Goal: Task Accomplishment & Management: Manage account settings

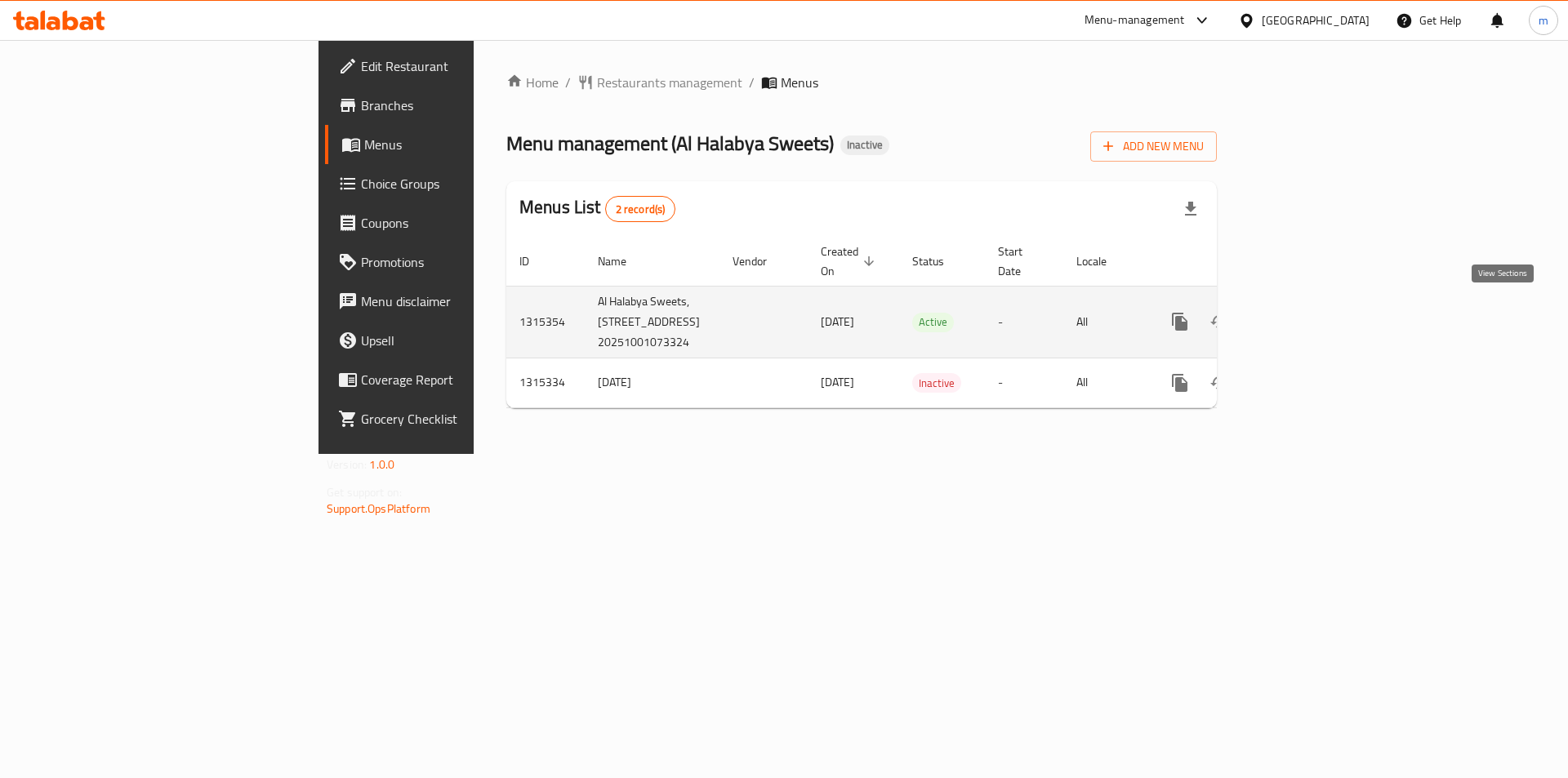
click at [1307, 312] on icon "enhanced table" at bounding box center [1297, 322] width 20 height 20
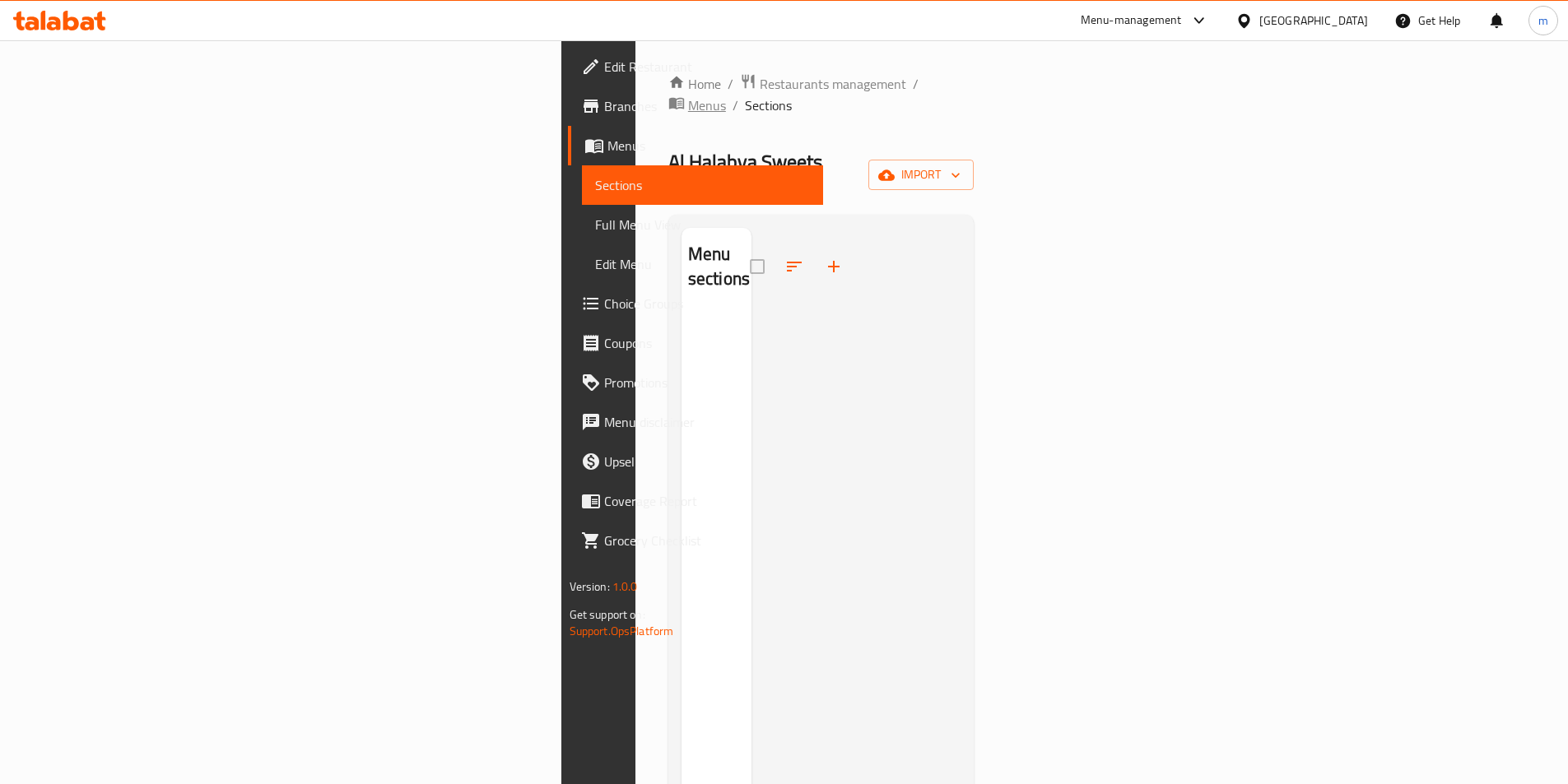
click at [688, 95] on span "Menus" at bounding box center [707, 105] width 38 height 20
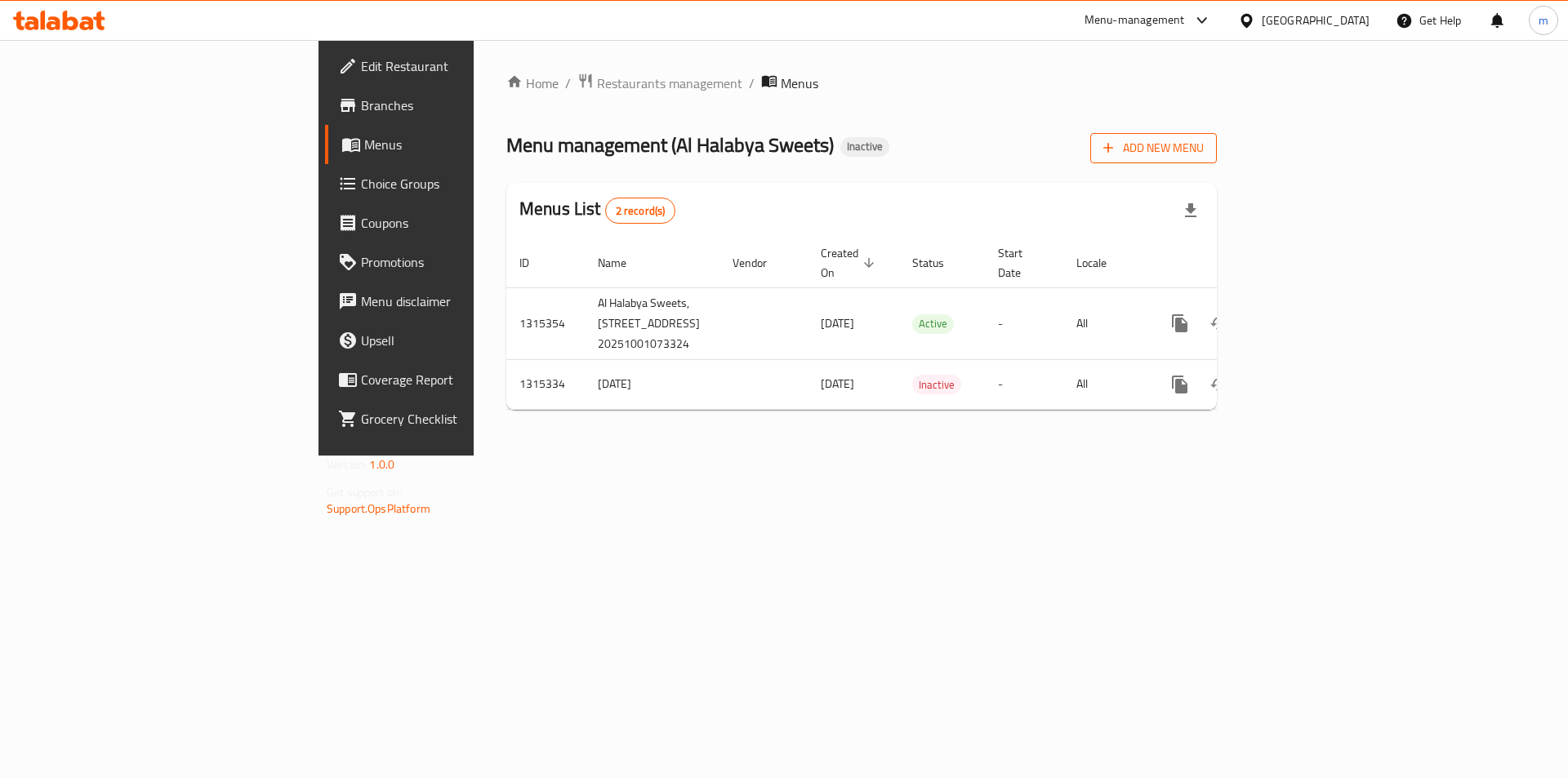
click at [1204, 151] on span "Add New Menu" at bounding box center [1154, 148] width 100 height 21
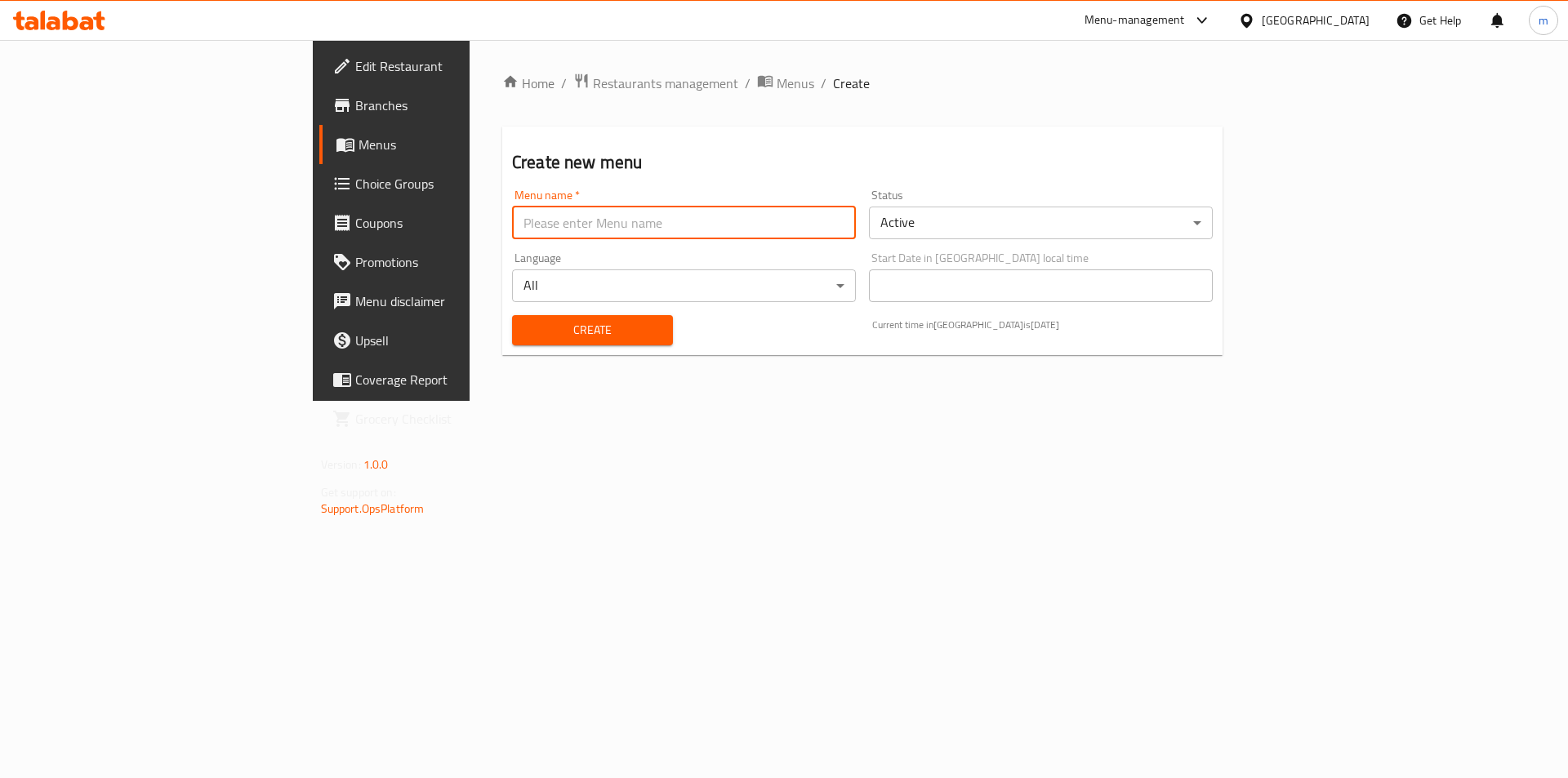
click at [789, 232] on input "text" at bounding box center [684, 222] width 343 height 32
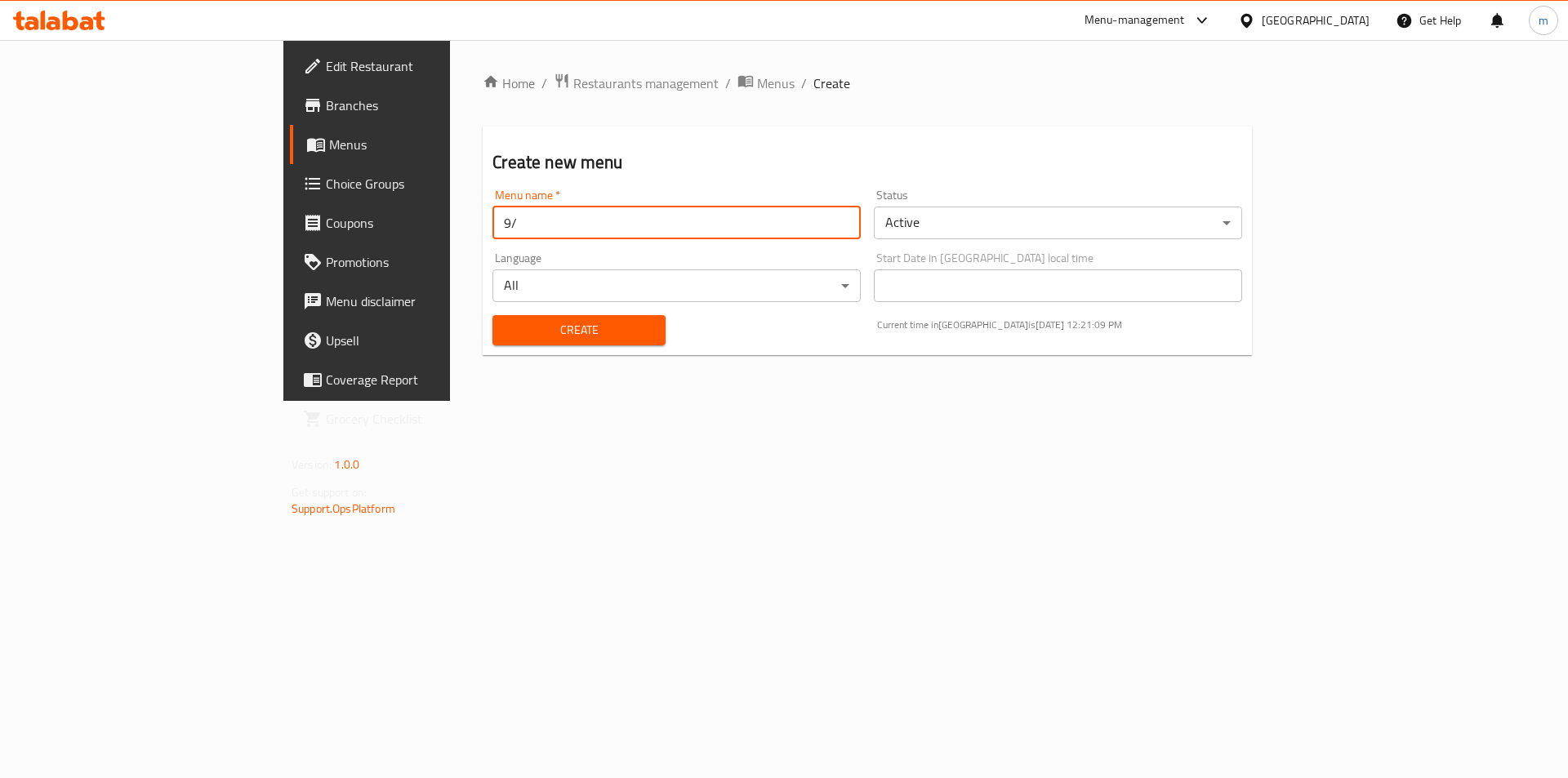
type input "9"
type input "/"
type input "1/102025"
click at [572, 321] on span "Create" at bounding box center [578, 329] width 147 height 21
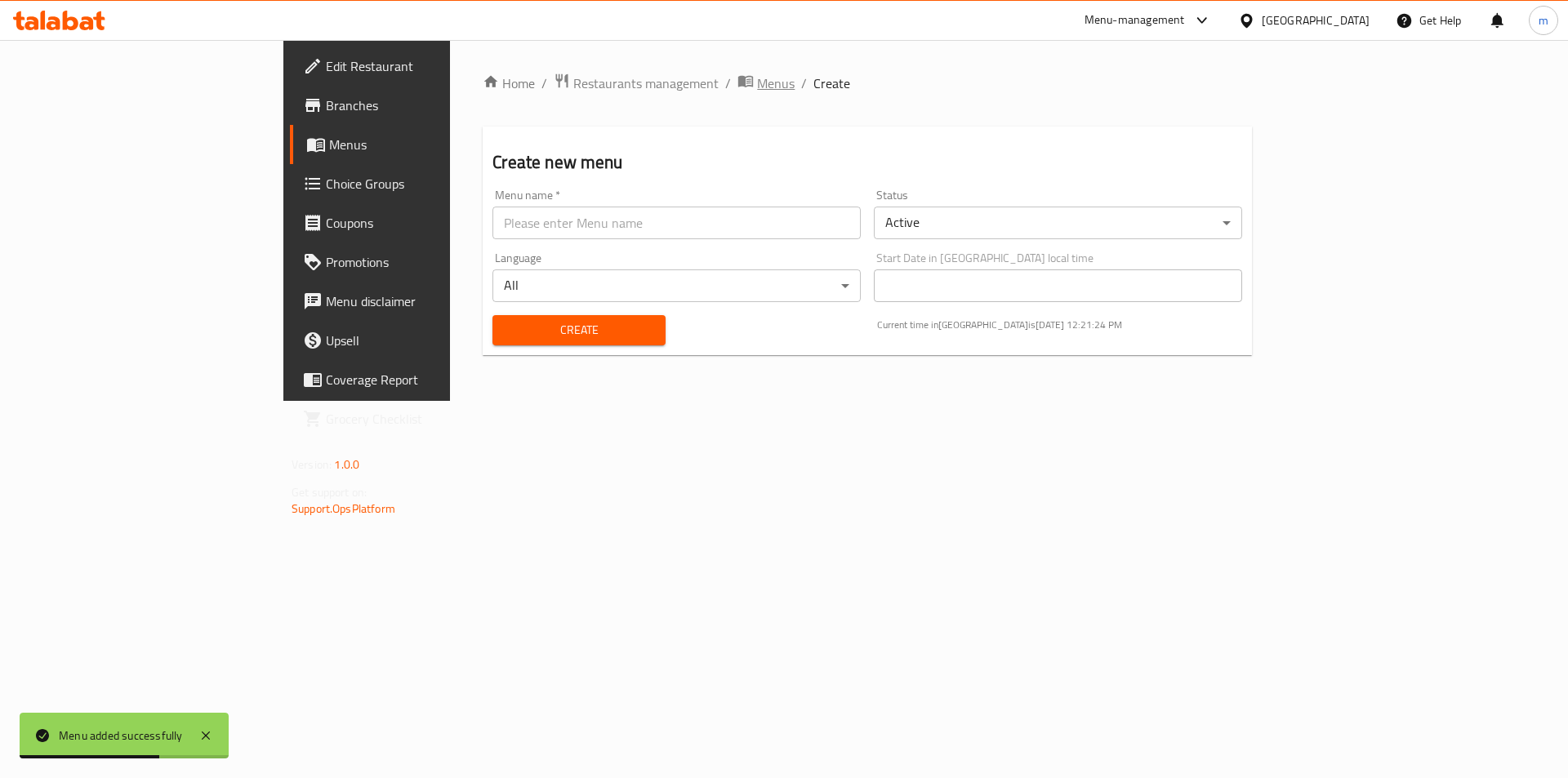
click at [757, 84] on span "Menus" at bounding box center [776, 84] width 37 height 20
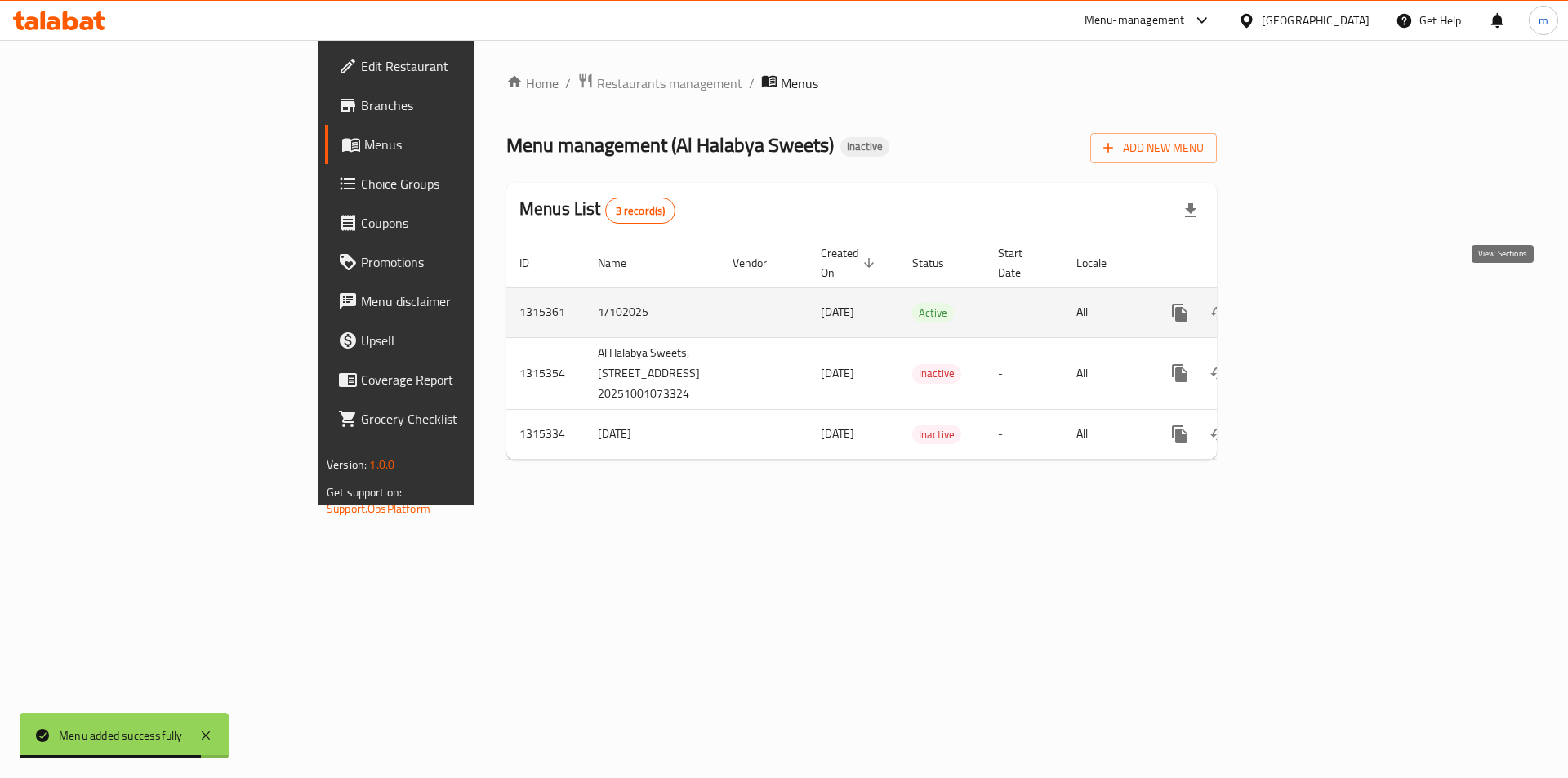
click at [1307, 303] on icon "enhanced table" at bounding box center [1297, 313] width 20 height 20
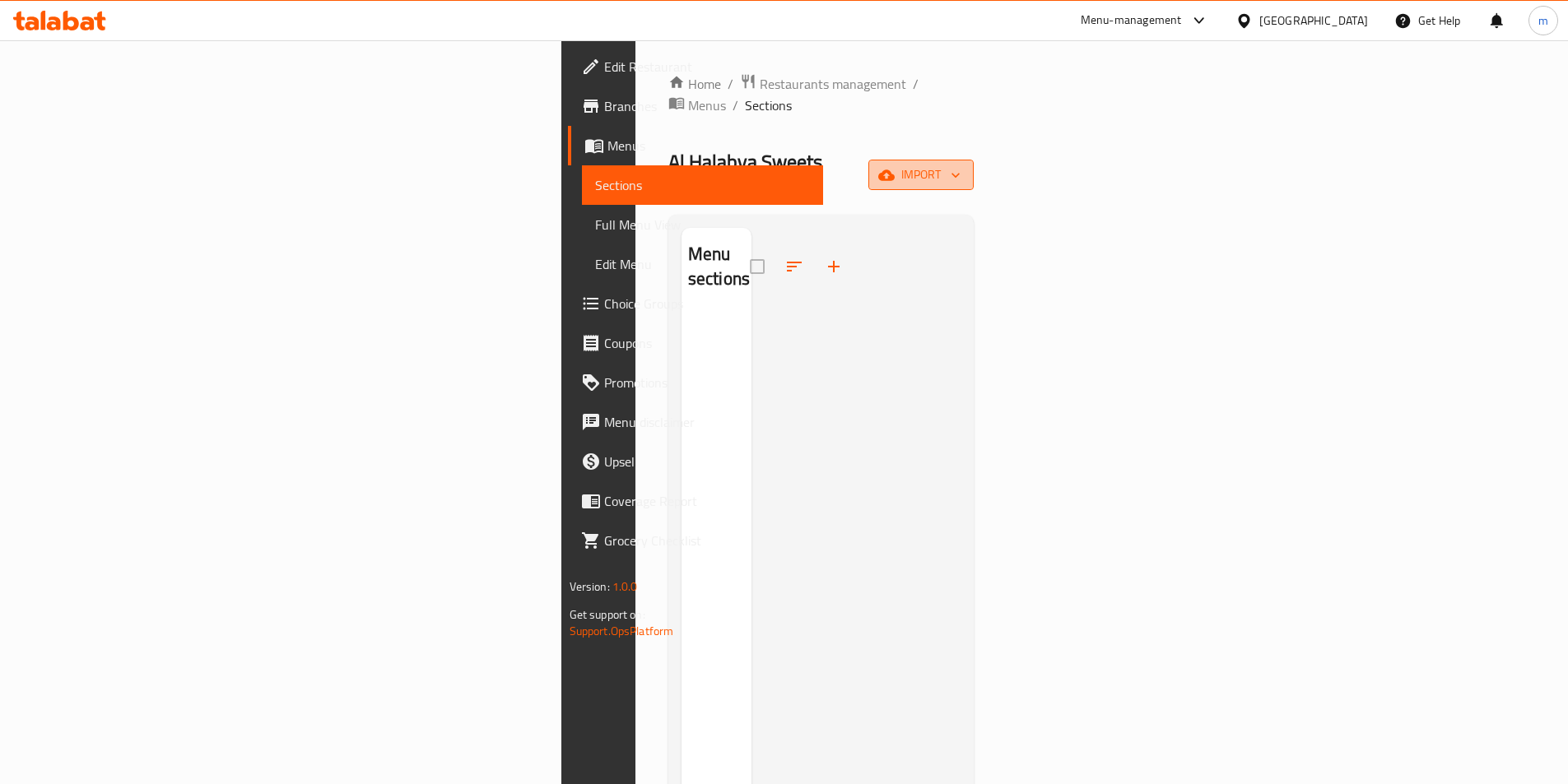
click at [960, 172] on icon "button" at bounding box center [956, 174] width 8 height 5
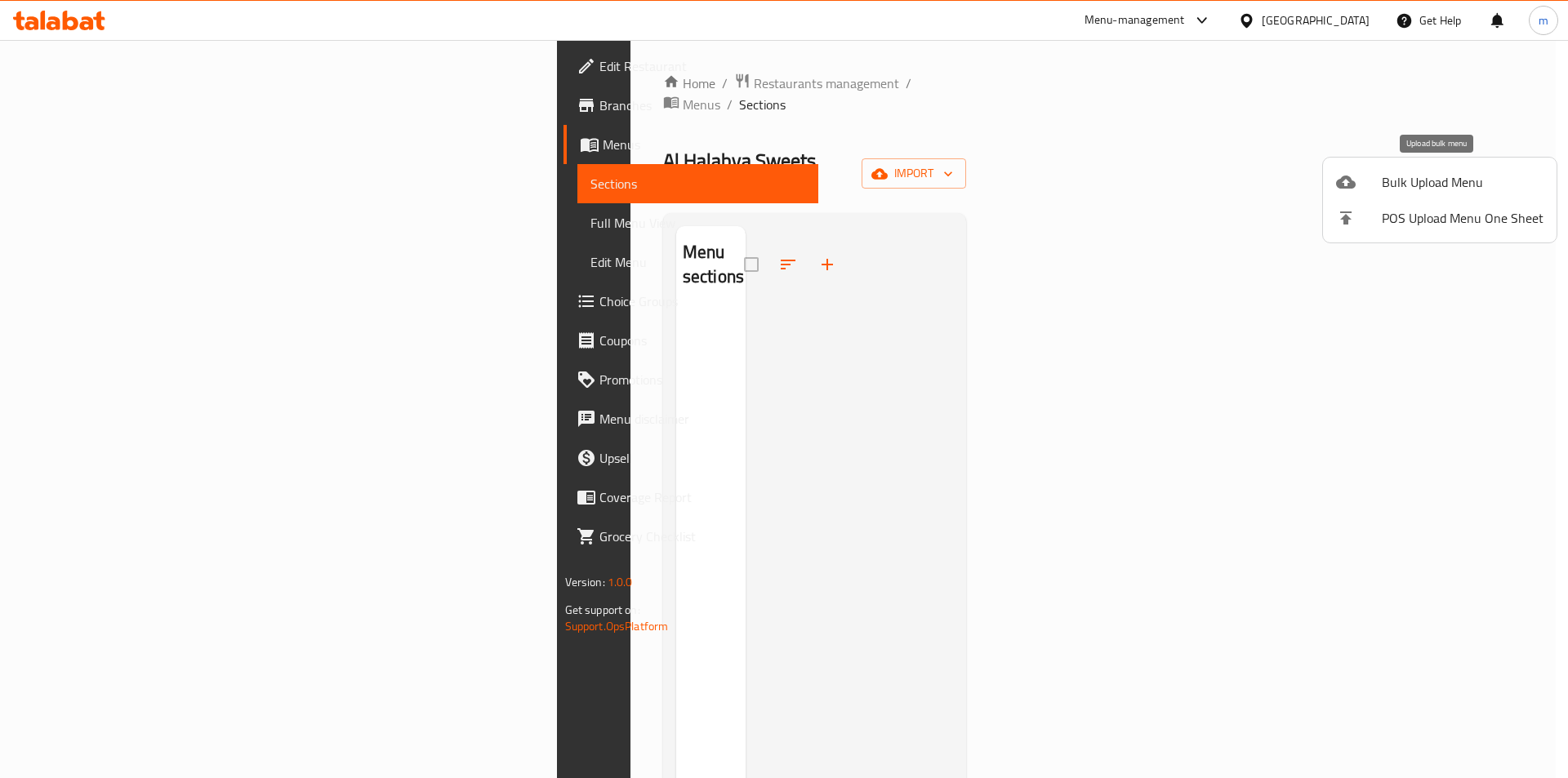
click at [1372, 189] on div at bounding box center [1358, 182] width 45 height 20
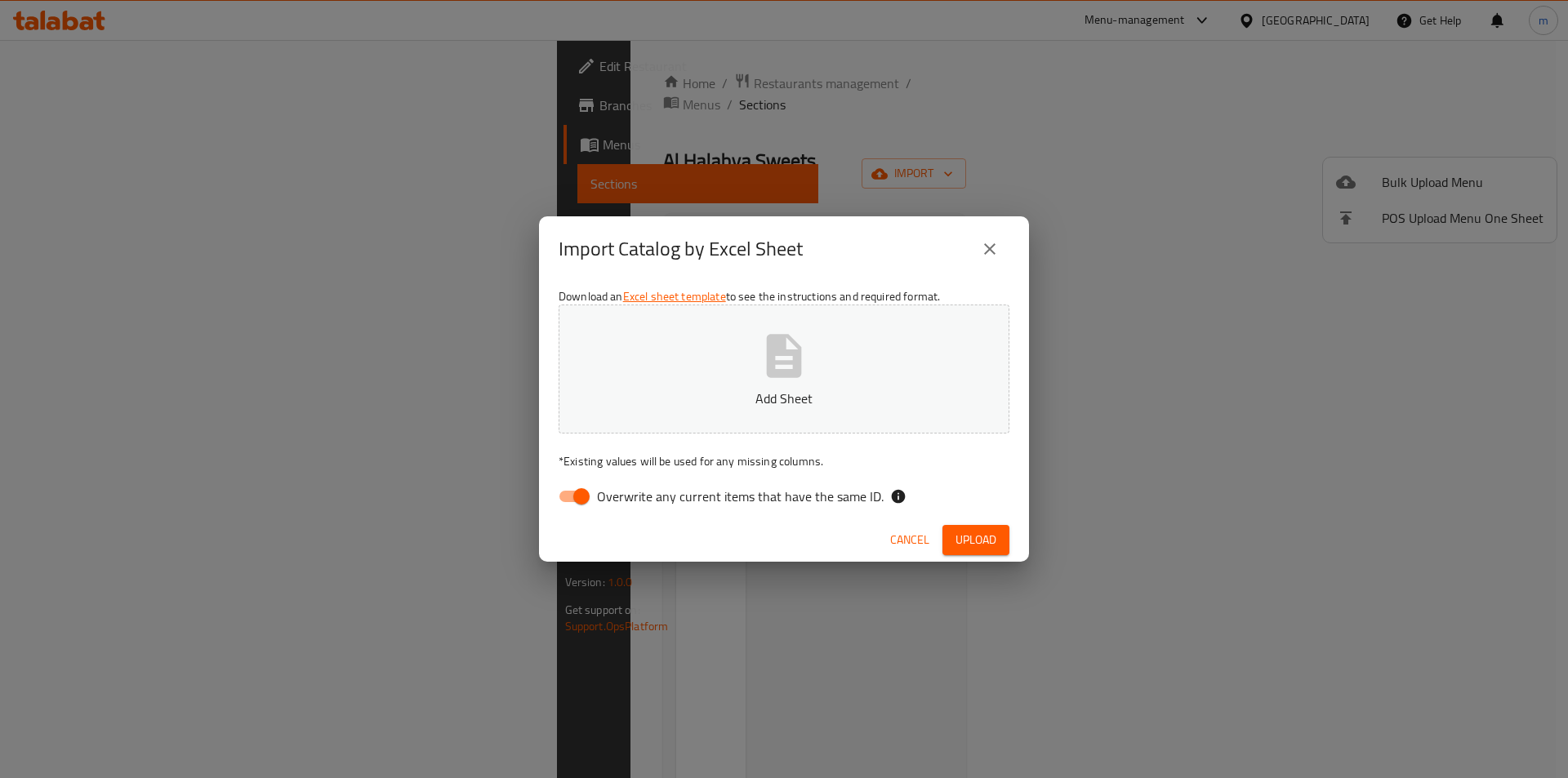
click at [584, 487] on input "Overwrite any current items that have the same ID." at bounding box center [581, 497] width 93 height 31
checkbox input "false"
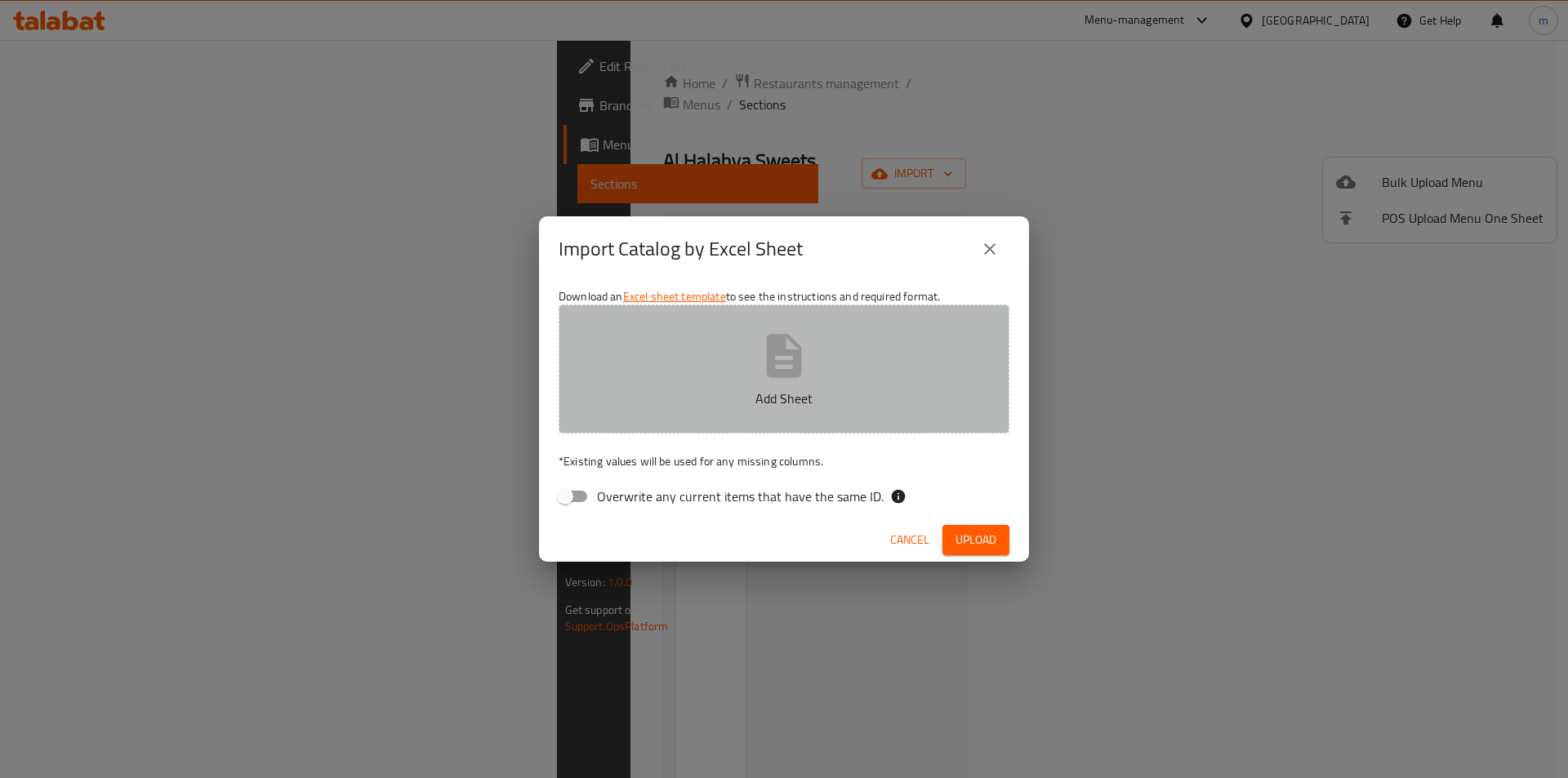
click at [672, 379] on button "Add Sheet" at bounding box center [784, 369] width 451 height 129
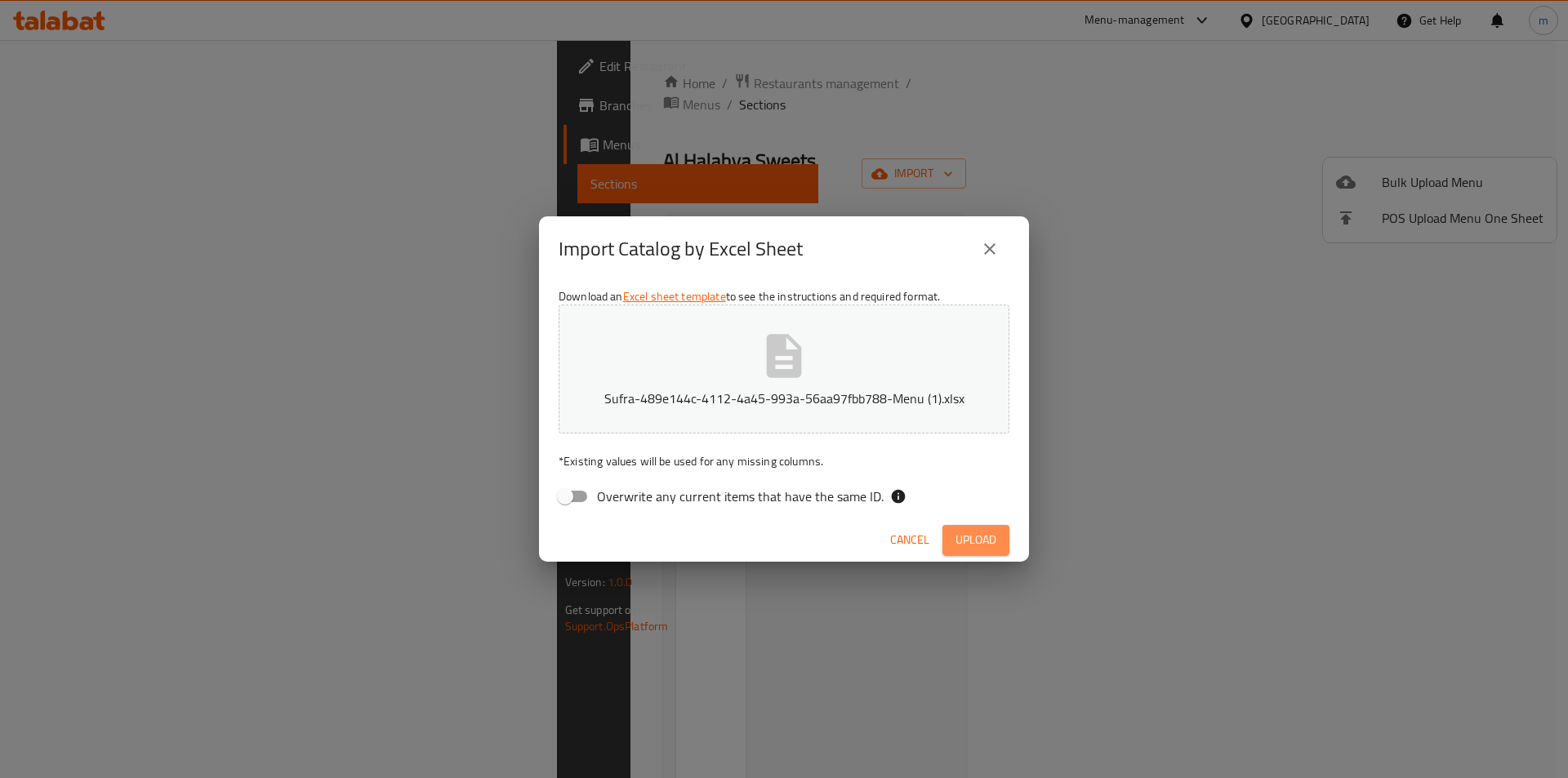
click at [979, 539] on span "Upload" at bounding box center [976, 540] width 41 height 21
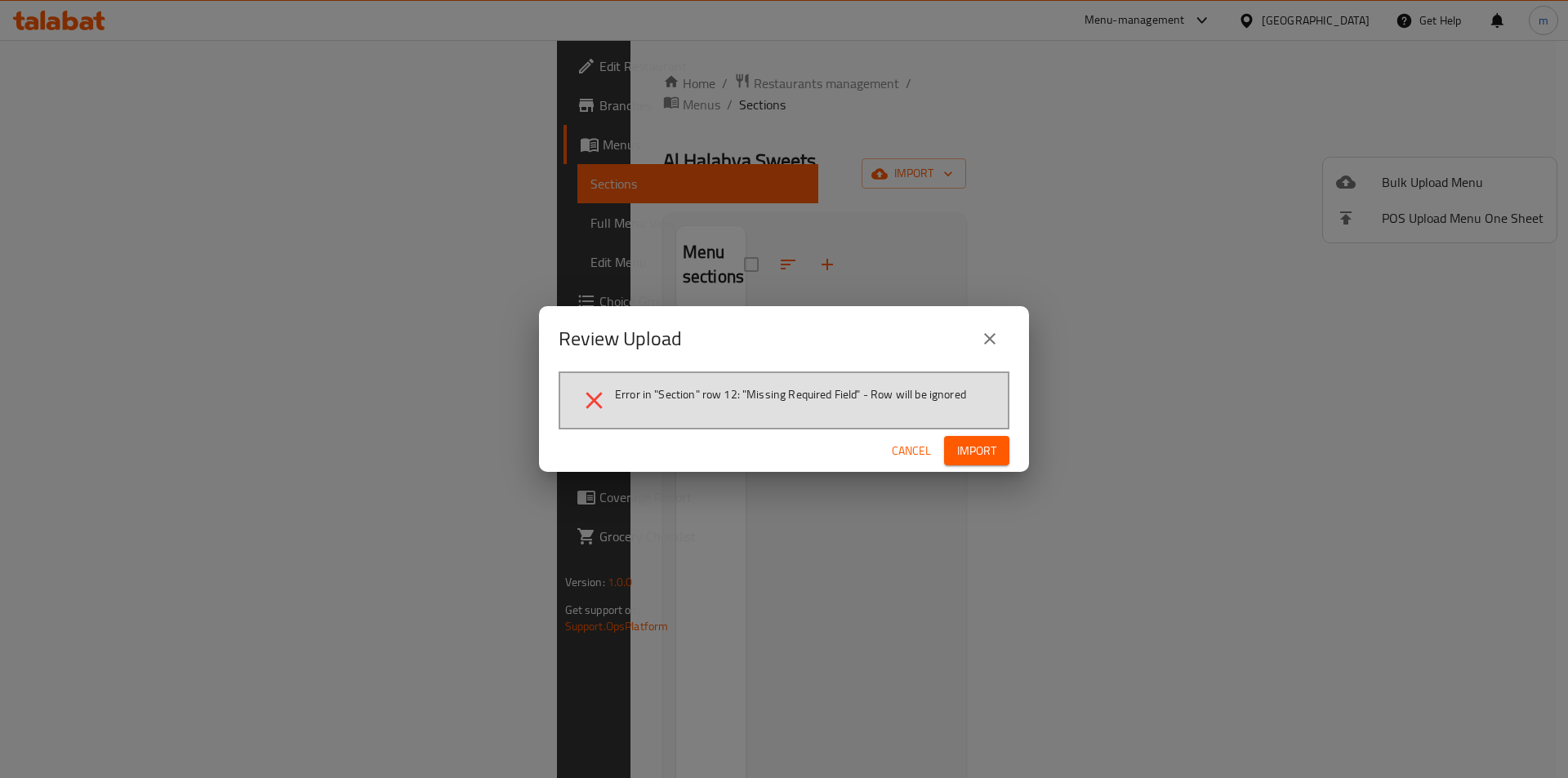
click at [901, 464] on button "Cancel" at bounding box center [911, 450] width 52 height 30
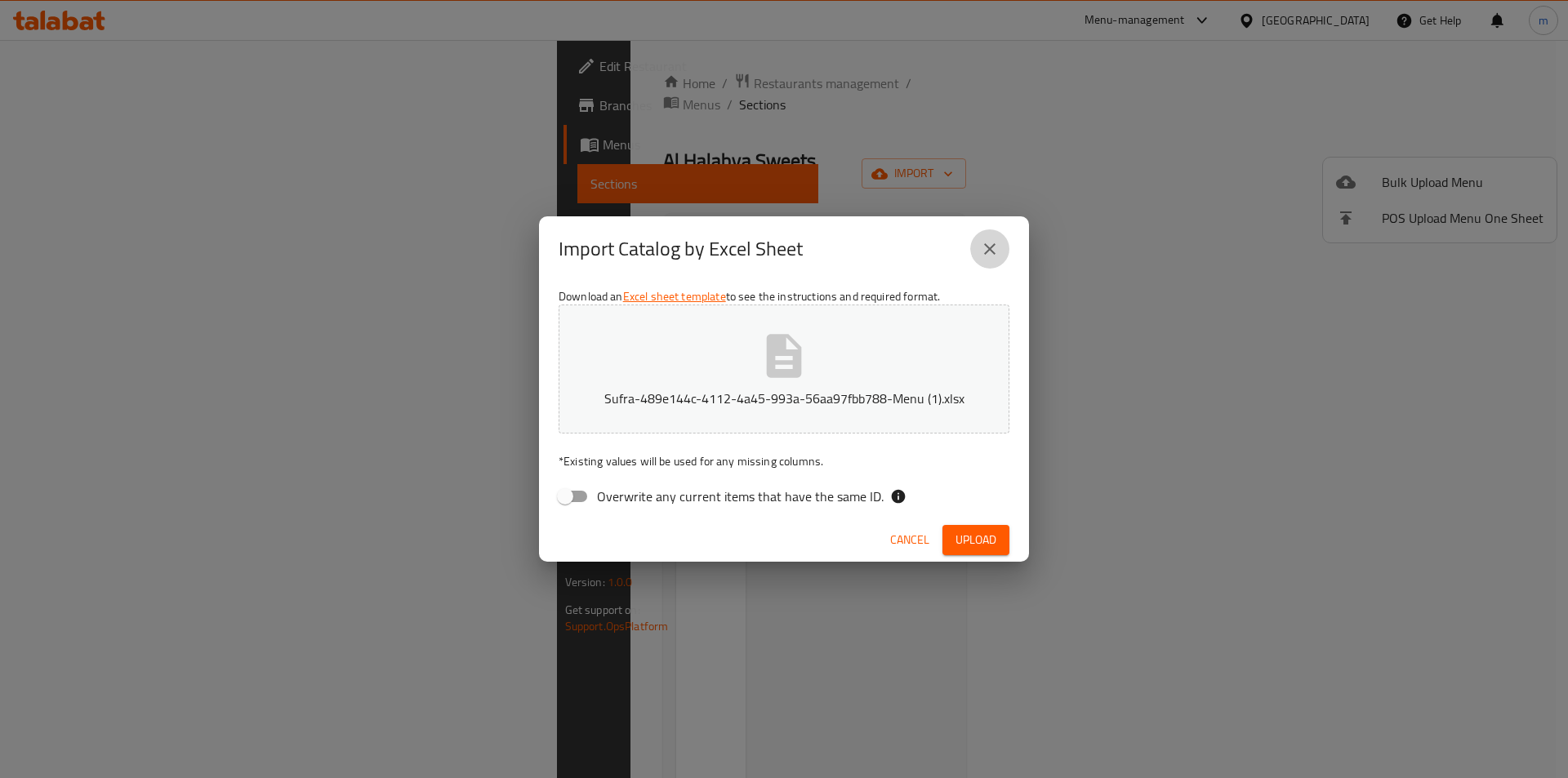
click at [992, 246] on icon "close" at bounding box center [990, 249] width 20 height 20
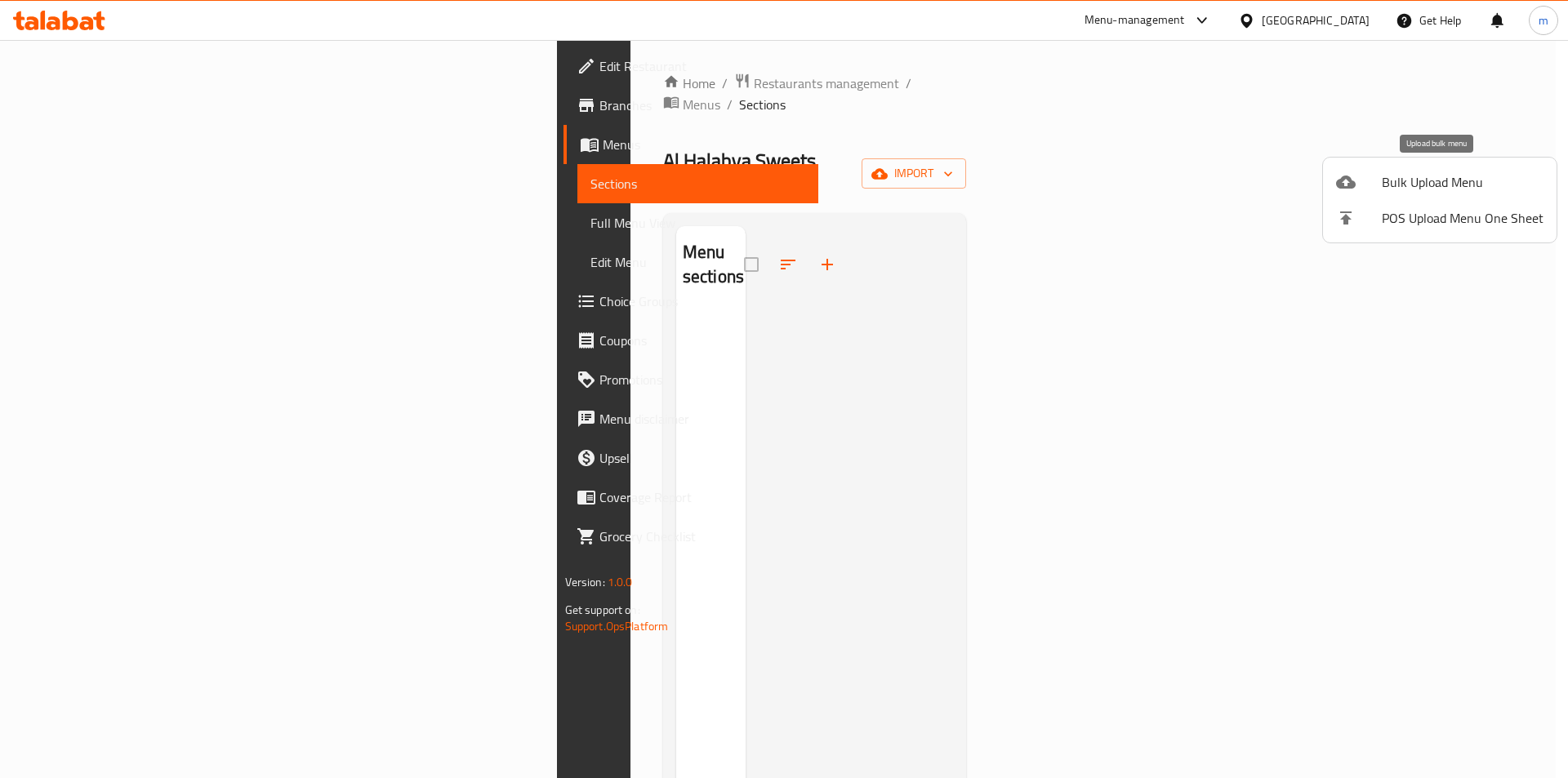
click at [1420, 172] on span "Bulk Upload Menu" at bounding box center [1463, 182] width 161 height 20
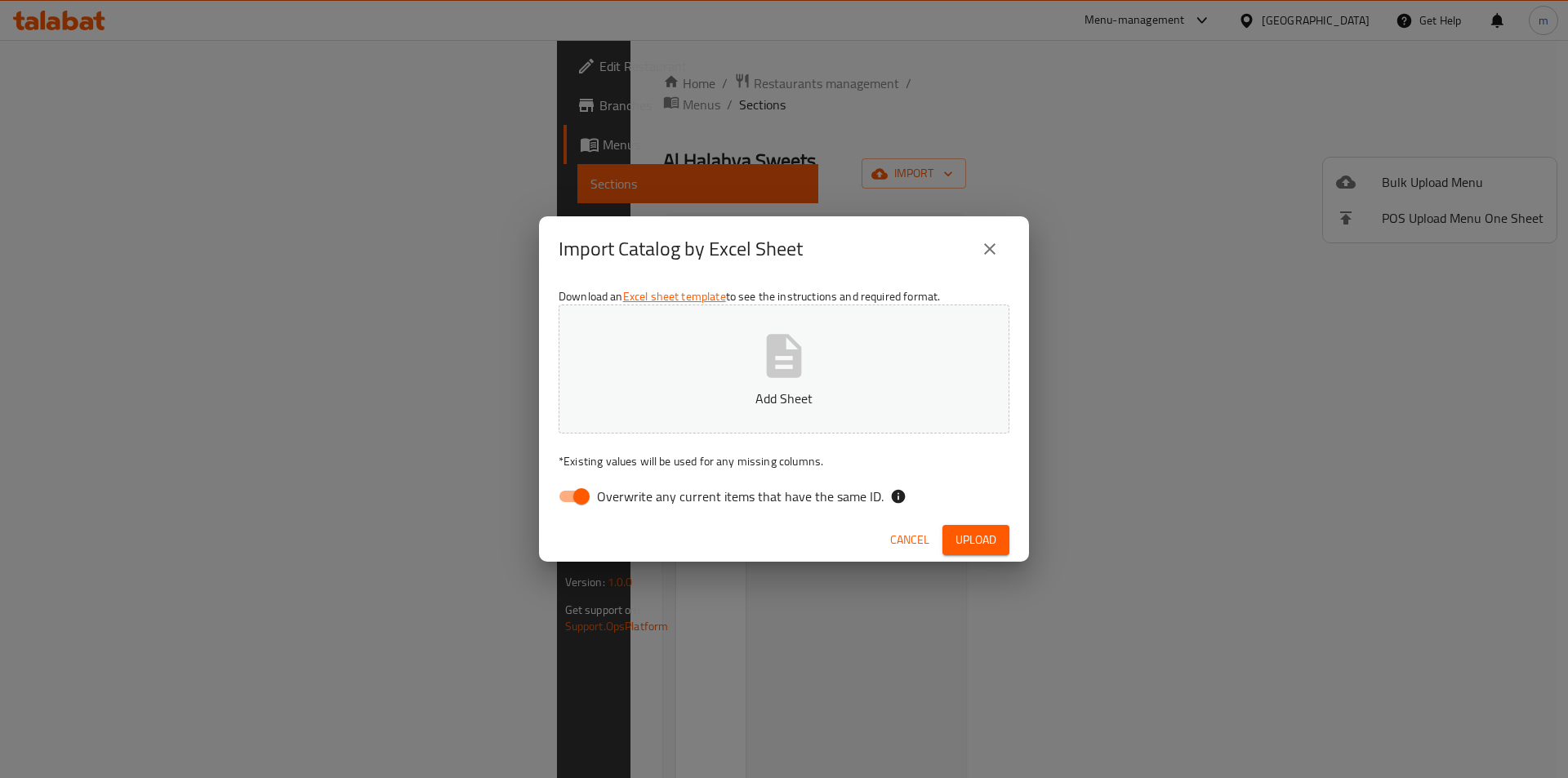
click at [638, 497] on span "Overwrite any current items that have the same ID." at bounding box center [740, 497] width 286 height 20
click at [628, 497] on input "Overwrite any current items that have the same ID." at bounding box center [581, 497] width 93 height 31
checkbox input "false"
click at [993, 542] on span "Upload" at bounding box center [976, 540] width 41 height 21
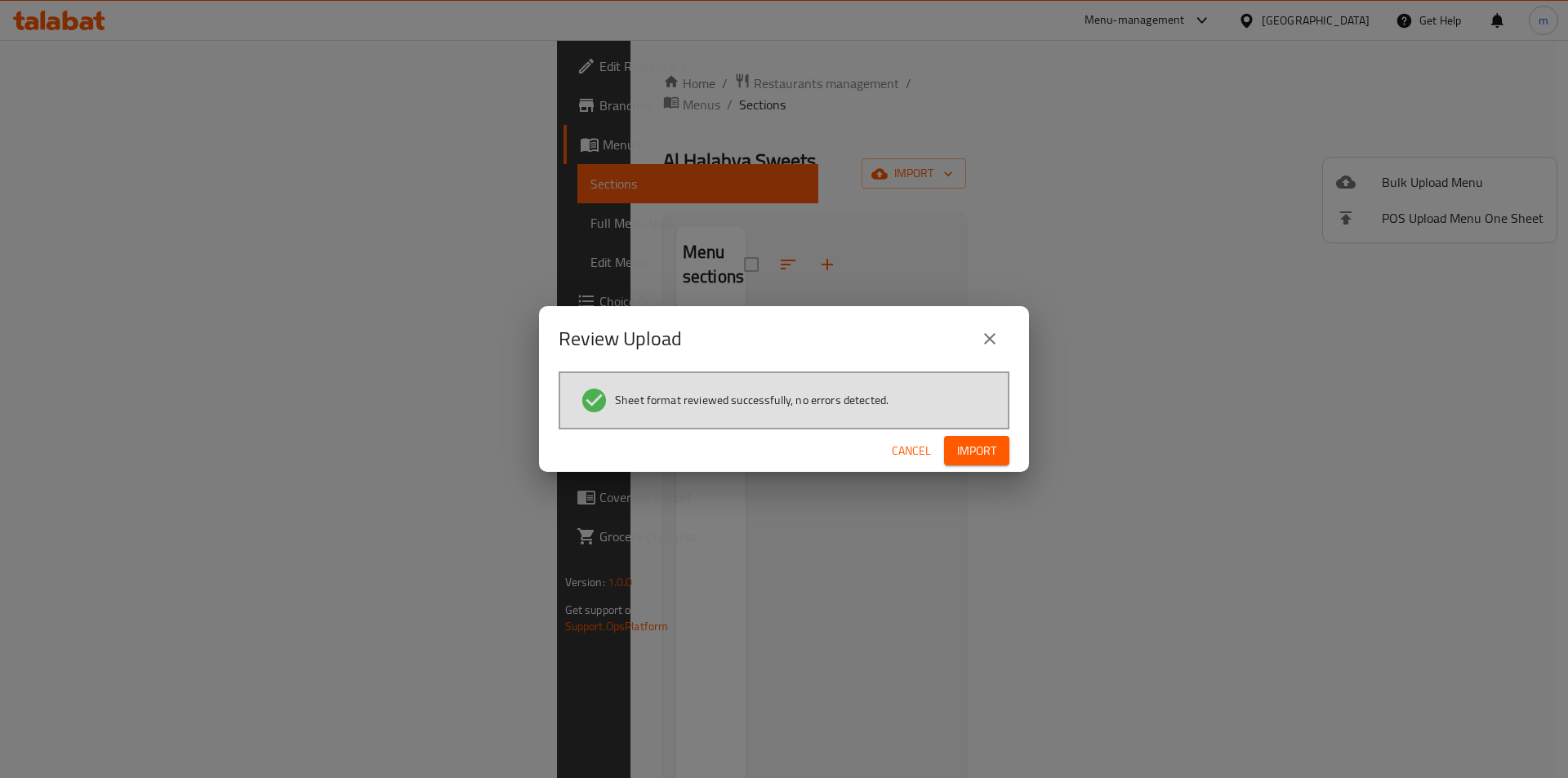
click at [990, 452] on span "Import" at bounding box center [977, 450] width 39 height 21
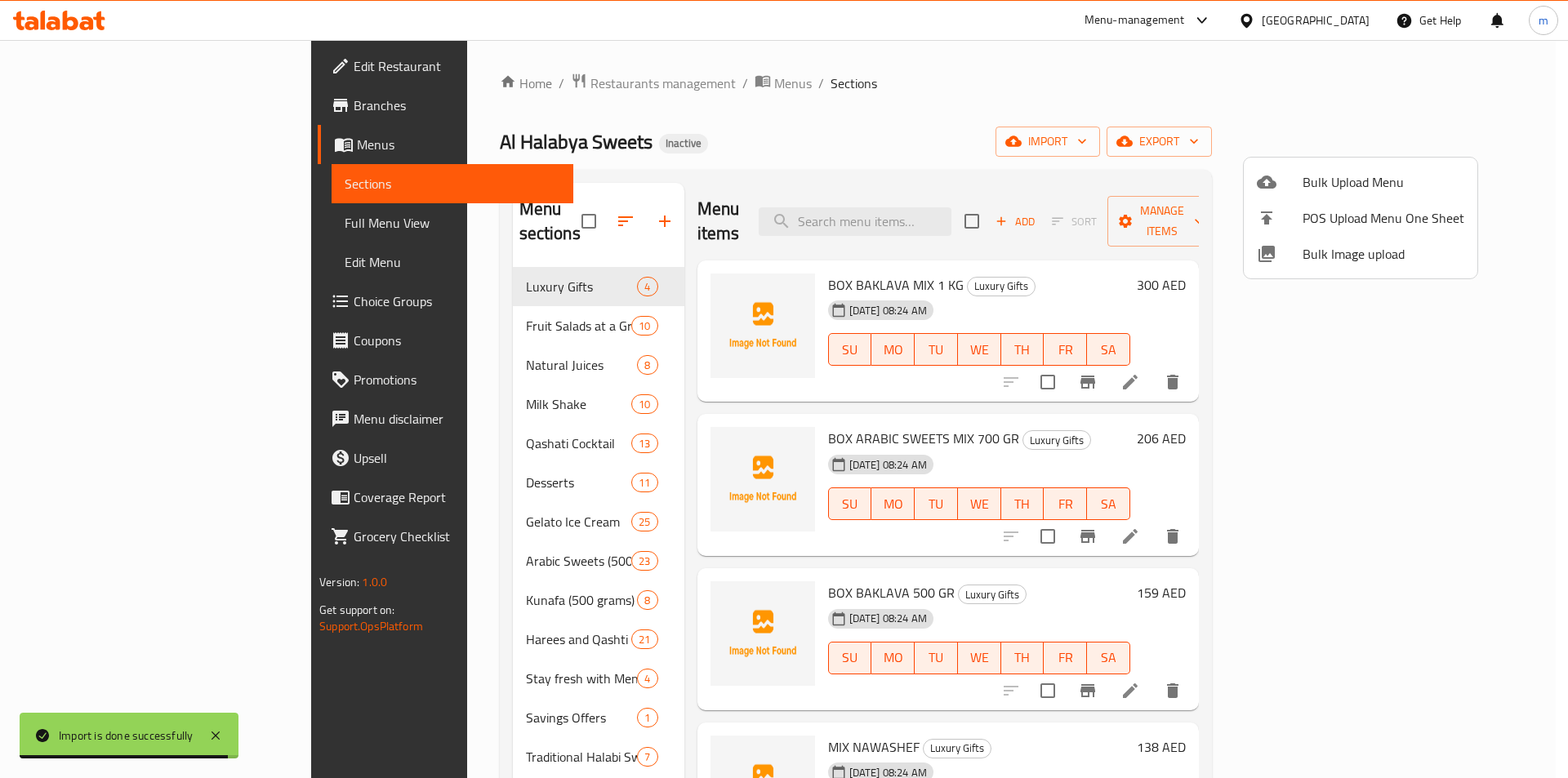
click at [1104, 118] on div at bounding box center [784, 389] width 1568 height 778
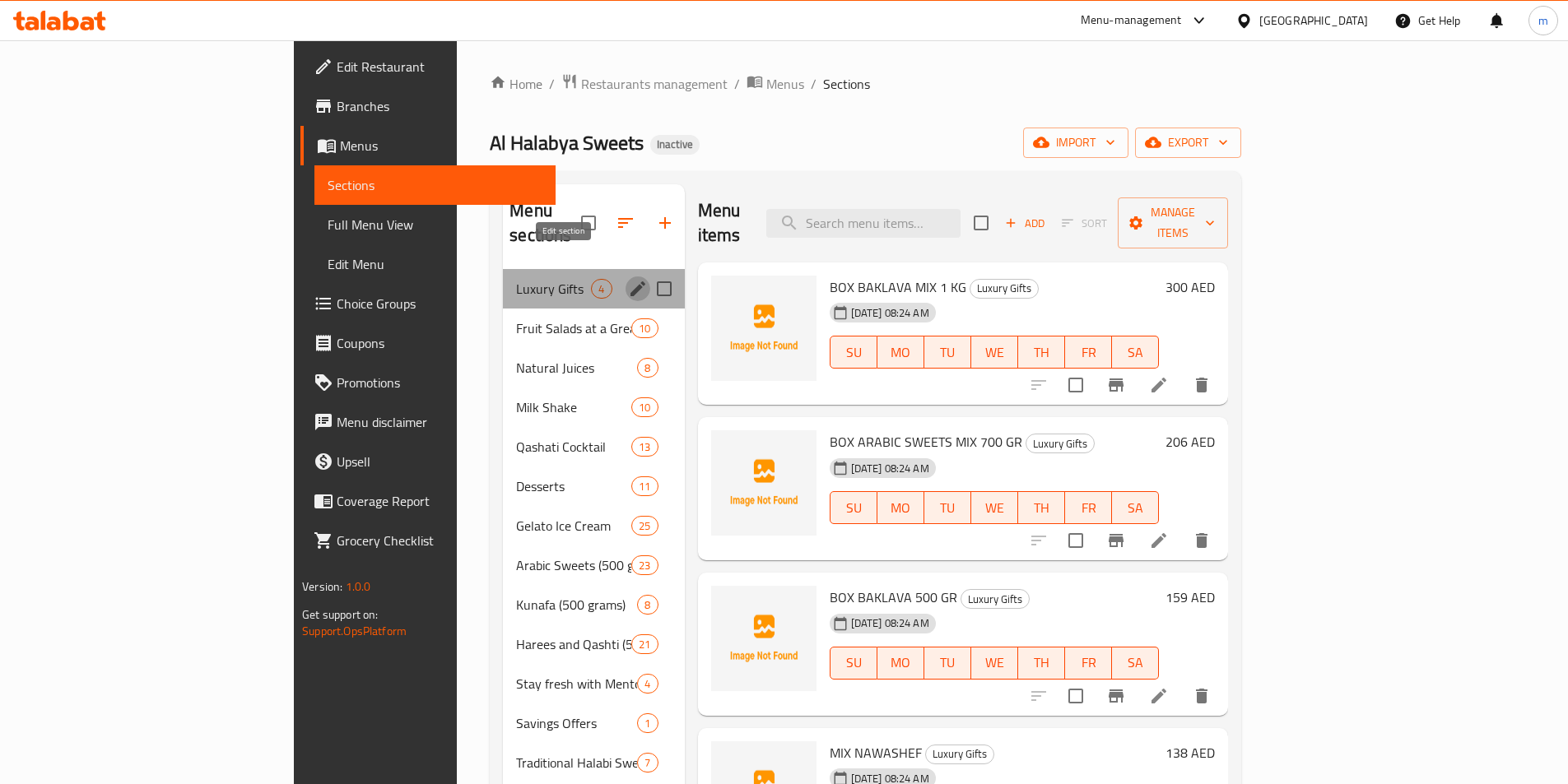
drag, startPoint x: 547, startPoint y: 269, endPoint x: 560, endPoint y: 265, distance: 13.6
click at [628, 279] on icon "edit" at bounding box center [638, 288] width 20 height 20
click at [626, 277] on button "edit" at bounding box center [638, 288] width 25 height 25
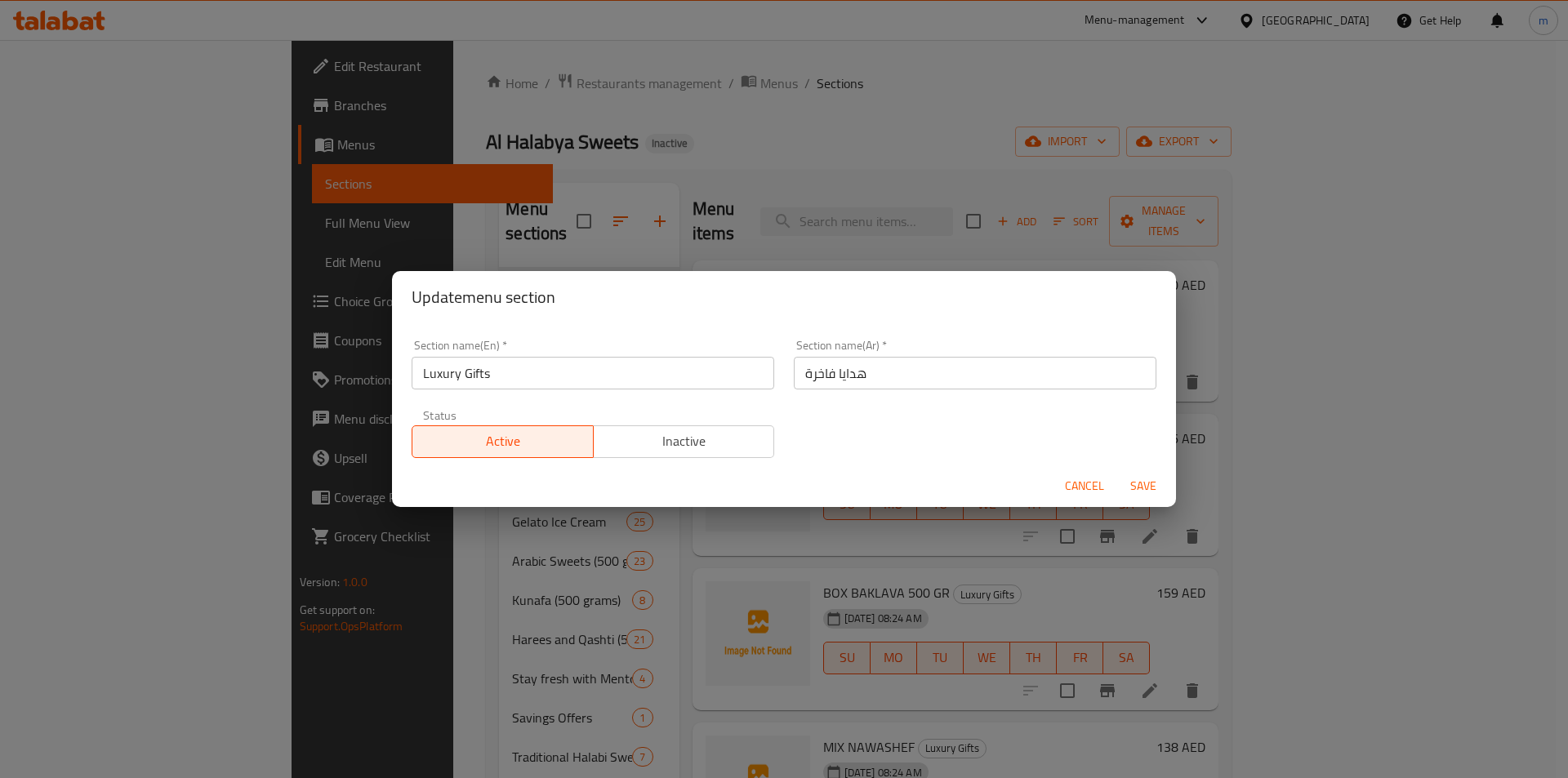
click at [593, 368] on input "Luxury Gifts" at bounding box center [592, 373] width 363 height 32
click at [440, 370] on input "Luxury Gifts" at bounding box center [592, 373] width 363 height 32
drag, startPoint x: 459, startPoint y: 375, endPoint x: 318, endPoint y: 389, distance: 141.7
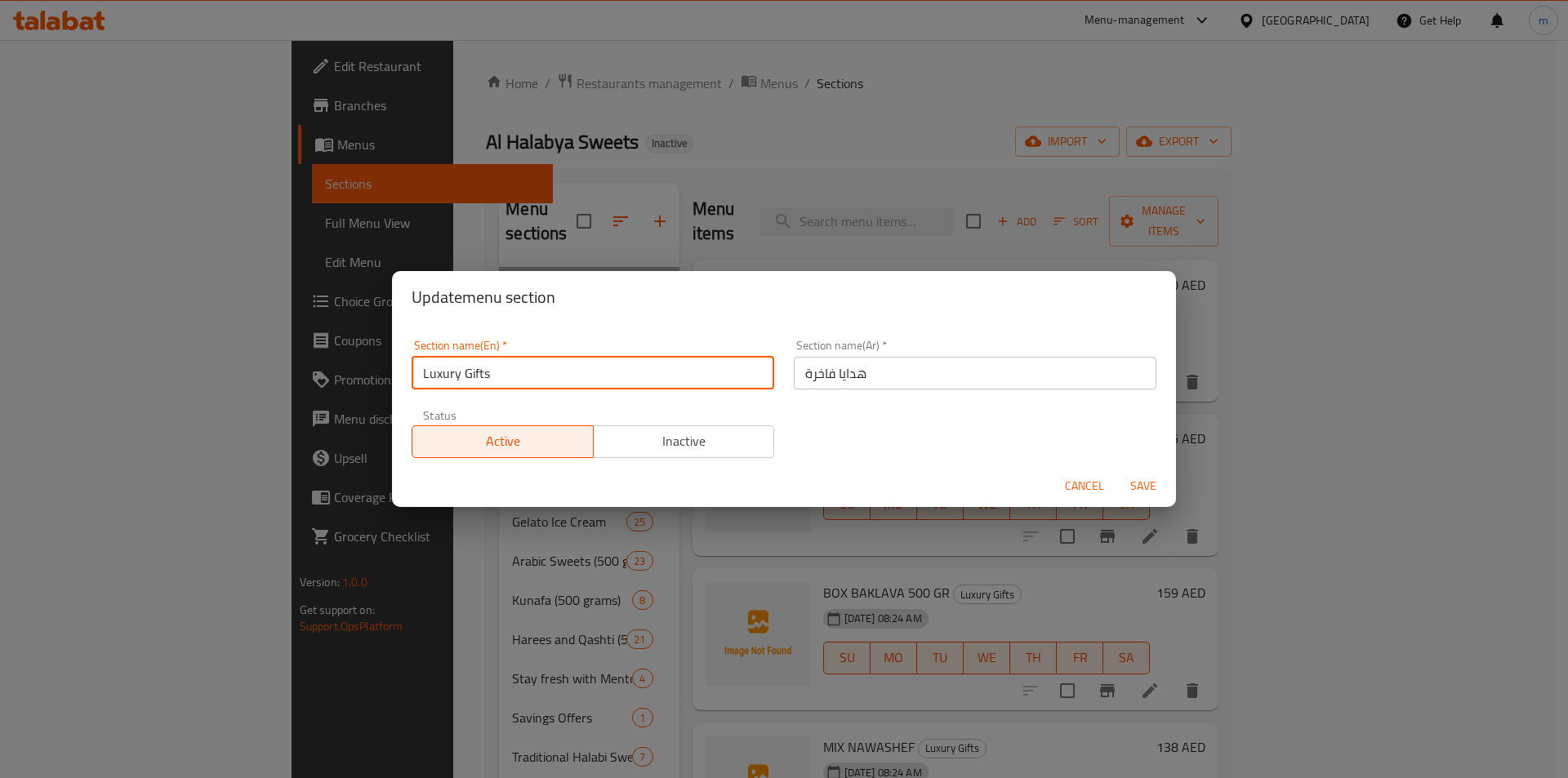
click at [318, 389] on div "Update menu section Section name(En)   * Luxury Gifts Section name(En) * Sectio…" at bounding box center [784, 389] width 1568 height 778
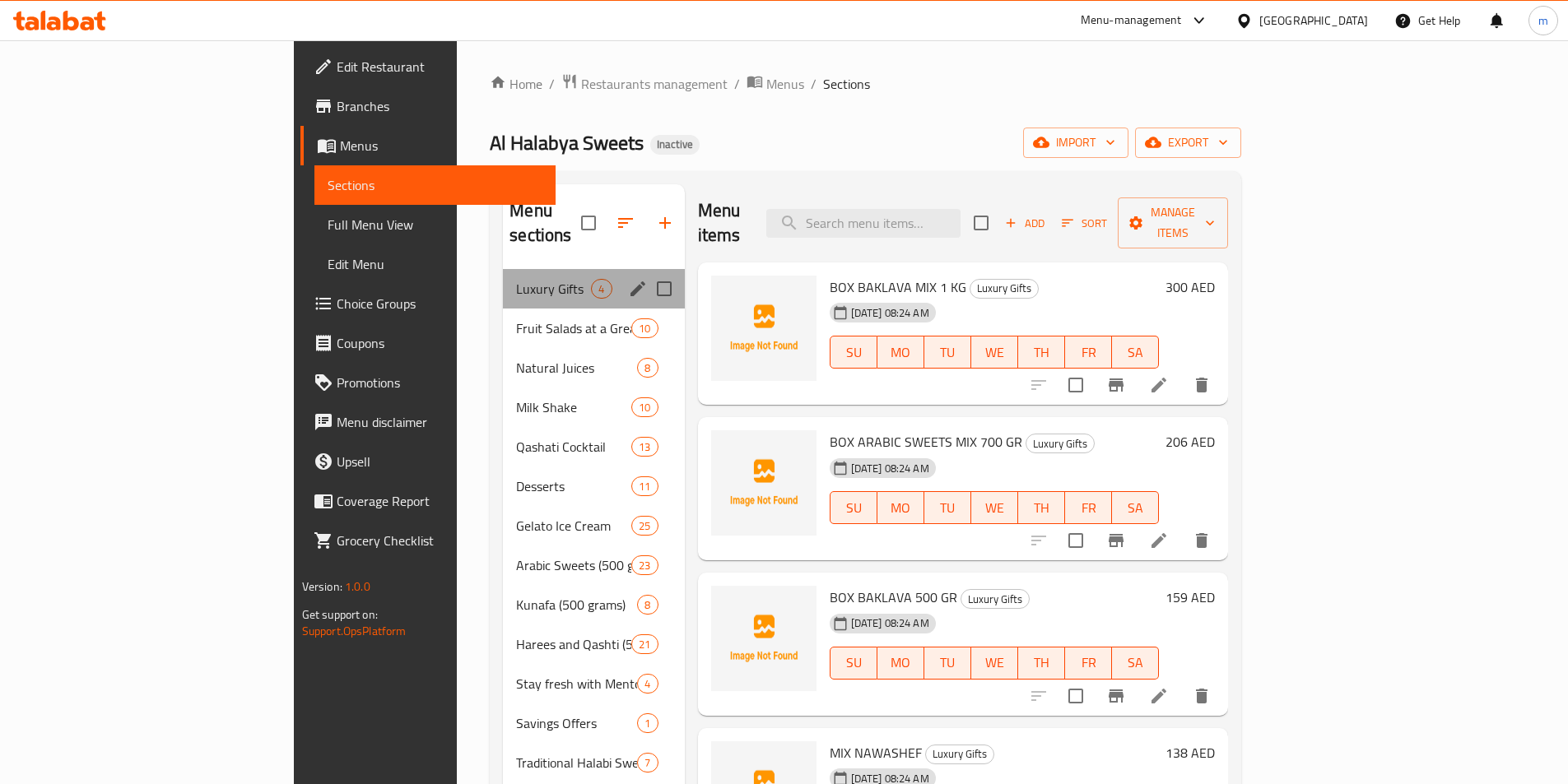
click at [503, 269] on div "Luxury Gifts 4" at bounding box center [593, 288] width 181 height 40
click at [628, 279] on icon "edit" at bounding box center [638, 288] width 20 height 20
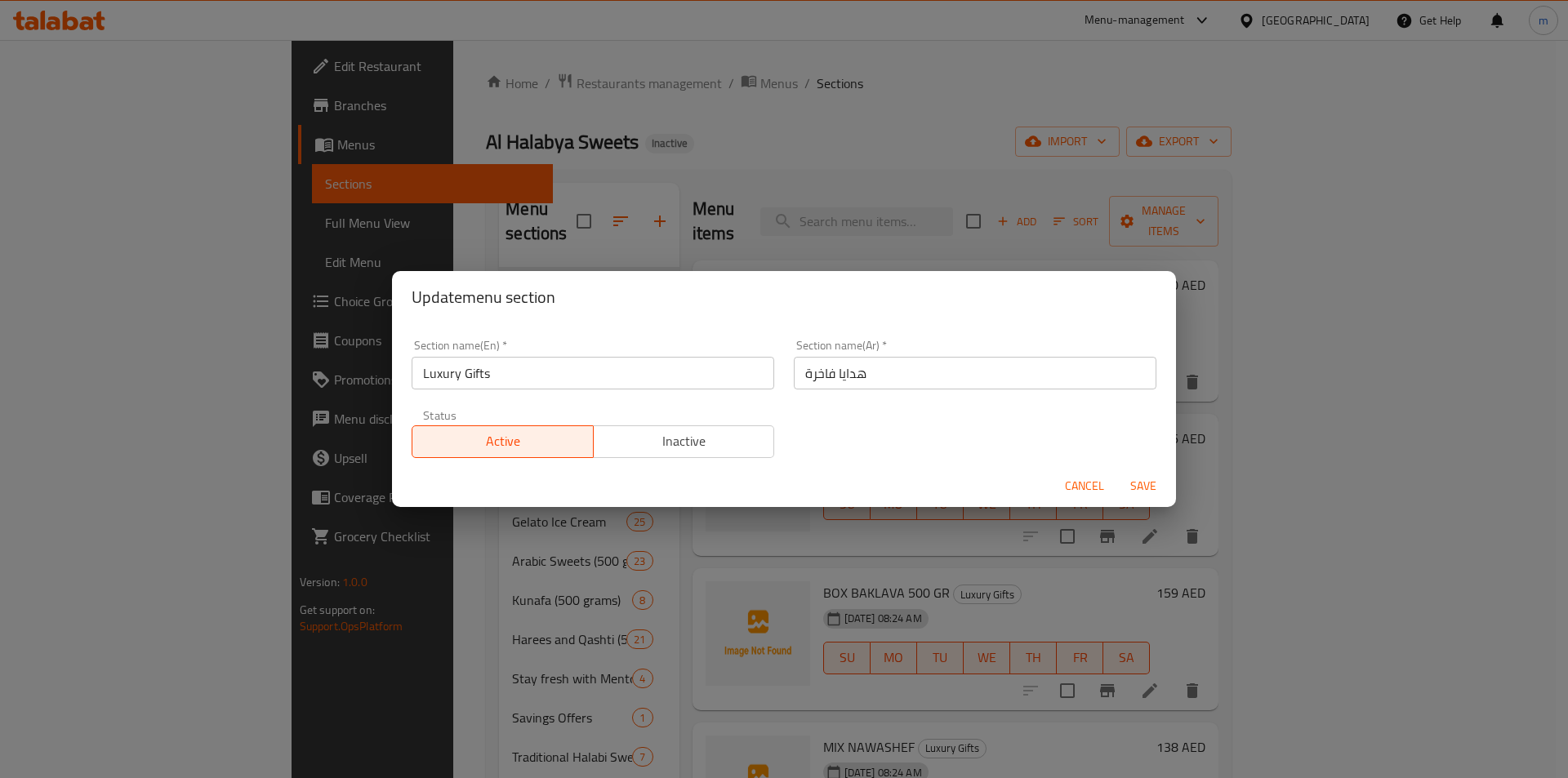
click at [430, 376] on input "Luxury Gifts" at bounding box center [592, 373] width 363 height 32
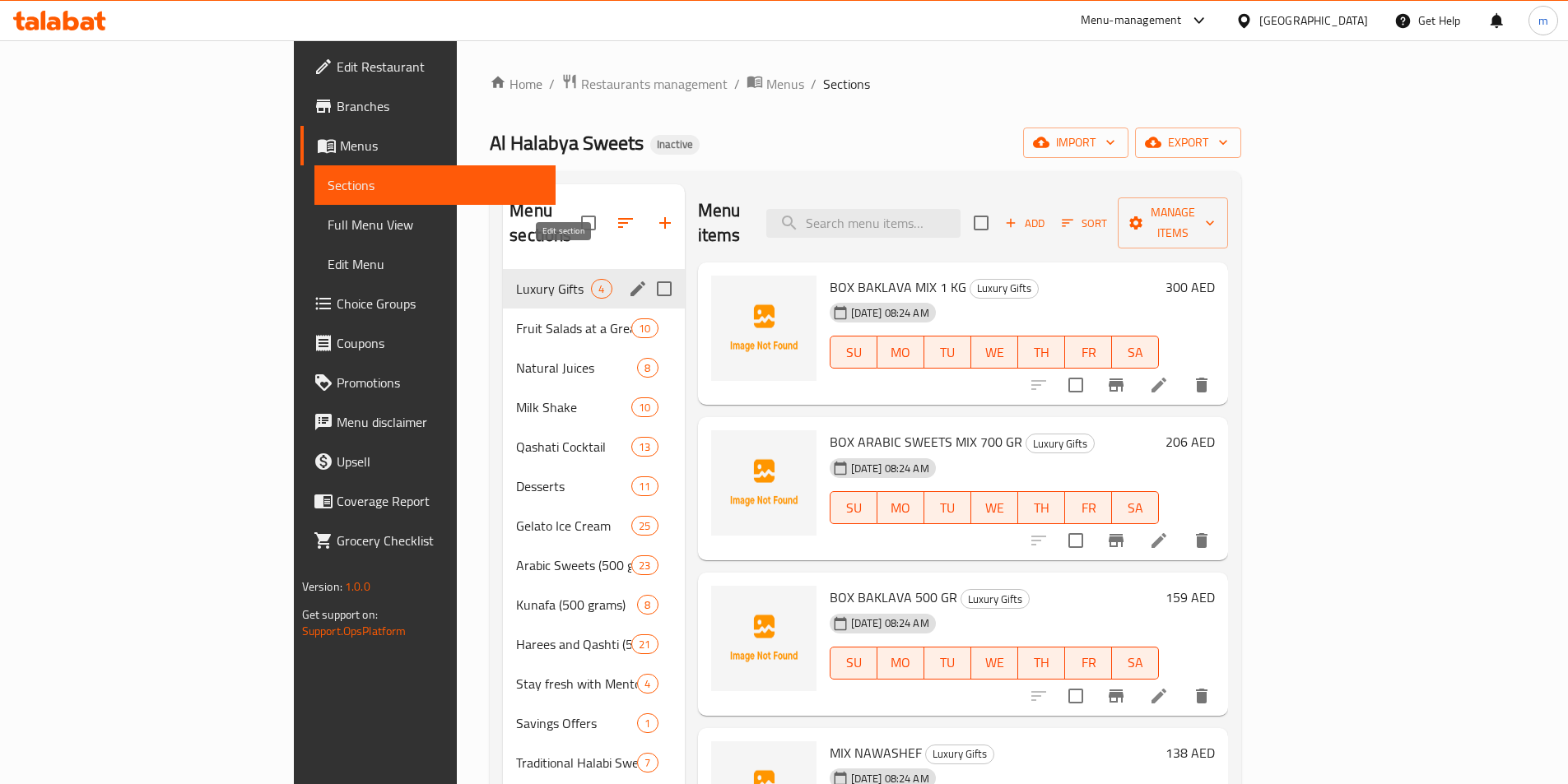
click at [631, 281] on icon "edit" at bounding box center [638, 288] width 15 height 15
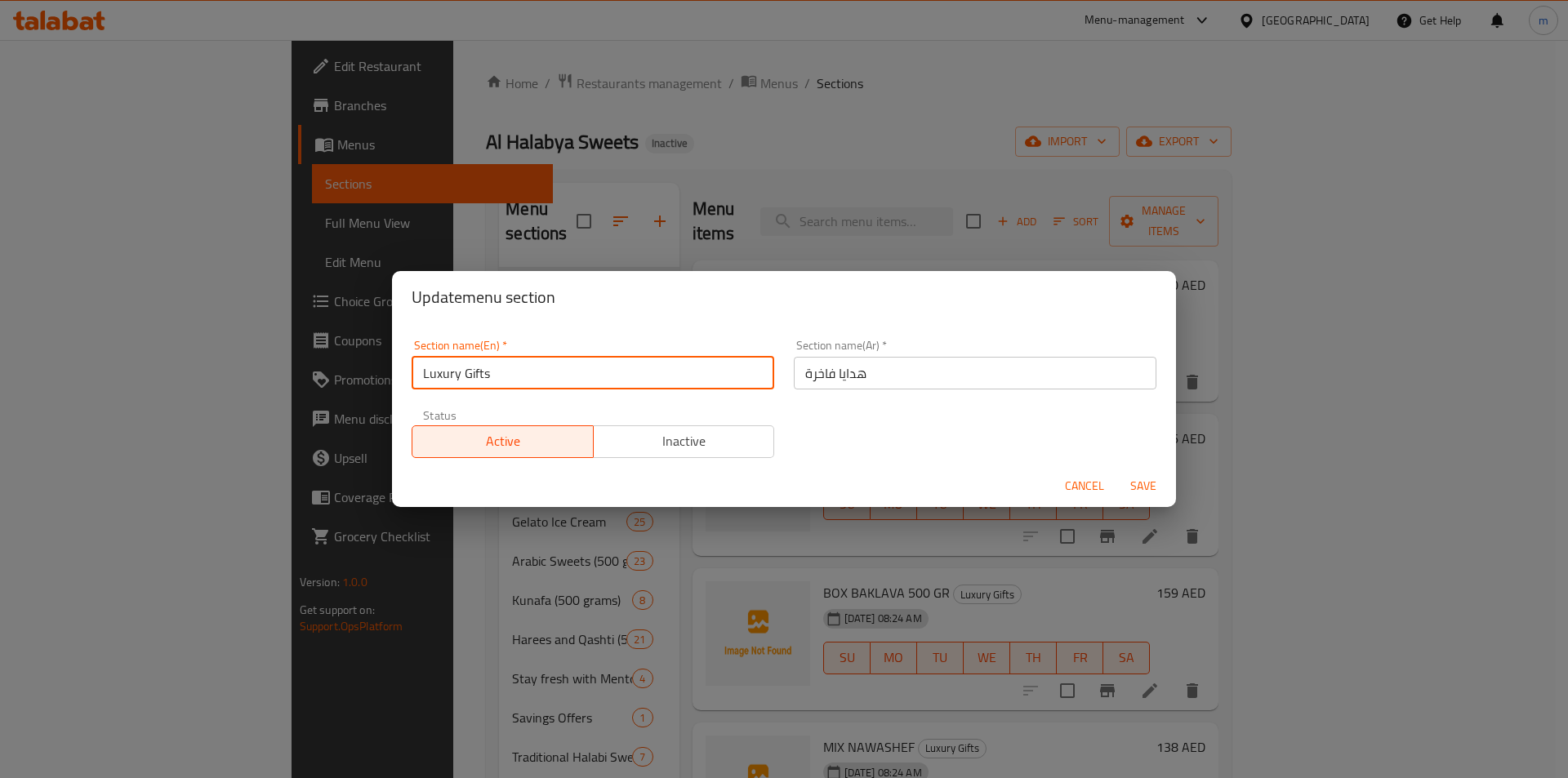
drag, startPoint x: 458, startPoint y: 372, endPoint x: 405, endPoint y: 376, distance: 53.2
click at [405, 376] on div "Section name(En)   * Luxury Gifts Section name(En) *" at bounding box center [592, 364] width 383 height 70
click at [477, 367] on input "Gifts" at bounding box center [592, 373] width 363 height 32
click at [426, 378] on input "Gifts" at bounding box center [592, 373] width 363 height 32
click at [461, 377] on input "Gifts" at bounding box center [592, 373] width 363 height 32
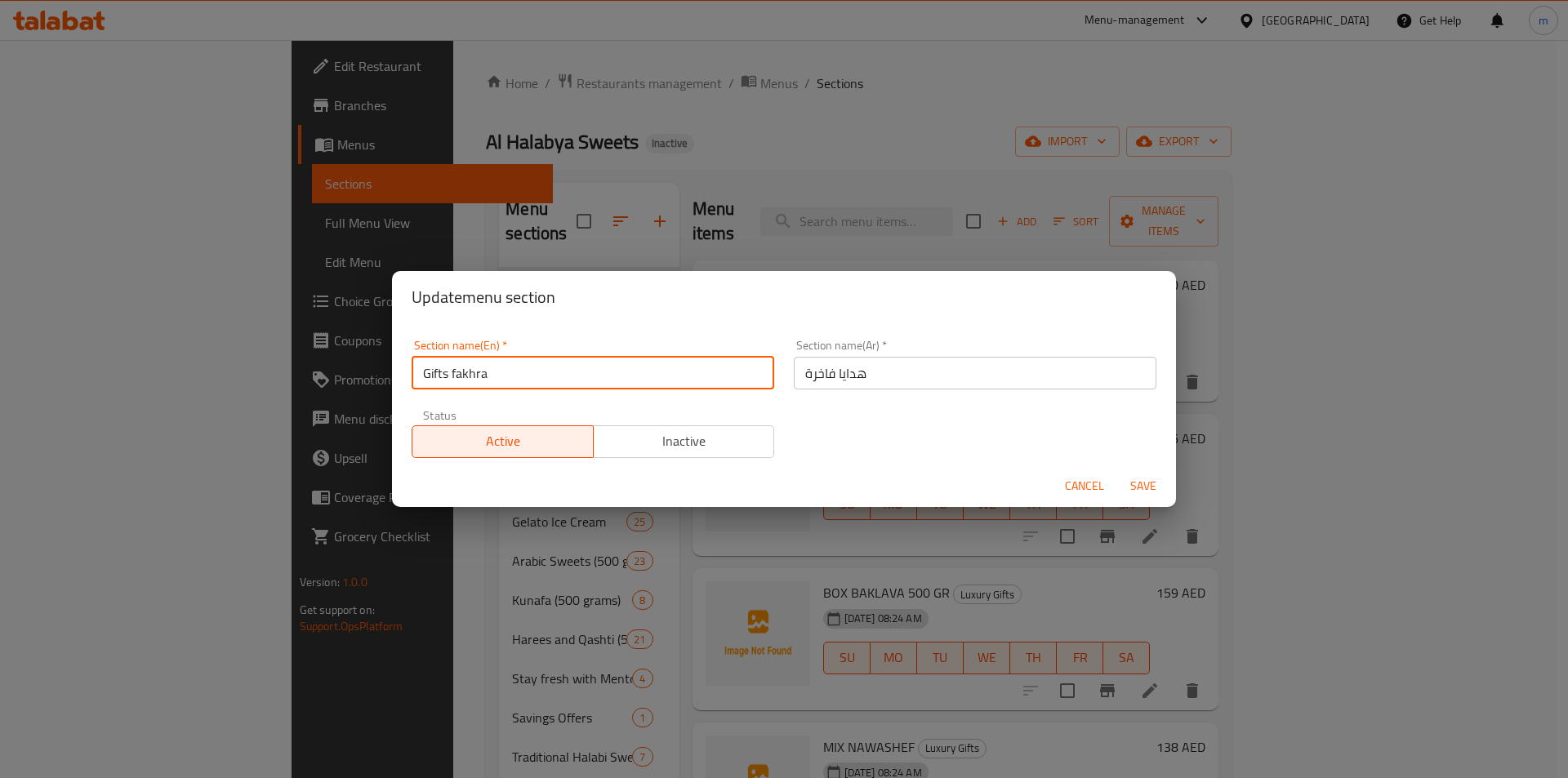
type input "Gifts fakhra"
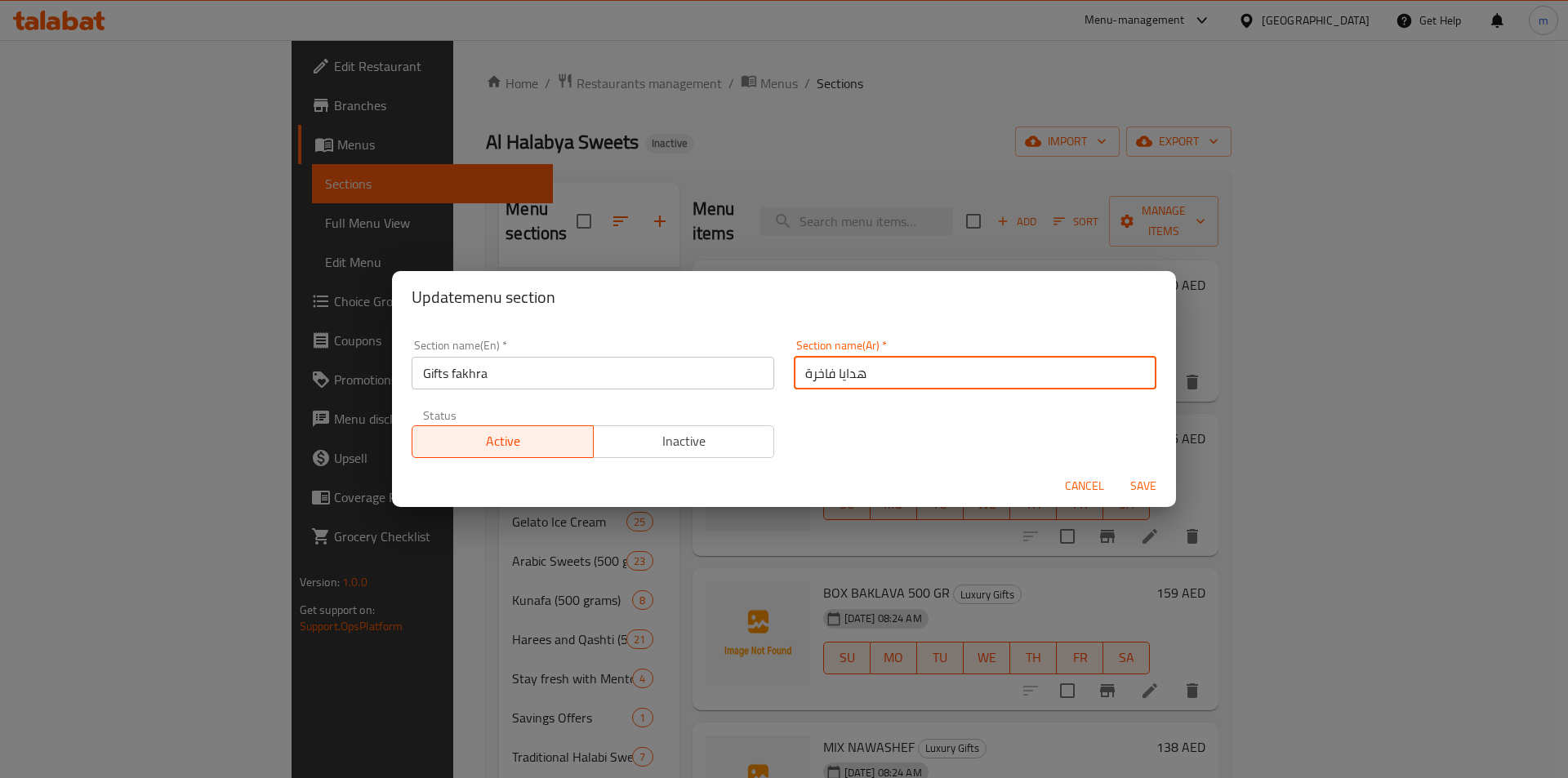
drag, startPoint x: 806, startPoint y: 373, endPoint x: 828, endPoint y: 374, distance: 22.0
click at [828, 374] on input "هدايا فاخرة" at bounding box center [975, 373] width 363 height 32
click at [801, 375] on input "هدايا فاخرة" at bounding box center [975, 373] width 363 height 32
drag, startPoint x: 801, startPoint y: 375, endPoint x: 823, endPoint y: 372, distance: 22.2
click at [823, 372] on input "هدايا فاخرة" at bounding box center [975, 373] width 363 height 32
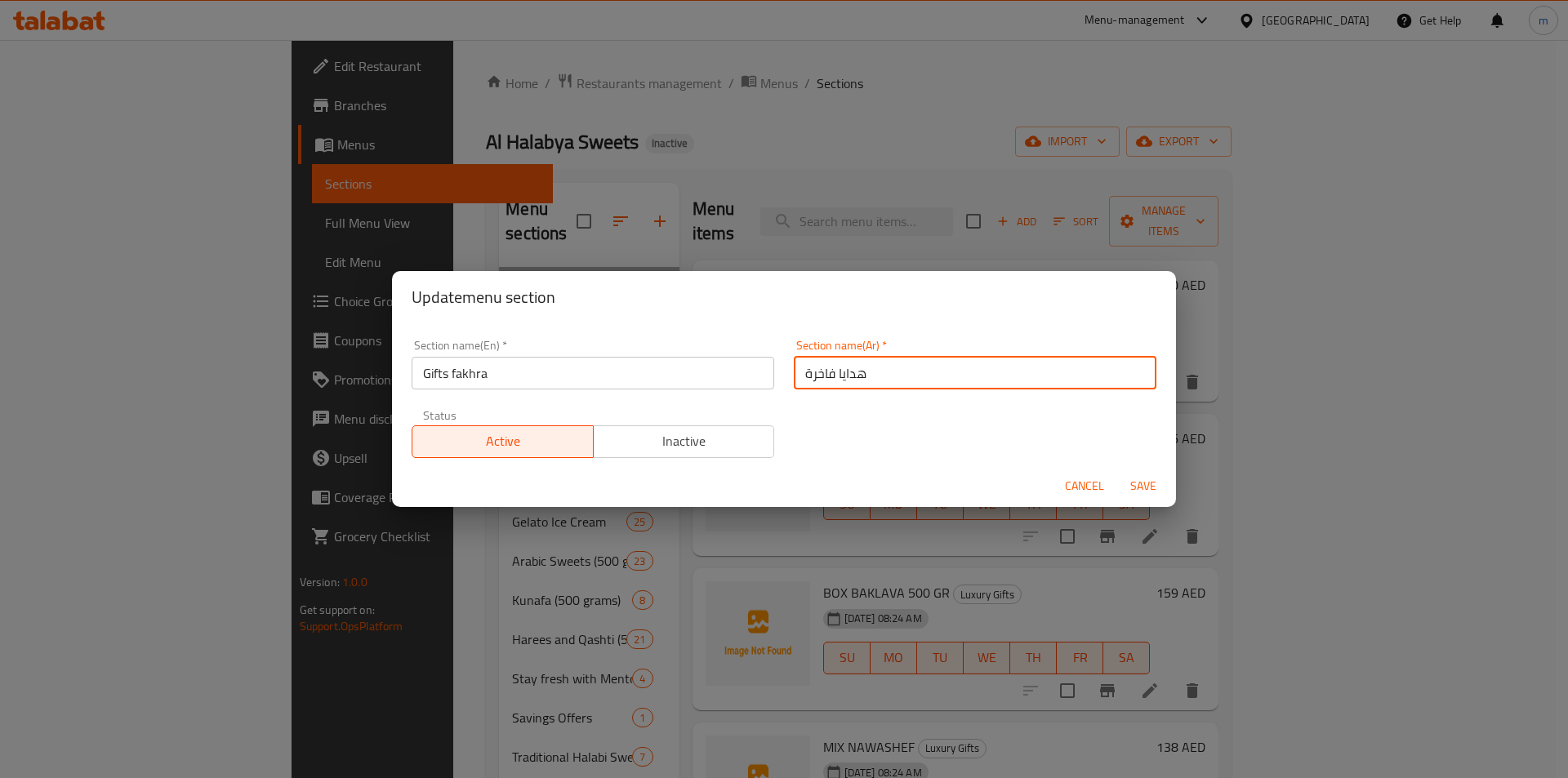
click at [827, 378] on input "هدايا فاخرة" at bounding box center [975, 373] width 363 height 32
drag, startPoint x: 831, startPoint y: 375, endPoint x: 778, endPoint y: 375, distance: 53.0
click at [784, 375] on div "Section name(Ar)   * هدايا فاخرة Section name(Ar) *" at bounding box center [975, 364] width 383 height 70
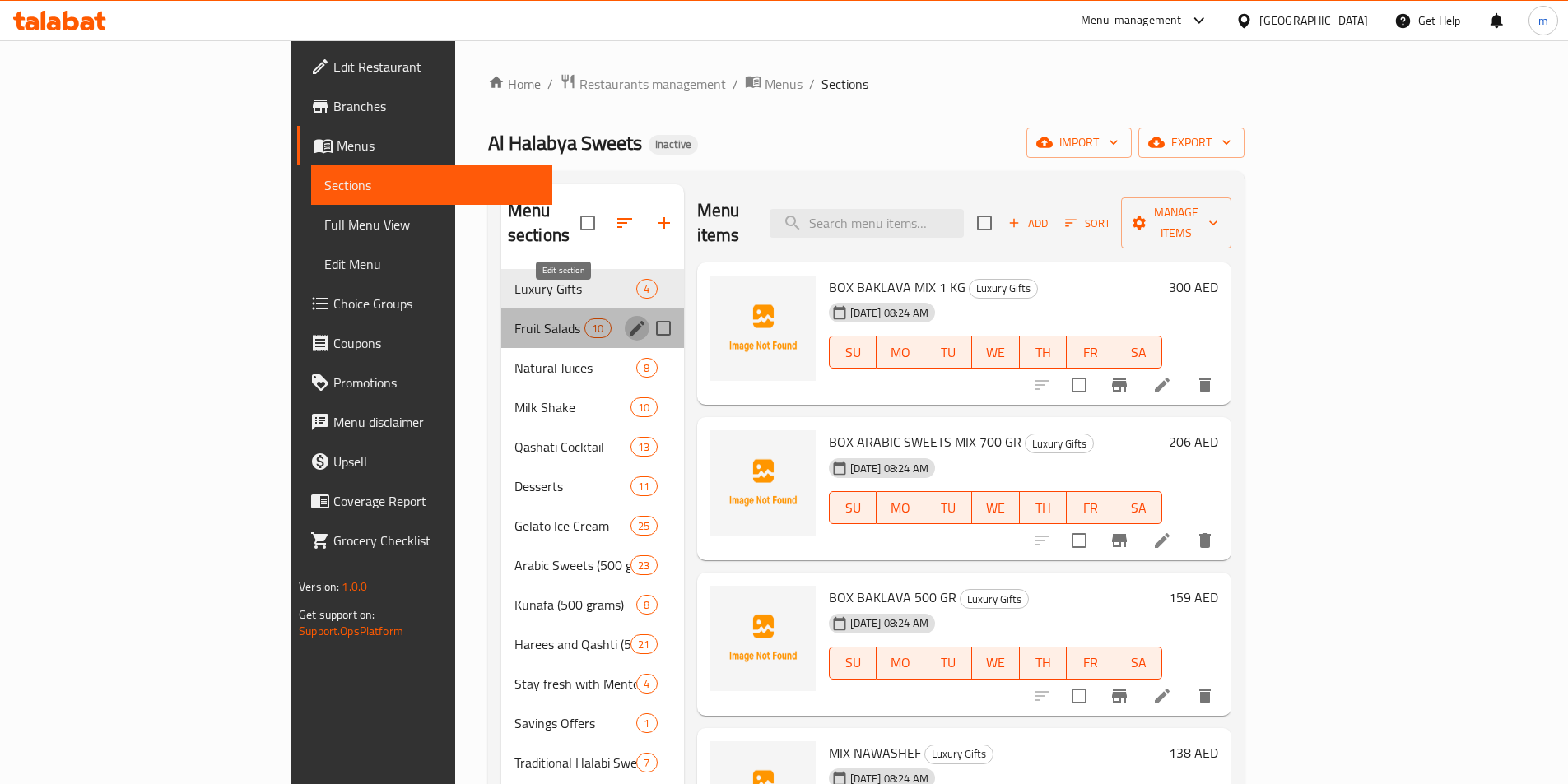
click at [628, 318] on icon "edit" at bounding box center [638, 328] width 20 height 20
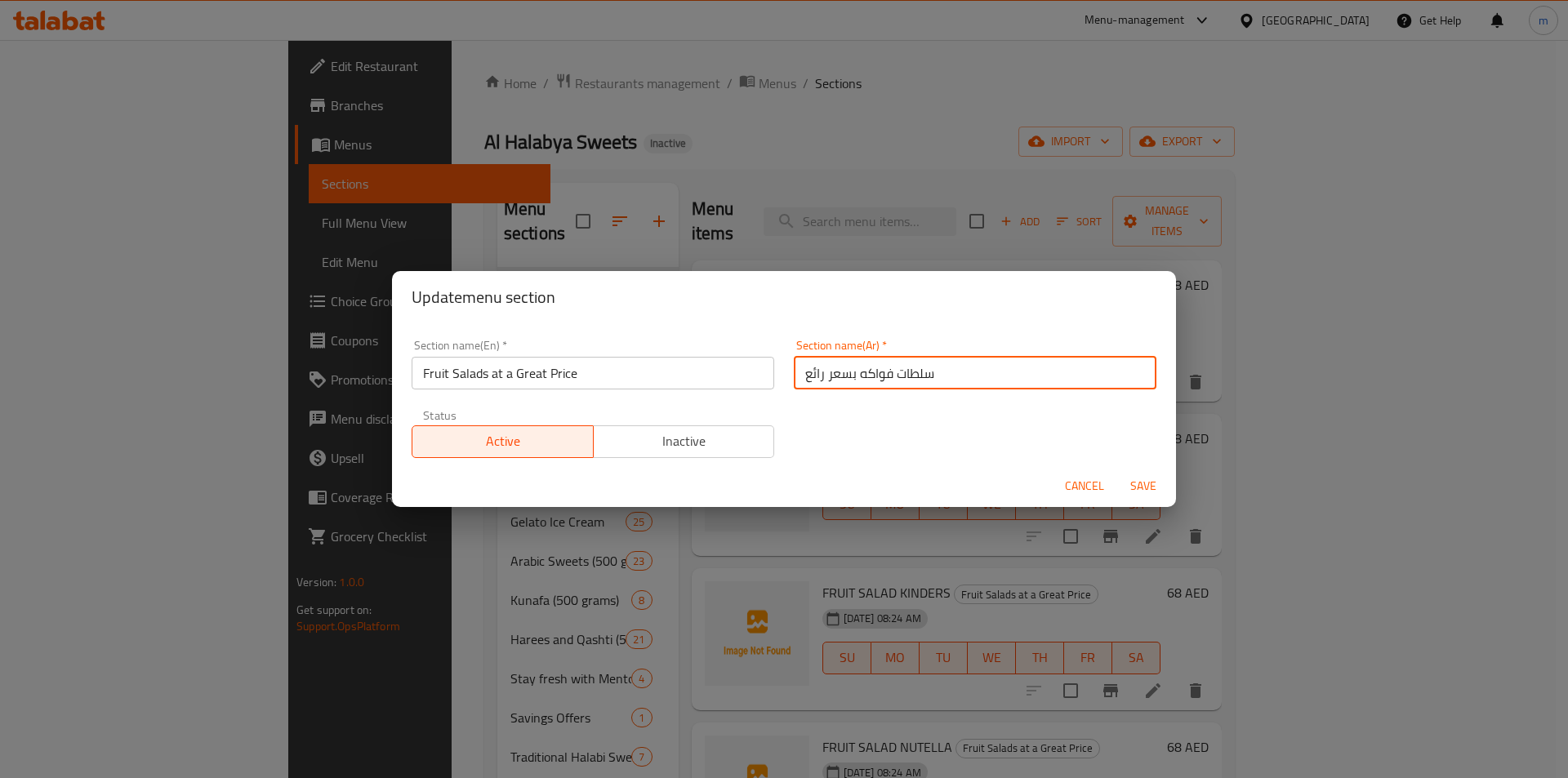
click at [948, 368] on input "سلطات فواكه بسعر رائع" at bounding box center [975, 373] width 363 height 32
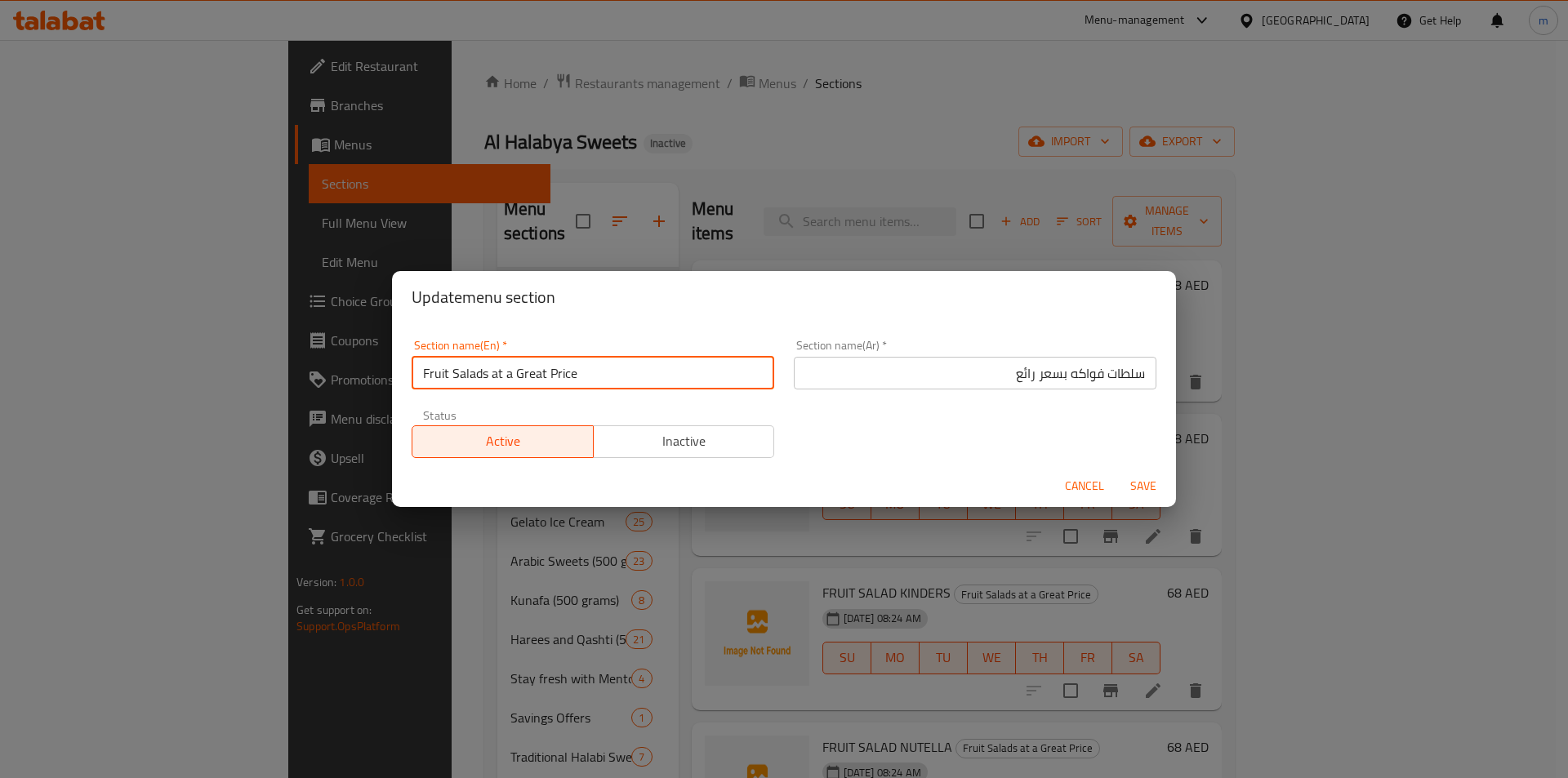
drag, startPoint x: 512, startPoint y: 378, endPoint x: 493, endPoint y: 391, distance: 23.0
click at [493, 391] on div "Section name(En)   * Fruit Salads at a Great Price Section name(En) *" at bounding box center [592, 364] width 383 height 70
click at [499, 373] on input "Fruit Salads at a Great Price" at bounding box center [592, 373] width 363 height 32
drag, startPoint x: 503, startPoint y: 373, endPoint x: 489, endPoint y: 378, distance: 14.9
click at [489, 378] on input "Fruit Salads at a Great Price" at bounding box center [592, 373] width 363 height 32
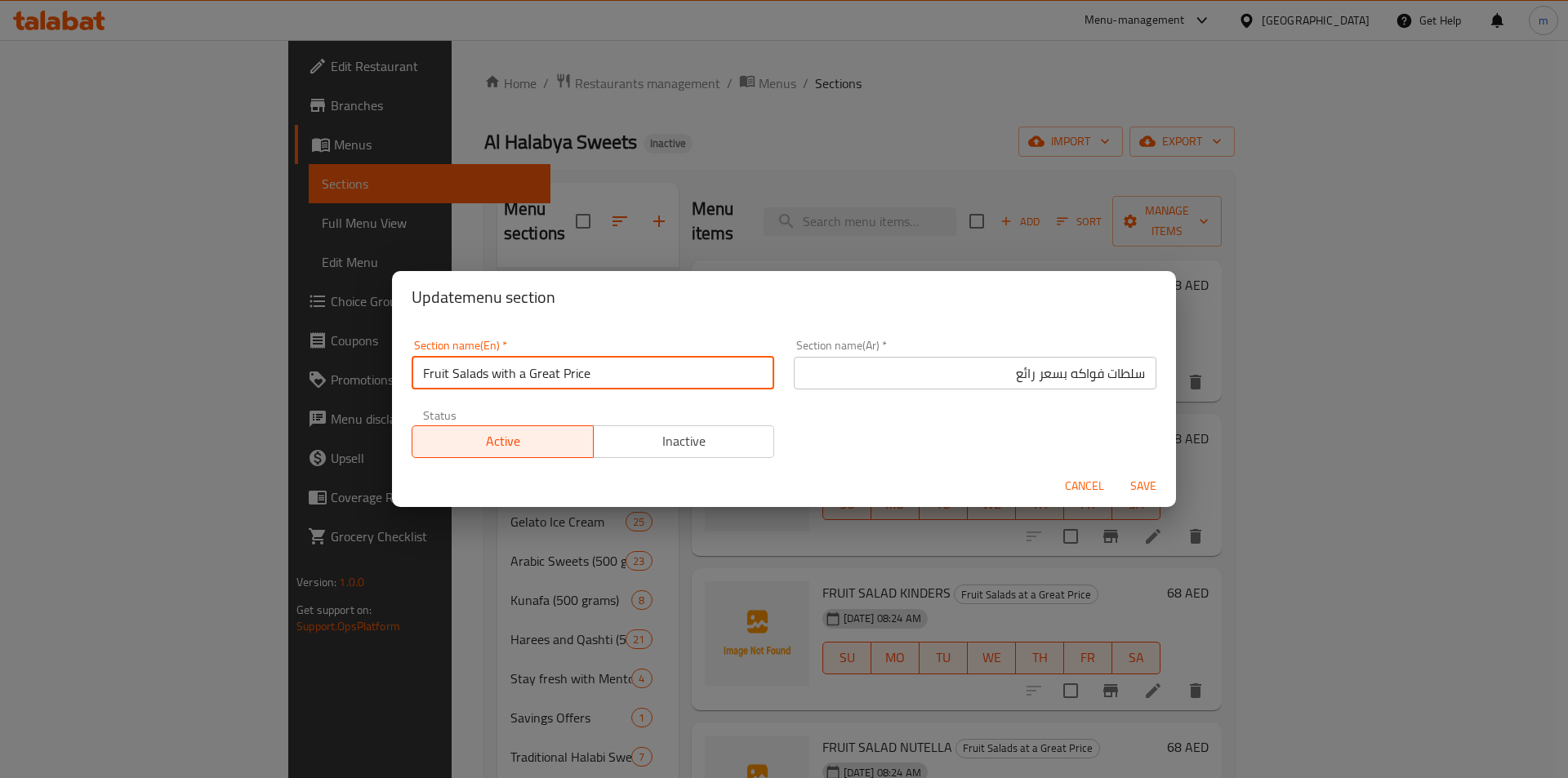
type input "Fruit Salads with a Great Price"
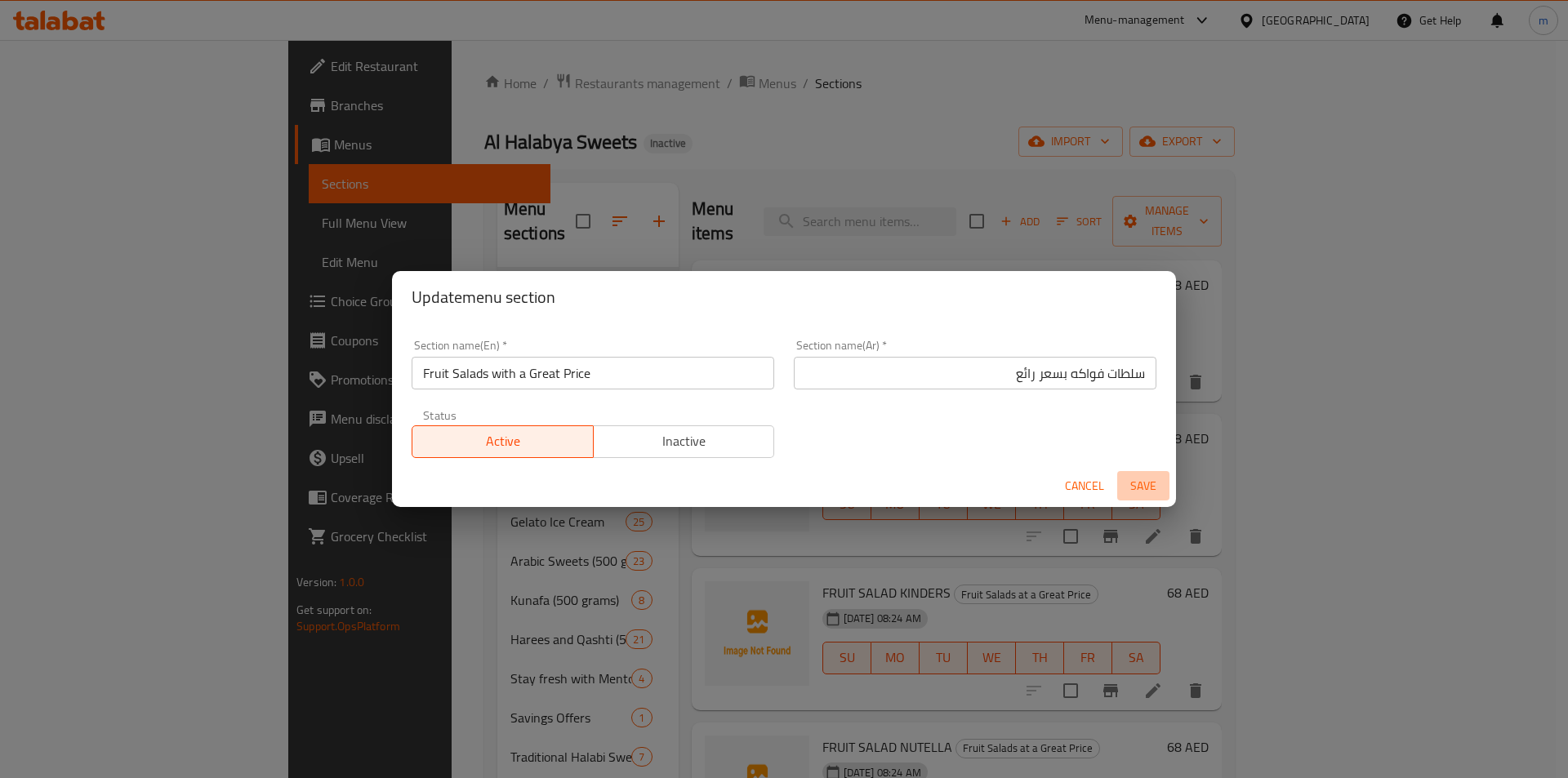
click at [1139, 487] on span "Save" at bounding box center [1143, 486] width 39 height 21
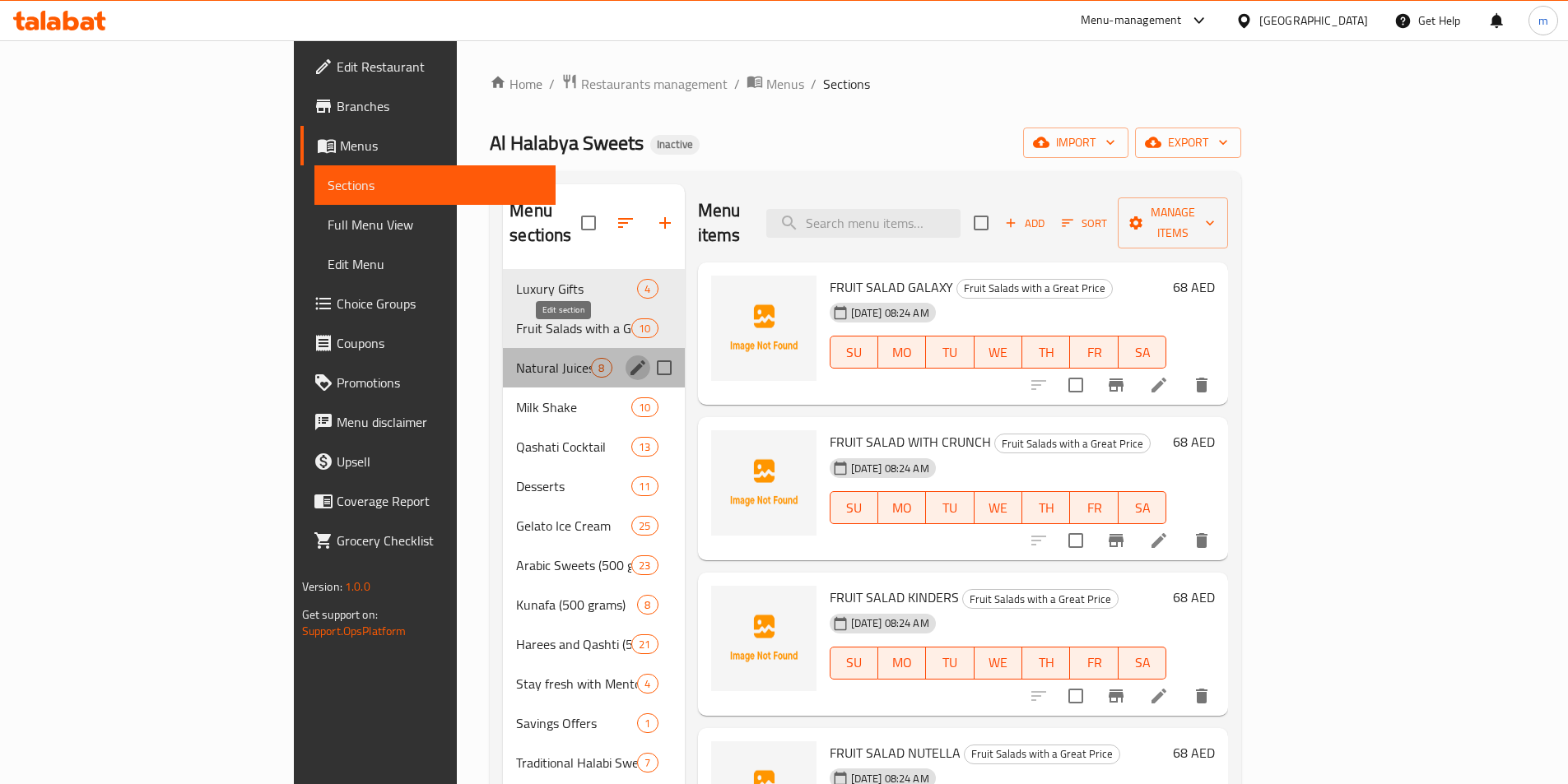
click at [631, 361] on icon "edit" at bounding box center [638, 368] width 15 height 15
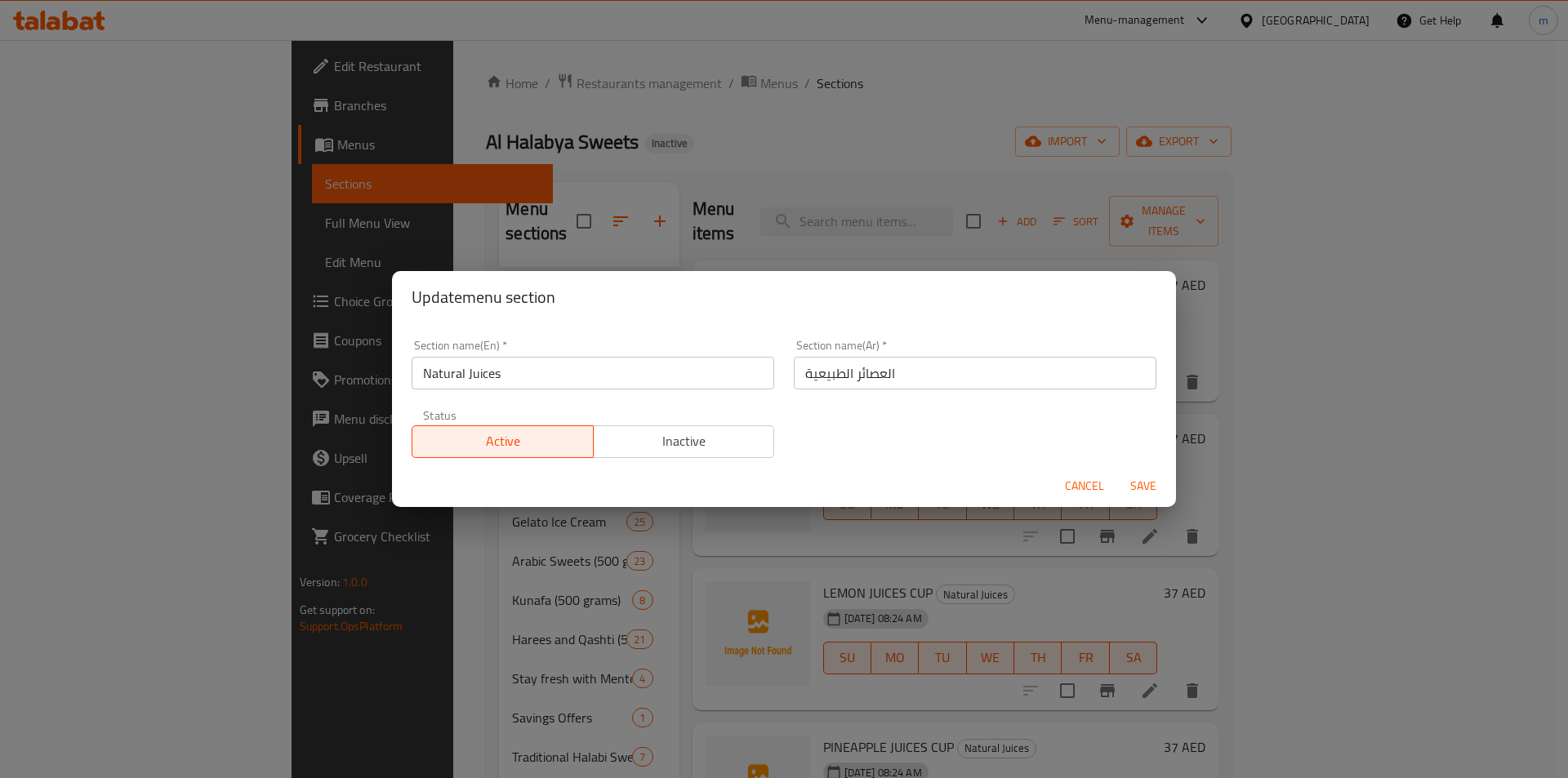
click at [353, 479] on div "Update menu section Section name(En)   * Natural Juices Section name(En) * Sect…" at bounding box center [784, 389] width 1568 height 778
click at [1095, 493] on span "Cancel" at bounding box center [1085, 486] width 39 height 21
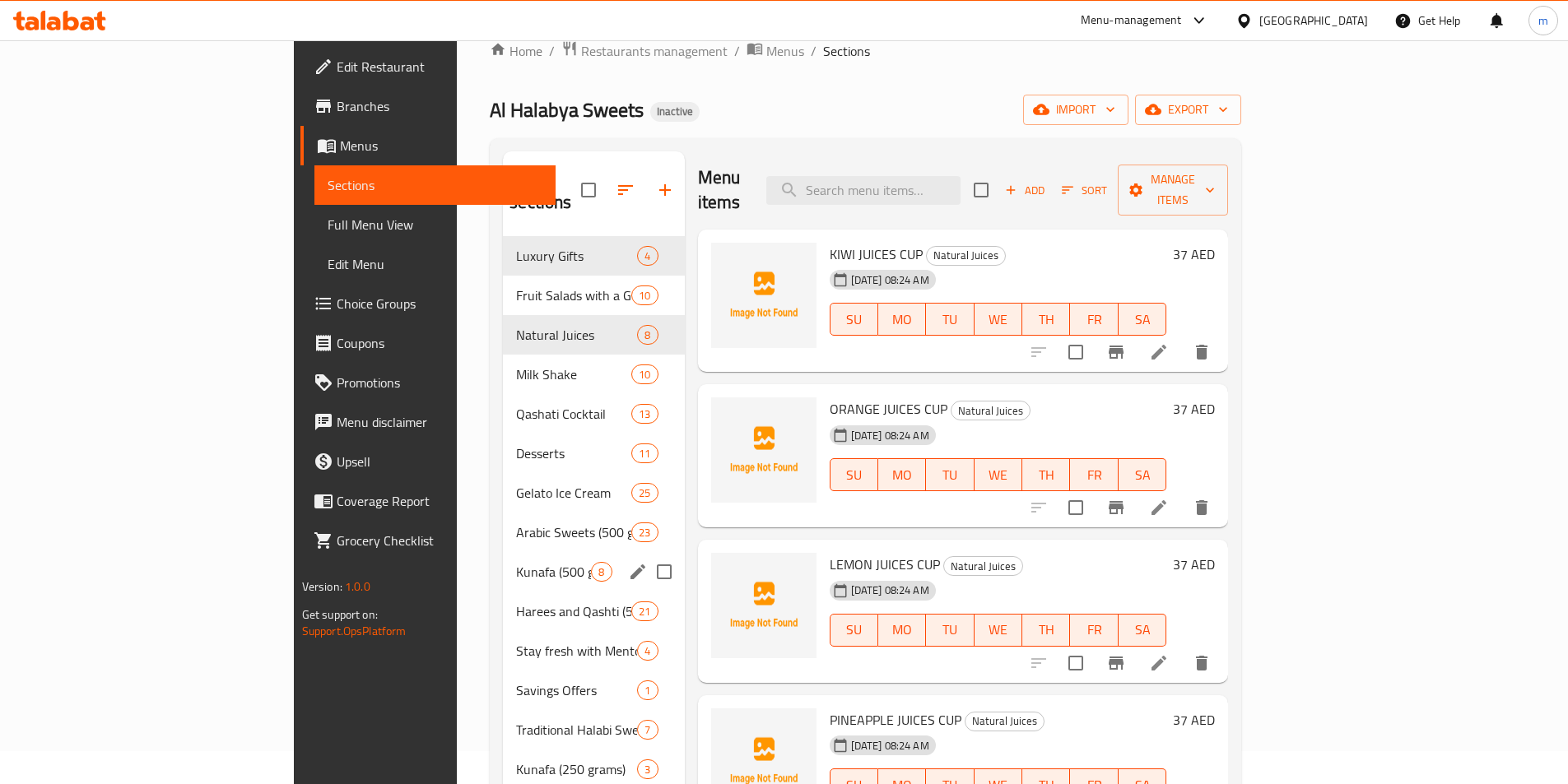
scroll to position [82, 0]
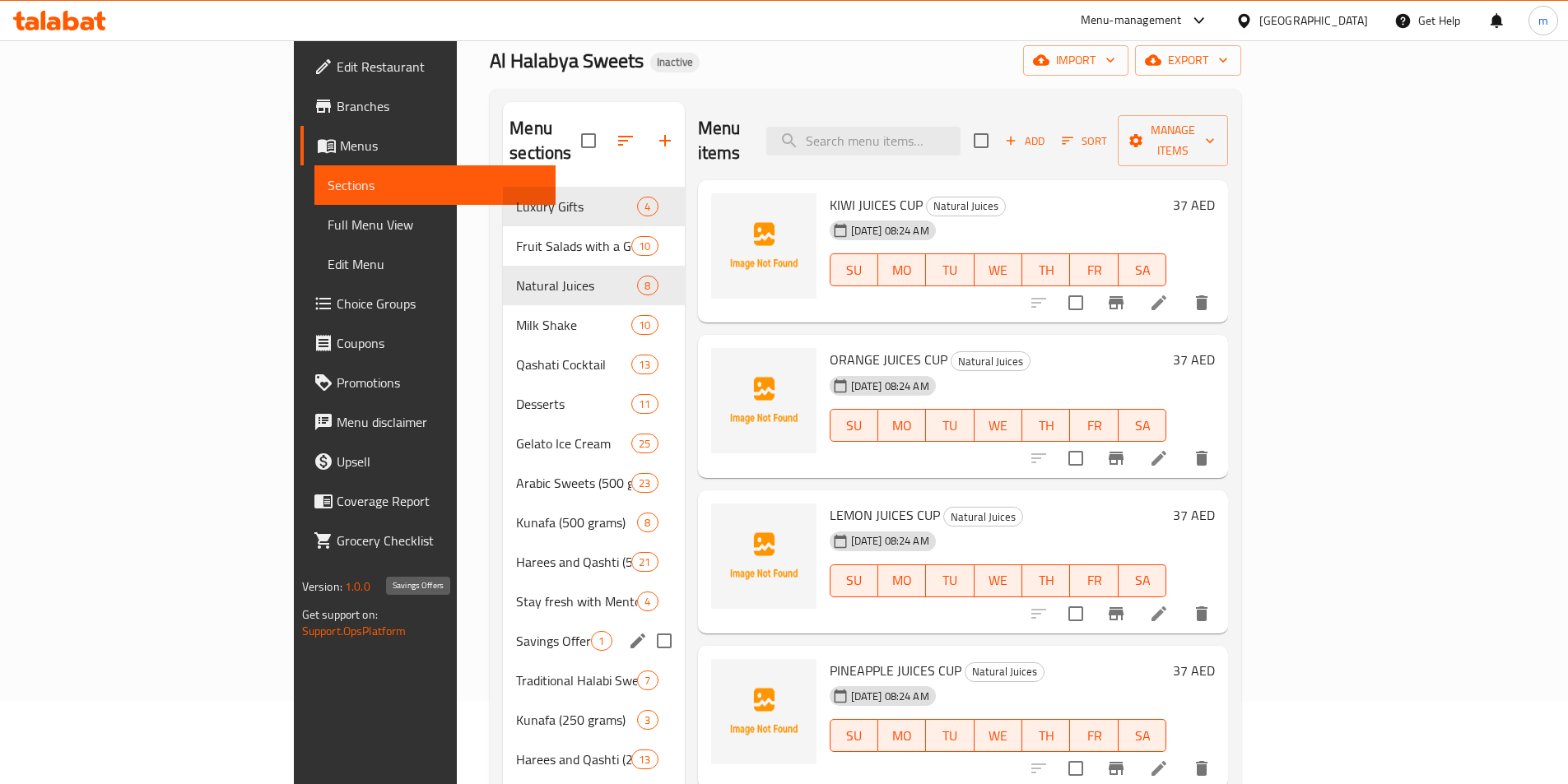
click at [517, 631] on span "Savings Offers" at bounding box center [554, 641] width 75 height 20
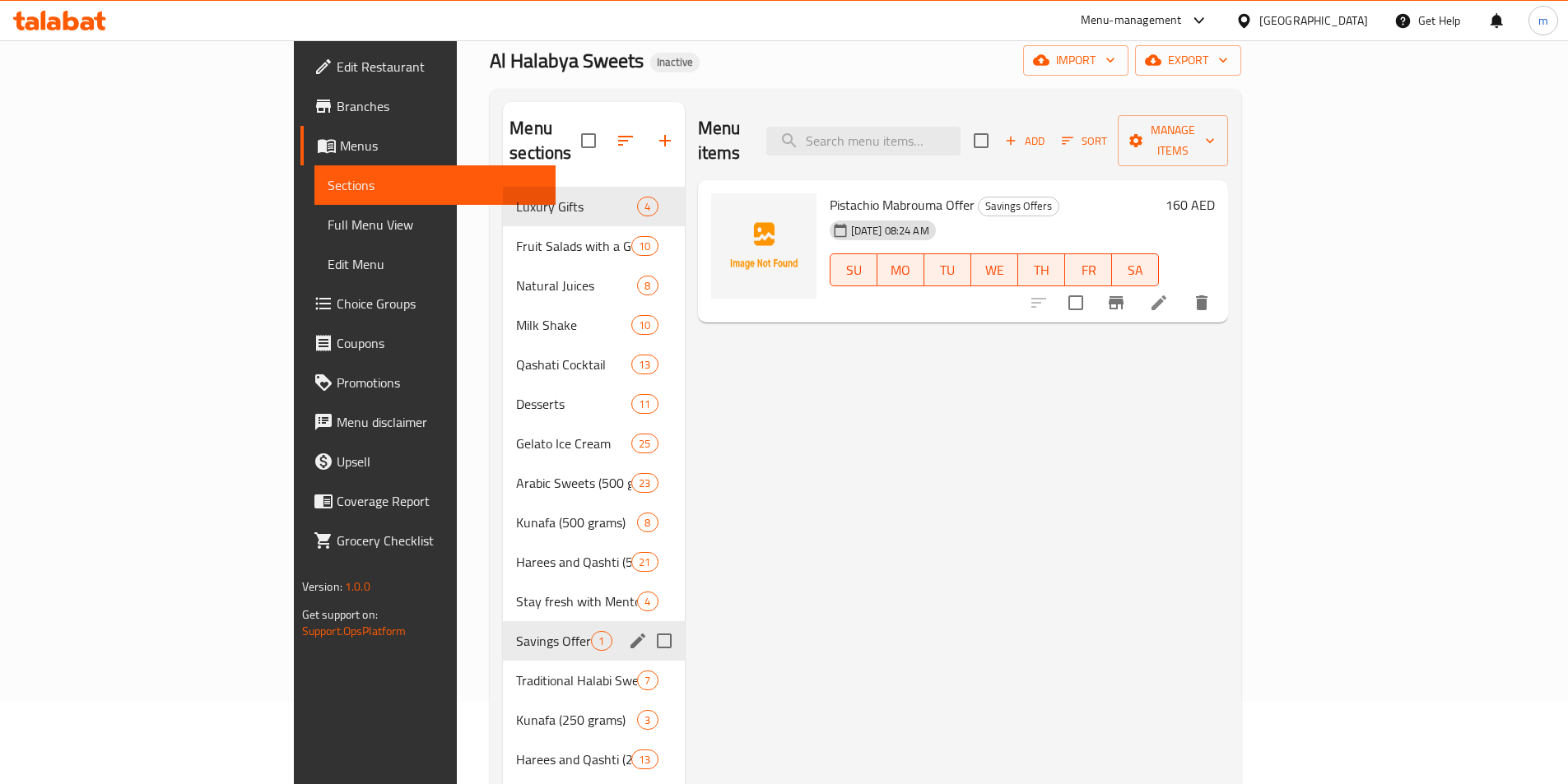
click at [648, 623] on input "Menu sections" at bounding box center [664, 640] width 35 height 35
checkbox input "true"
click at [608, 134] on icon "button" at bounding box center [615, 140] width 15 height 15
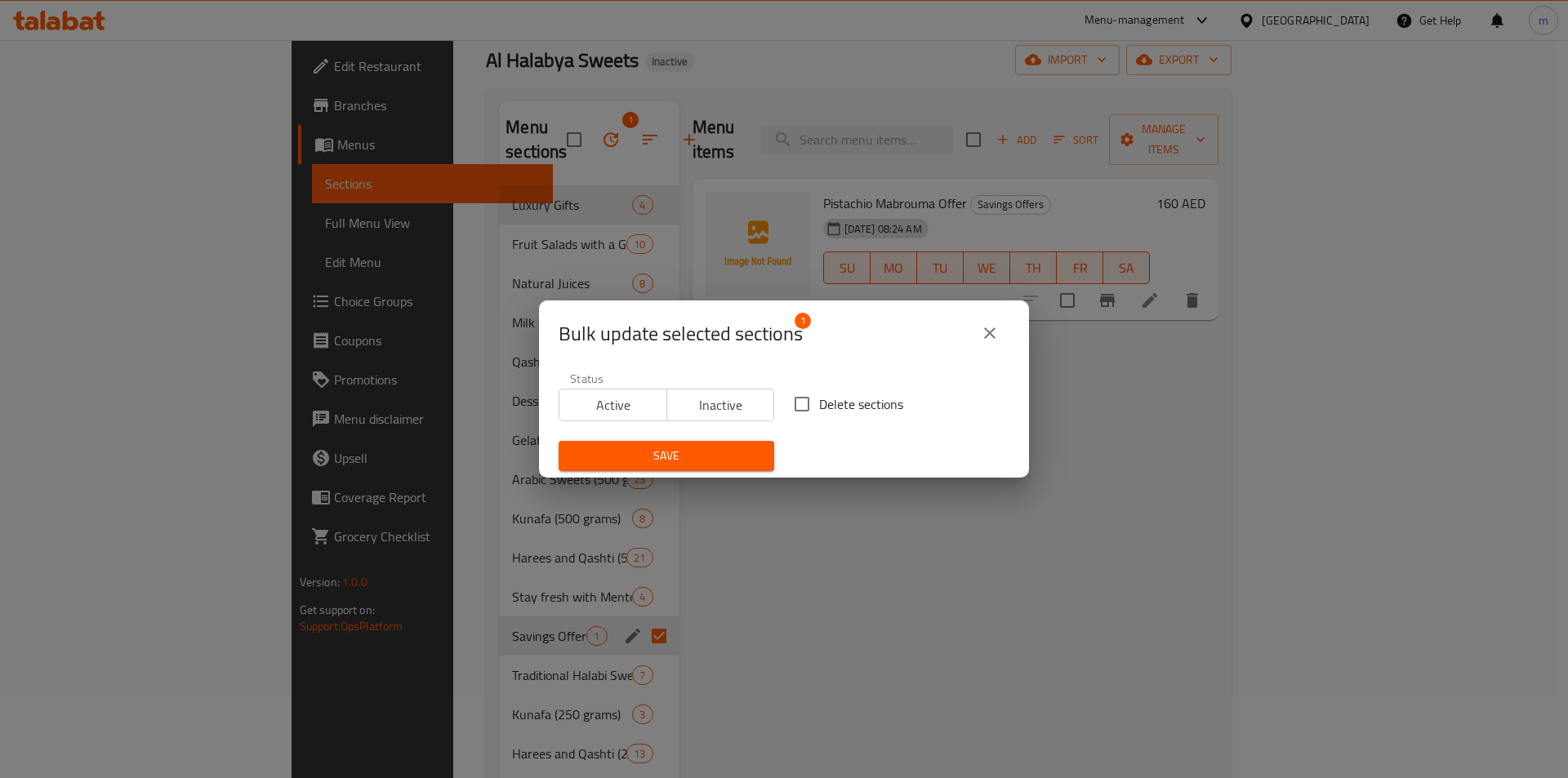
click at [795, 392] on input "Delete sections" at bounding box center [802, 403] width 34 height 34
checkbox input "true"
click at [710, 449] on span "Save" at bounding box center [666, 455] width 190 height 21
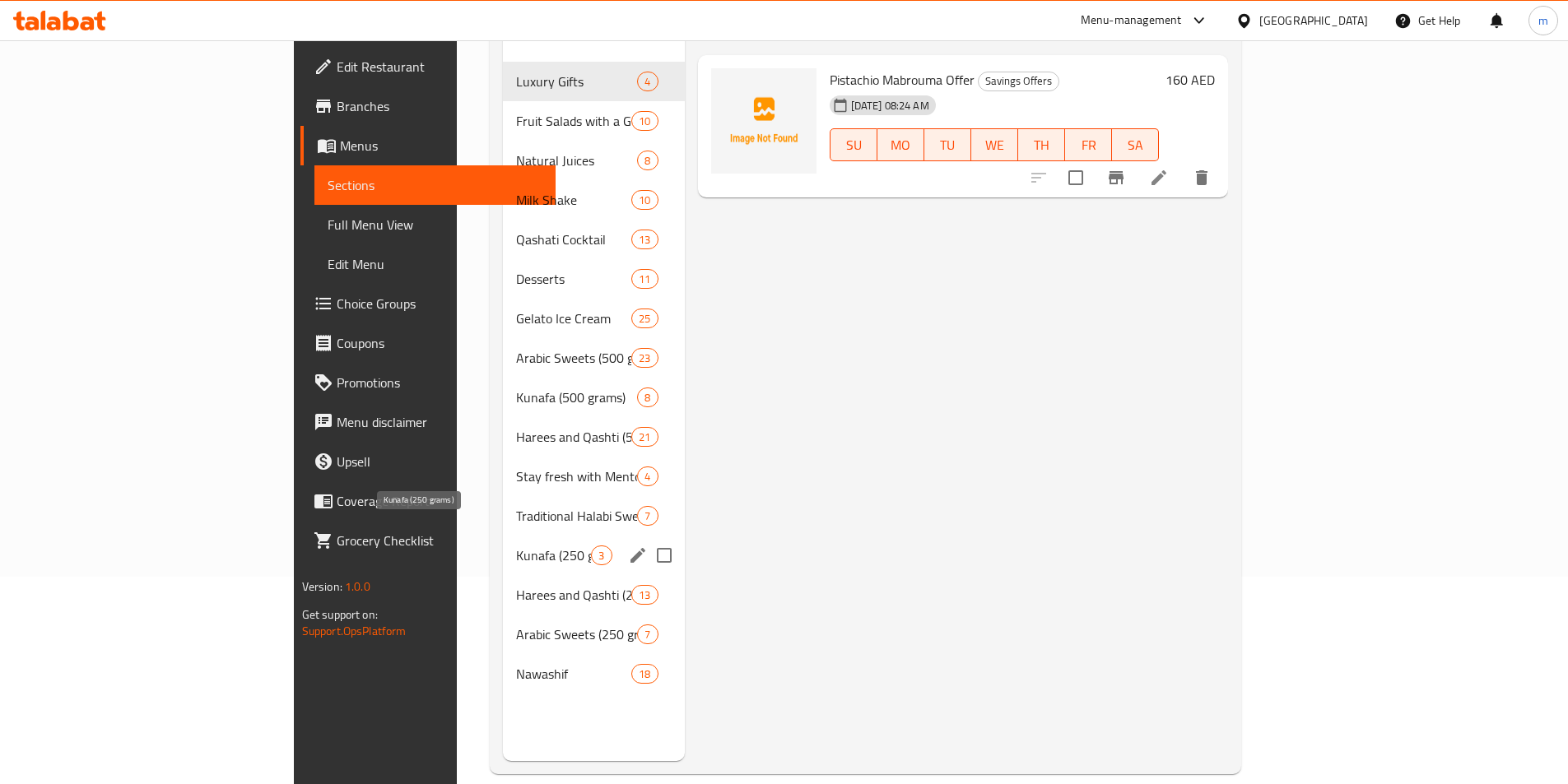
scroll to position [230, 0]
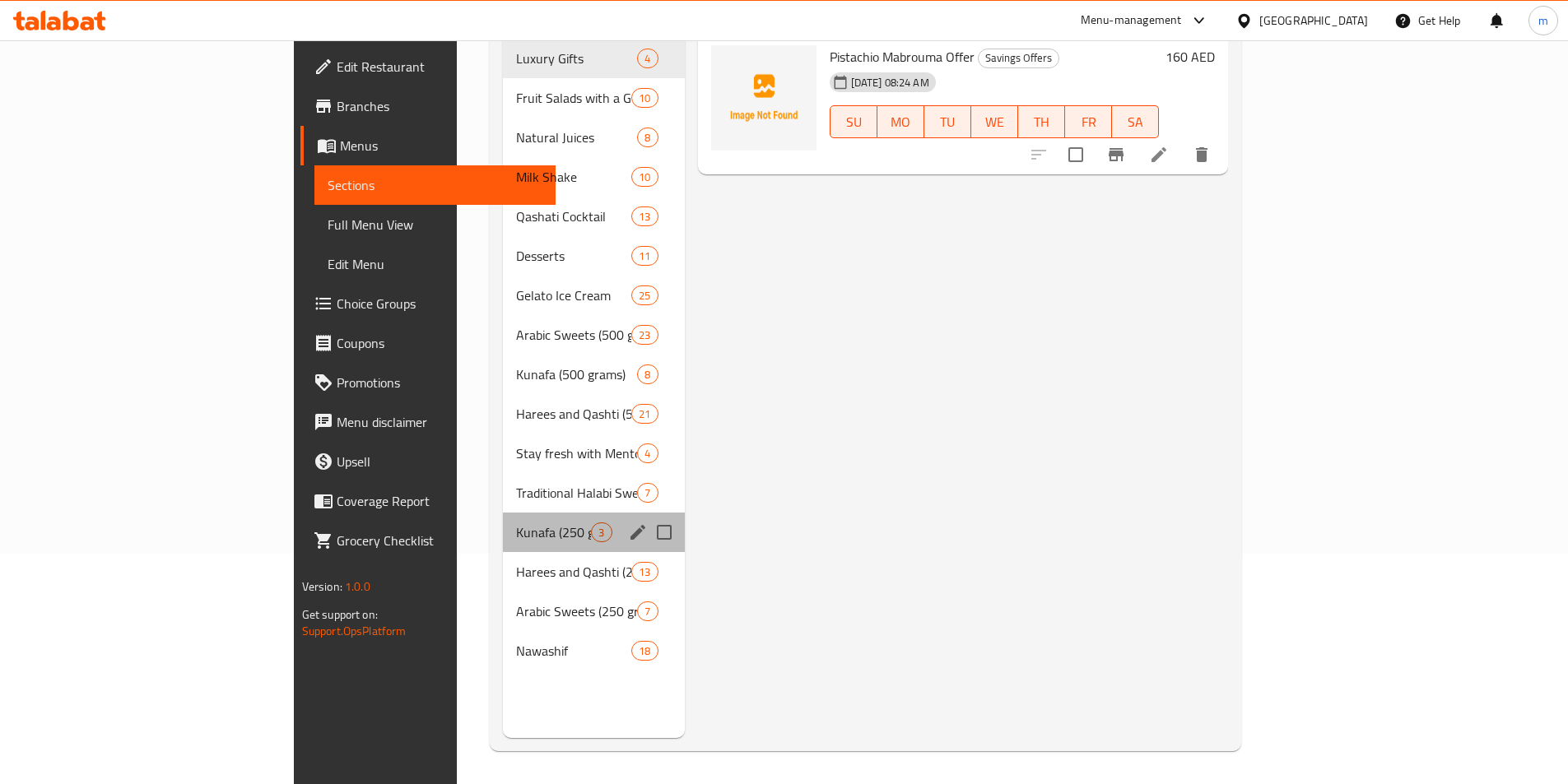
click at [503, 518] on div "Kunafa (250 grams) 3" at bounding box center [593, 532] width 181 height 40
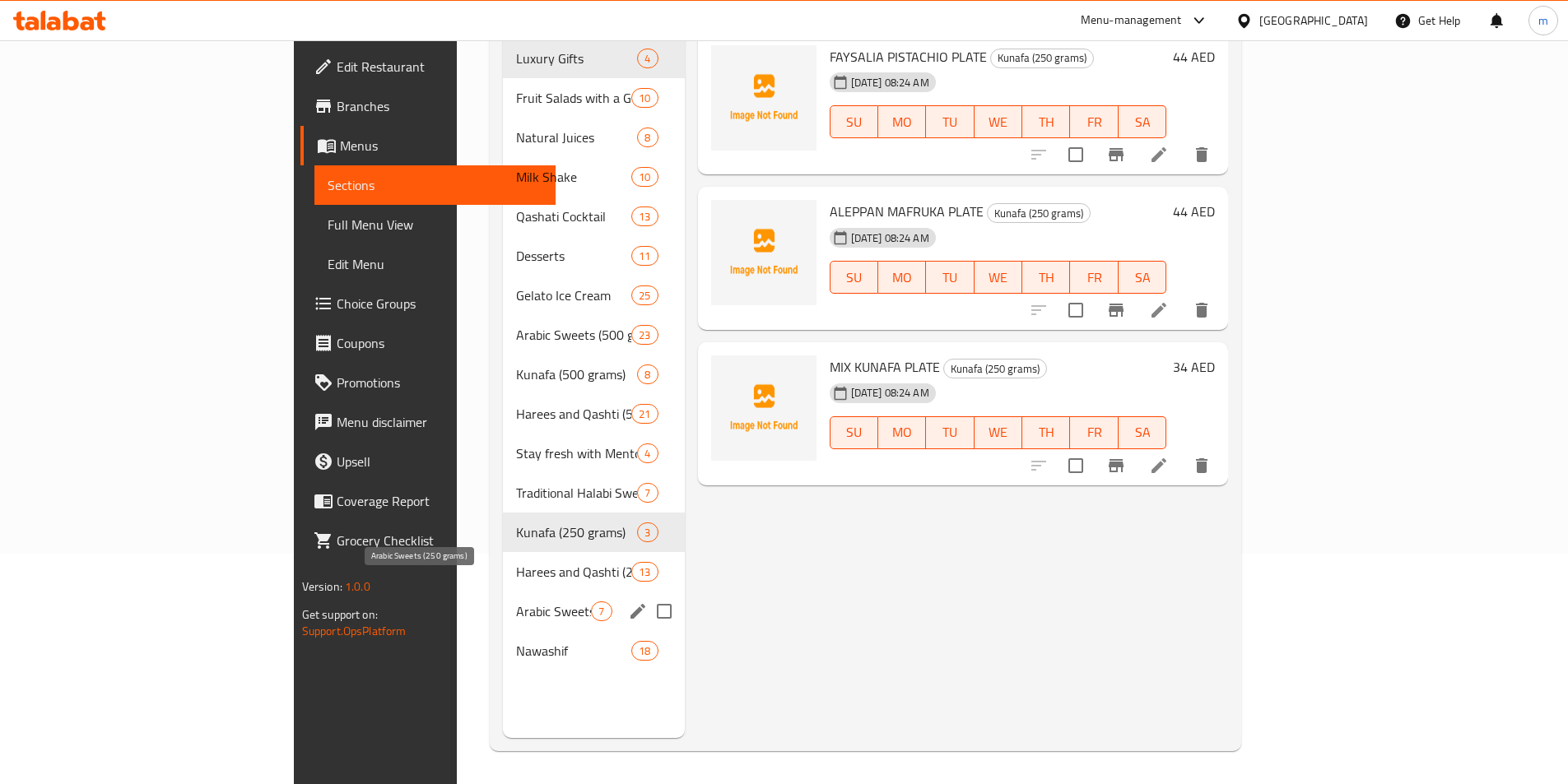
click at [517, 602] on span "Arabic Sweets (250 grams)" at bounding box center [554, 612] width 75 height 20
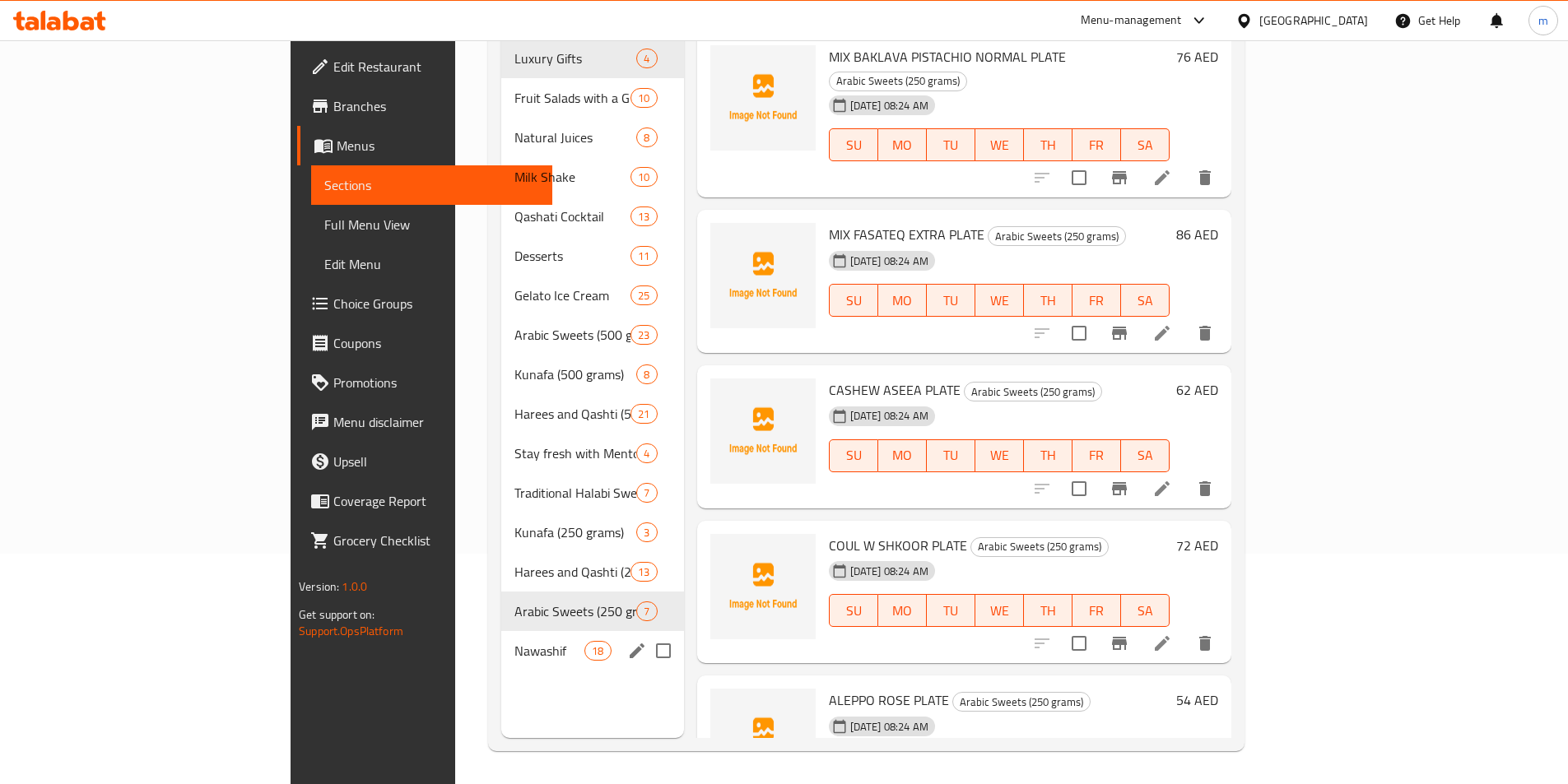
click at [502, 642] on div "Nawashif 18" at bounding box center [593, 651] width 182 height 40
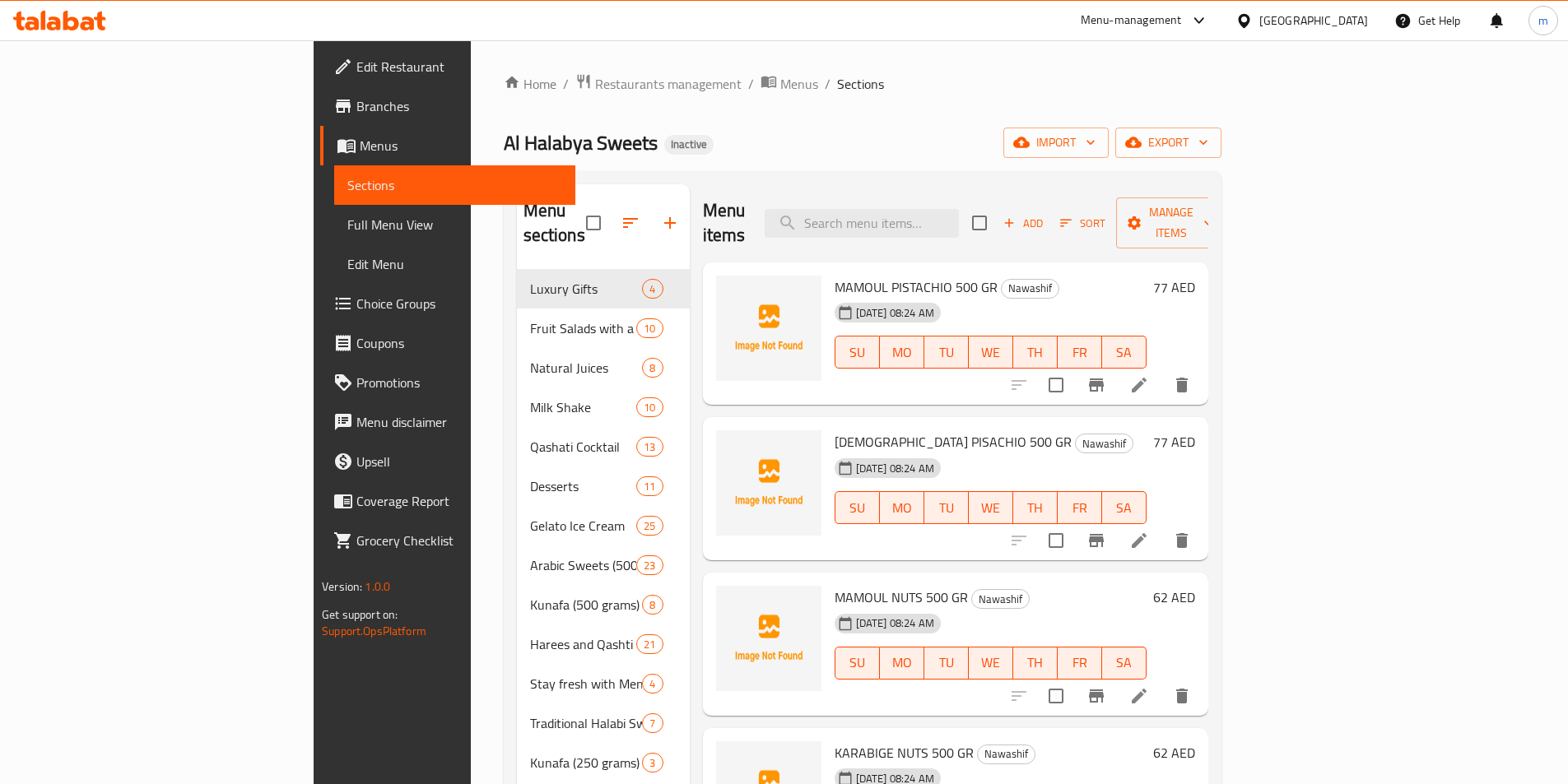
click at [1149, 376] on icon at bounding box center [1140, 386] width 20 height 20
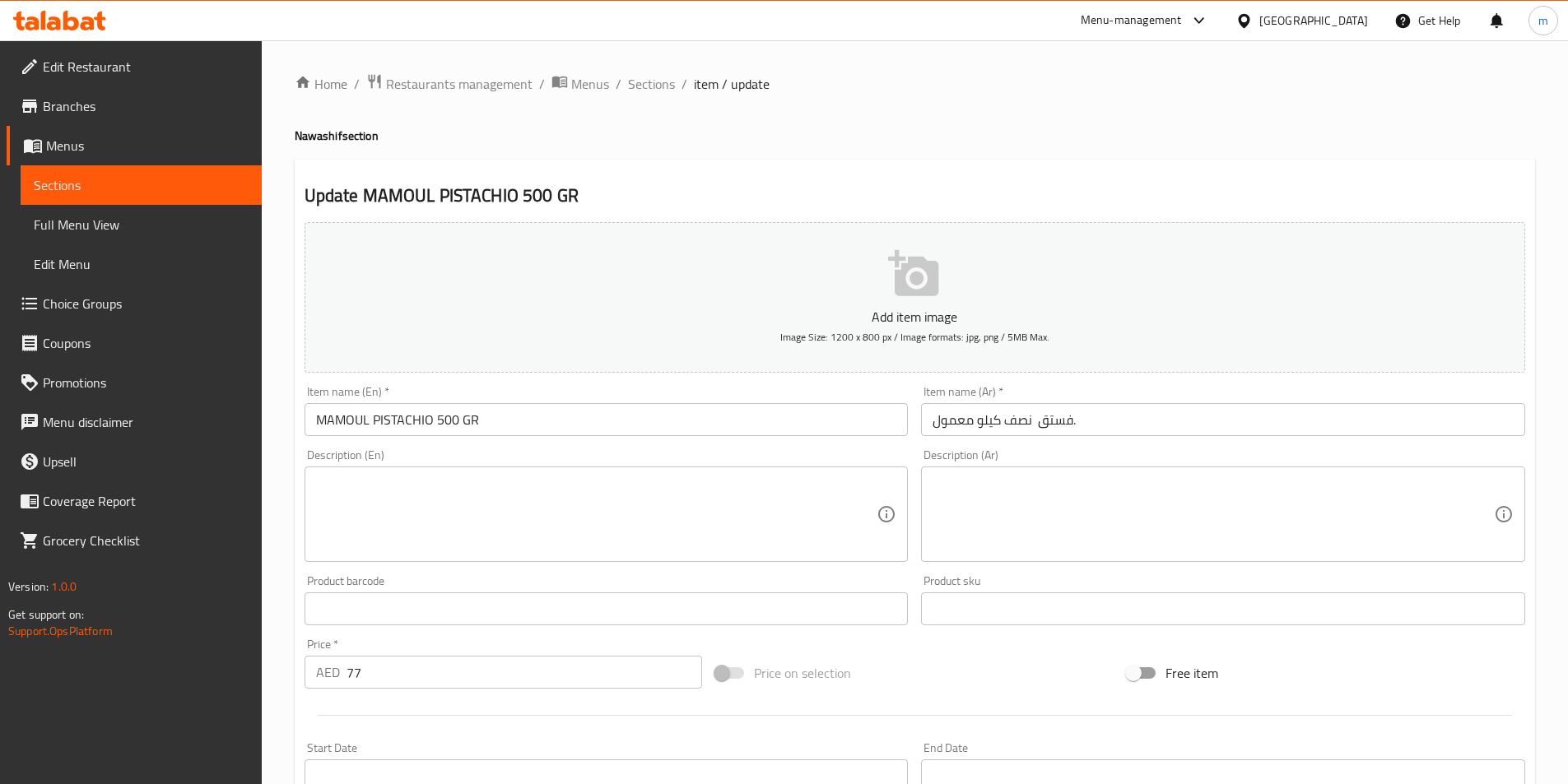
click at [1108, 422] on input "نصف كيلو معمول فستق." at bounding box center [1223, 419] width 604 height 33
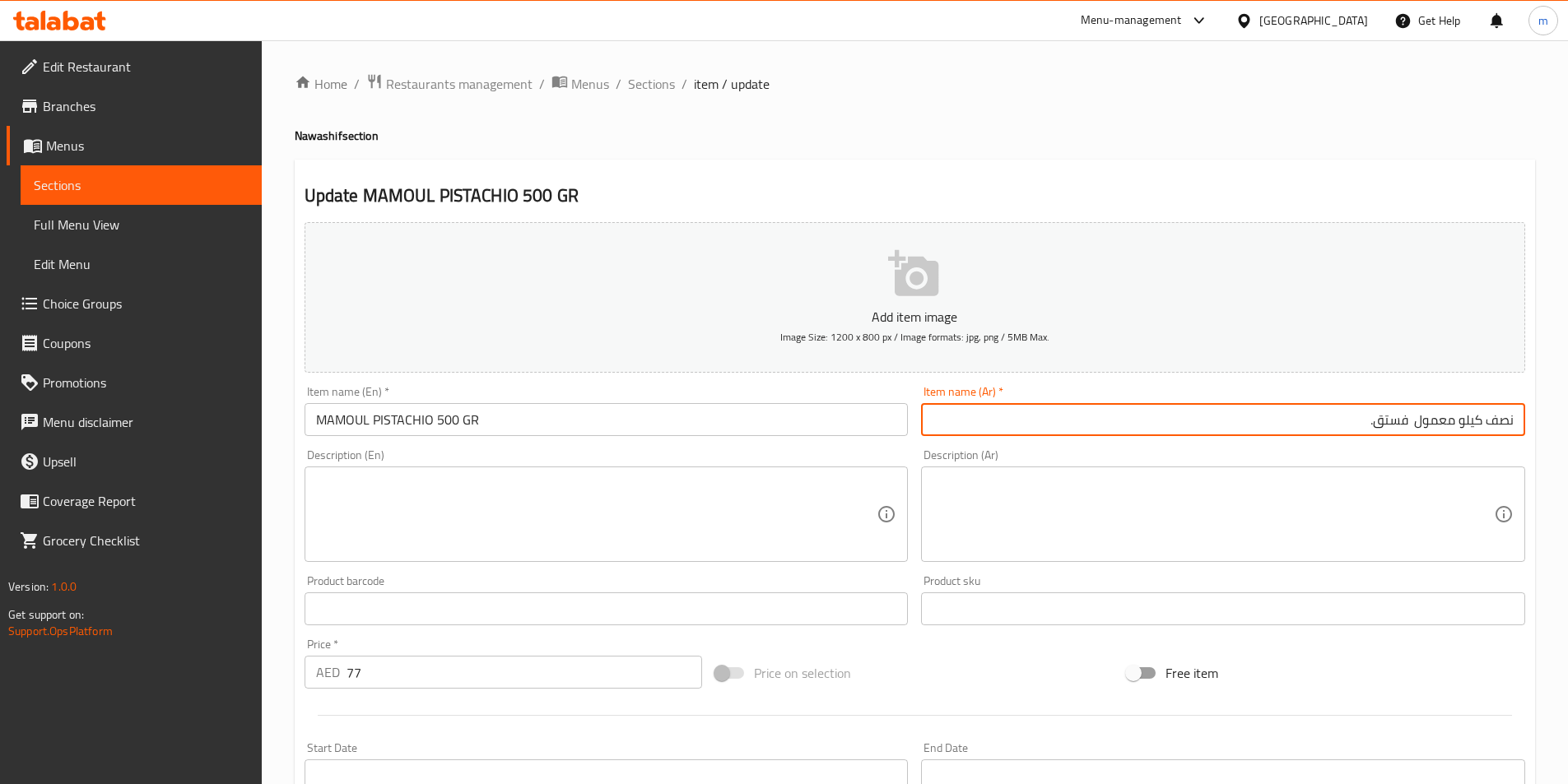
click at [1395, 425] on input "نصف كيلو معمول فستق." at bounding box center [1223, 419] width 604 height 33
type input "نصف كيلو معمول فستق."
click at [658, 94] on span "Sections" at bounding box center [651, 84] width 47 height 20
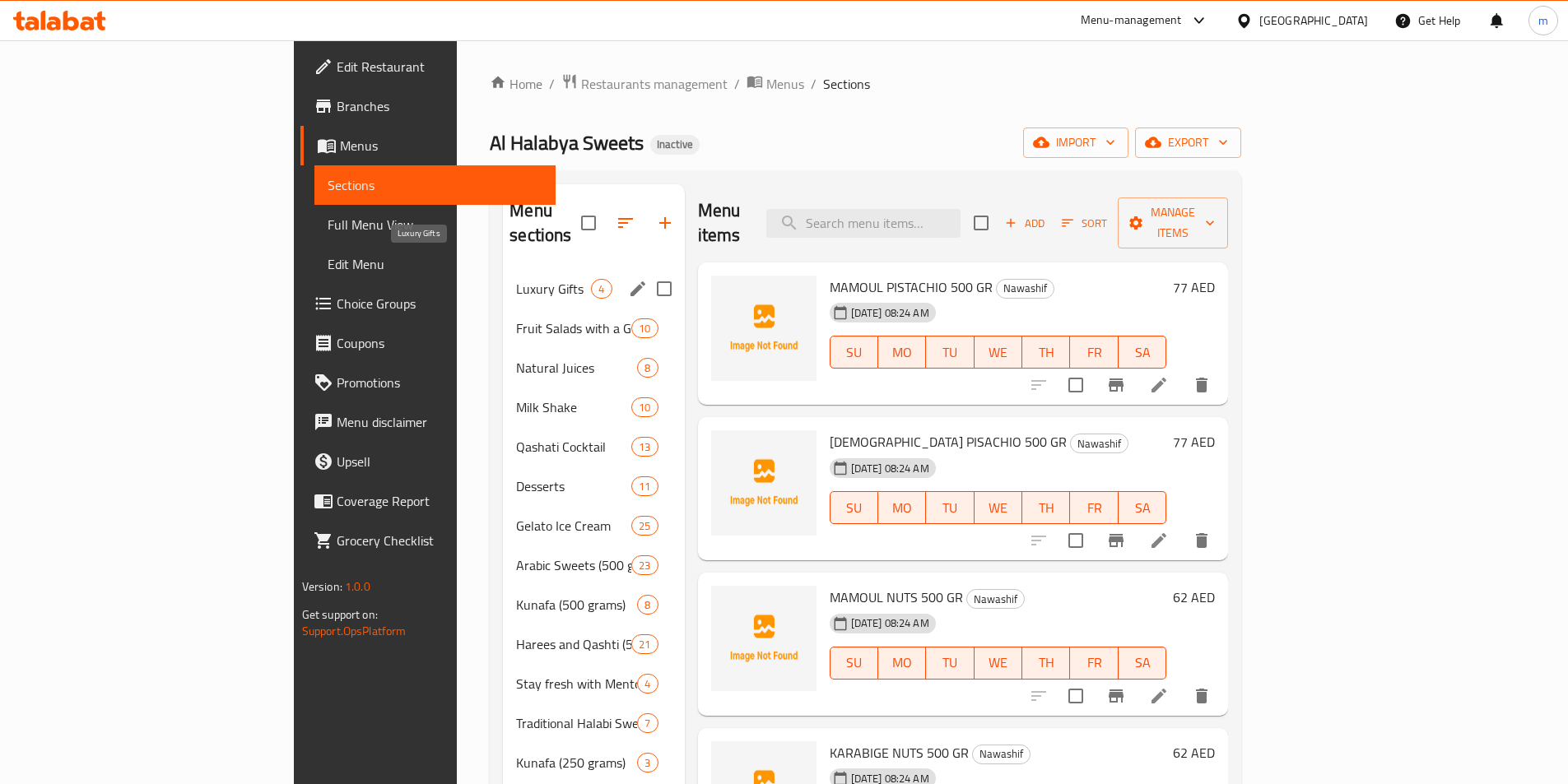
click at [517, 279] on span "Luxury Gifts" at bounding box center [554, 288] width 75 height 20
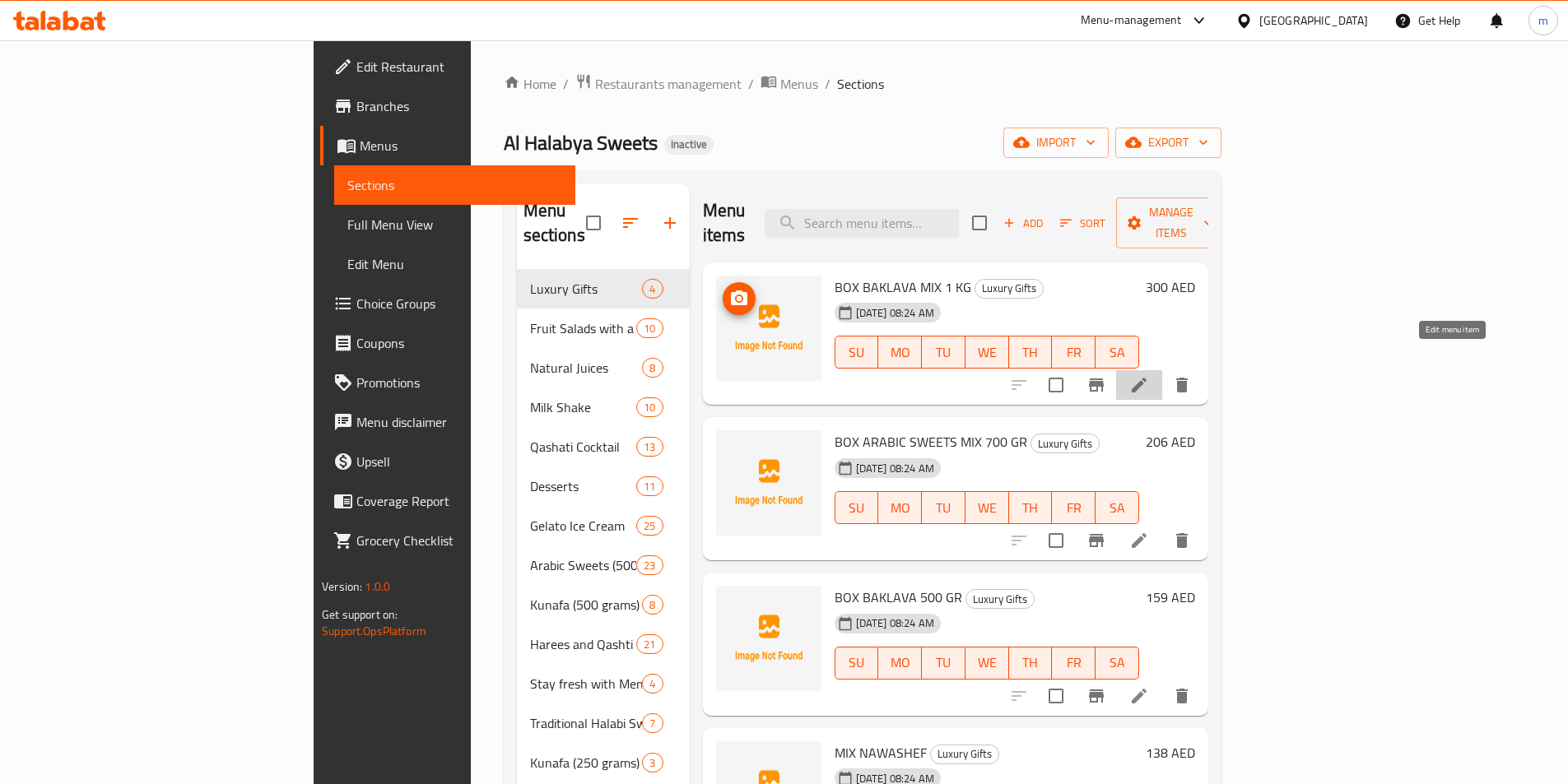
click at [1149, 376] on icon at bounding box center [1140, 386] width 20 height 20
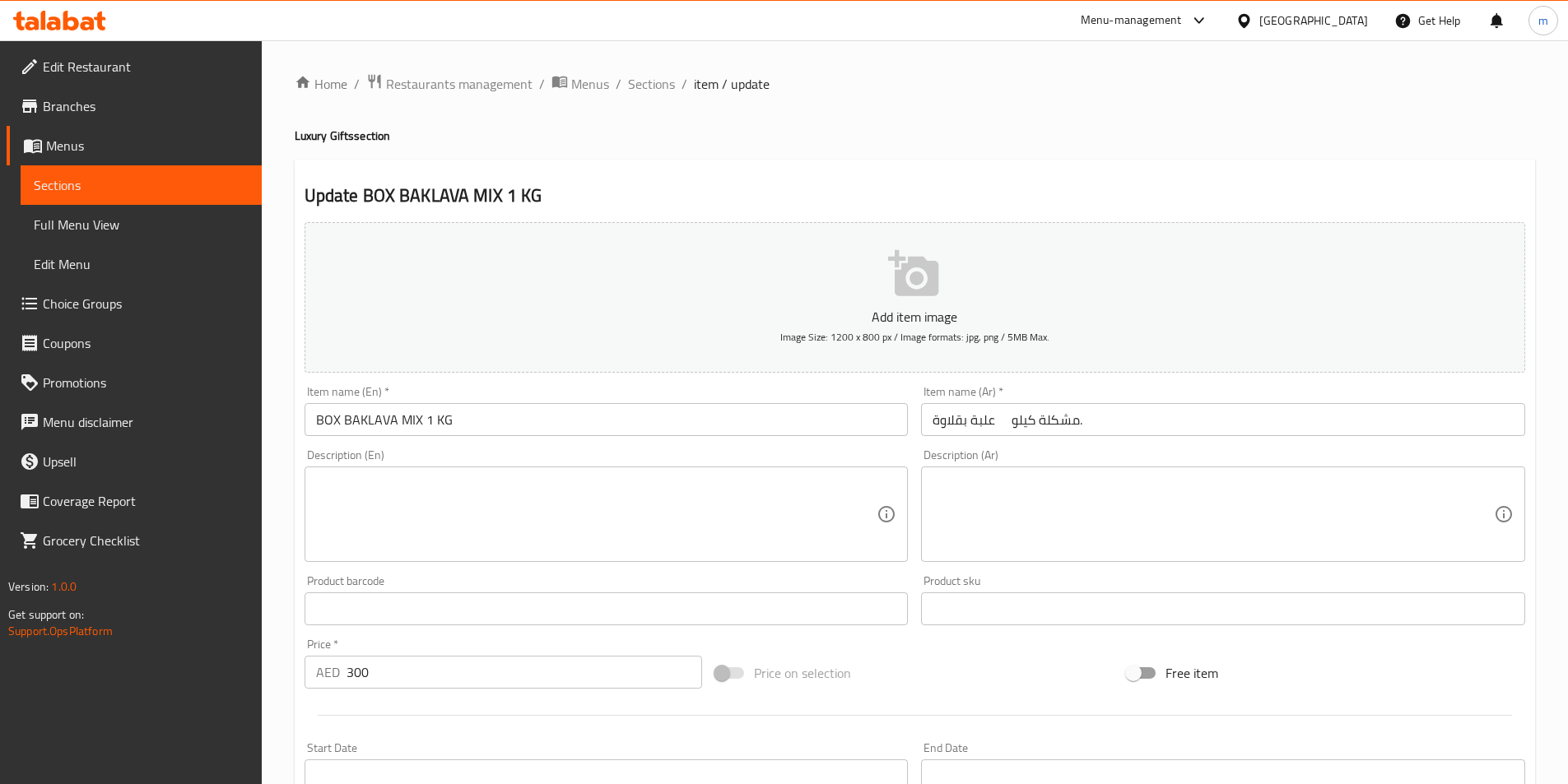
click at [1161, 424] on input "علبة بقلاوة مشكلة كيلو." at bounding box center [1223, 419] width 604 height 33
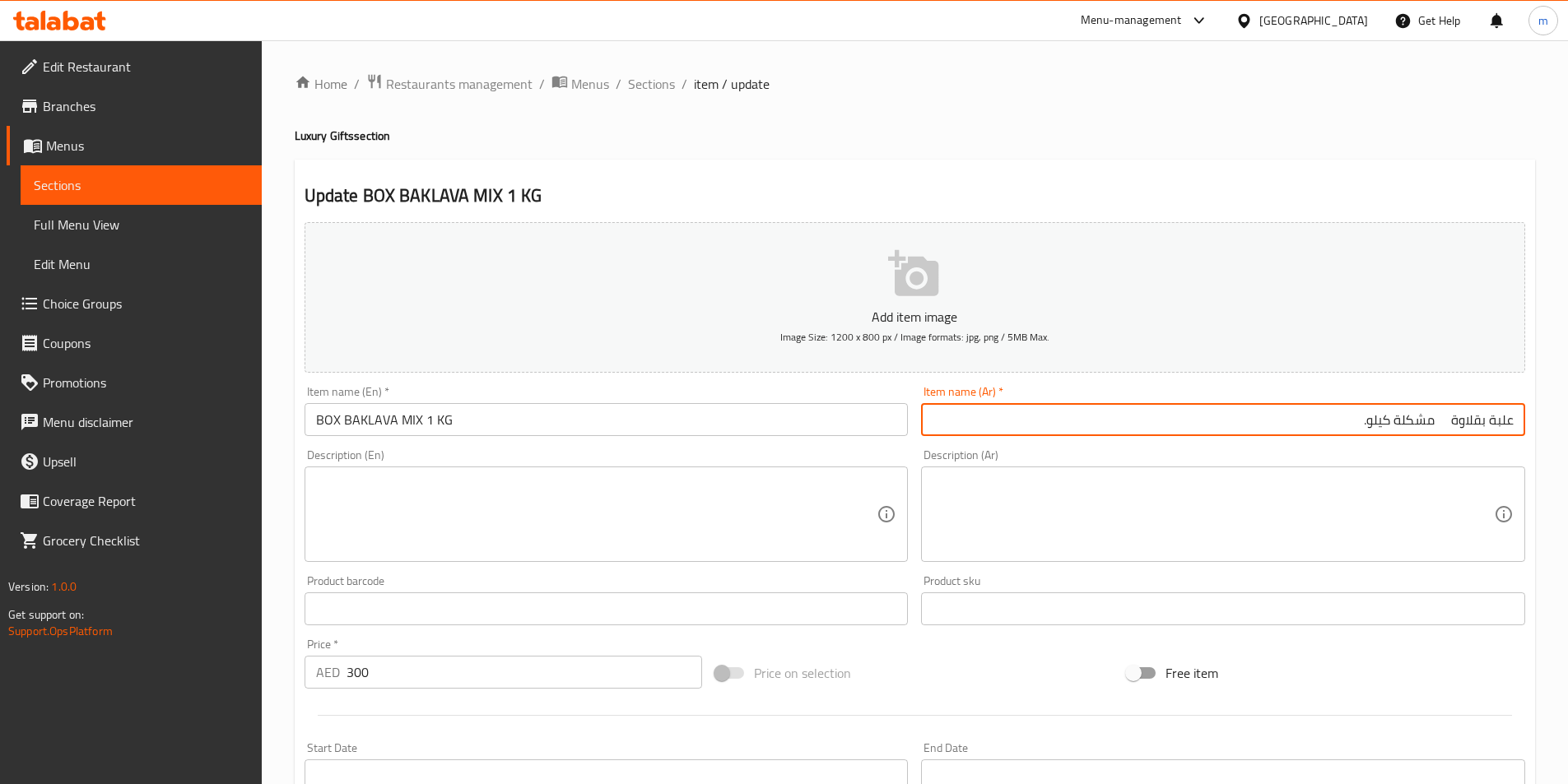
click at [1446, 414] on input "علبة بقلاوة مشكلة كيلو." at bounding box center [1223, 419] width 604 height 33
type input "علبة بقلاوة مشكلة كيلو."
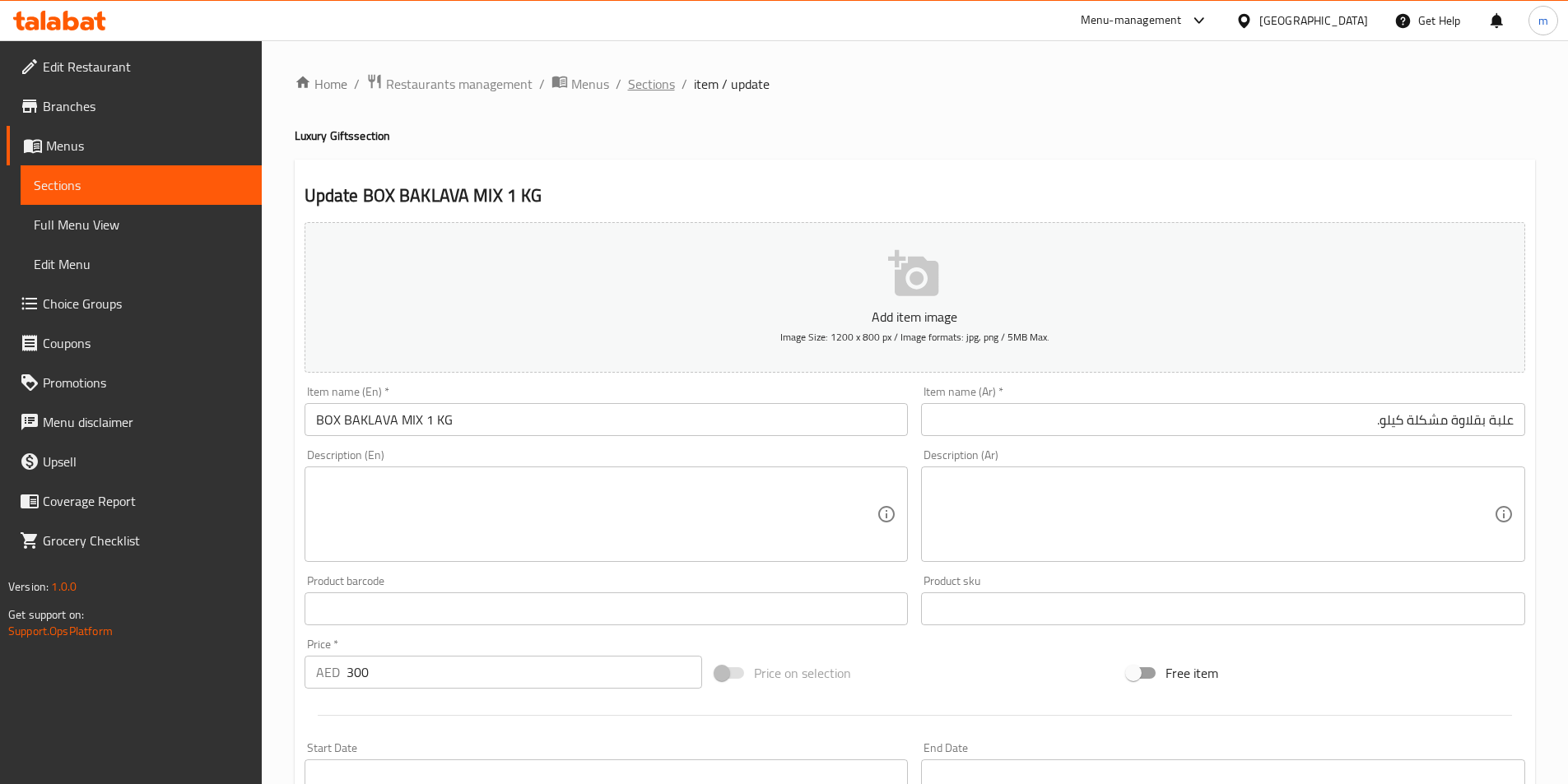
click at [660, 74] on span "Sections" at bounding box center [651, 84] width 47 height 20
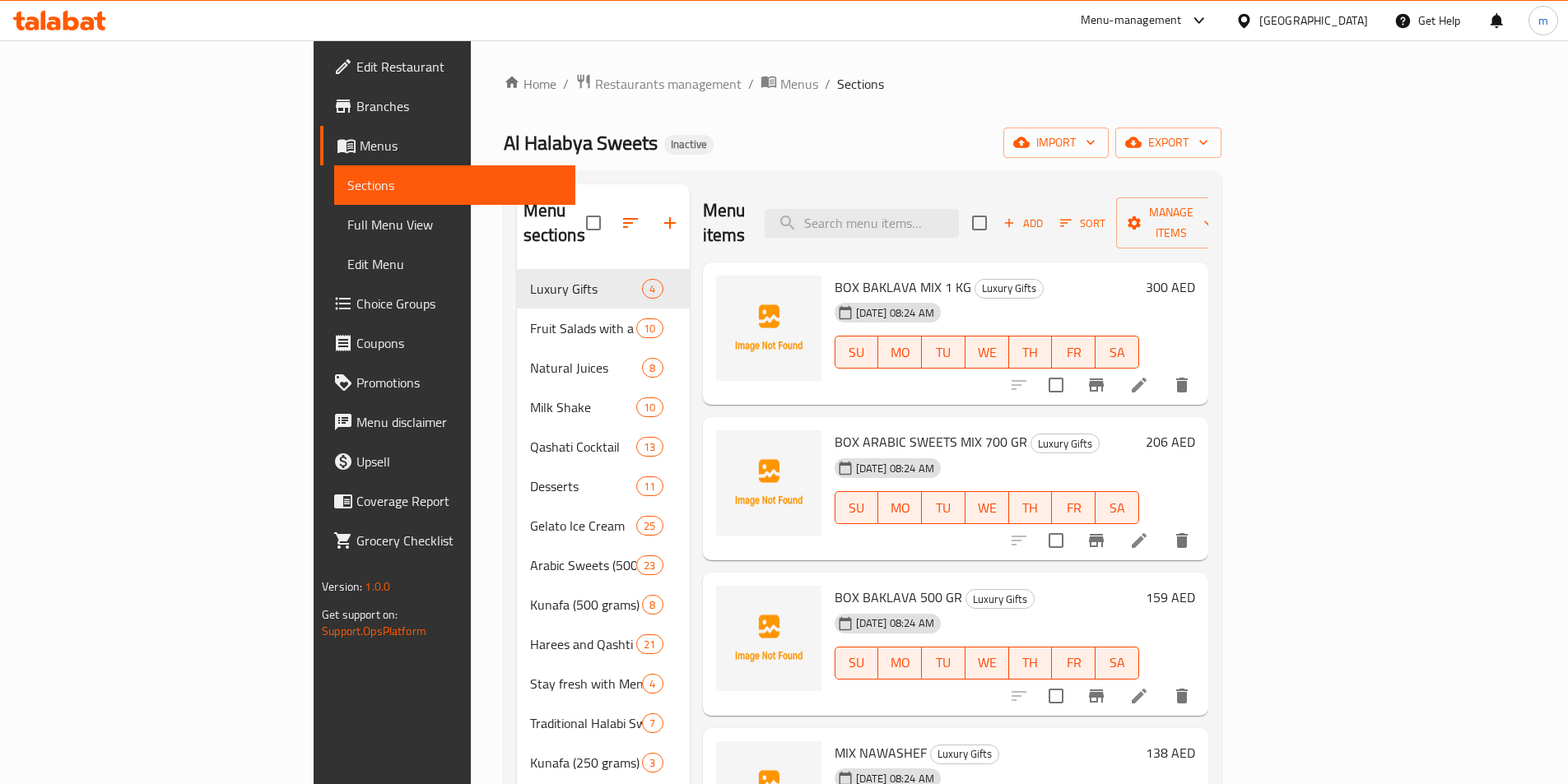
scroll to position [165, 0]
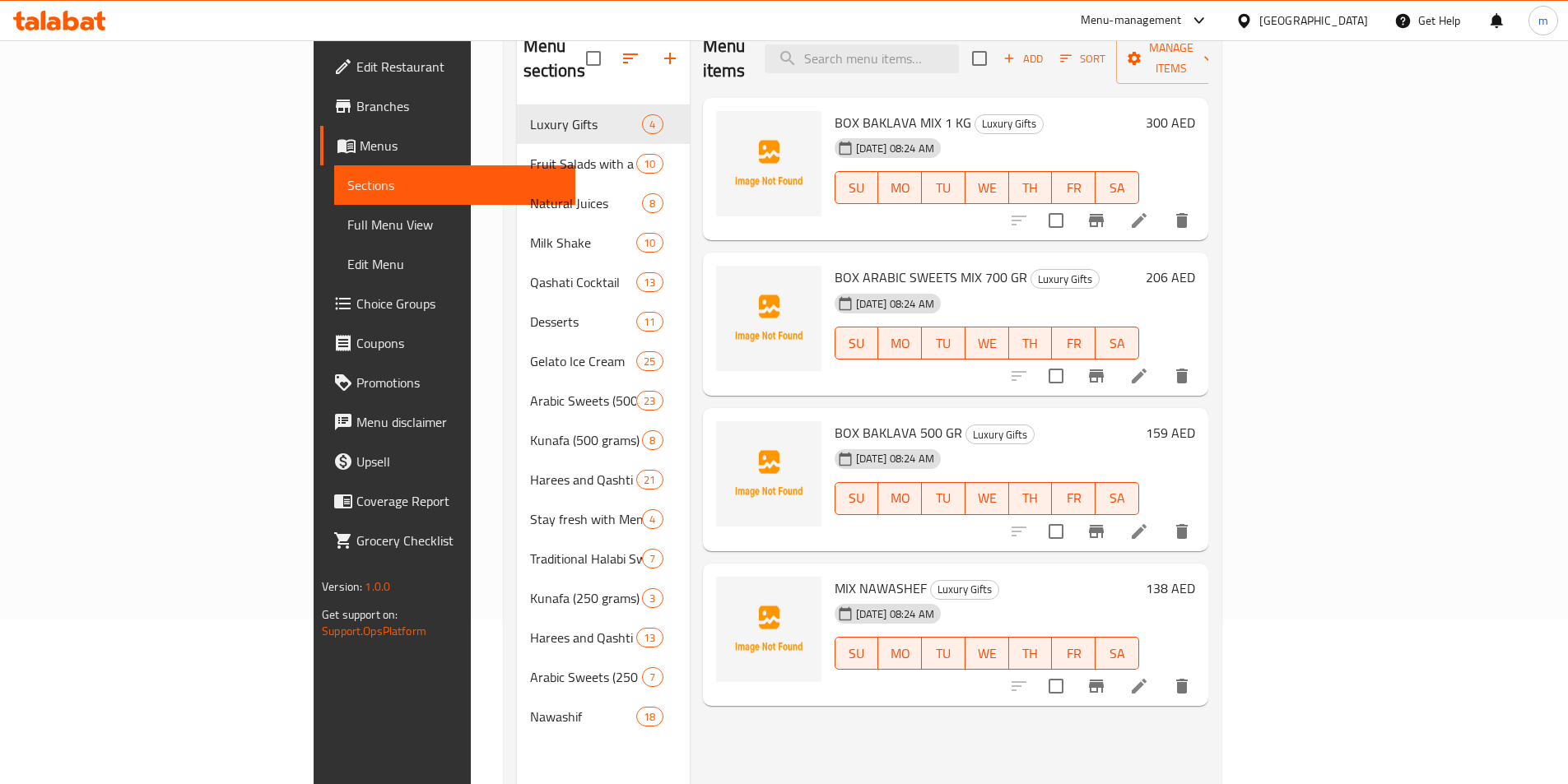
click at [1162, 361] on li at bounding box center [1140, 376] width 46 height 30
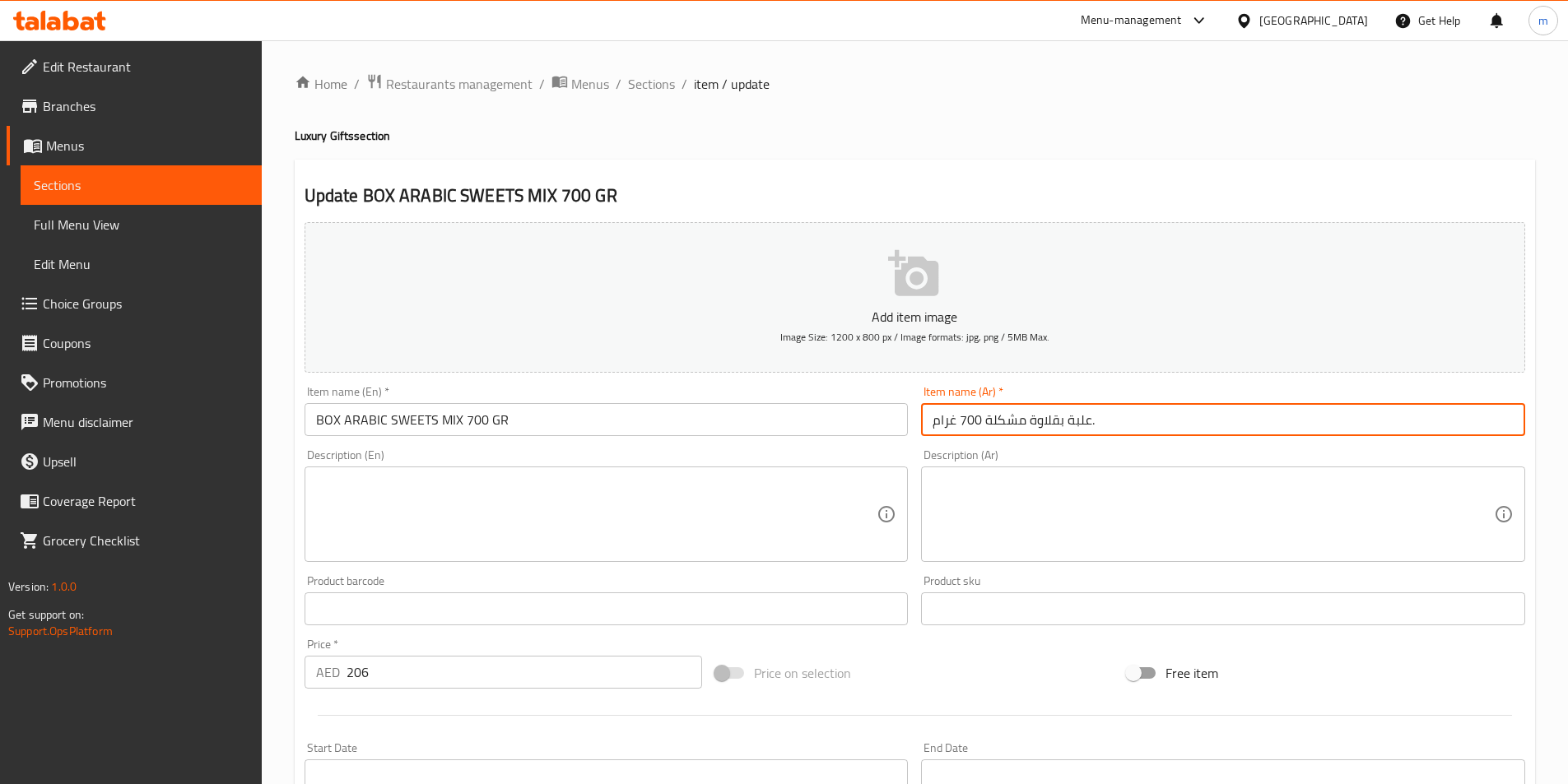
click at [1113, 404] on input "علبة بقلاوة مشكلة 700 غرام." at bounding box center [1223, 419] width 604 height 33
click at [1178, 433] on input "علبة بقلاوة مشكلة 700 غرام." at bounding box center [1223, 419] width 604 height 33
drag, startPoint x: 1450, startPoint y: 420, endPoint x: 1480, endPoint y: 433, distance: 32.7
click at [1480, 433] on input "علبة بقلاوة مشكلة 700 غرام." at bounding box center [1223, 419] width 604 height 33
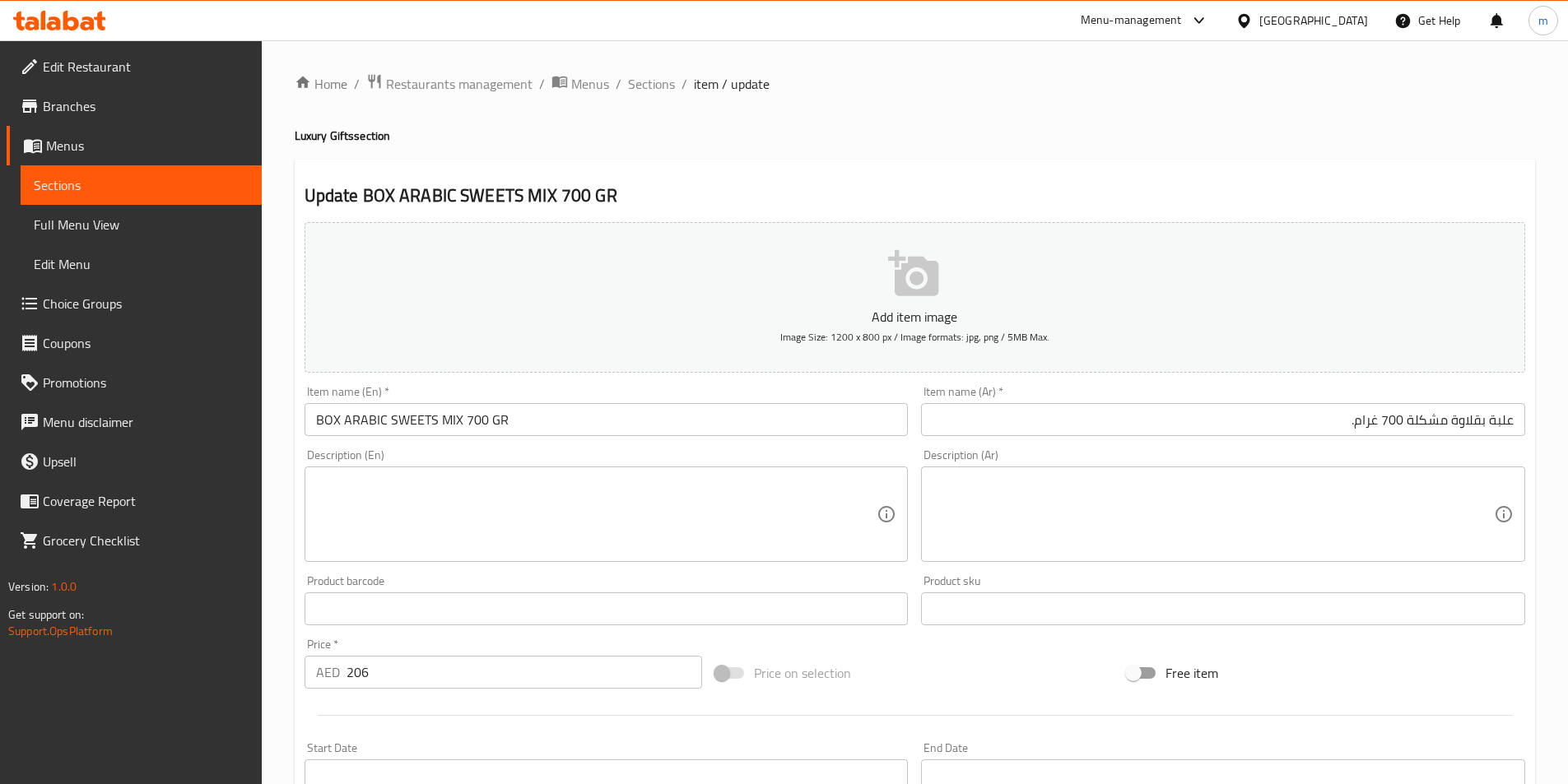
click at [1458, 419] on input "علبة بقلاوة مشكلة 700 غرام." at bounding box center [1223, 419] width 604 height 33
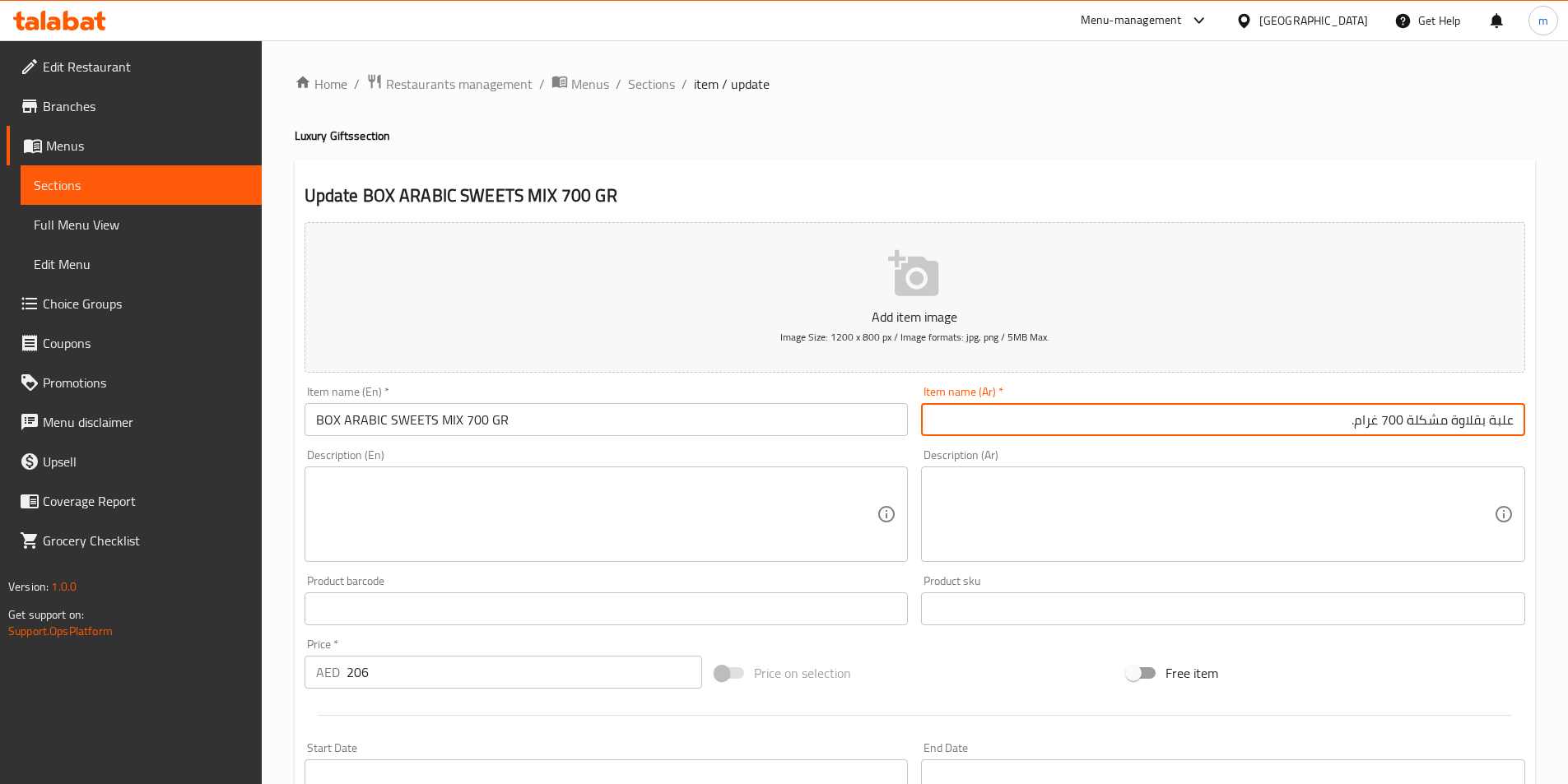
click at [1458, 419] on input "علبة بقلاوة مشكلة 700 غرام." at bounding box center [1223, 419] width 604 height 33
drag, startPoint x: 1375, startPoint y: 423, endPoint x: 1416, endPoint y: 423, distance: 41.0
click at [1416, 423] on input "علبة حلويات عربية مشكلة 700 غرام." at bounding box center [1223, 419] width 604 height 33
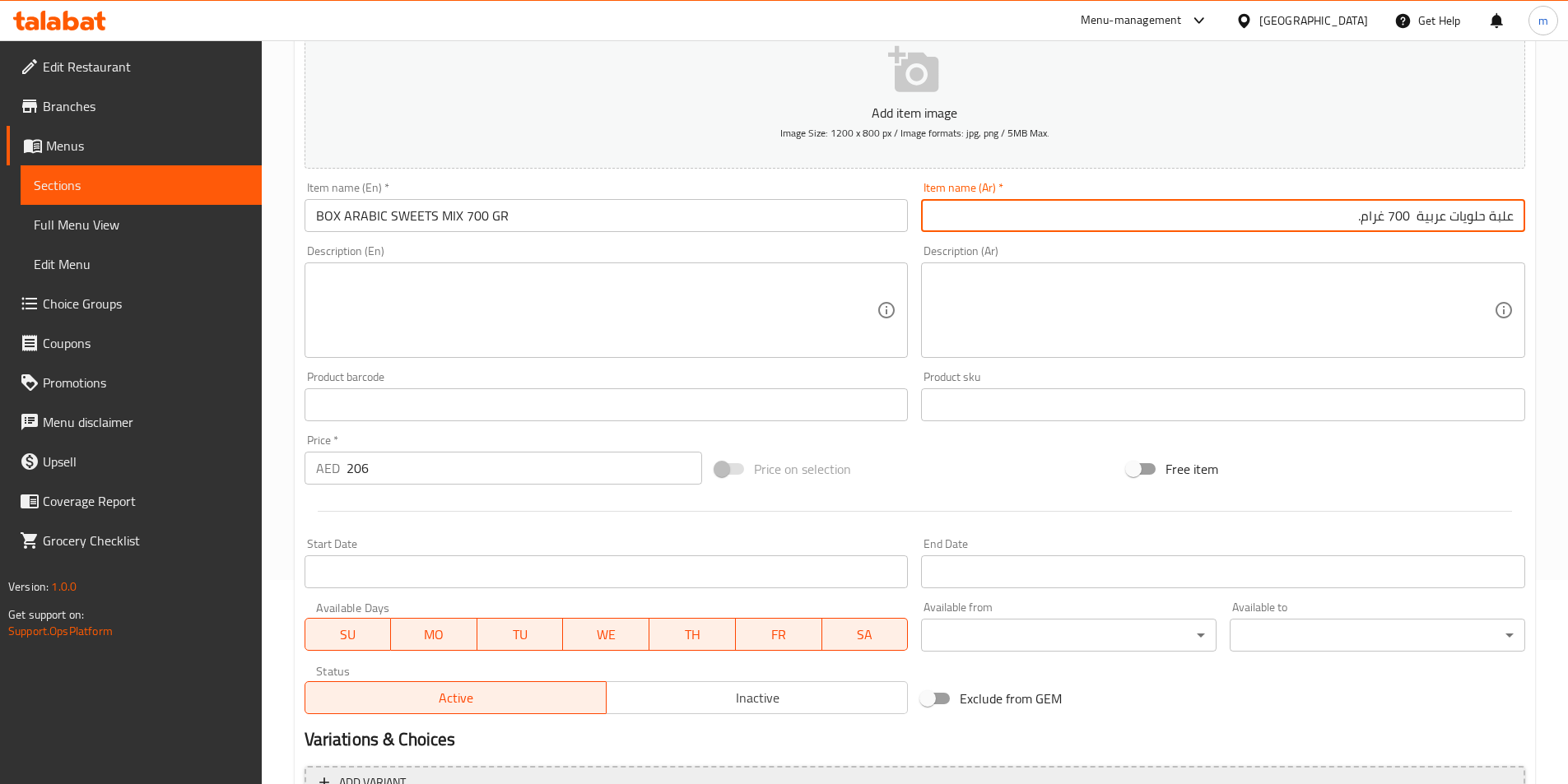
scroll to position [379, 0]
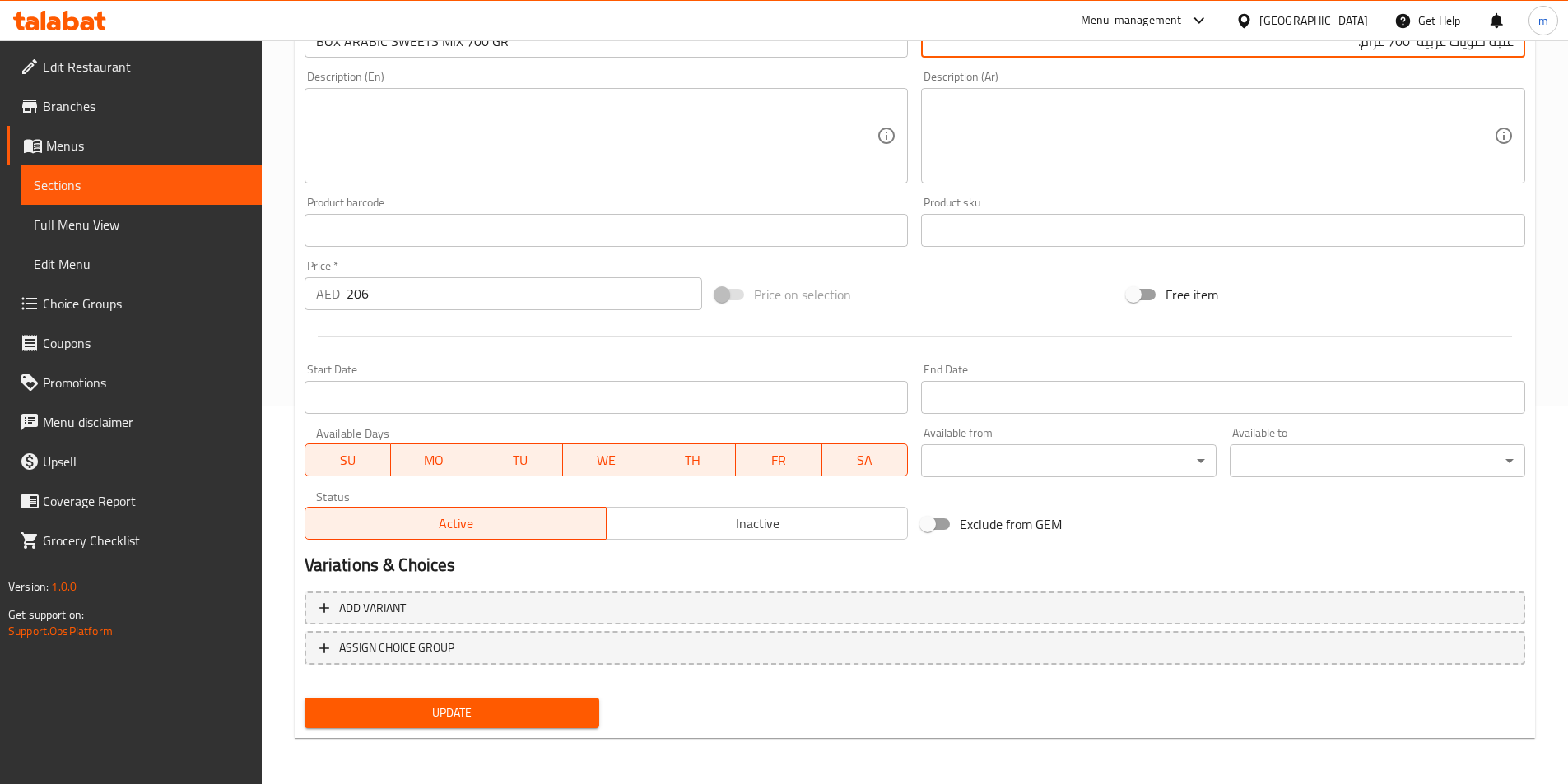
click at [483, 725] on button "Update" at bounding box center [452, 713] width 296 height 31
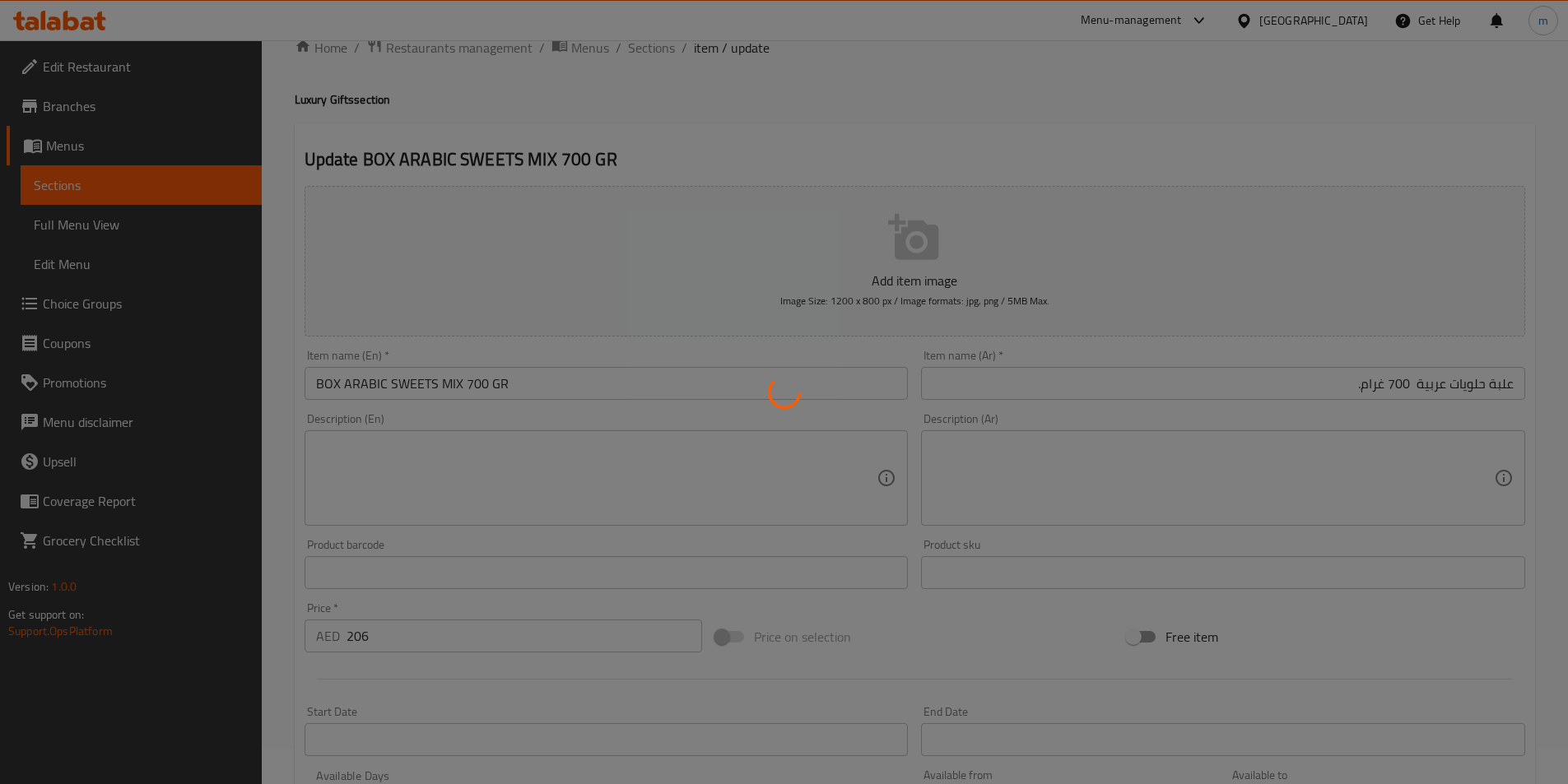
scroll to position [0, 0]
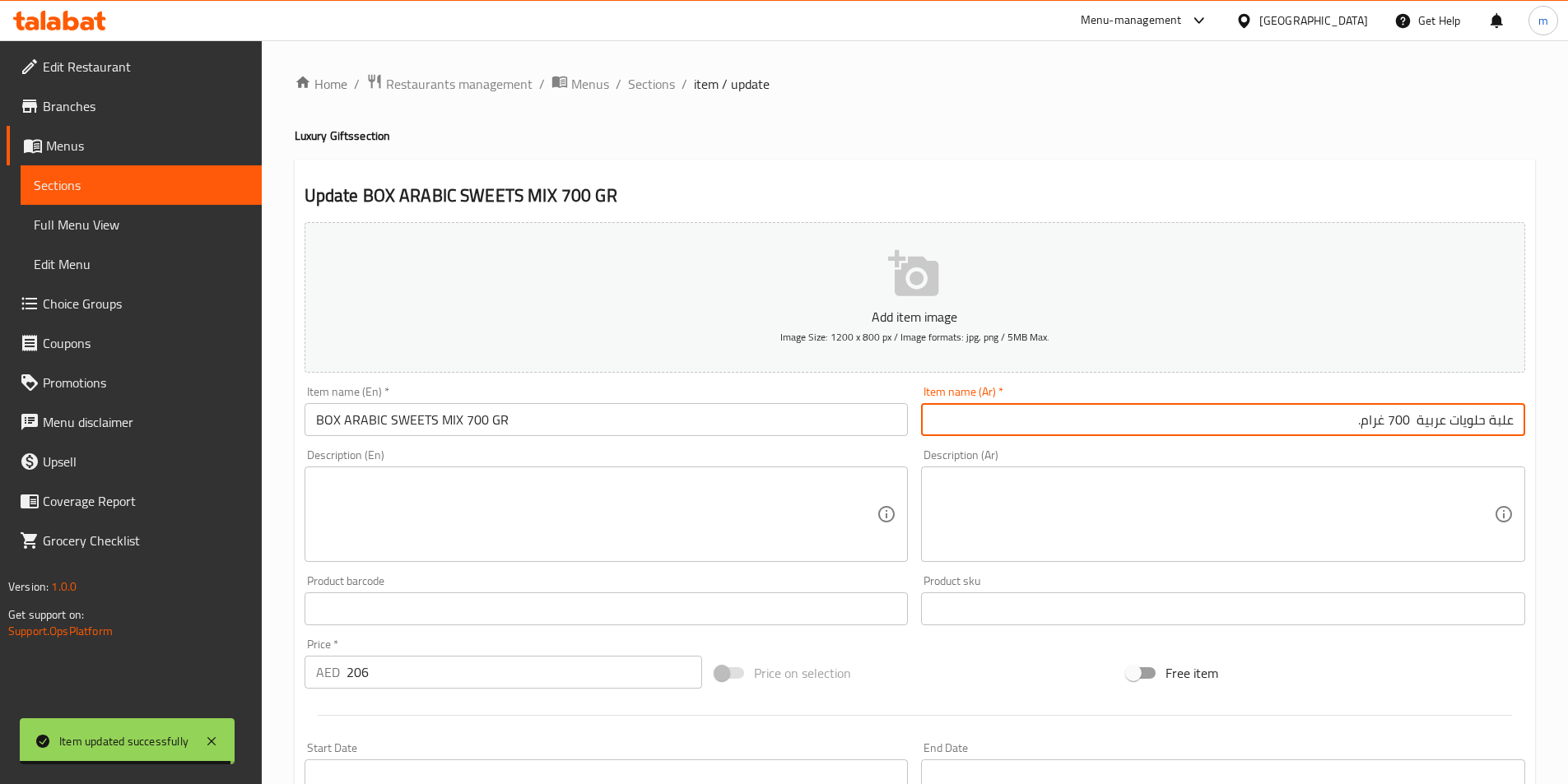
click at [1381, 421] on input "علبة حلويات عربية 700 غرام." at bounding box center [1223, 419] width 604 height 33
type input "علبة حلويات عربية 700 غرام."
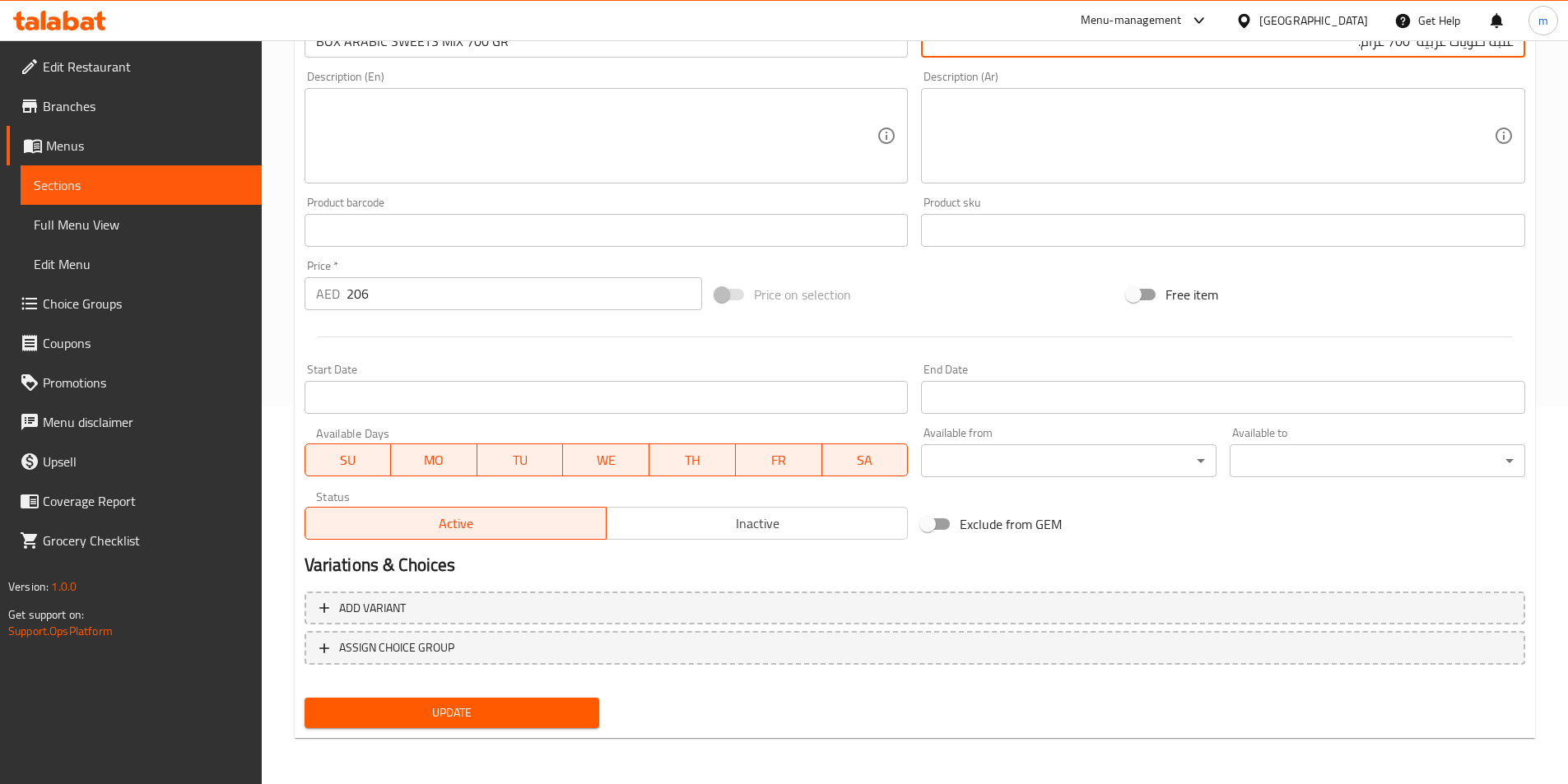
click at [453, 713] on span "Update" at bounding box center [451, 713] width 269 height 21
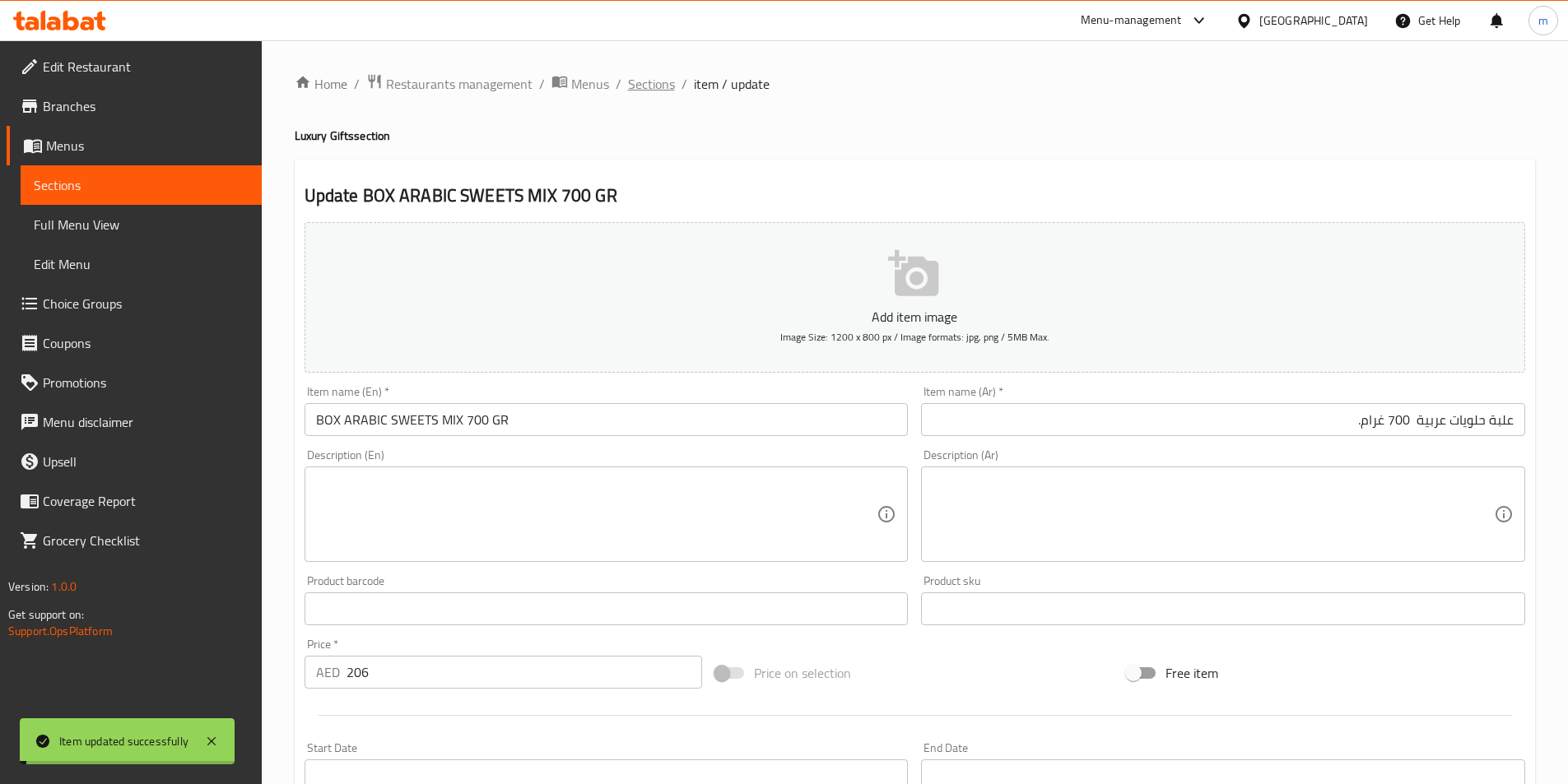
click at [652, 85] on span "Sections" at bounding box center [651, 84] width 47 height 20
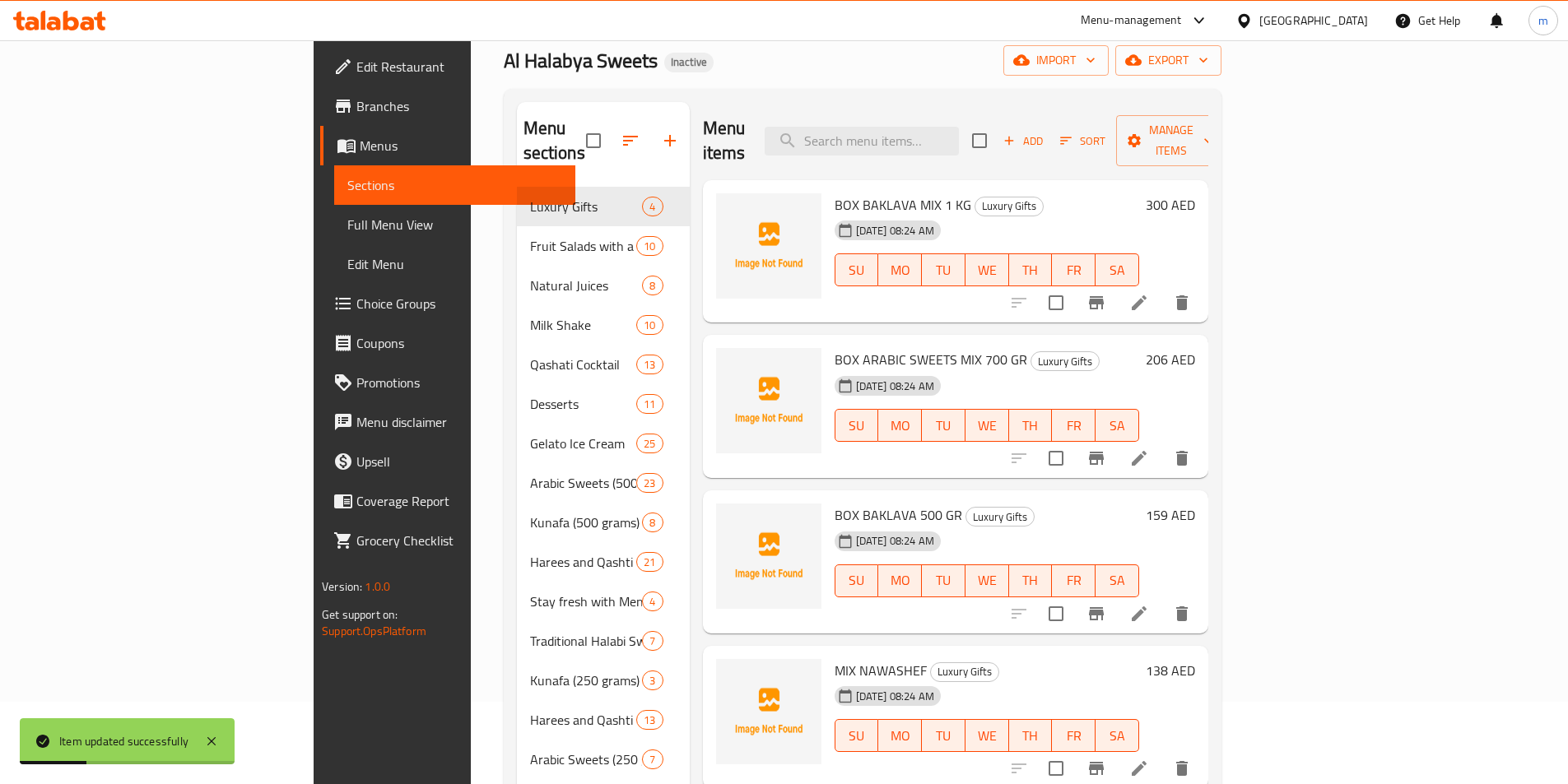
scroll to position [165, 0]
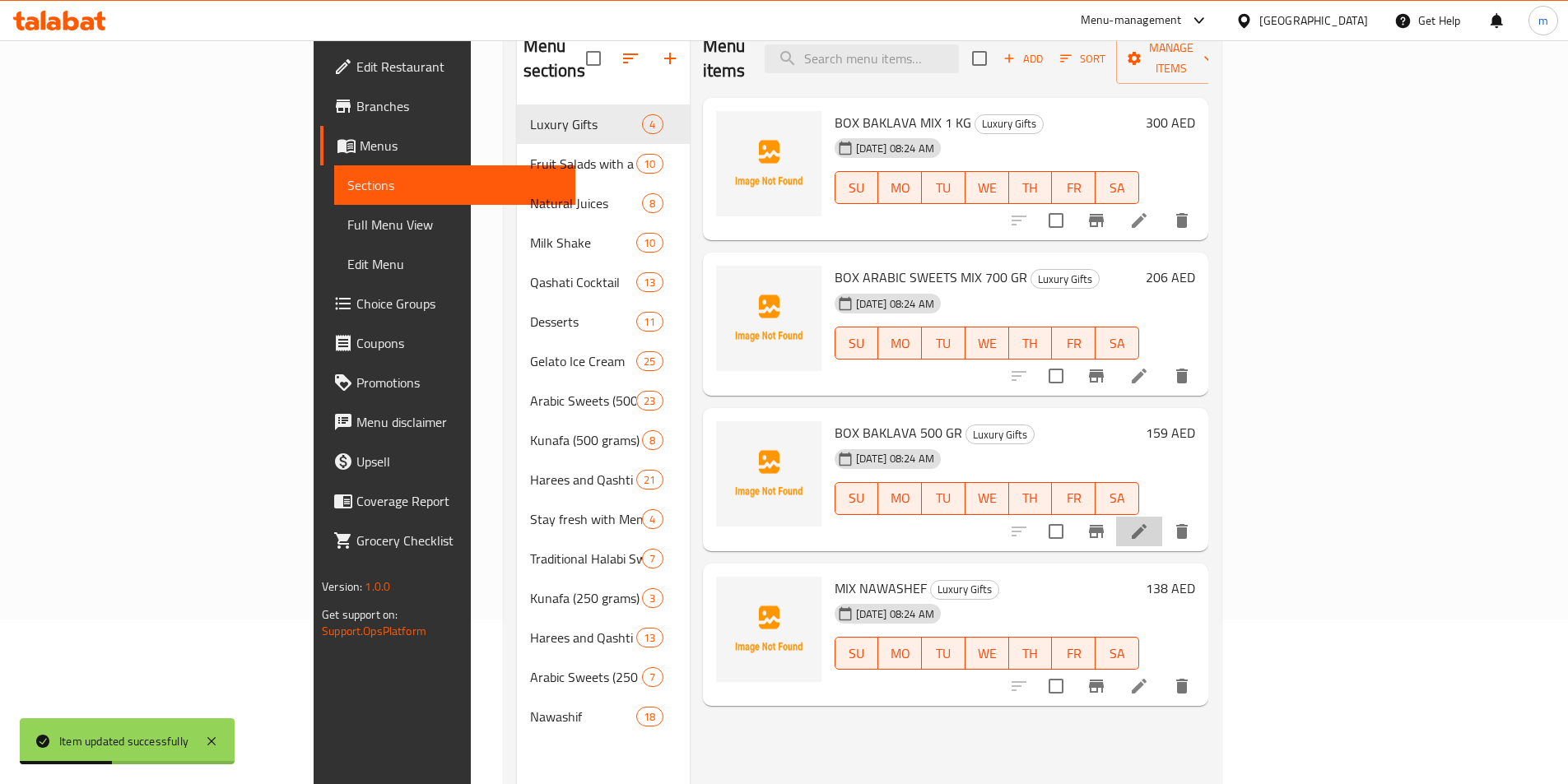
click at [1162, 516] on li at bounding box center [1140, 531] width 46 height 30
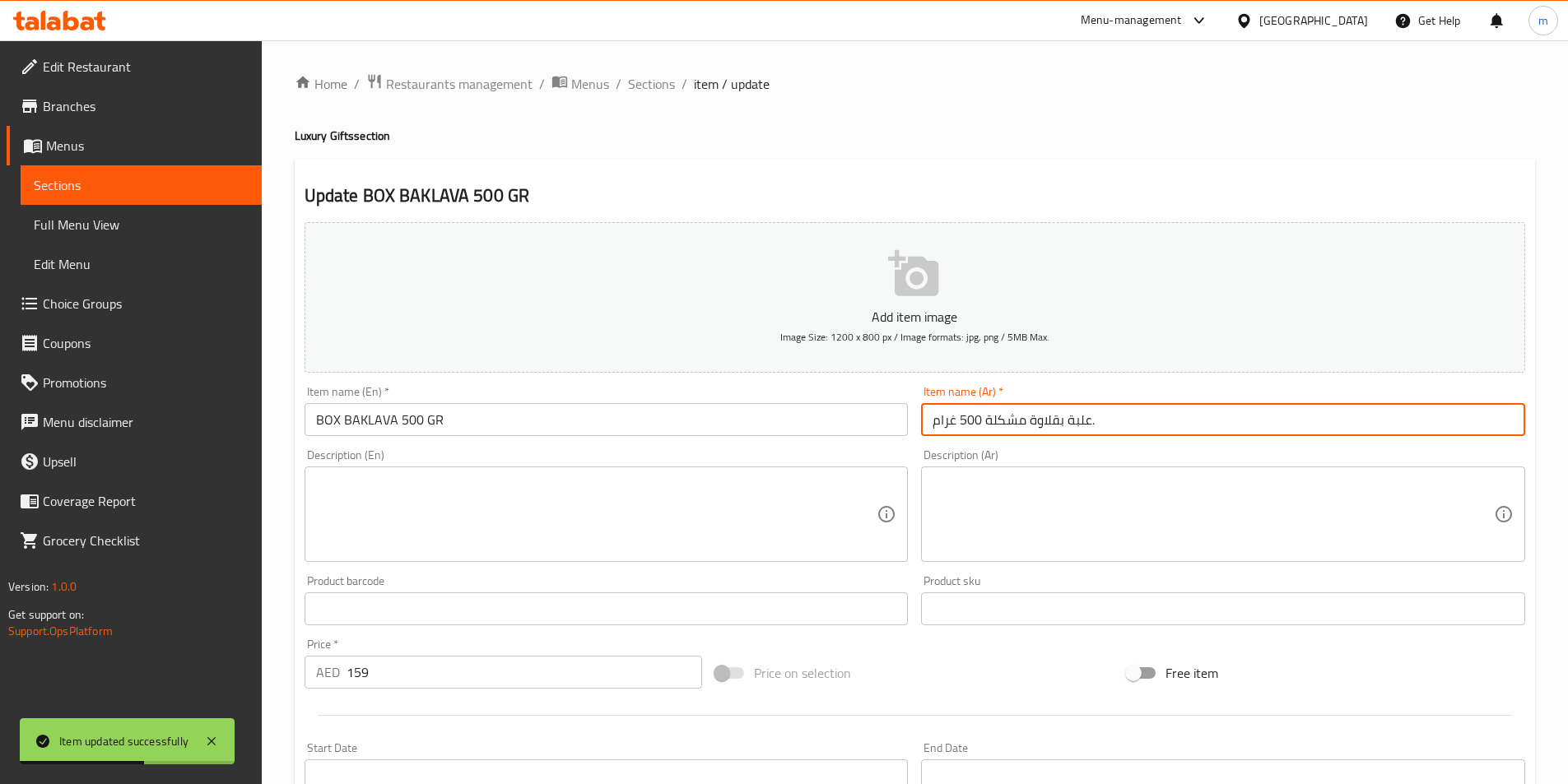
click at [1132, 419] on input "علبة بقلاوة مشكلة 500 غرام." at bounding box center [1223, 419] width 604 height 33
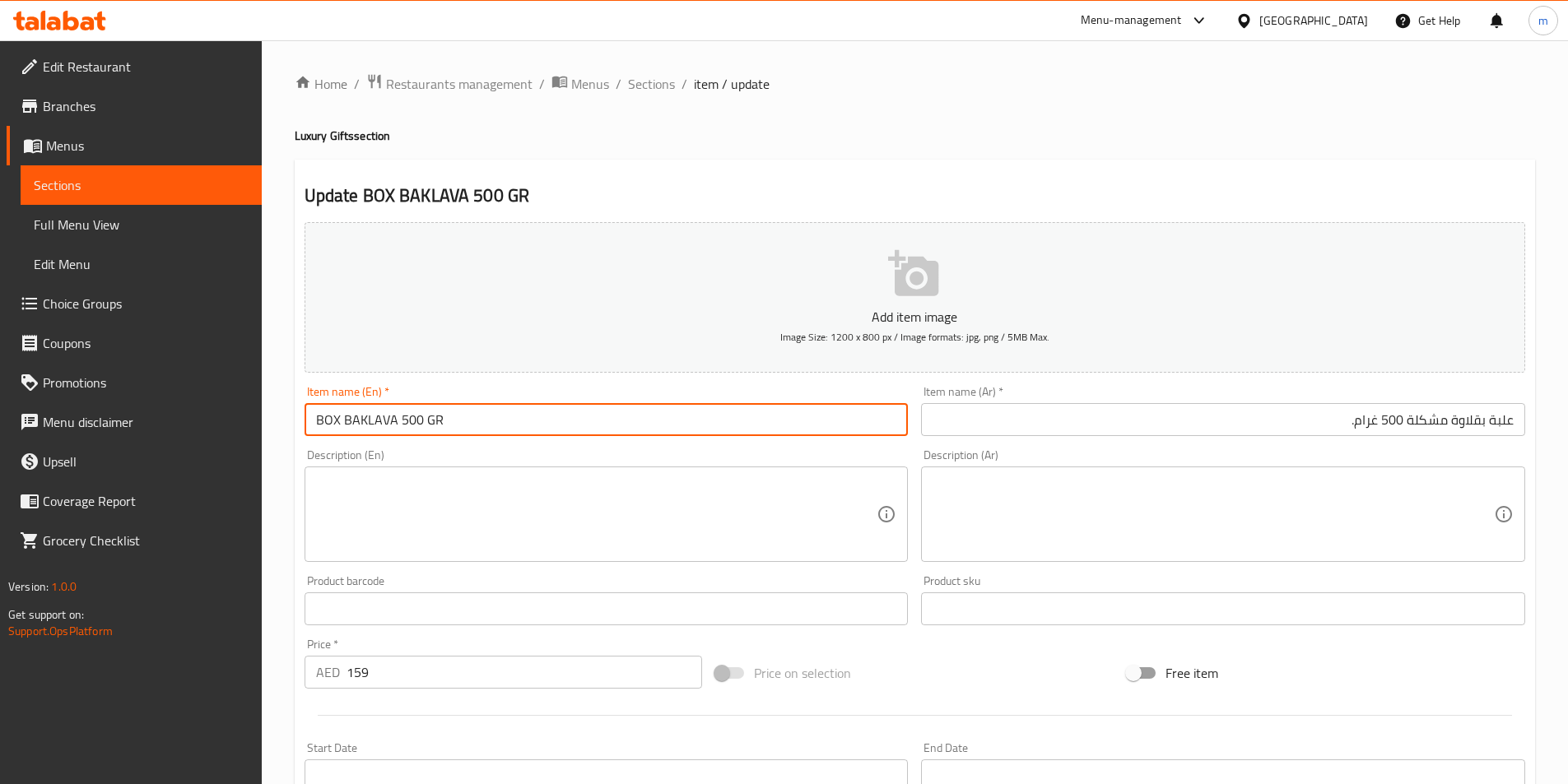
click at [394, 418] on input "BOX BAKLAVA 500 GR" at bounding box center [606, 419] width 604 height 33
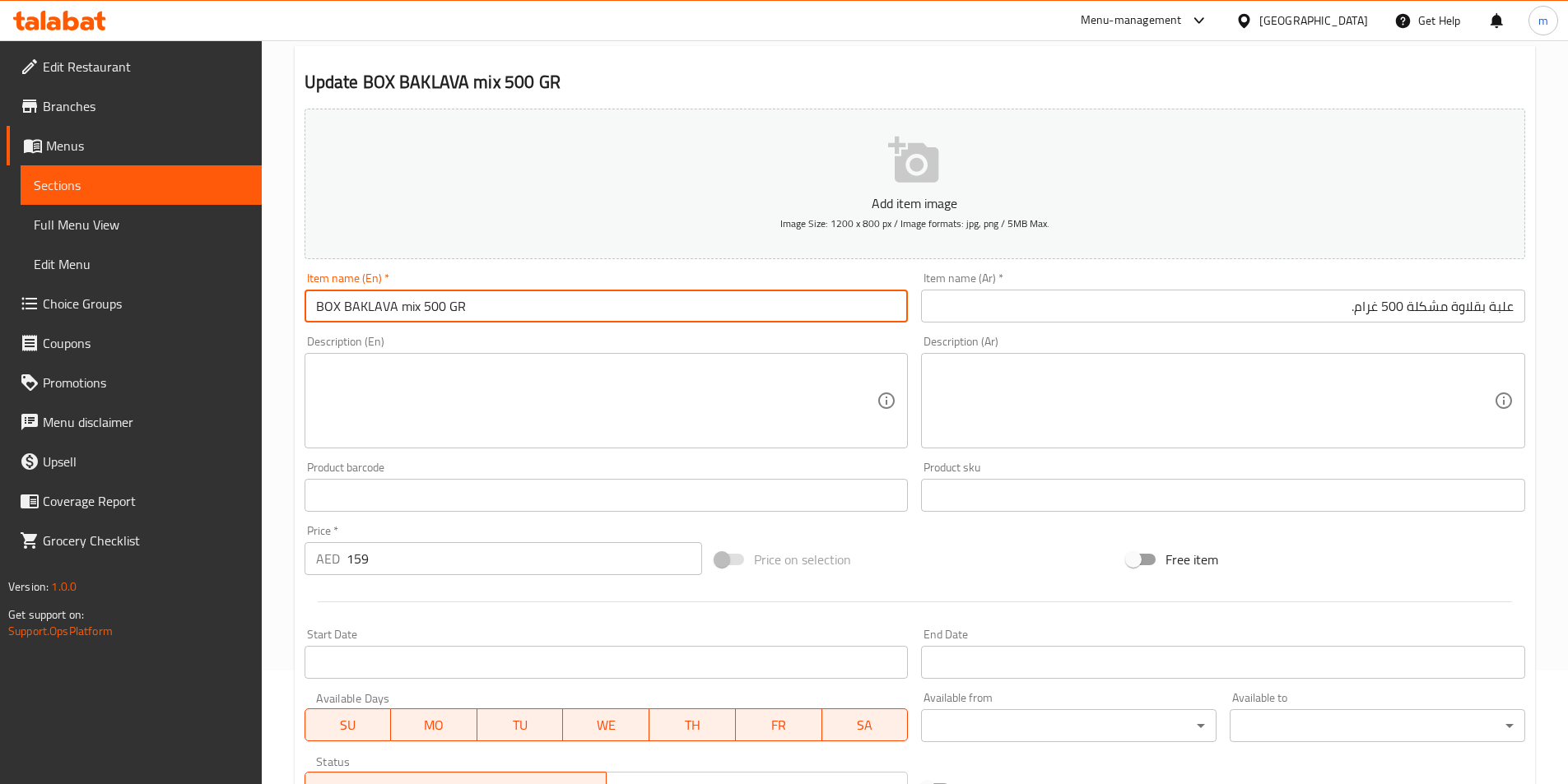
scroll to position [379, 0]
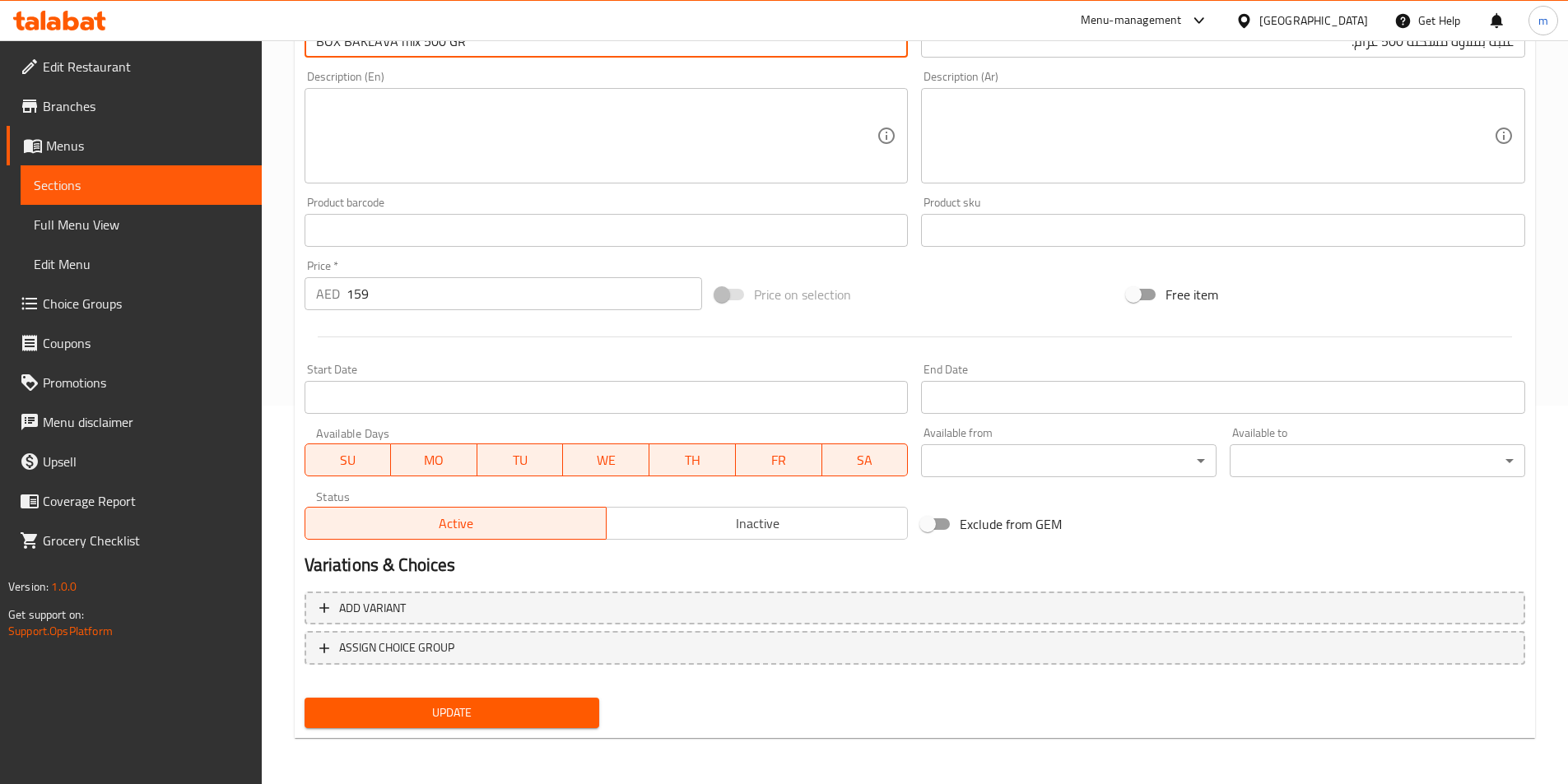
type input "BOX BAKLAVA mix 500 GR"
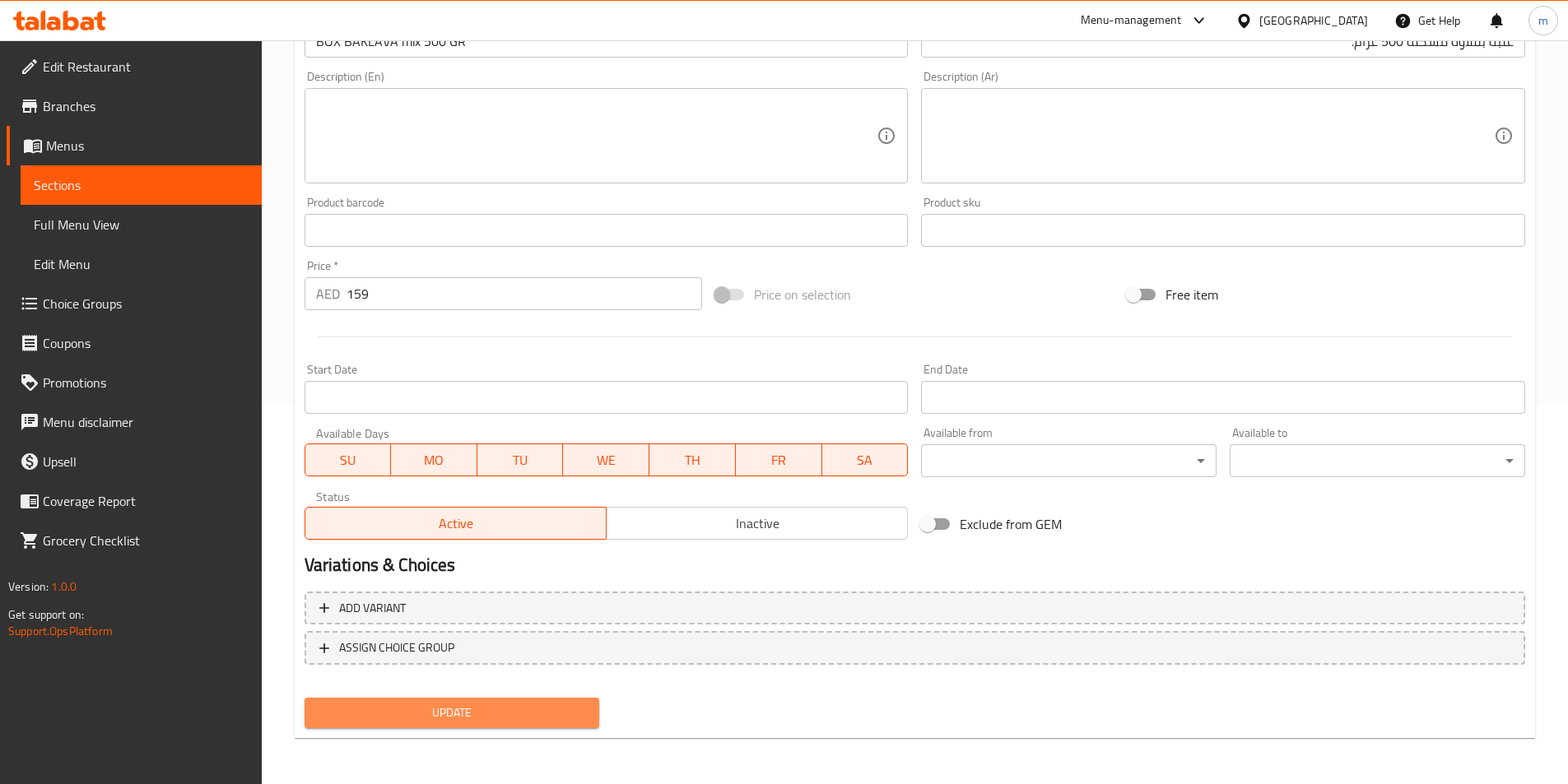
click at [570, 710] on span "Update" at bounding box center [451, 713] width 269 height 21
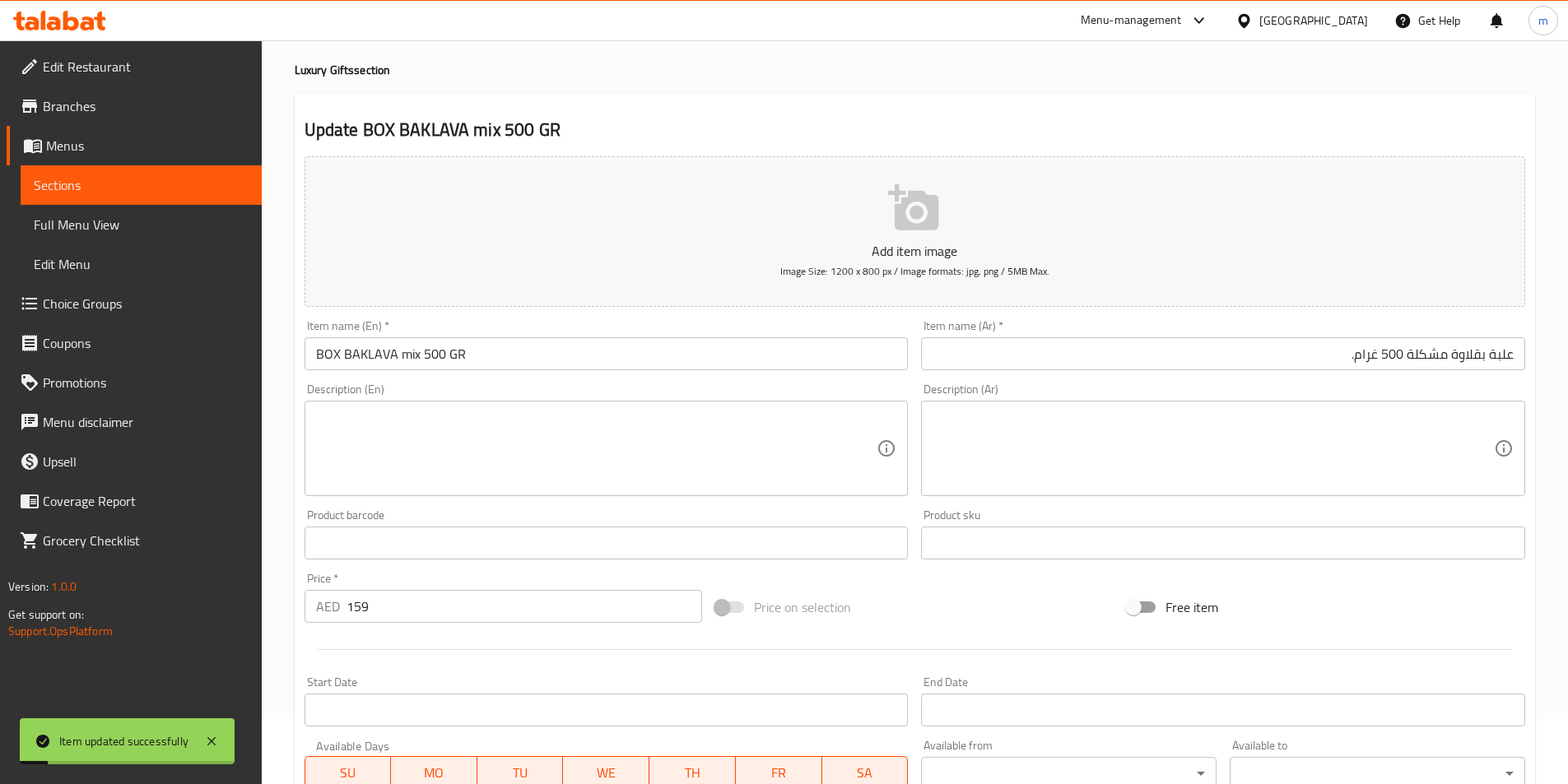
scroll to position [0, 0]
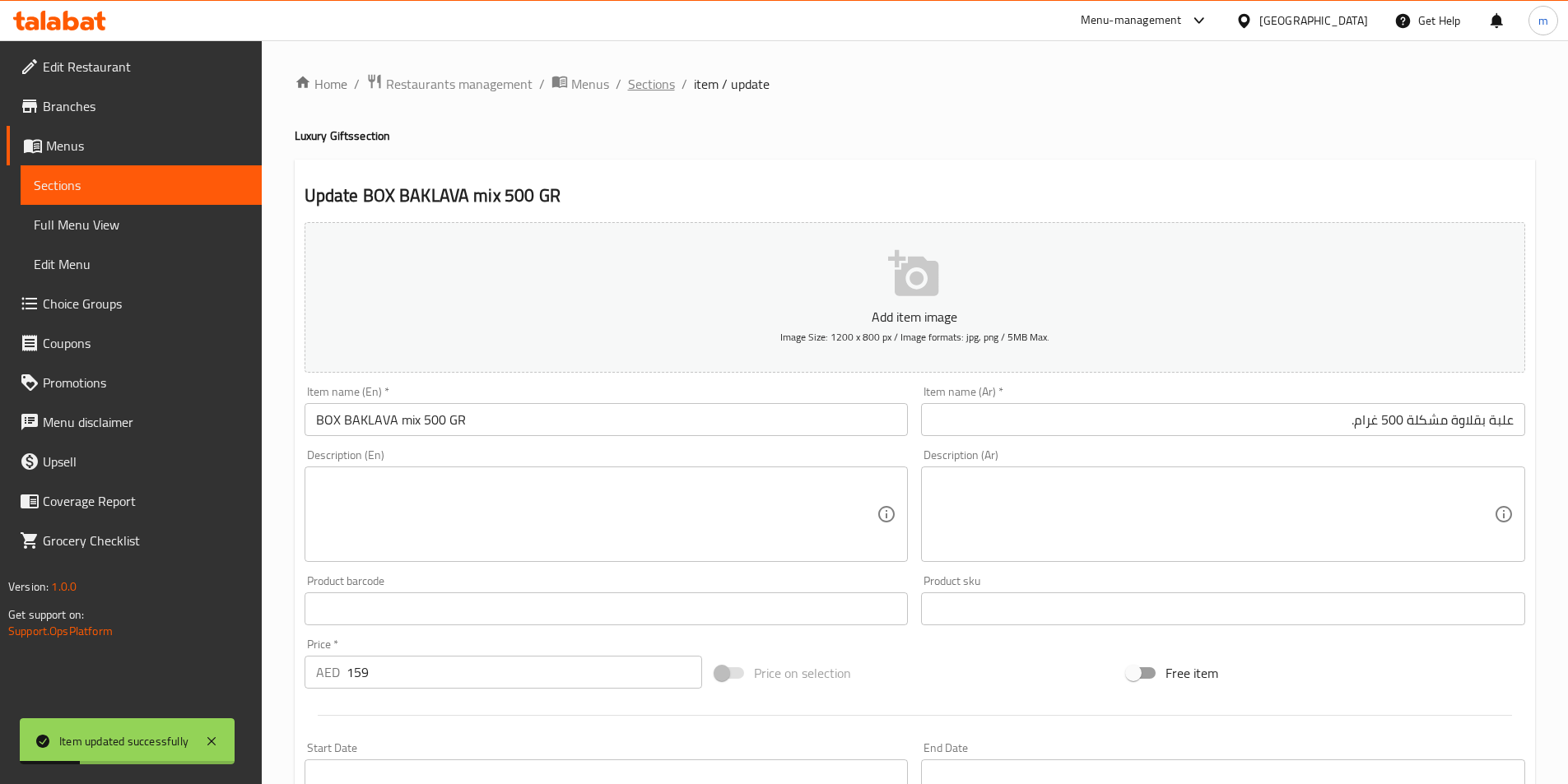
click at [663, 78] on span "Sections" at bounding box center [651, 84] width 47 height 20
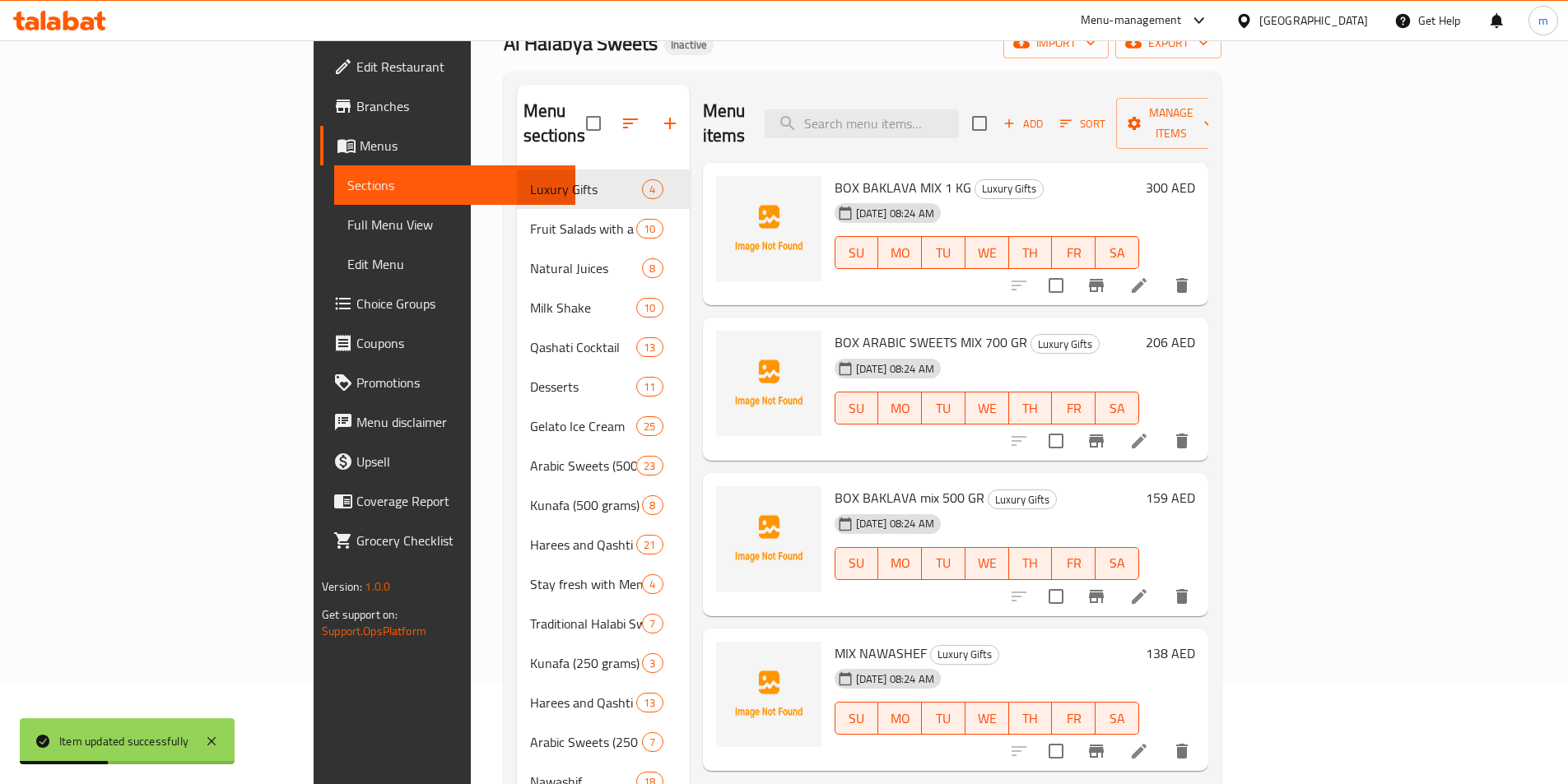
scroll to position [230, 0]
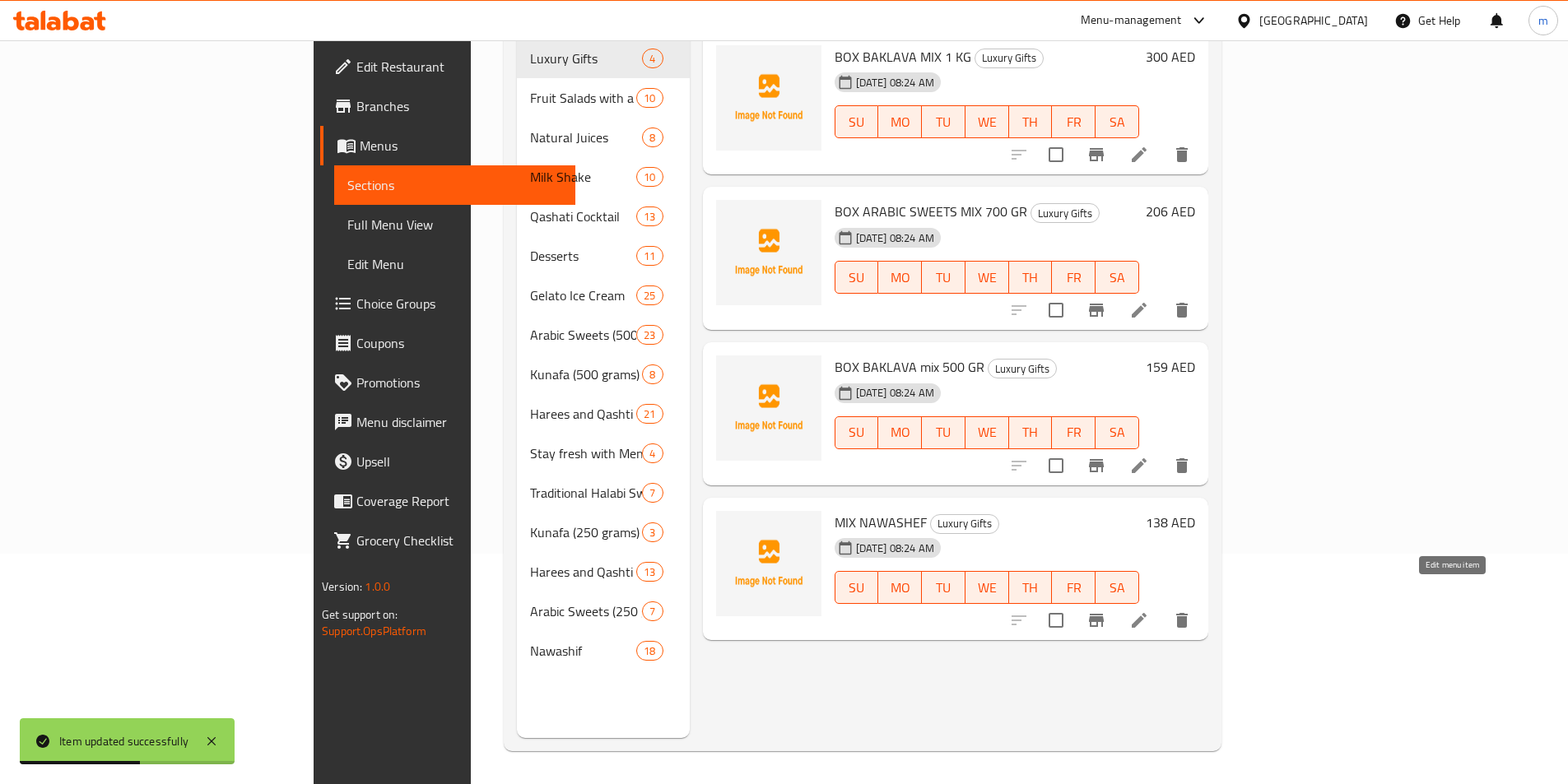
click at [1149, 611] on icon at bounding box center [1140, 620] width 20 height 20
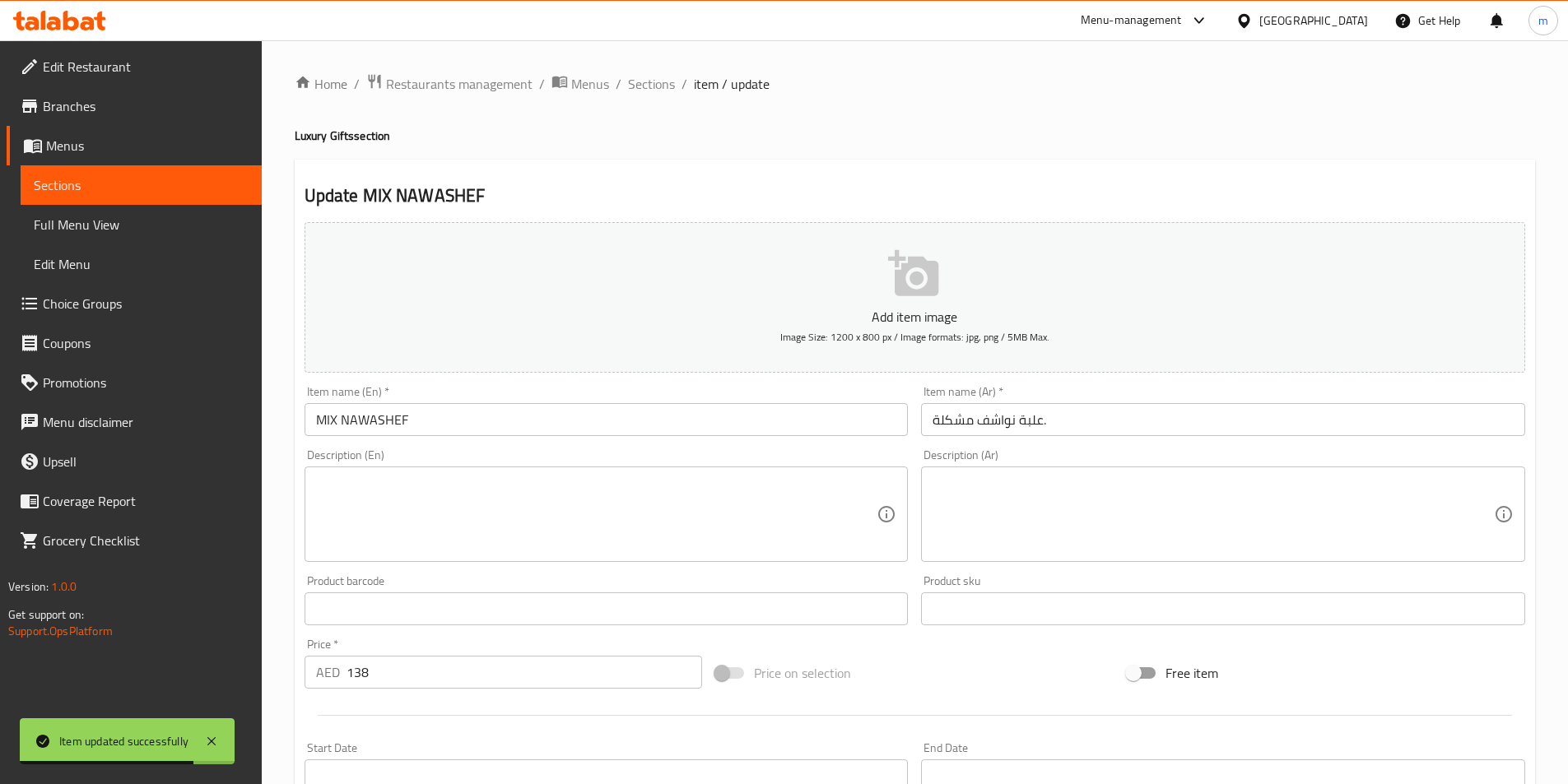
click at [1290, 419] on input "علبة نواشف مشكلة." at bounding box center [1223, 419] width 604 height 33
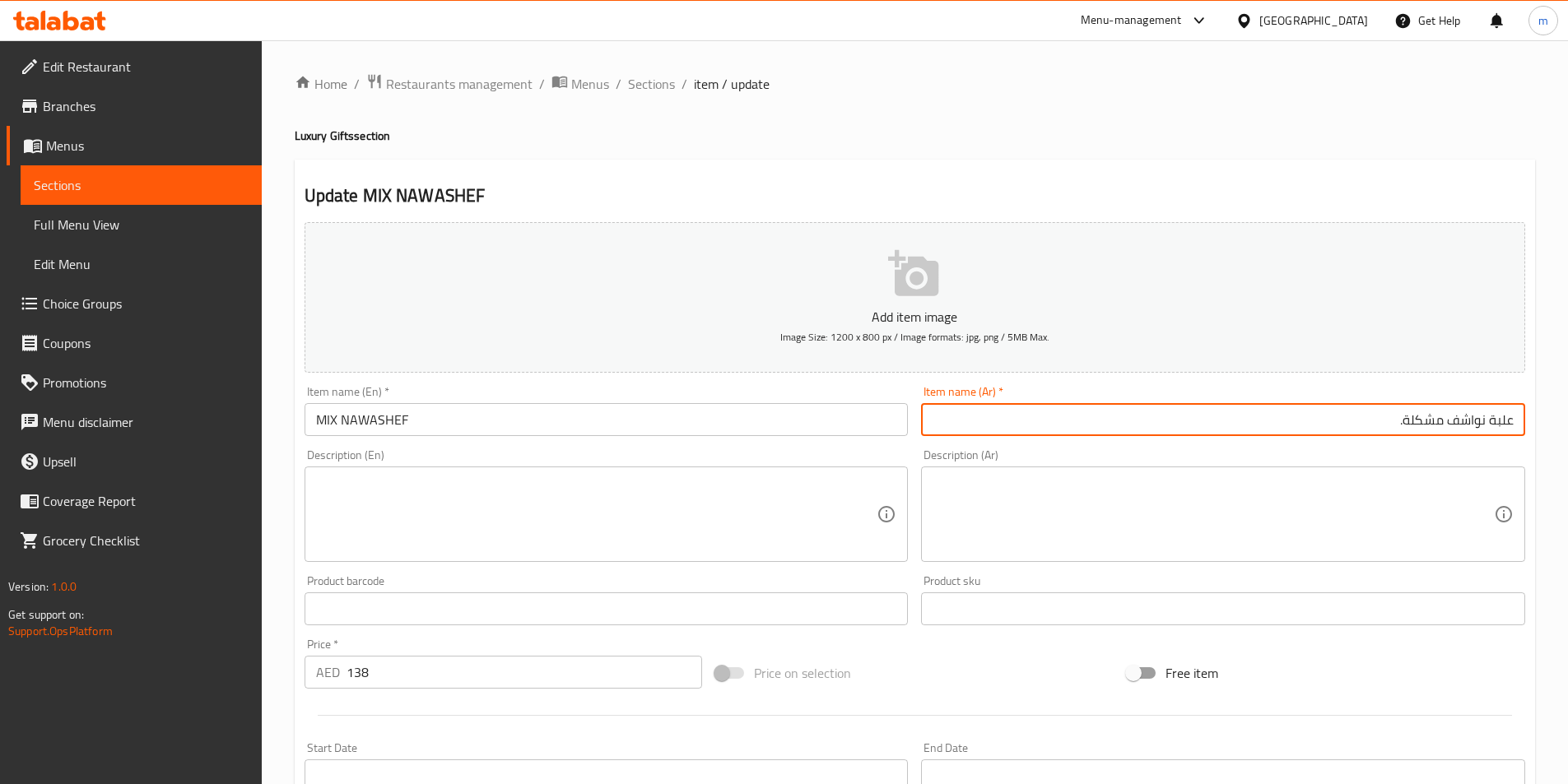
click at [309, 417] on input "MIX NAWASHEF" at bounding box center [606, 419] width 604 height 33
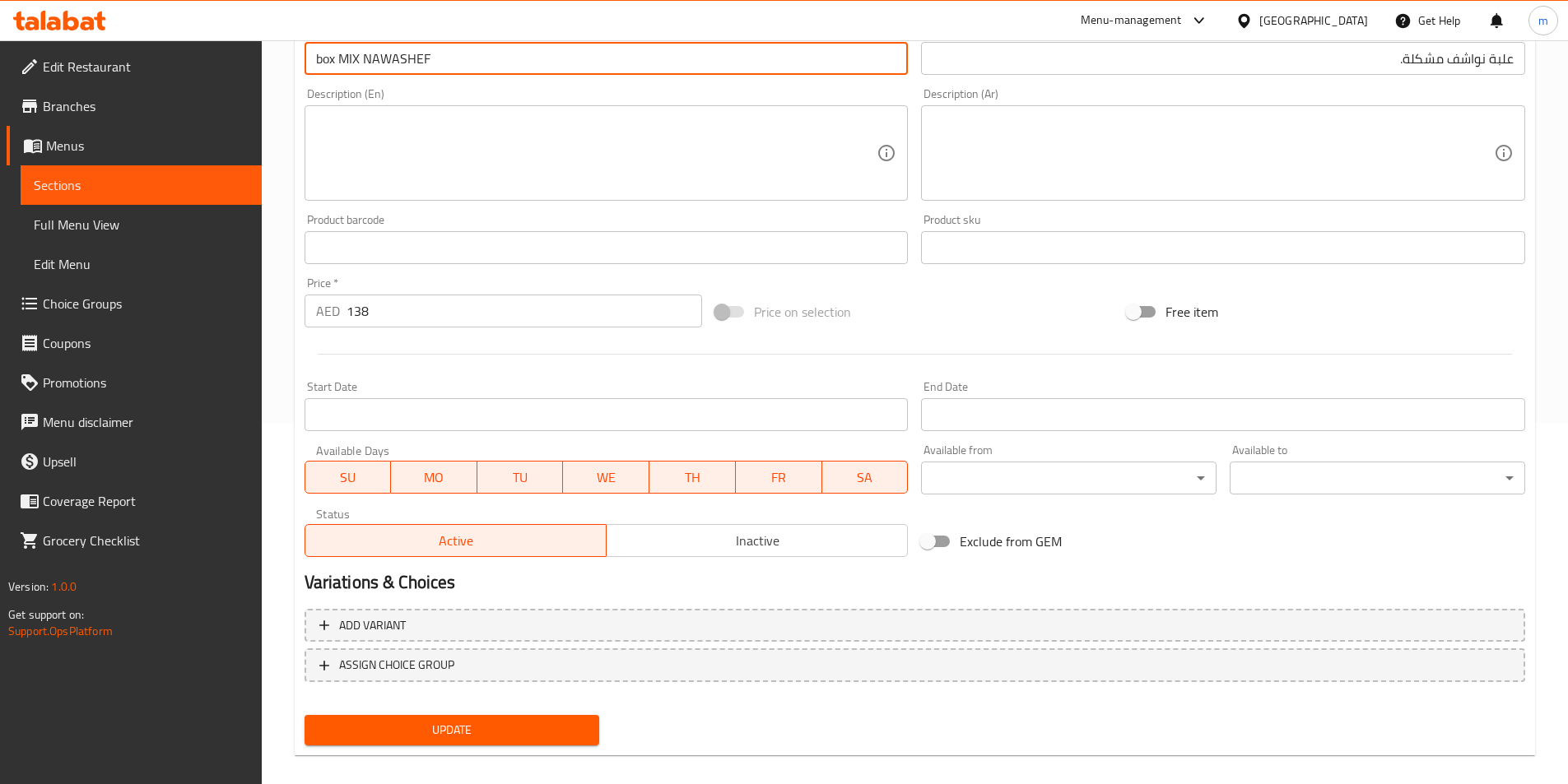
scroll to position [379, 0]
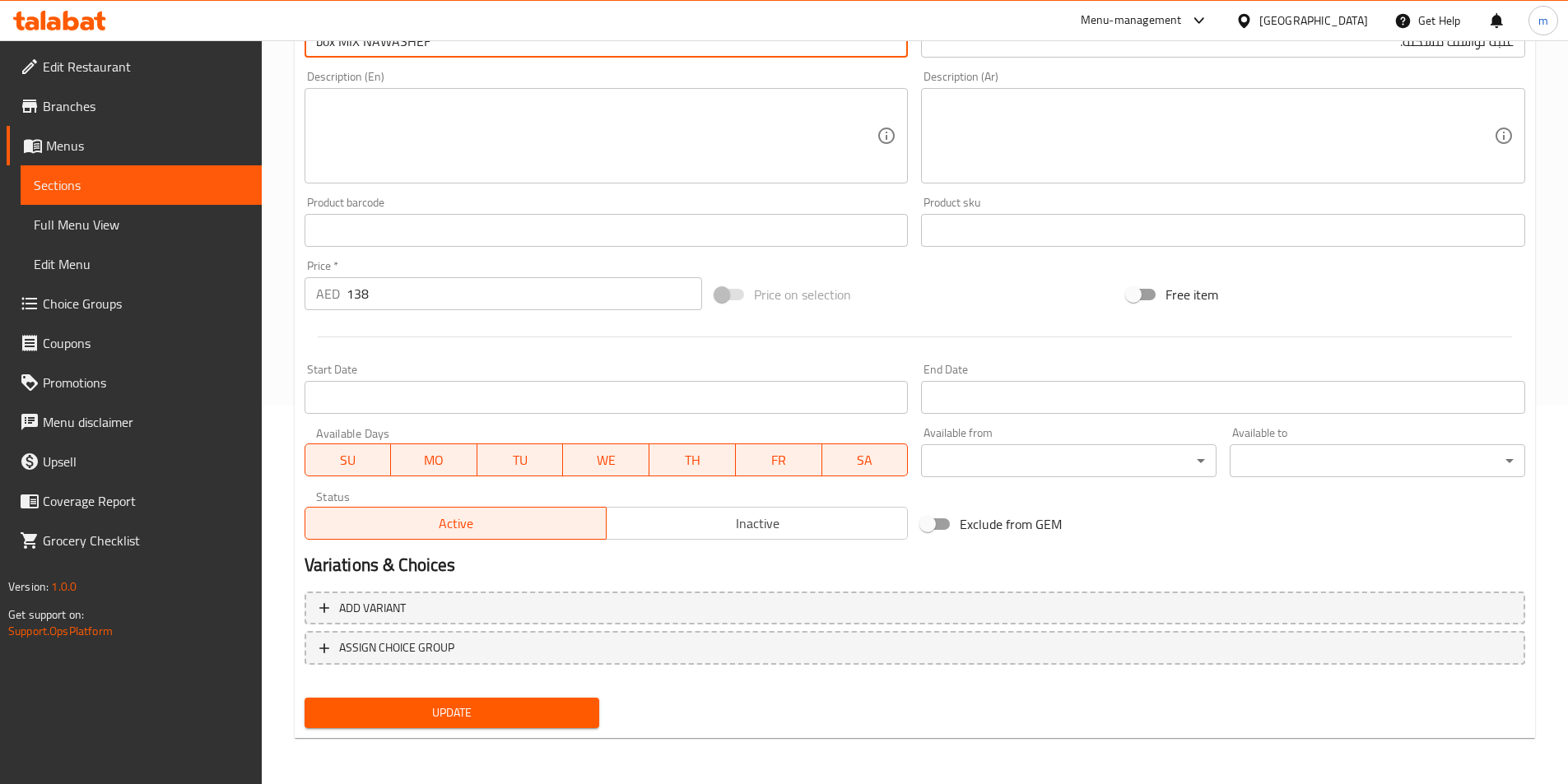
type input "box MIX NAWASHEF"
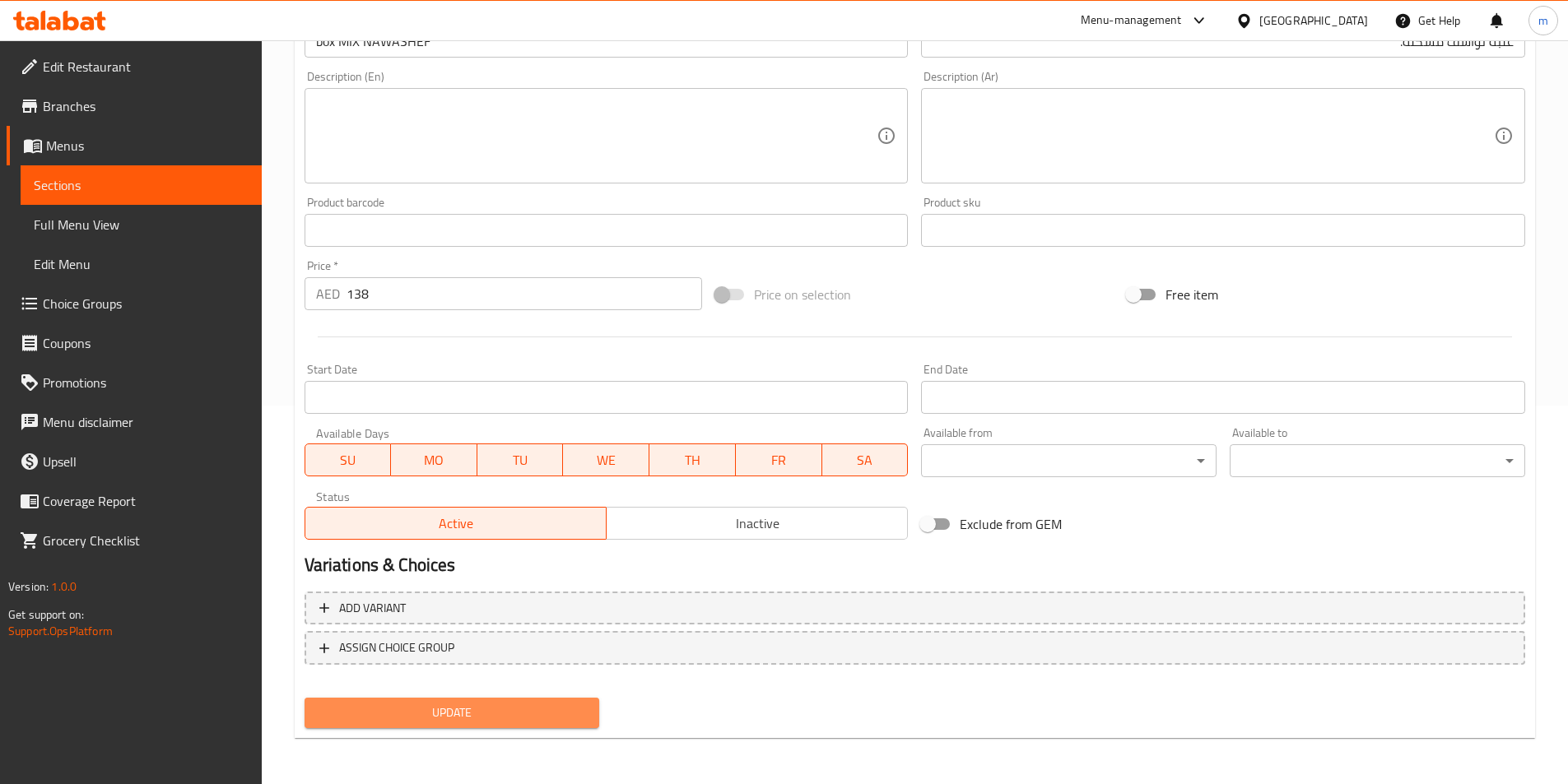
click at [504, 699] on button "Update" at bounding box center [452, 713] width 296 height 31
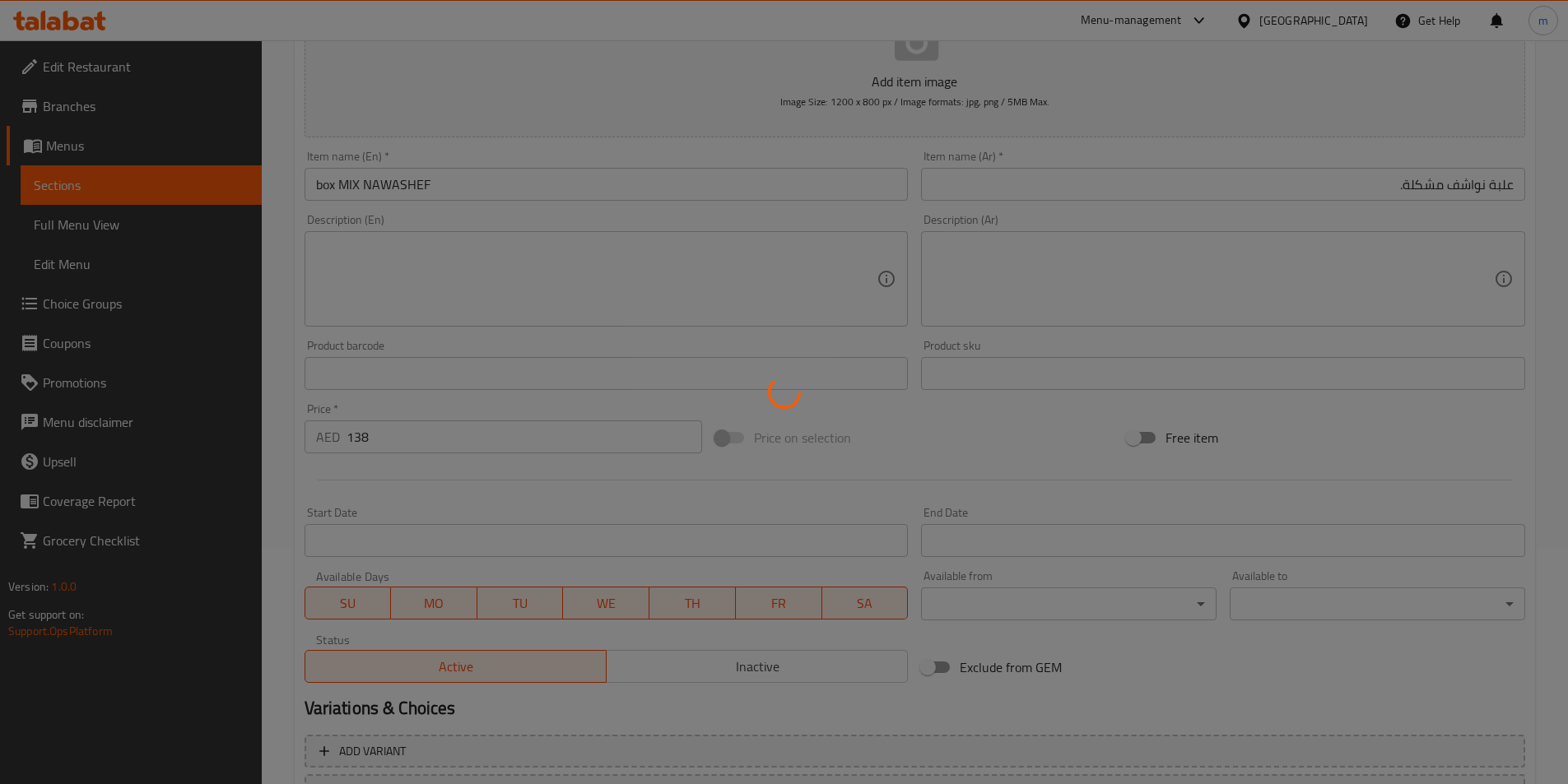
scroll to position [0, 0]
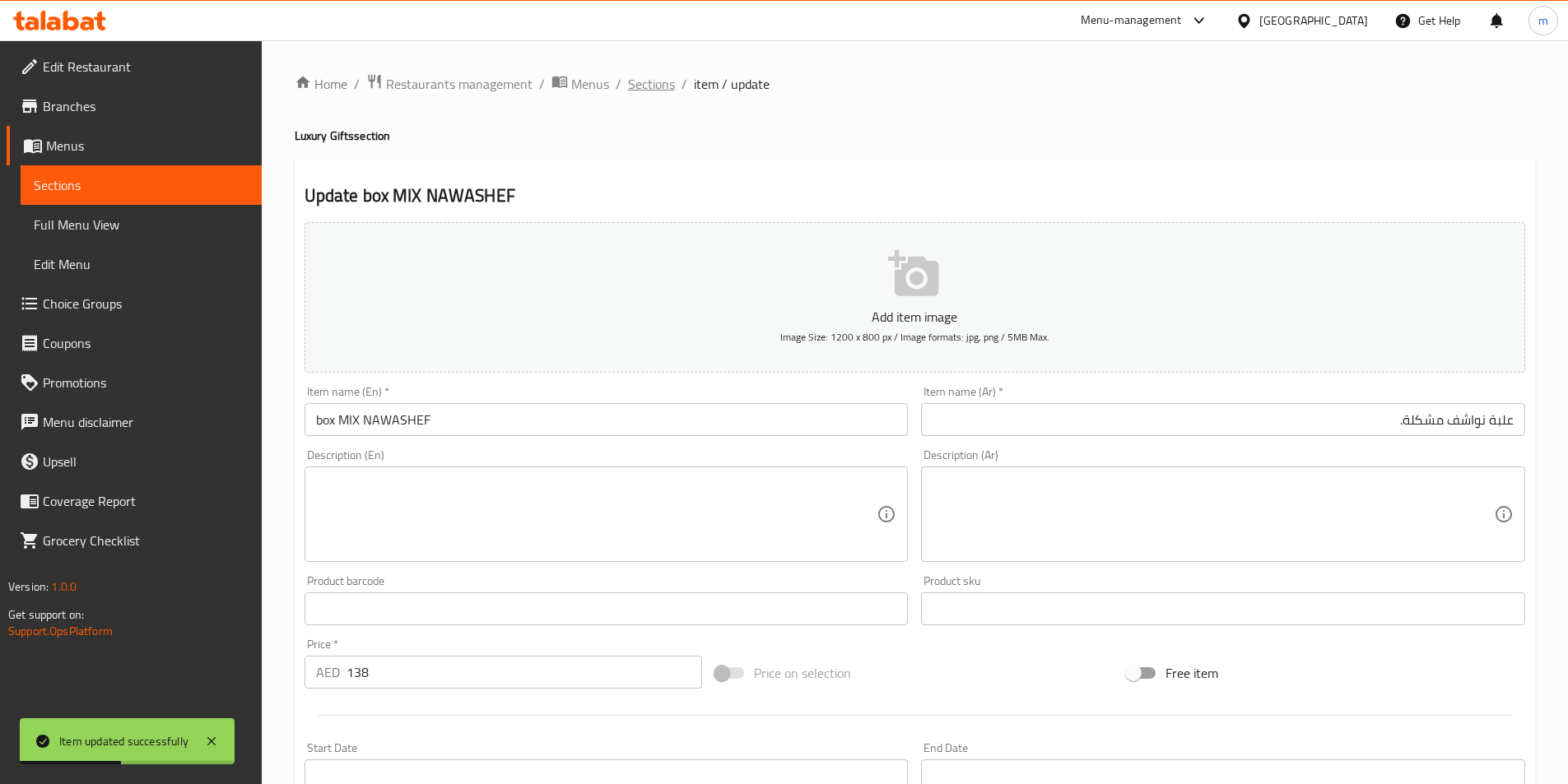
click at [636, 83] on span "Sections" at bounding box center [651, 84] width 47 height 20
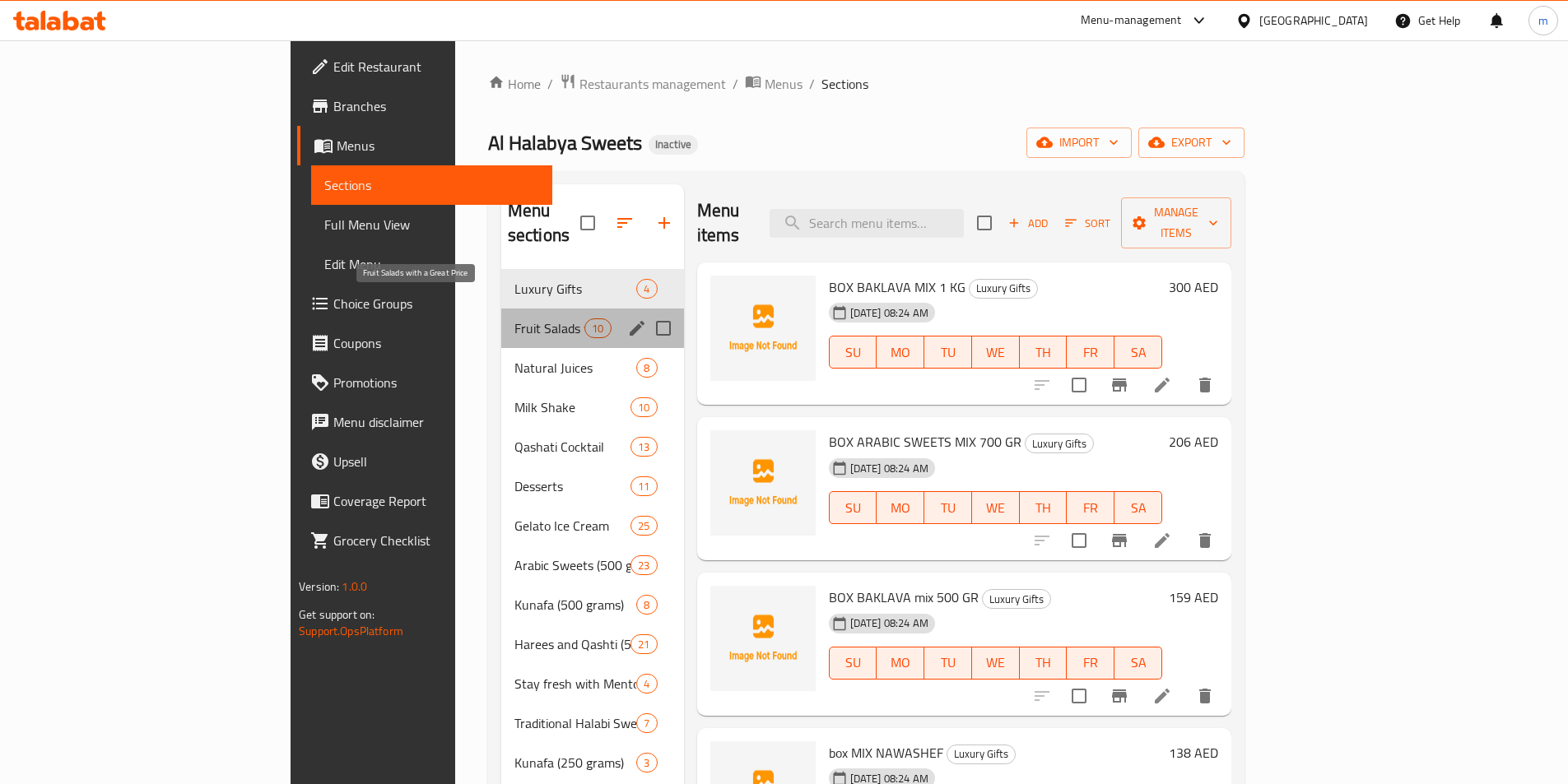
click at [515, 318] on span "Fruit Salads with a Great Price" at bounding box center [549, 328] width 70 height 20
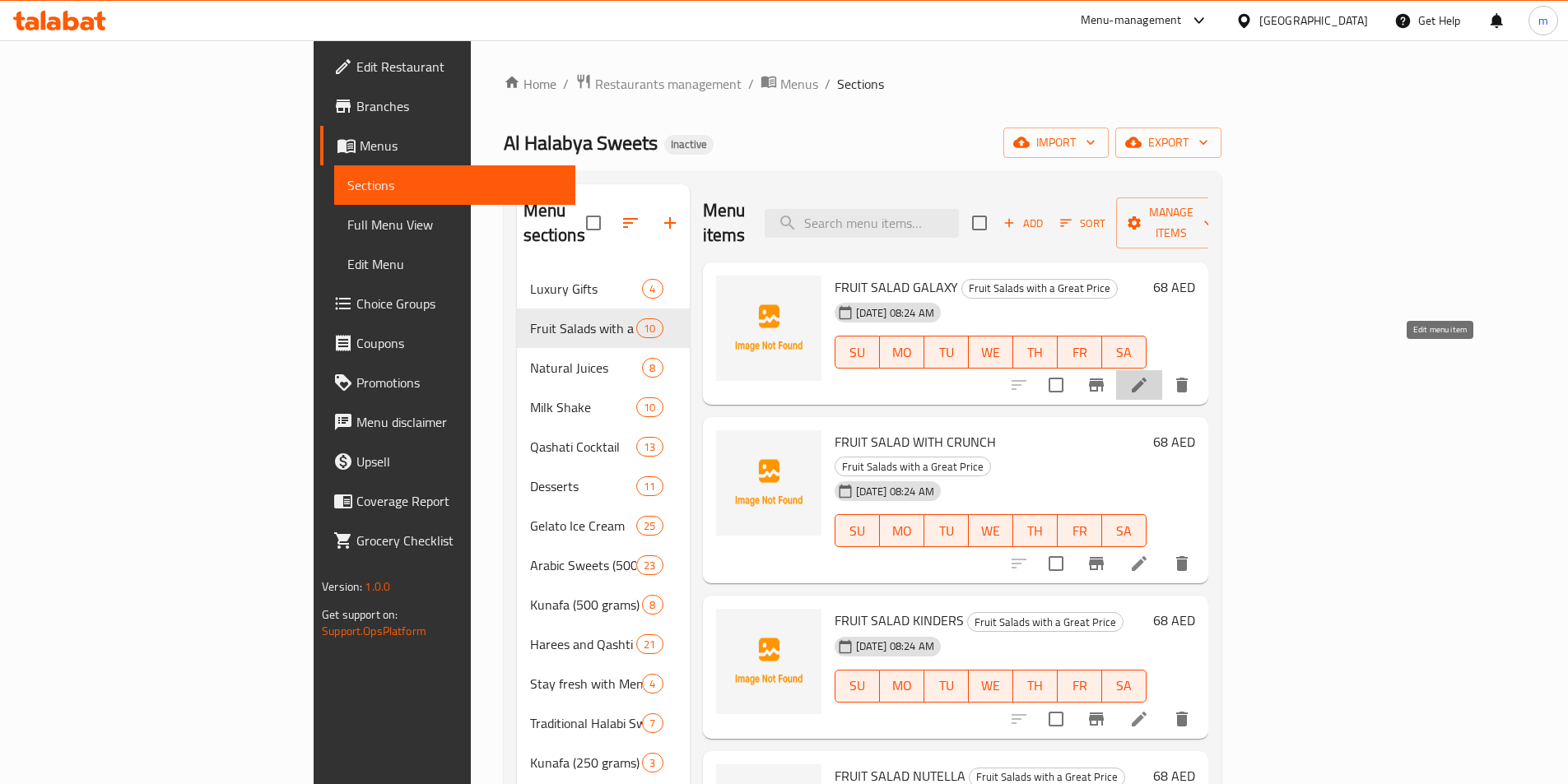
click at [1149, 376] on icon at bounding box center [1140, 386] width 20 height 20
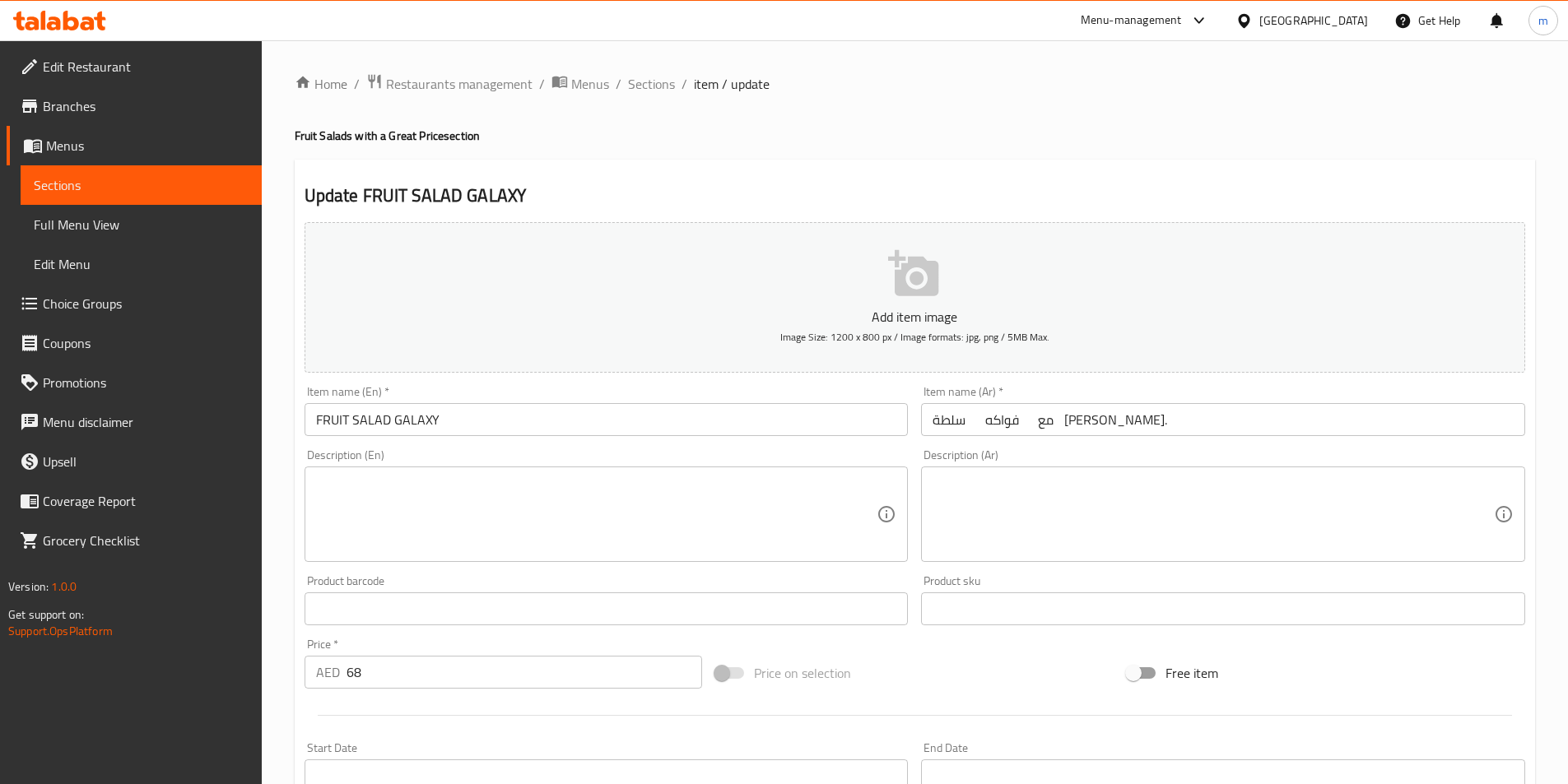
click at [1190, 424] on input "سلطة فواكه مع [PERSON_NAME]." at bounding box center [1223, 419] width 604 height 33
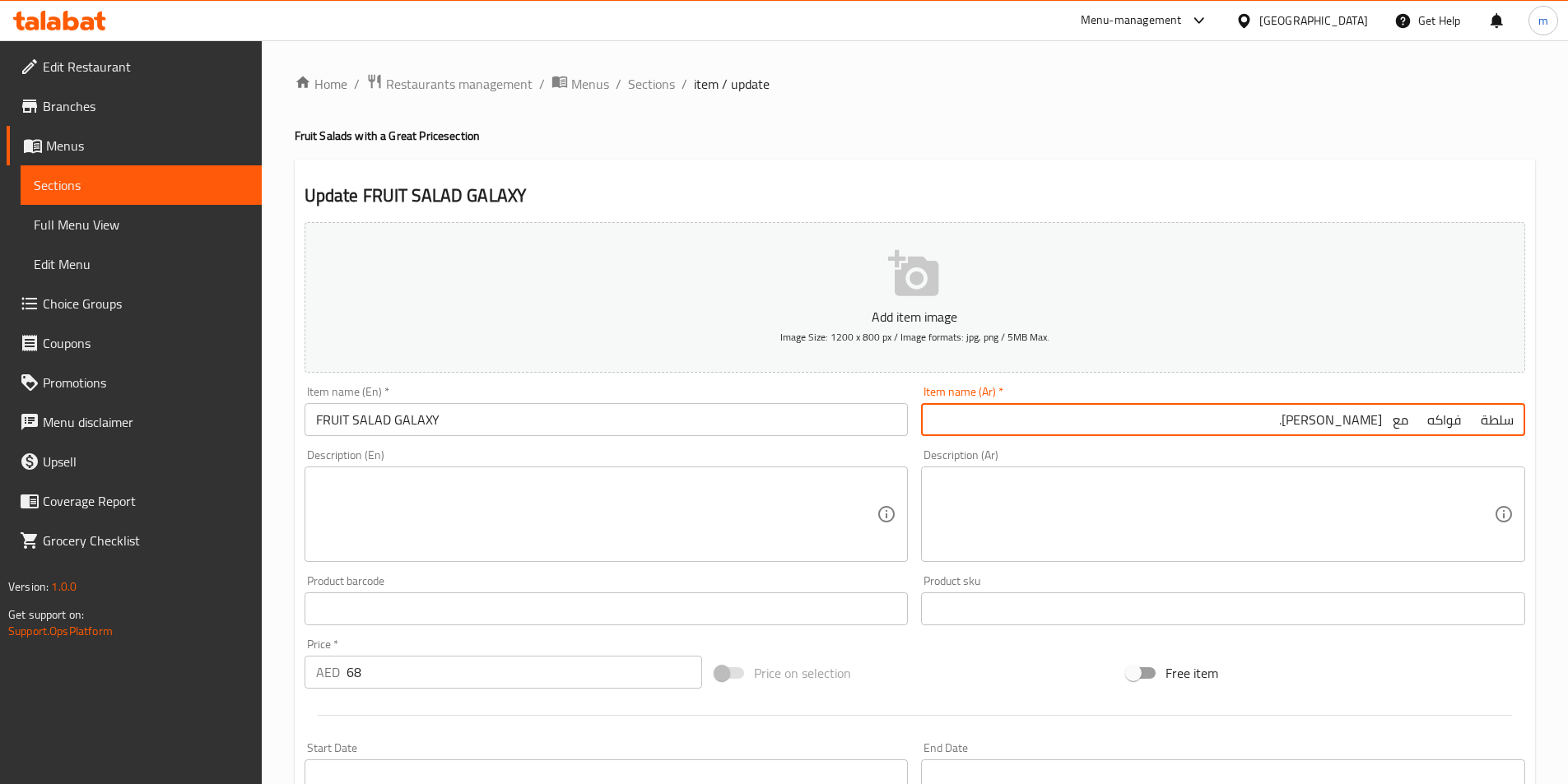
click at [1425, 419] on input "سلطة فواكه مع [PERSON_NAME]." at bounding box center [1223, 419] width 604 height 33
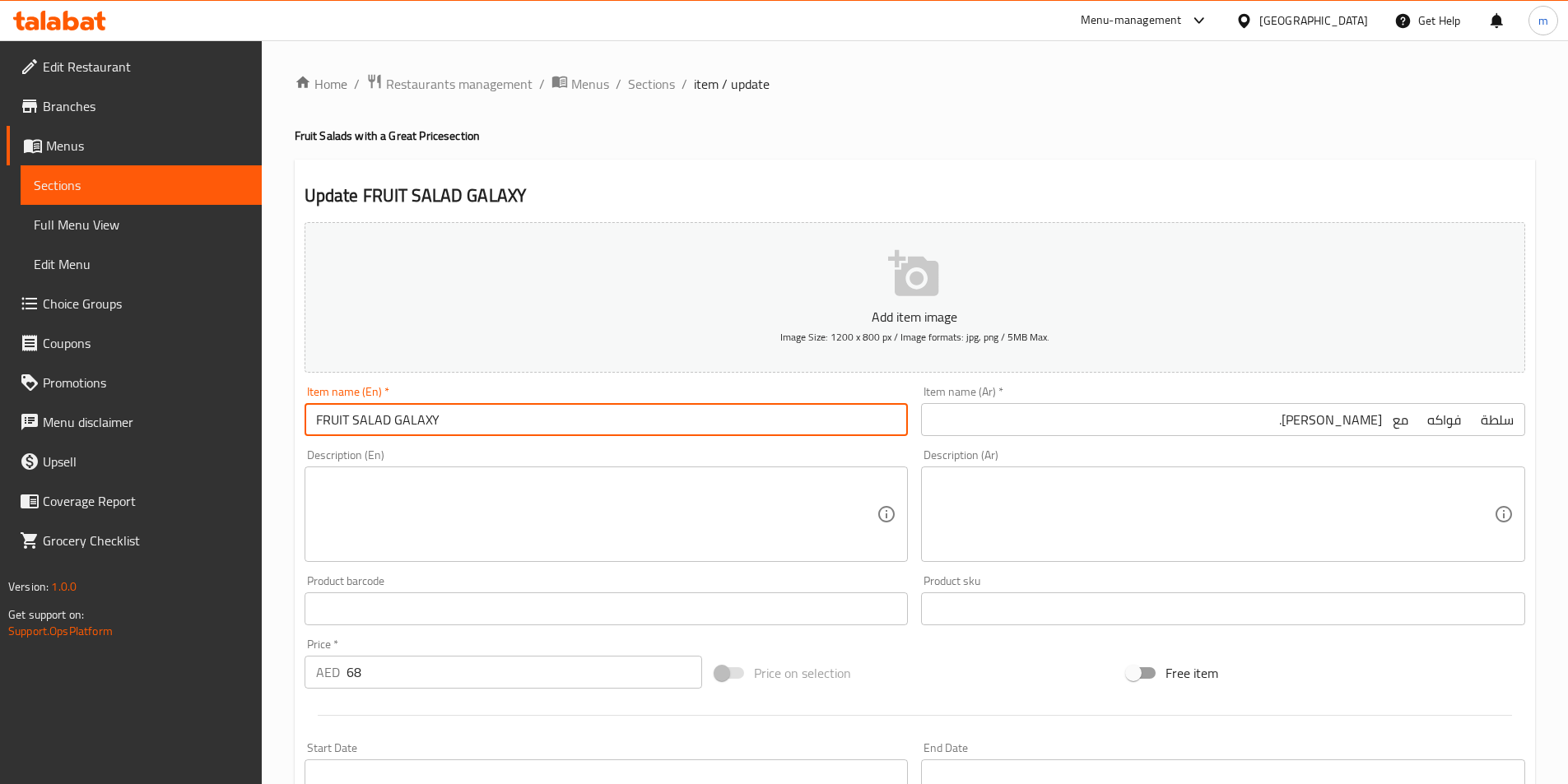
click at [436, 421] on input "FRUIT SALAD GALAXY" at bounding box center [606, 419] width 604 height 33
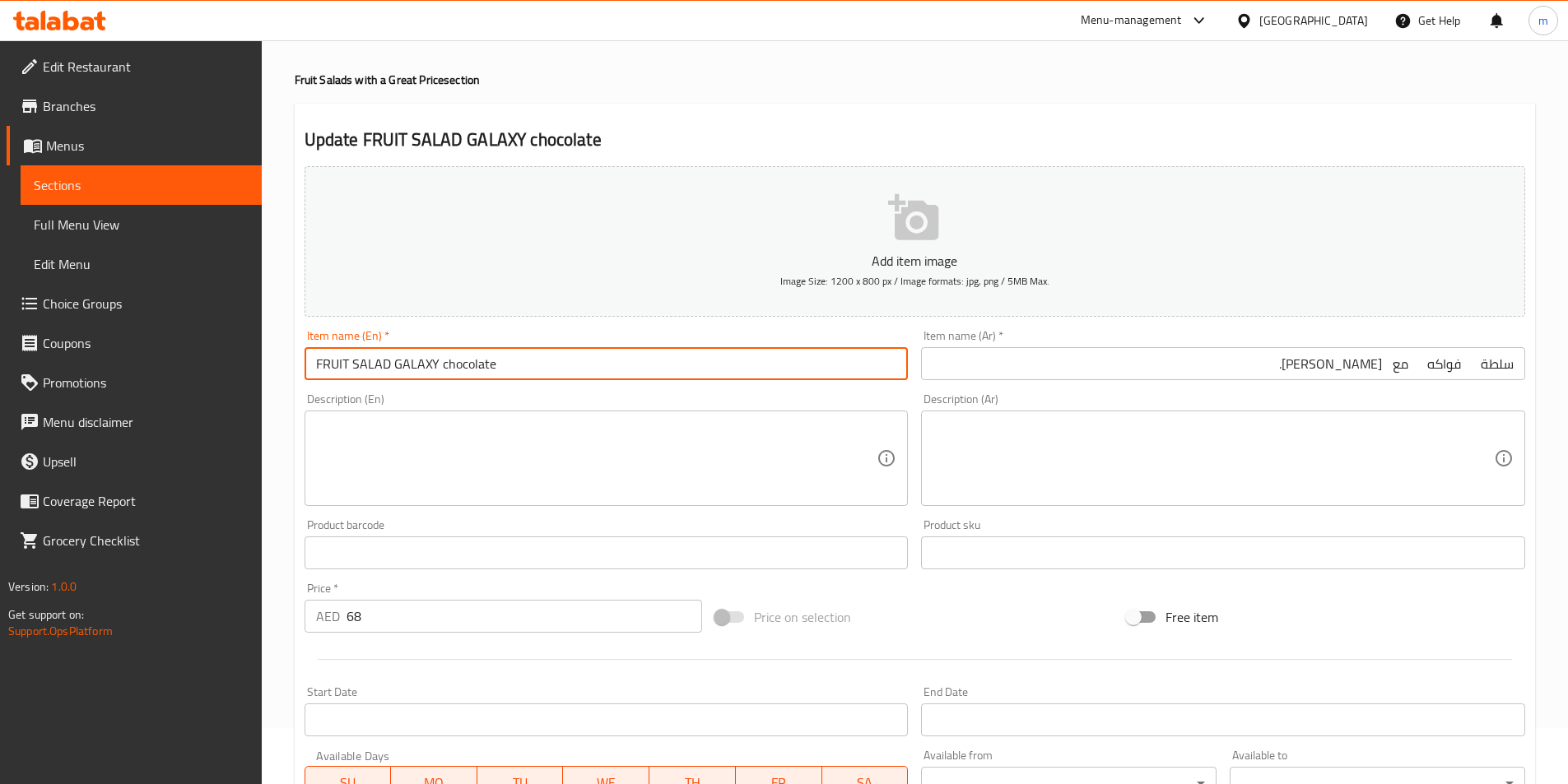
scroll to position [82, 0]
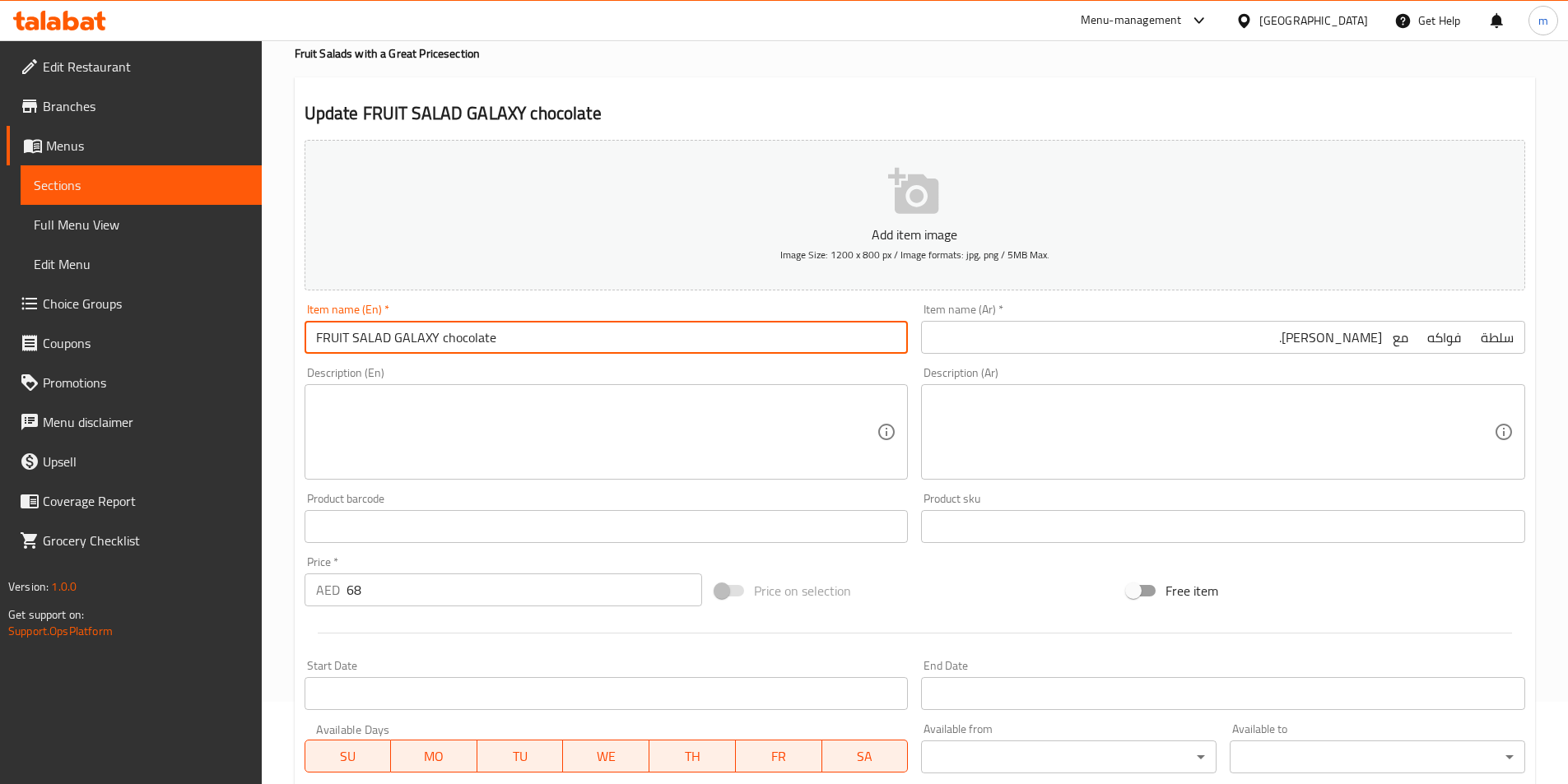
type input "FRUIT SALAD GALAXY chocolate"
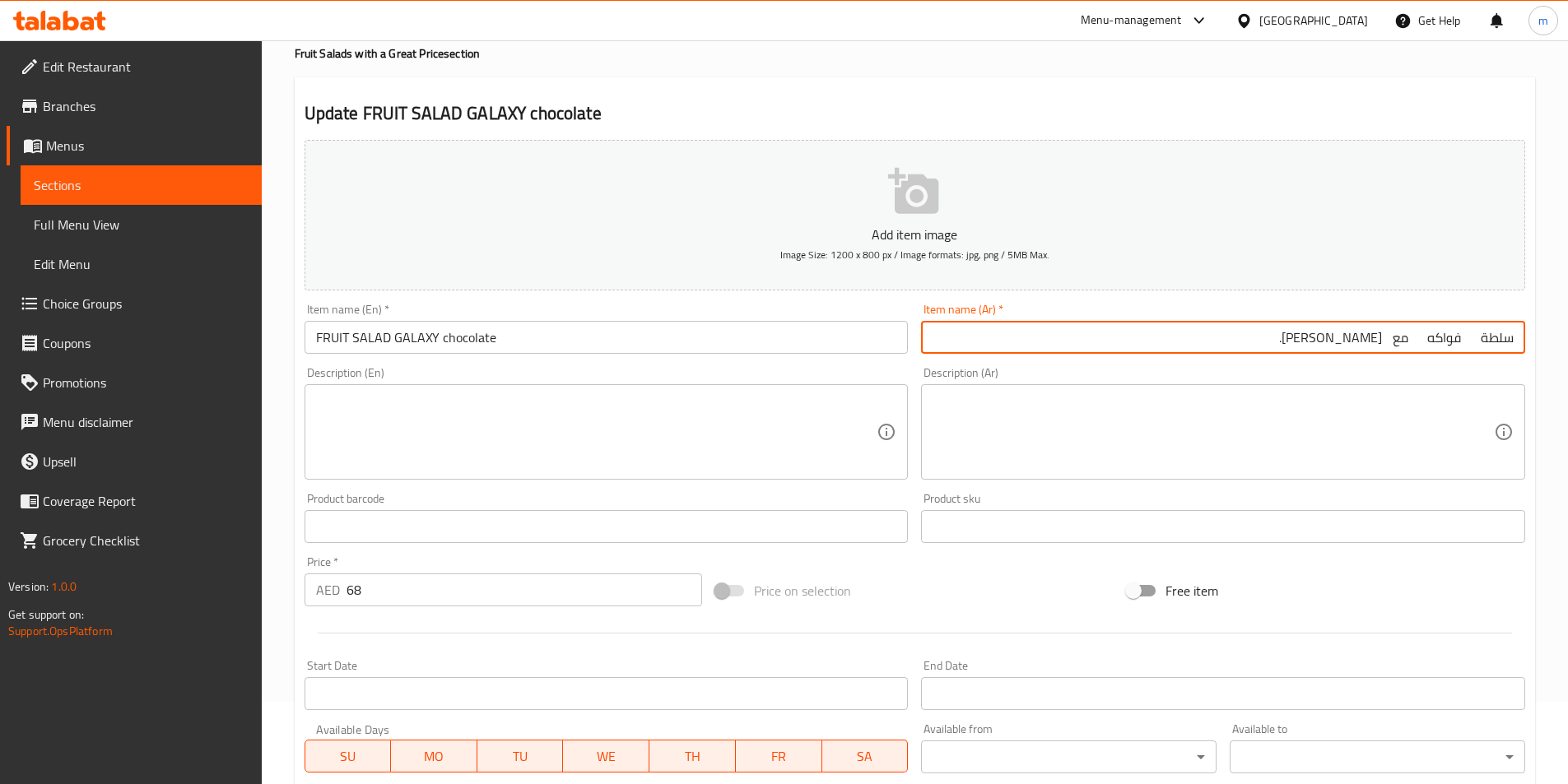
click at [1356, 337] on input "سلطة فواكه مع [PERSON_NAME]." at bounding box center [1223, 337] width 604 height 33
click at [1331, 338] on input "سلطة فواكه مع شوكولاتة جالكسي." at bounding box center [1223, 337] width 604 height 33
click at [1391, 339] on input "سلطة فواكه مع شوكولاتة جالكسي." at bounding box center [1223, 337] width 604 height 33
click at [1399, 337] on input "سلطة فواكه مع شوكولاتة جالكسي." at bounding box center [1223, 337] width 604 height 33
click at [1415, 337] on input "سلطة فواكه مع شوكولاتة جالكسي." at bounding box center [1223, 337] width 604 height 33
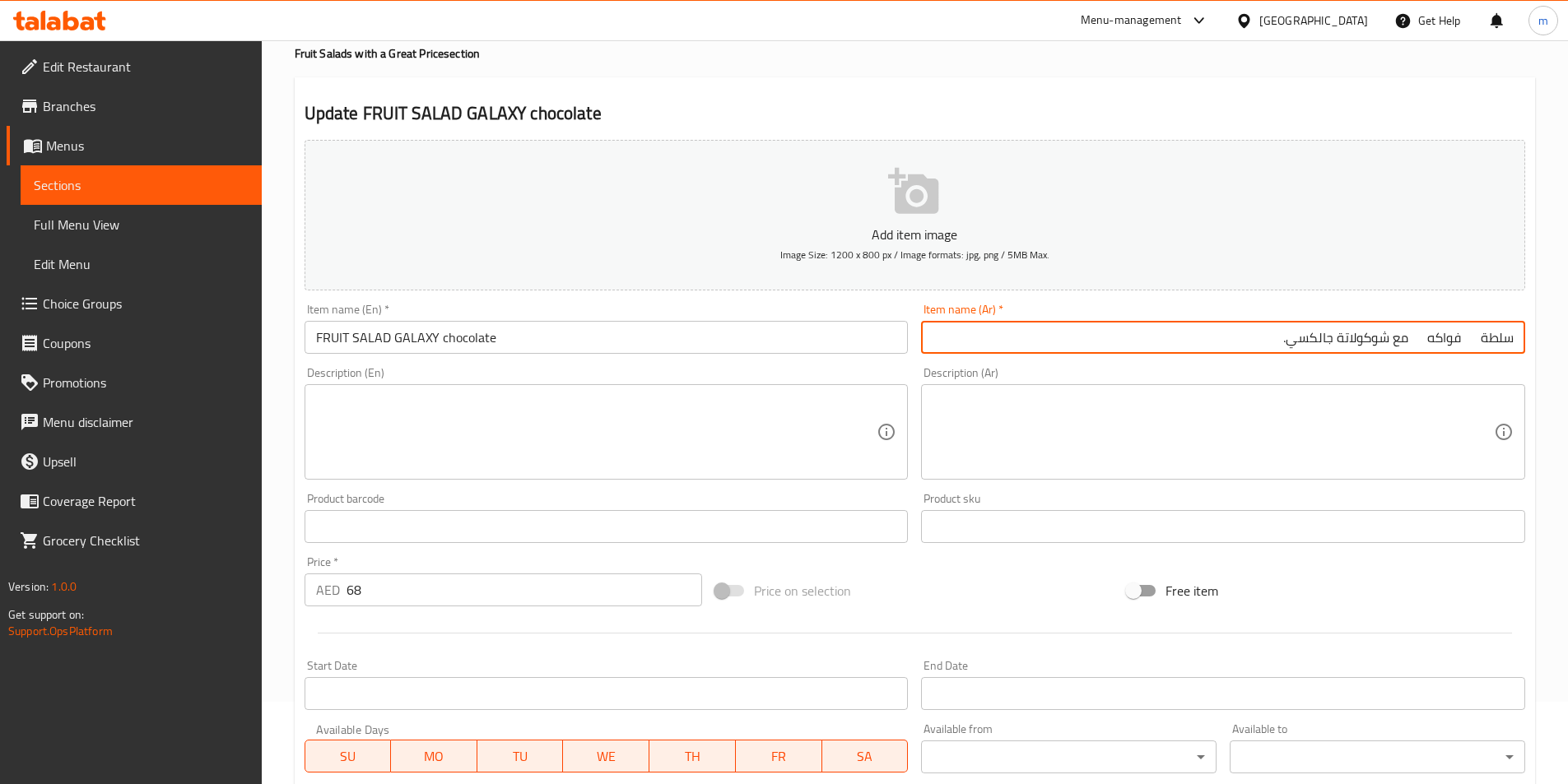
click at [1426, 337] on input "سلطة فواكه مع شوكولاتة جالكسي." at bounding box center [1223, 337] width 604 height 33
click at [1474, 341] on input "سلطة فواكه مع شوكولاتة جالكسي." at bounding box center [1223, 337] width 604 height 33
click at [1467, 334] on input "سلطة فواكه مع شوكولاتة جالكسي." at bounding box center [1223, 337] width 604 height 33
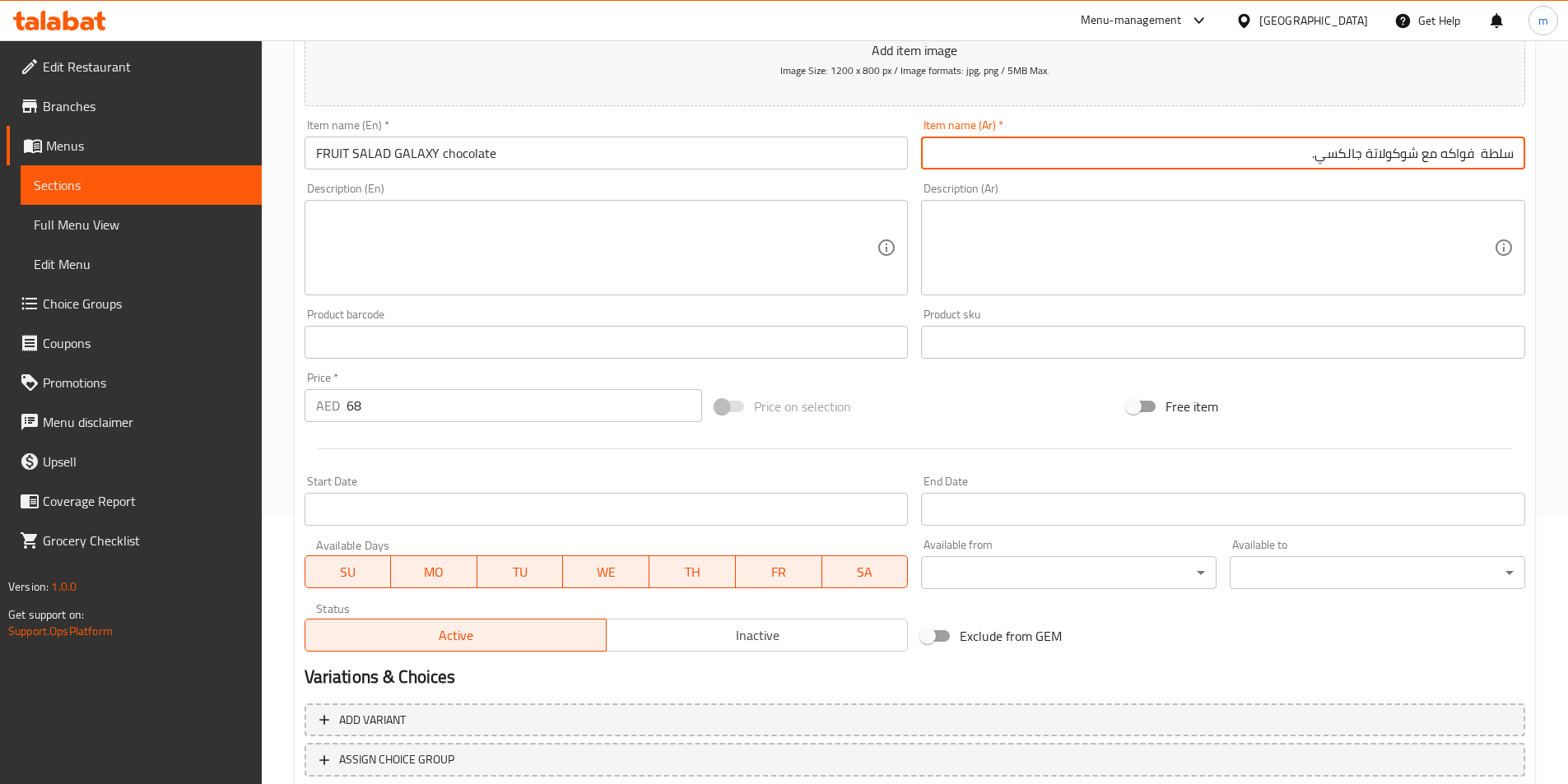
scroll to position [379, 0]
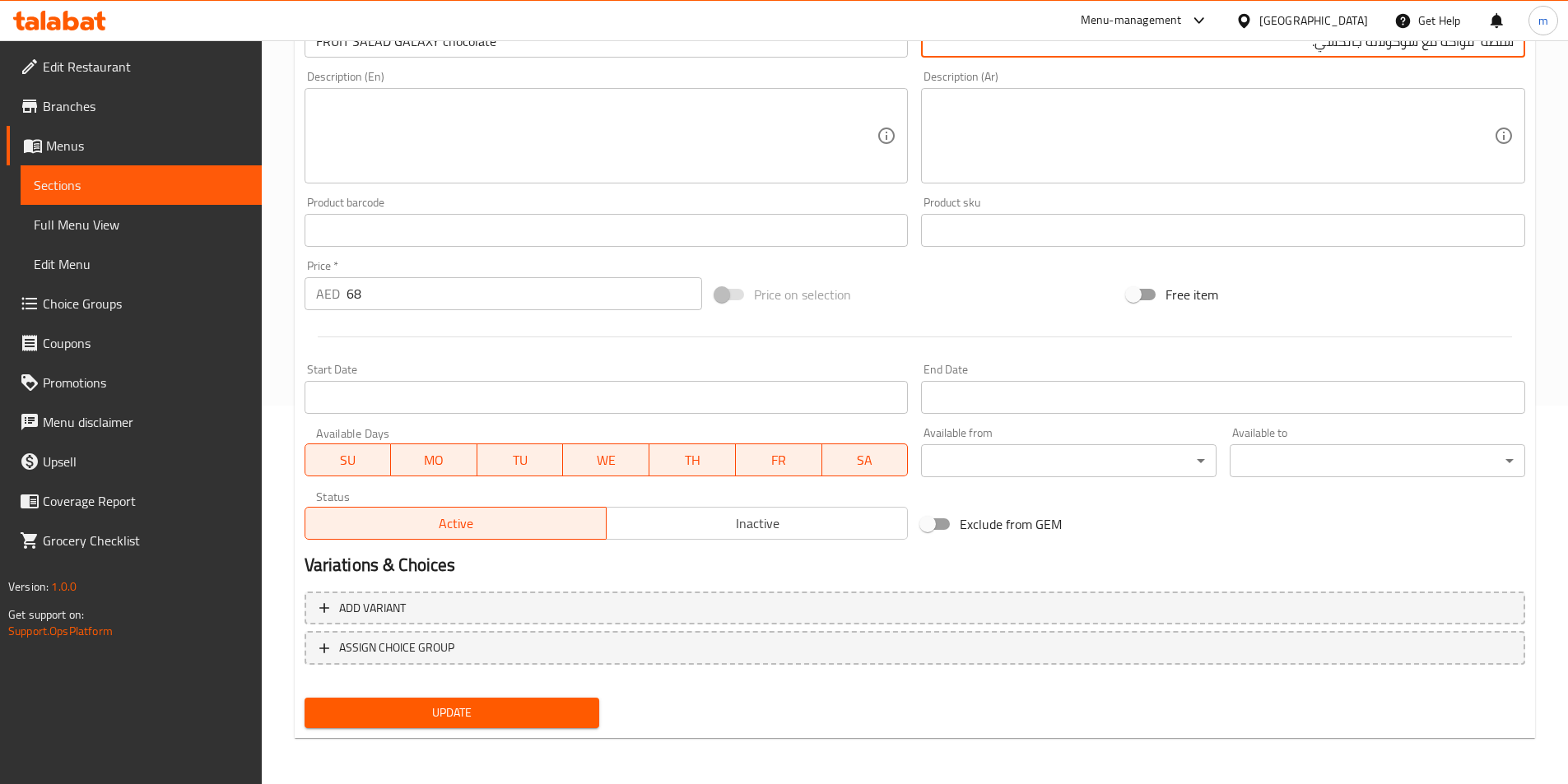
type input "سلطة فواكه مع شوكولاتة جالكسي."
click at [410, 726] on button "Update" at bounding box center [452, 713] width 296 height 31
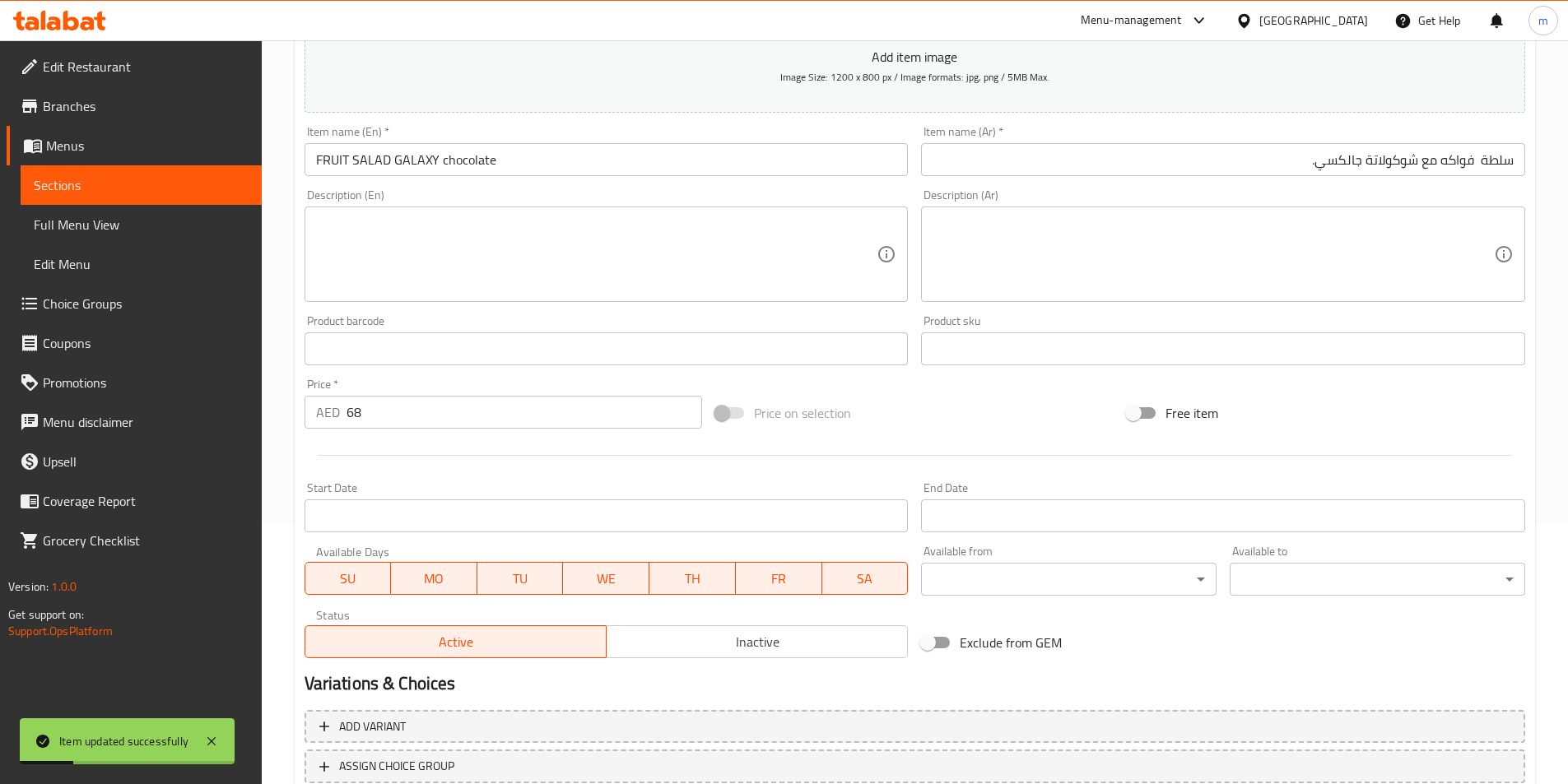
scroll to position [0, 0]
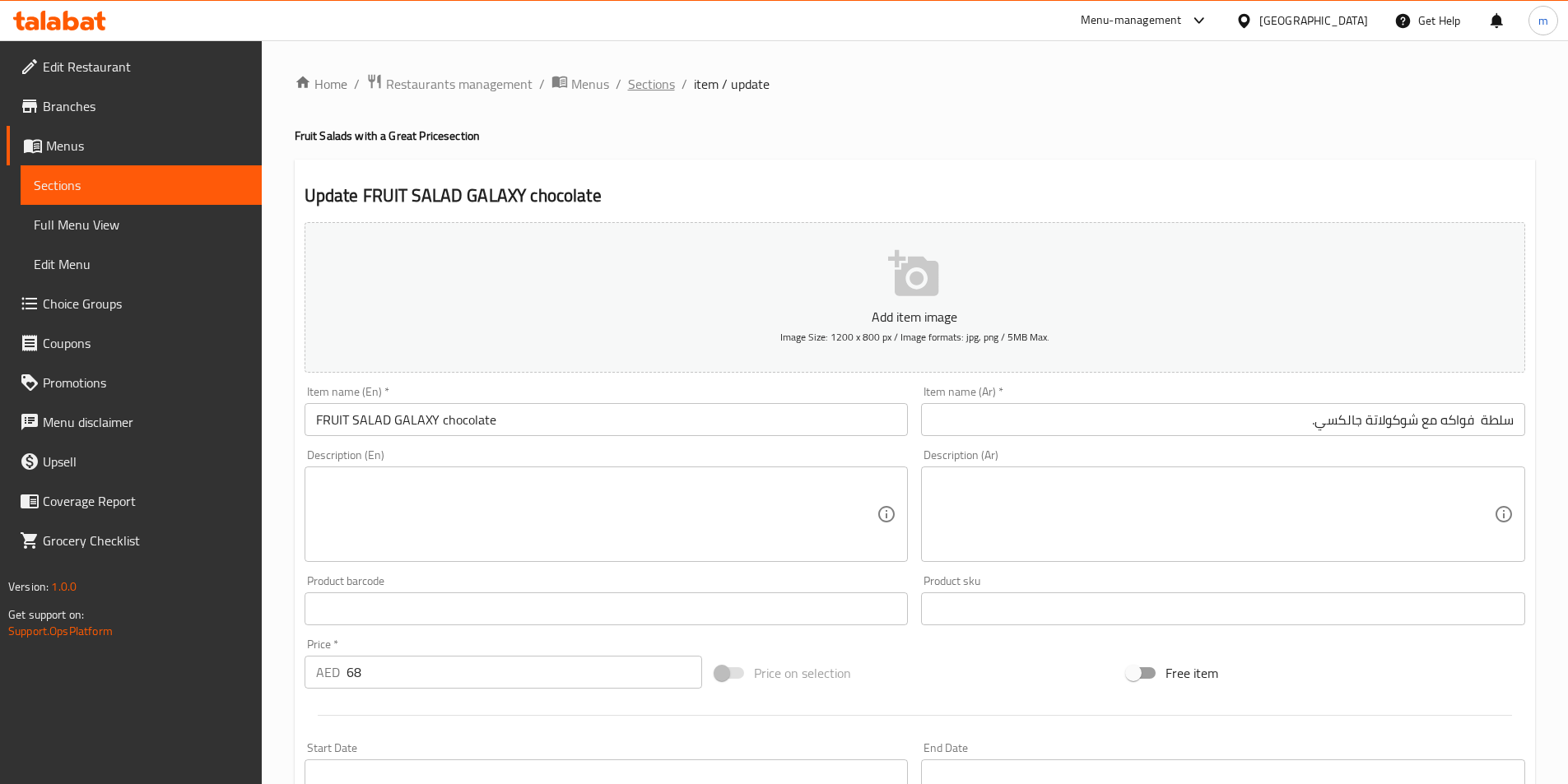
click at [665, 85] on span "Sections" at bounding box center [651, 84] width 47 height 20
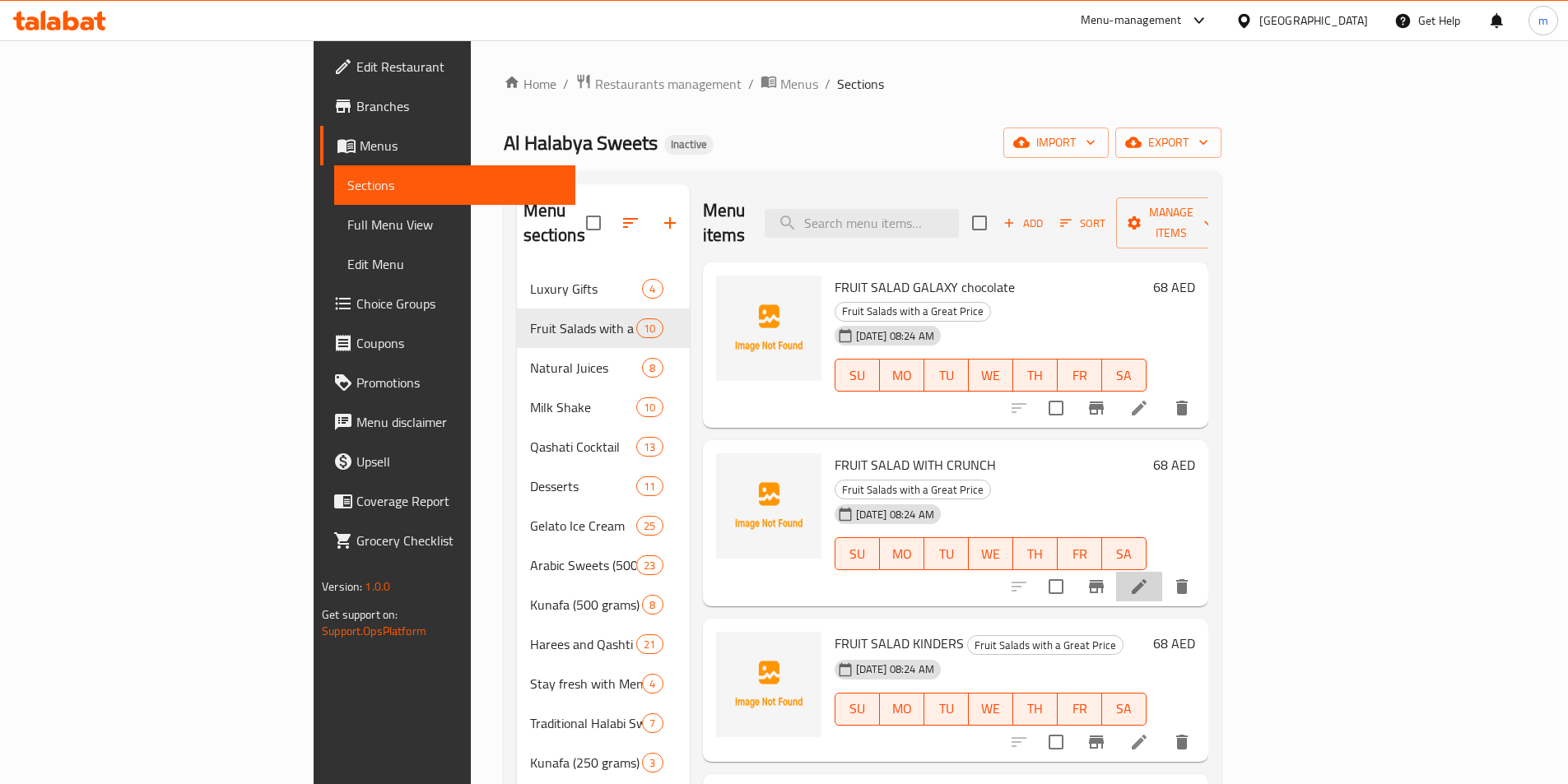
click at [1162, 572] on li at bounding box center [1140, 587] width 46 height 30
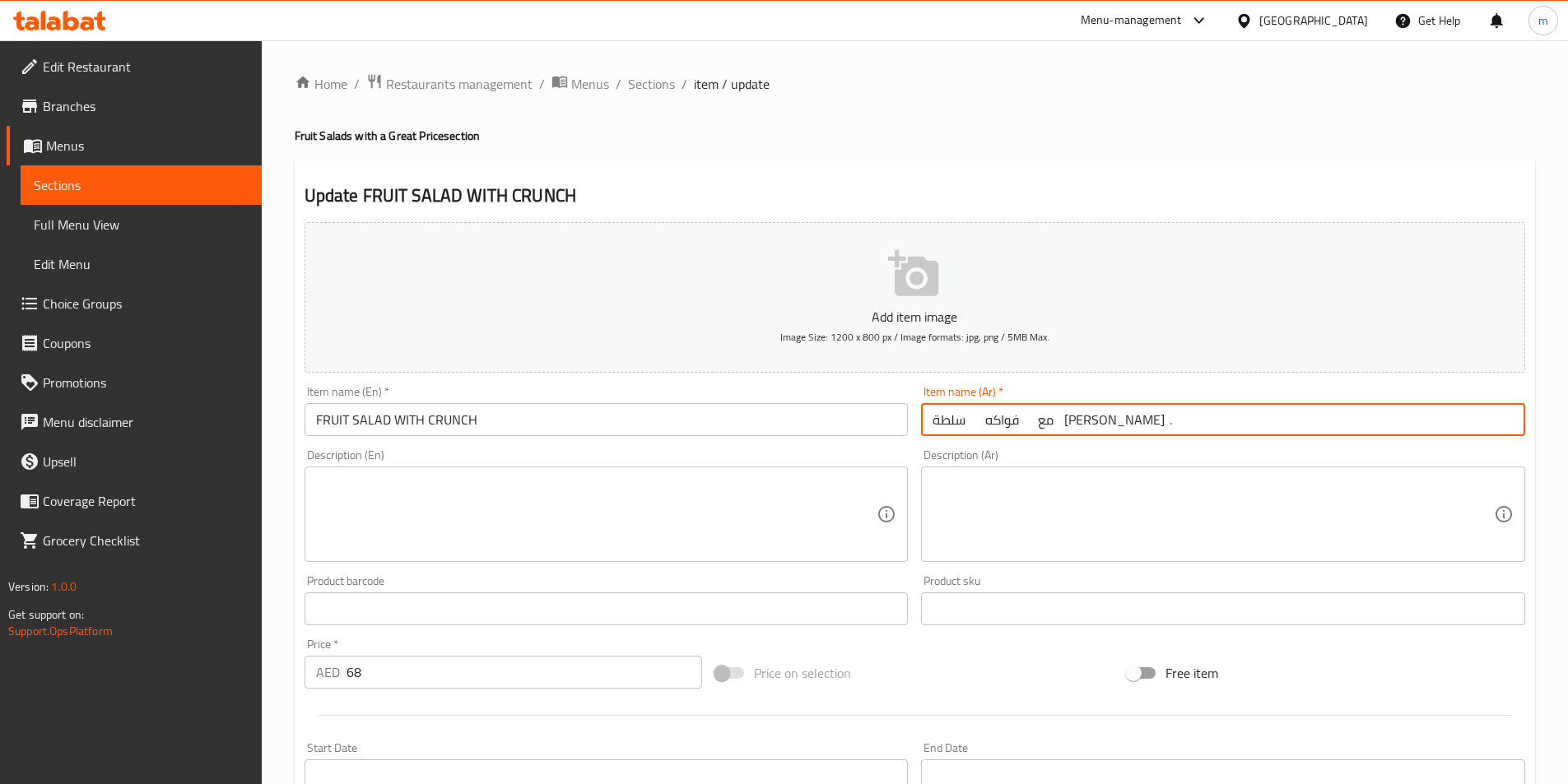
click at [1195, 420] on input "سلطة فواكه مع [PERSON_NAME] ." at bounding box center [1223, 419] width 604 height 33
click at [1474, 425] on input "سلطة فواكه مع [PERSON_NAME] ." at bounding box center [1223, 419] width 604 height 33
click at [1418, 420] on input "سلطة فواكه مع [PERSON_NAME] ." at bounding box center [1223, 419] width 604 height 33
type input "سلطة فواكه مع [PERSON_NAME] ."
click at [477, 413] on input "FRUIT SALAD WITH CRUNCH" at bounding box center [606, 419] width 604 height 33
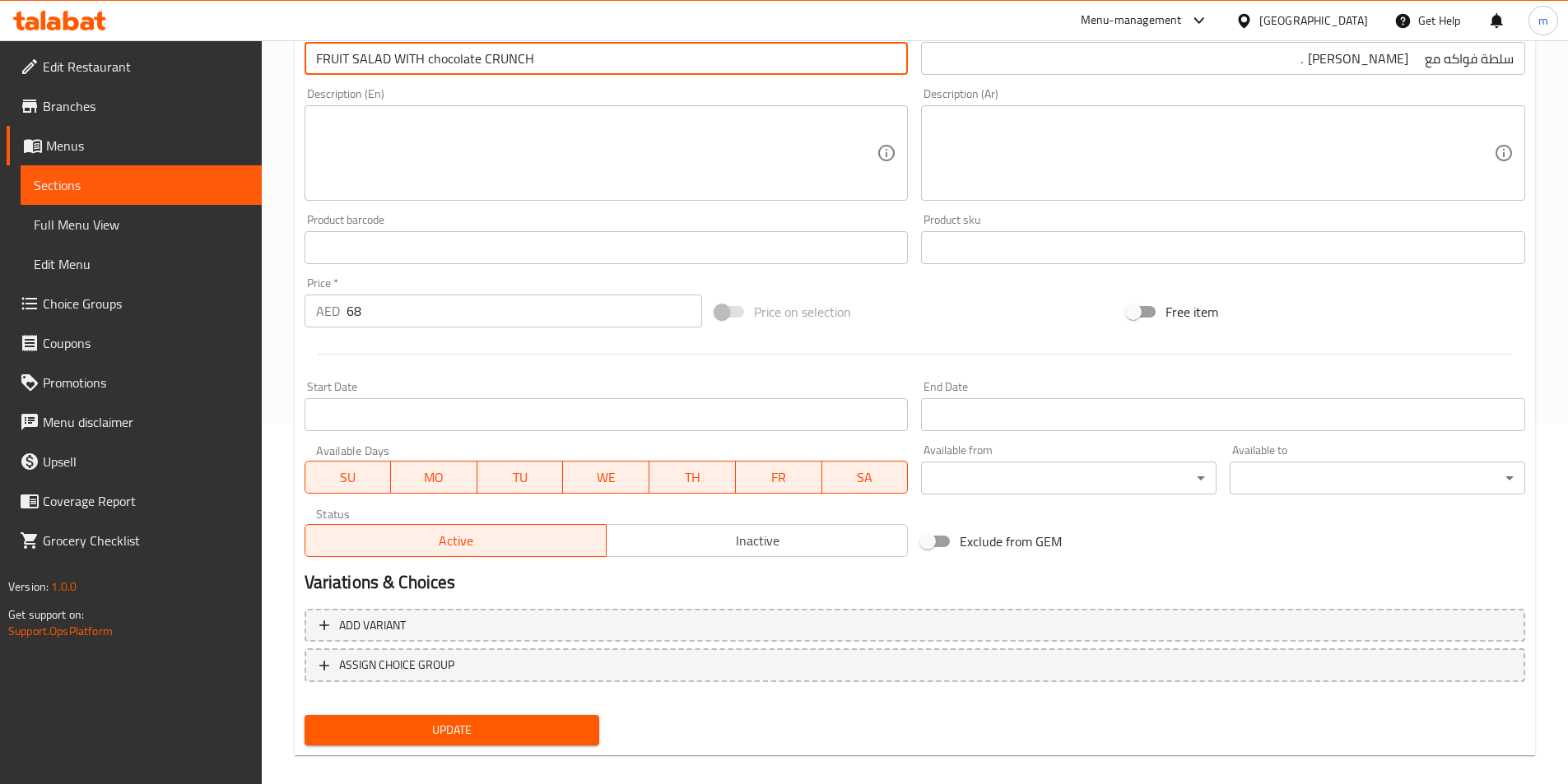
scroll to position [379, 0]
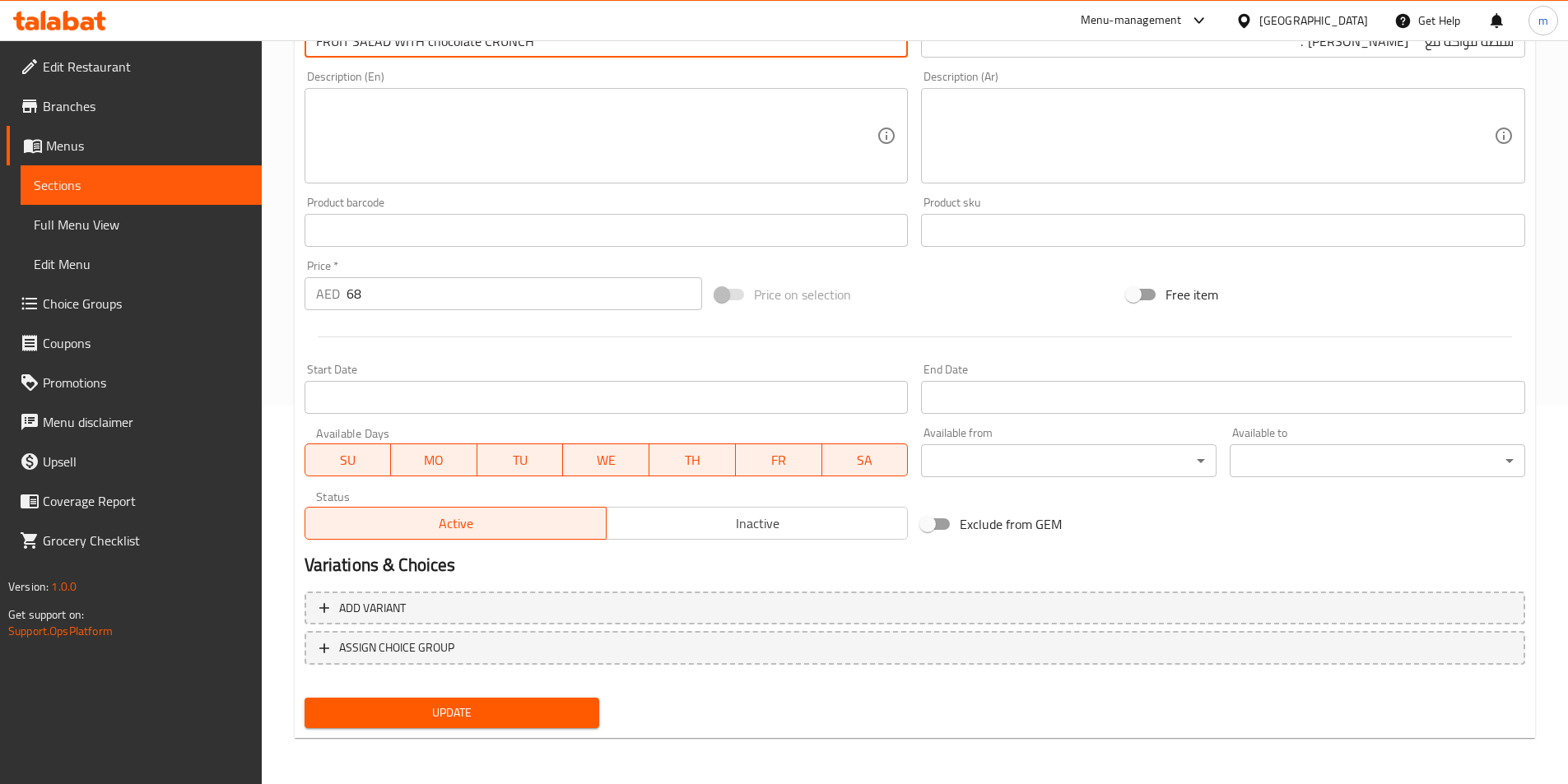
type input "FRUIT SALAD WITH chocolate CRUNCH"
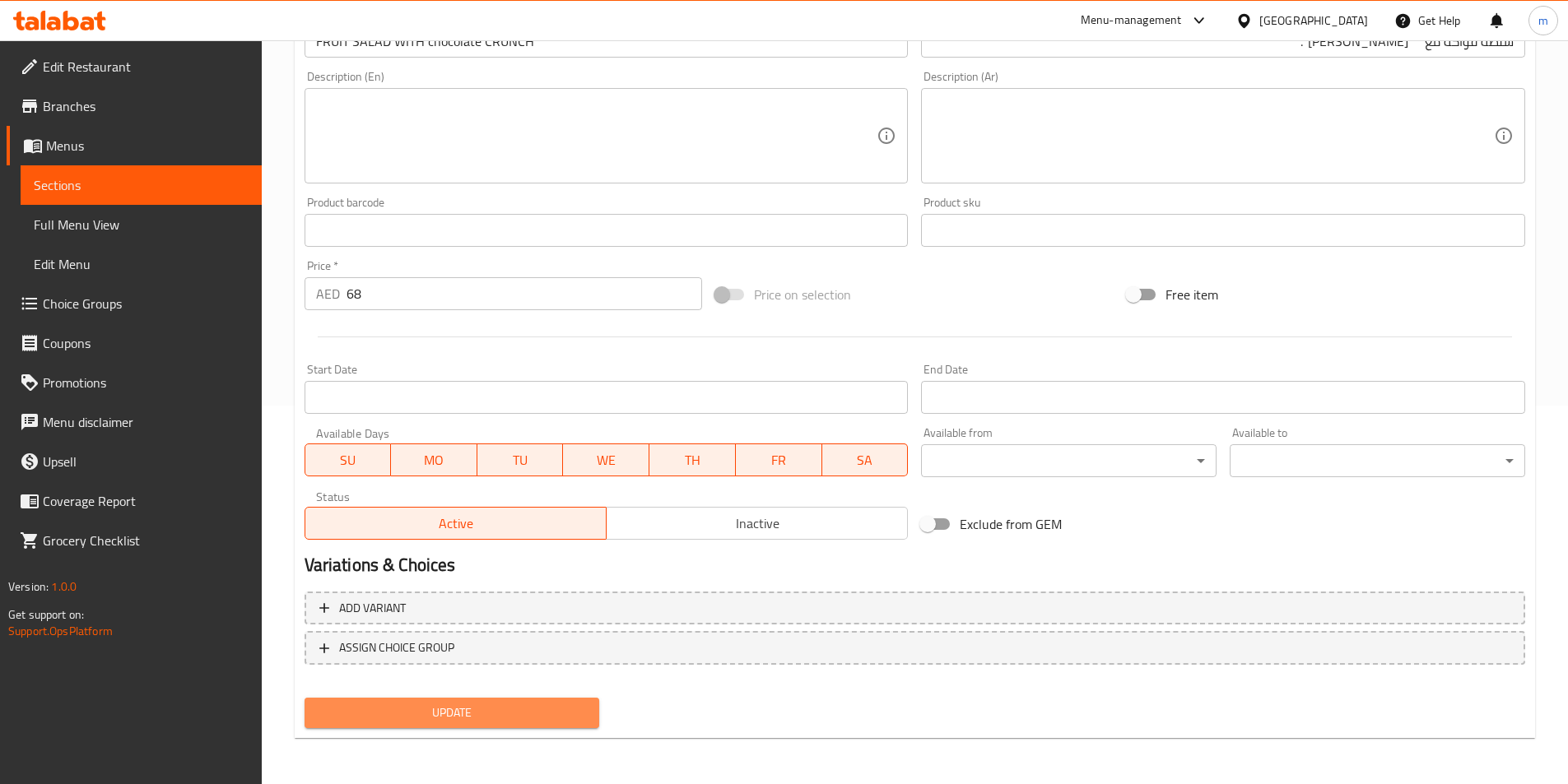
click at [487, 713] on span "Update" at bounding box center [451, 713] width 269 height 21
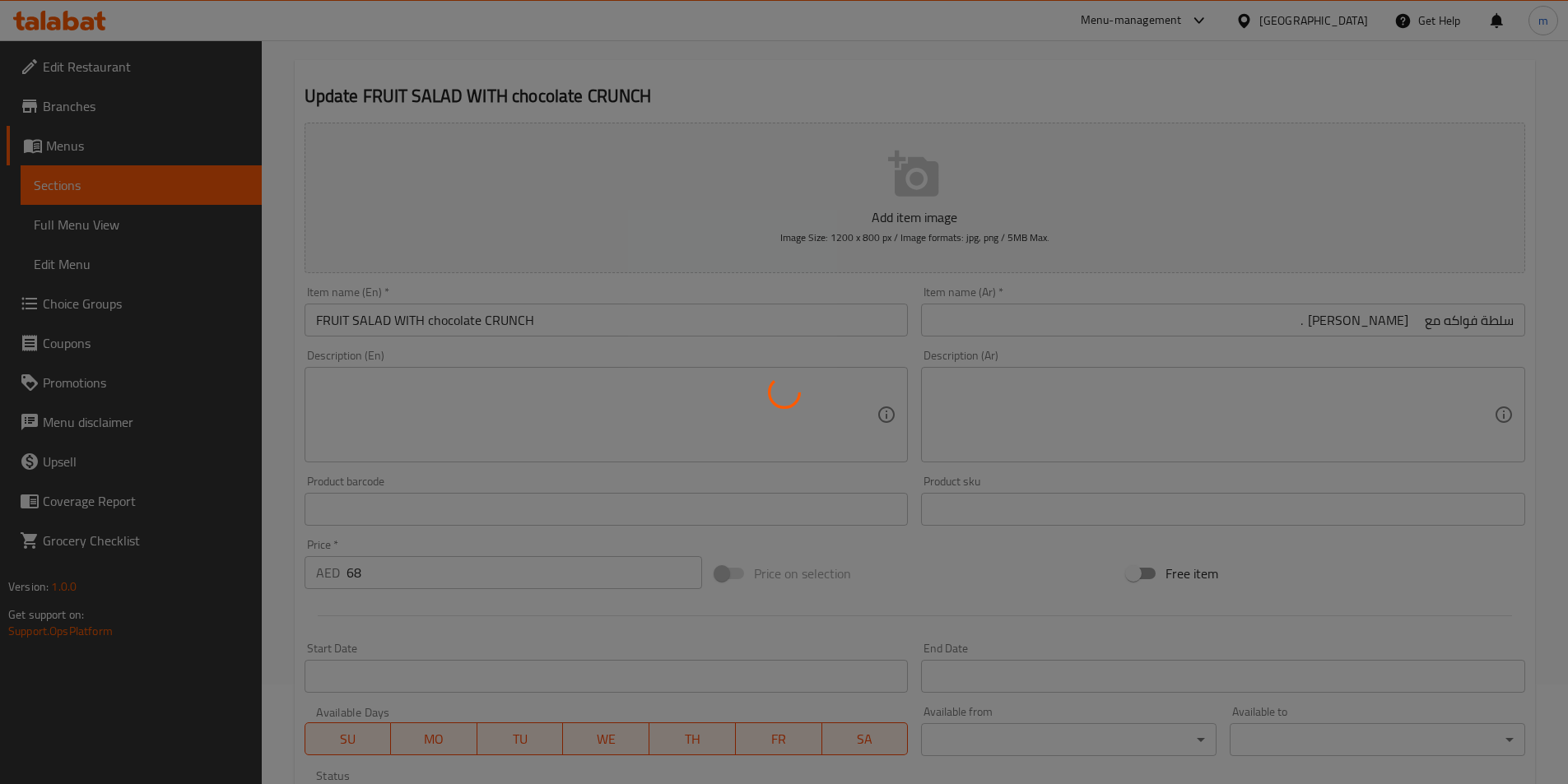
scroll to position [0, 0]
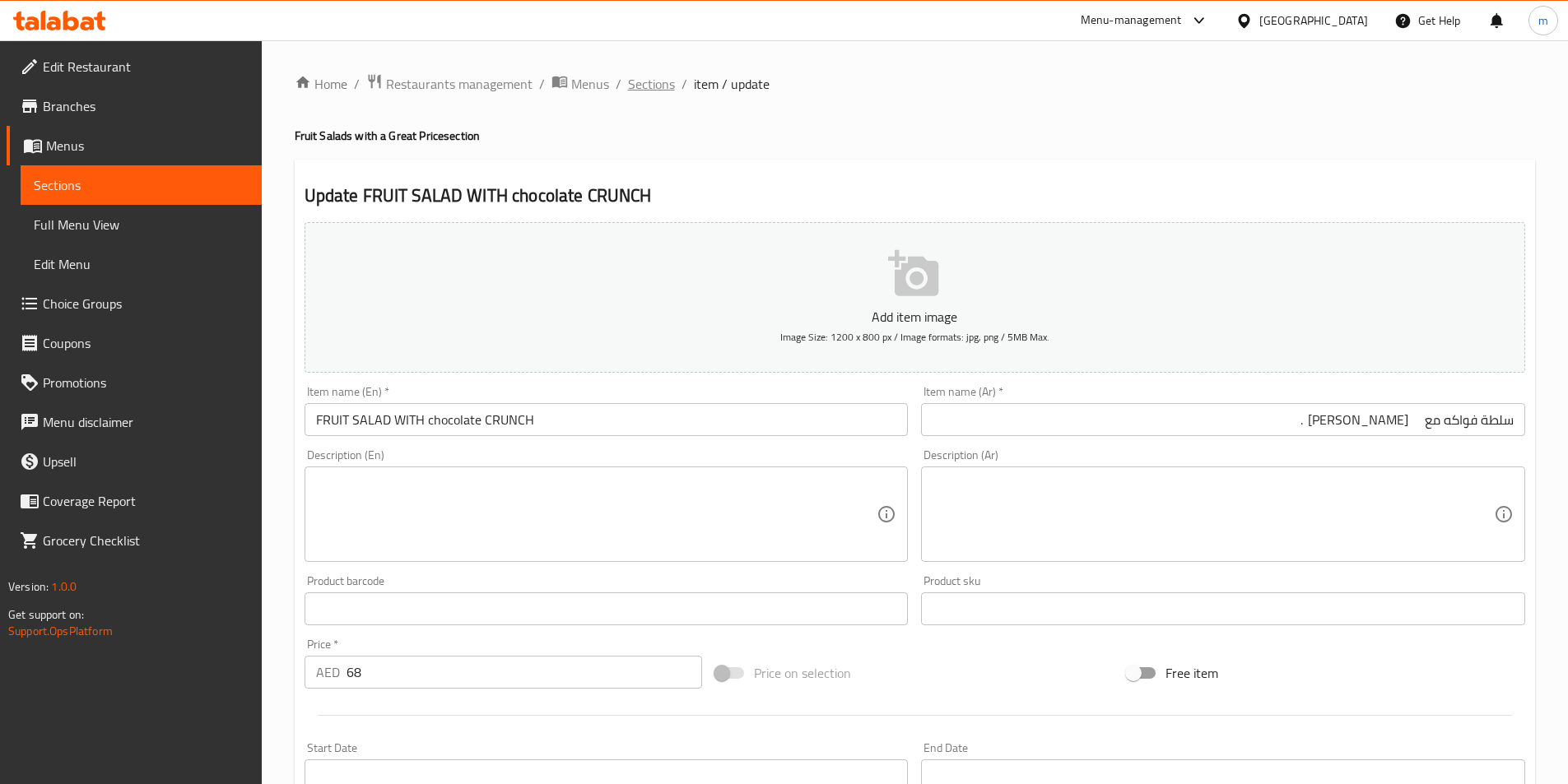
click at [643, 79] on span "Sections" at bounding box center [651, 84] width 47 height 20
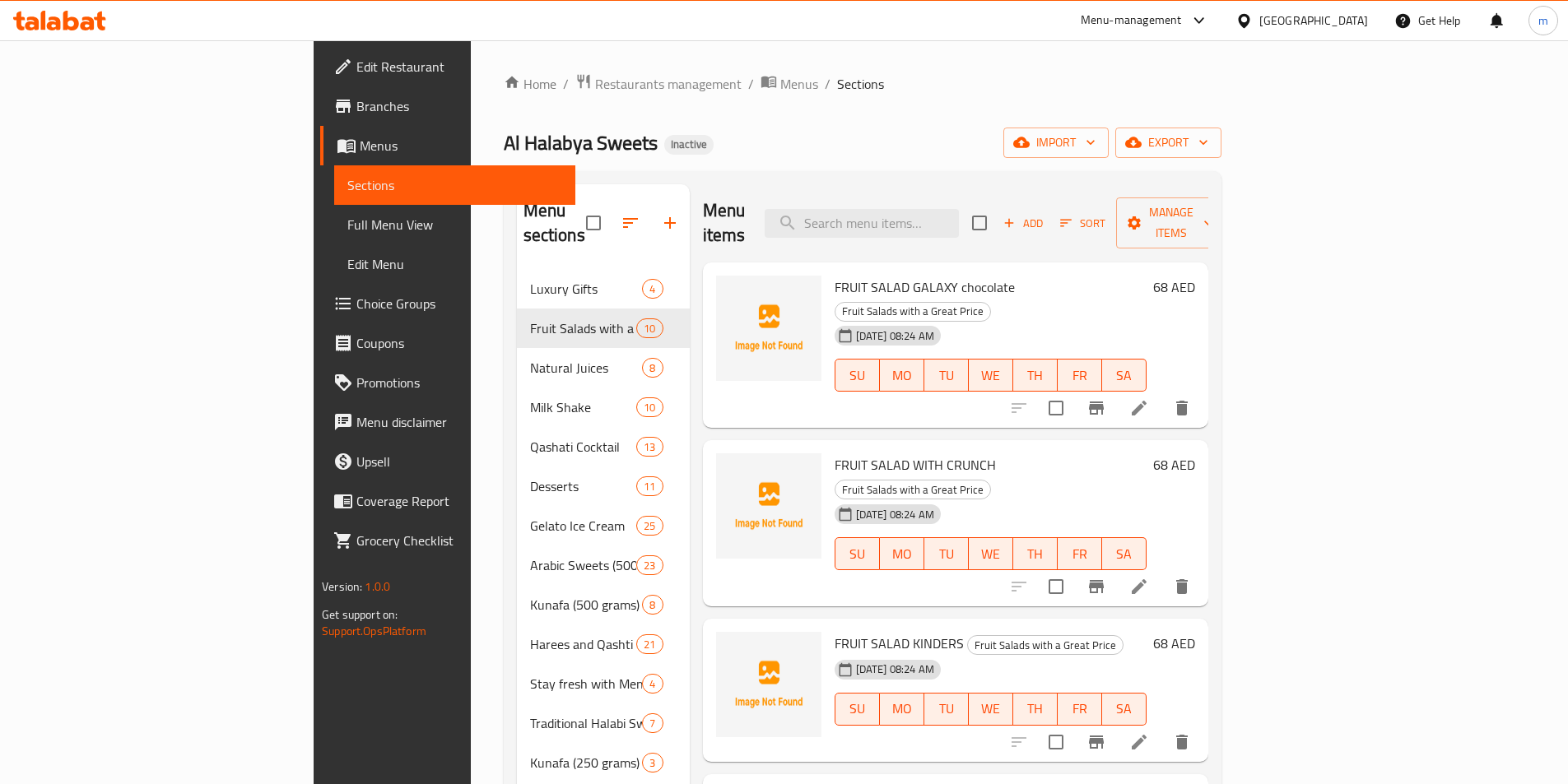
scroll to position [82, 0]
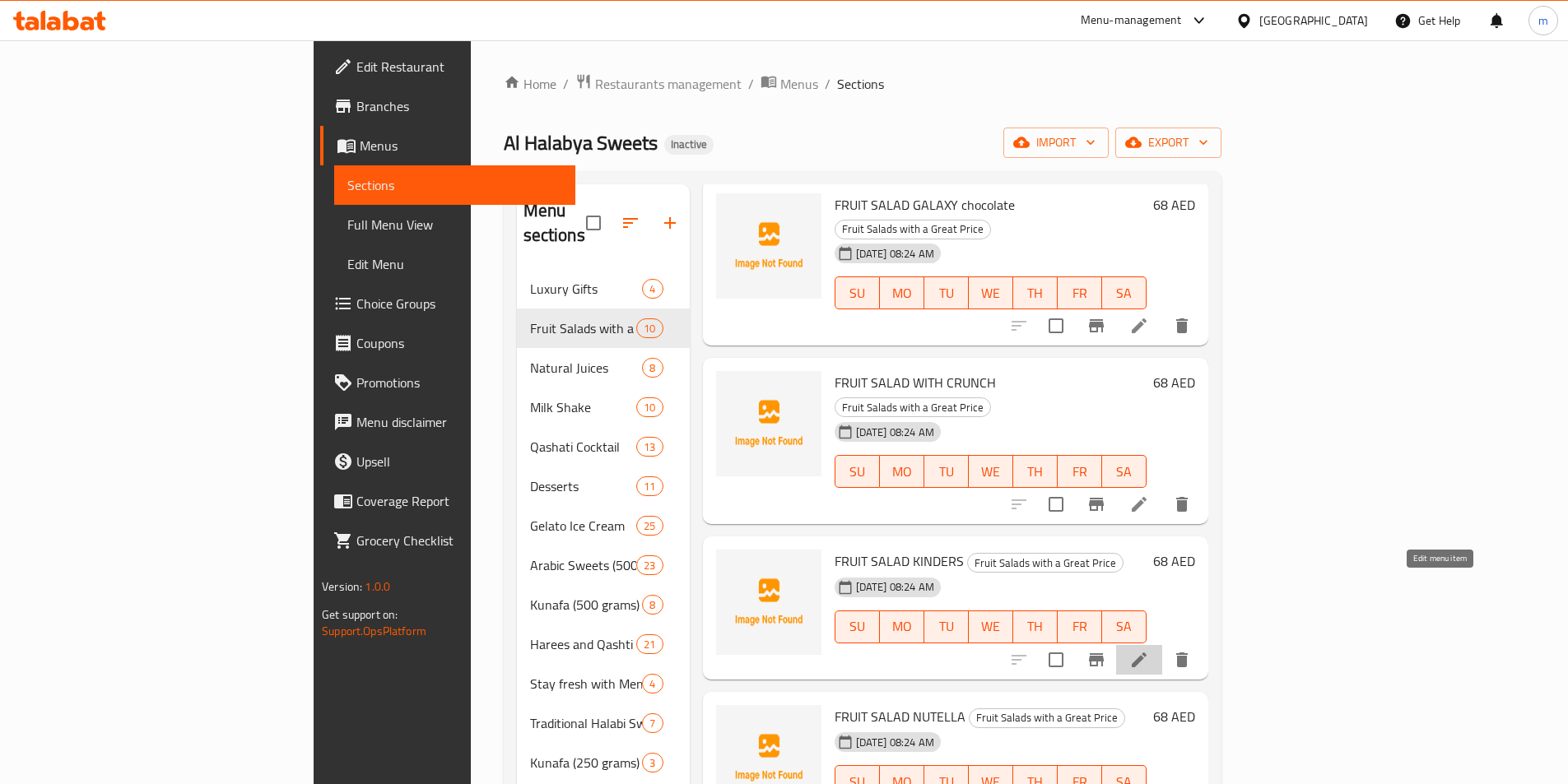
click at [1149, 650] on icon at bounding box center [1140, 660] width 20 height 20
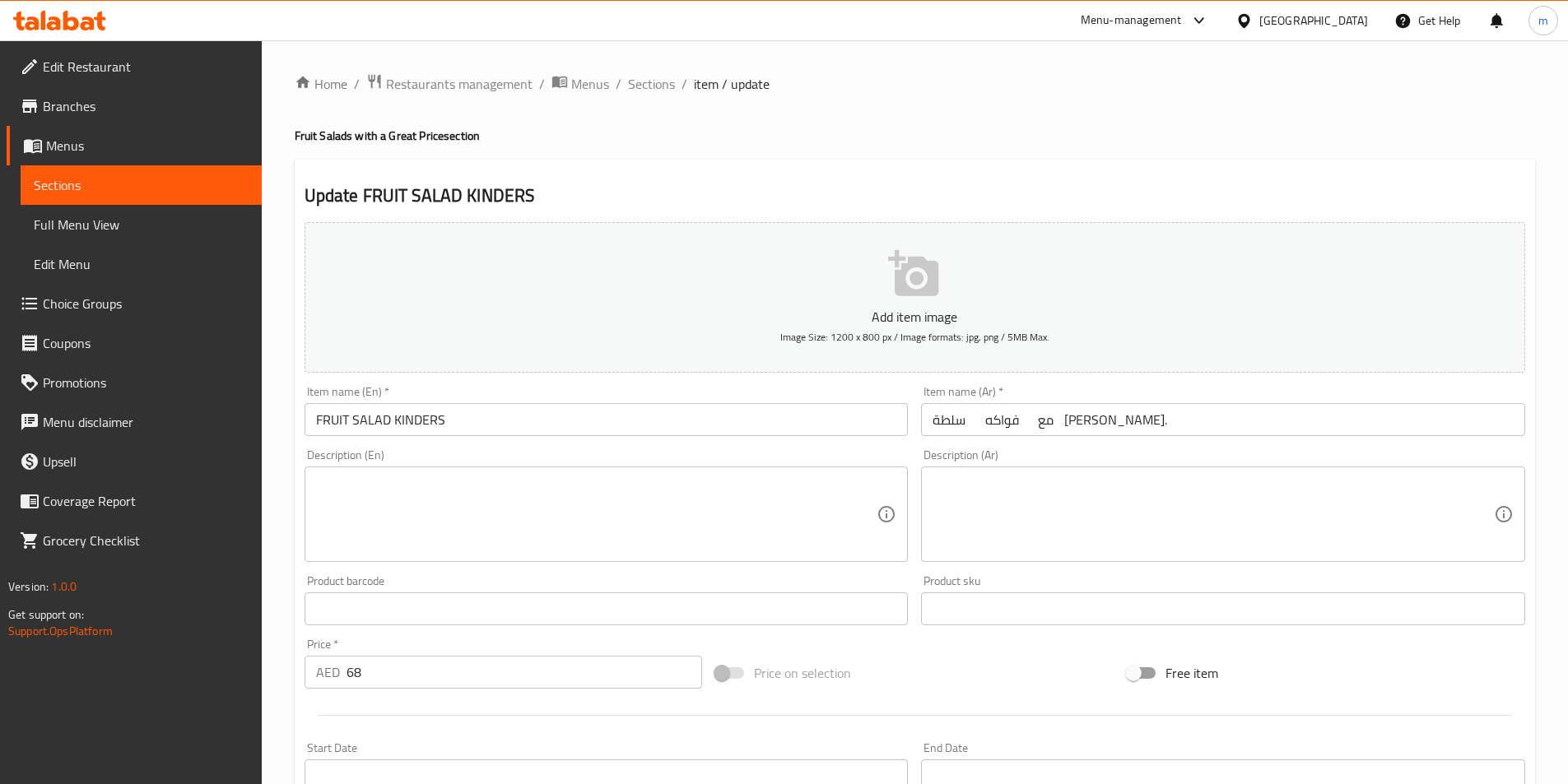
click at [1280, 420] on input "سلطة فواكه مع [PERSON_NAME]." at bounding box center [1223, 419] width 604 height 33
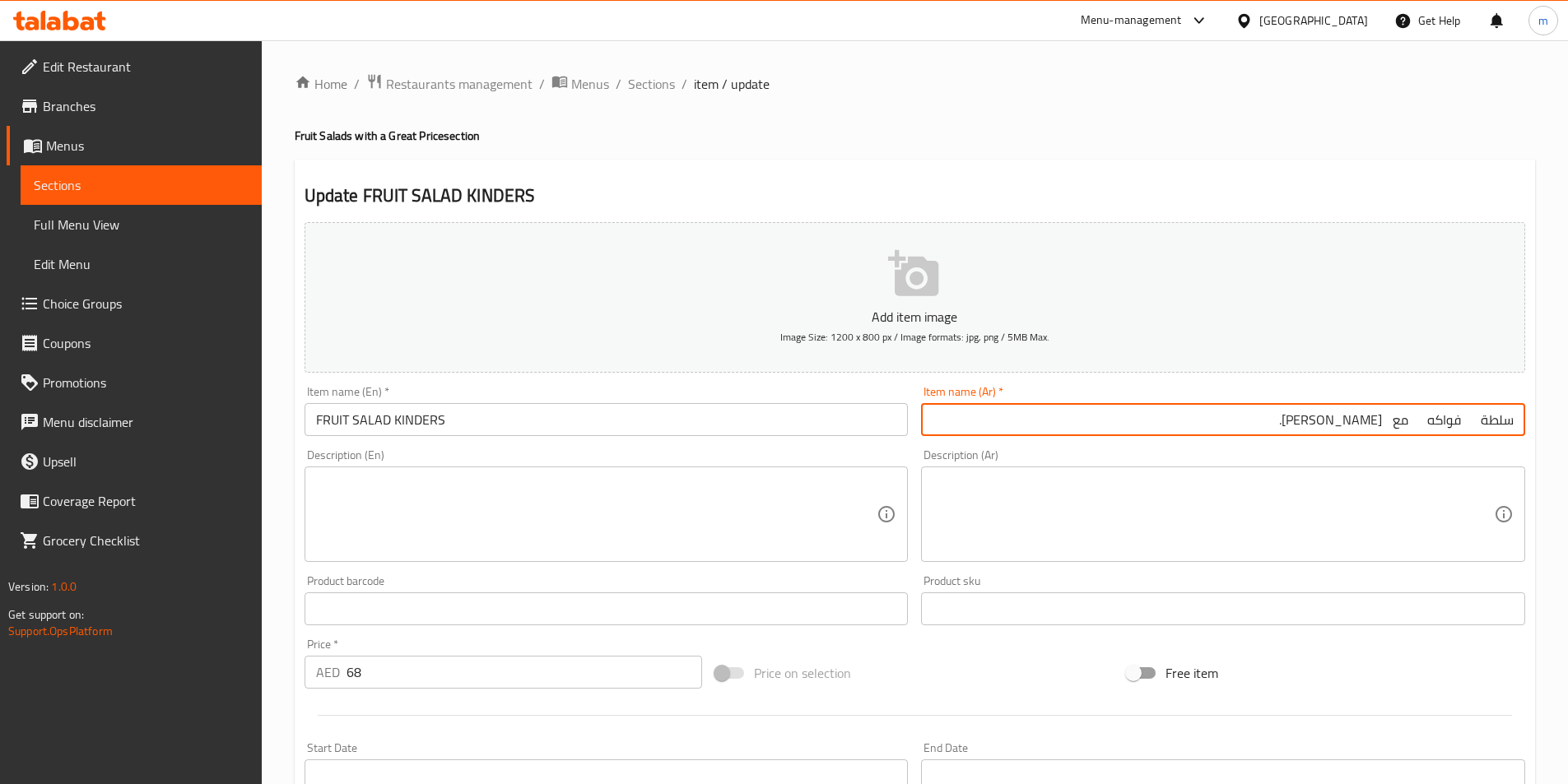
click at [1423, 430] on input "سلطة فواكه مع [PERSON_NAME]." at bounding box center [1223, 419] width 604 height 33
click at [1398, 419] on input "سلطة فواكه مع [PERSON_NAME]." at bounding box center [1223, 419] width 604 height 33
click at [1470, 424] on input "سلطة فواكه مع [PERSON_NAME]." at bounding box center [1223, 419] width 604 height 33
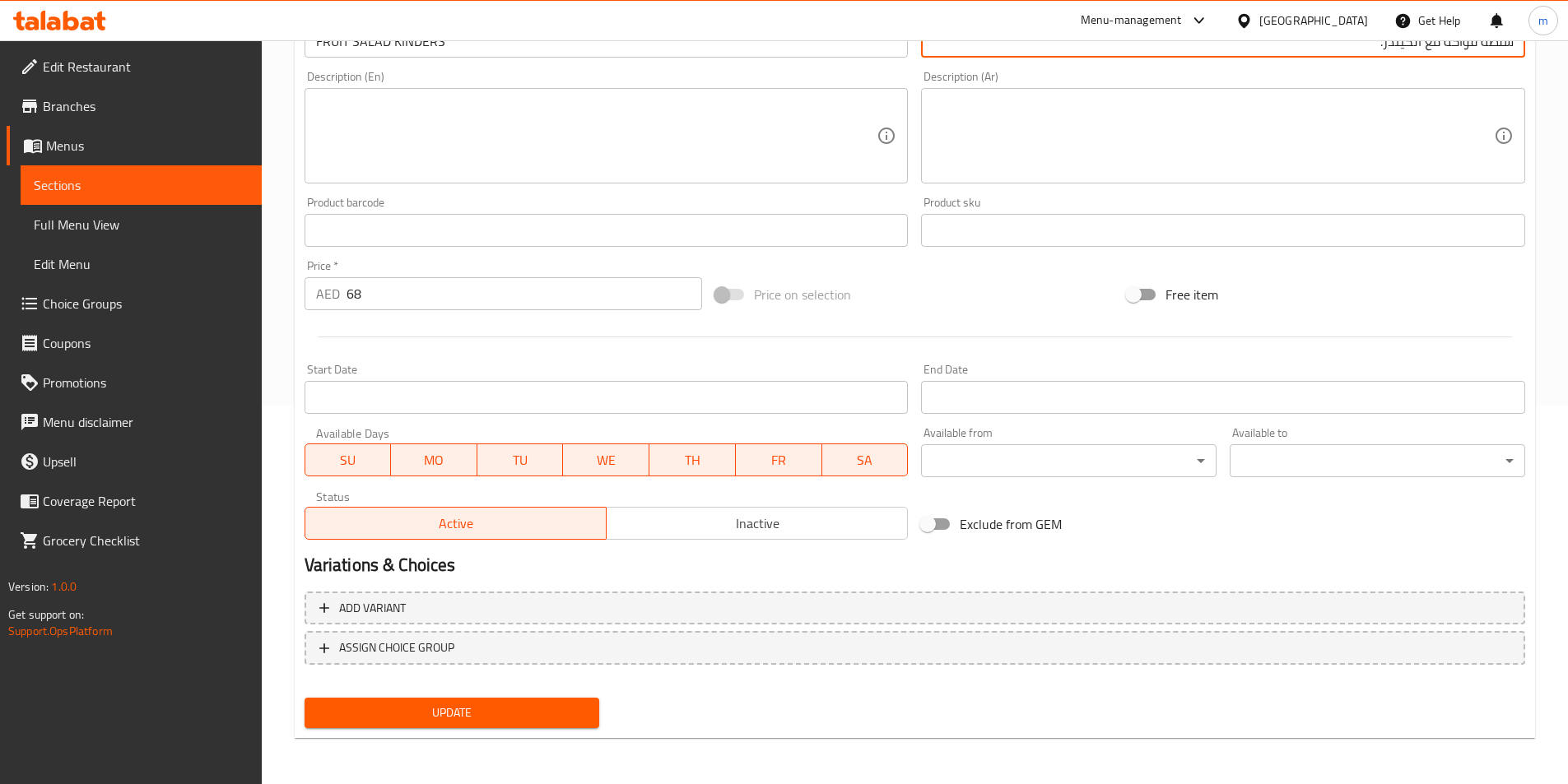
type input "سلطة فواكه مع الكيندر."
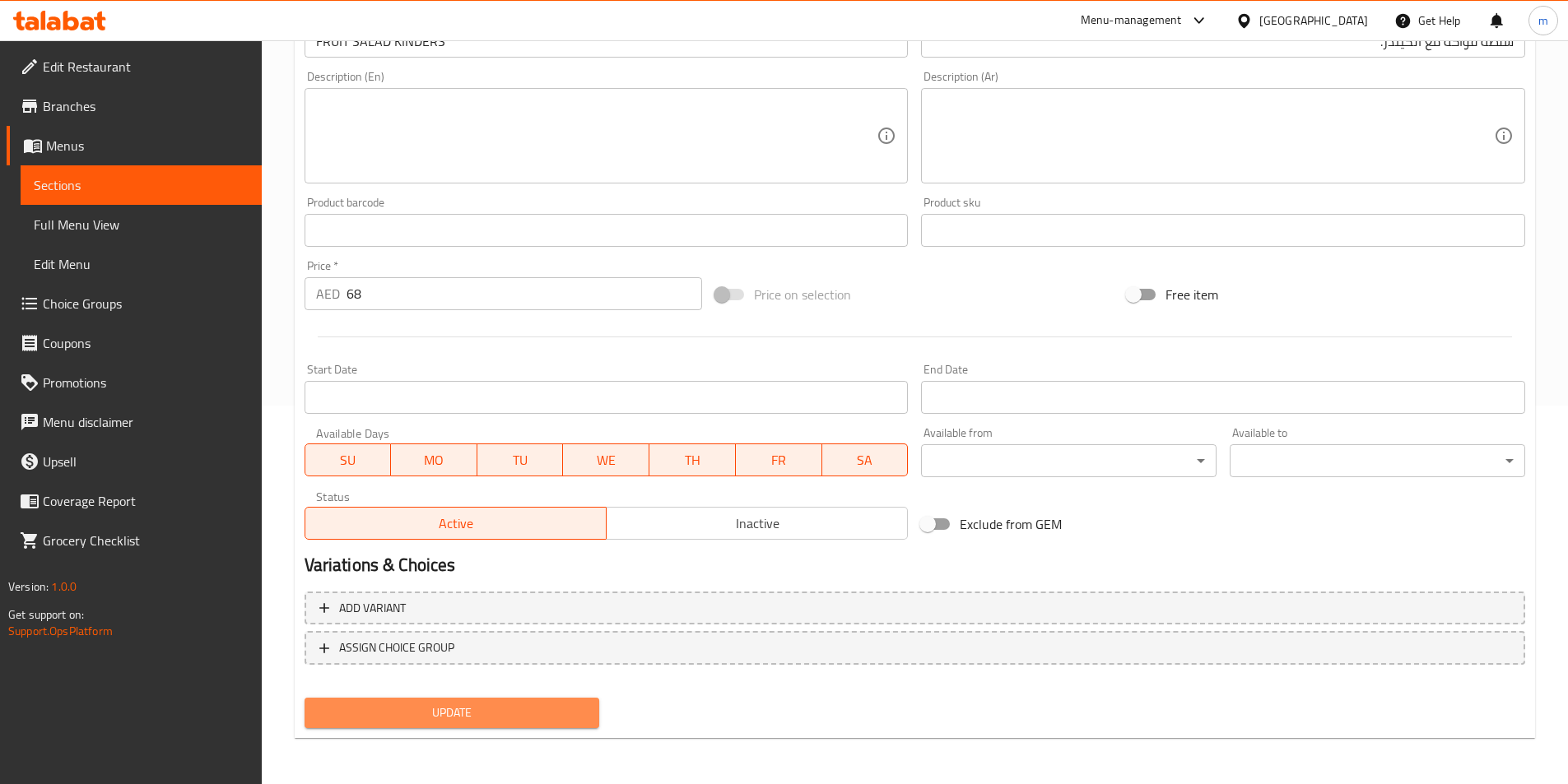
click at [535, 716] on span "Update" at bounding box center [451, 713] width 269 height 21
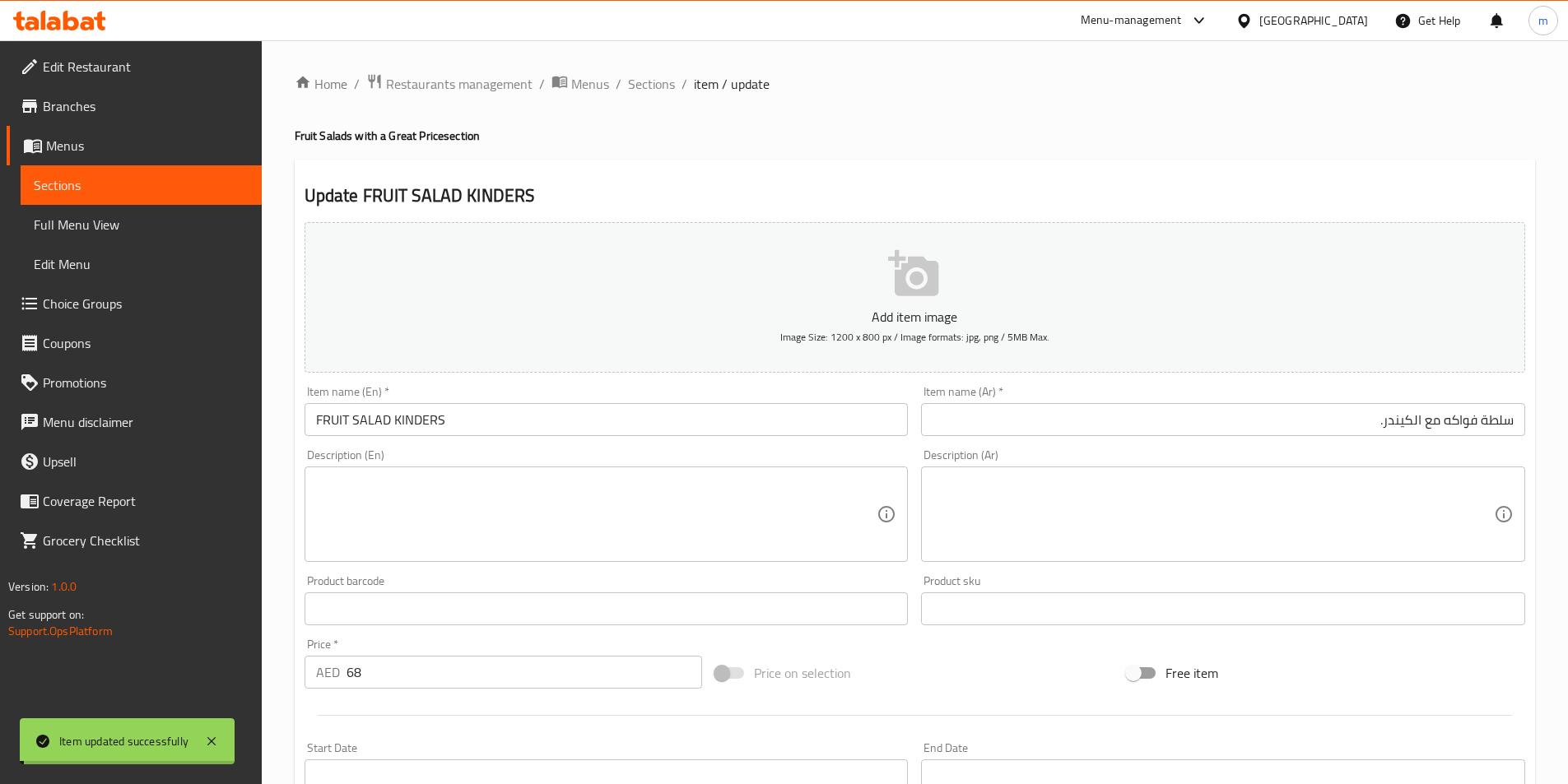
click at [654, 80] on span "Sections" at bounding box center [651, 84] width 47 height 20
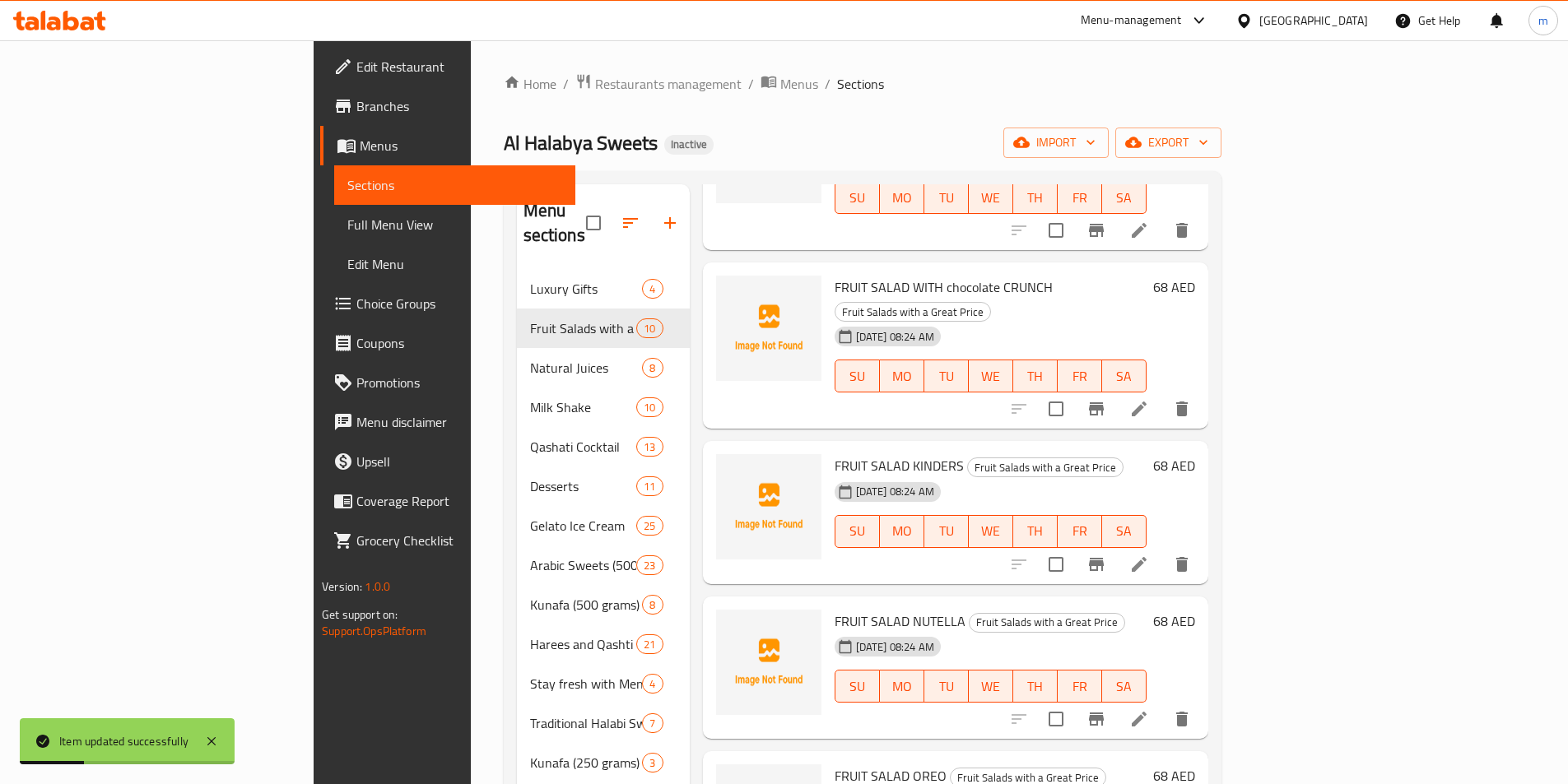
scroll to position [247, 0]
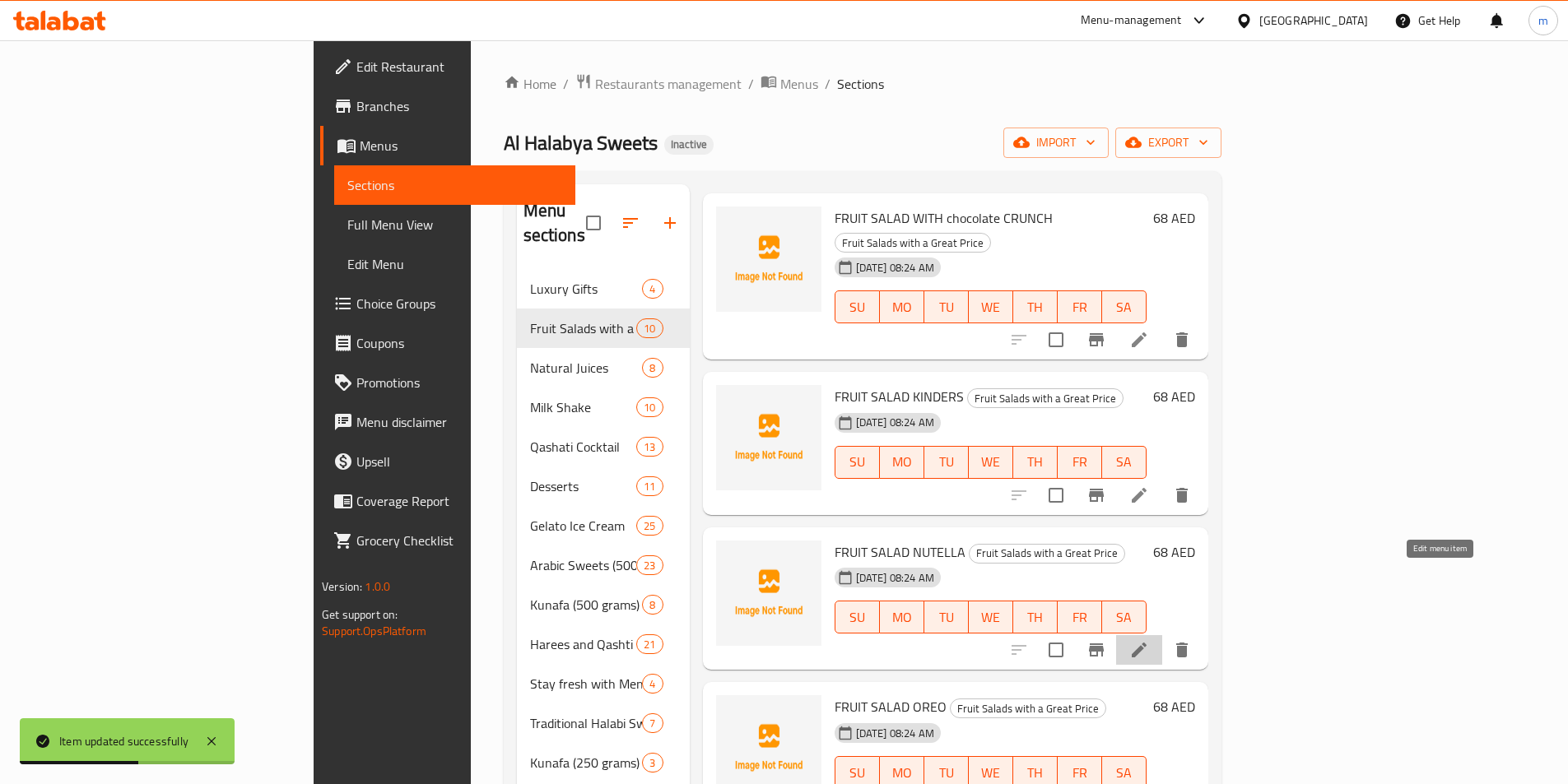
click at [1149, 640] on icon at bounding box center [1140, 650] width 20 height 20
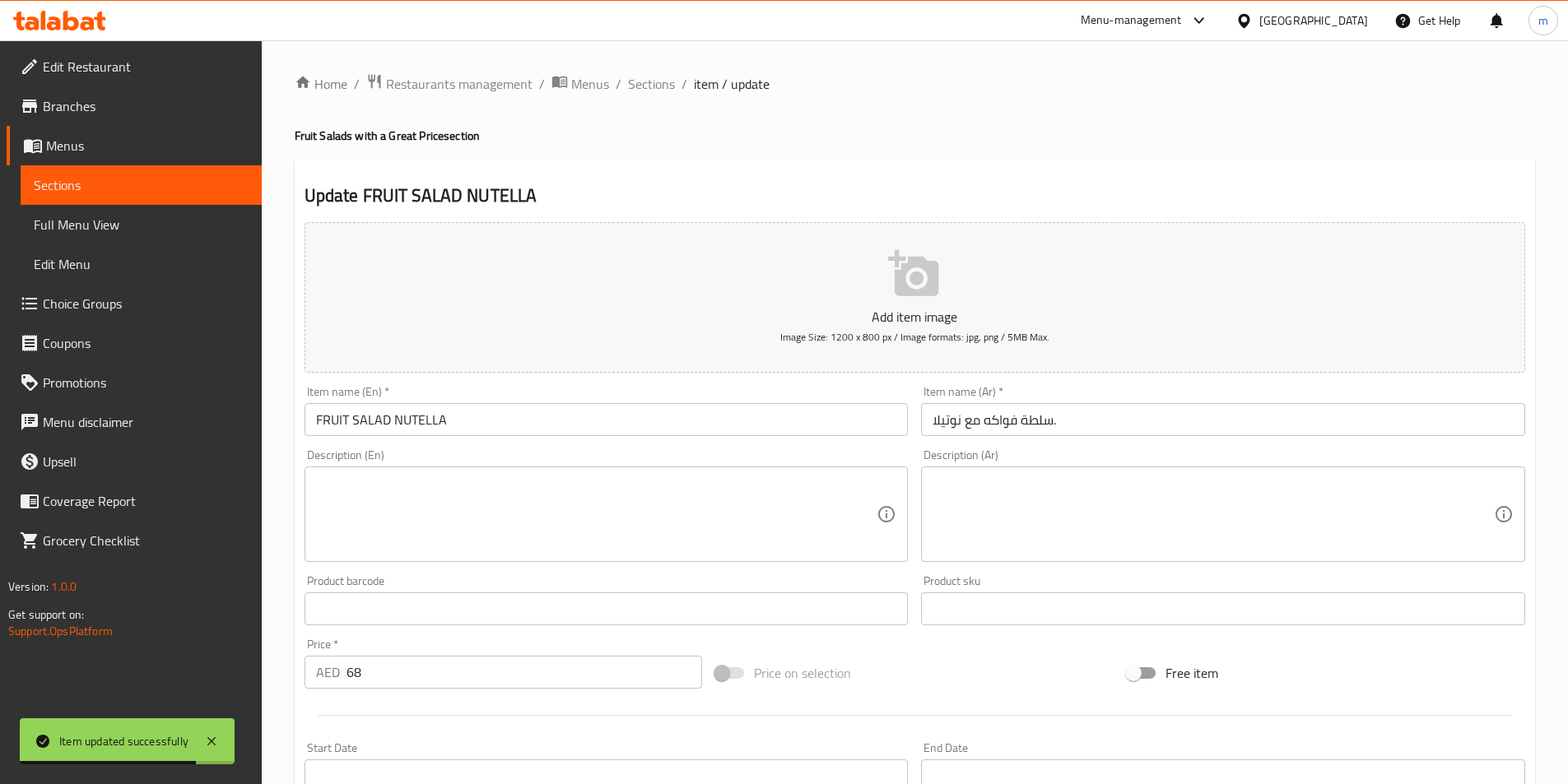
click at [1219, 424] on input "سلطة فواكه مع نوتيلا." at bounding box center [1223, 419] width 604 height 33
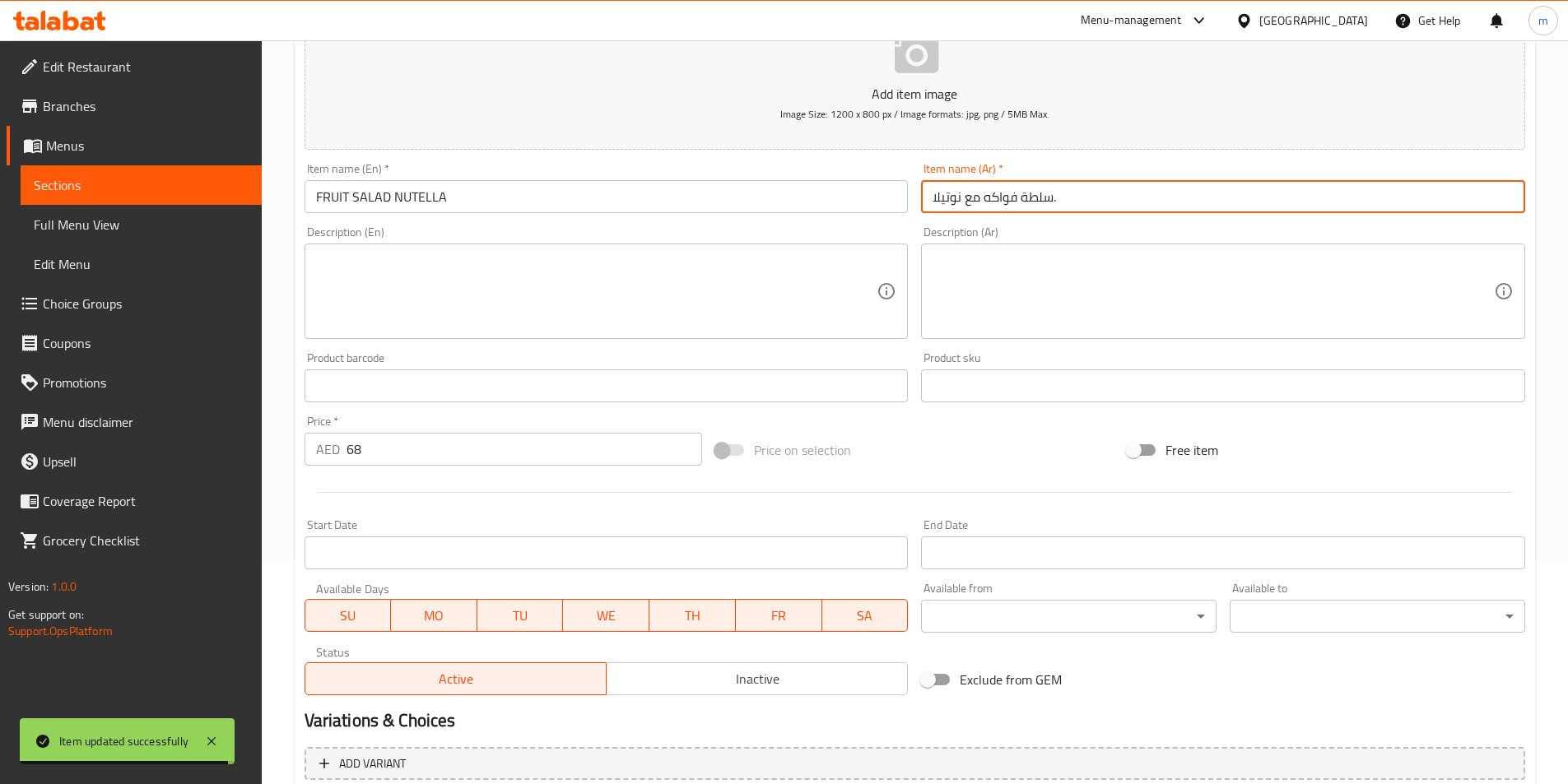
scroll to position [379, 0]
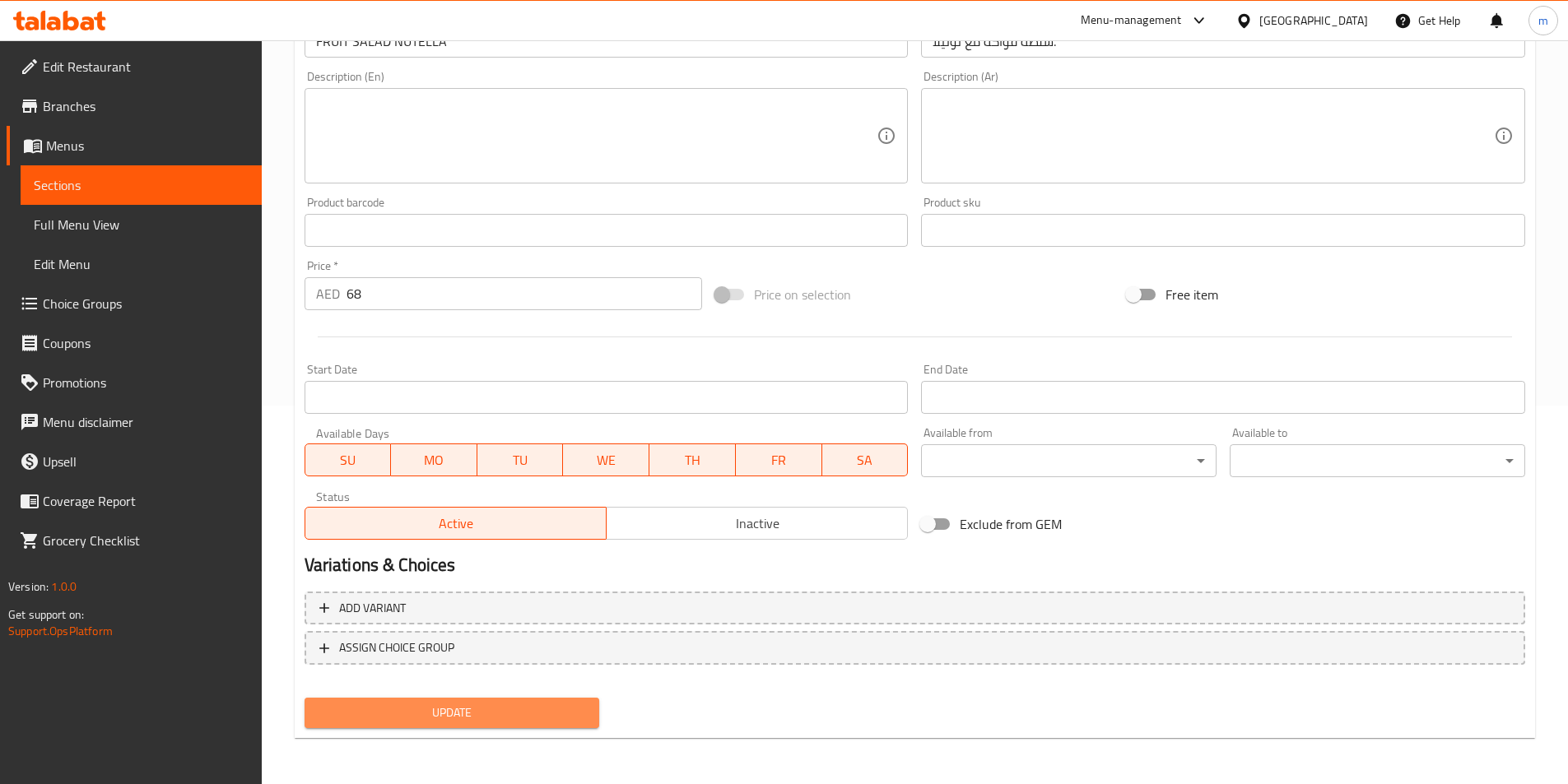
click at [433, 722] on span "Update" at bounding box center [451, 713] width 269 height 21
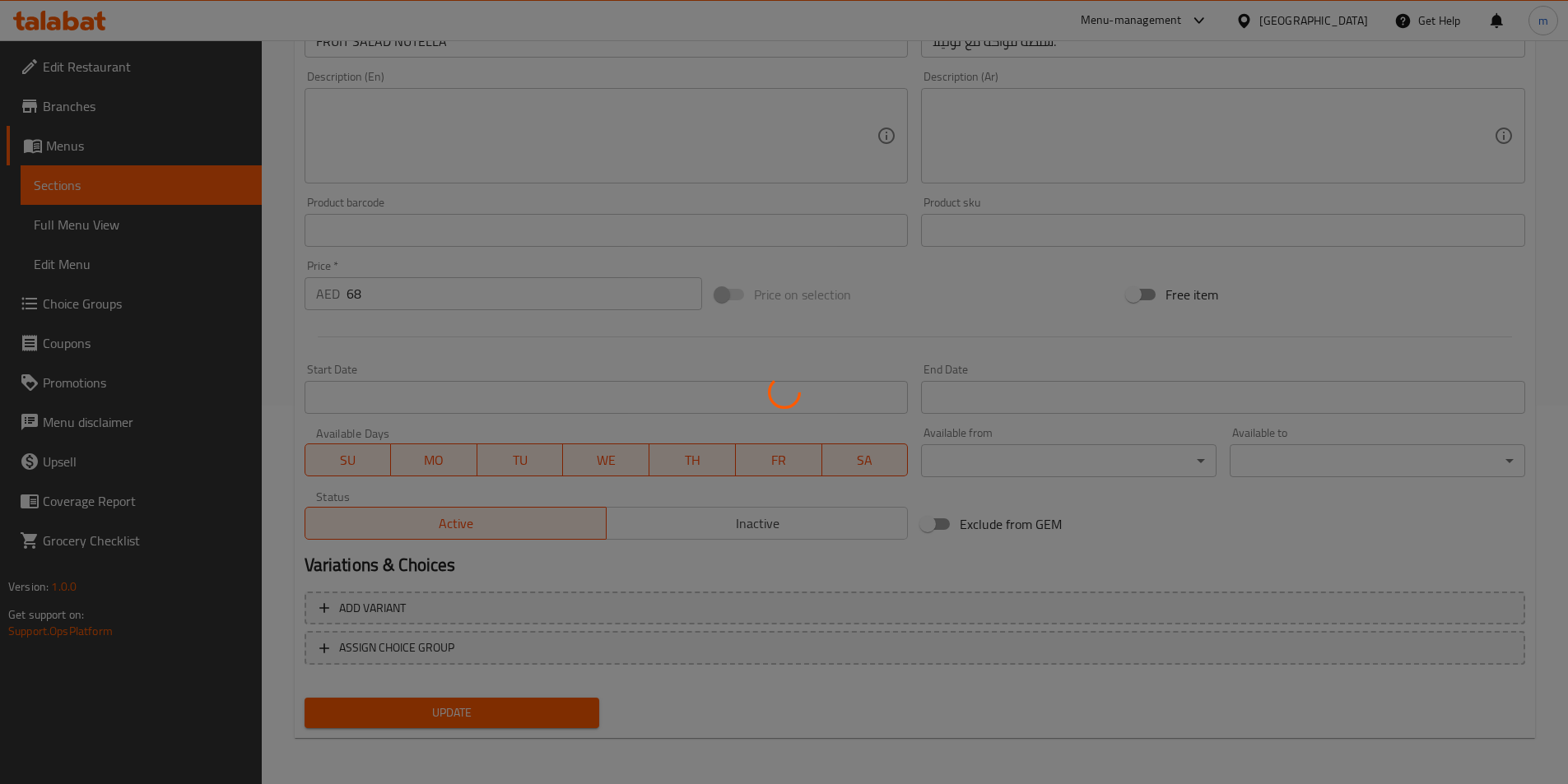
scroll to position [0, 0]
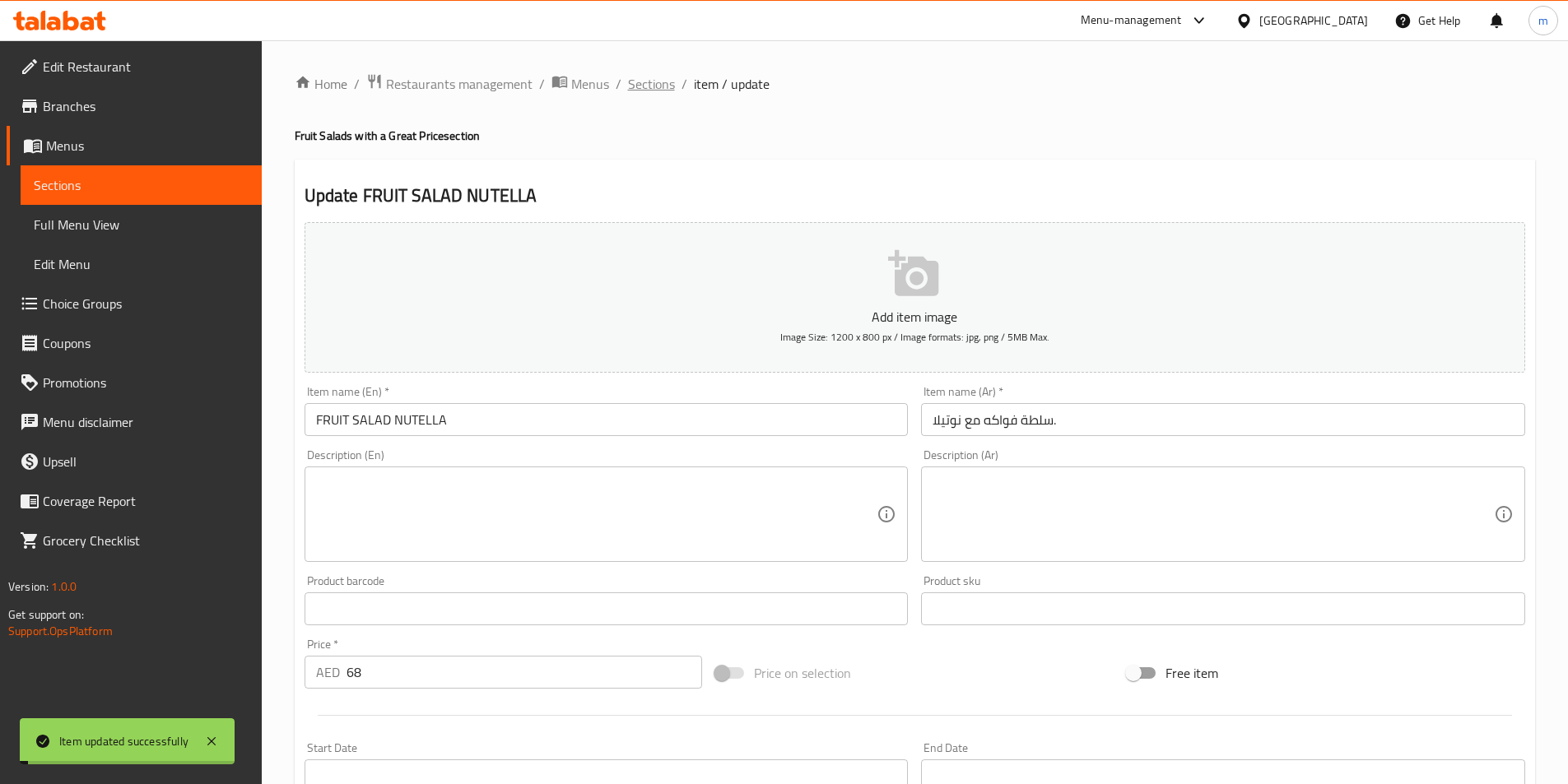
click at [656, 89] on span "Sections" at bounding box center [651, 84] width 47 height 20
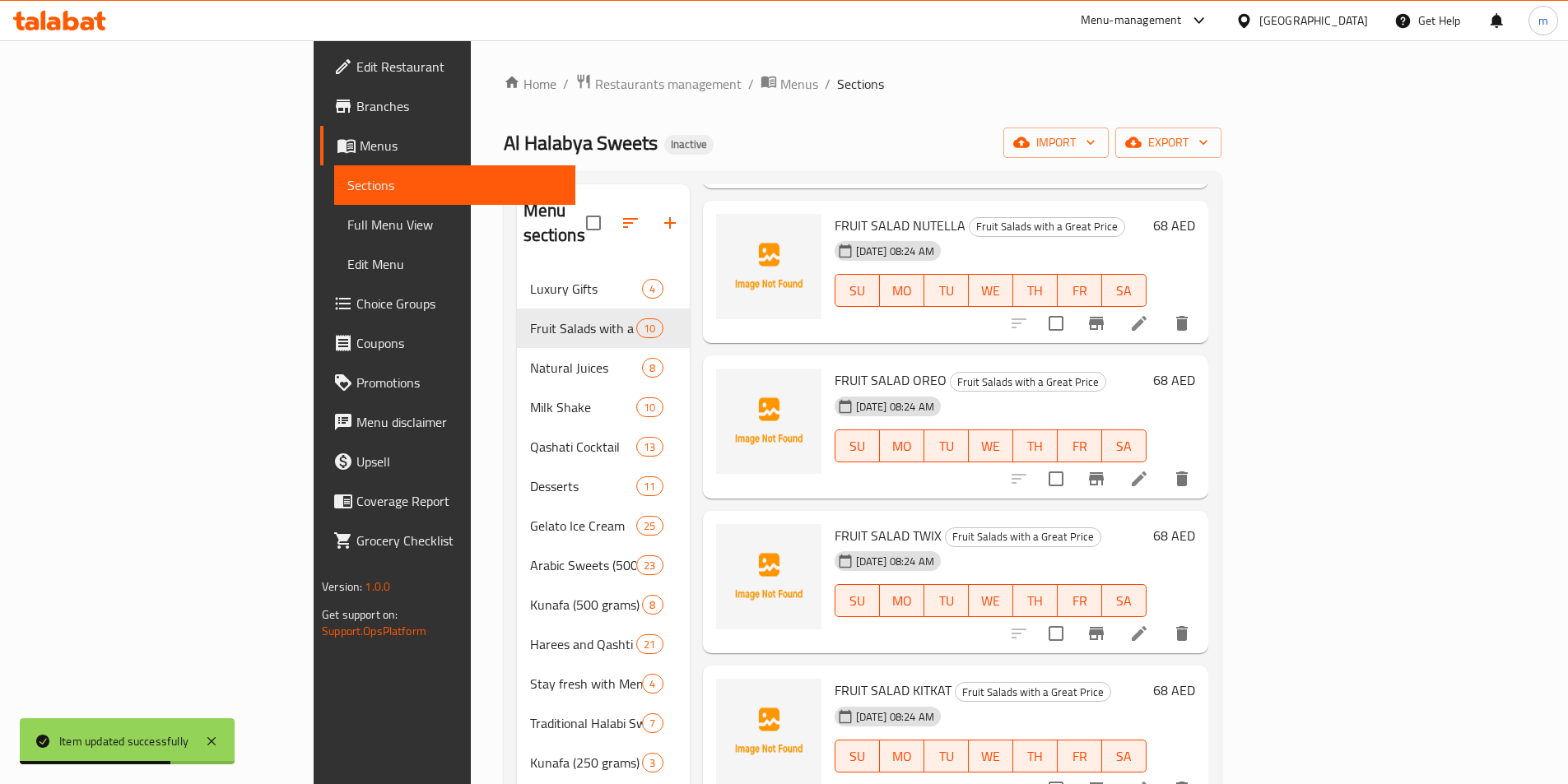
scroll to position [576, 0]
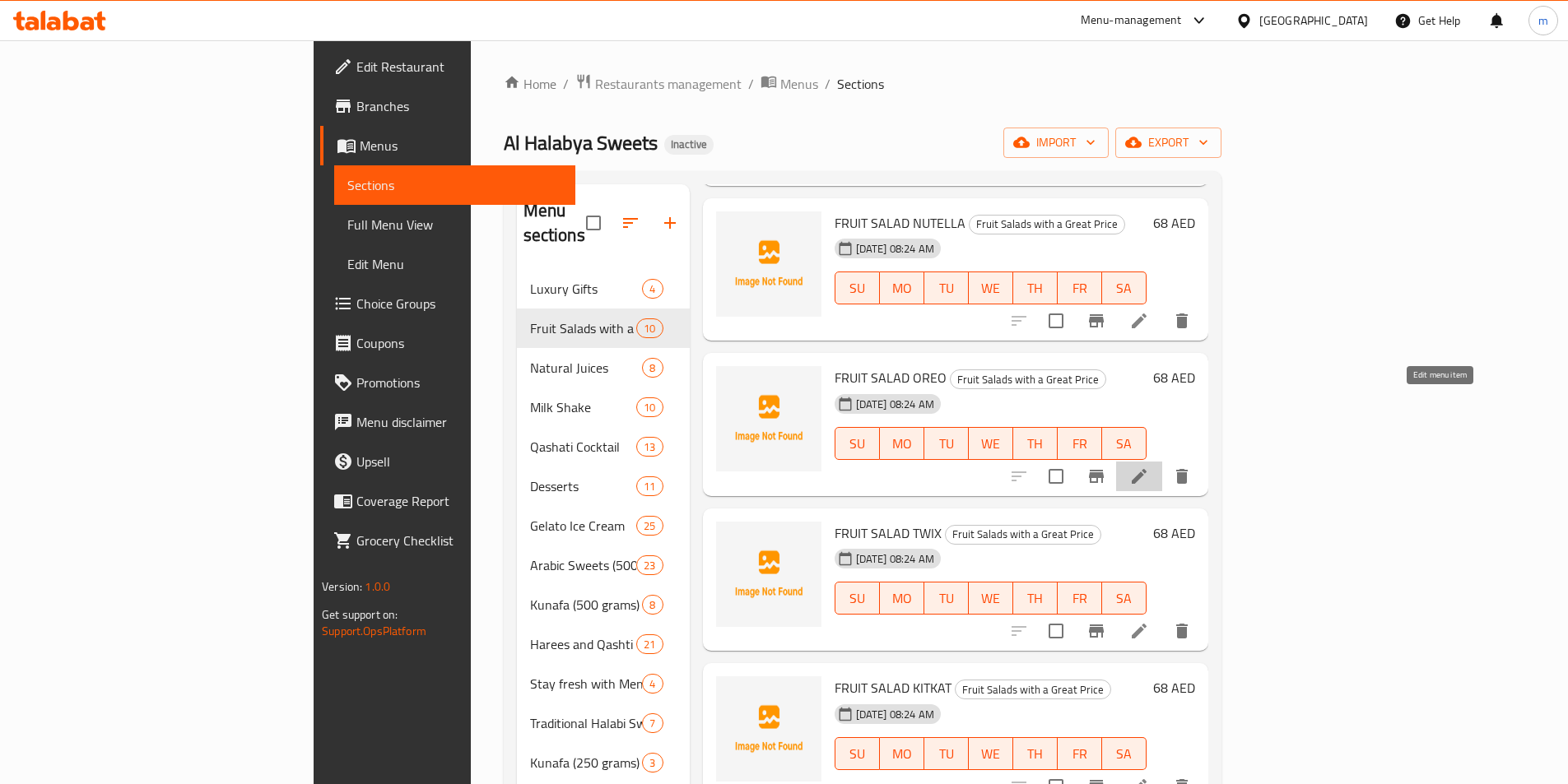
click at [1146, 469] on icon at bounding box center [1139, 476] width 15 height 15
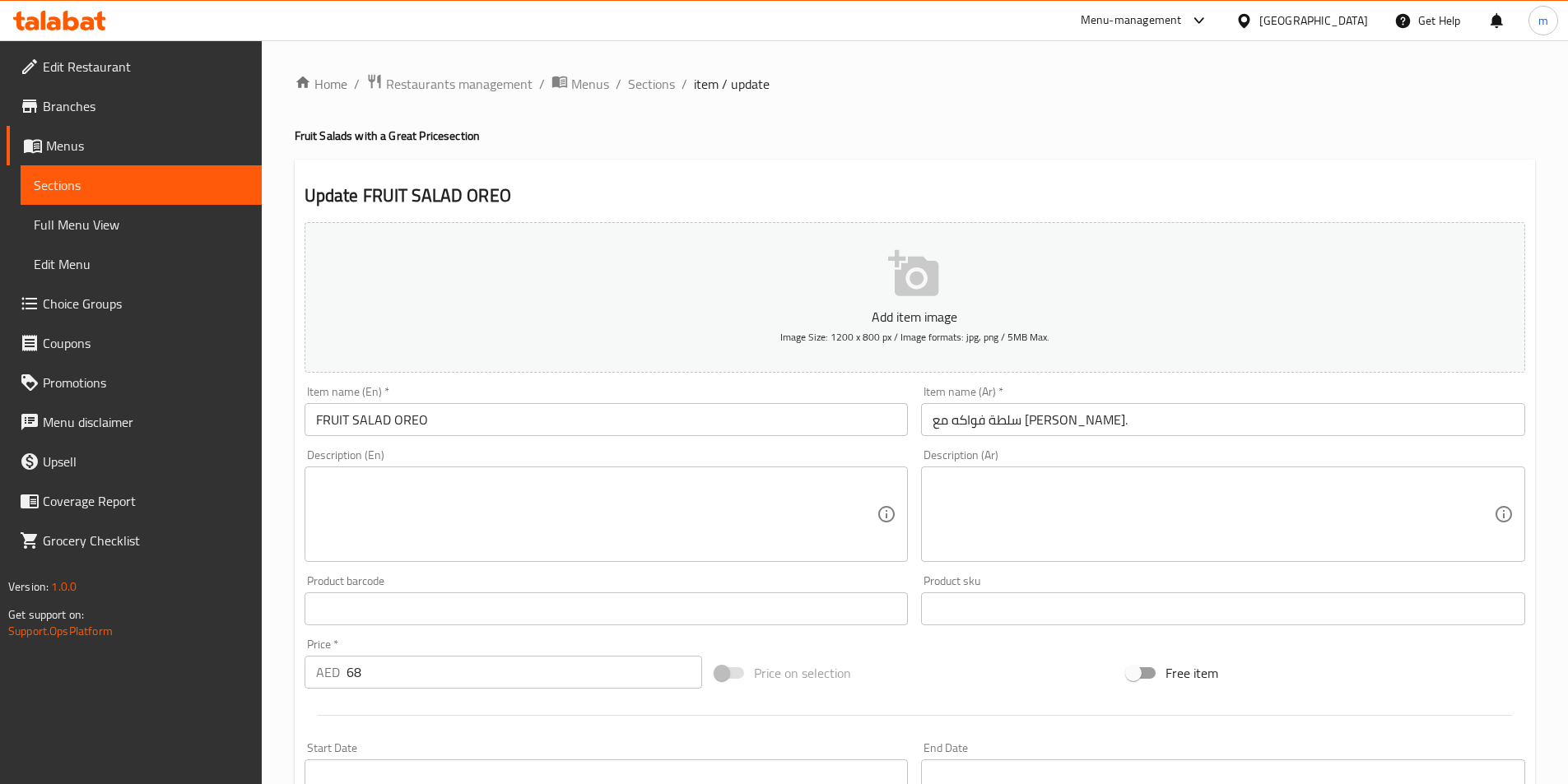
click at [1170, 420] on input "سلطة فواكه مع [PERSON_NAME]." at bounding box center [1223, 419] width 604 height 33
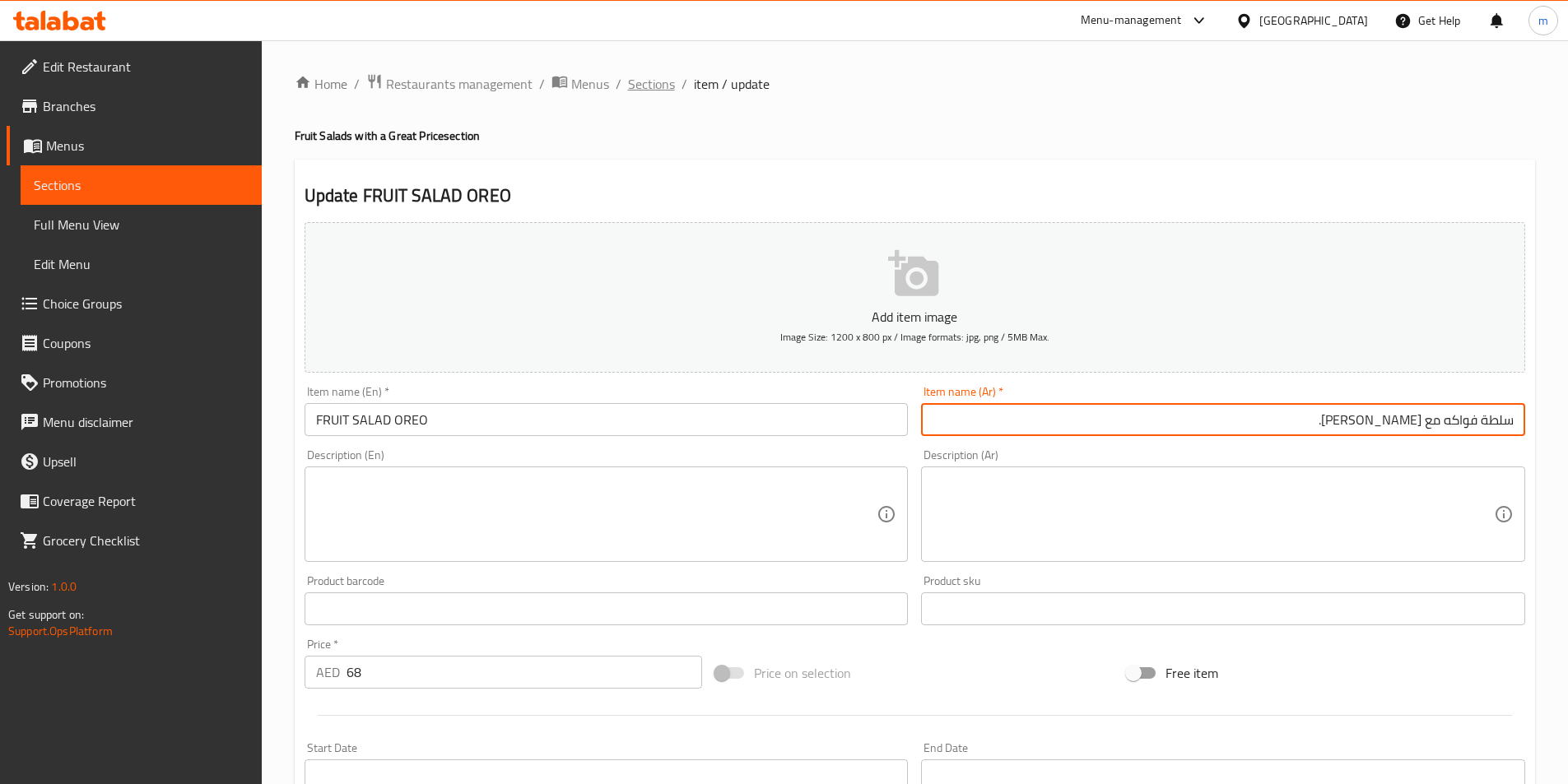
click at [663, 89] on span "Sections" at bounding box center [651, 84] width 47 height 20
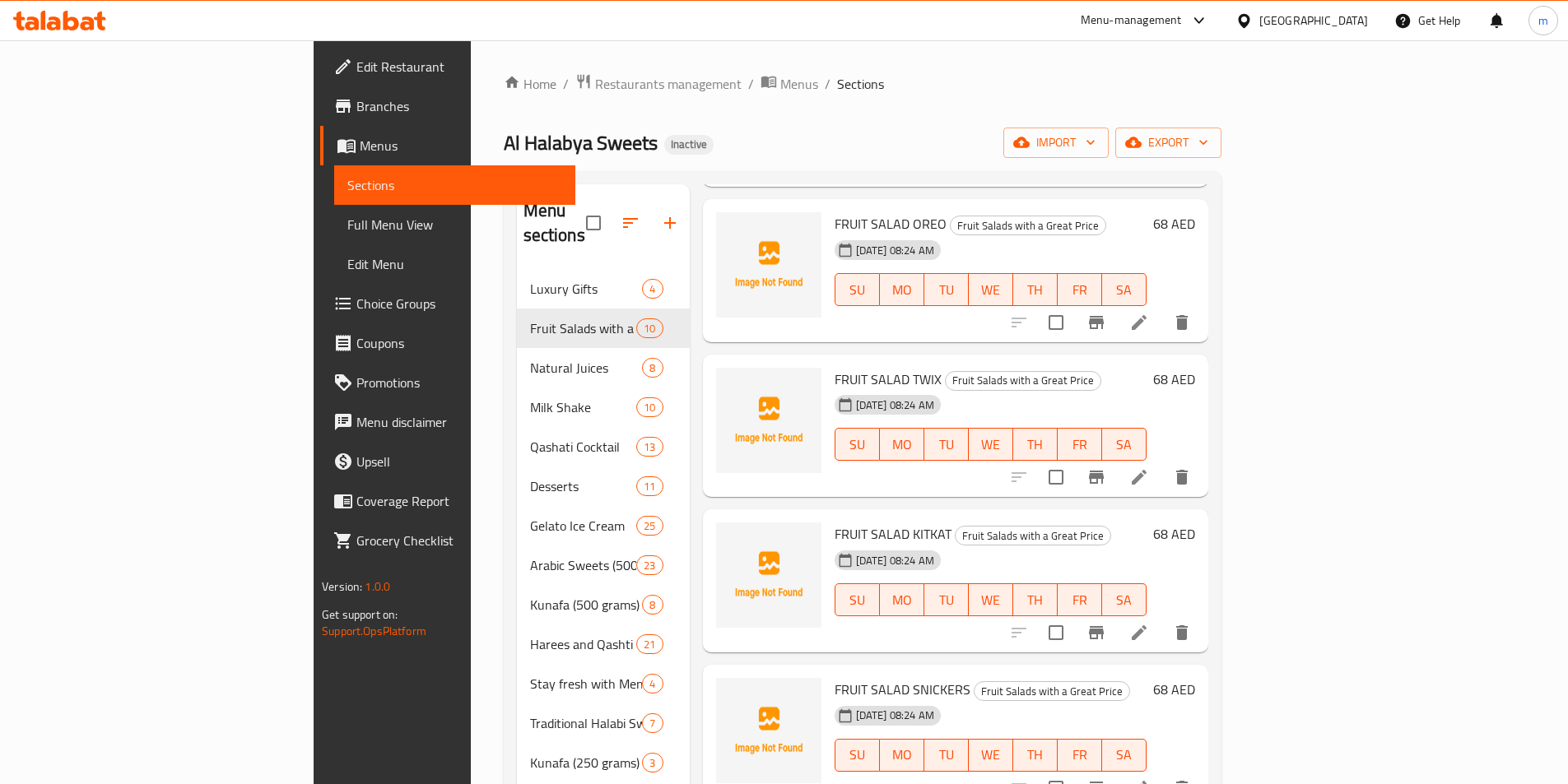
scroll to position [740, 0]
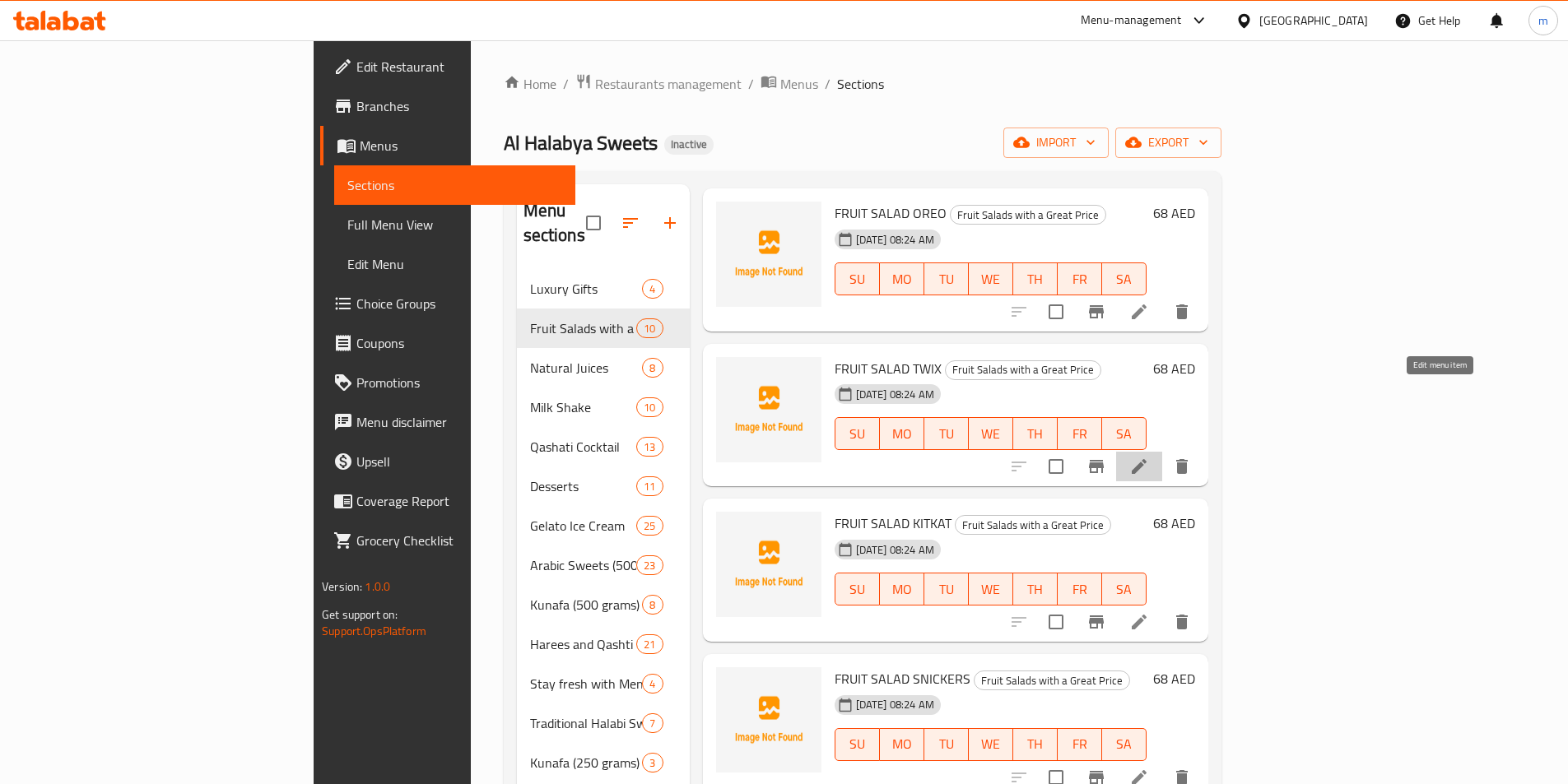
click at [1149, 457] on icon at bounding box center [1140, 467] width 20 height 20
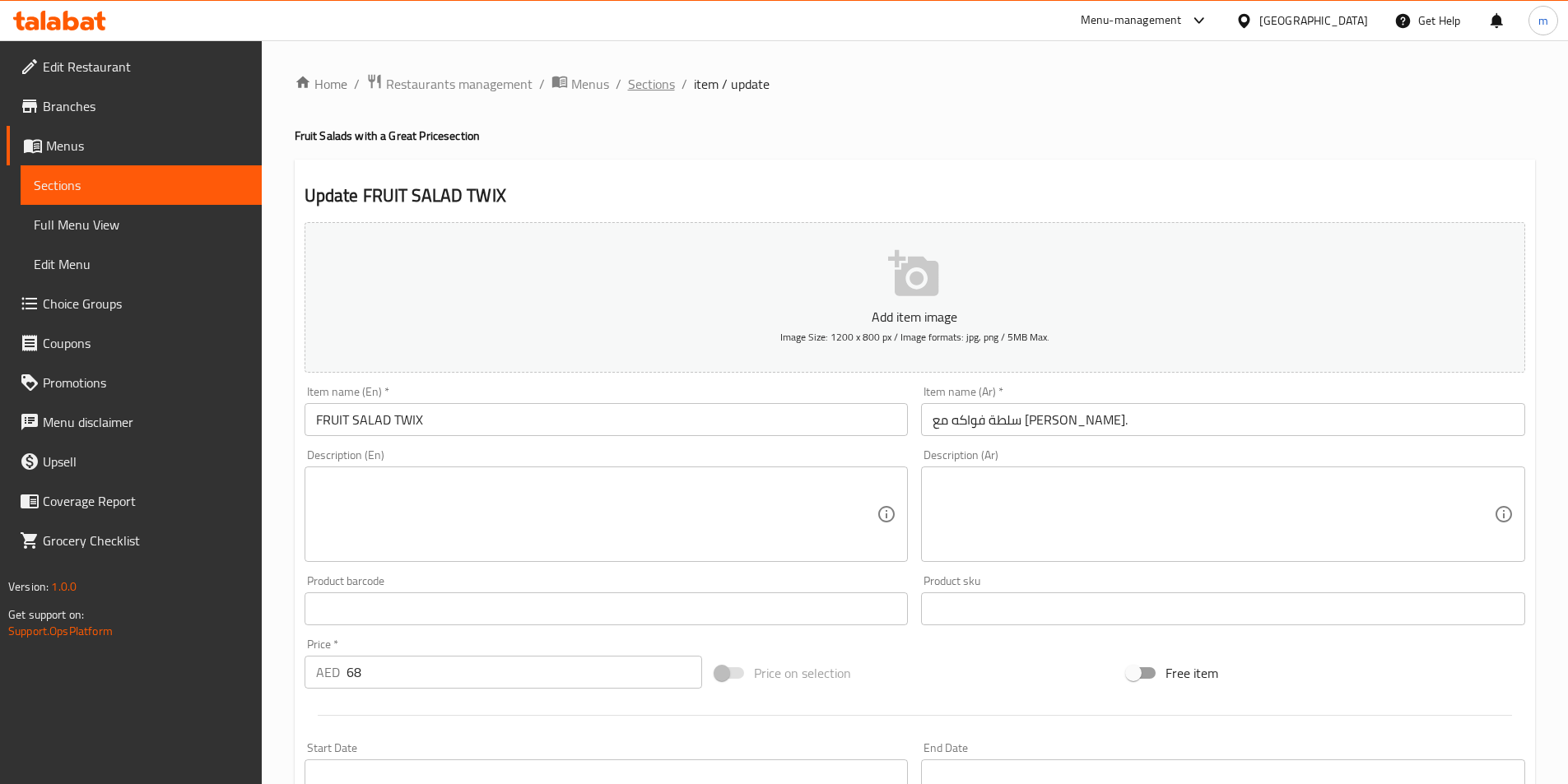
click at [654, 86] on span "Sections" at bounding box center [651, 84] width 47 height 20
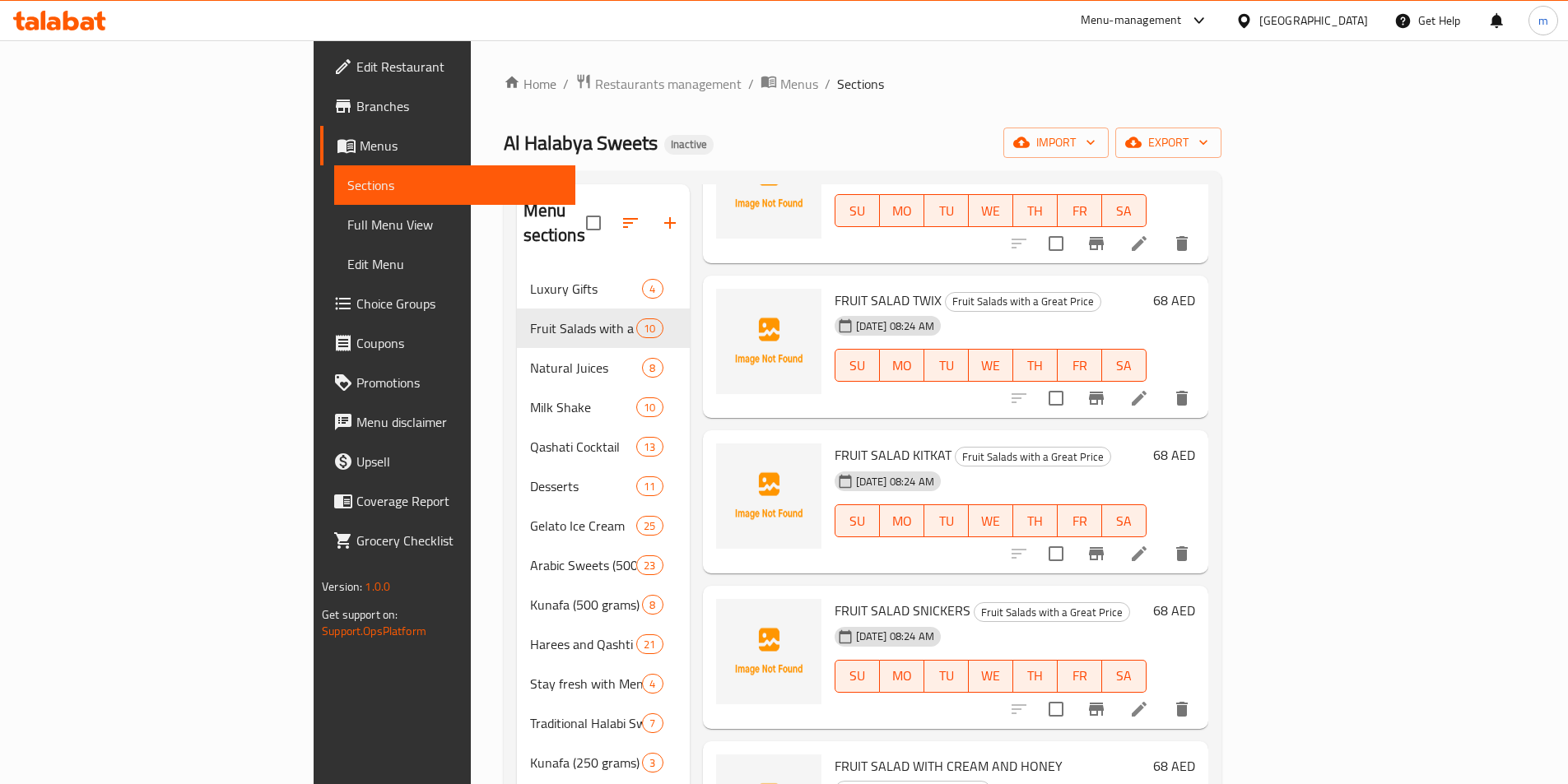
scroll to position [230, 0]
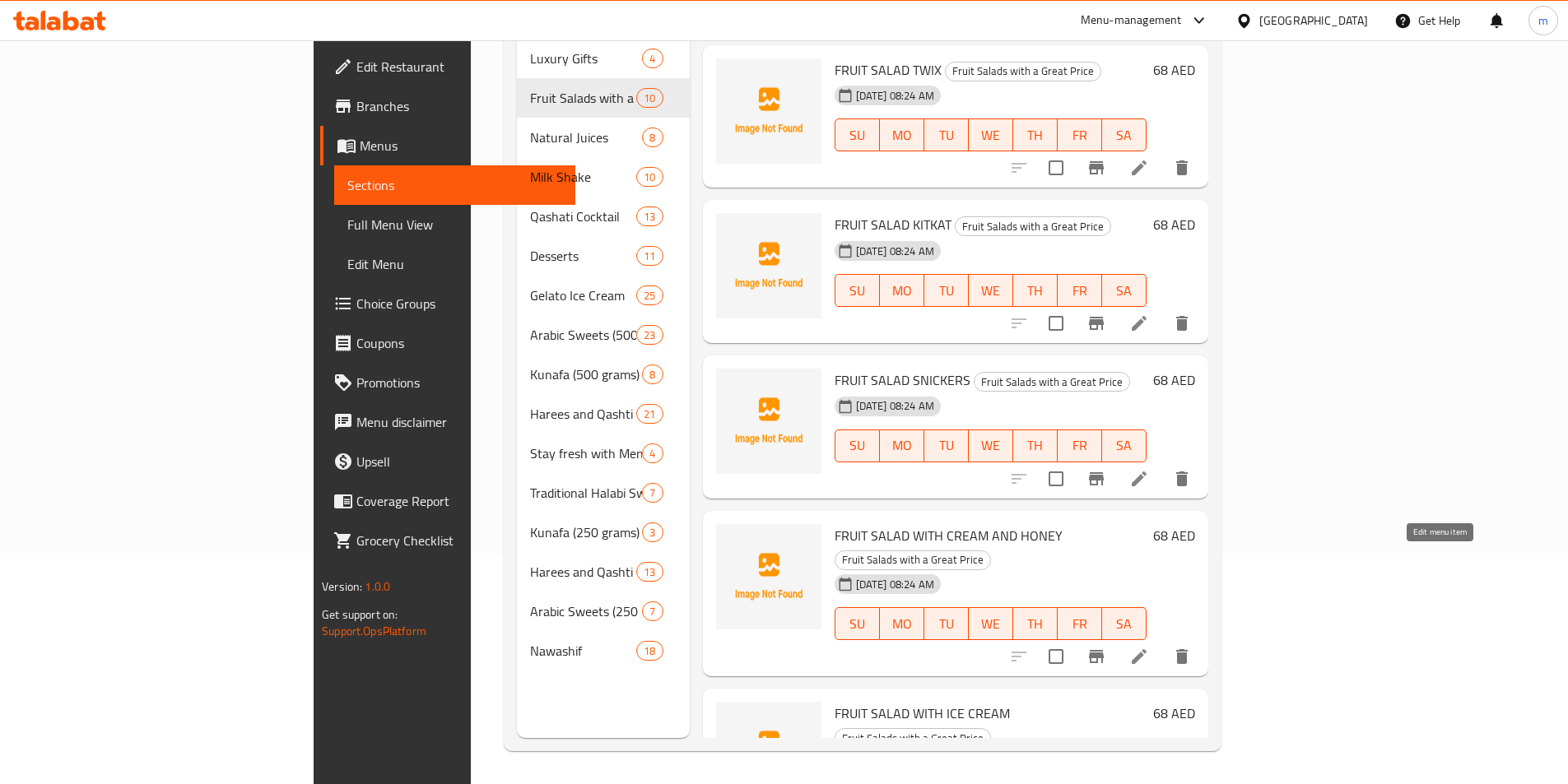
click at [1149, 647] on icon at bounding box center [1140, 657] width 20 height 20
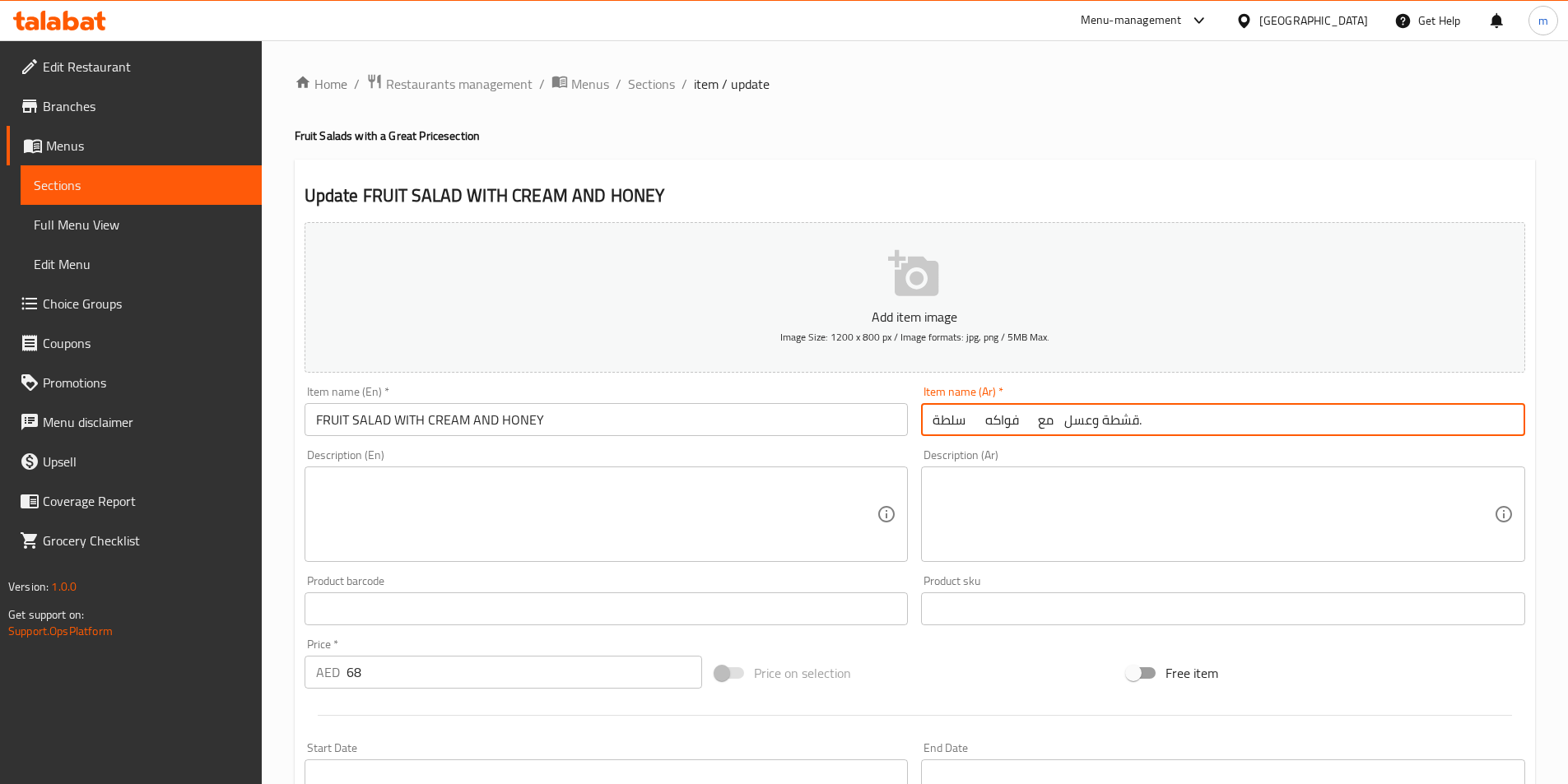
click at [1176, 419] on input "سلطة فواكه مع قشطة وعسل." at bounding box center [1223, 419] width 604 height 33
click at [1447, 426] on input "سلطة فواكه مع قشطة وعسل." at bounding box center [1223, 419] width 604 height 33
click at [1401, 428] on input "سلطة فواكه مع قشطة وعسل." at bounding box center [1223, 419] width 604 height 33
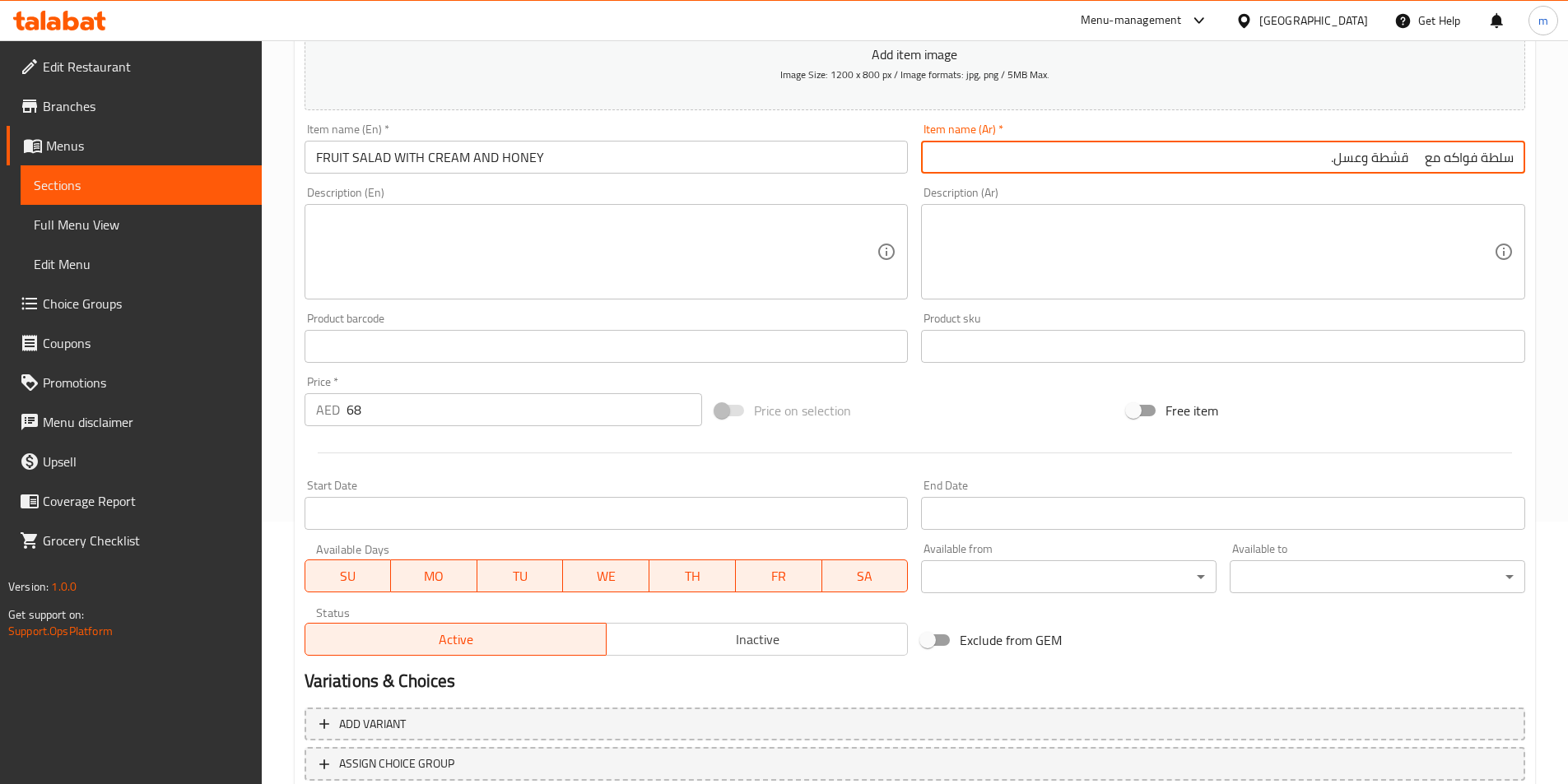
scroll to position [379, 0]
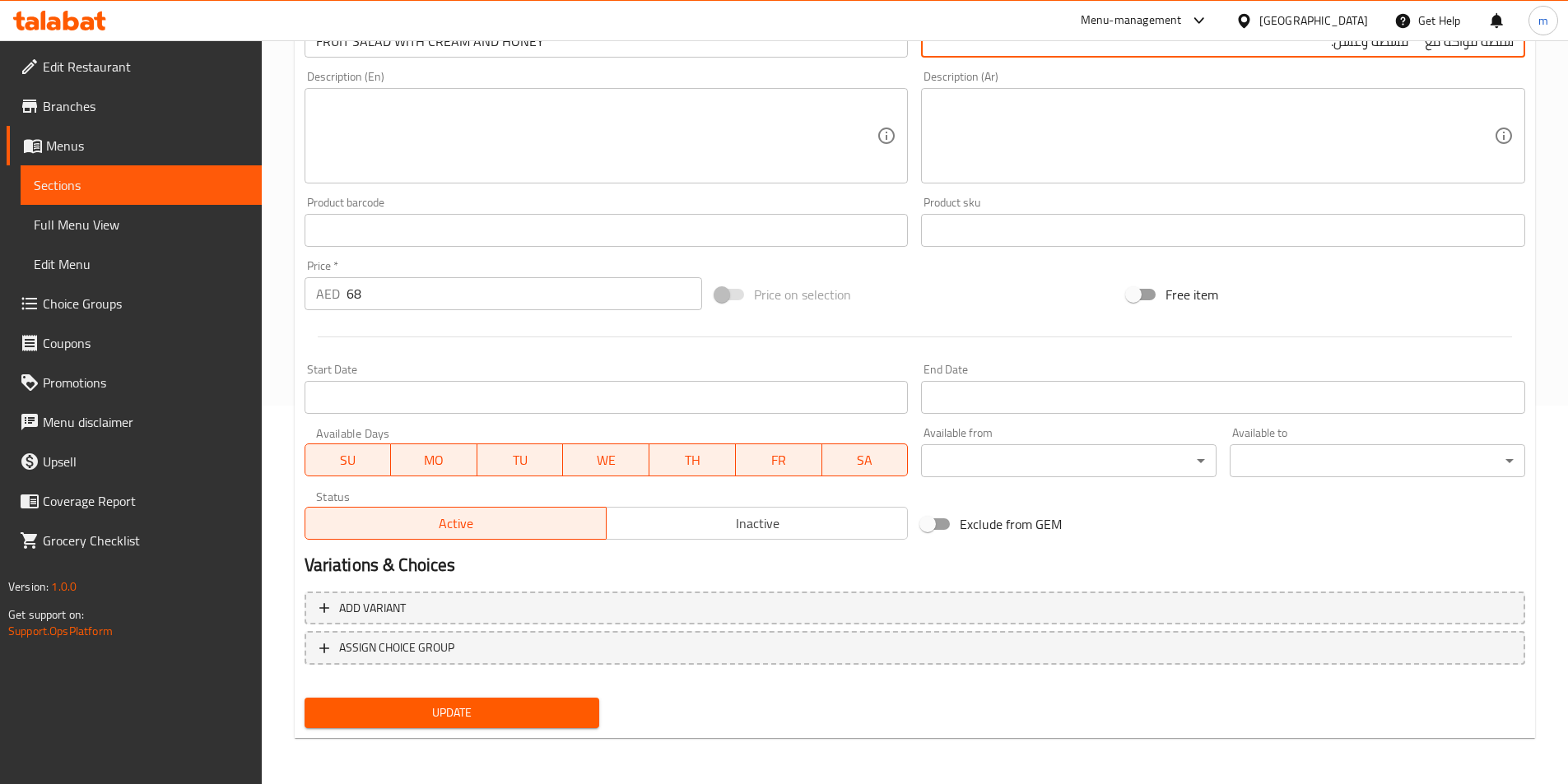
type input "سلطة فواكه مع قشطة وعسل."
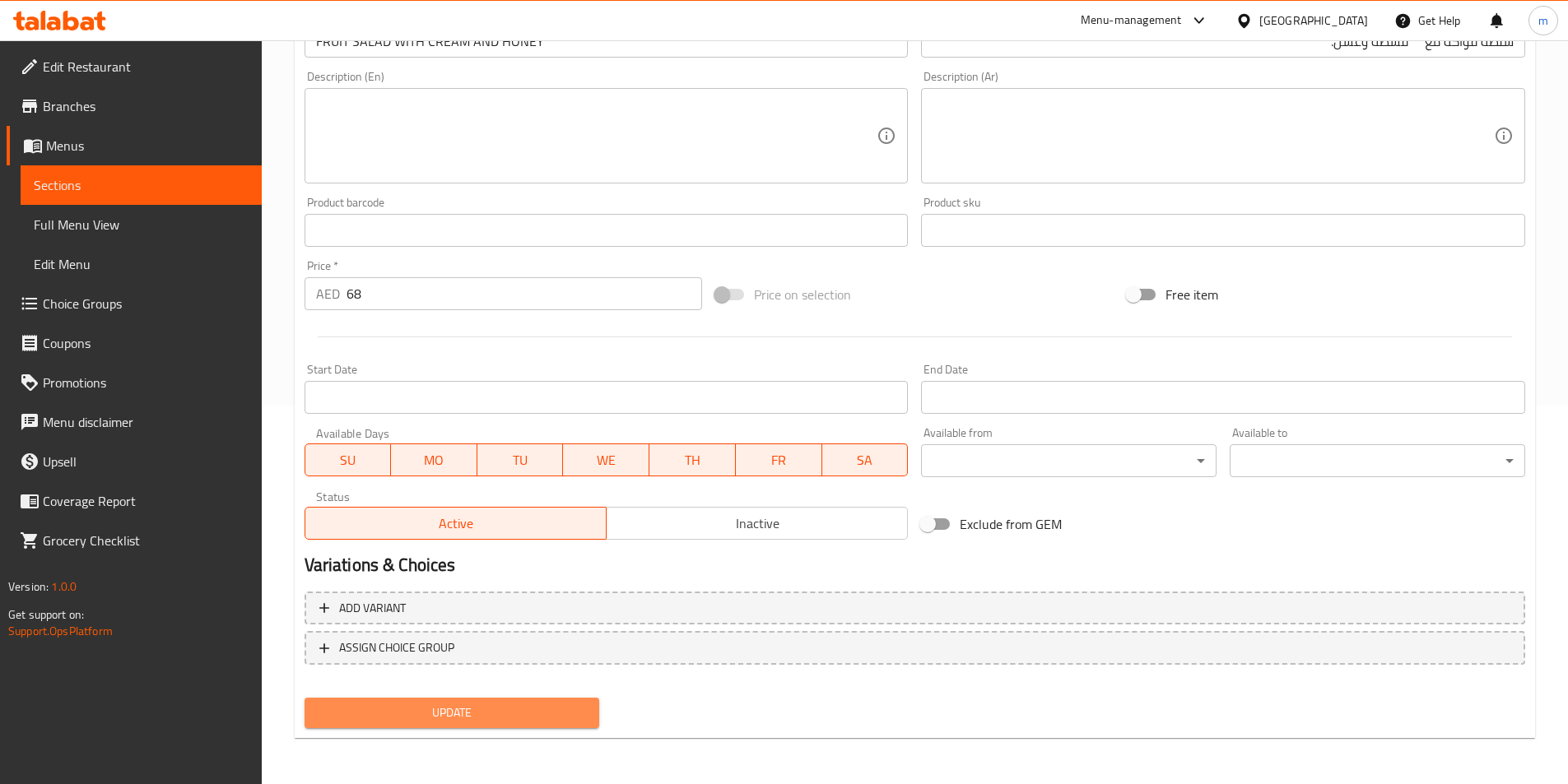
drag, startPoint x: 495, startPoint y: 720, endPoint x: 592, endPoint y: 491, distance: 248.7
click at [496, 720] on span "Update" at bounding box center [451, 713] width 269 height 21
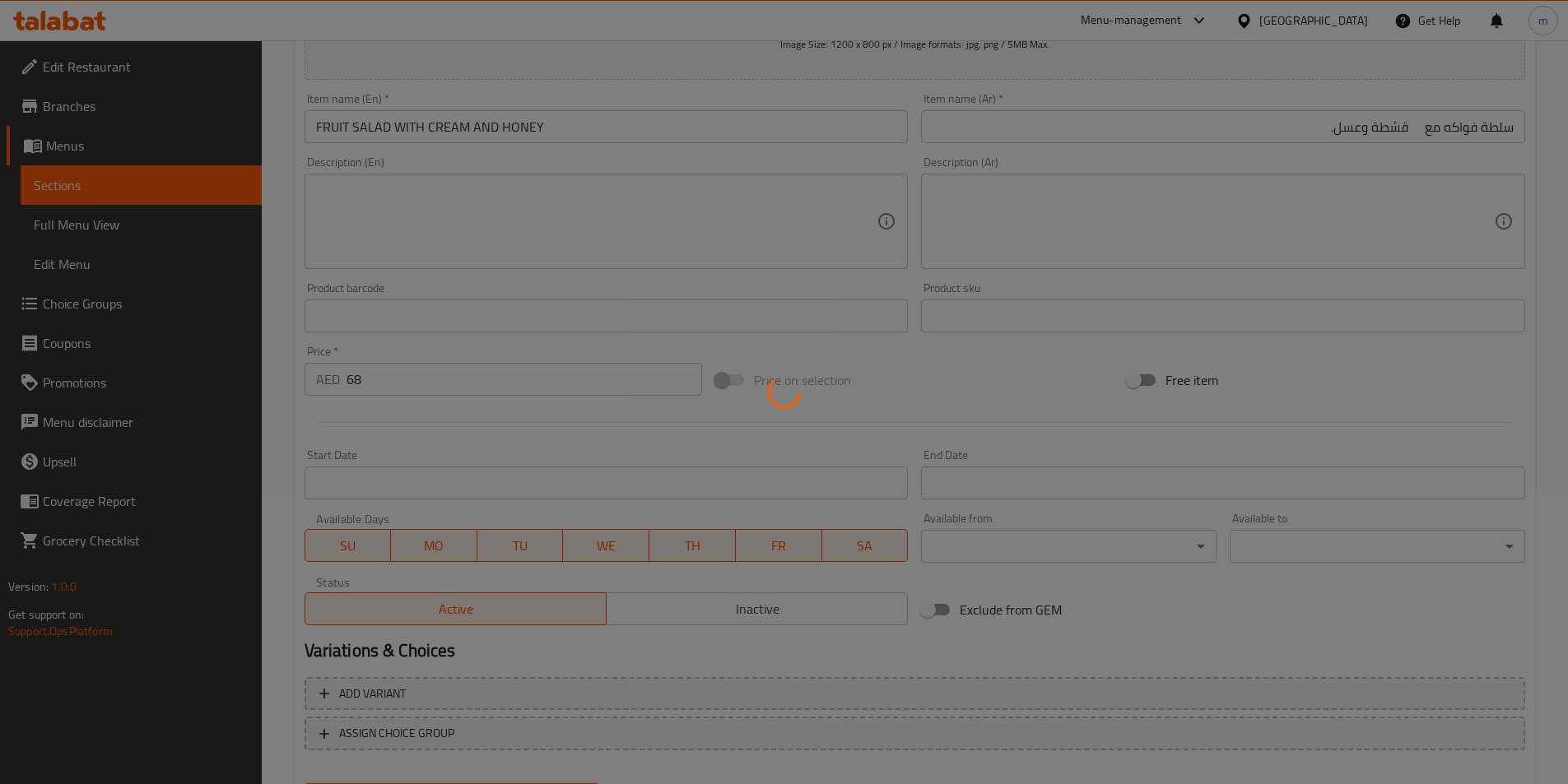
scroll to position [0, 0]
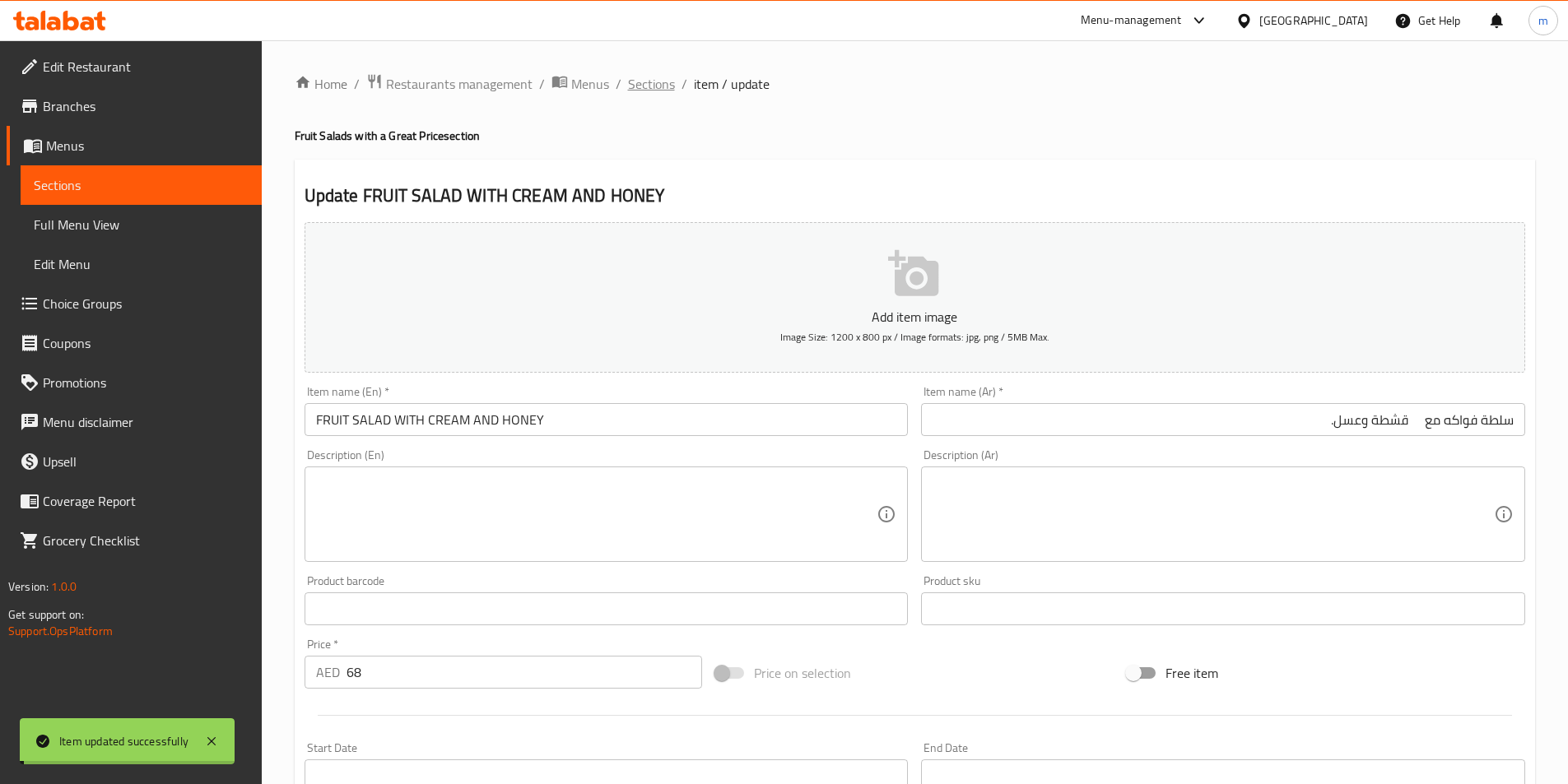
click at [651, 80] on span "Sections" at bounding box center [651, 84] width 47 height 20
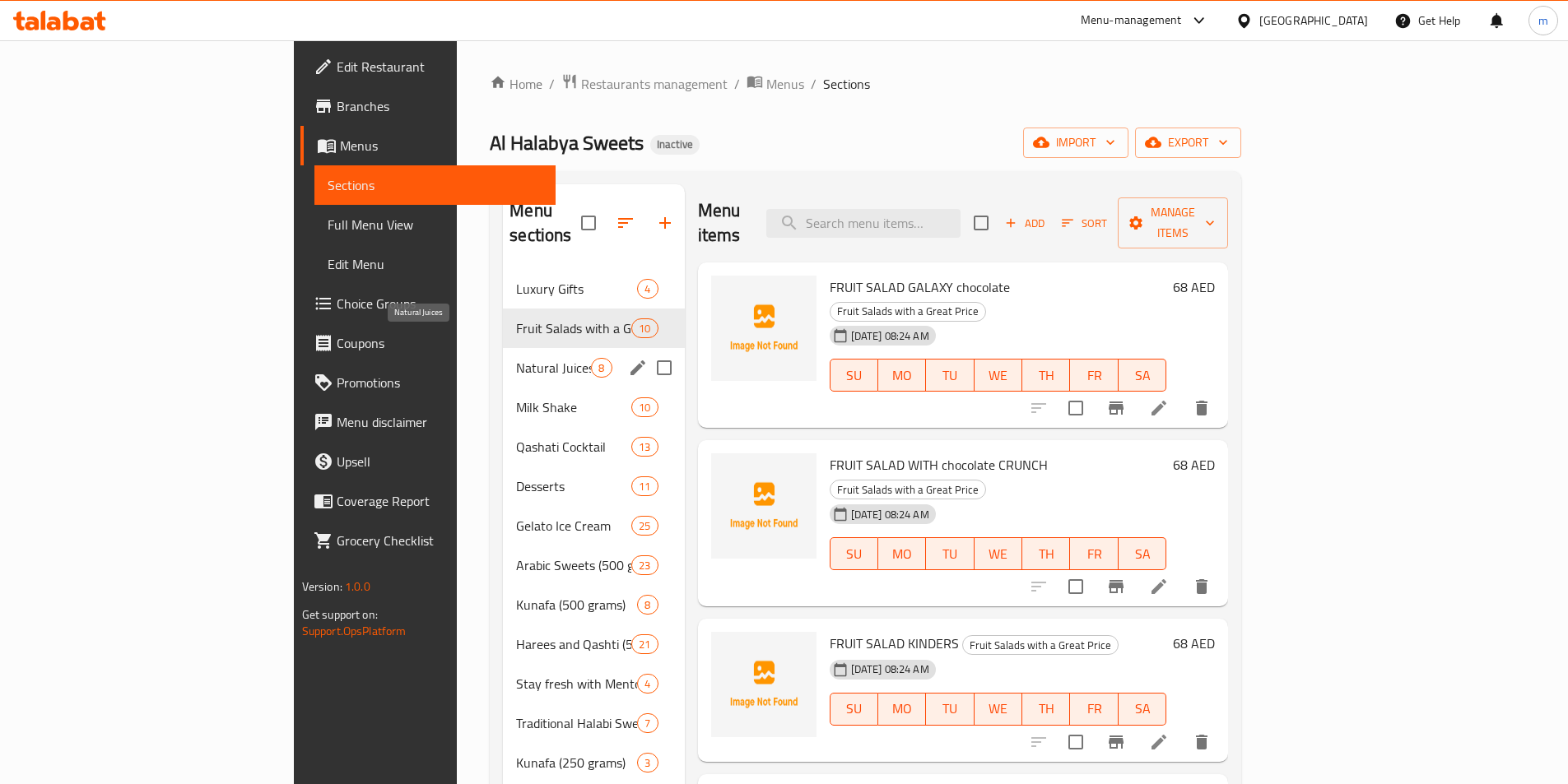
click at [517, 358] on span "Natural Juices" at bounding box center [554, 368] width 75 height 20
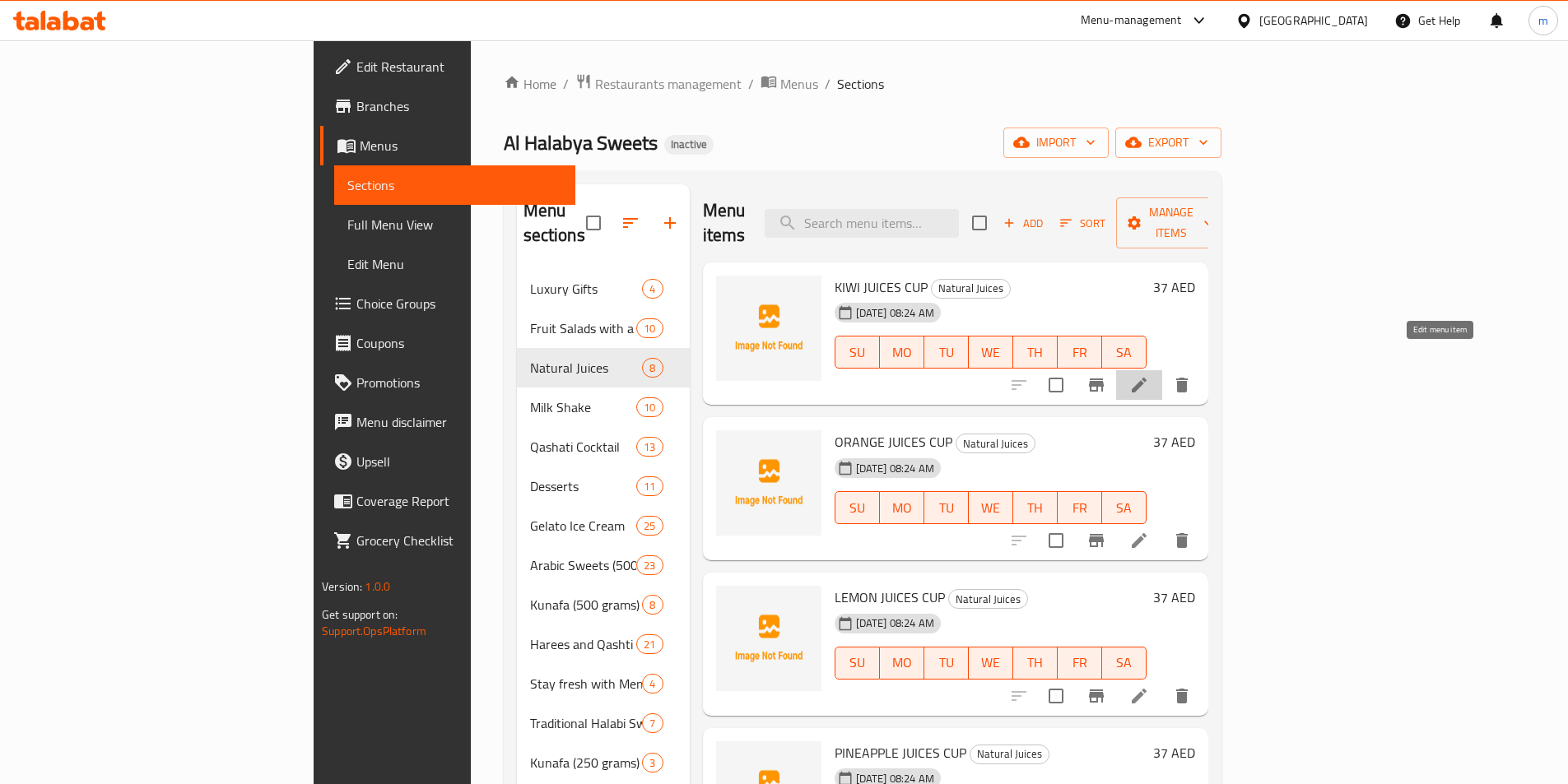
click at [1149, 376] on icon at bounding box center [1140, 386] width 20 height 20
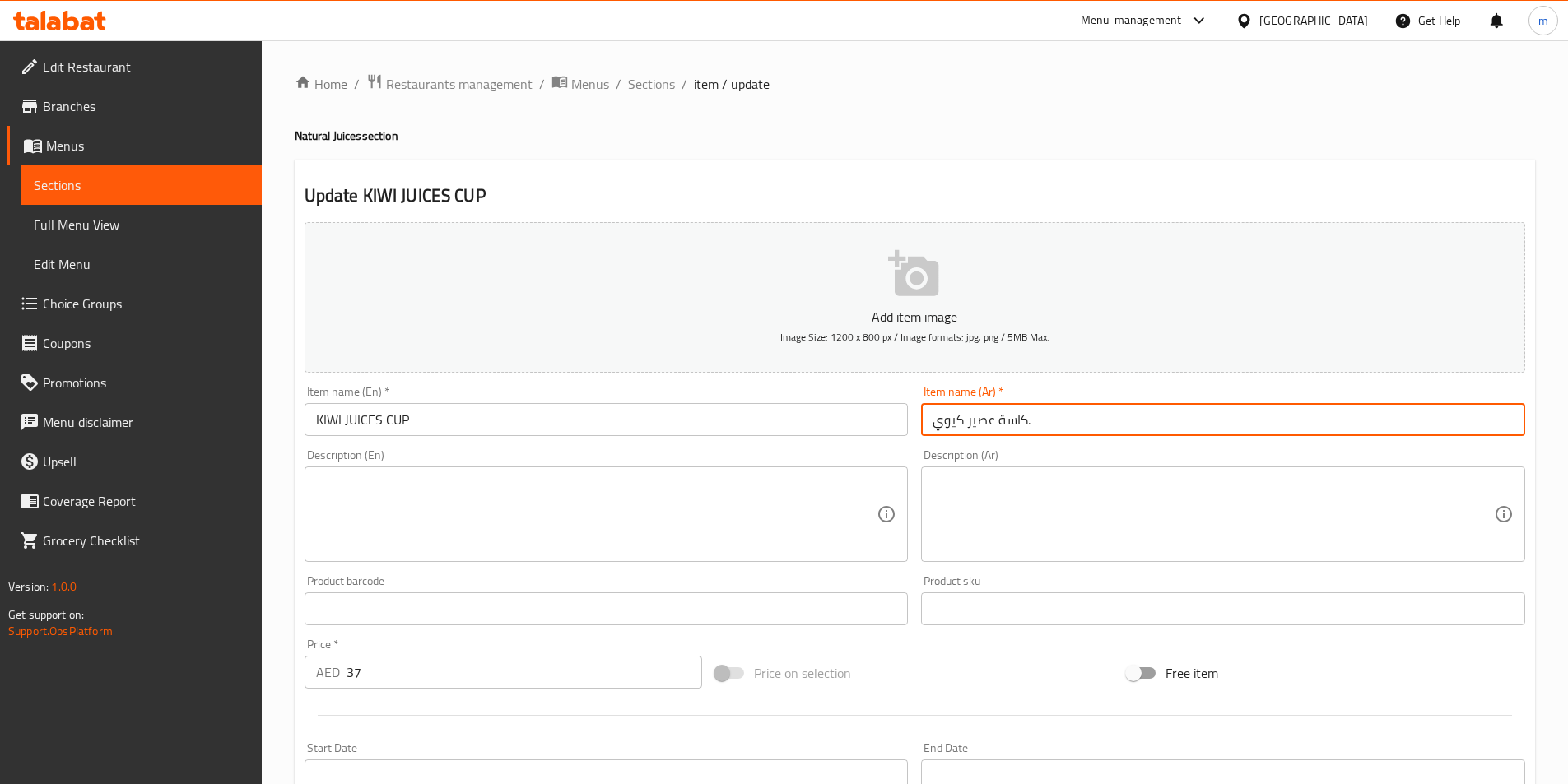
click at [1224, 426] on input "كاسة عصير كيوي." at bounding box center [1223, 419] width 604 height 33
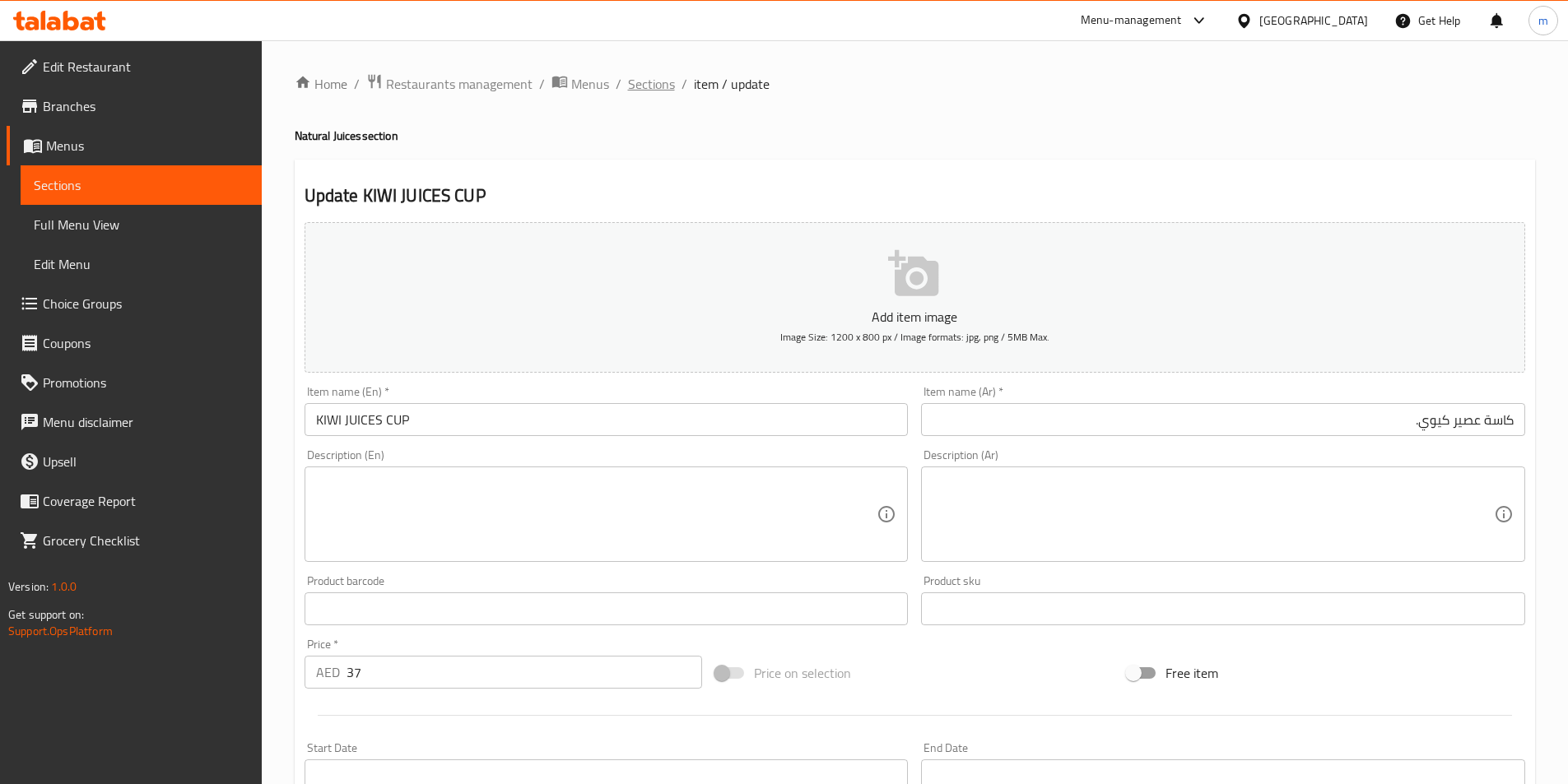
click at [657, 87] on span "Sections" at bounding box center [651, 84] width 47 height 20
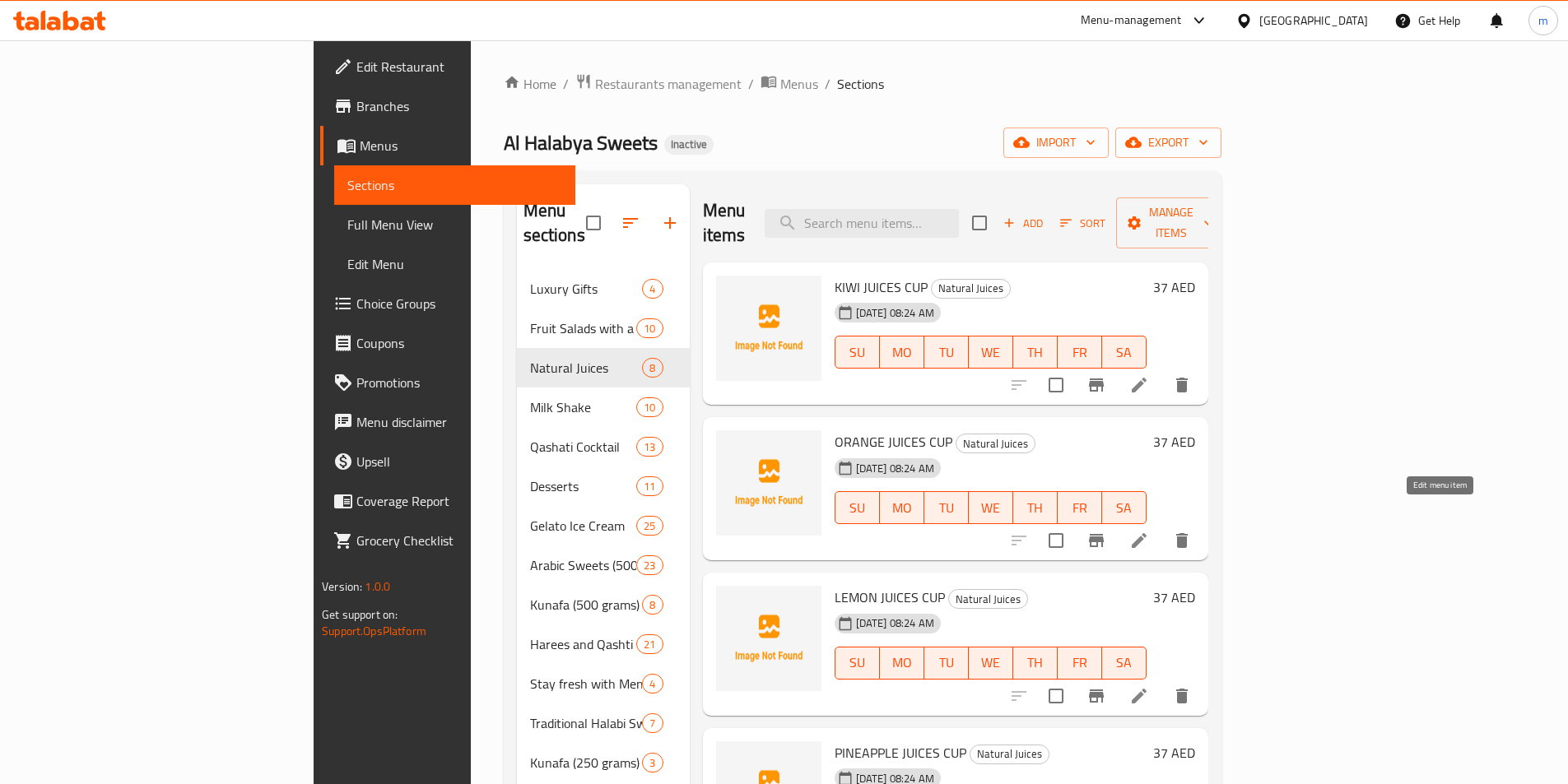
click at [1149, 530] on icon at bounding box center [1140, 540] width 20 height 20
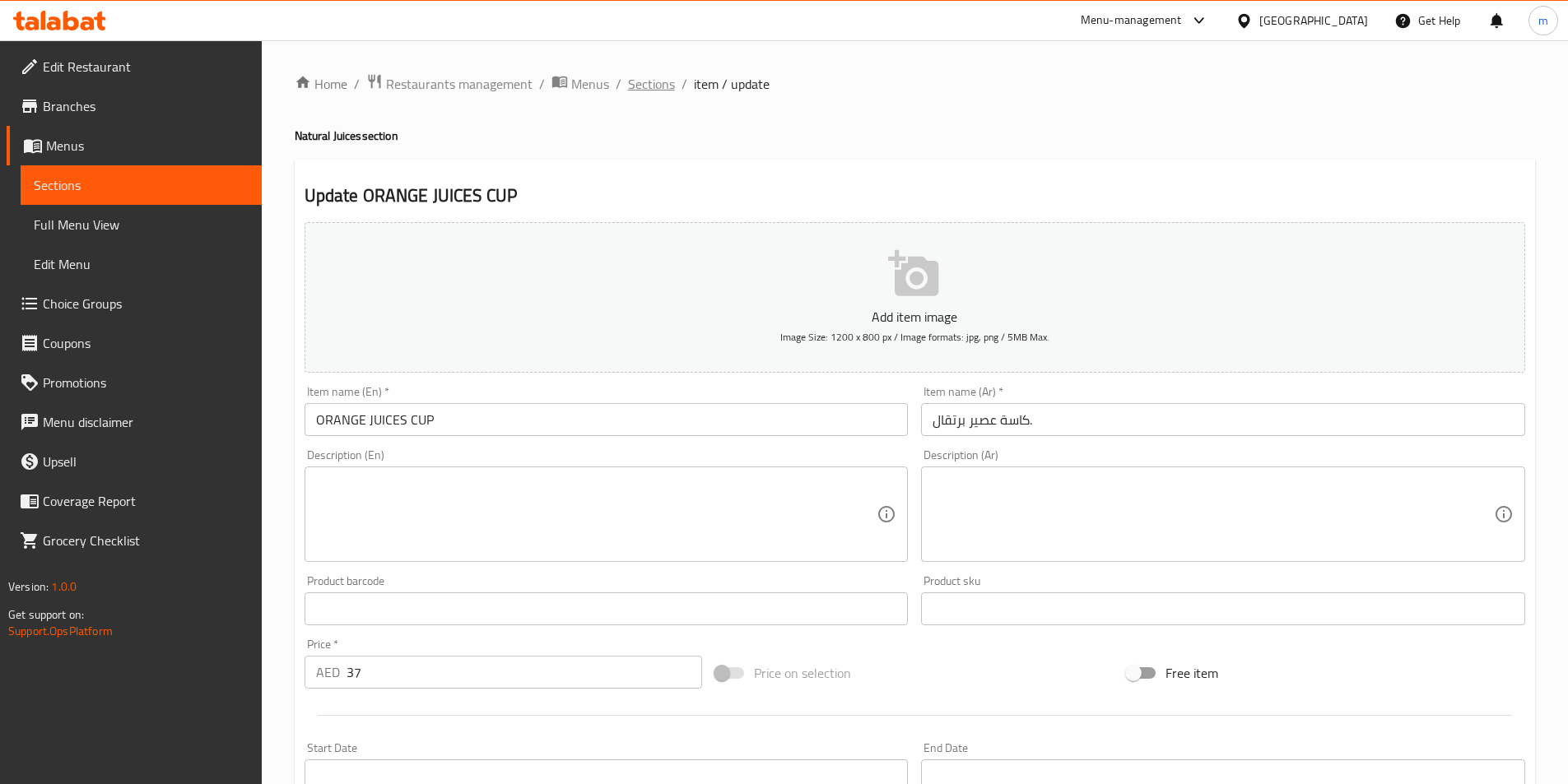
click at [660, 76] on span "Sections" at bounding box center [651, 84] width 47 height 20
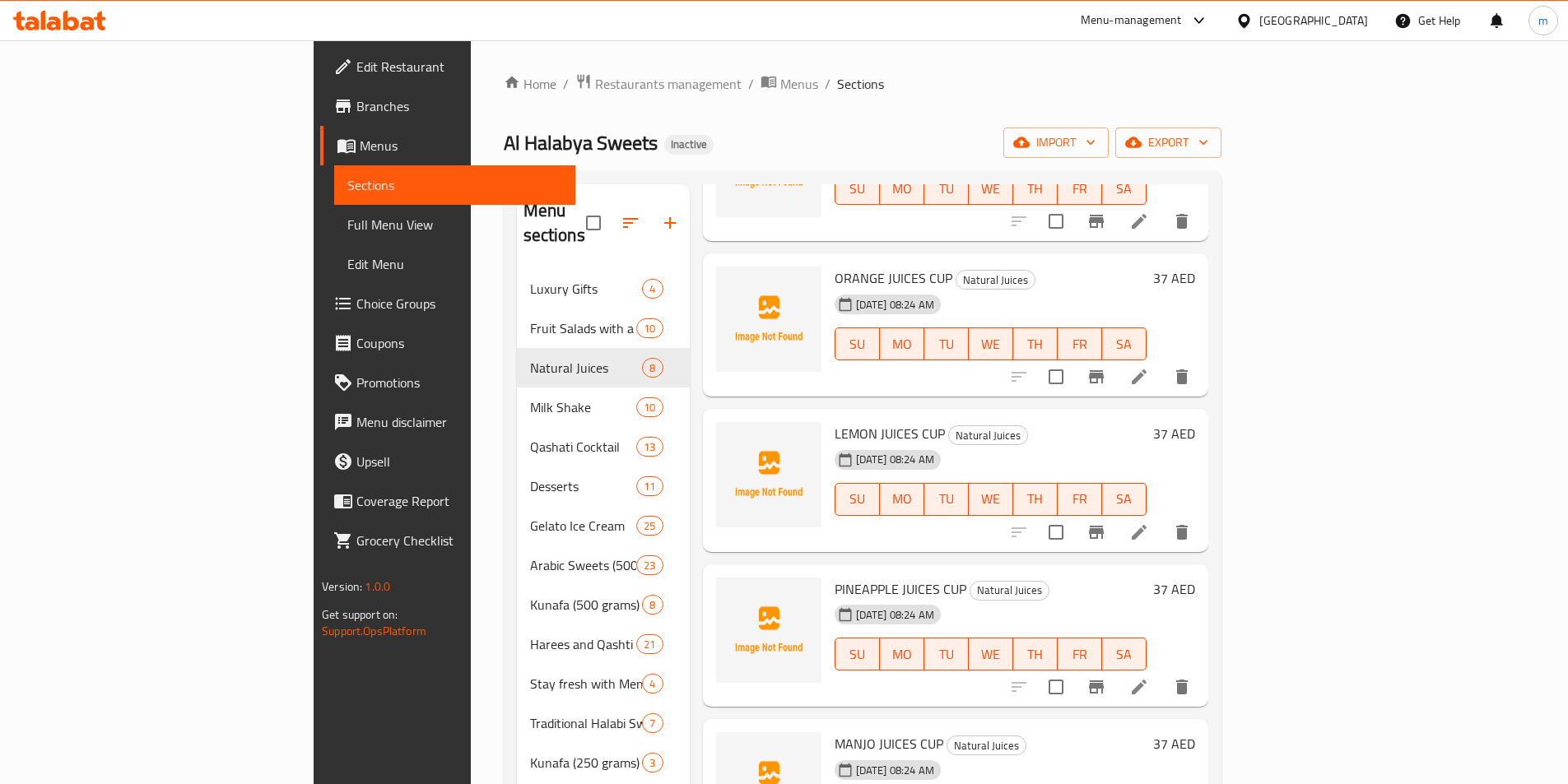
scroll to position [165, 0]
click at [1146, 524] on icon at bounding box center [1139, 531] width 15 height 15
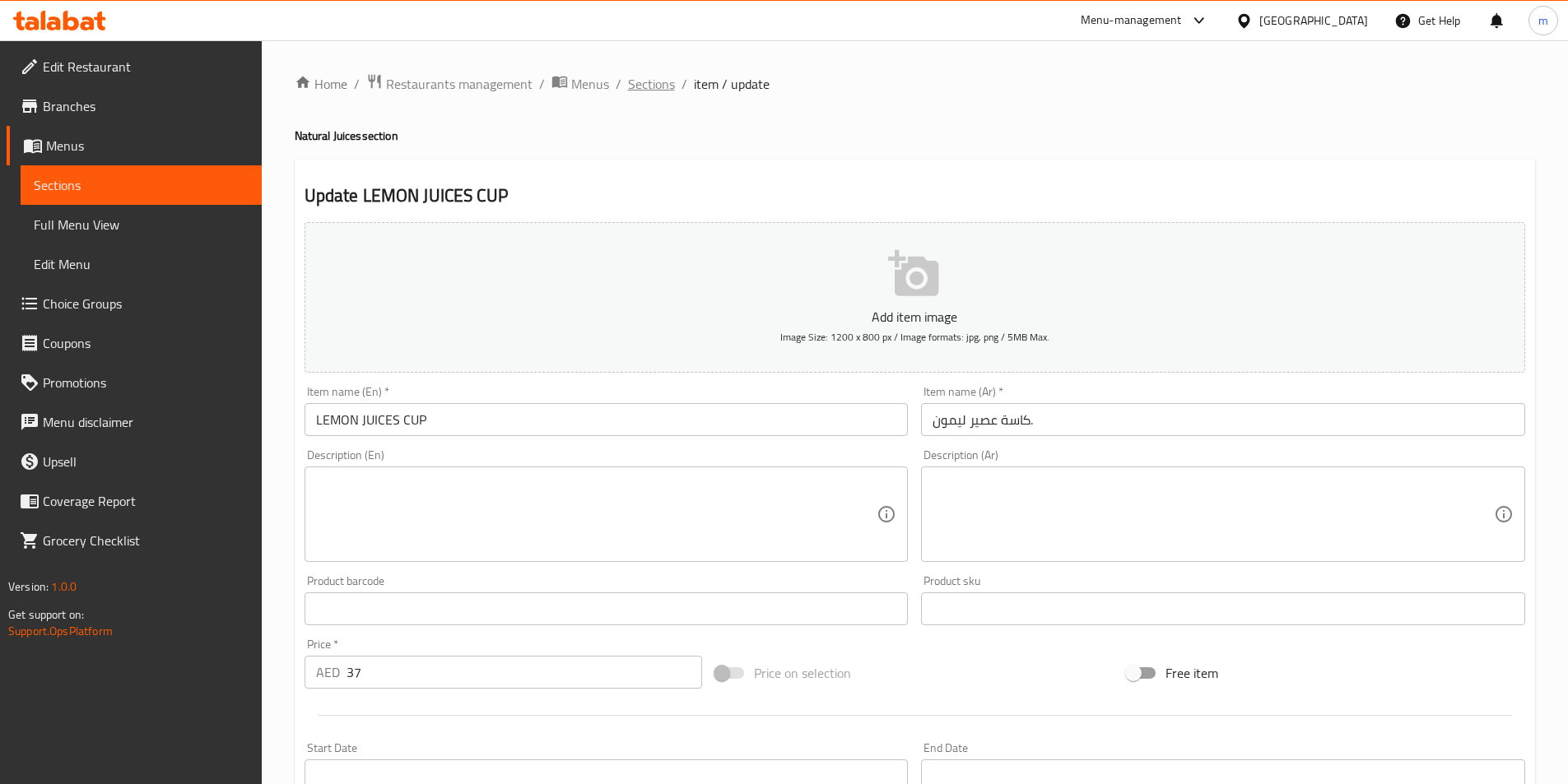
click at [651, 74] on span "Sections" at bounding box center [651, 84] width 47 height 20
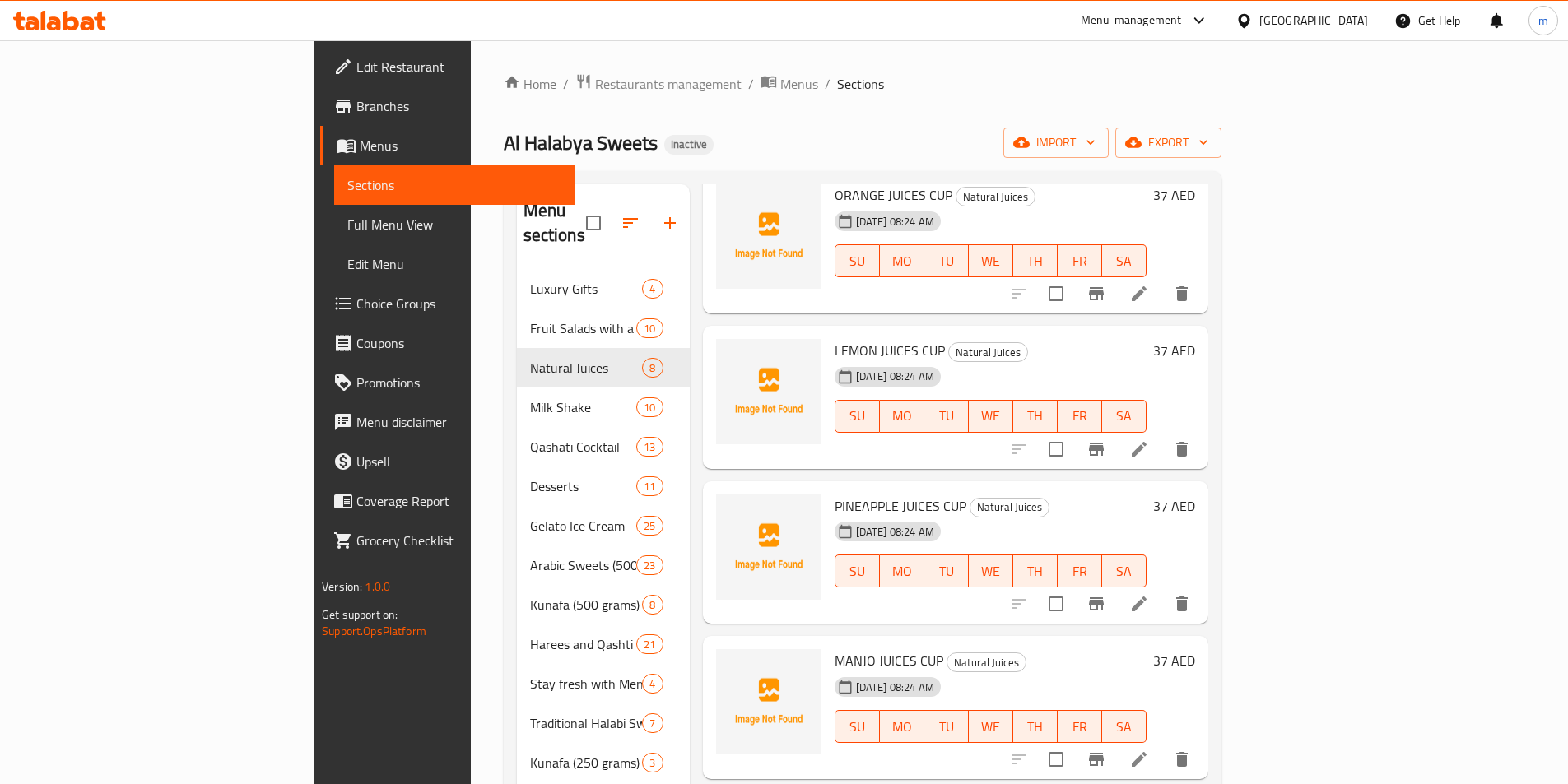
scroll to position [411, 0]
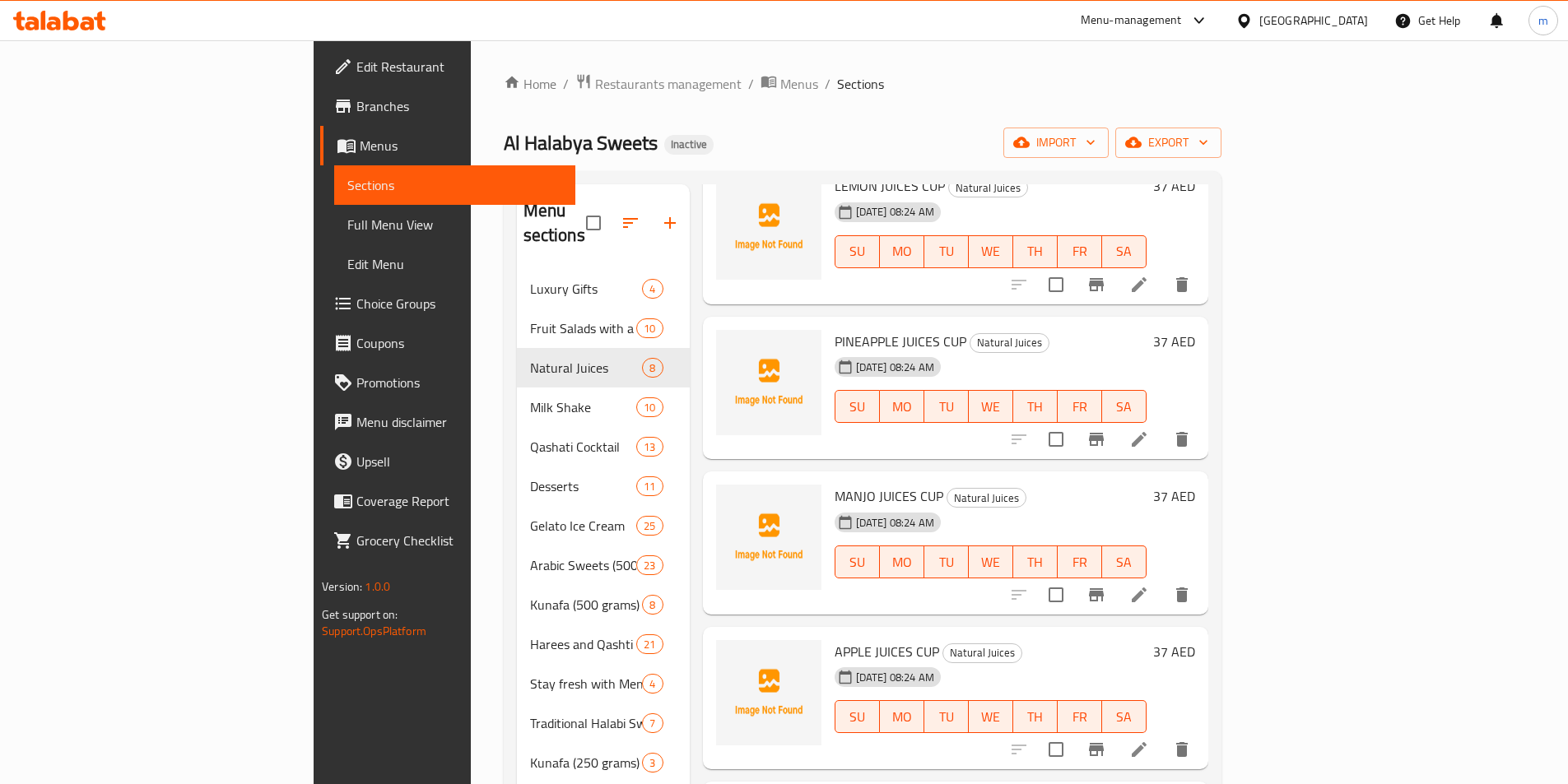
click at [1162, 424] on li at bounding box center [1140, 439] width 46 height 30
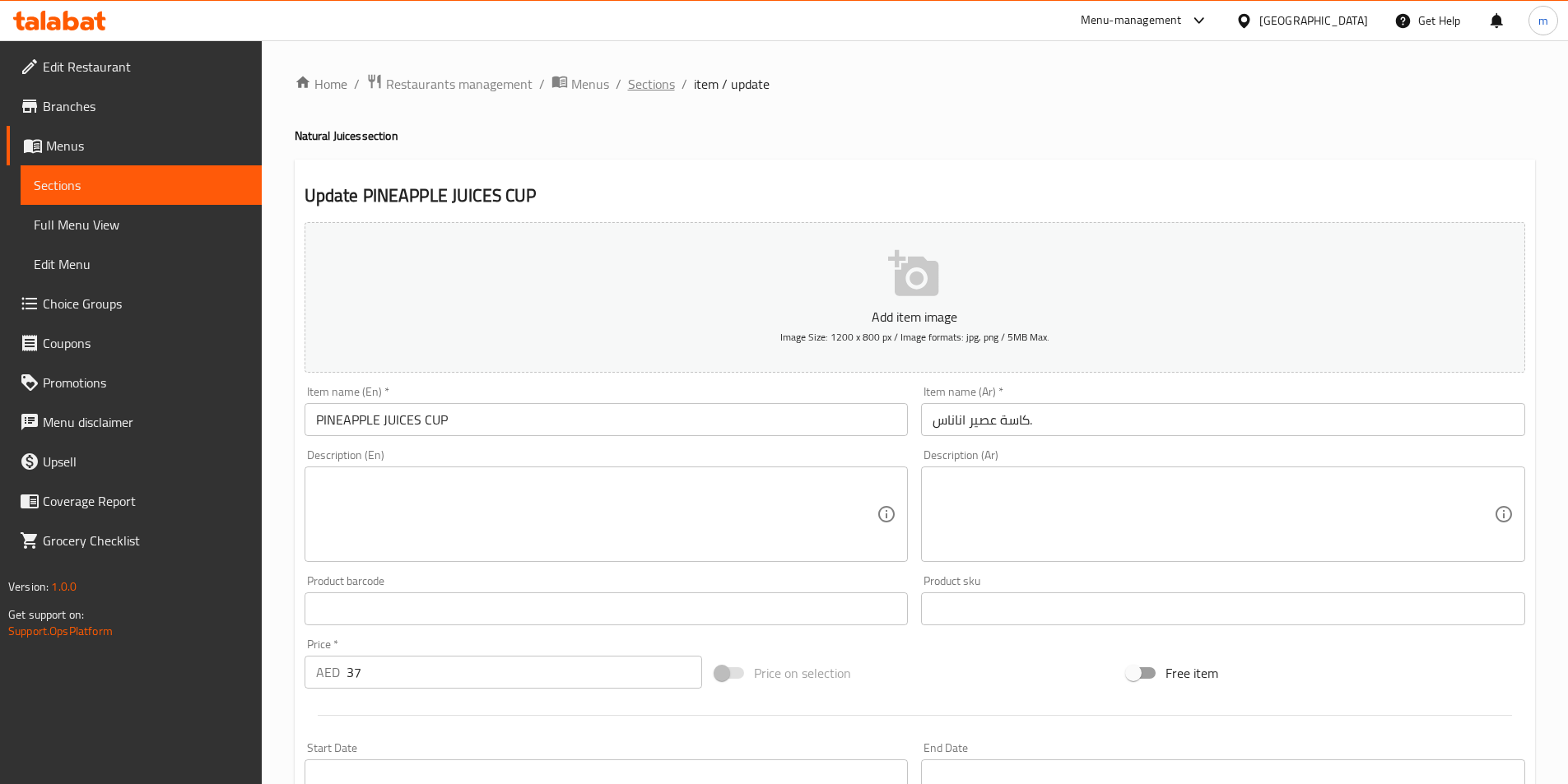
click at [660, 87] on span "Sections" at bounding box center [651, 84] width 47 height 20
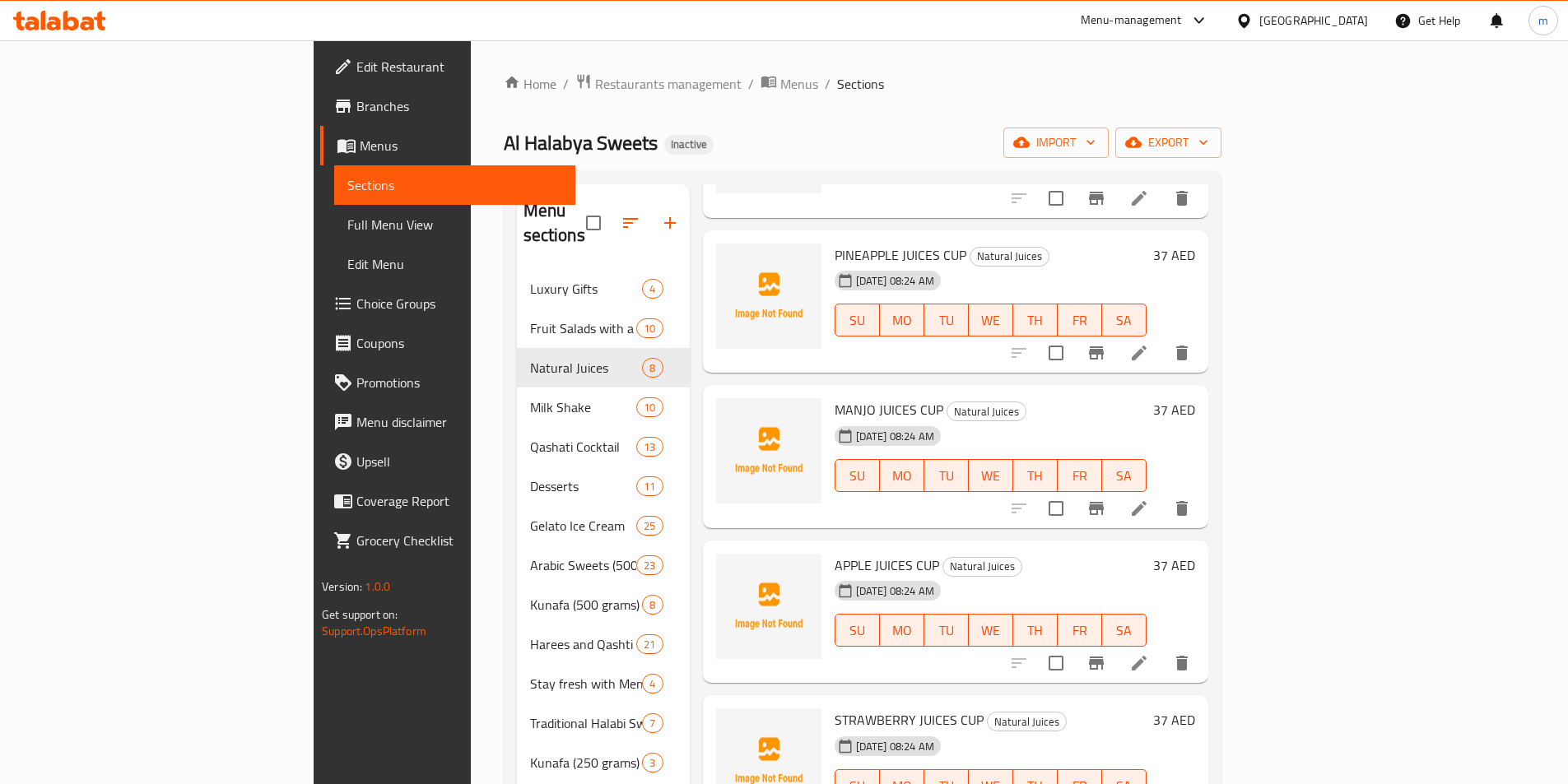
scroll to position [499, 0]
click at [1149, 498] on icon at bounding box center [1140, 507] width 20 height 20
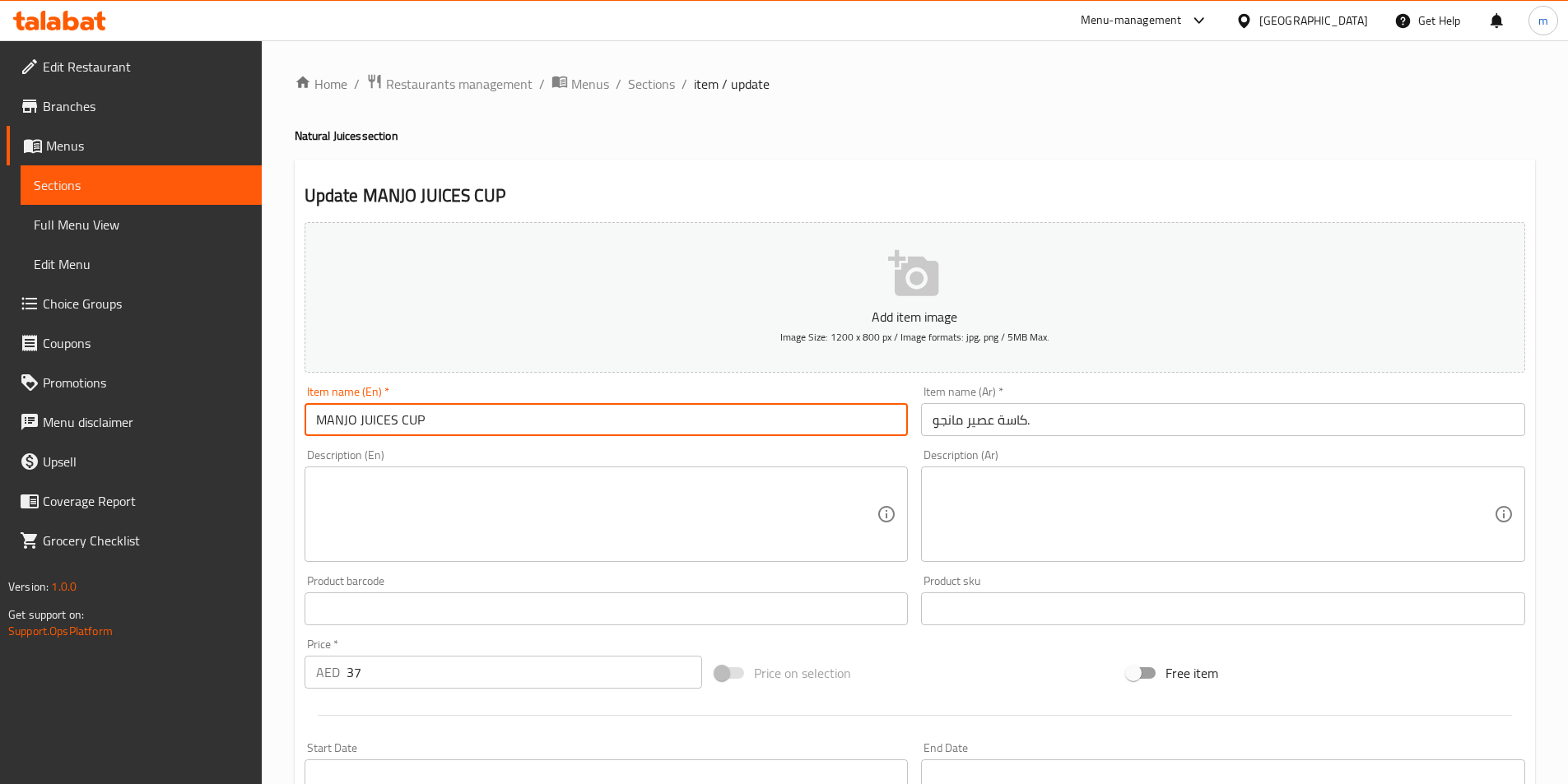
click at [346, 414] on input "MANJO JUICES CUP" at bounding box center [606, 419] width 604 height 33
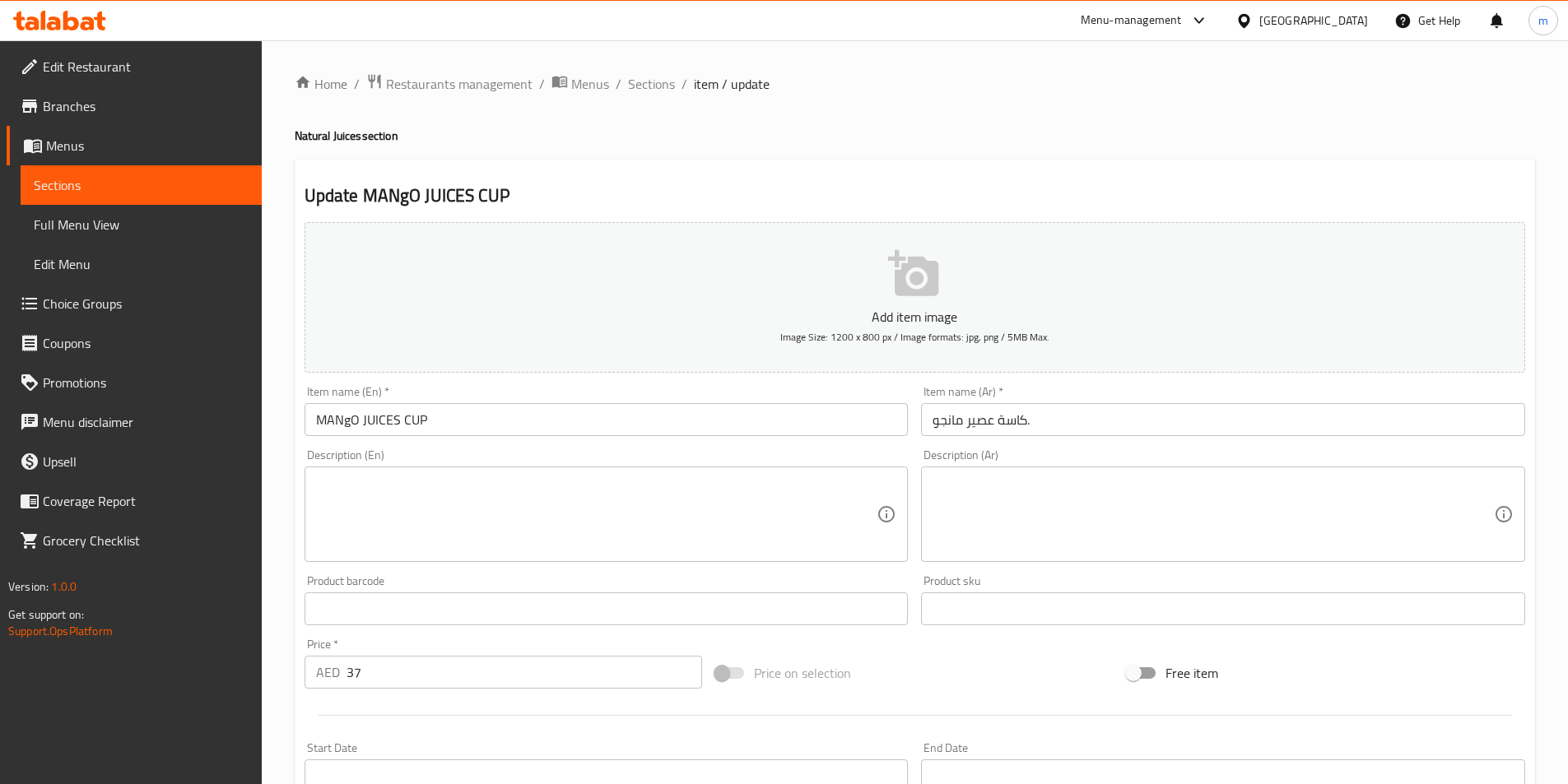
click at [351, 416] on input "MANgO JUICES CUP" at bounding box center [606, 419] width 604 height 33
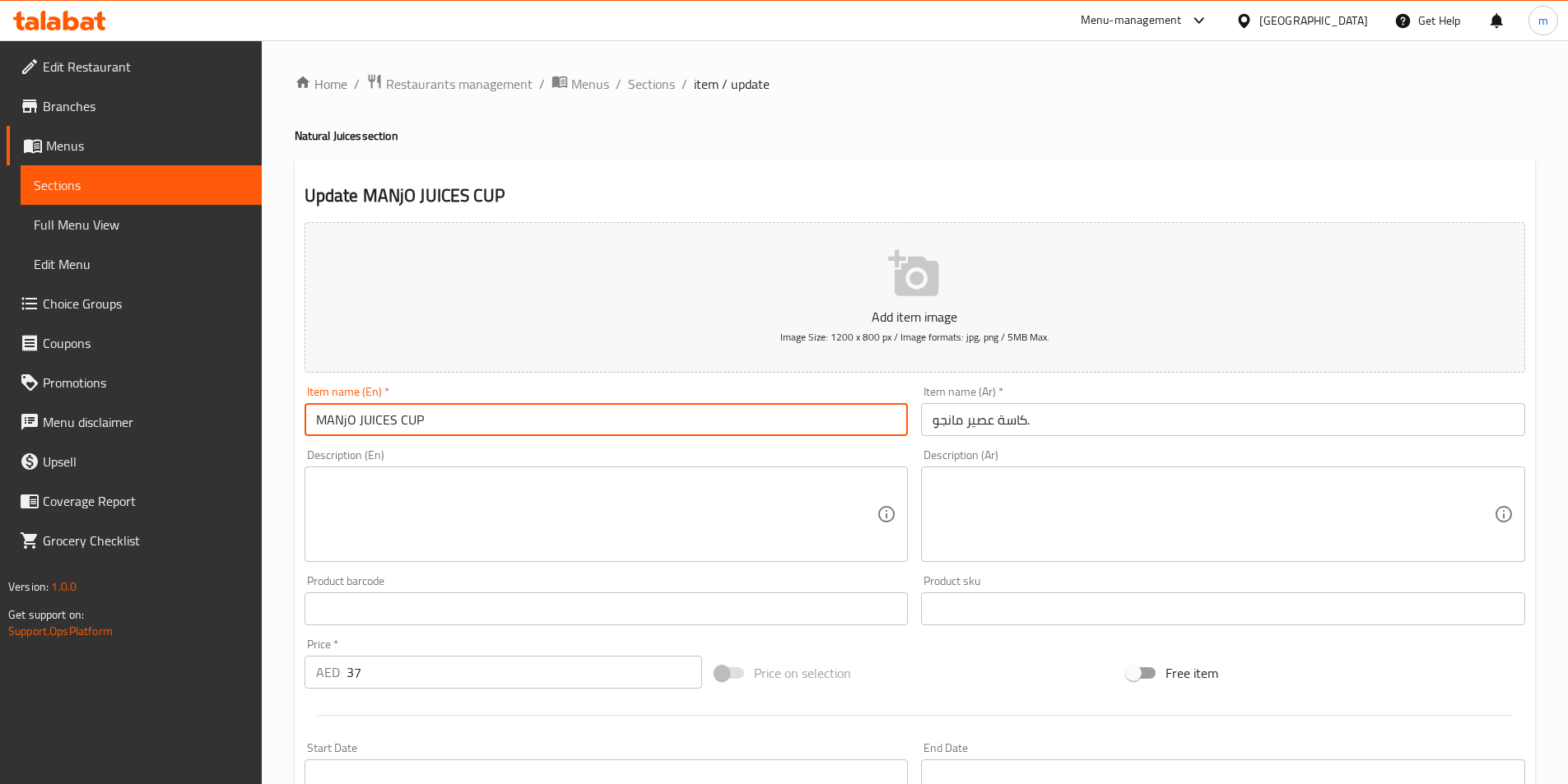
drag, startPoint x: 356, startPoint y: 423, endPoint x: 187, endPoint y: 409, distance: 169.6
click at [187, 409] on div "Edit Restaurant Branches Menus Sections Full Menu View Edit Menu Choice Groups …" at bounding box center [784, 602] width 1568 height 1122
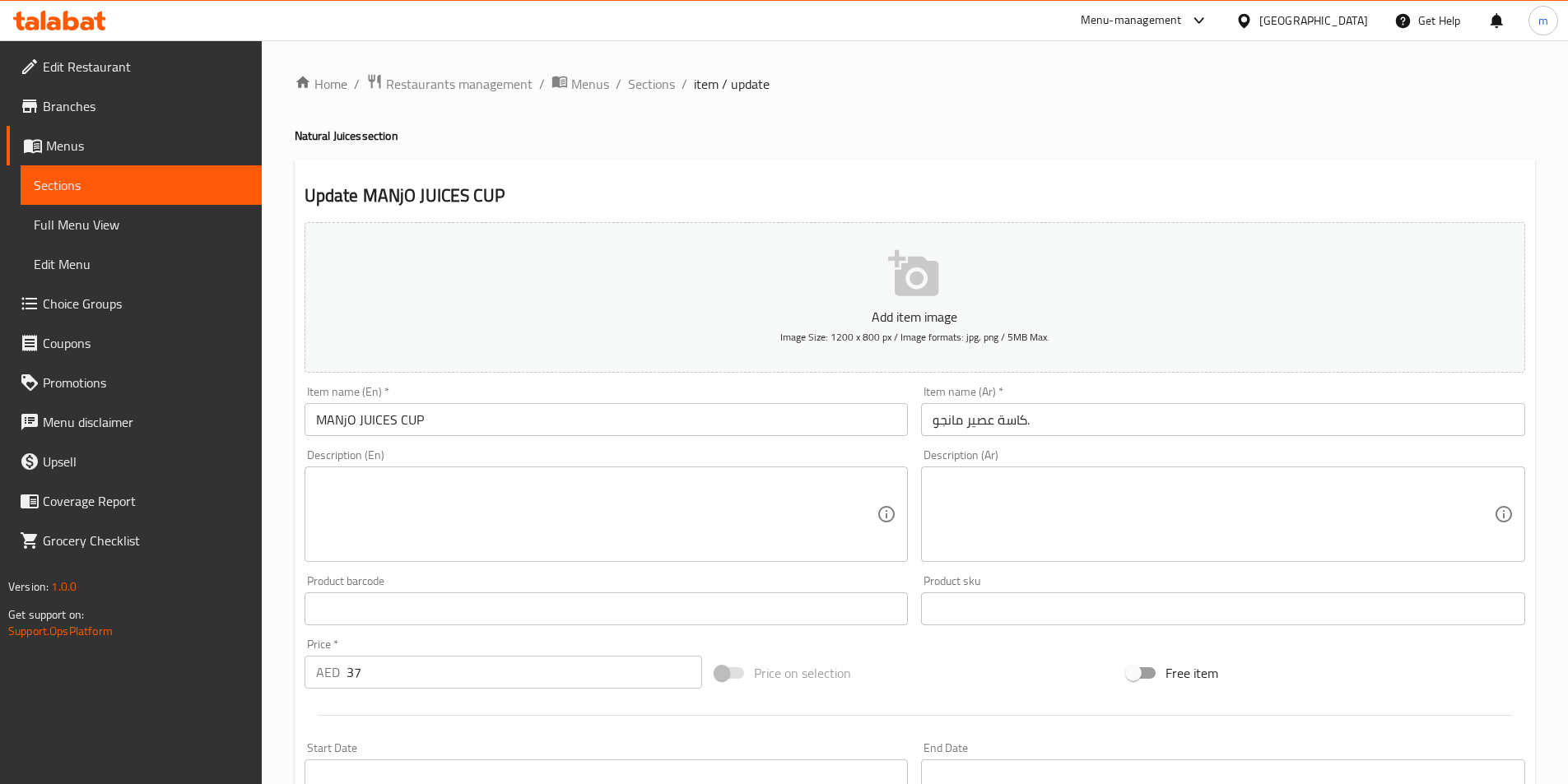
click at [346, 420] on input "MANjO JUICES CUP" at bounding box center [606, 419] width 604 height 33
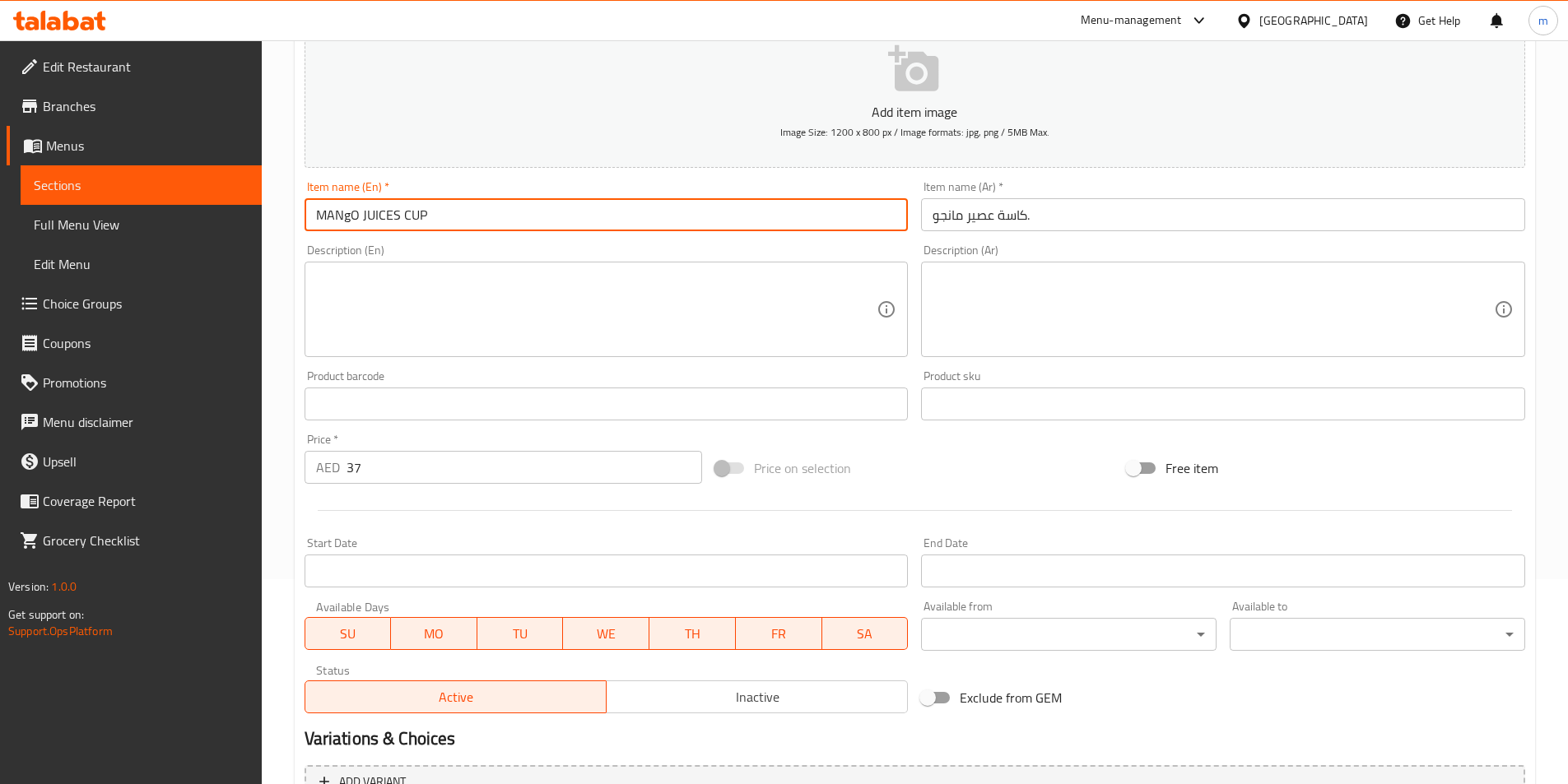
scroll to position [379, 0]
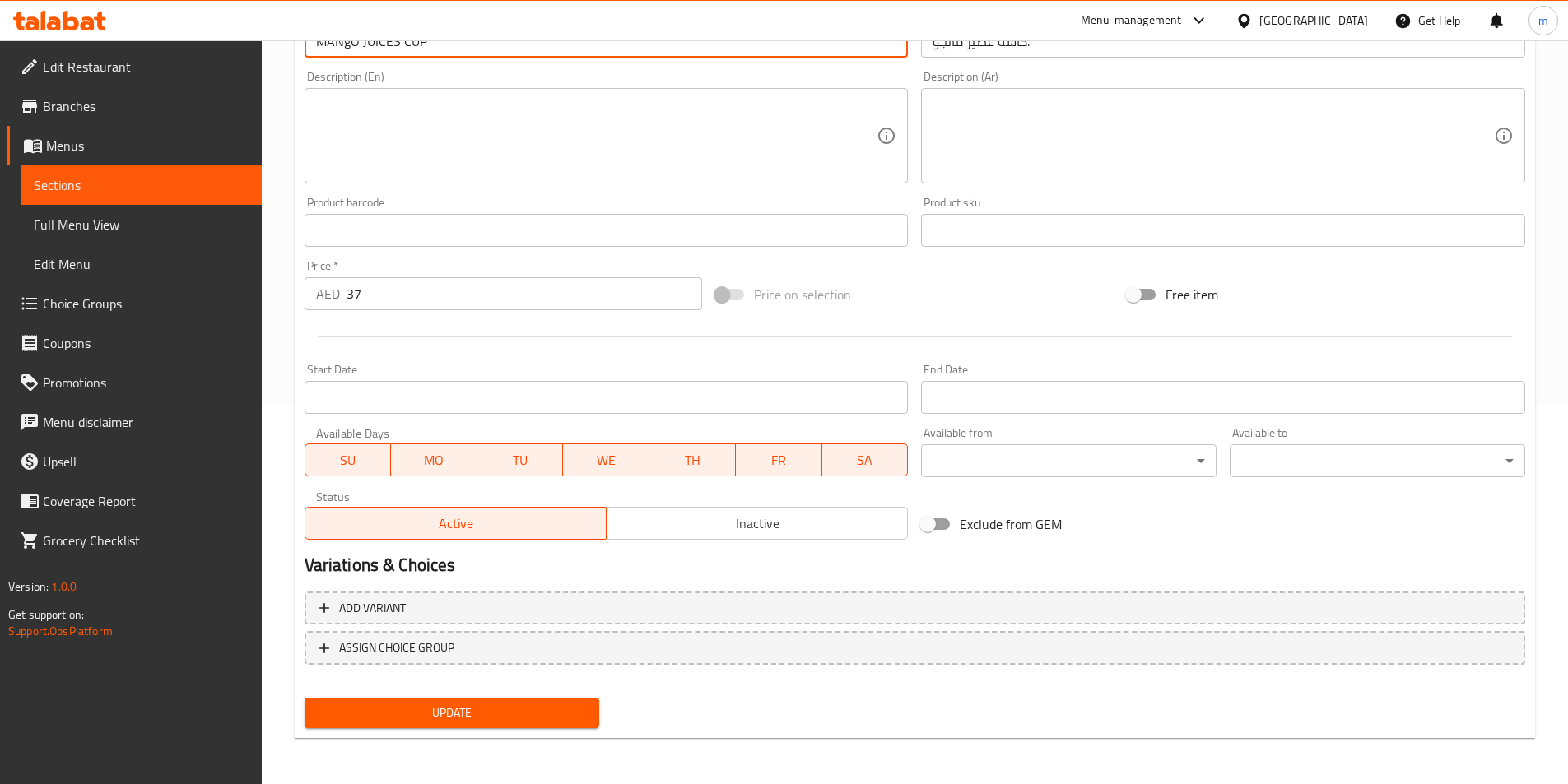
type input "MANgO JUICES CUP"
click at [489, 702] on button "Update" at bounding box center [452, 713] width 296 height 31
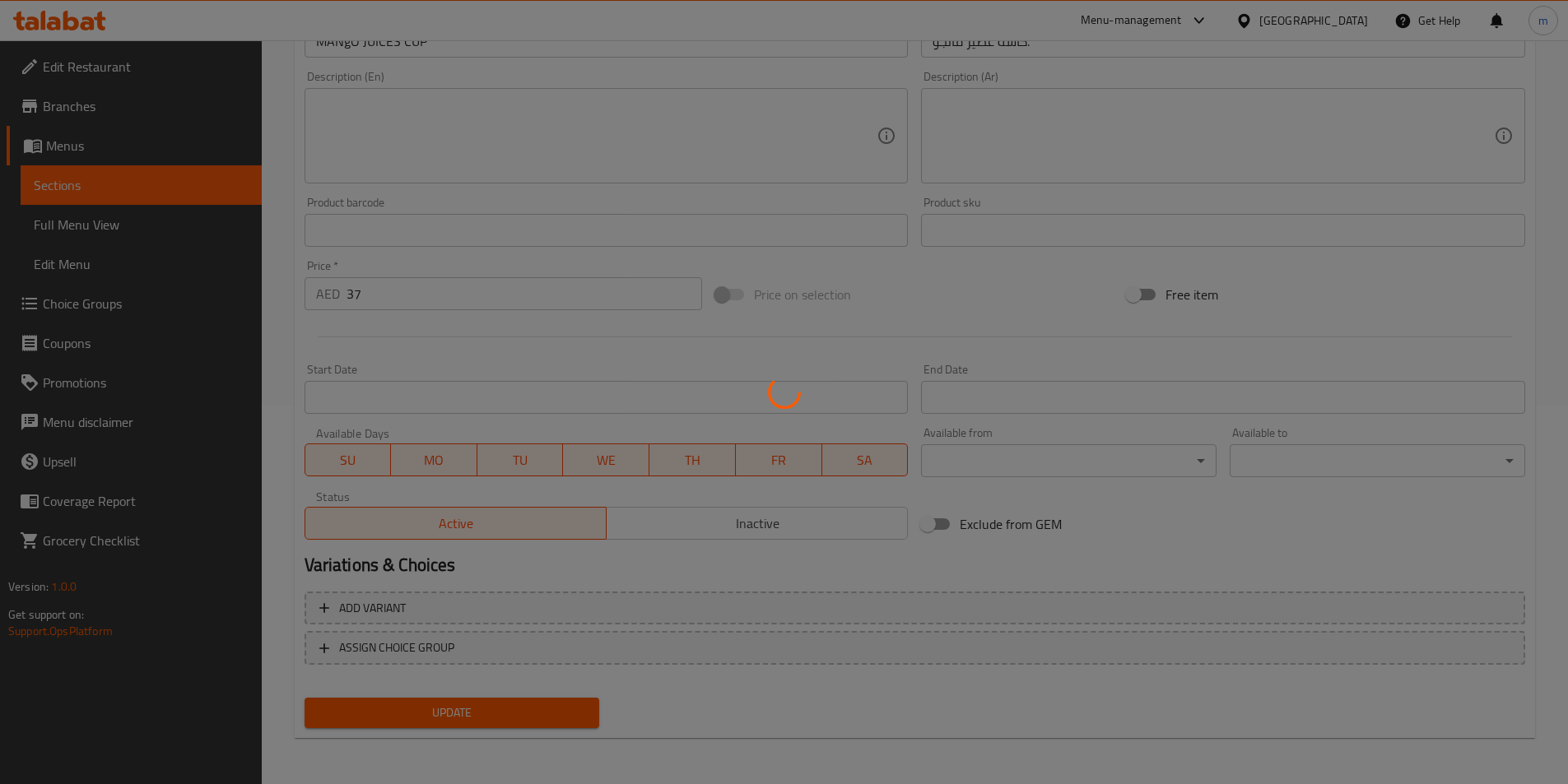
scroll to position [0, 0]
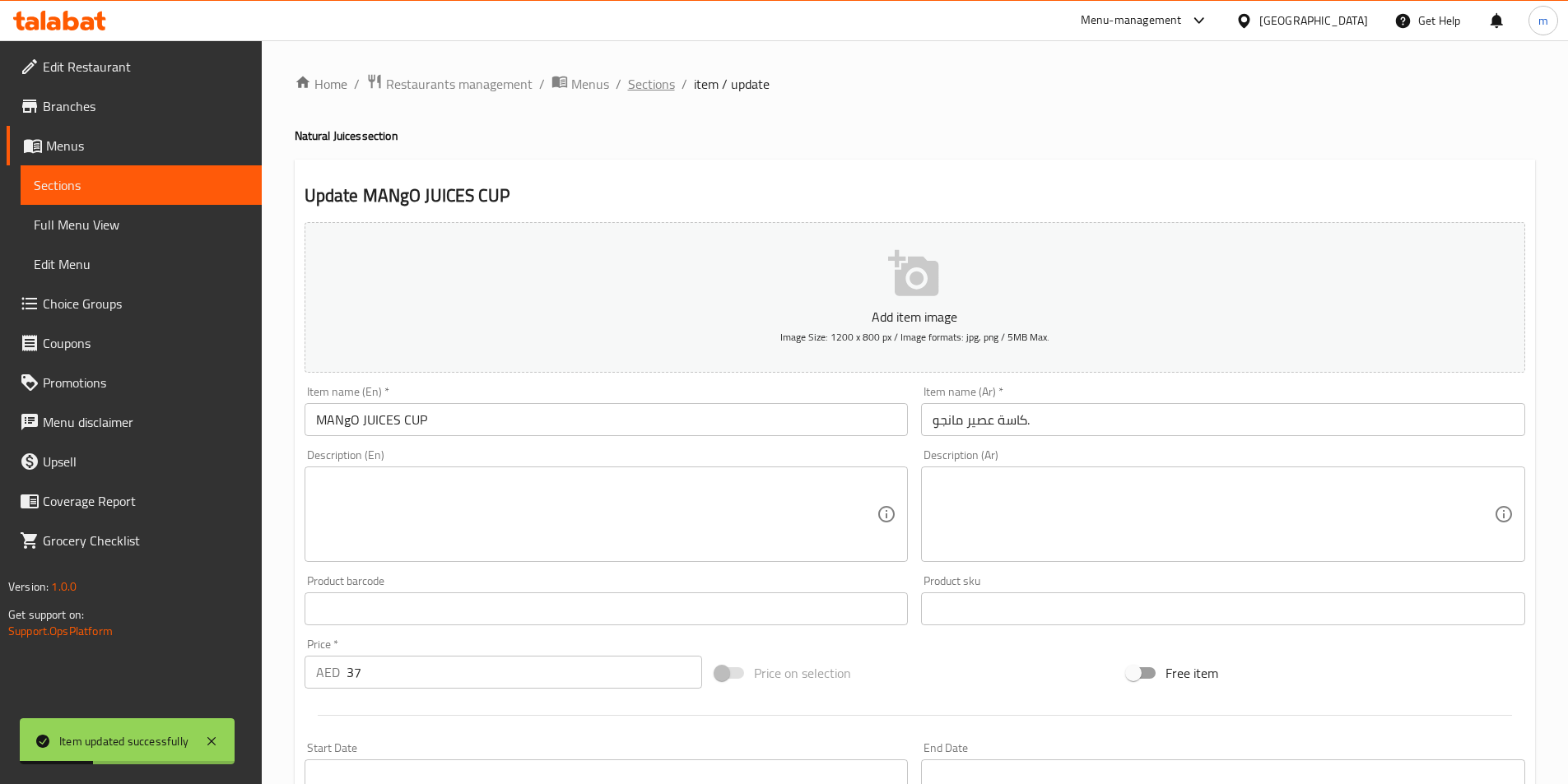
click at [648, 83] on span "Sections" at bounding box center [651, 84] width 47 height 20
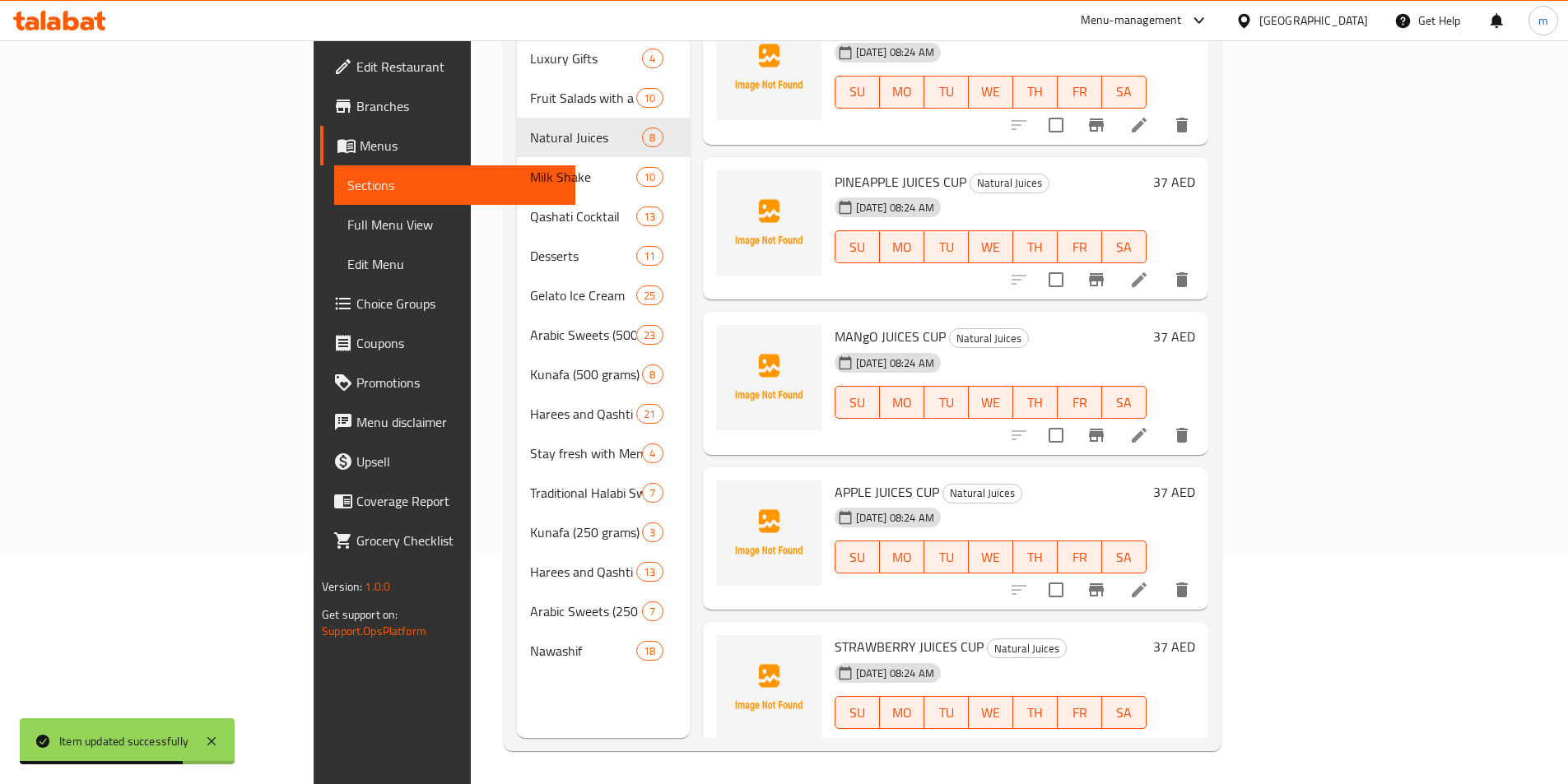
scroll to position [334, 0]
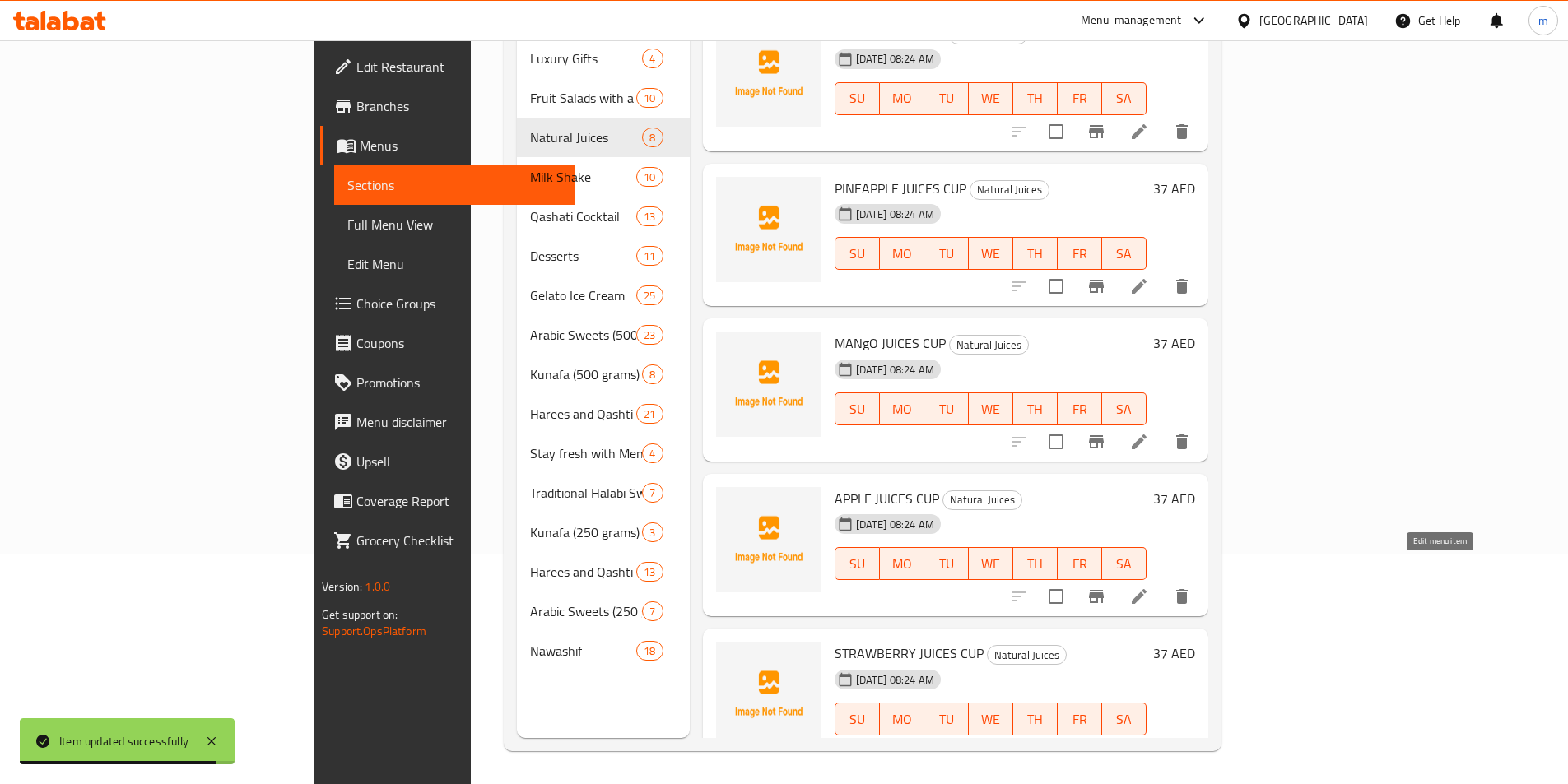
click at [1149, 587] on icon at bounding box center [1140, 597] width 20 height 20
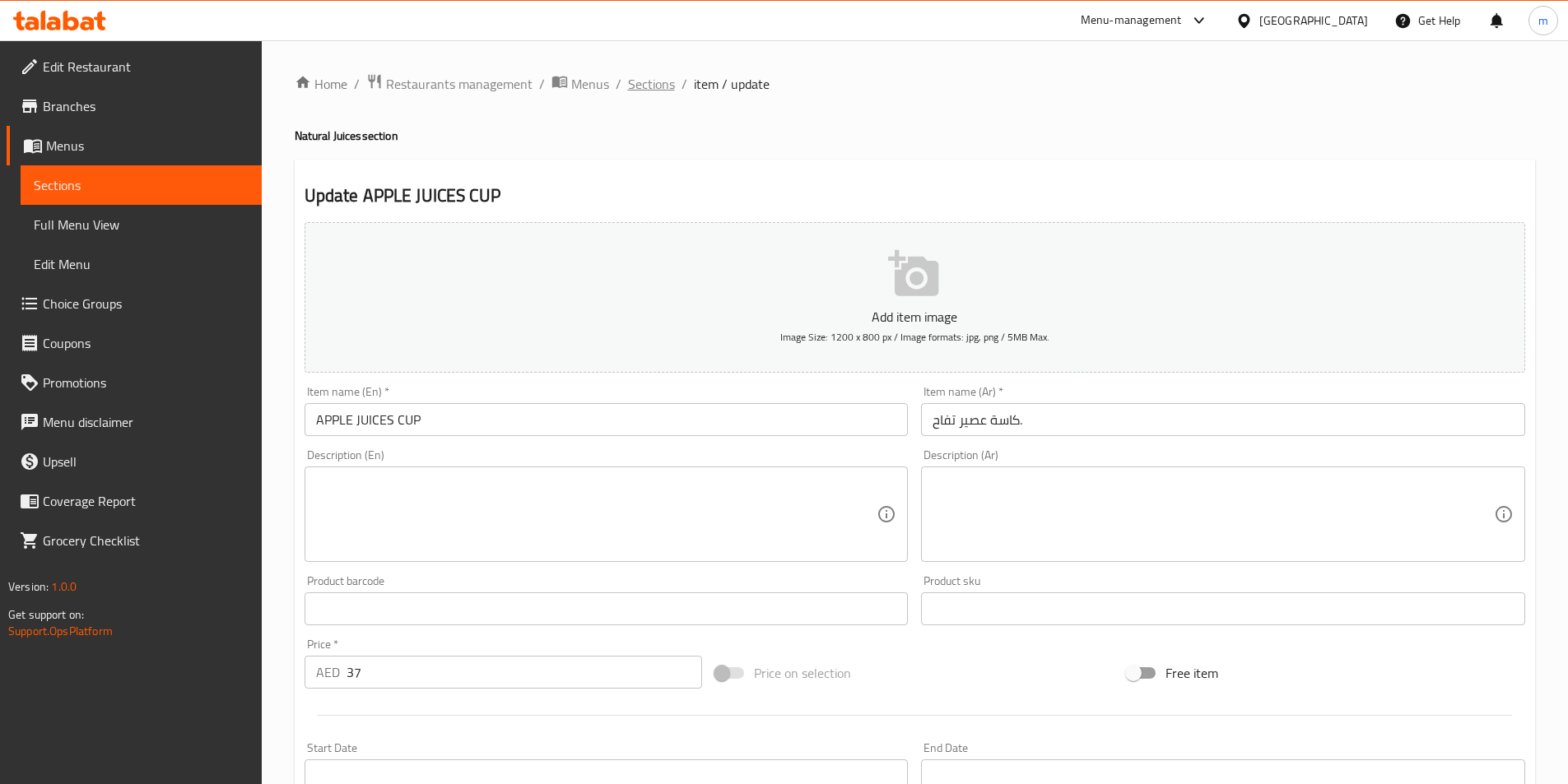
click at [662, 89] on span "Sections" at bounding box center [651, 84] width 47 height 20
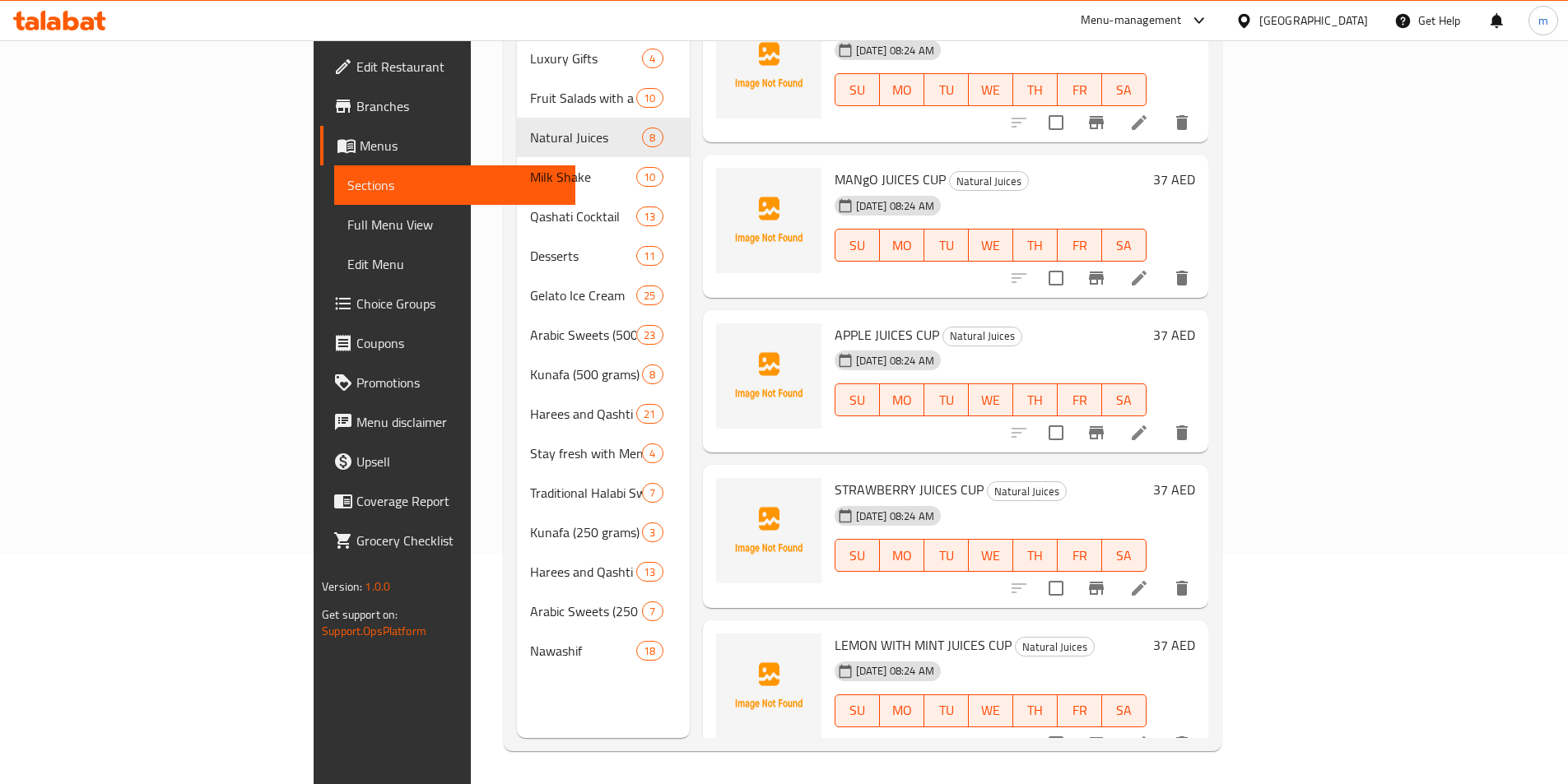
scroll to position [499, 0]
click at [1149, 578] on icon at bounding box center [1140, 588] width 20 height 20
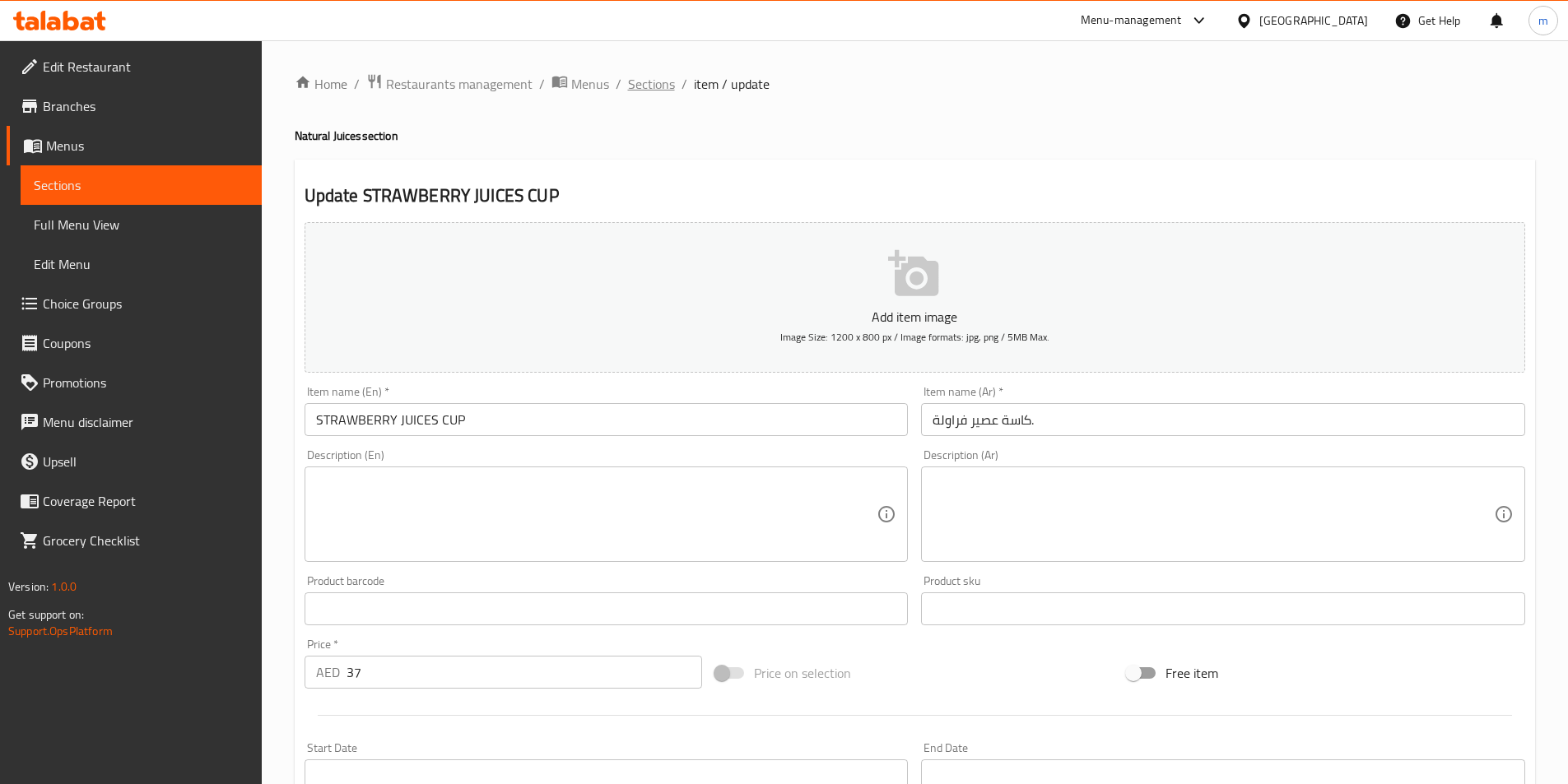
click at [660, 84] on span "Sections" at bounding box center [651, 84] width 47 height 20
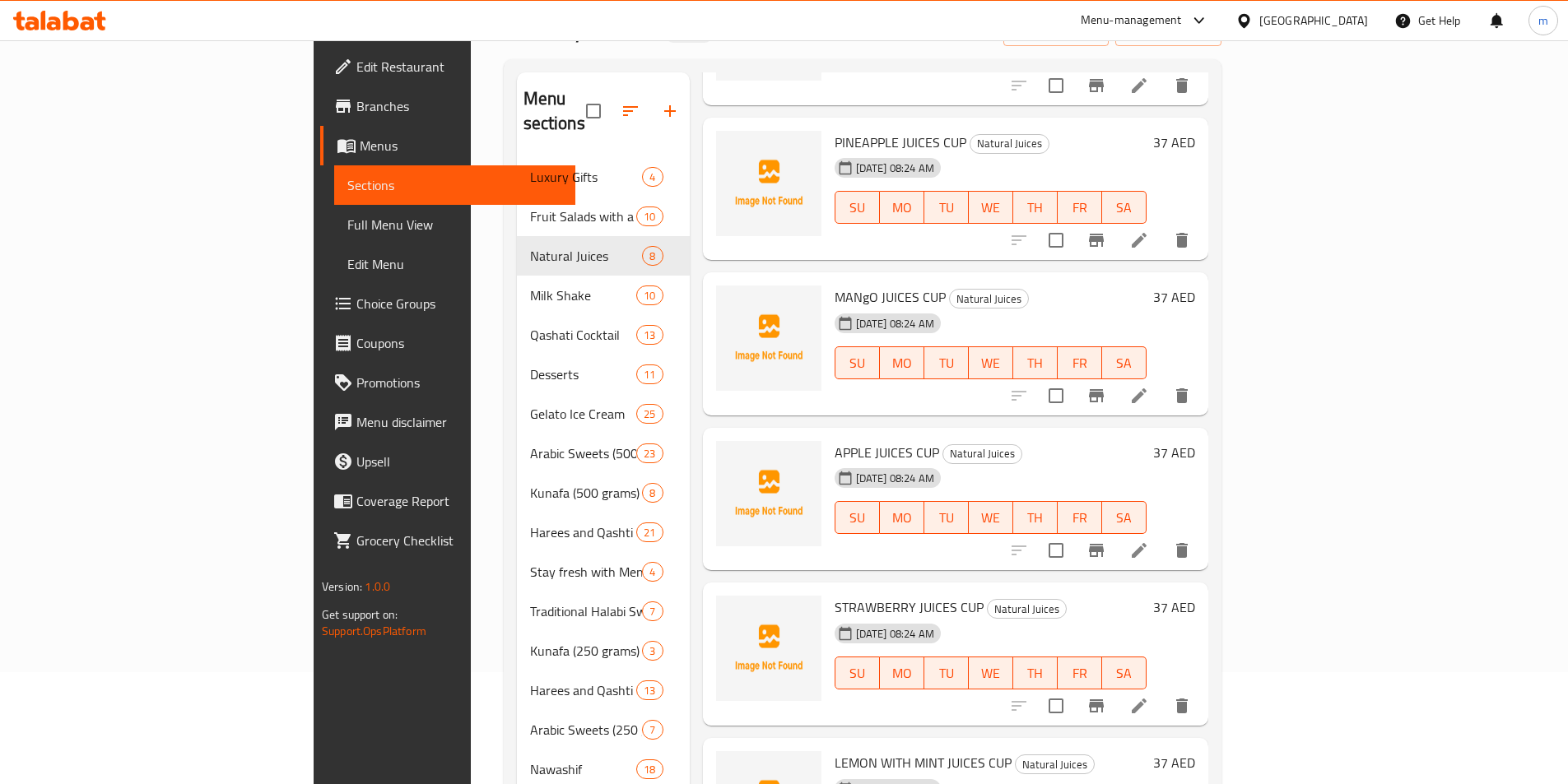
scroll to position [230, 0]
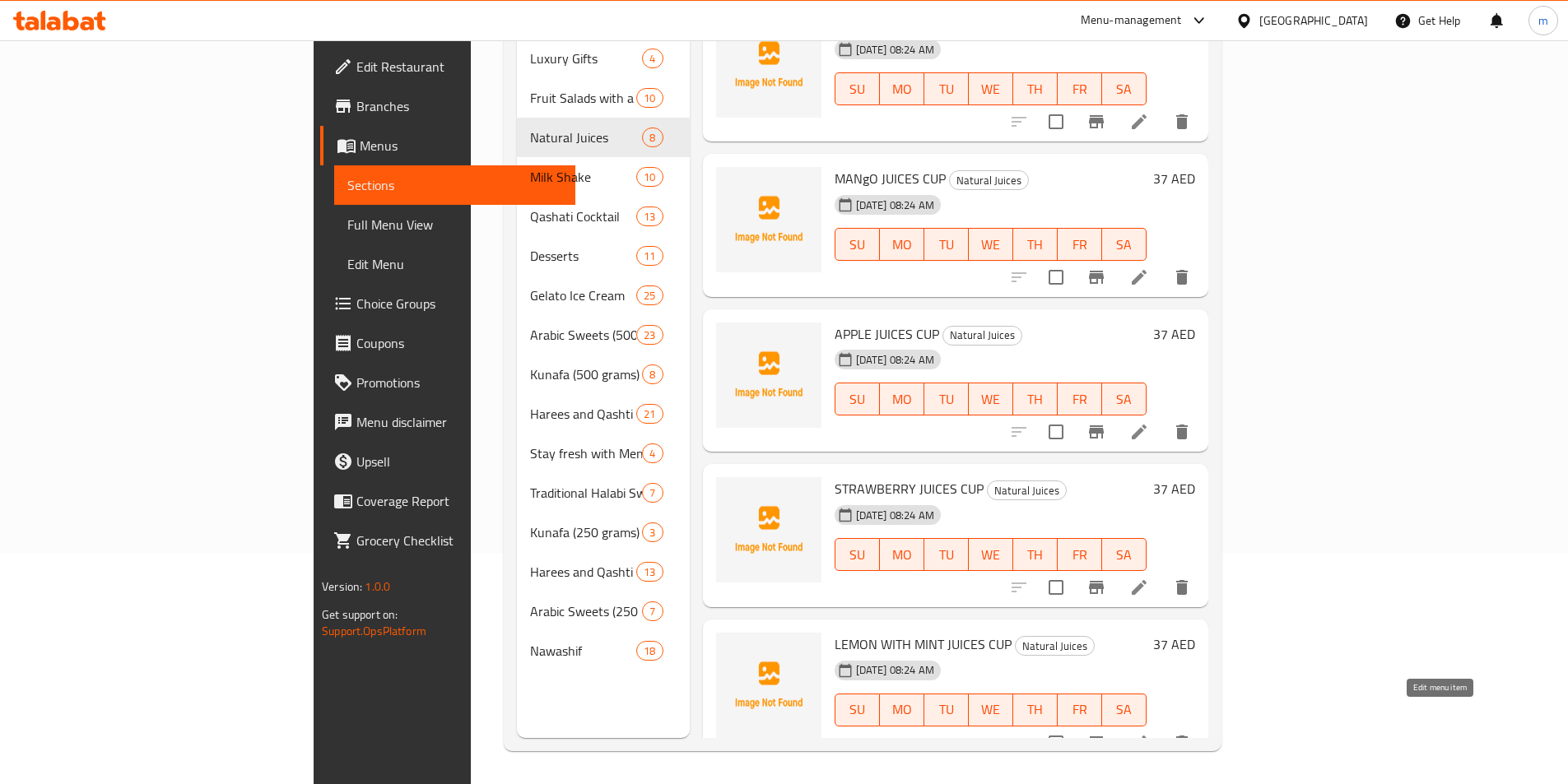
click at [1149, 733] on icon at bounding box center [1140, 743] width 20 height 20
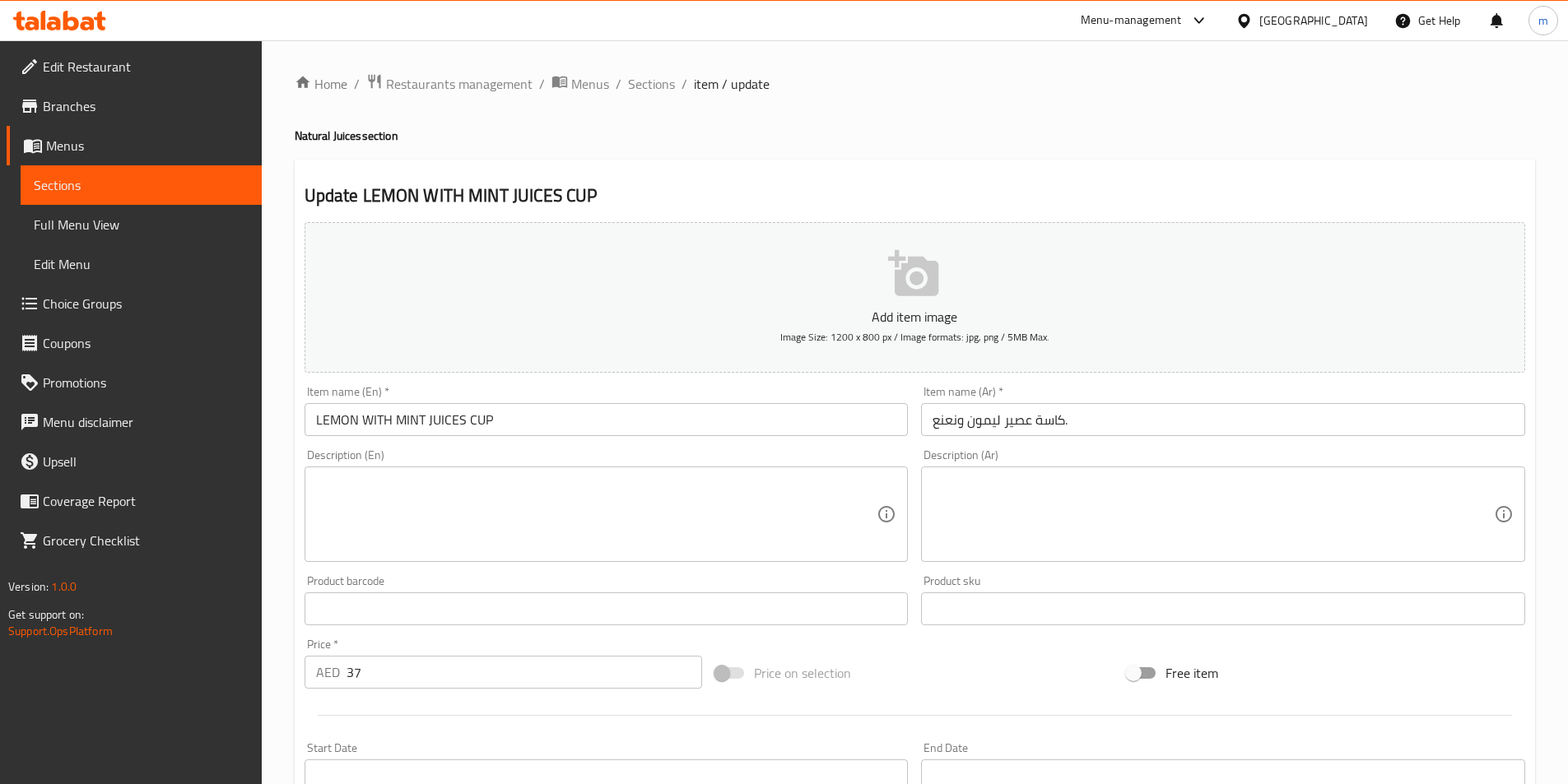
click at [942, 424] on input "كاسة عصير ليمون ونعنع." at bounding box center [1223, 419] width 604 height 33
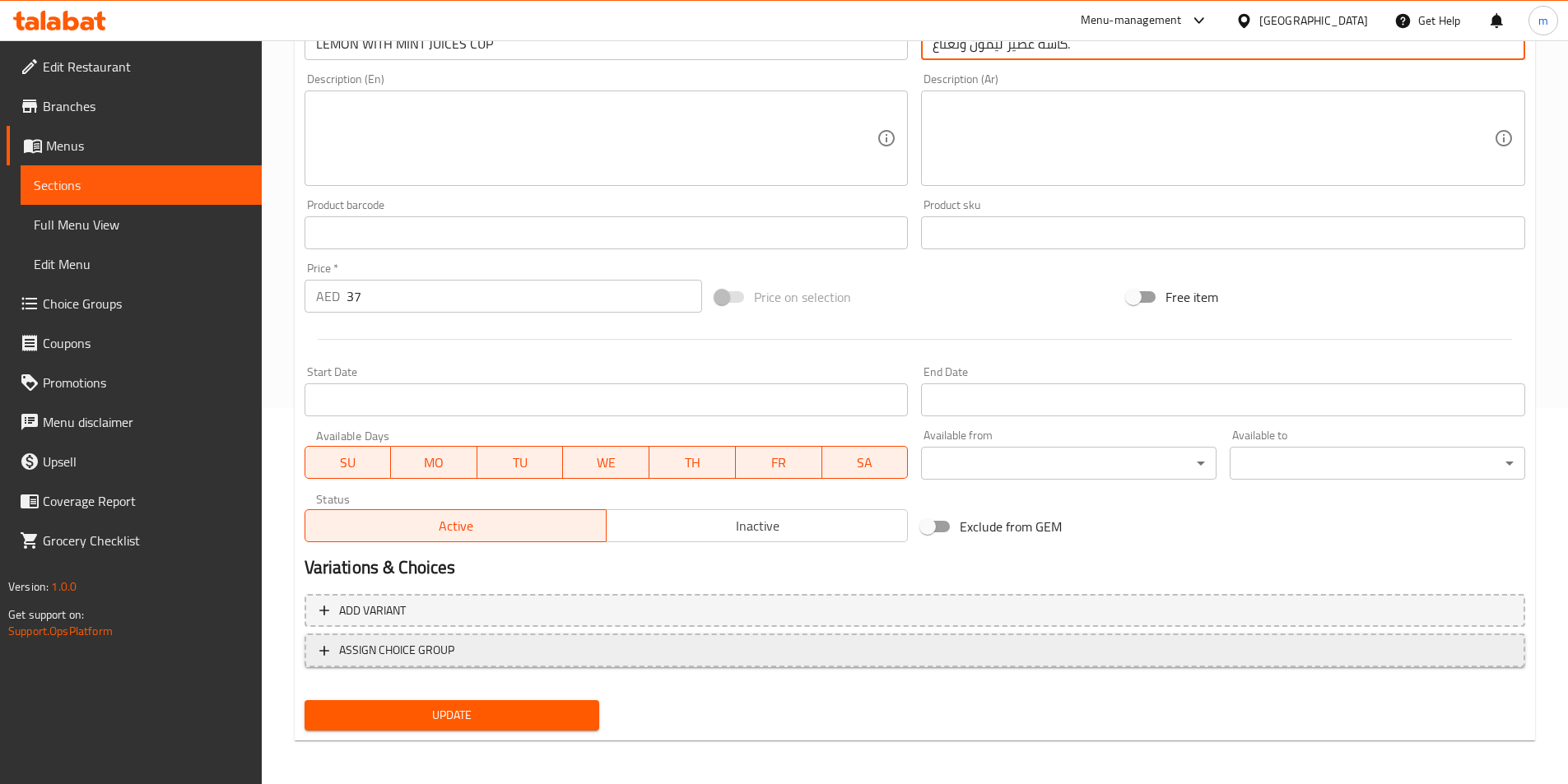
scroll to position [379, 0]
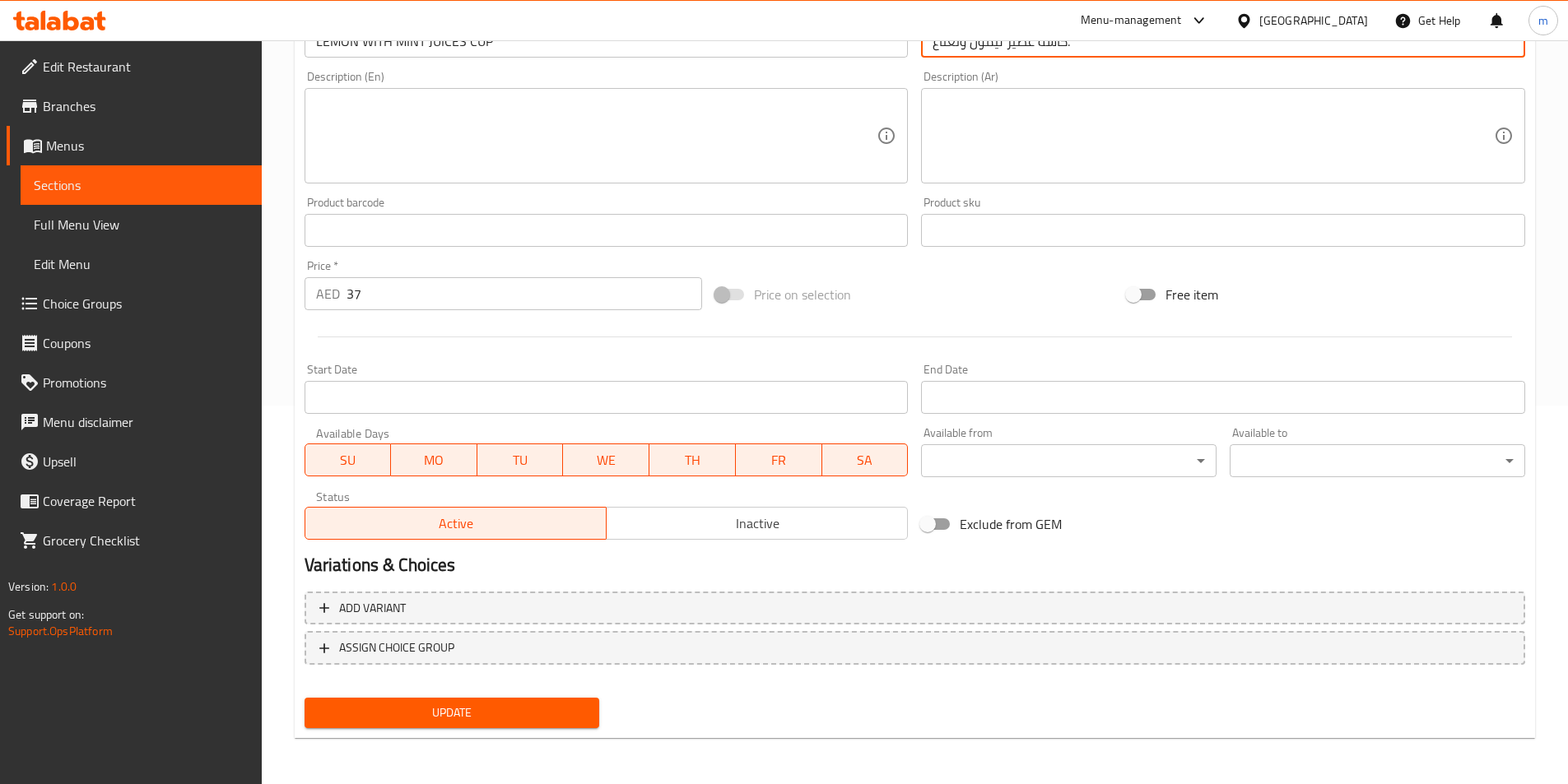
type input "كاسة عصير ليمون ونعناع."
click at [431, 715] on span "Update" at bounding box center [451, 713] width 269 height 21
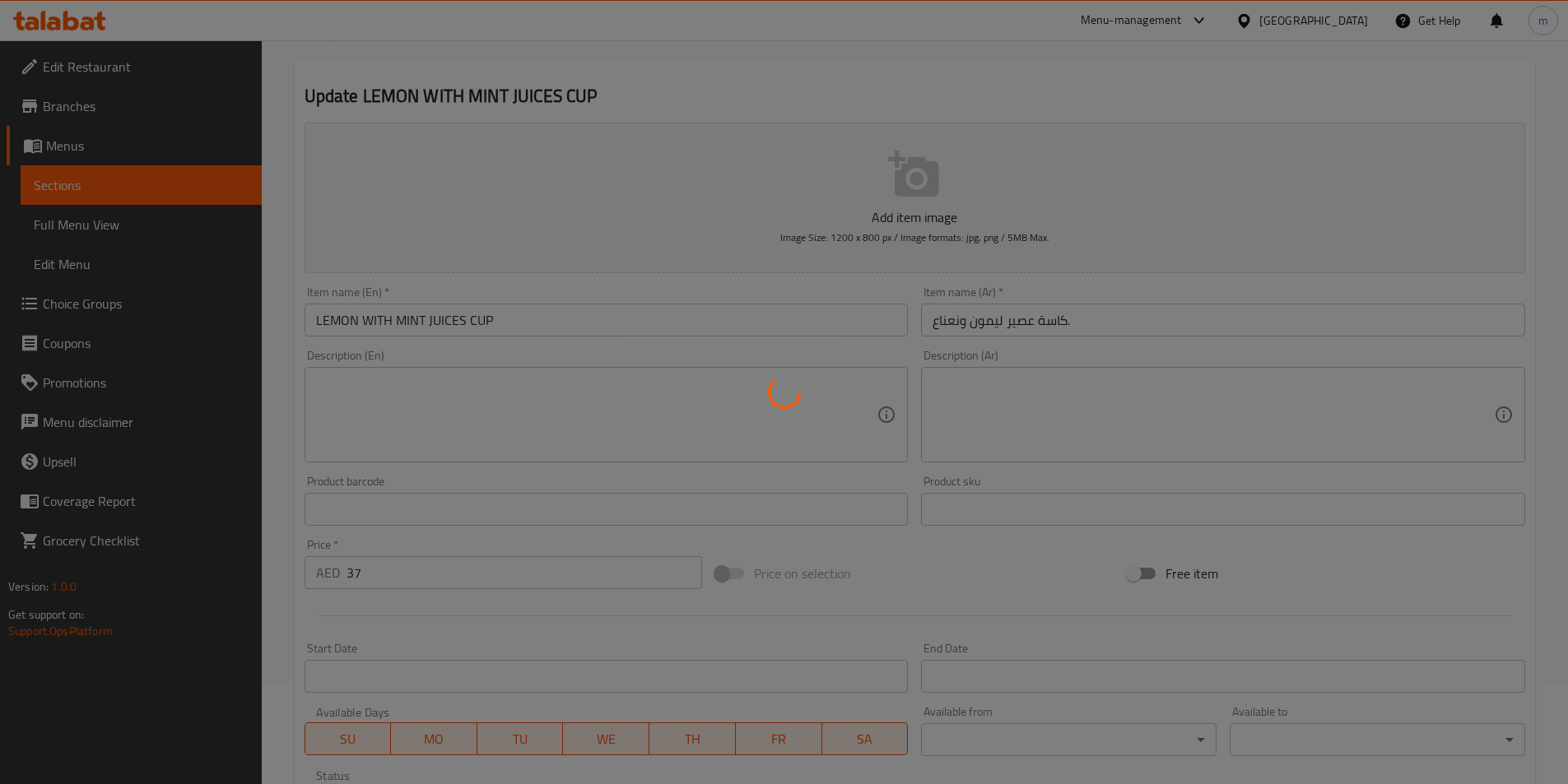
scroll to position [0, 0]
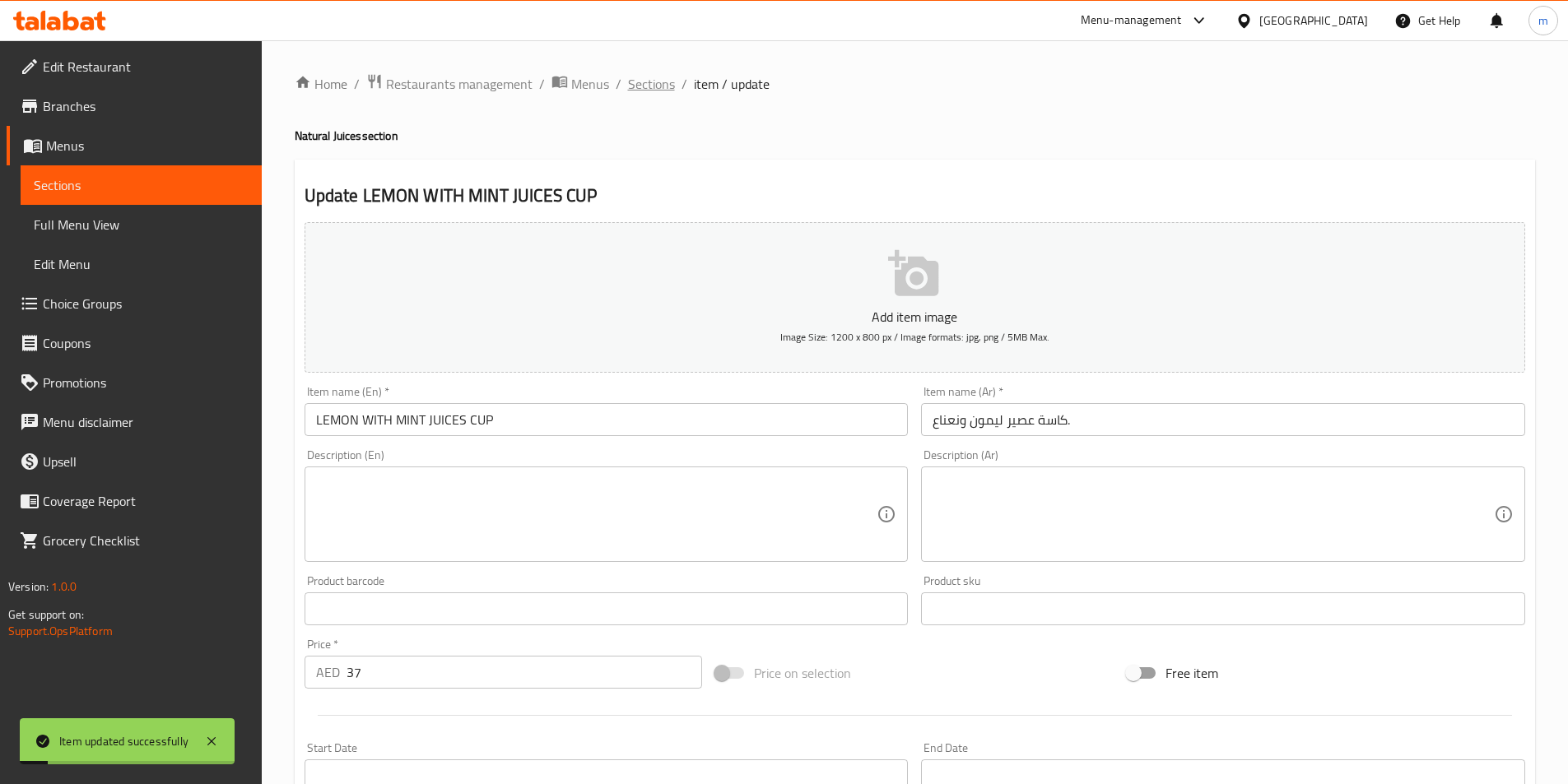
click at [647, 84] on span "Sections" at bounding box center [651, 84] width 47 height 20
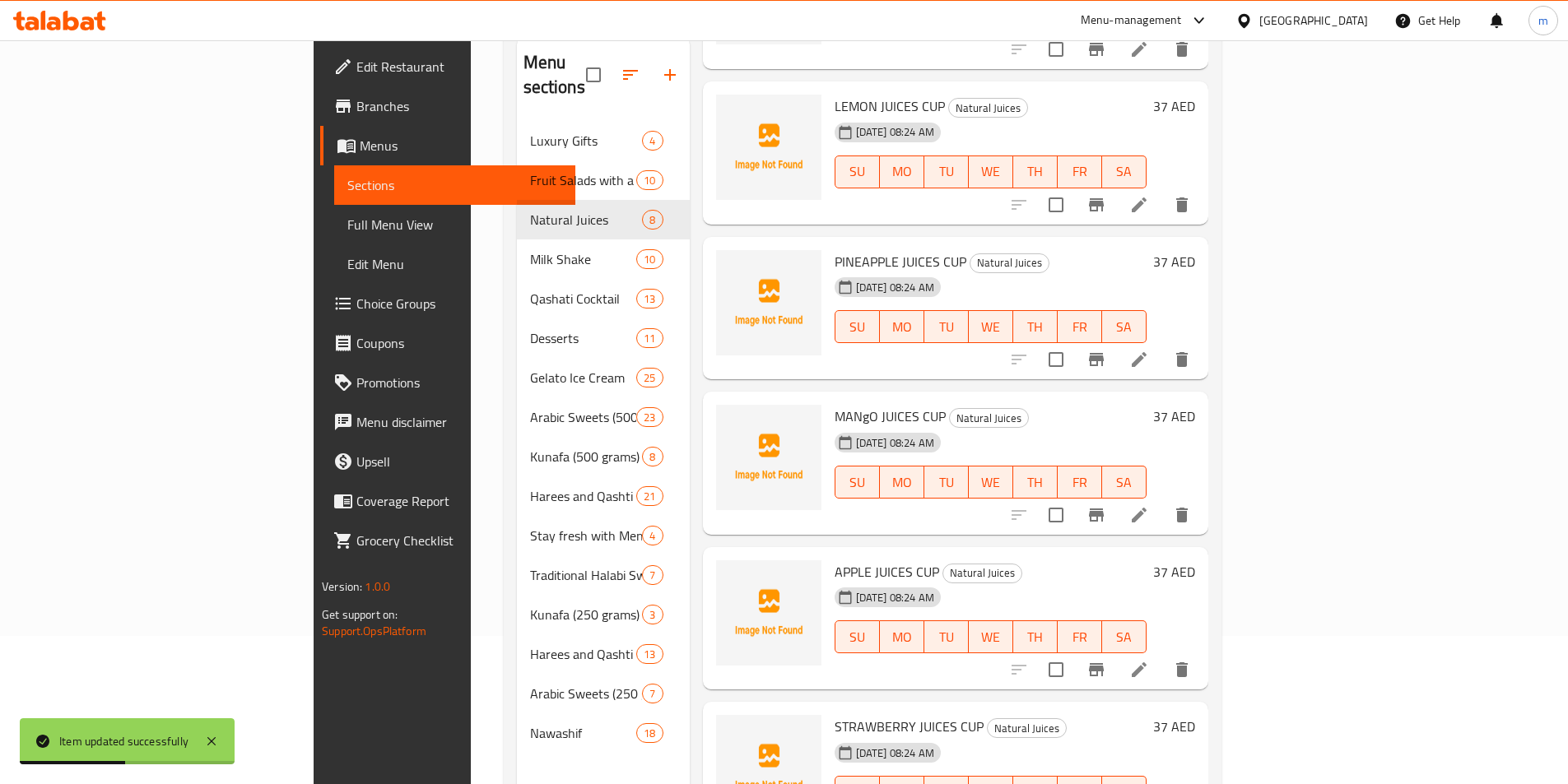
scroll to position [169, 0]
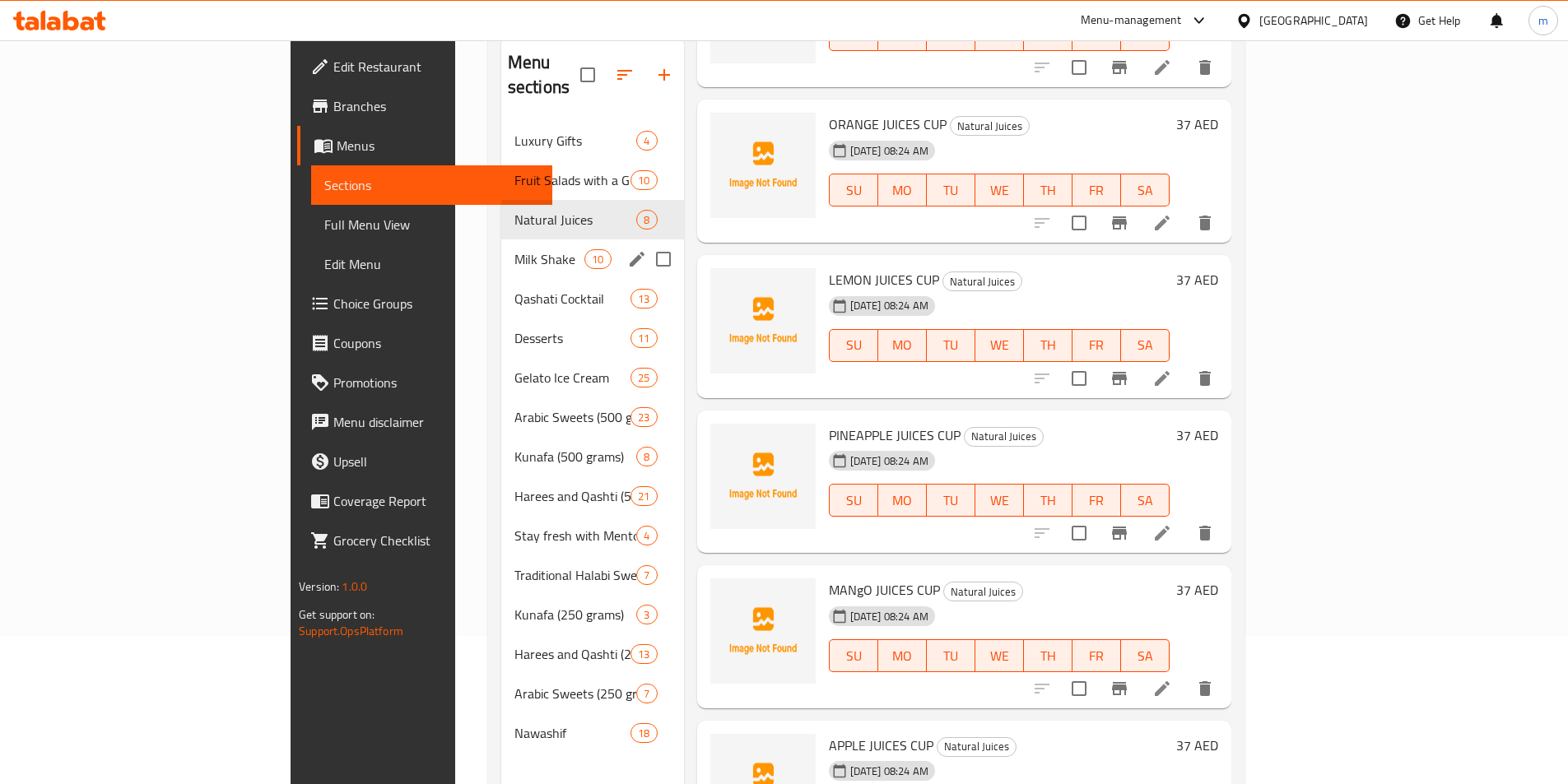
click at [515, 250] on span "Milk Shake" at bounding box center [549, 260] width 70 height 20
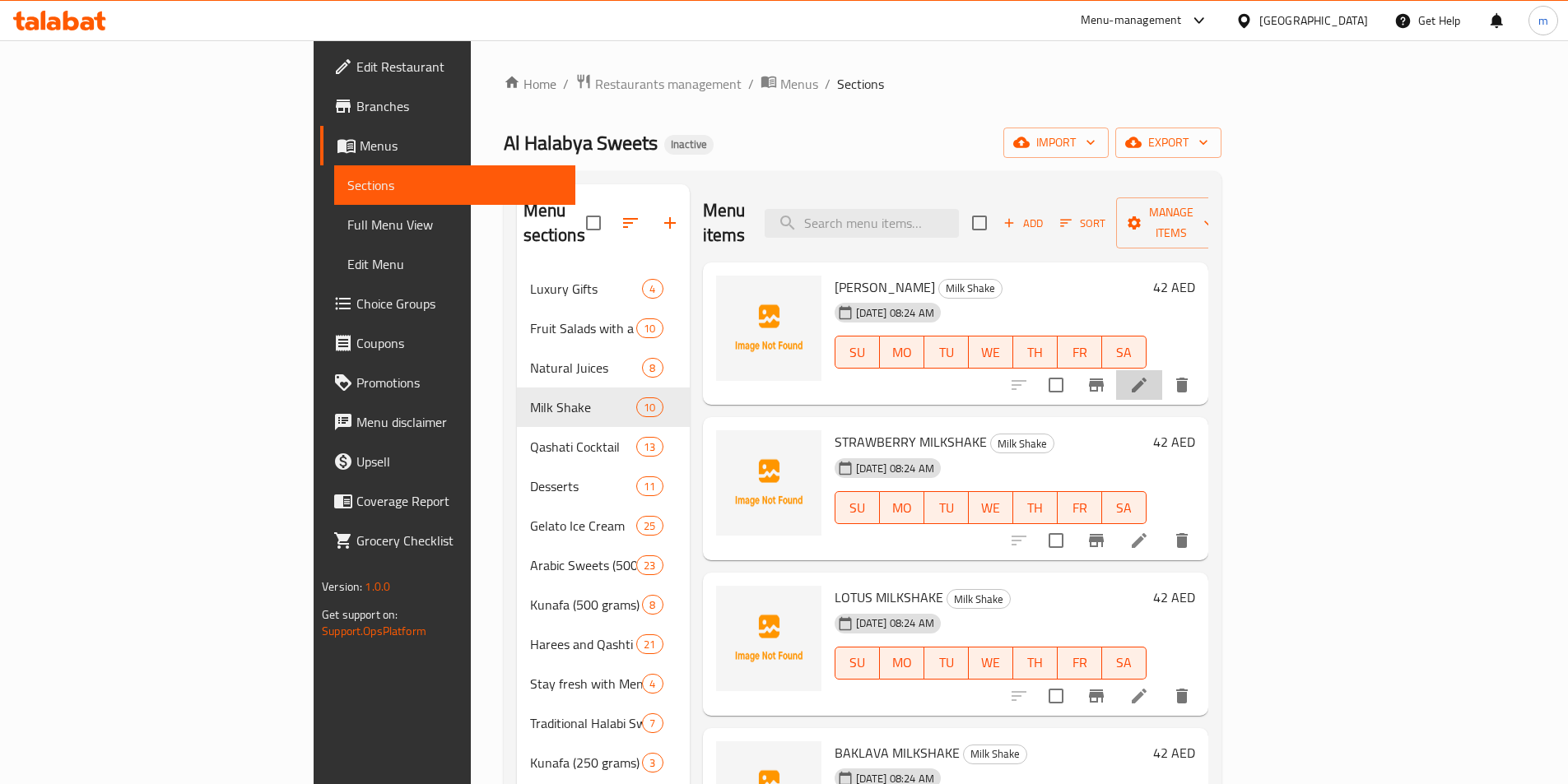
click at [1162, 371] on li at bounding box center [1140, 386] width 46 height 30
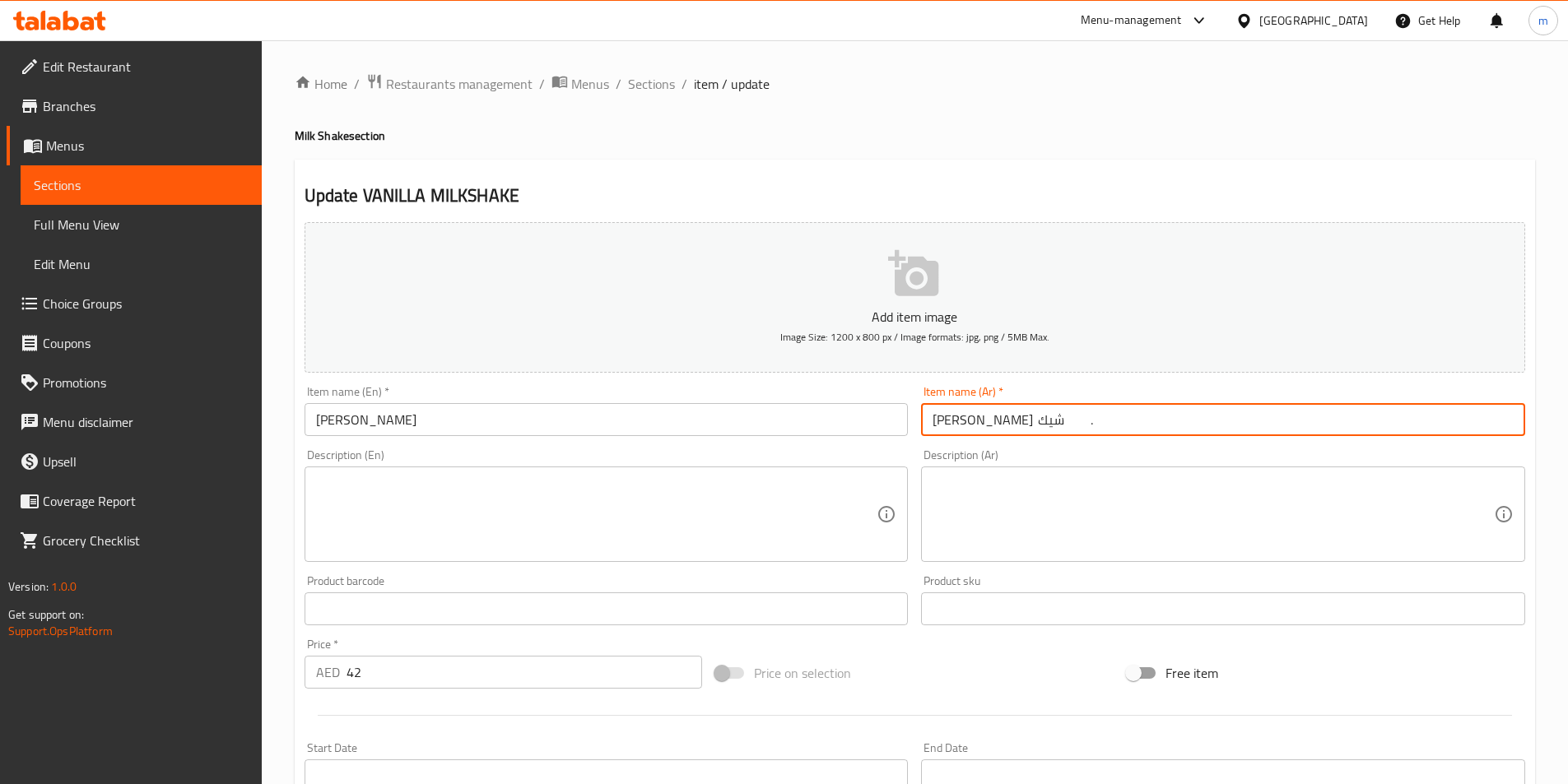
click at [1196, 408] on input "[PERSON_NAME] شيك ." at bounding box center [1223, 419] width 604 height 33
click at [1448, 417] on input "[PERSON_NAME] شيك ." at bounding box center [1223, 419] width 604 height 33
click at [1481, 419] on input "[PERSON_NAME] شيك ." at bounding box center [1223, 419] width 604 height 33
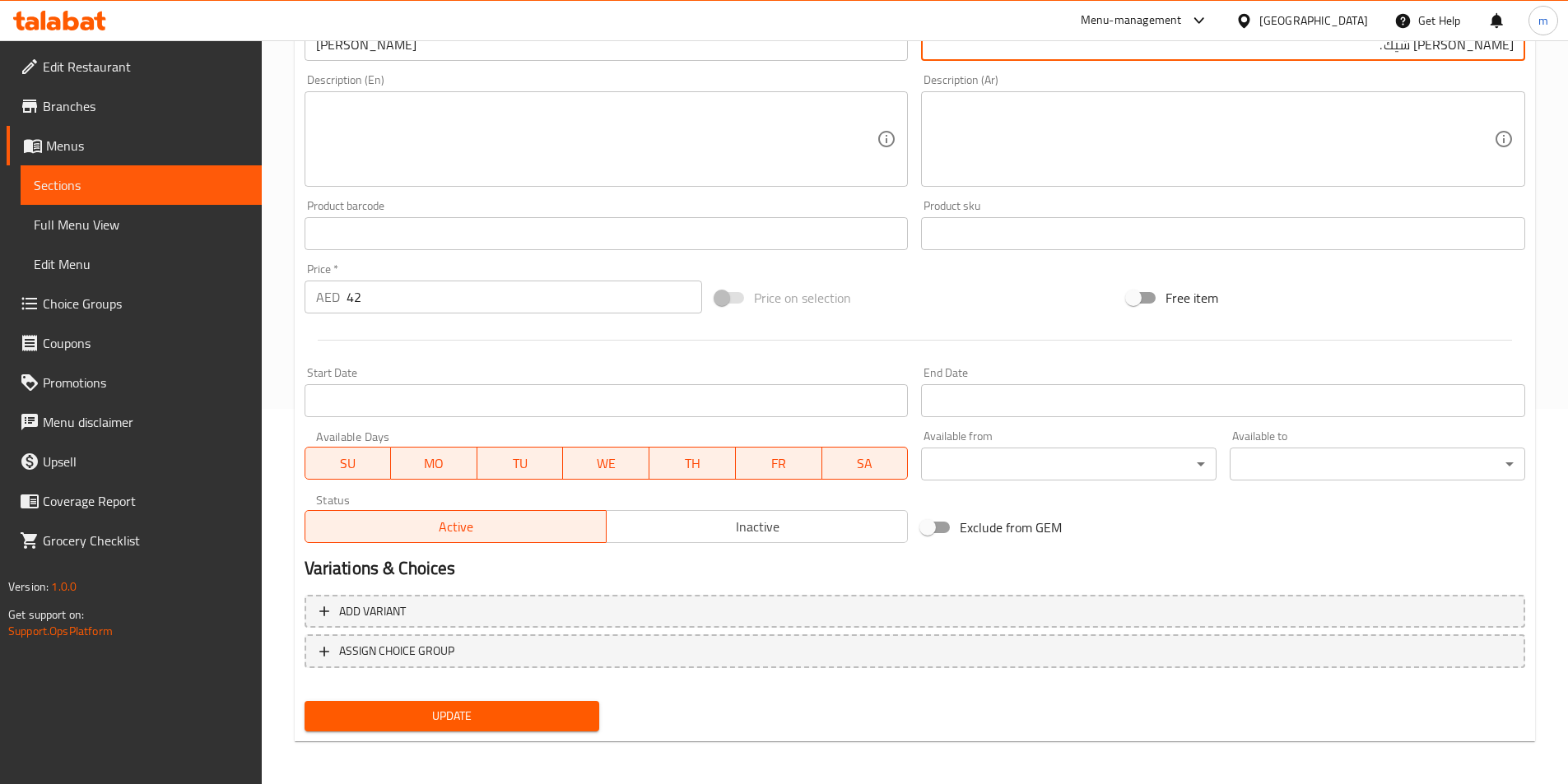
scroll to position [379, 0]
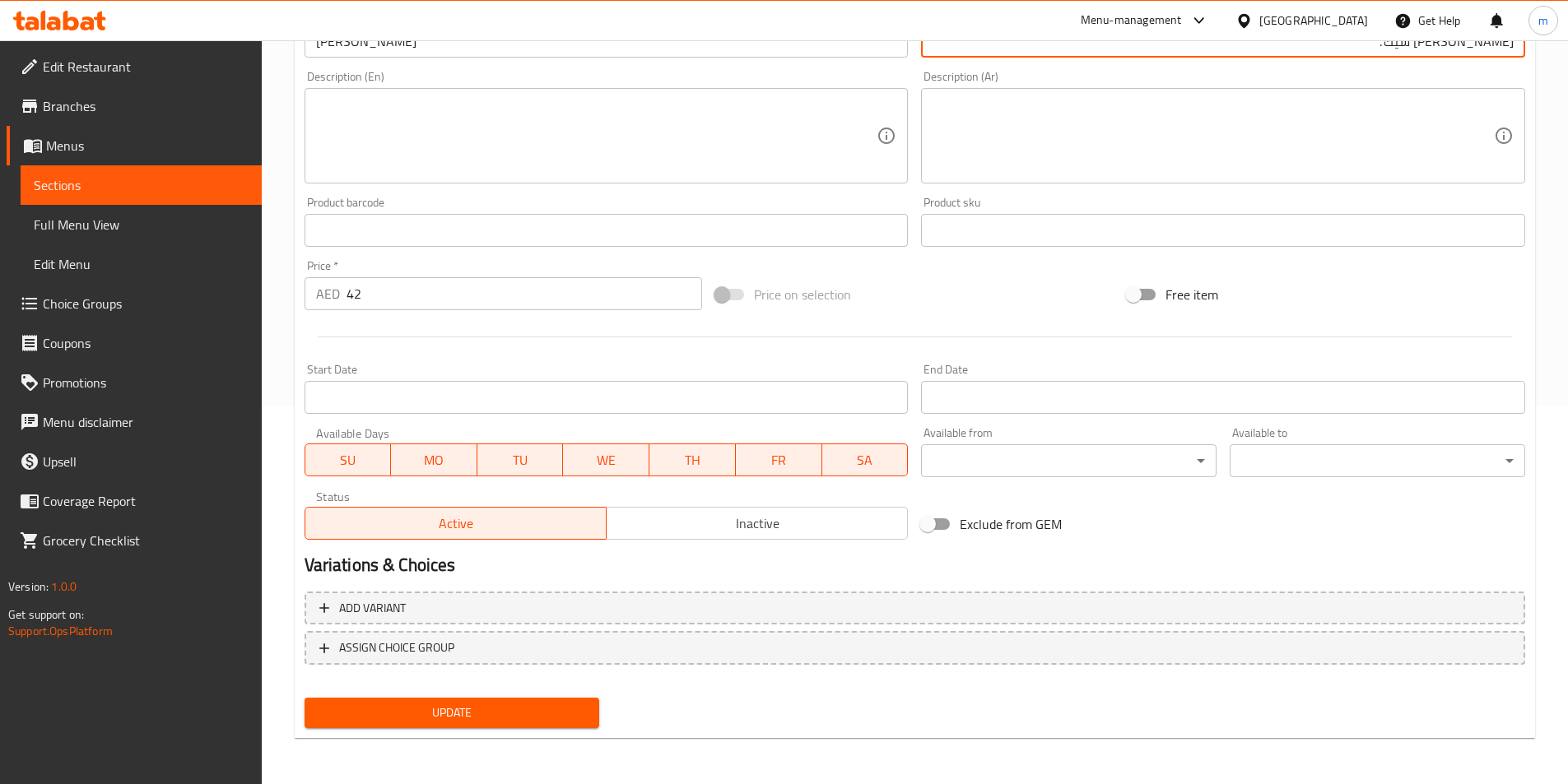
type input "[PERSON_NAME] شيك ."
click at [519, 705] on span "Update" at bounding box center [451, 713] width 269 height 21
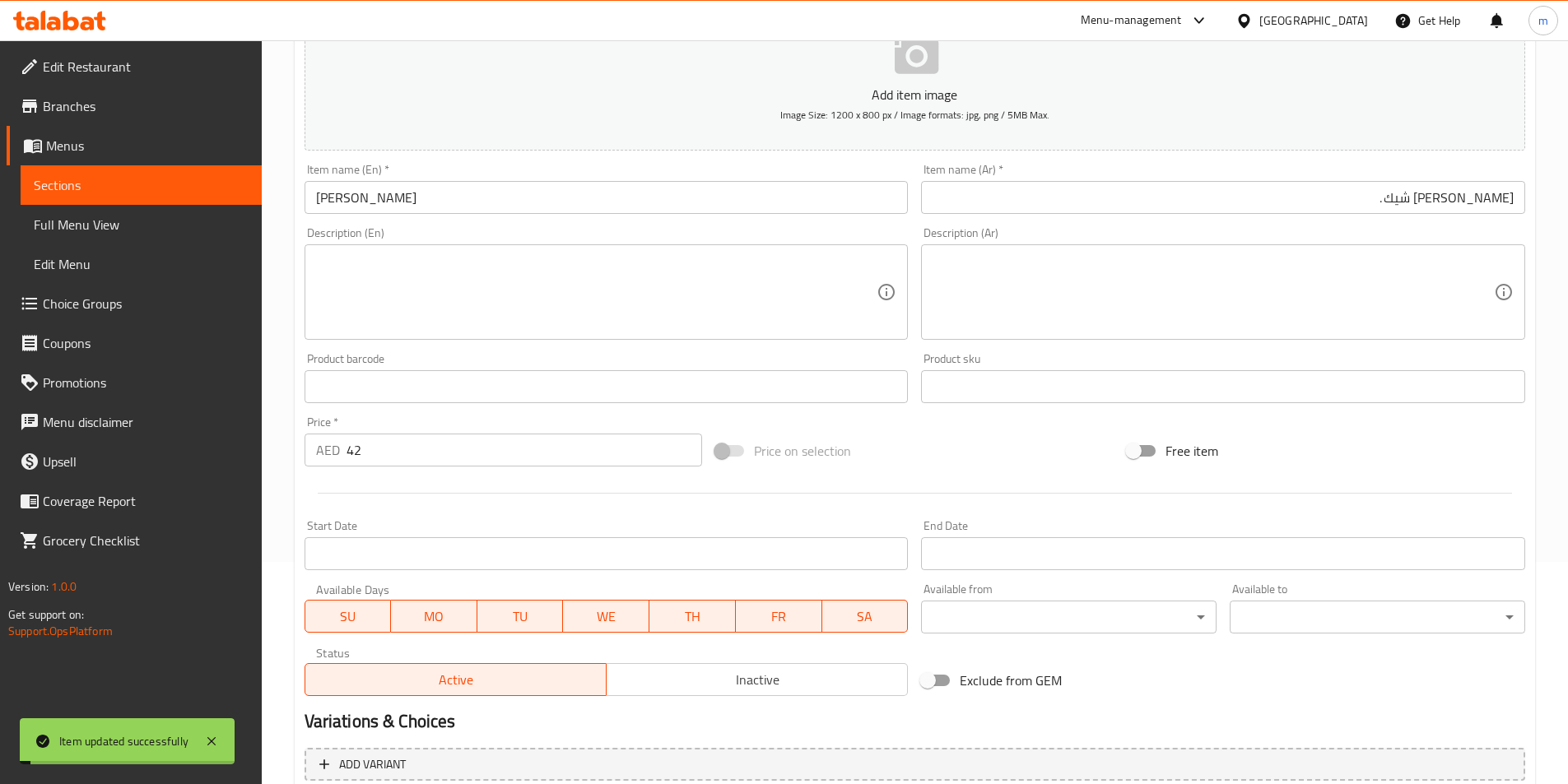
scroll to position [0, 0]
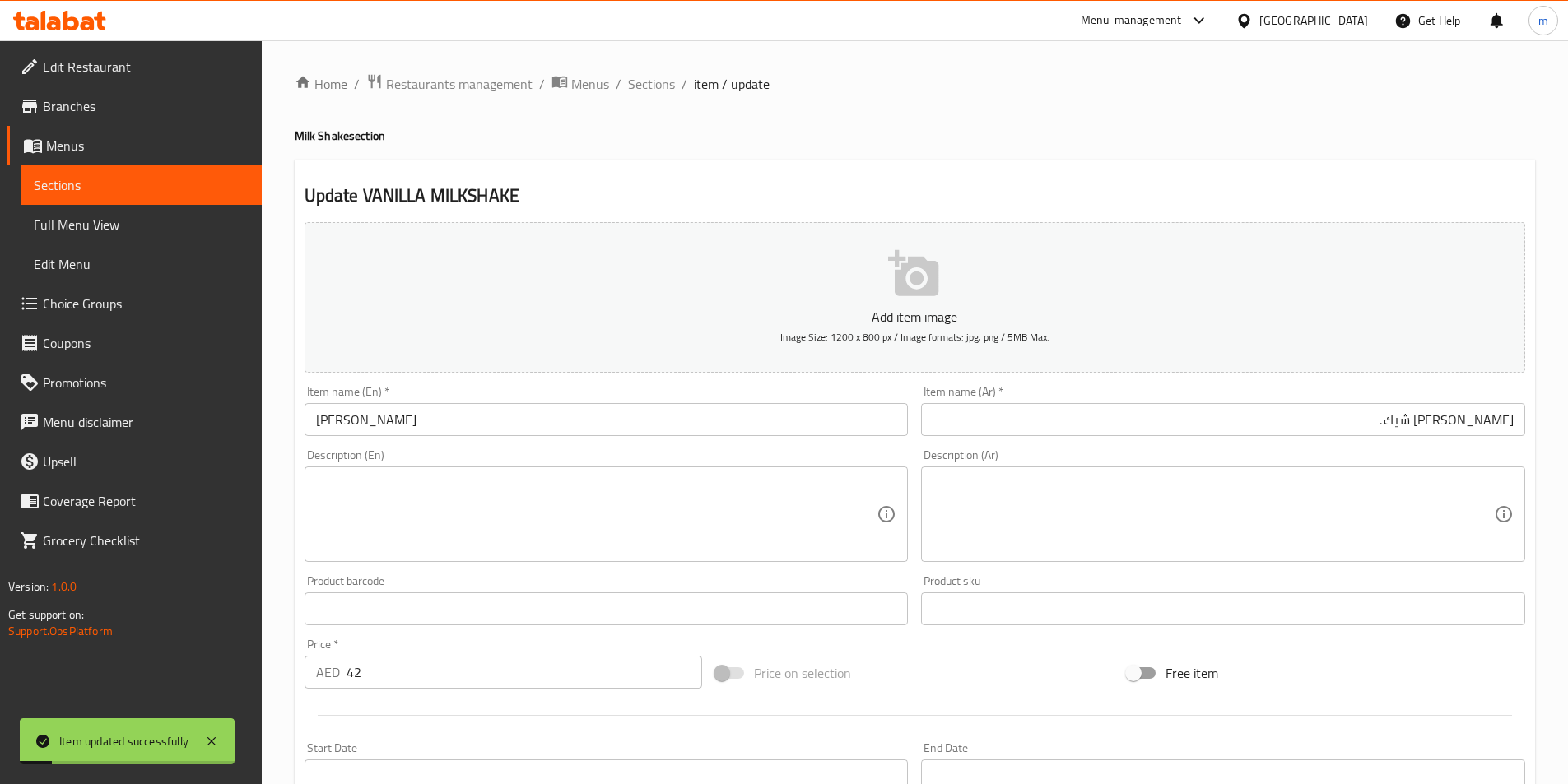
click at [649, 78] on span "Sections" at bounding box center [651, 84] width 47 height 20
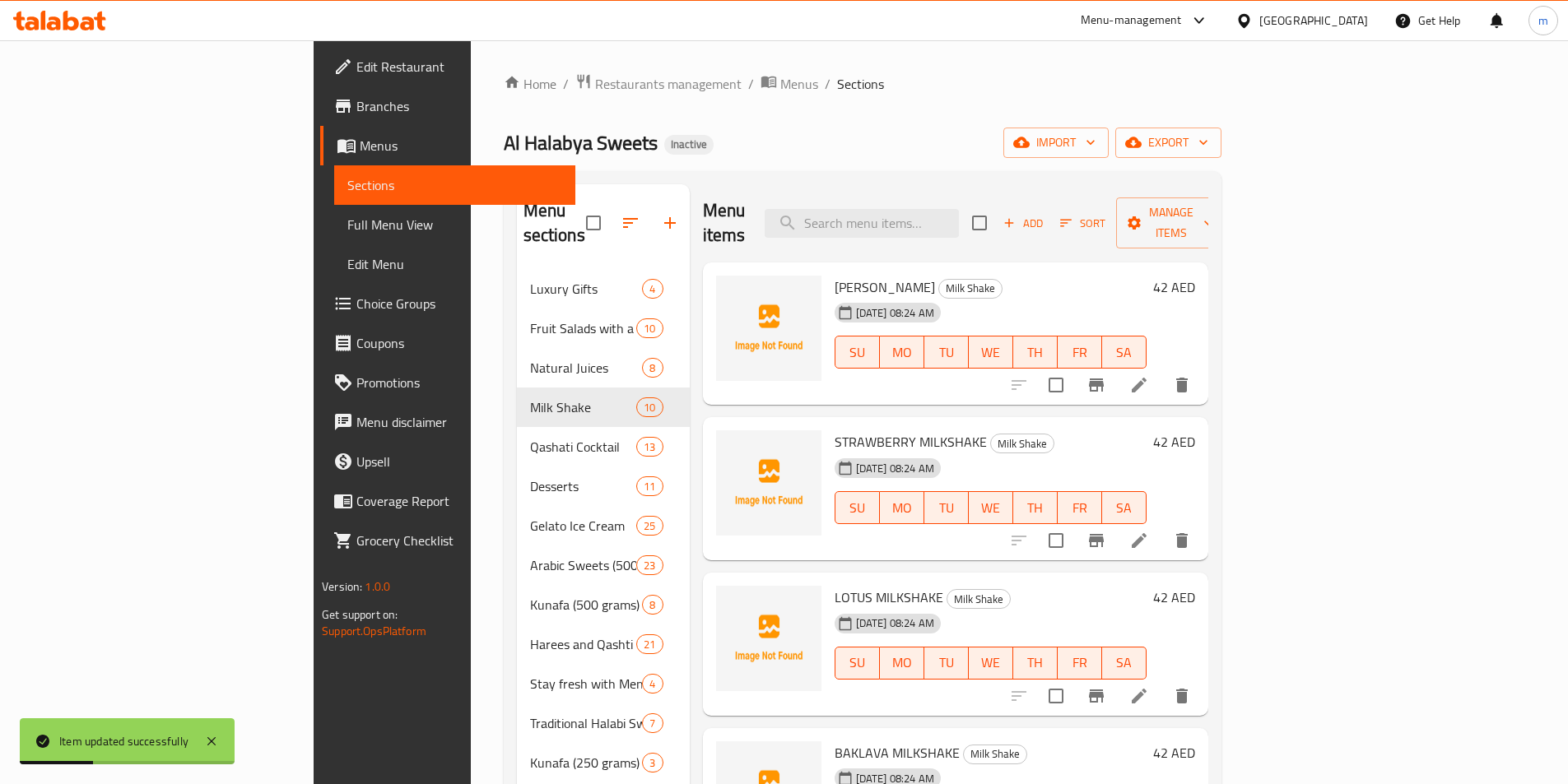
click at [1162, 525] on li at bounding box center [1140, 540] width 46 height 30
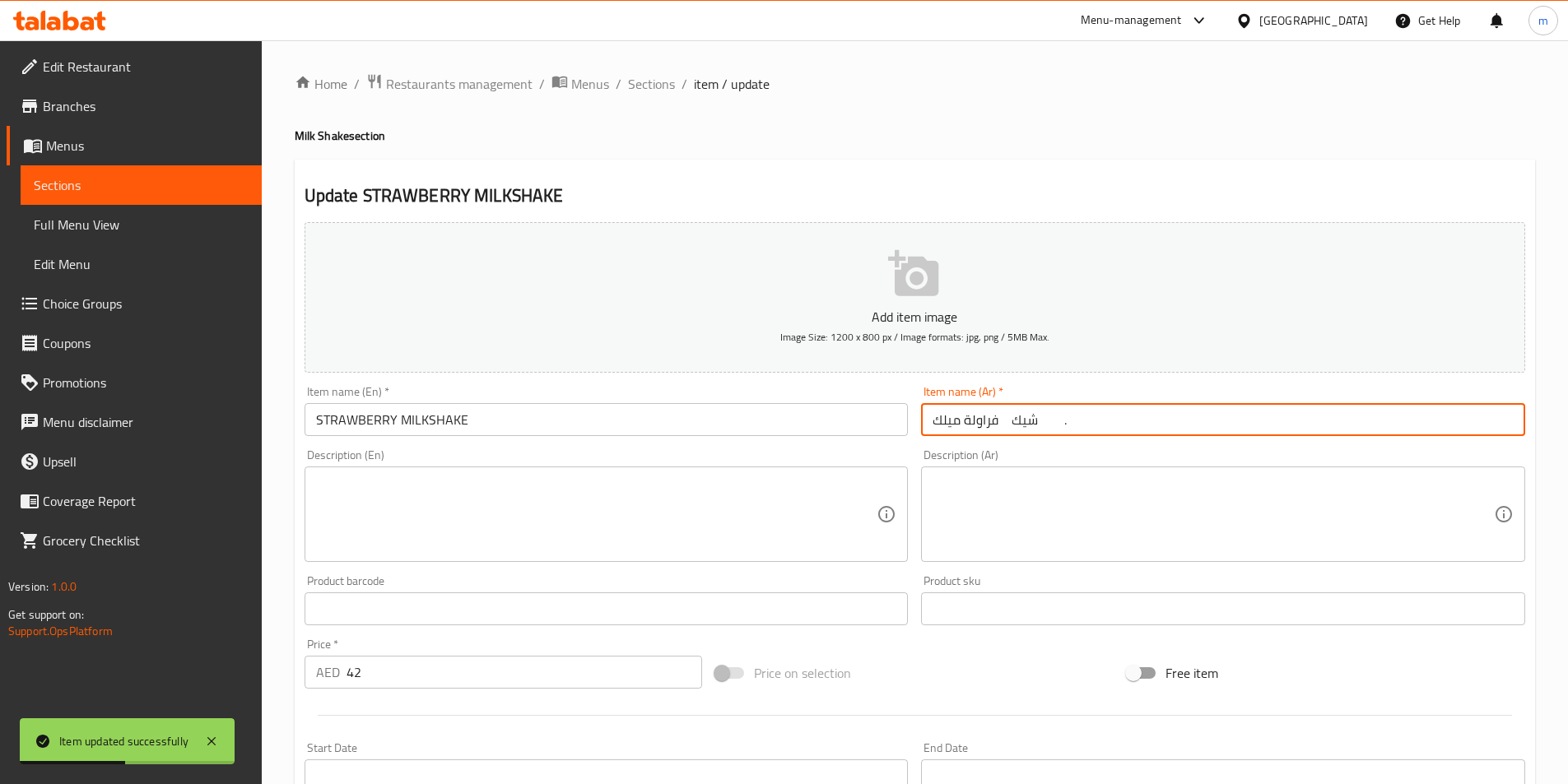
click at [1151, 414] on input "فراولة ميلك شيك ." at bounding box center [1223, 419] width 604 height 33
click at [1504, 419] on input "فراولة ميلك شيك ." at bounding box center [1223, 419] width 604 height 33
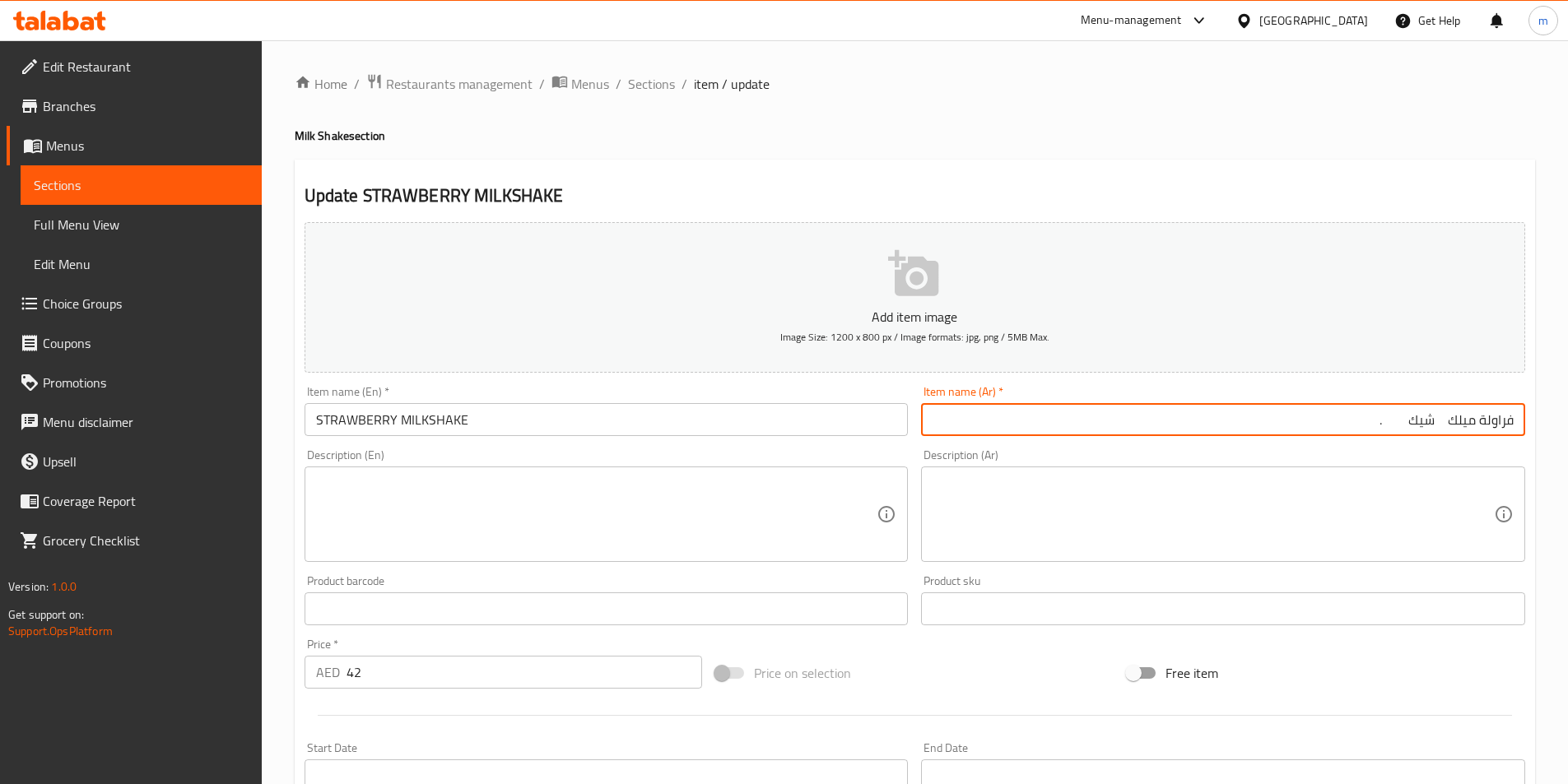
click at [1414, 425] on input "فراولة ميلك شيك ." at bounding box center [1223, 419] width 604 height 33
click at [1403, 420] on input "فراولة ميلك شيك ." at bounding box center [1223, 419] width 604 height 33
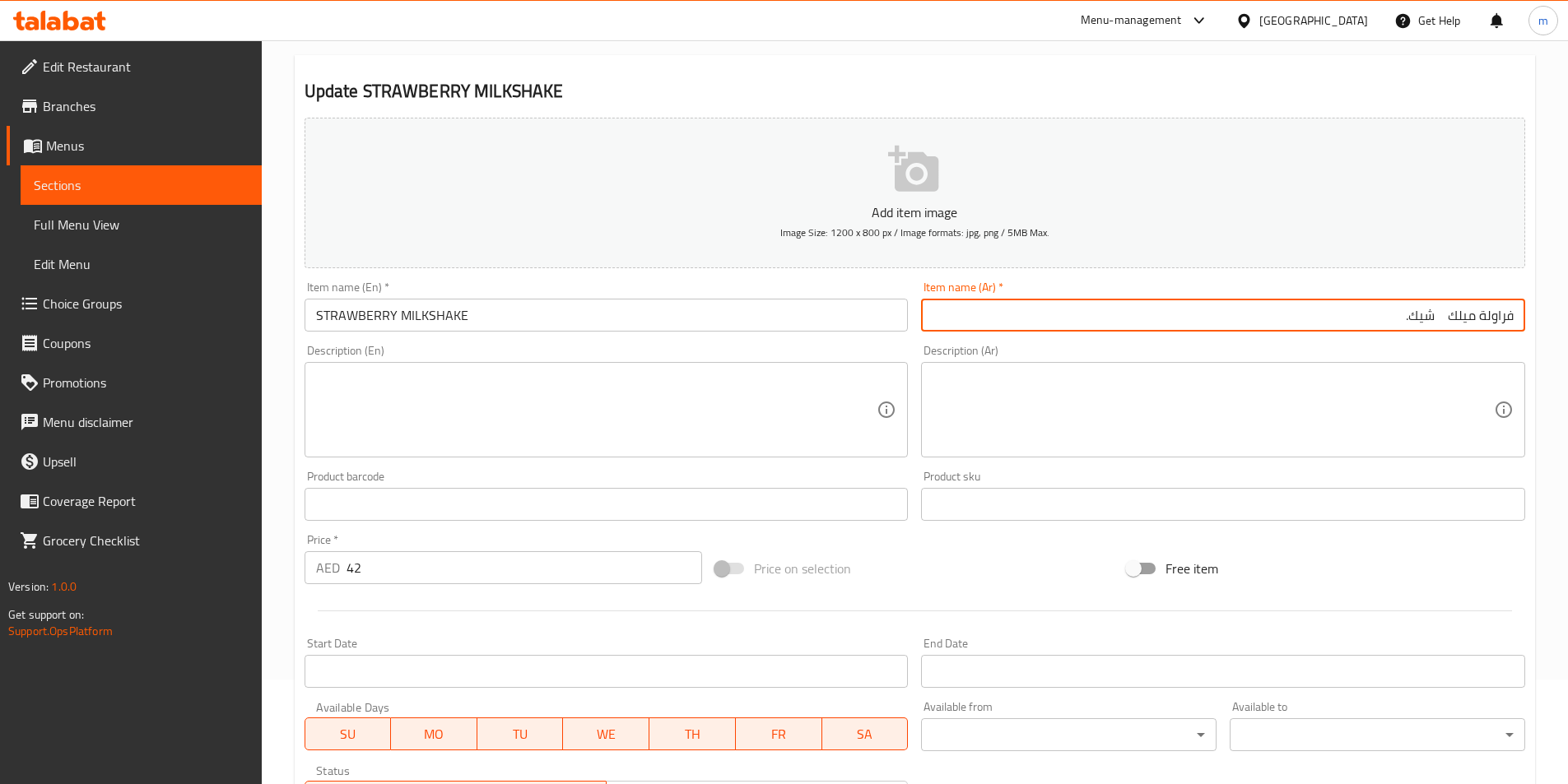
scroll to position [379, 0]
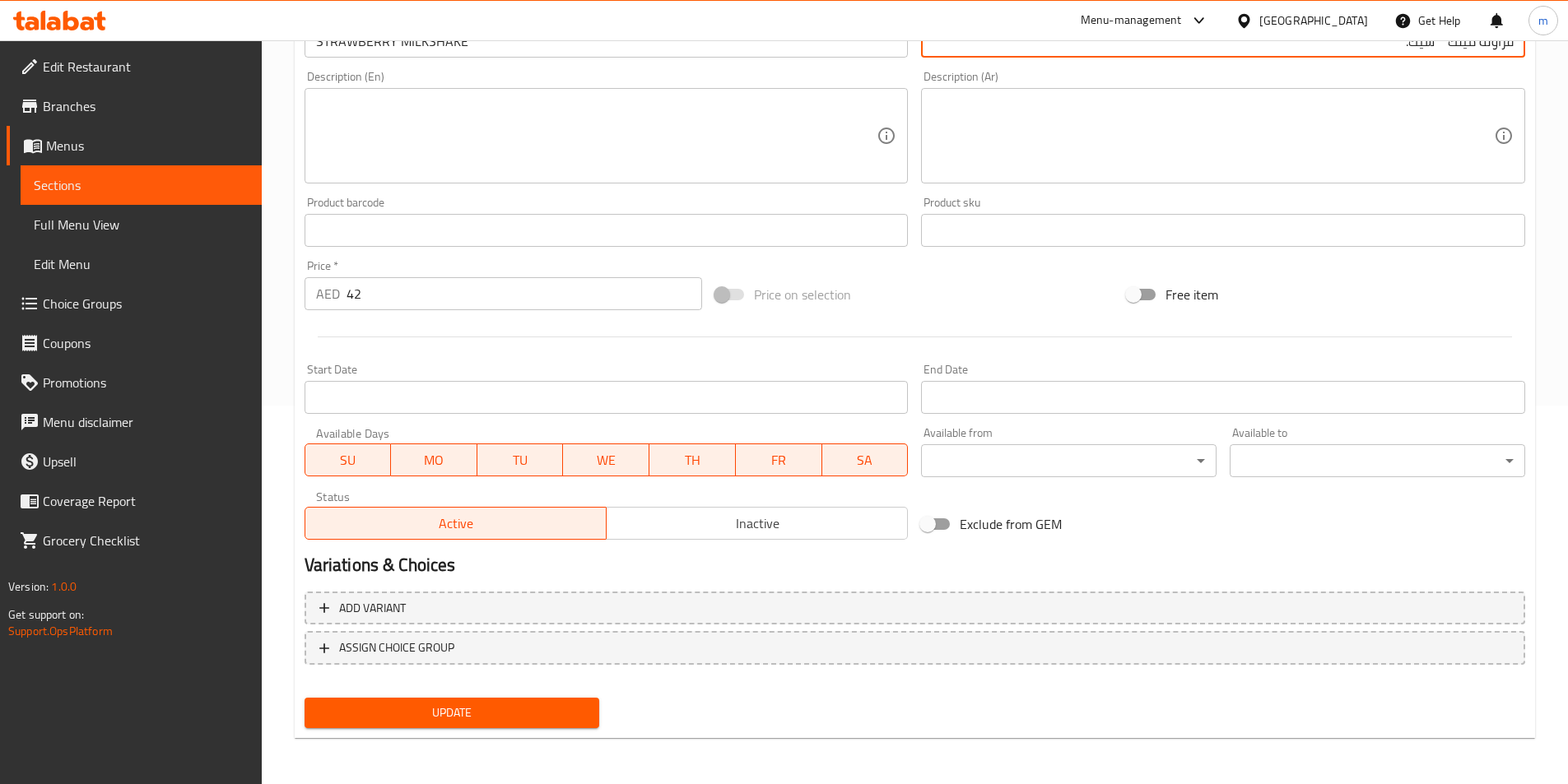
type input "فراولة ميلك شيك."
click at [554, 721] on span "Update" at bounding box center [451, 713] width 269 height 21
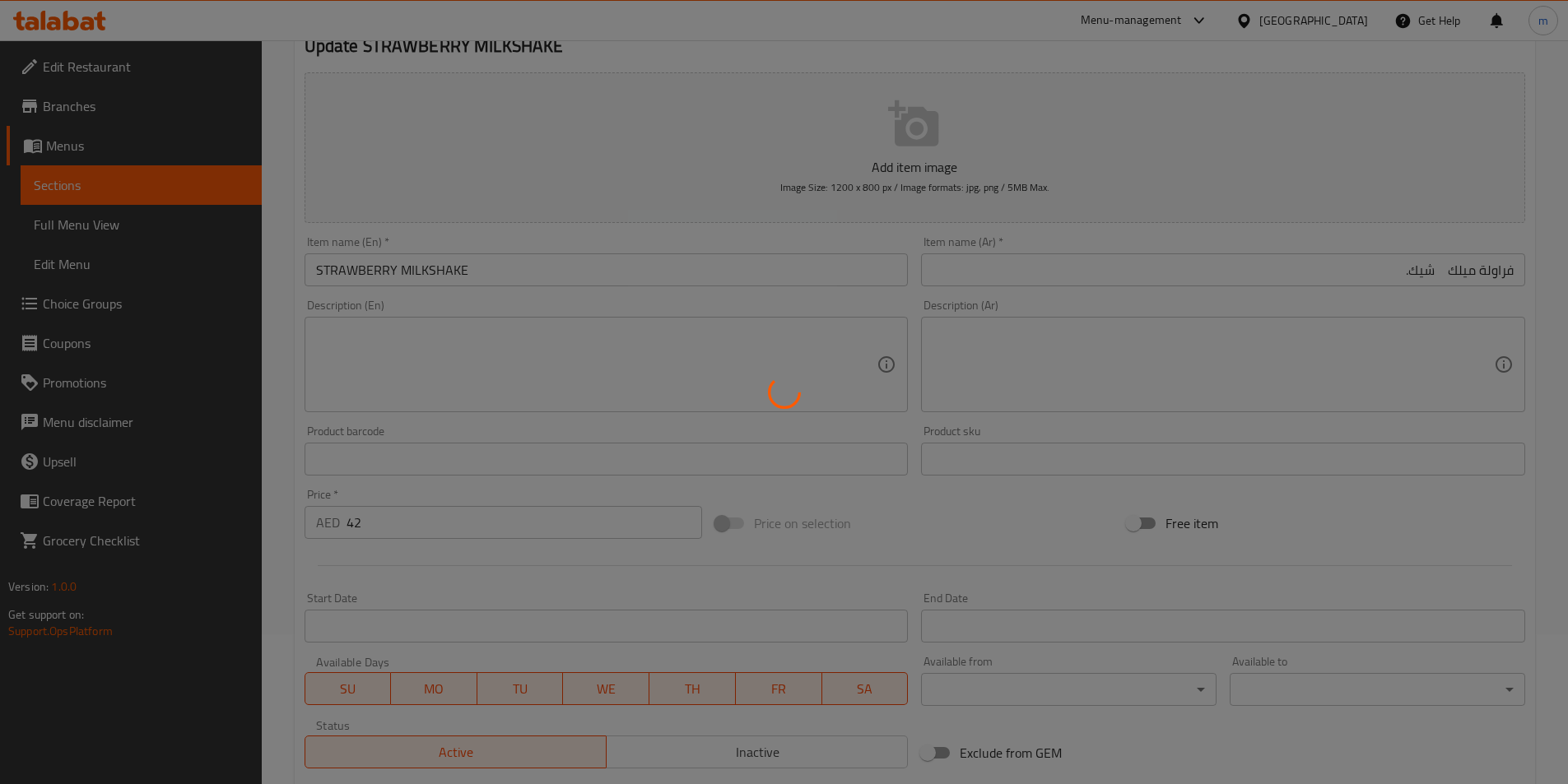
scroll to position [0, 0]
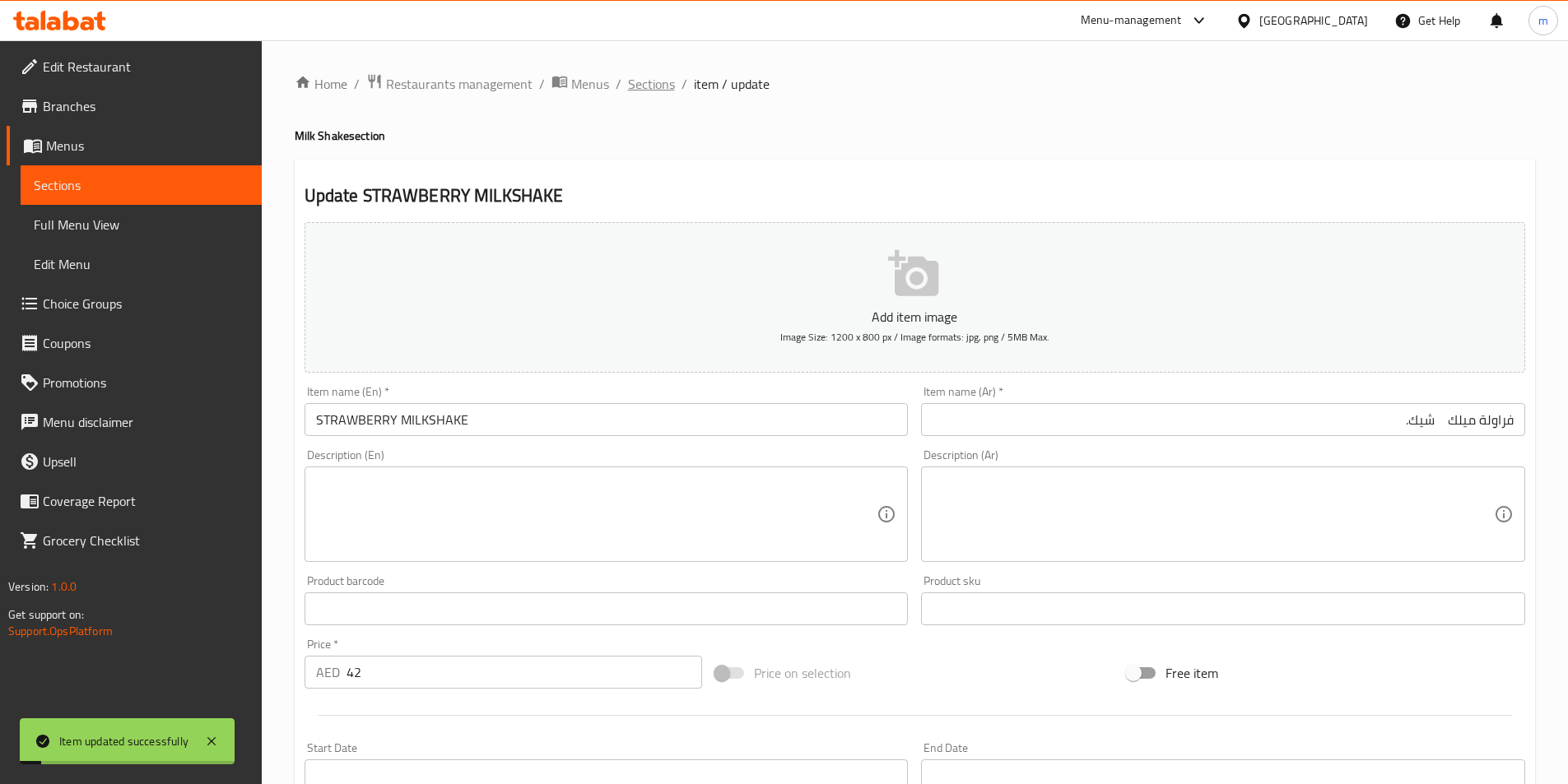
click at [654, 77] on span "Sections" at bounding box center [651, 84] width 47 height 20
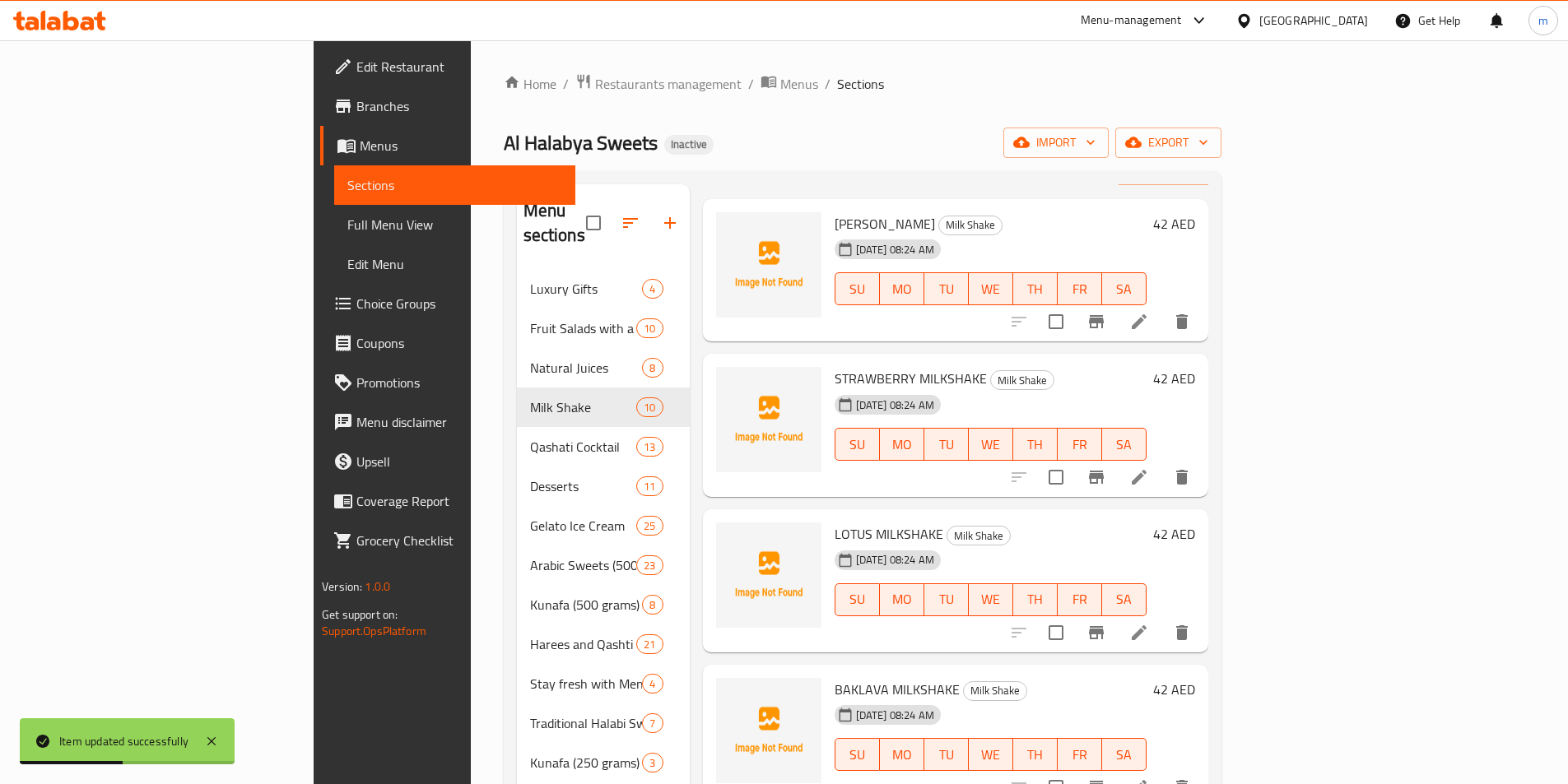
scroll to position [82, 0]
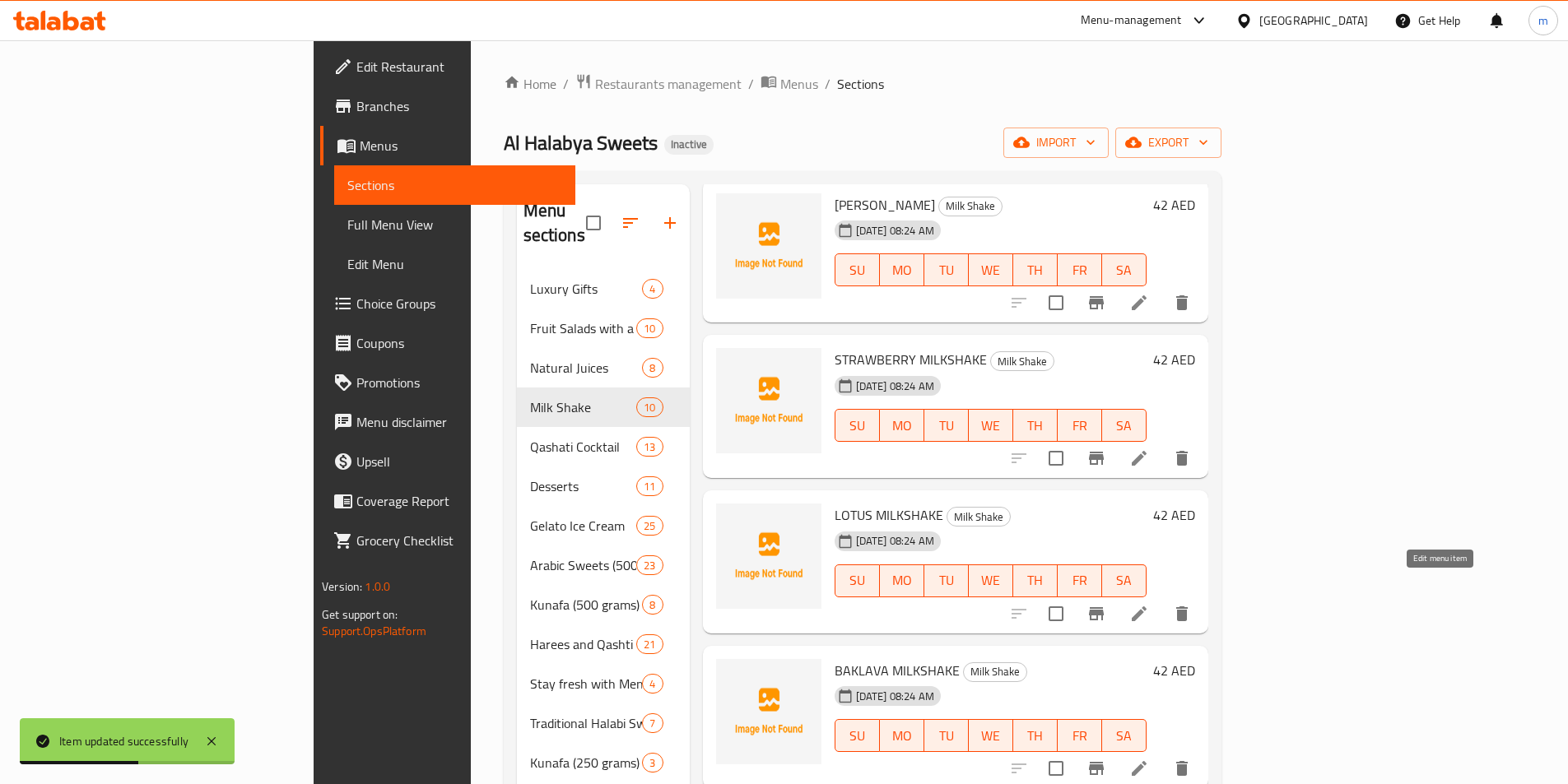
click at [1149, 604] on icon at bounding box center [1140, 614] width 20 height 20
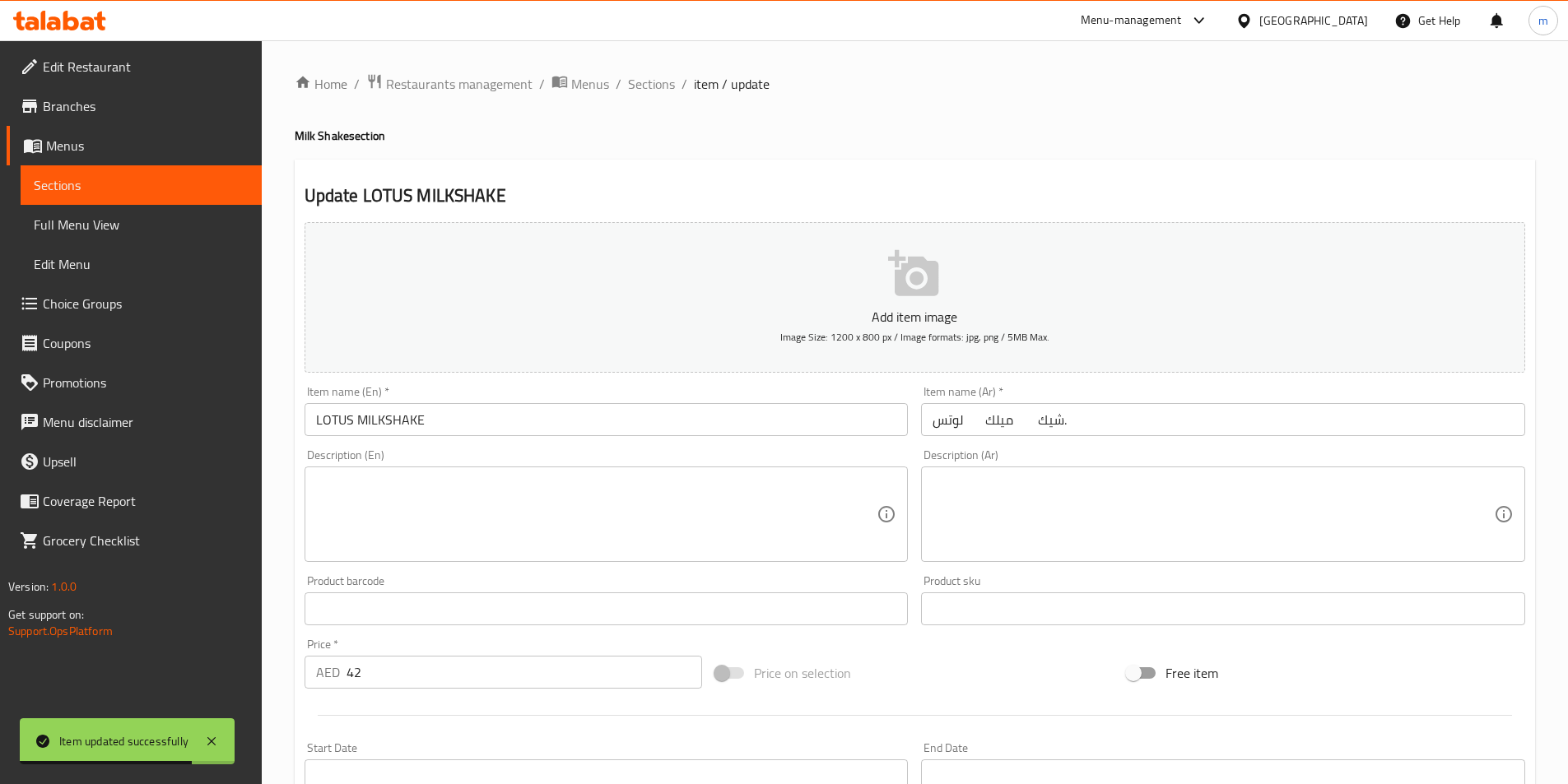
click at [1175, 420] on input "لوتس ميلك شيك." at bounding box center [1223, 419] width 604 height 33
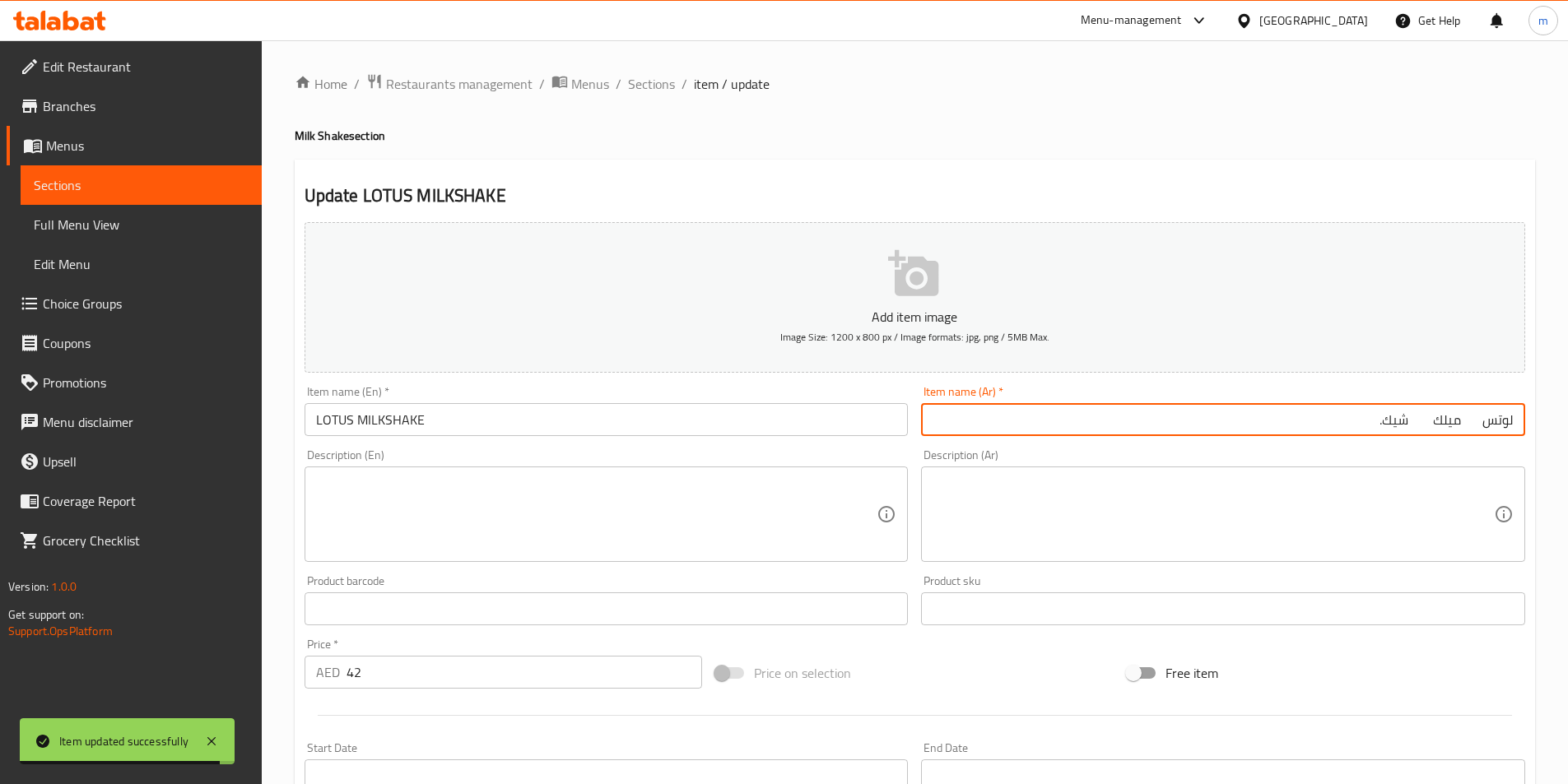
click at [1428, 419] on input "لوتس ميلك شيك." at bounding box center [1223, 419] width 604 height 33
click at [1473, 428] on input "لوتس ميلك شيك." at bounding box center [1223, 419] width 604 height 33
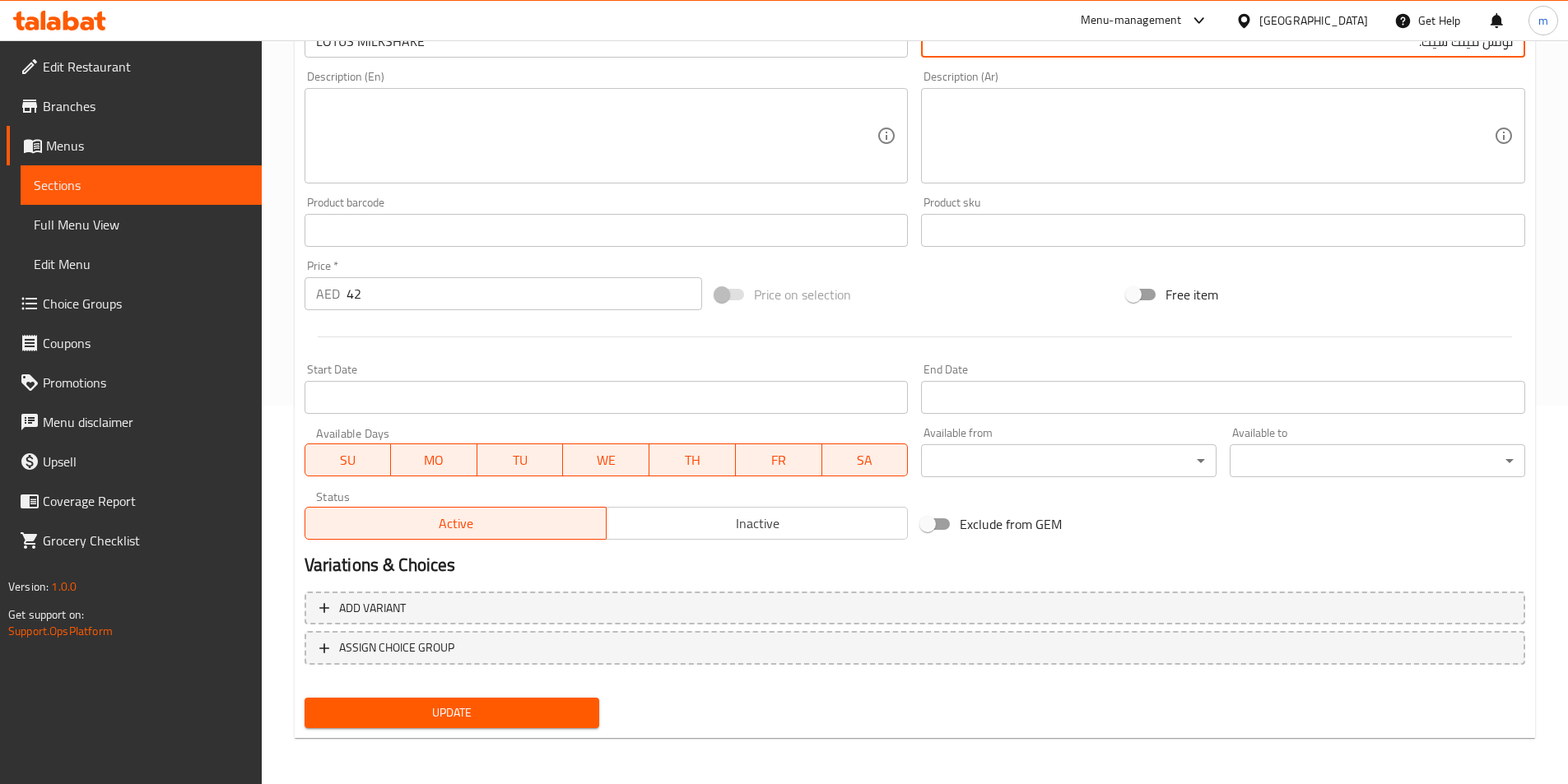
type input "لوتس ميلك شيك."
click at [478, 720] on span "Update" at bounding box center [451, 713] width 269 height 21
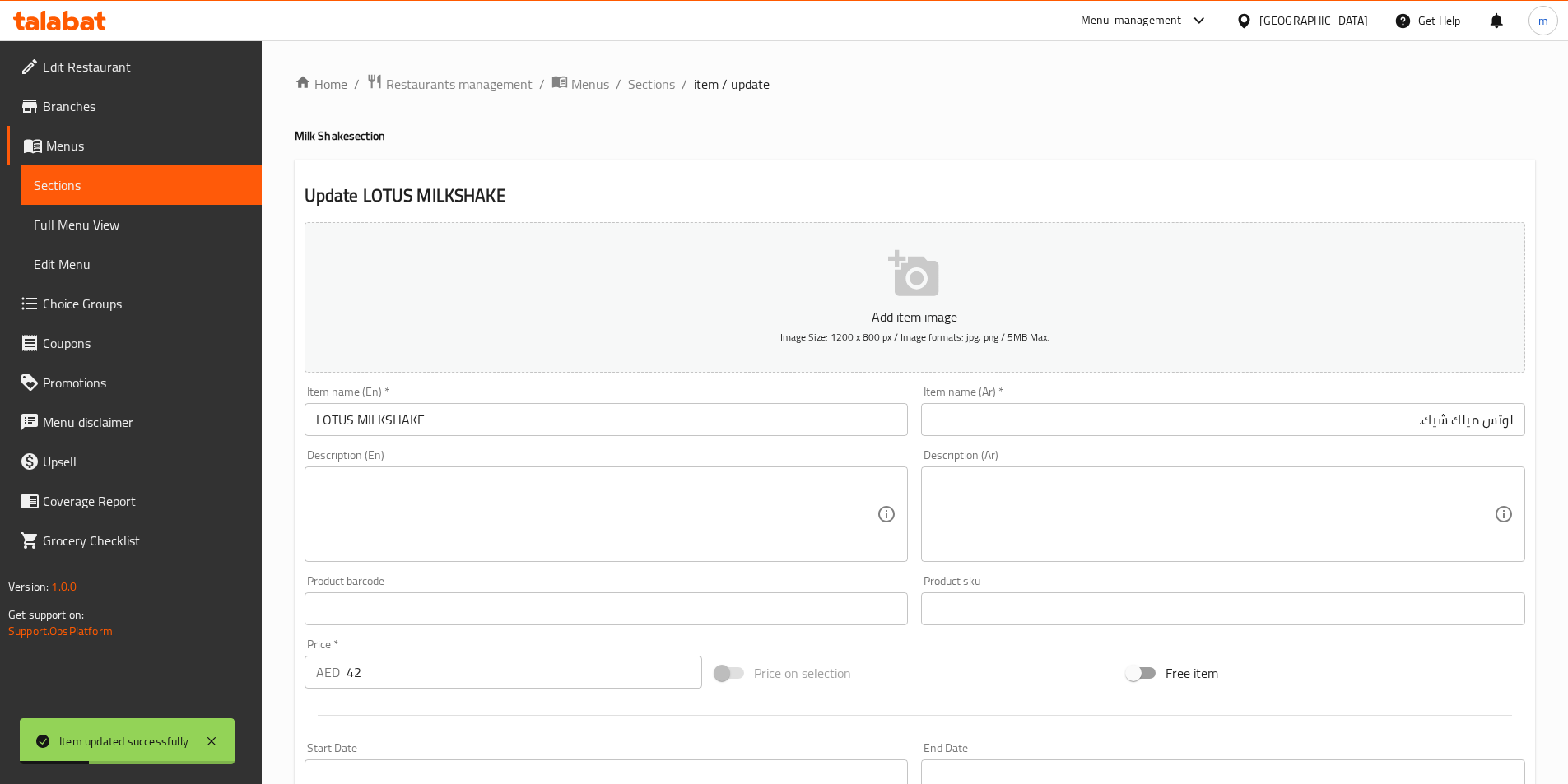
click at [656, 80] on span "Sections" at bounding box center [651, 84] width 47 height 20
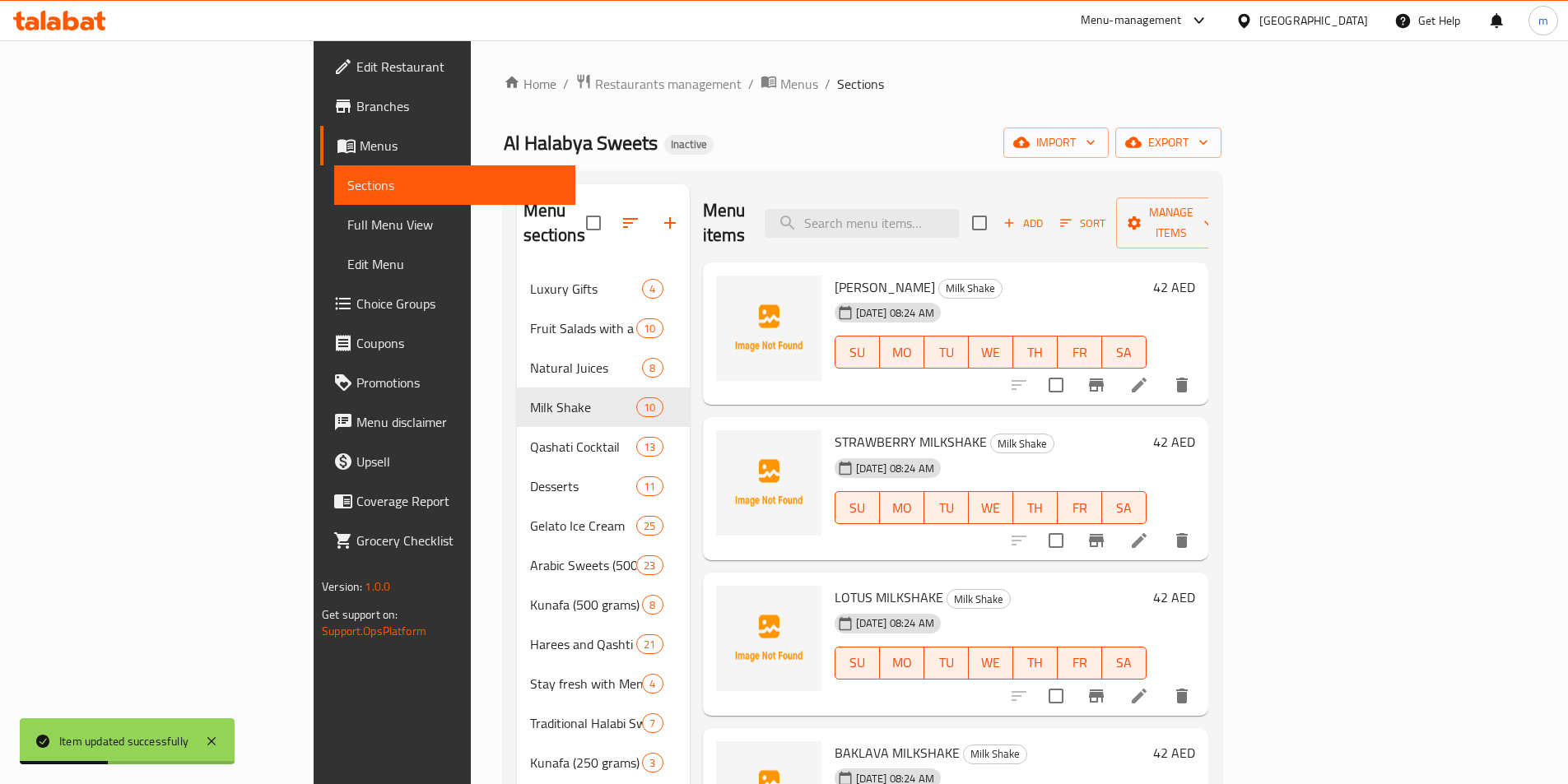
scroll to position [329, 0]
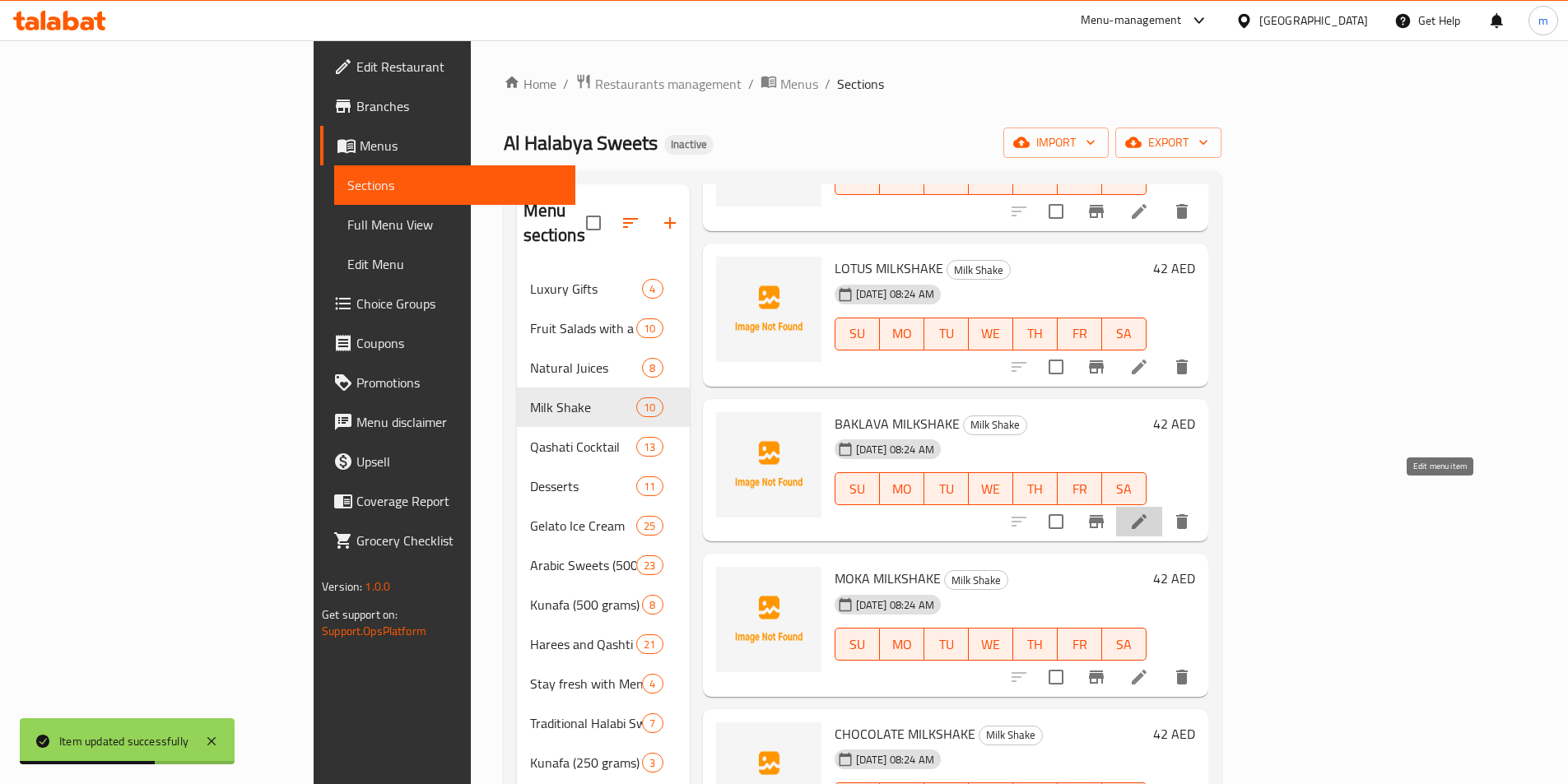
click at [1146, 514] on icon at bounding box center [1139, 521] width 15 height 15
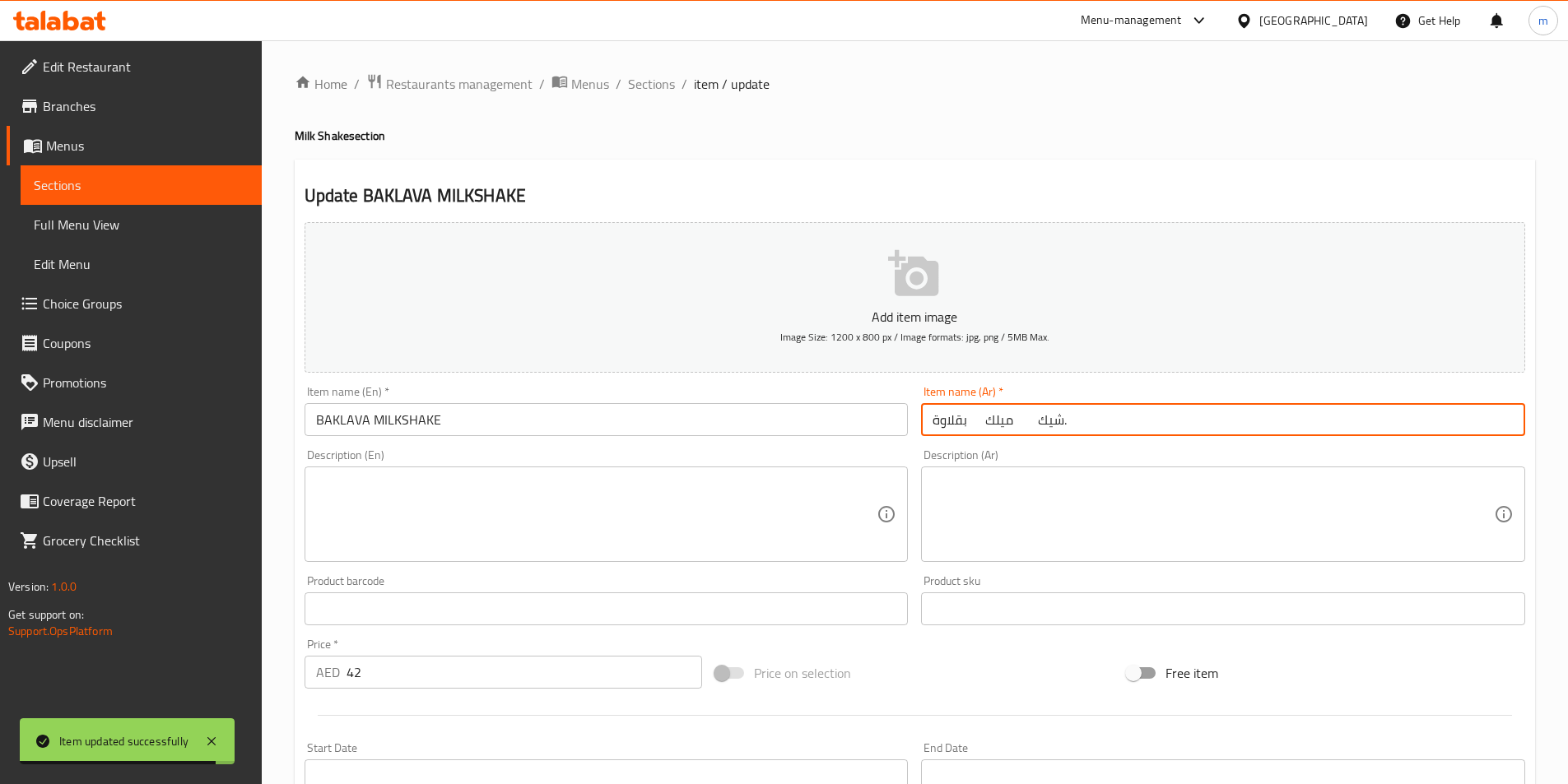
click at [1418, 426] on input "بقلاوة ميلك شيك." at bounding box center [1223, 419] width 604 height 33
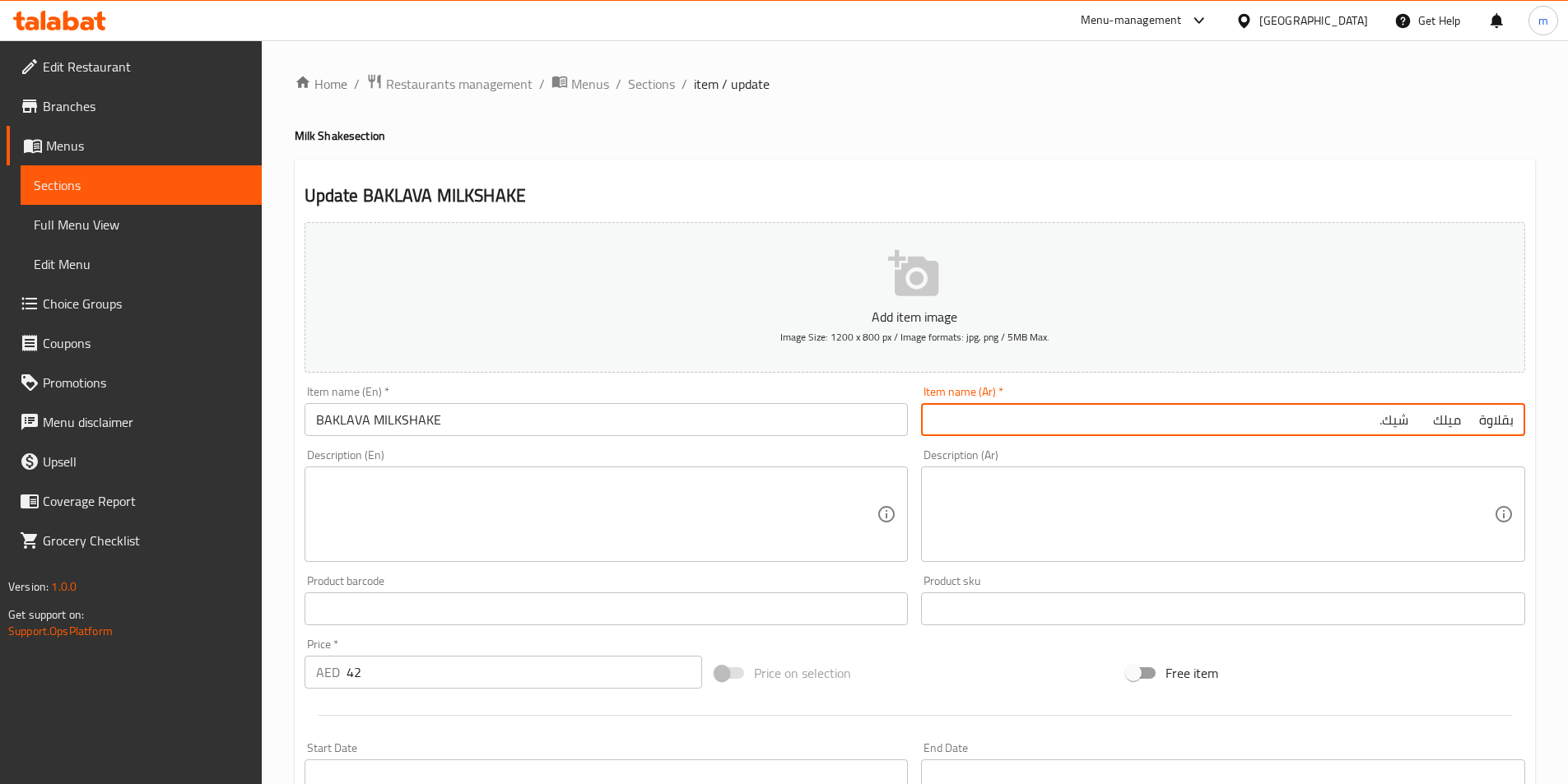
click at [1418, 426] on input "بقلاوة ميلك شيك." at bounding box center [1223, 419] width 604 height 33
click at [1467, 415] on input "بقلاوة ميلك شيك." at bounding box center [1223, 419] width 604 height 33
type input "بقلاوة ميلك شيك."
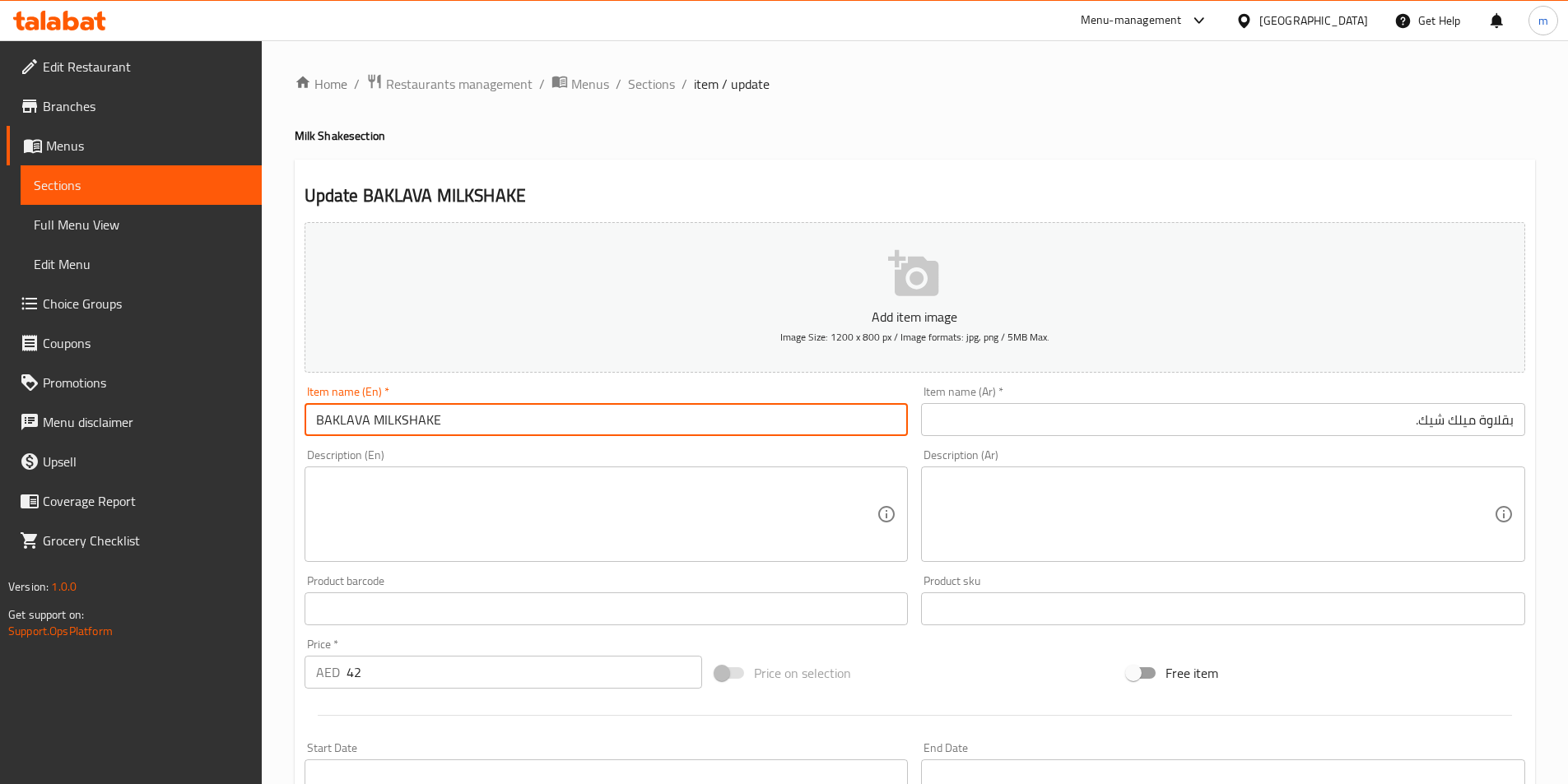
drag, startPoint x: 443, startPoint y: 427, endPoint x: 265, endPoint y: 465, distance: 182.0
click at [265, 465] on div "Home / Restaurants management / Menus / Sections / item / update Milk Shake sec…" at bounding box center [914, 602] width 1306 height 1122
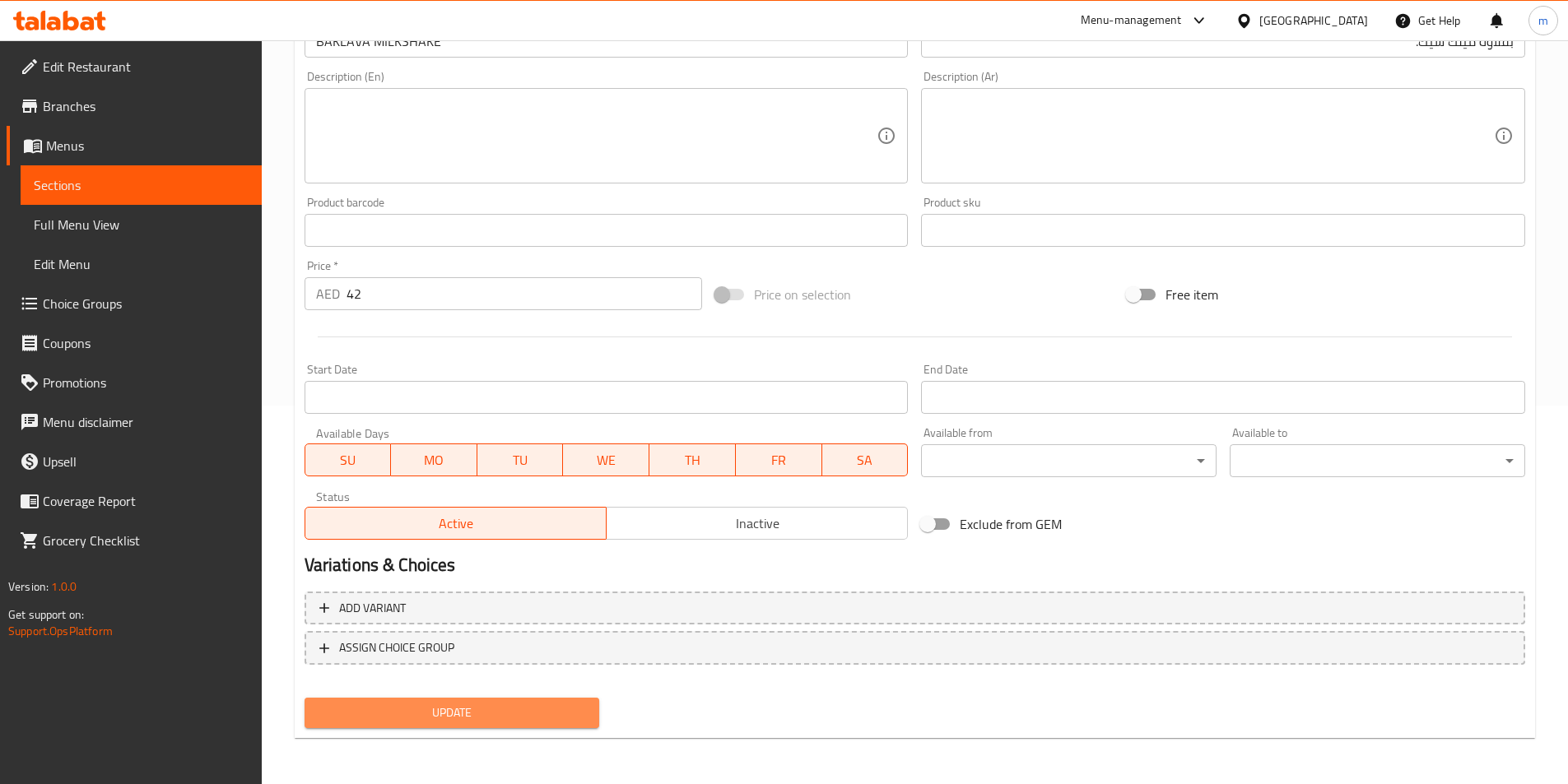
click at [510, 707] on span "Update" at bounding box center [451, 713] width 269 height 21
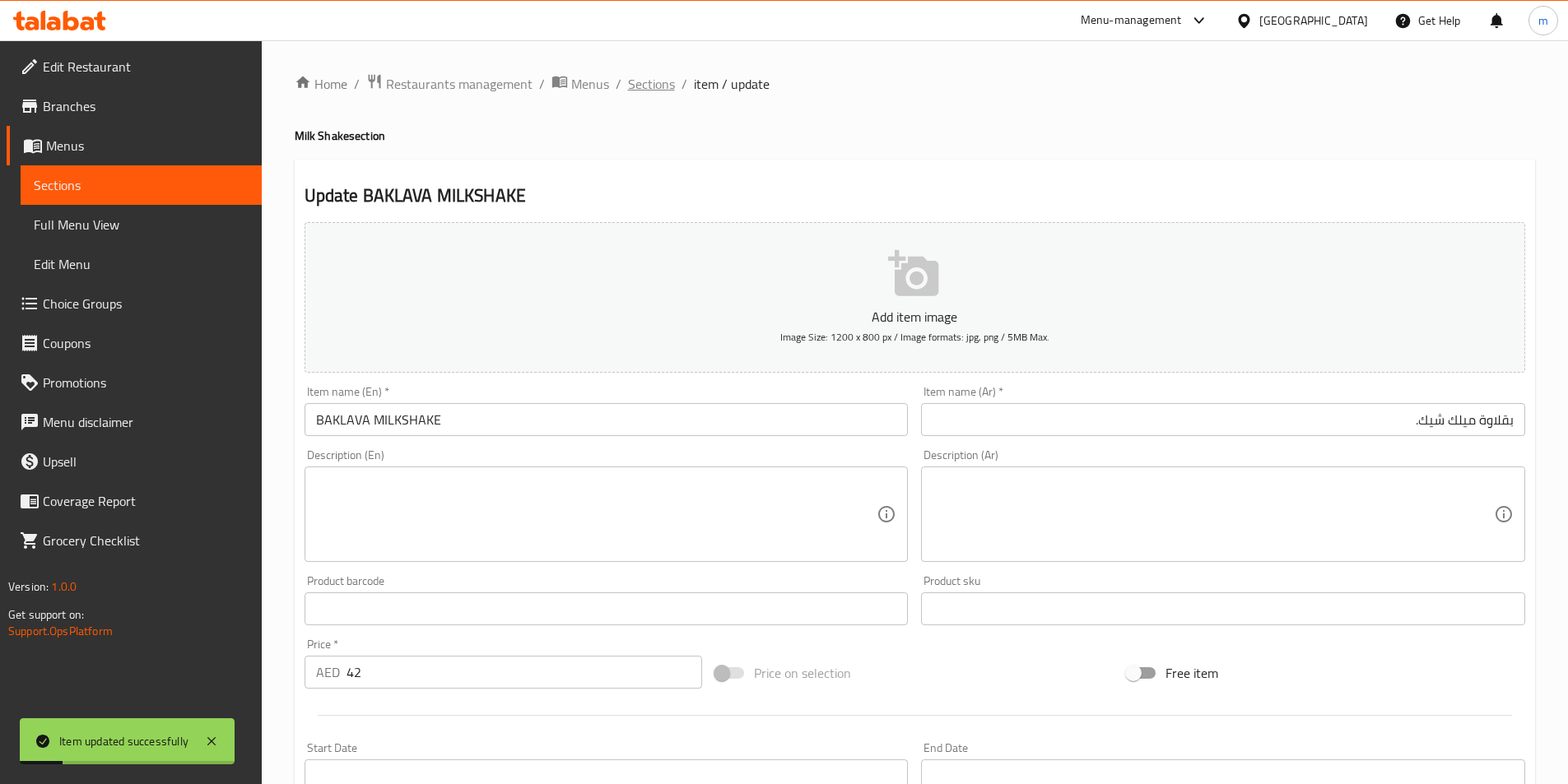
click at [648, 74] on span "Sections" at bounding box center [651, 84] width 47 height 20
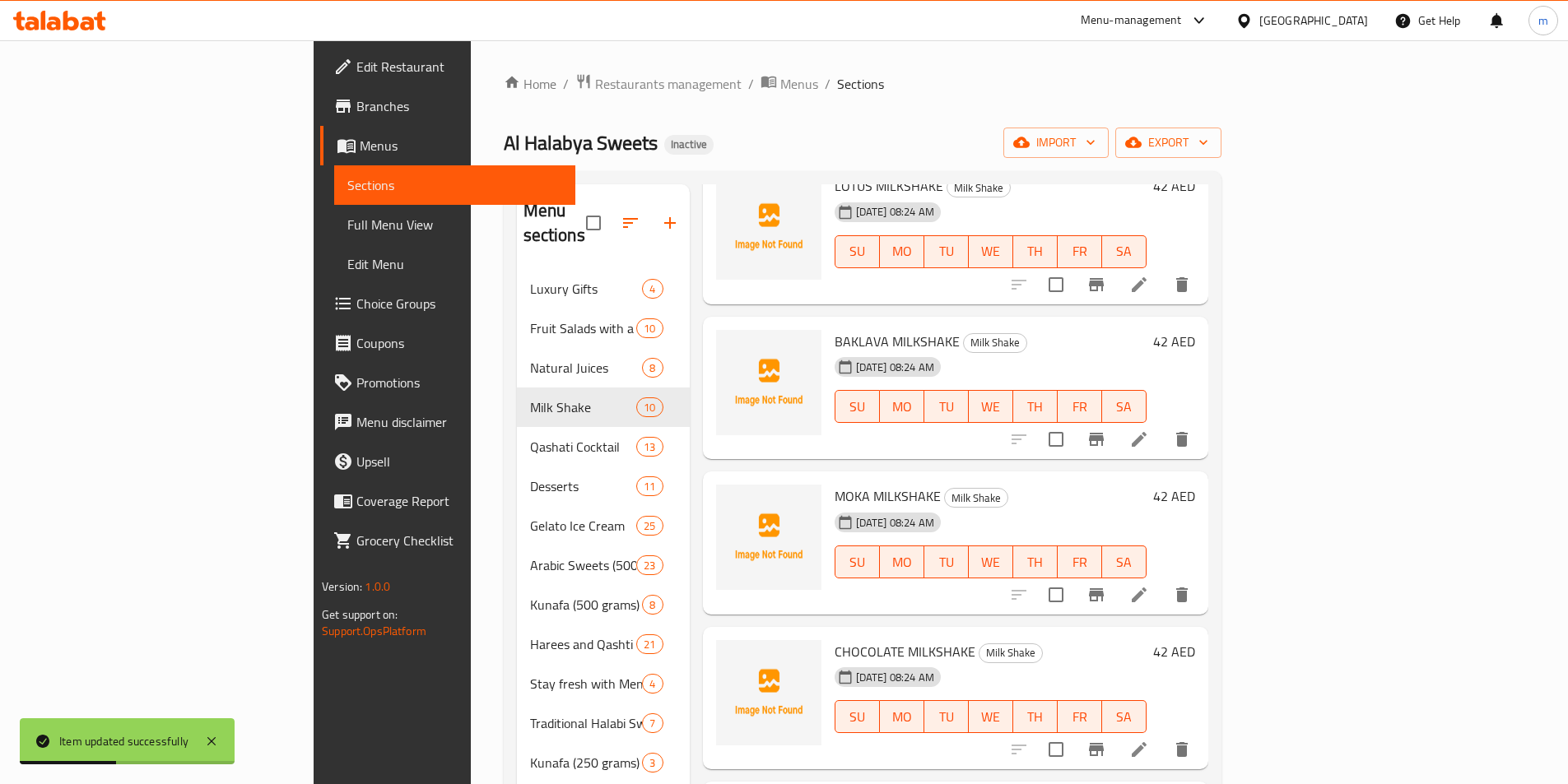
scroll to position [494, 0]
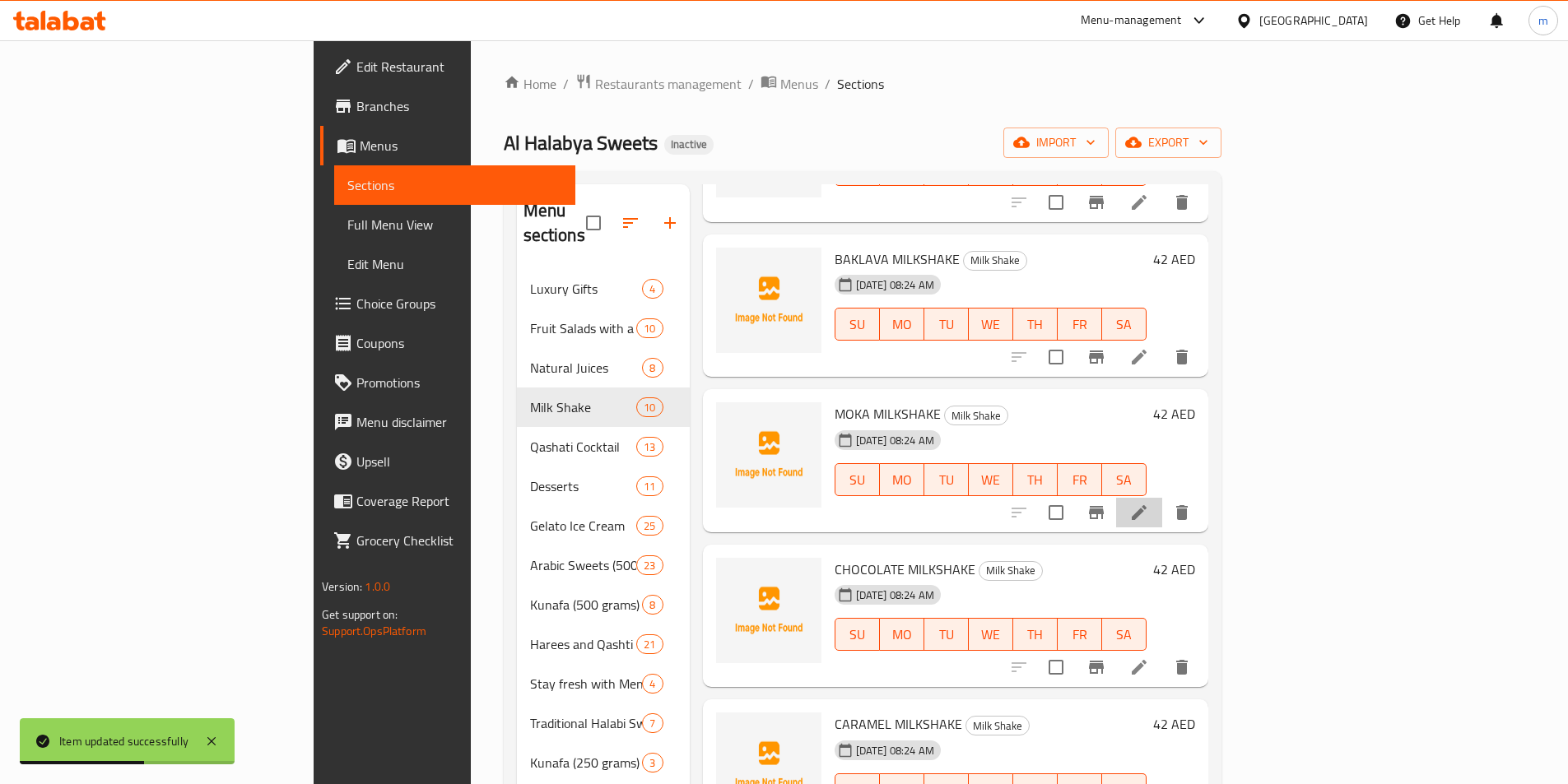
click at [1162, 498] on li at bounding box center [1140, 512] width 46 height 30
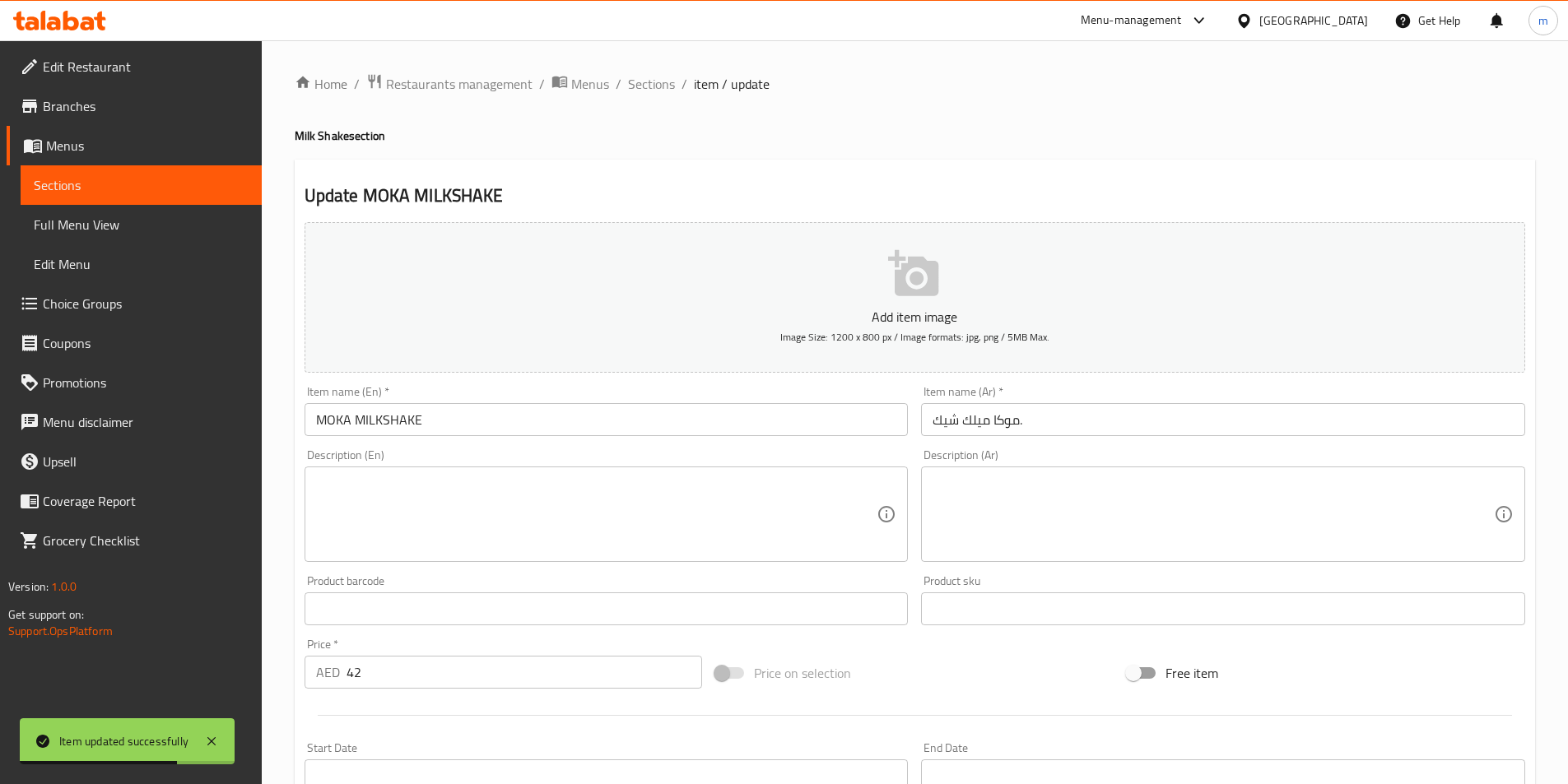
click at [1144, 427] on input "موكا ميلك شيك." at bounding box center [1223, 419] width 604 height 33
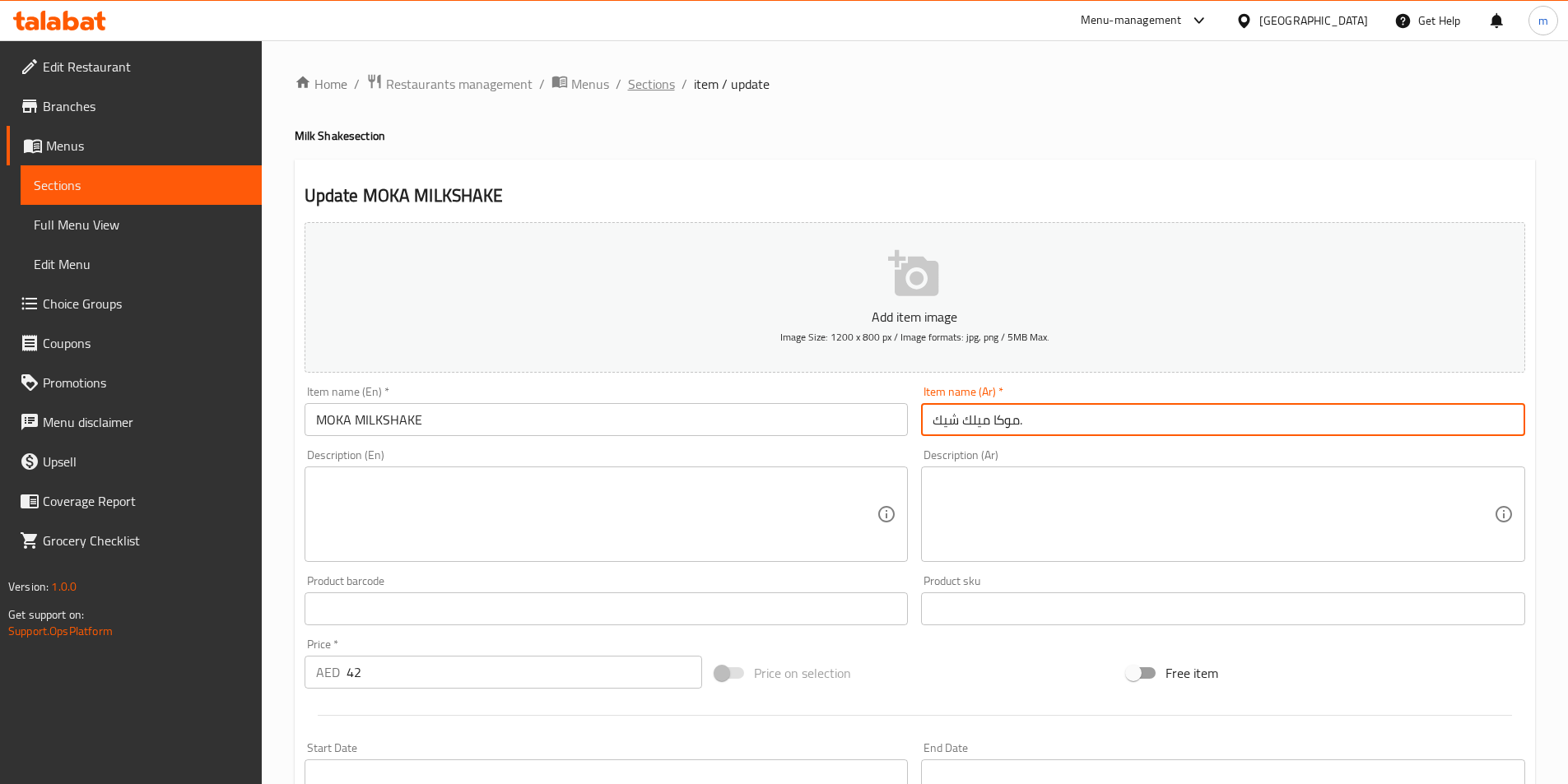
click at [652, 87] on span "Sections" at bounding box center [651, 84] width 47 height 20
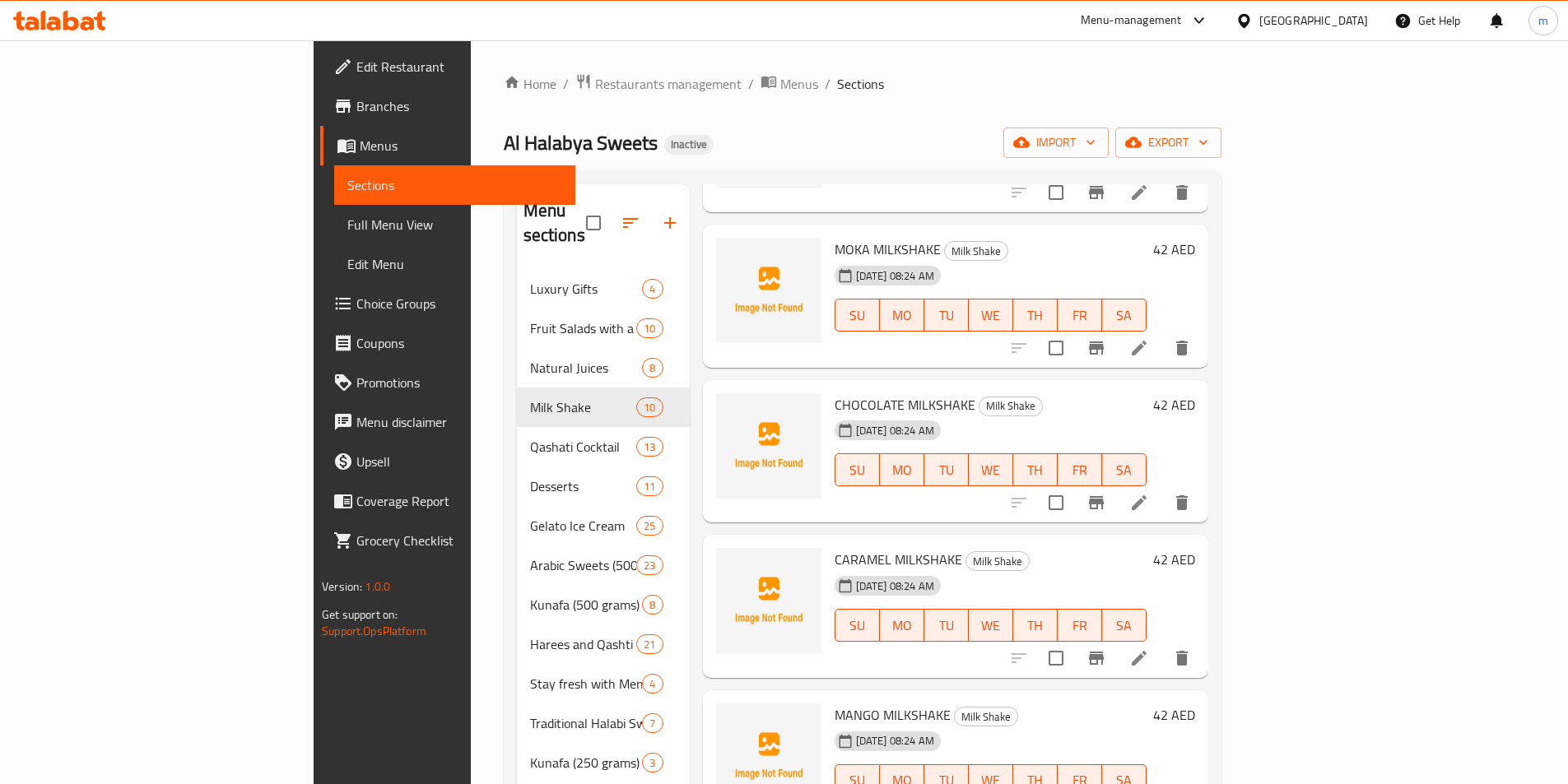
scroll to position [740, 0]
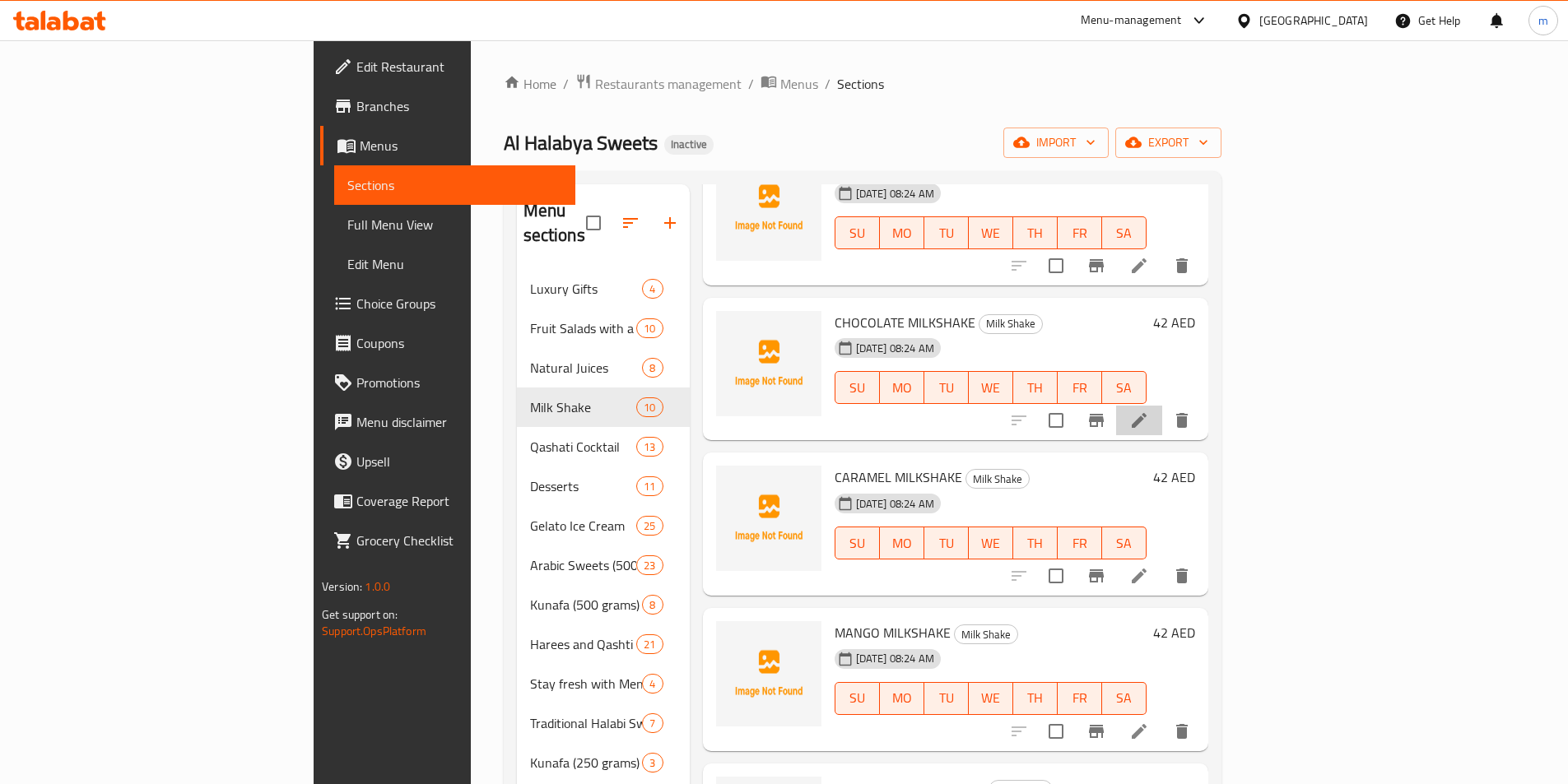
click at [1162, 408] on li at bounding box center [1140, 420] width 46 height 30
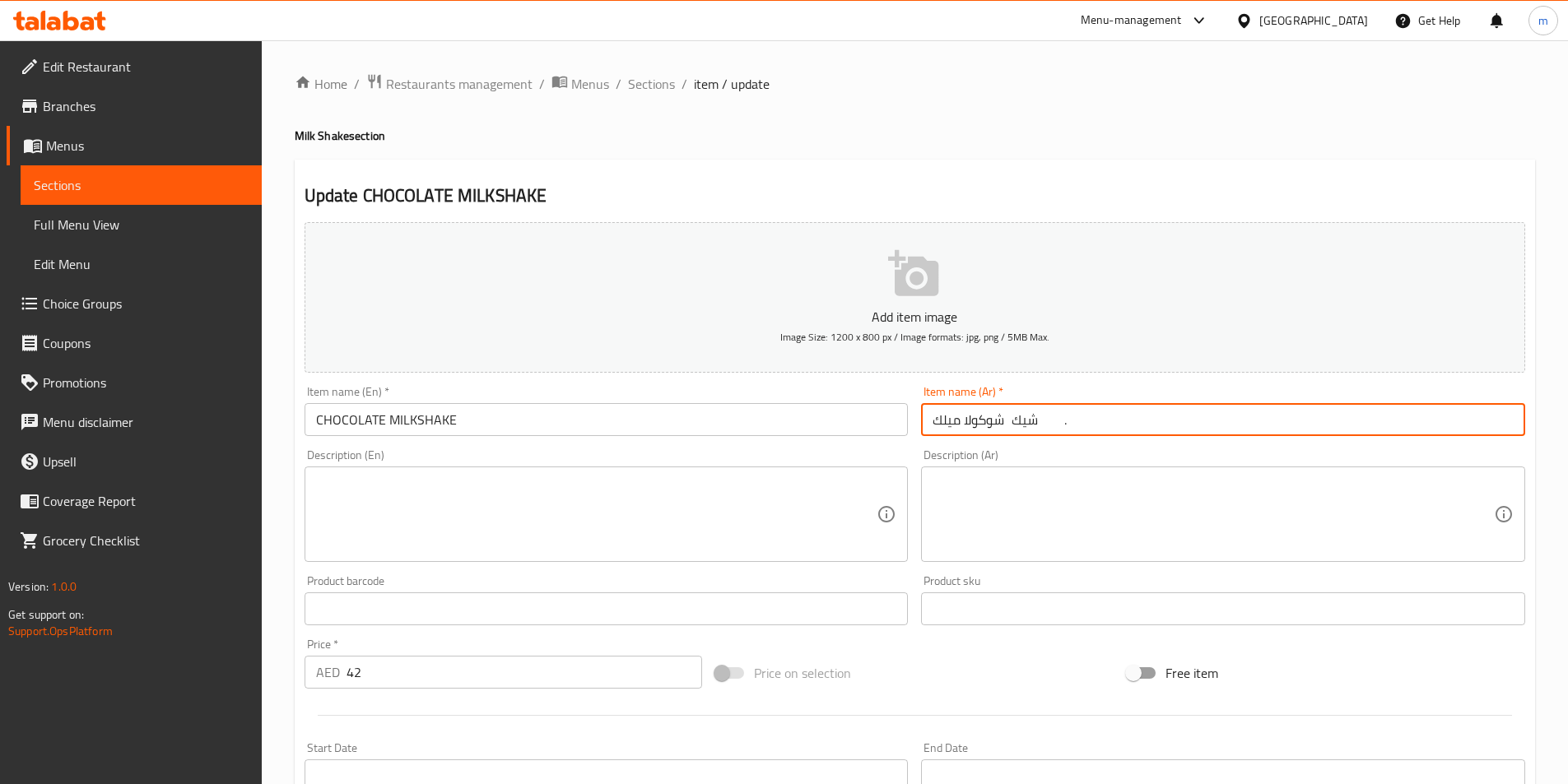
click at [1246, 426] on input "شوكولا ميلك شيك ." at bounding box center [1223, 419] width 604 height 33
click at [1405, 422] on input "شوكولا ميلك شيك ." at bounding box center [1223, 419] width 604 height 33
type input "شوكولا ميلك شيك ."
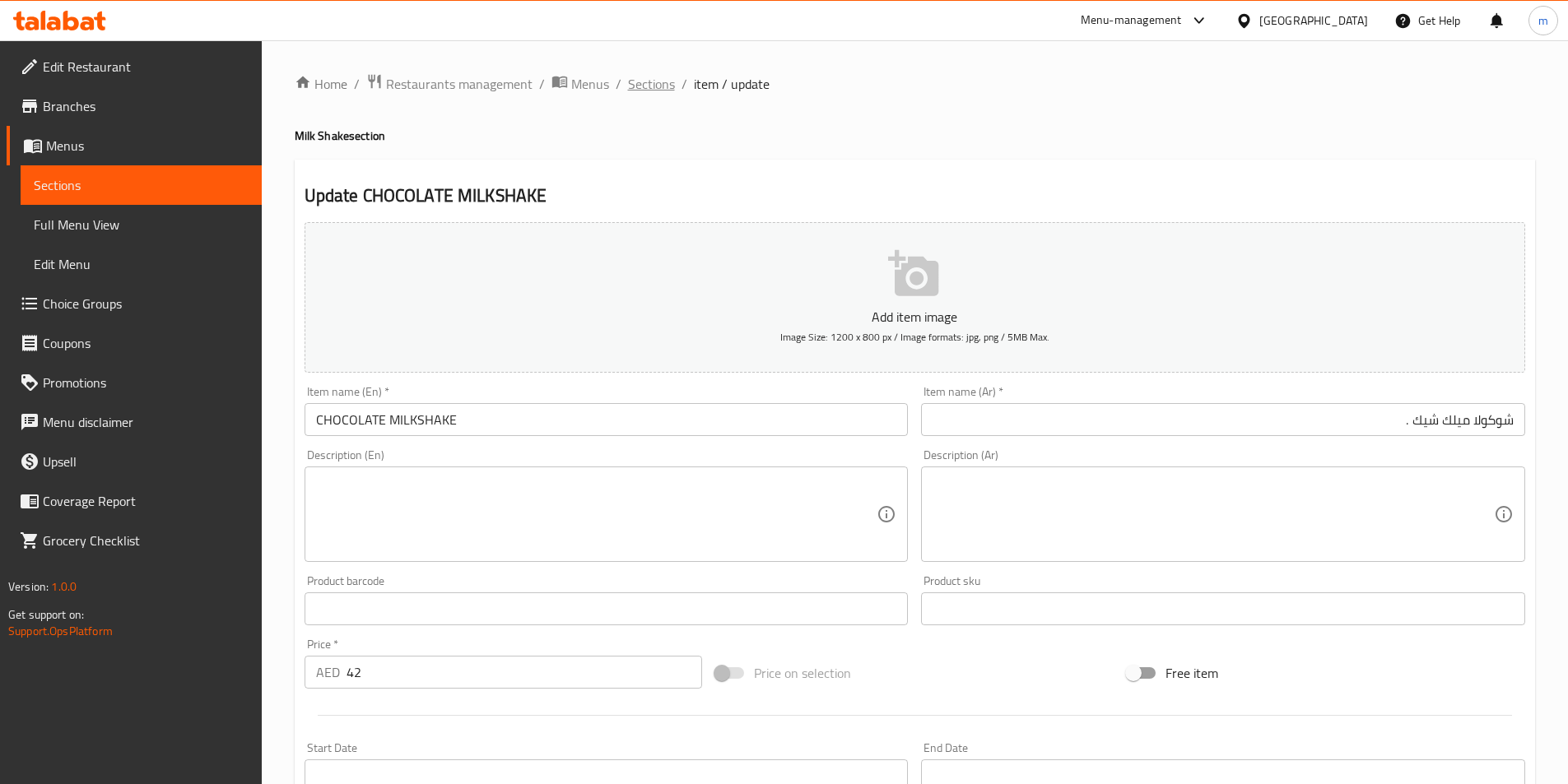
click at [654, 75] on span "Sections" at bounding box center [651, 84] width 47 height 20
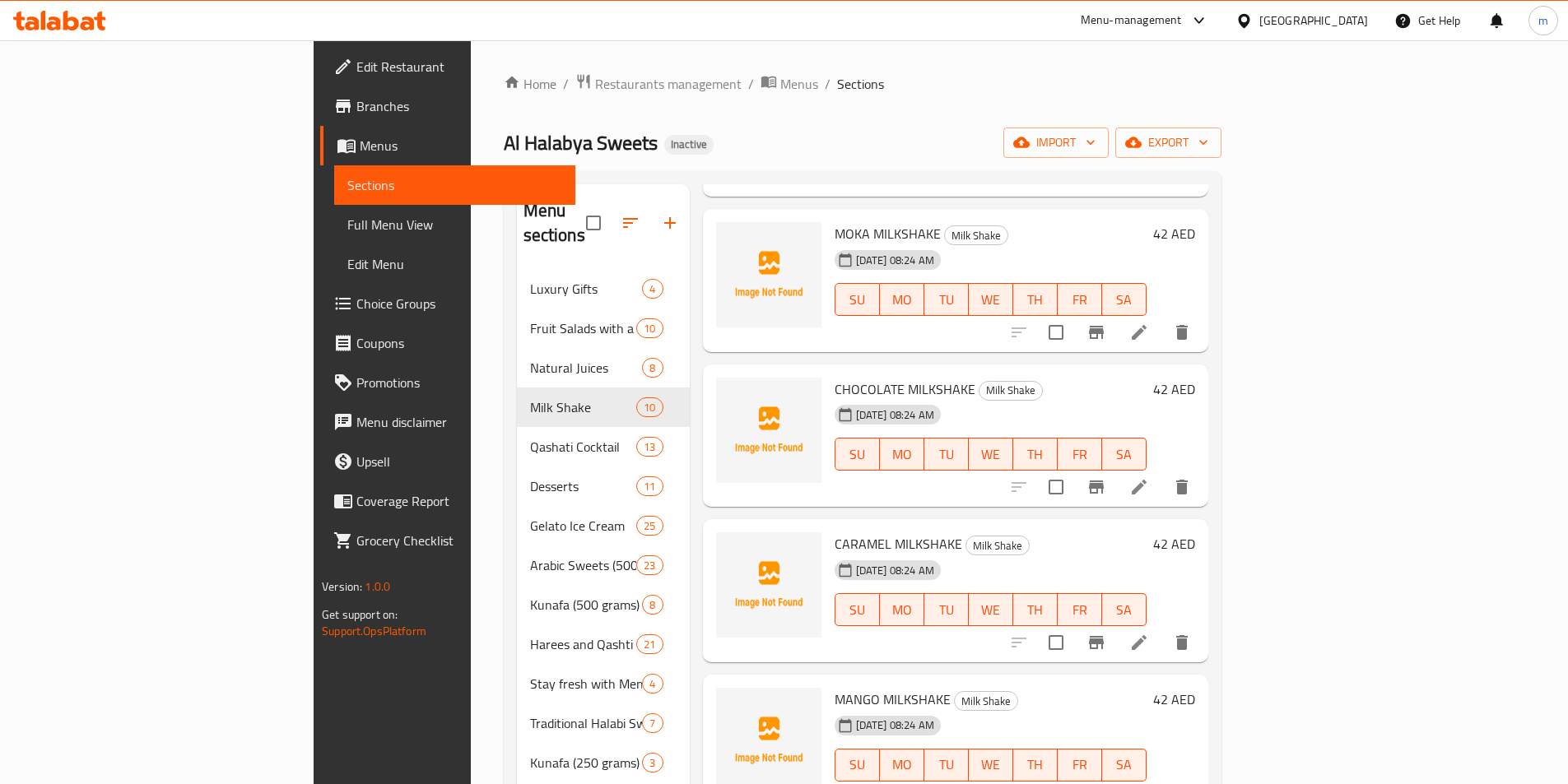
scroll to position [740, 0]
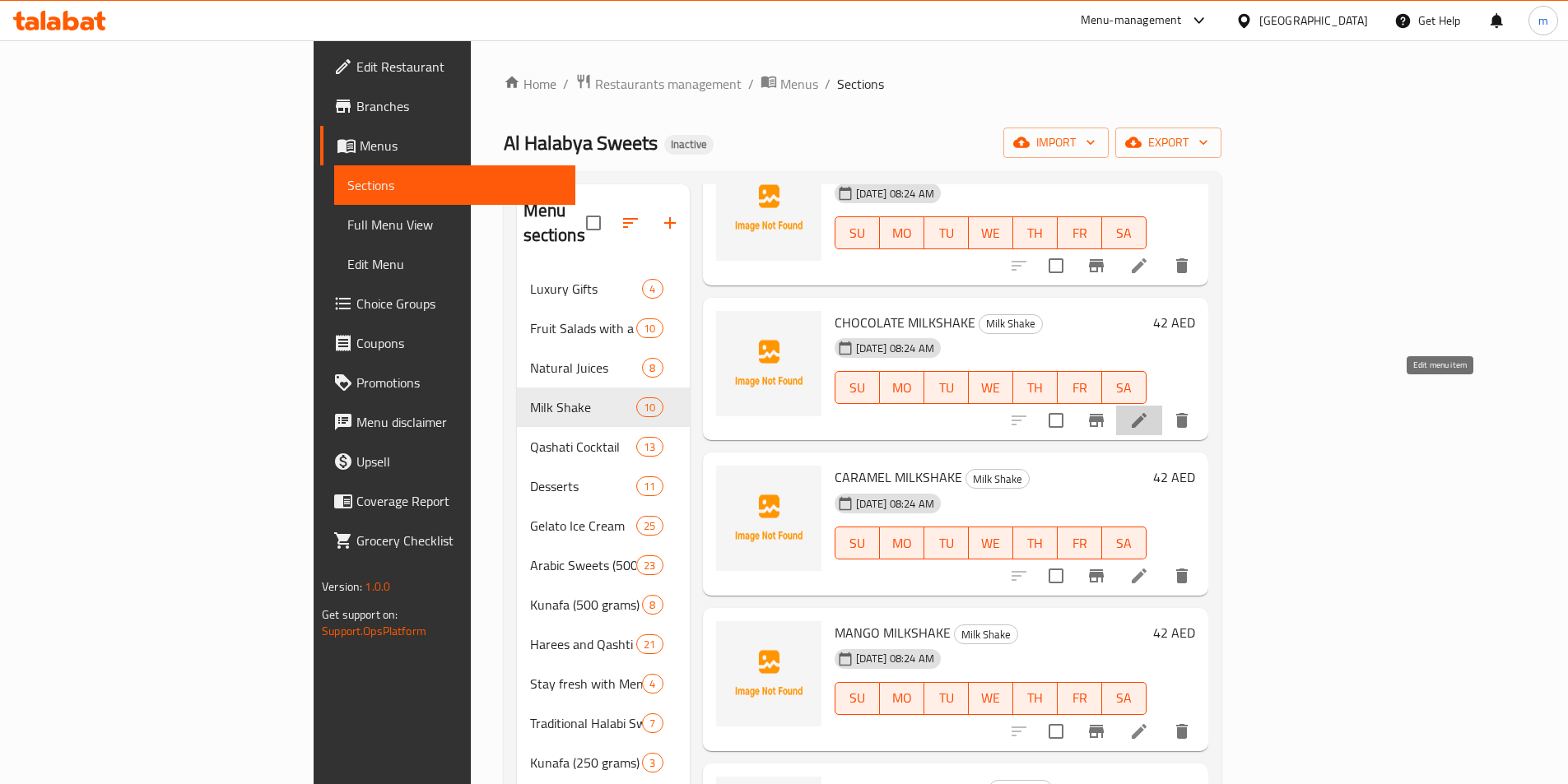
click at [1146, 413] on icon at bounding box center [1139, 420] width 15 height 15
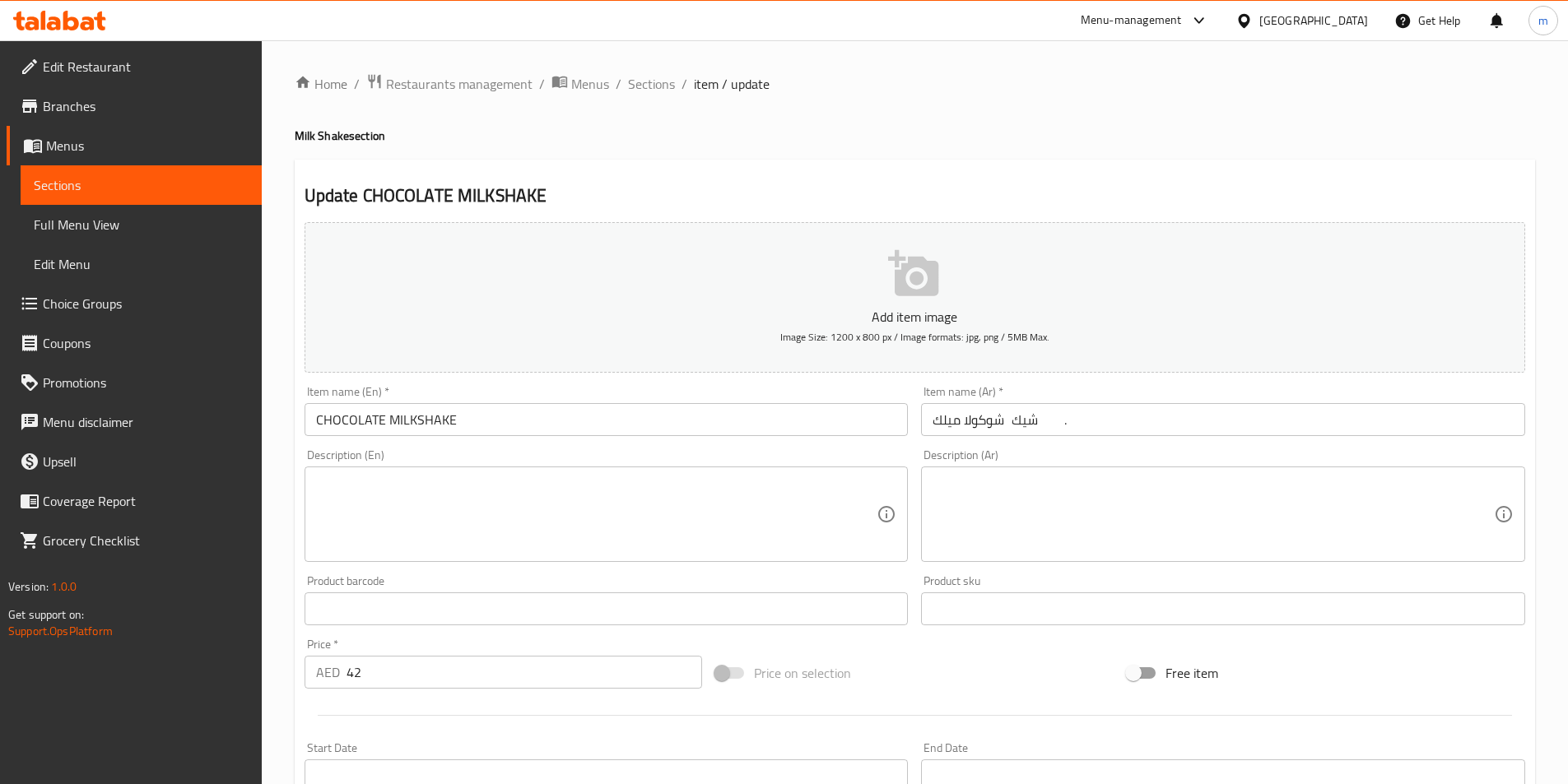
click at [1380, 419] on input "شوكولا ميلك شيك ." at bounding box center [1223, 419] width 604 height 33
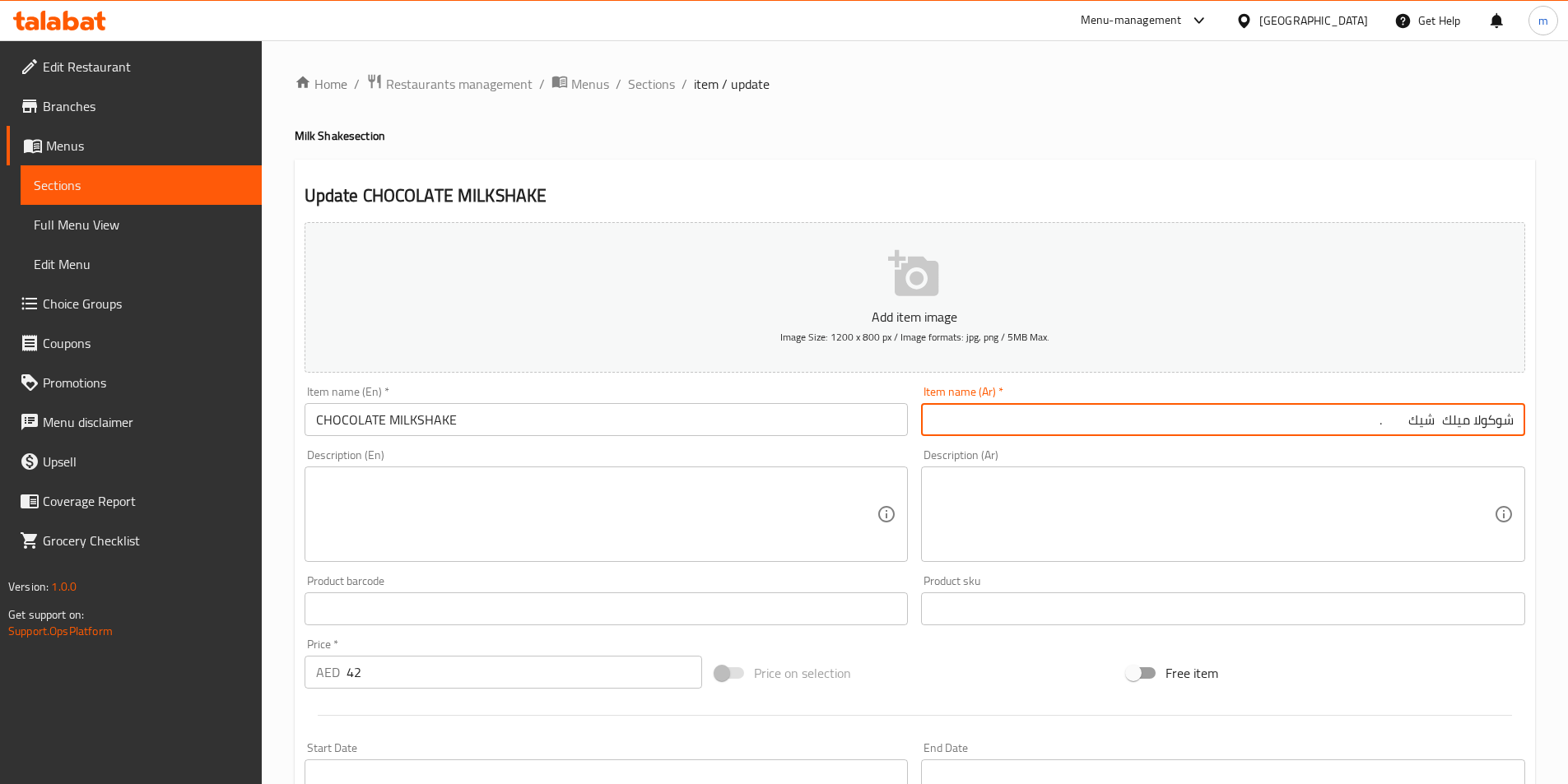
click at [1398, 419] on input "شوكولا ميلك شيك ." at bounding box center [1223, 419] width 604 height 33
click at [1377, 418] on input "شوكولا ميلك شيك ." at bounding box center [1223, 419] width 604 height 33
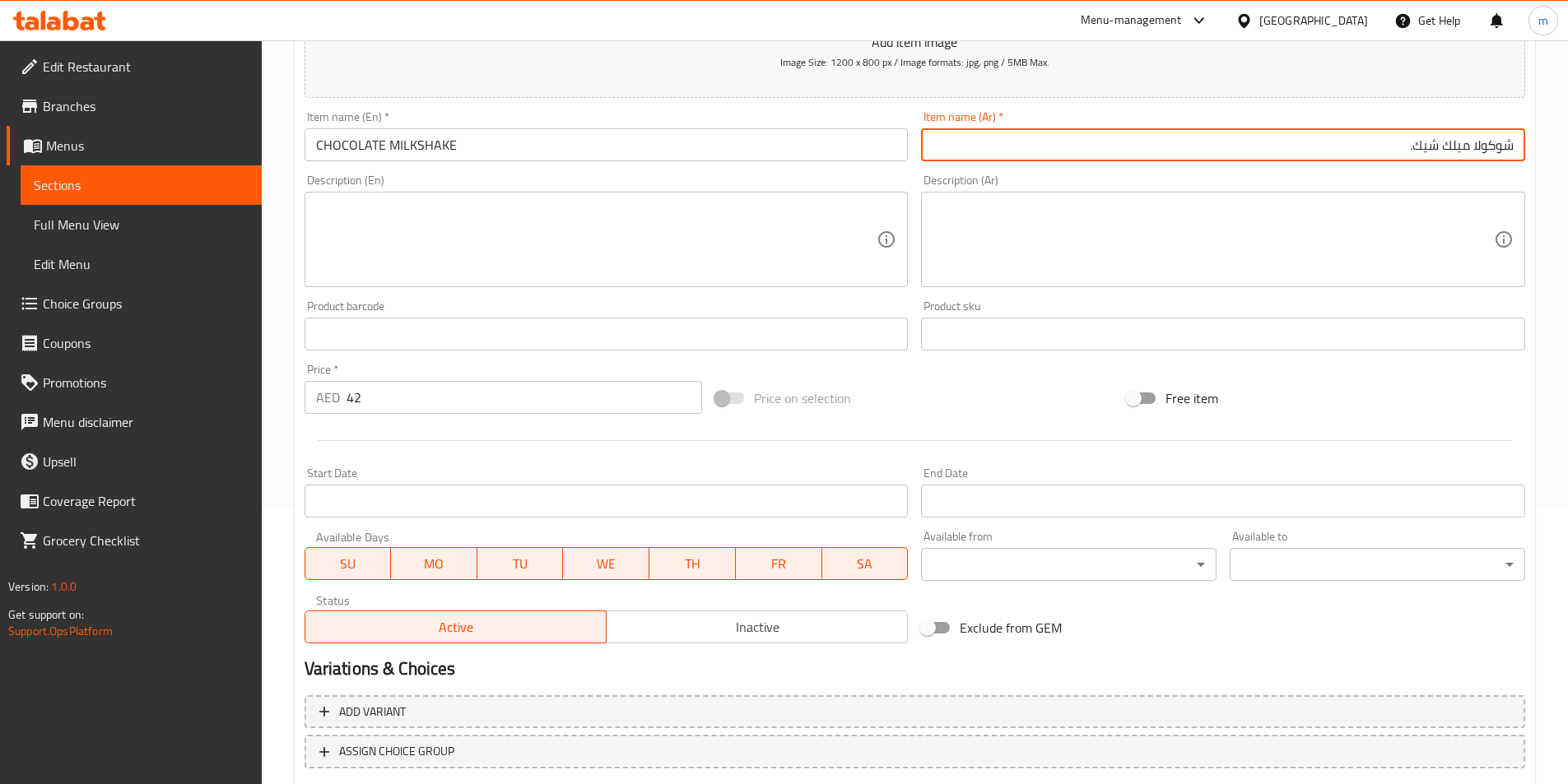
scroll to position [379, 0]
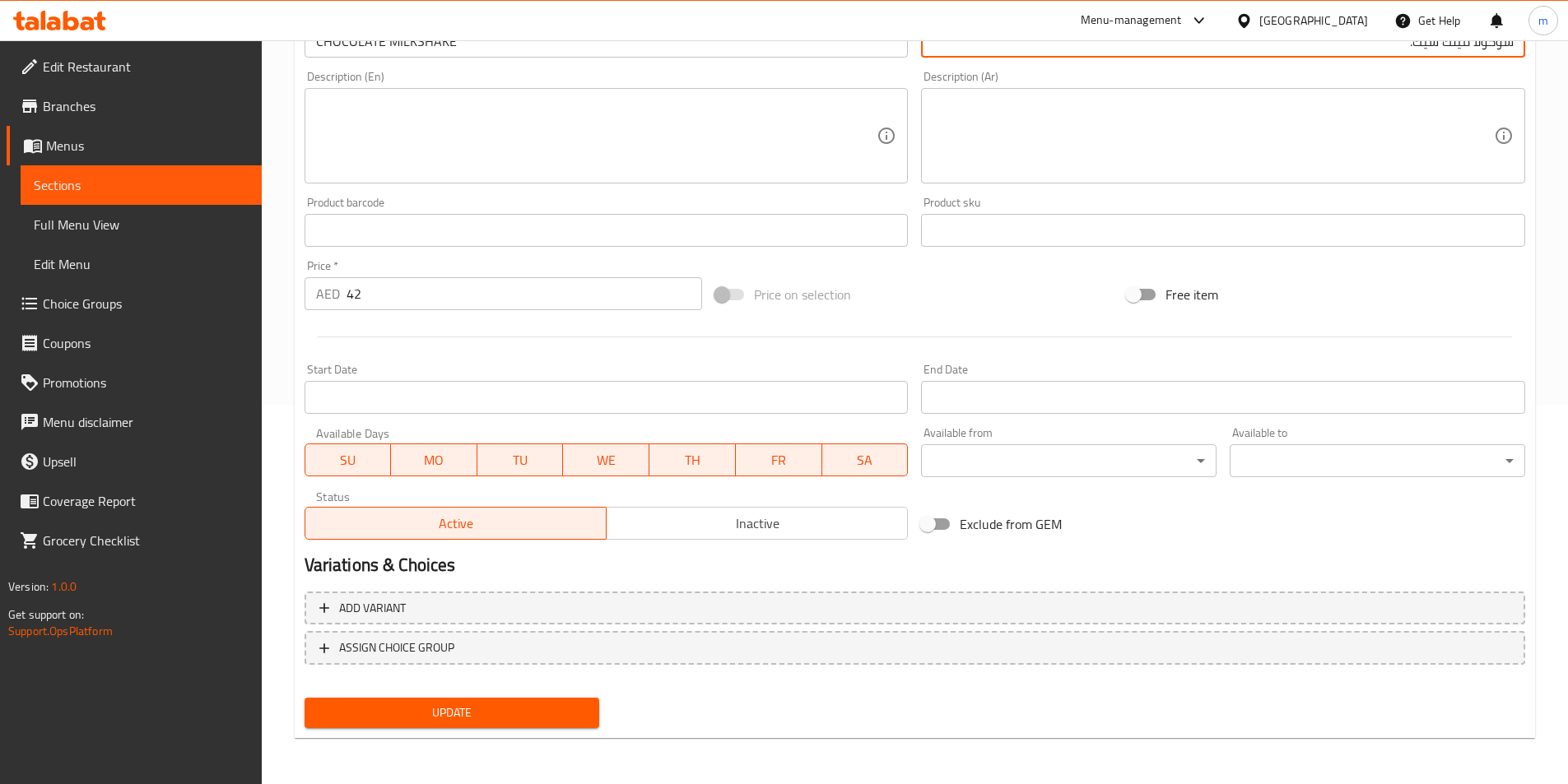
type input "شوكولا ميلك شيك."
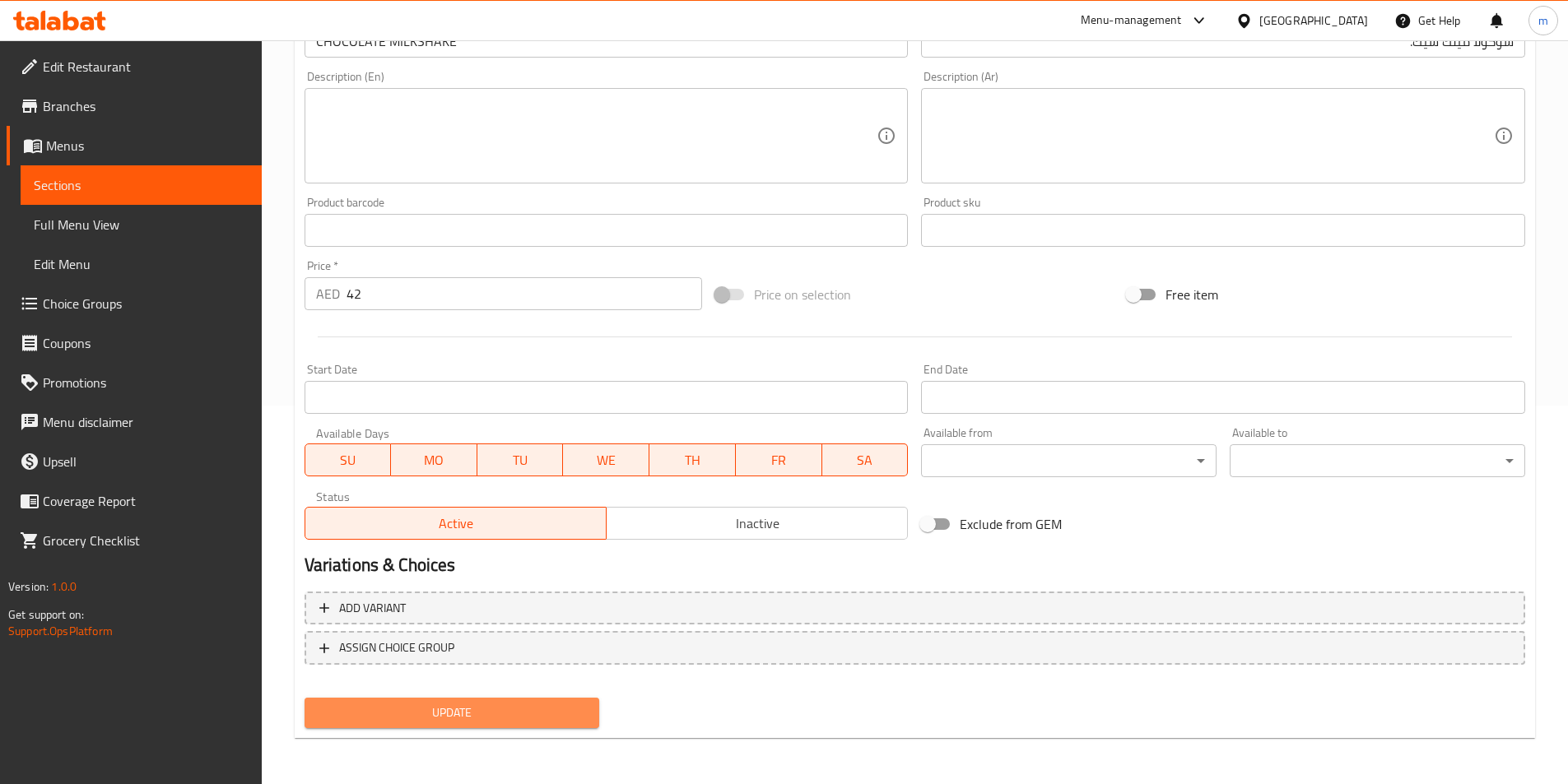
click at [532, 720] on span "Update" at bounding box center [451, 713] width 269 height 21
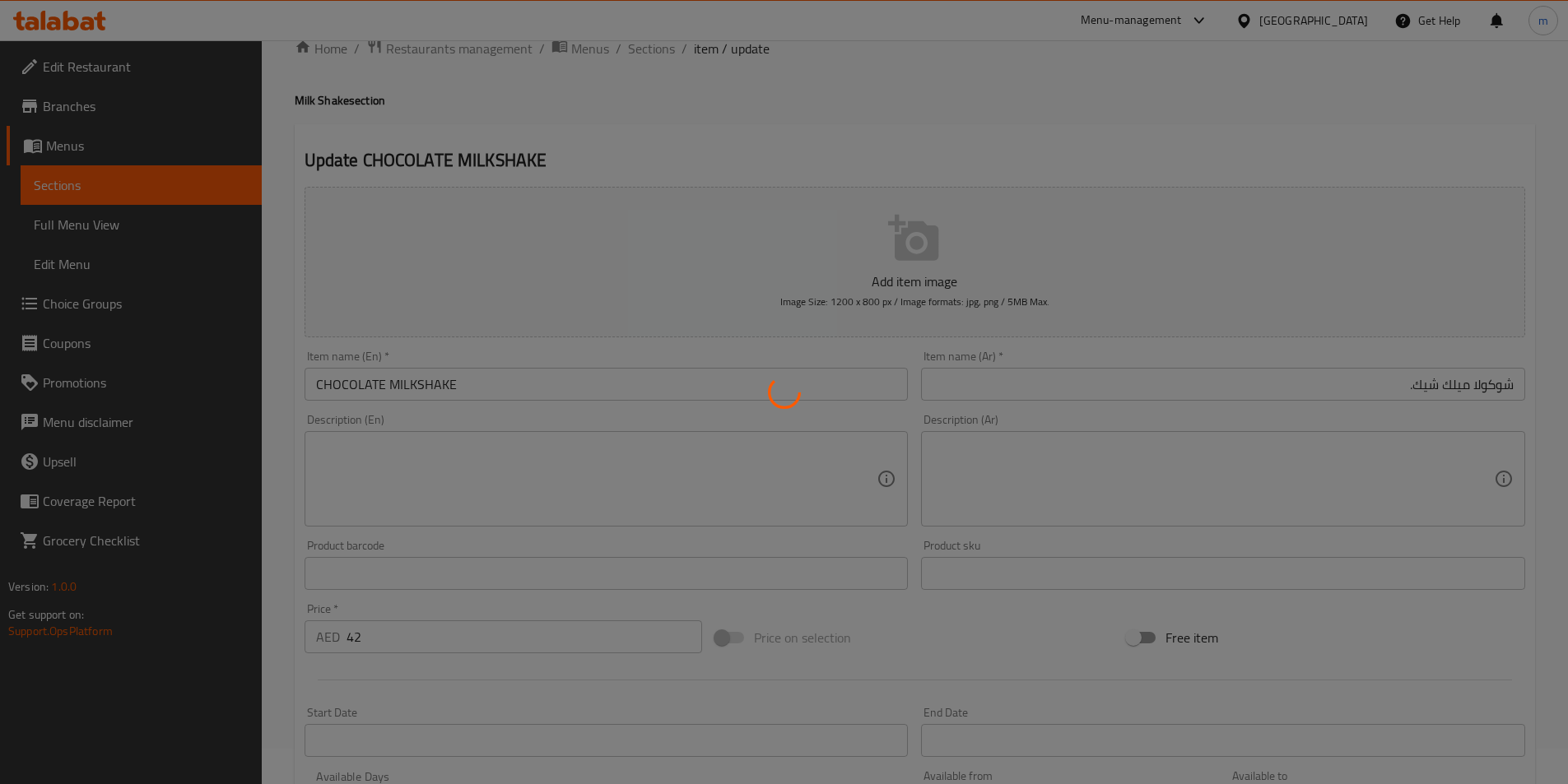
scroll to position [0, 0]
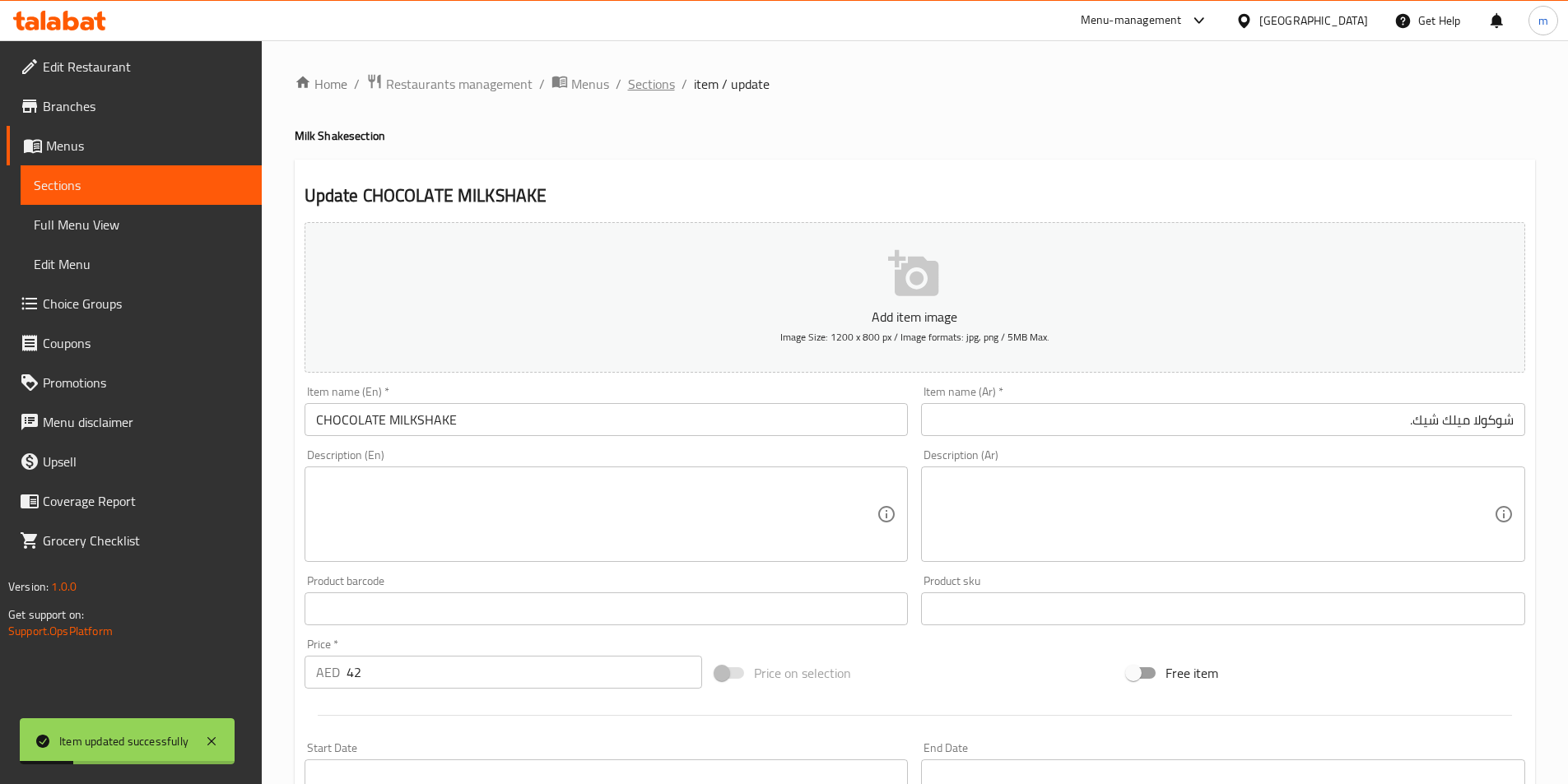
click at [657, 78] on span "Sections" at bounding box center [651, 84] width 47 height 20
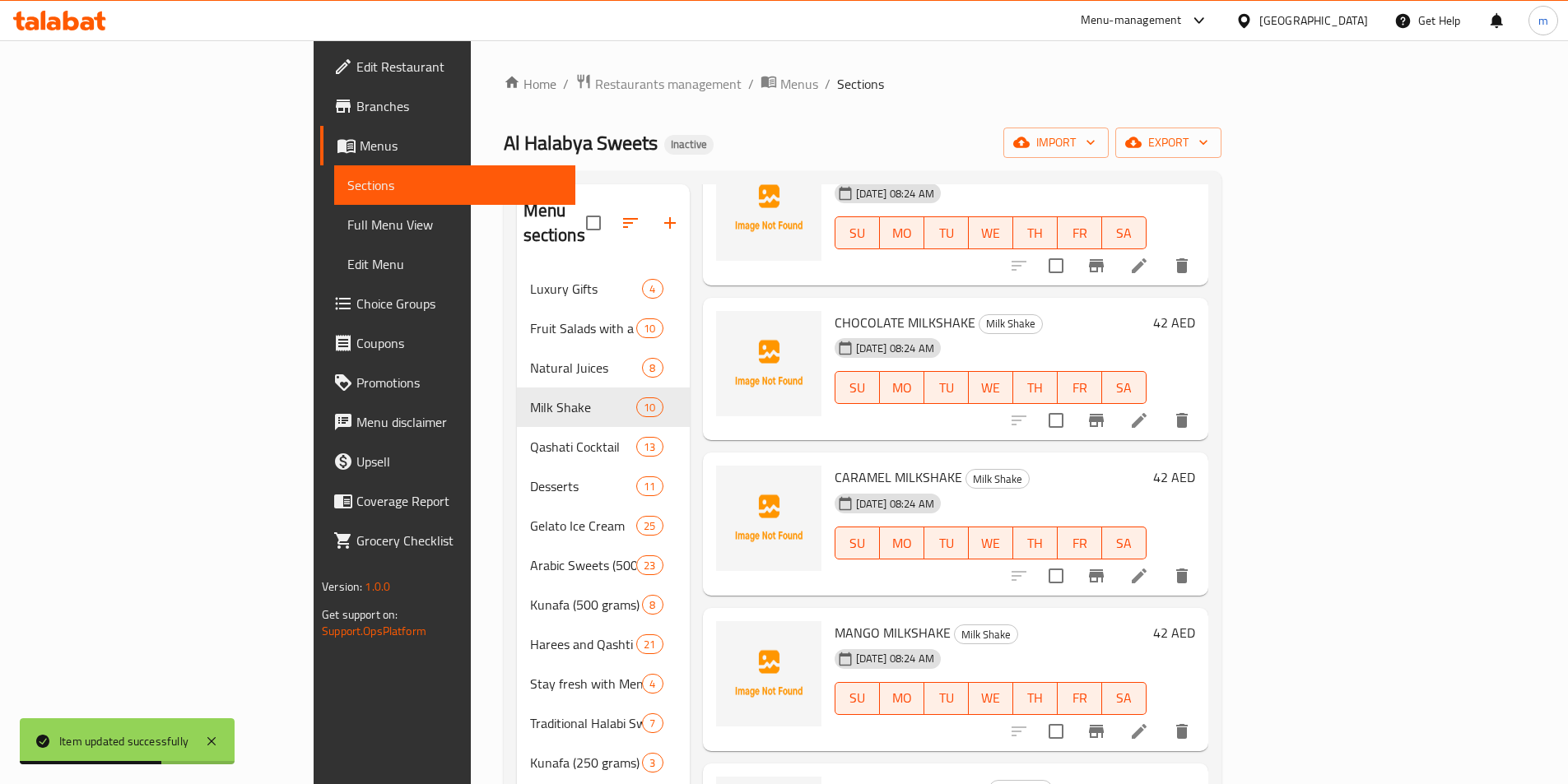
scroll to position [809, 0]
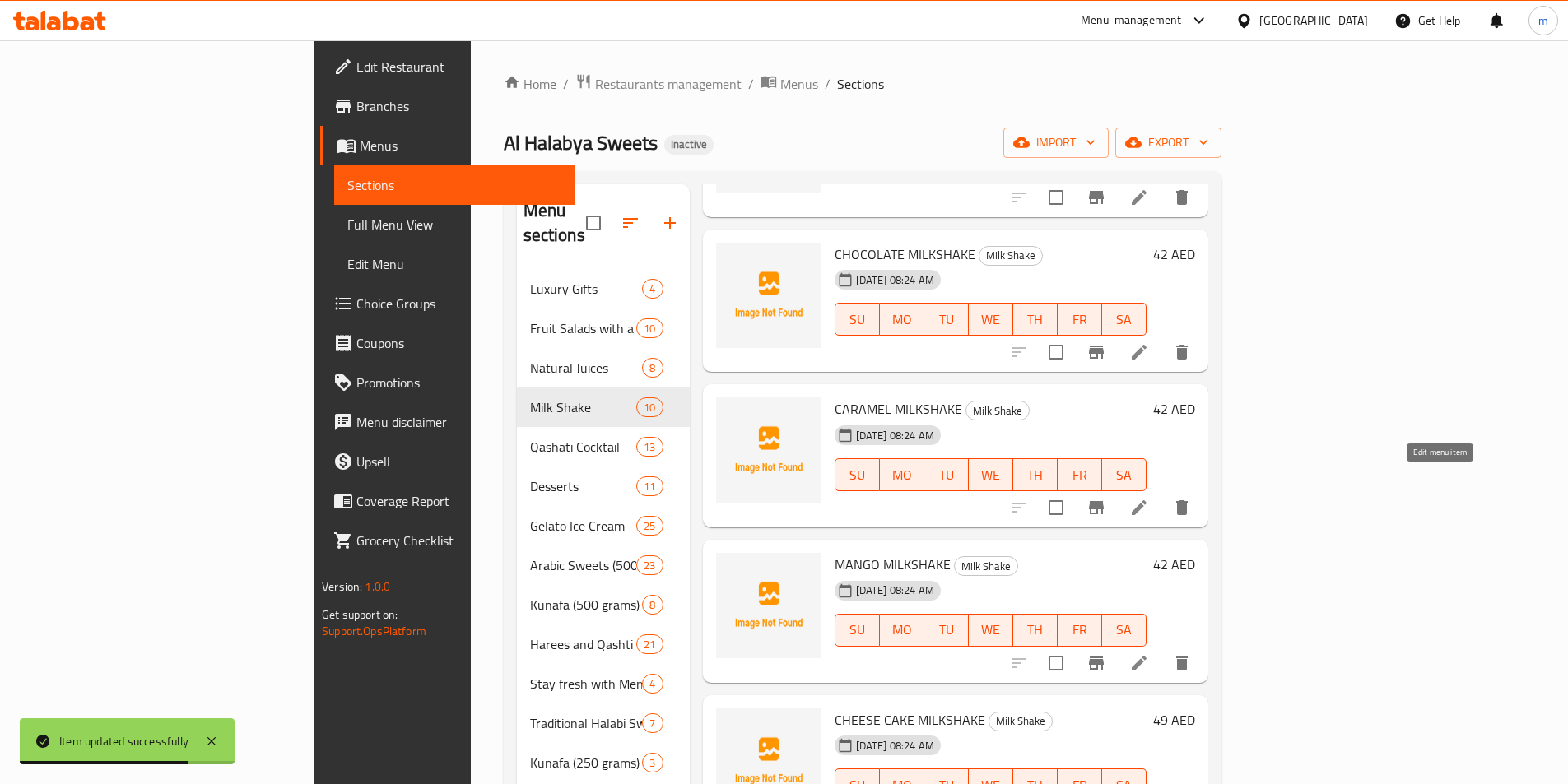
click at [1149, 498] on icon at bounding box center [1140, 507] width 20 height 20
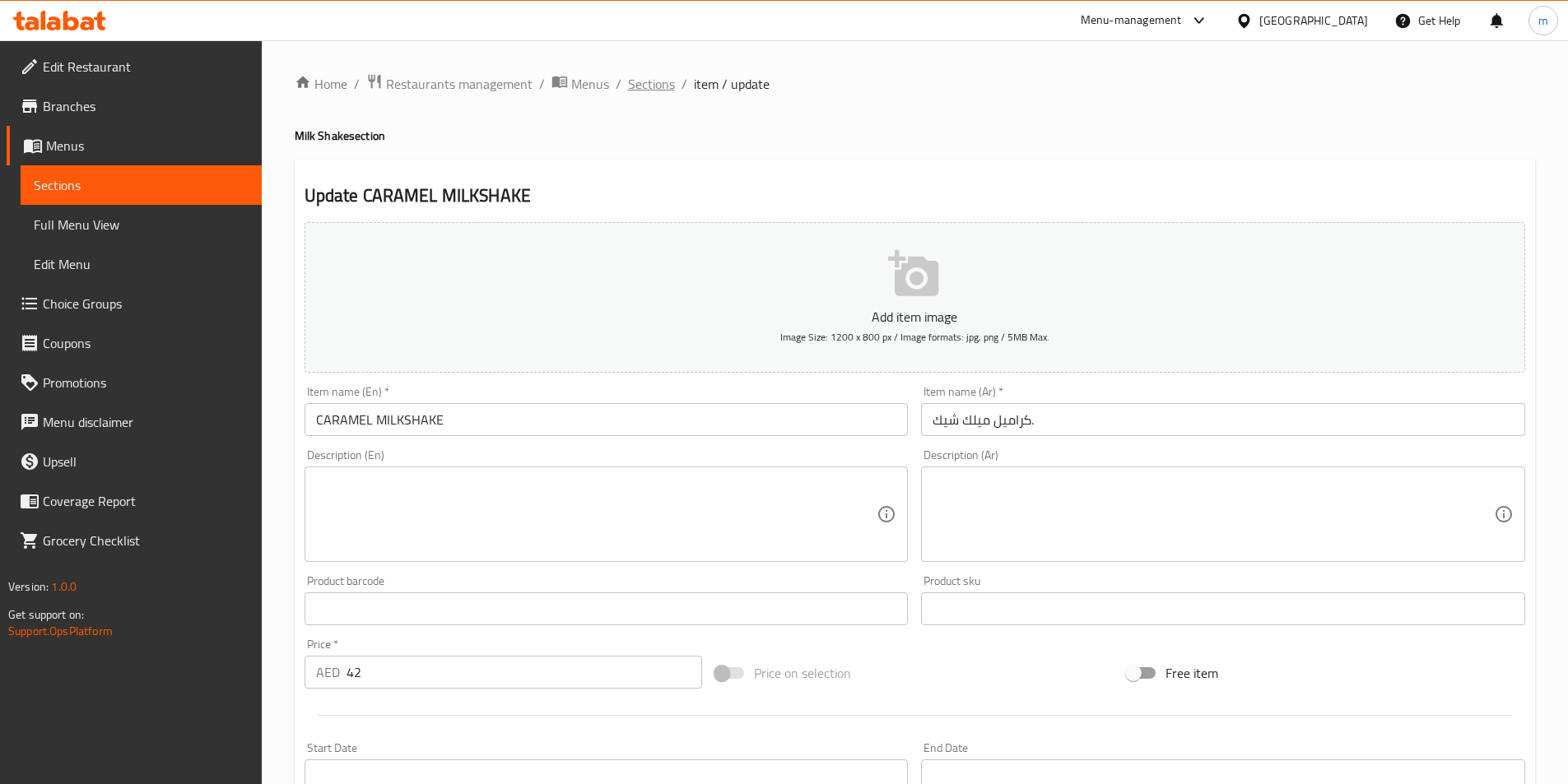
click at [642, 81] on span "Sections" at bounding box center [651, 84] width 47 height 20
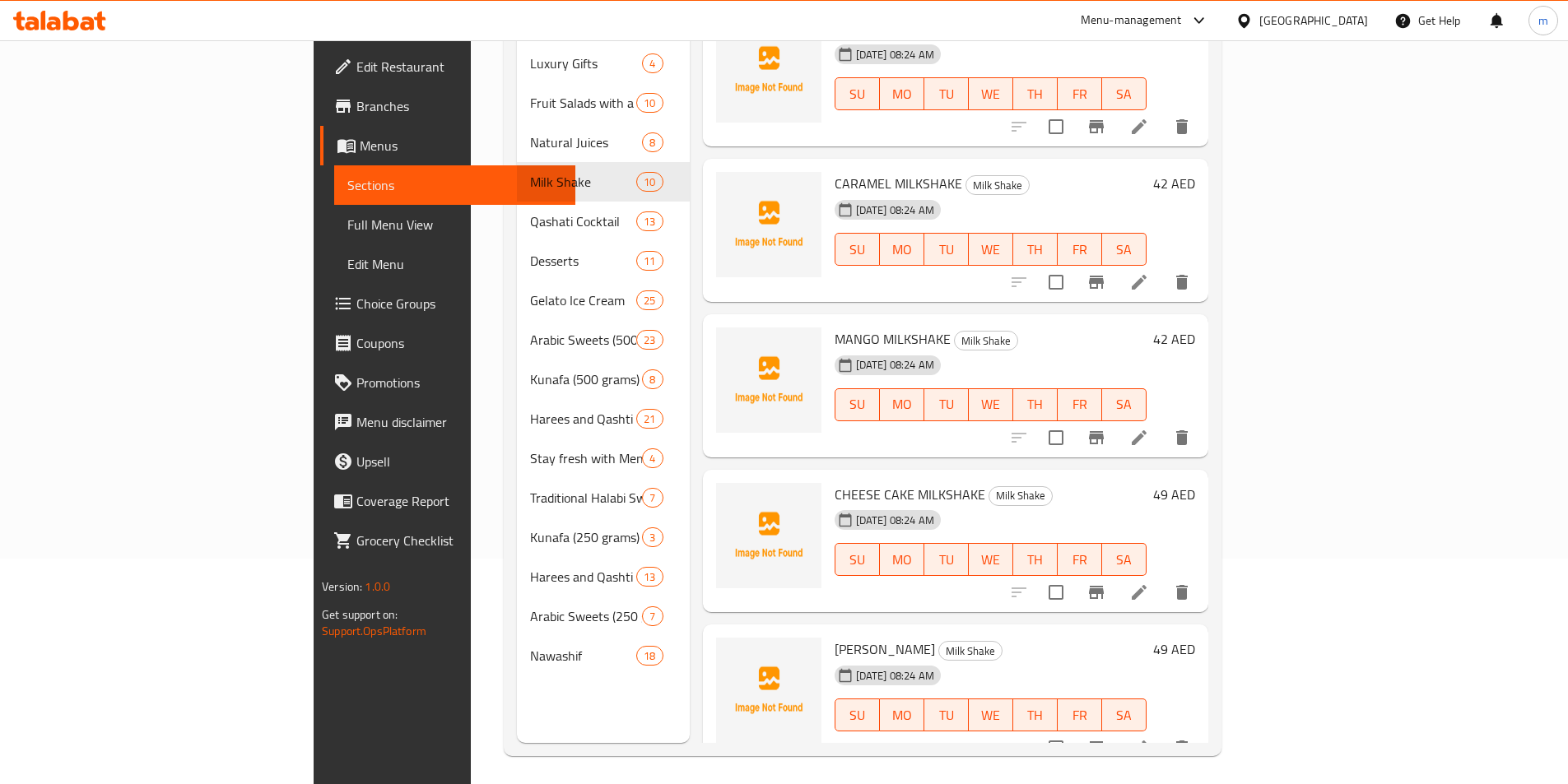
scroll to position [230, 0]
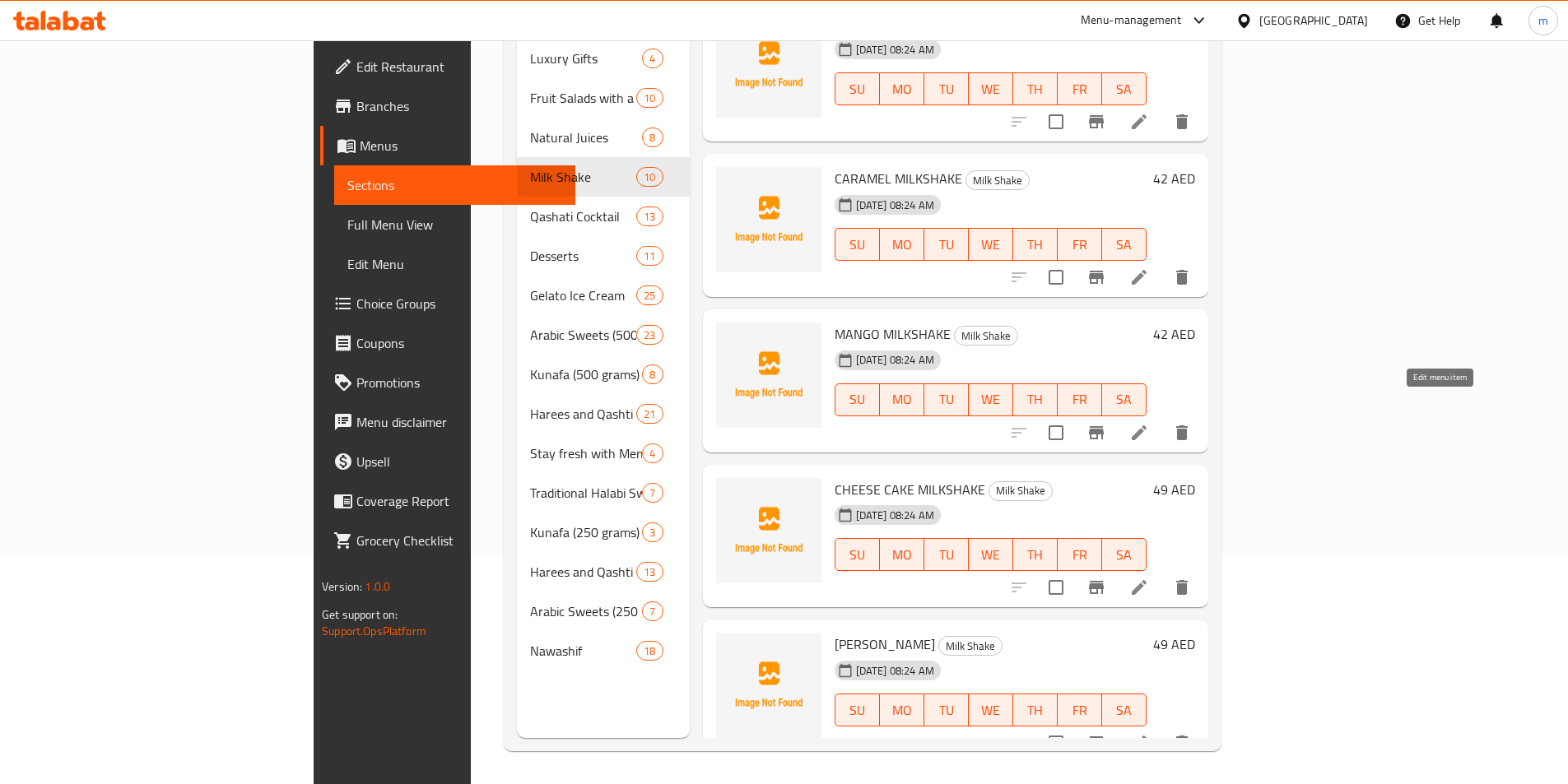
click at [1149, 423] on icon at bounding box center [1140, 433] width 20 height 20
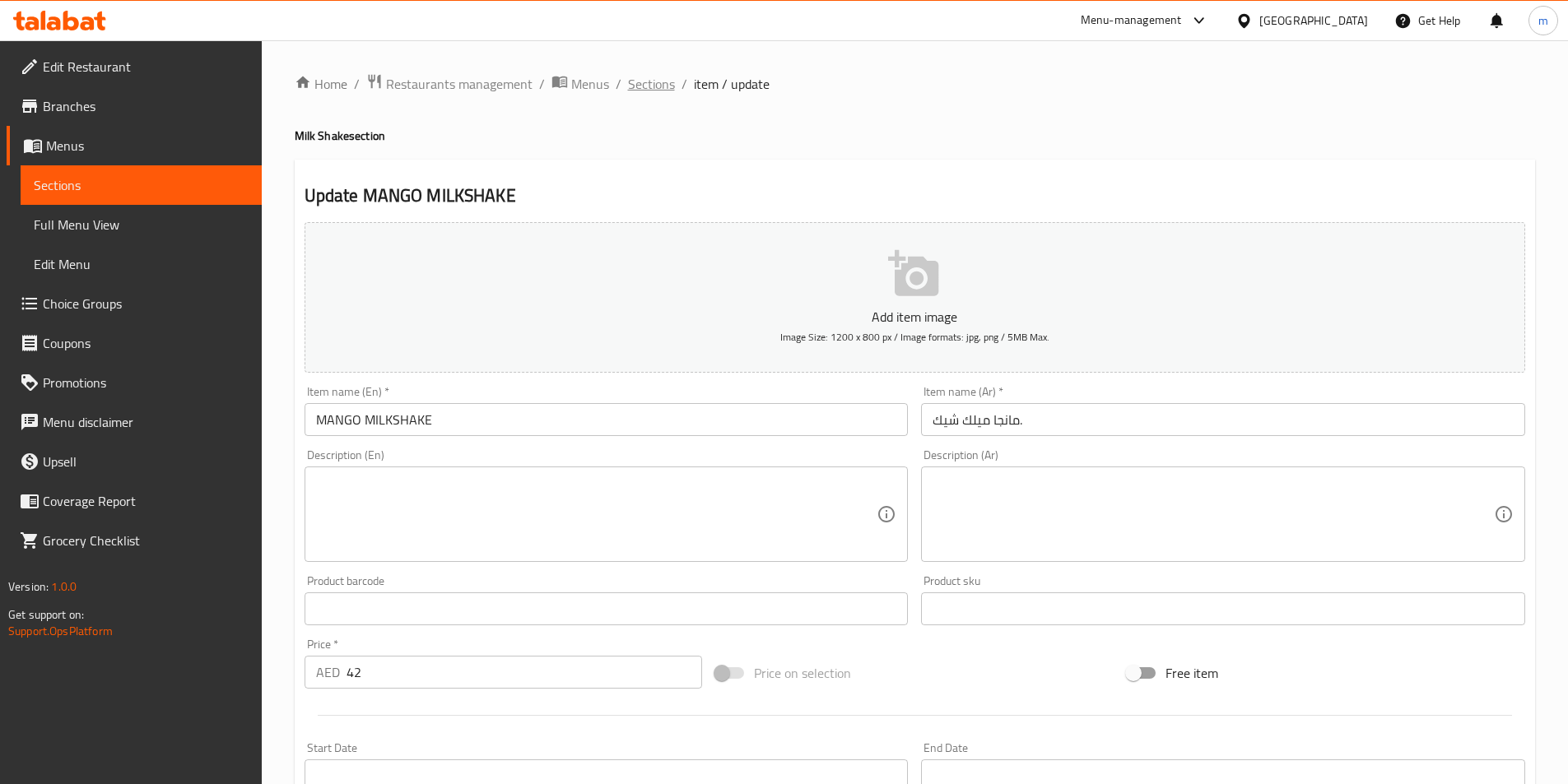
click at [657, 80] on span "Sections" at bounding box center [651, 84] width 47 height 20
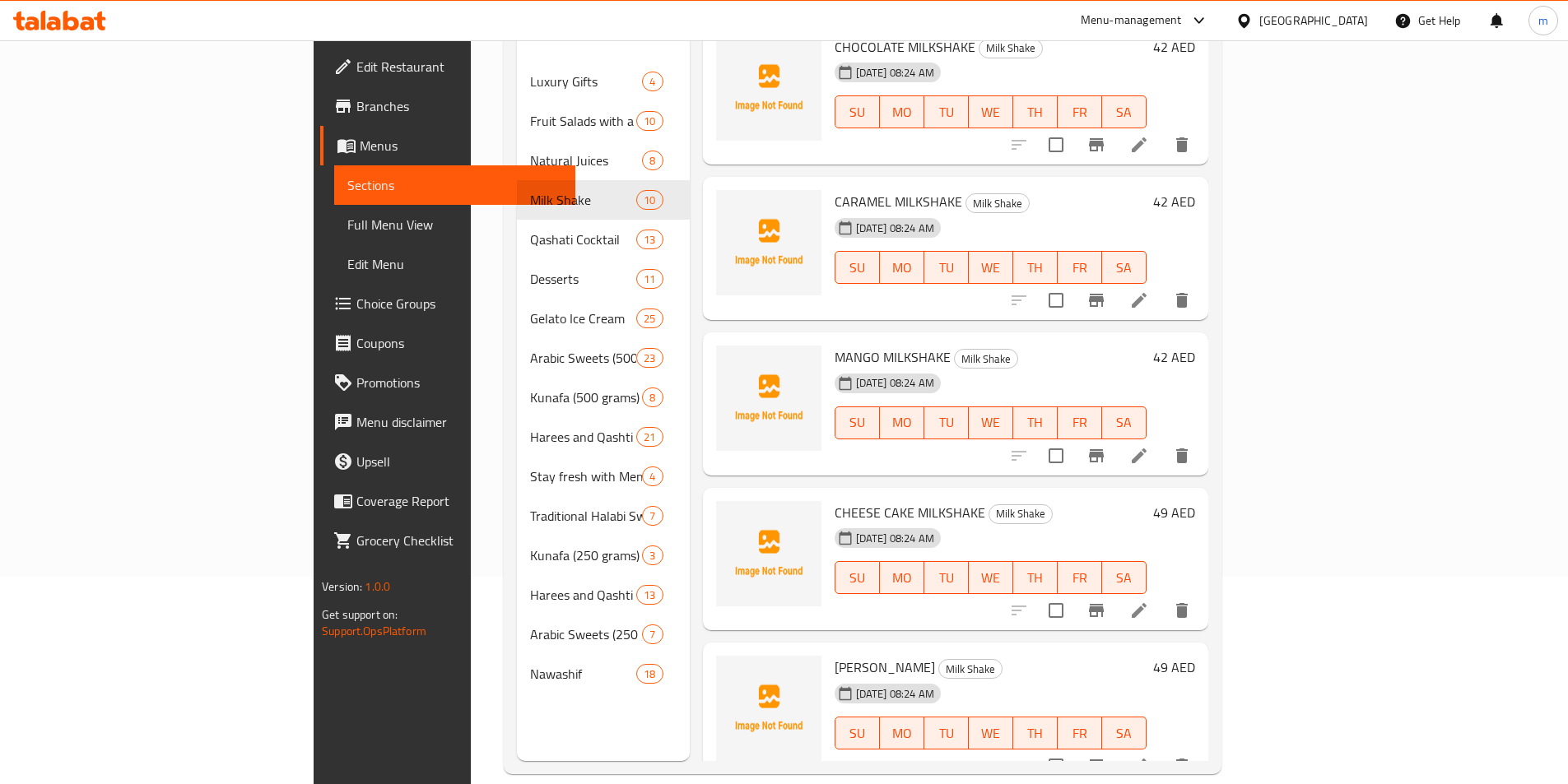
scroll to position [230, 0]
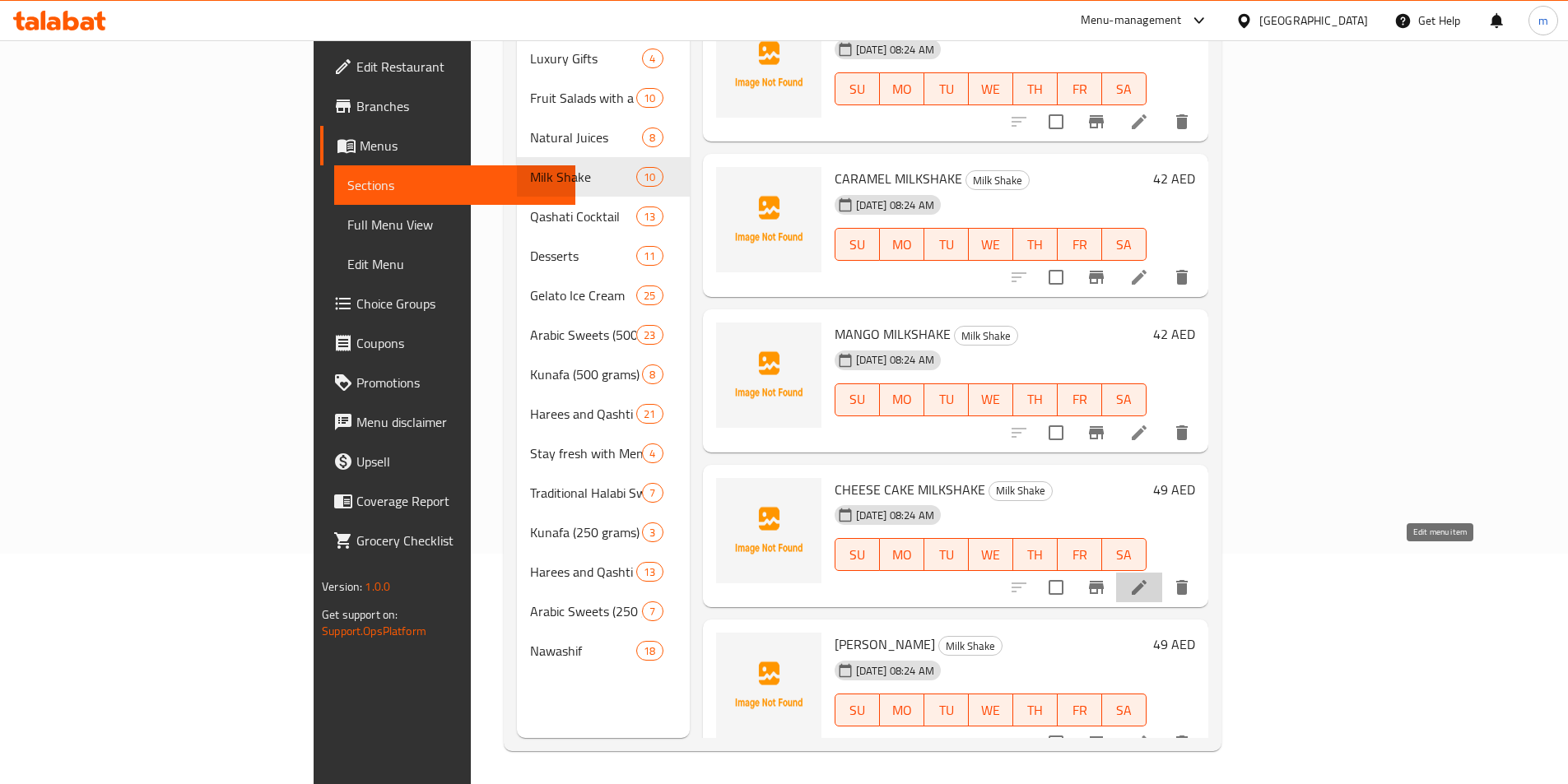
click at [1149, 578] on icon at bounding box center [1140, 588] width 20 height 20
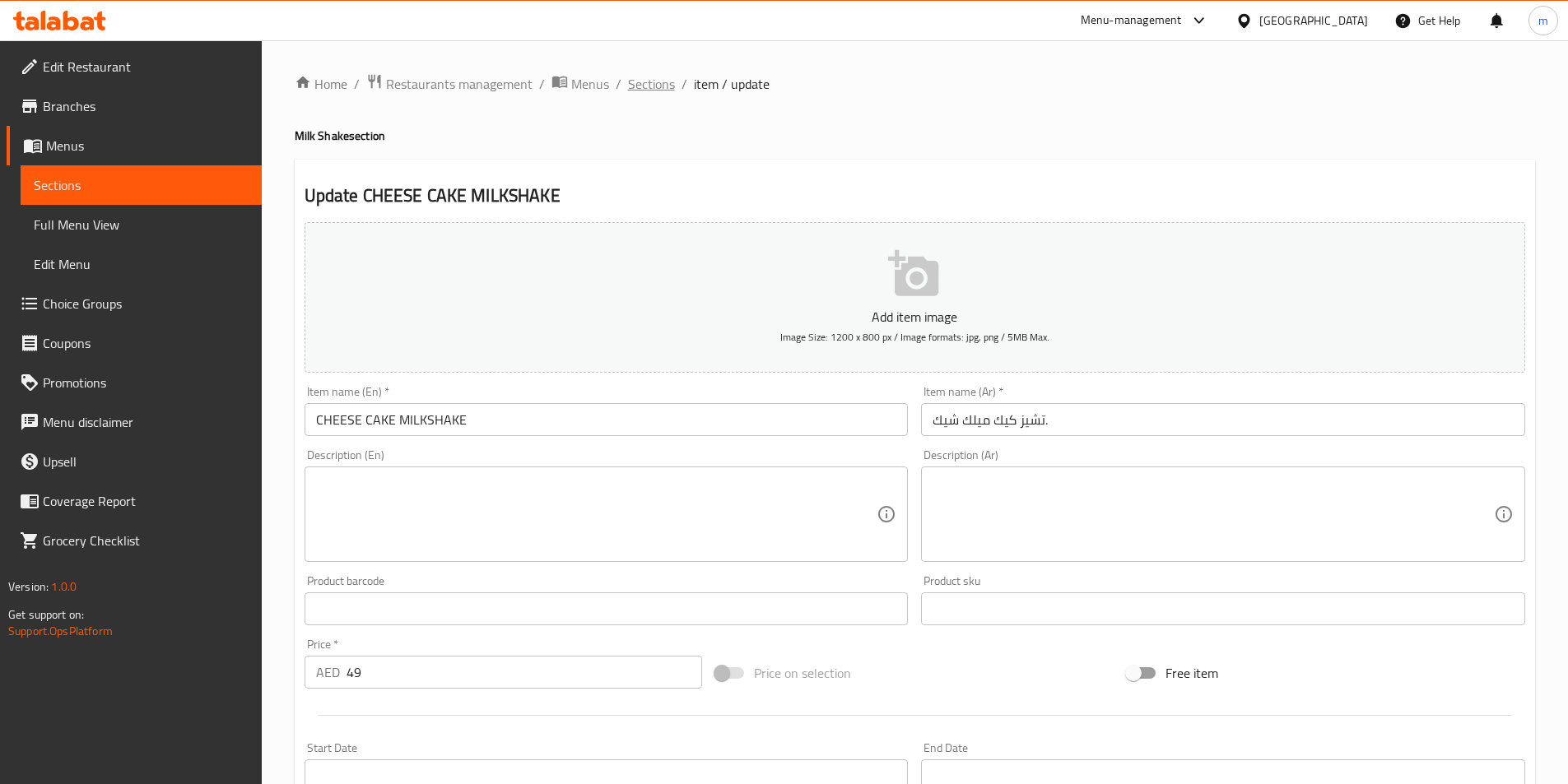
click at [663, 90] on span "Sections" at bounding box center [651, 84] width 47 height 20
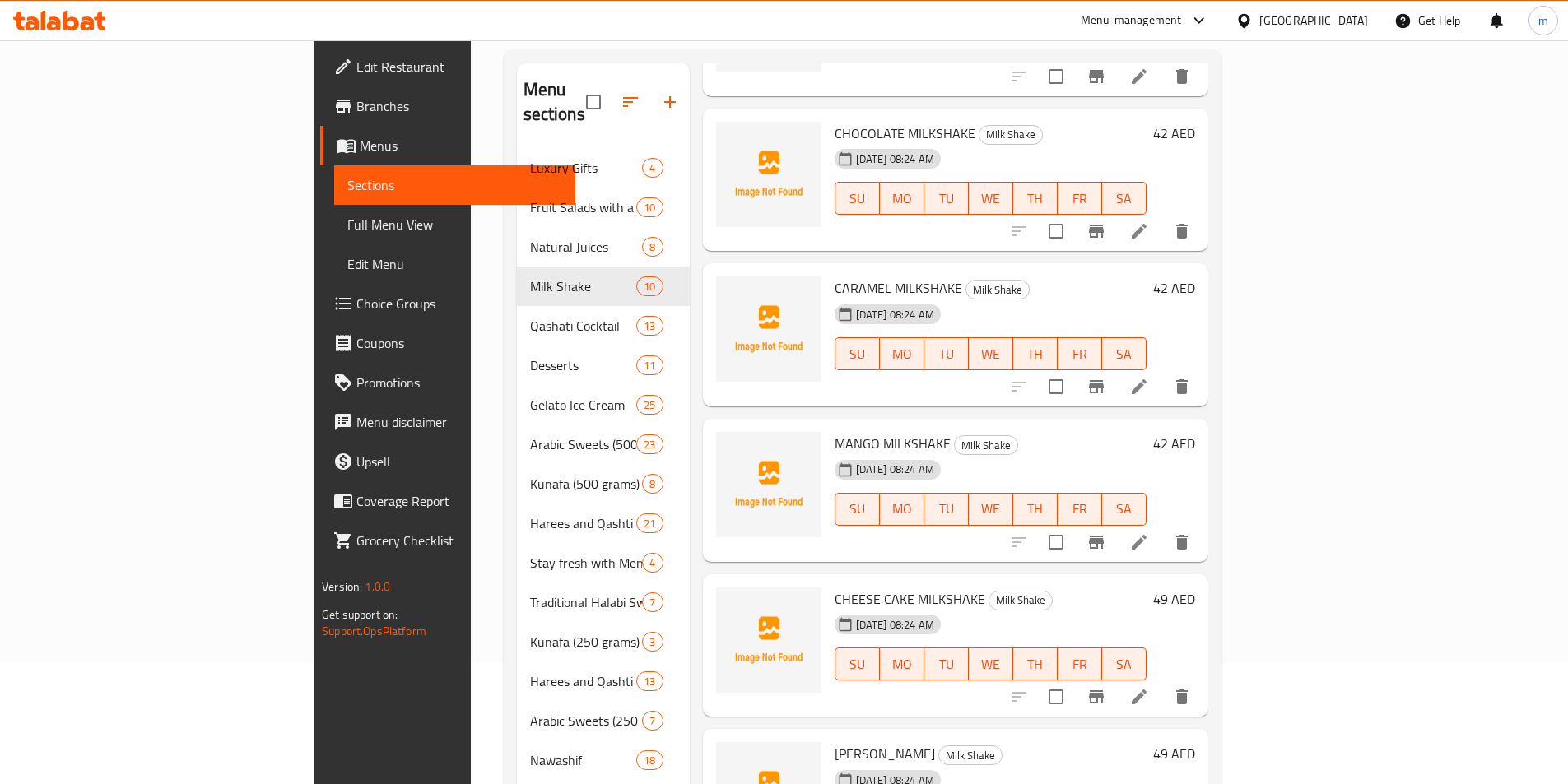
scroll to position [230, 0]
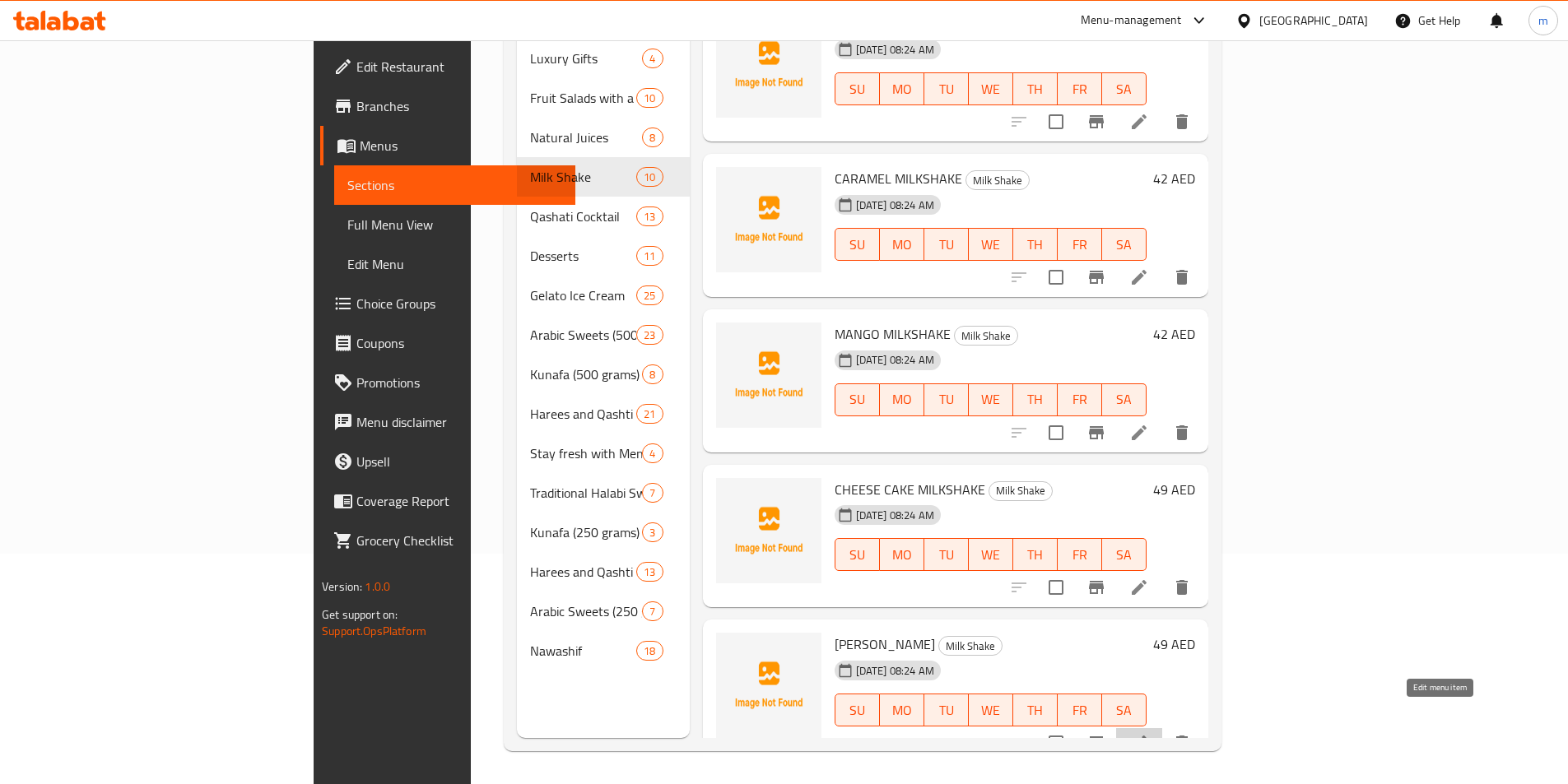
click at [1149, 733] on icon at bounding box center [1140, 743] width 20 height 20
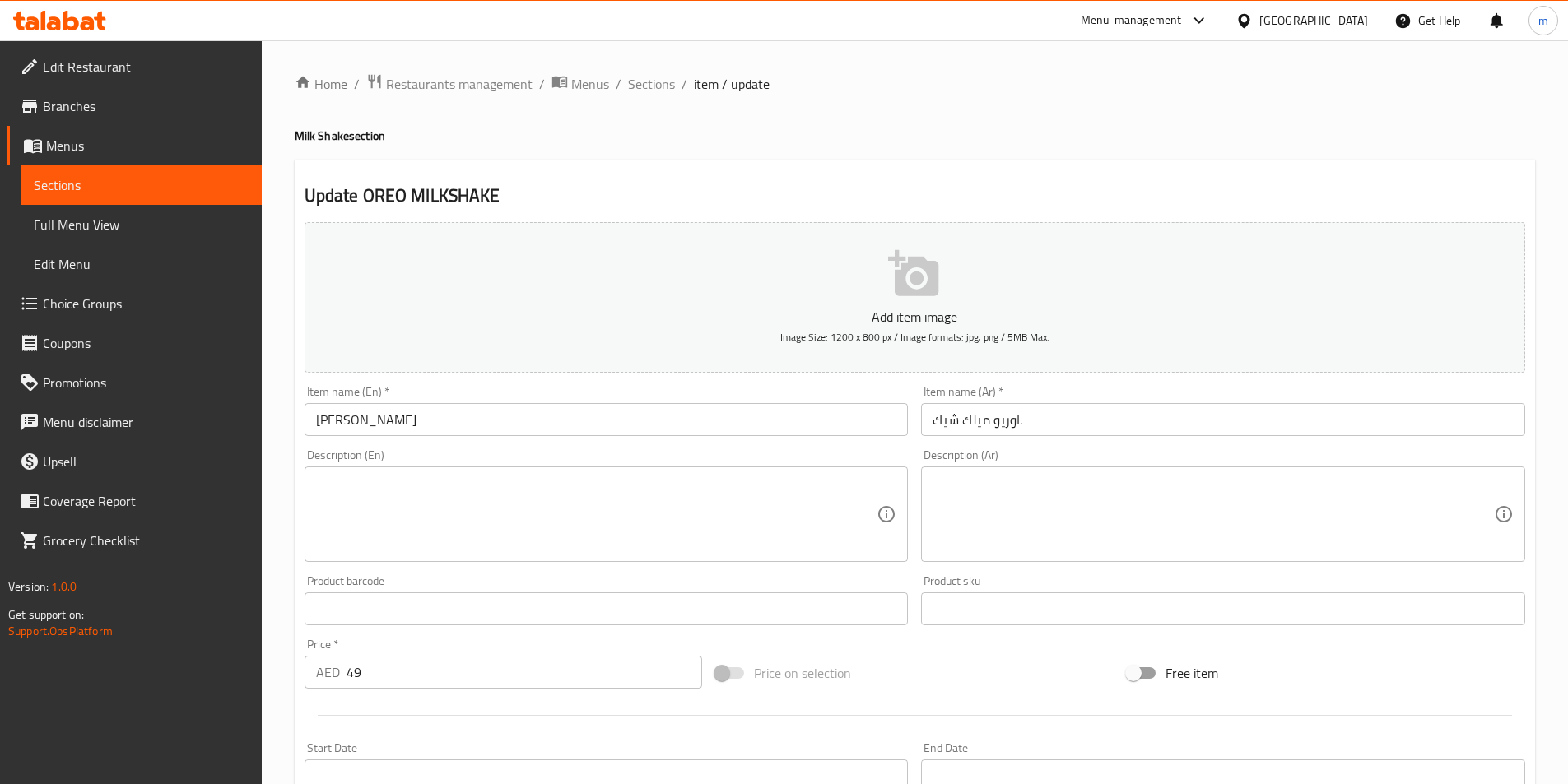
click at [652, 92] on span "Sections" at bounding box center [651, 84] width 47 height 20
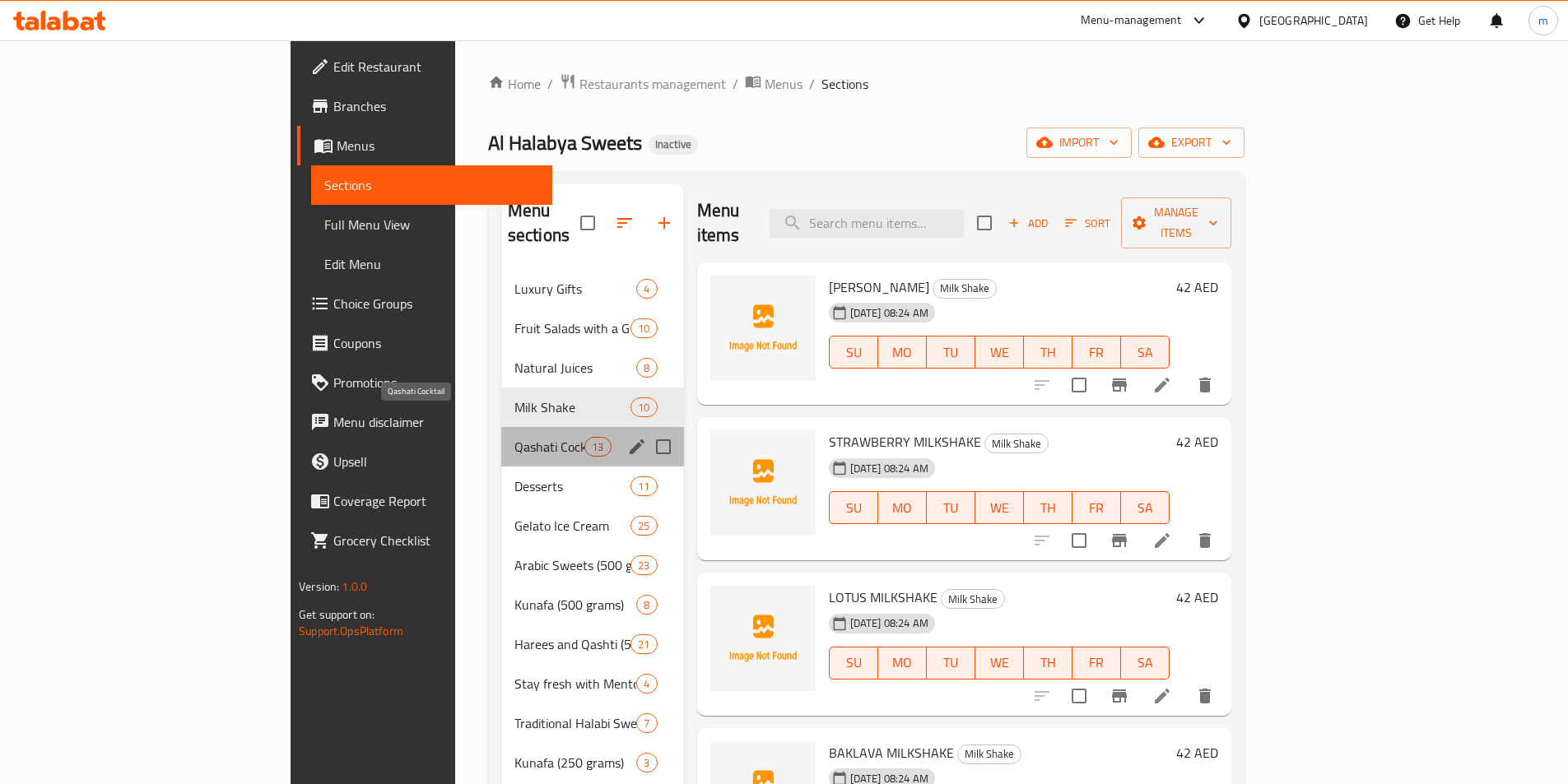
click at [515, 437] on span "Qashati Cocktail" at bounding box center [549, 447] width 70 height 20
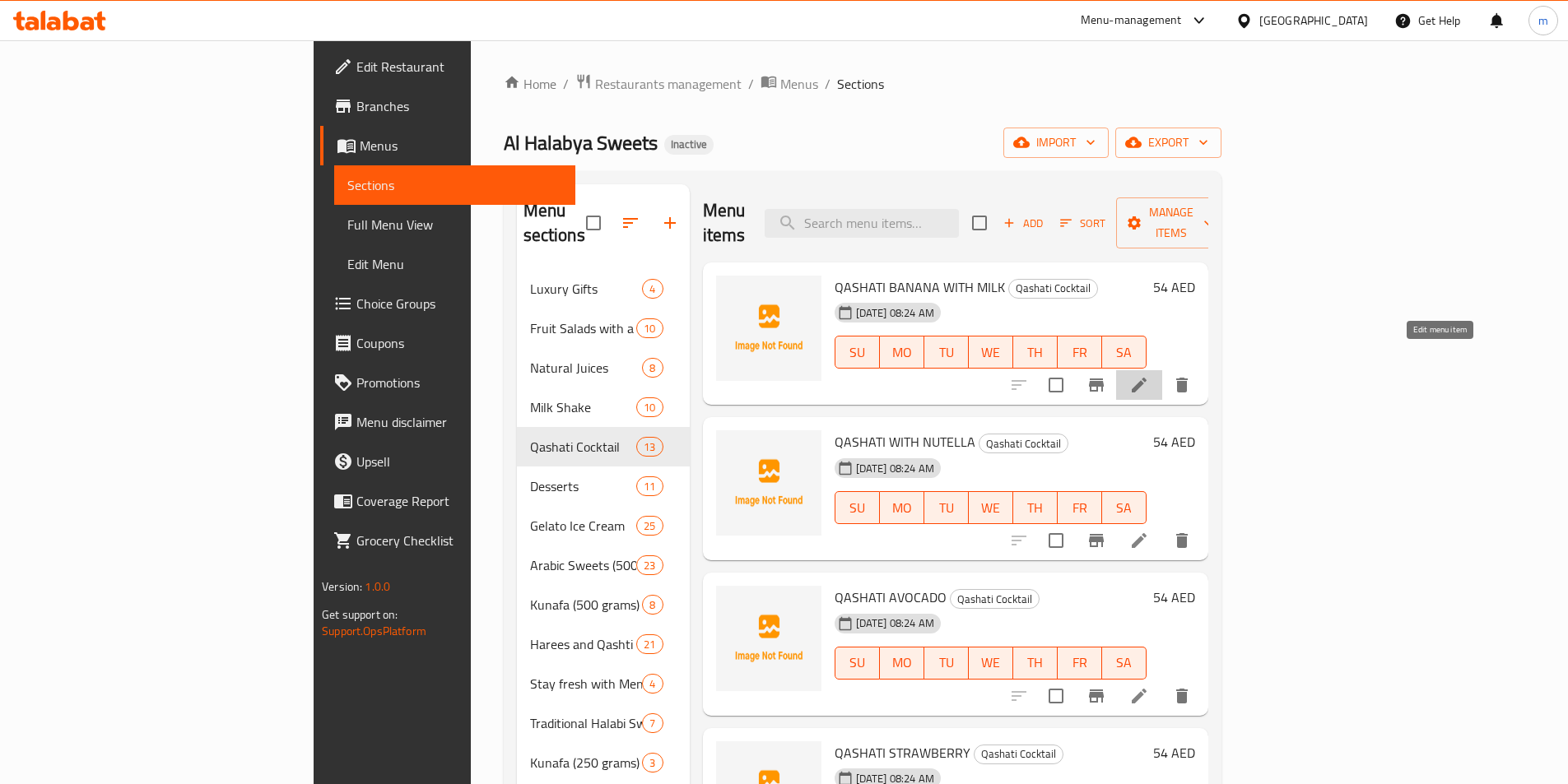
click at [1149, 376] on icon at bounding box center [1140, 386] width 20 height 20
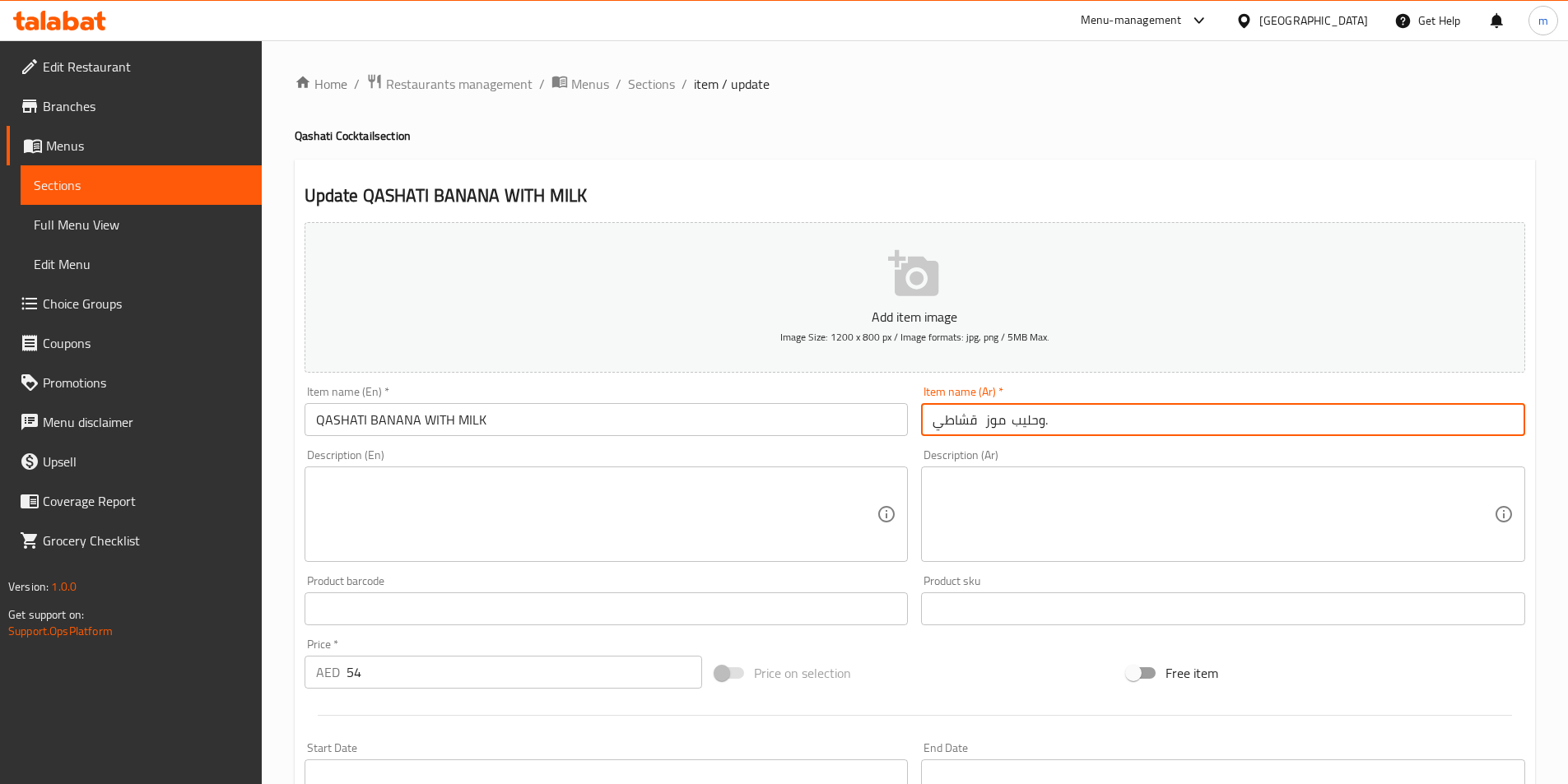
click at [1298, 435] on input "قشاطي موز وحليب." at bounding box center [1223, 419] width 604 height 33
click at [1446, 432] on input "قشاطي موز وحليب." at bounding box center [1223, 419] width 604 height 33
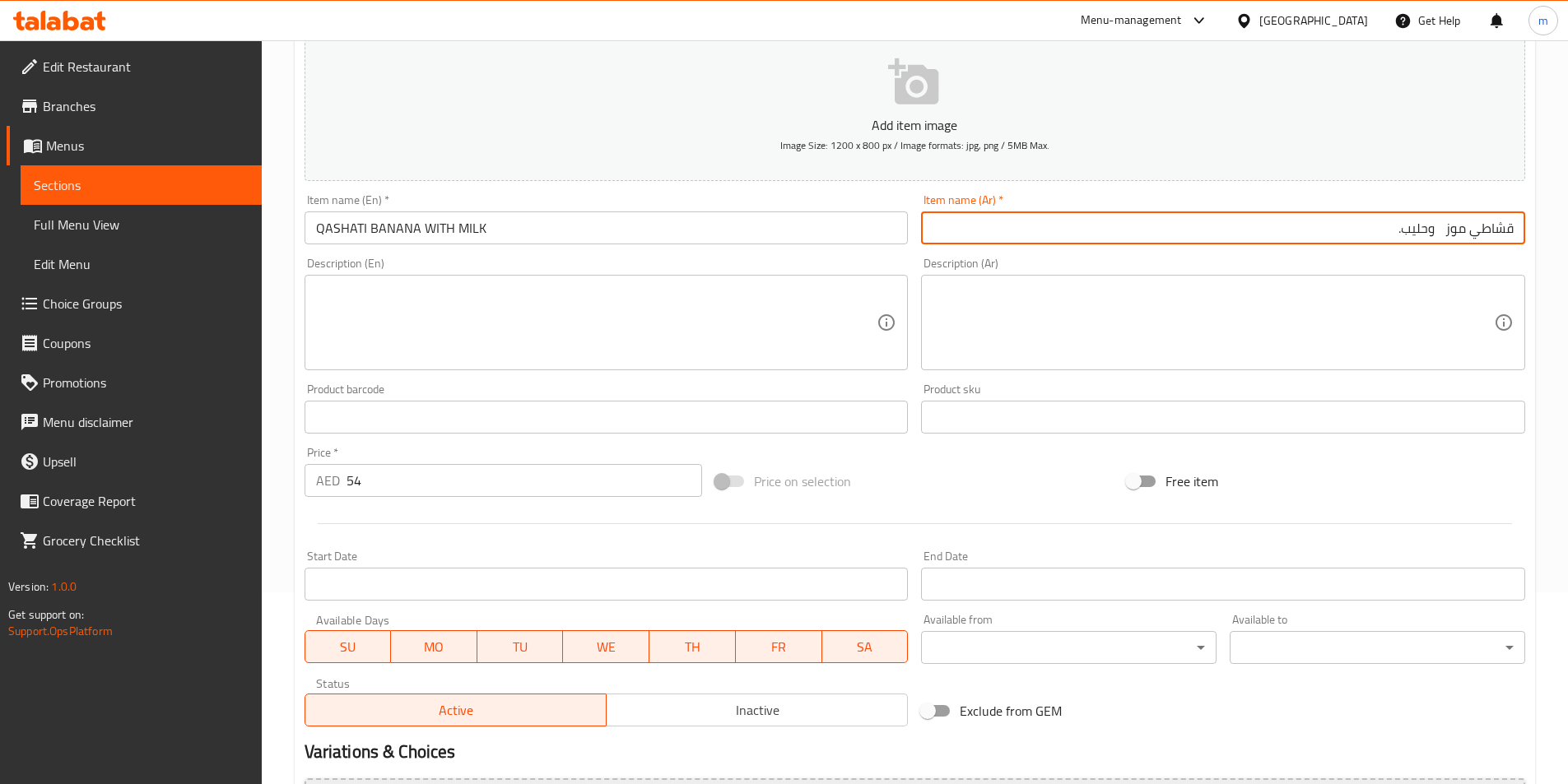
scroll to position [379, 0]
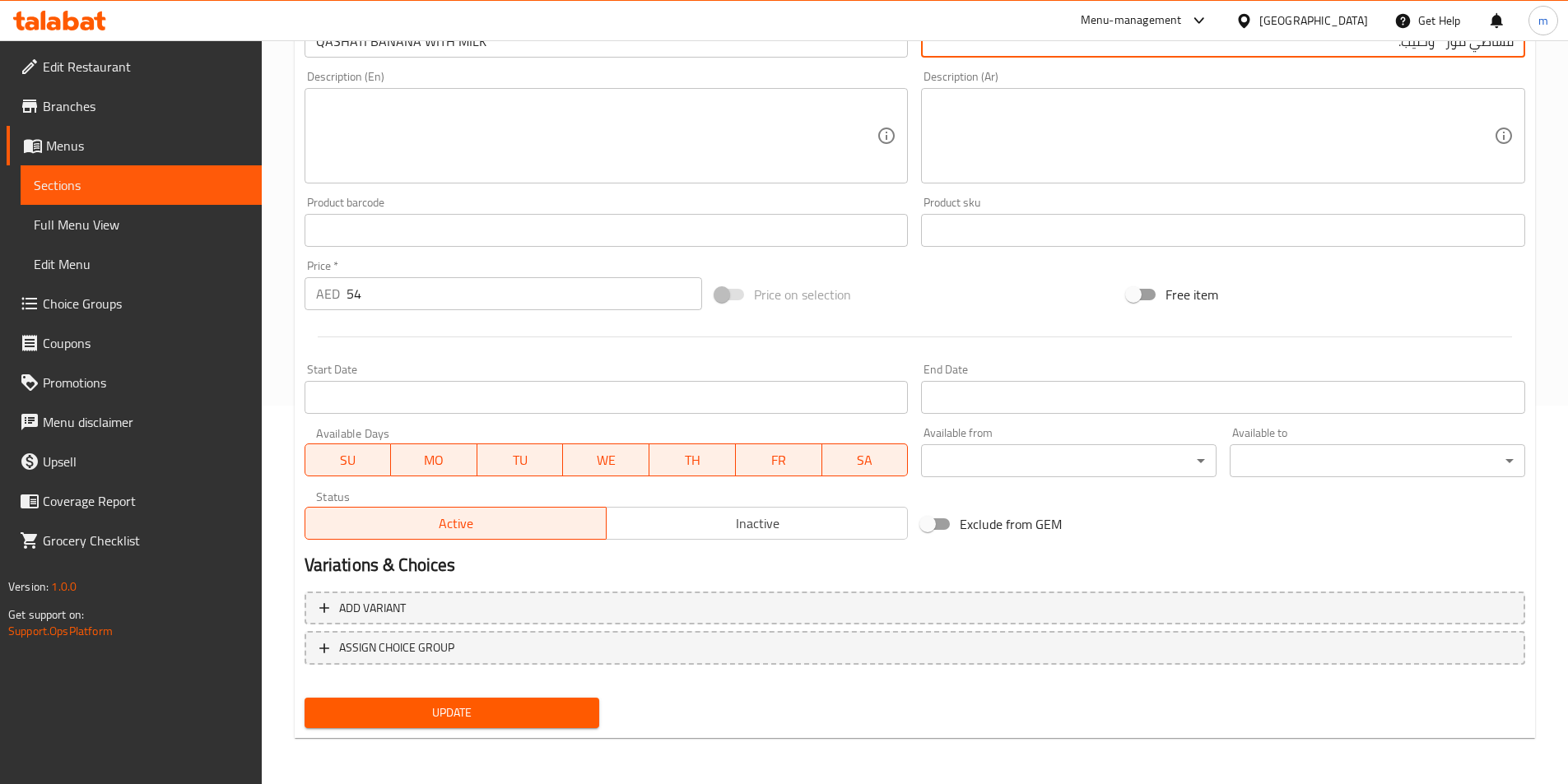
type input "قشاطي موز وحليب."
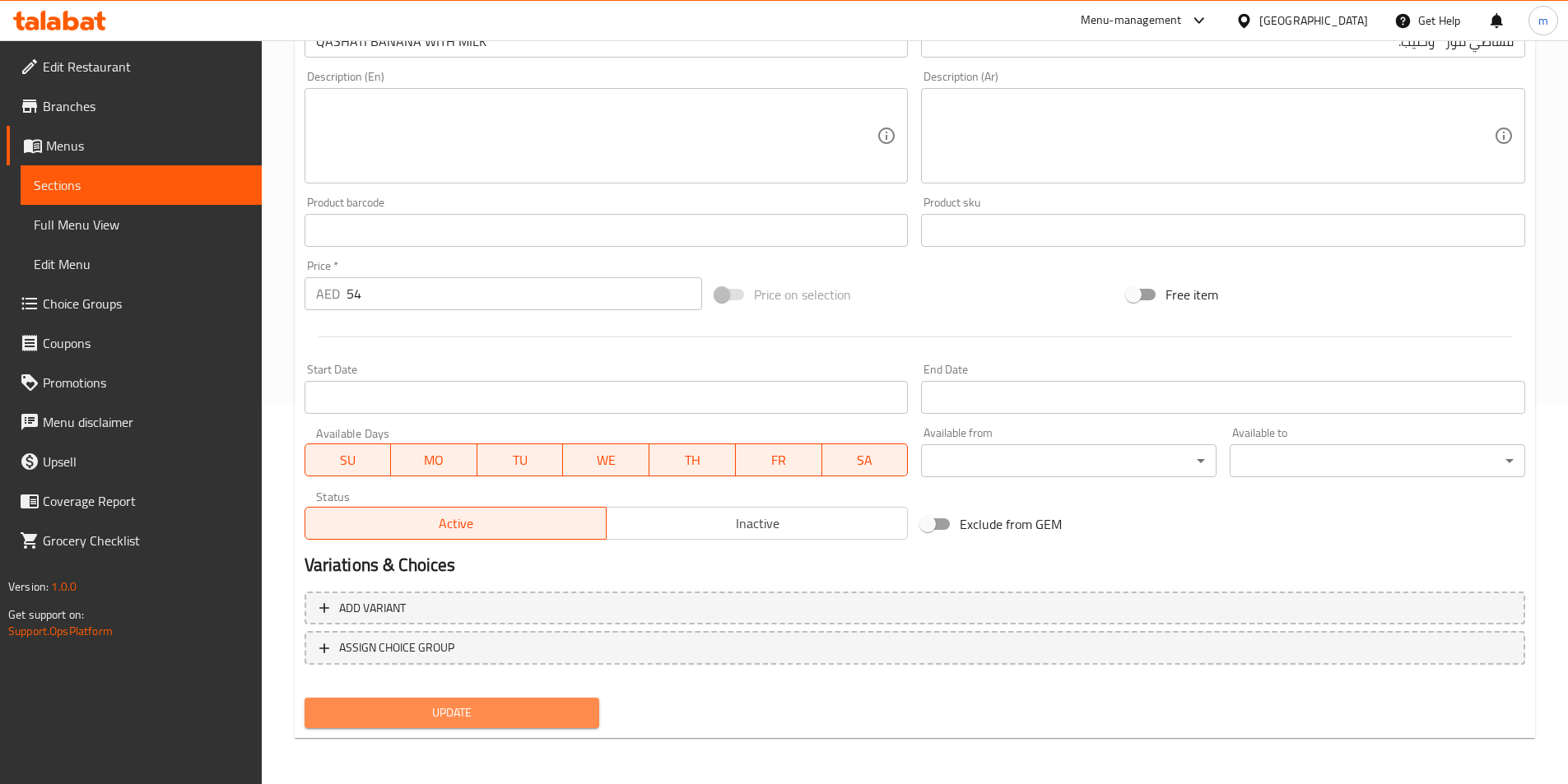
click at [457, 714] on span "Update" at bounding box center [451, 713] width 269 height 21
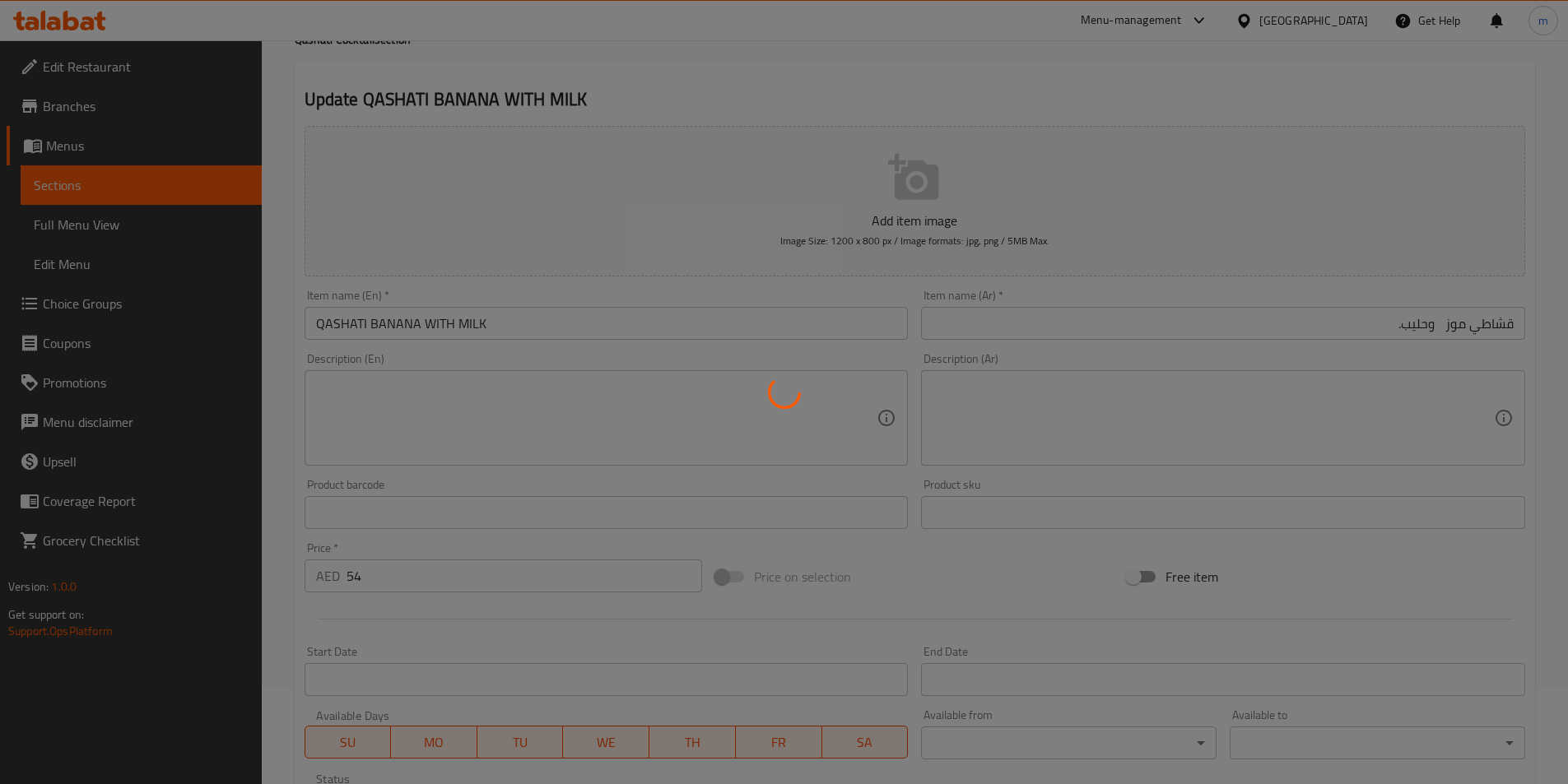
scroll to position [0, 0]
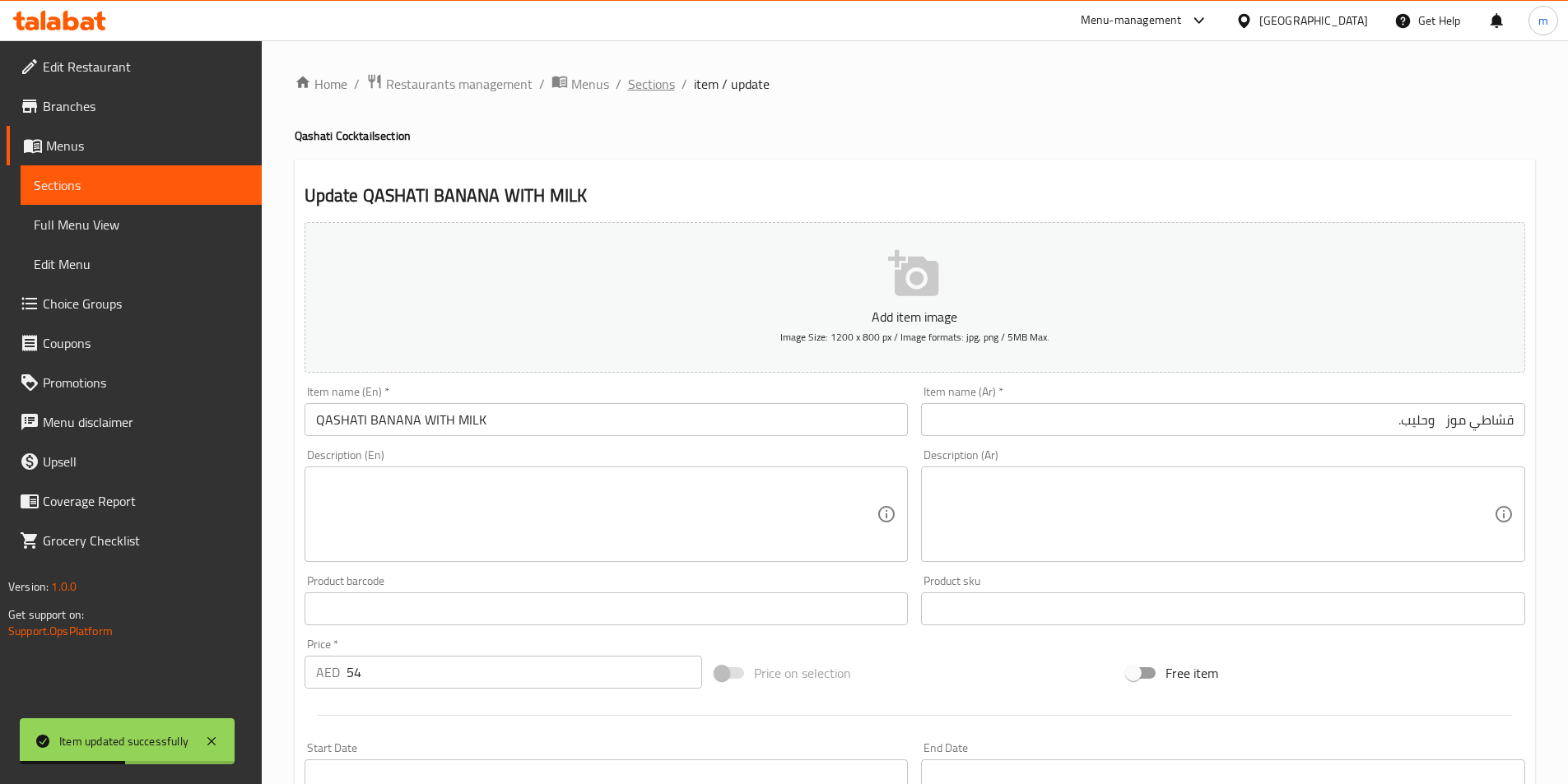
click at [643, 84] on span "Sections" at bounding box center [651, 84] width 47 height 20
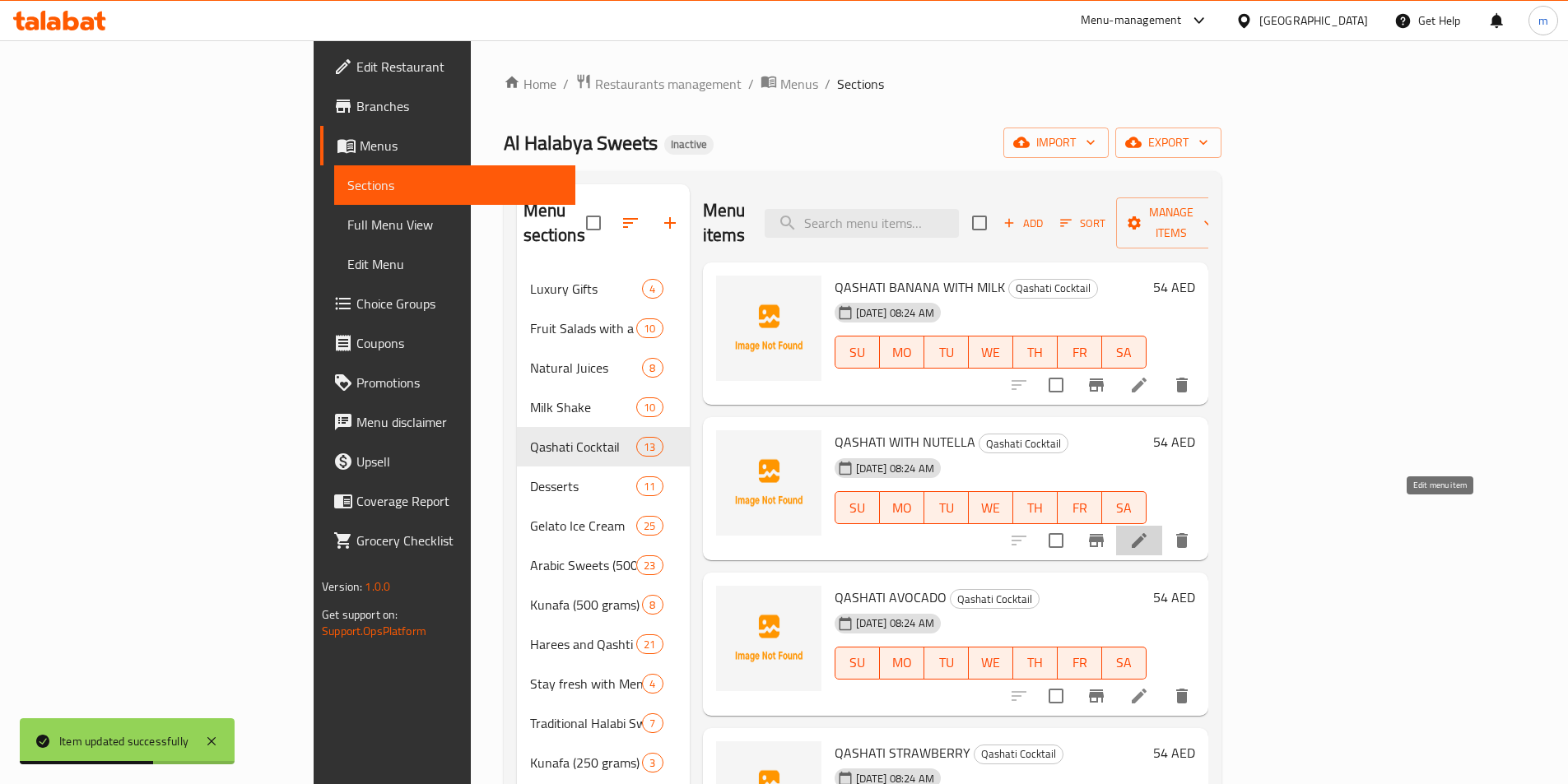
click at [1149, 530] on icon at bounding box center [1140, 540] width 20 height 20
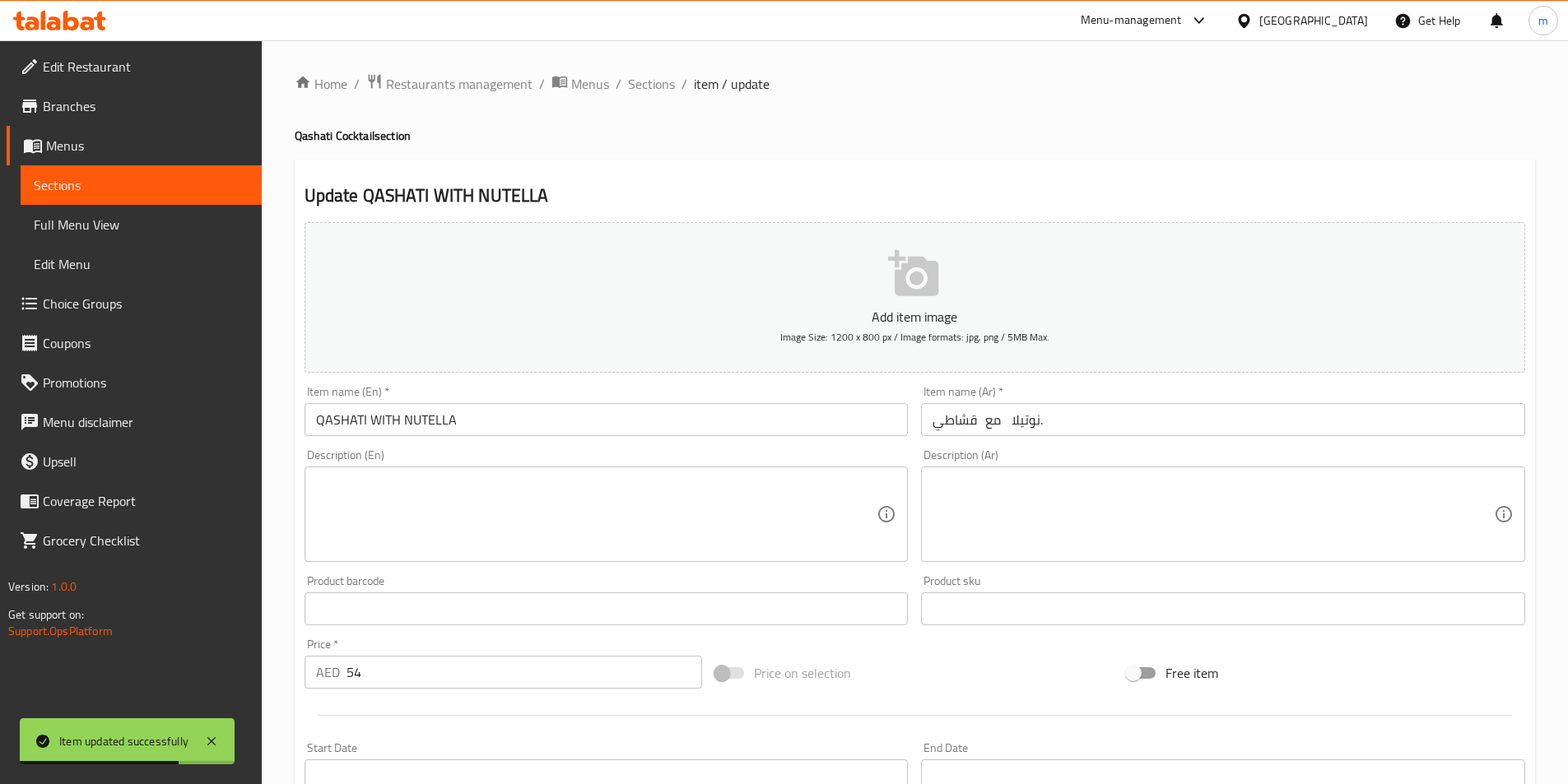
click at [1111, 414] on input "قشاطي مع نوتيلا." at bounding box center [1223, 419] width 604 height 33
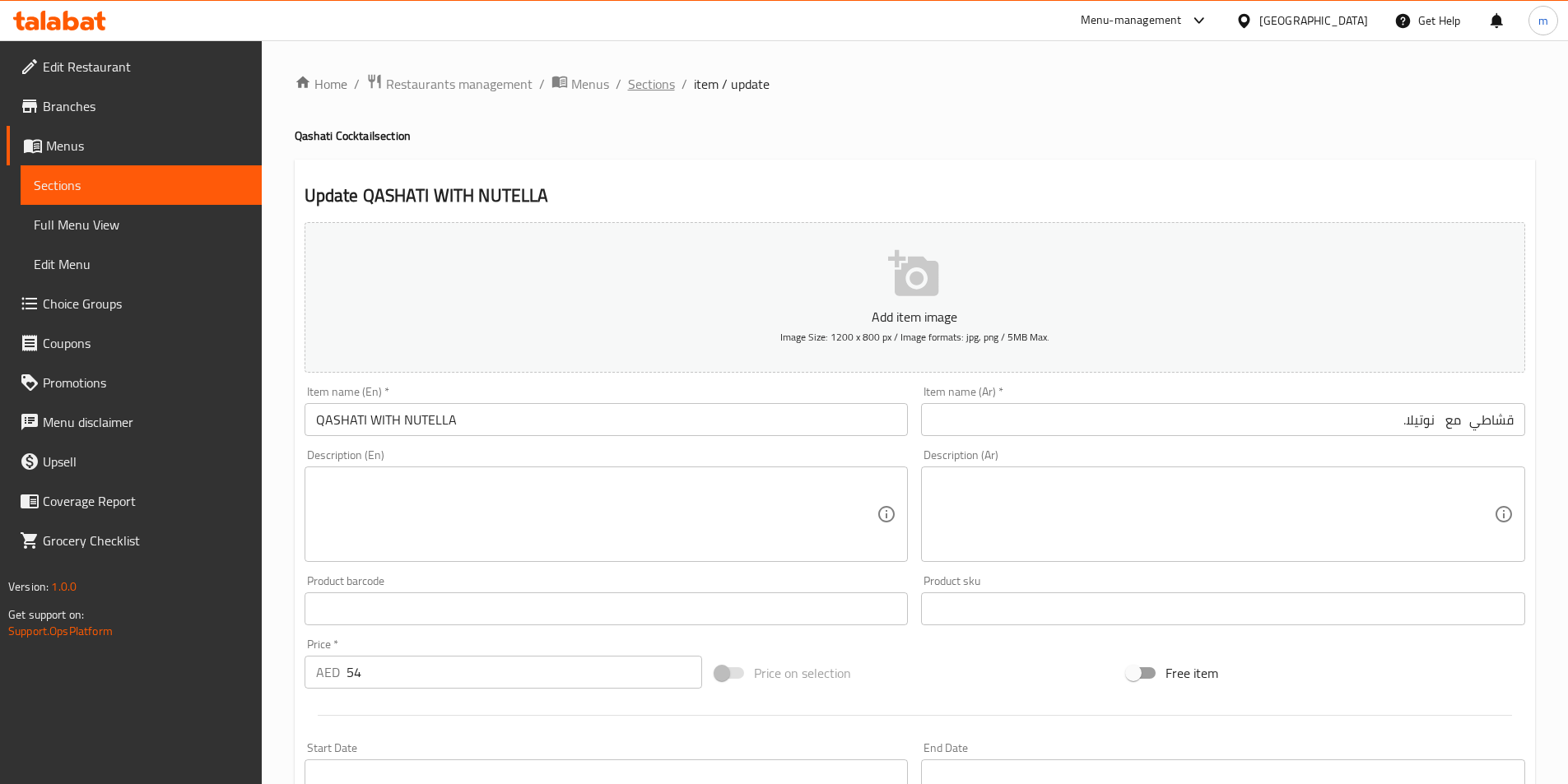
click at [660, 85] on span "Sections" at bounding box center [651, 84] width 47 height 20
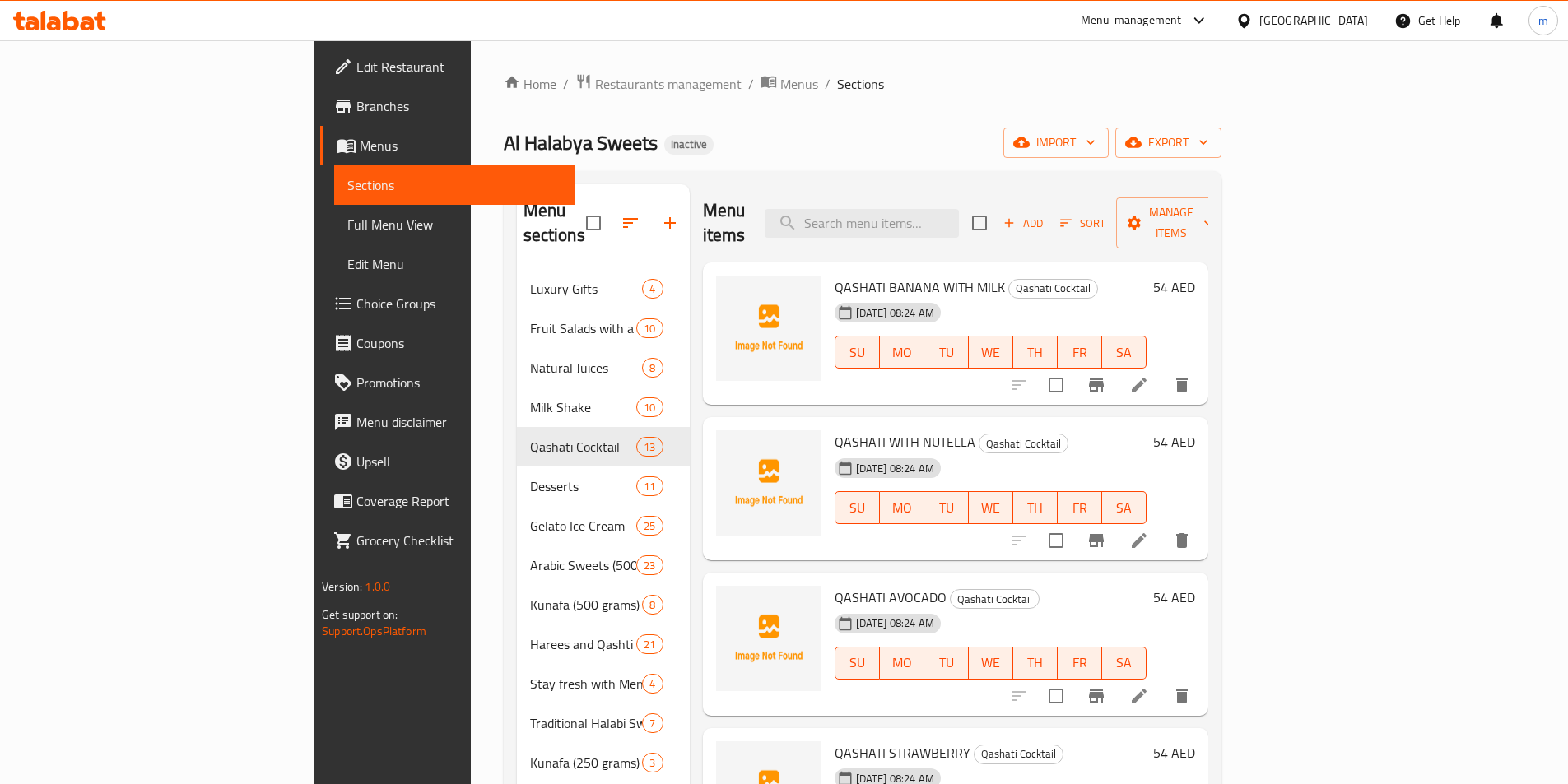
scroll to position [82, 0]
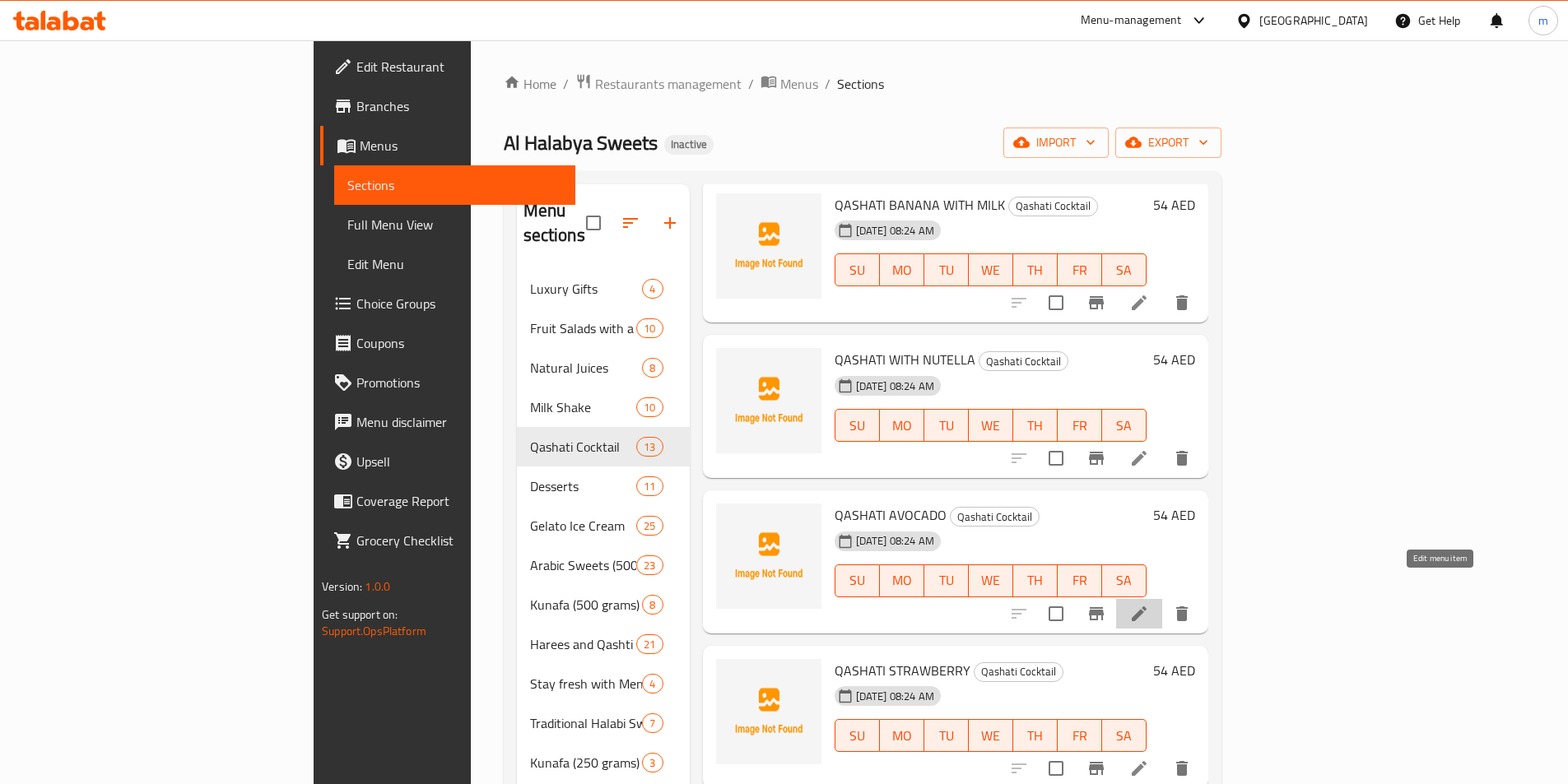
click at [1146, 607] on icon at bounding box center [1139, 614] width 15 height 15
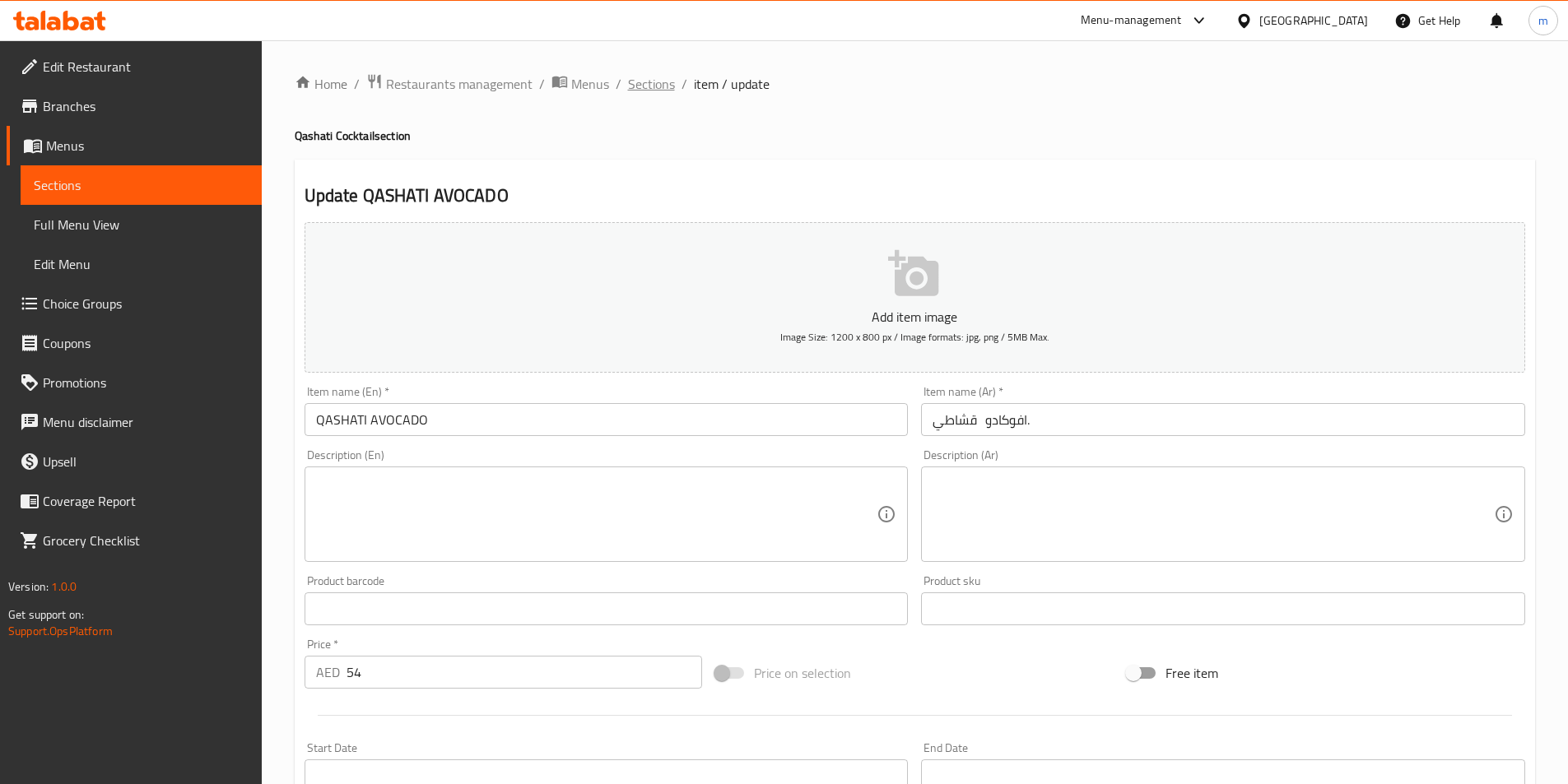
click at [648, 88] on span "Sections" at bounding box center [651, 84] width 47 height 20
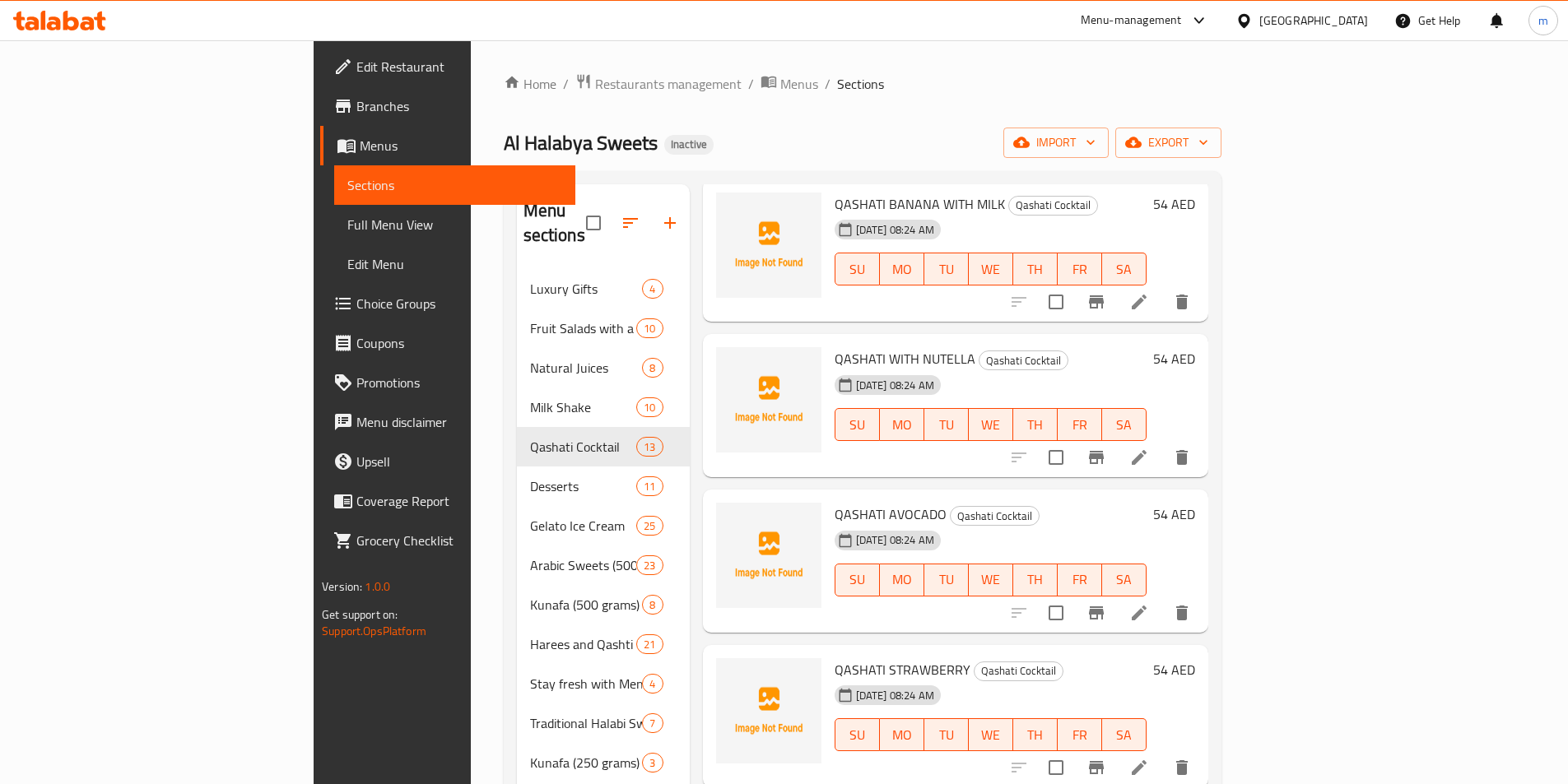
scroll to position [165, 0]
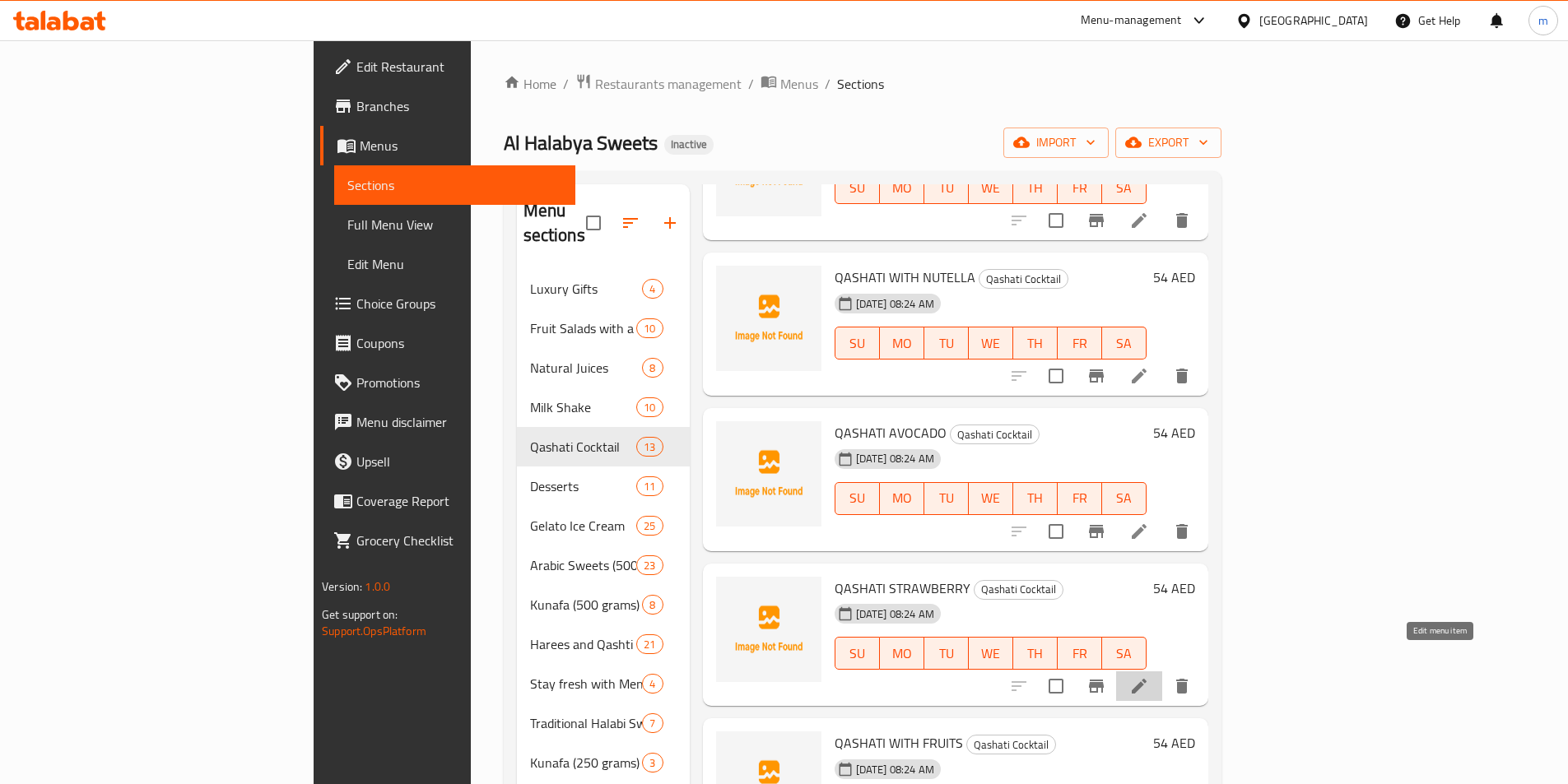
click at [1149, 676] on icon at bounding box center [1140, 686] width 20 height 20
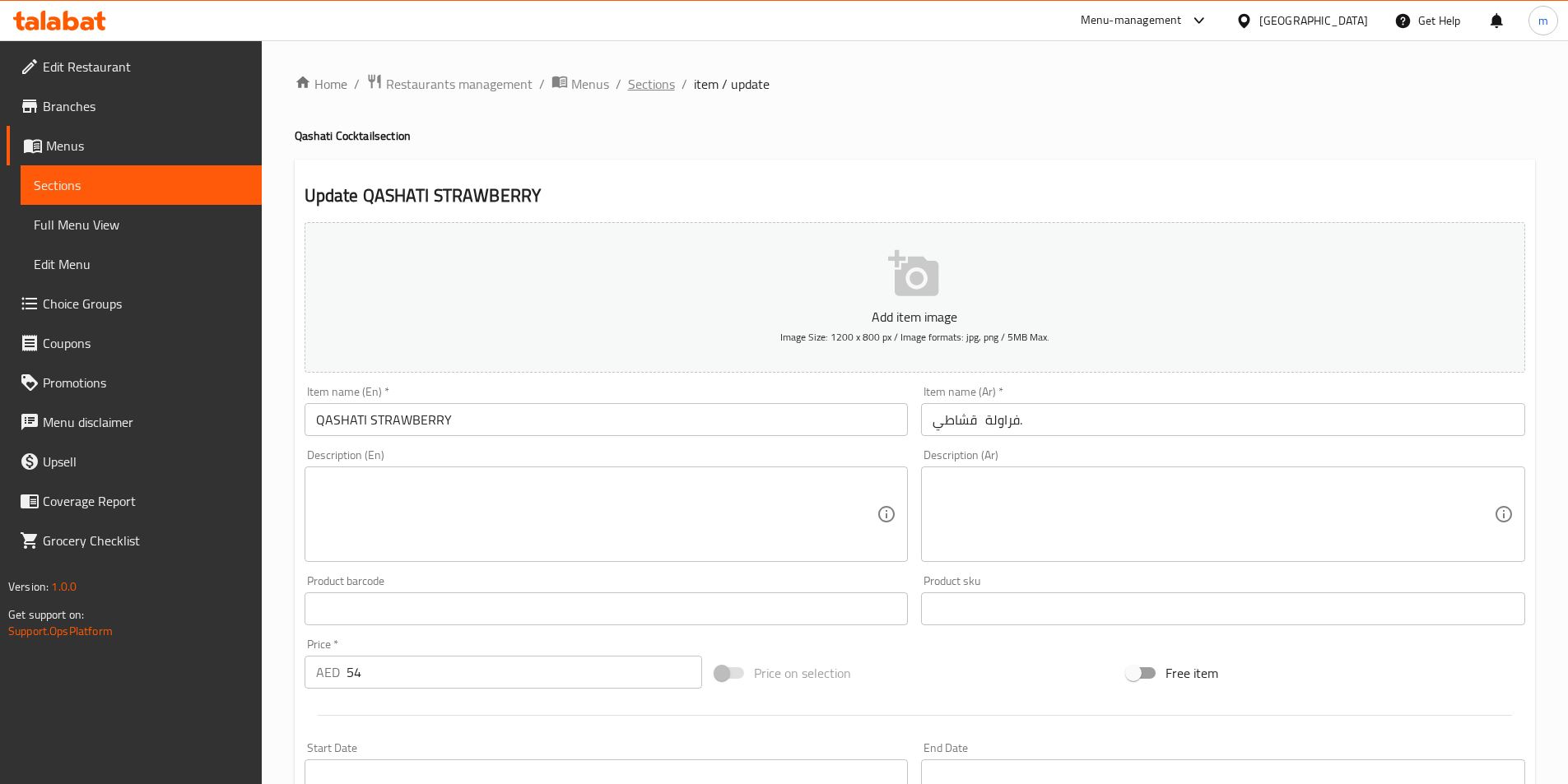
click at [650, 89] on span "Sections" at bounding box center [651, 84] width 47 height 20
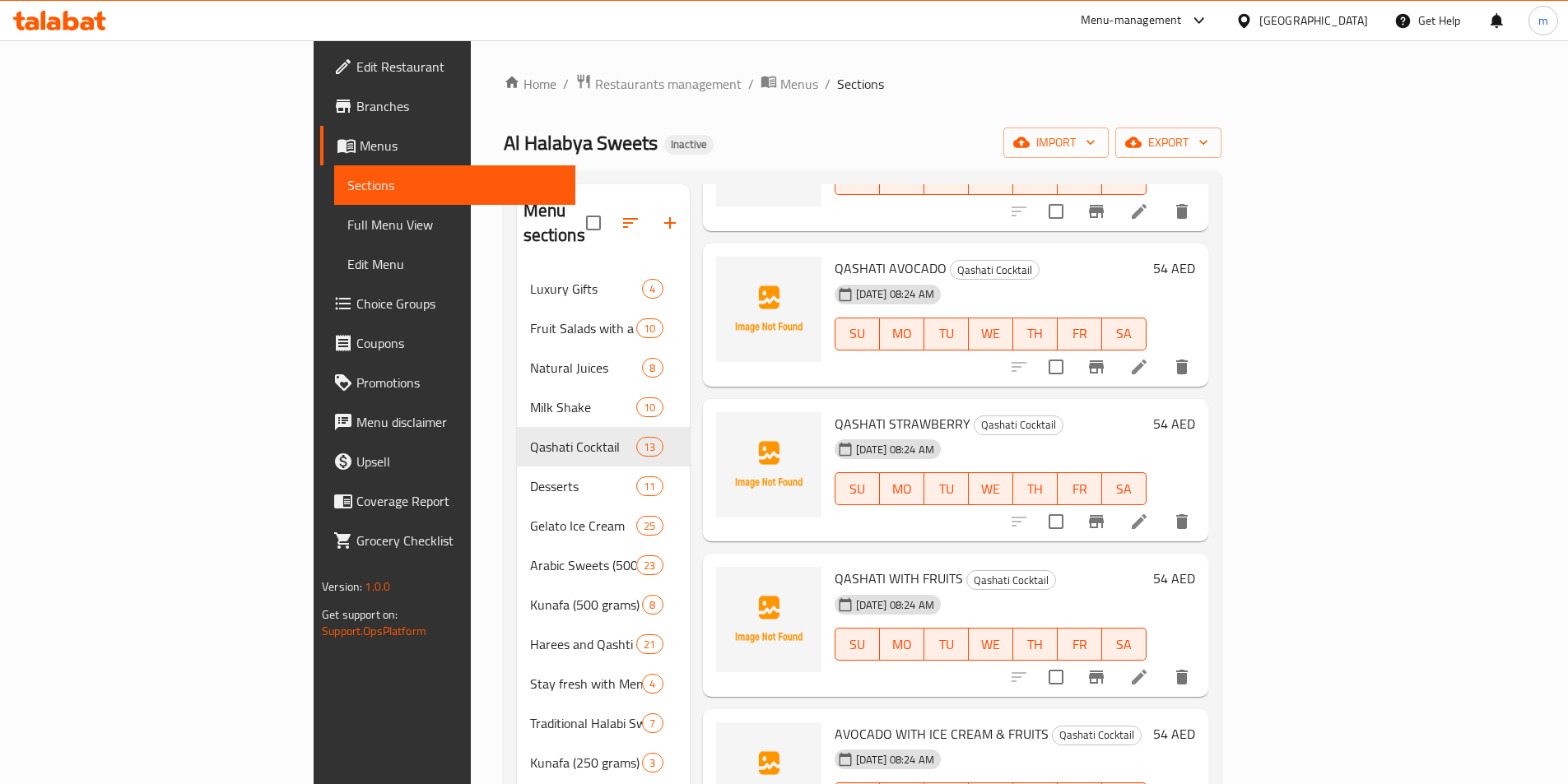
scroll to position [411, 0]
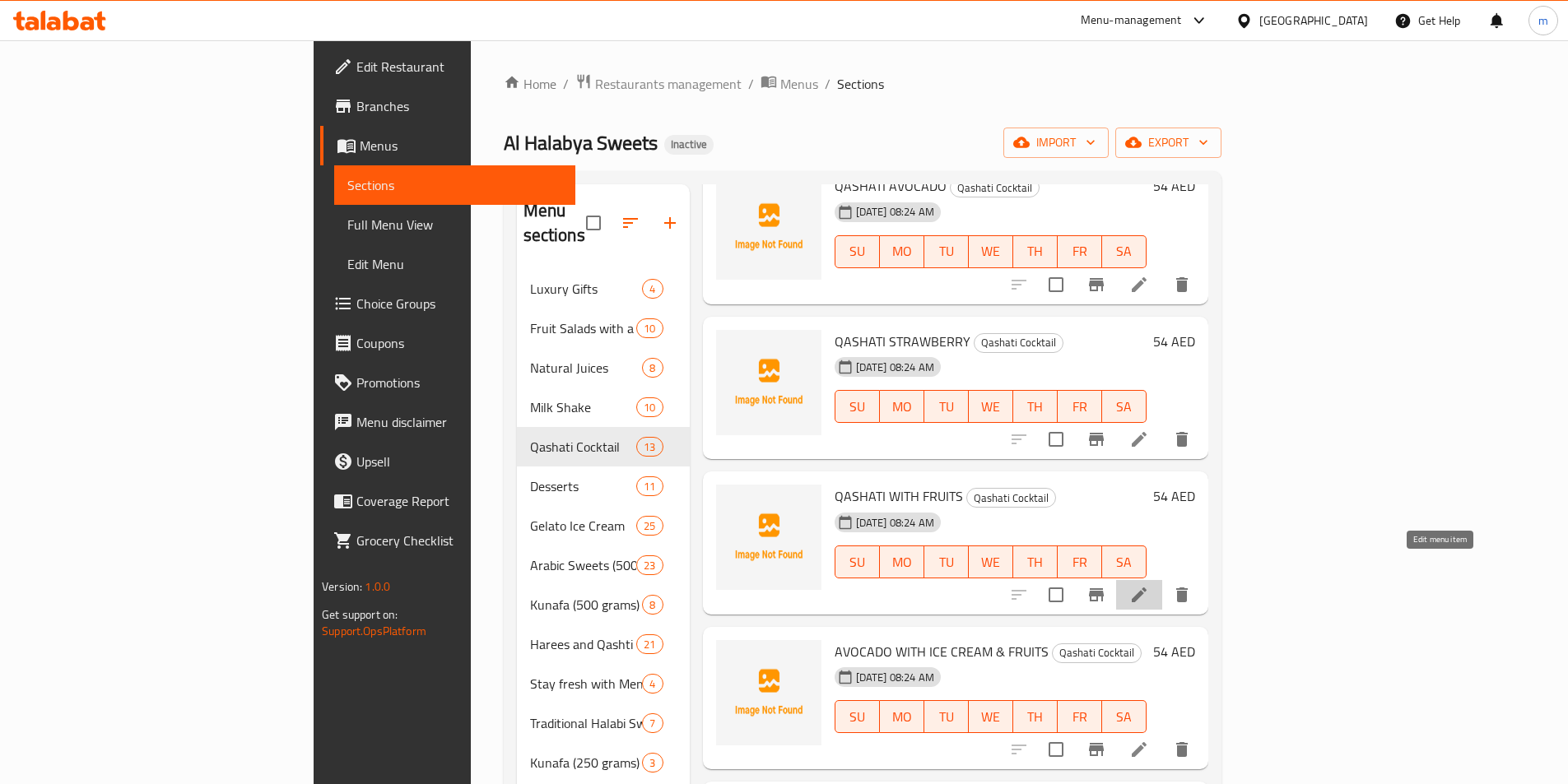
click at [1149, 585] on icon at bounding box center [1140, 595] width 20 height 20
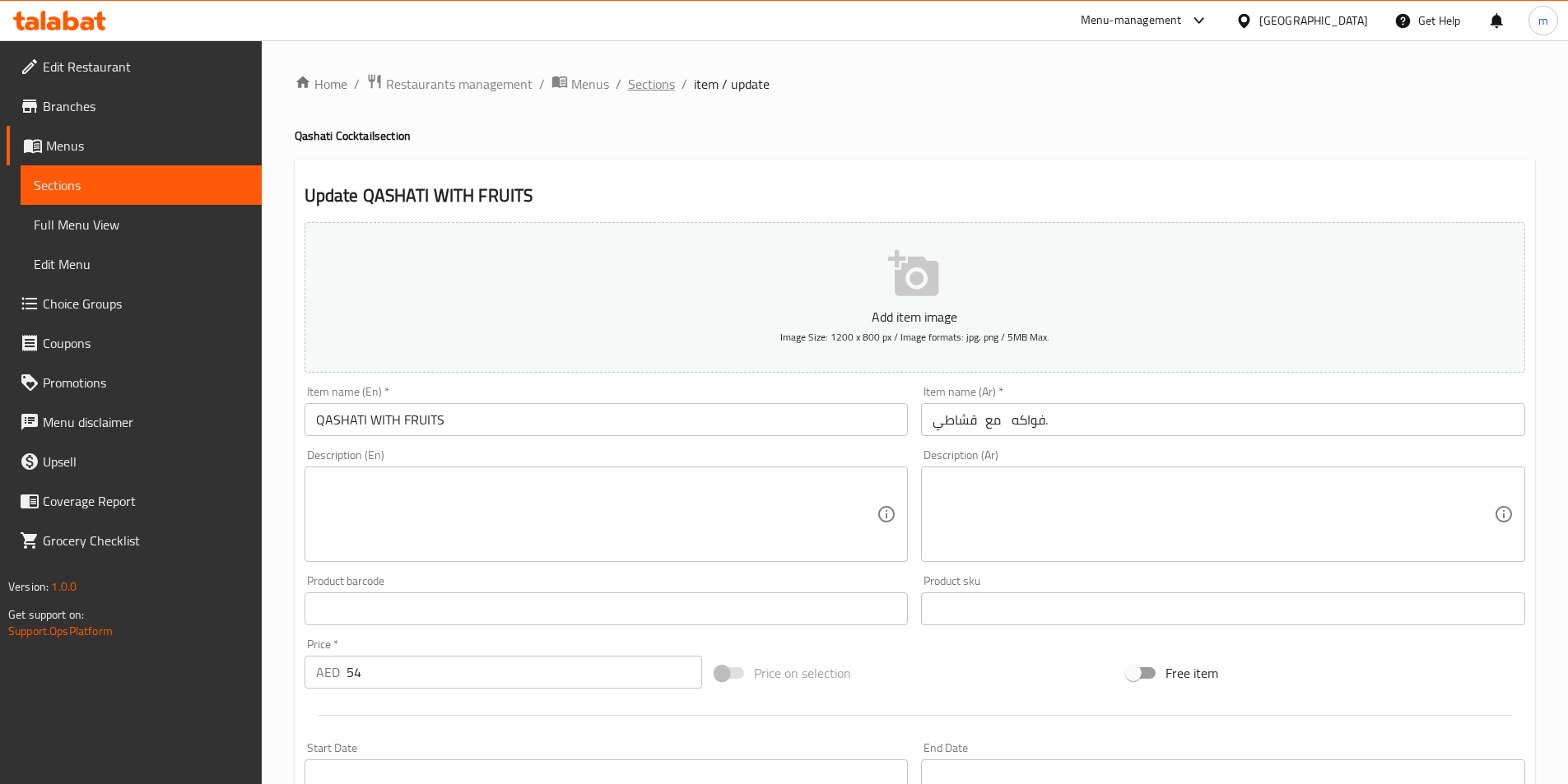
click at [661, 89] on span "Sections" at bounding box center [651, 84] width 47 height 20
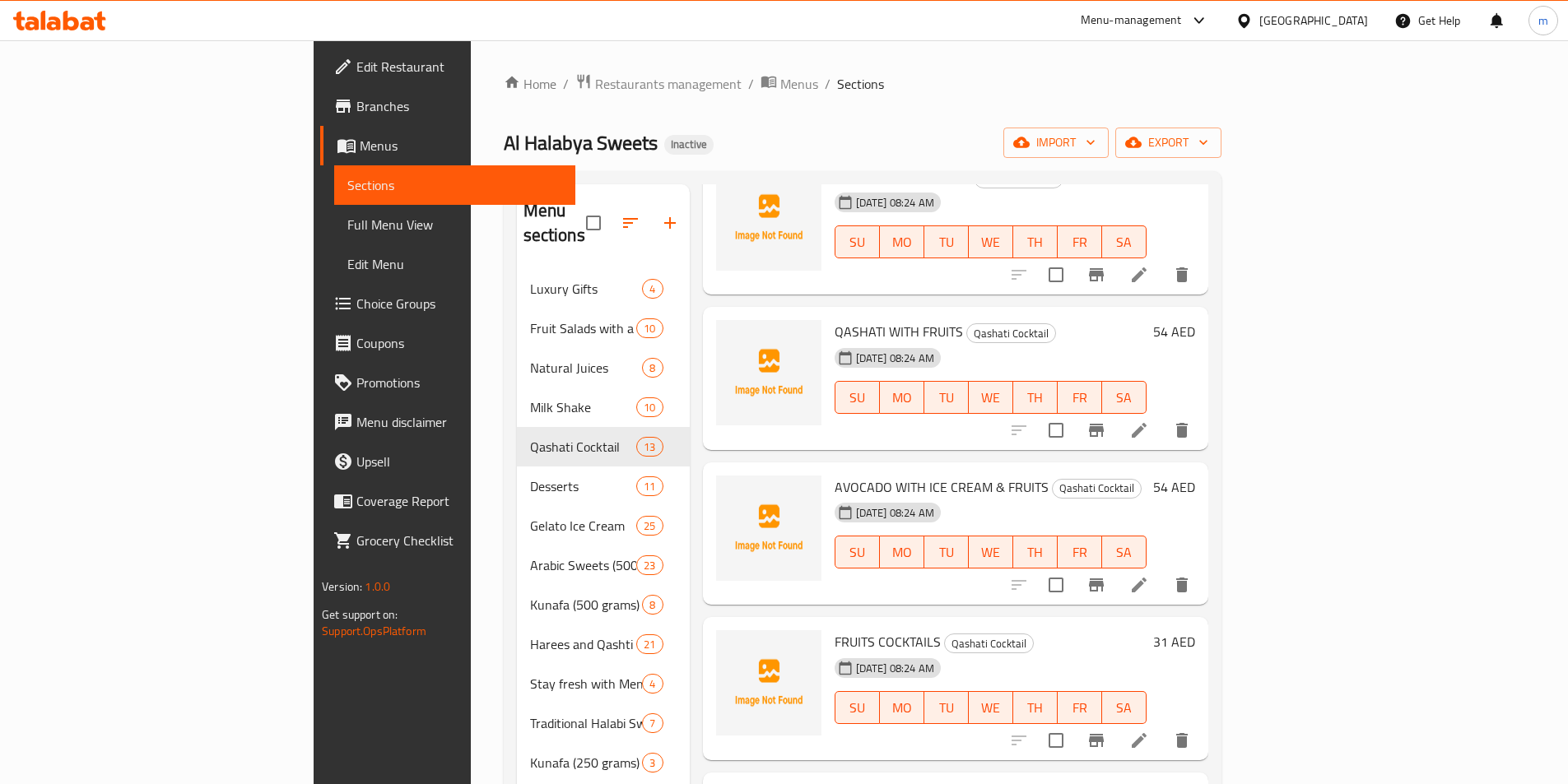
scroll to position [658, 0]
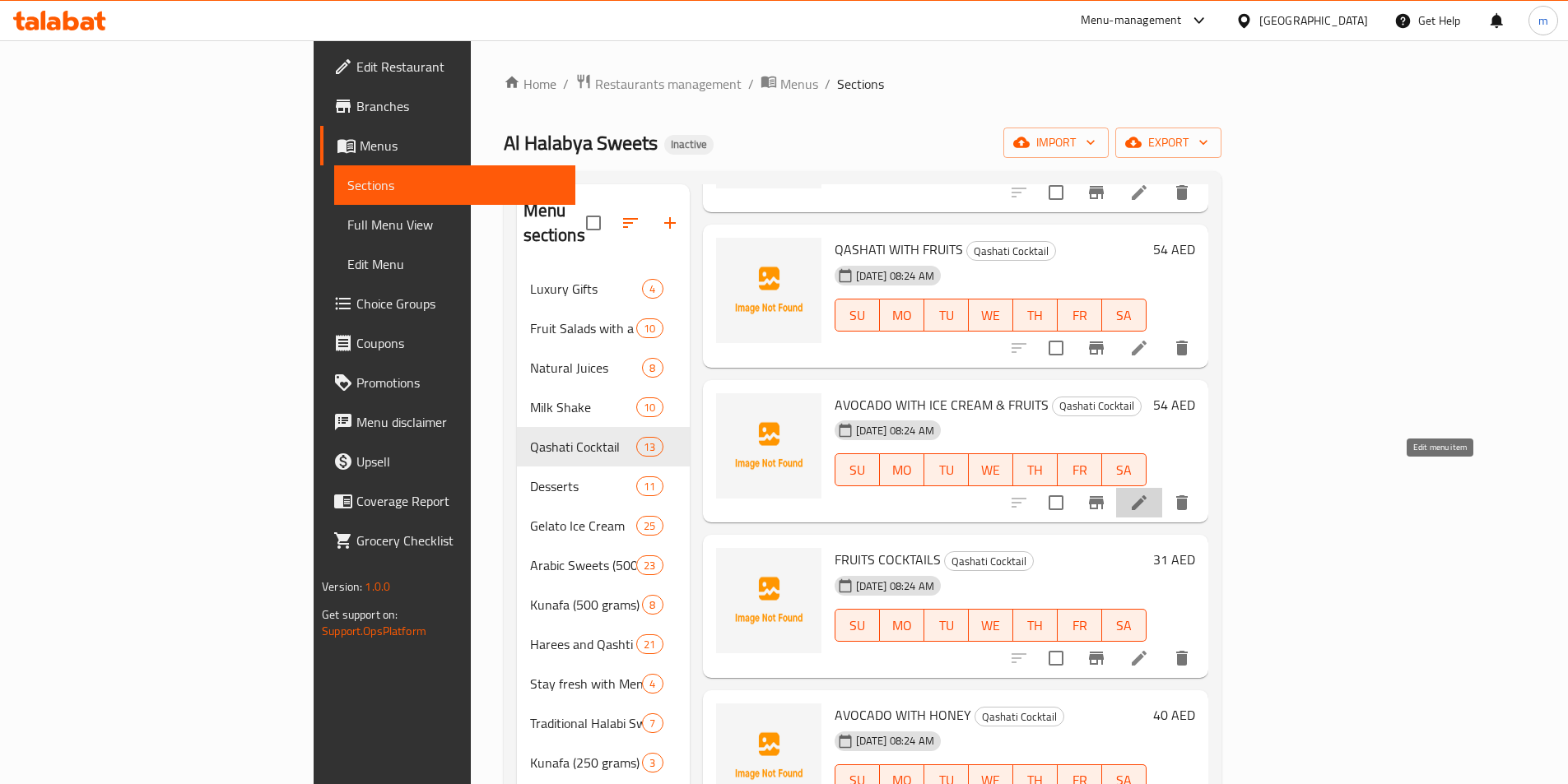
click at [1149, 493] on icon at bounding box center [1140, 503] width 20 height 20
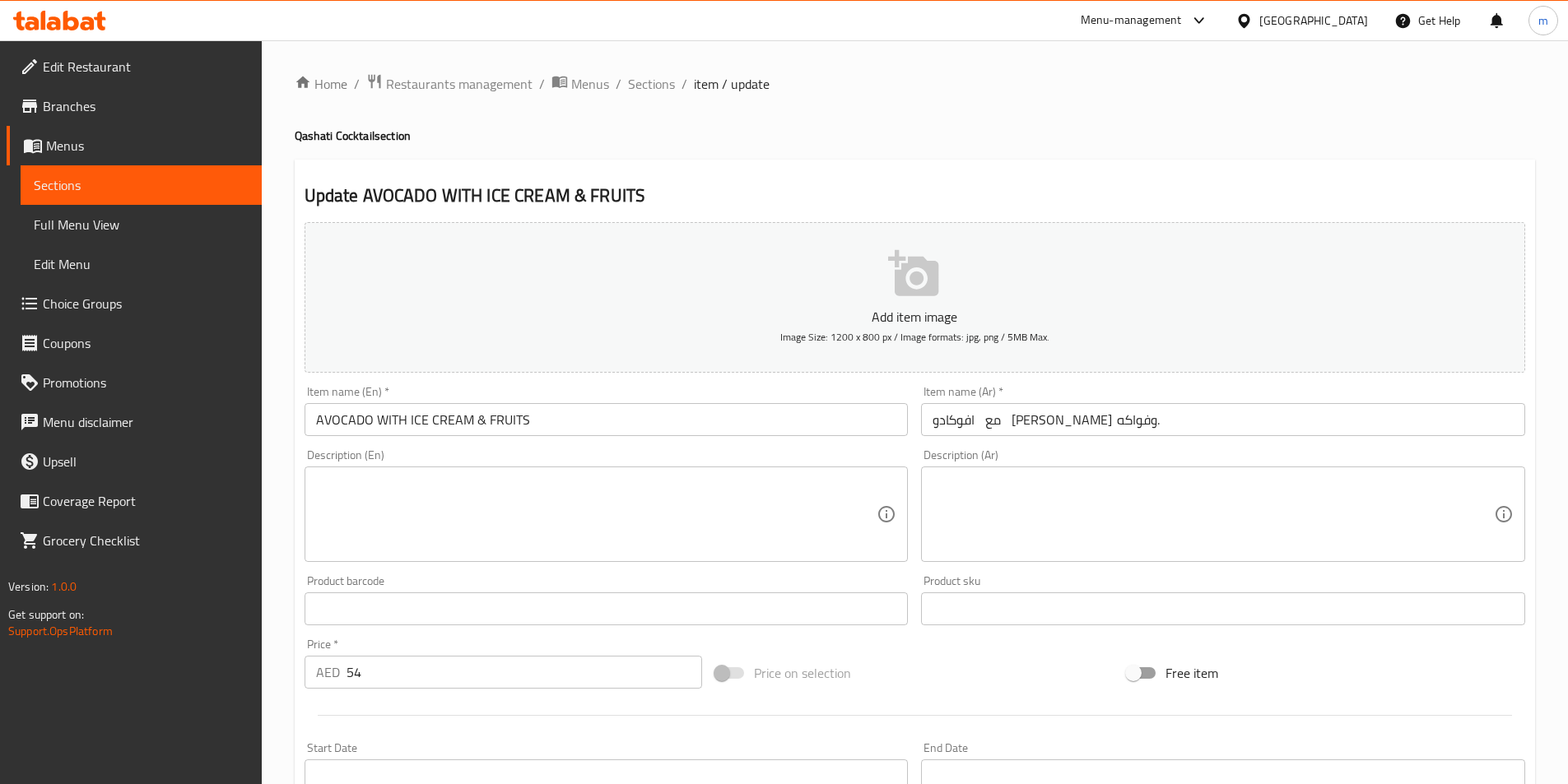
click at [1323, 423] on input "افوكادو مع [PERSON_NAME] وفواكه." at bounding box center [1223, 419] width 604 height 33
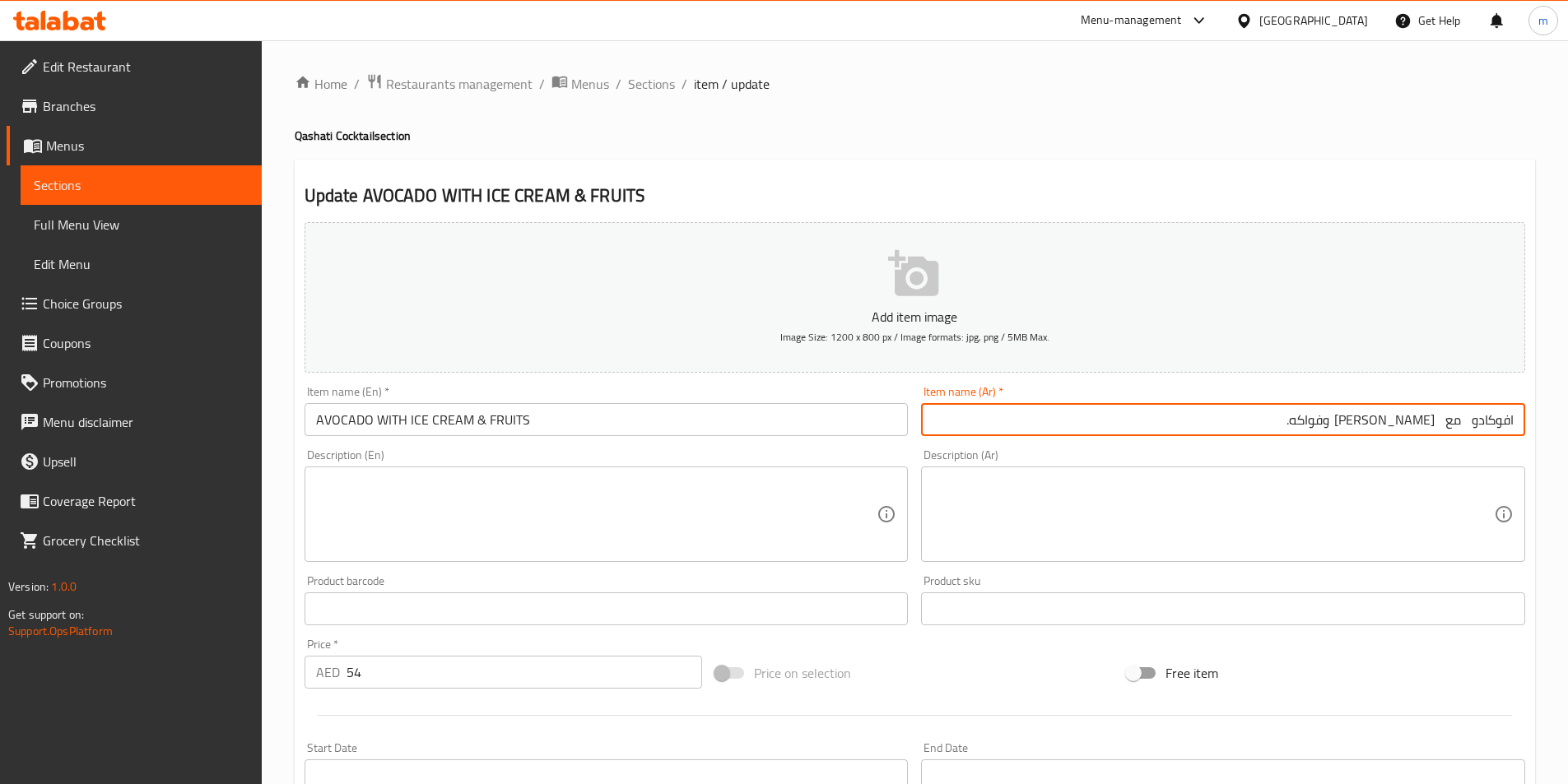
click at [1355, 419] on input "افوكادو مع [PERSON_NAME] وفواكه." at bounding box center [1223, 419] width 604 height 33
click at [1399, 419] on input "افوكادو مع [PERSON_NAME] وفواكه." at bounding box center [1223, 419] width 604 height 33
click at [1442, 416] on input "افوكادو مع [PERSON_NAME] وفواكه." at bounding box center [1223, 419] width 604 height 33
type input "افوكادو مع [PERSON_NAME] وفواكه."
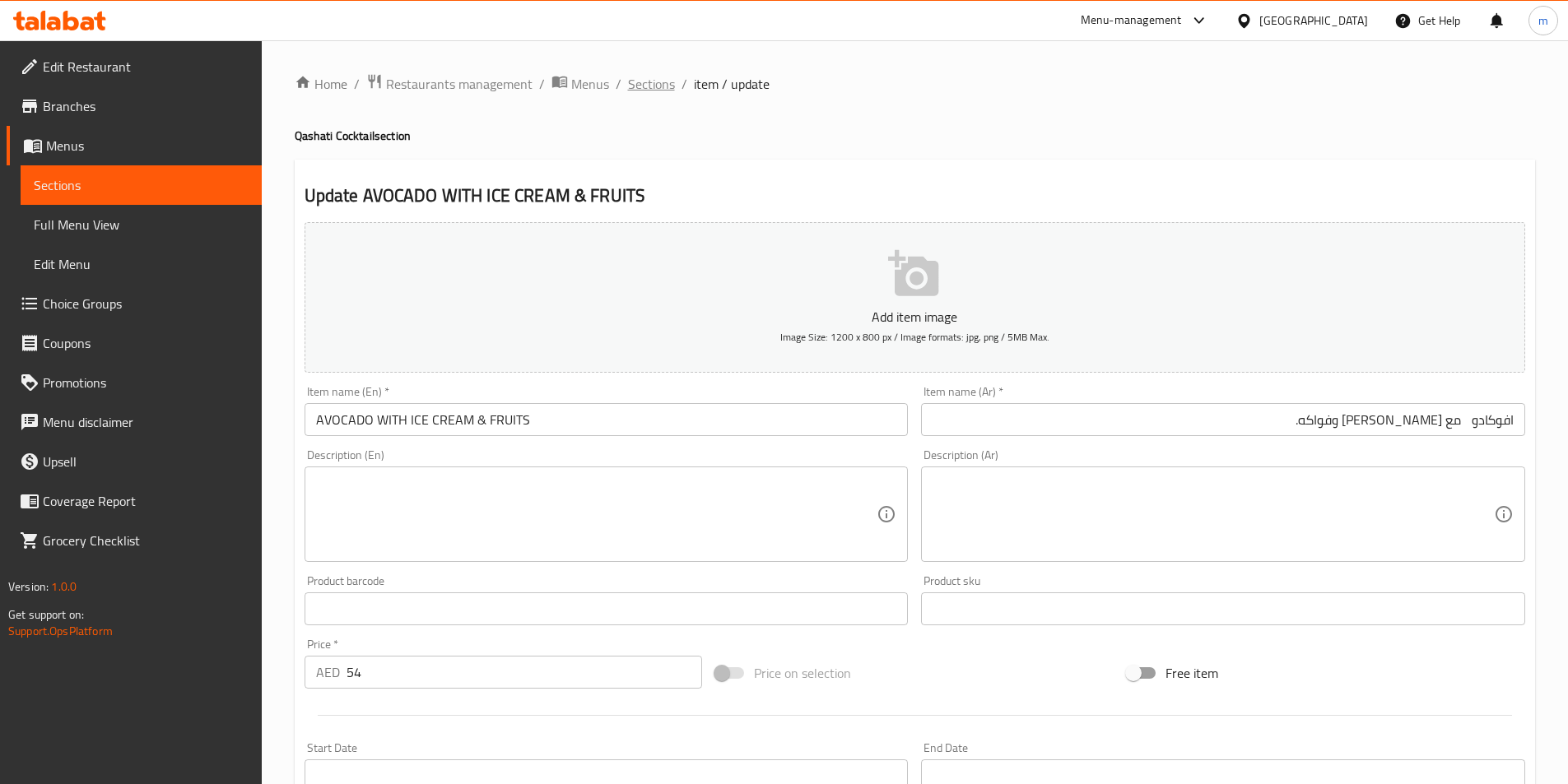
click at [660, 86] on span "Sections" at bounding box center [651, 84] width 47 height 20
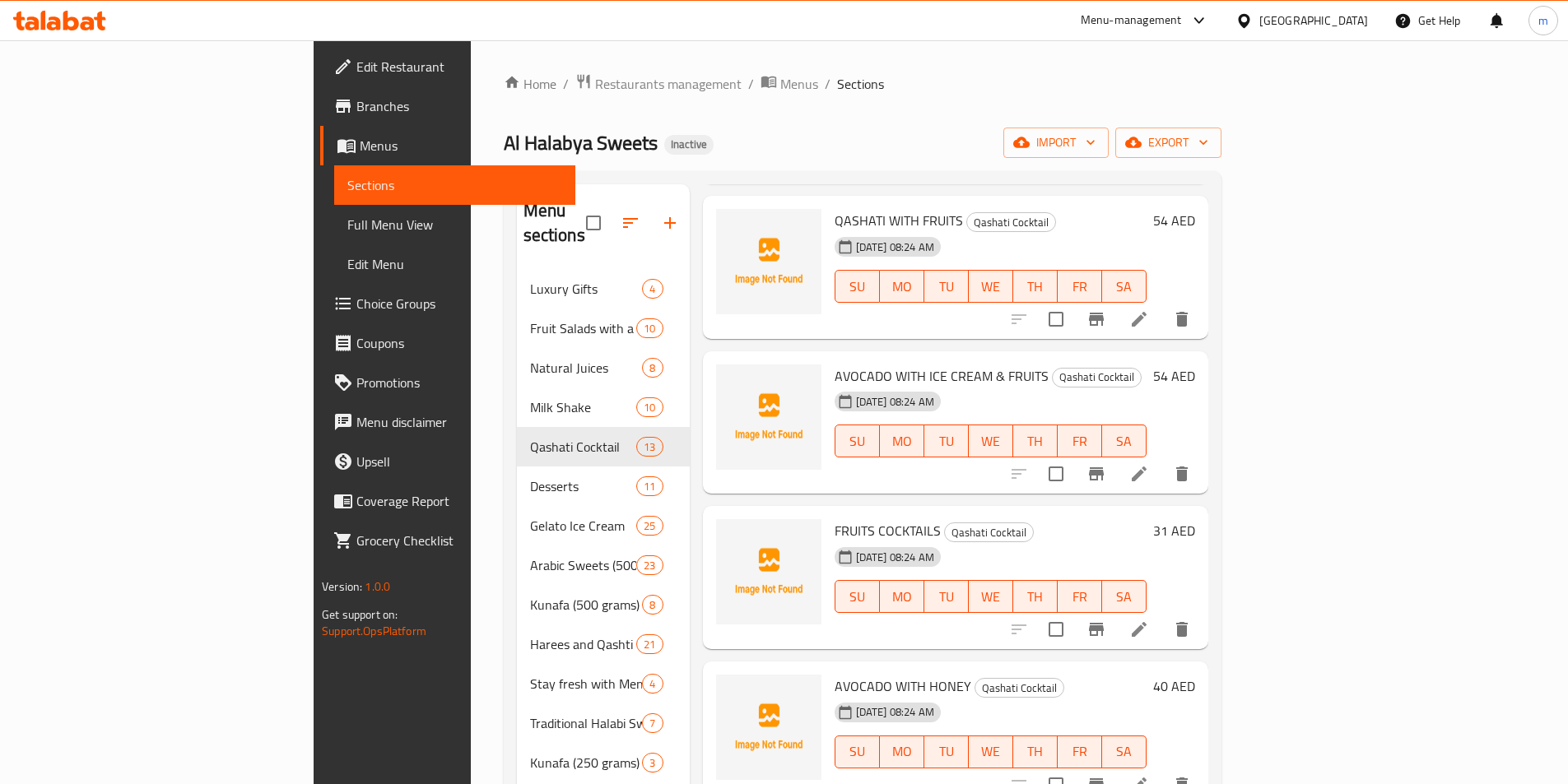
scroll to position [658, 0]
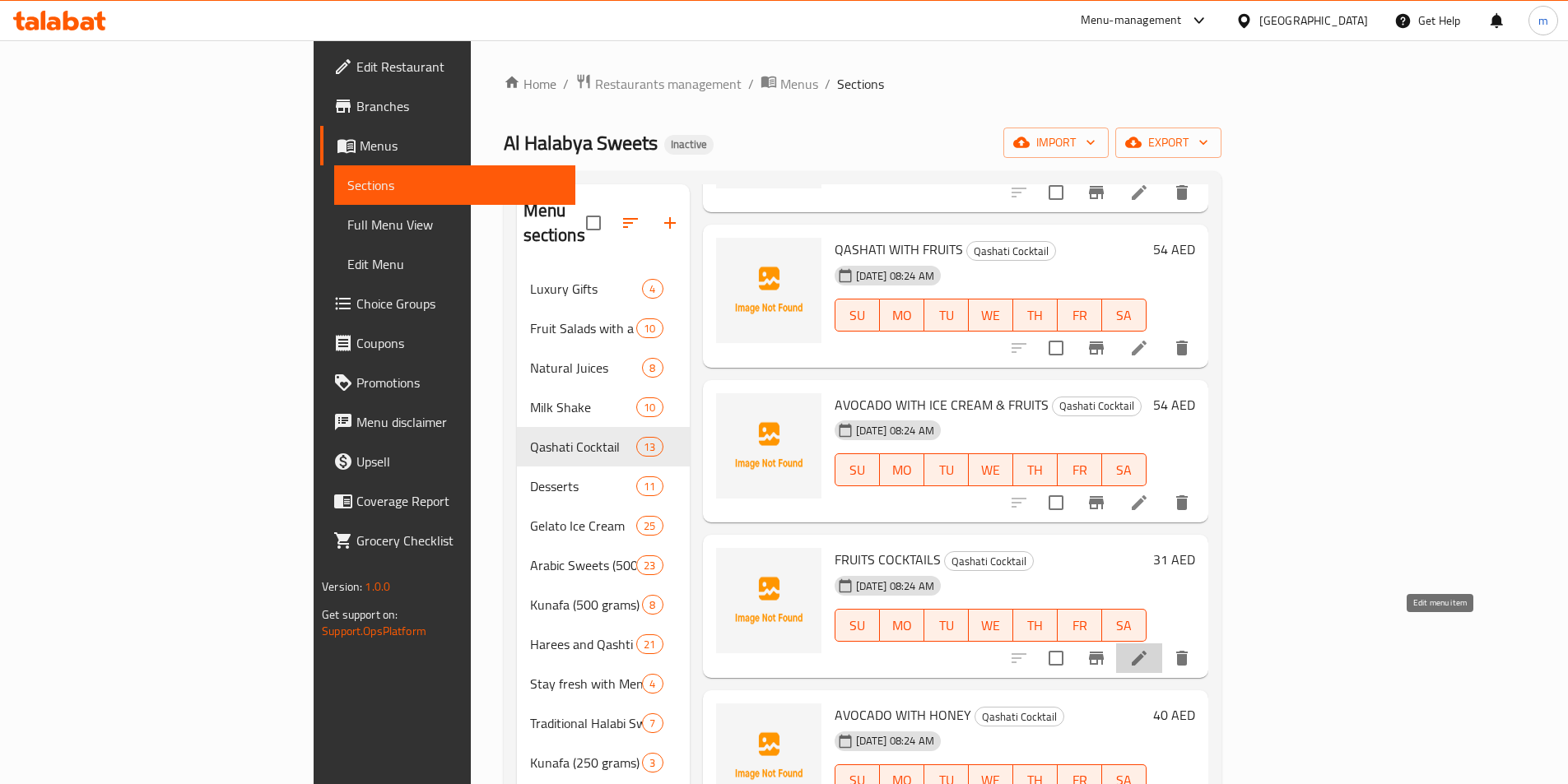
click at [1146, 651] on icon at bounding box center [1139, 658] width 15 height 15
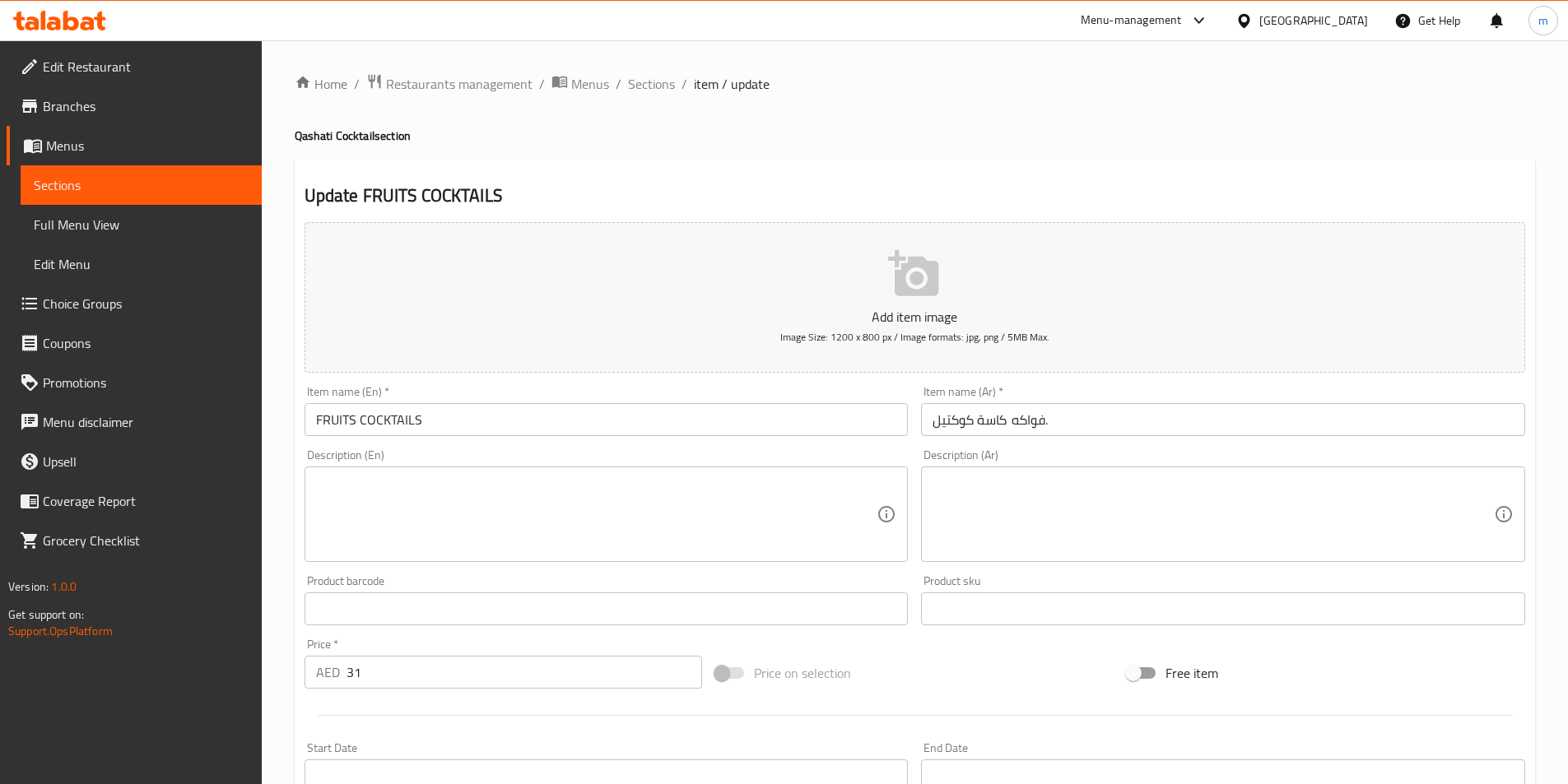
click at [1210, 418] on input "كاسة كوكتيل فواكه." at bounding box center [1223, 419] width 604 height 33
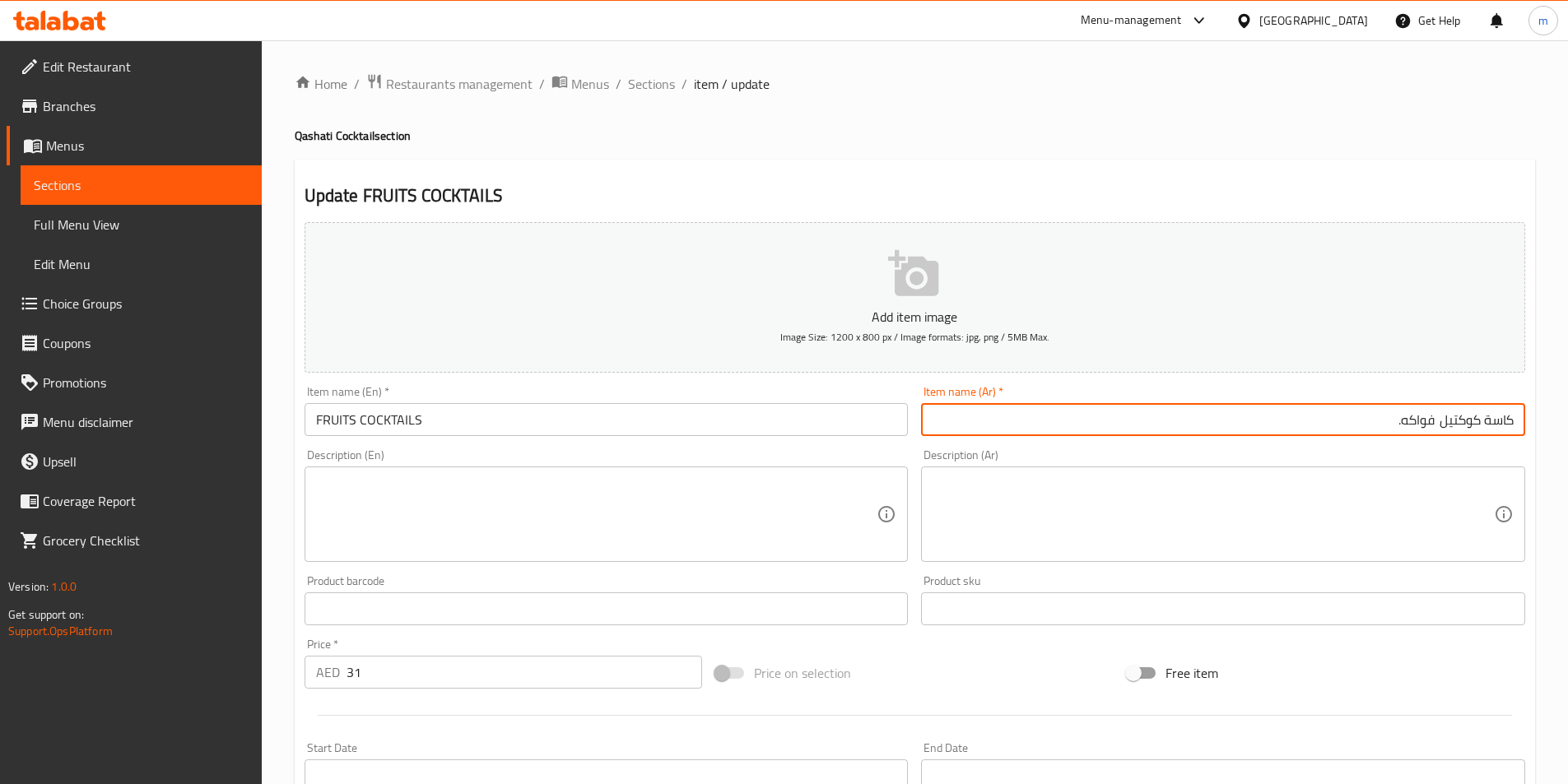
click at [1426, 429] on input "كاسة كوكتيل فواكه." at bounding box center [1223, 419] width 604 height 33
type input "كاسة كوكتيل فواكه."
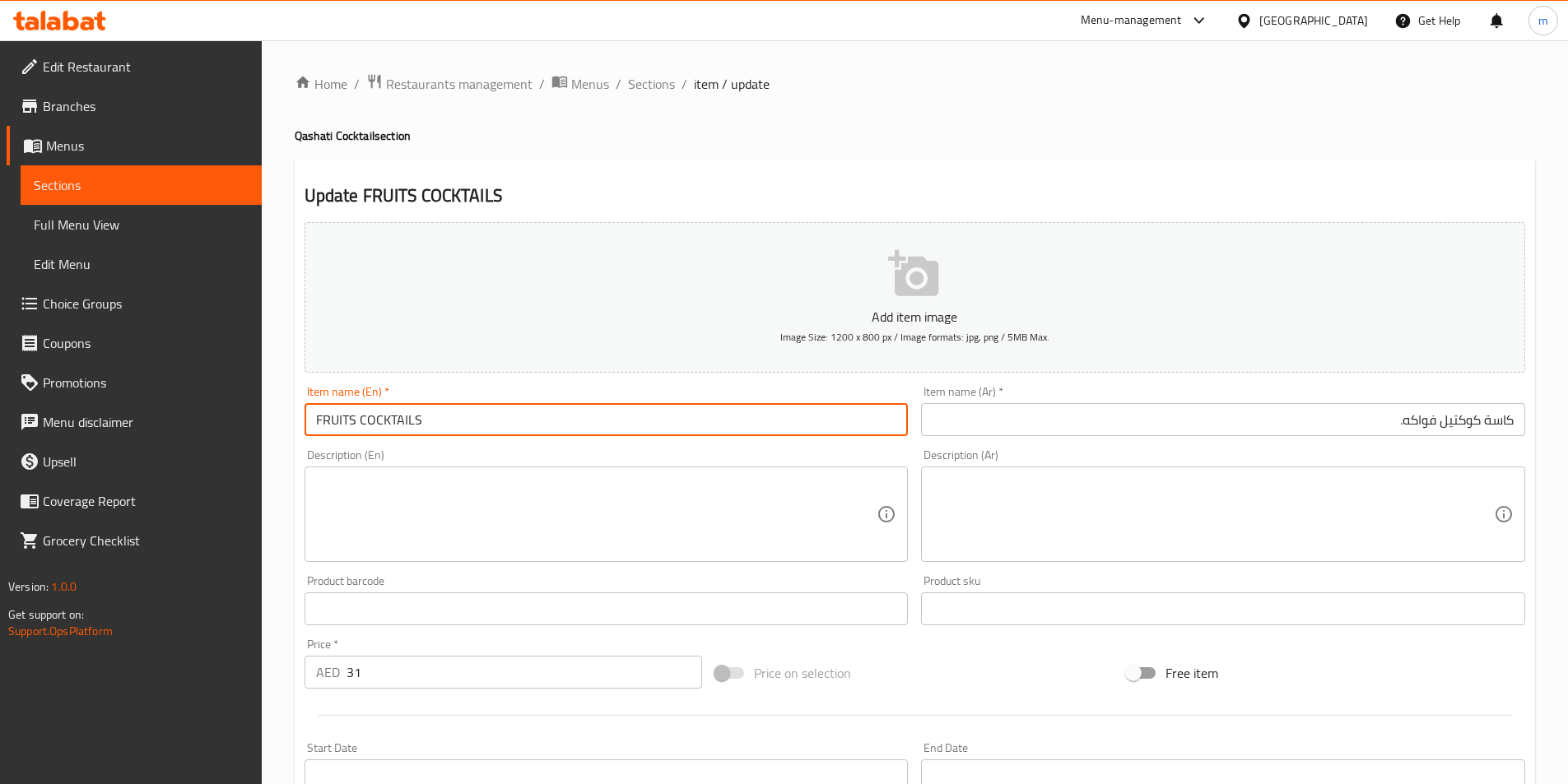
click at [322, 415] on input "FRUITS COCKTAILS" at bounding box center [606, 419] width 604 height 33
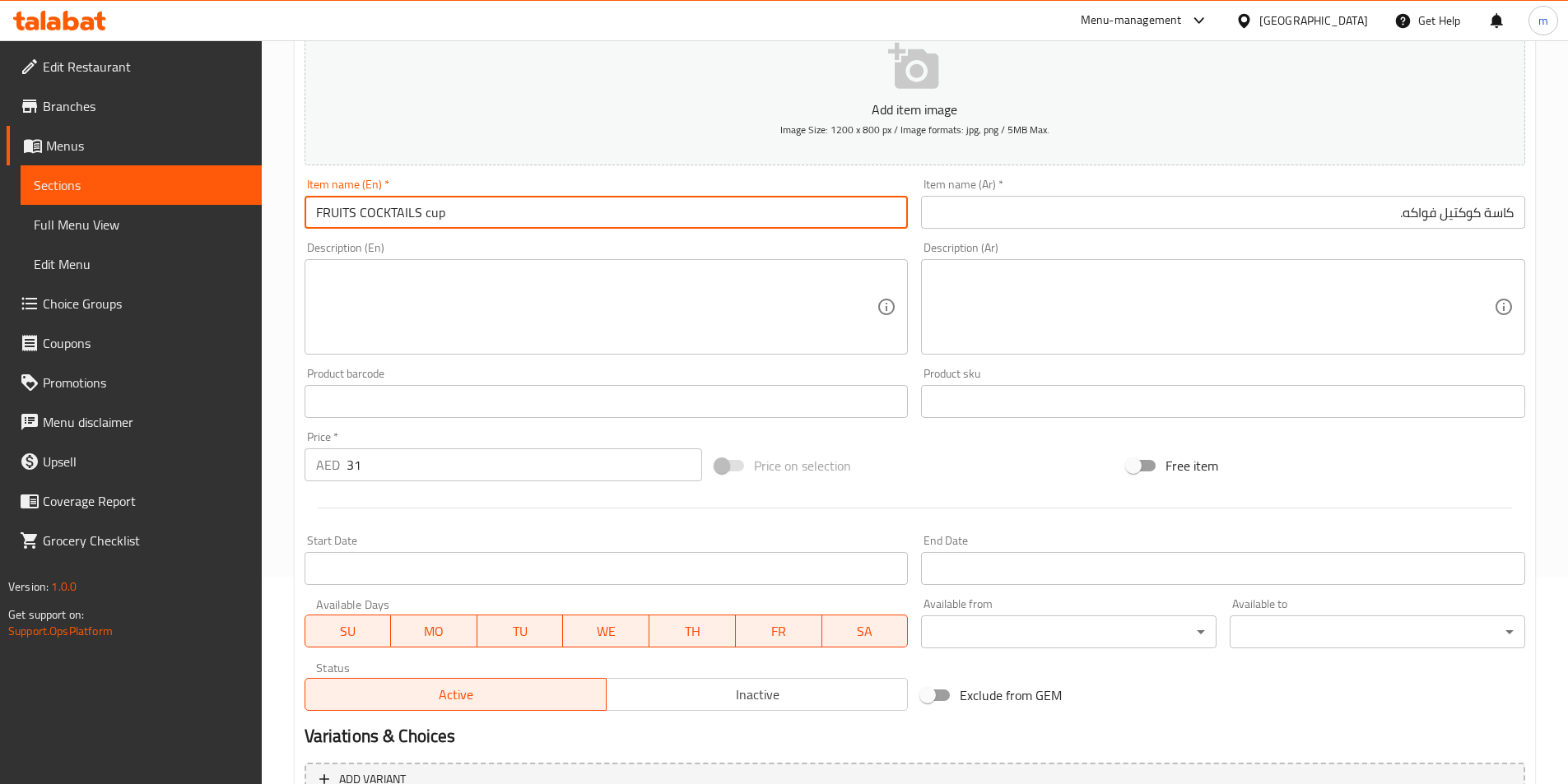
scroll to position [379, 0]
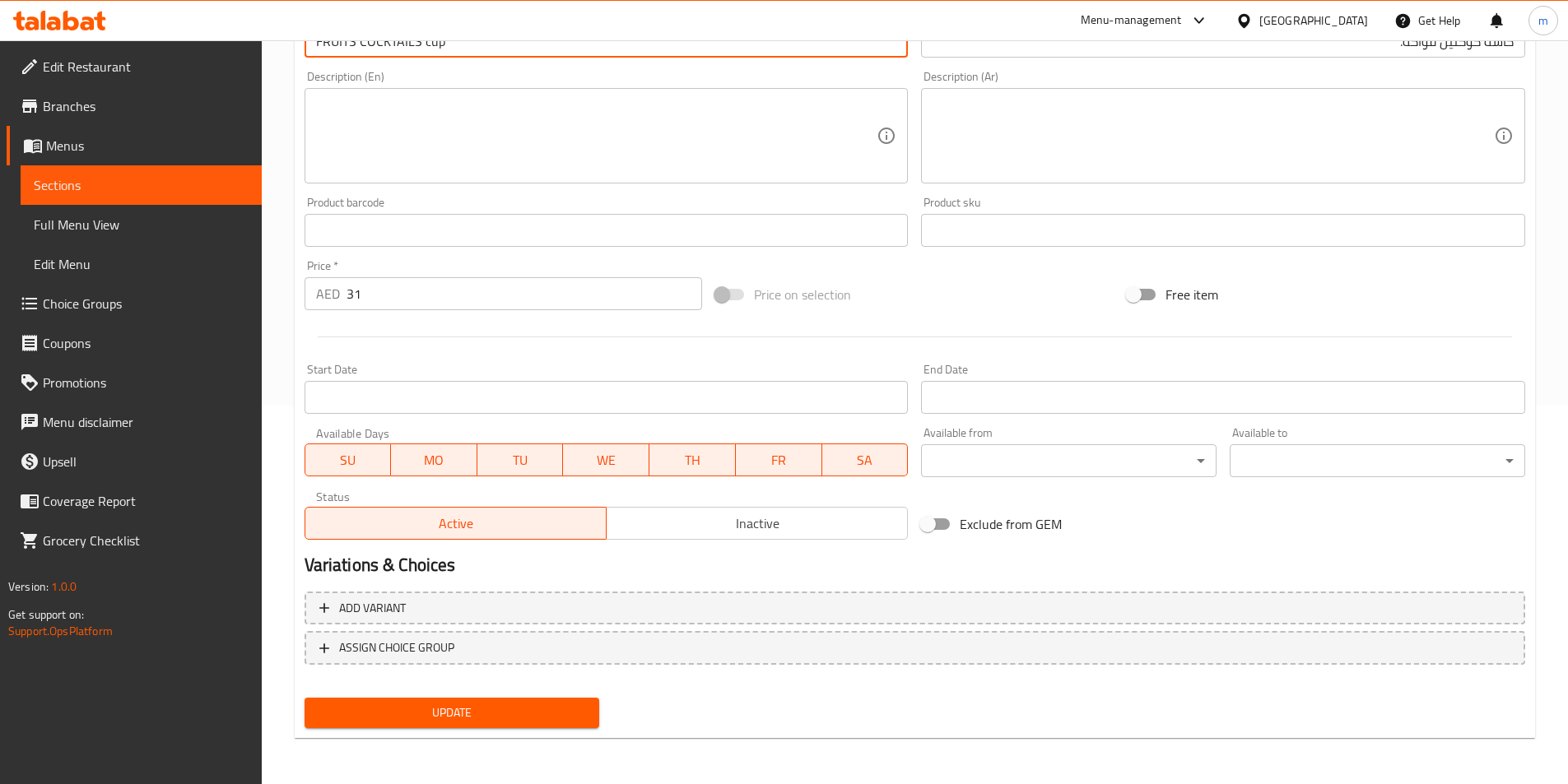
type input "FRUITS COCKTAILS cup"
click at [512, 717] on span "Update" at bounding box center [451, 713] width 269 height 21
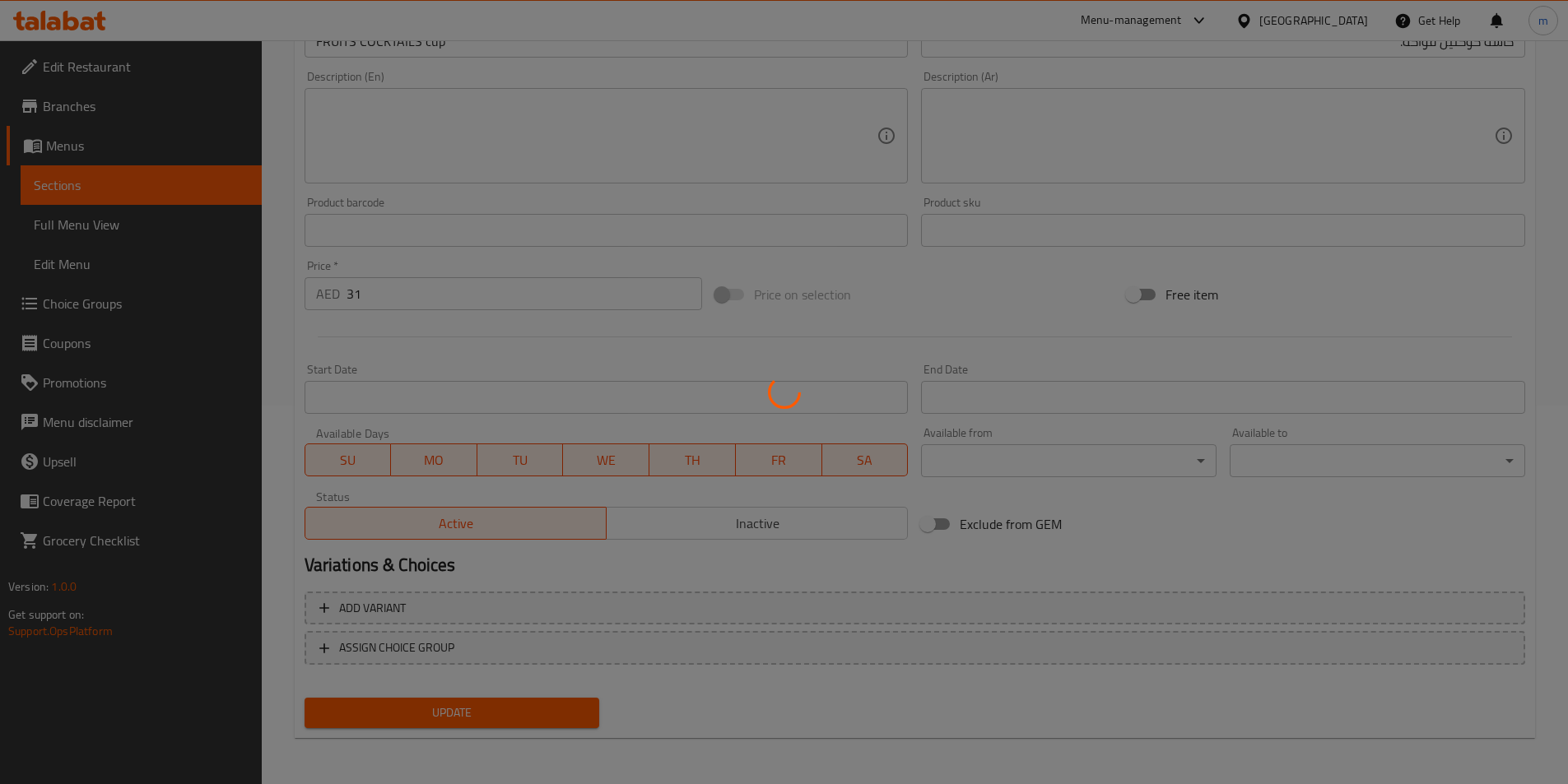
scroll to position [0, 0]
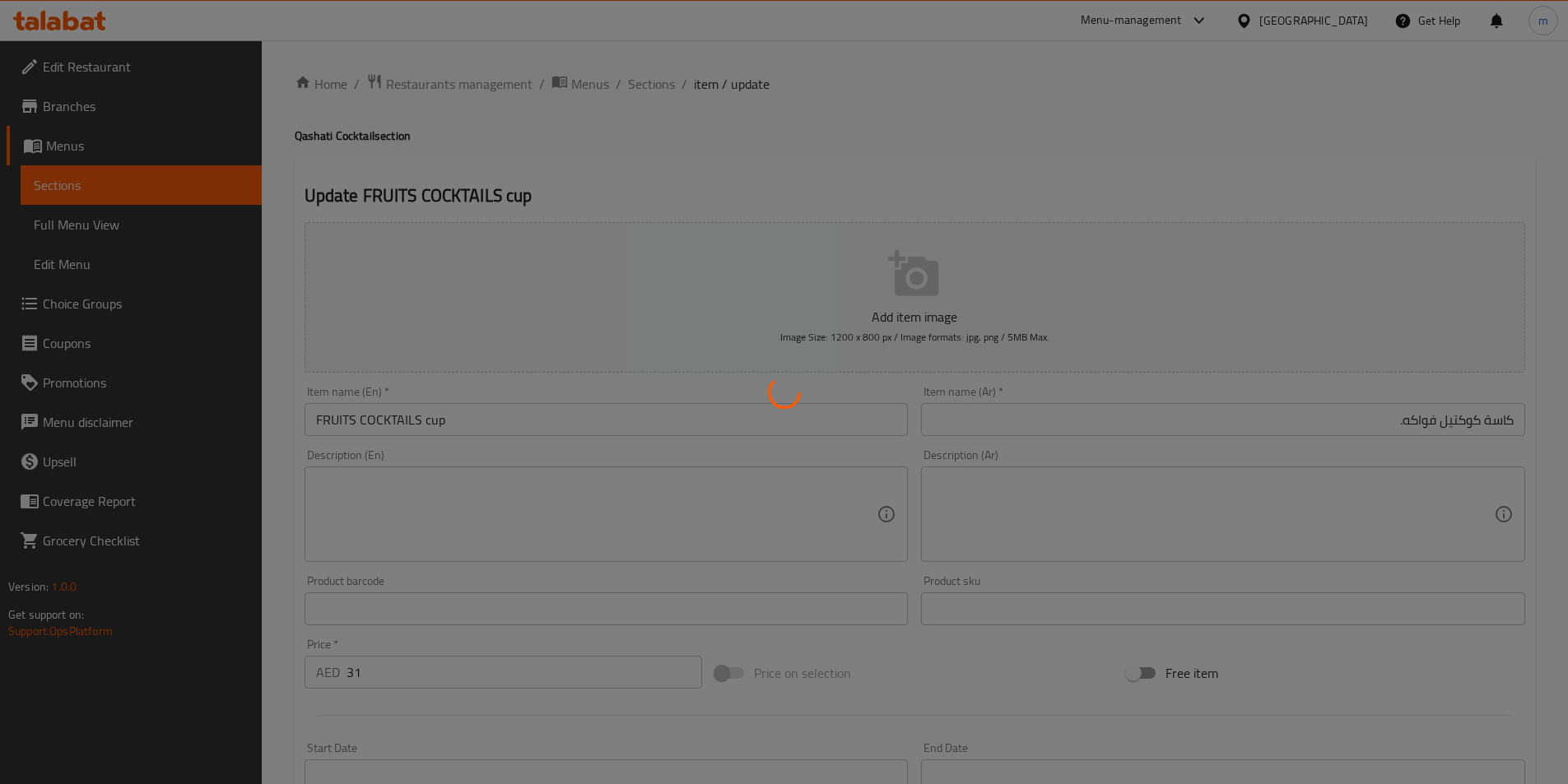
click at [664, 82] on div at bounding box center [784, 392] width 1568 height 784
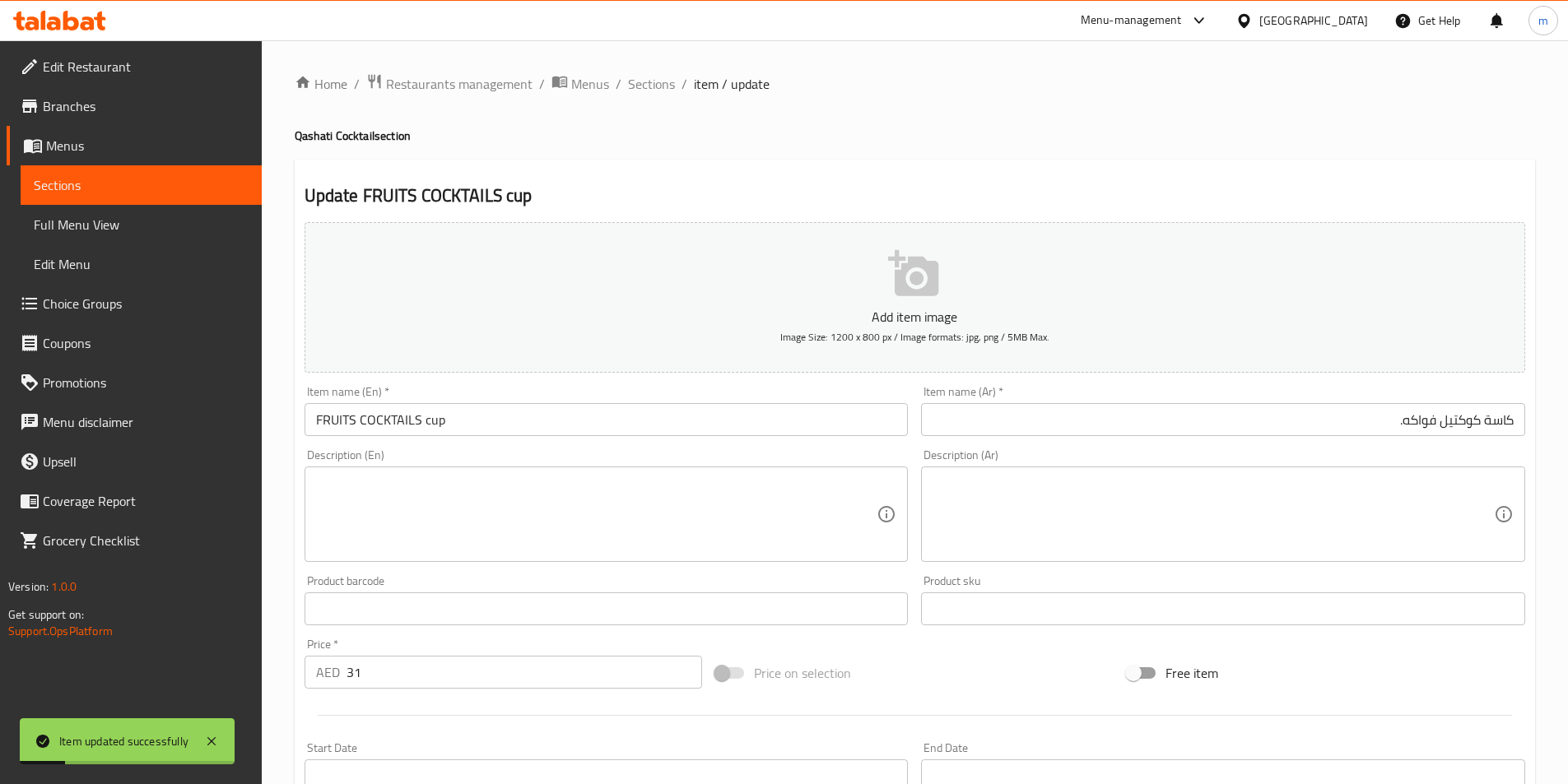
click at [664, 82] on span "Sections" at bounding box center [651, 84] width 47 height 20
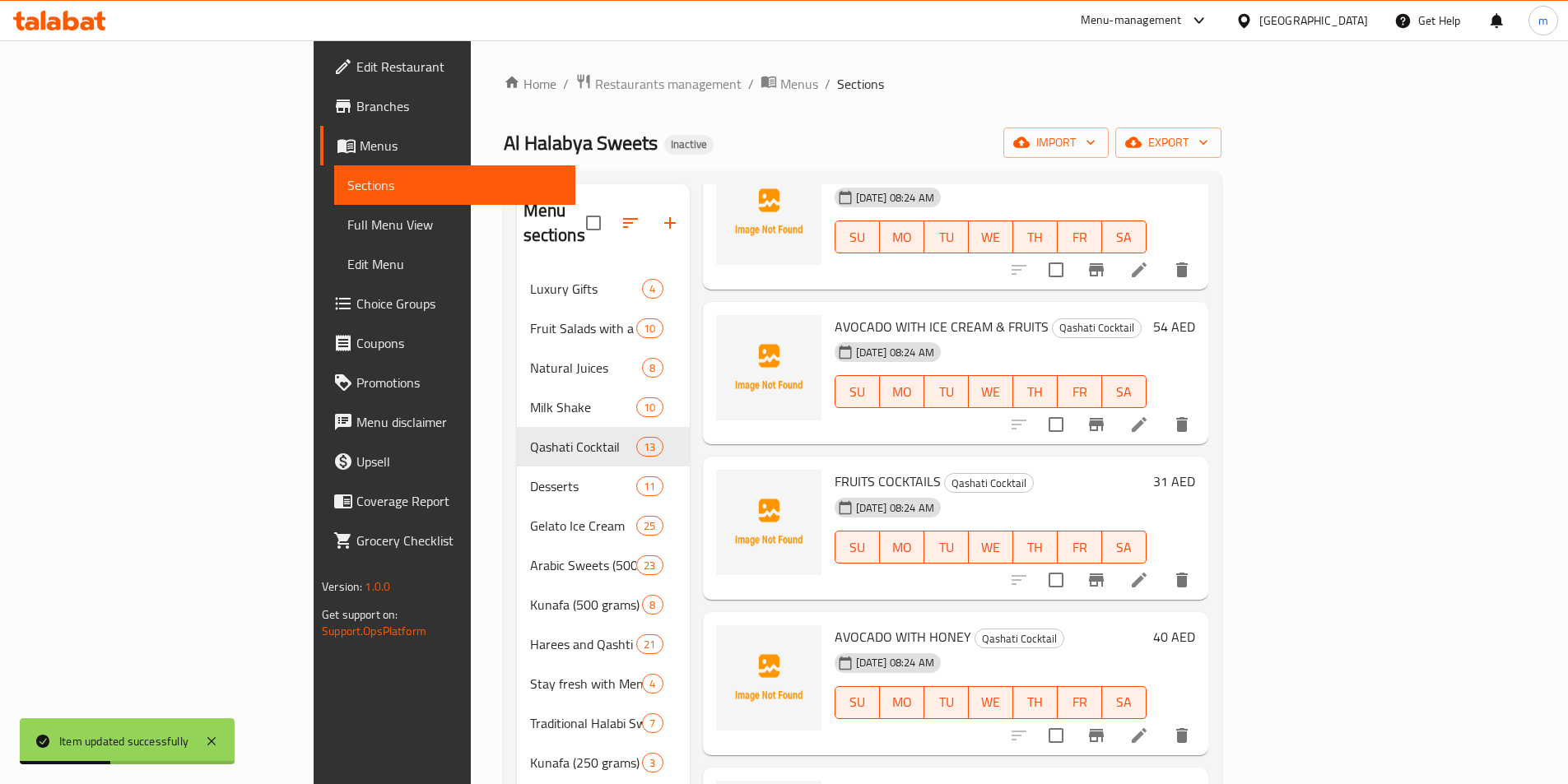
scroll to position [823, 0]
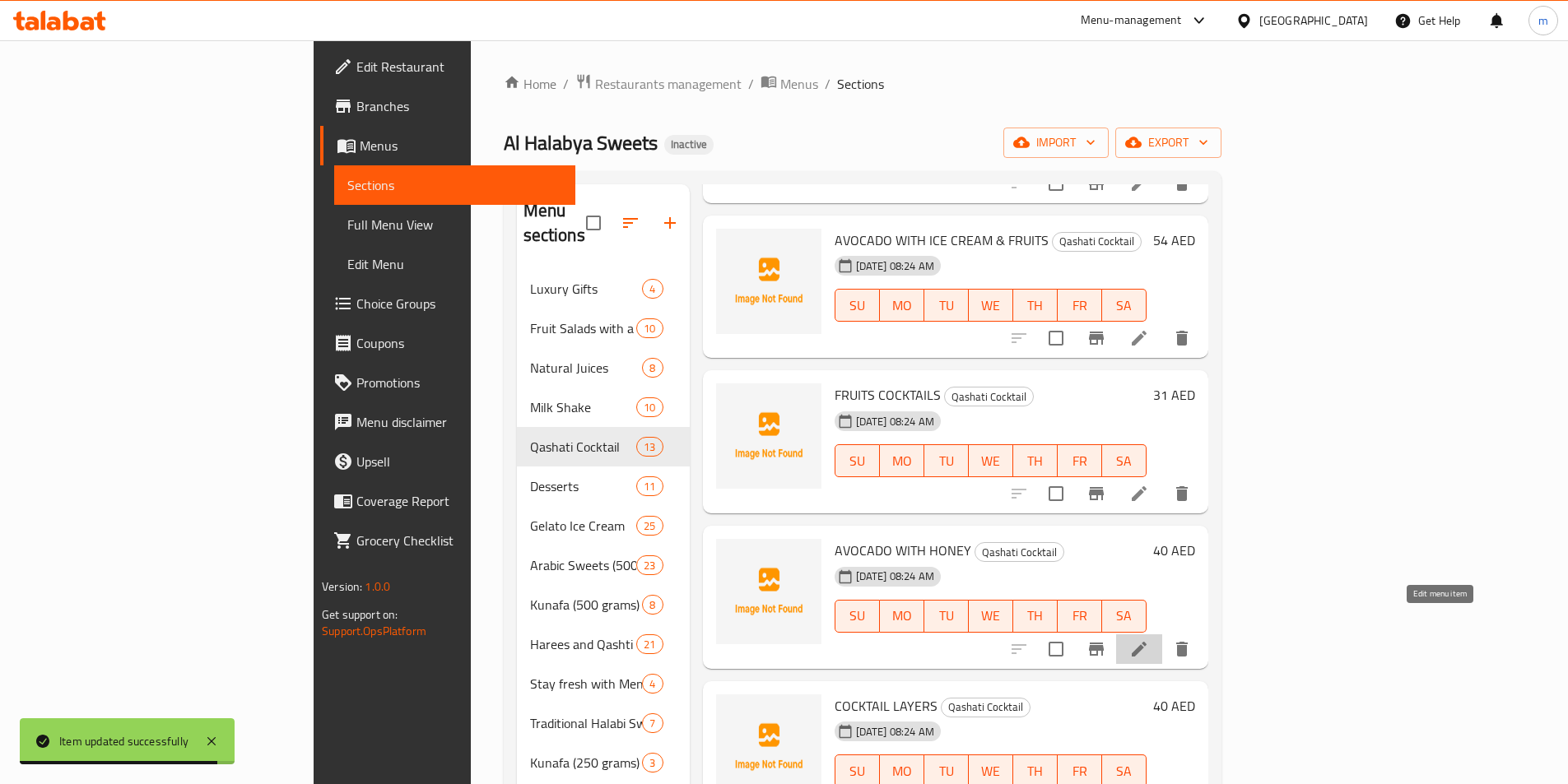
click at [1146, 642] on icon at bounding box center [1139, 649] width 15 height 15
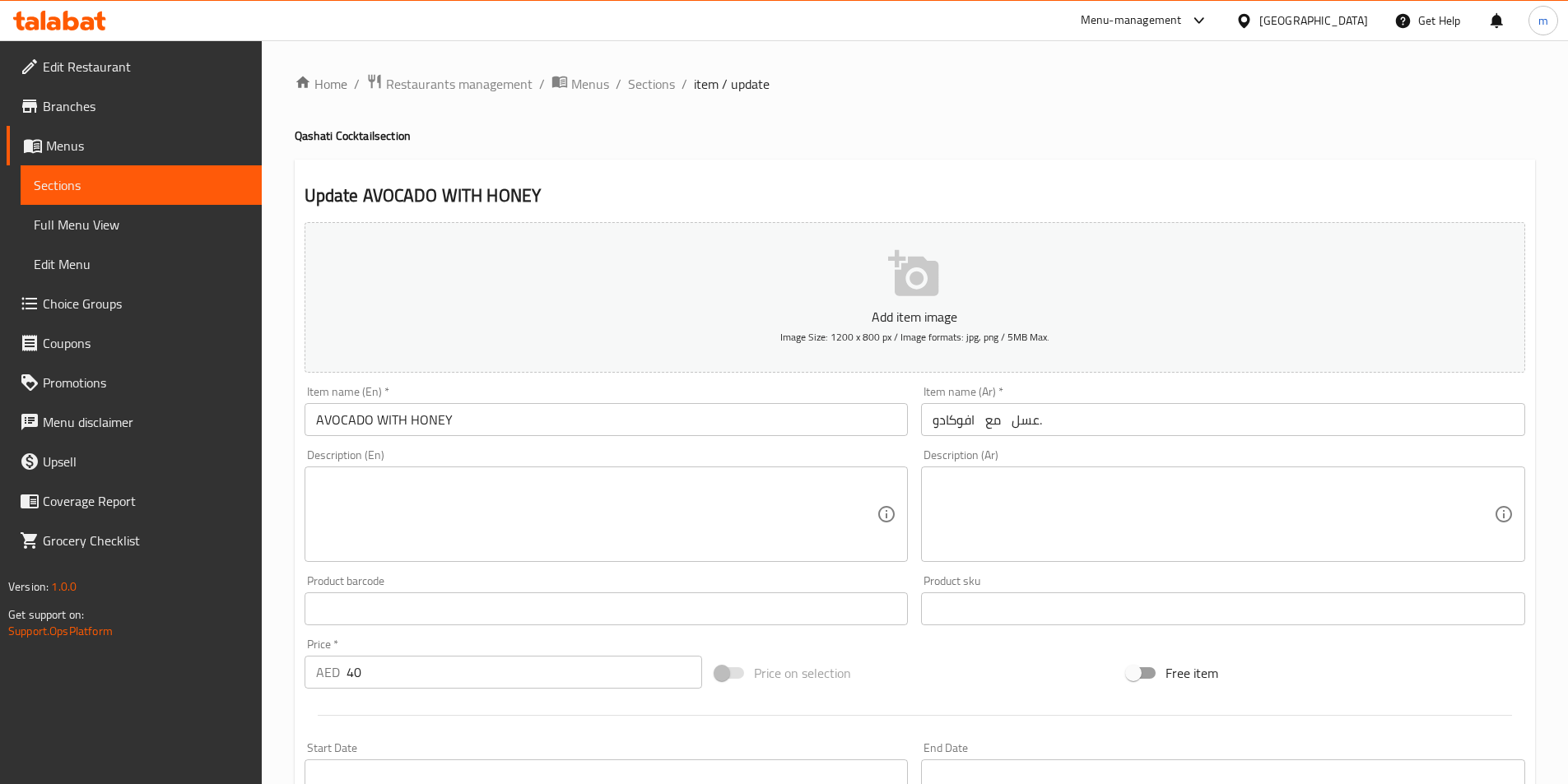
click at [1145, 411] on input "افوكادو مع عسل." at bounding box center [1223, 419] width 604 height 33
click at [659, 85] on span "Sections" at bounding box center [651, 84] width 47 height 20
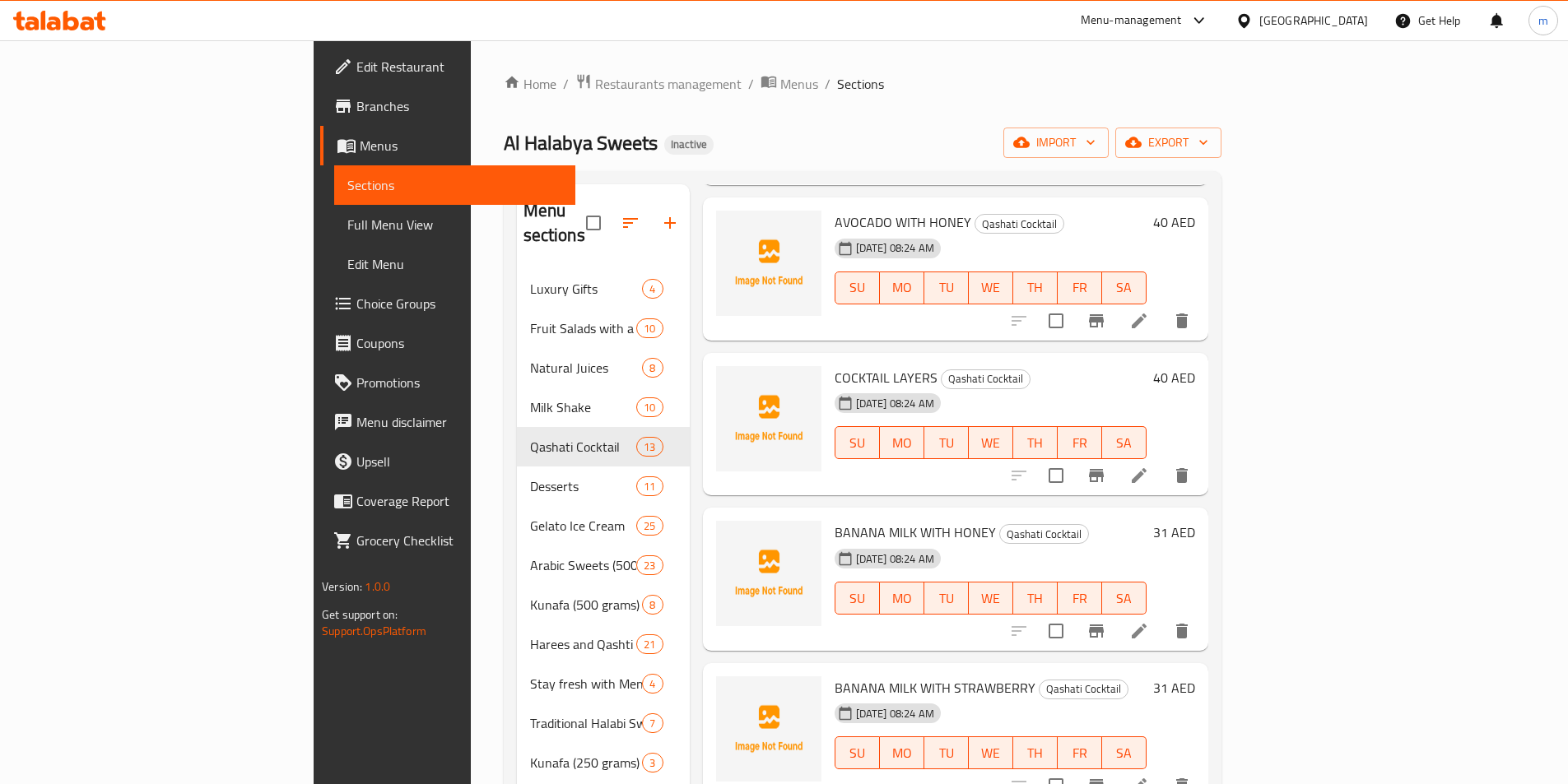
scroll to position [1152, 0]
click at [1146, 468] on icon at bounding box center [1139, 475] width 15 height 15
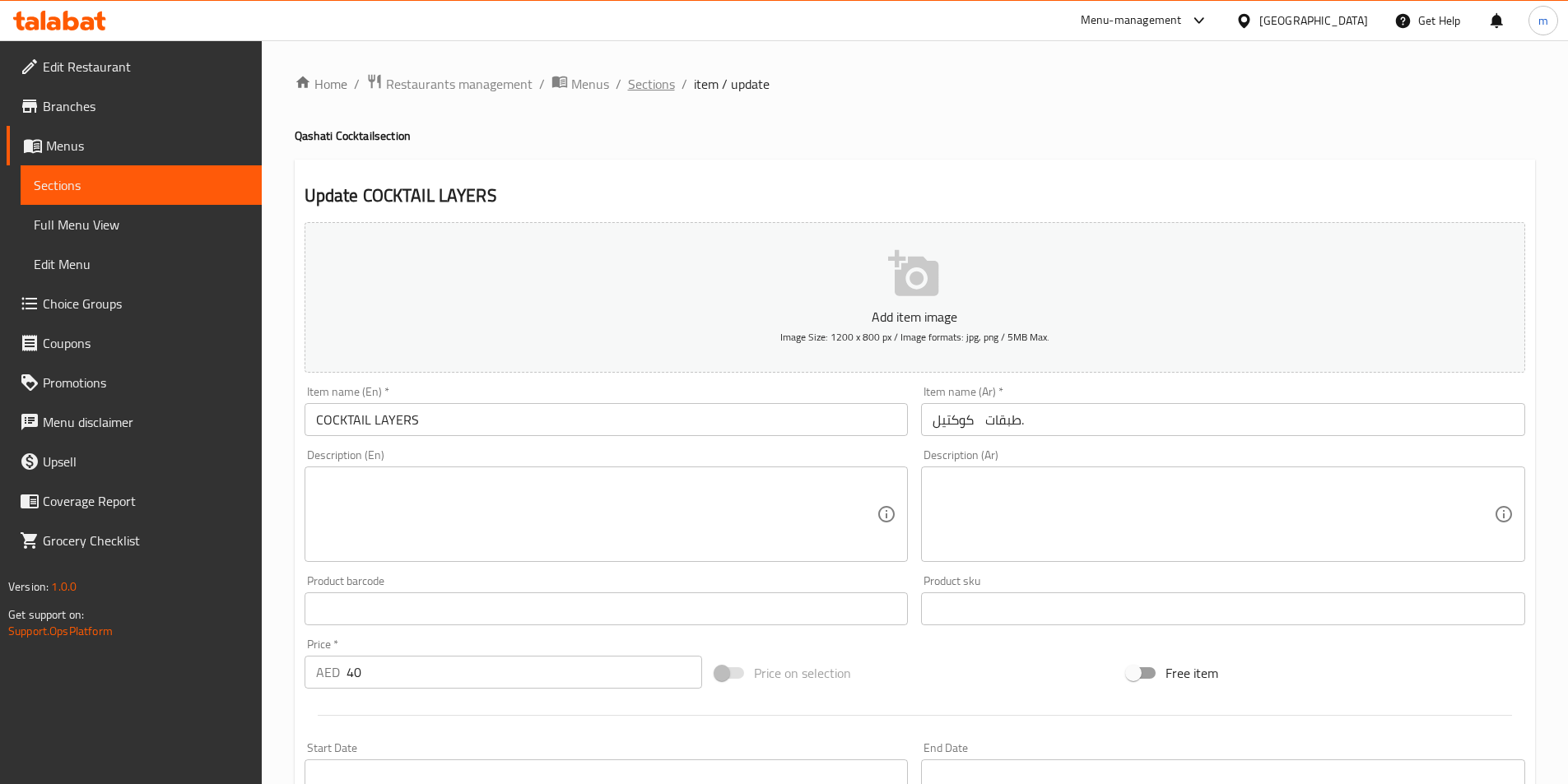
click at [657, 79] on span "Sections" at bounding box center [651, 84] width 47 height 20
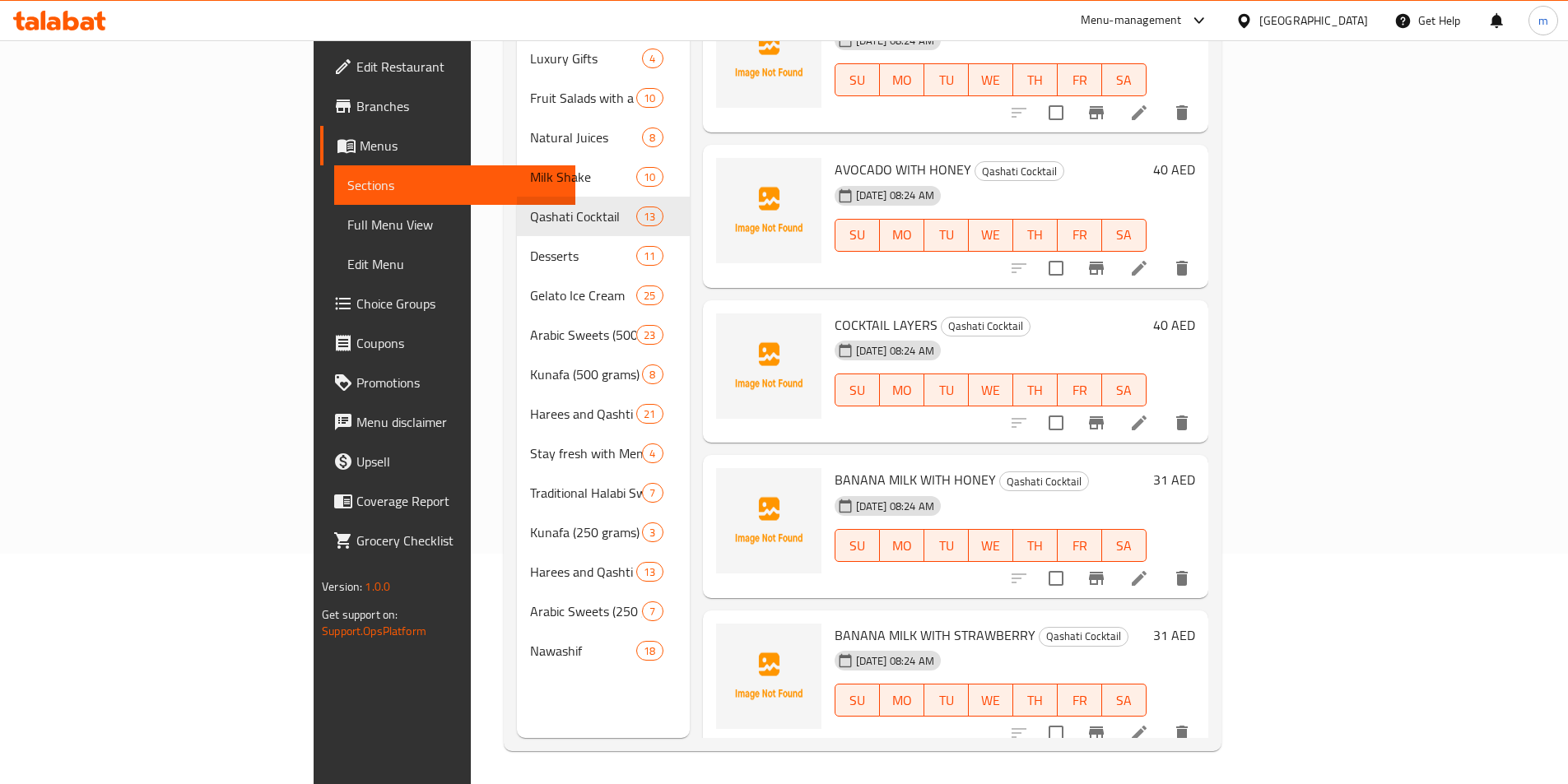
scroll to position [1028, 0]
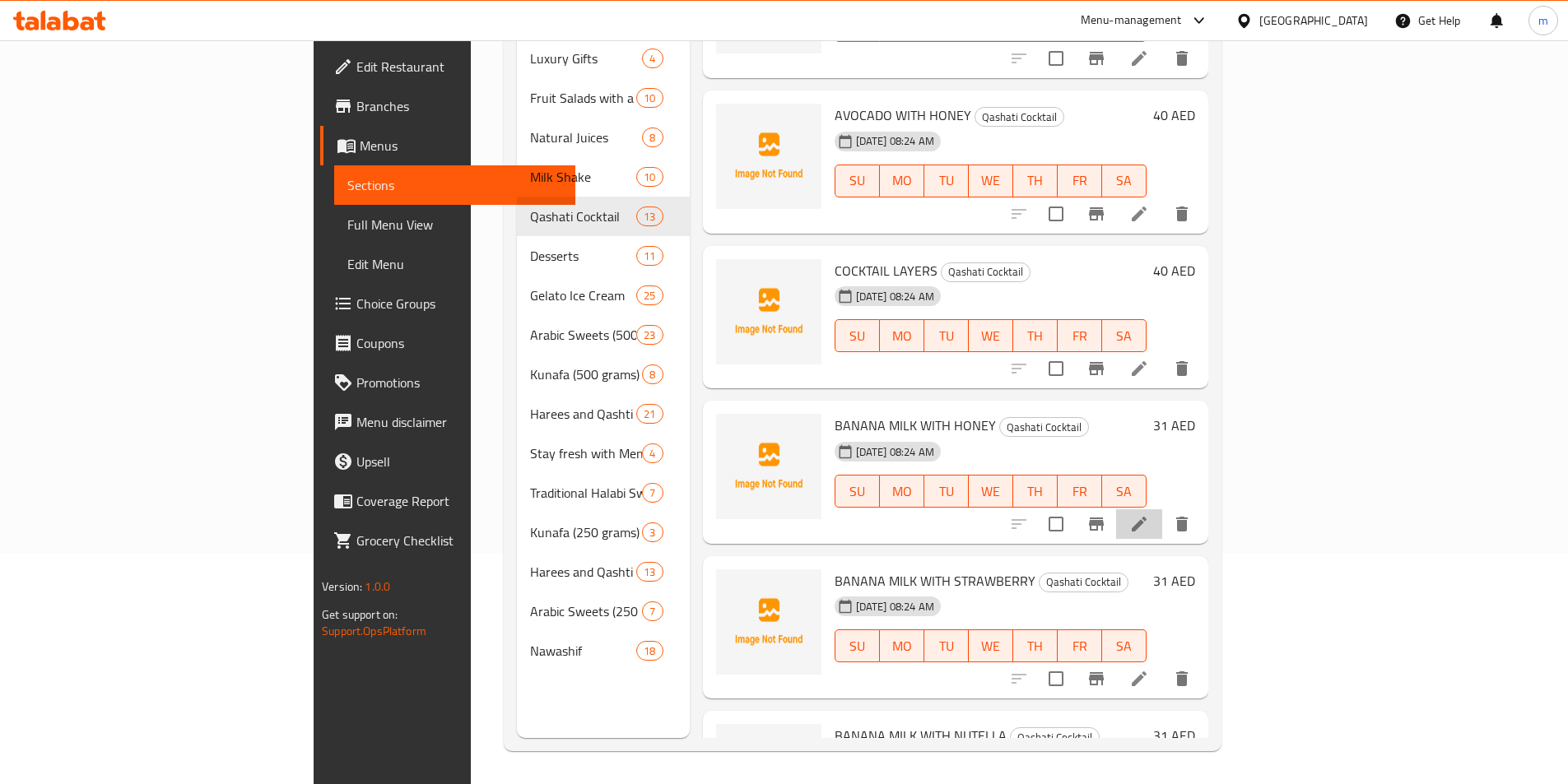
click at [1162, 511] on li at bounding box center [1140, 524] width 46 height 30
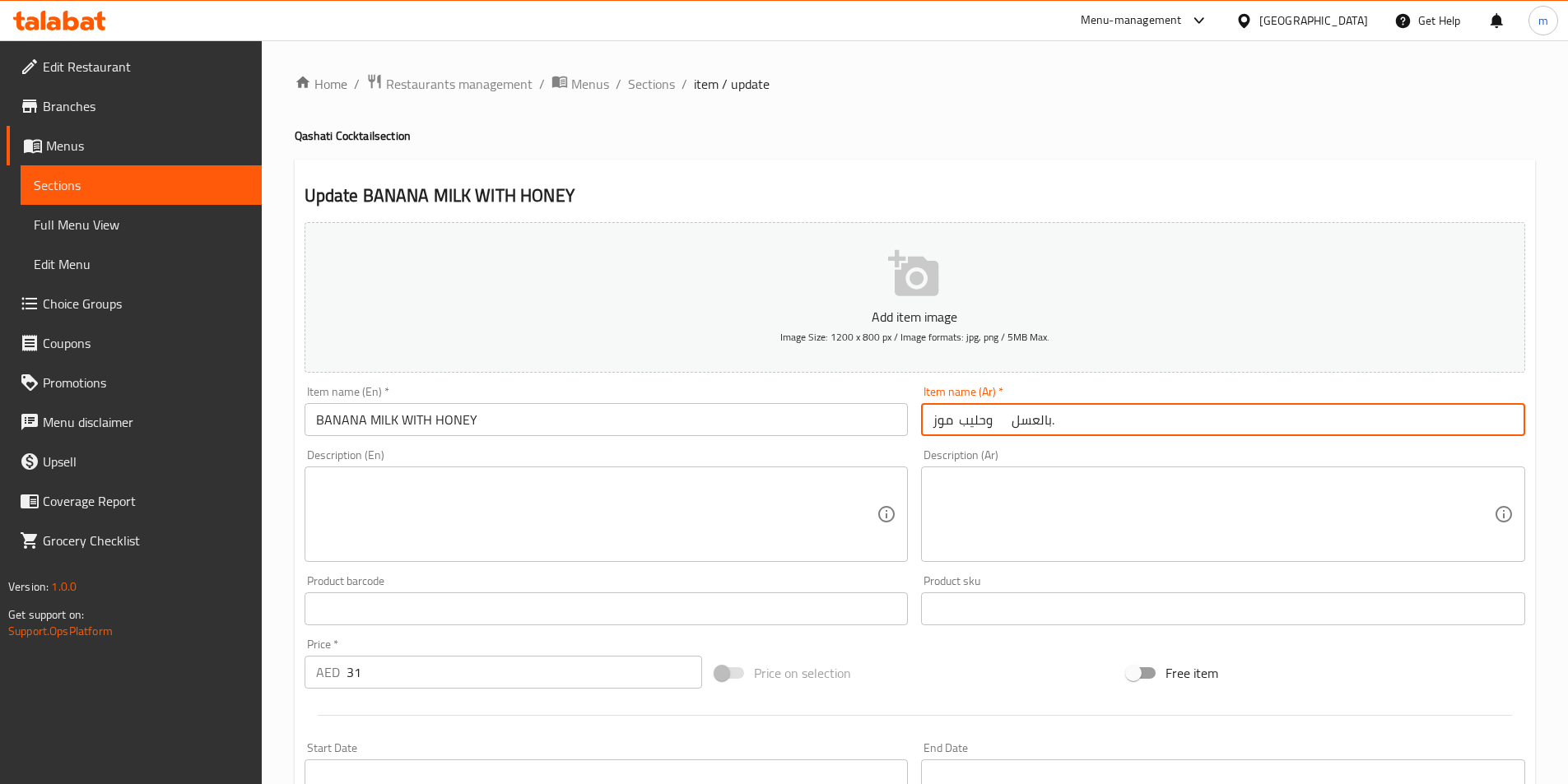
click at [1122, 413] on input "موز وحليب بالعسل." at bounding box center [1223, 419] width 604 height 33
click at [1442, 420] on input "موز وحليب بالعسل." at bounding box center [1223, 419] width 604 height 33
click at [1448, 419] on input "موز وحليب بالعسل." at bounding box center [1223, 419] width 604 height 33
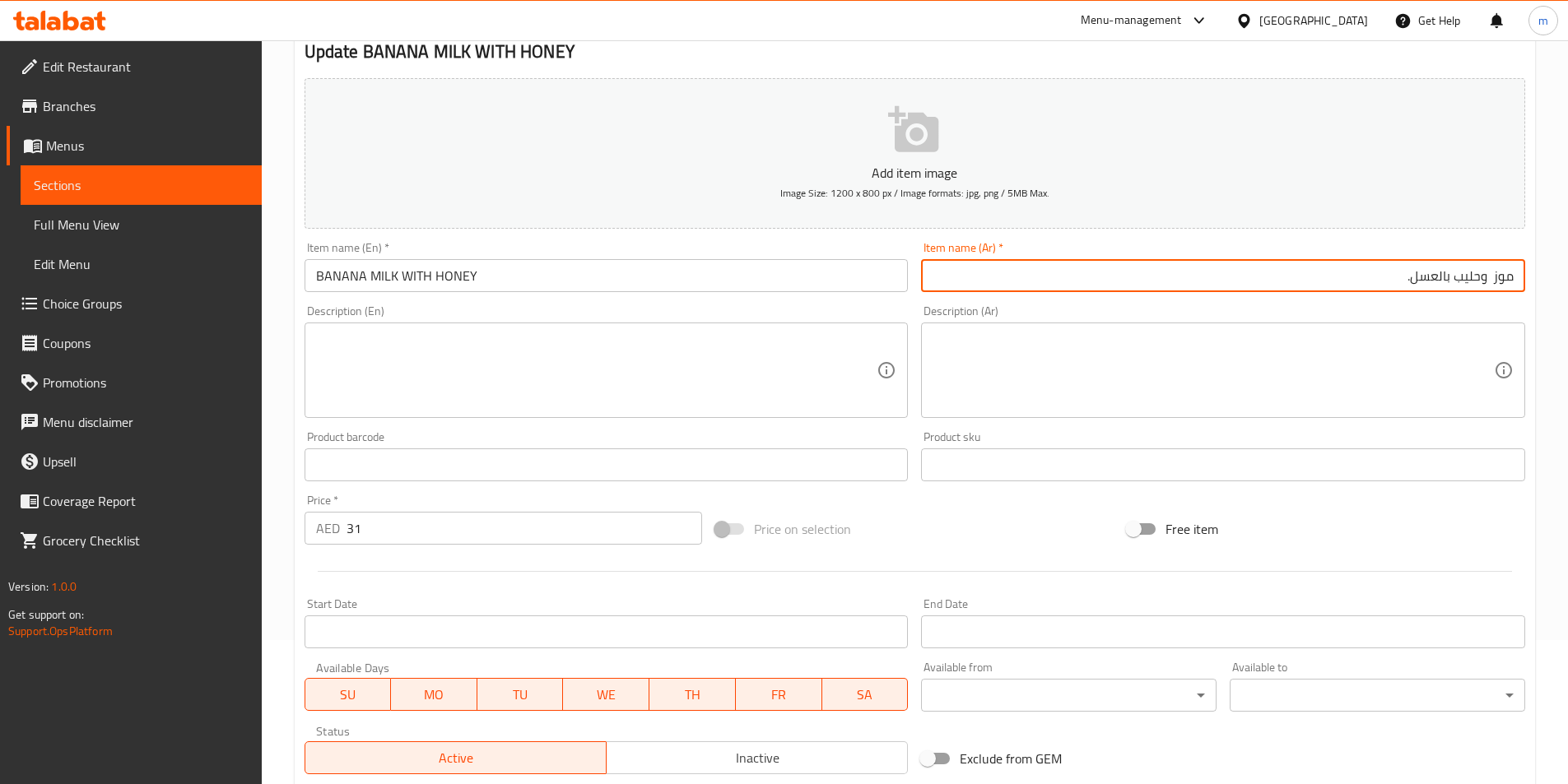
scroll to position [379, 0]
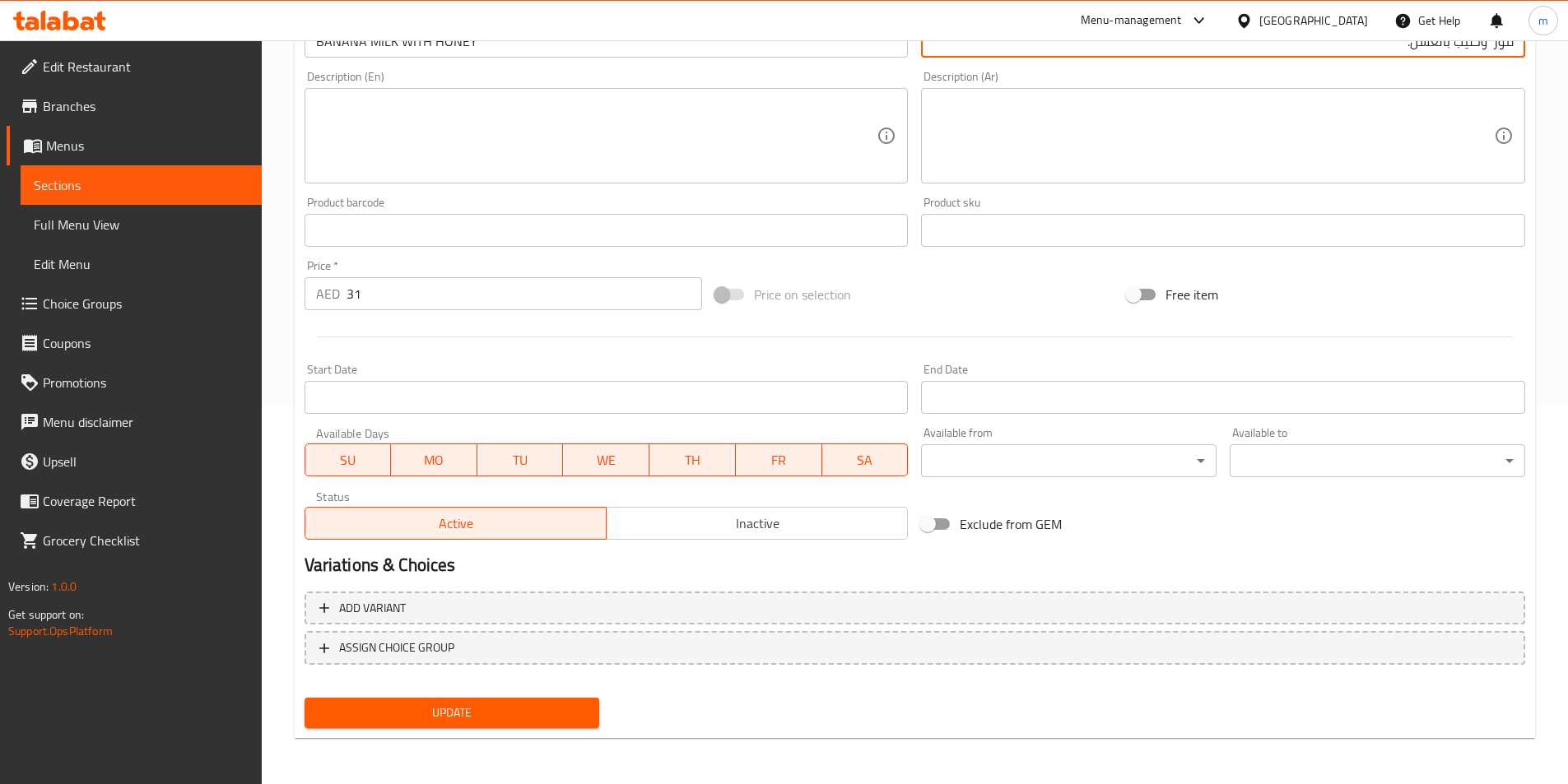
type input "موز وحليب بالعسل."
click at [489, 716] on span "Update" at bounding box center [451, 713] width 269 height 21
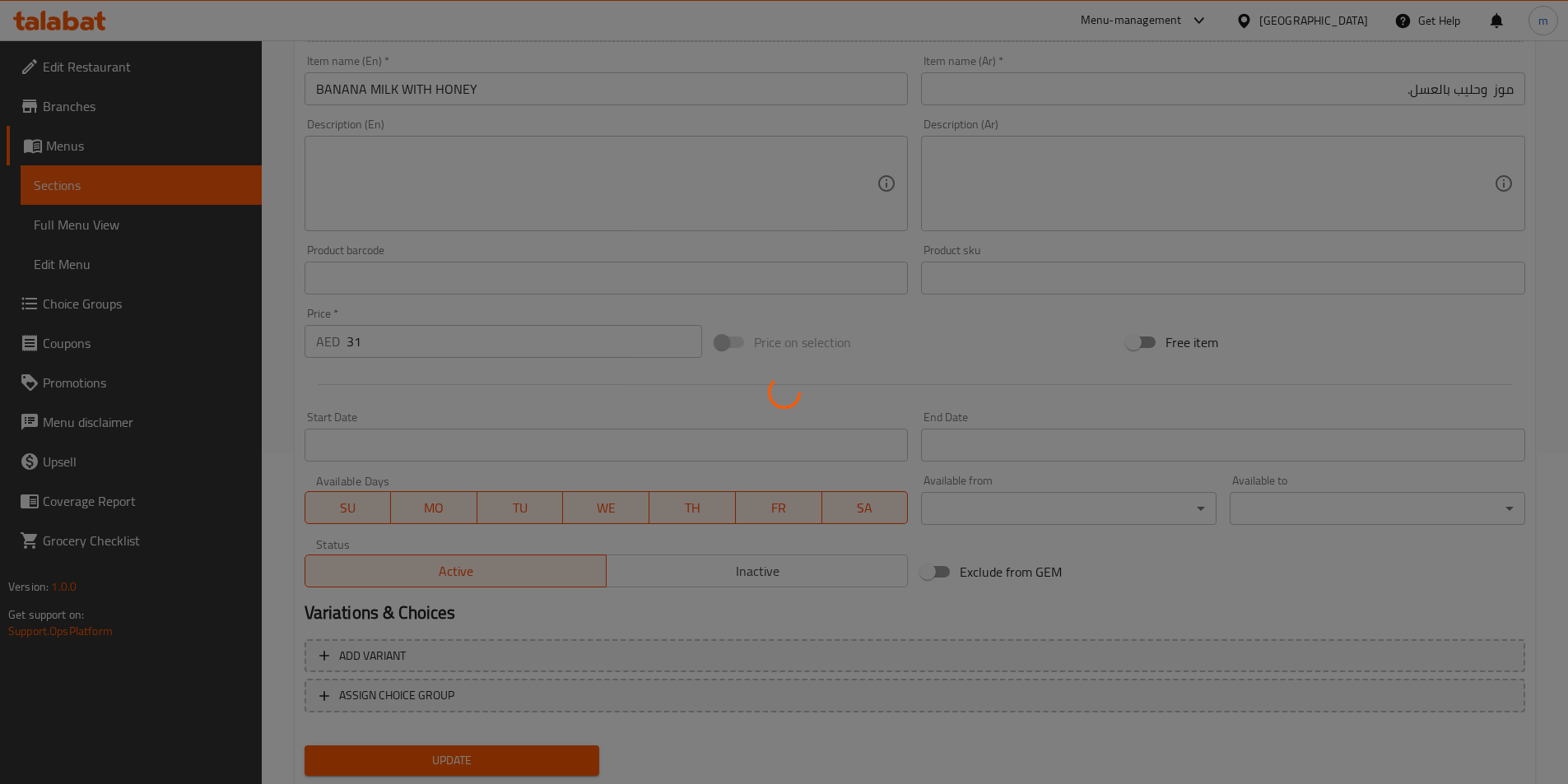
scroll to position [0, 0]
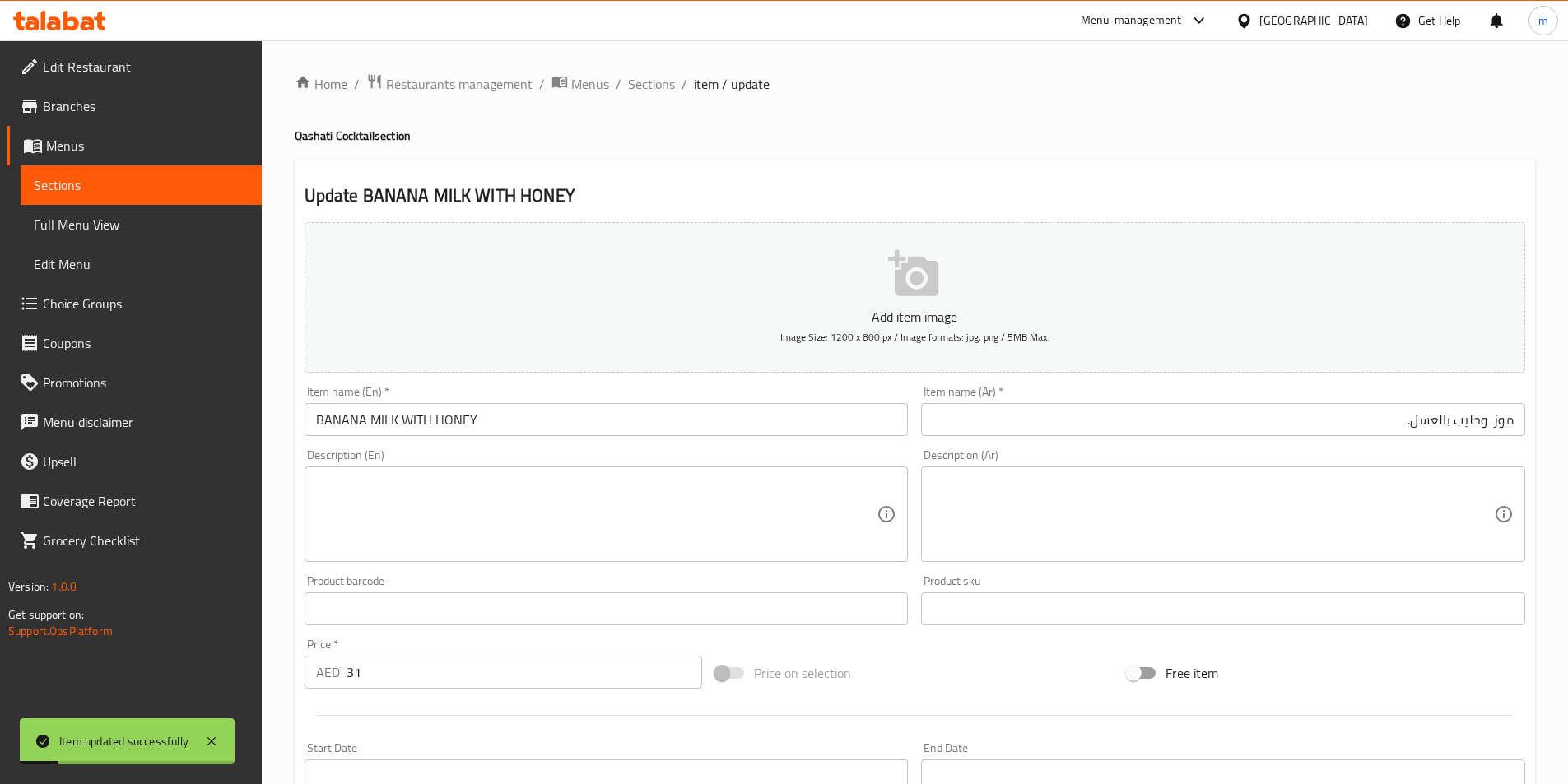
click at [657, 86] on span "Sections" at bounding box center [651, 84] width 47 height 20
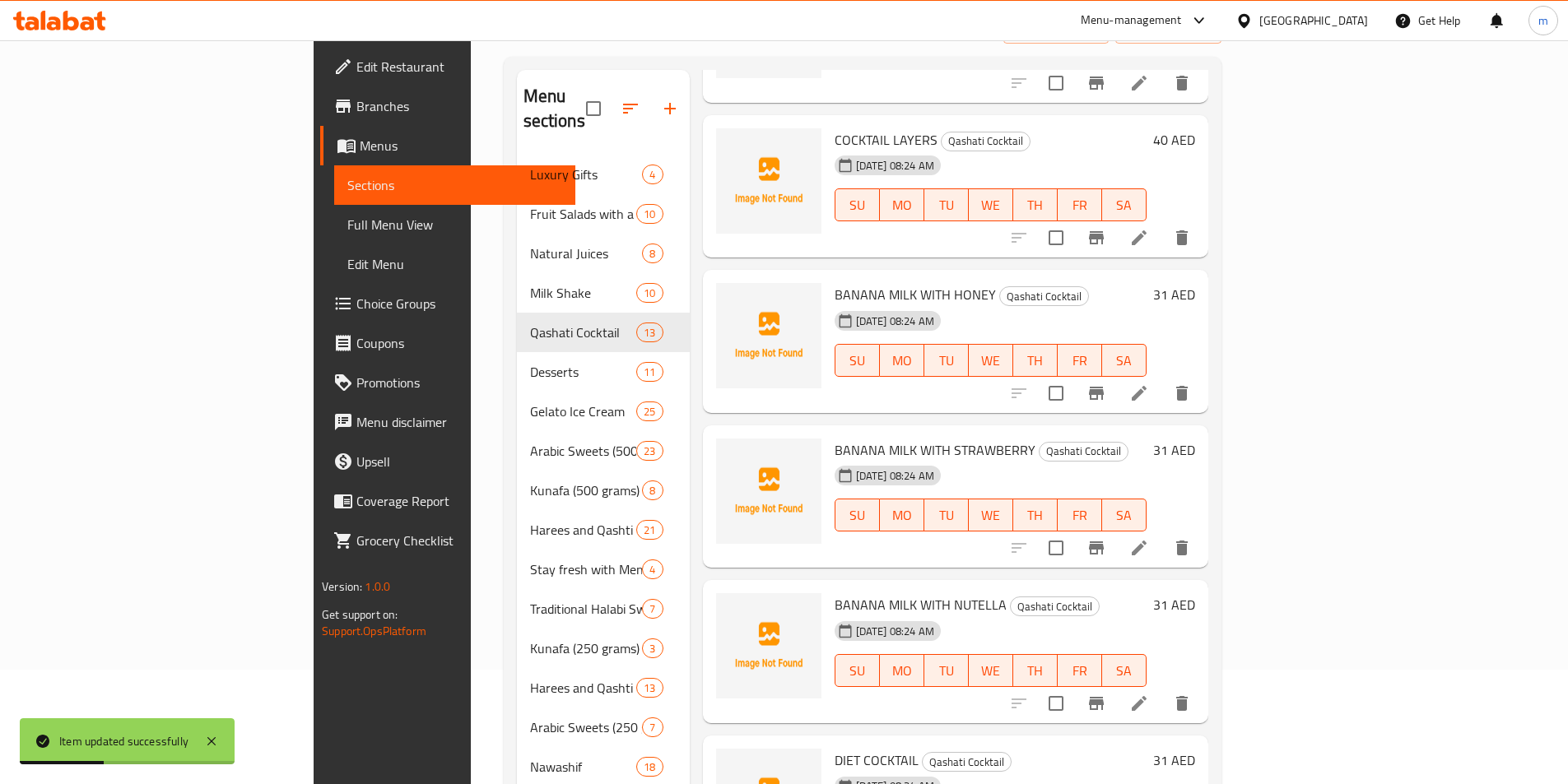
scroll to position [230, 0]
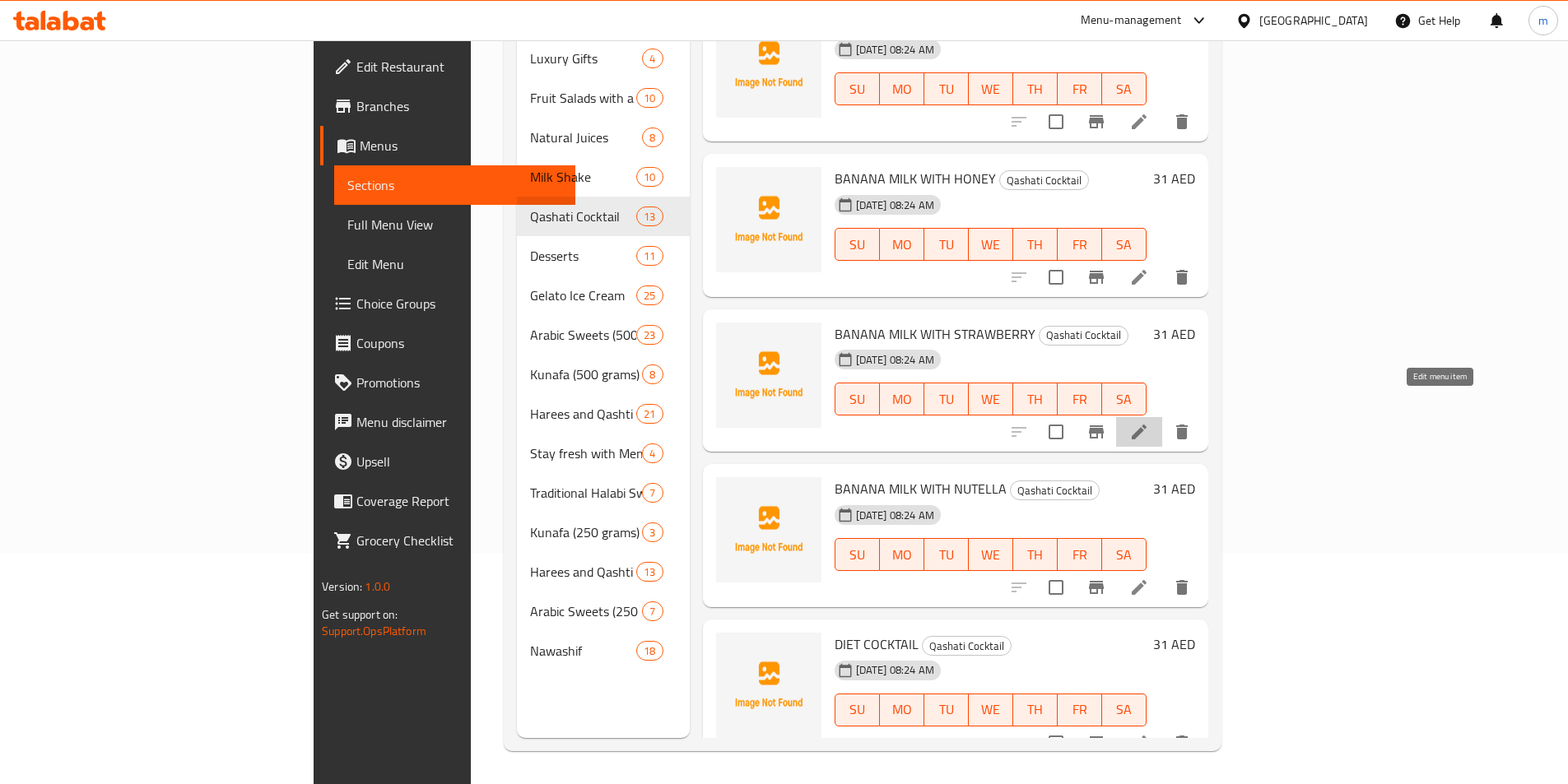
click at [1146, 424] on icon at bounding box center [1139, 431] width 15 height 15
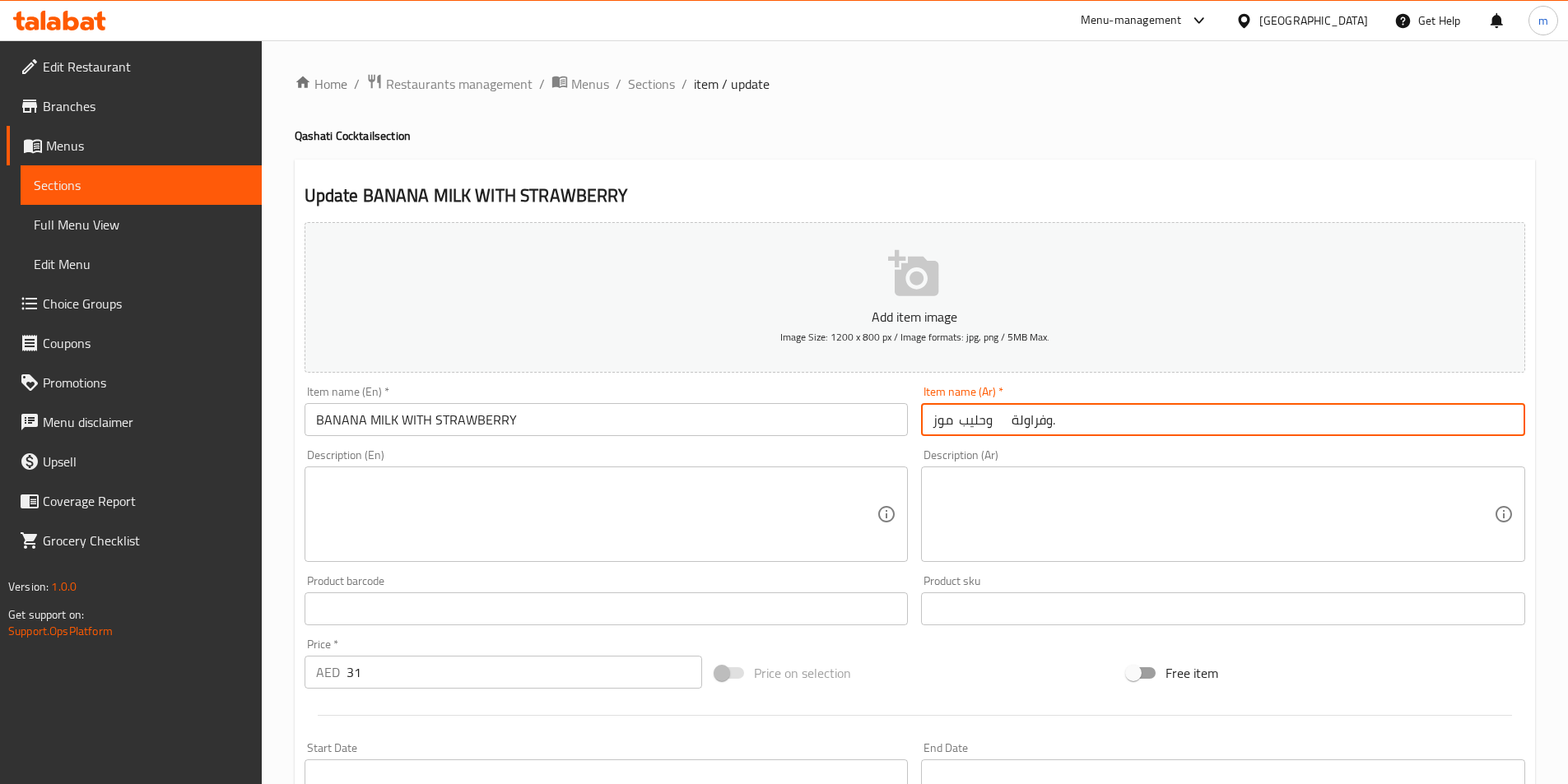
click at [1418, 419] on input "موز وحليب وفراولة." at bounding box center [1223, 419] width 604 height 33
click at [1452, 424] on input "موز وحليب وفراولة." at bounding box center [1223, 419] width 604 height 33
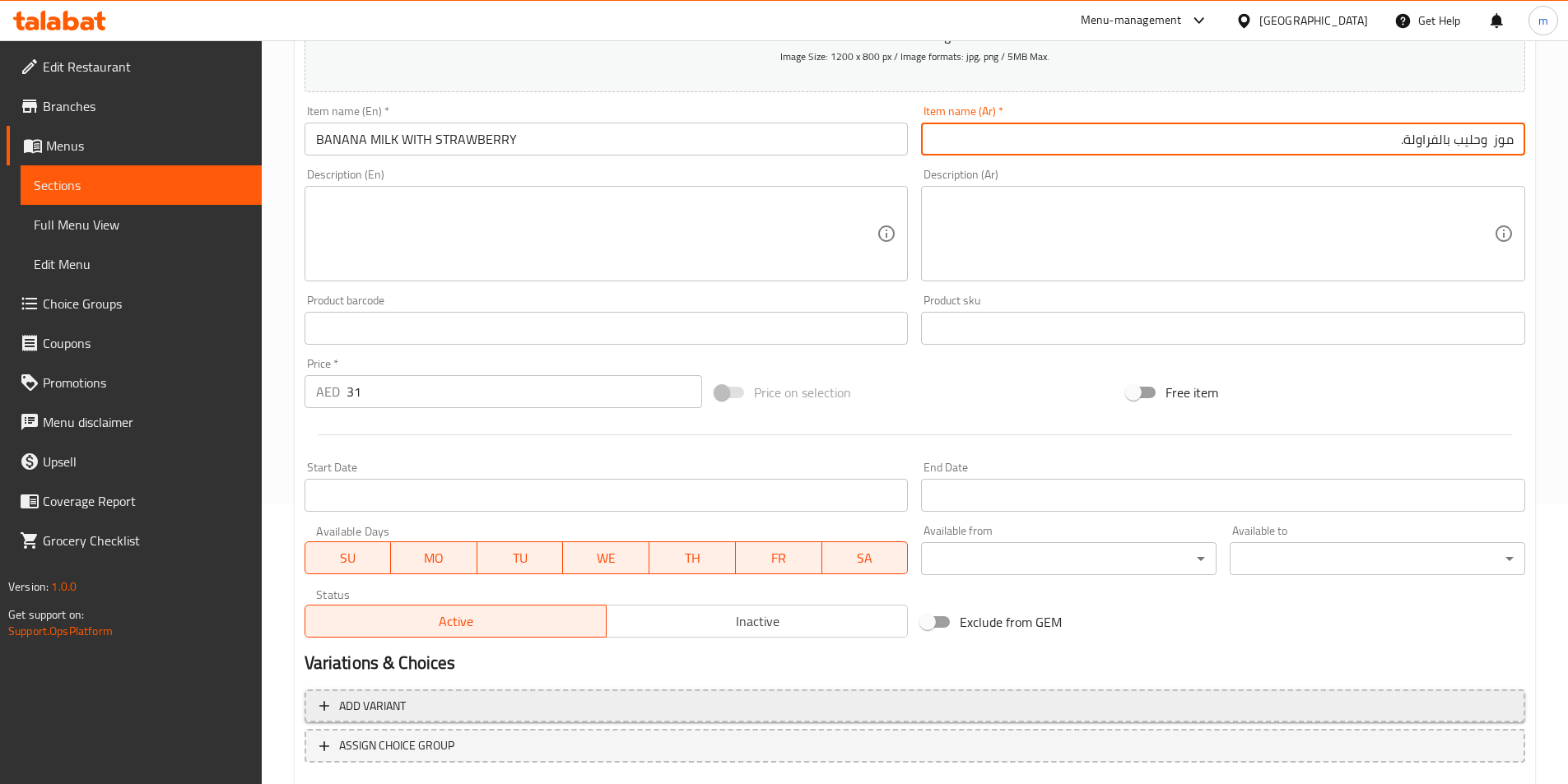
scroll to position [379, 0]
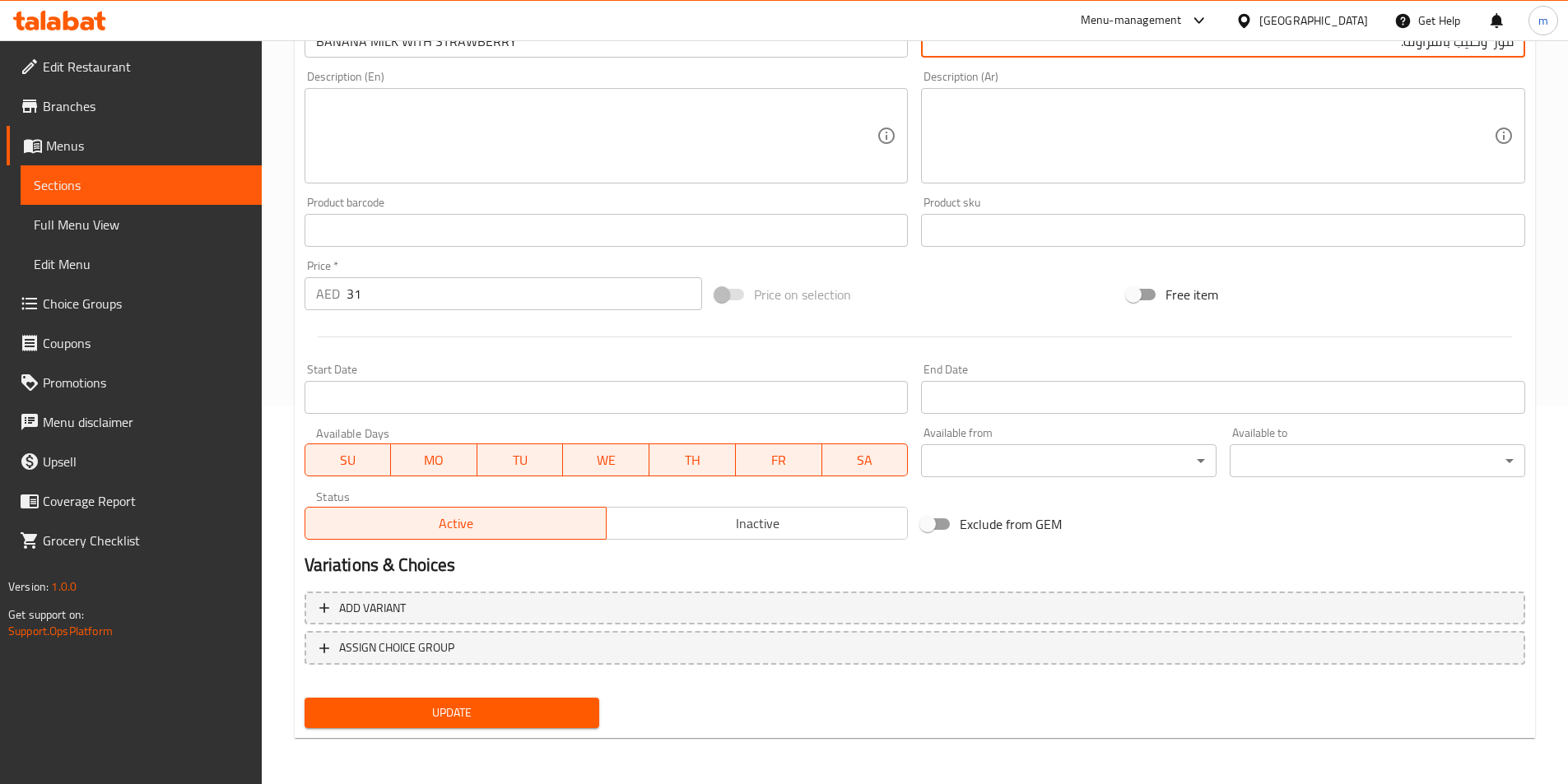
type input "موز وحليب بالفراولة."
click at [545, 713] on span "Update" at bounding box center [451, 713] width 269 height 21
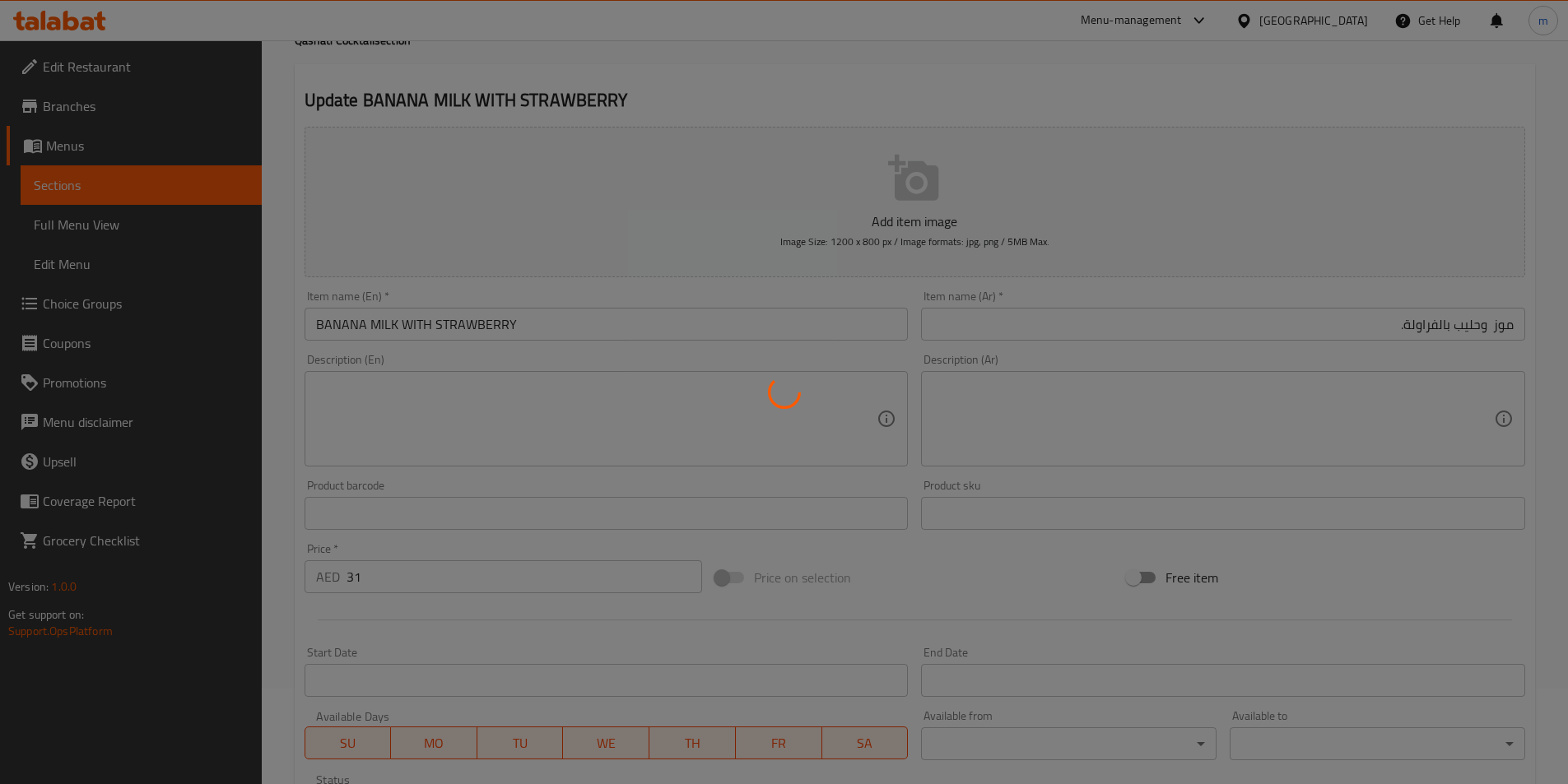
scroll to position [0, 0]
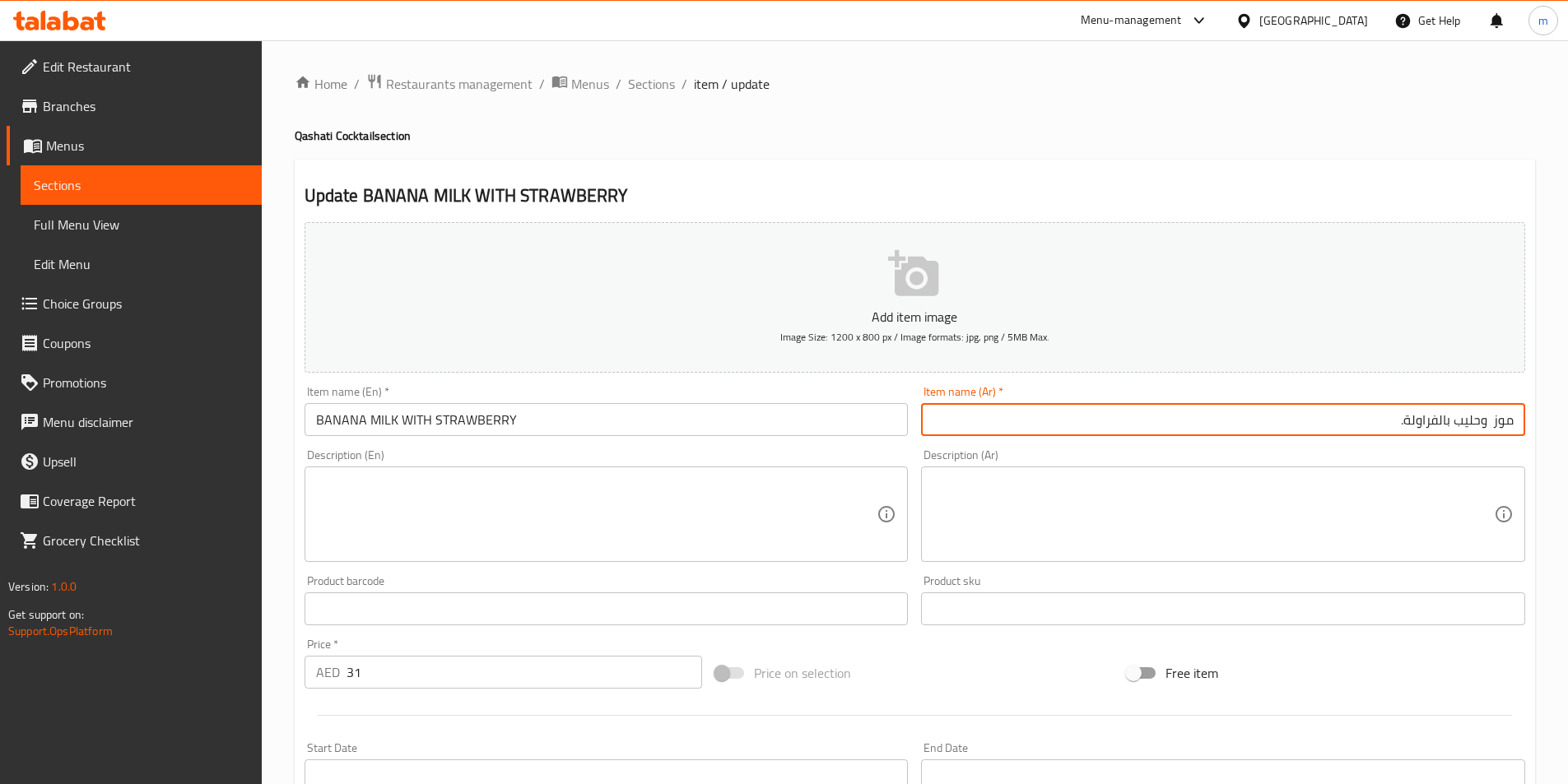
click at [1282, 429] on input "موز وحليب بالفراولة." at bounding box center [1223, 419] width 604 height 33
click at [659, 85] on span "Sections" at bounding box center [651, 84] width 47 height 20
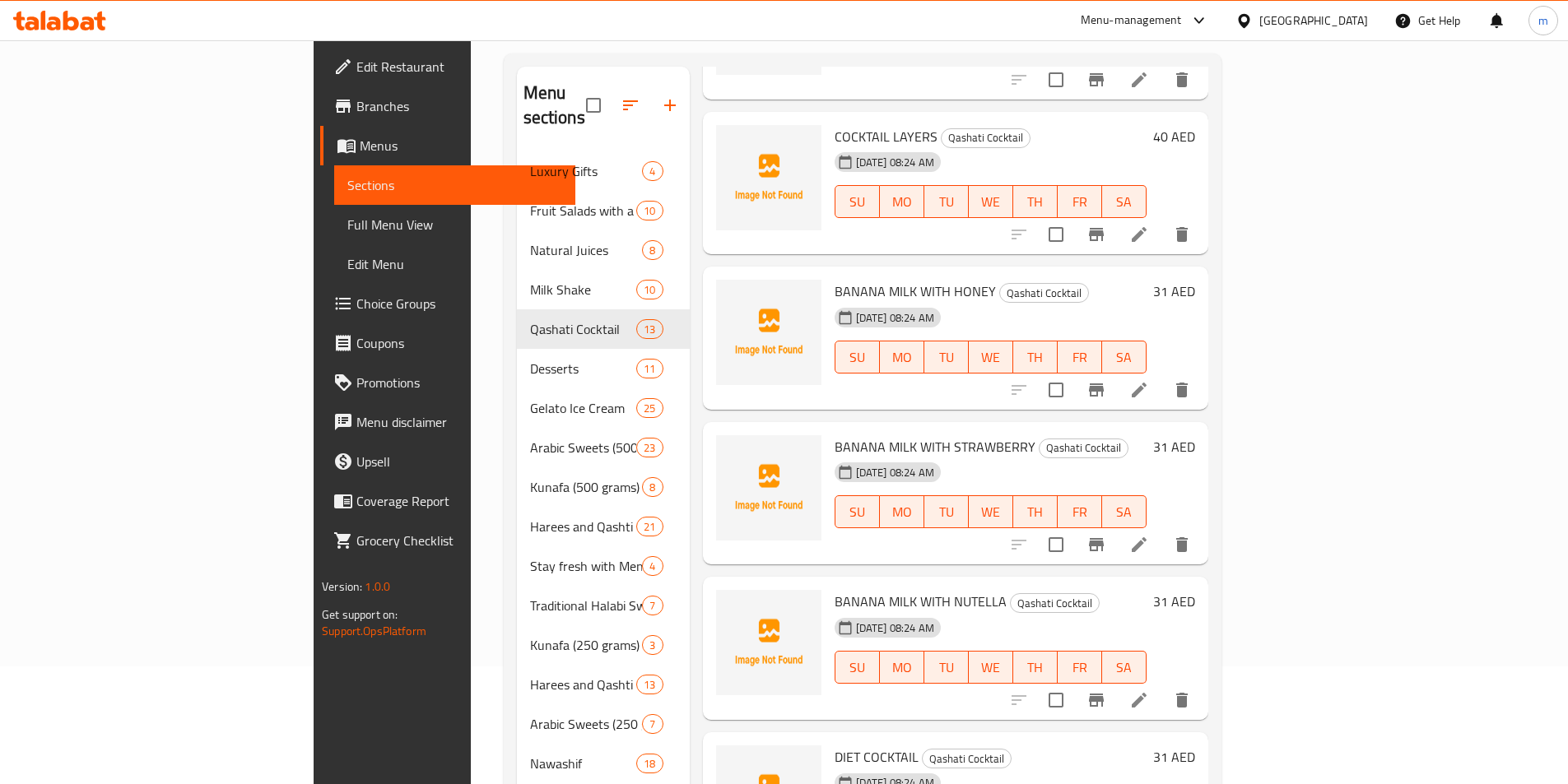
scroll to position [230, 0]
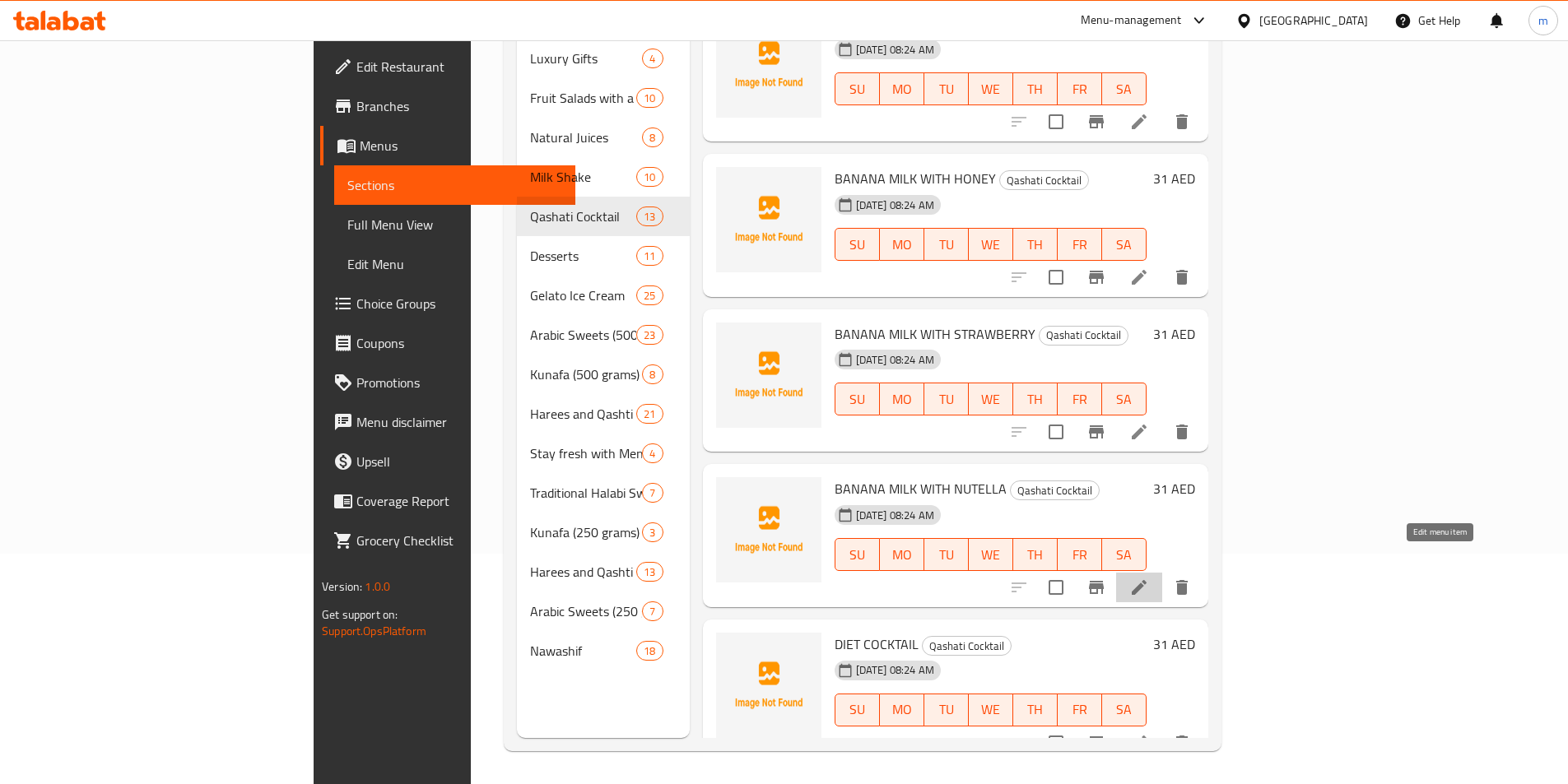
click at [1149, 578] on icon at bounding box center [1140, 588] width 20 height 20
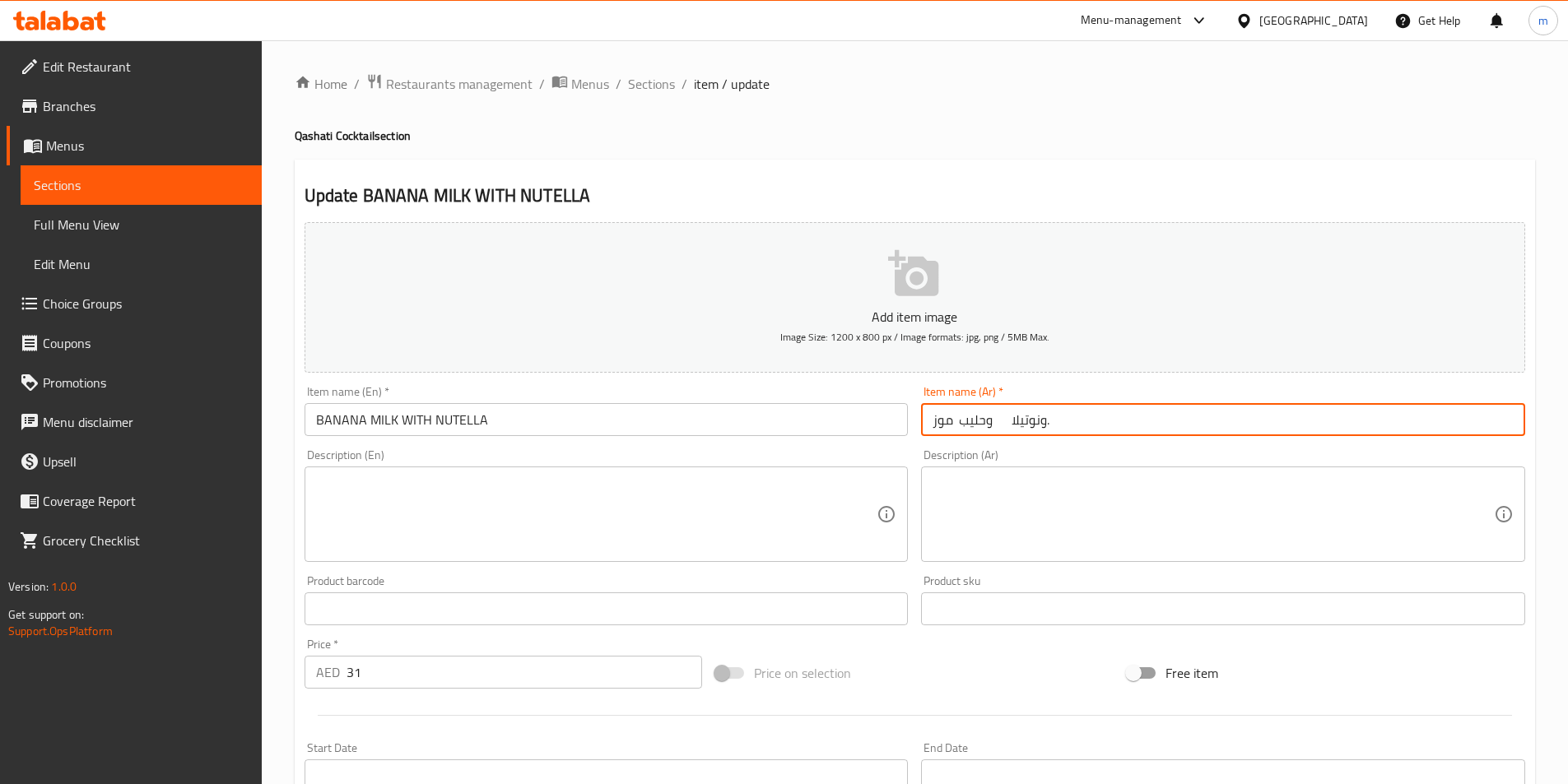
click at [1100, 415] on input "موز وحليب ونوتيلا." at bounding box center [1223, 419] width 604 height 33
click at [1441, 422] on input "موز وحليب ونوتيلا." at bounding box center [1223, 419] width 604 height 33
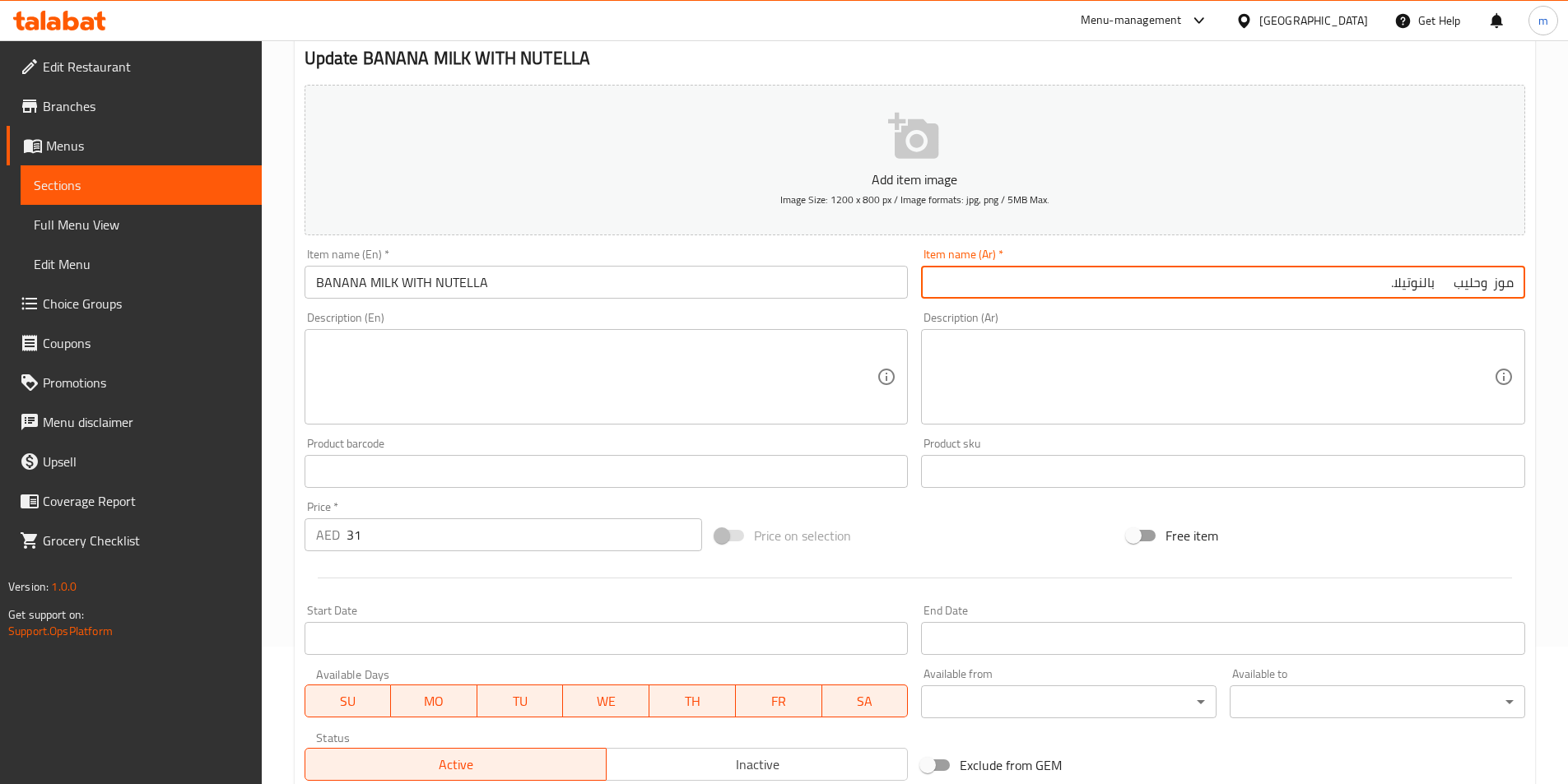
scroll to position [379, 0]
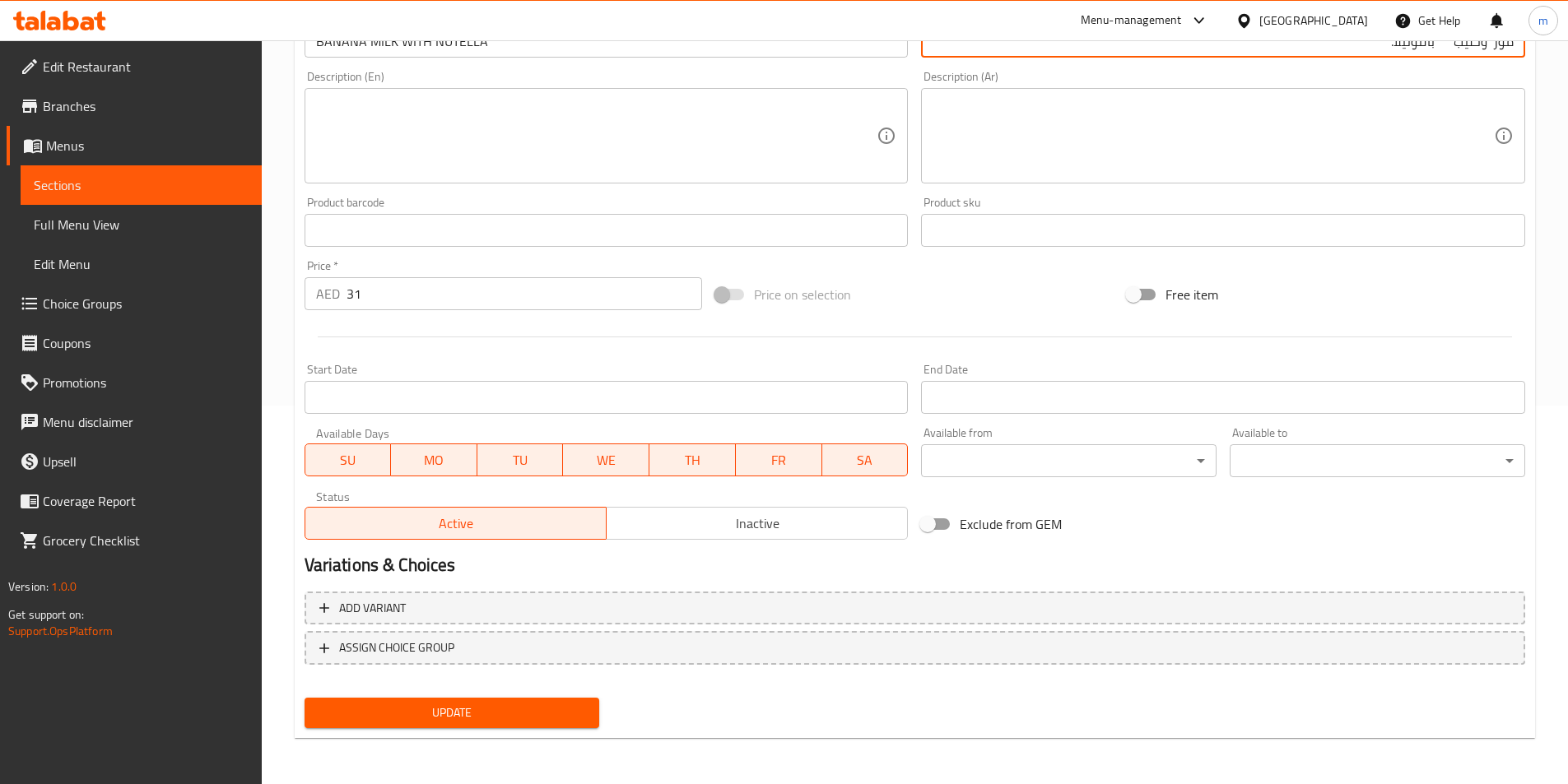
type input "موز وحليب بالنوتيلا."
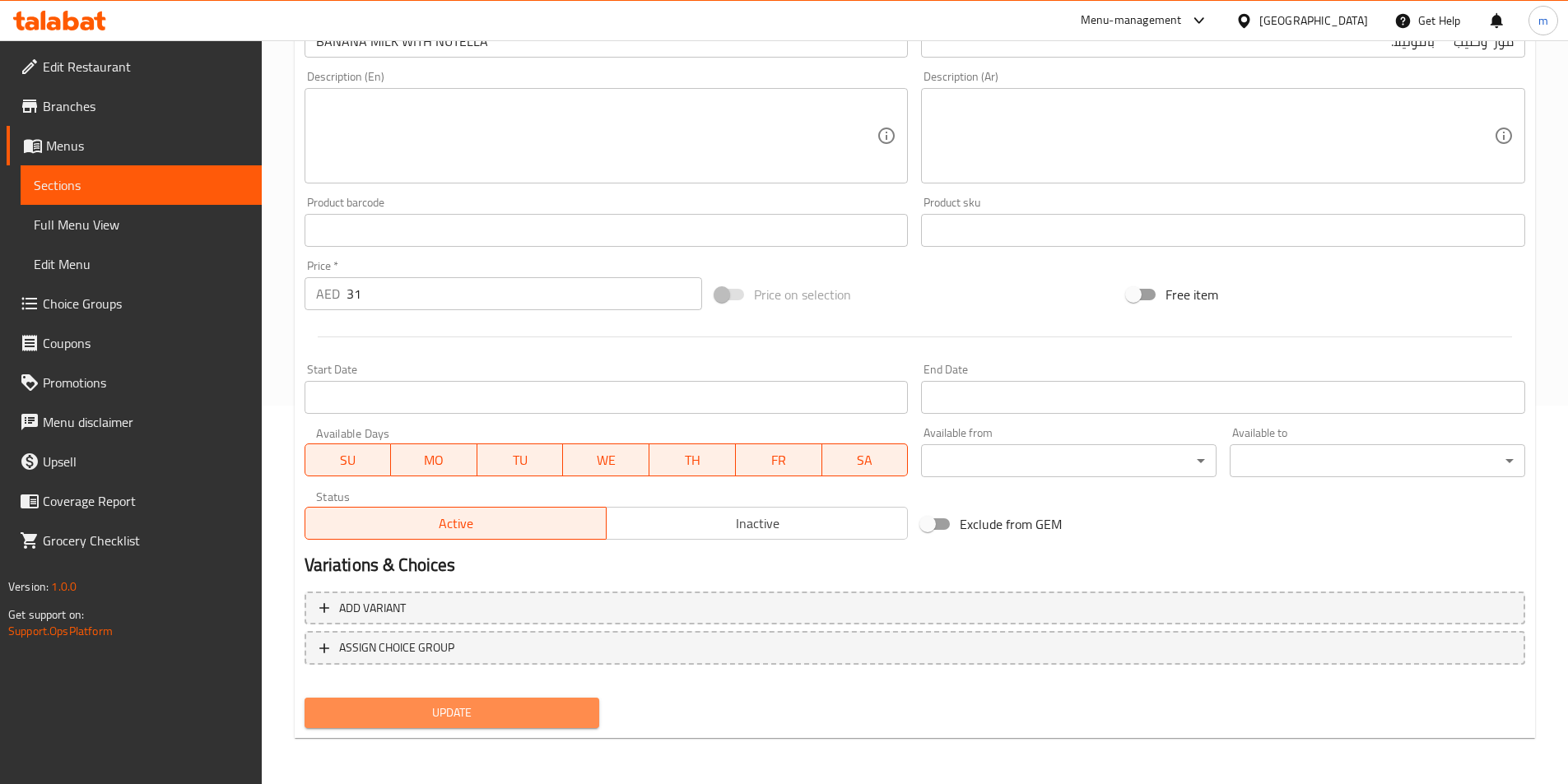
click at [555, 724] on span "Update" at bounding box center [451, 713] width 269 height 21
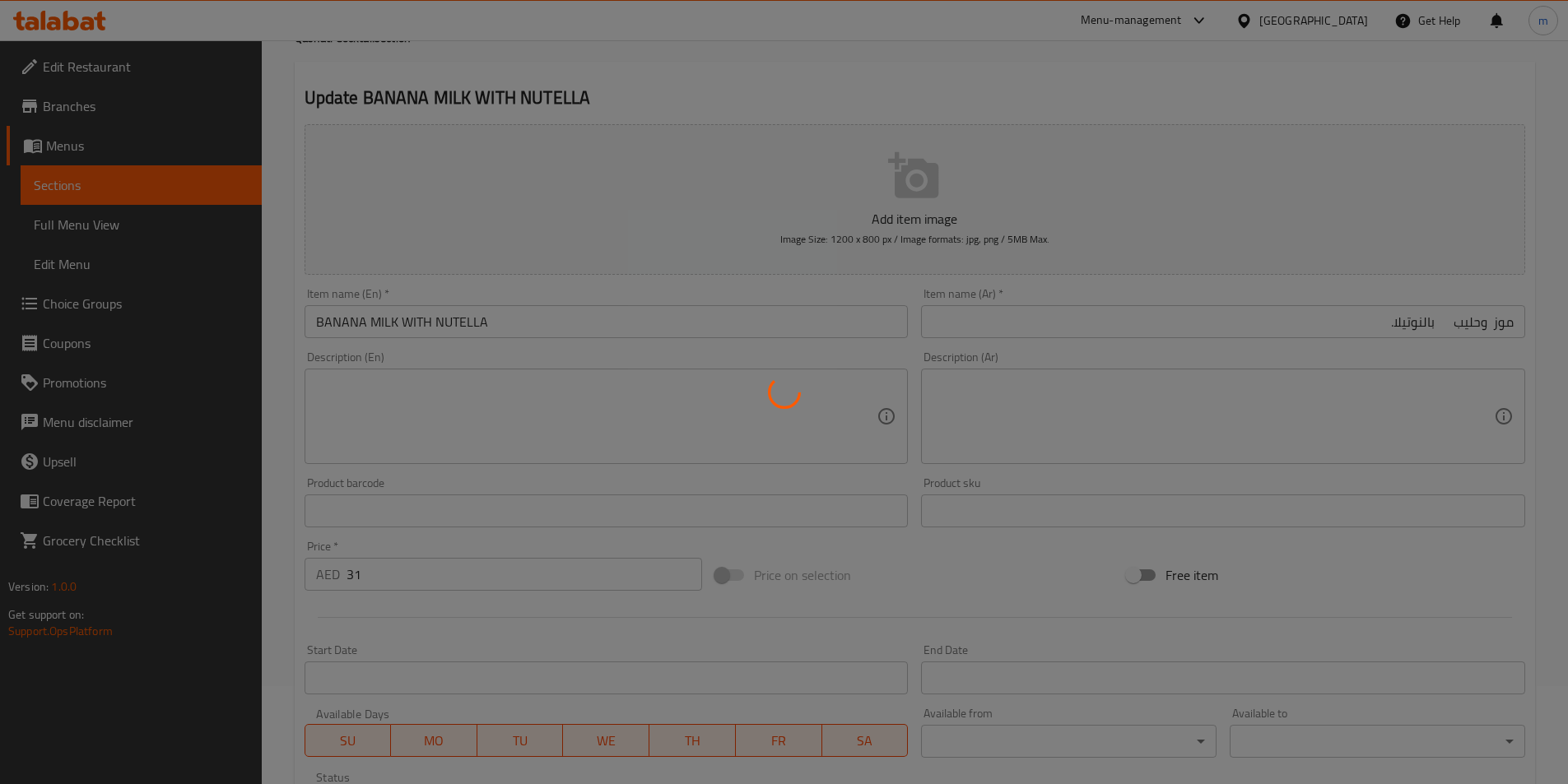
scroll to position [0, 0]
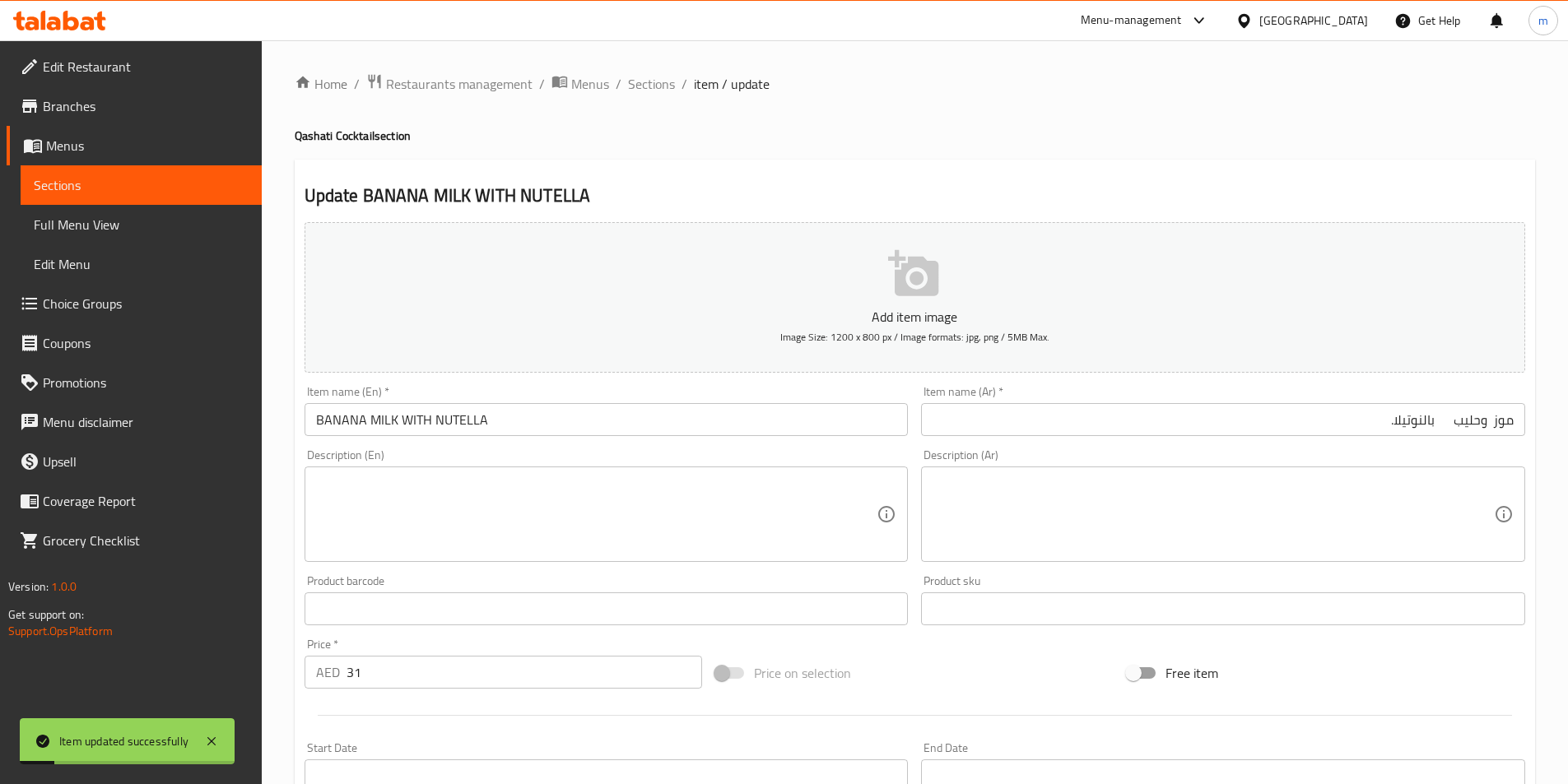
click at [652, 83] on span "Sections" at bounding box center [651, 84] width 47 height 20
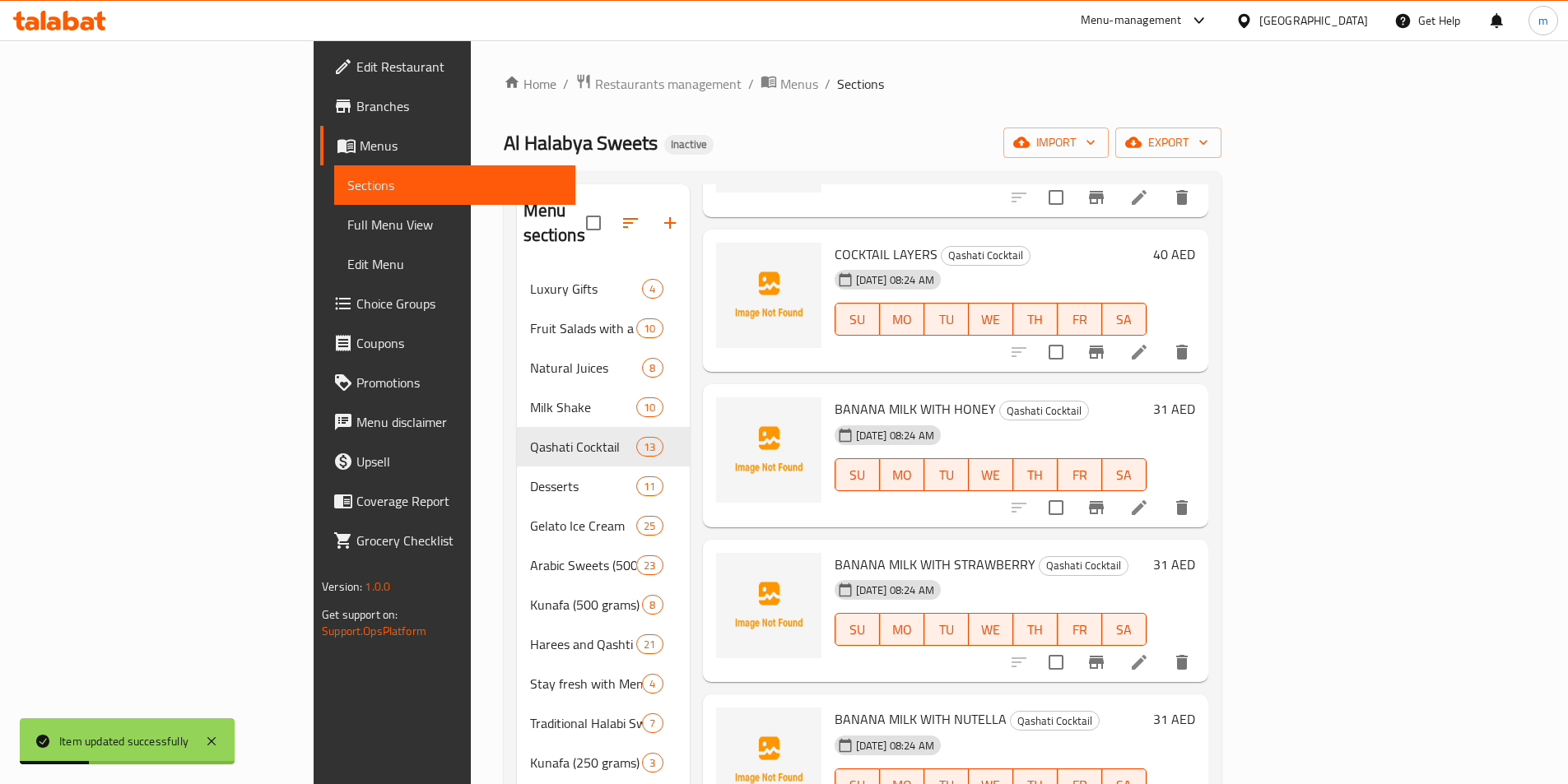
scroll to position [230, 0]
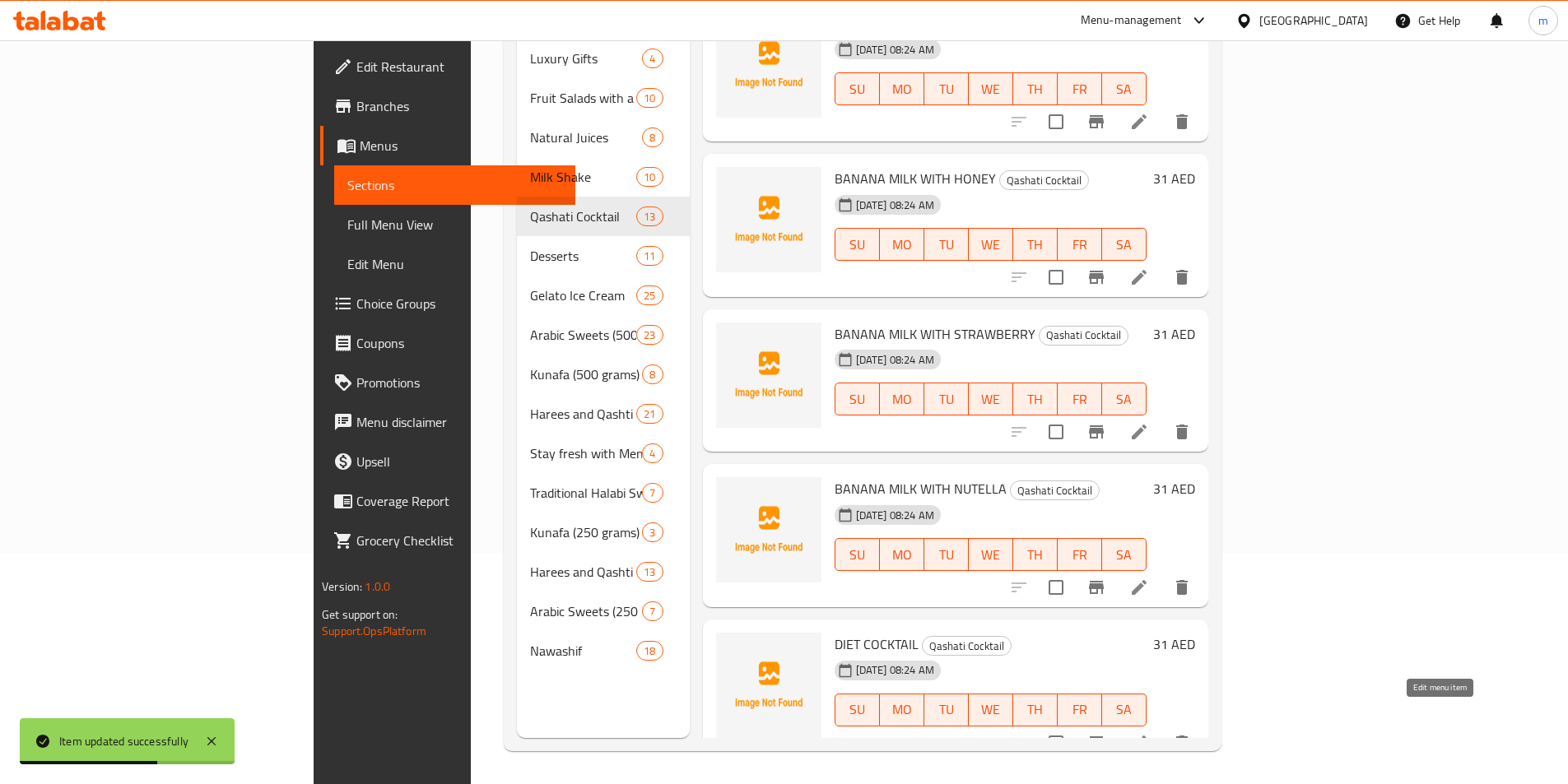
click at [1149, 733] on icon at bounding box center [1140, 743] width 20 height 20
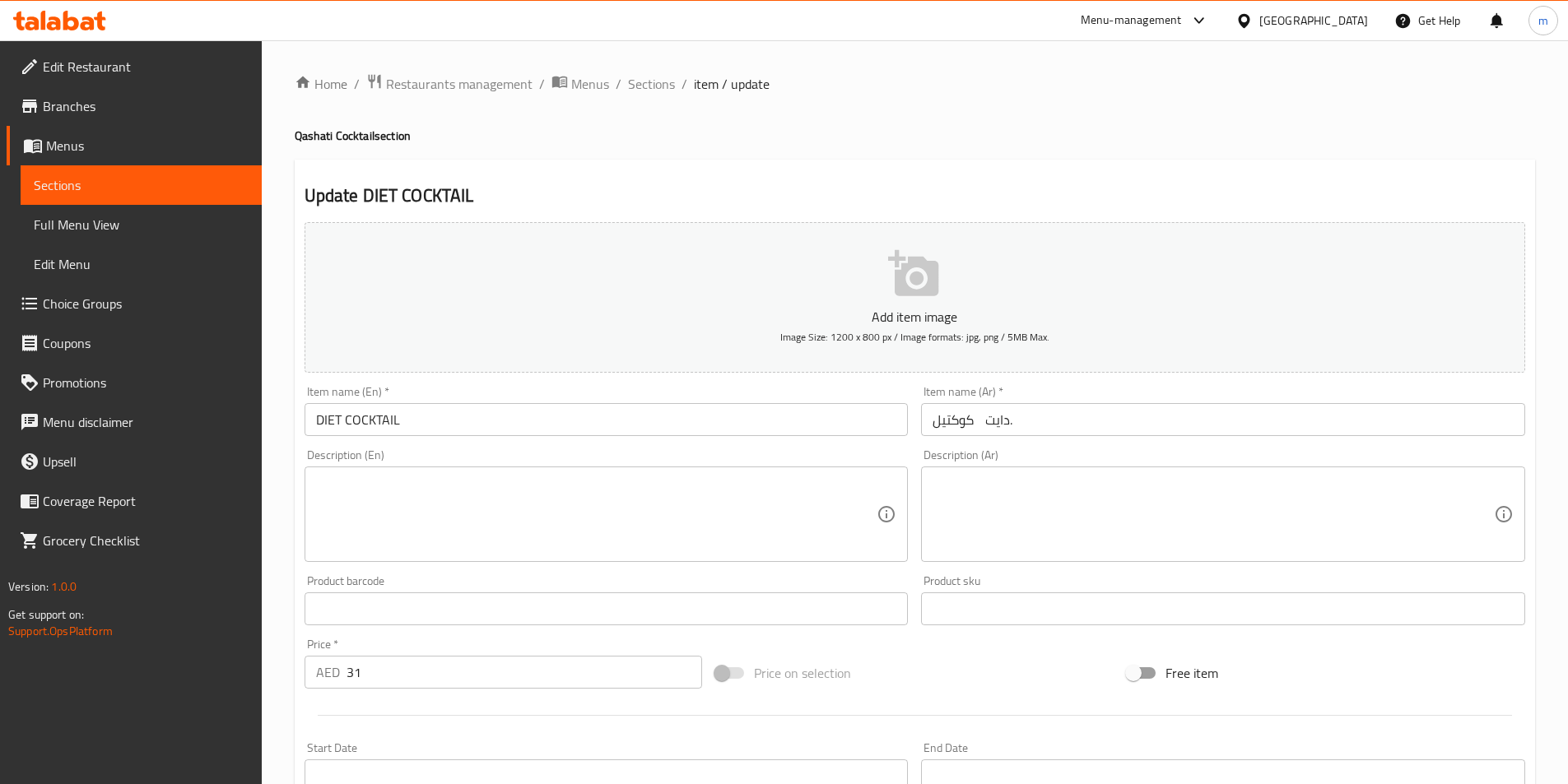
click at [1070, 418] on input "كوكتيل دايت." at bounding box center [1223, 419] width 604 height 33
click at [660, 86] on span "Sections" at bounding box center [651, 84] width 47 height 20
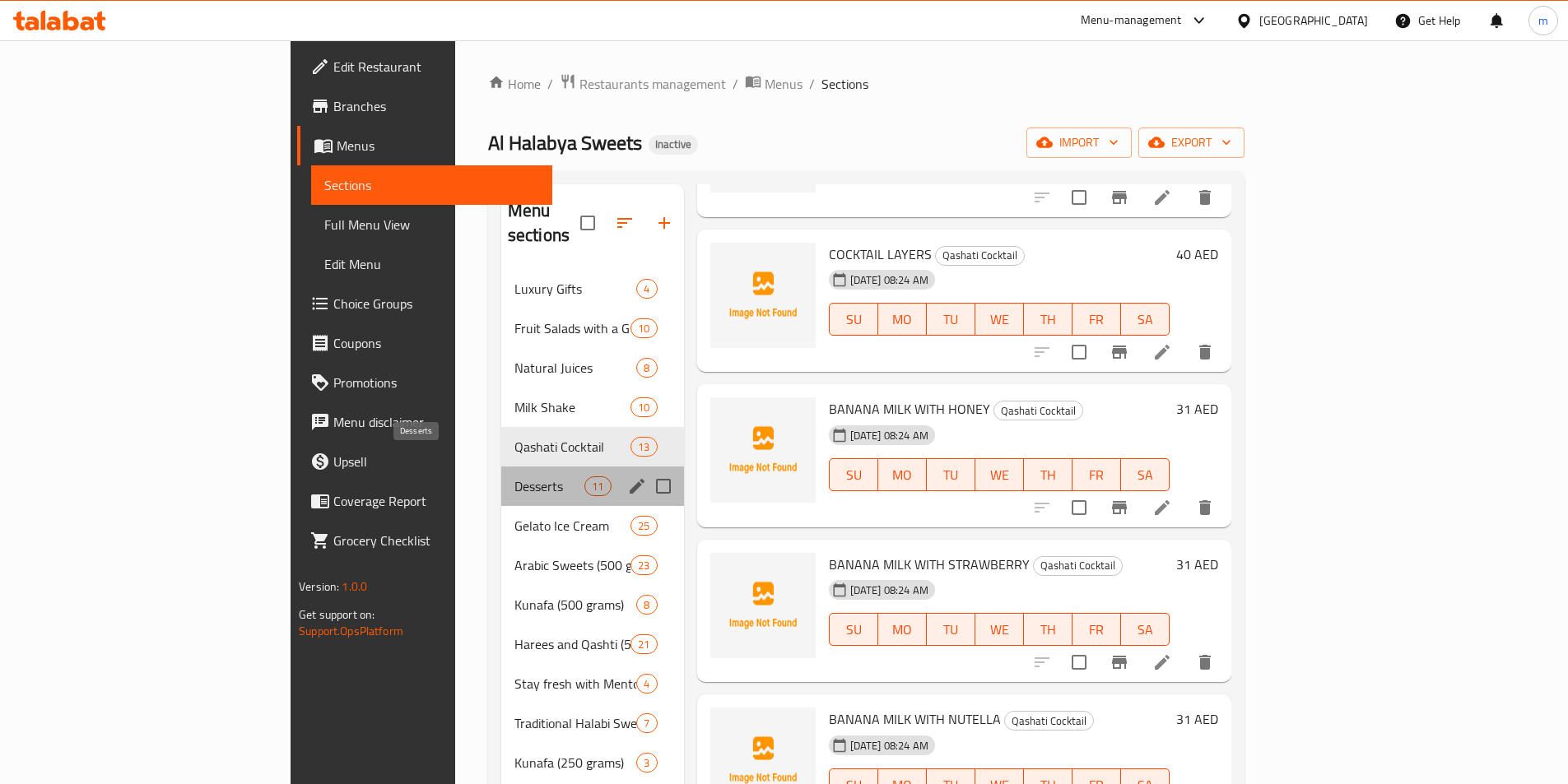
click at [515, 477] on span "Desserts" at bounding box center [549, 487] width 70 height 20
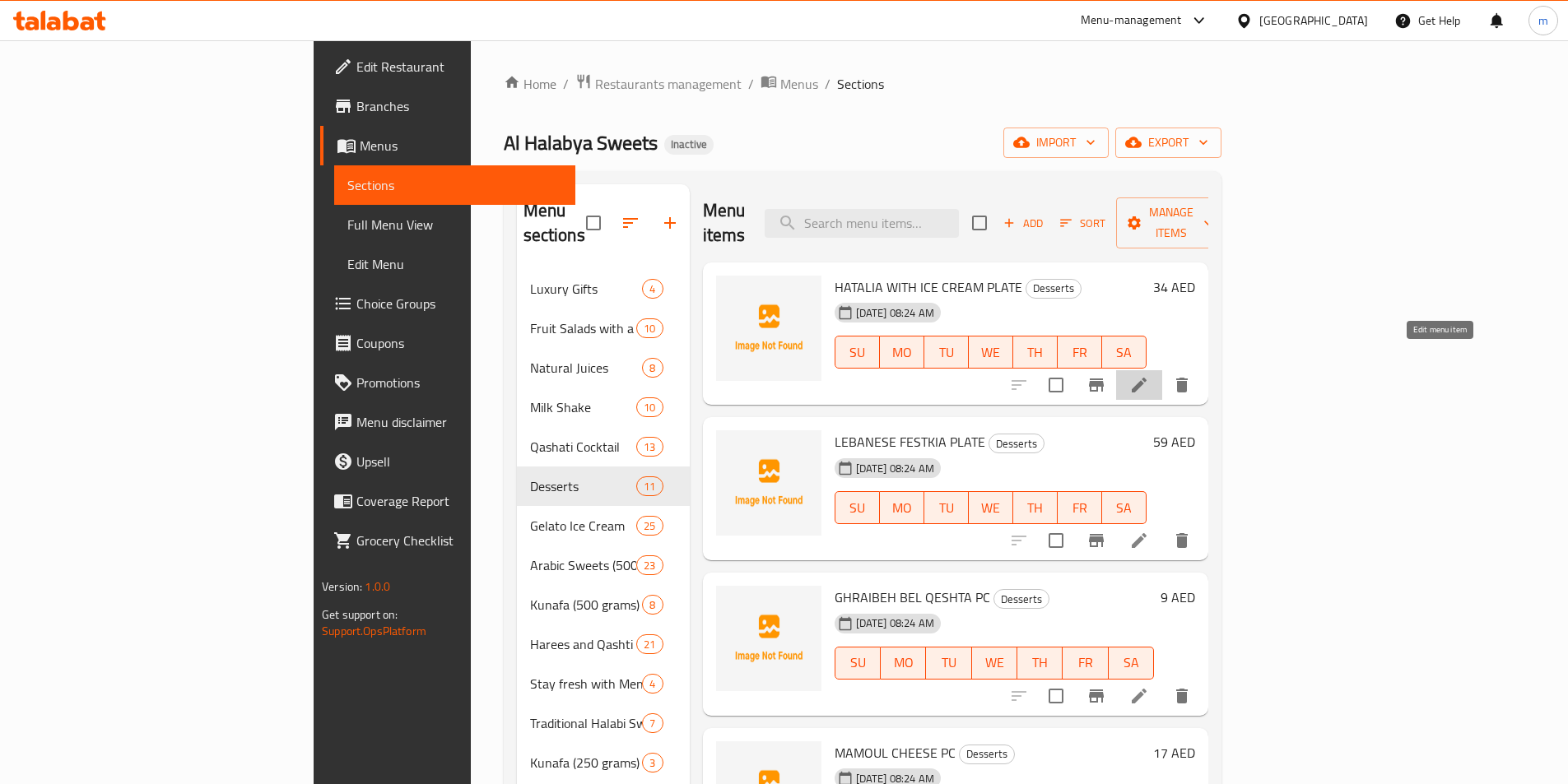
click at [1149, 376] on icon at bounding box center [1140, 386] width 20 height 20
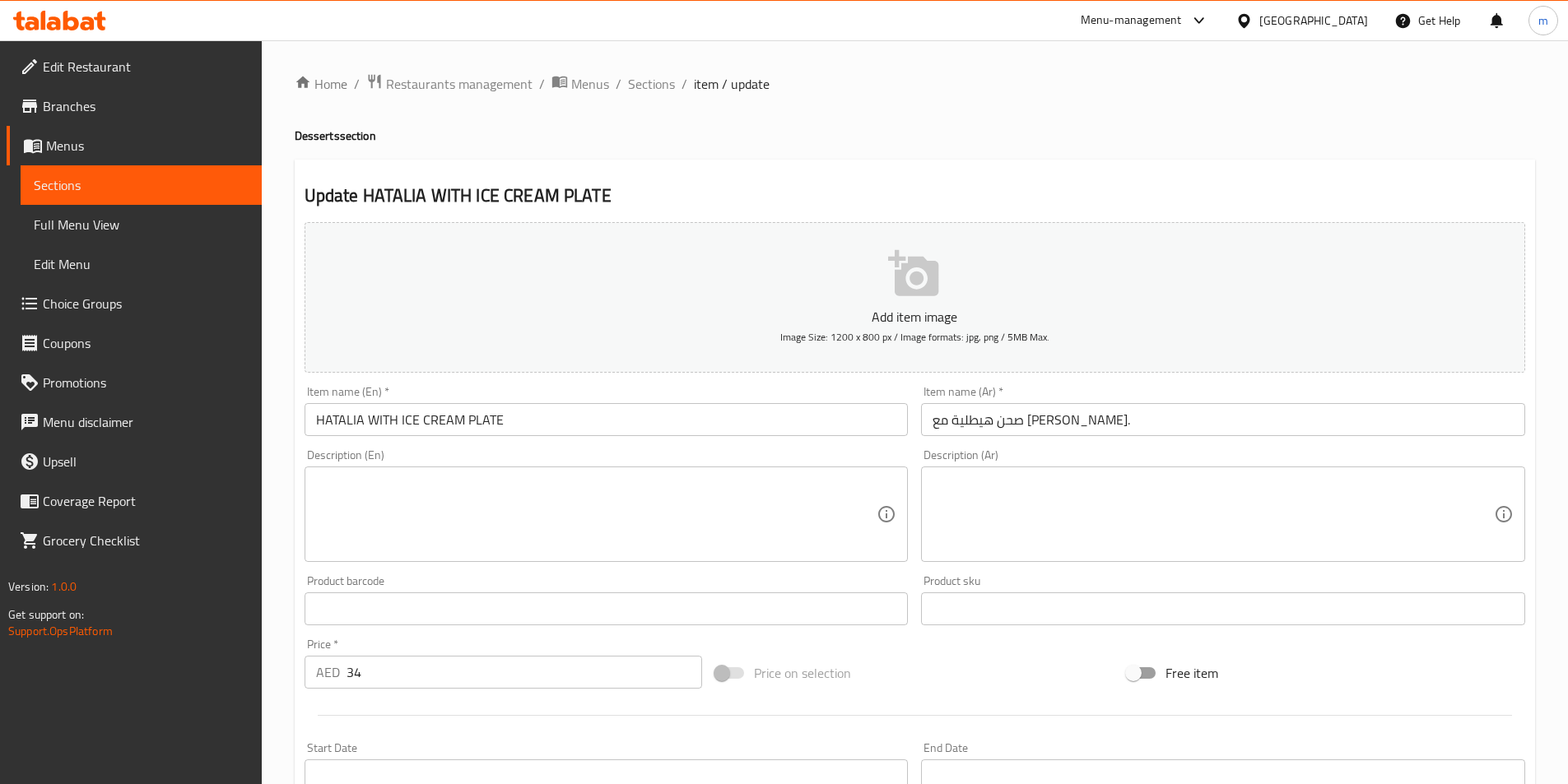
click at [1170, 411] on input "صحن هيطلية مع [PERSON_NAME]." at bounding box center [1223, 419] width 604 height 33
click at [1263, 421] on input "صحن هيطلية مع [PERSON_NAME]." at bounding box center [1223, 419] width 604 height 33
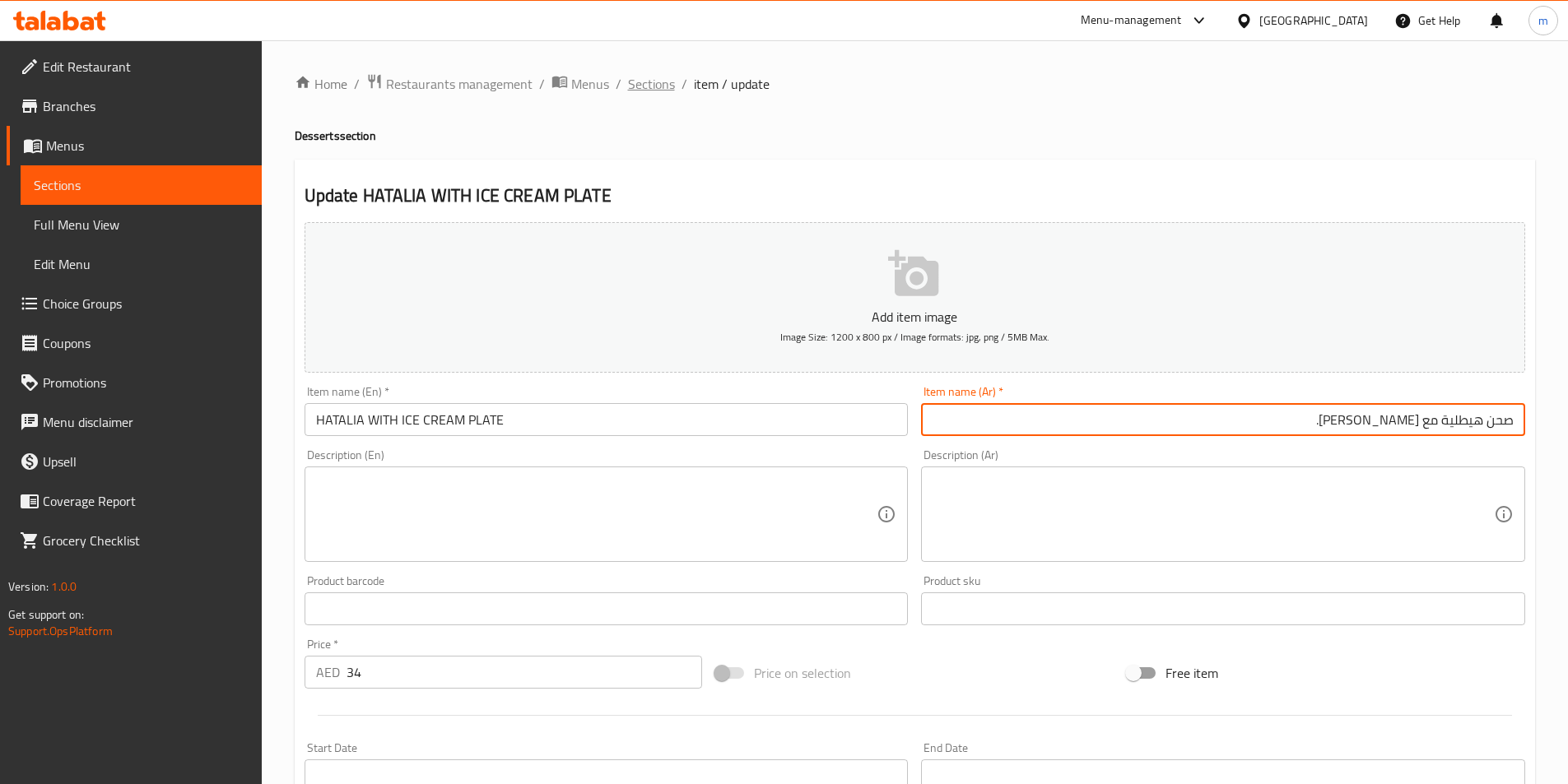
click at [641, 79] on span "Sections" at bounding box center [651, 84] width 47 height 20
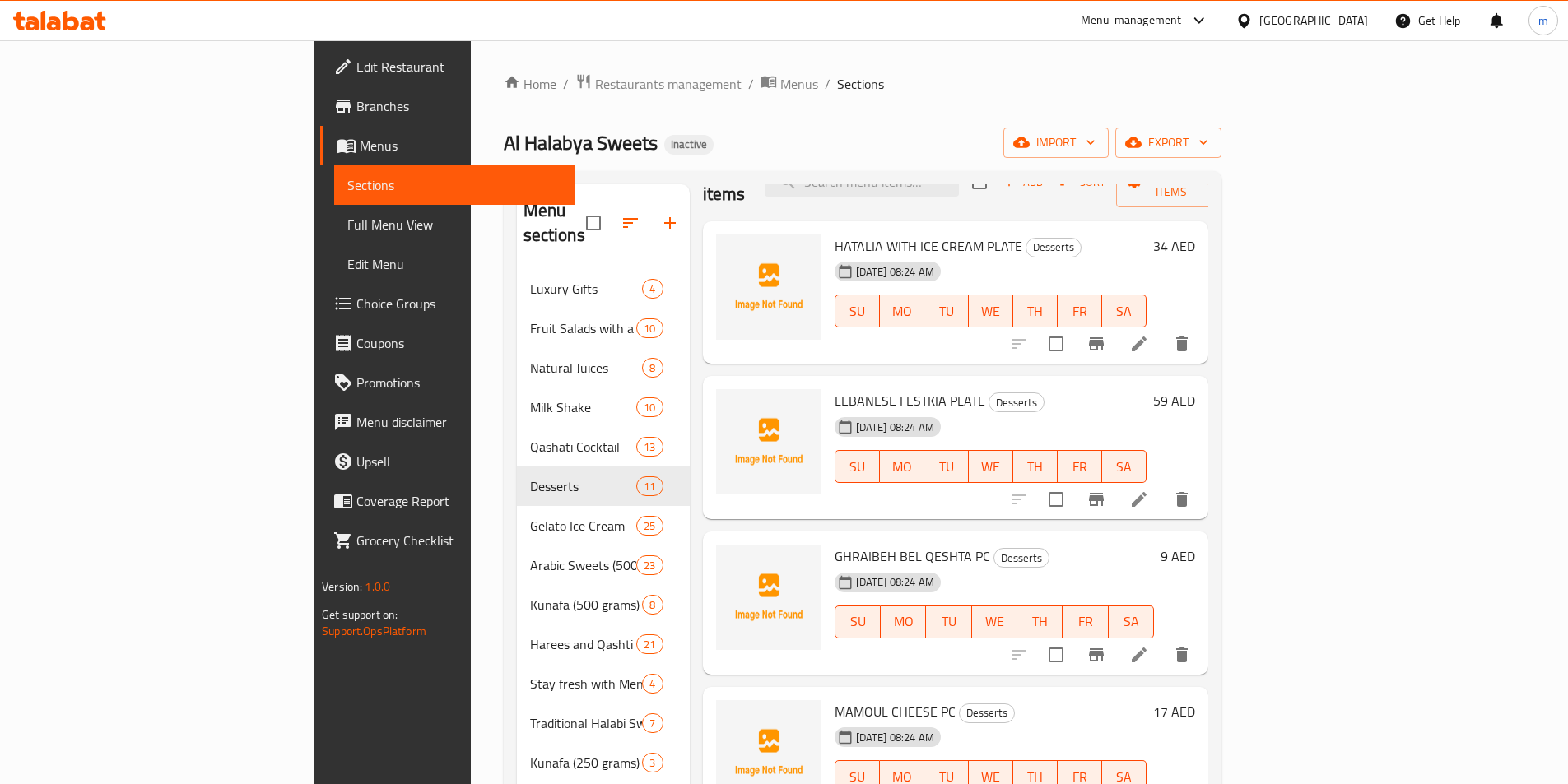
scroll to position [82, 0]
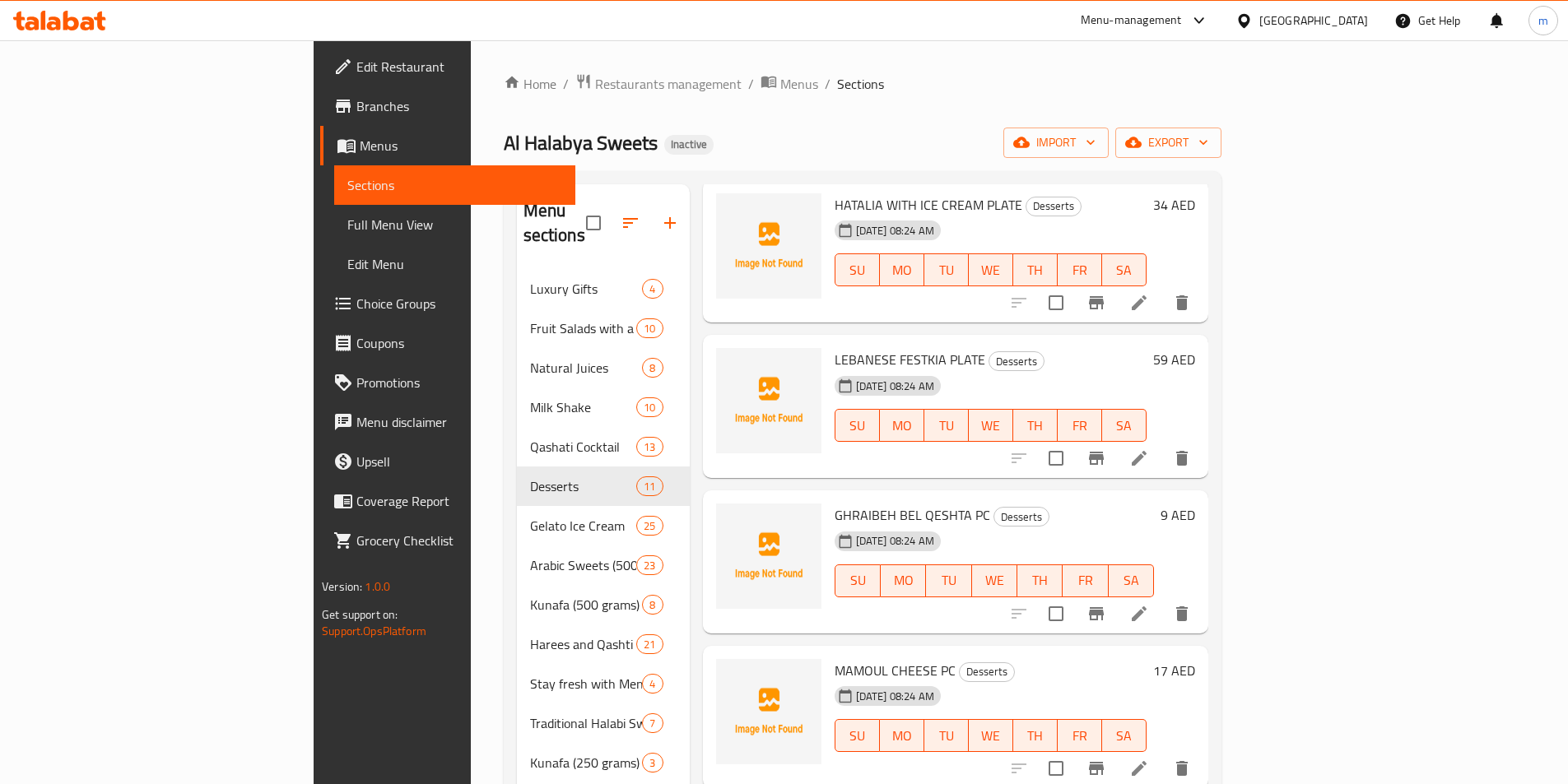
click at [1149, 448] on icon at bounding box center [1140, 458] width 20 height 20
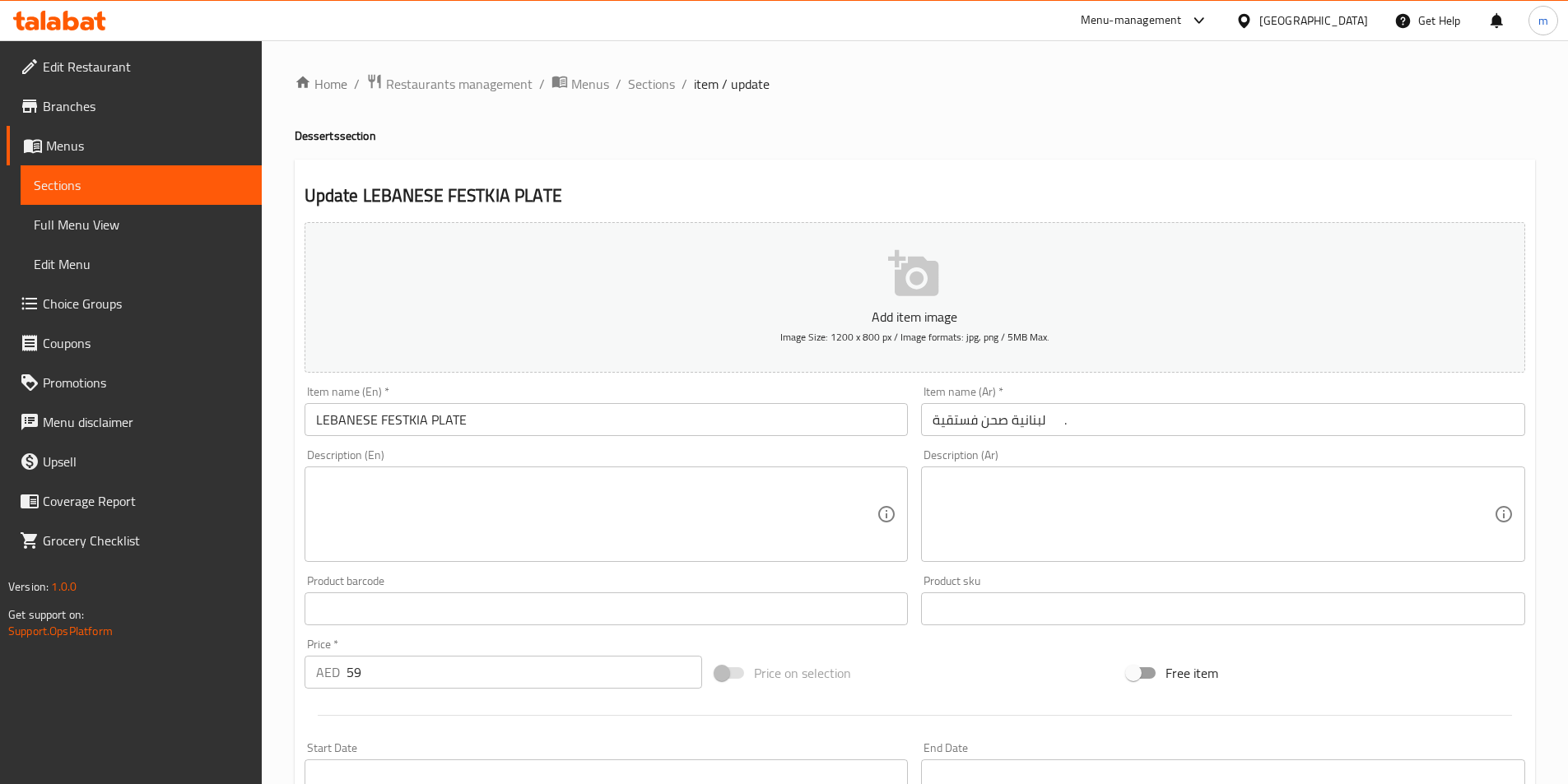
click at [1274, 425] on input "صحن فستقية لبنانية ." at bounding box center [1223, 419] width 604 height 33
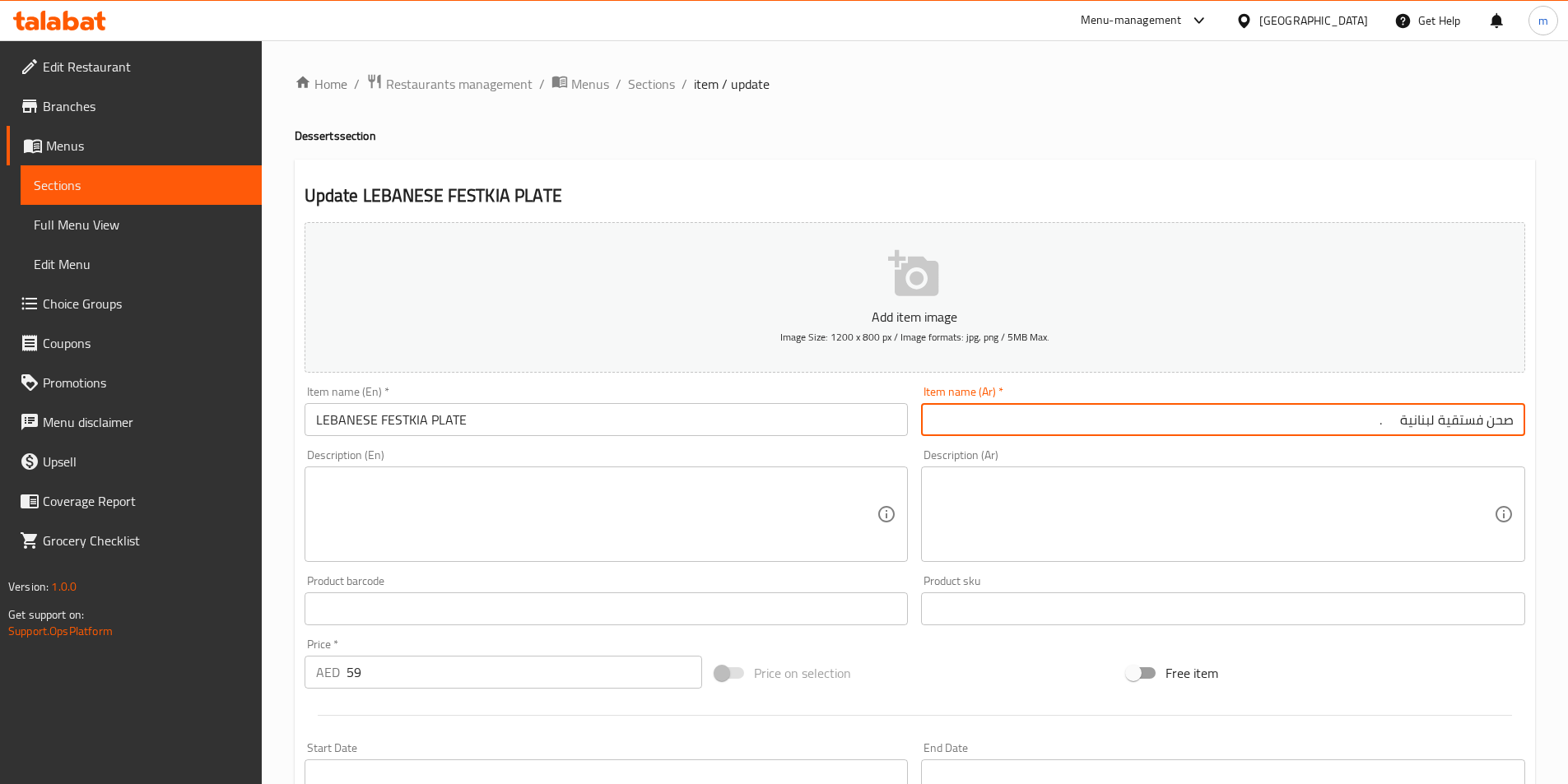
click at [1425, 416] on input "صحن فستقية لبنانية ." at bounding box center [1223, 419] width 604 height 33
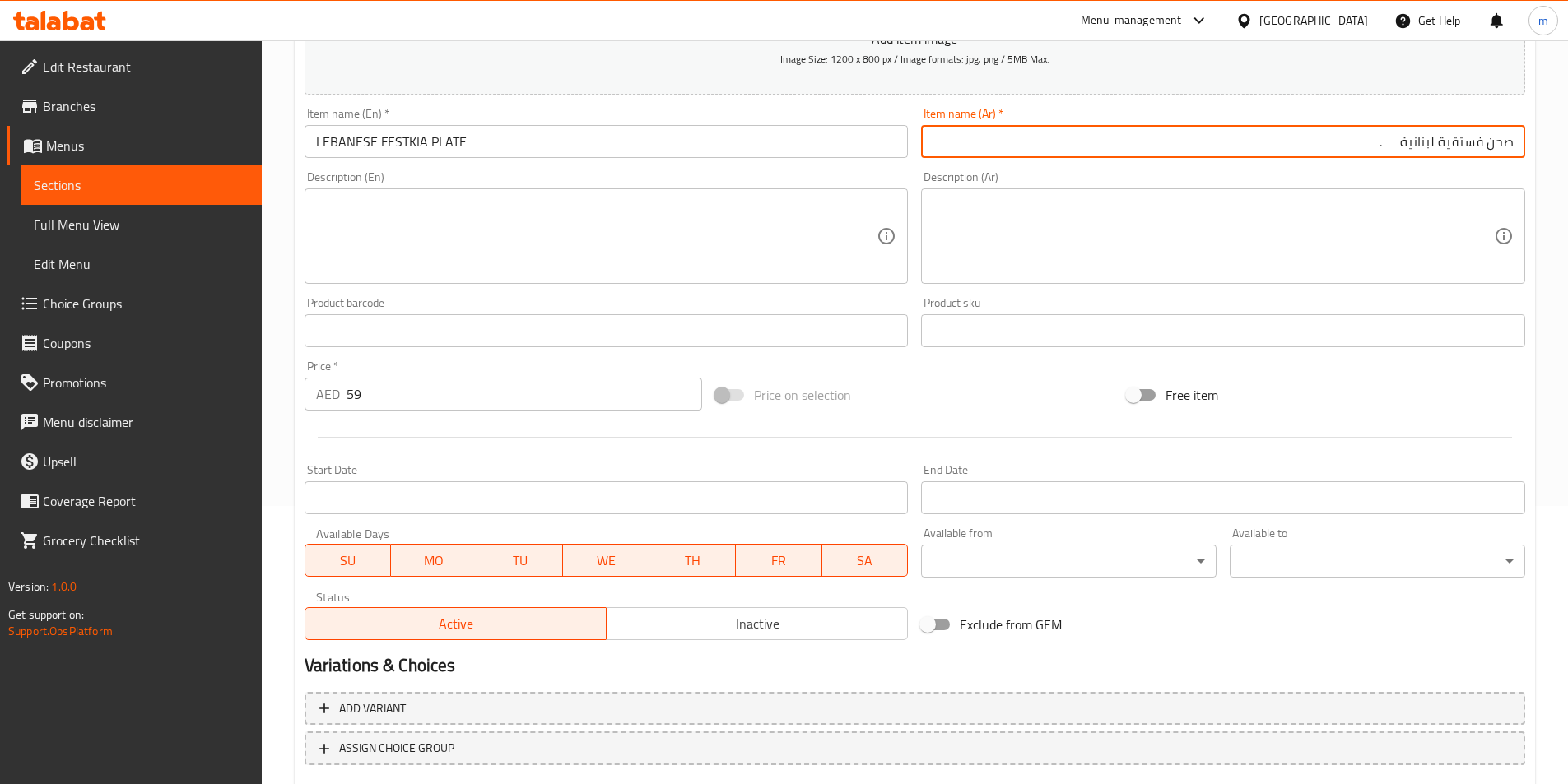
scroll to position [379, 0]
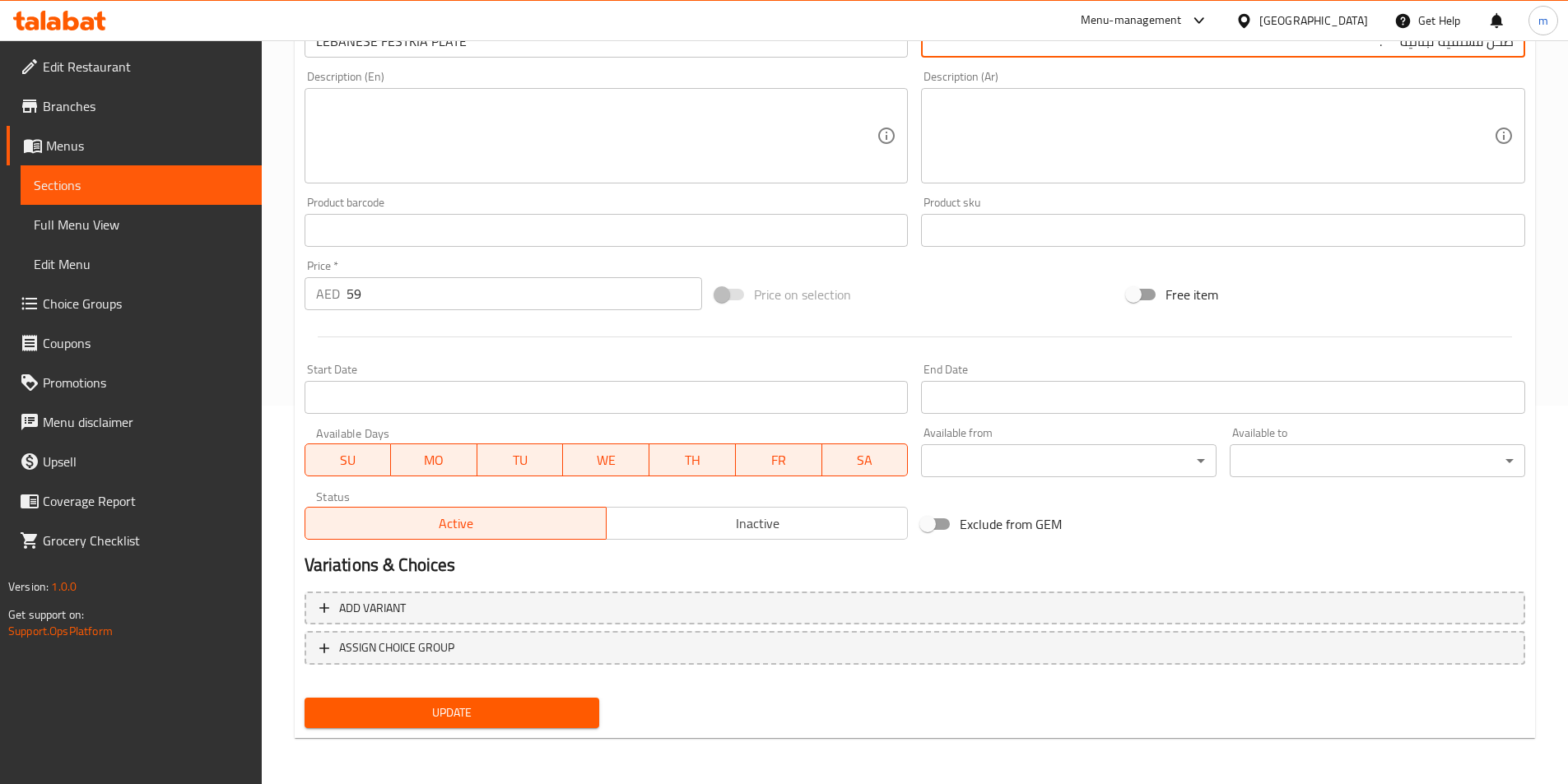
type input "صحن فستقية لبنانية ."
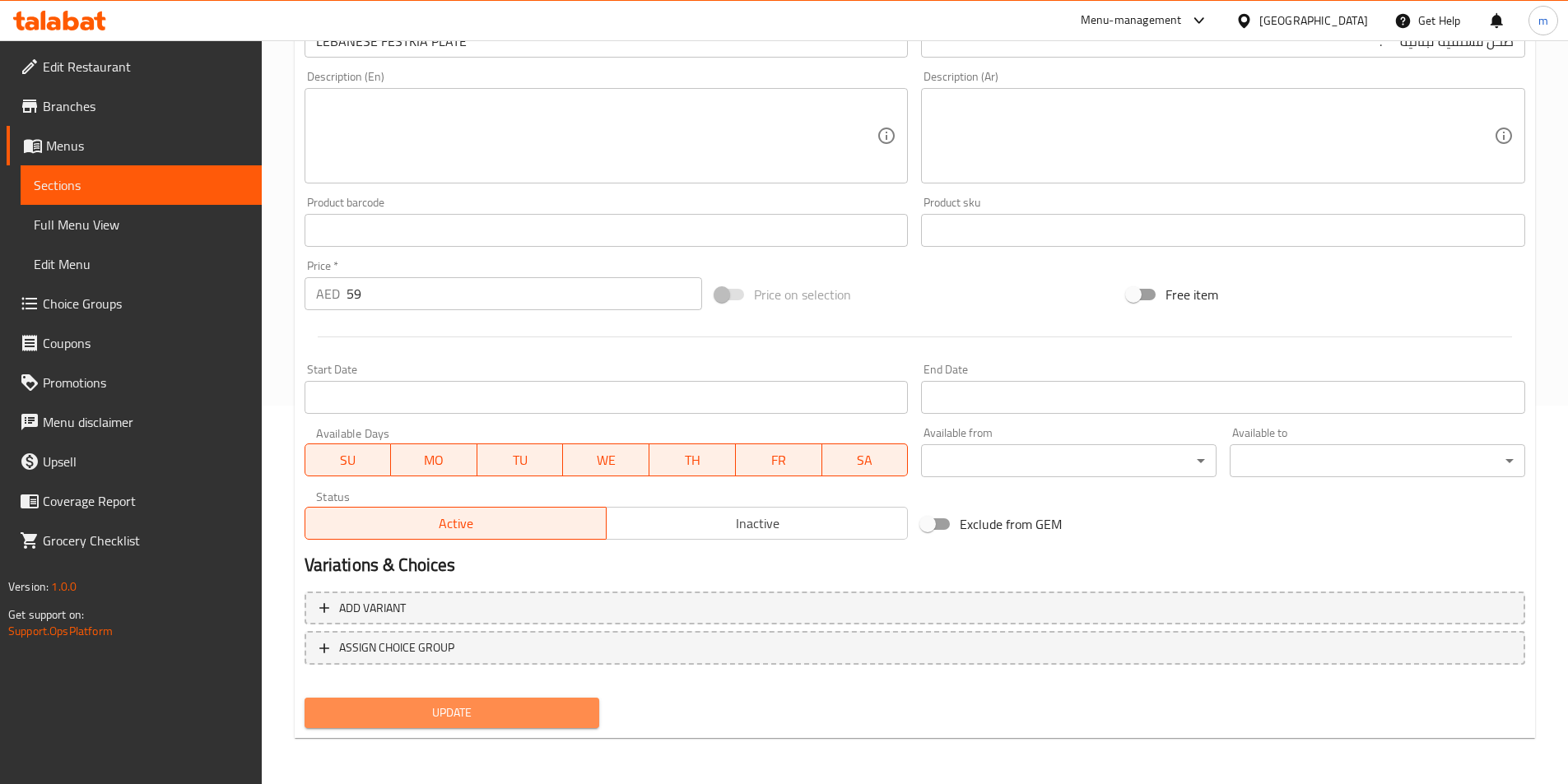
click at [484, 720] on span "Update" at bounding box center [451, 713] width 269 height 21
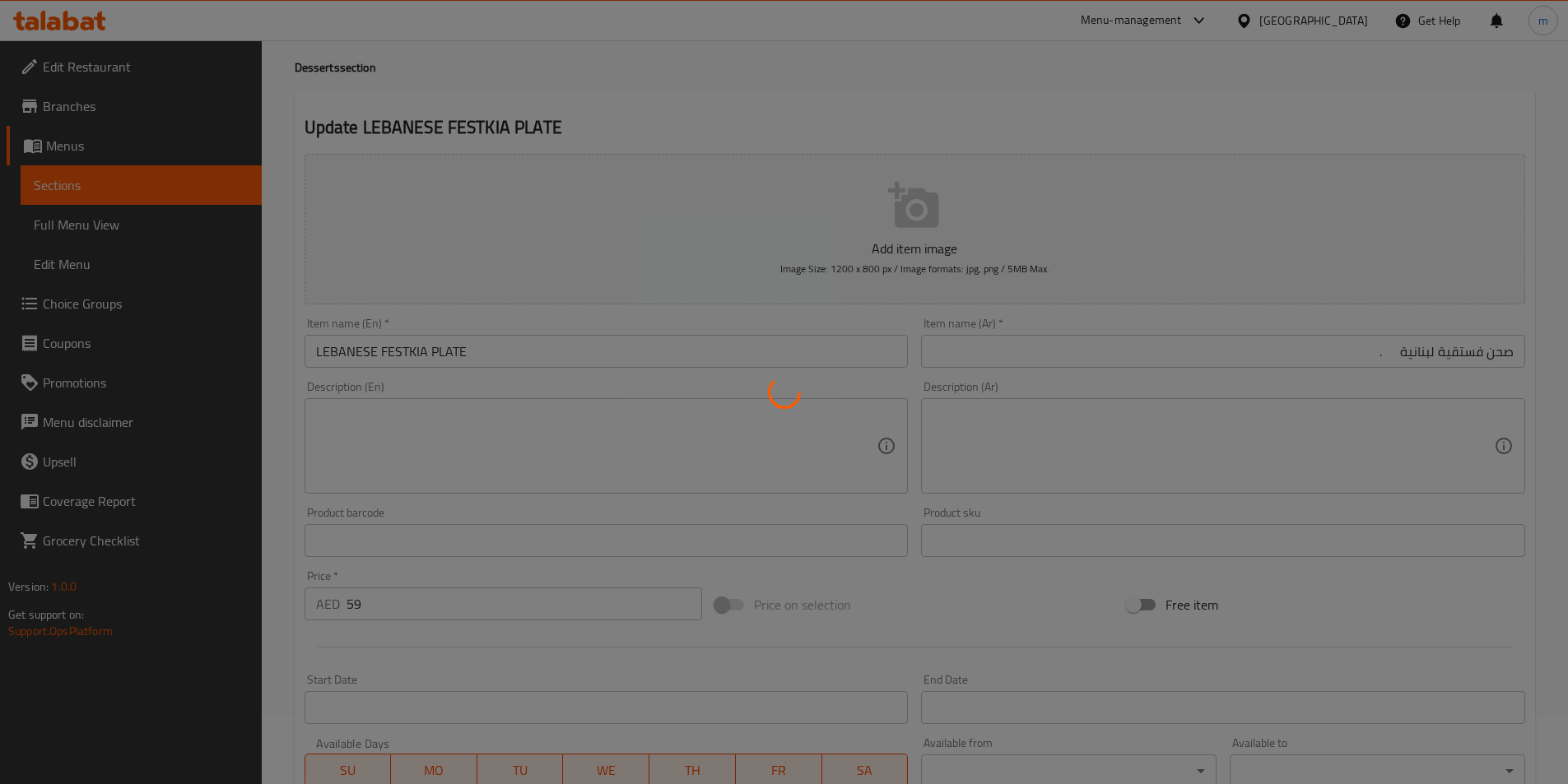
scroll to position [0, 0]
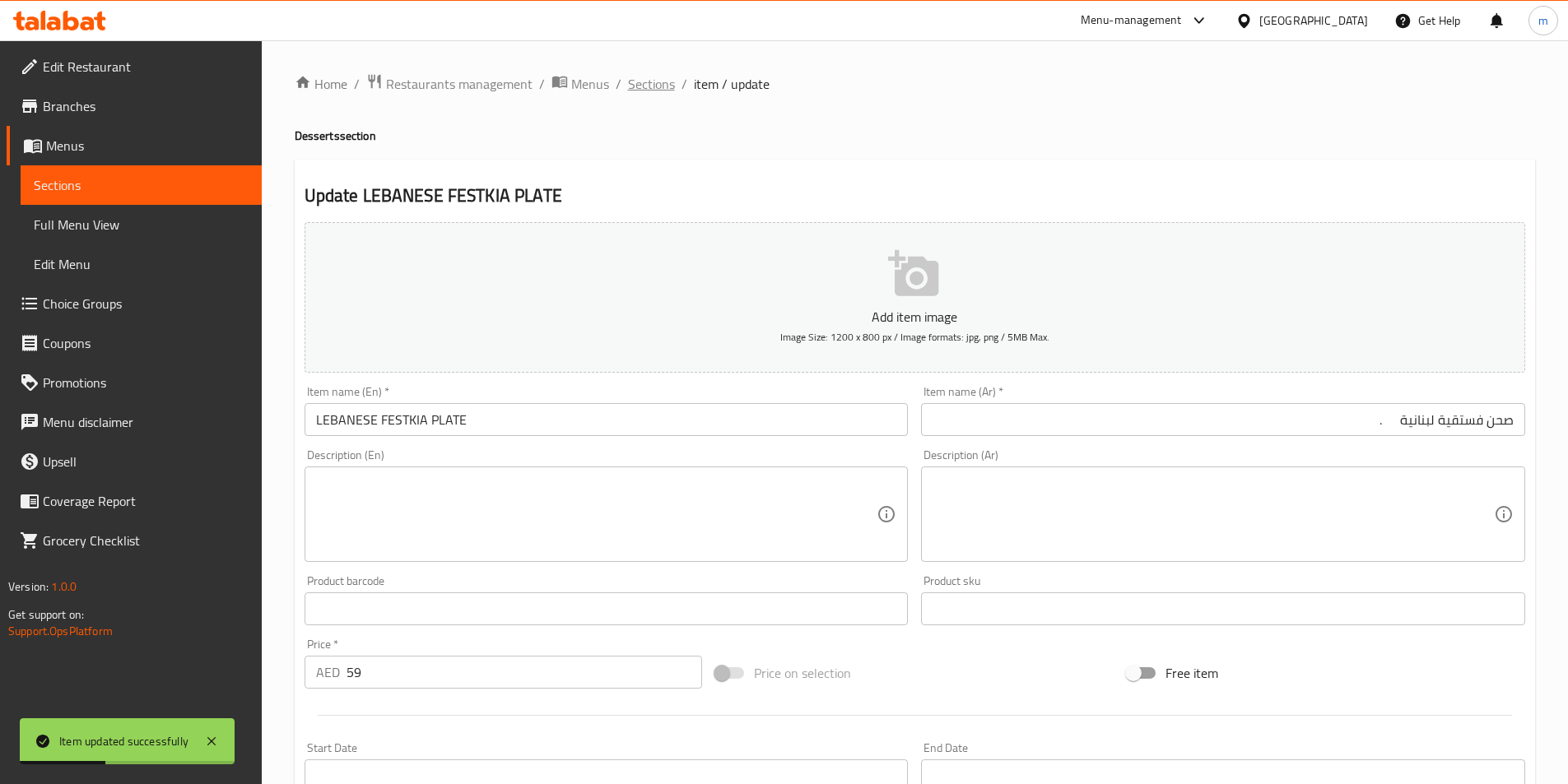
click at [647, 80] on span "Sections" at bounding box center [651, 84] width 47 height 20
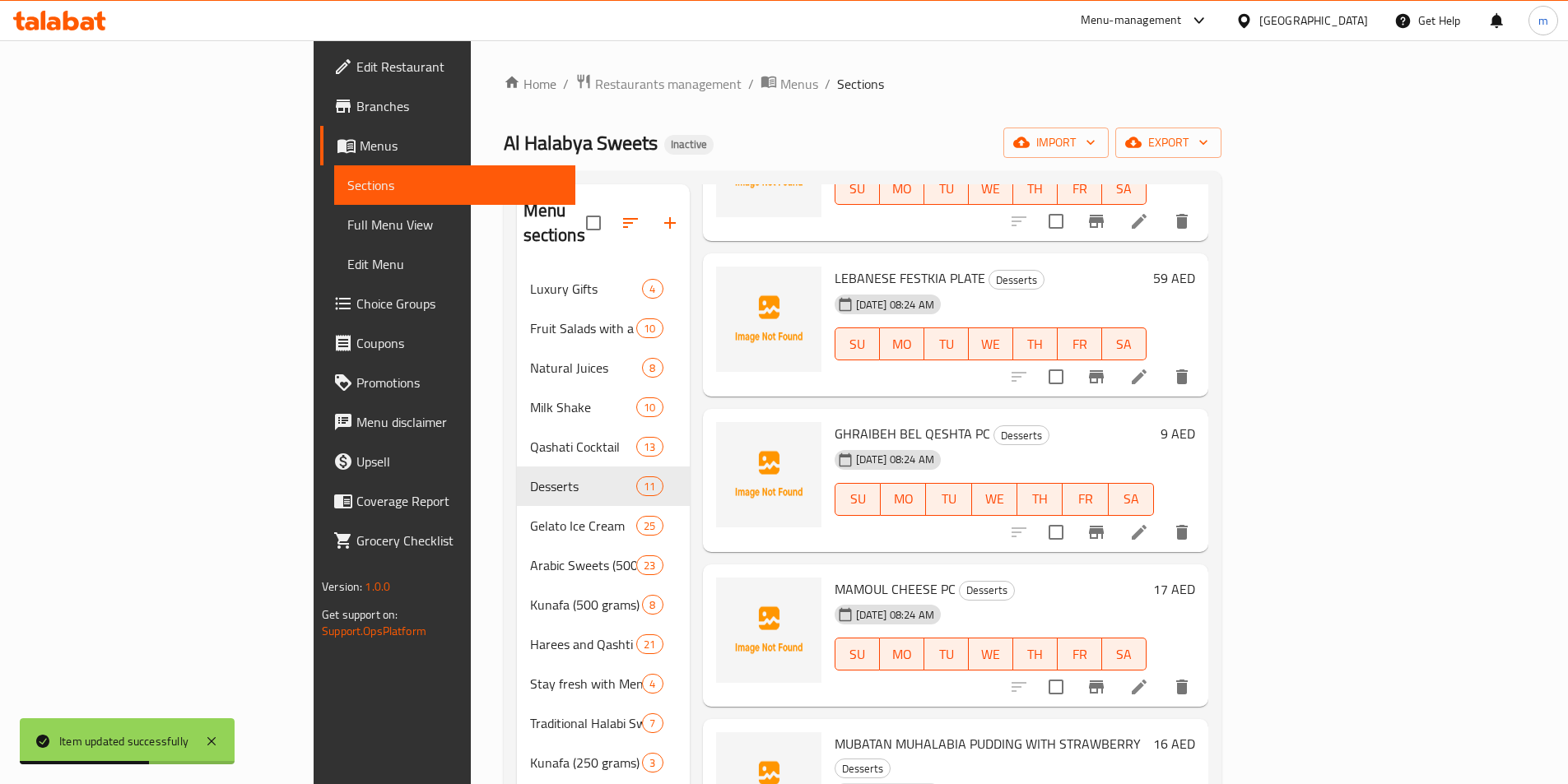
scroll to position [165, 0]
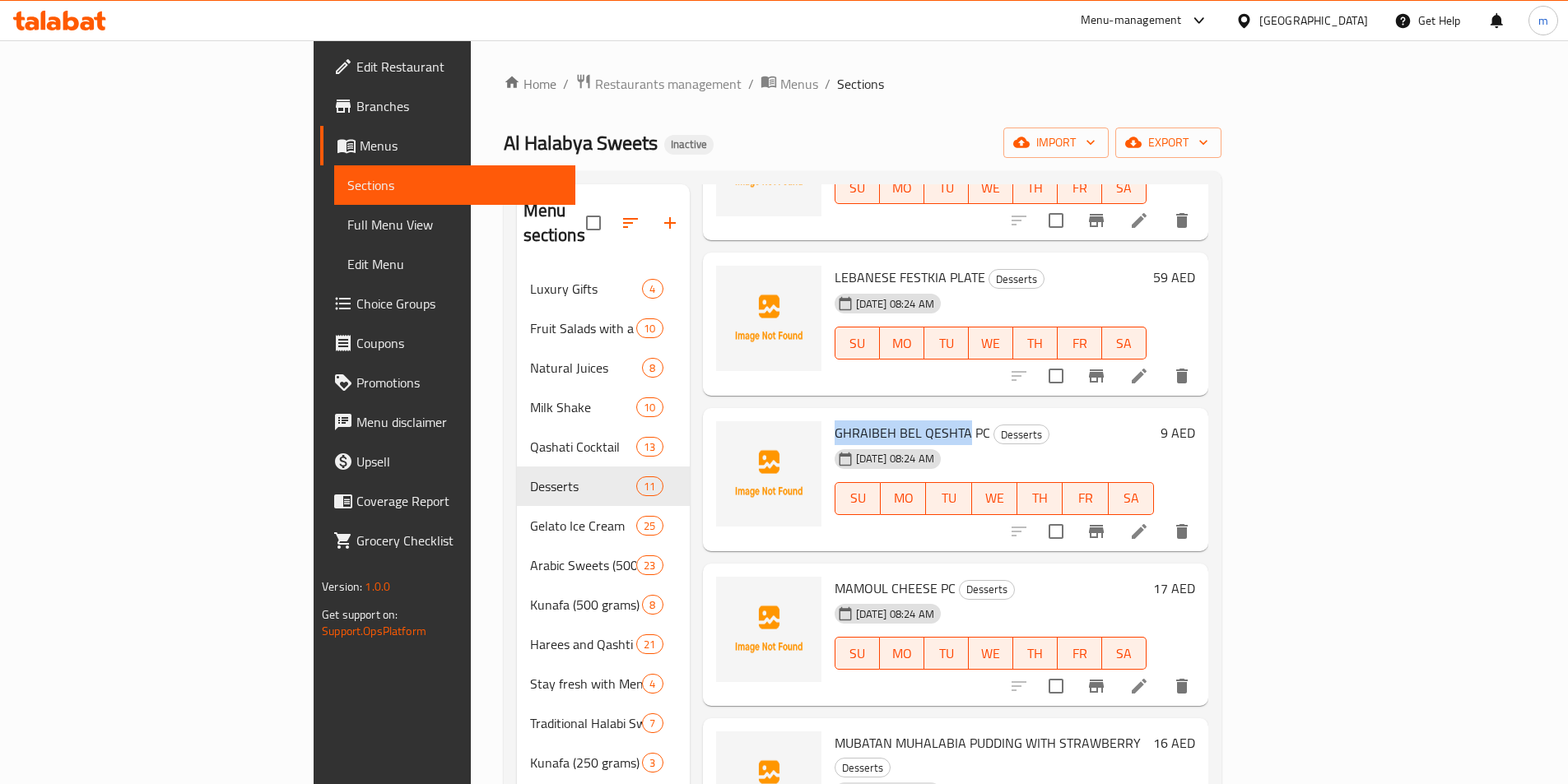
drag, startPoint x: 758, startPoint y: 406, endPoint x: 890, endPoint y: 408, distance: 132.0
click at [890, 420] on span "GHRAIBEH BEL QESHTA PC" at bounding box center [912, 432] width 156 height 25
copy span "GHRAIBEH BEL QESHTA"
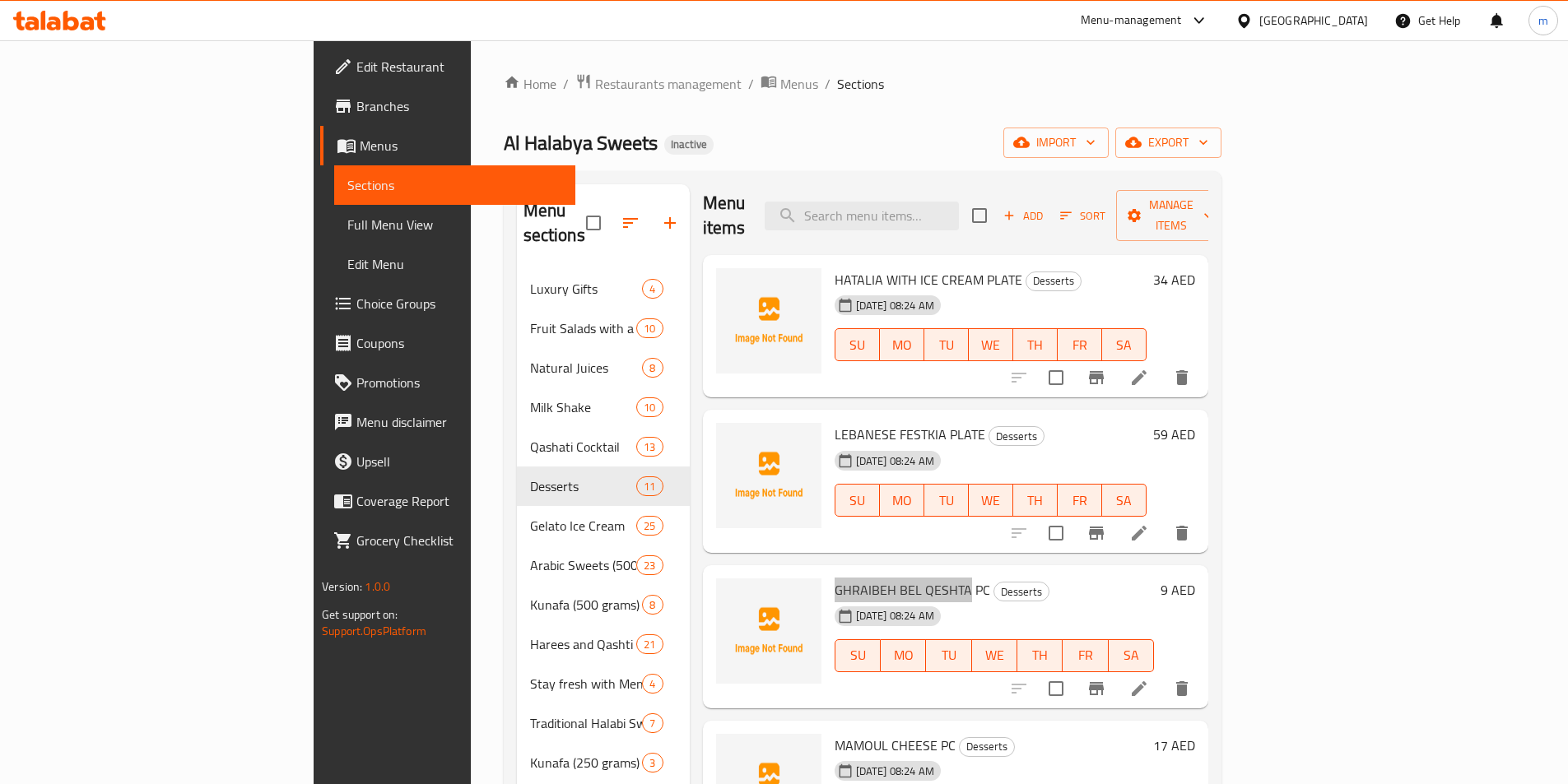
scroll to position [0, 0]
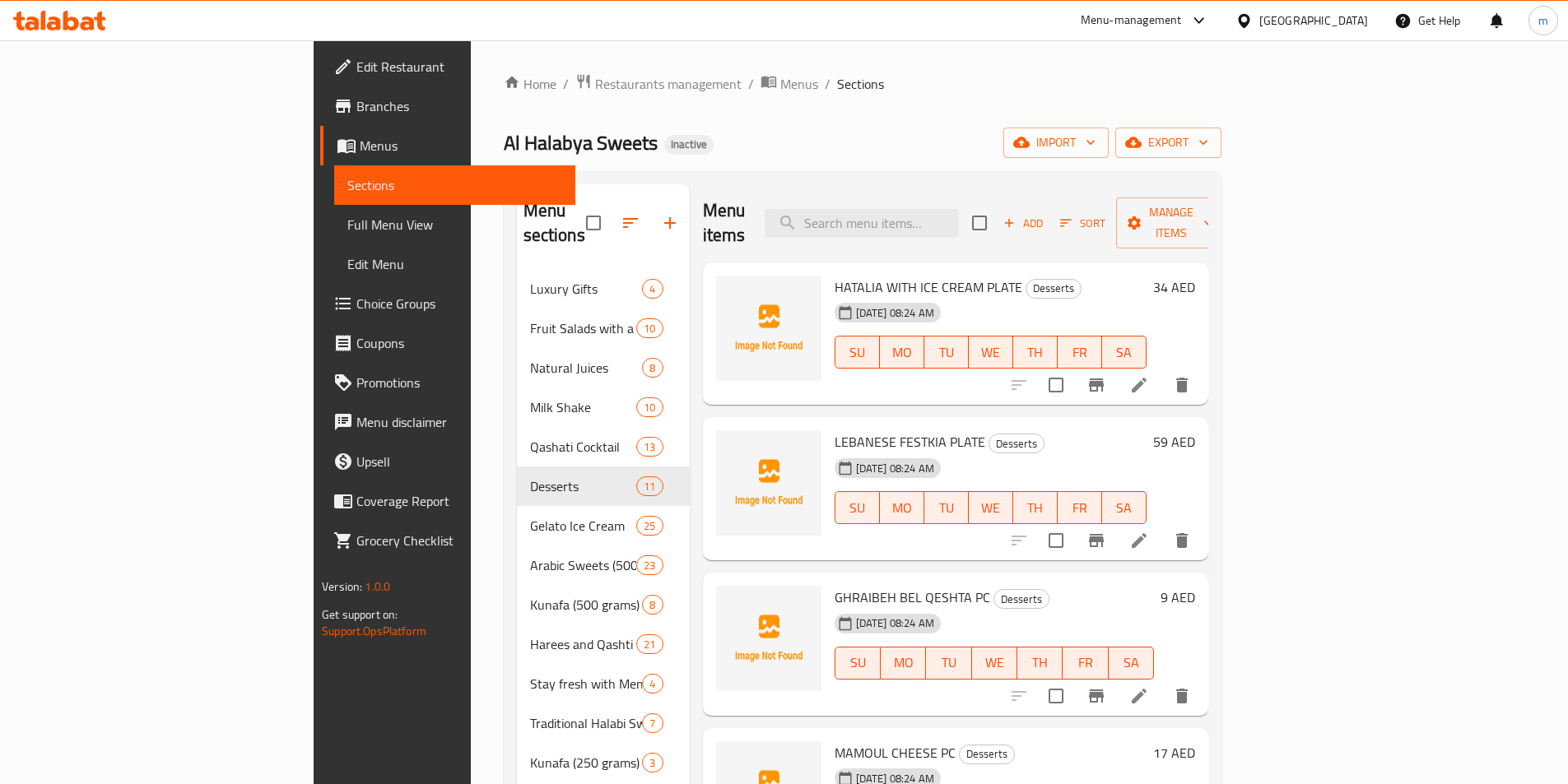
click at [1154, 586] on h6 "GHRAIBEH BEL QESHTA PC Desserts" at bounding box center [995, 597] width 319 height 23
click at [1192, 686] on icon "delete" at bounding box center [1182, 696] width 20 height 20
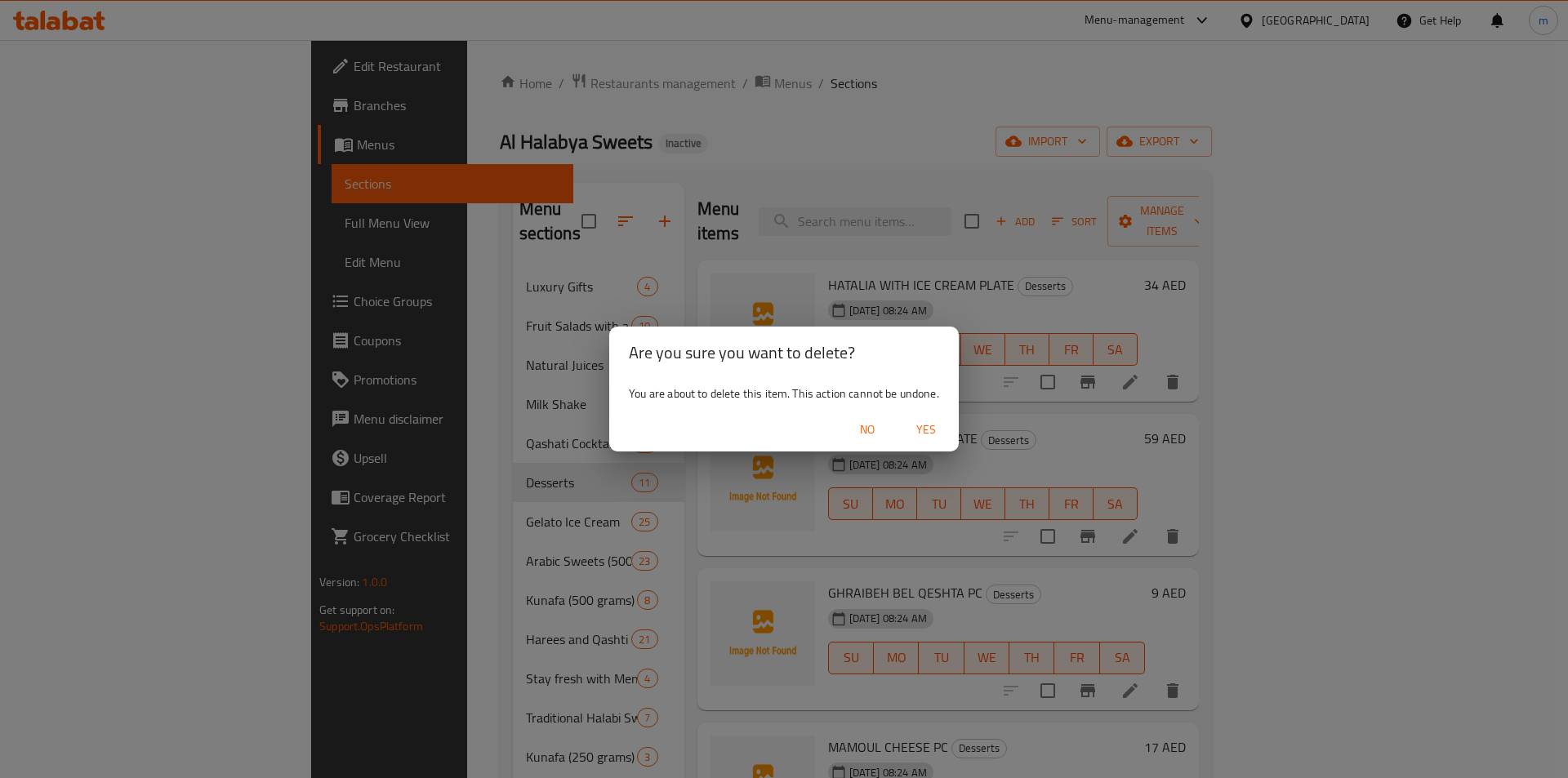
click at [925, 424] on span "Yes" at bounding box center [926, 430] width 39 height 21
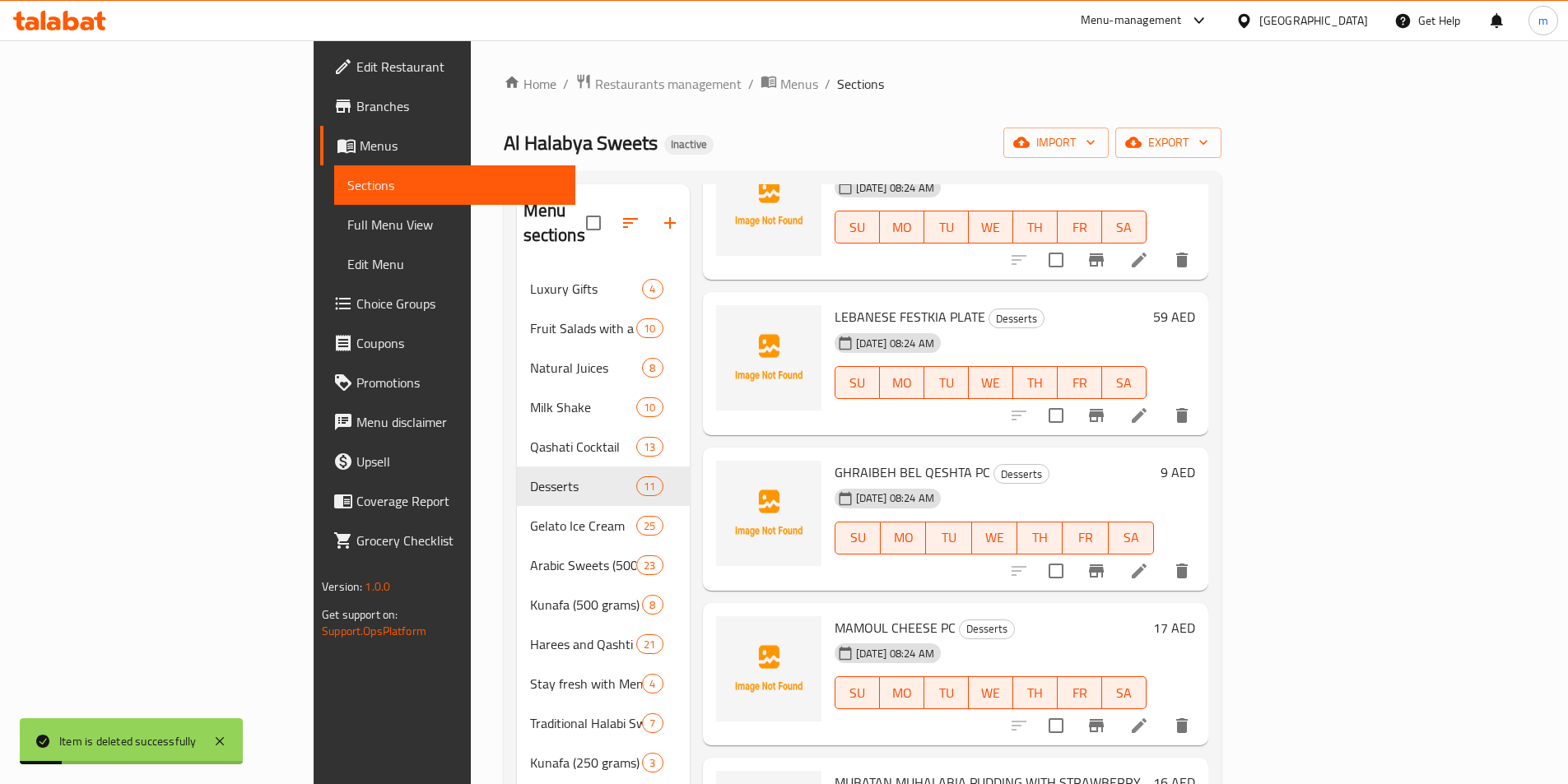
scroll to position [165, 0]
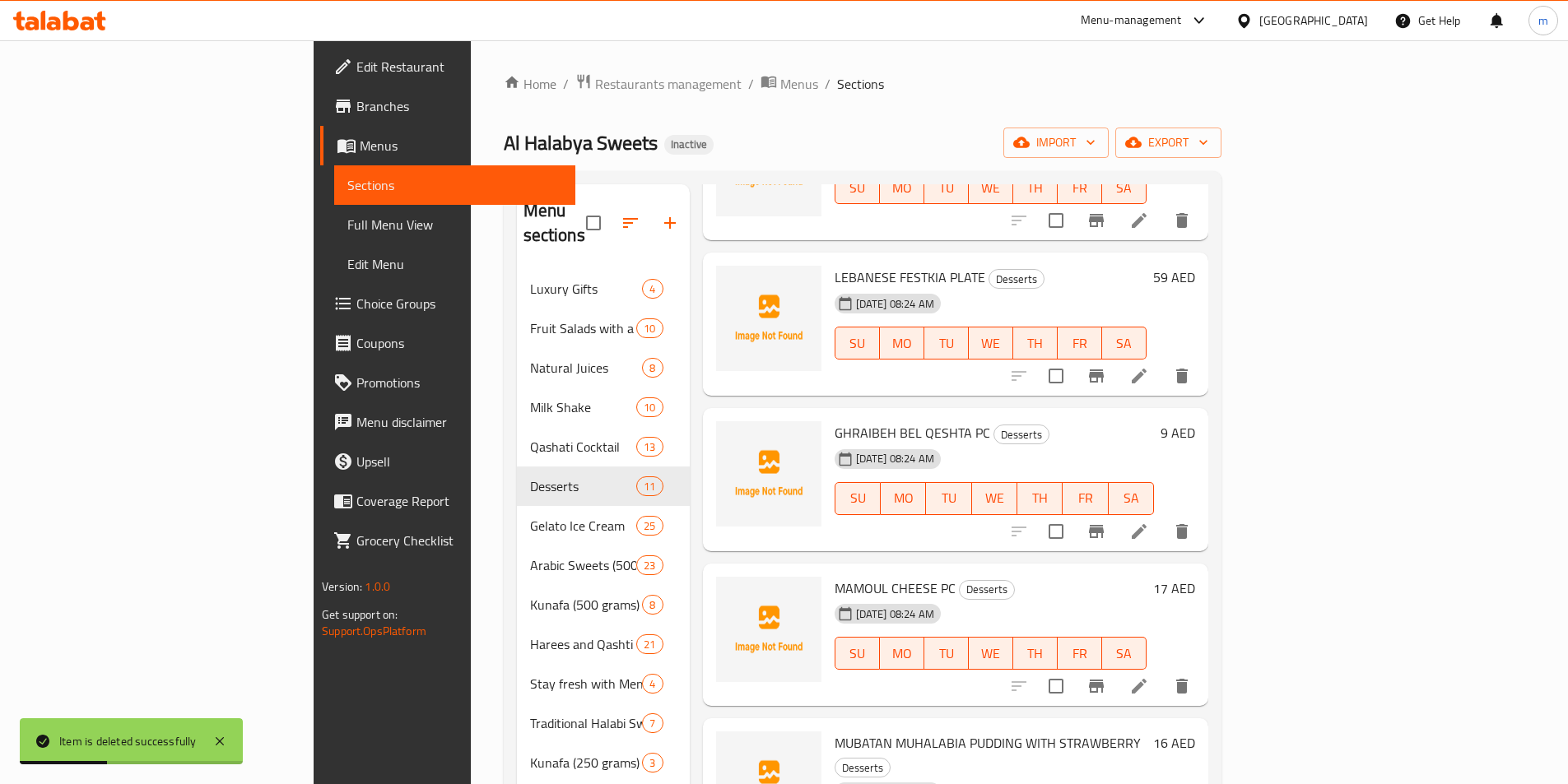
click at [1162, 671] on li at bounding box center [1140, 686] width 46 height 30
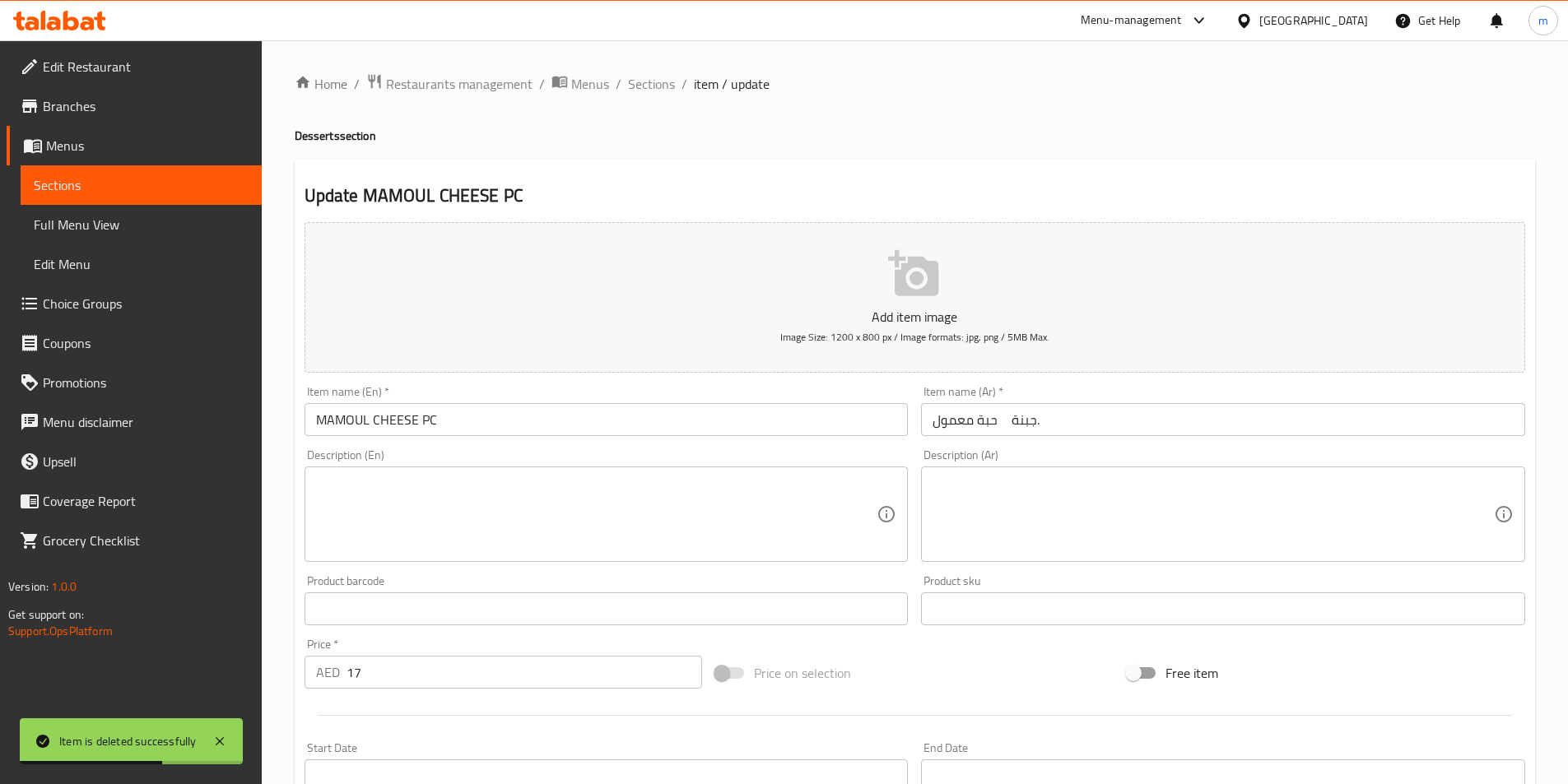
click at [1145, 423] on input "حبة معمول جبنة." at bounding box center [1223, 419] width 604 height 33
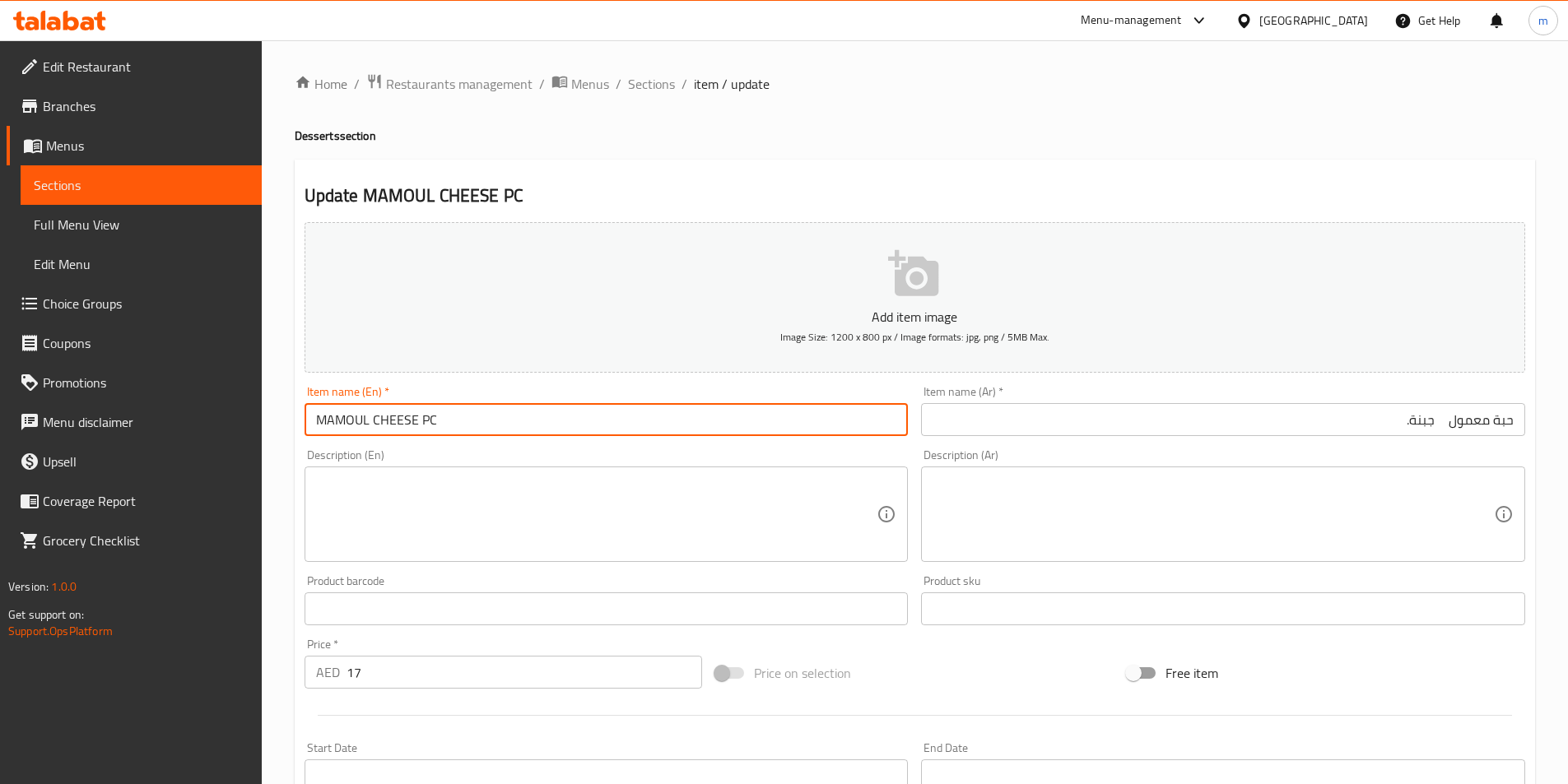
drag, startPoint x: 420, startPoint y: 419, endPoint x: 467, endPoint y: 429, distance: 48.1
click at [467, 429] on input "MAMOUL CHEESE PC" at bounding box center [606, 419] width 604 height 33
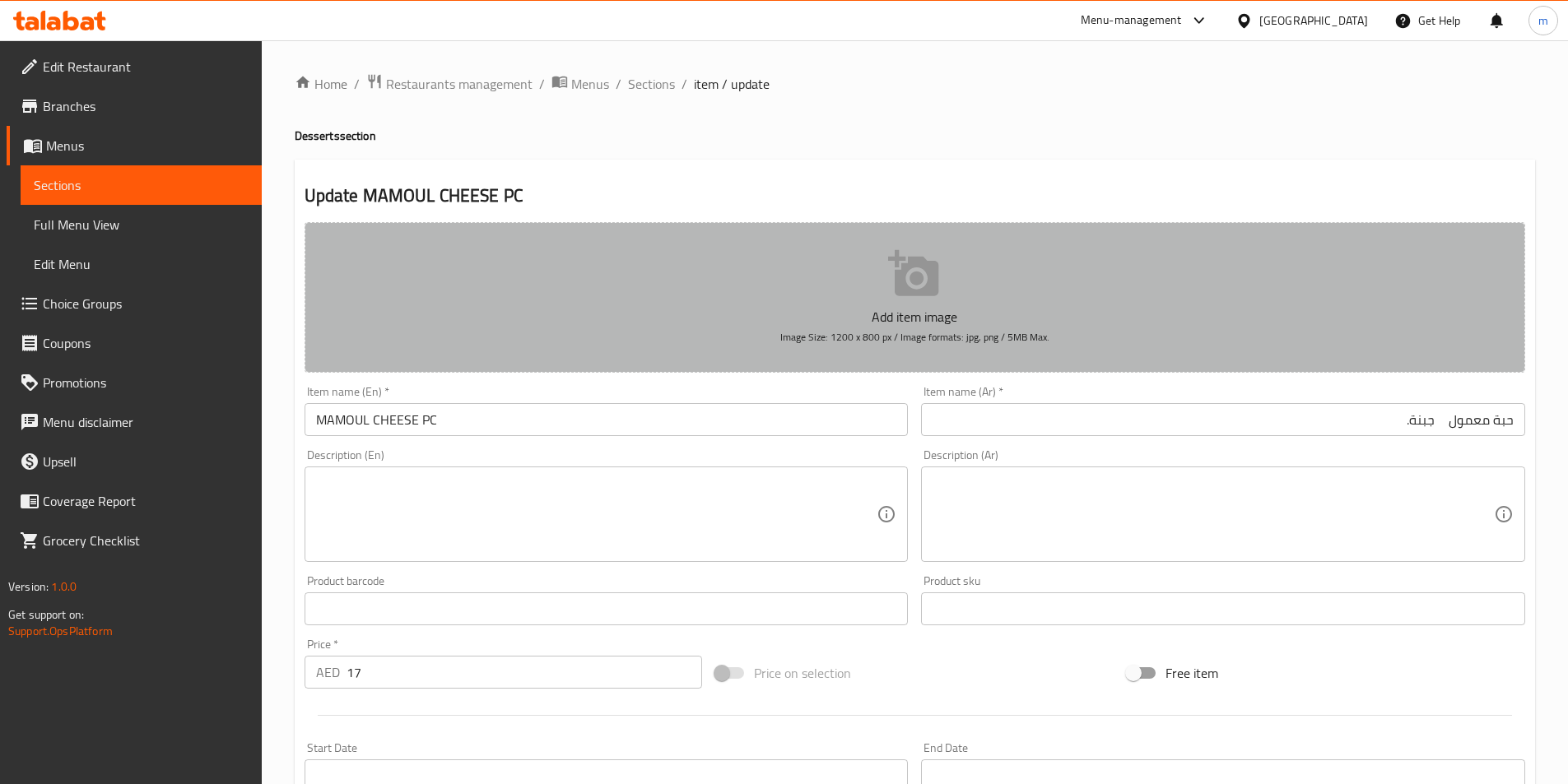
click at [595, 358] on button "Add item image Image Size: 1200 x 800 px / Image formats: jpg, png / 5MB Max." at bounding box center [914, 297] width 1221 height 151
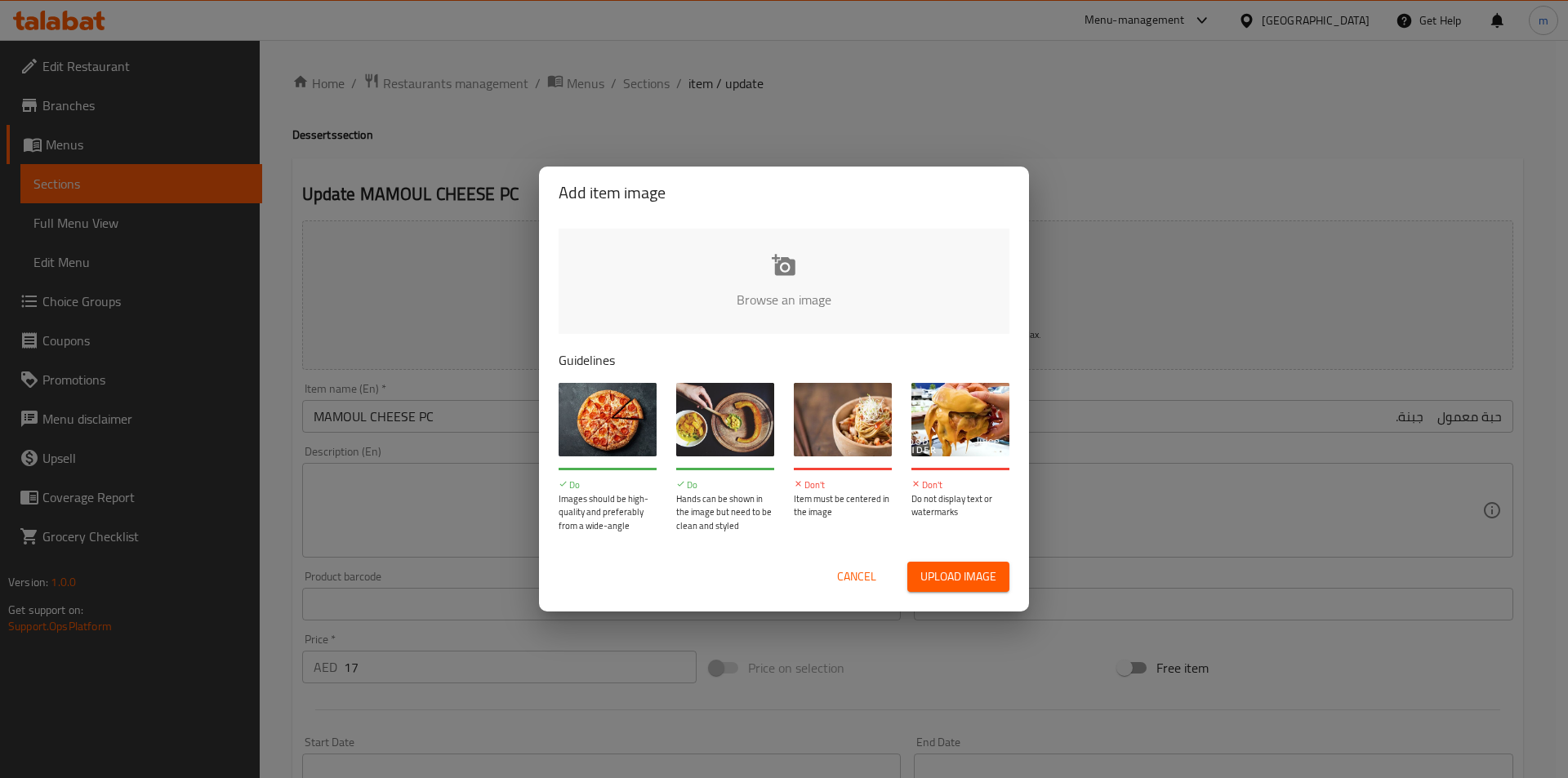
click at [1111, 141] on div "Add item image Browse an image Guidelines Do Images should be high-quality and …" at bounding box center [784, 389] width 1568 height 778
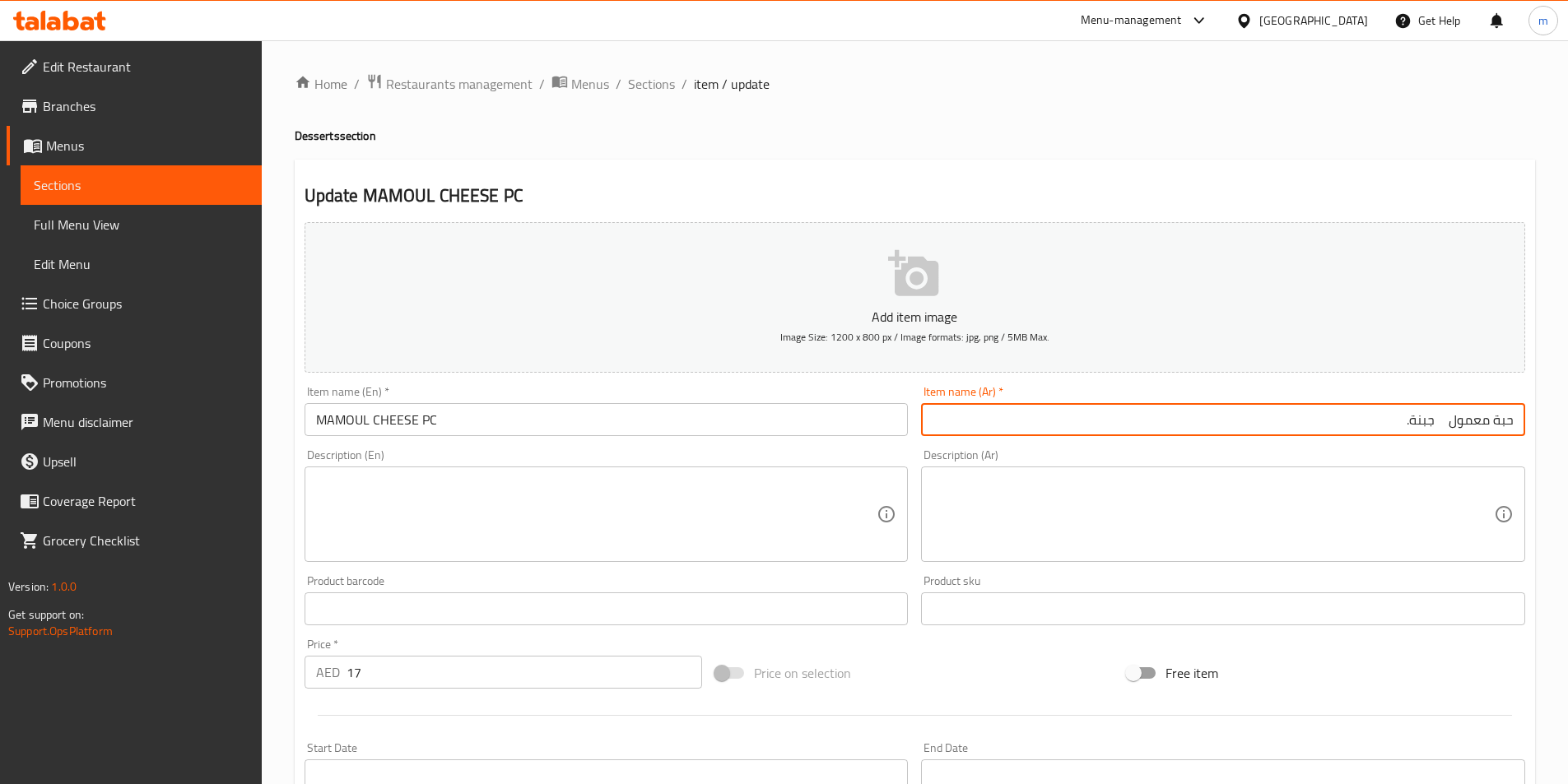
drag, startPoint x: 1493, startPoint y: 414, endPoint x: 1547, endPoint y: 422, distance: 54.6
click at [1547, 422] on div "Home / Restaurants management / Menus / Sections / item / update Desserts secti…" at bounding box center [914, 602] width 1306 height 1122
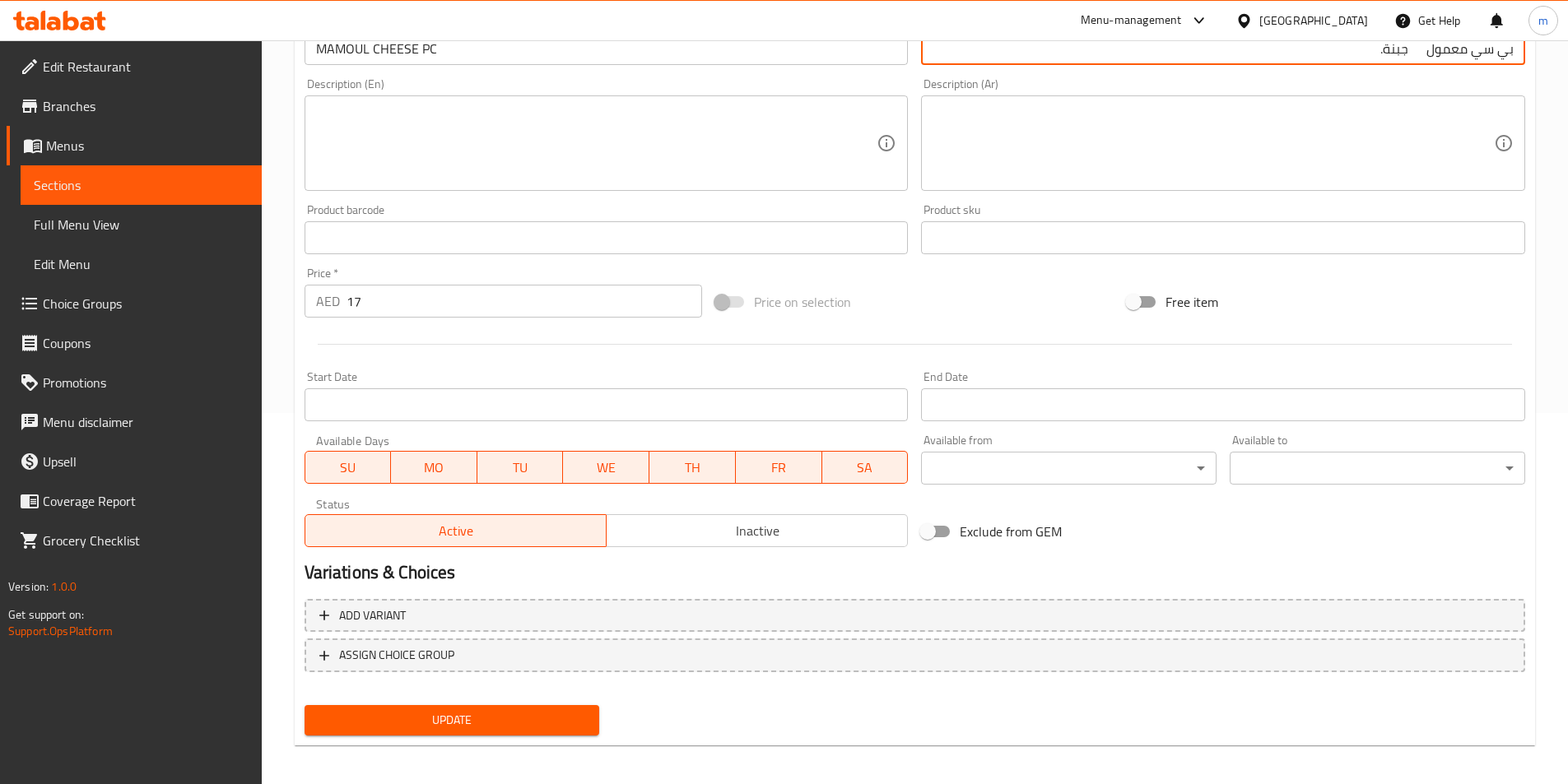
scroll to position [379, 0]
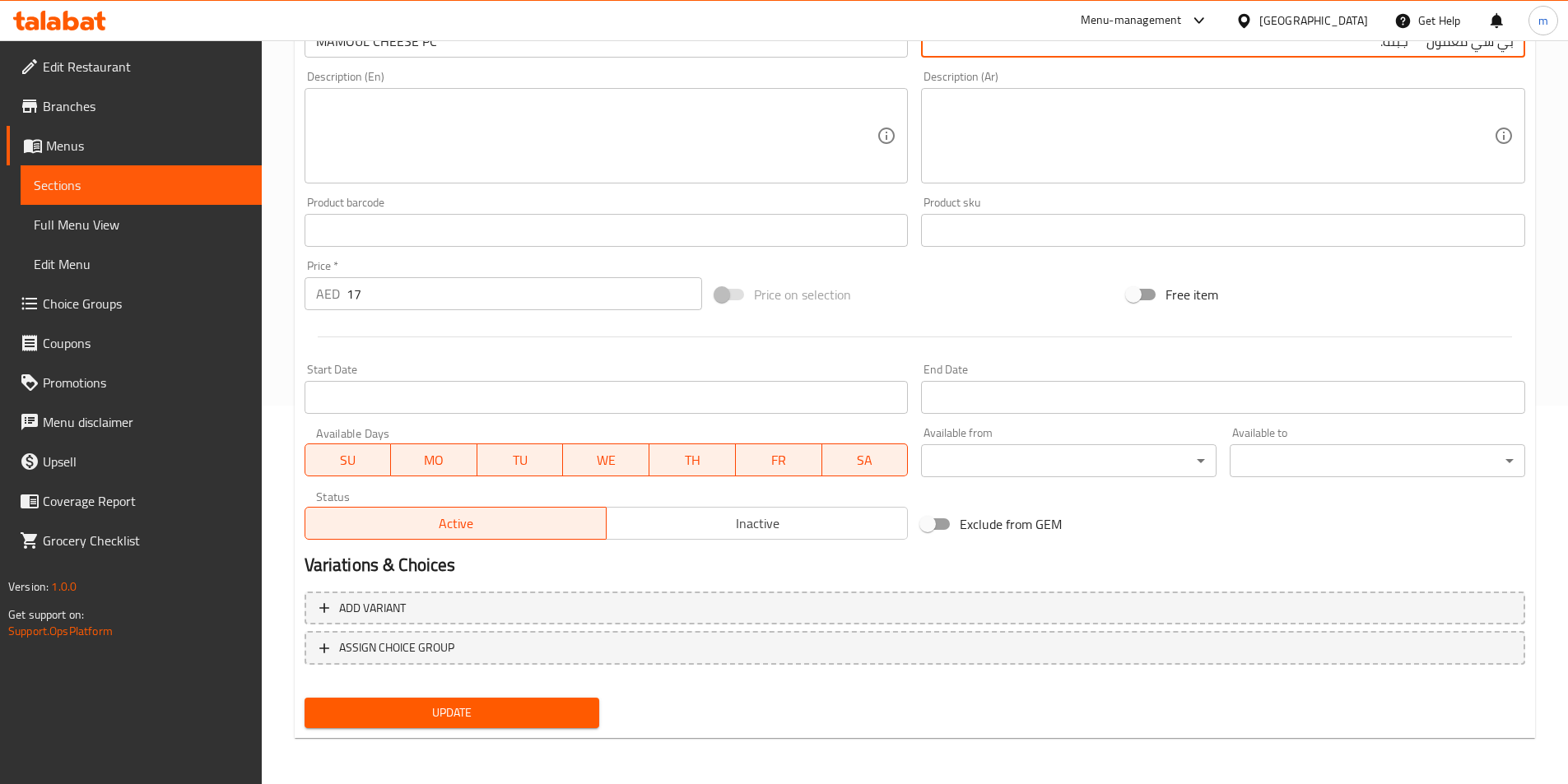
type input "بي سي معمول جبنة."
click at [520, 706] on span "Update" at bounding box center [451, 713] width 269 height 21
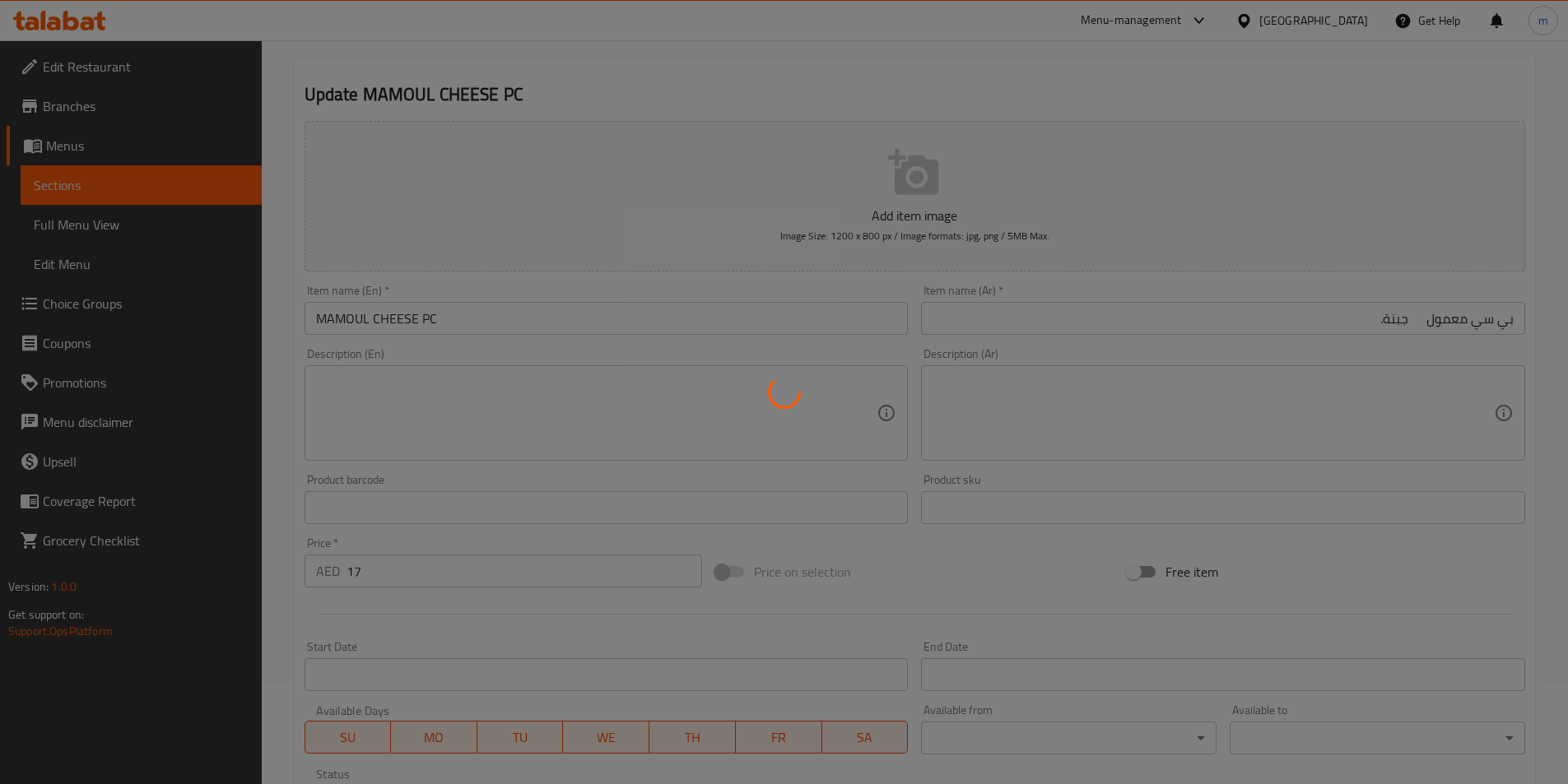
scroll to position [0, 0]
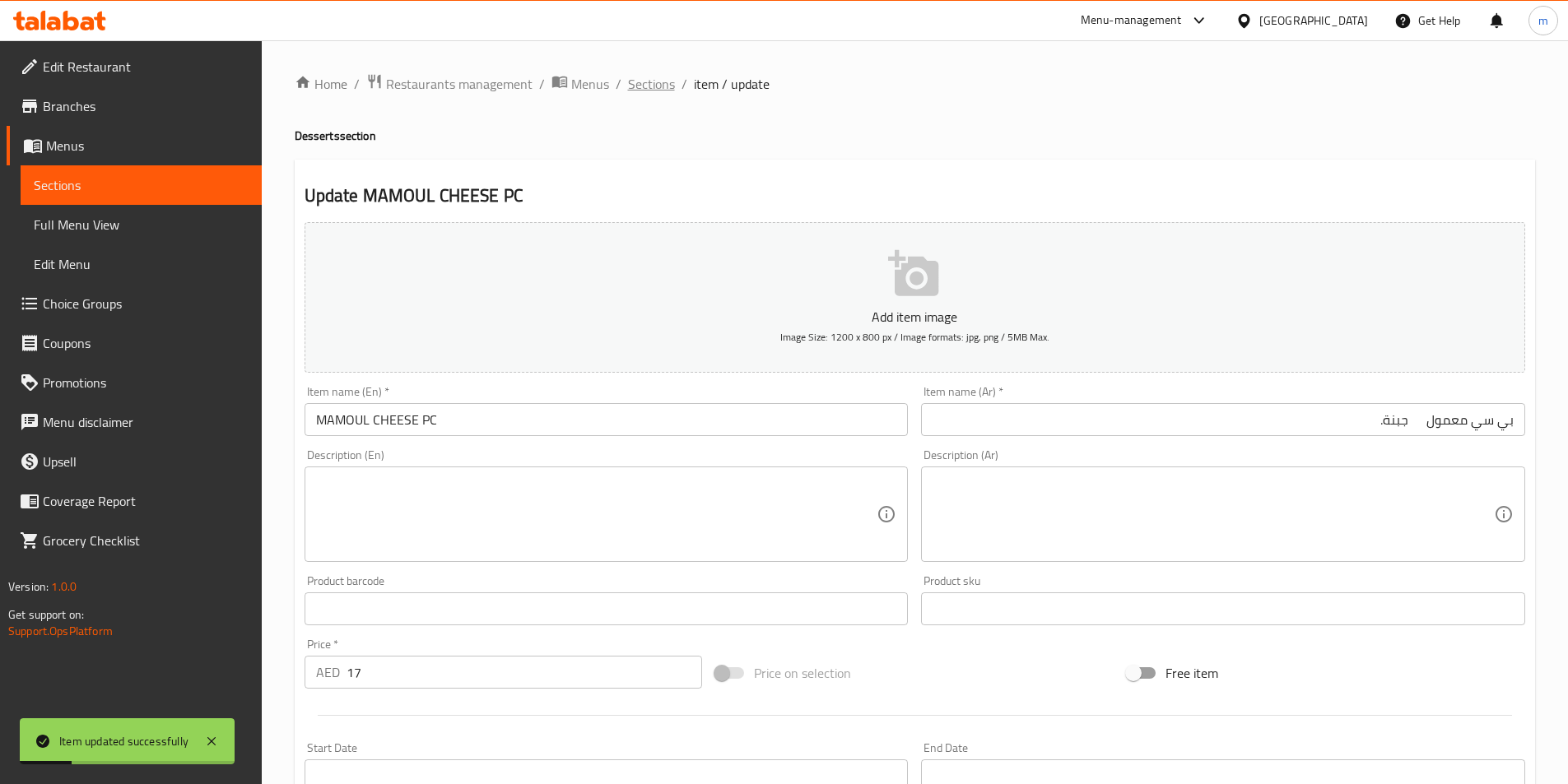
click at [643, 80] on span "Sections" at bounding box center [651, 84] width 47 height 20
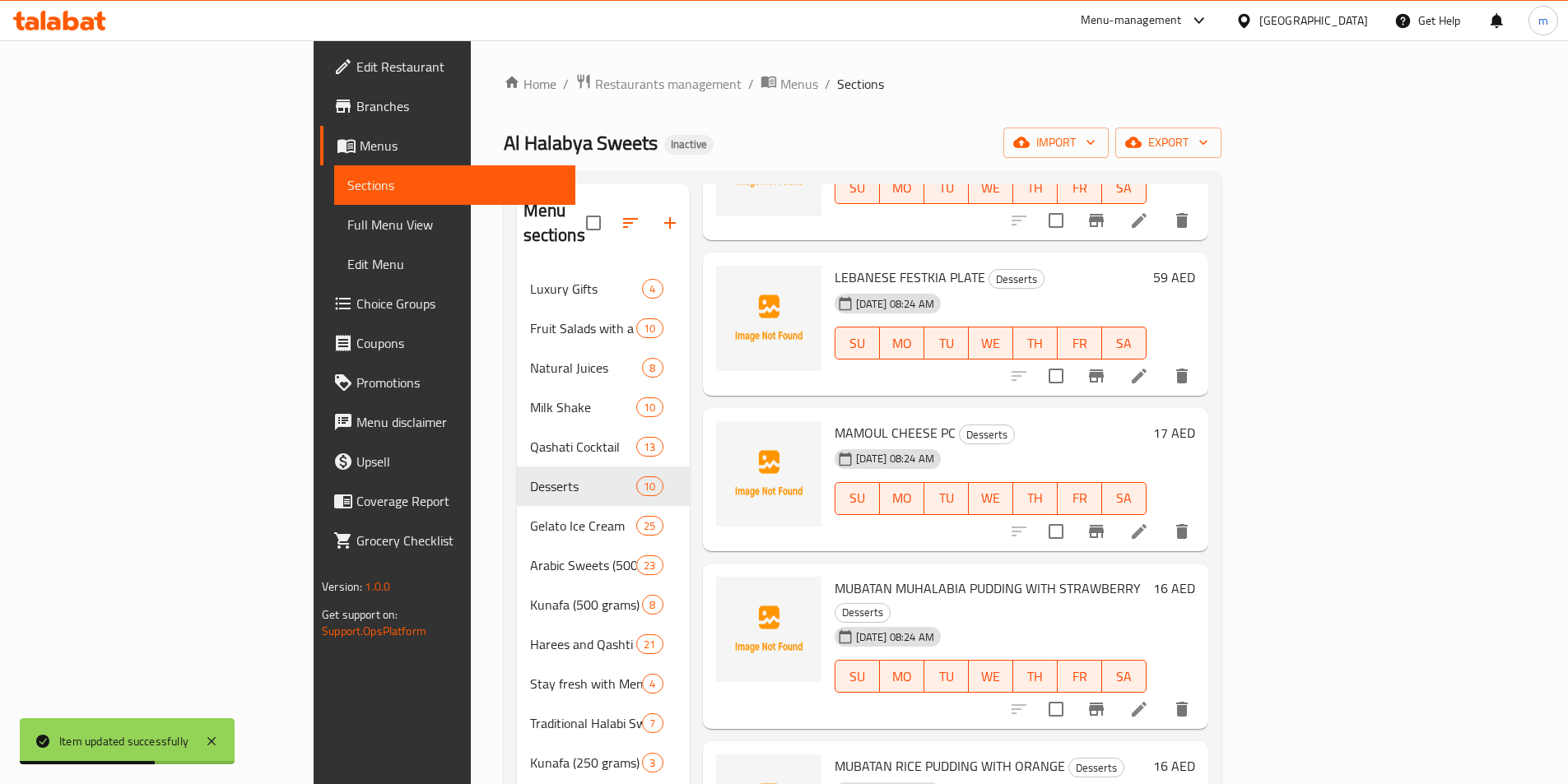
scroll to position [247, 0]
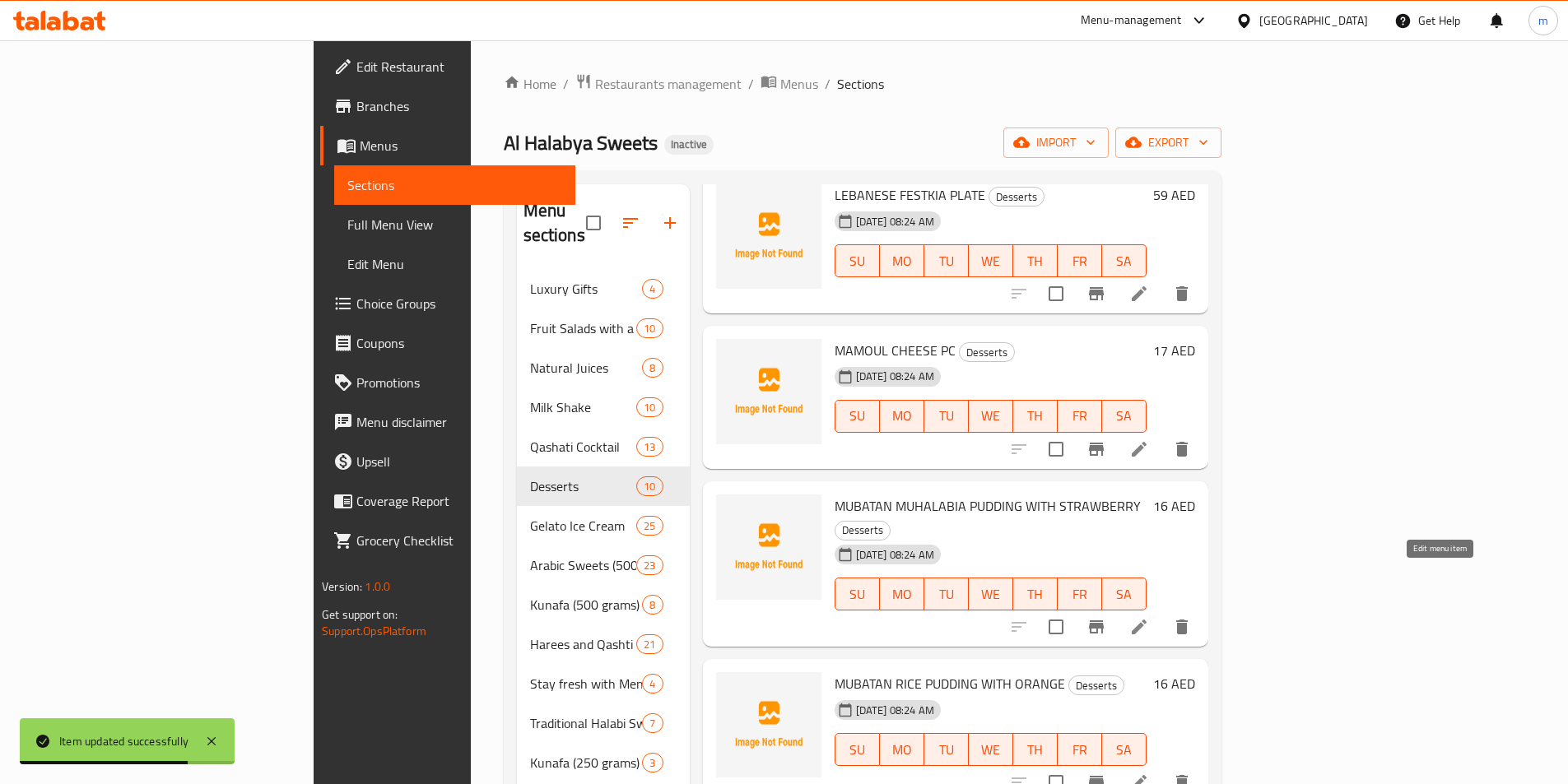
click at [1149, 617] on icon at bounding box center [1140, 627] width 20 height 20
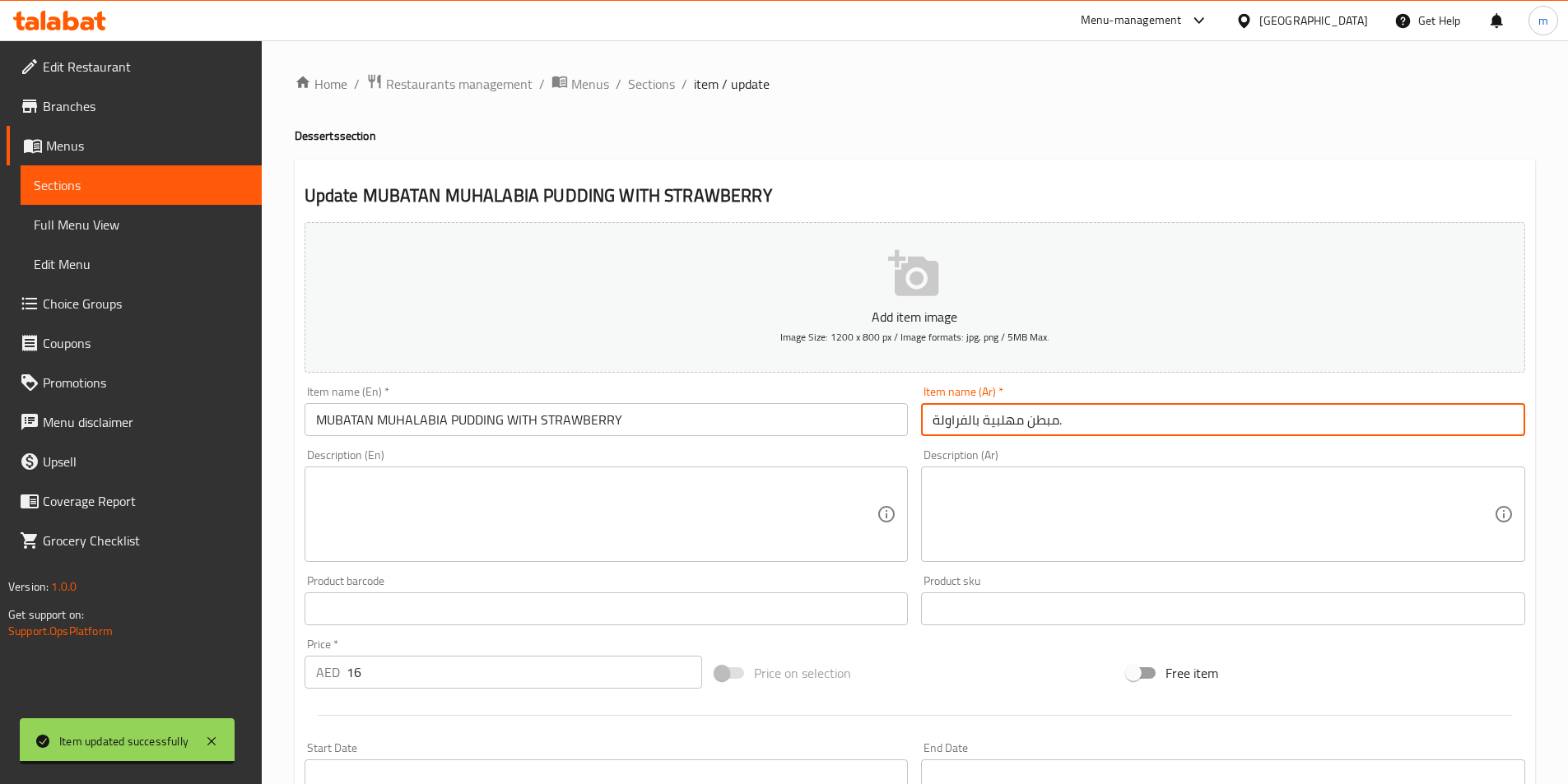
click at [1139, 425] on input "مبطن مهلبية بالفراولة." at bounding box center [1223, 419] width 604 height 33
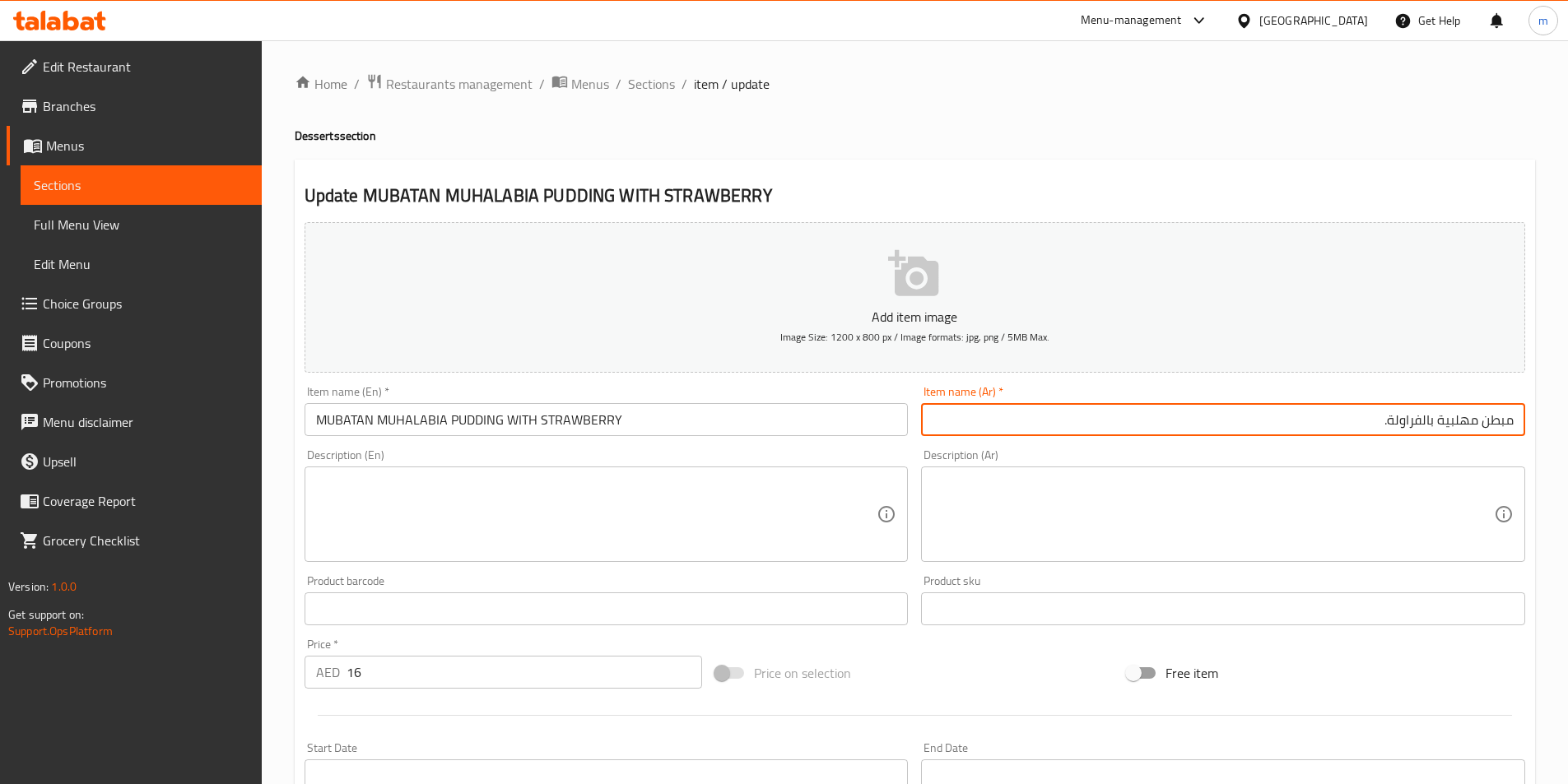
click at [1436, 414] on input "مبطن مهلبية بالفراولة." at bounding box center [1223, 419] width 604 height 33
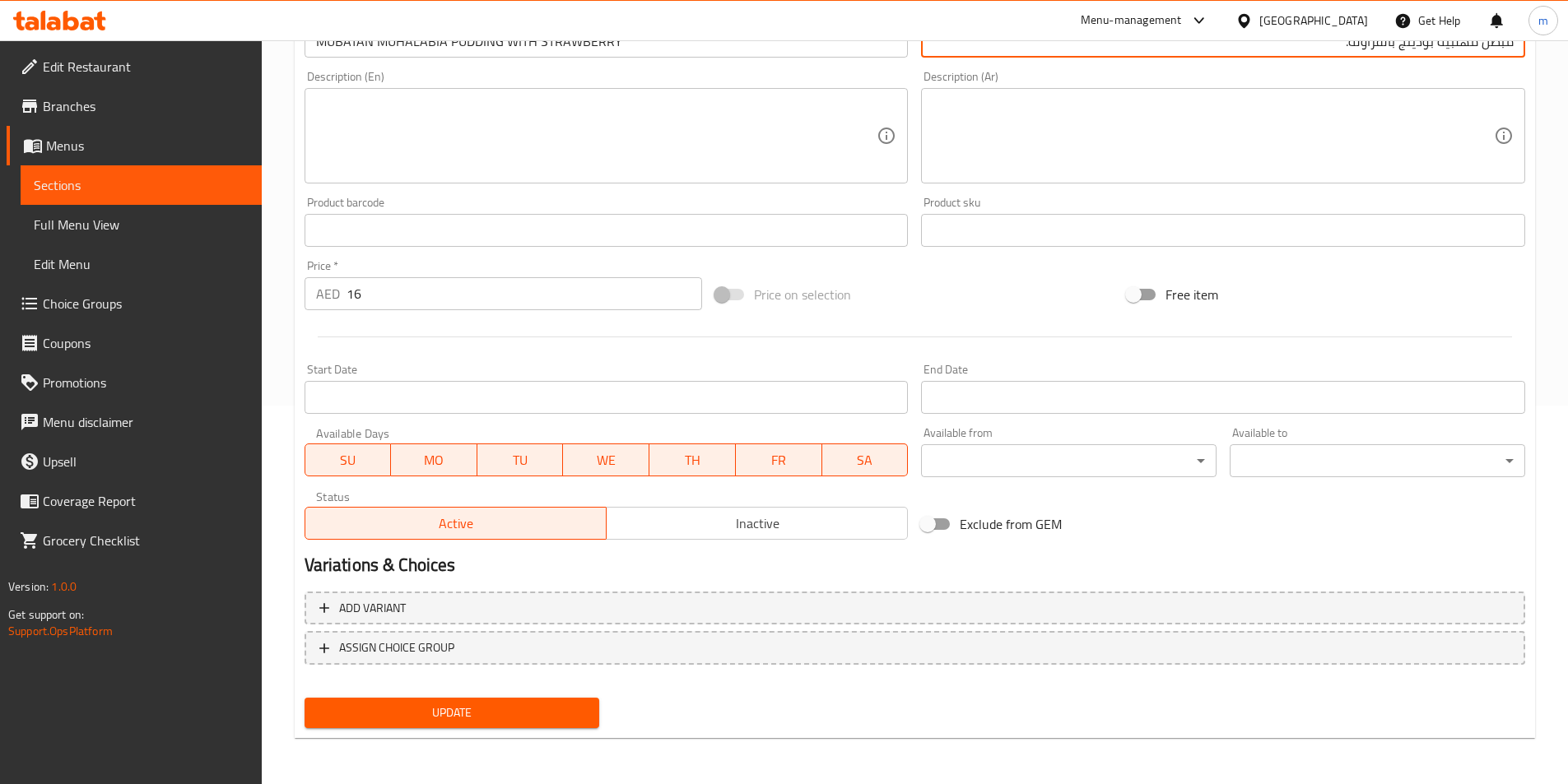
type input "مبطن مهلبية بودينج بالفراولة."
click at [509, 710] on span "Update" at bounding box center [451, 713] width 269 height 21
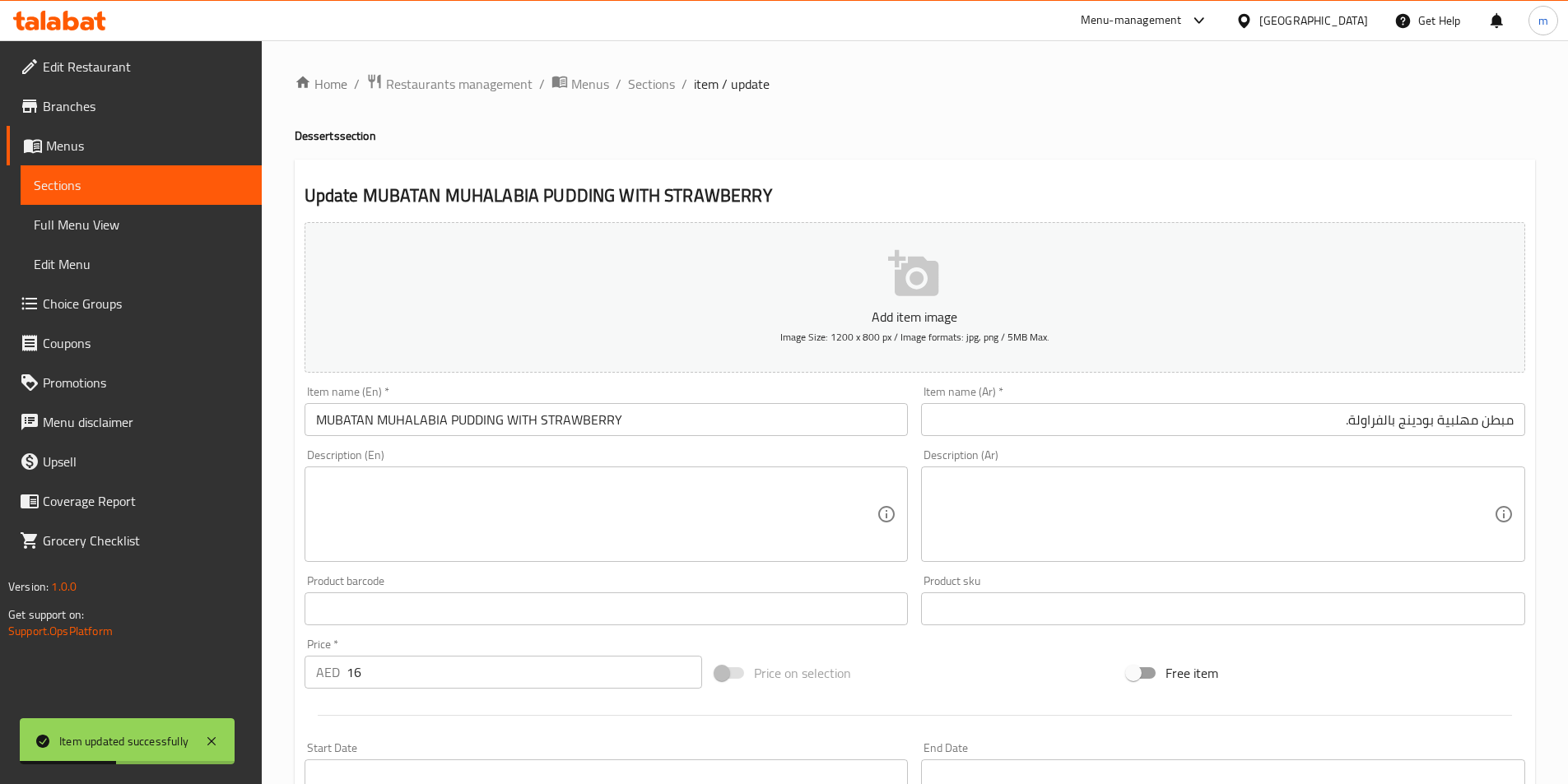
click at [635, 80] on span "Sections" at bounding box center [651, 84] width 47 height 20
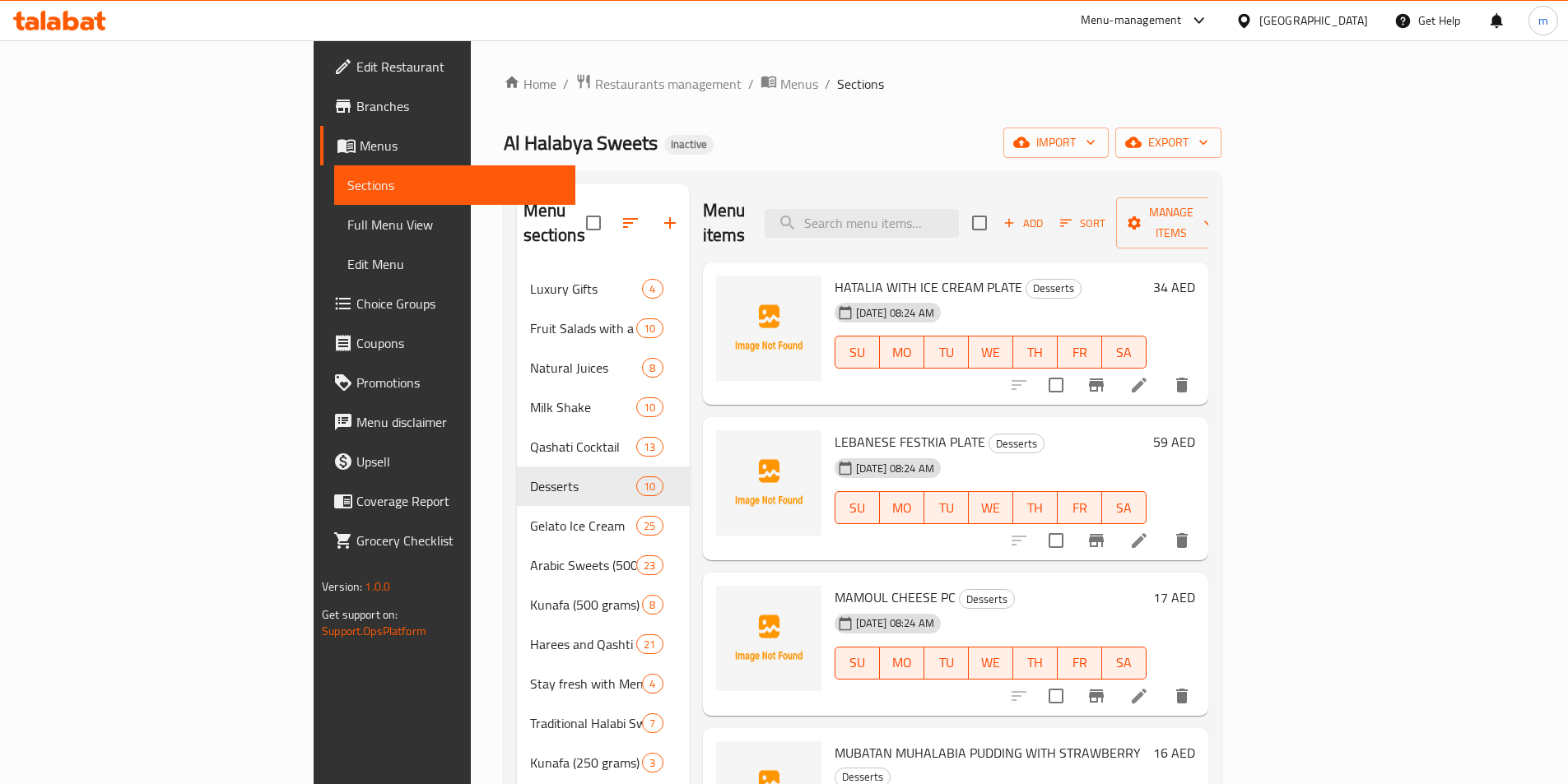
click at [1162, 681] on li at bounding box center [1140, 696] width 46 height 30
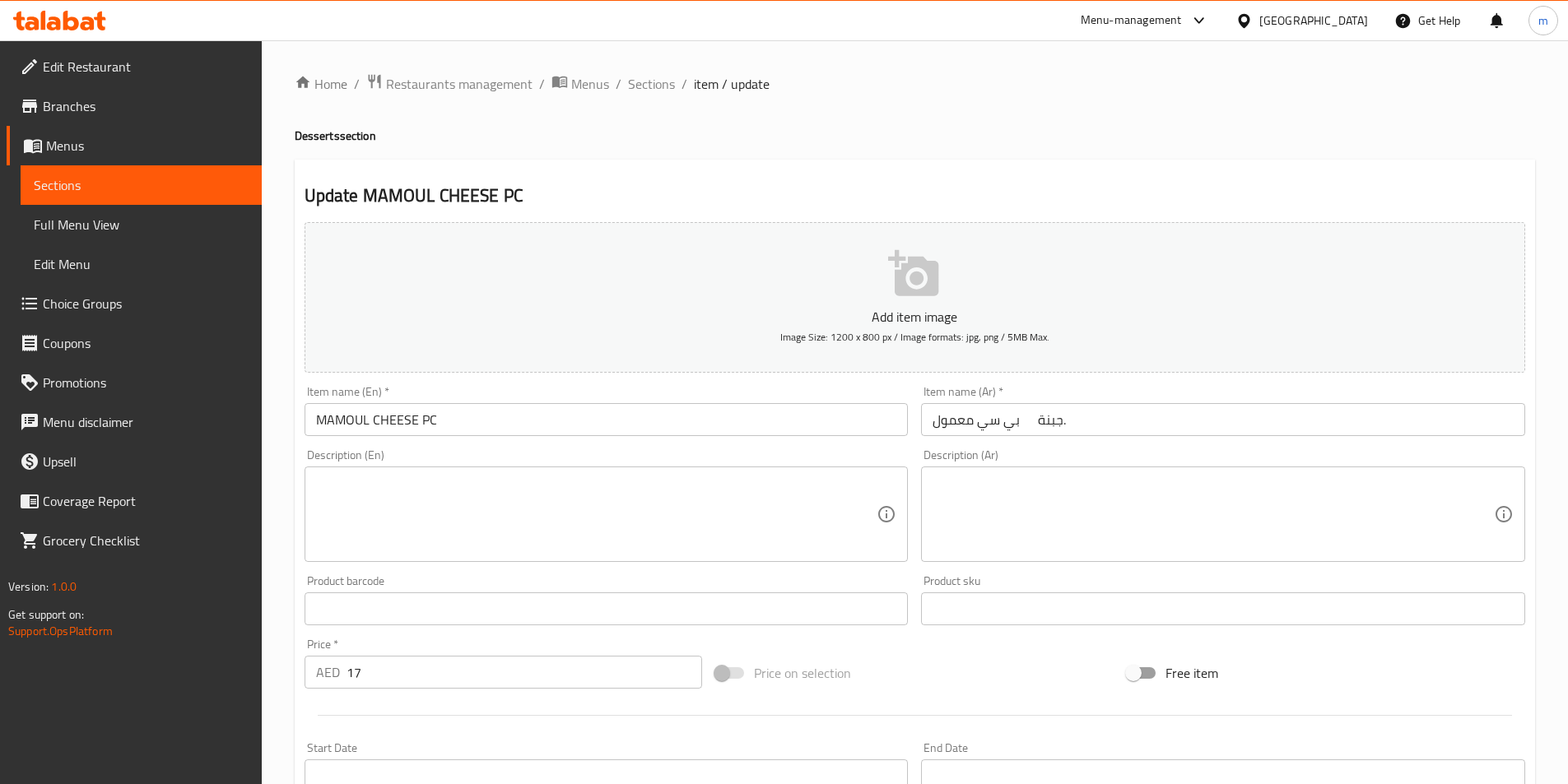
click at [1210, 417] on input "بي سي معمول جبنة." at bounding box center [1223, 419] width 604 height 33
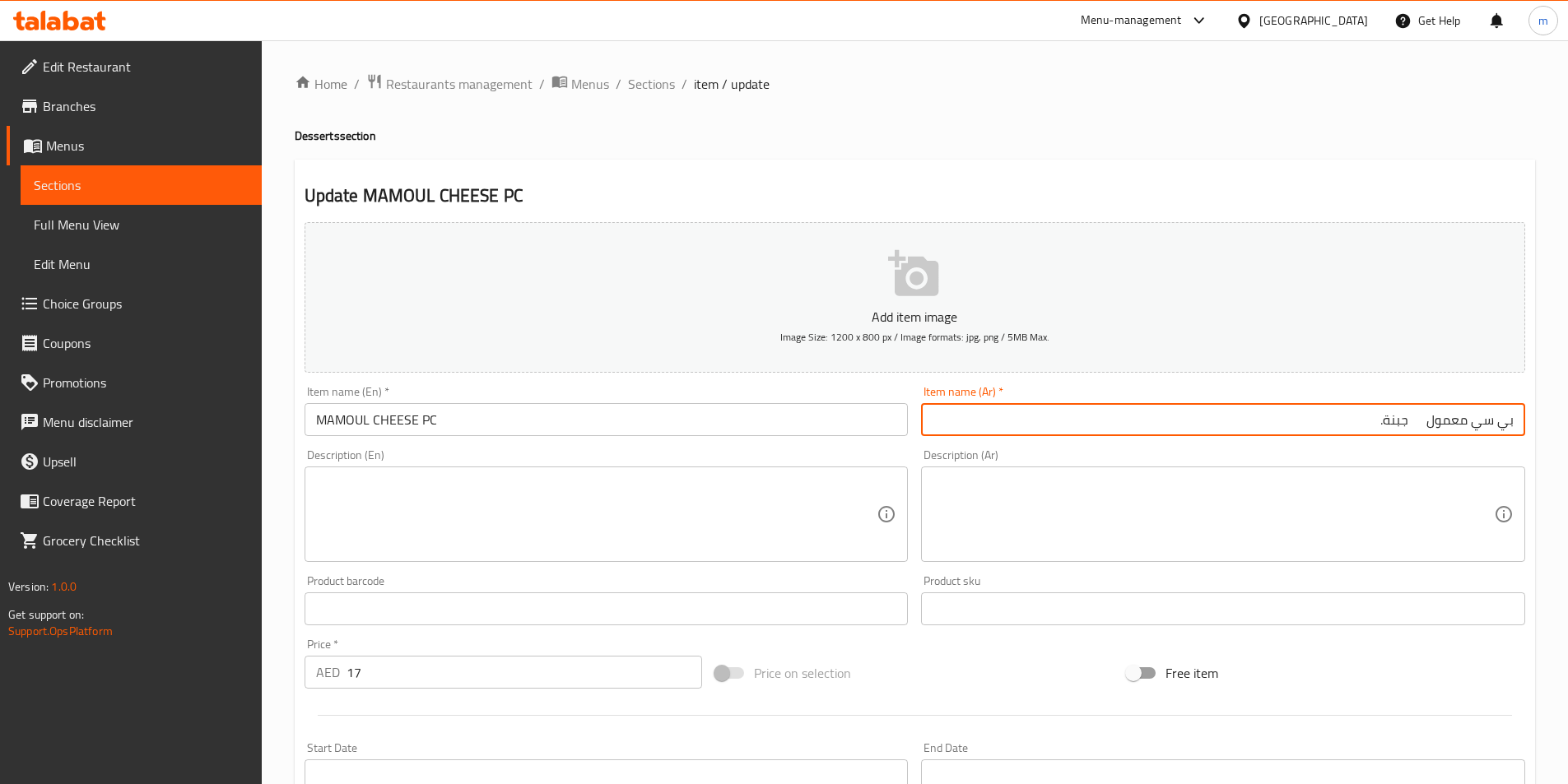
drag, startPoint x: 1476, startPoint y: 424, endPoint x: 1580, endPoint y: 425, distance: 104.0
click at [1568, 425] on html "​ Menu-management [GEOGRAPHIC_DATA] Get Help m Edit Restaurant Branches Menus S…" at bounding box center [784, 392] width 1568 height 784
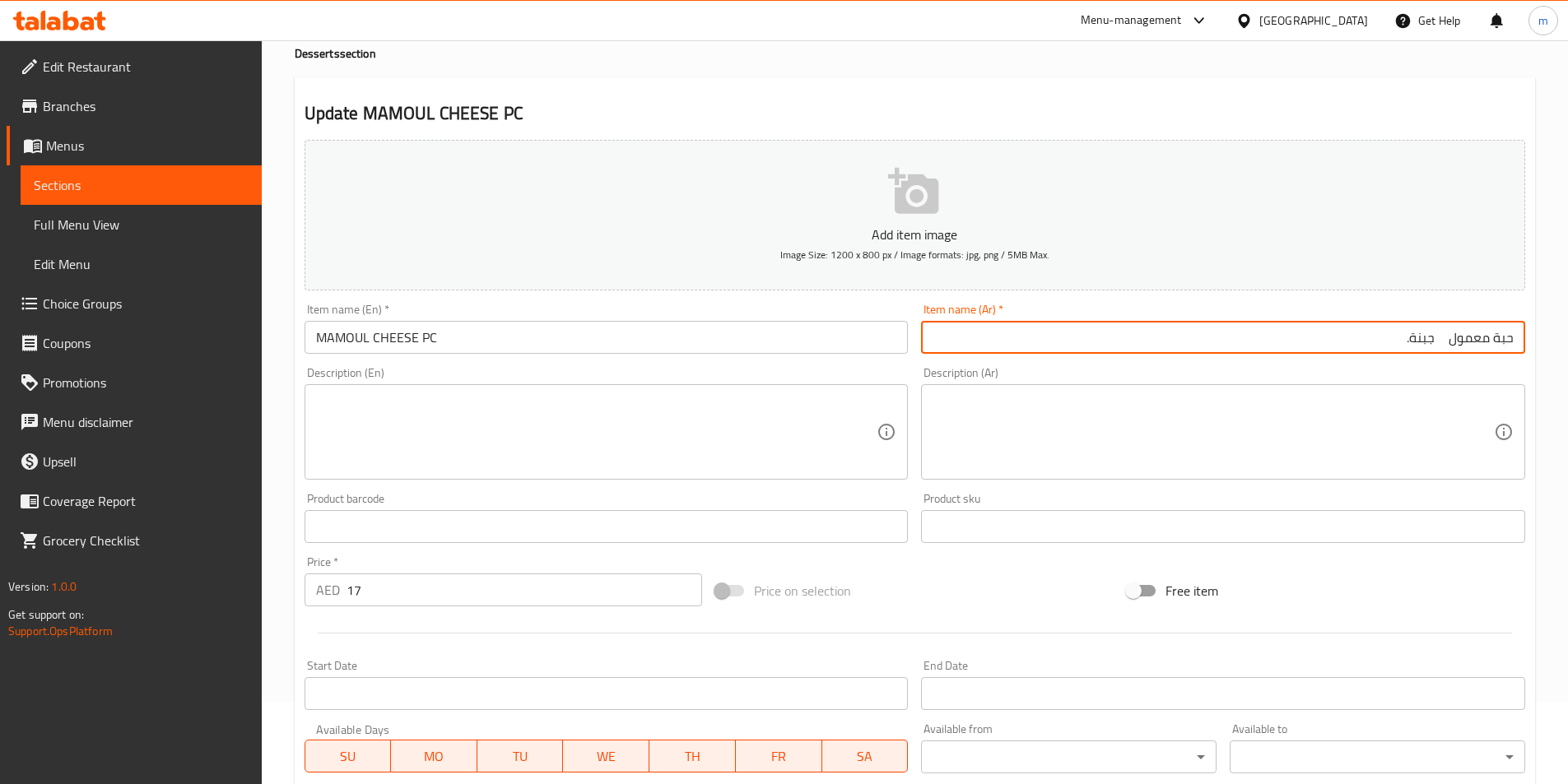
scroll to position [379, 0]
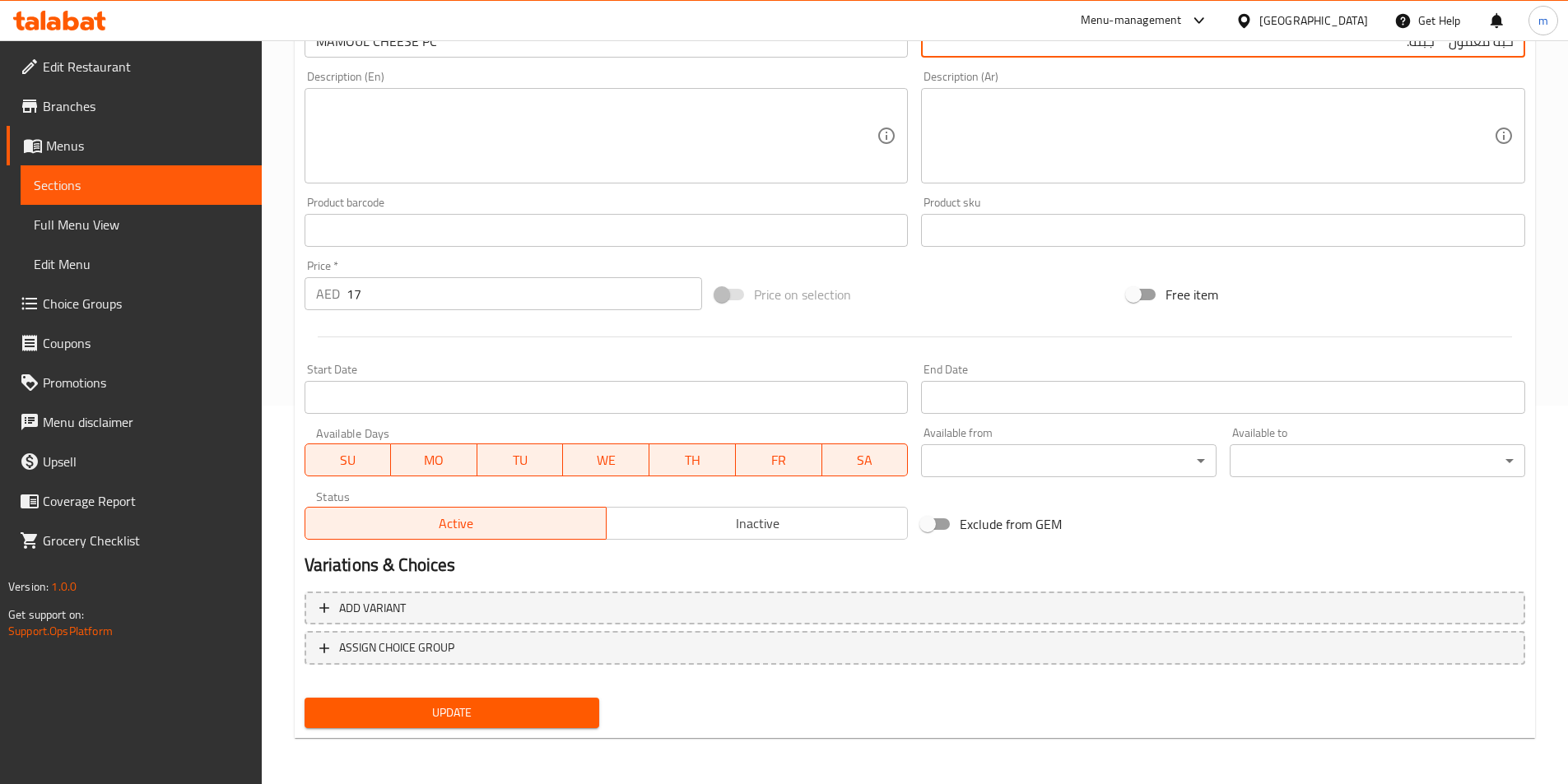
type input "حبة معمول جبنة."
click at [393, 725] on button "Update" at bounding box center [452, 713] width 296 height 31
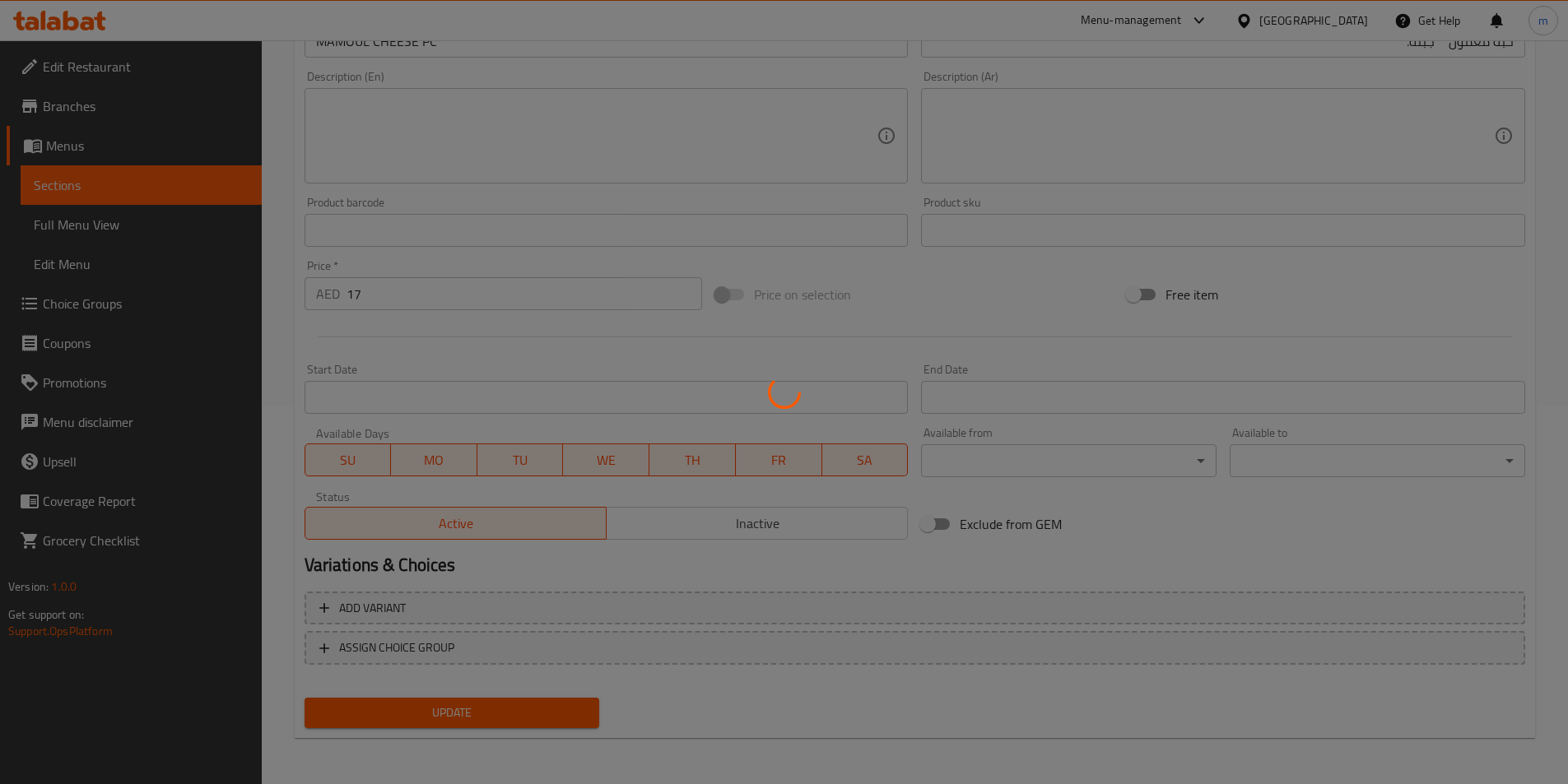
scroll to position [0, 0]
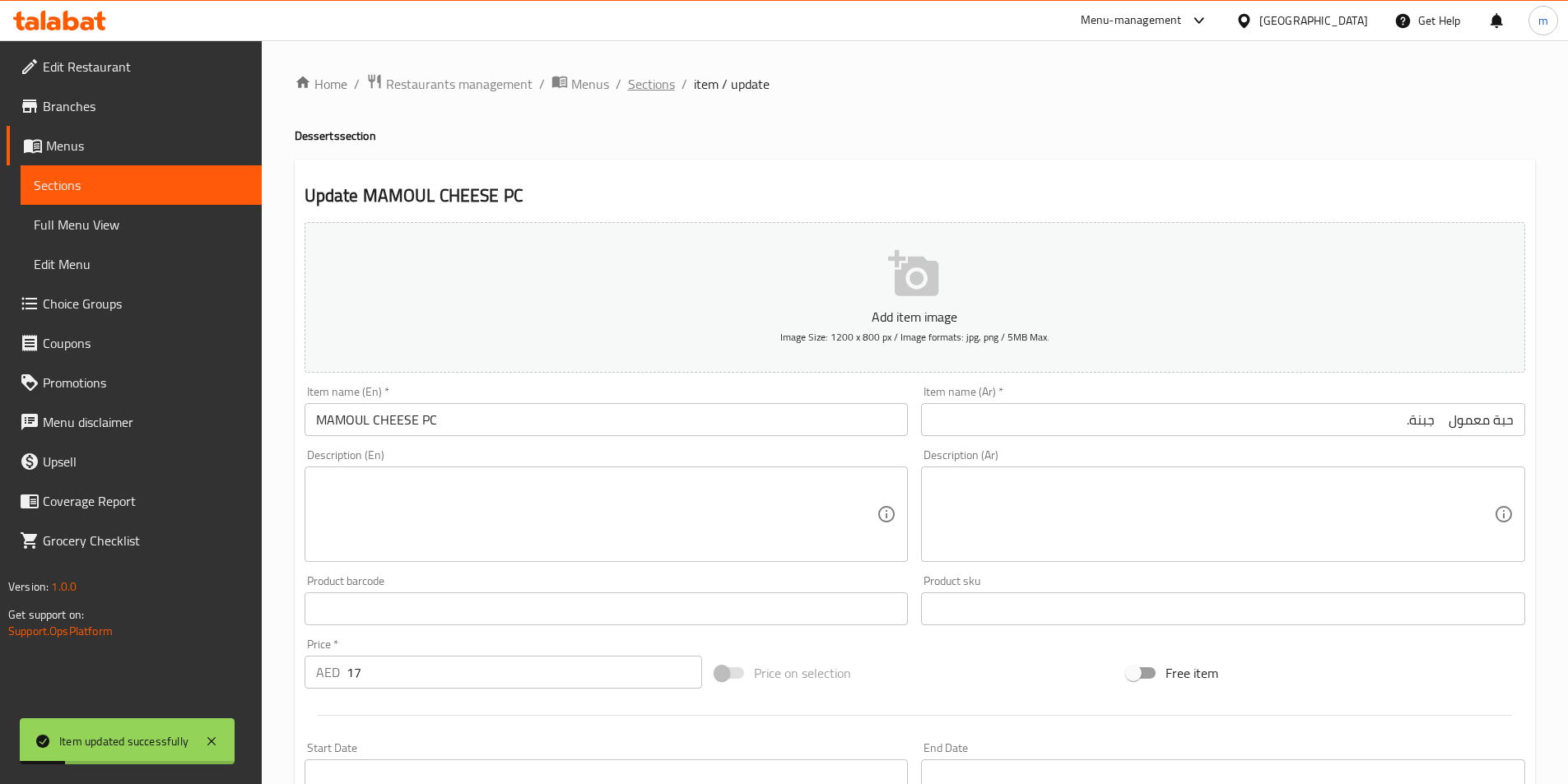
click at [645, 90] on span "Sections" at bounding box center [651, 84] width 47 height 20
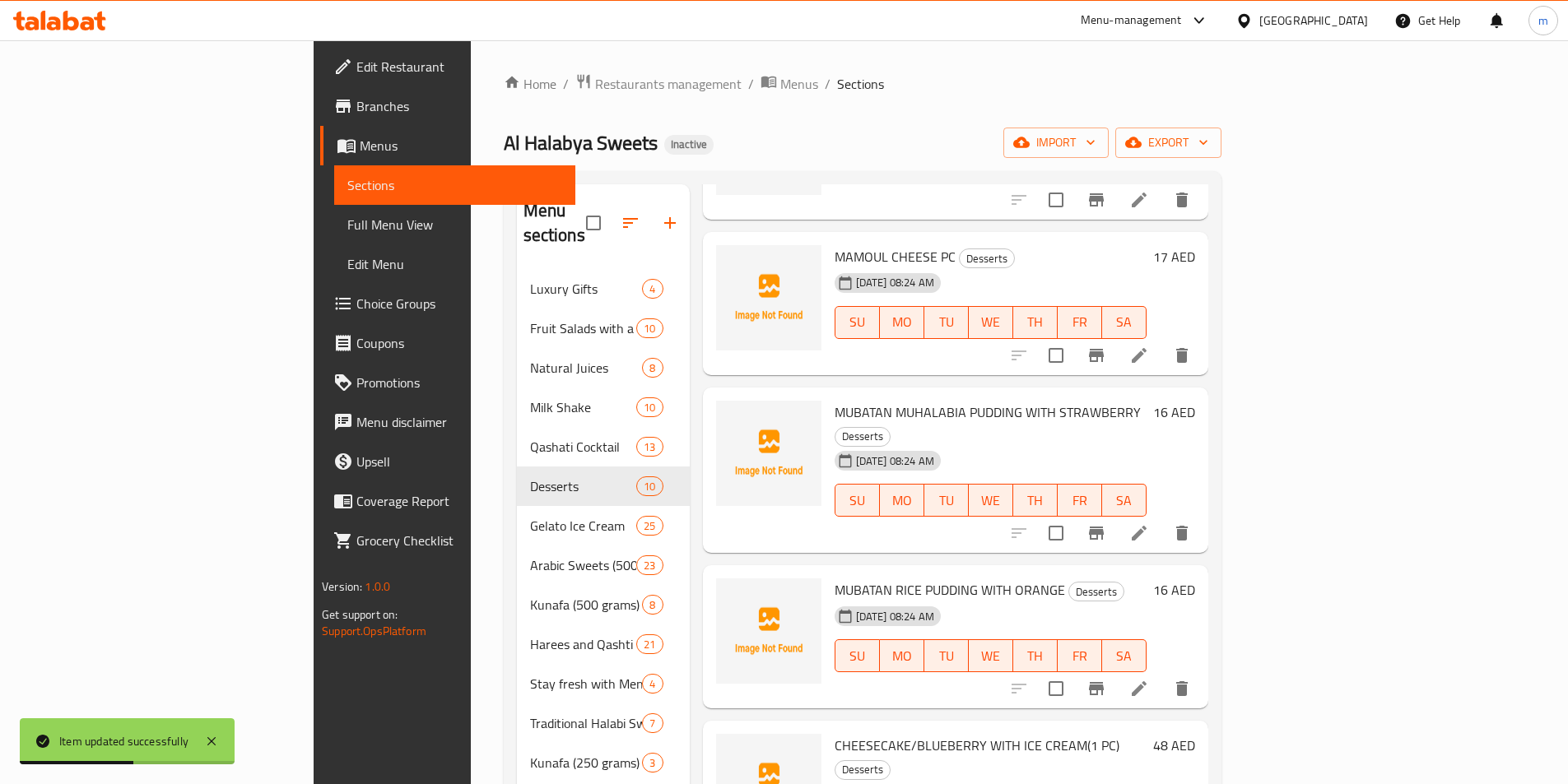
scroll to position [411, 0]
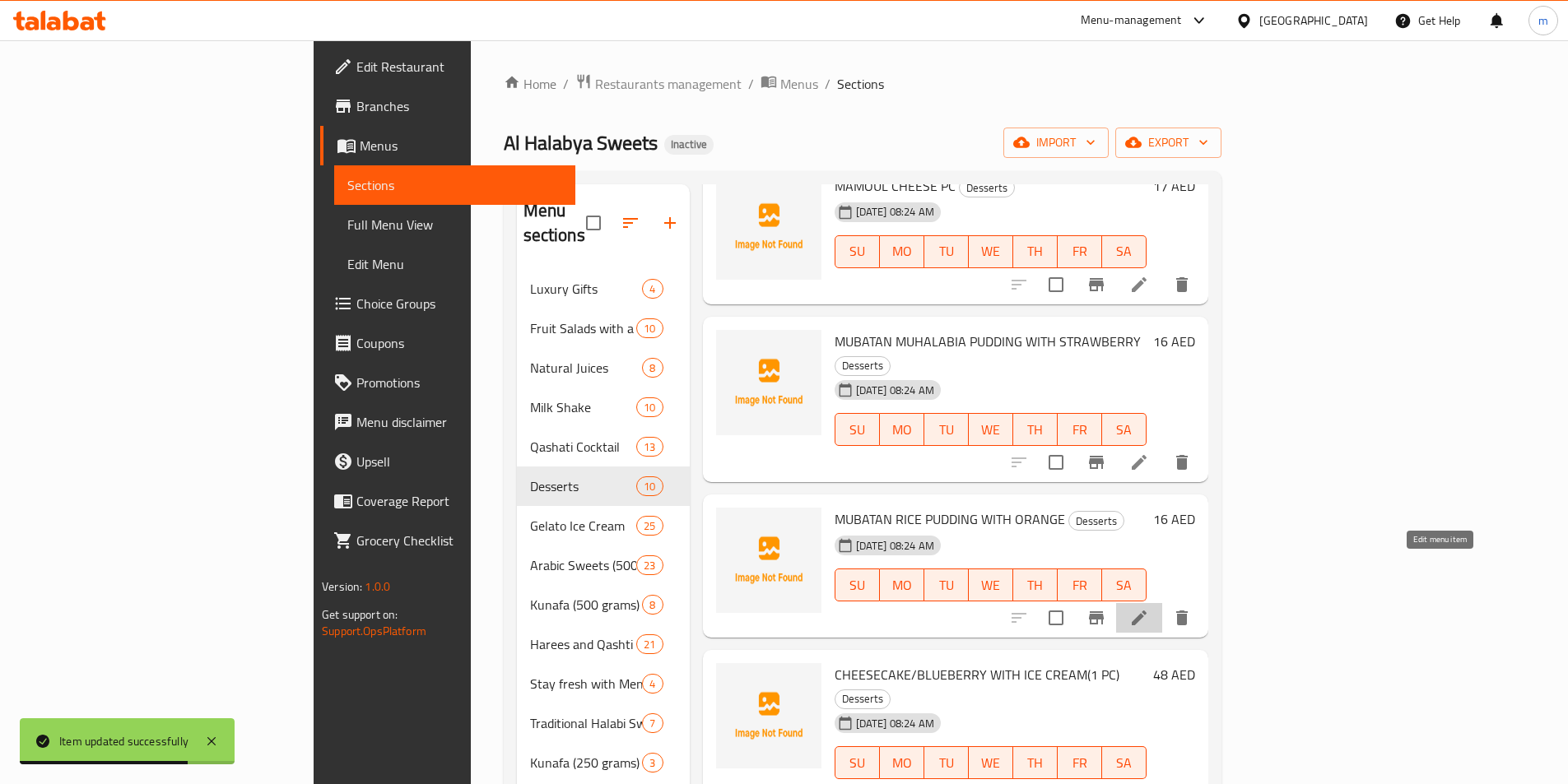
click at [1149, 608] on icon at bounding box center [1140, 617] width 20 height 20
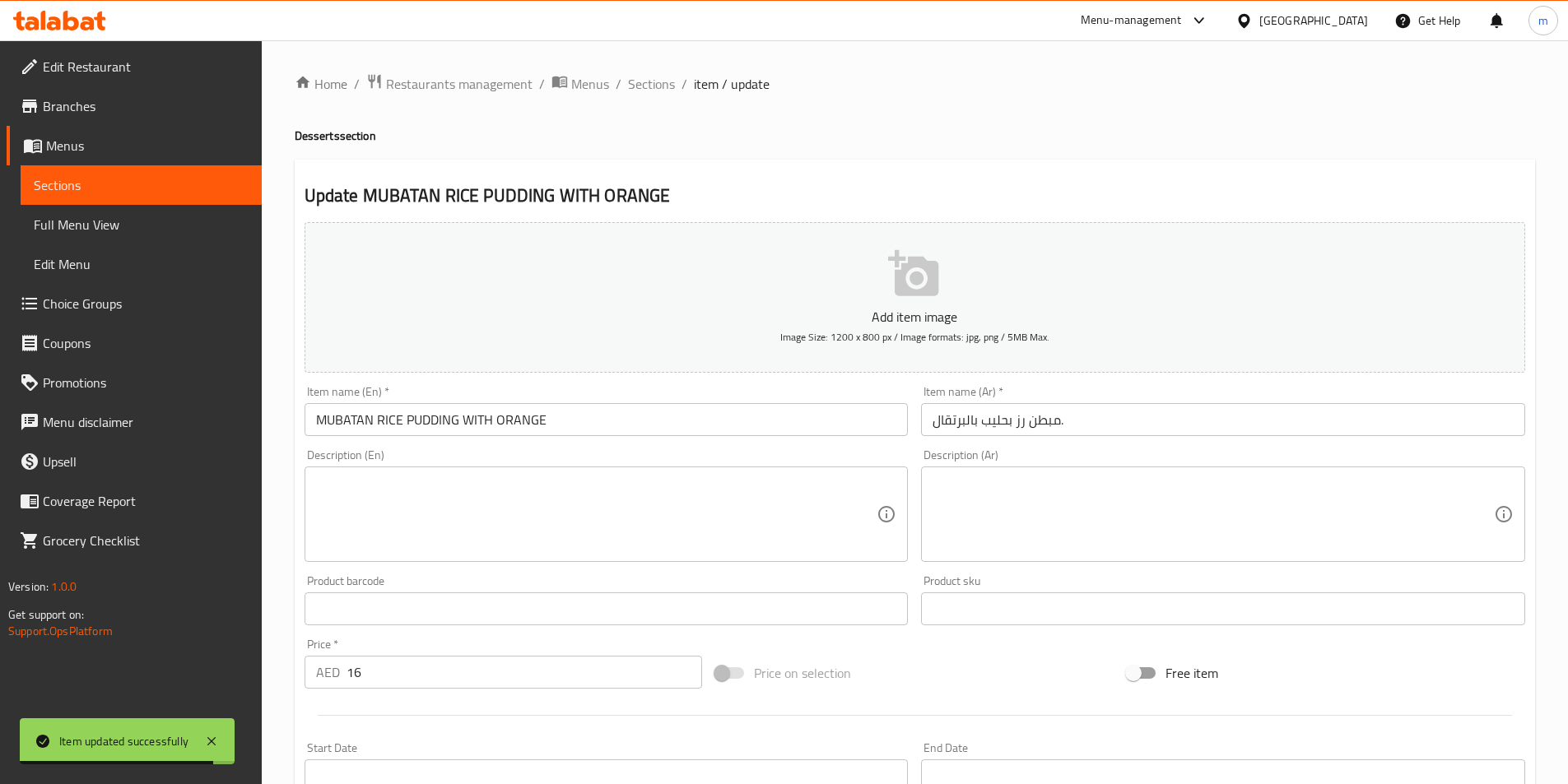
click at [1251, 425] on input "مبطن رز بحليب بالبرتقال." at bounding box center [1223, 419] width 604 height 33
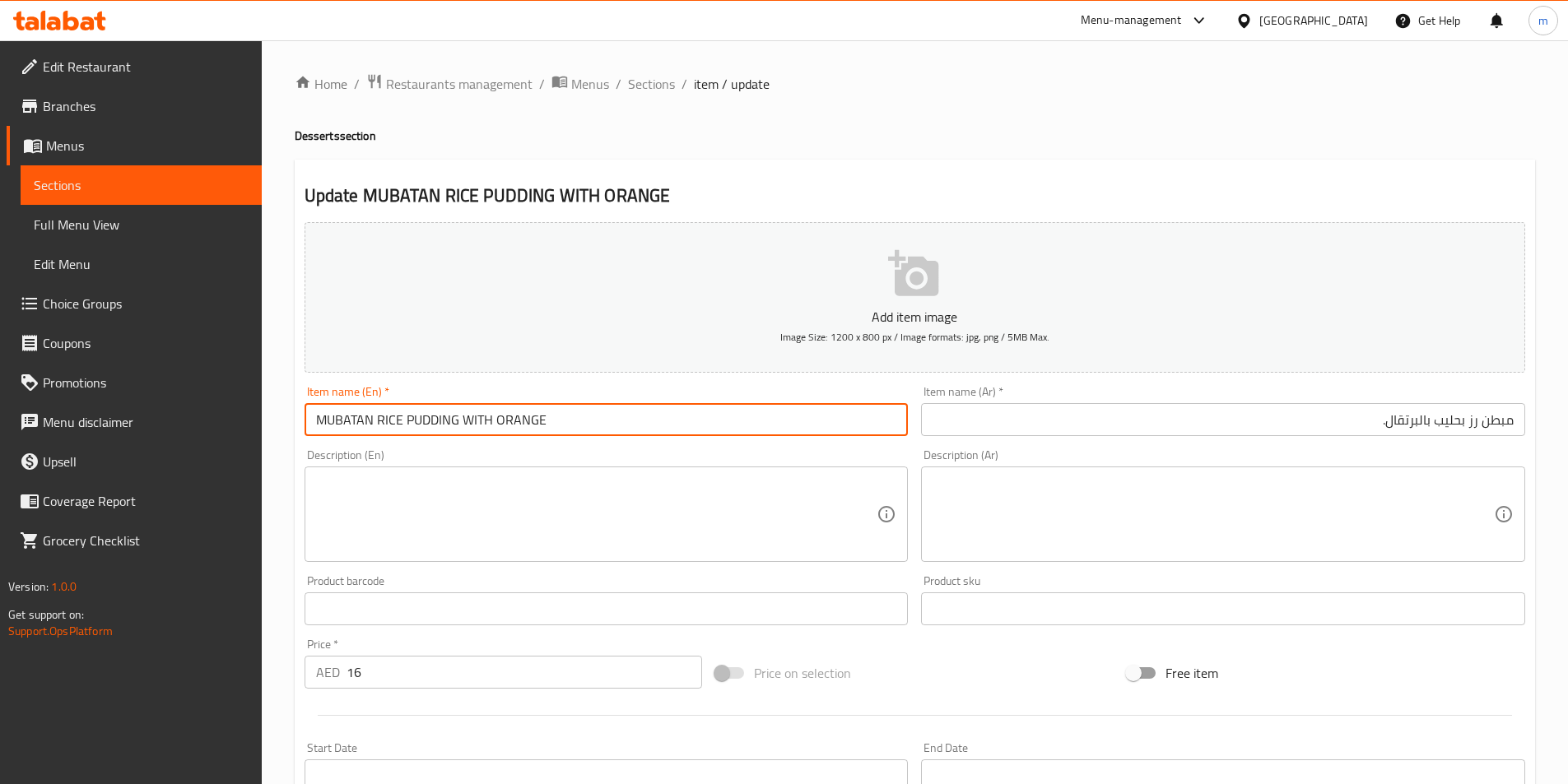
drag, startPoint x: 377, startPoint y: 419, endPoint x: 457, endPoint y: 430, distance: 80.8
click at [457, 430] on input "MUBATAN RICE PUDDING WITH ORANGE" at bounding box center [606, 419] width 604 height 33
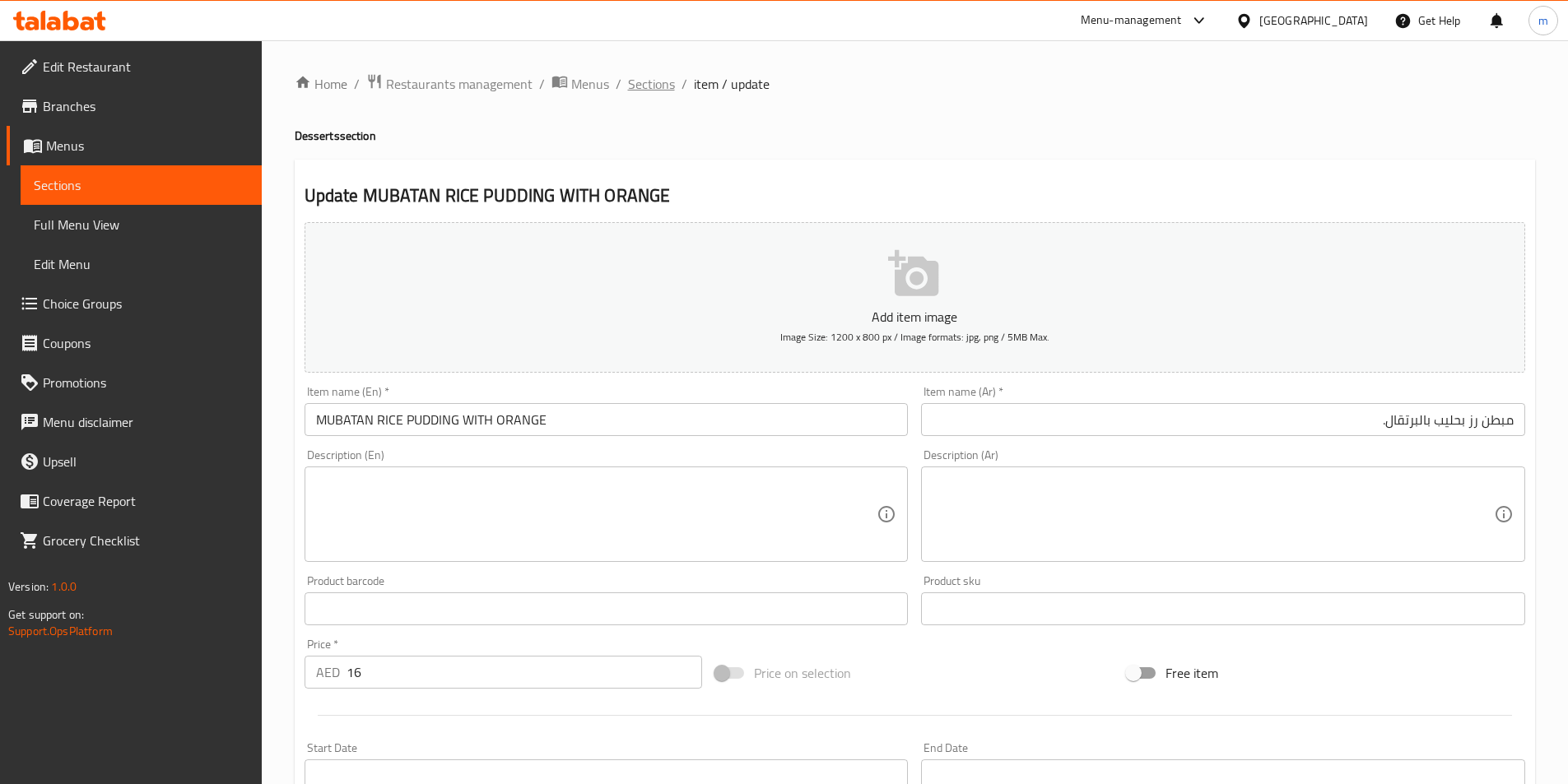
click at [641, 84] on span "Sections" at bounding box center [651, 84] width 47 height 20
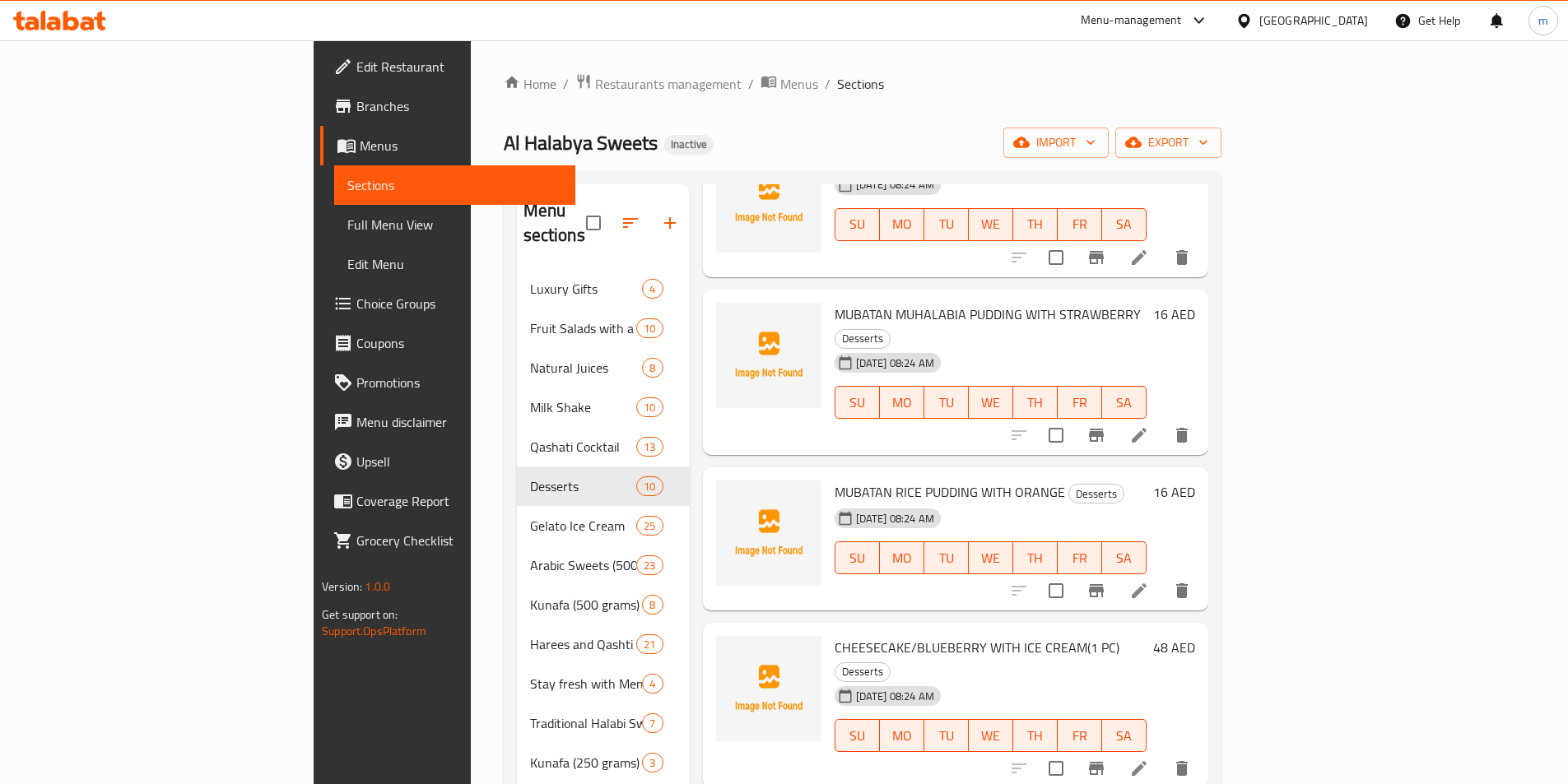
scroll to position [411, 0]
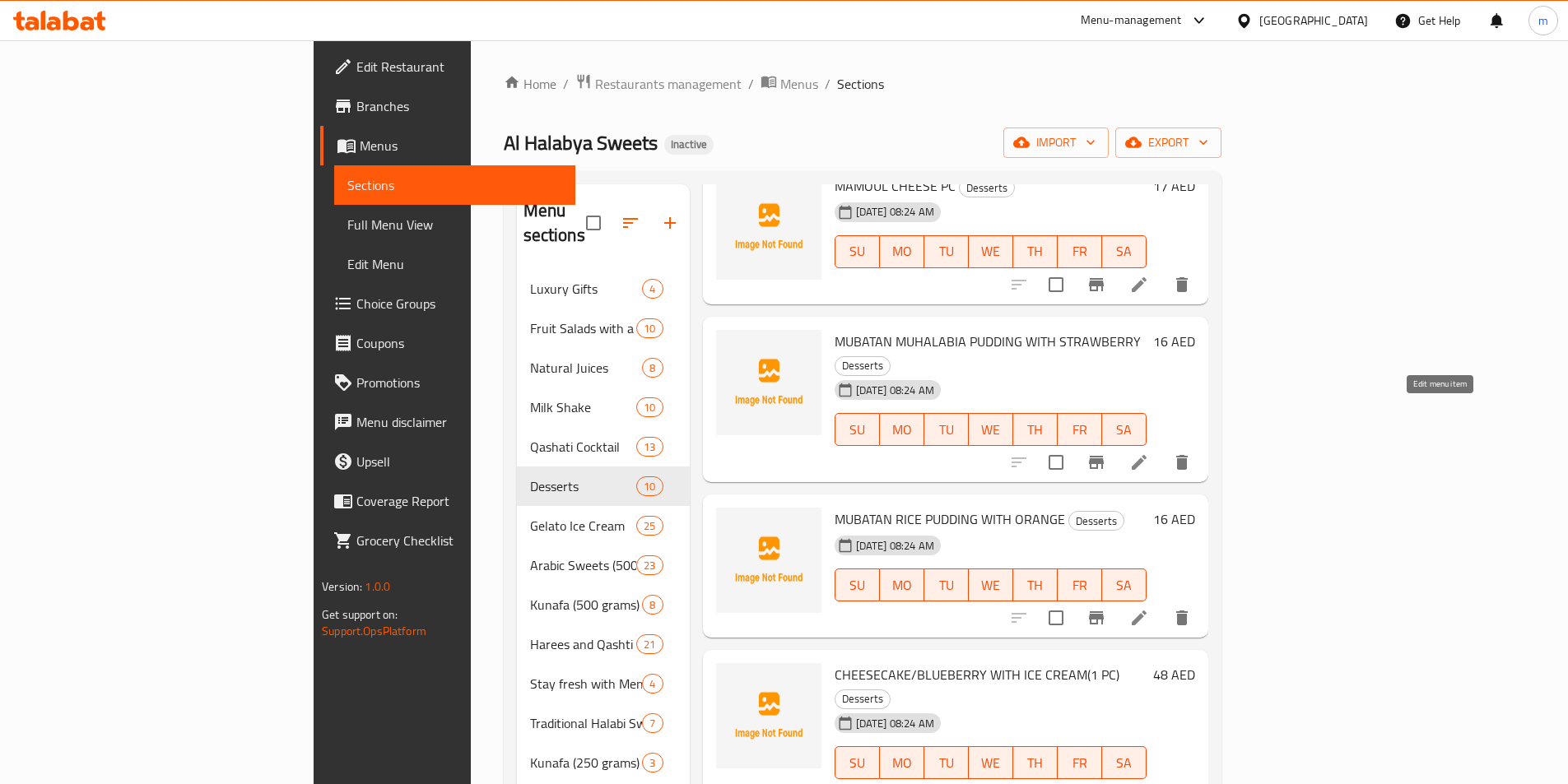
click at [1149, 453] on icon at bounding box center [1140, 463] width 20 height 20
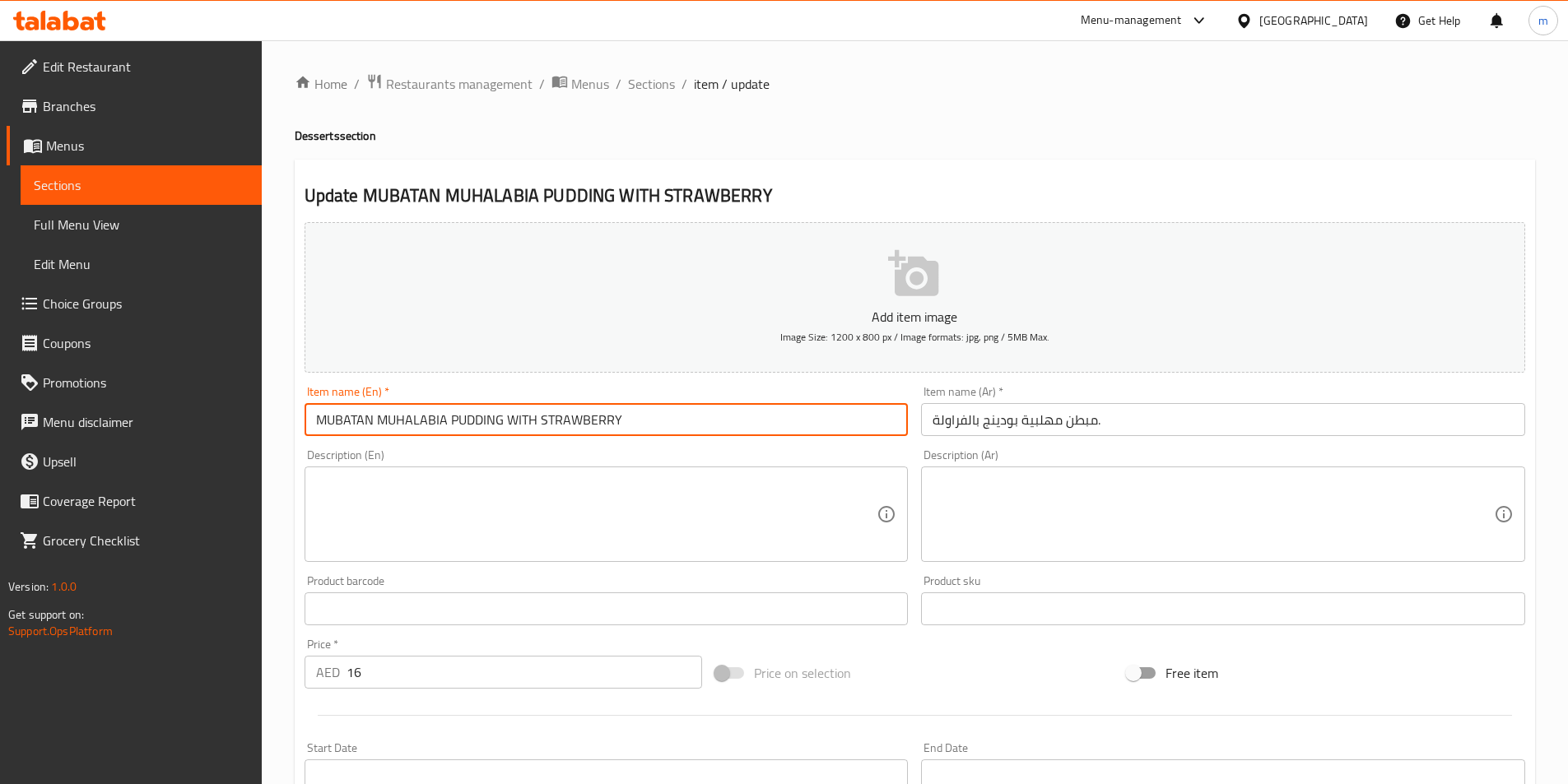
drag, startPoint x: 378, startPoint y: 420, endPoint x: 502, endPoint y: 436, distance: 125.0
click at [502, 436] on input "MUBATAN MUHALABIA PUDDING WITH STRAWBERRY" at bounding box center [606, 419] width 604 height 33
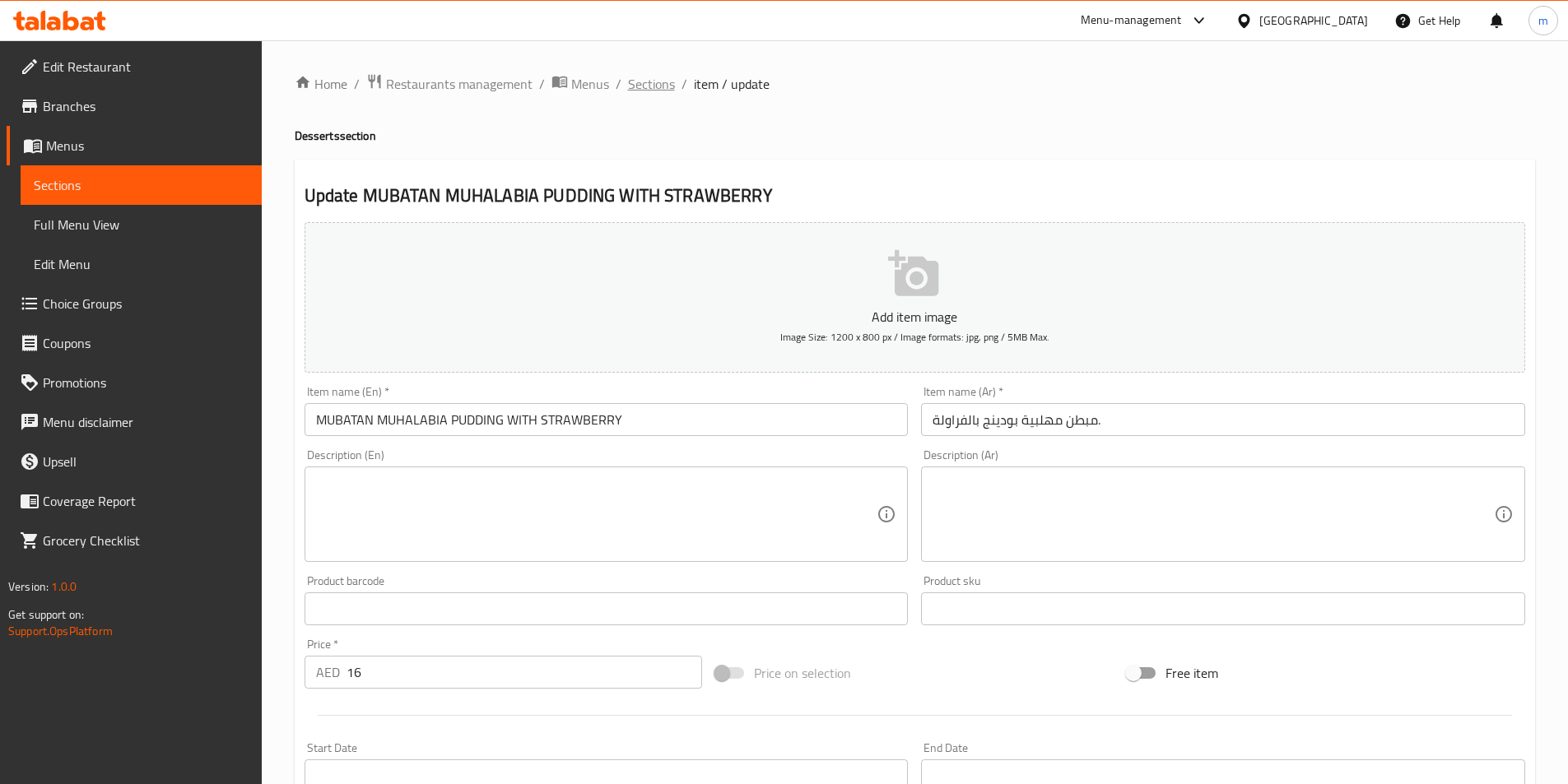
click at [666, 86] on span "Sections" at bounding box center [651, 84] width 47 height 20
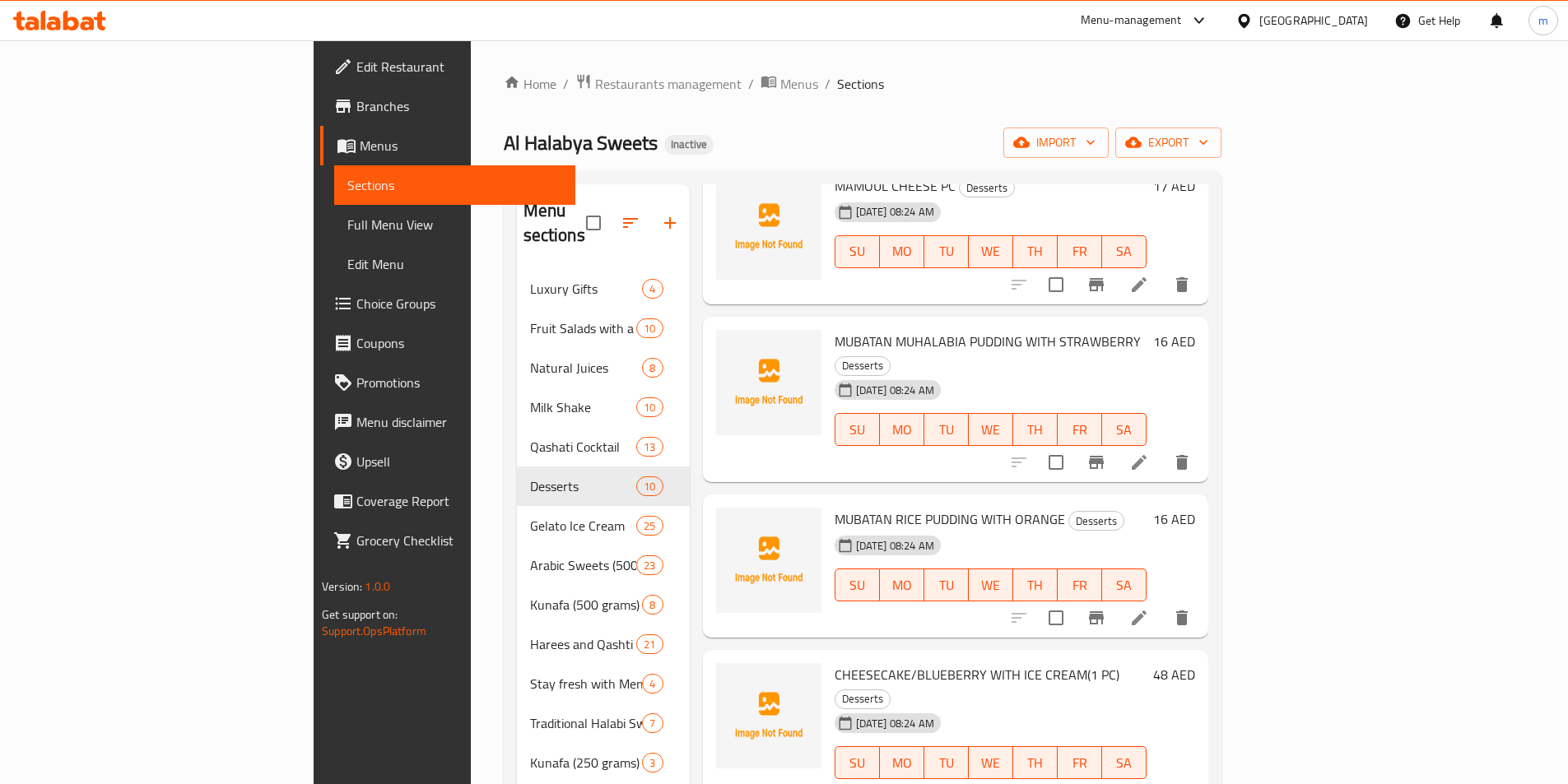
scroll to position [494, 0]
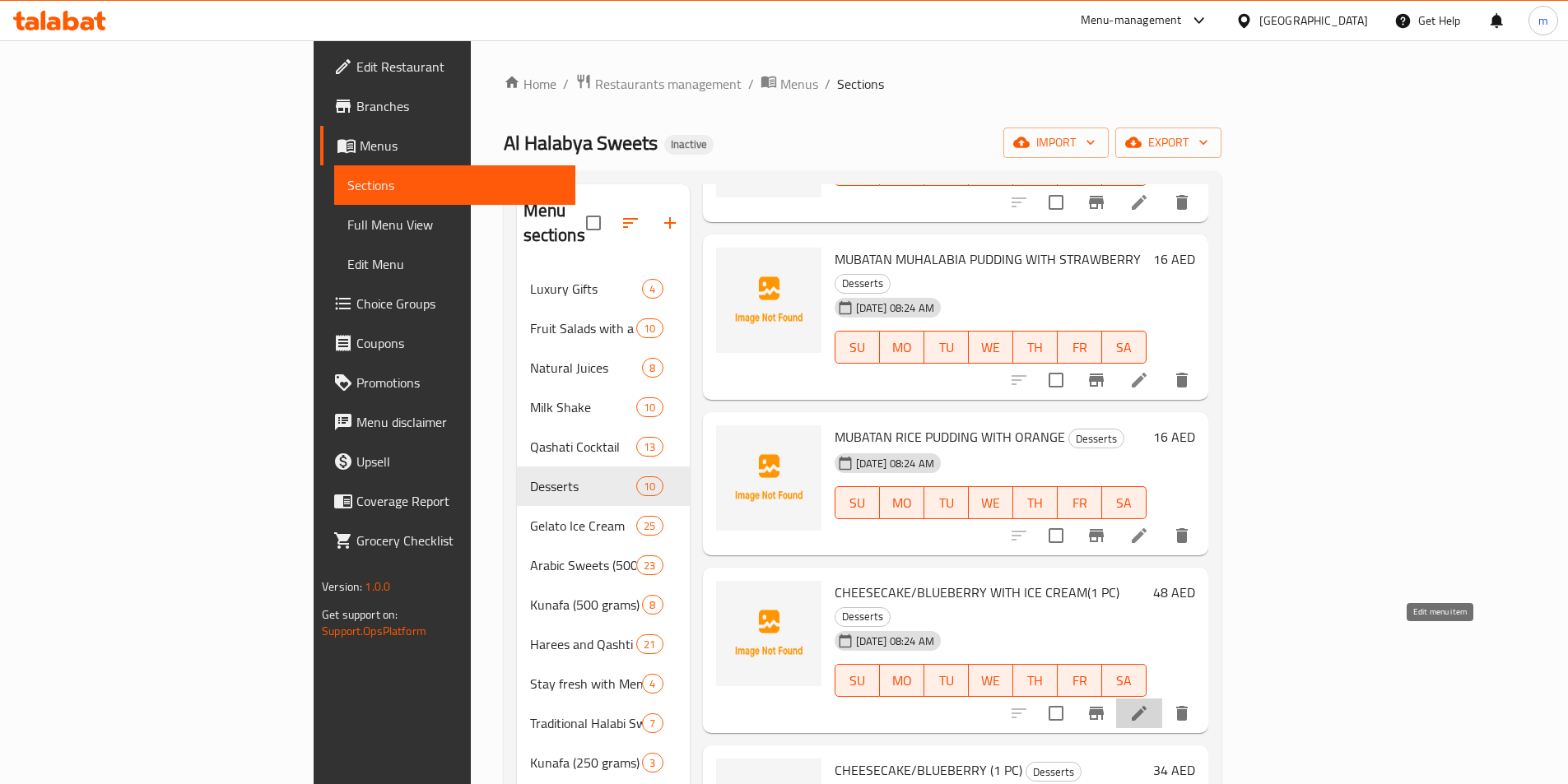
click at [1149, 704] on icon at bounding box center [1140, 714] width 20 height 20
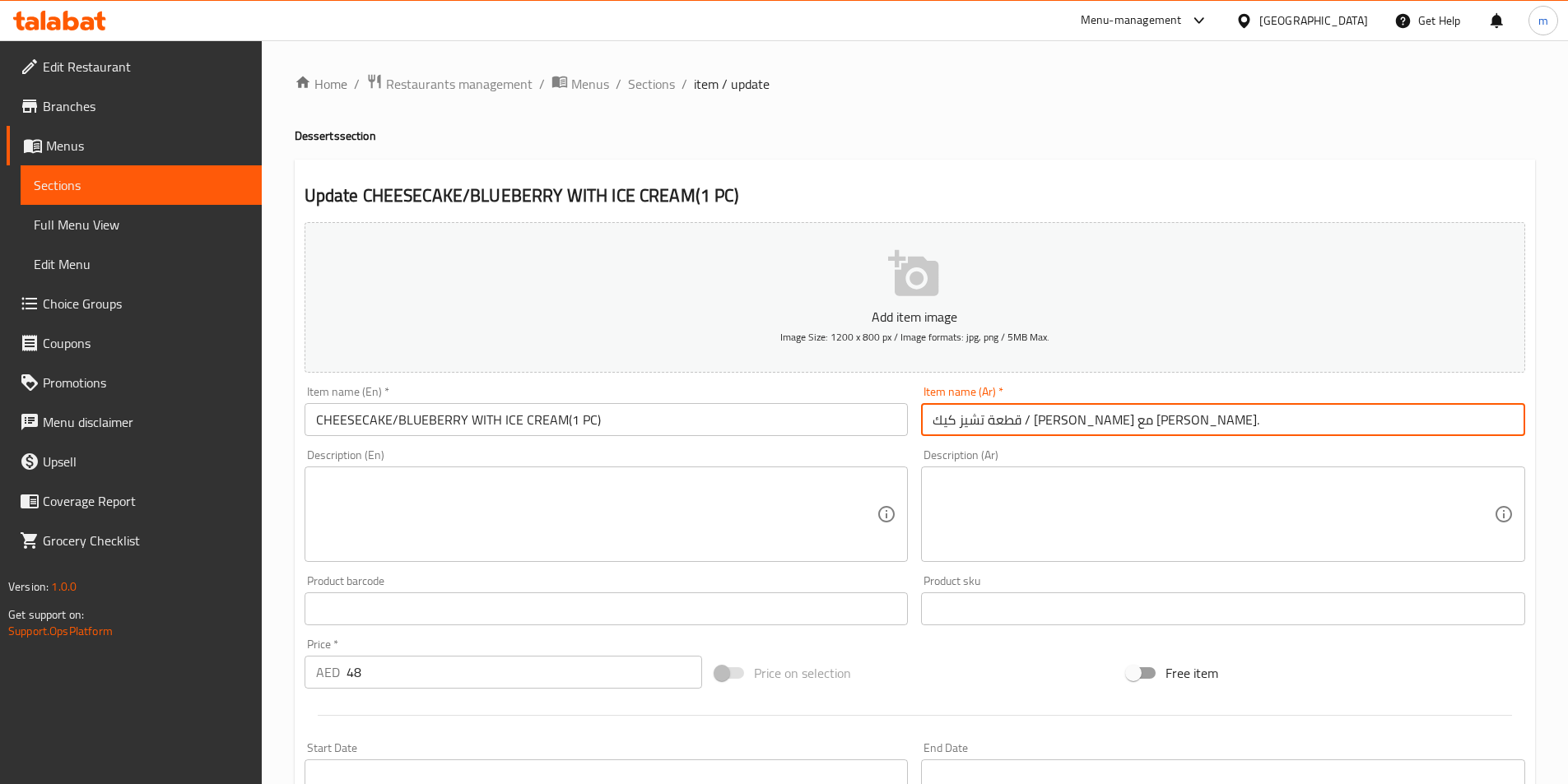
click at [1206, 425] on input "قطعة تشيز كيك / [PERSON_NAME] مع [PERSON_NAME]." at bounding box center [1223, 419] width 604 height 33
click at [1252, 417] on input "قطعة تشيز كيك / [PERSON_NAME] مع [PERSON_NAME]." at bounding box center [1223, 419] width 604 height 33
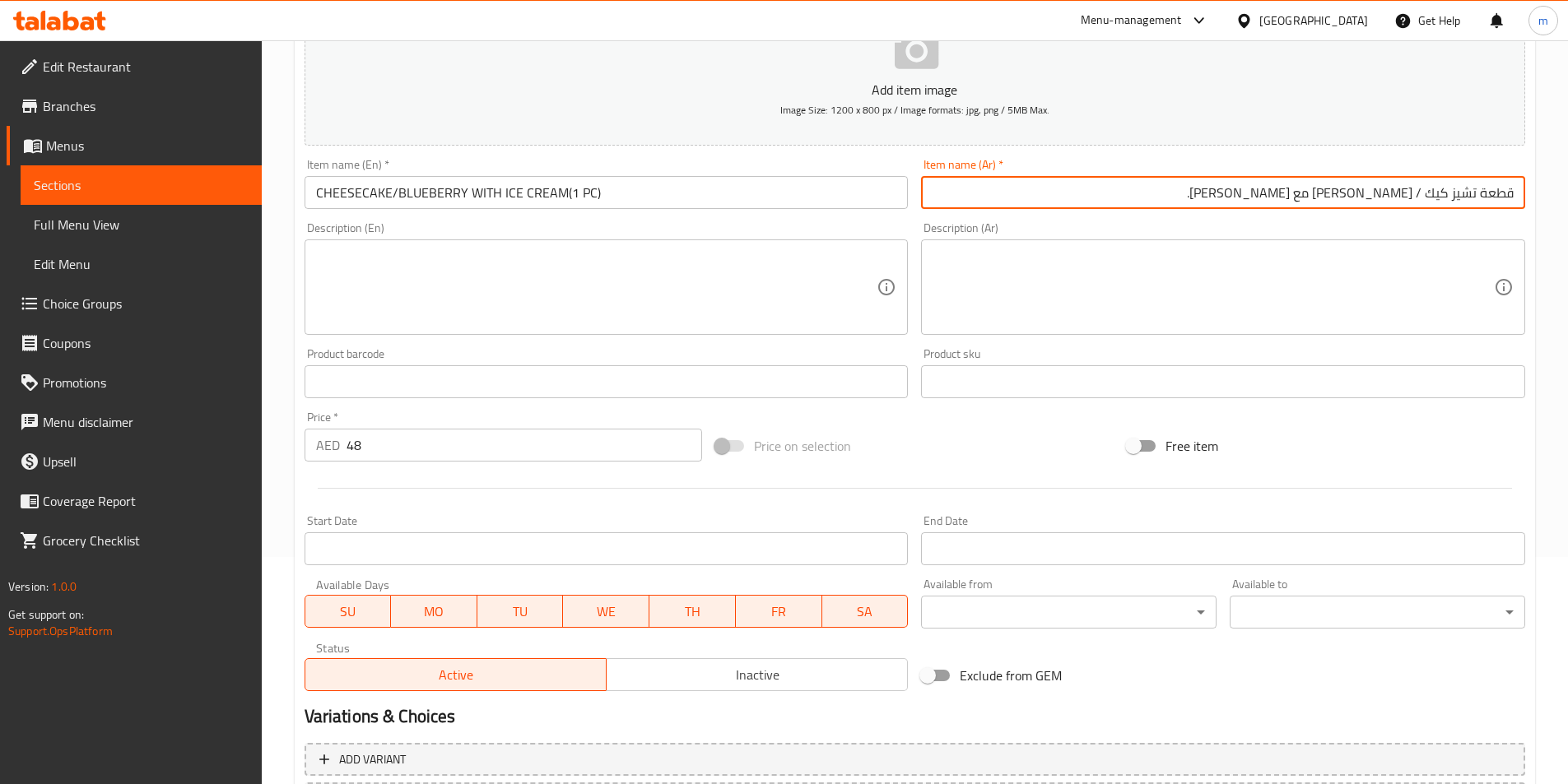
scroll to position [379, 0]
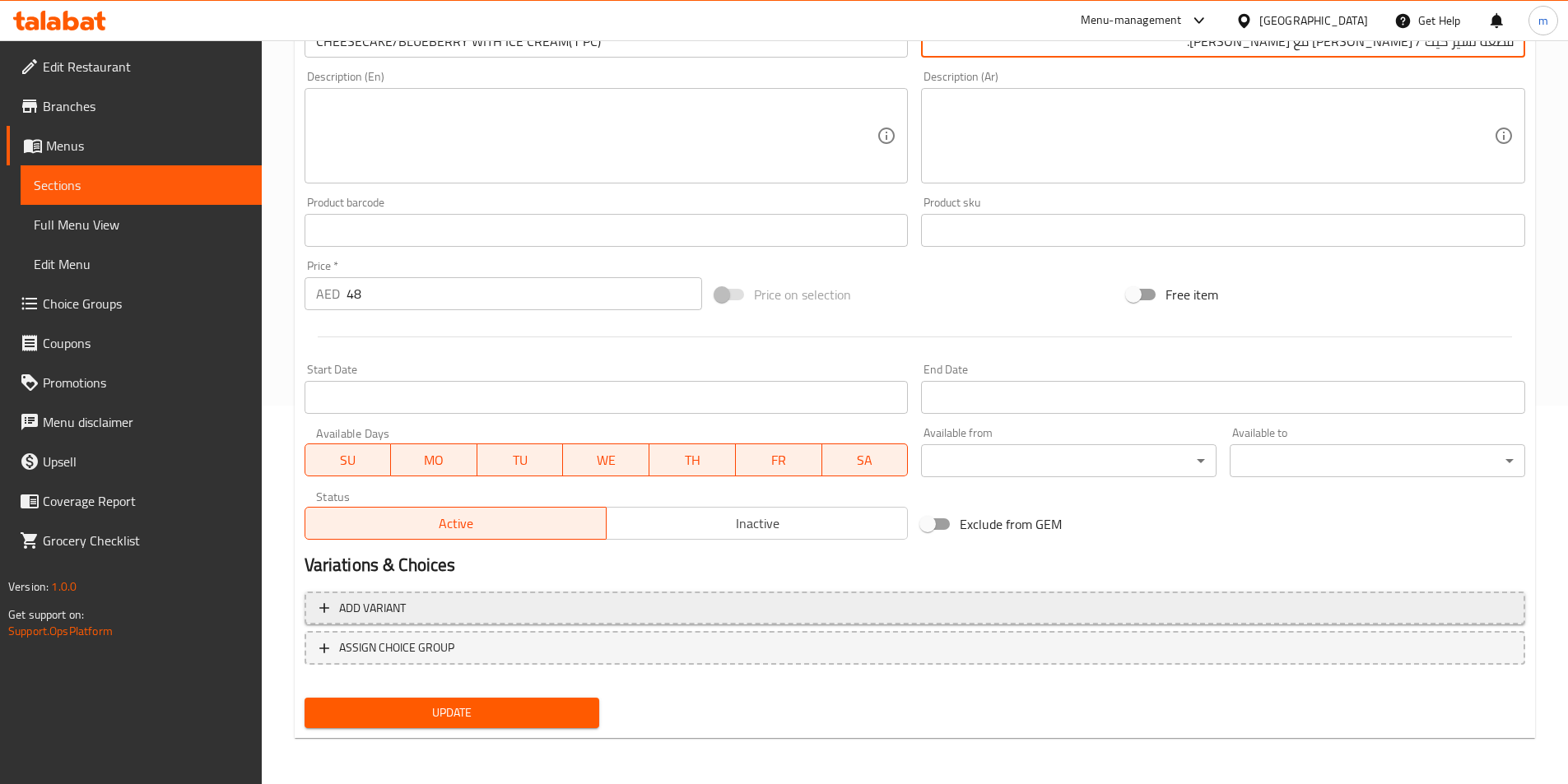
click at [618, 594] on button "Add variant" at bounding box center [914, 609] width 1221 height 34
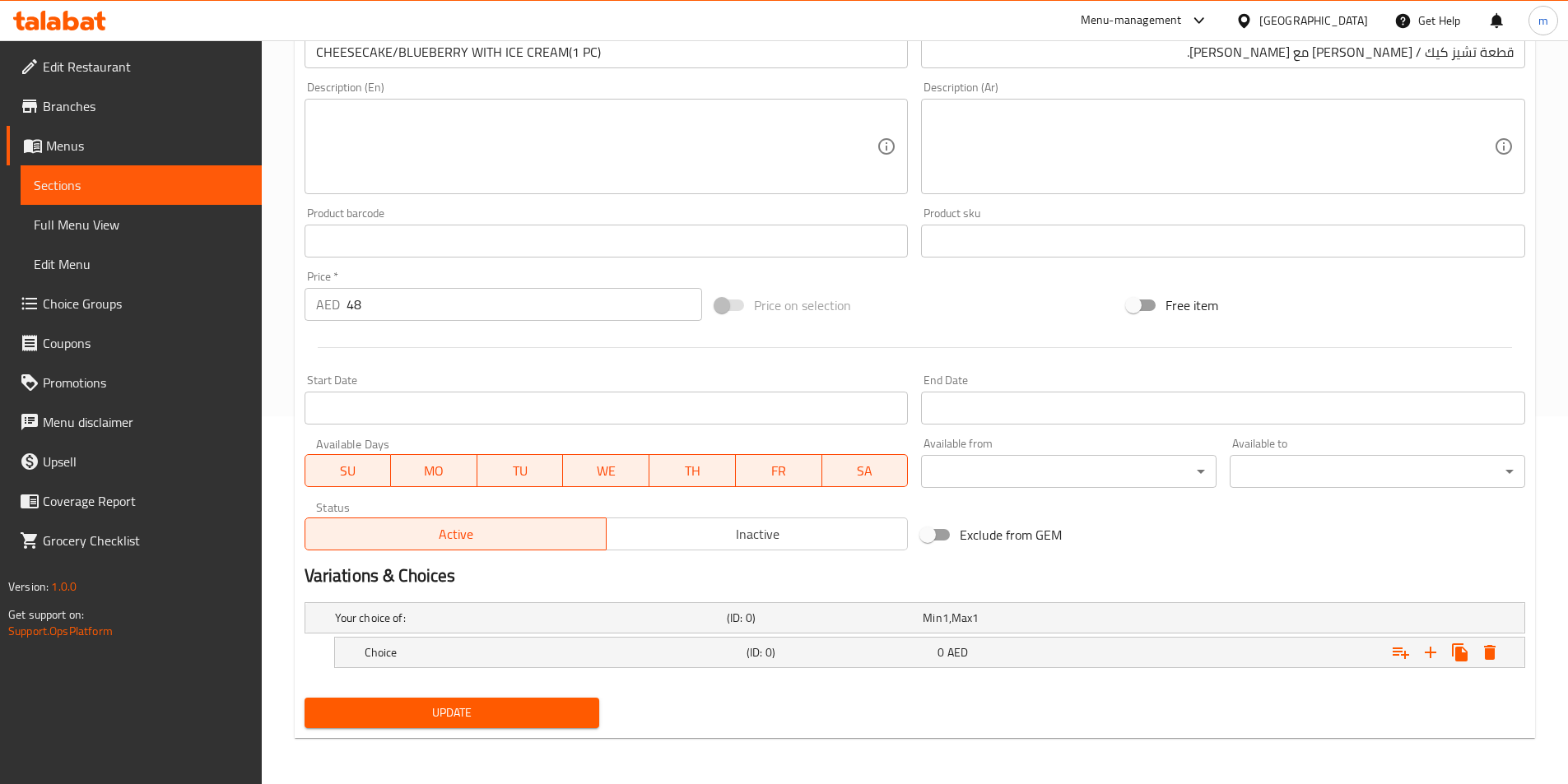
scroll to position [368, 0]
click at [811, 651] on h5 "(ID: 0)" at bounding box center [839, 652] width 184 height 17
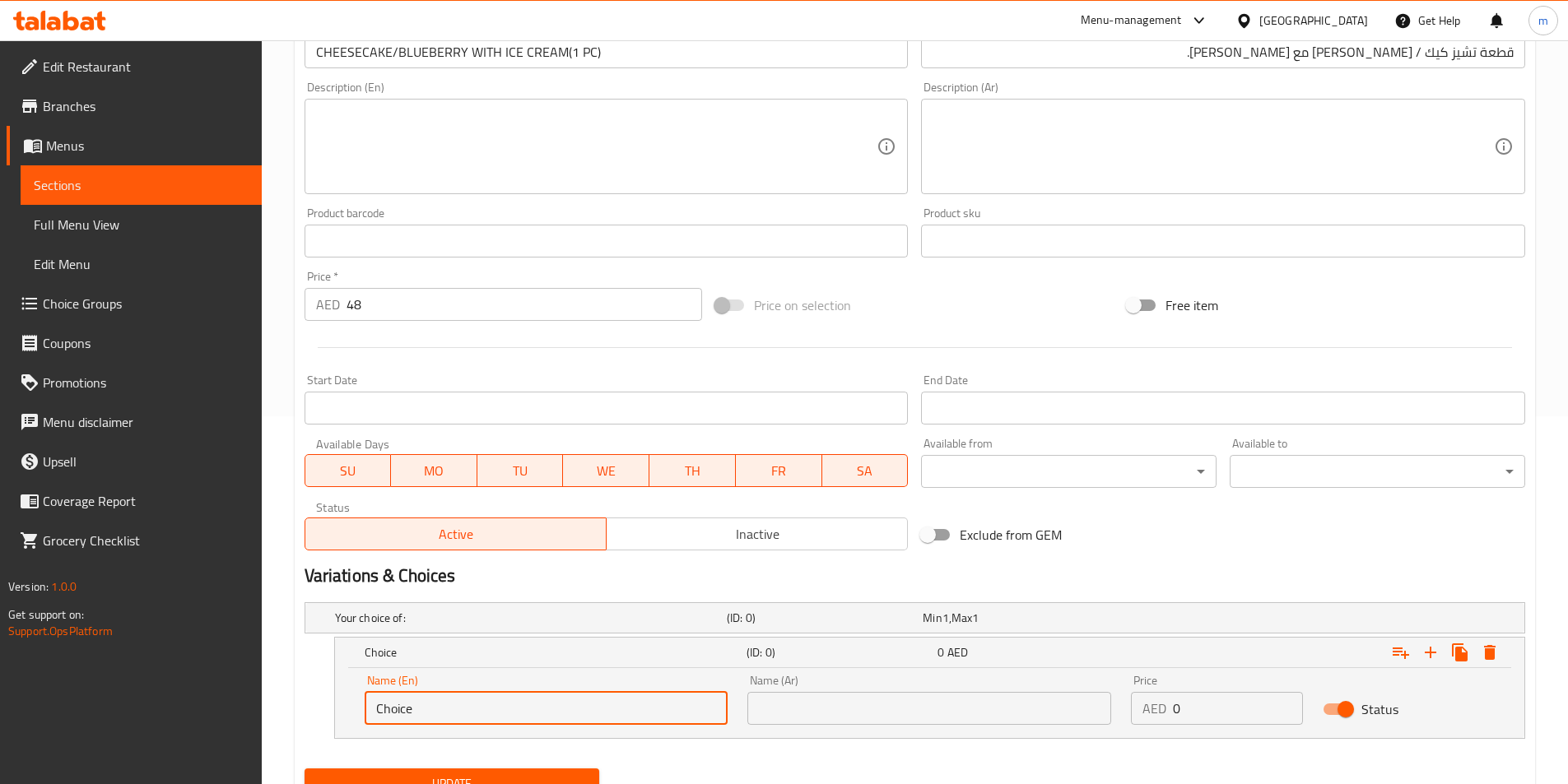
click at [495, 715] on input "Choice" at bounding box center [546, 708] width 364 height 33
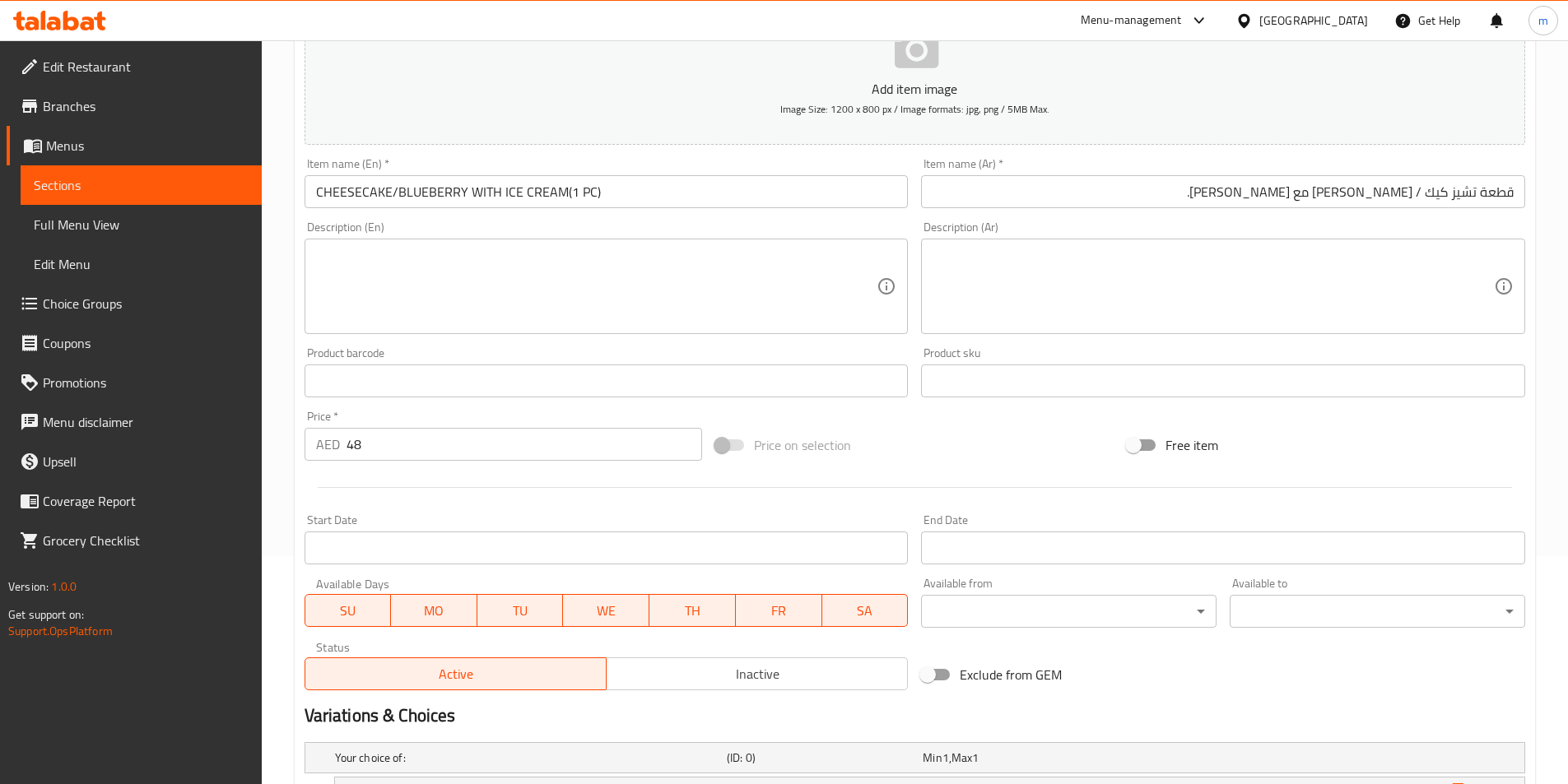
scroll to position [39, 0]
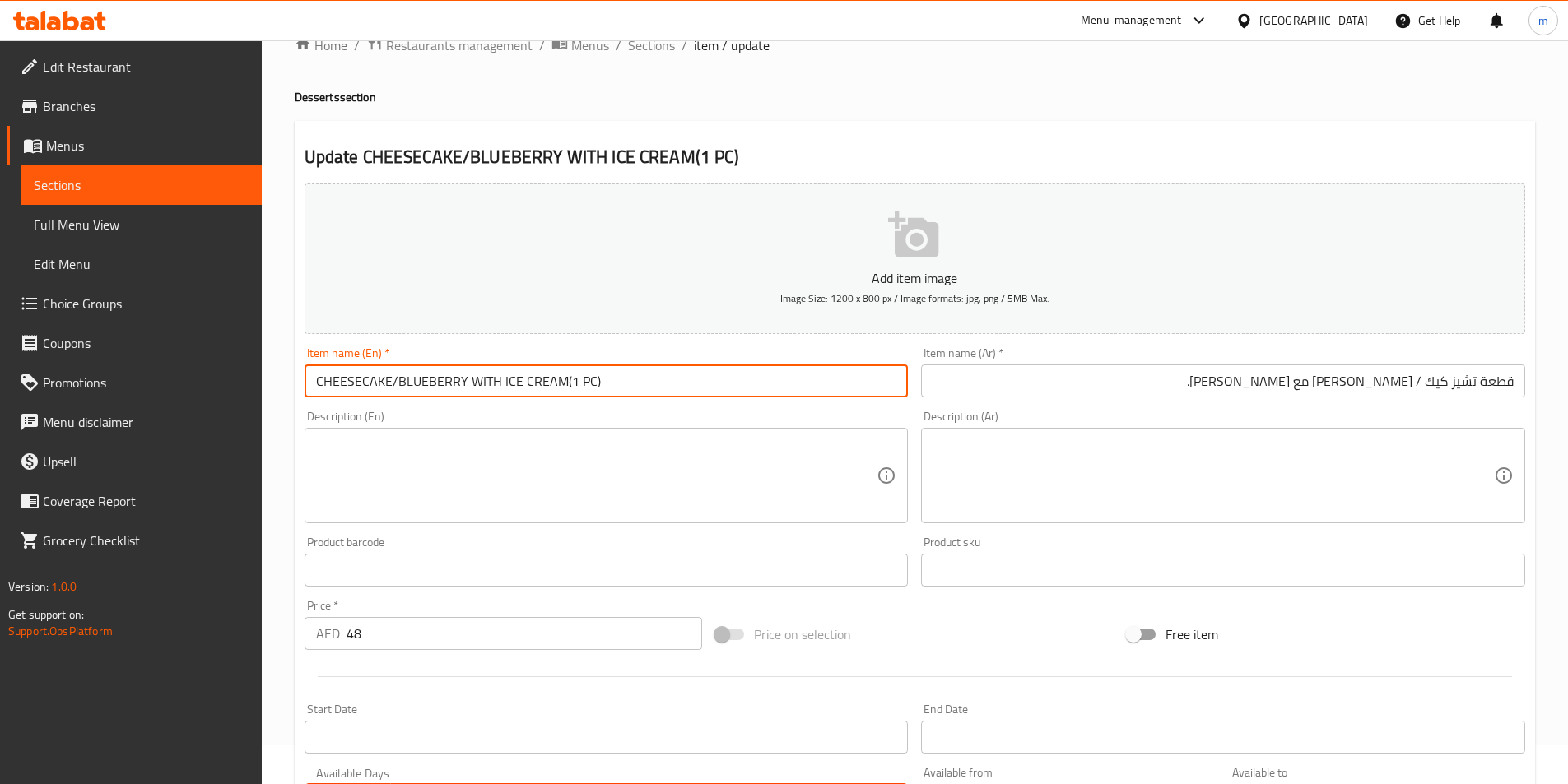
drag, startPoint x: 321, startPoint y: 382, endPoint x: 390, endPoint y: 394, distance: 70.0
click at [390, 394] on input "CHEESECAKE/BLUEBERRY WITH ICE CREAM(1 PC)" at bounding box center [606, 381] width 604 height 33
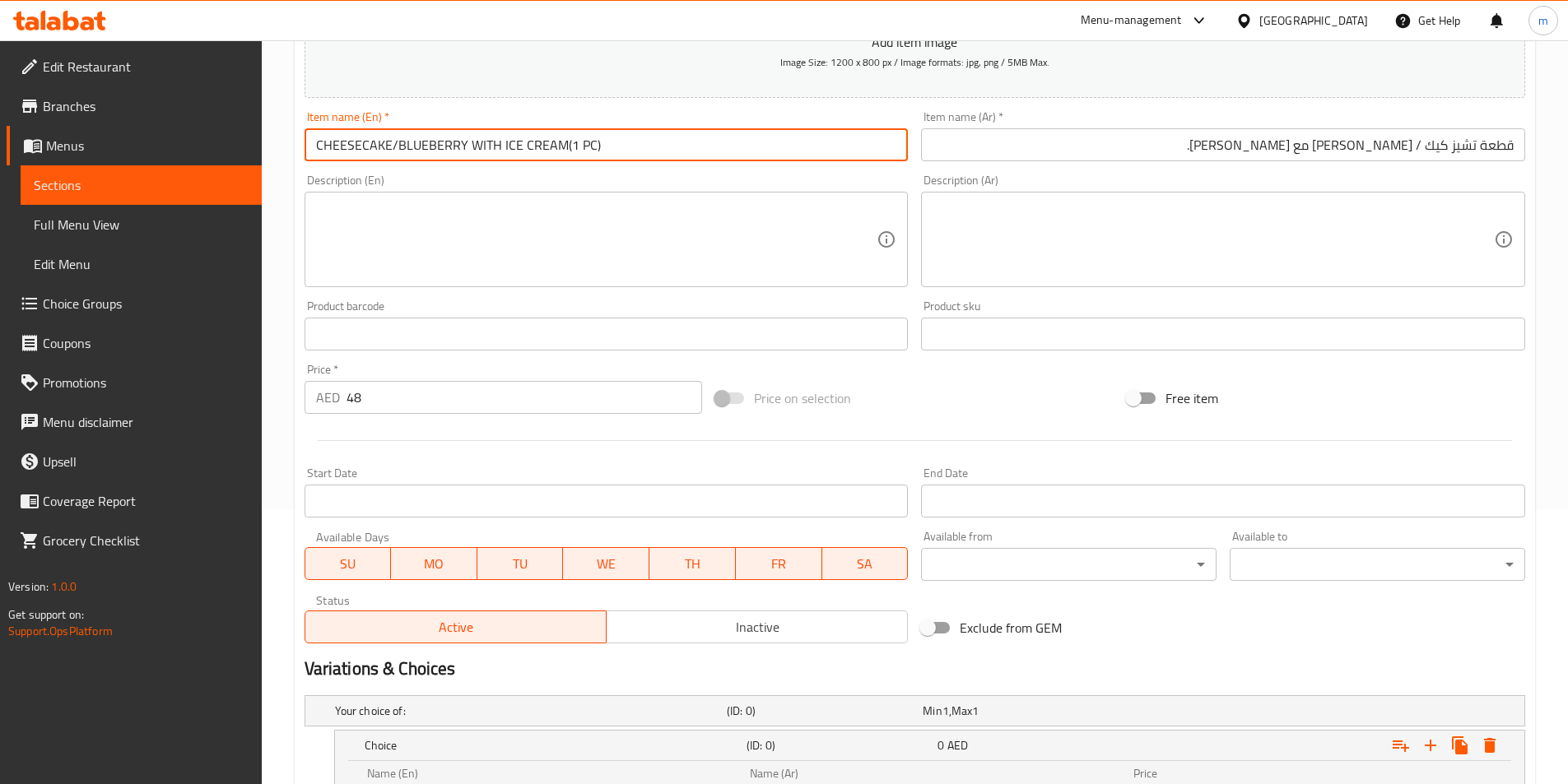
scroll to position [438, 0]
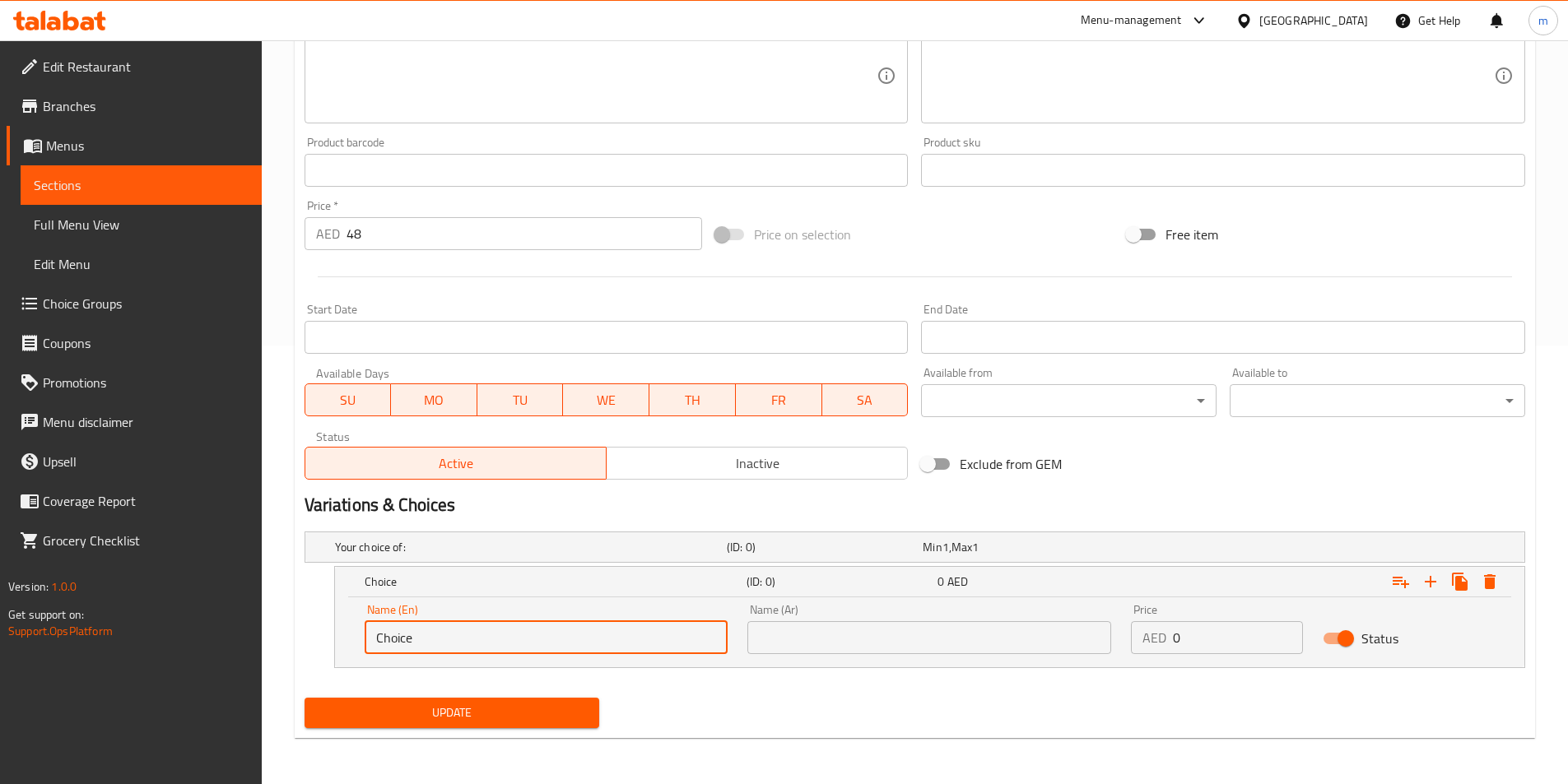
click at [561, 636] on input "Choice" at bounding box center [546, 637] width 364 height 33
paste input "HEESECAKE"
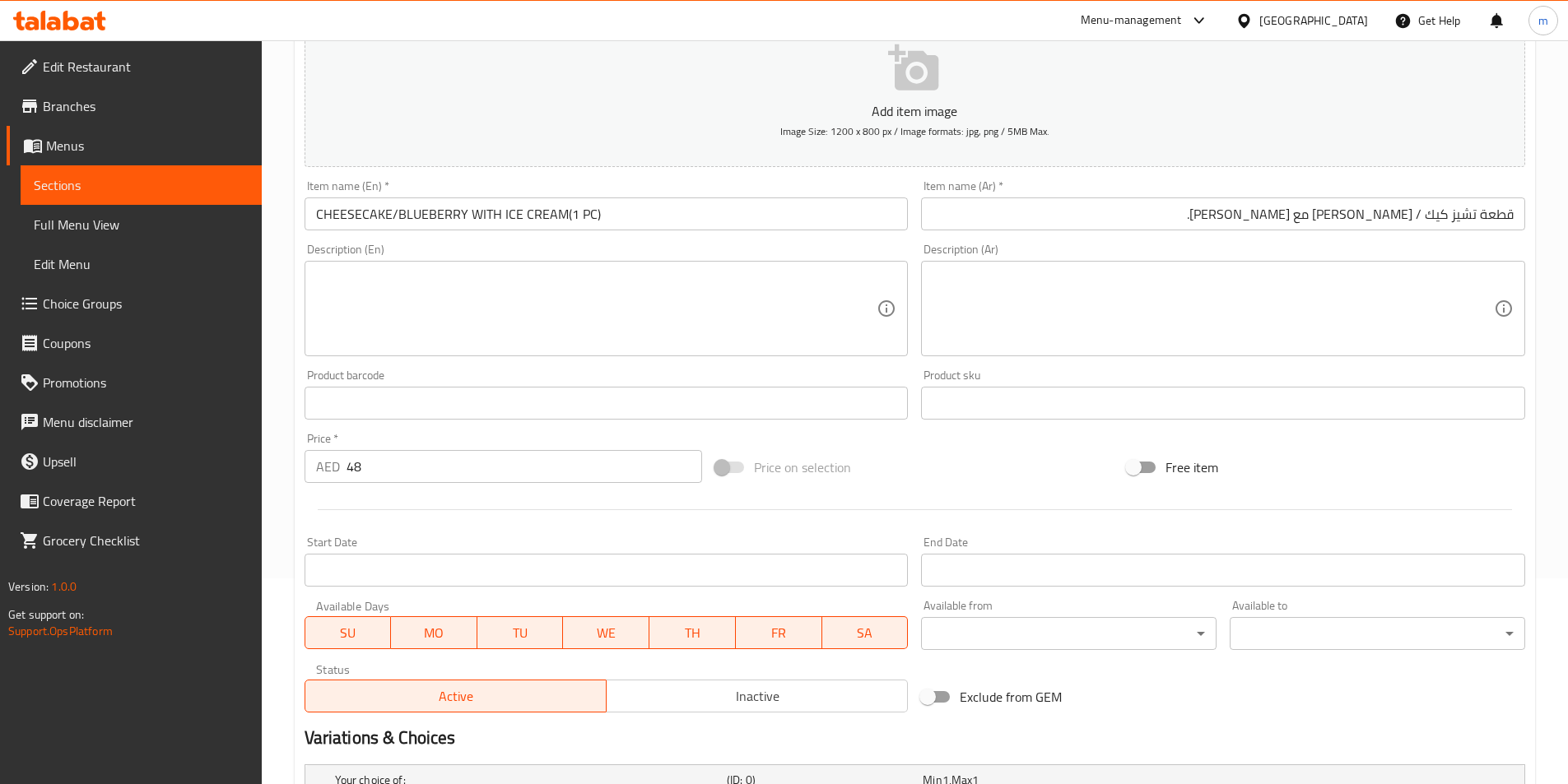
scroll to position [0, 0]
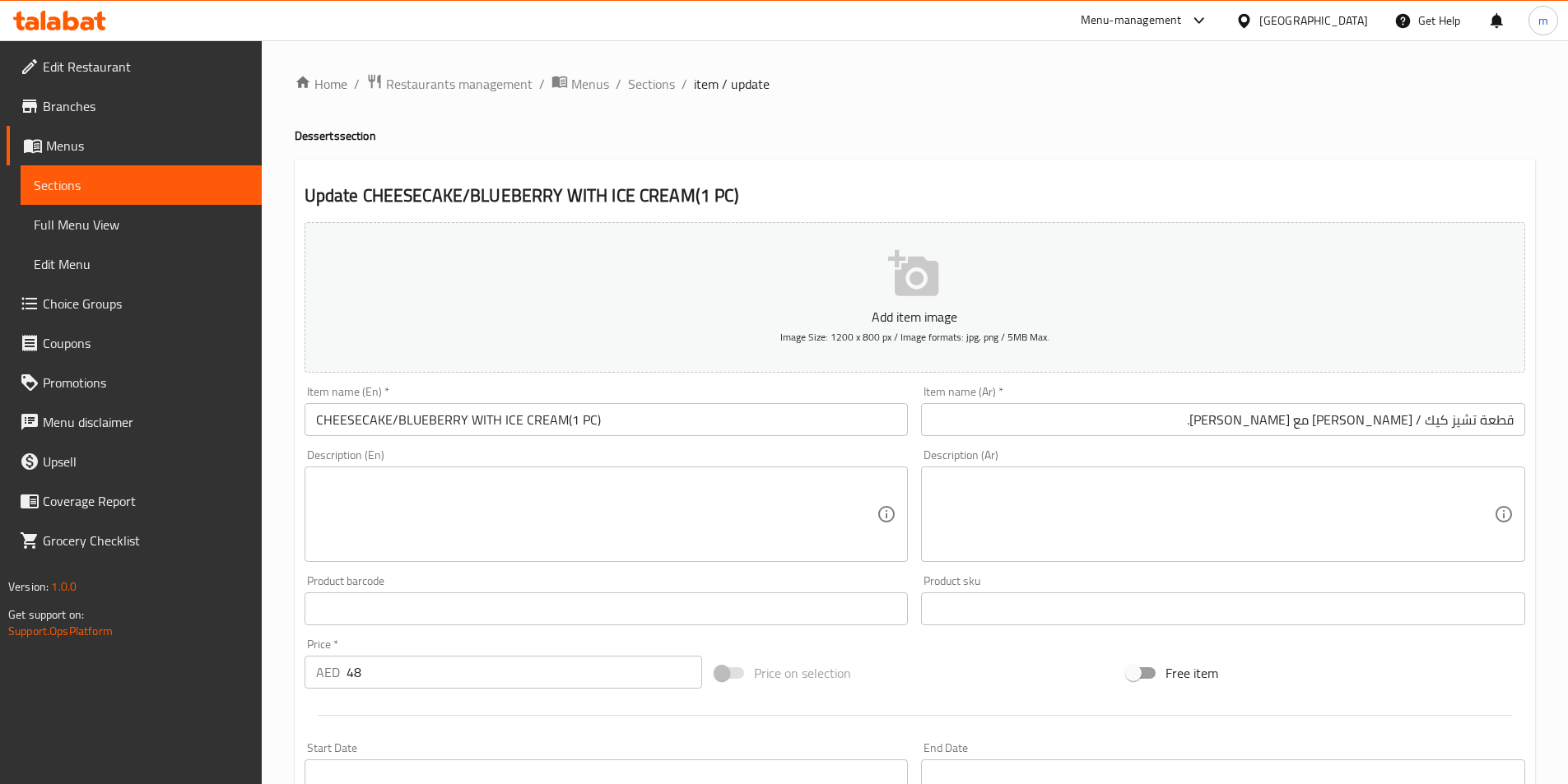
type input "CHEESECAKE"
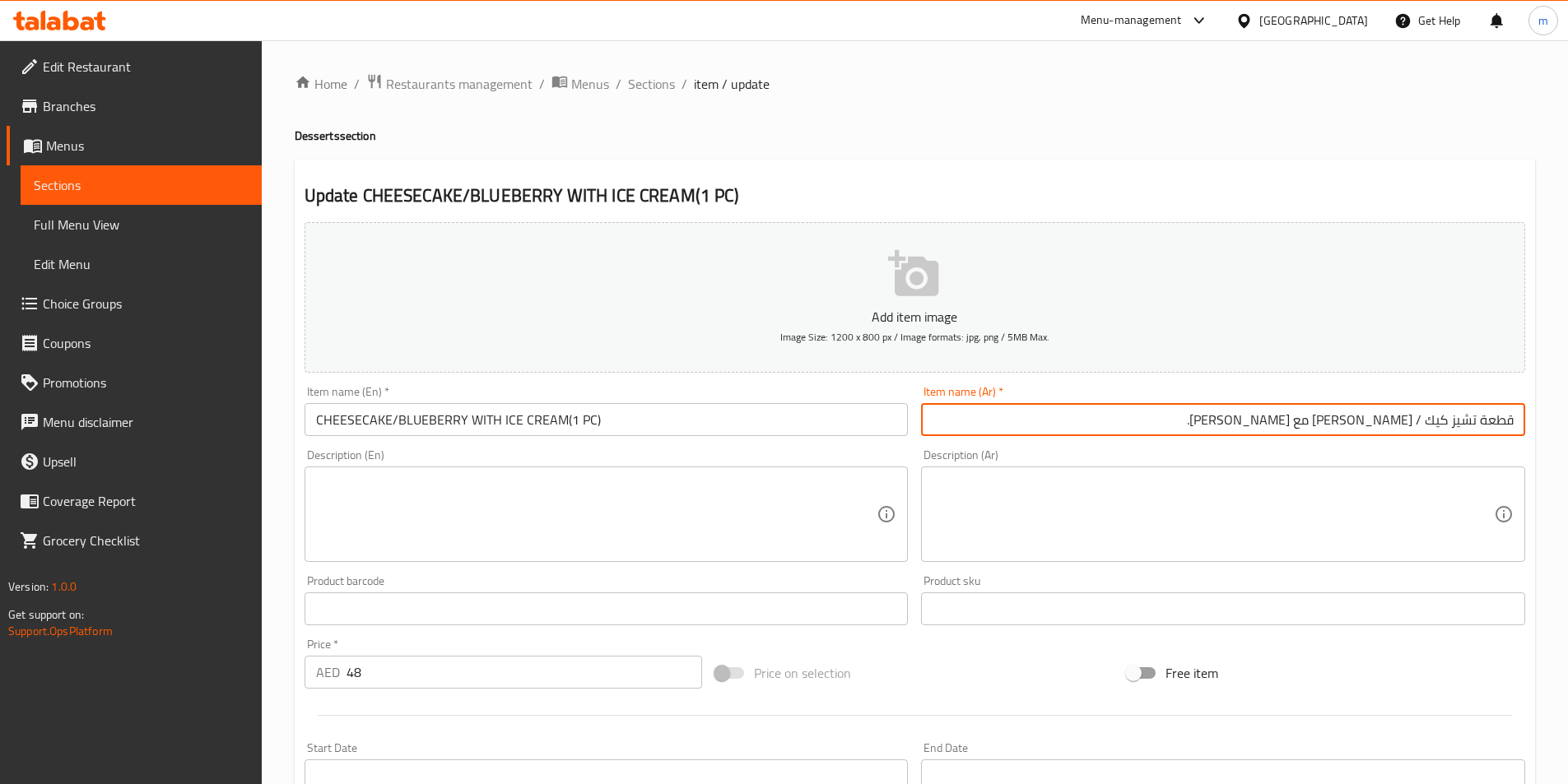
drag, startPoint x: 1426, startPoint y: 427, endPoint x: 1481, endPoint y: 435, distance: 55.6
click at [1481, 435] on input "قطعة تشيز كيك / [PERSON_NAME] مع [PERSON_NAME]." at bounding box center [1223, 419] width 604 height 33
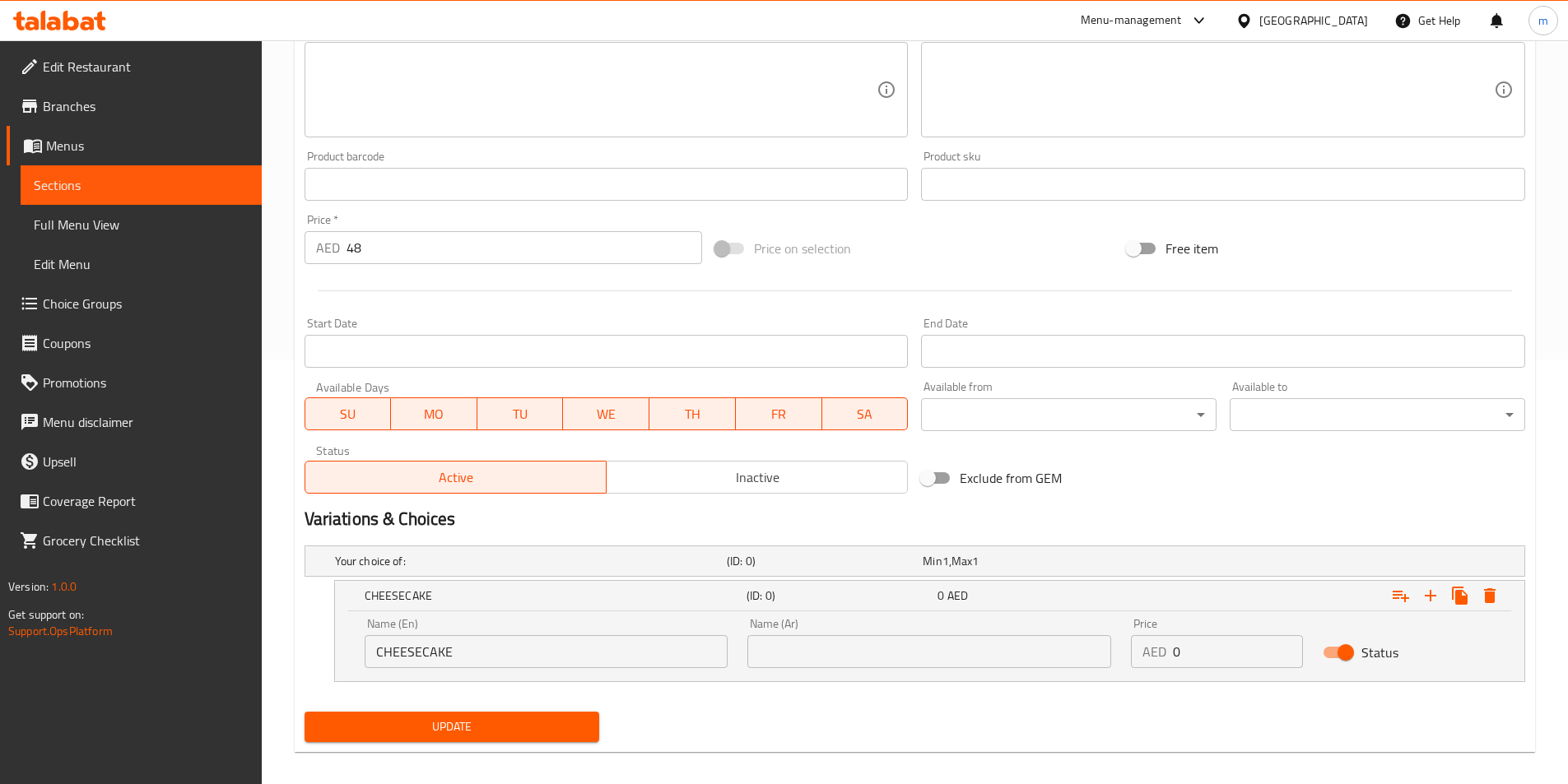
scroll to position [438, 0]
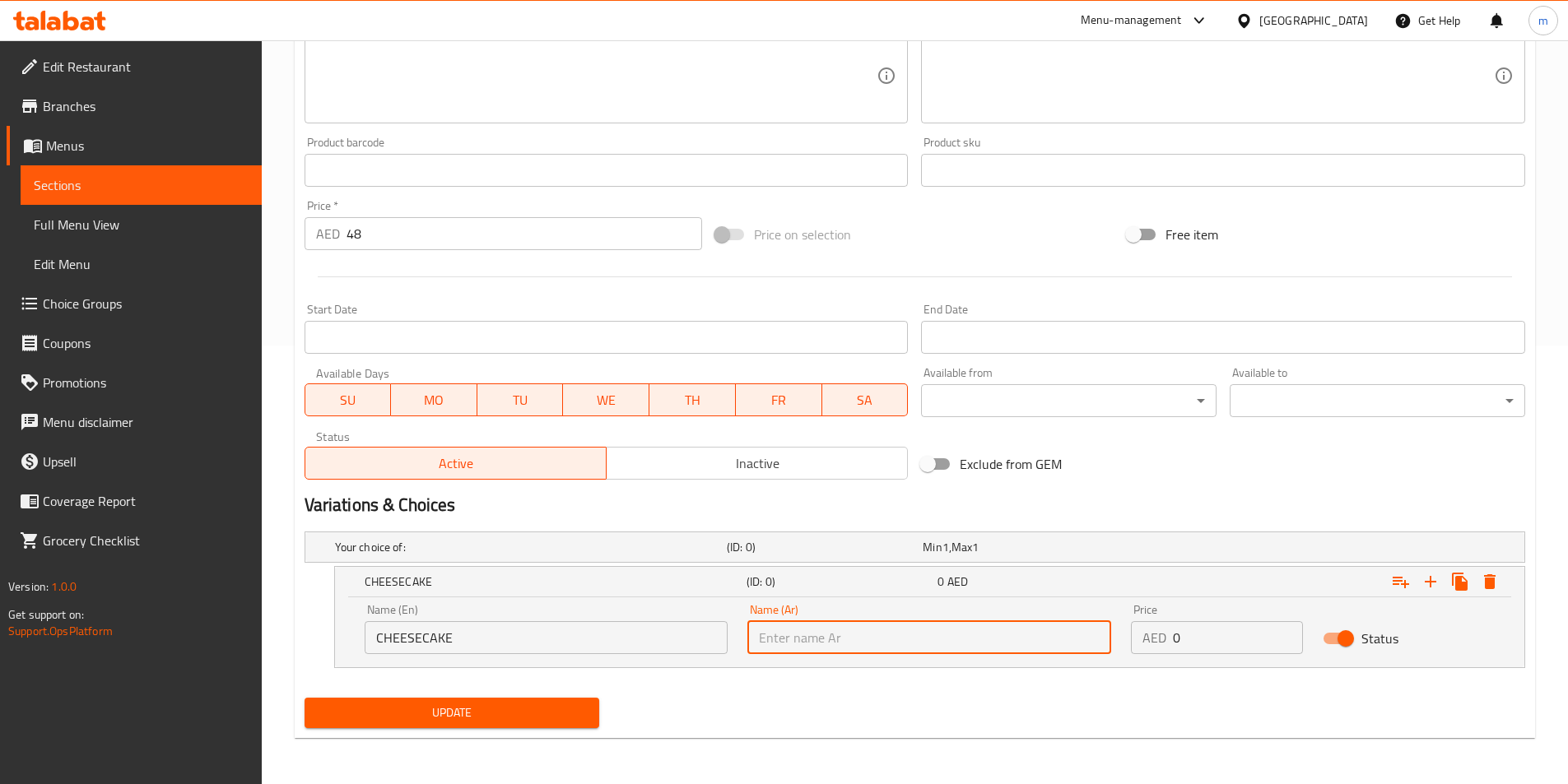
click at [890, 634] on input "text" at bounding box center [929, 637] width 364 height 33
paste input "تشيز كيك"
type input "تشيز كيك"
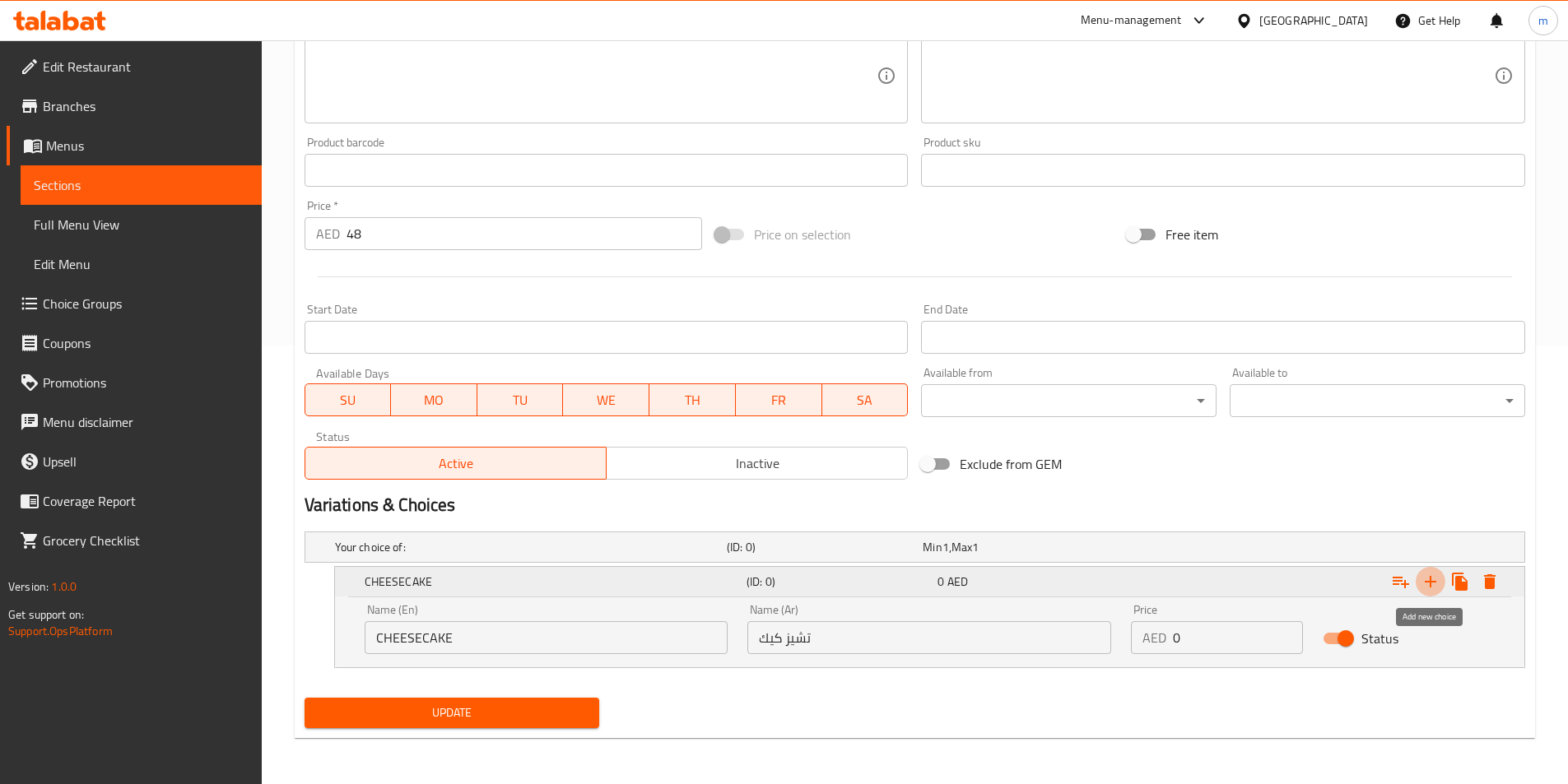
click at [1430, 580] on icon "Expand" at bounding box center [1431, 582] width 12 height 12
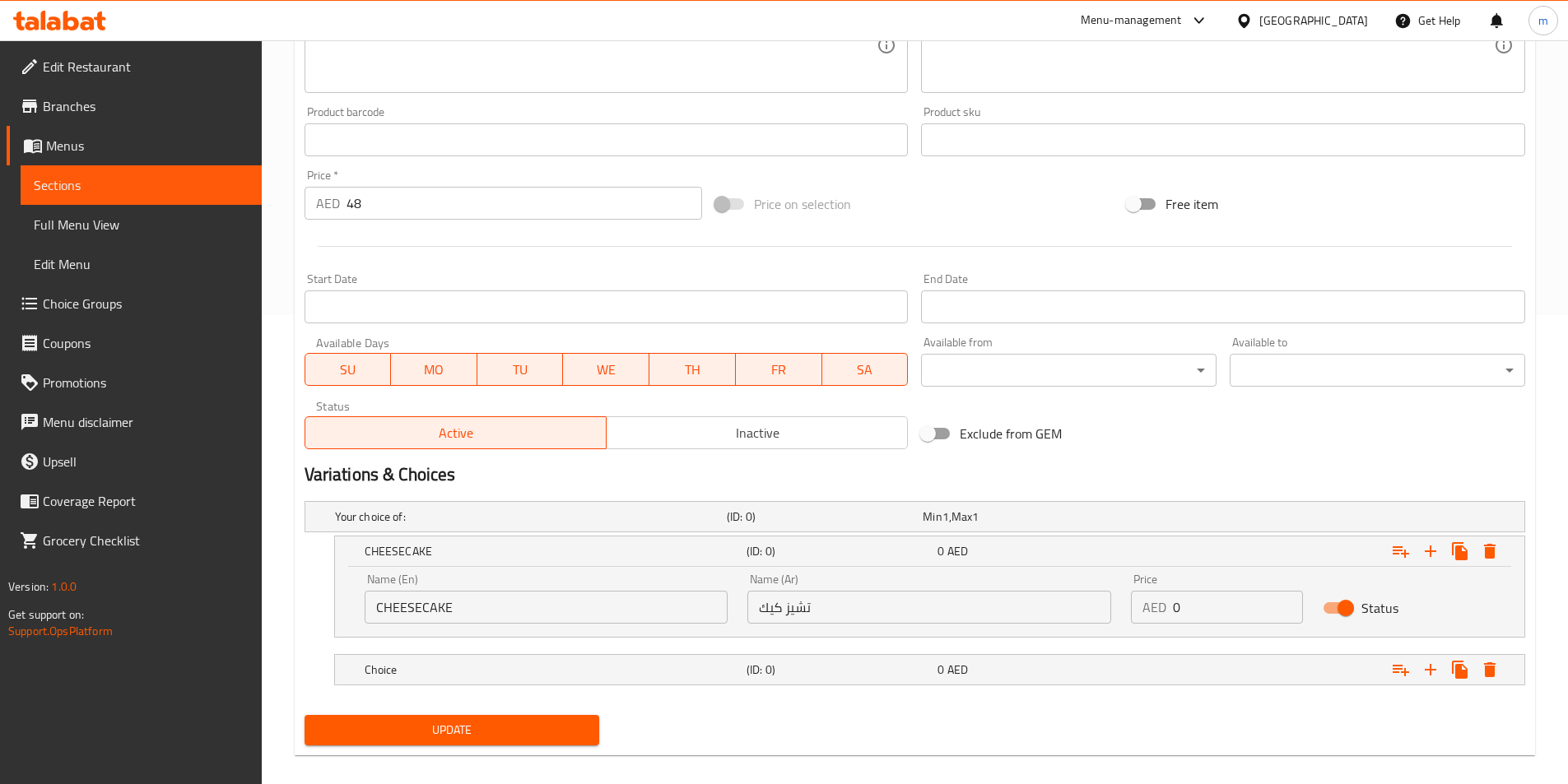
scroll to position [487, 0]
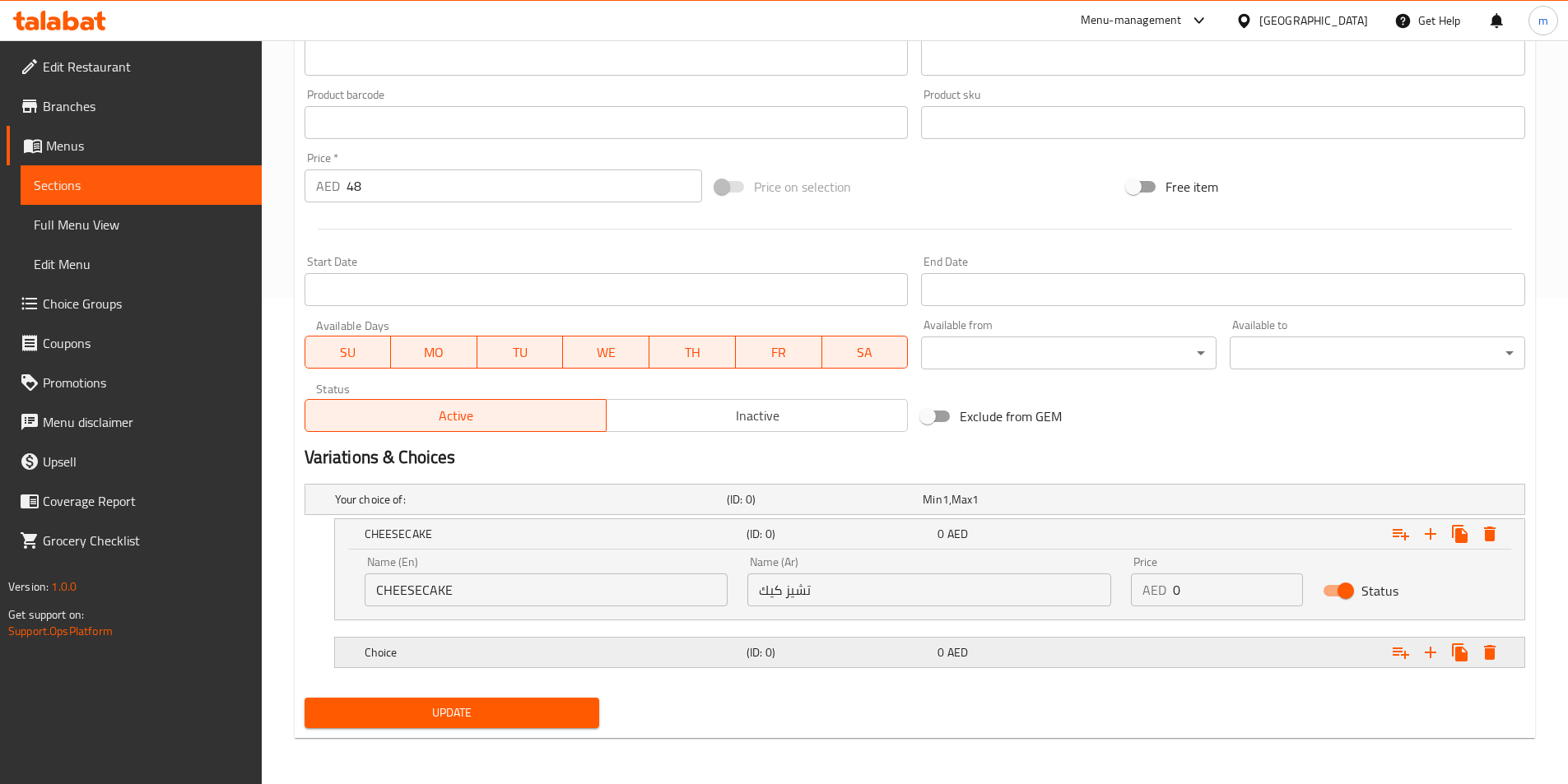
click at [876, 638] on div "Choice (ID: 0) 0 AED" at bounding box center [934, 652] width 1146 height 37
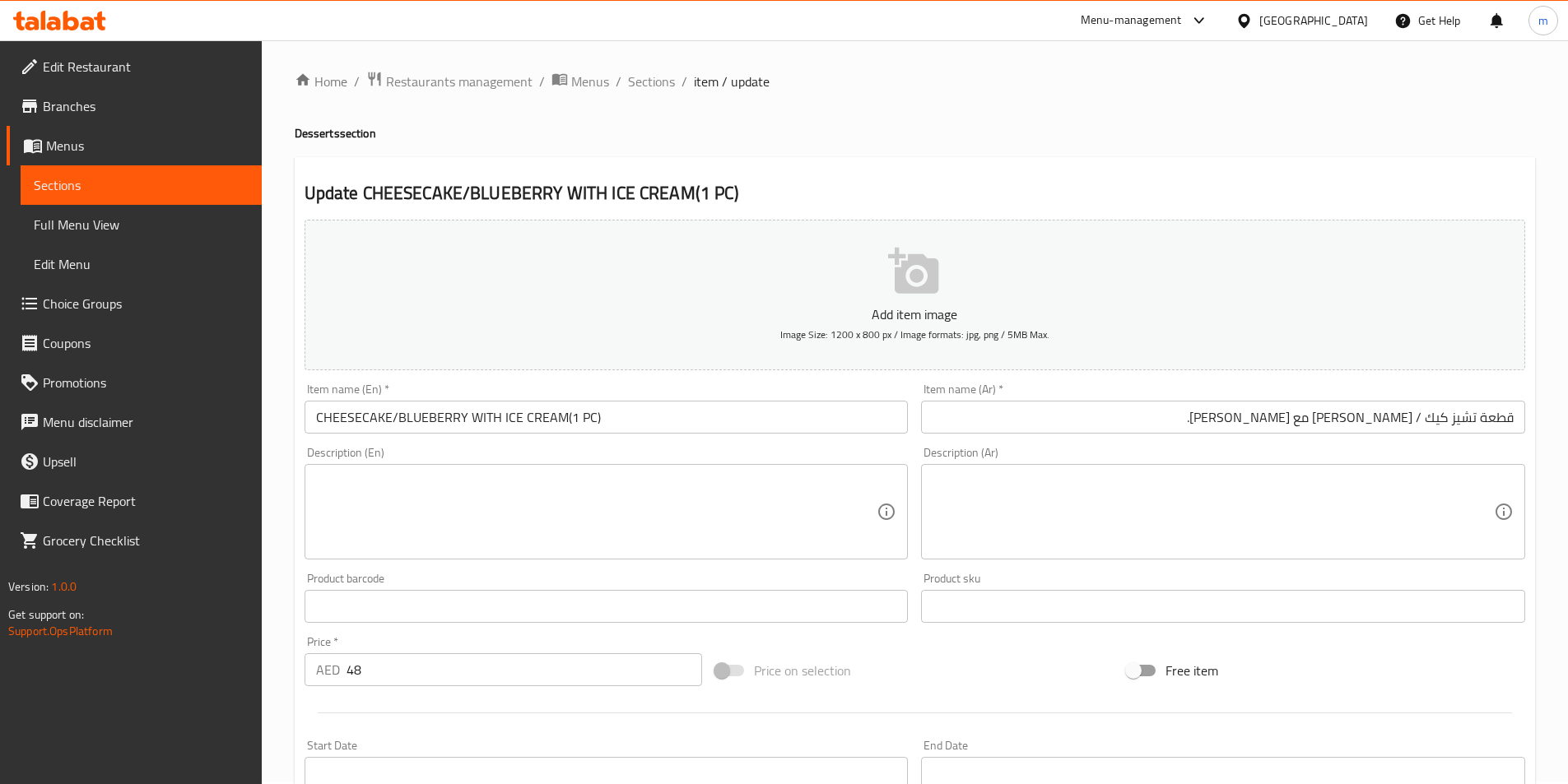
scroll to position [0, 0]
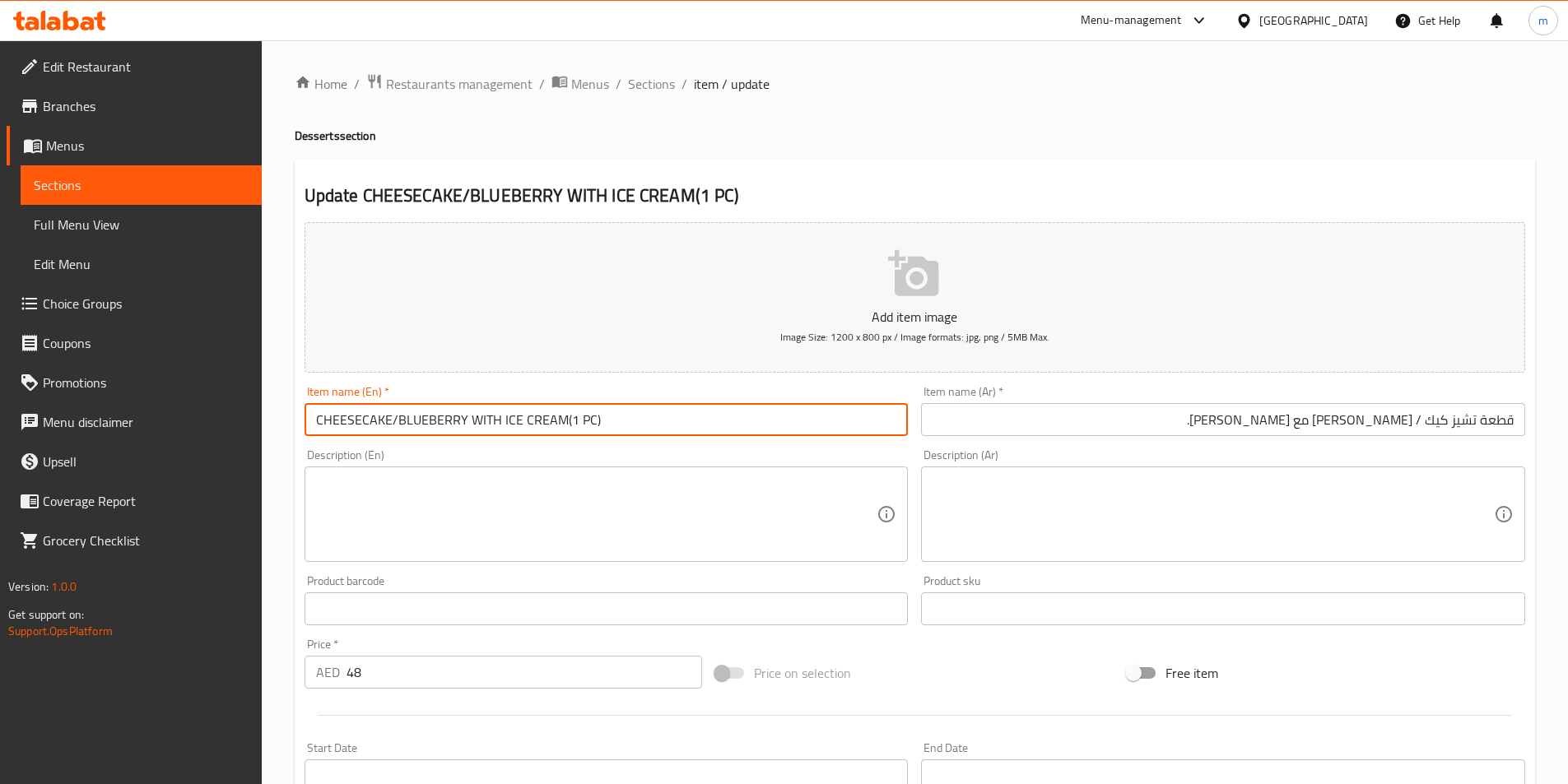
drag, startPoint x: 396, startPoint y: 416, endPoint x: 563, endPoint y: 436, distance: 168.2
click at [563, 436] on input "CHEESECAKE/BLUEBERRY WITH ICE CREAM(1 PC)" at bounding box center [606, 419] width 604 height 33
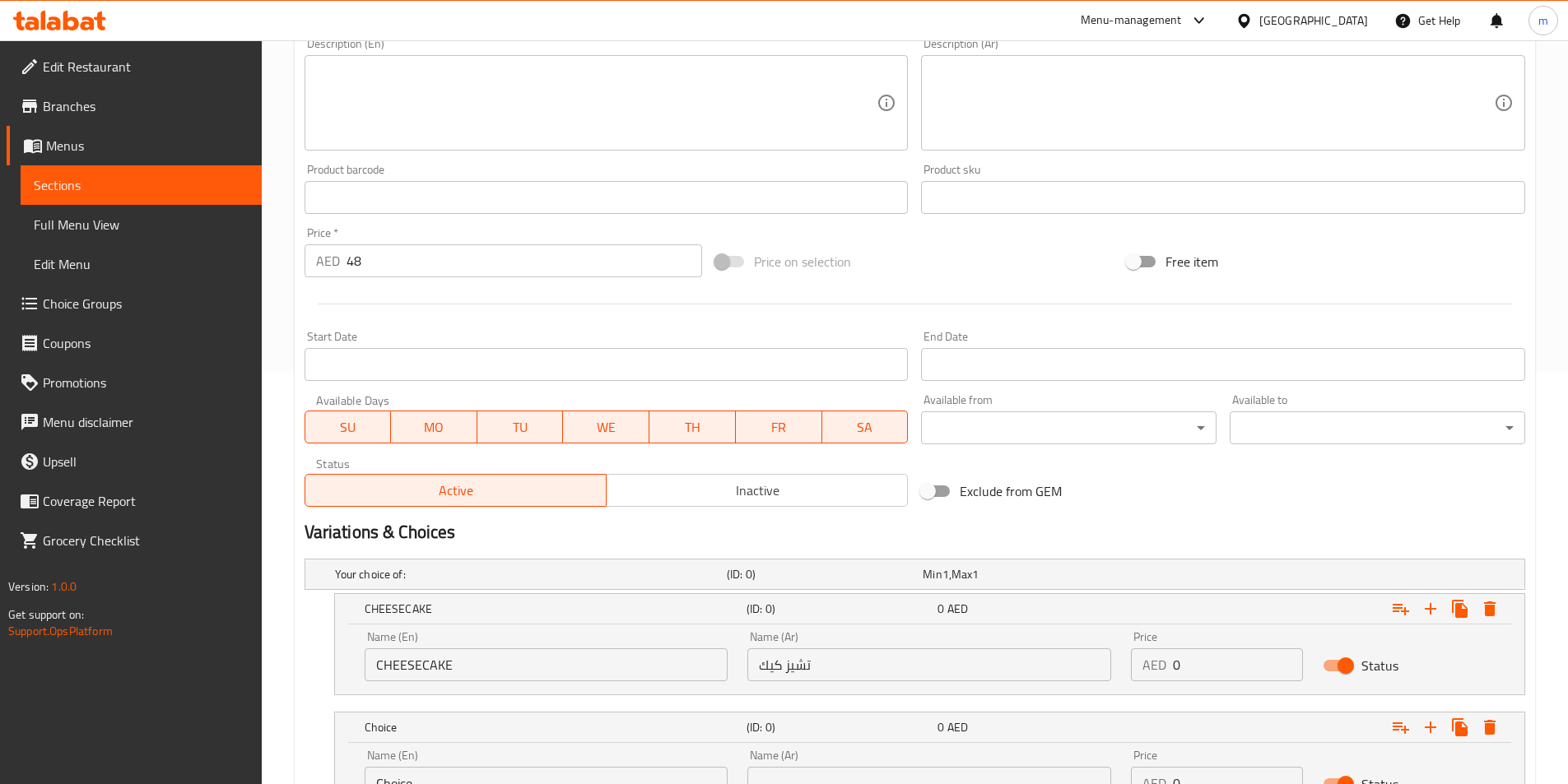
scroll to position [557, 0]
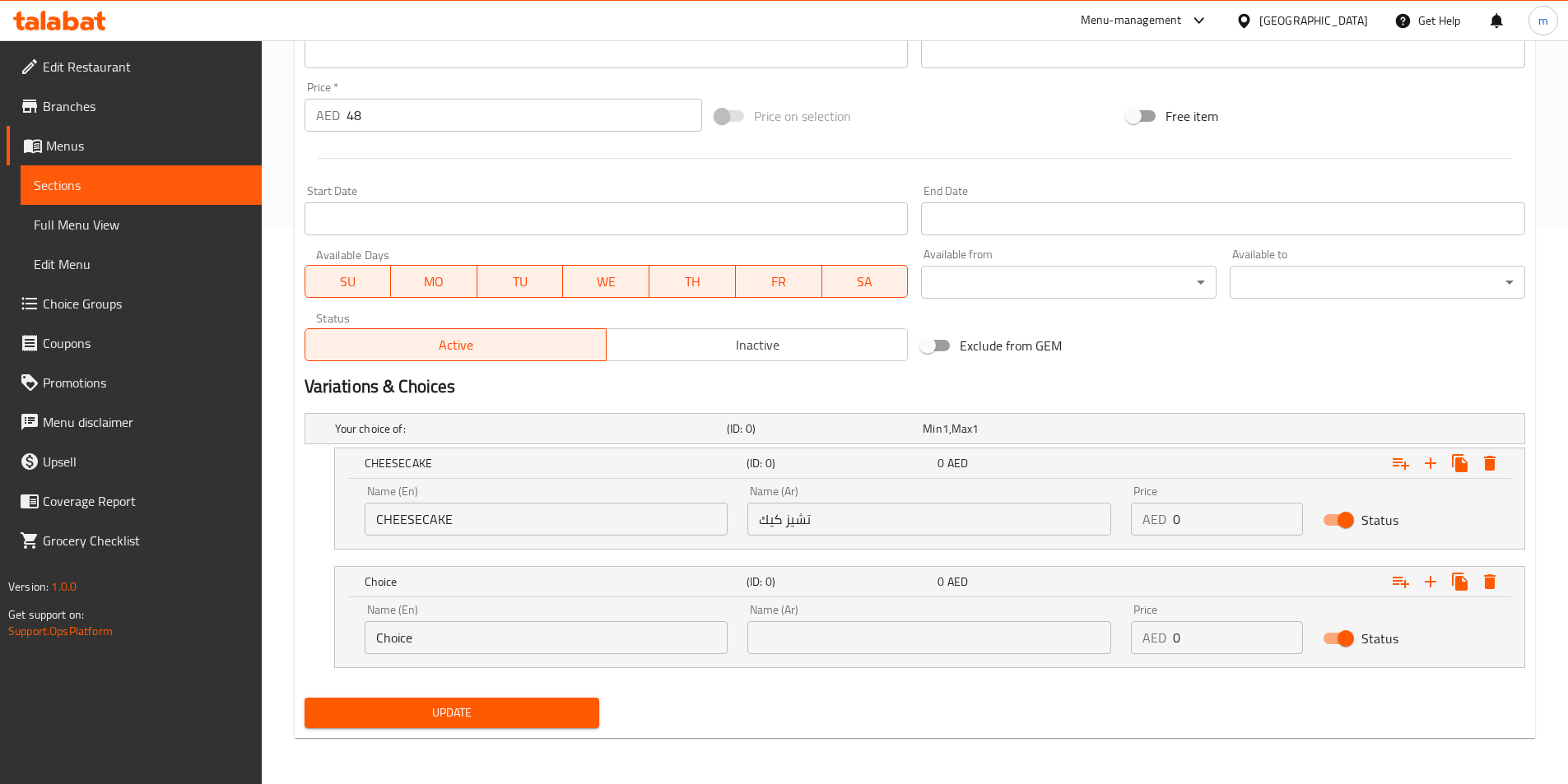
click at [464, 637] on input "Choice" at bounding box center [546, 637] width 364 height 33
paste input "BLUEBERRY WITH ICE CREAM"
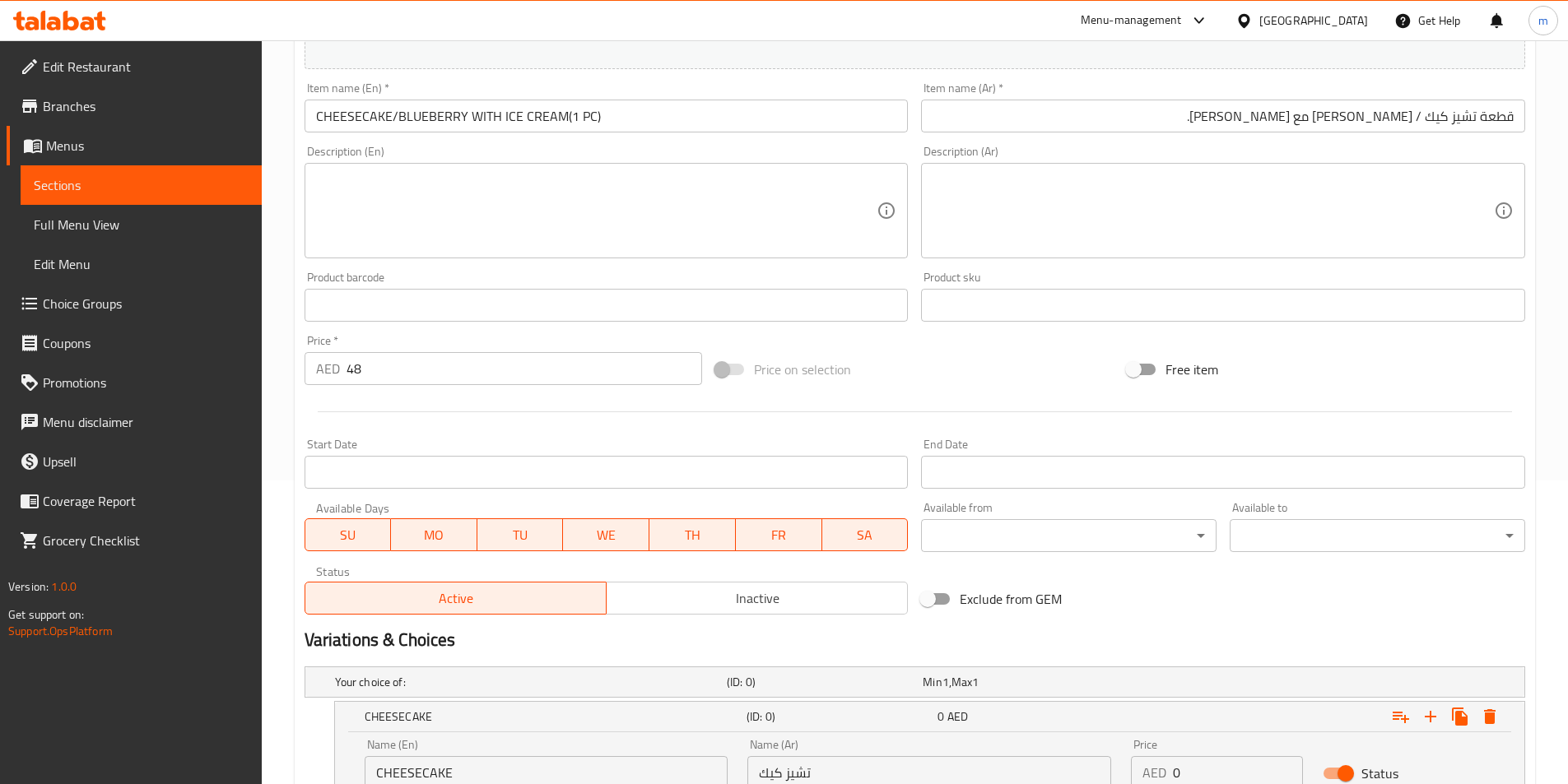
scroll to position [0, 0]
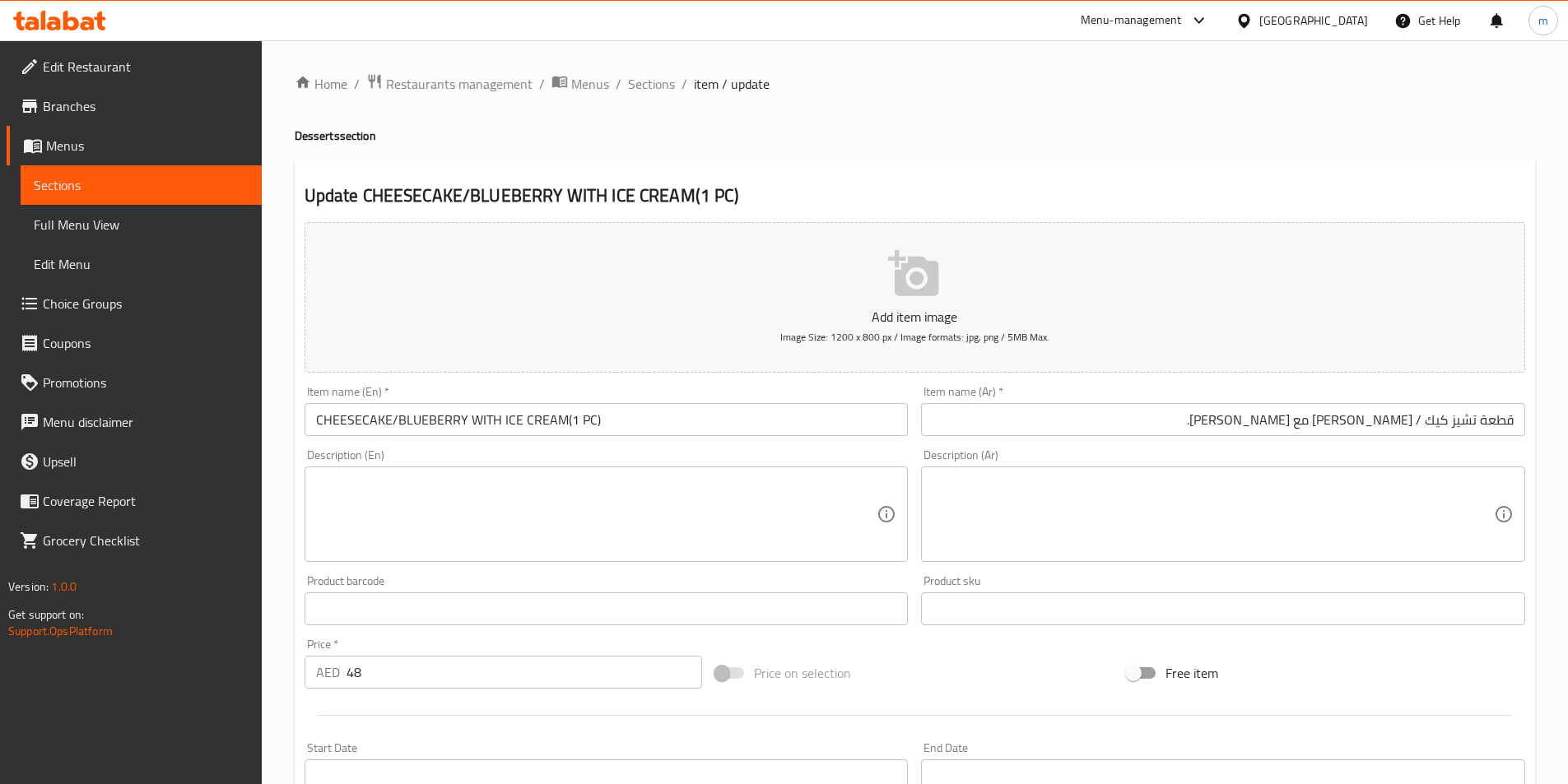
type input "BLUEBERRY WITH ICE CREAM"
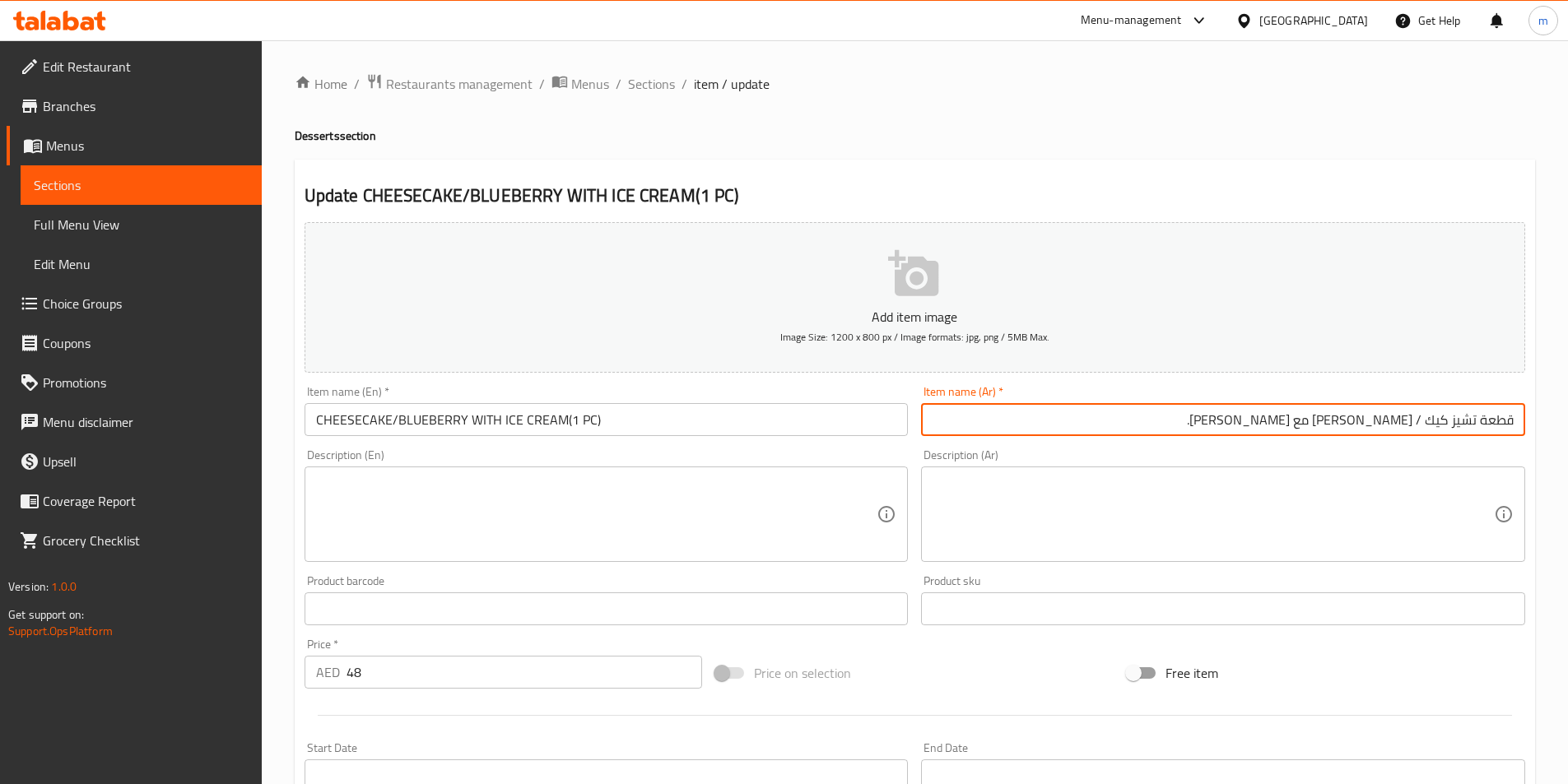
drag, startPoint x: 1296, startPoint y: 422, endPoint x: 1416, endPoint y: 426, distance: 120.1
click at [1416, 426] on input "قطعة تشيز كيك / [PERSON_NAME] مع [PERSON_NAME]." at bounding box center [1223, 419] width 604 height 33
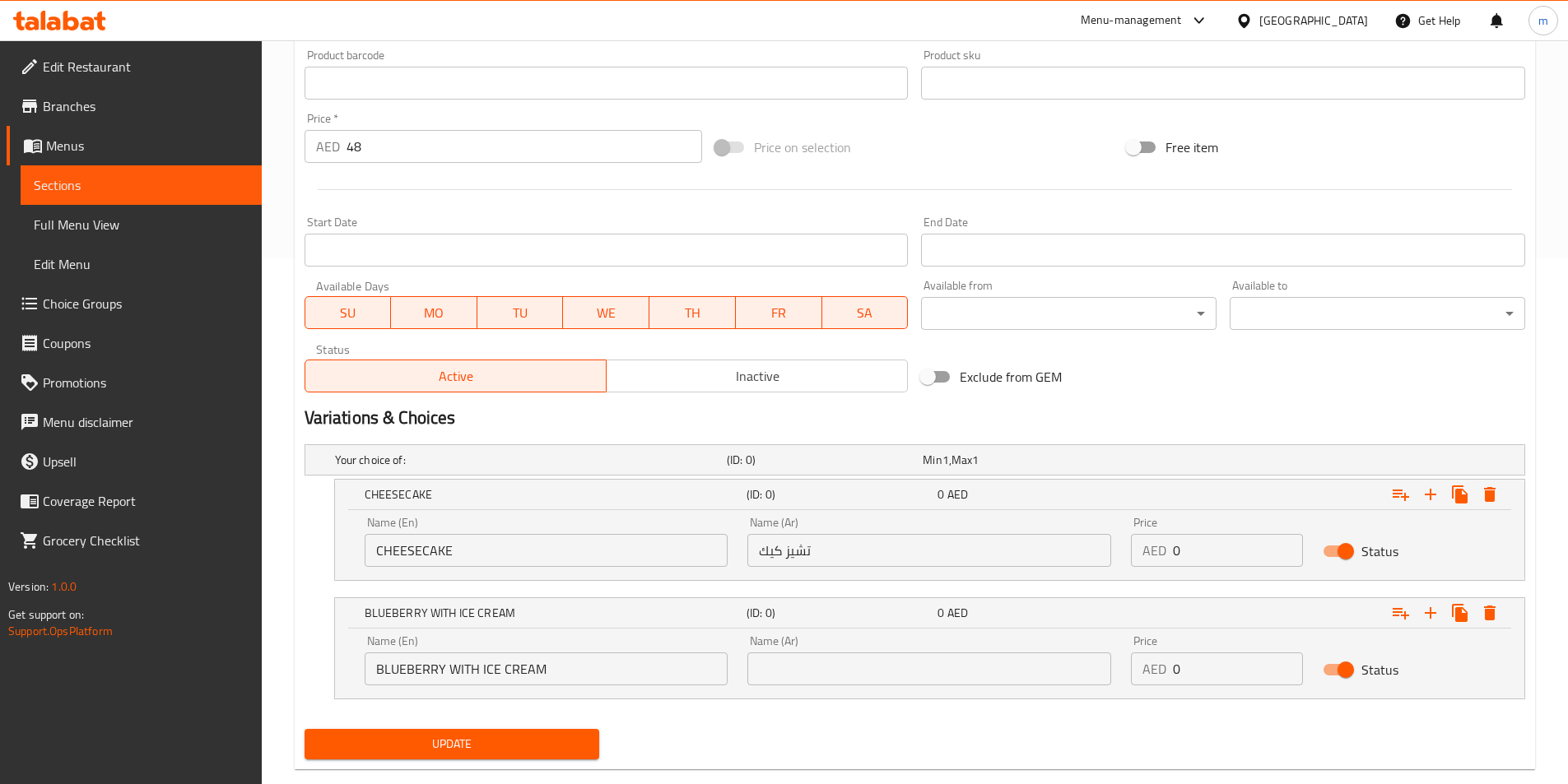
scroll to position [557, 0]
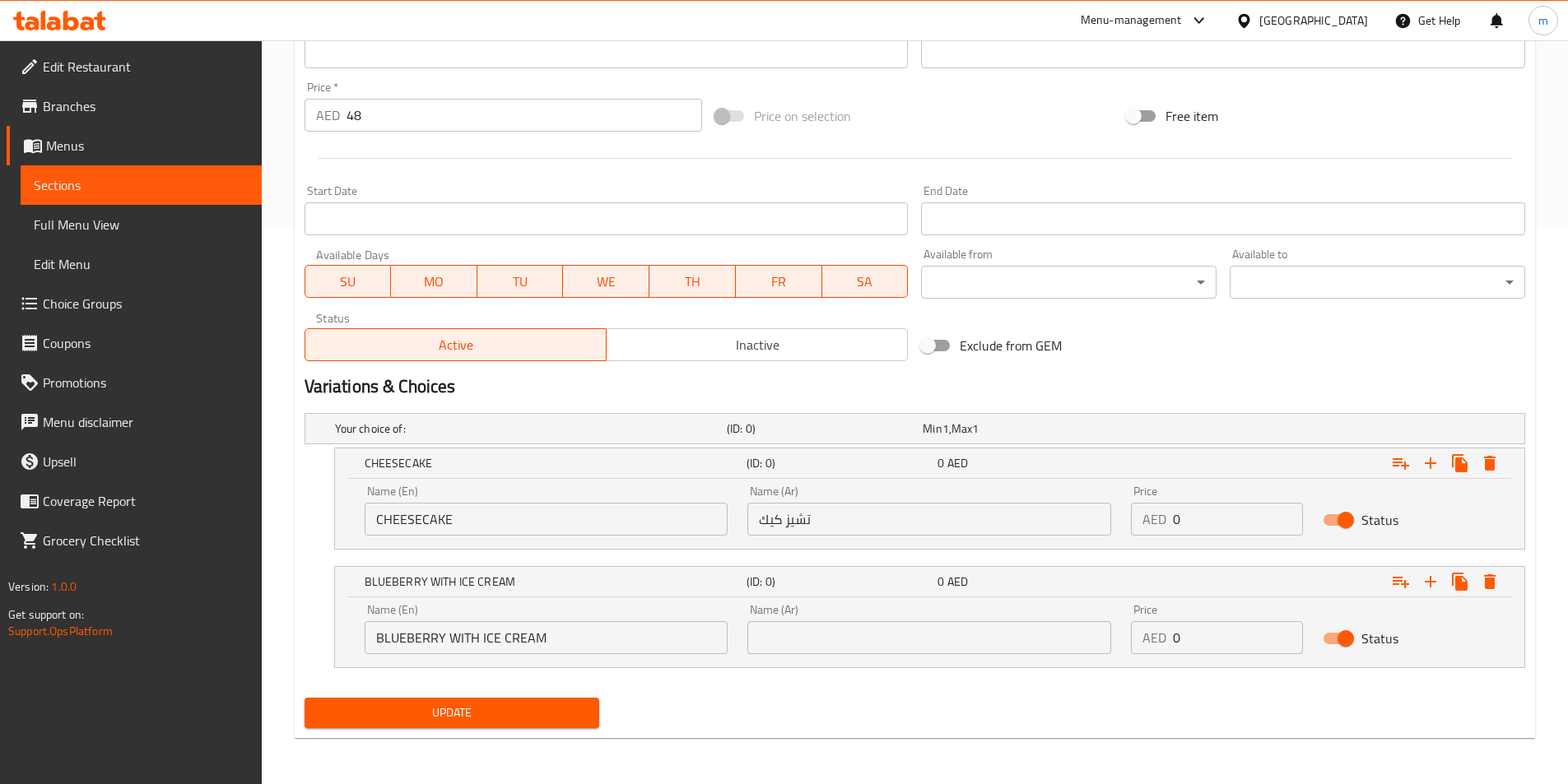
click at [864, 643] on input "text" at bounding box center [929, 637] width 364 height 33
paste input "[PERSON_NAME] مع [PERSON_NAME]"
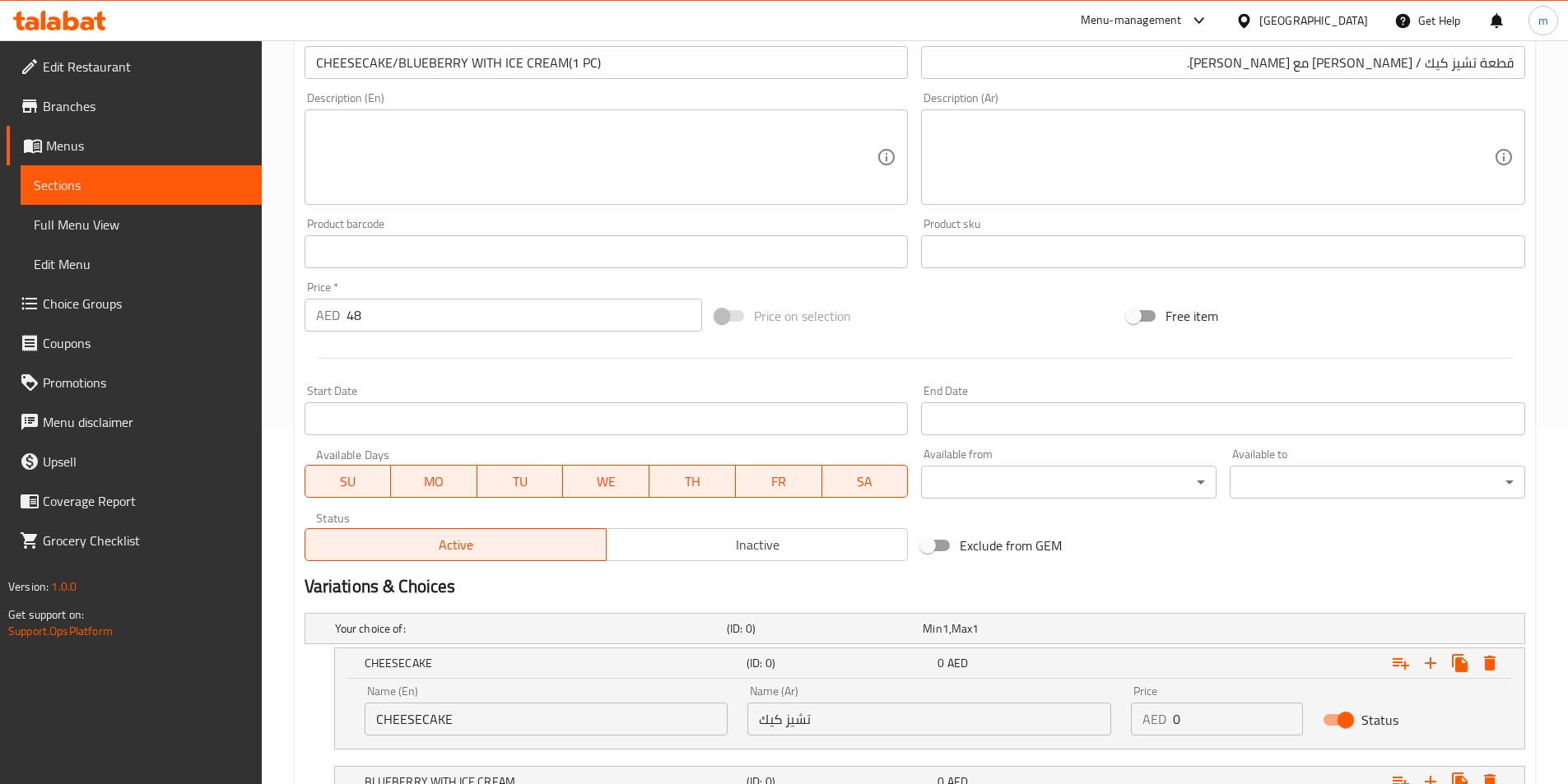
scroll to position [146, 0]
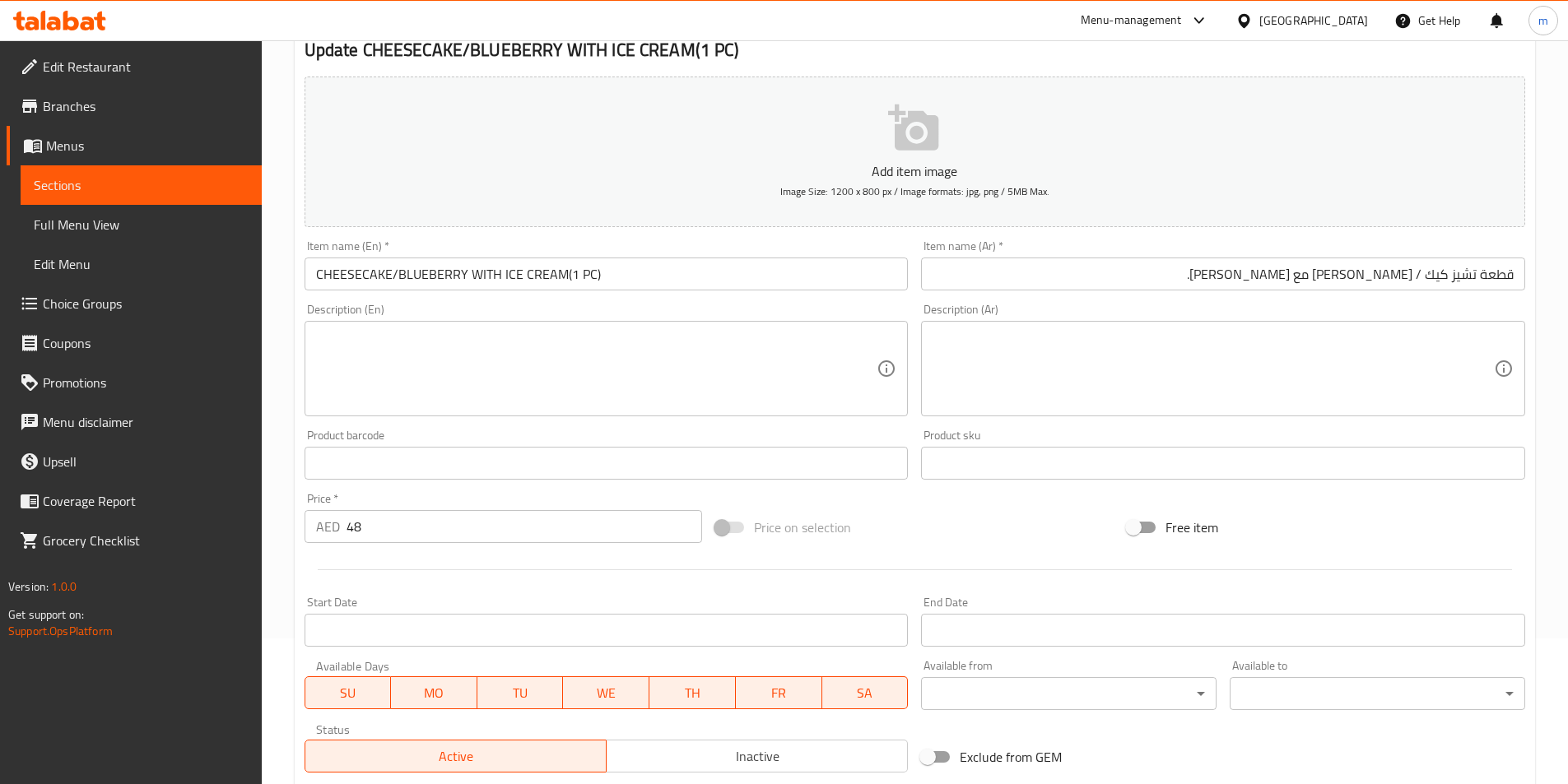
type input "[PERSON_NAME] مع [PERSON_NAME]"
drag, startPoint x: 405, startPoint y: 526, endPoint x: 302, endPoint y: 523, distance: 103.0
click at [302, 523] on div "Price   * AED 48 Price *" at bounding box center [504, 518] width 412 height 63
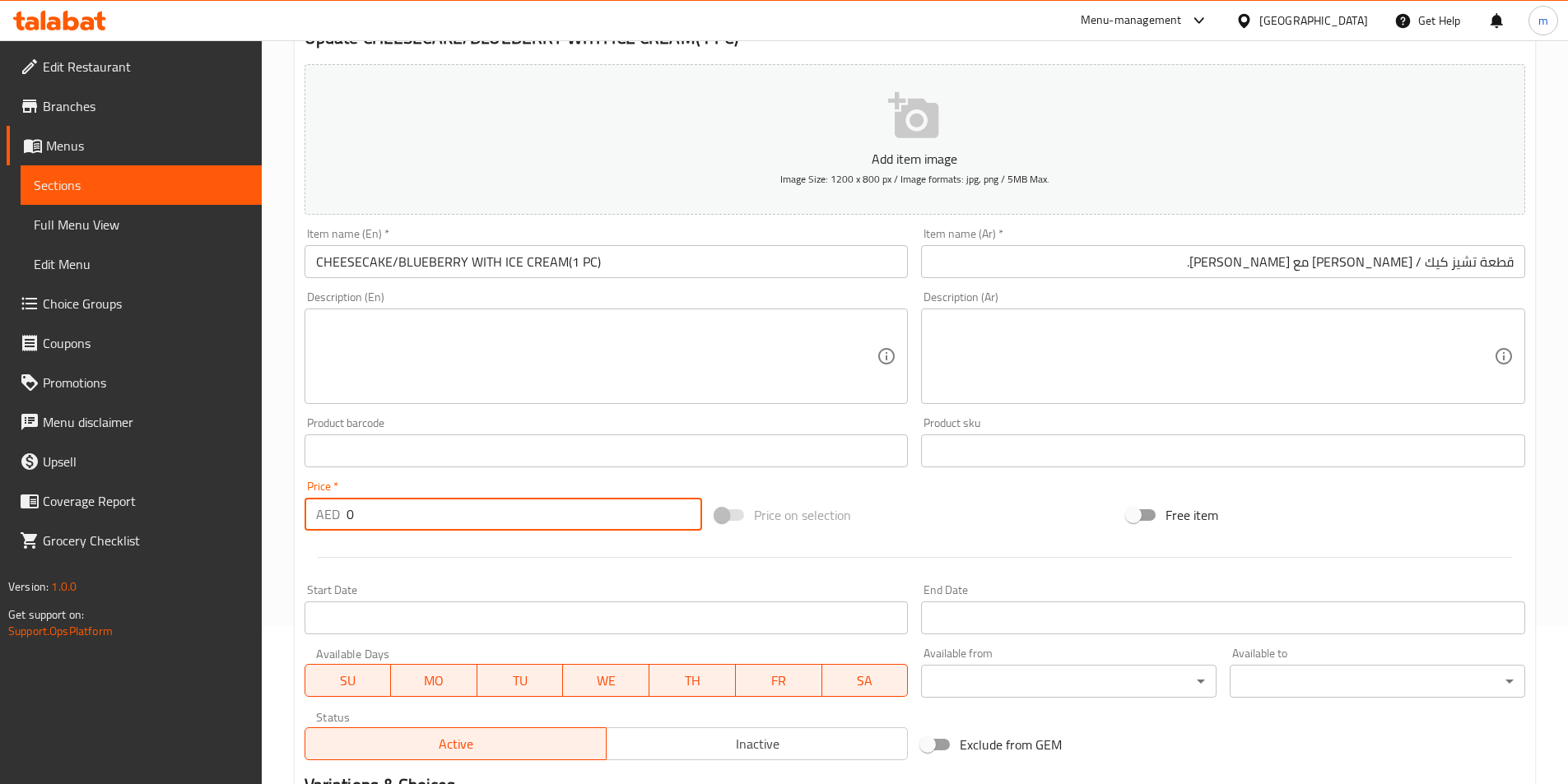
scroll to position [557, 0]
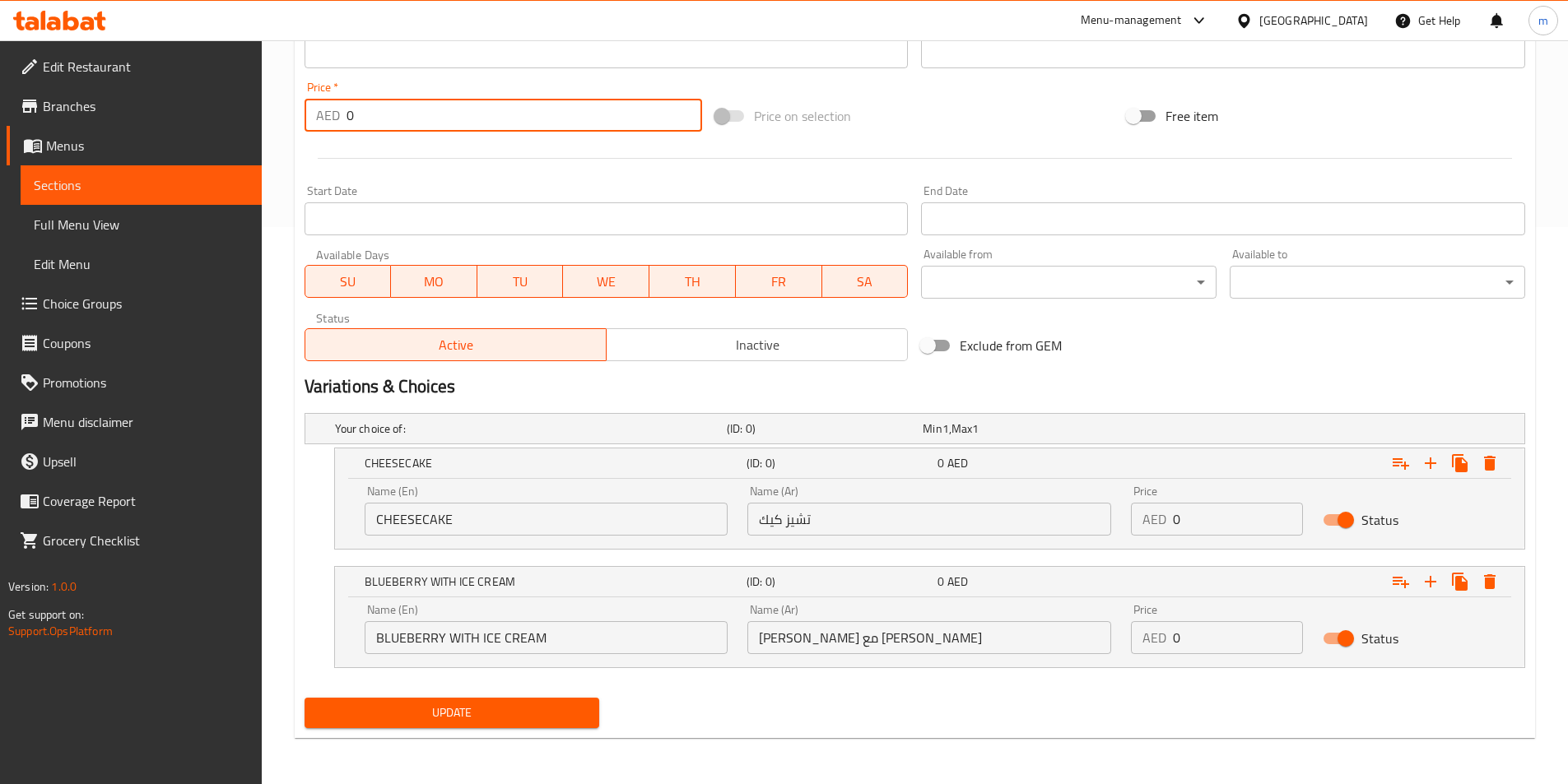
type input "0"
click at [1229, 525] on input "0" at bounding box center [1238, 518] width 130 height 33
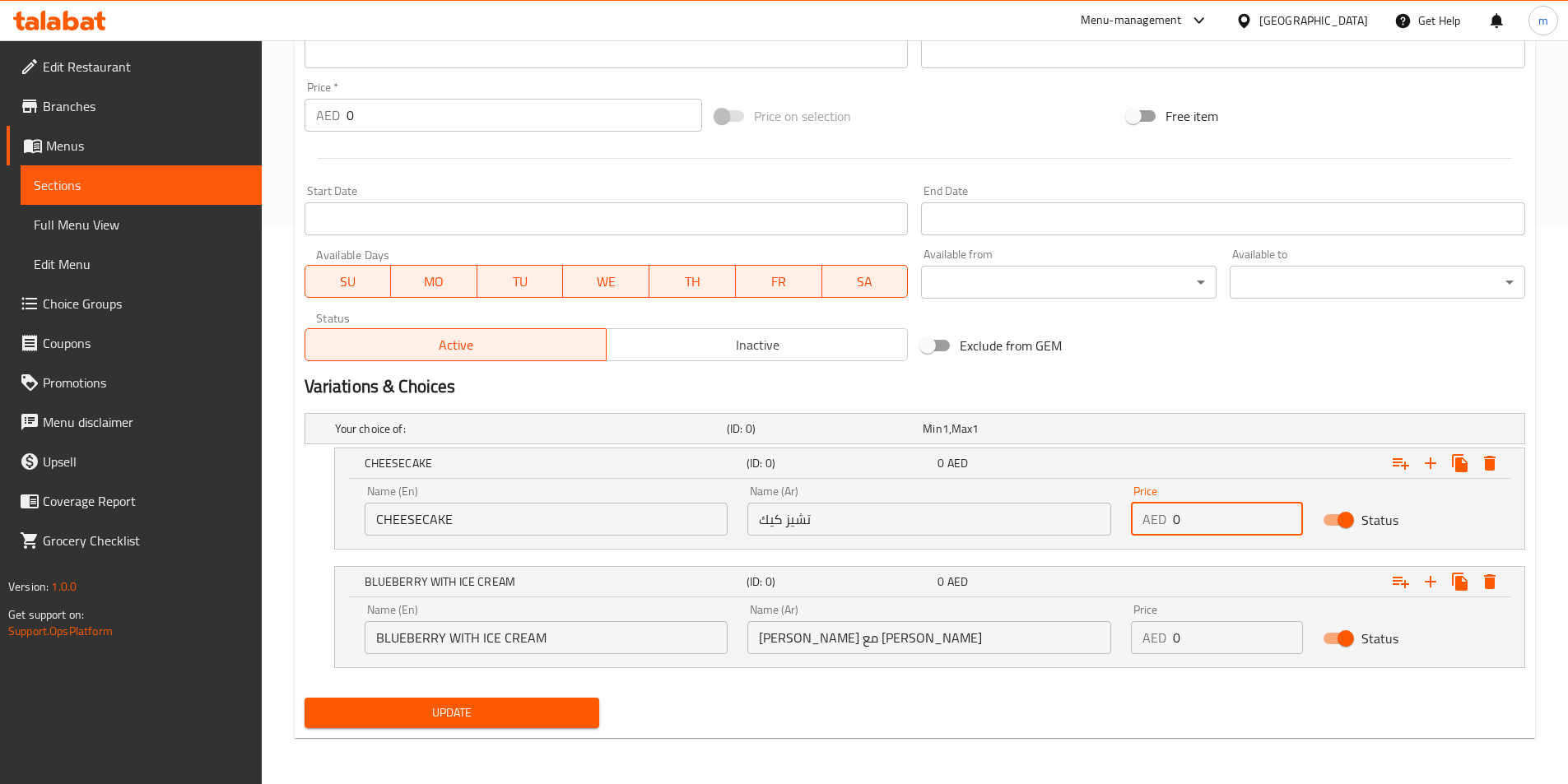
click at [1229, 525] on input "0" at bounding box center [1238, 518] width 130 height 33
type input "48"
click at [1195, 633] on input "0" at bounding box center [1238, 637] width 130 height 33
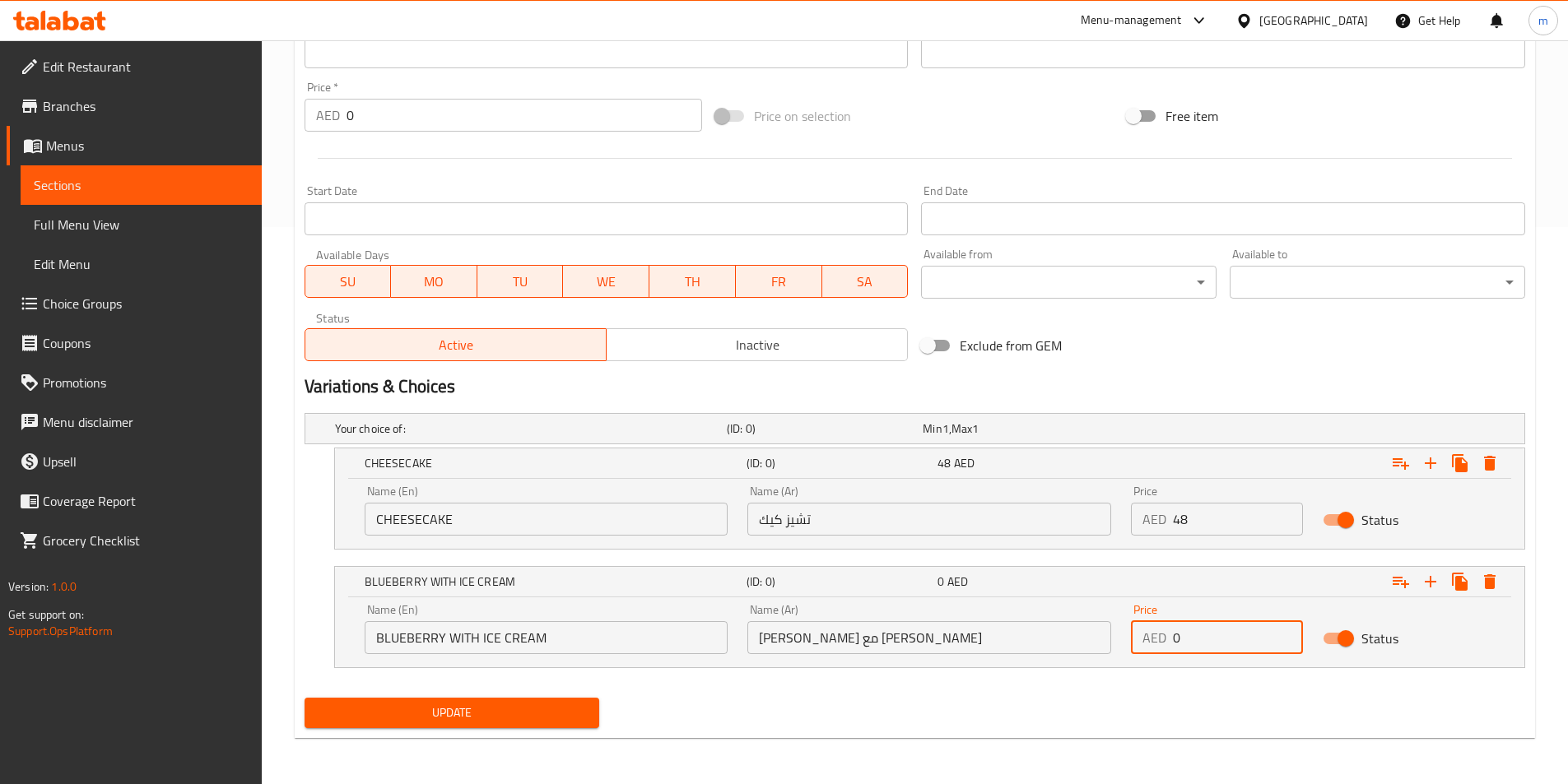
click at [1195, 633] on input "0" at bounding box center [1238, 637] width 130 height 33
type input "48"
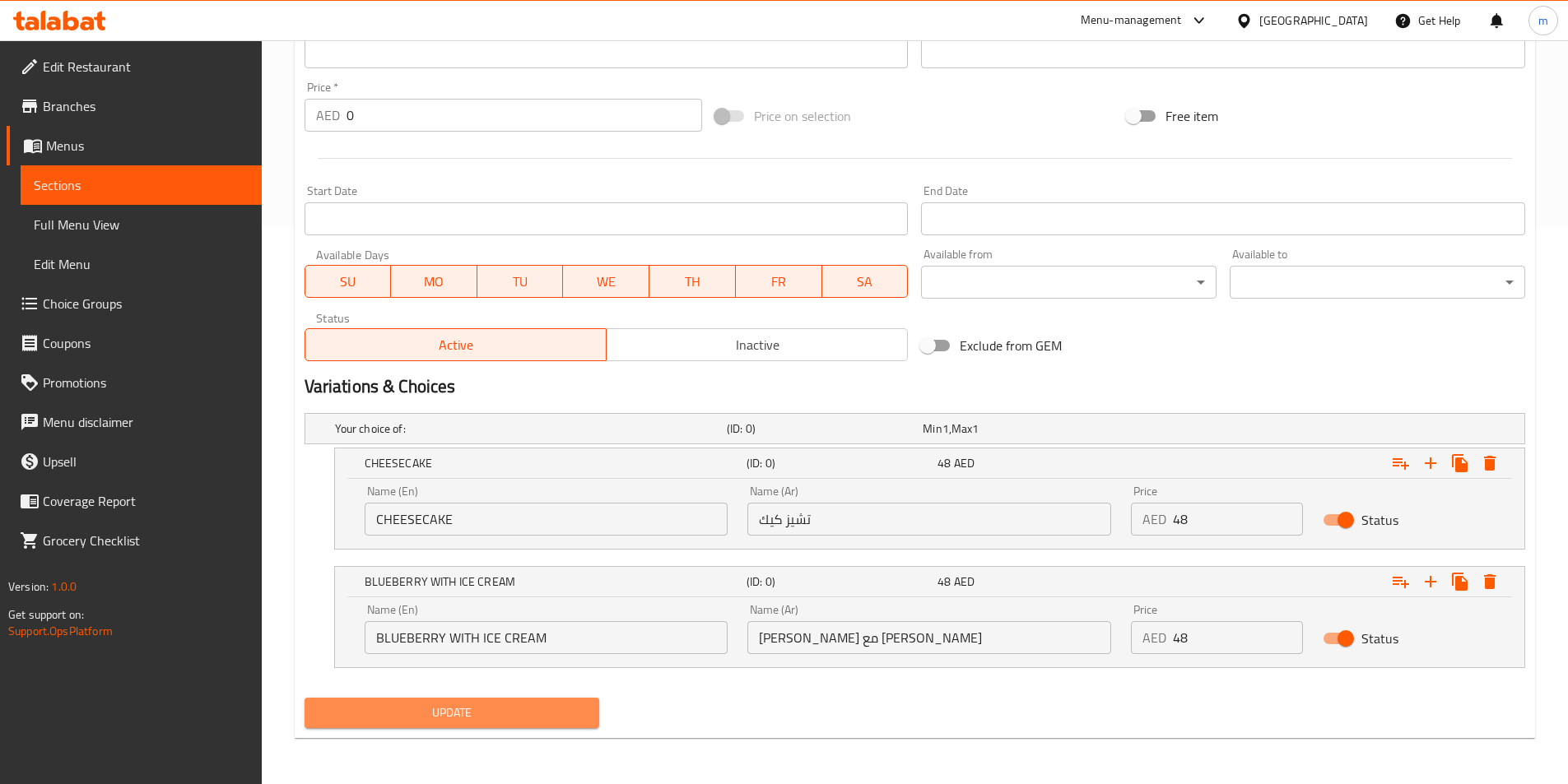
click at [499, 710] on span "Update" at bounding box center [451, 713] width 269 height 21
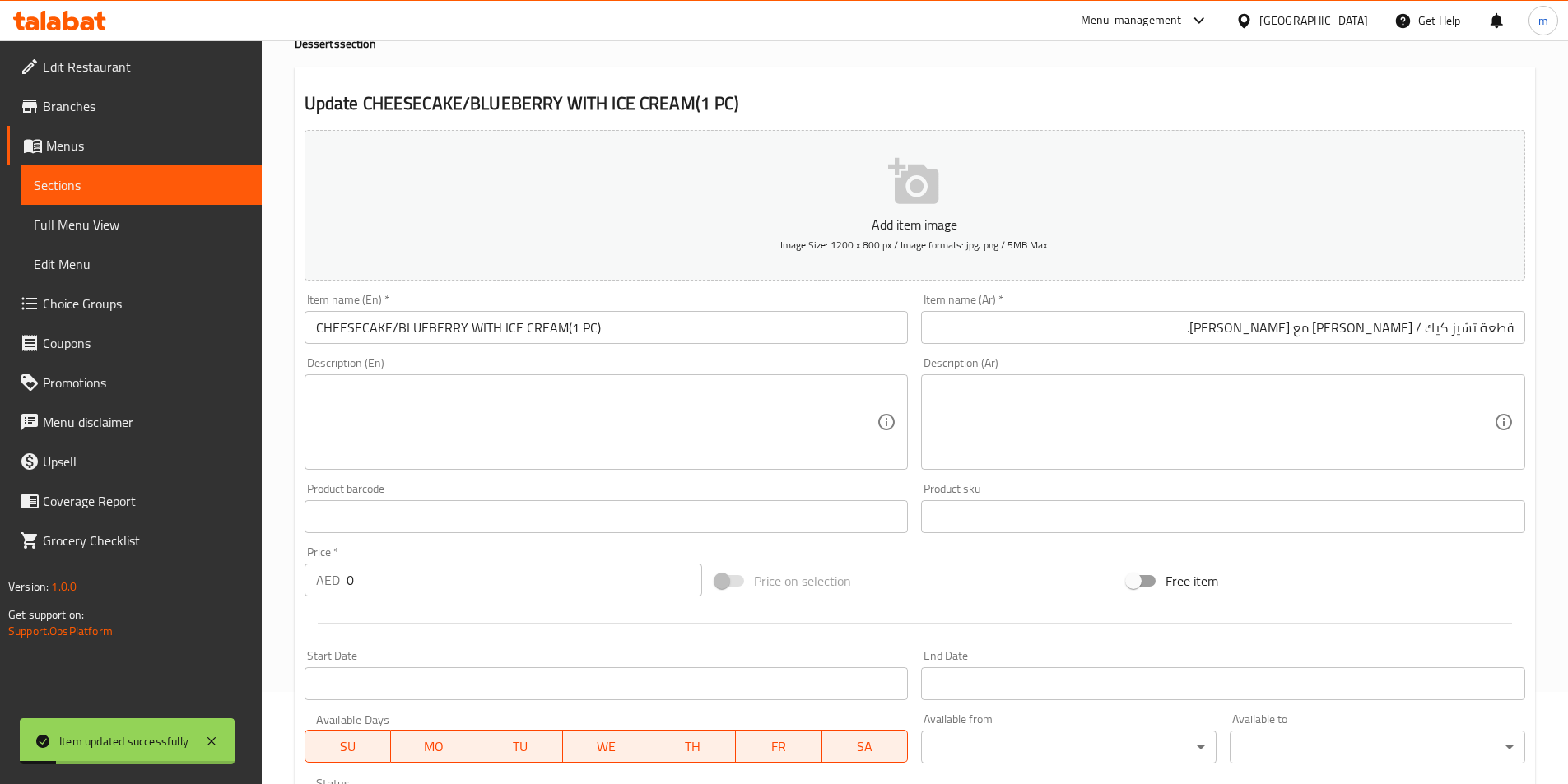
scroll to position [0, 0]
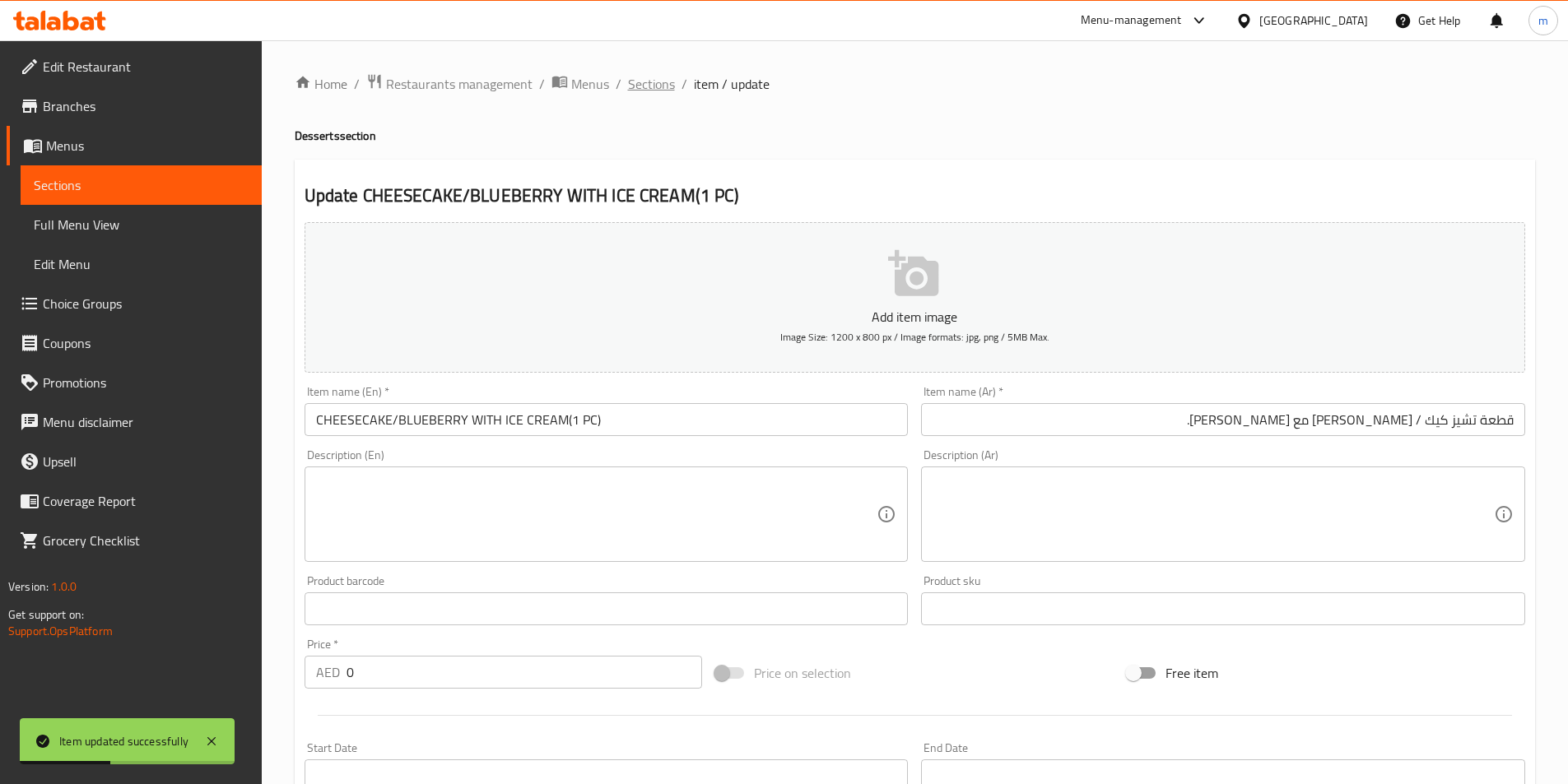
click at [629, 89] on span "Sections" at bounding box center [651, 84] width 47 height 20
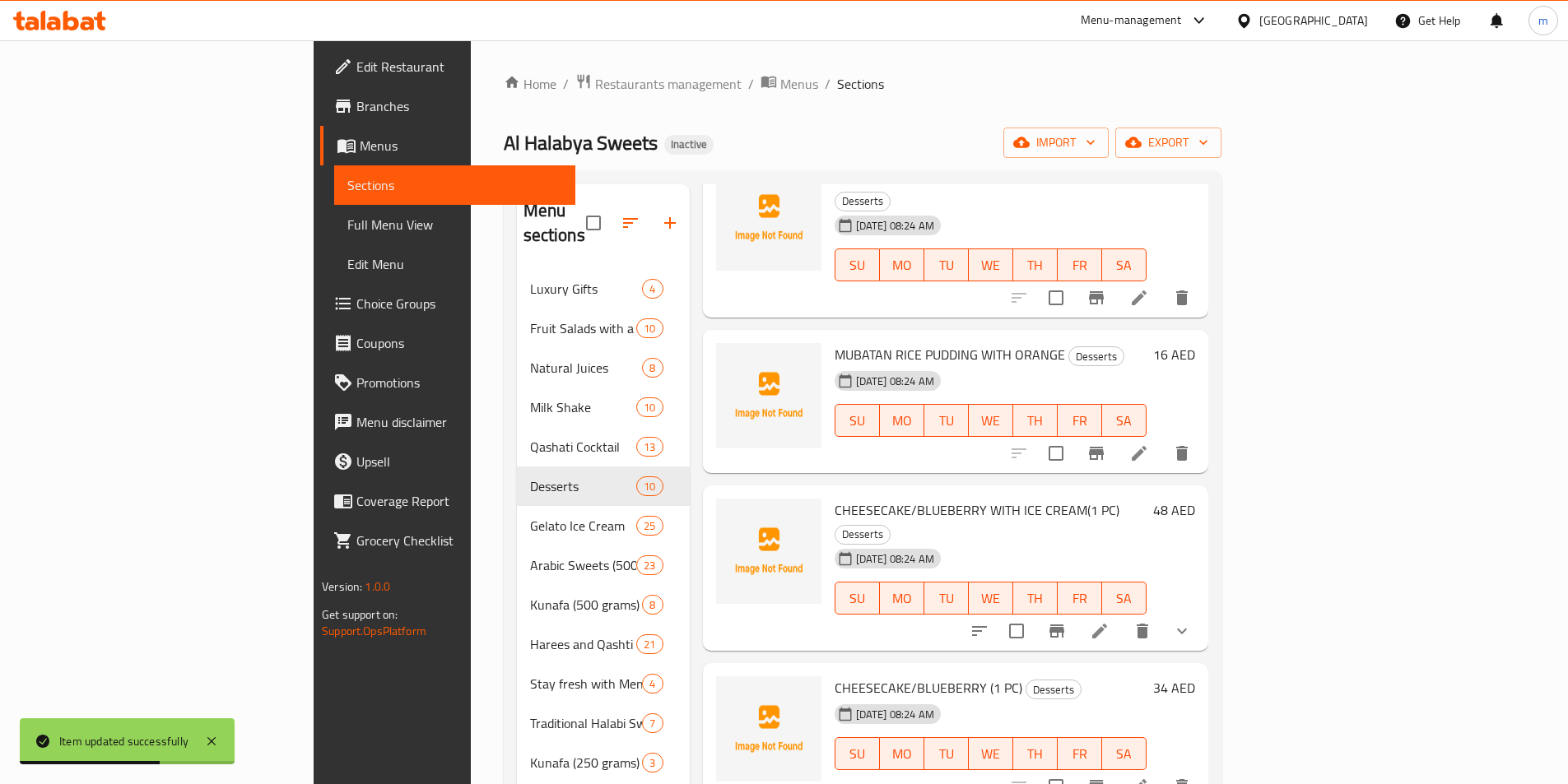
scroll to position [658, 0]
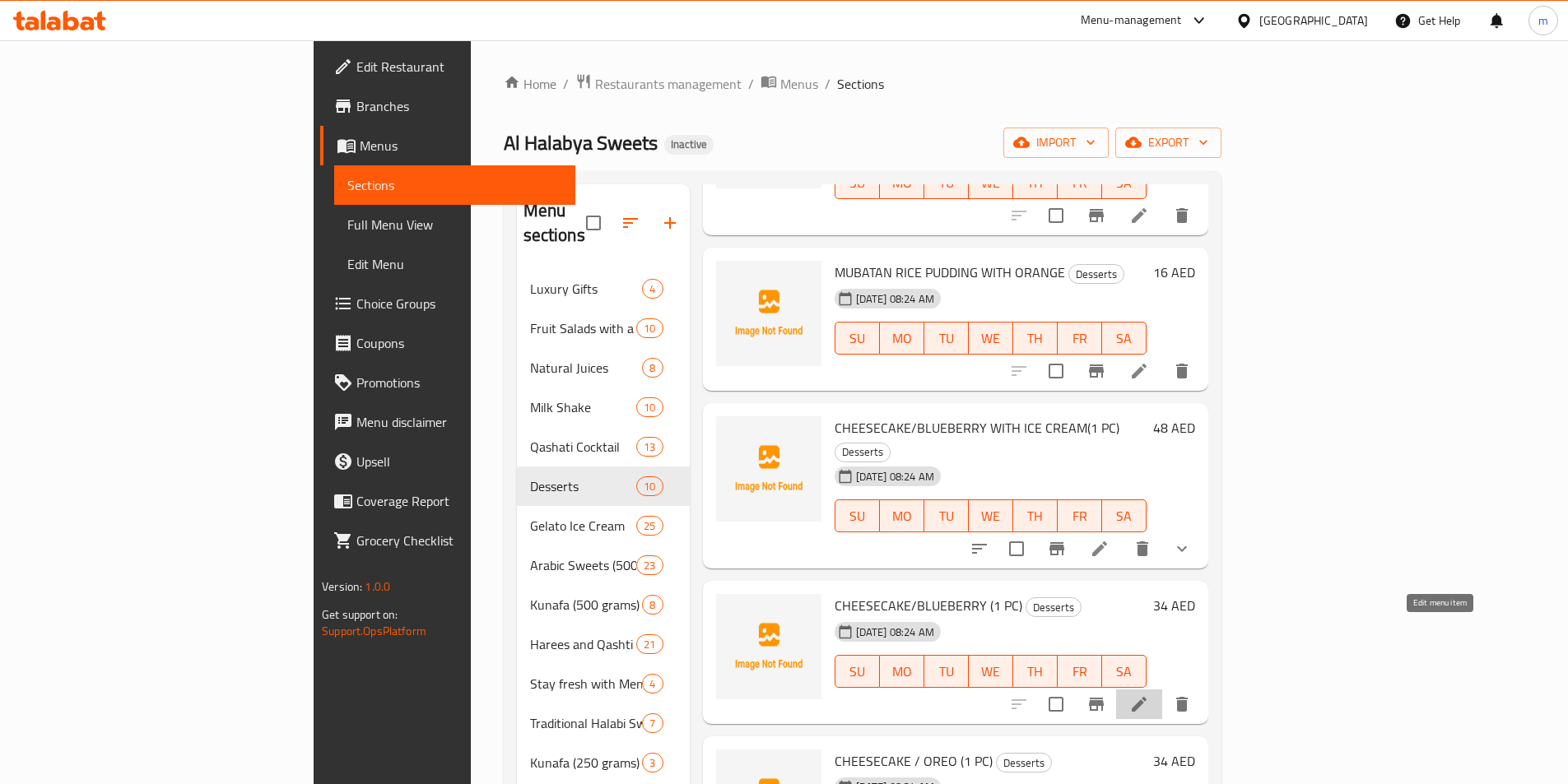
click at [1149, 695] on icon at bounding box center [1140, 705] width 20 height 20
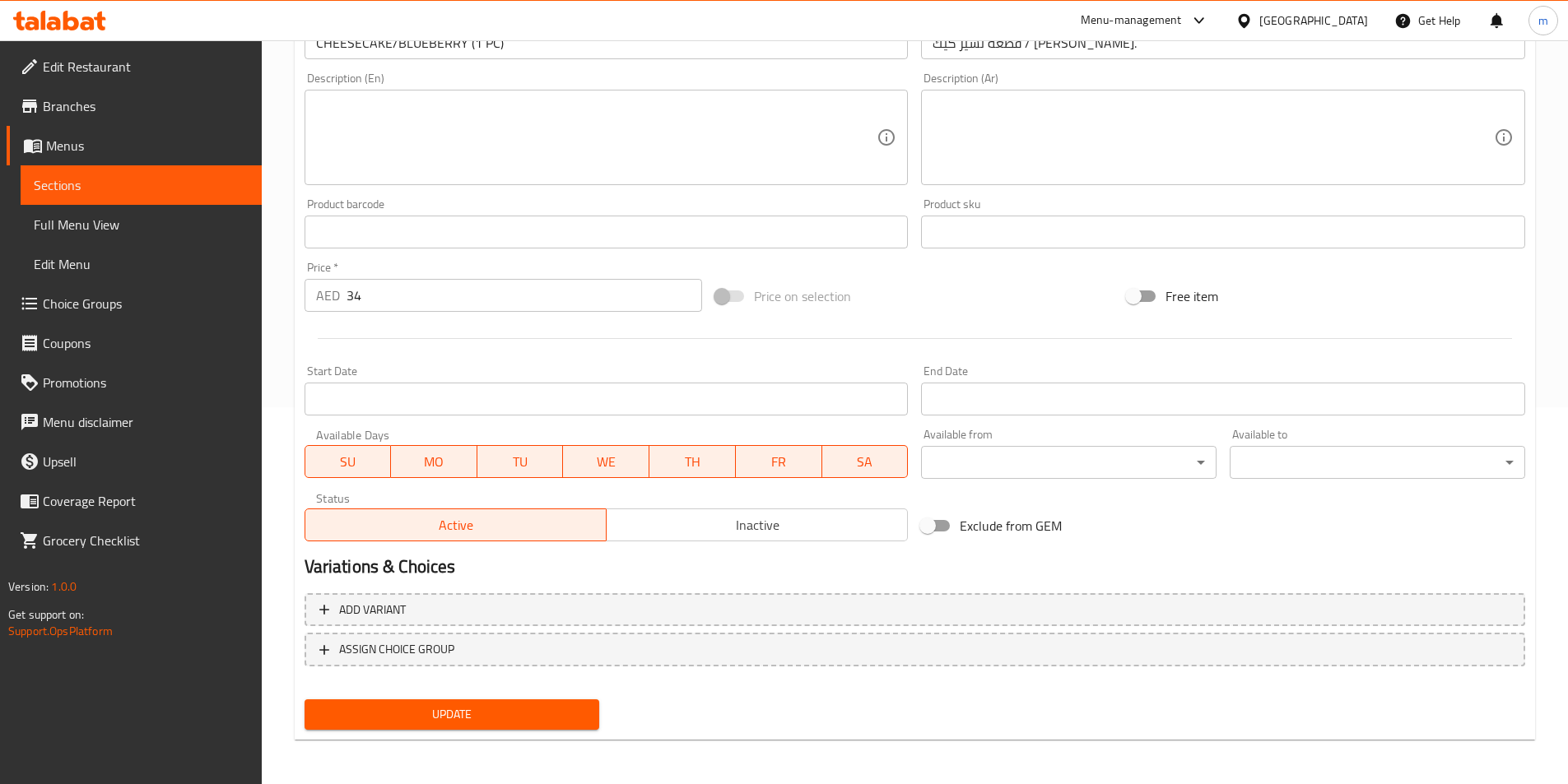
scroll to position [379, 0]
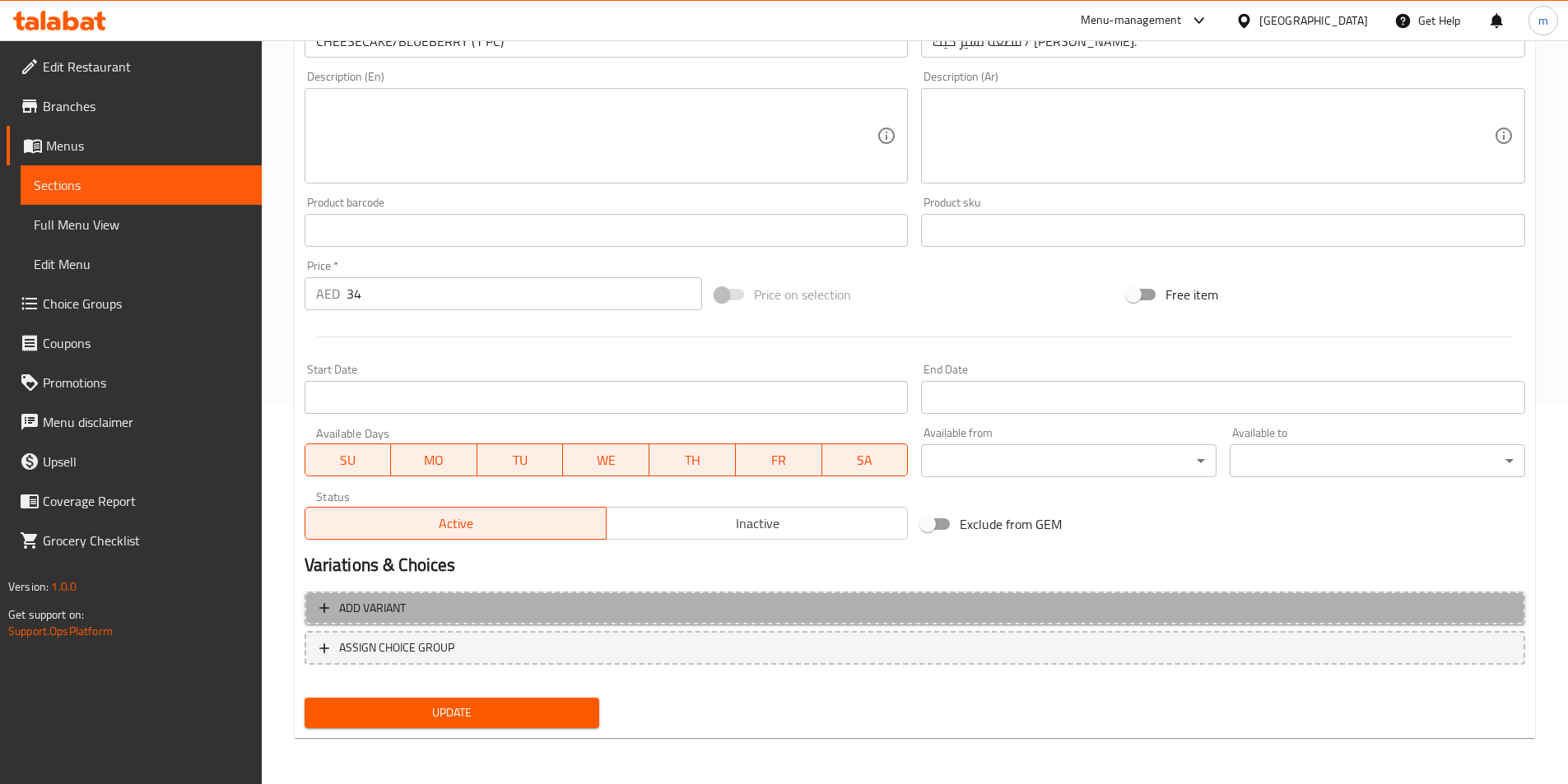
click at [560, 600] on span "Add variant" at bounding box center [914, 609] width 1191 height 21
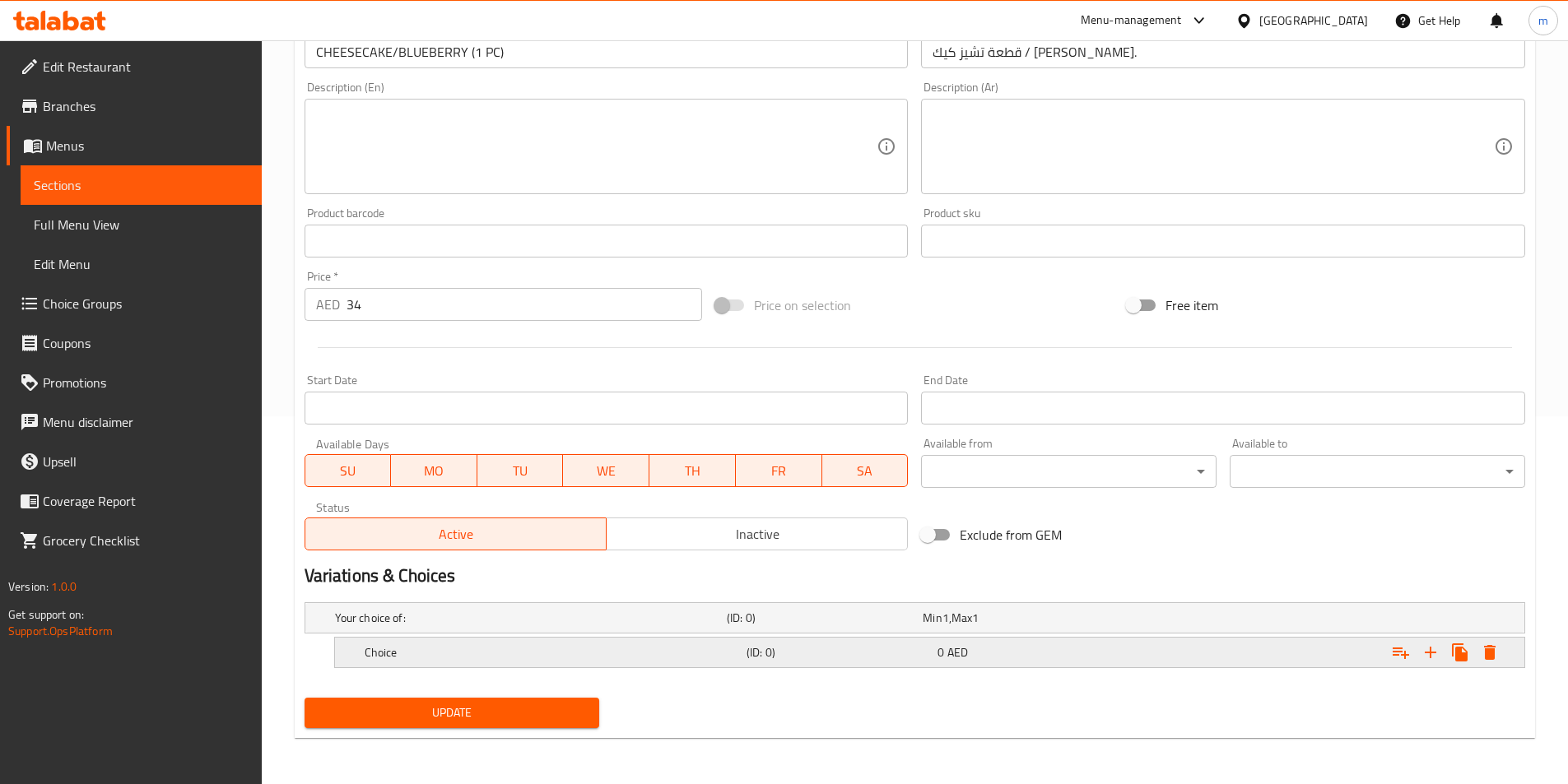
click at [867, 652] on h5 "(ID: 0)" at bounding box center [839, 652] width 184 height 17
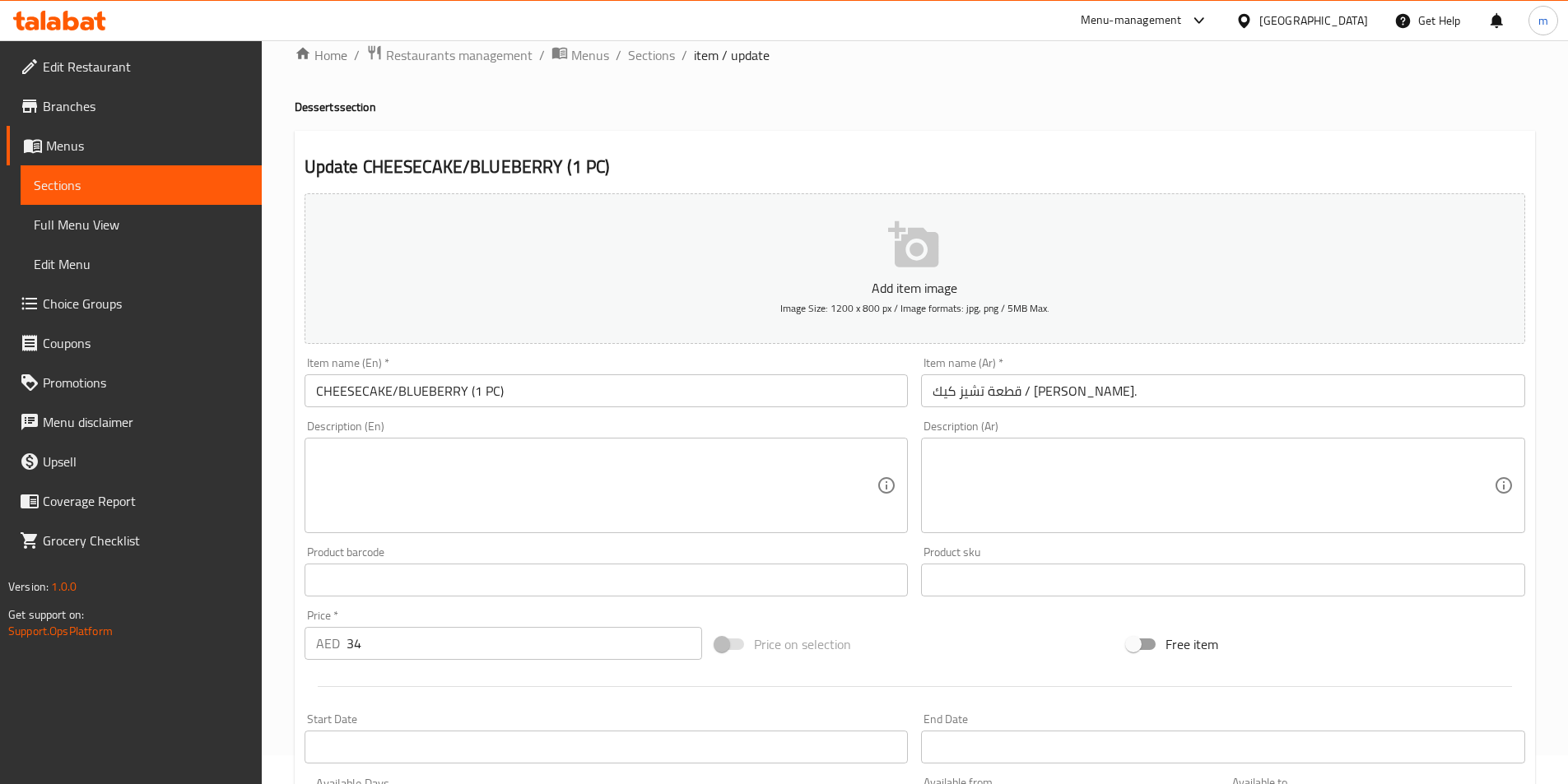
scroll to position [27, 0]
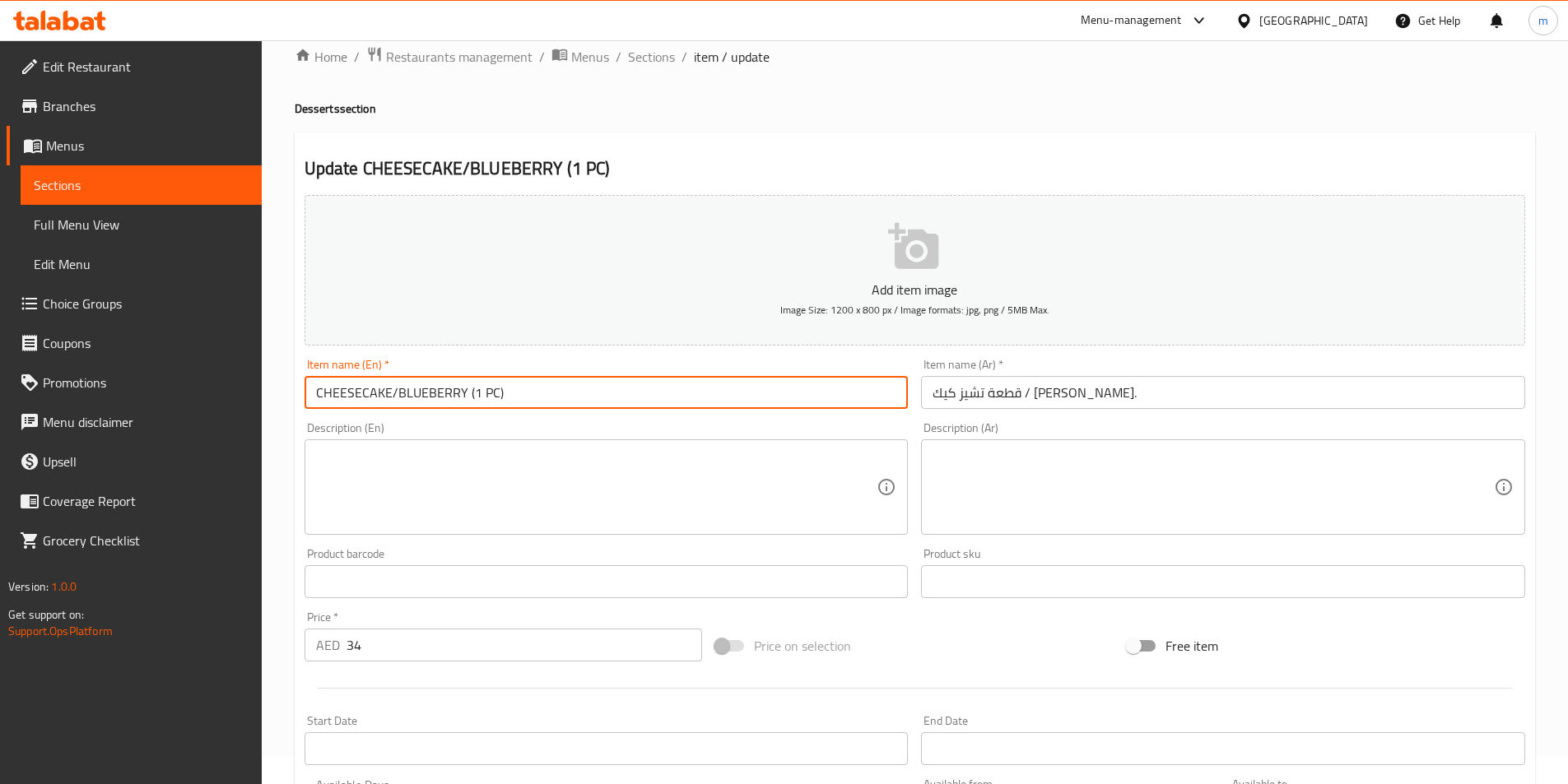
drag, startPoint x: 390, startPoint y: 386, endPoint x: 261, endPoint y: 393, distance: 129.2
click at [261, 393] on div "Edit Restaurant Branches Menus Sections Full Menu View Edit Menu Choice Groups …" at bounding box center [784, 604] width 1568 height 1182
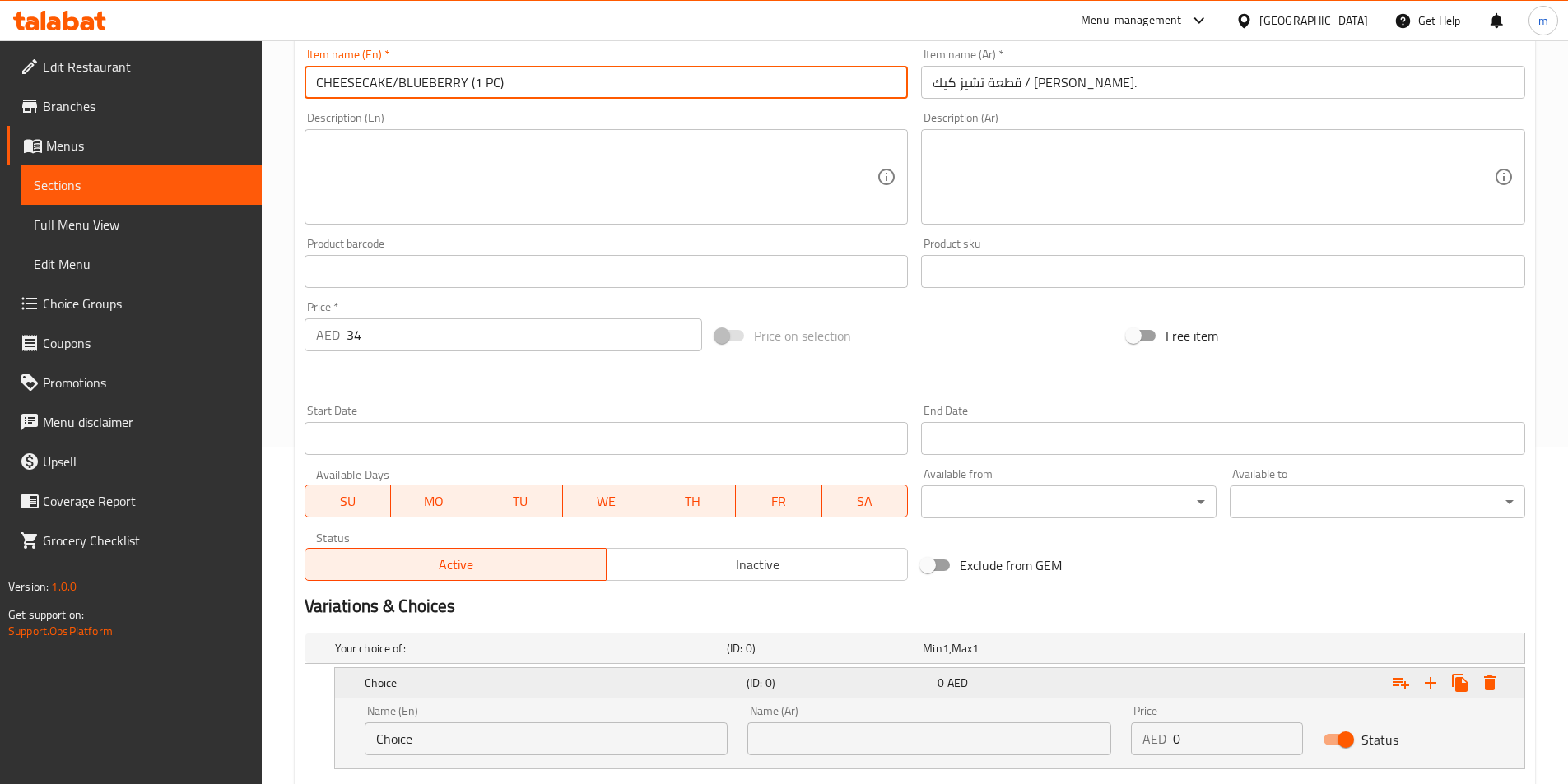
scroll to position [438, 0]
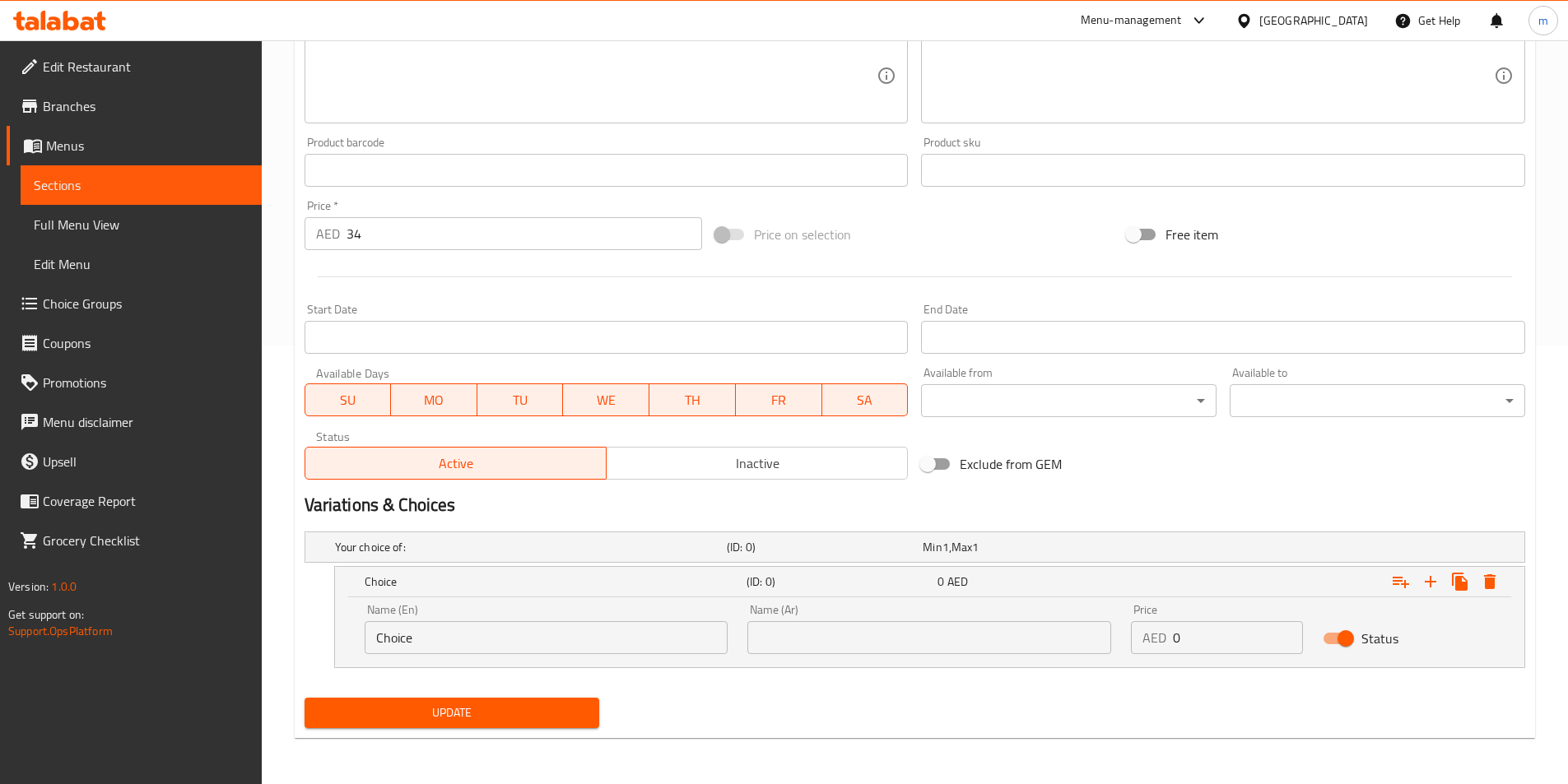
click at [428, 632] on input "Choice" at bounding box center [546, 637] width 364 height 33
paste input "HEESECAKE"
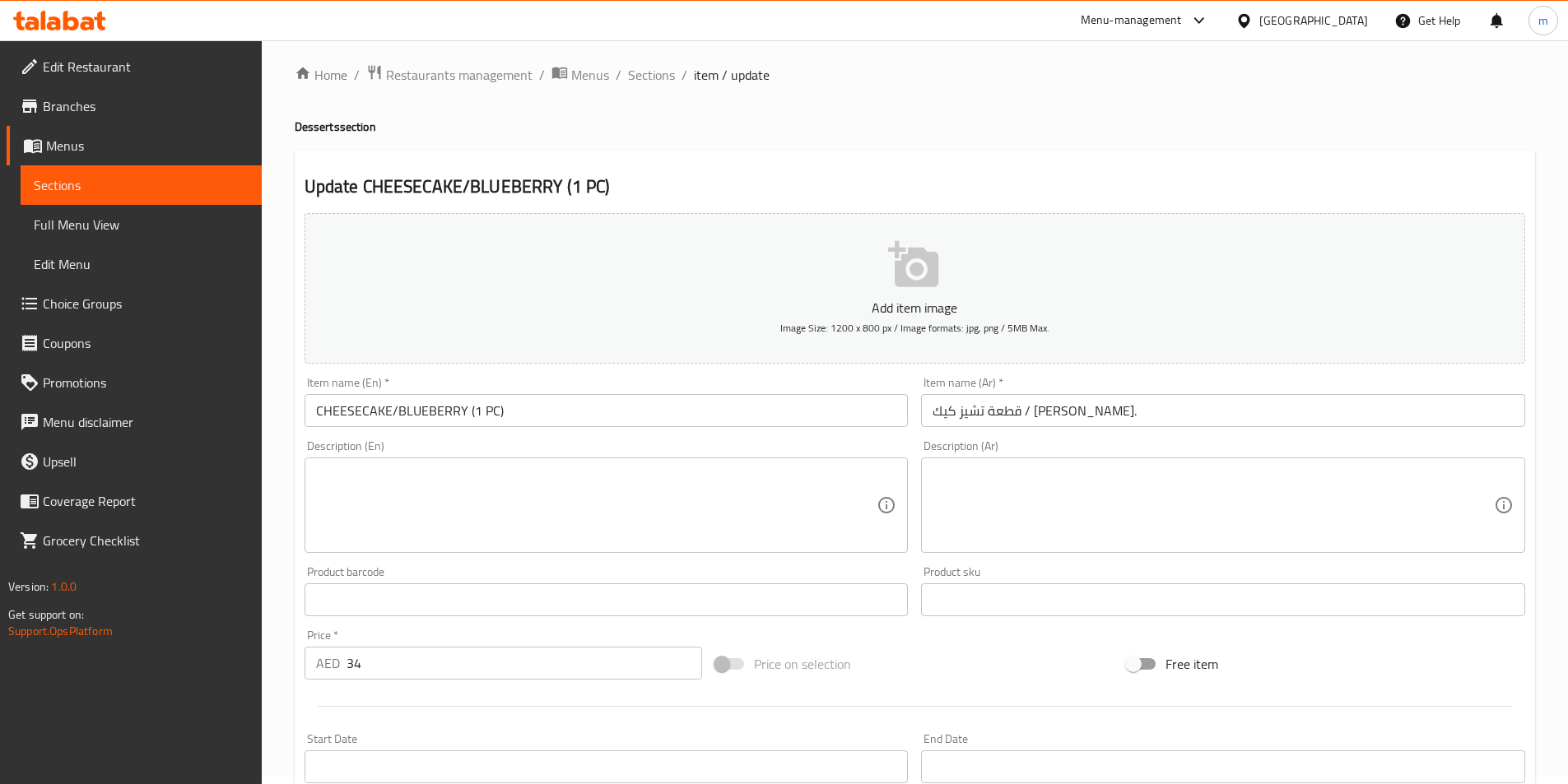
scroll to position [0, 0]
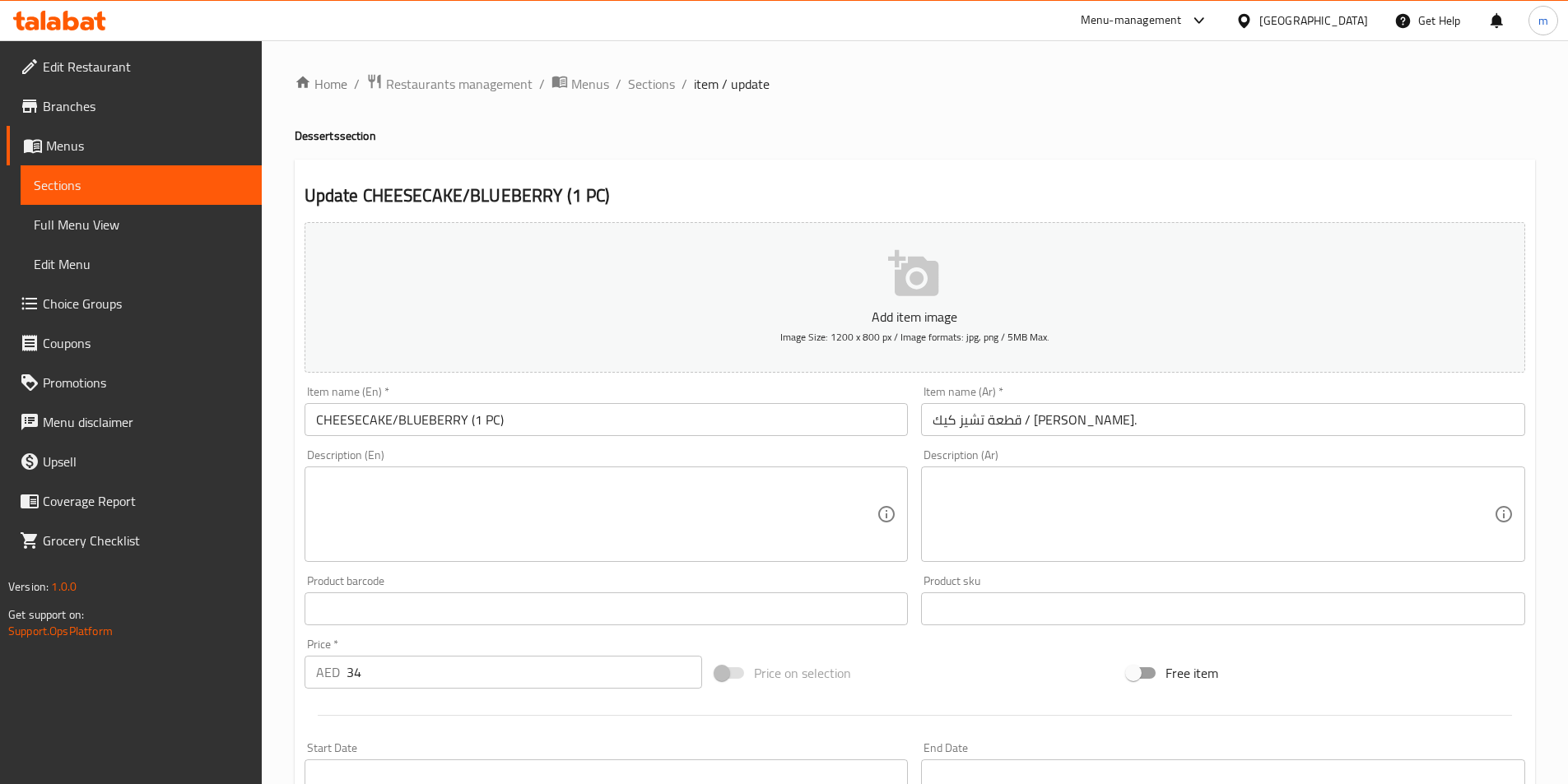
type input "CHEESECAKE"
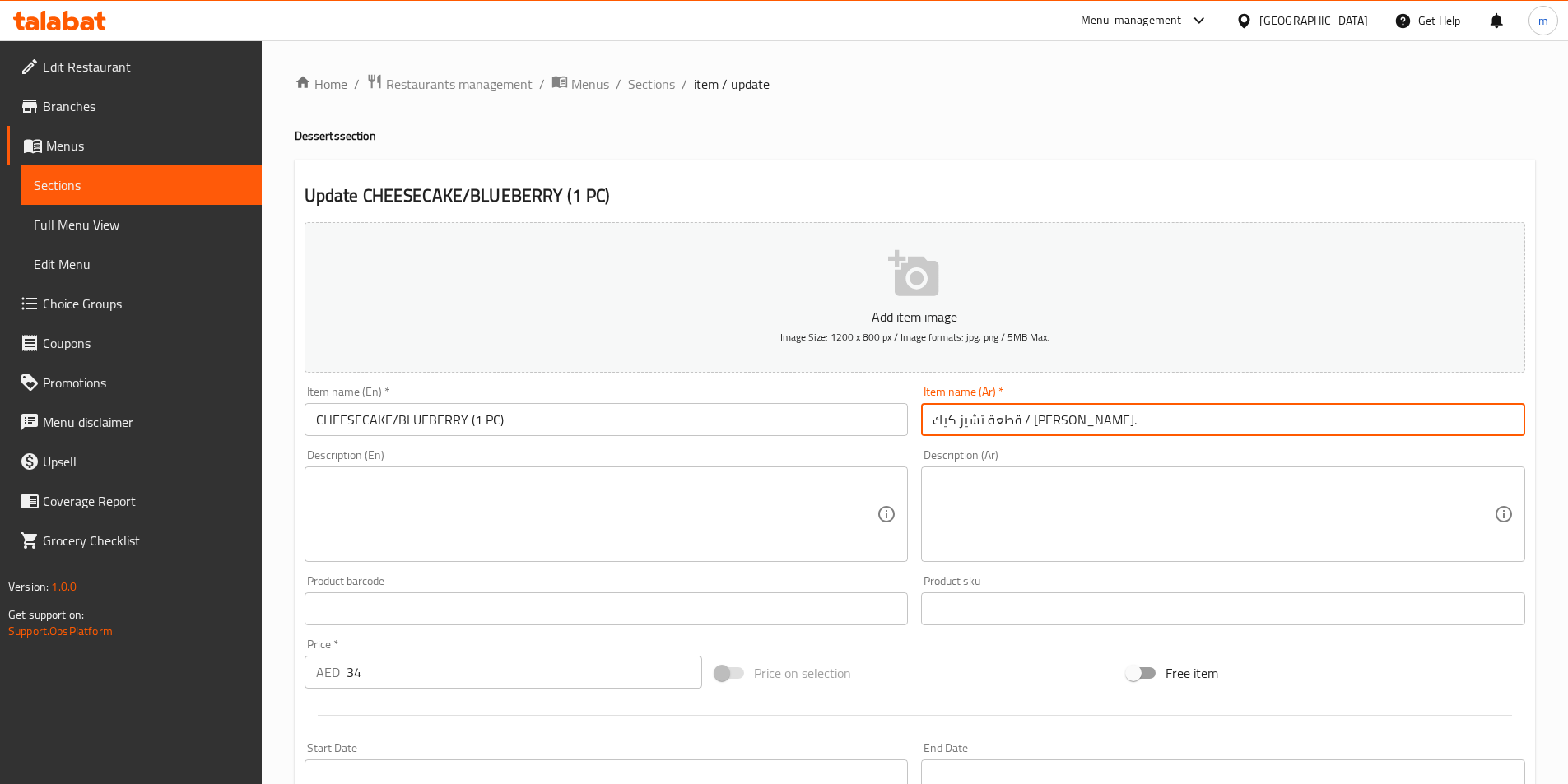
drag, startPoint x: 992, startPoint y: 418, endPoint x: 1040, endPoint y: 423, distance: 48.3
click at [1040, 423] on input "قطعة تشيز كيك / [PERSON_NAME]." at bounding box center [1223, 419] width 604 height 33
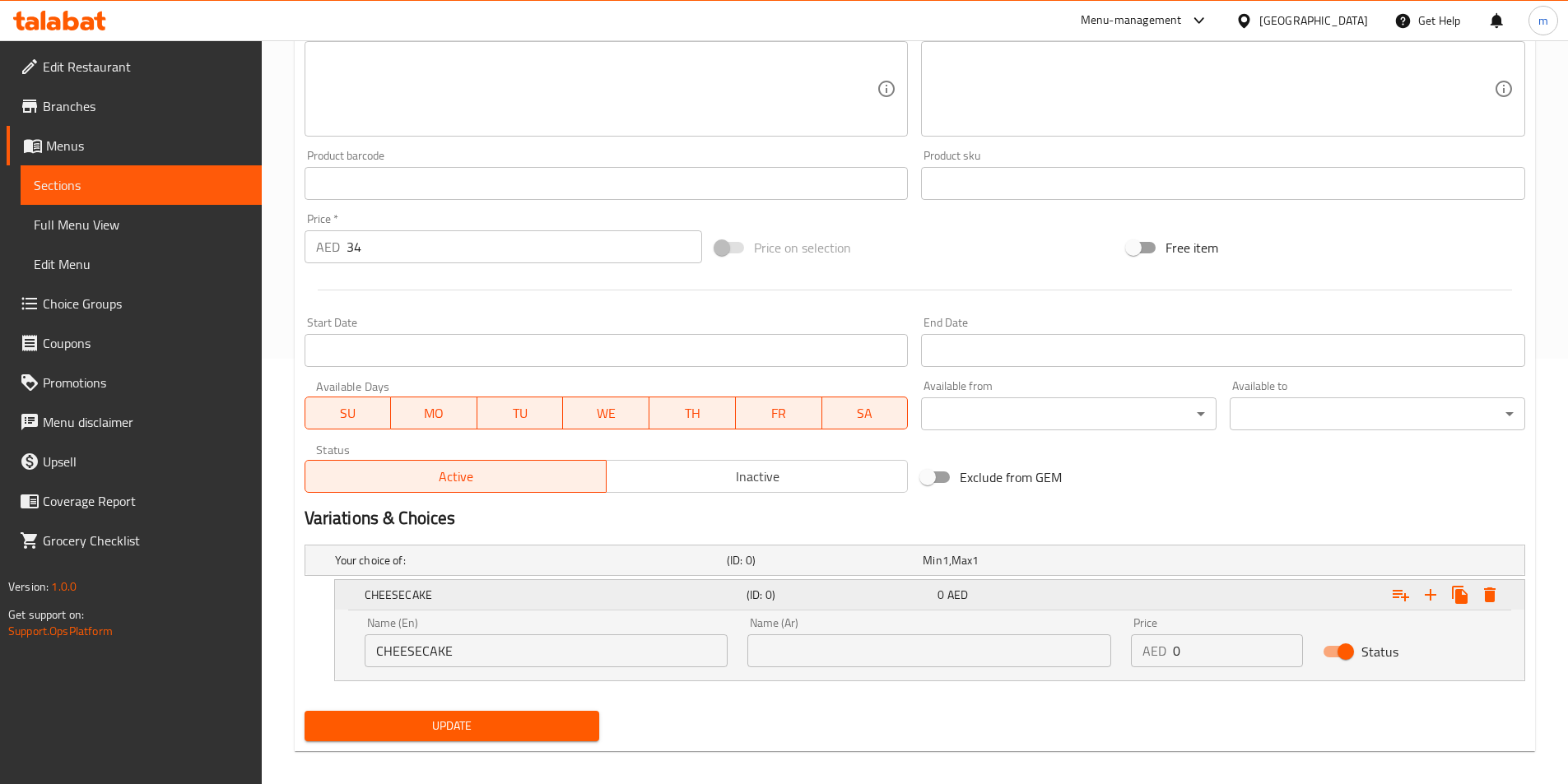
scroll to position [438, 0]
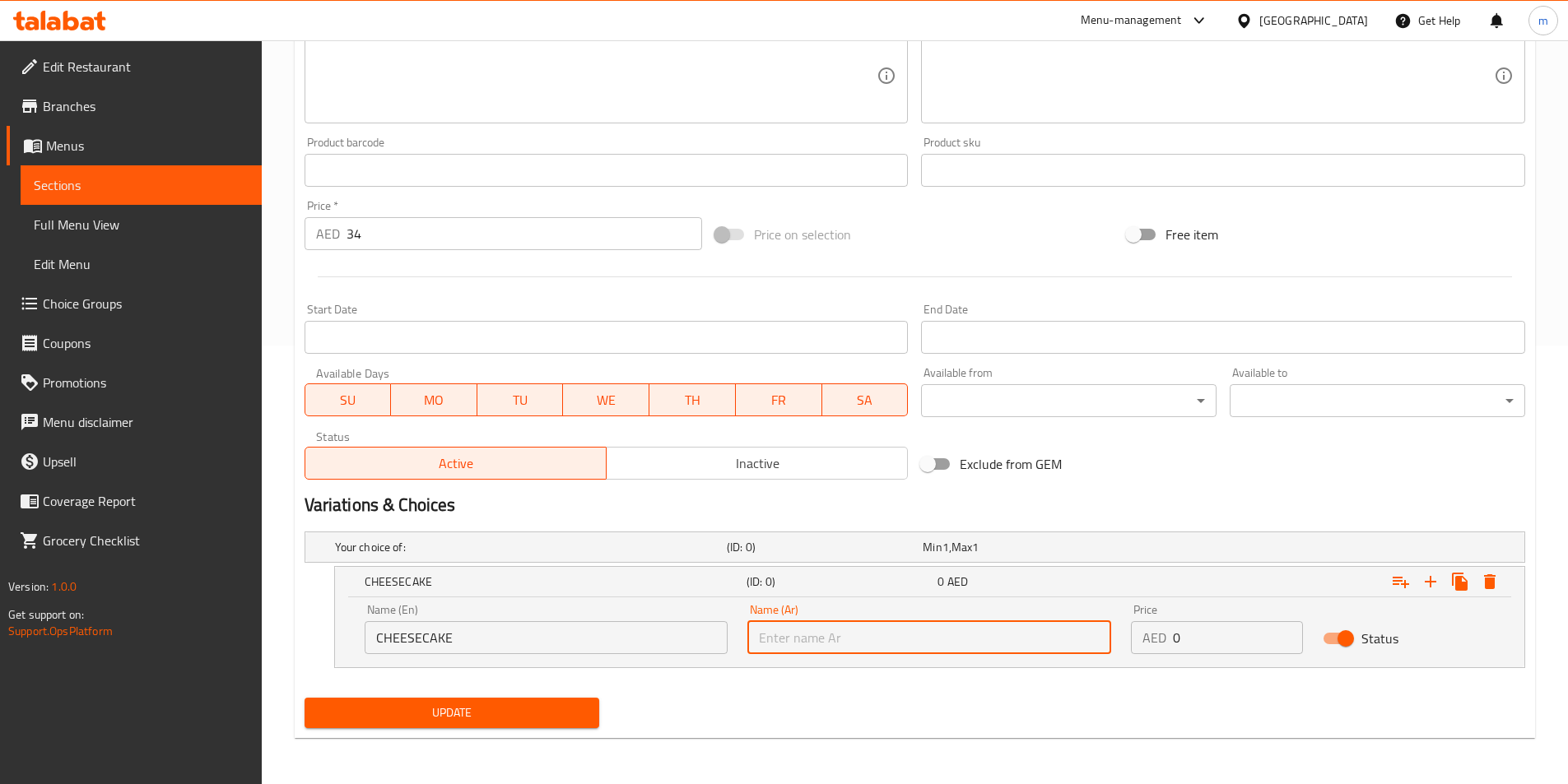
click at [905, 633] on input "text" at bounding box center [929, 637] width 364 height 33
paste input "تشيز كيك"
type input "تشيز كيك"
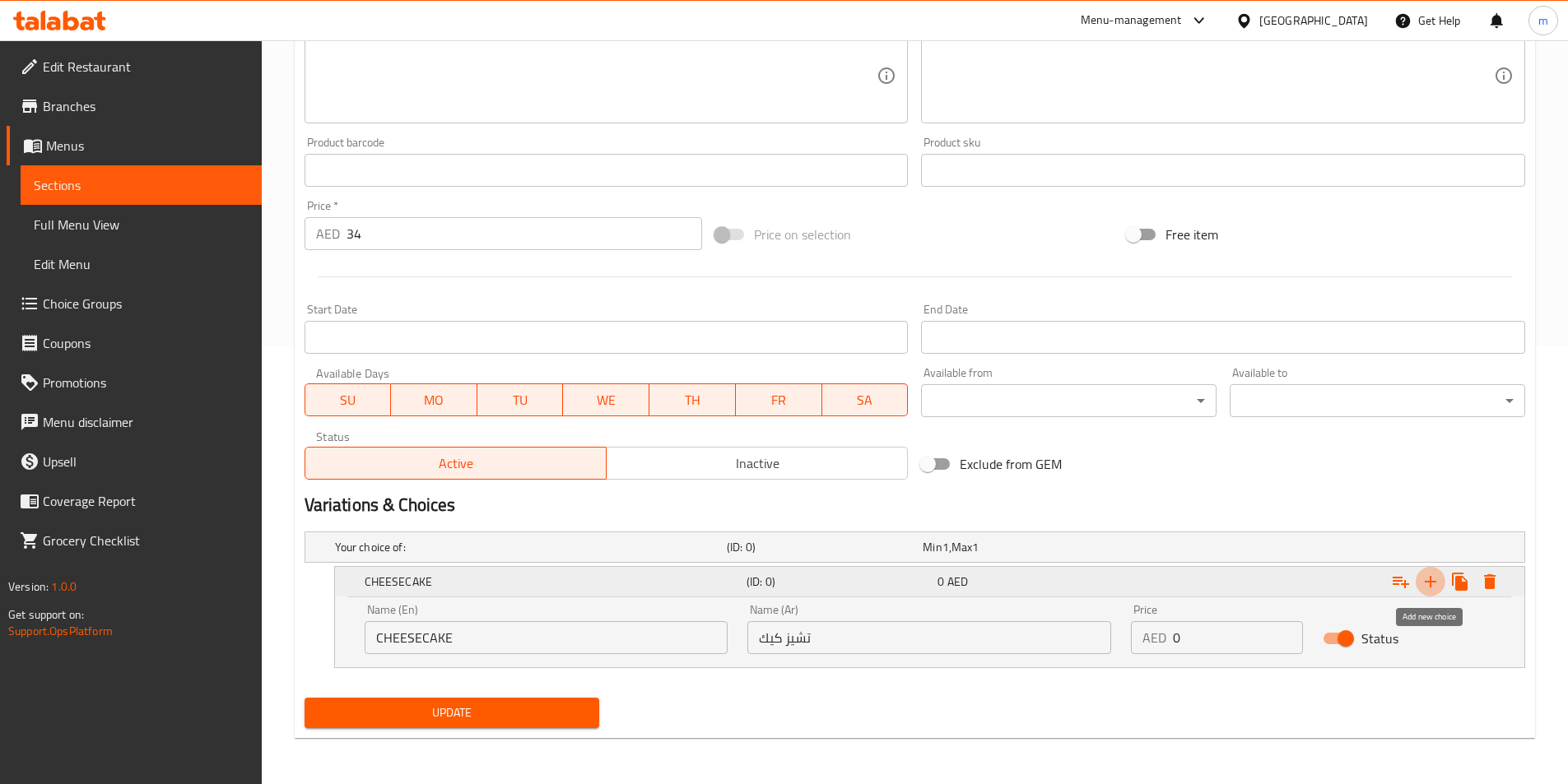
click at [1425, 584] on icon "Expand" at bounding box center [1431, 582] width 20 height 20
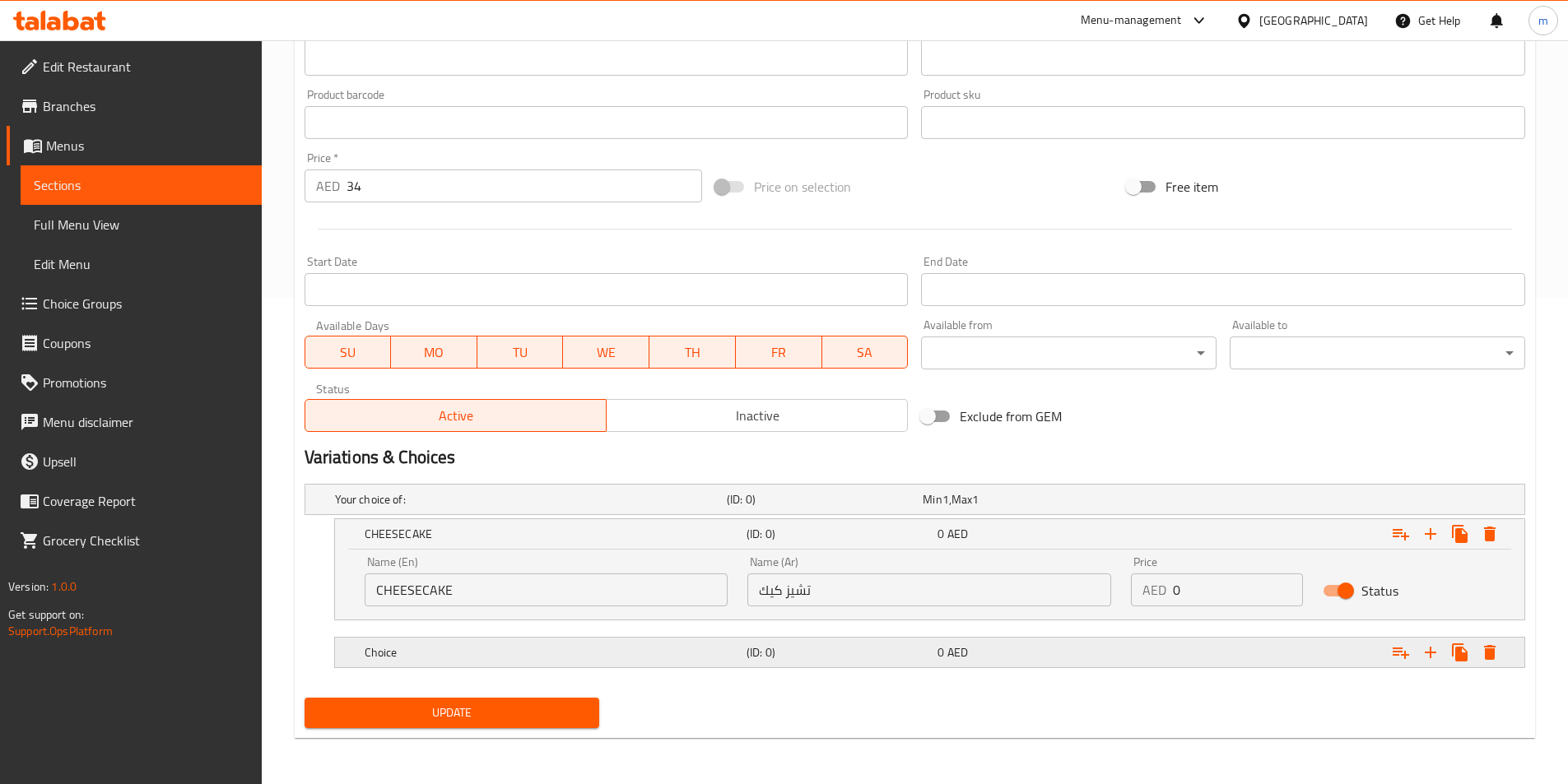
click at [792, 662] on div "(ID: 0)" at bounding box center [839, 652] width 191 height 23
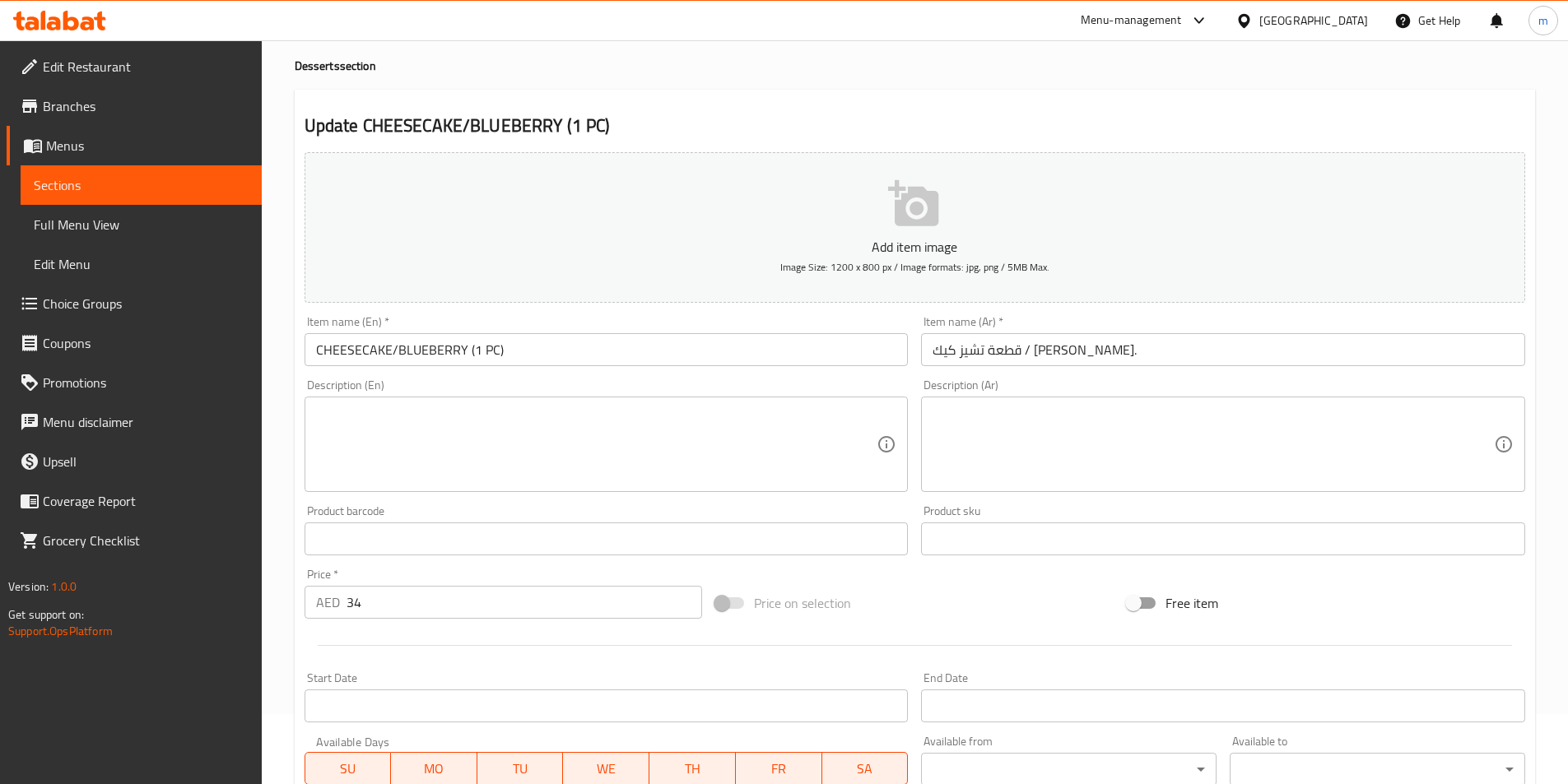
scroll to position [0, 0]
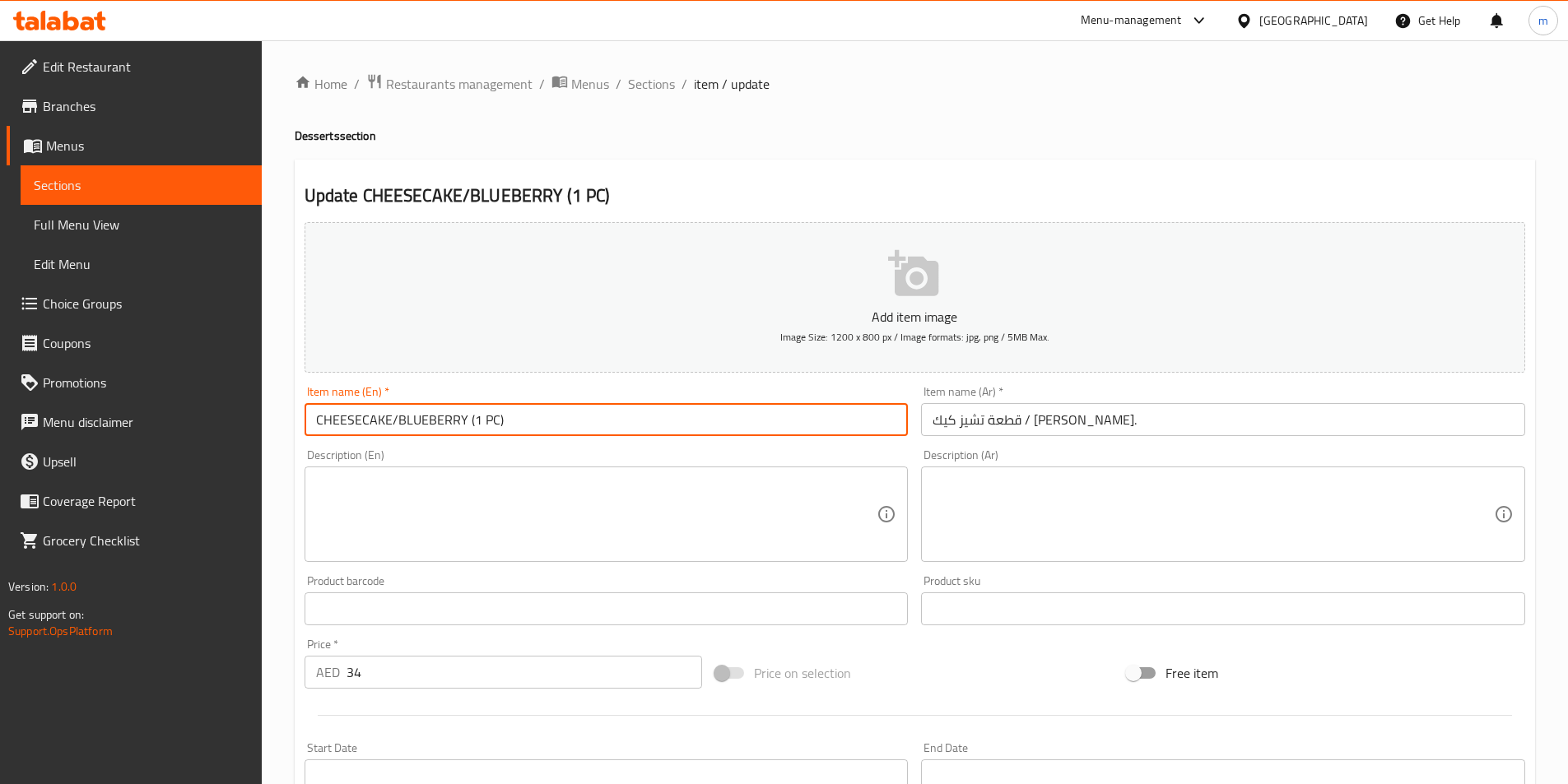
drag, startPoint x: 397, startPoint y: 415, endPoint x: 464, endPoint y: 424, distance: 67.6
click at [464, 424] on input "CHEESECAKE/BLUEBERRY (1 PC)" at bounding box center [606, 419] width 604 height 33
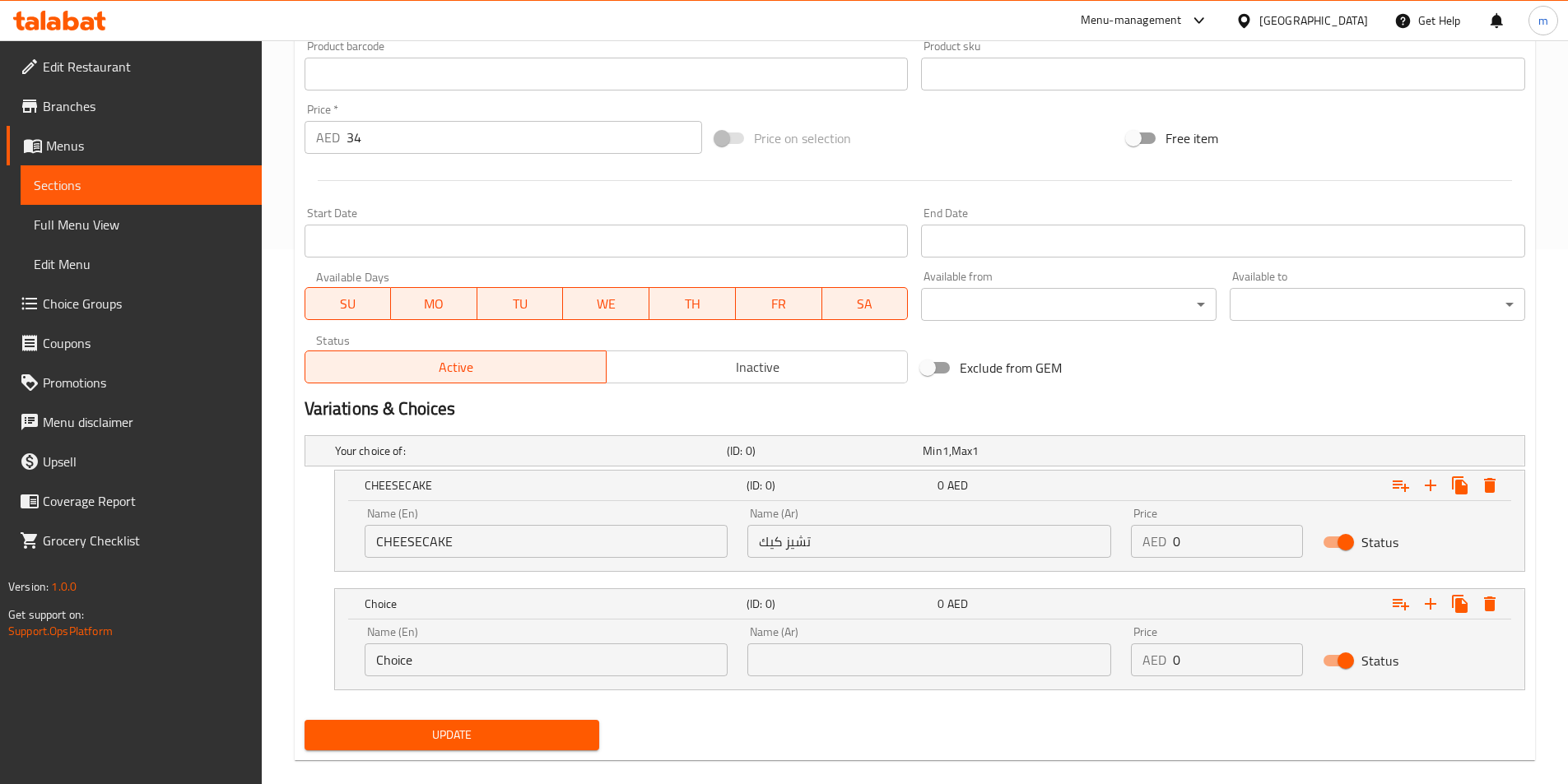
scroll to position [557, 0]
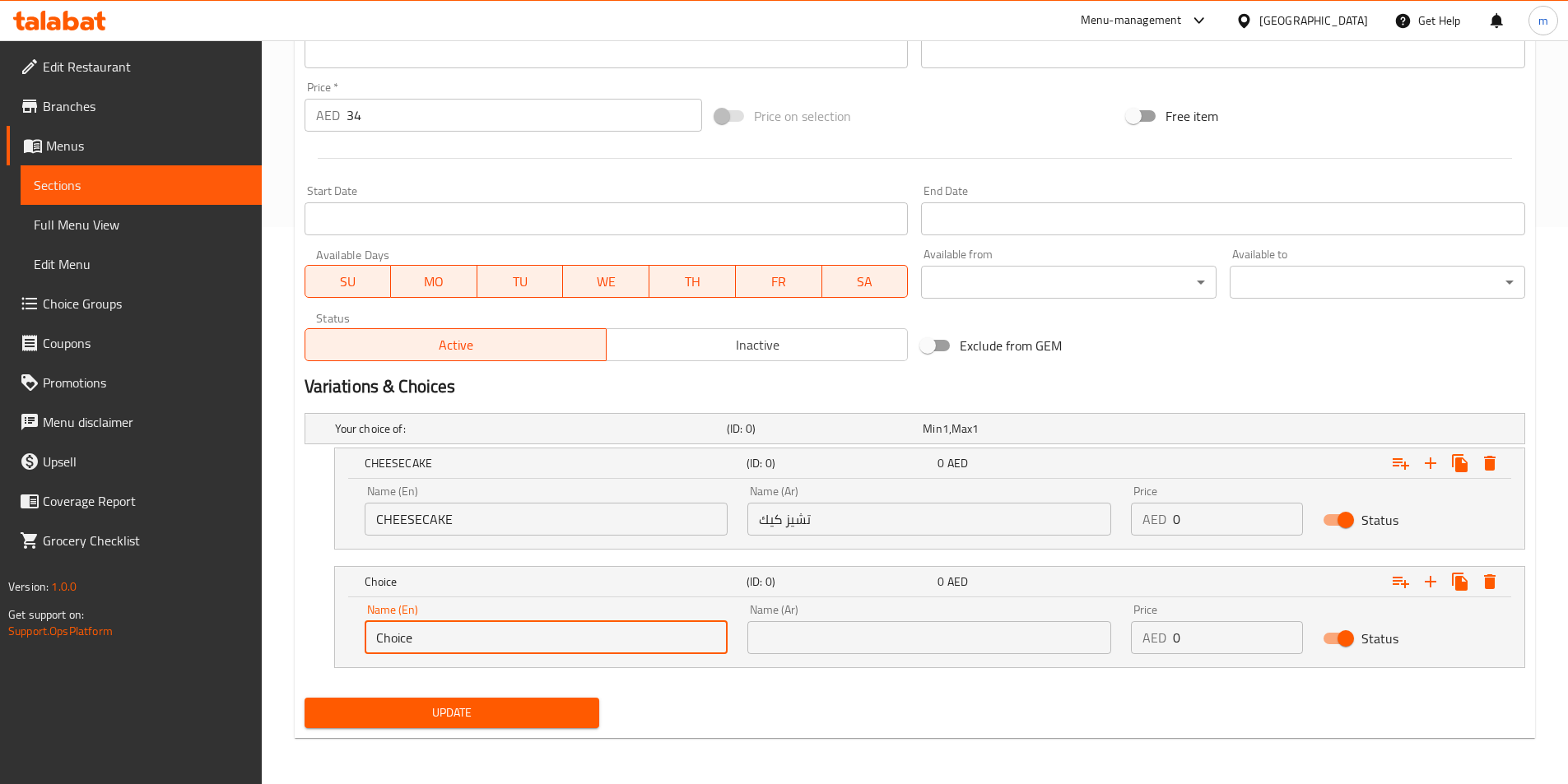
click at [441, 631] on input "Choice" at bounding box center [546, 637] width 364 height 33
paste input "BLUEBERRY"
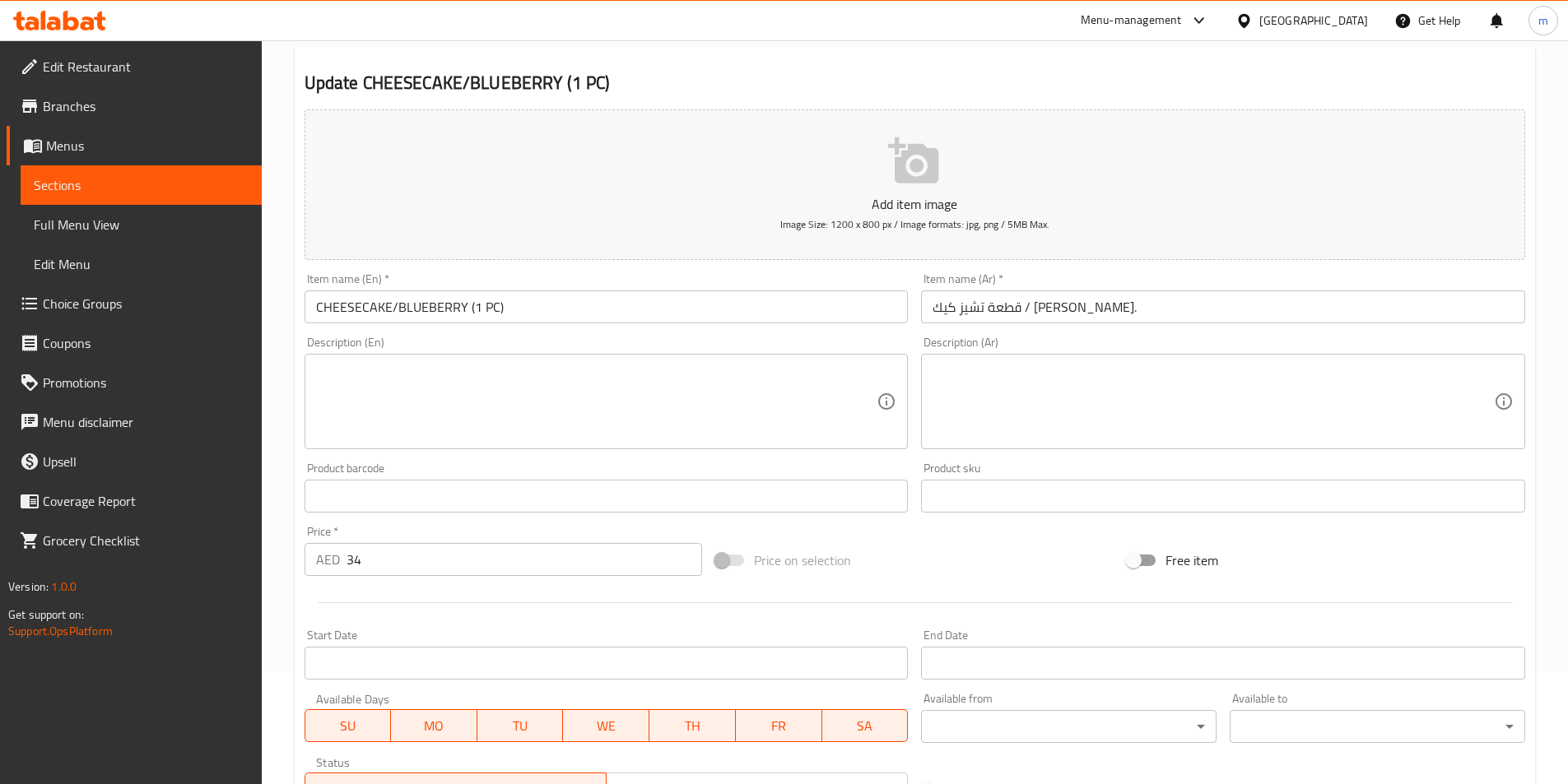
scroll to position [0, 0]
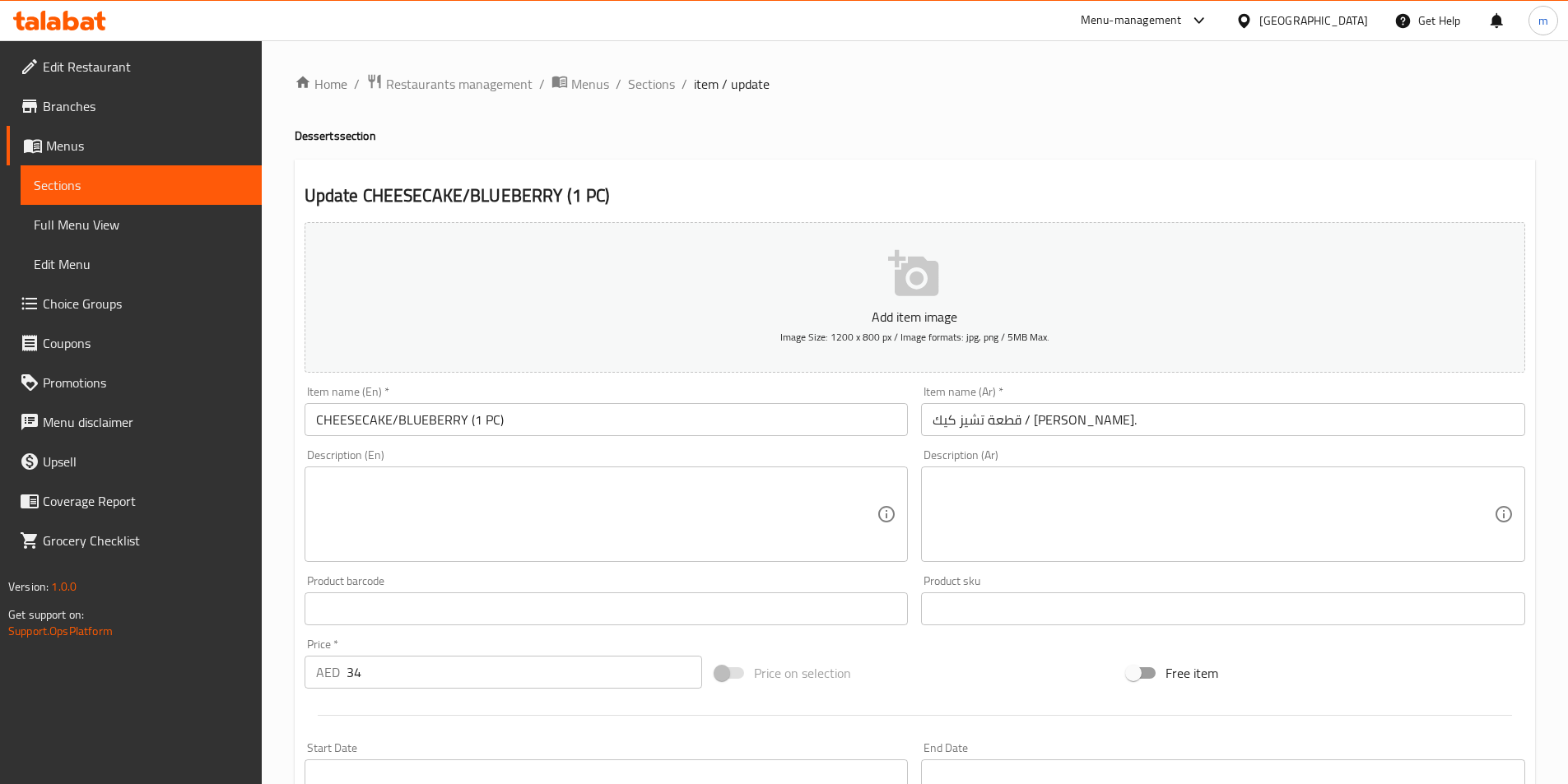
type input "BLUEBERRY"
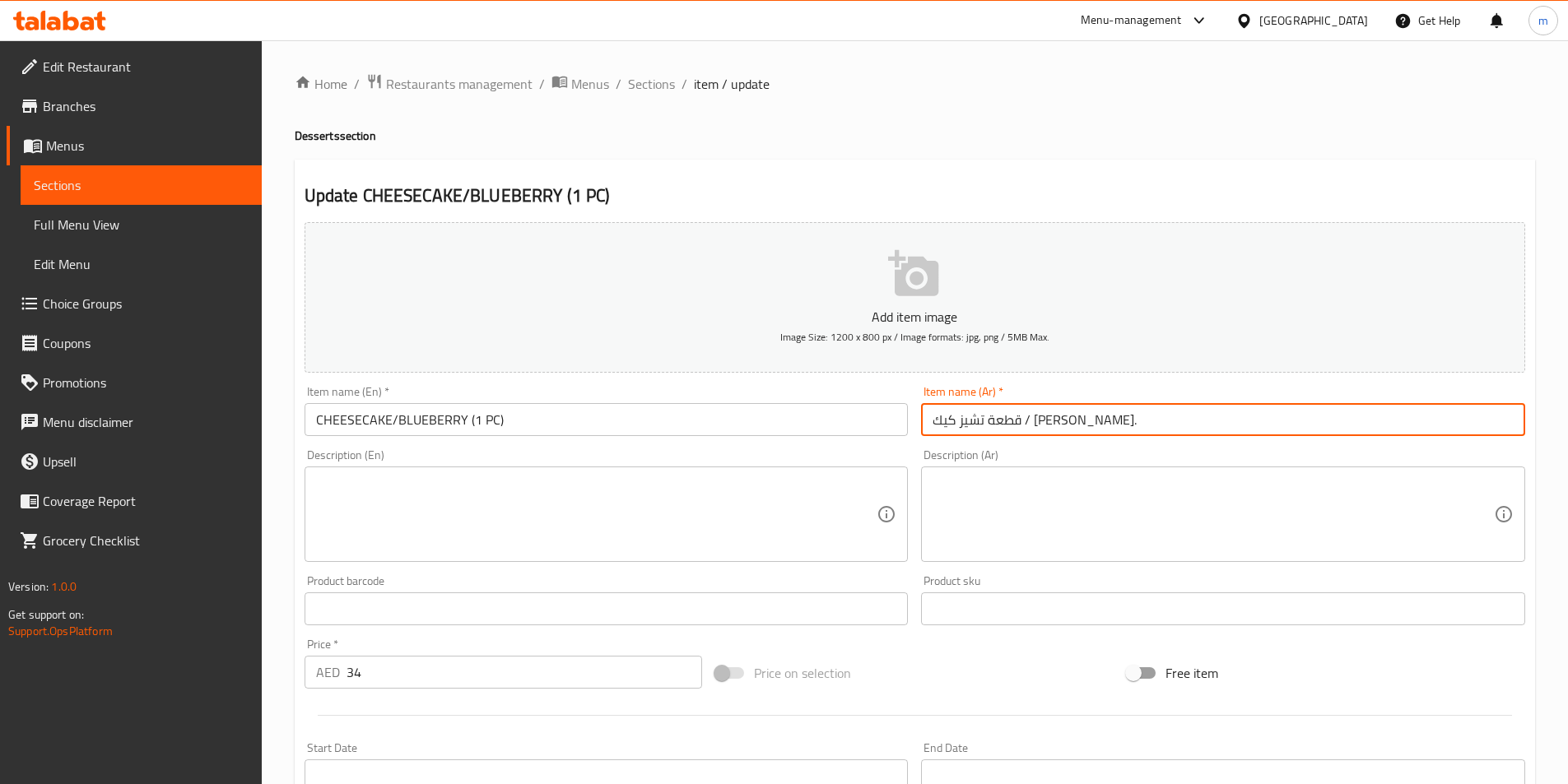
drag, startPoint x: 933, startPoint y: 419, endPoint x: 981, endPoint y: 423, distance: 48.2
click at [981, 423] on input "قطعة تشيز كيك / [PERSON_NAME]." at bounding box center [1223, 419] width 604 height 33
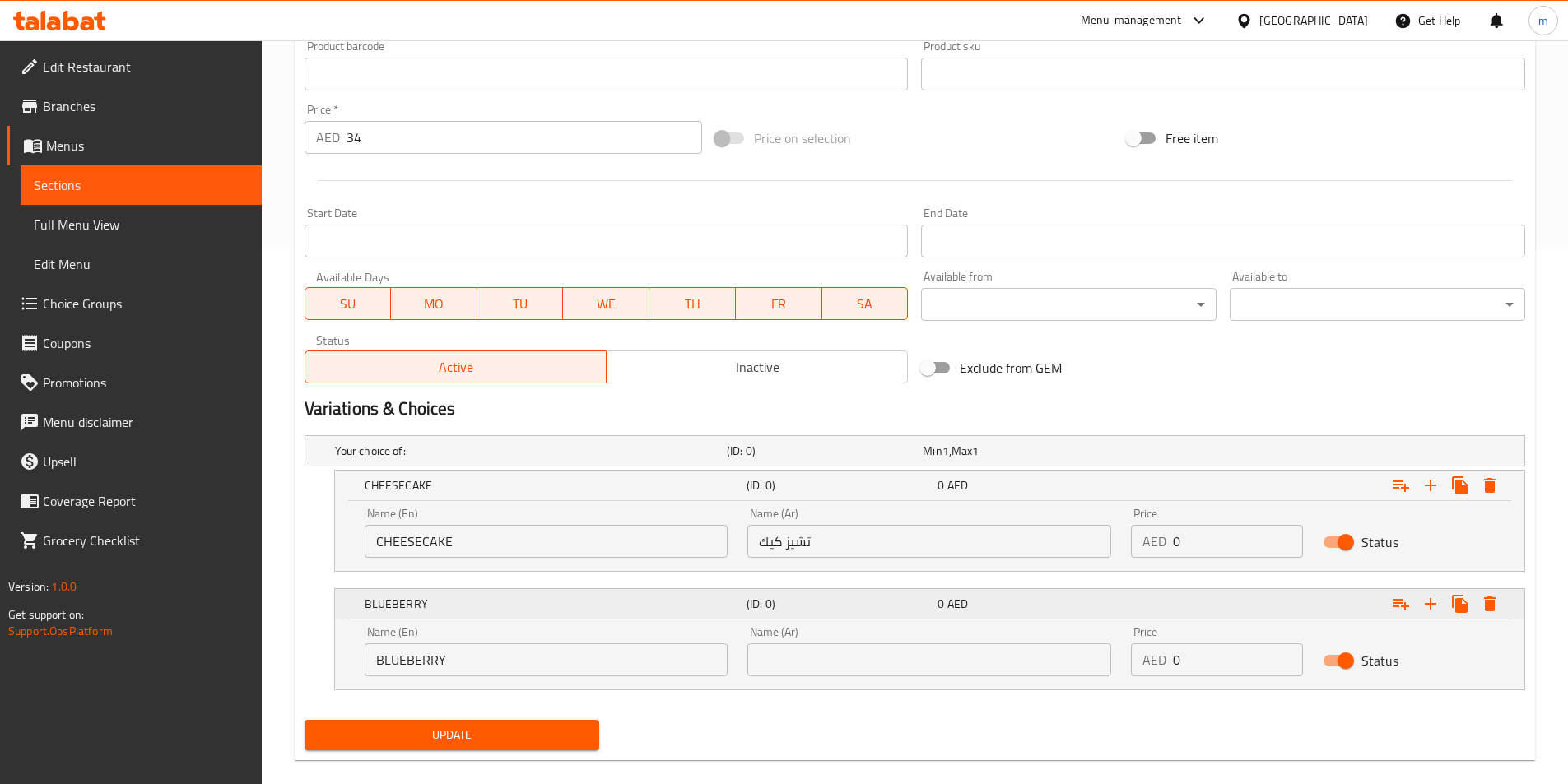
scroll to position [557, 0]
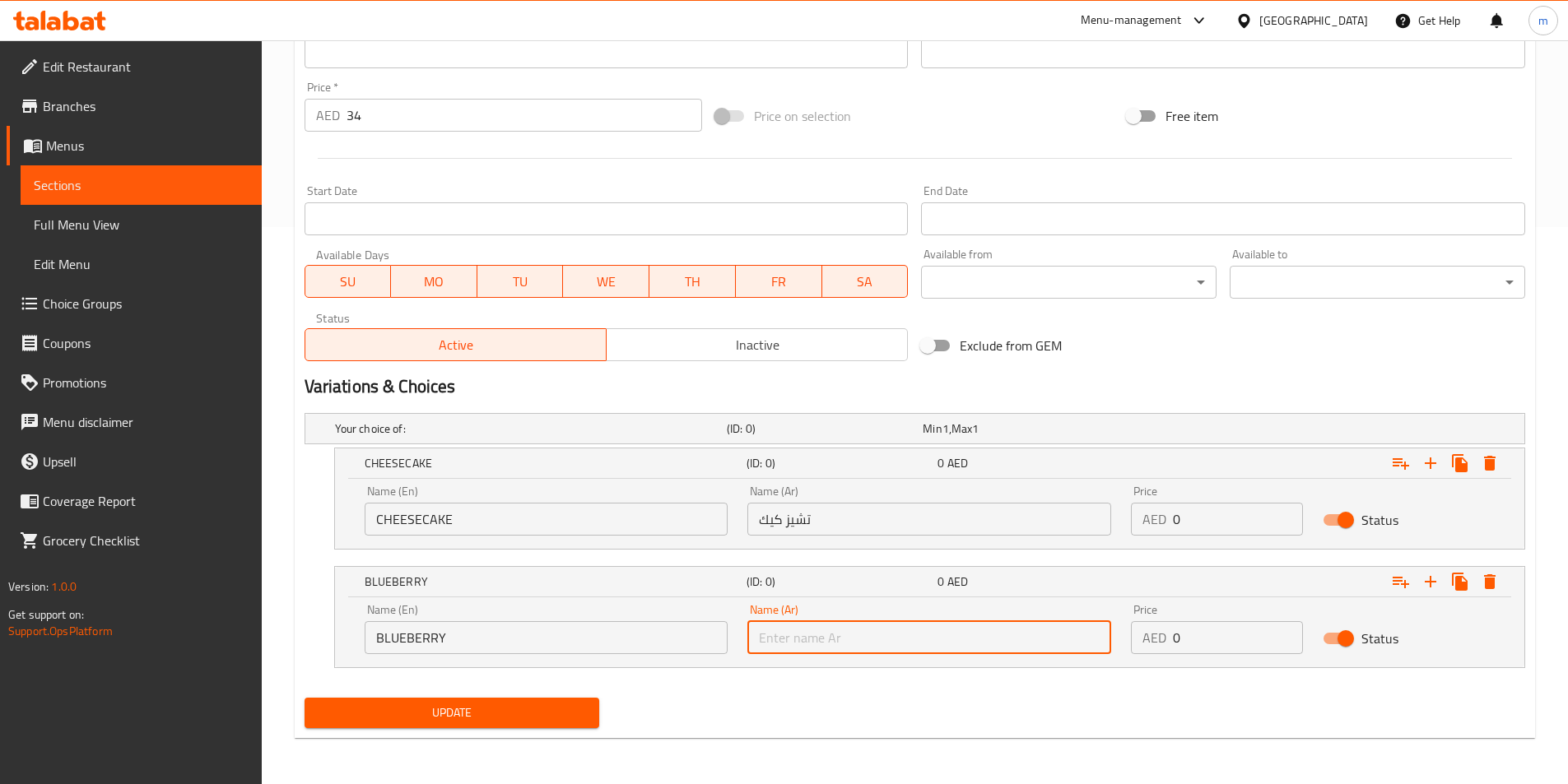
click at [808, 645] on input "text" at bounding box center [929, 637] width 364 height 33
paste input "[PERSON_NAME]"
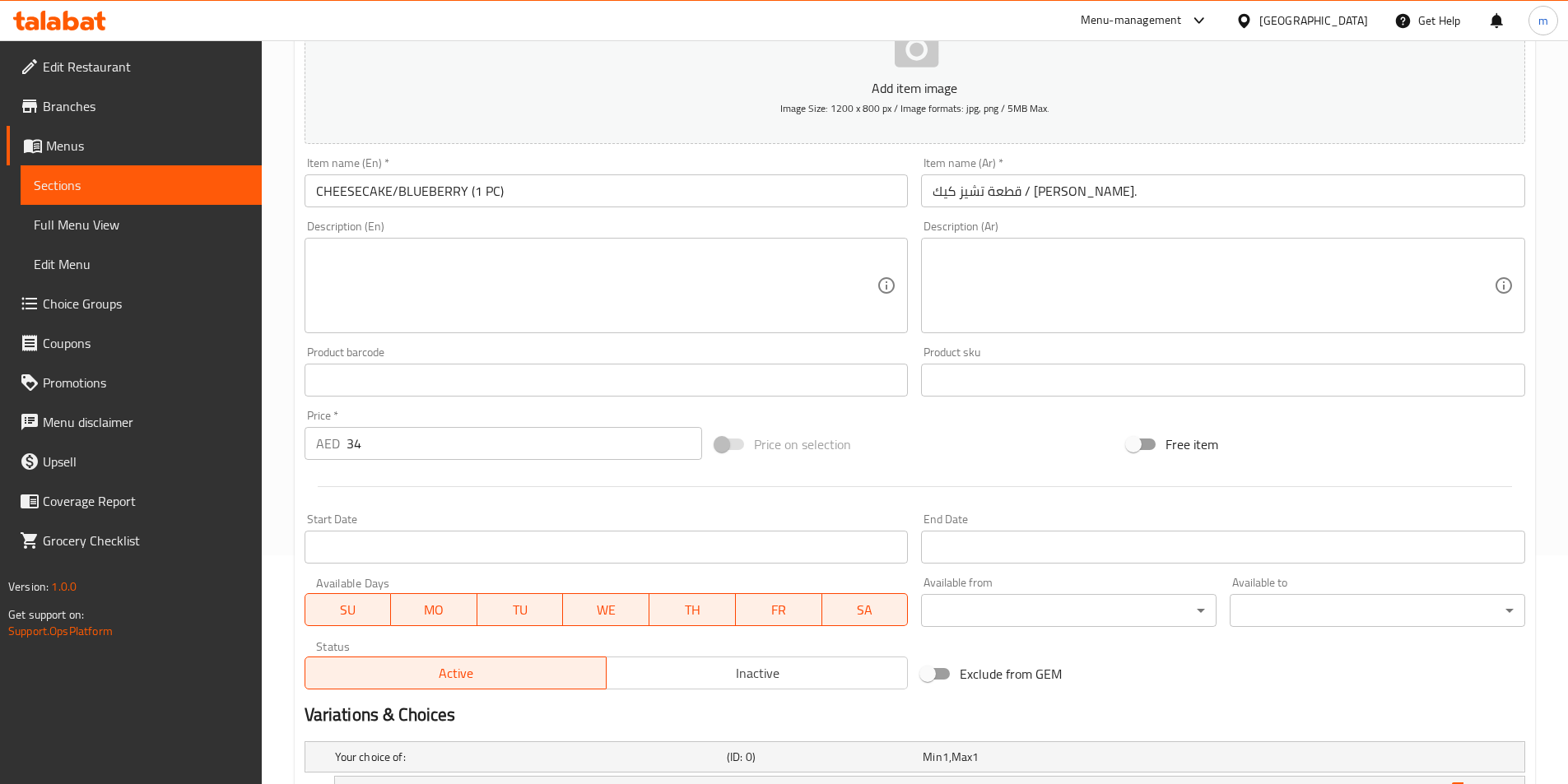
scroll to position [228, 0]
type input "[PERSON_NAME]"
click at [361, 451] on input "34" at bounding box center [524, 444] width 356 height 33
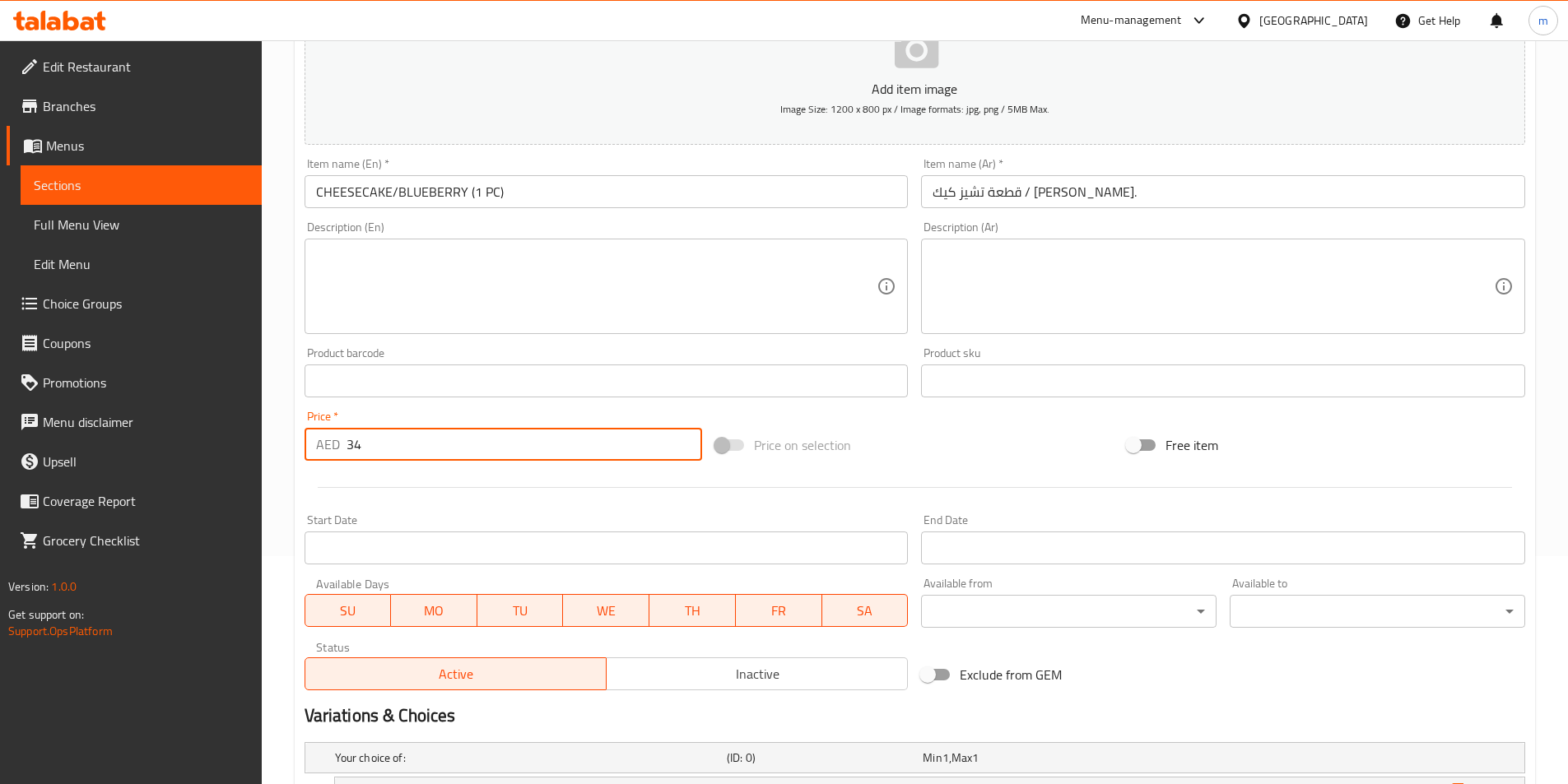
click at [361, 451] on input "34" at bounding box center [524, 444] width 356 height 33
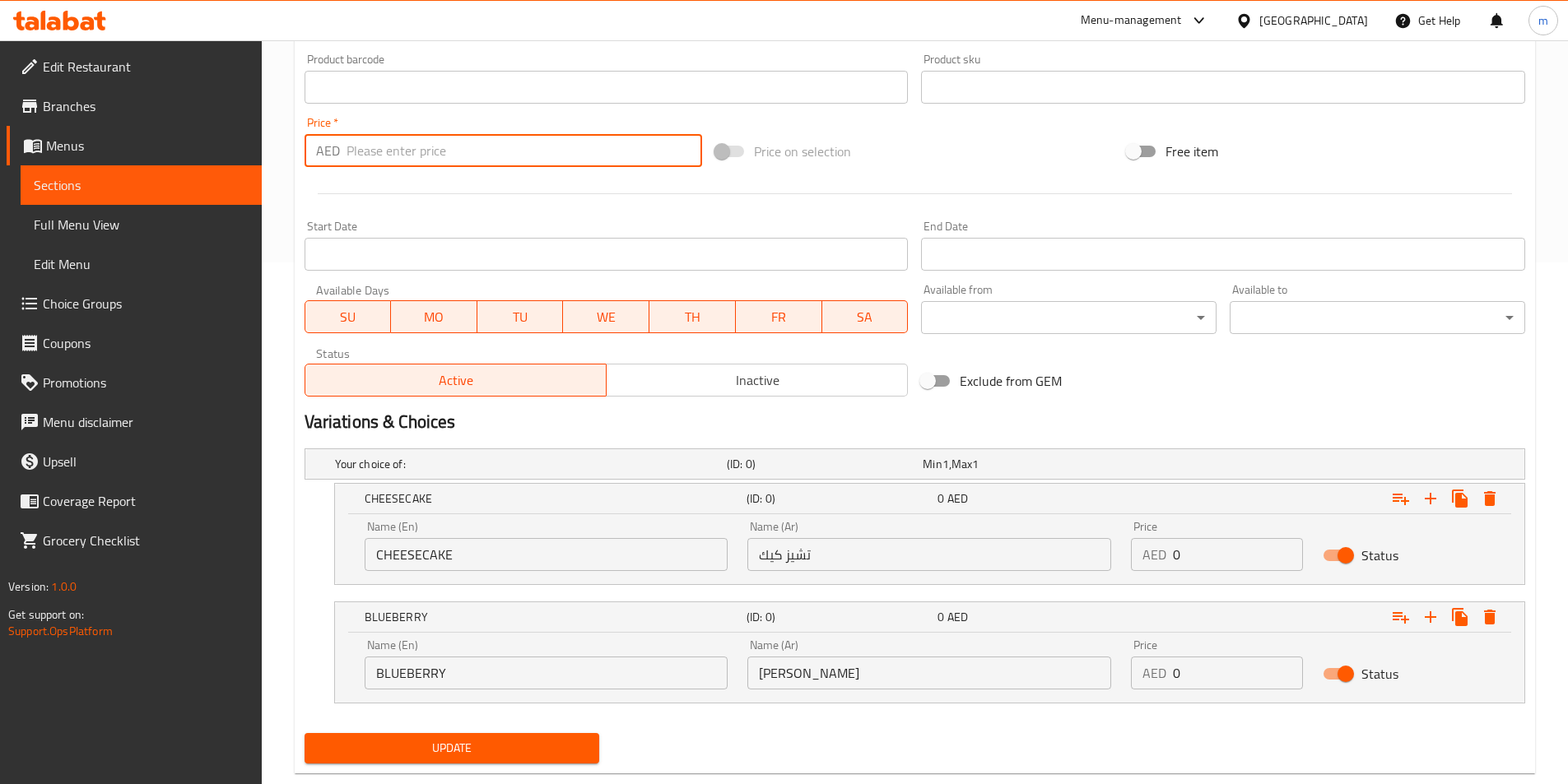
scroll to position [557, 0]
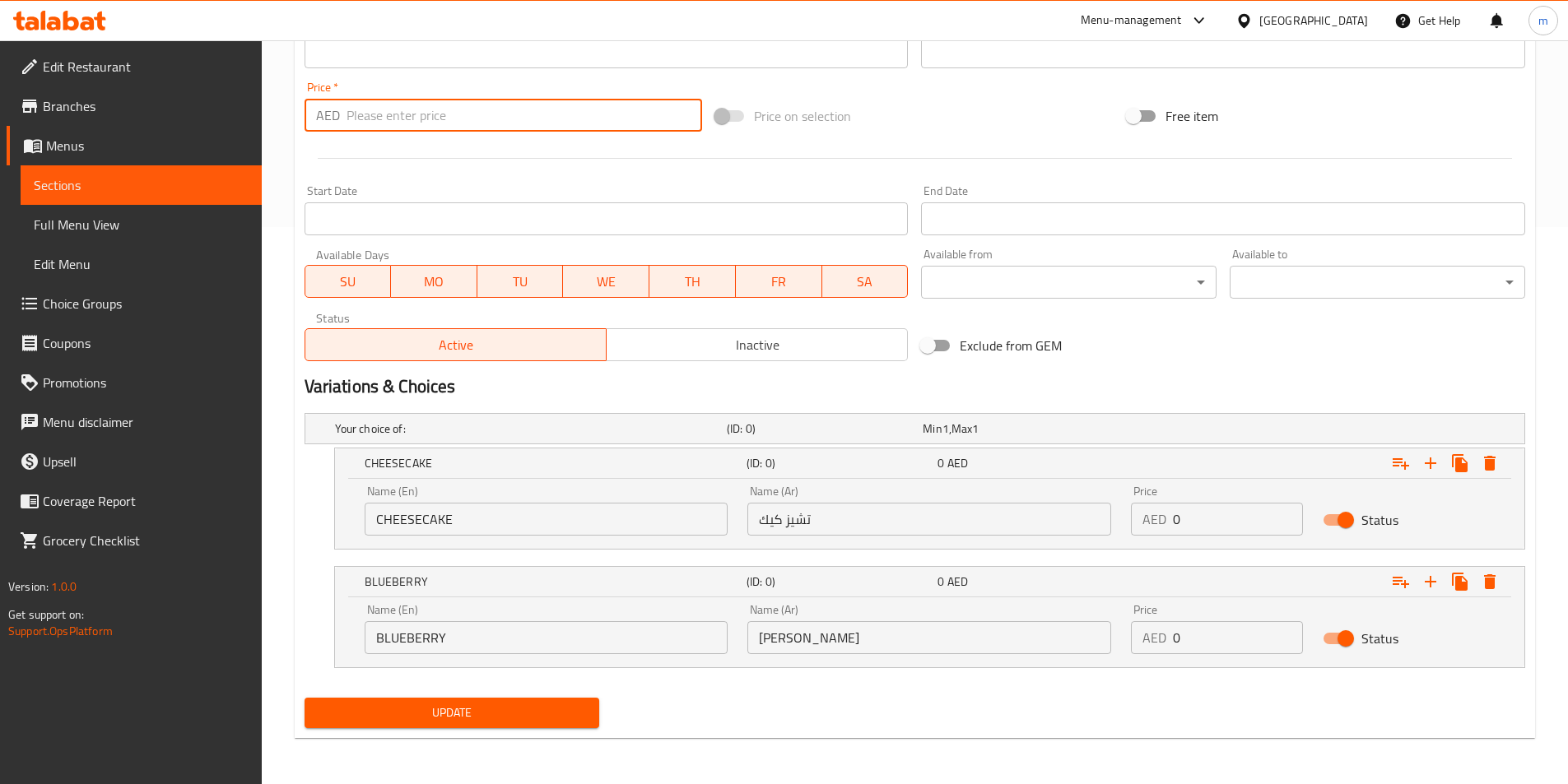
click at [1187, 525] on input "0" at bounding box center [1238, 518] width 130 height 33
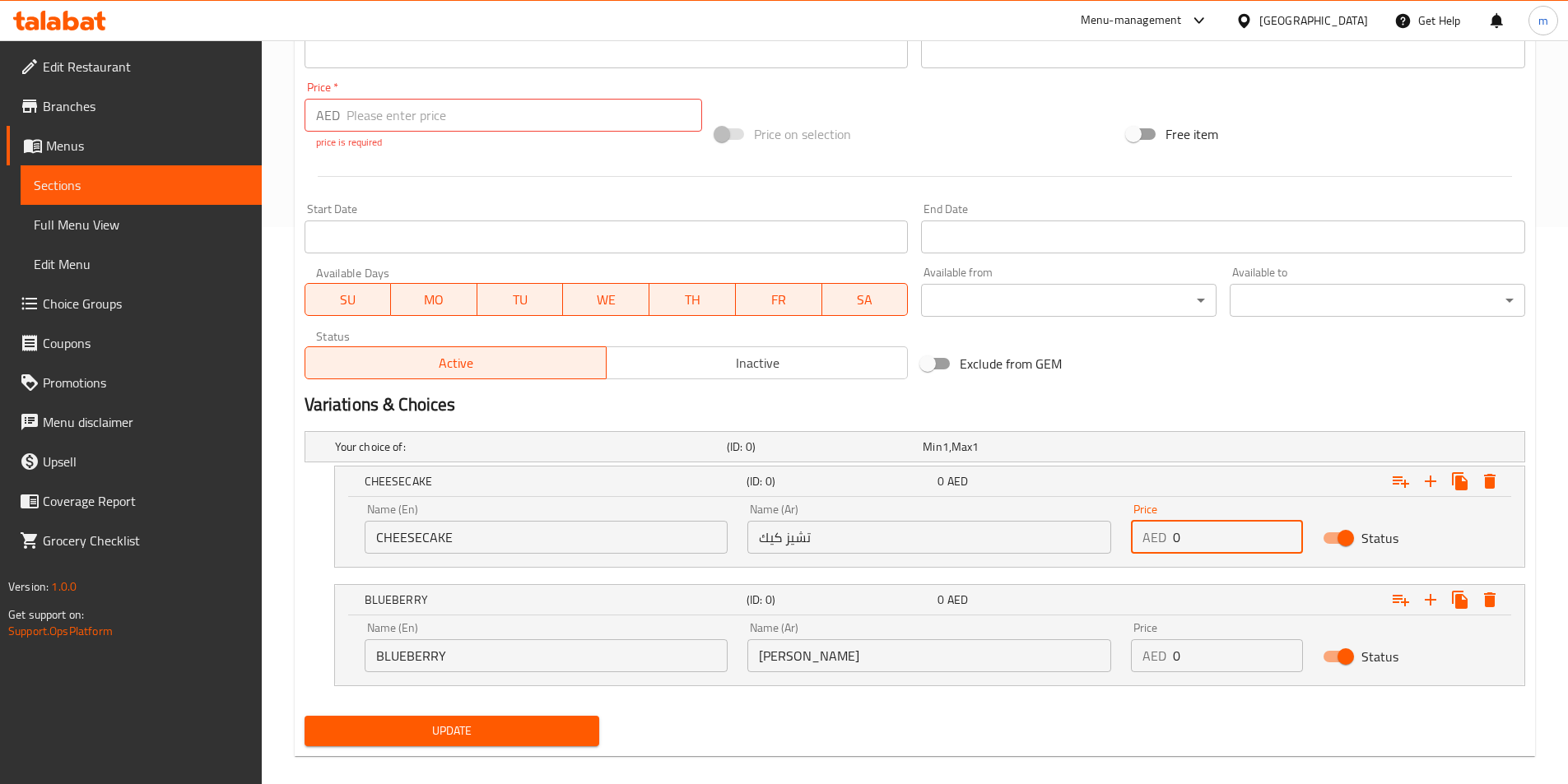
click at [1187, 525] on input "0" at bounding box center [1238, 536] width 130 height 33
paste input "34"
type input "34"
click at [1191, 679] on div "Price AED 0 Price" at bounding box center [1217, 647] width 191 height 70
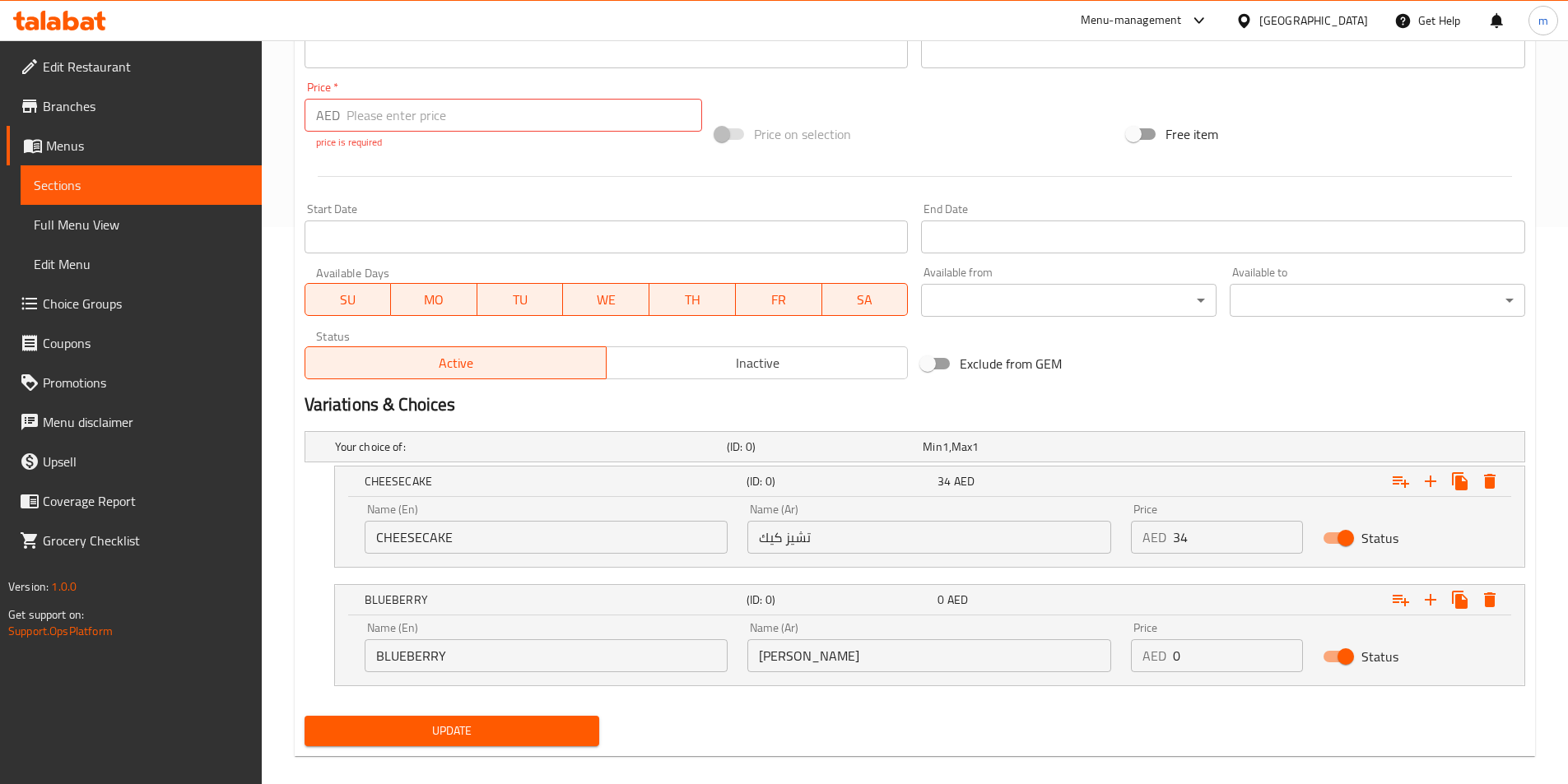
click at [1192, 668] on input "0" at bounding box center [1238, 655] width 130 height 33
paste input "34"
type input "34"
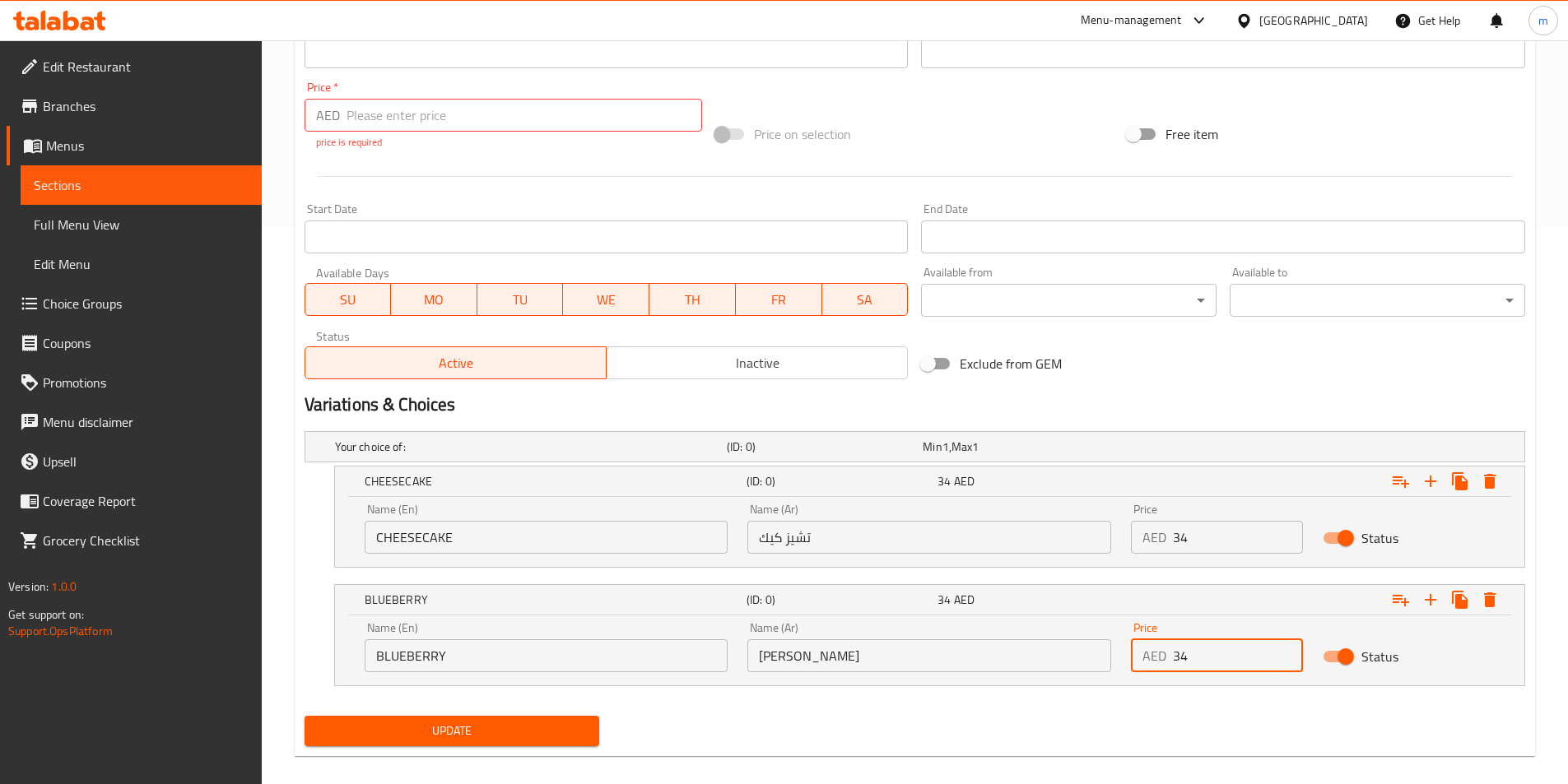
click at [459, 736] on span "Update" at bounding box center [451, 730] width 269 height 21
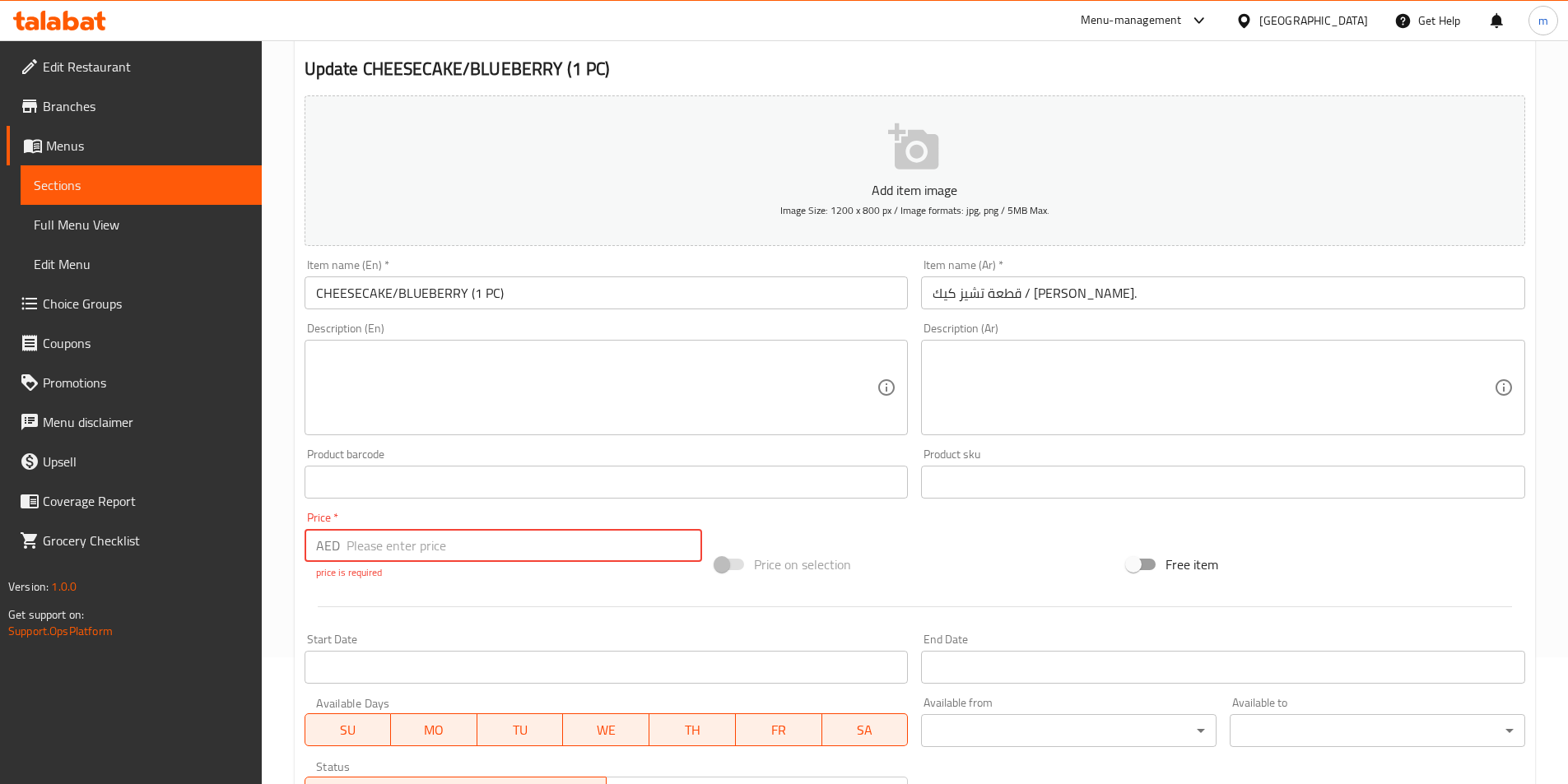
scroll to position [165, 0]
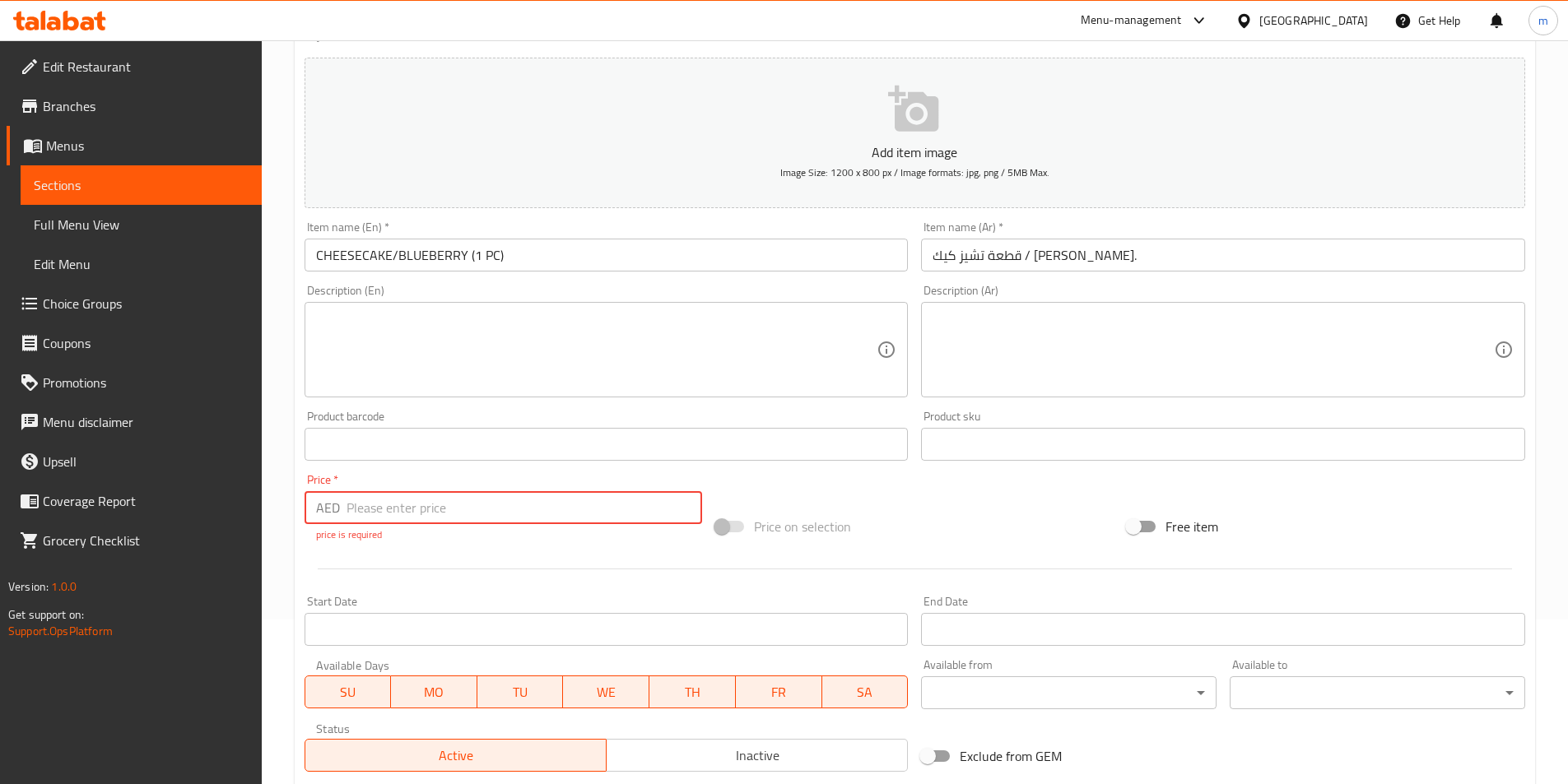
click at [492, 503] on input "number" at bounding box center [524, 507] width 356 height 33
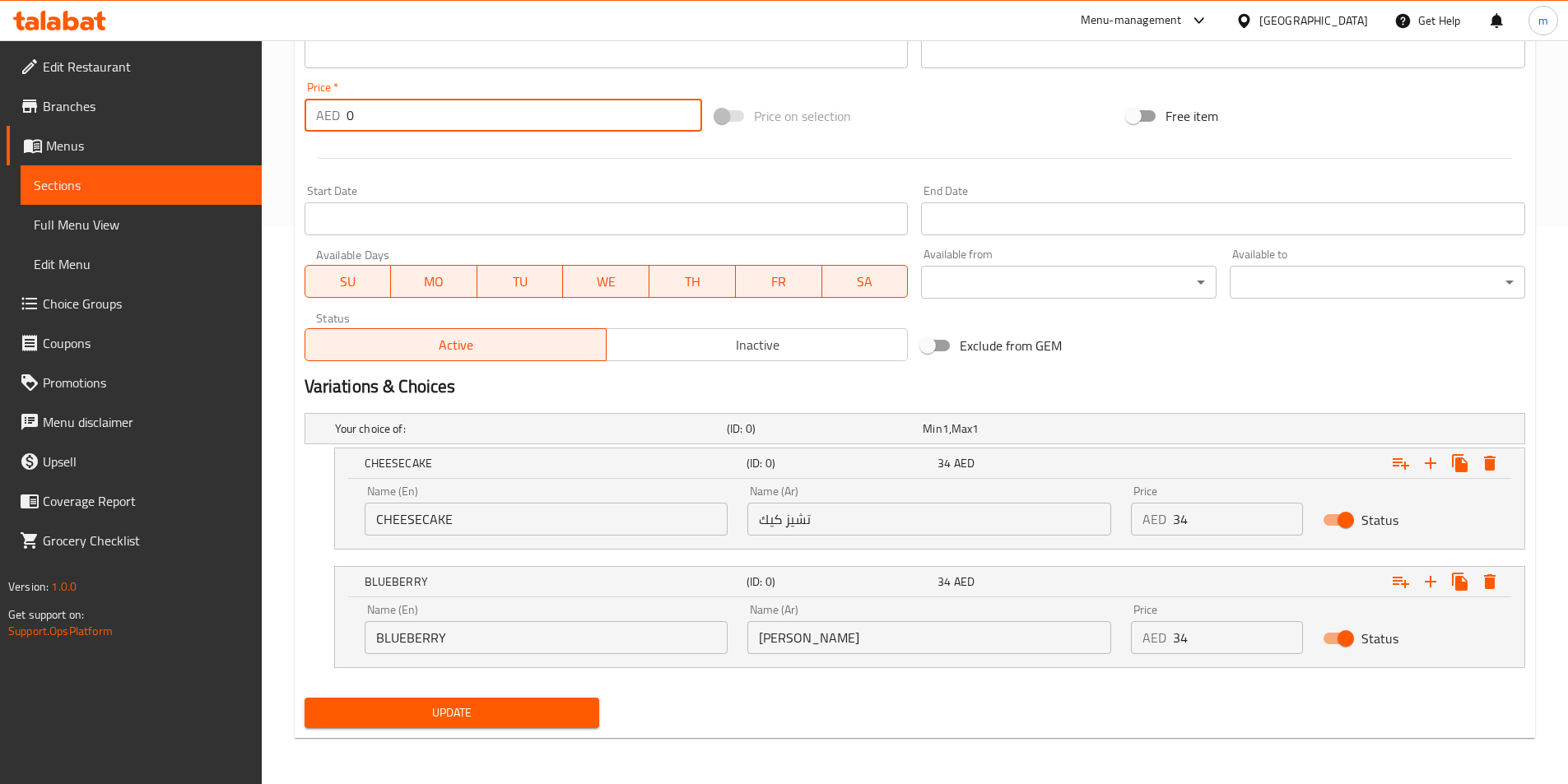
type input "0"
click at [453, 723] on span "Update" at bounding box center [451, 713] width 269 height 21
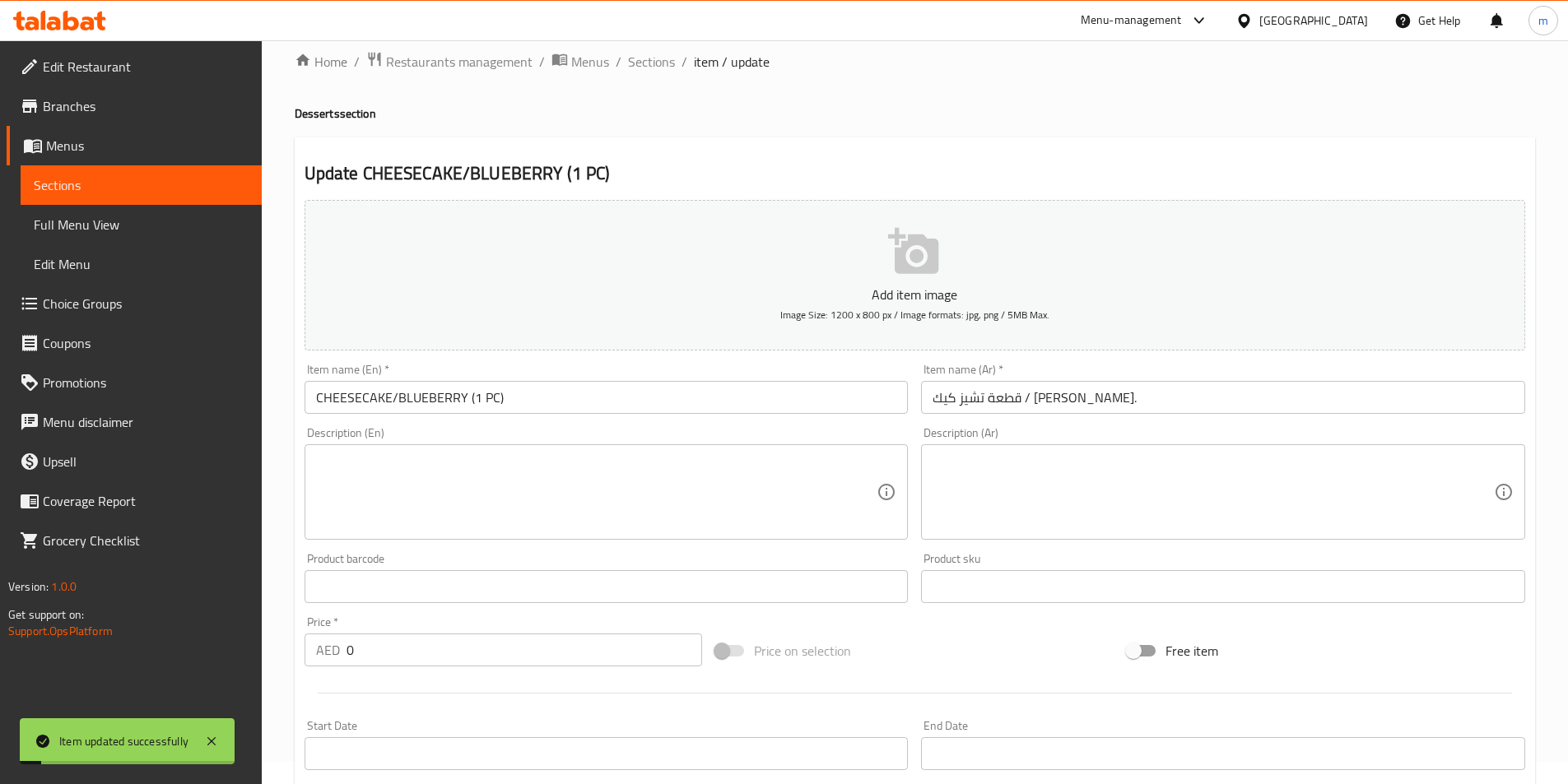
scroll to position [0, 0]
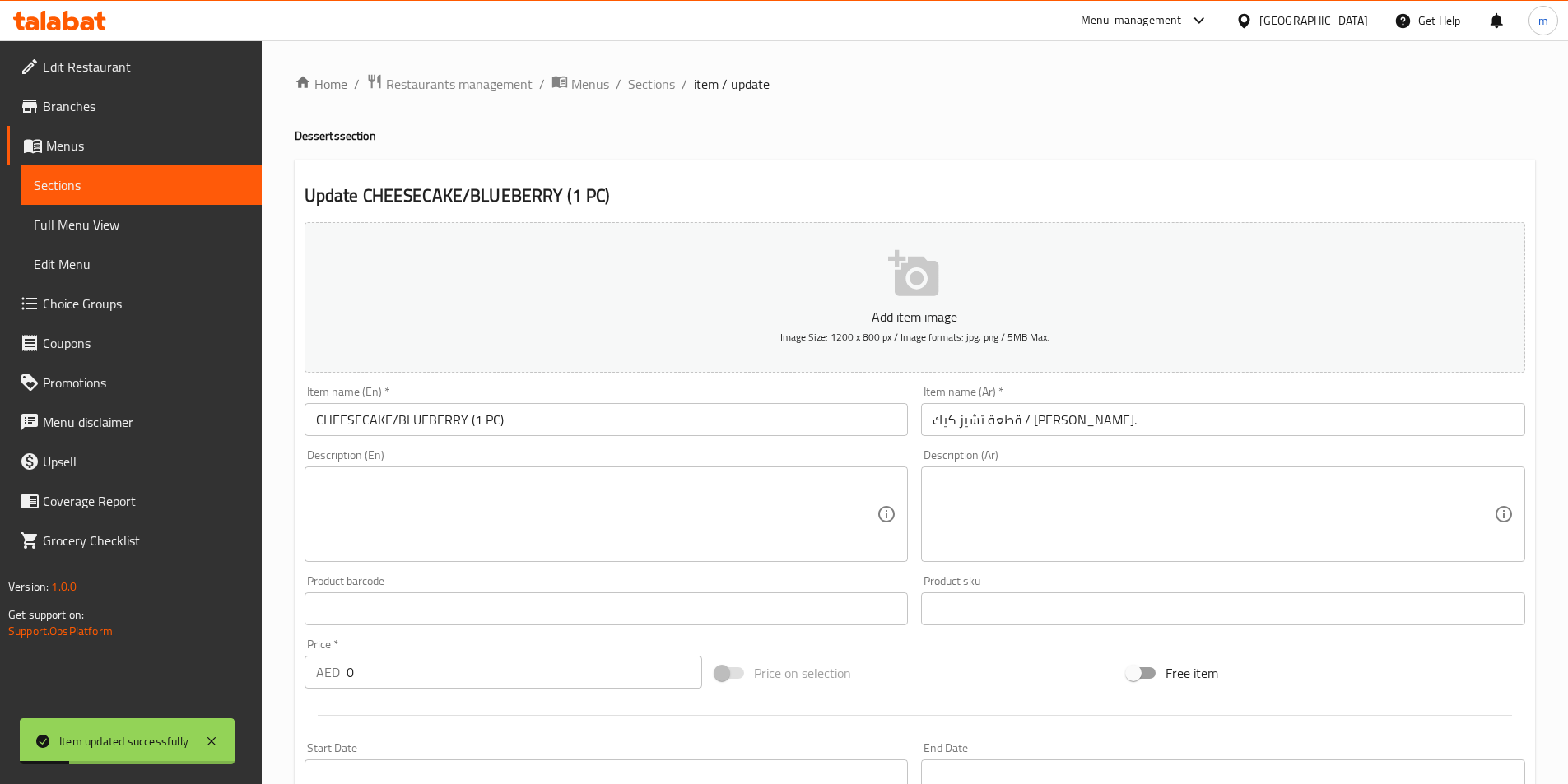
click at [646, 90] on span "Sections" at bounding box center [651, 84] width 47 height 20
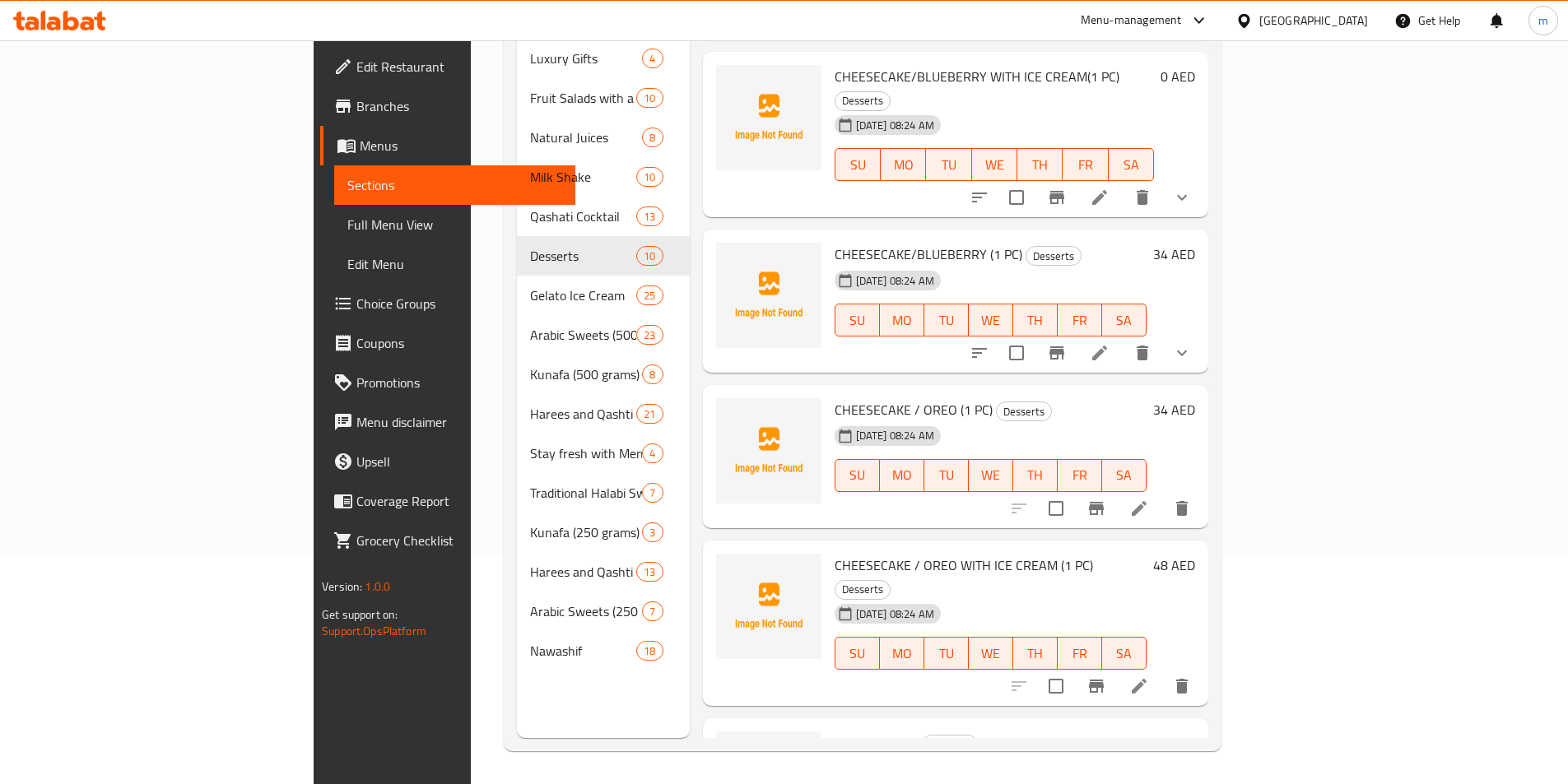
scroll to position [809, 0]
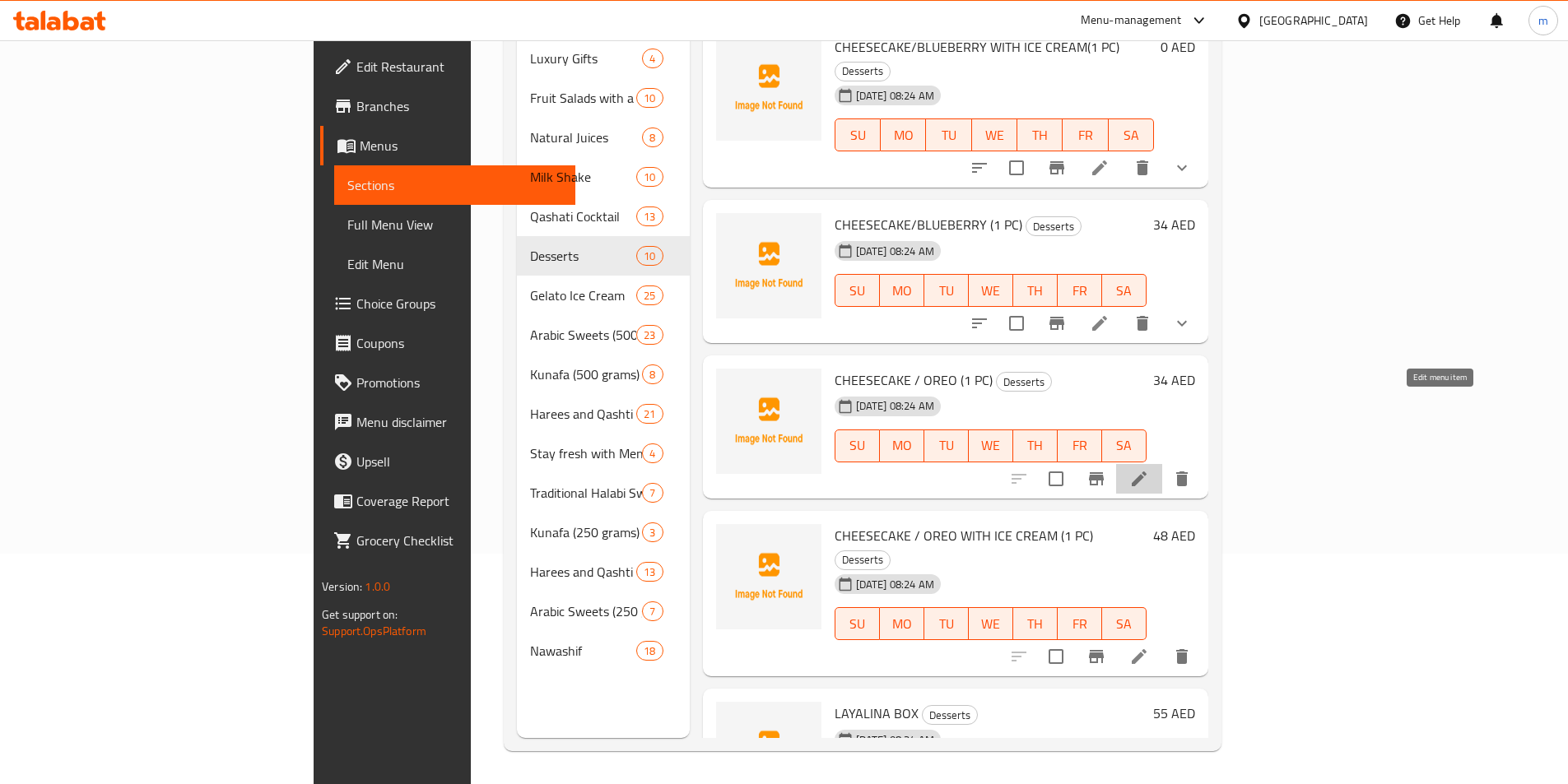
click at [1149, 469] on icon at bounding box center [1140, 479] width 20 height 20
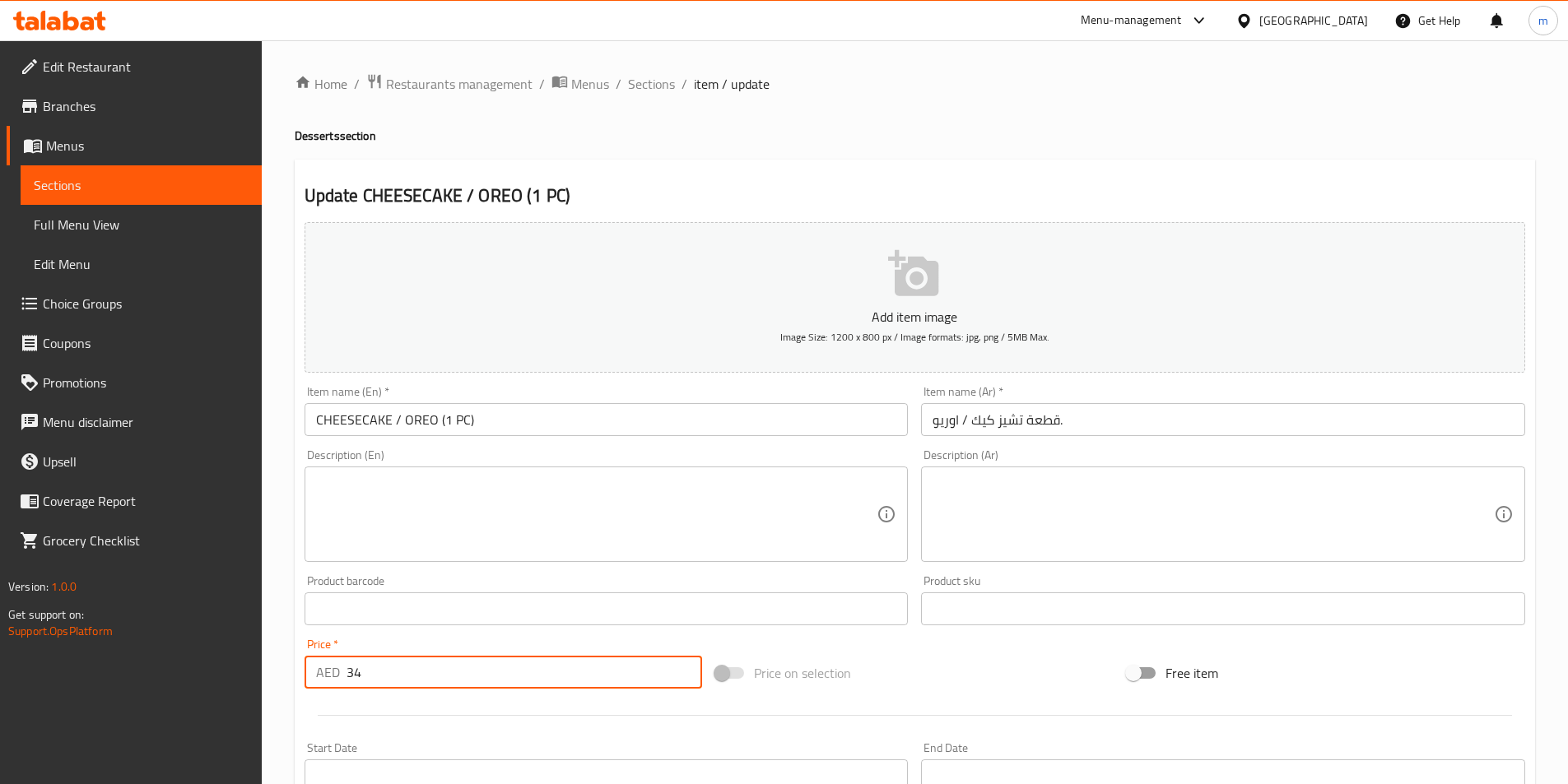
click at [358, 670] on input "34" at bounding box center [524, 672] width 356 height 33
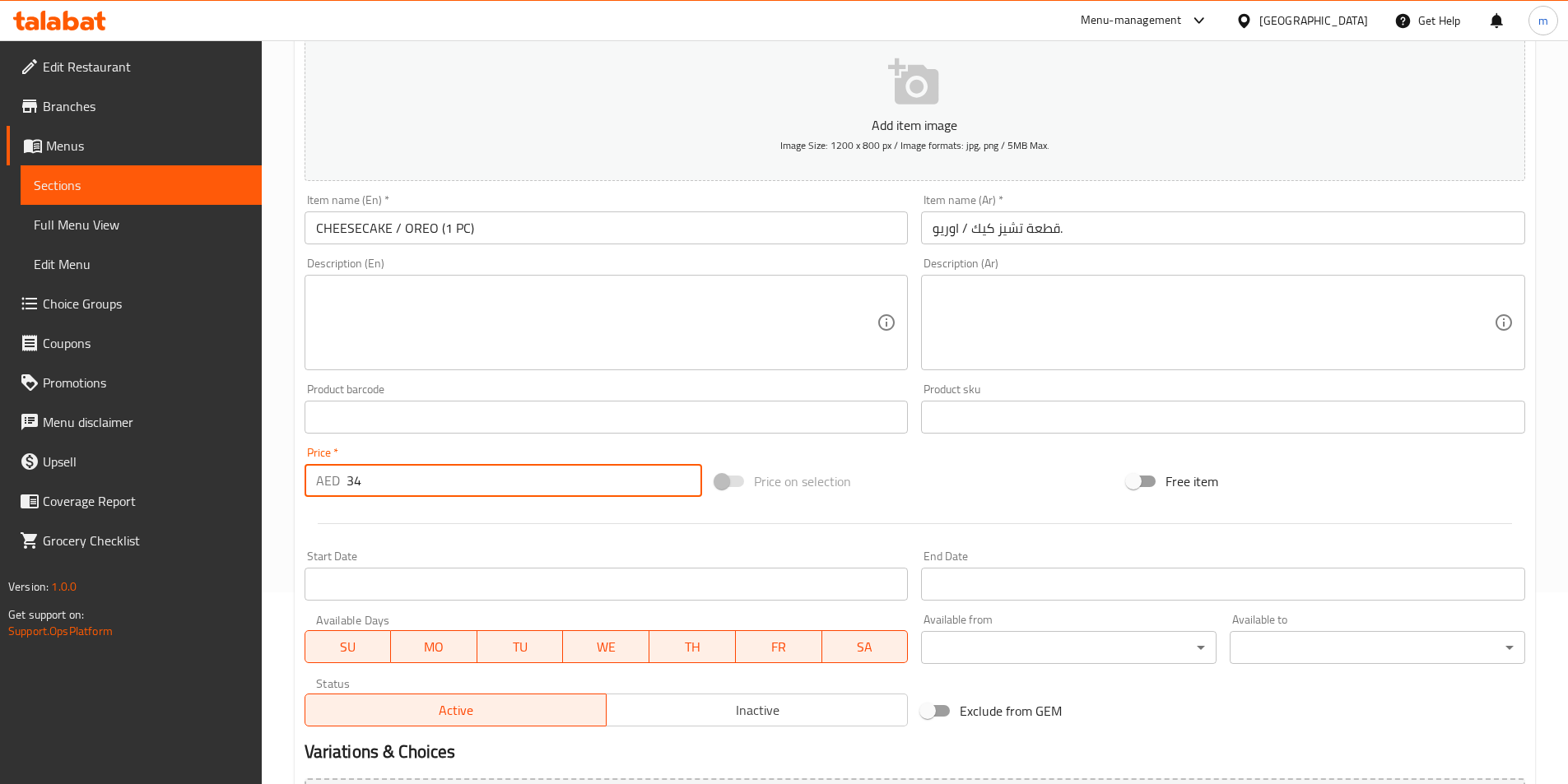
scroll to position [379, 0]
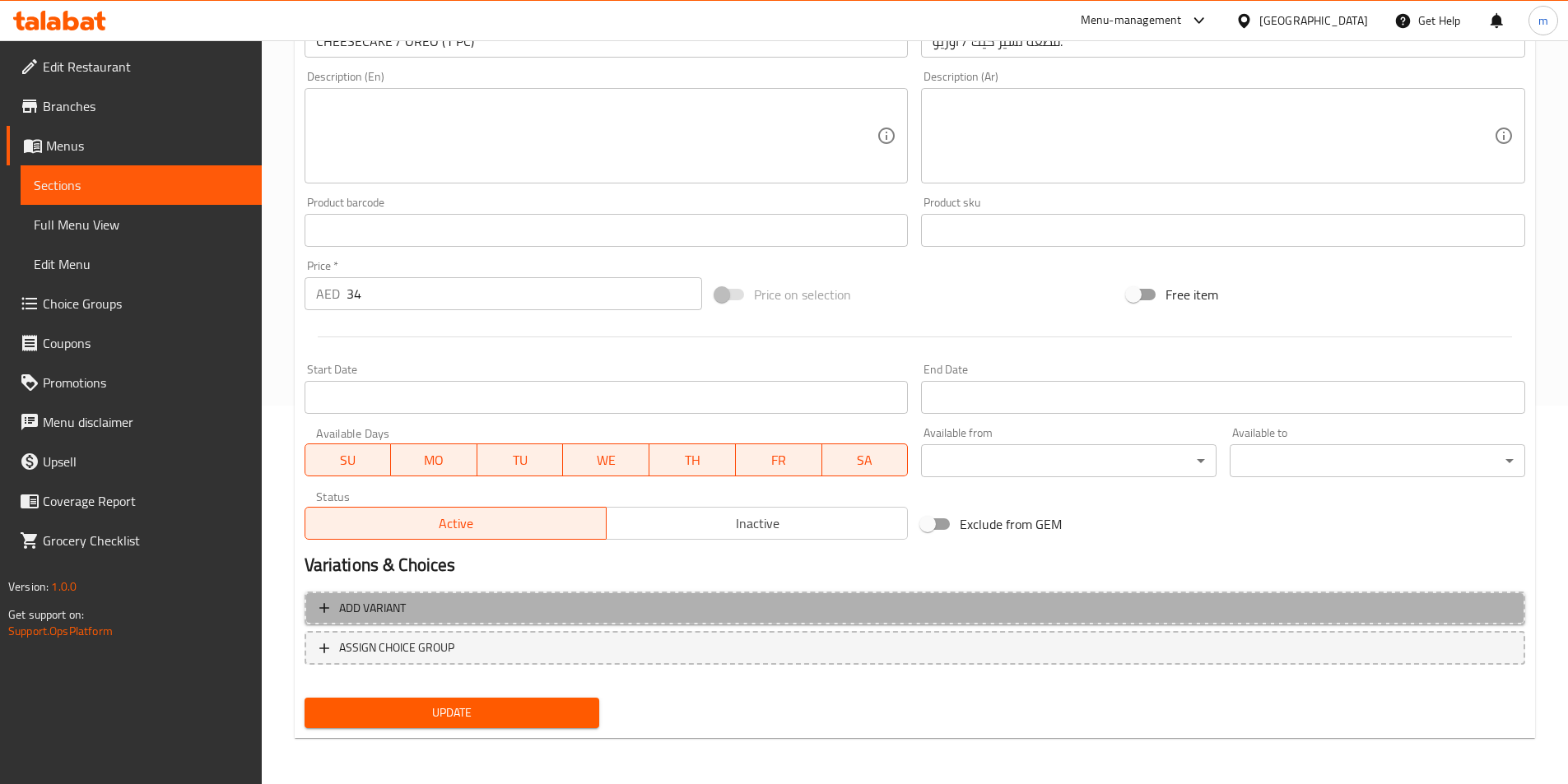
click at [381, 607] on span "Add variant" at bounding box center [372, 609] width 66 height 21
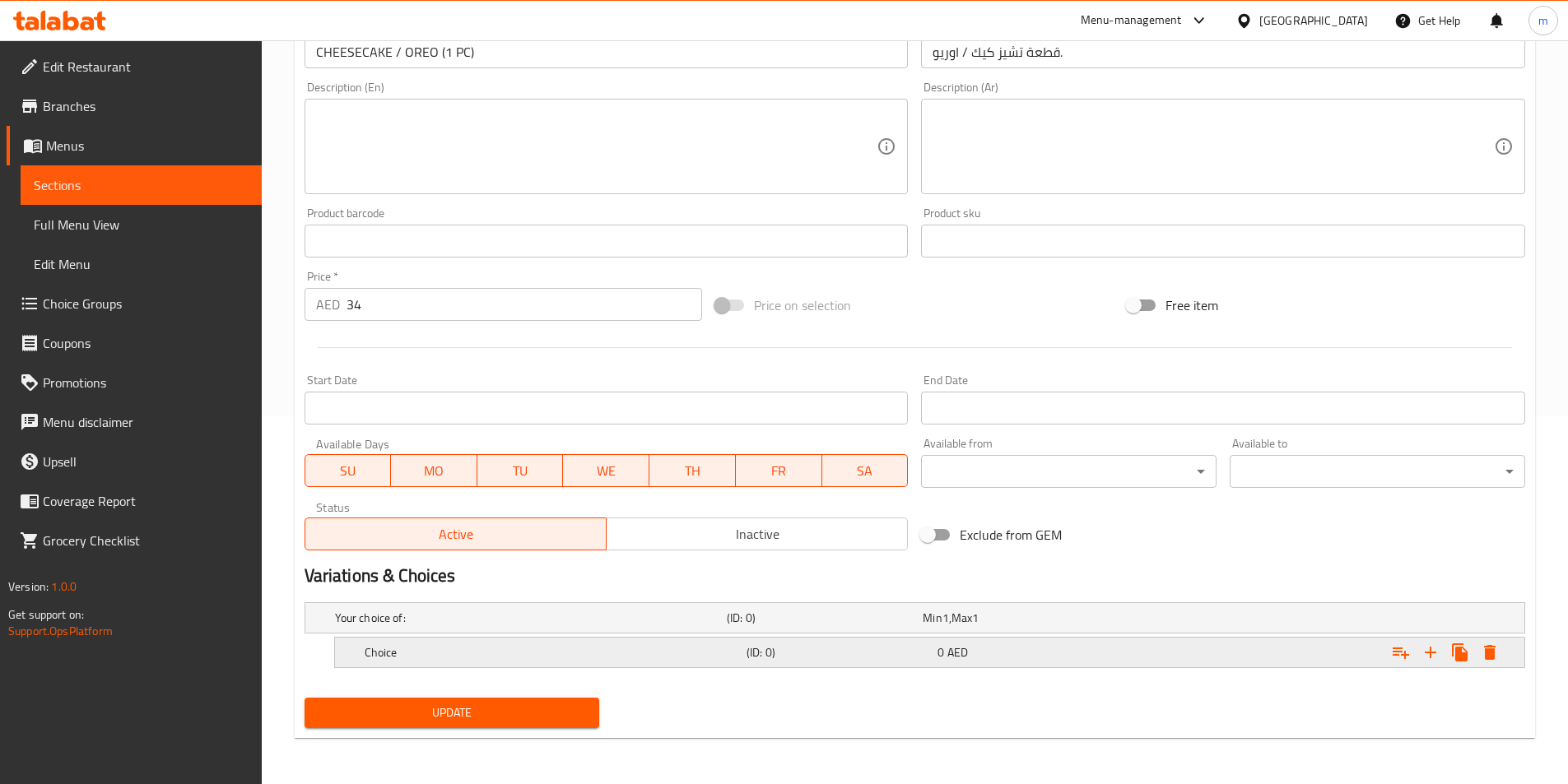
click at [843, 647] on h5 "(ID: 0)" at bounding box center [839, 652] width 184 height 17
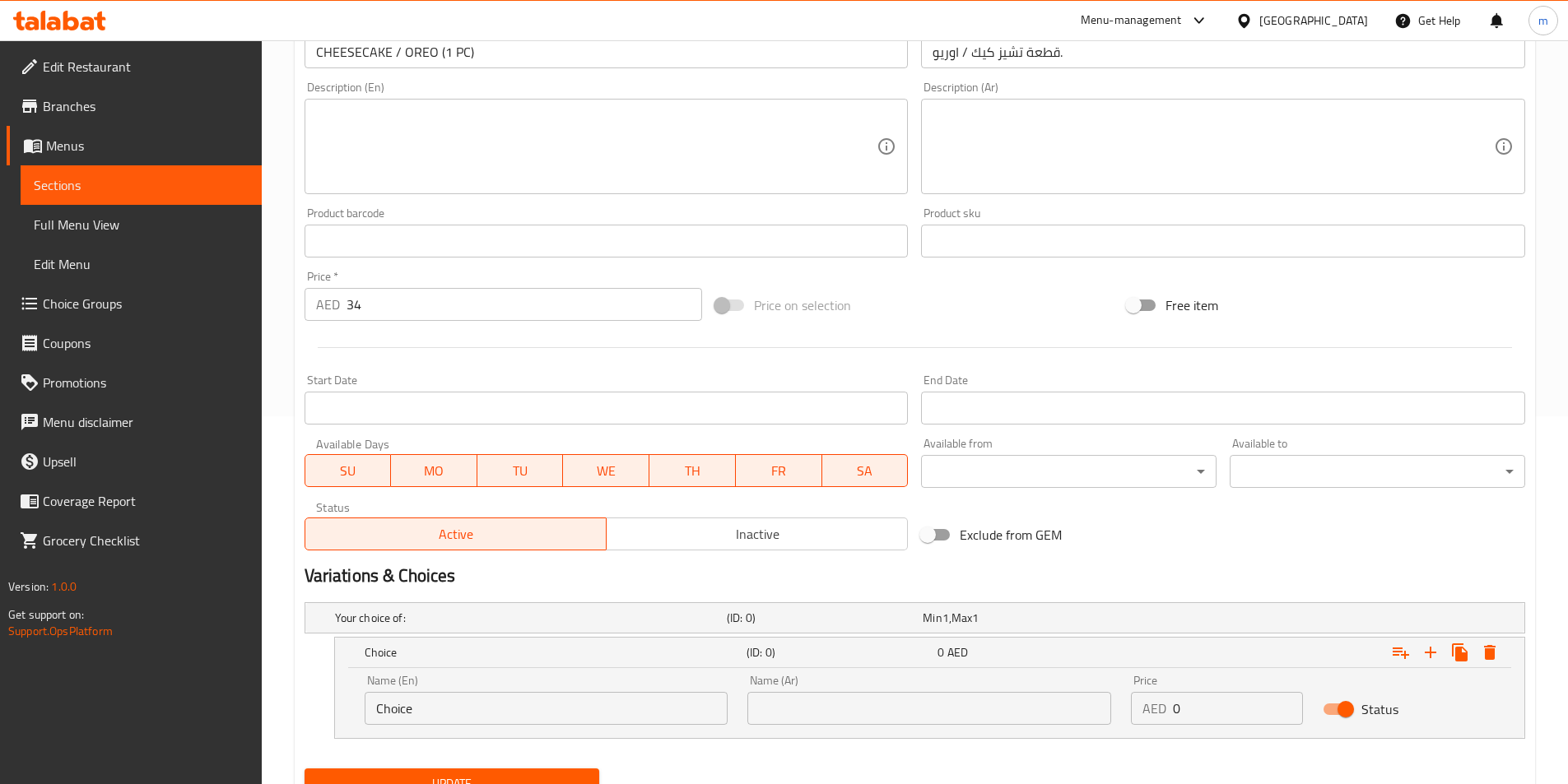
click at [495, 695] on input "Choice" at bounding box center [546, 708] width 364 height 33
click at [479, 689] on div "Name (En) Choice Name (En)" at bounding box center [546, 700] width 364 height 51
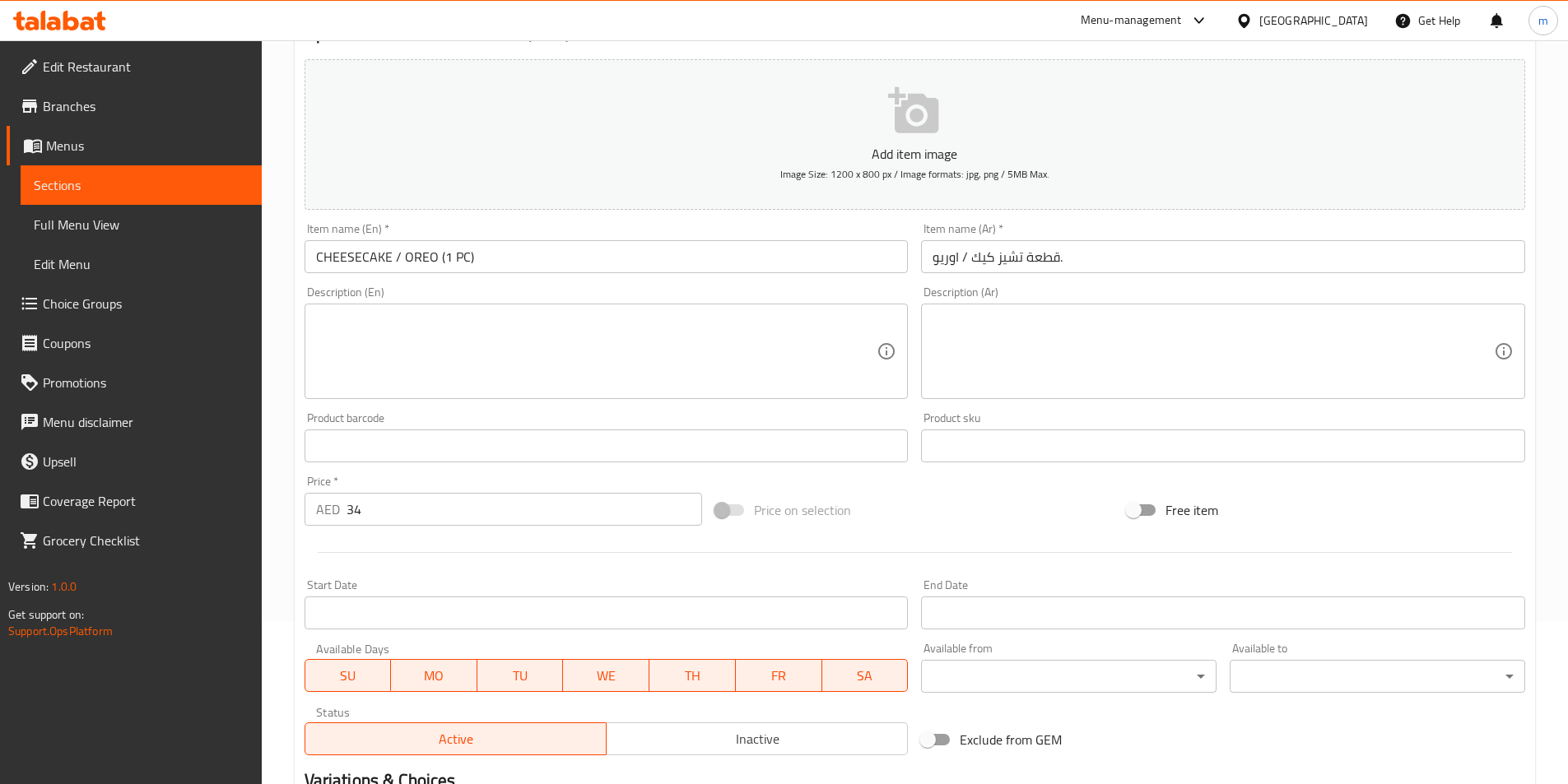
scroll to position [0, 0]
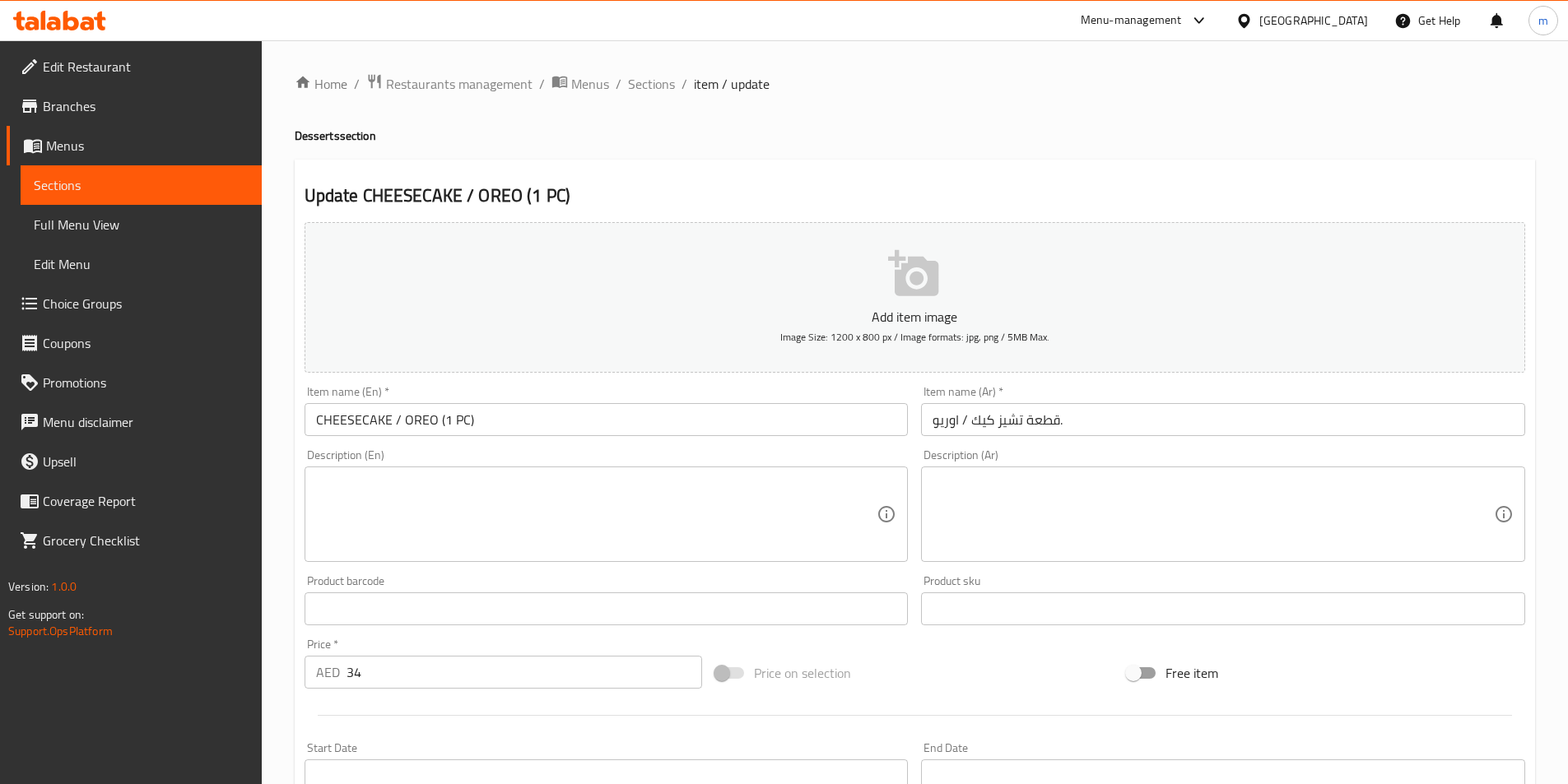
click at [340, 424] on input "CHEESECAKE / OREO (1 PC)" at bounding box center [606, 419] width 604 height 33
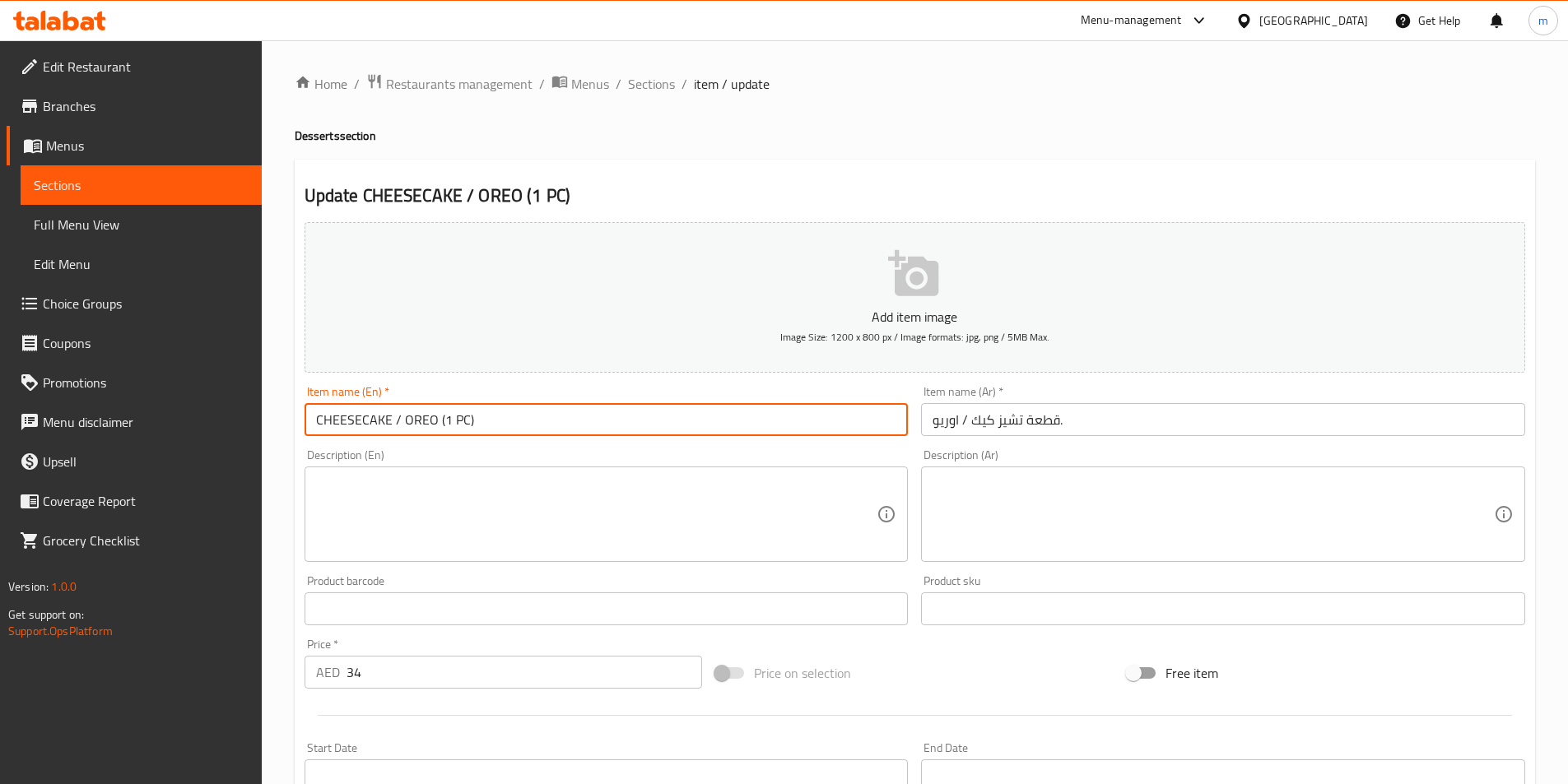
click at [340, 424] on input "CHEESECAKE / OREO (1 PC)" at bounding box center [606, 419] width 604 height 33
click at [349, 420] on input "CHEESECAKE / OREO (1 PC)" at bounding box center [606, 419] width 604 height 33
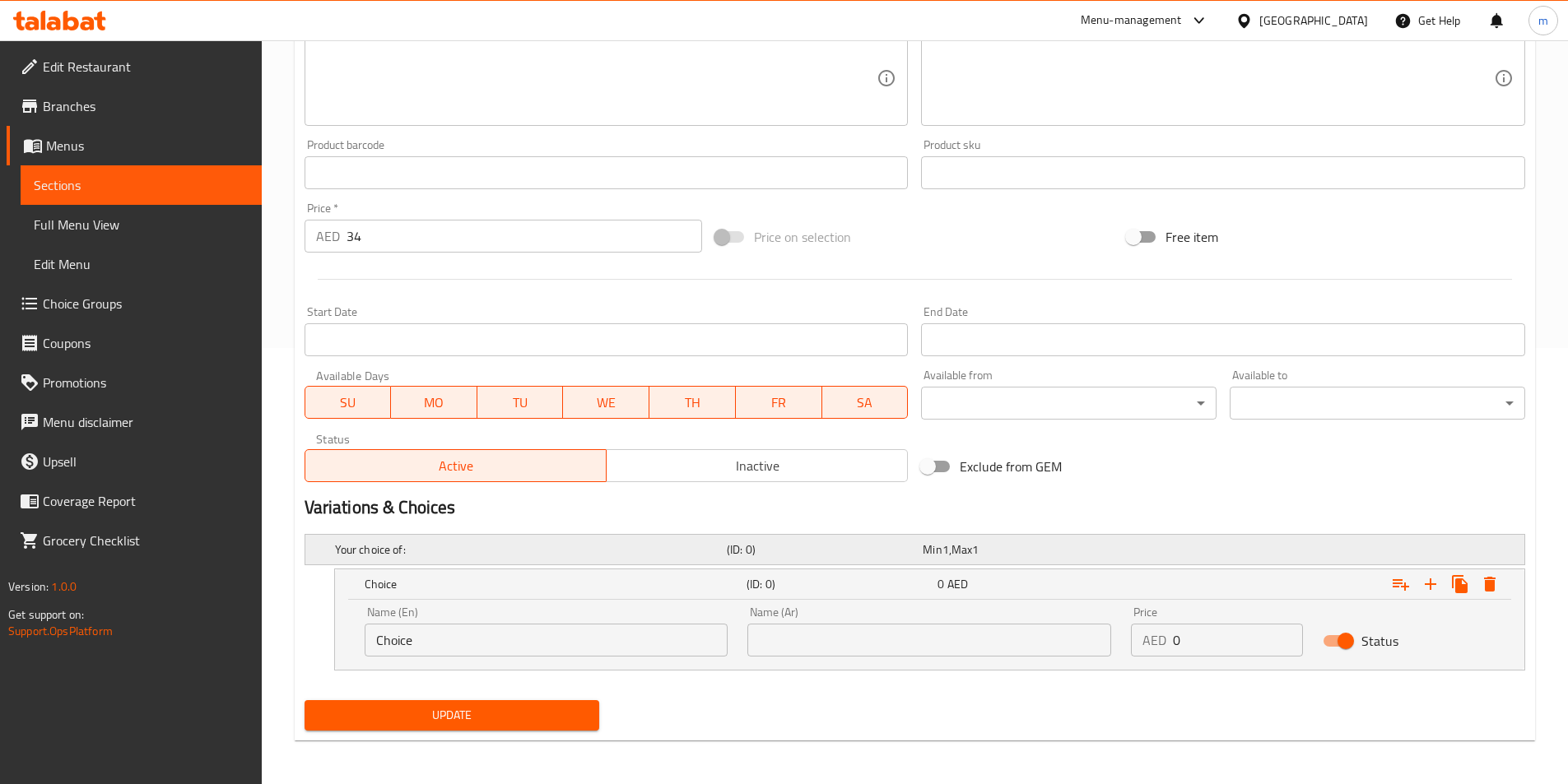
scroll to position [438, 0]
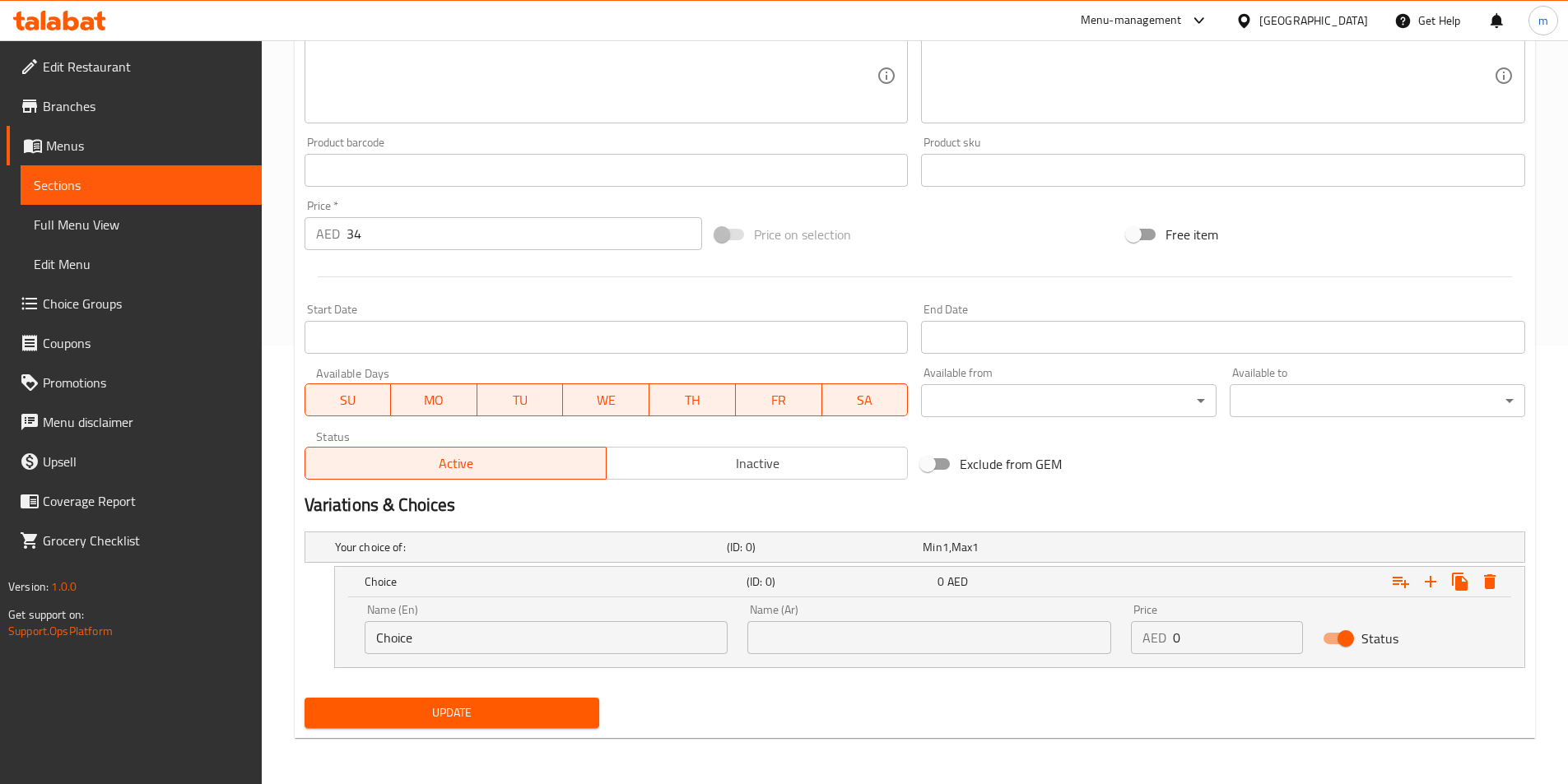
click at [440, 626] on input "Choice" at bounding box center [546, 637] width 364 height 33
paste input "HEESECAKE"
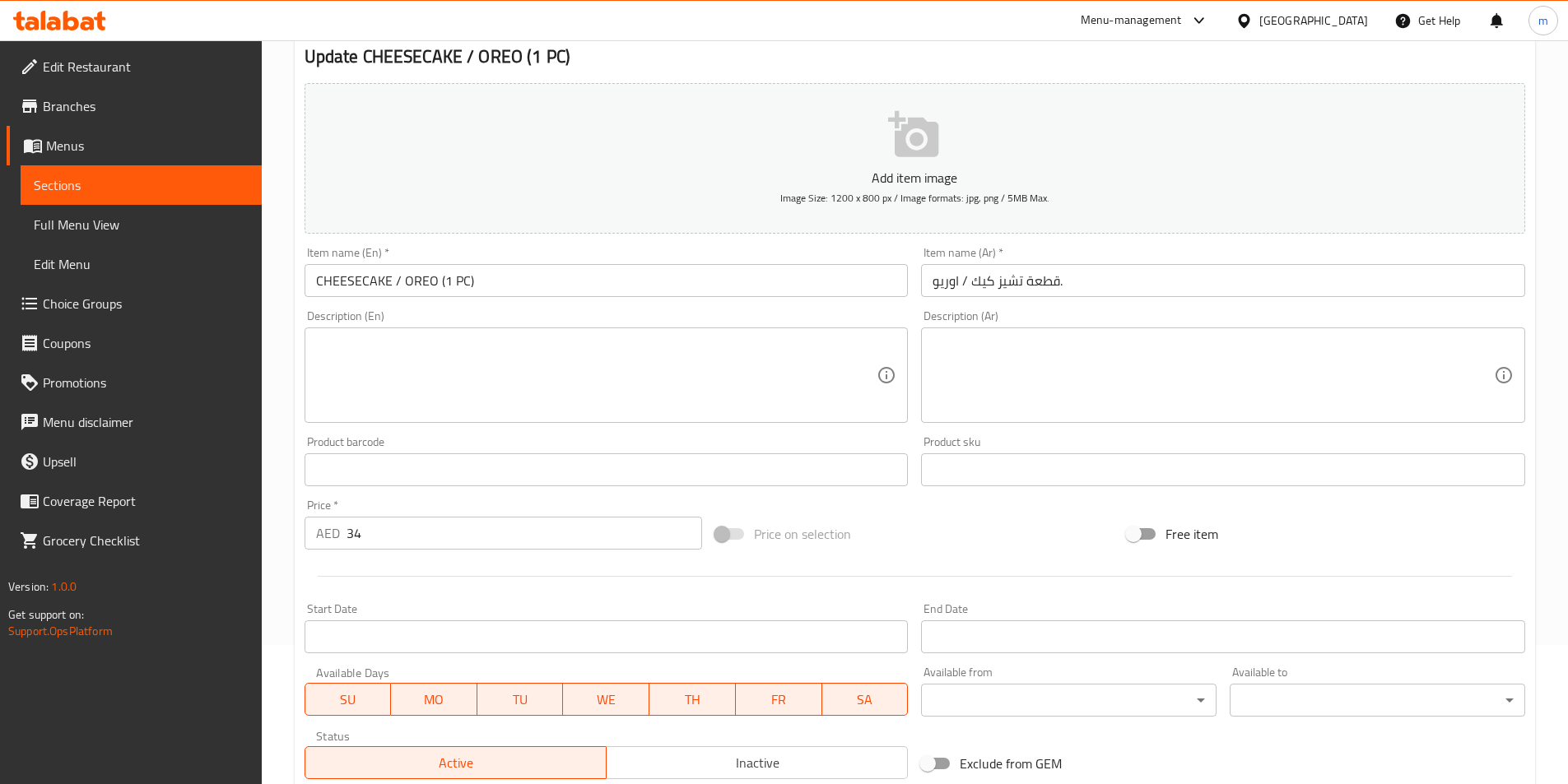
scroll to position [0, 0]
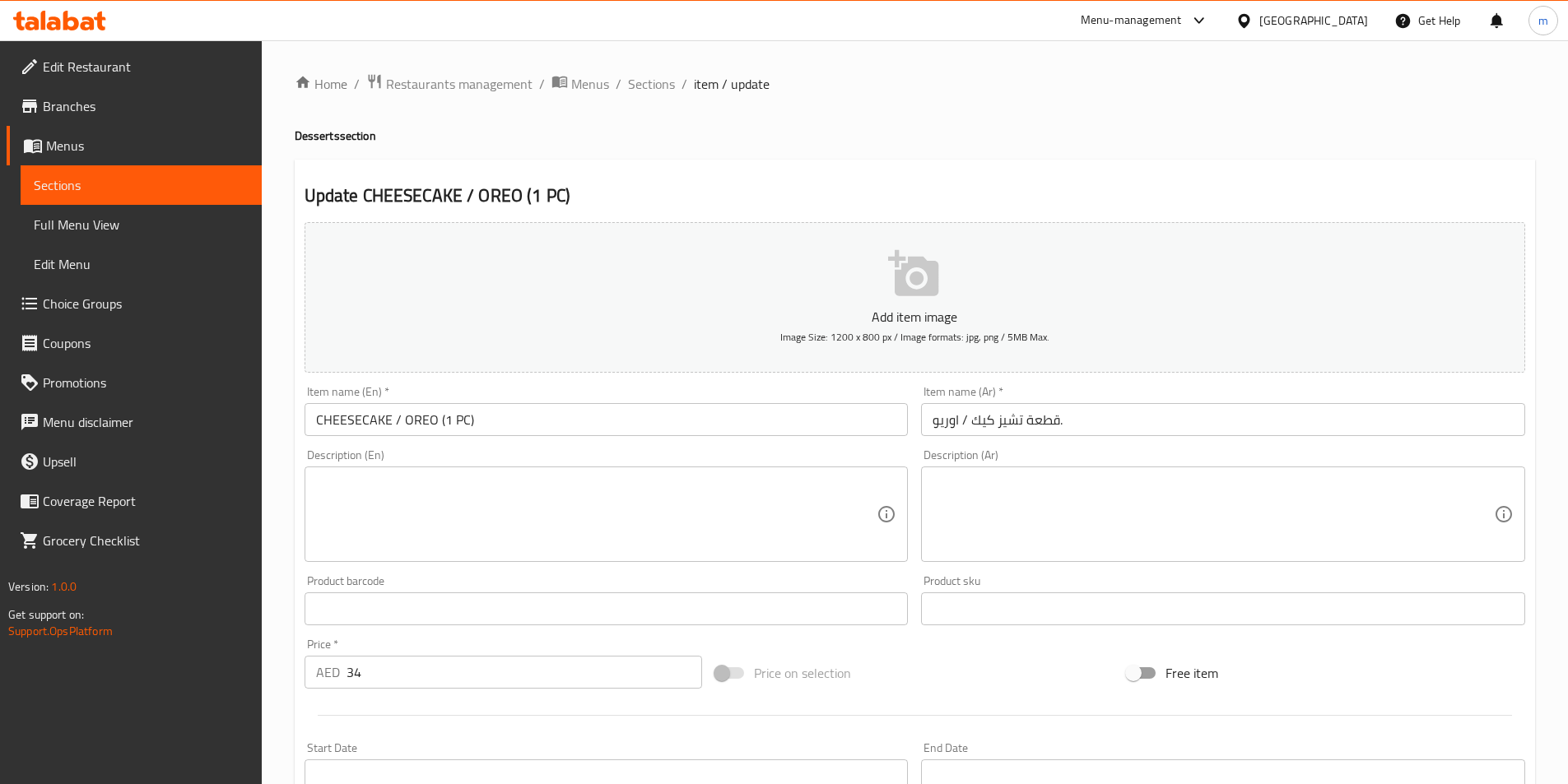
type input "CHEESECAKE"
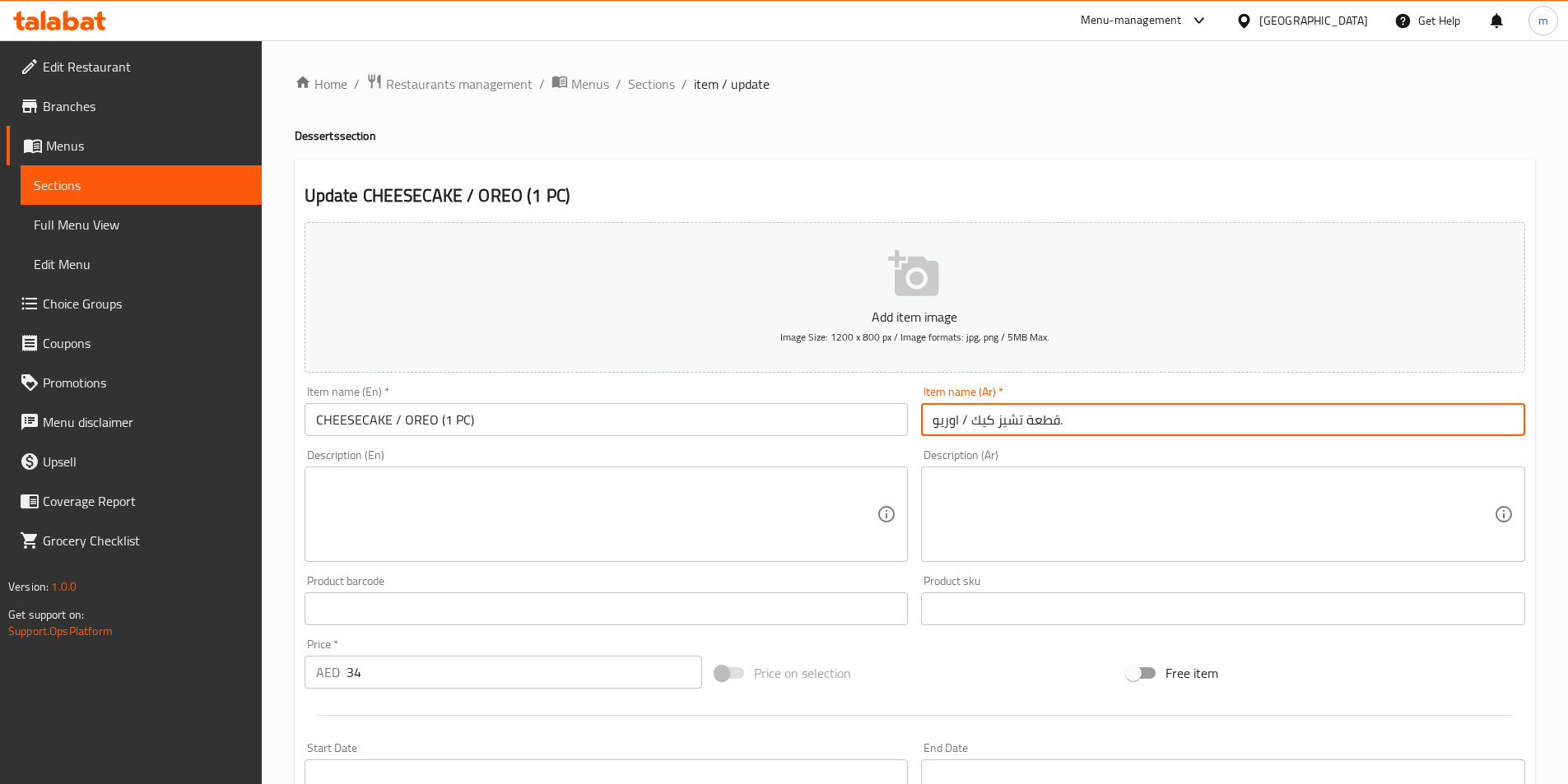
click at [993, 422] on input "قطعة تشيز كيك / اوريو." at bounding box center [1223, 419] width 604 height 33
click at [979, 426] on input "قطعة تشيز كيك / اوريو." at bounding box center [1223, 419] width 604 height 33
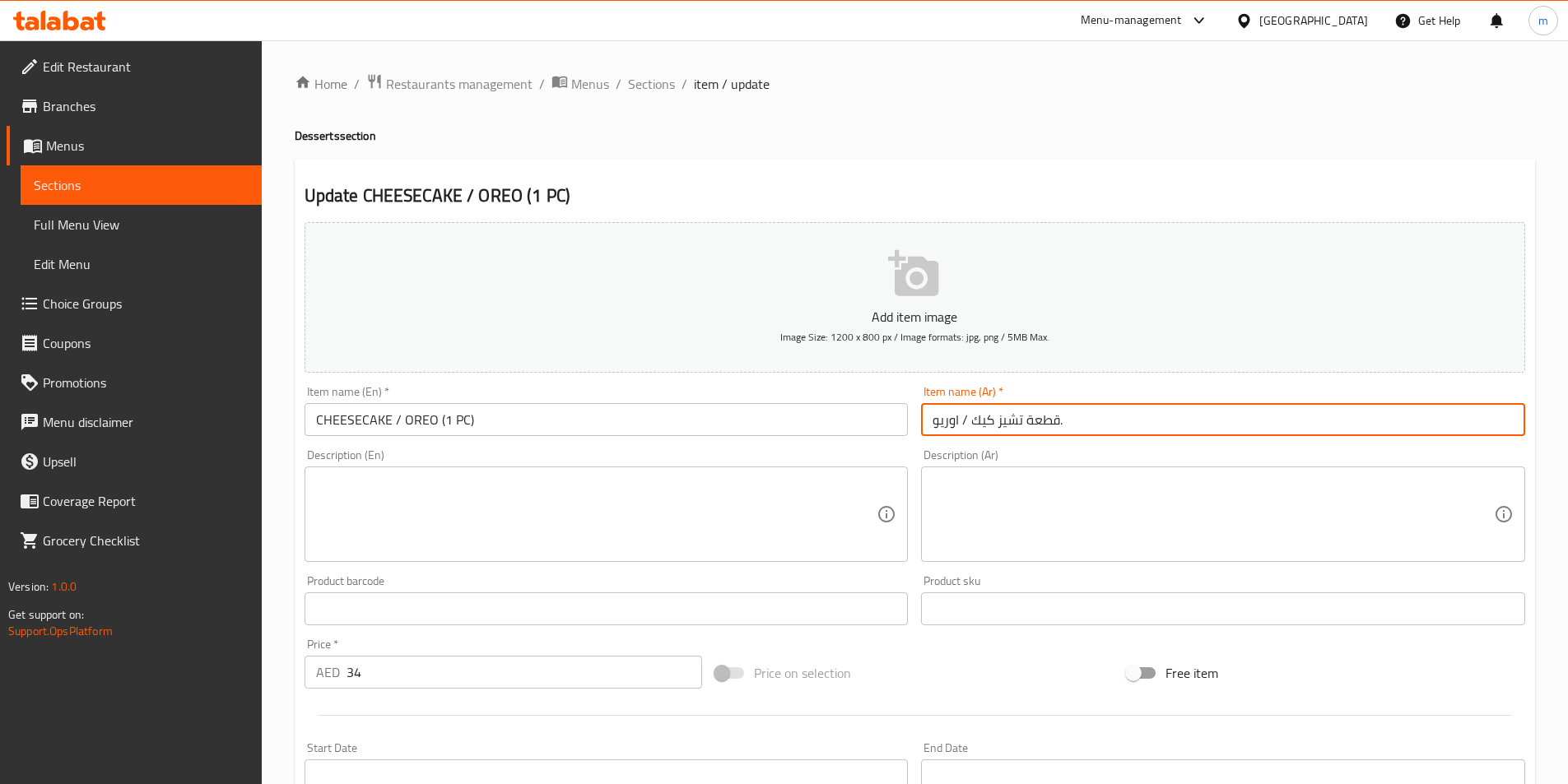
drag, startPoint x: 972, startPoint y: 418, endPoint x: 1023, endPoint y: 432, distance: 52.9
click at [1023, 432] on input "قطعة تشيز كيك / اوريو." at bounding box center [1223, 419] width 604 height 33
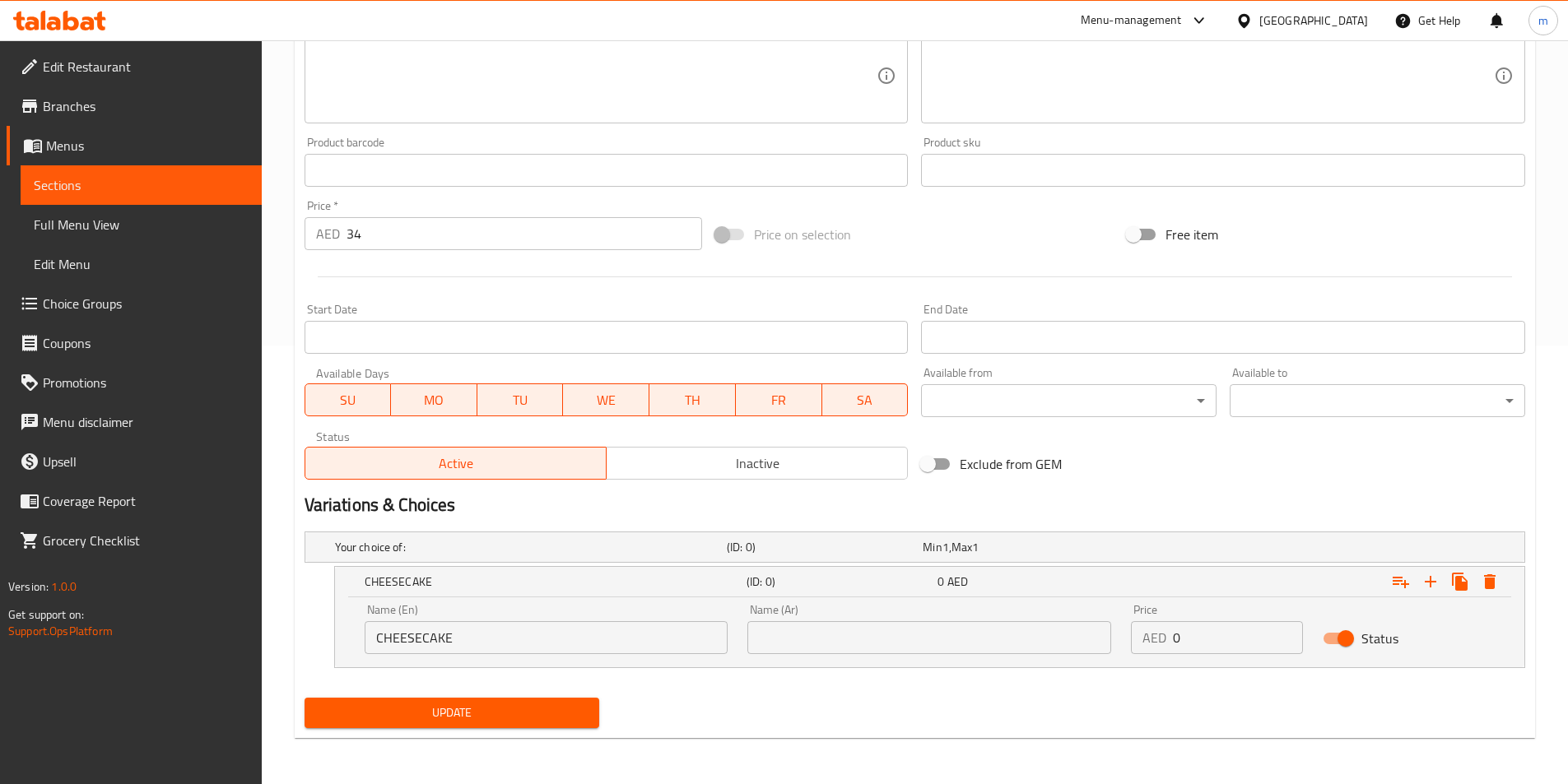
click at [930, 632] on input "text" at bounding box center [929, 637] width 364 height 33
paste input "تشيز كيك"
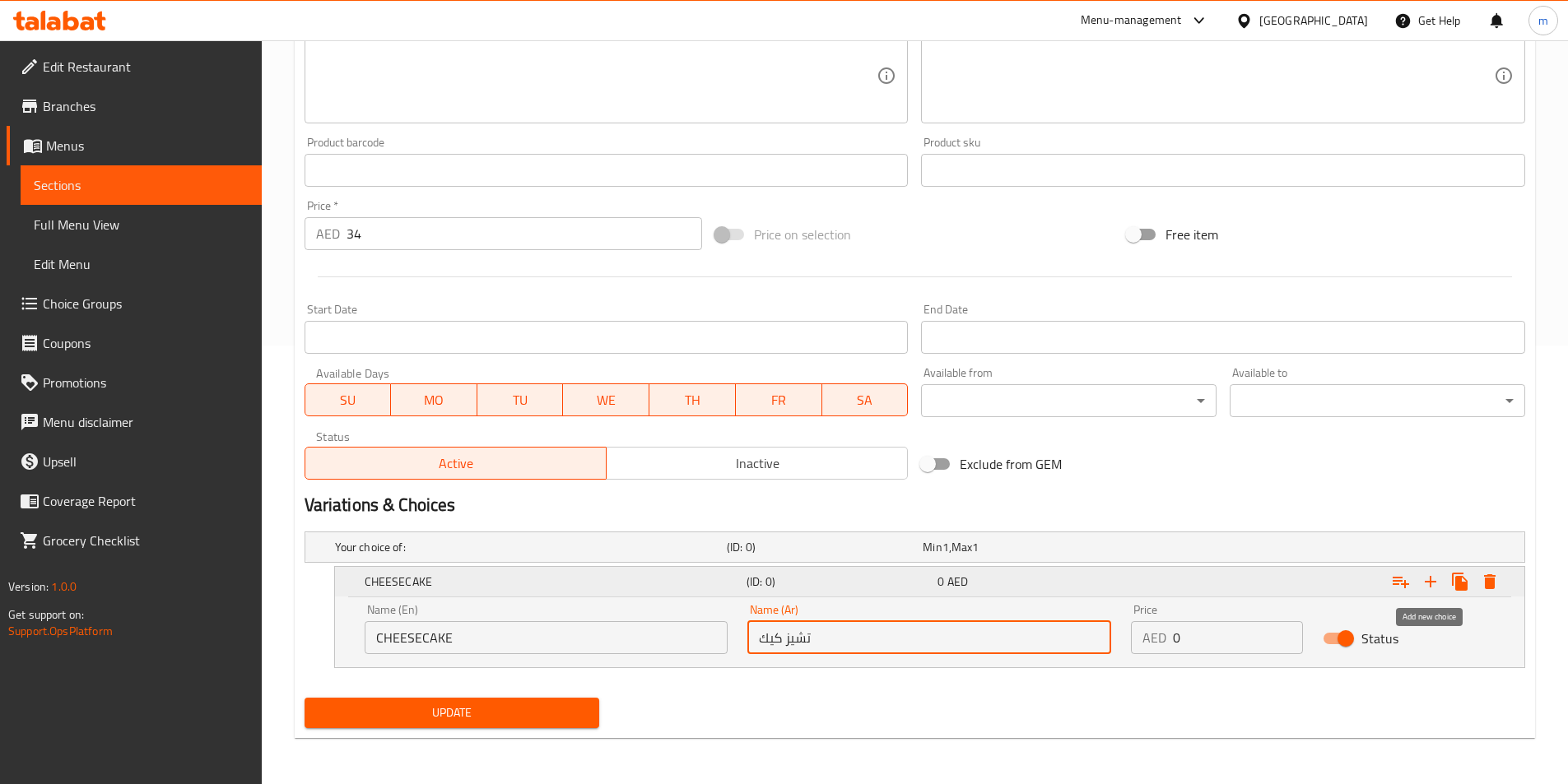
type input "تشيز كيك"
click at [1434, 580] on icon "Expand" at bounding box center [1431, 582] width 20 height 20
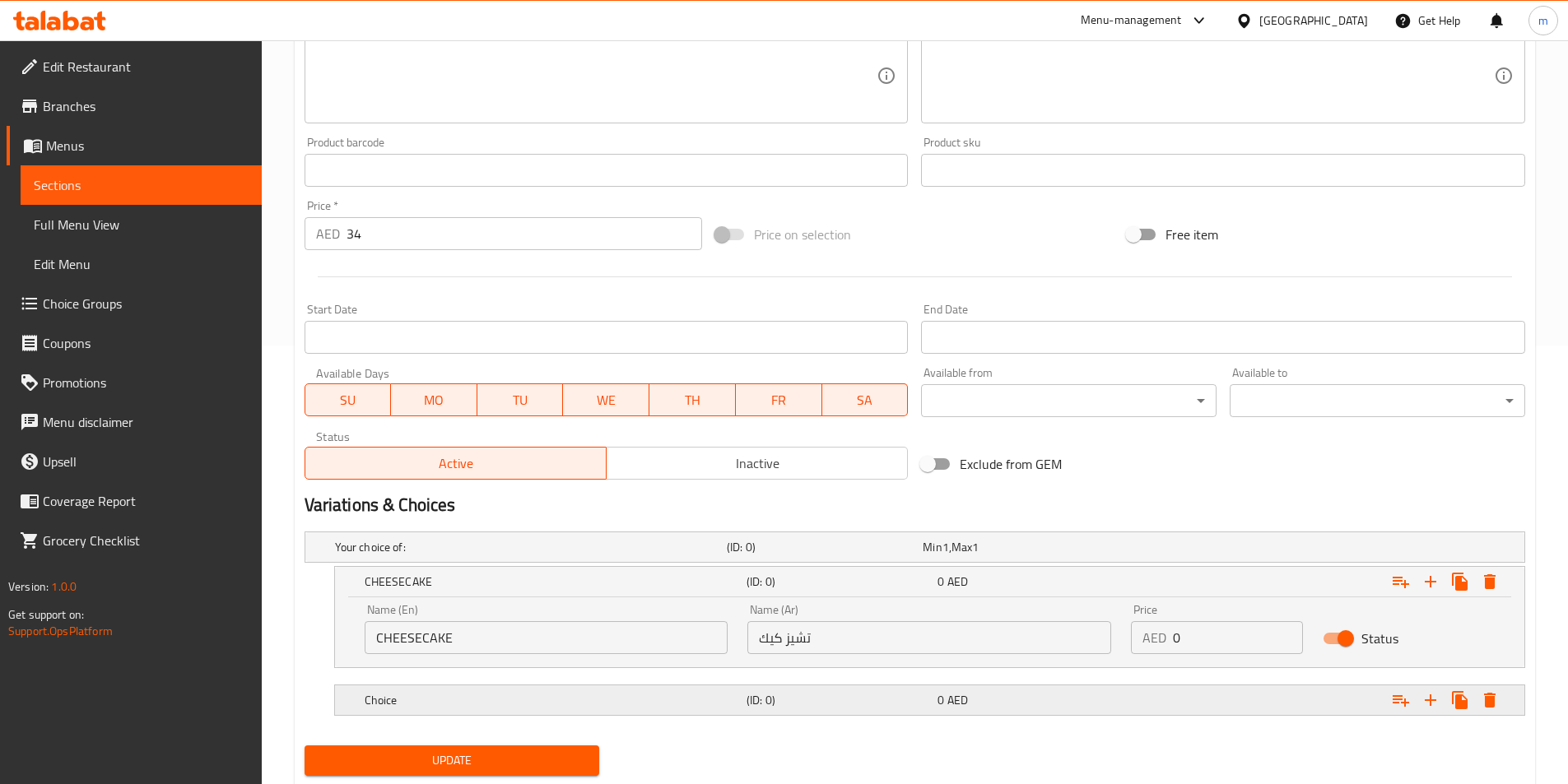
click at [787, 695] on h5 "(ID: 0)" at bounding box center [839, 700] width 184 height 17
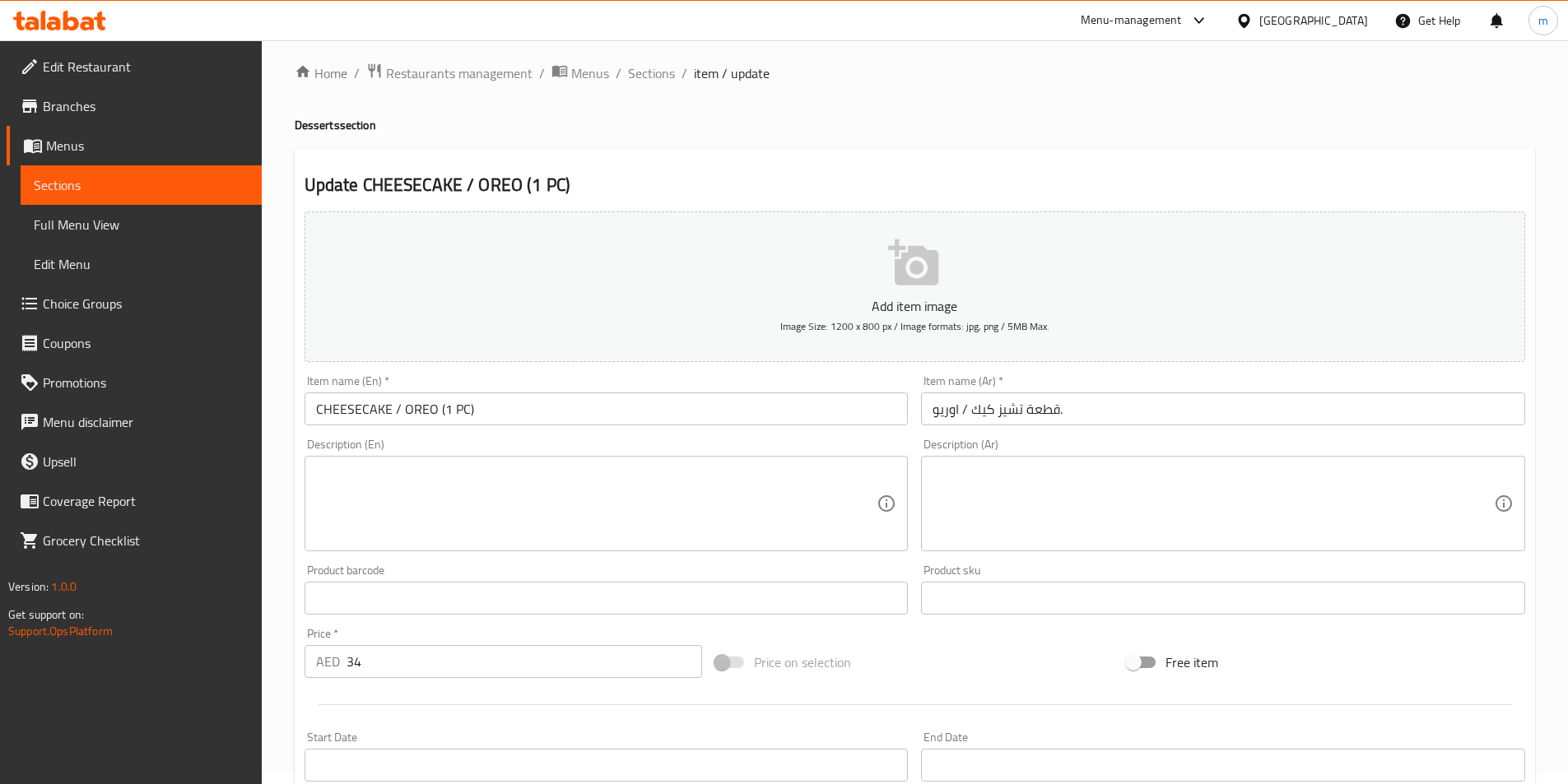
scroll to position [0, 0]
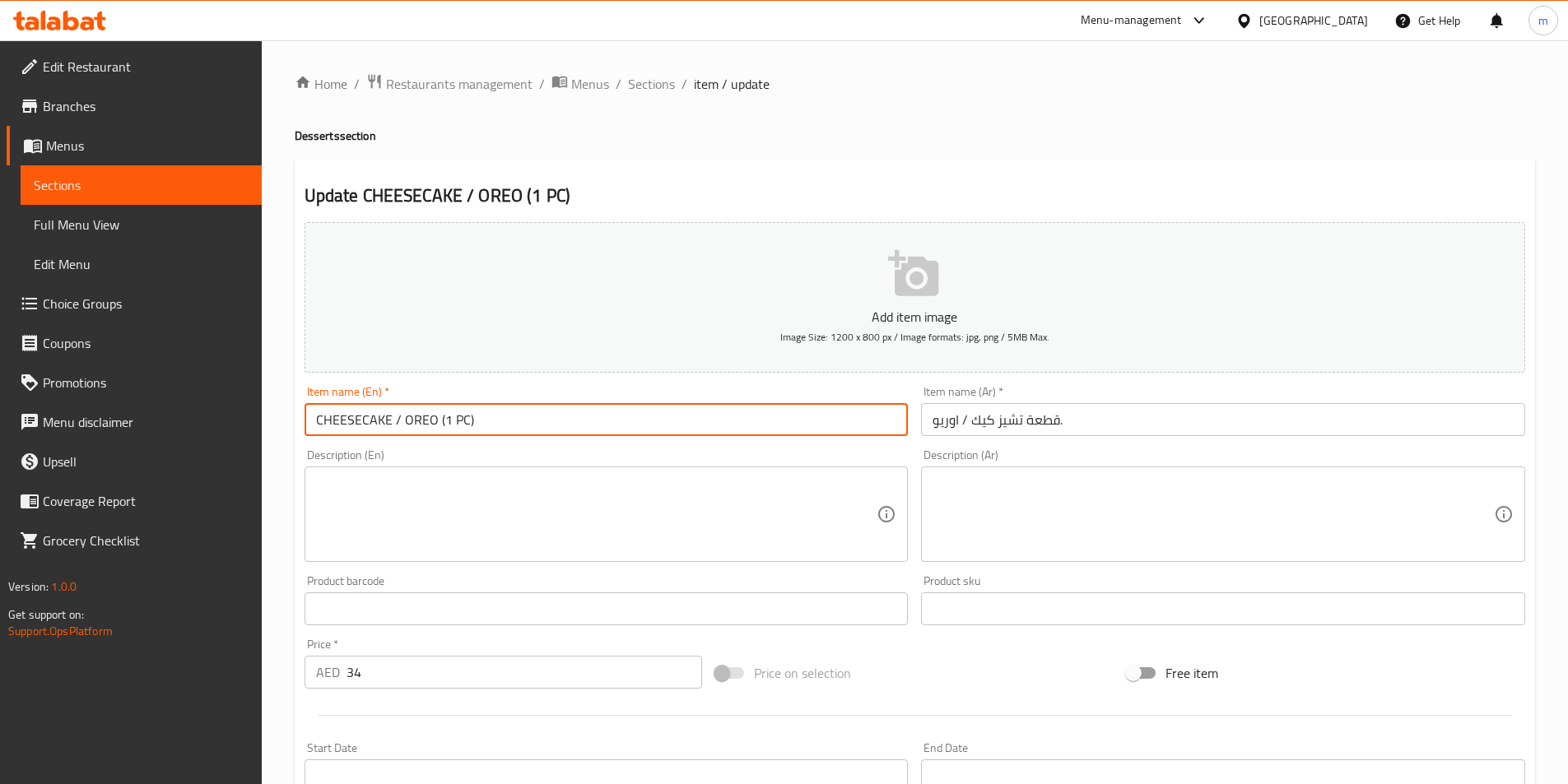
drag, startPoint x: 401, startPoint y: 420, endPoint x: 433, endPoint y: 434, distance: 34.9
click at [433, 434] on input "CHEESECAKE / OREO (1 PC)" at bounding box center [606, 419] width 604 height 33
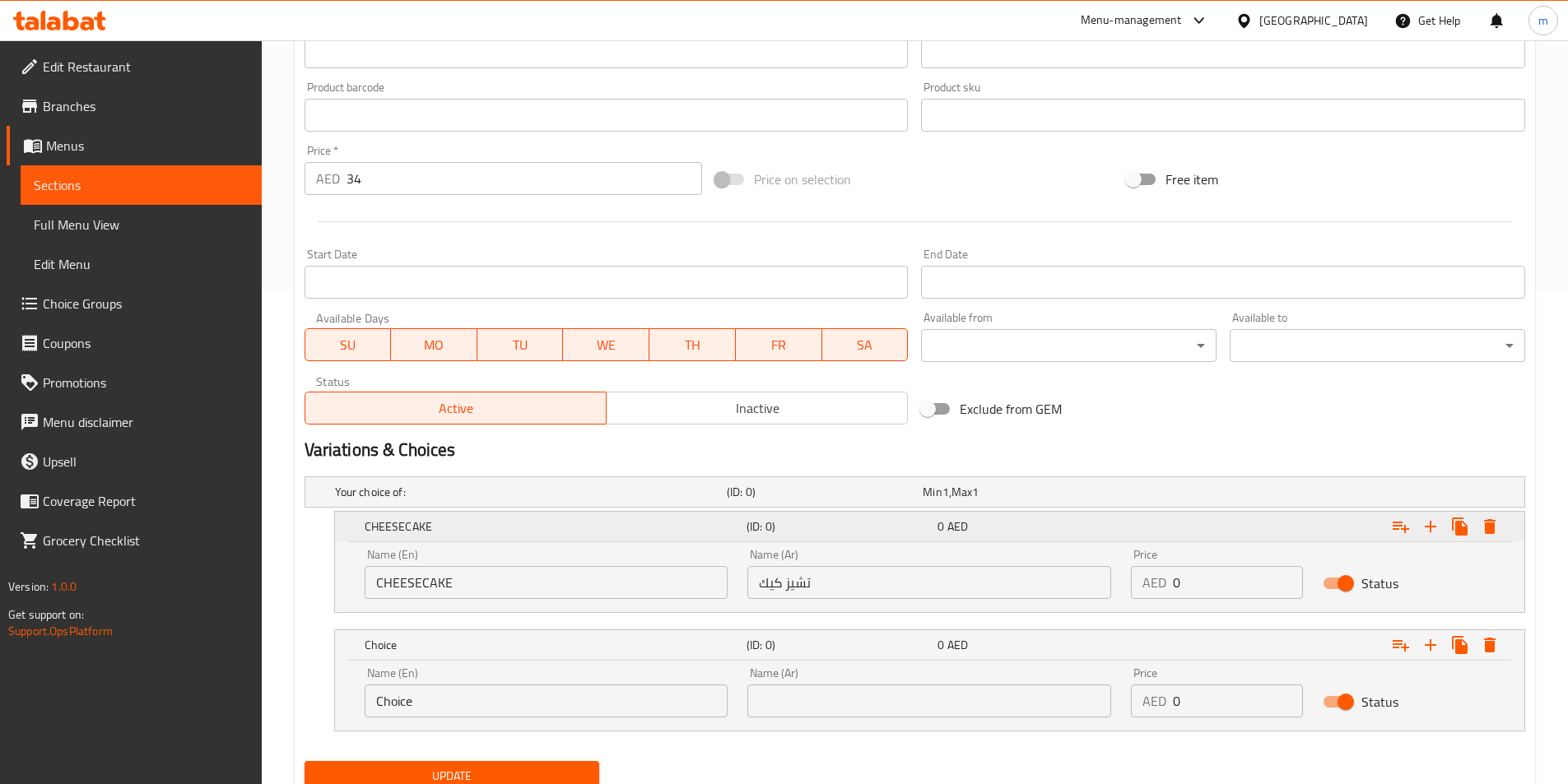
scroll to position [557, 0]
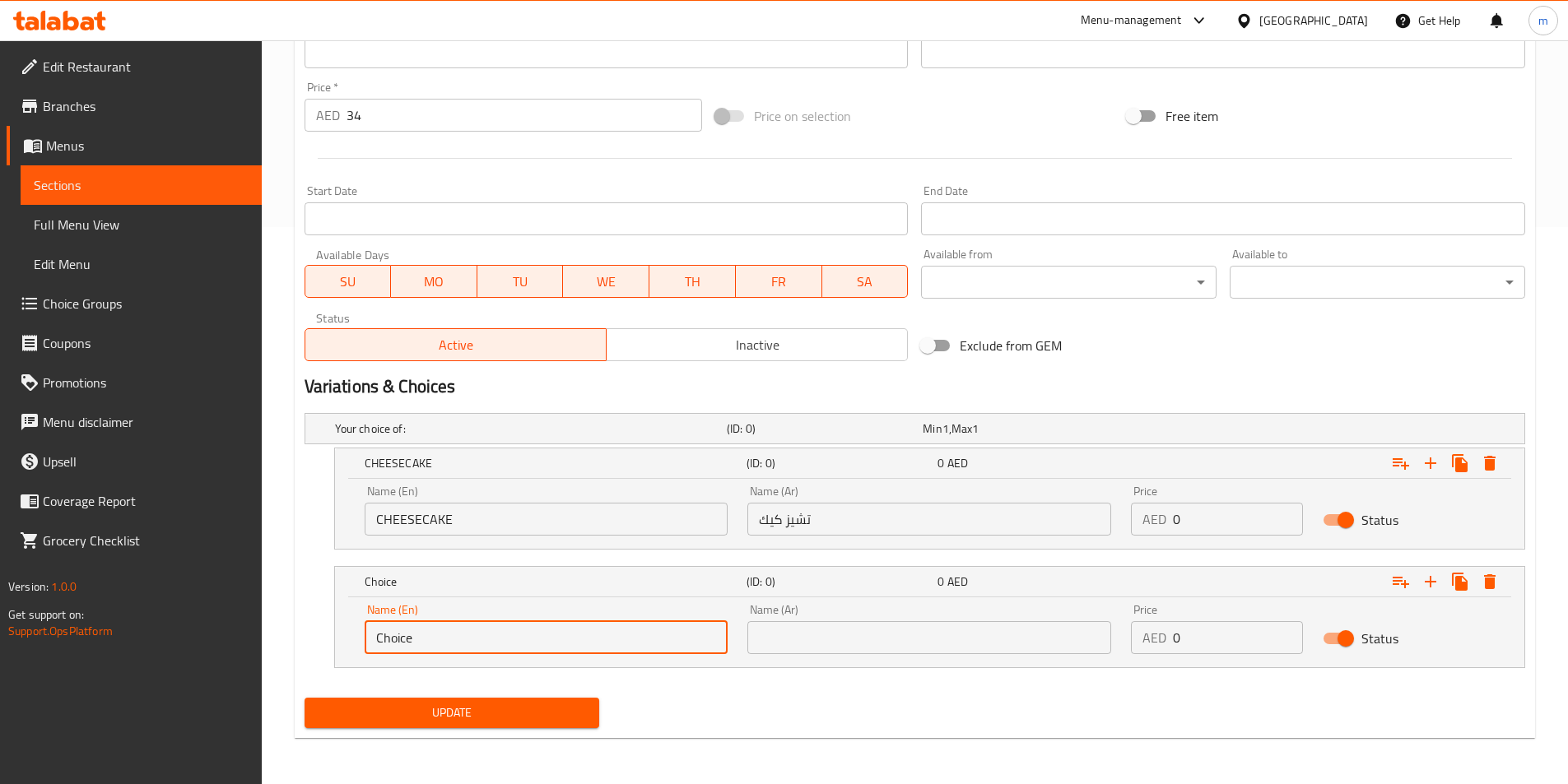
click at [415, 637] on input "Choice" at bounding box center [546, 637] width 364 height 33
click at [414, 637] on input "Choice" at bounding box center [546, 637] width 364 height 33
paste input "OREO"
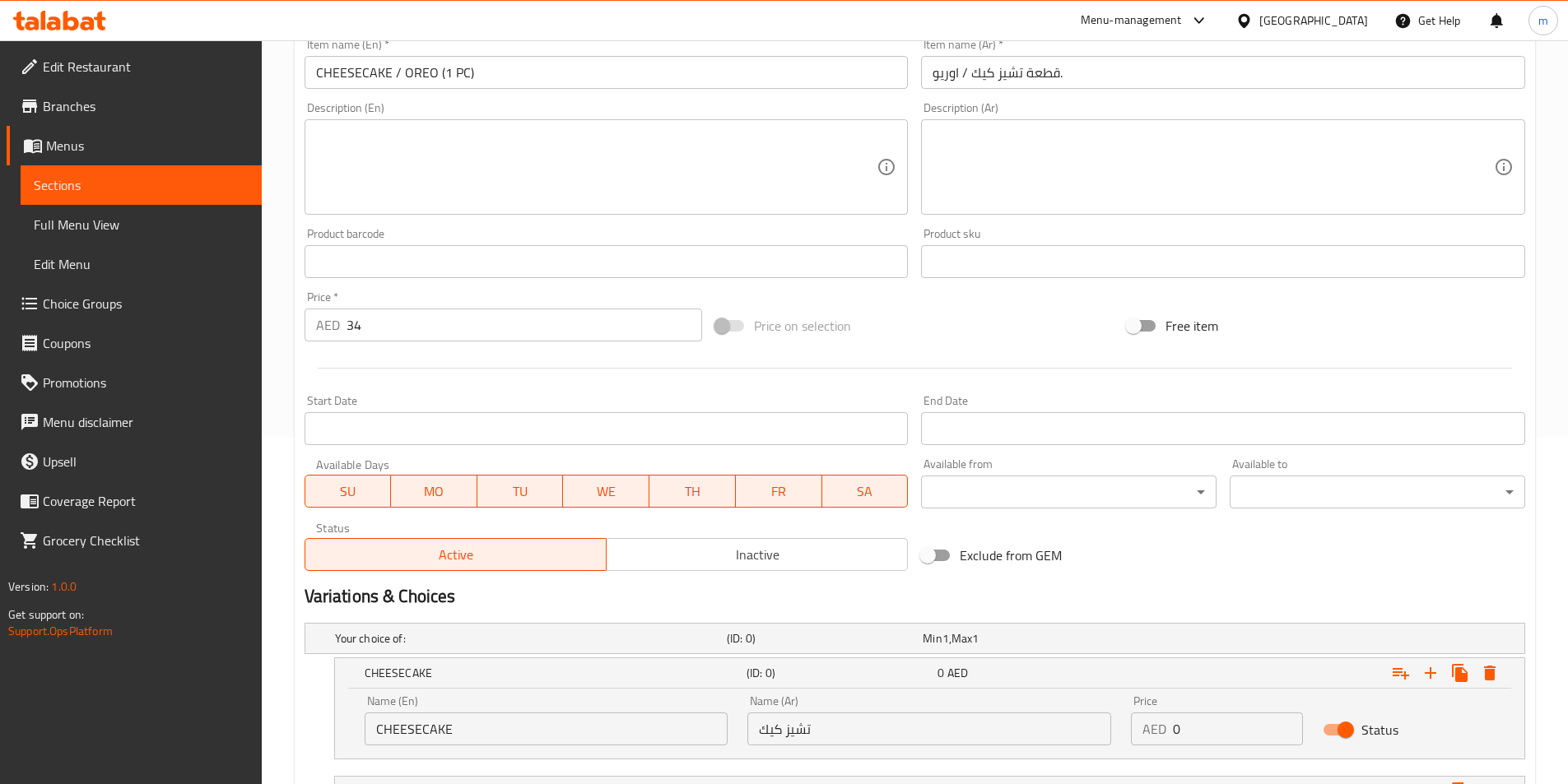
scroll to position [63, 0]
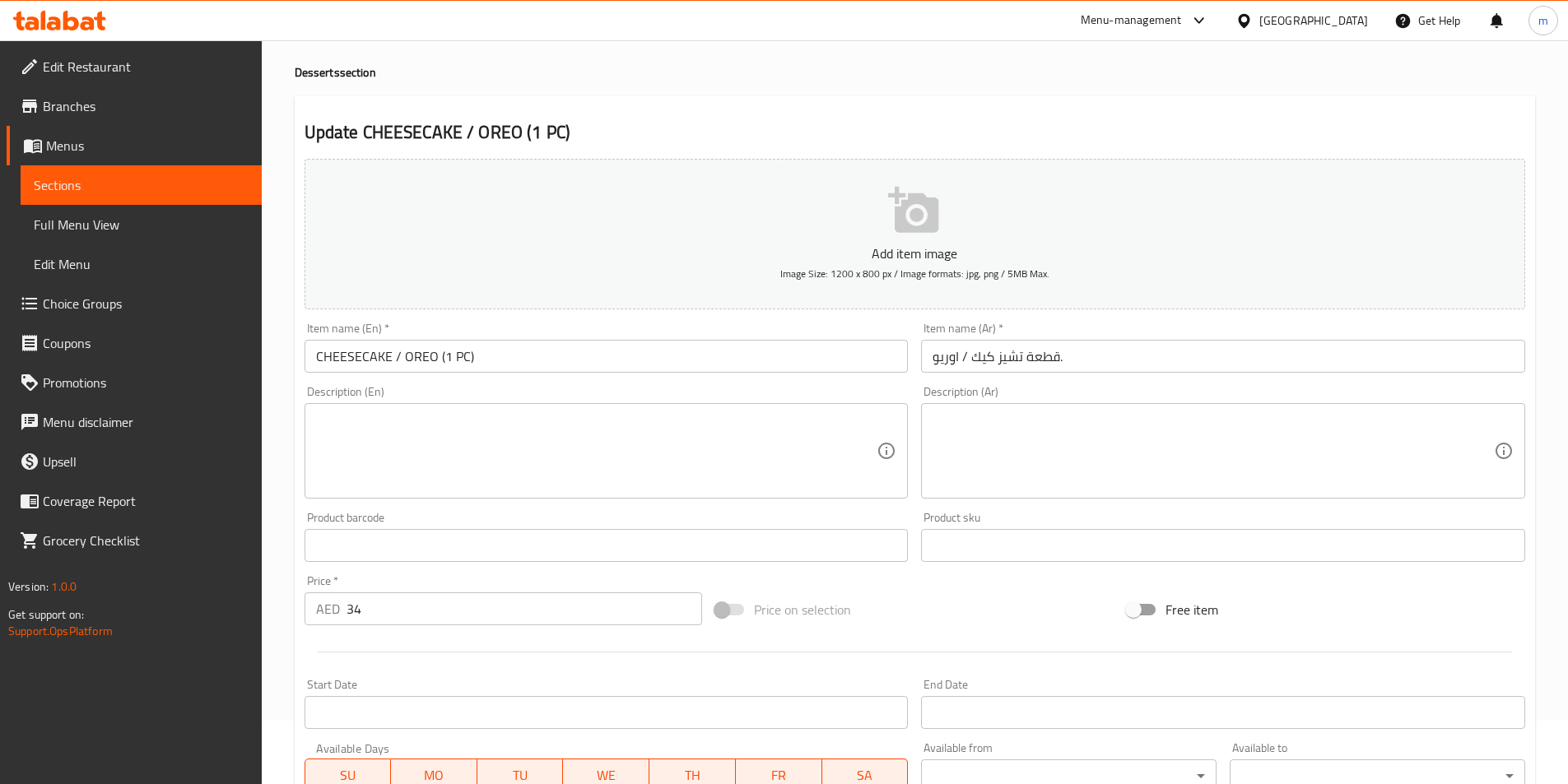
type input "OREO"
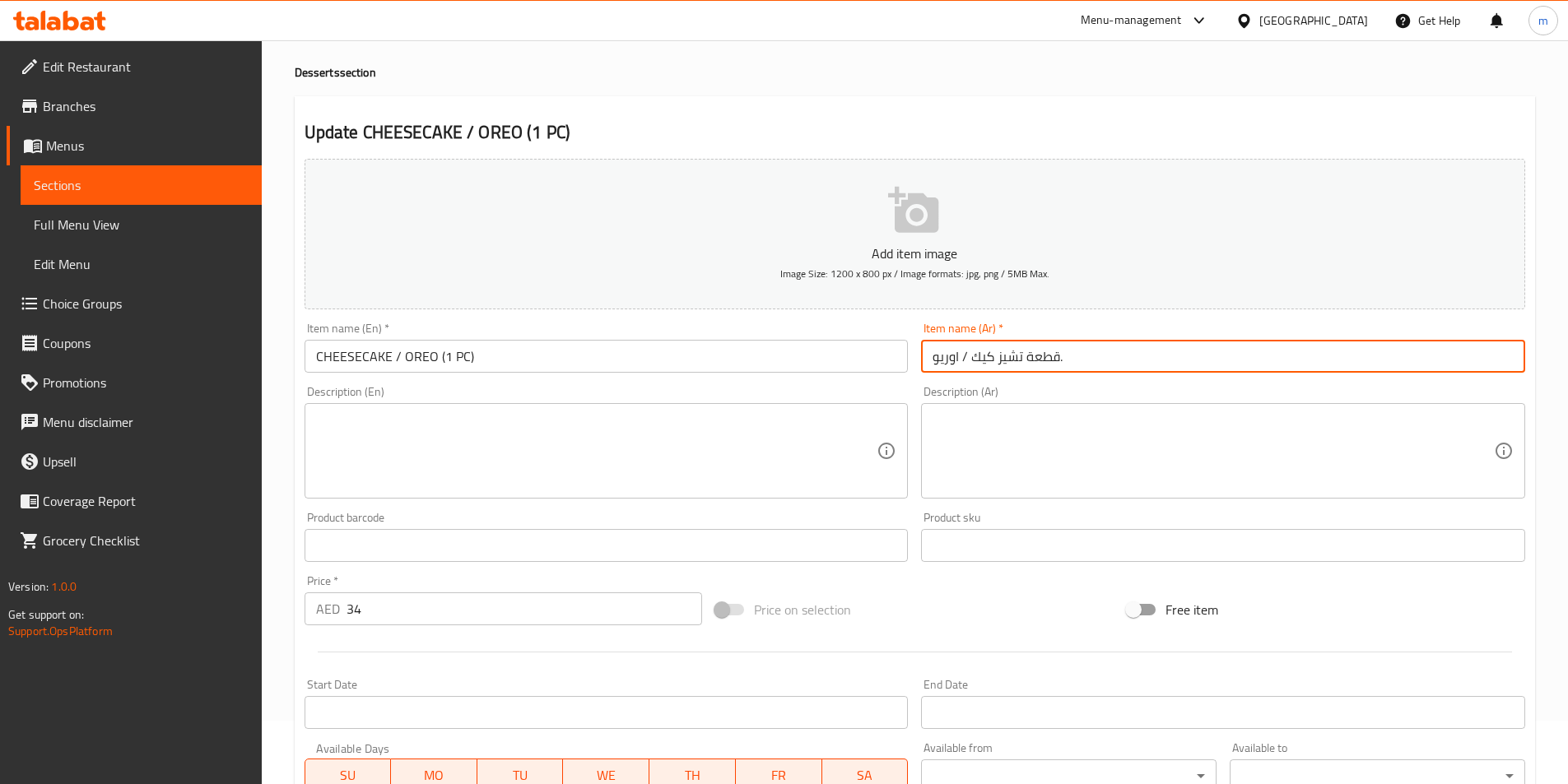
click at [941, 356] on input "قطعة تشيز كيك / اوريو." at bounding box center [1223, 356] width 604 height 33
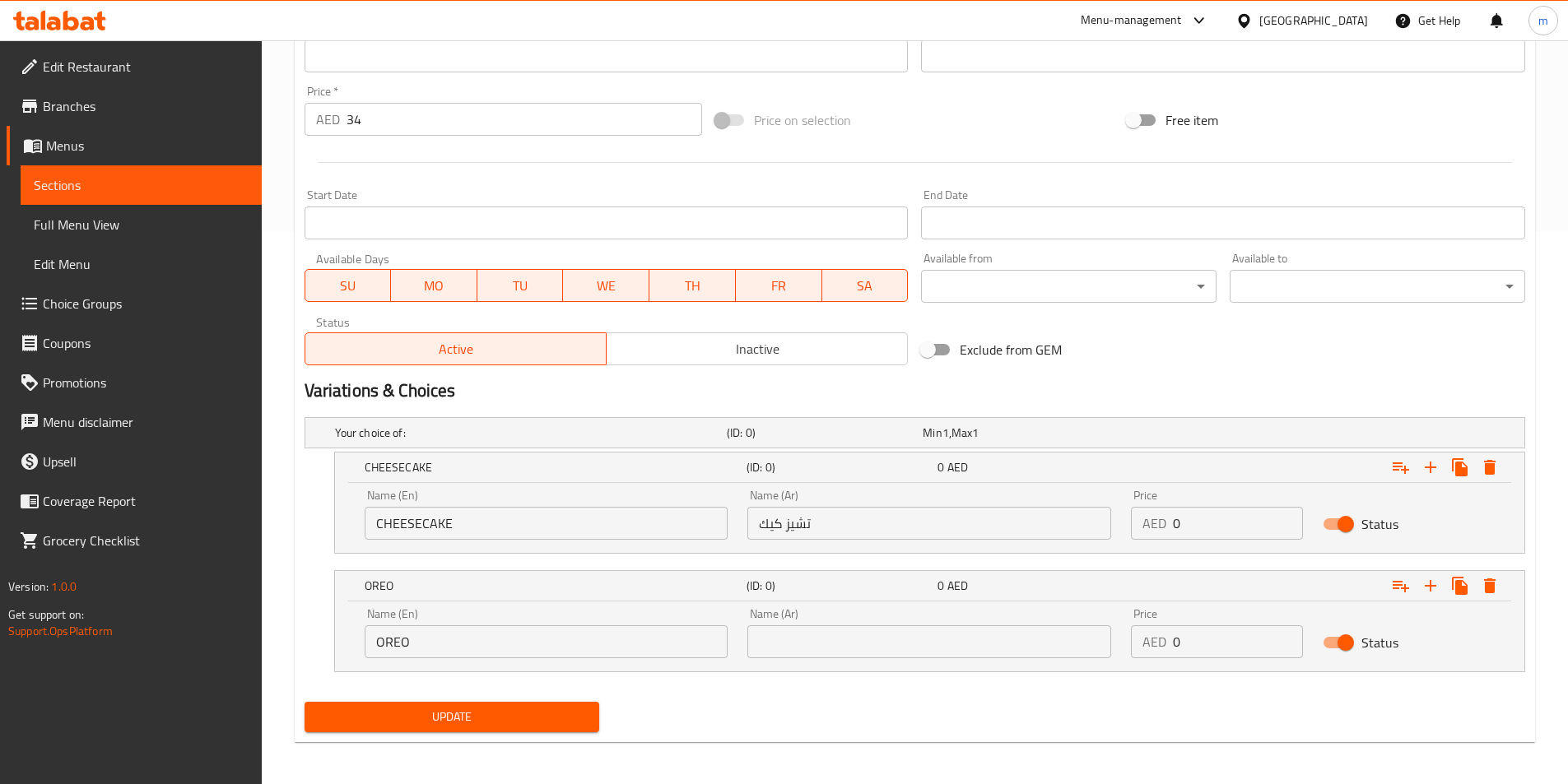
scroll to position [557, 0]
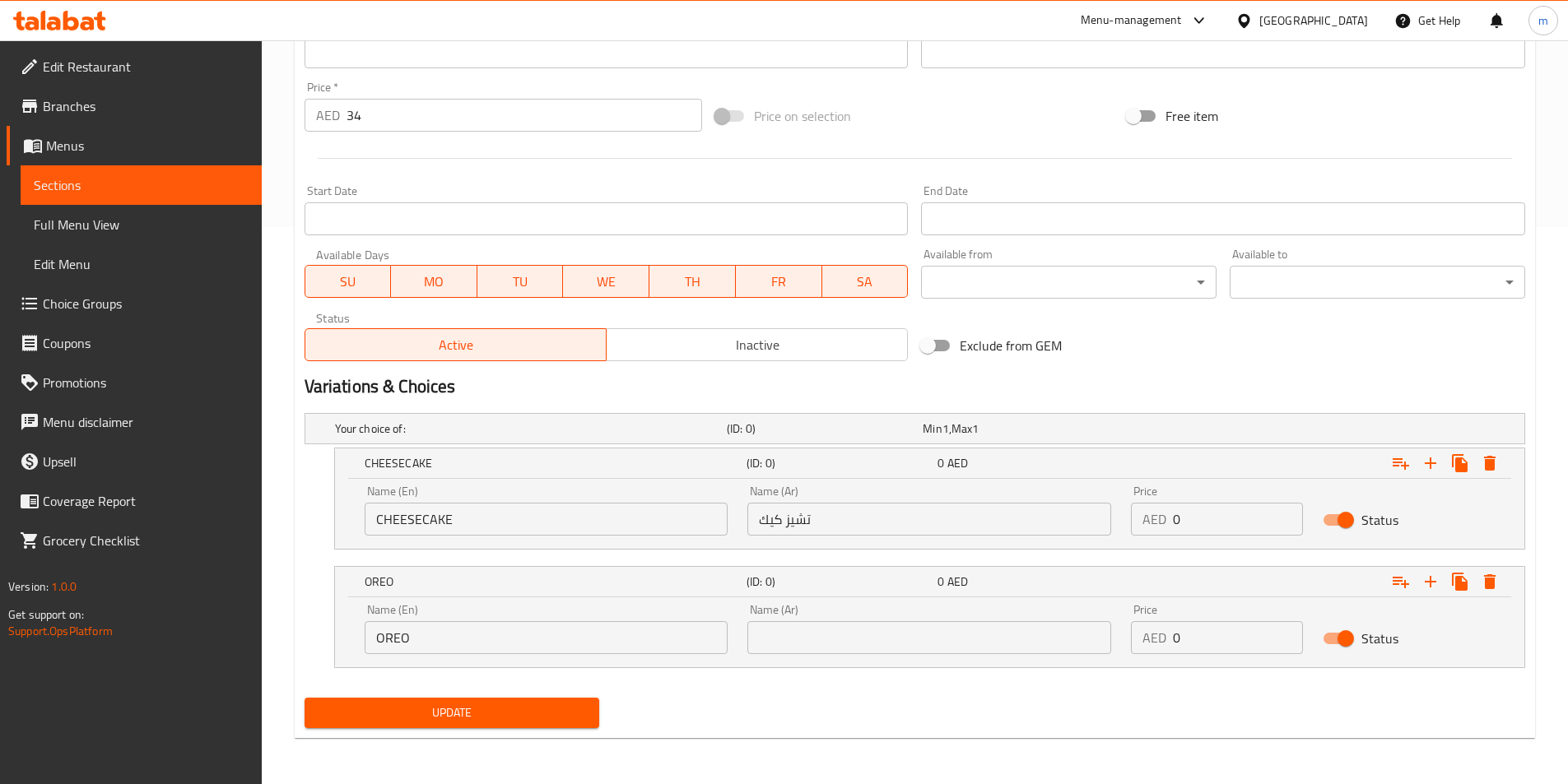
click at [928, 639] on input "text" at bounding box center [929, 637] width 364 height 33
paste input "اوريو"
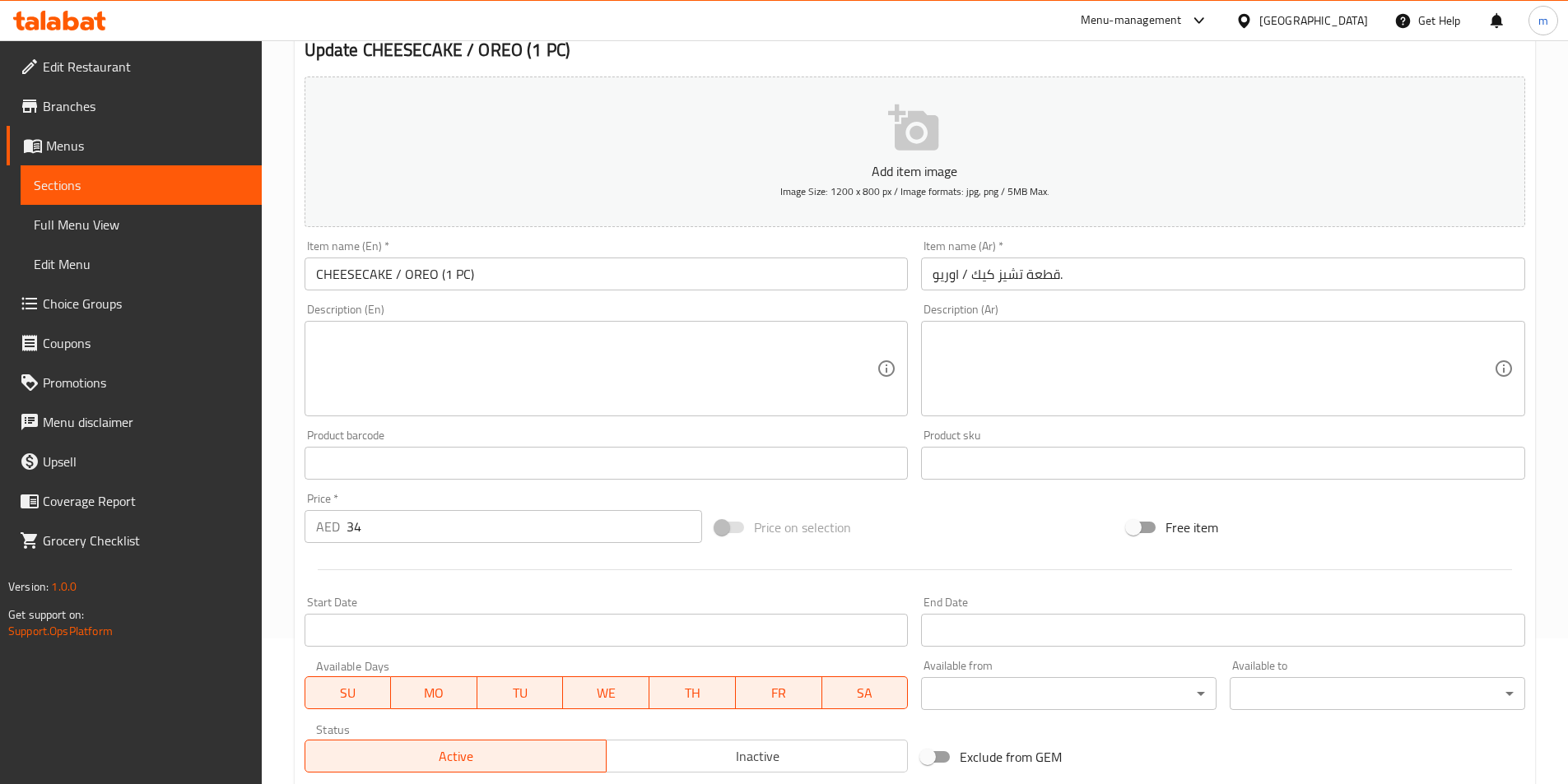
type input "اوريو"
drag, startPoint x: 391, startPoint y: 527, endPoint x: 321, endPoint y: 527, distance: 70.0
click at [321, 527] on div "AED 34 Price *" at bounding box center [504, 526] width 399 height 33
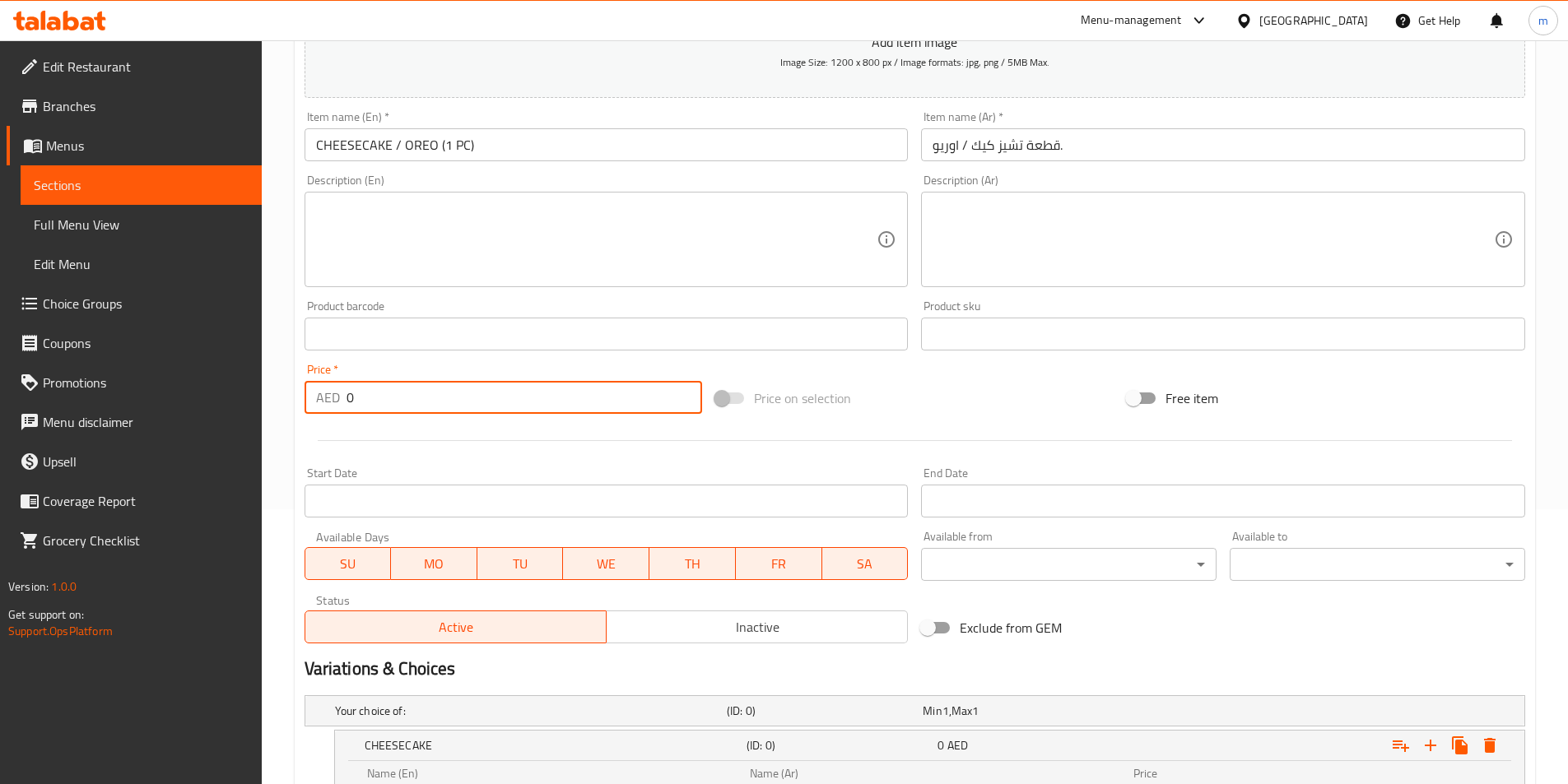
scroll to position [557, 0]
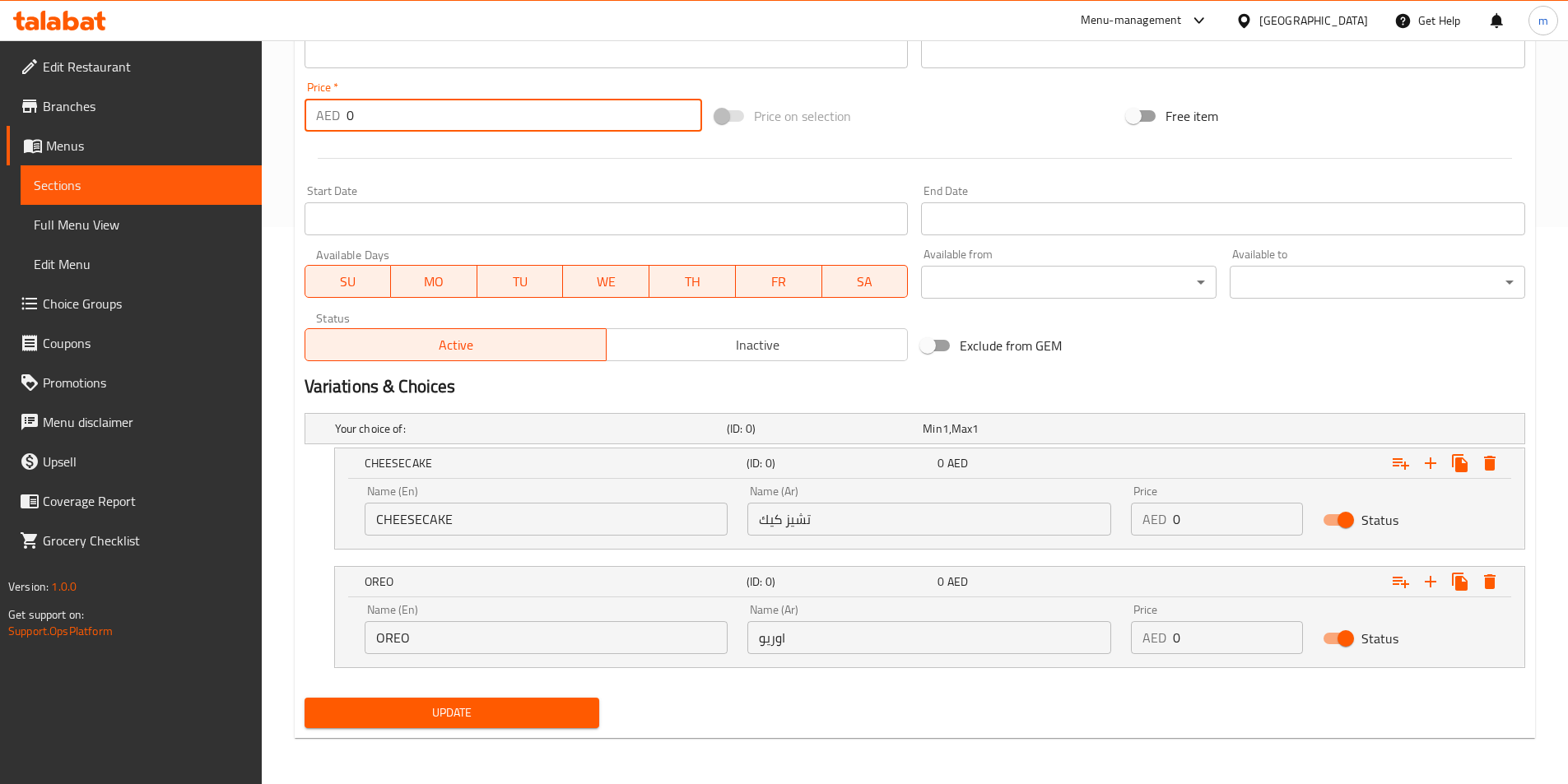
type input "0"
click at [1236, 524] on input "0" at bounding box center [1238, 518] width 130 height 33
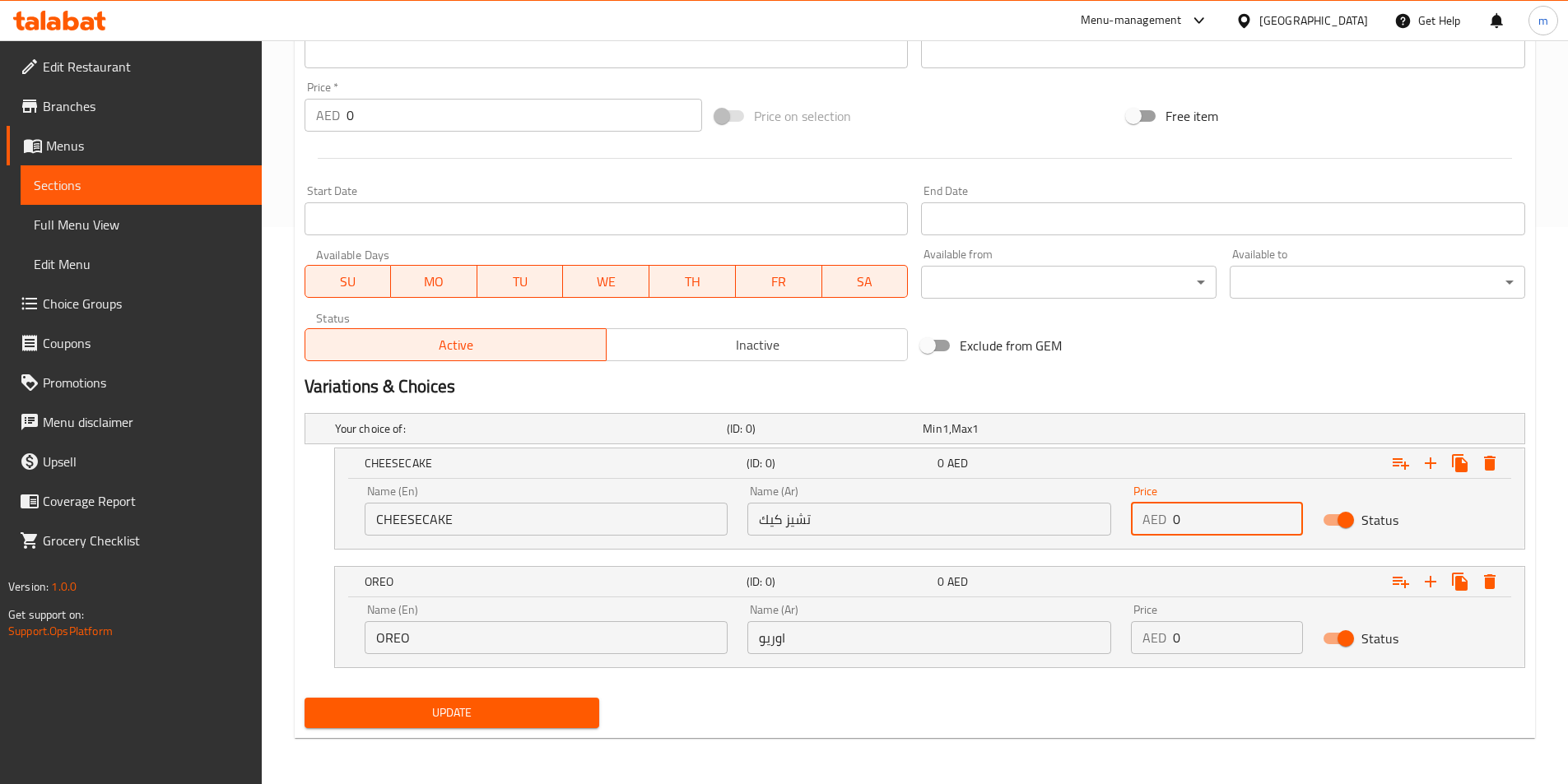
click at [1235, 524] on input "0" at bounding box center [1238, 518] width 130 height 33
paste input "34"
type input "34"
click at [1207, 638] on input "0" at bounding box center [1238, 637] width 130 height 33
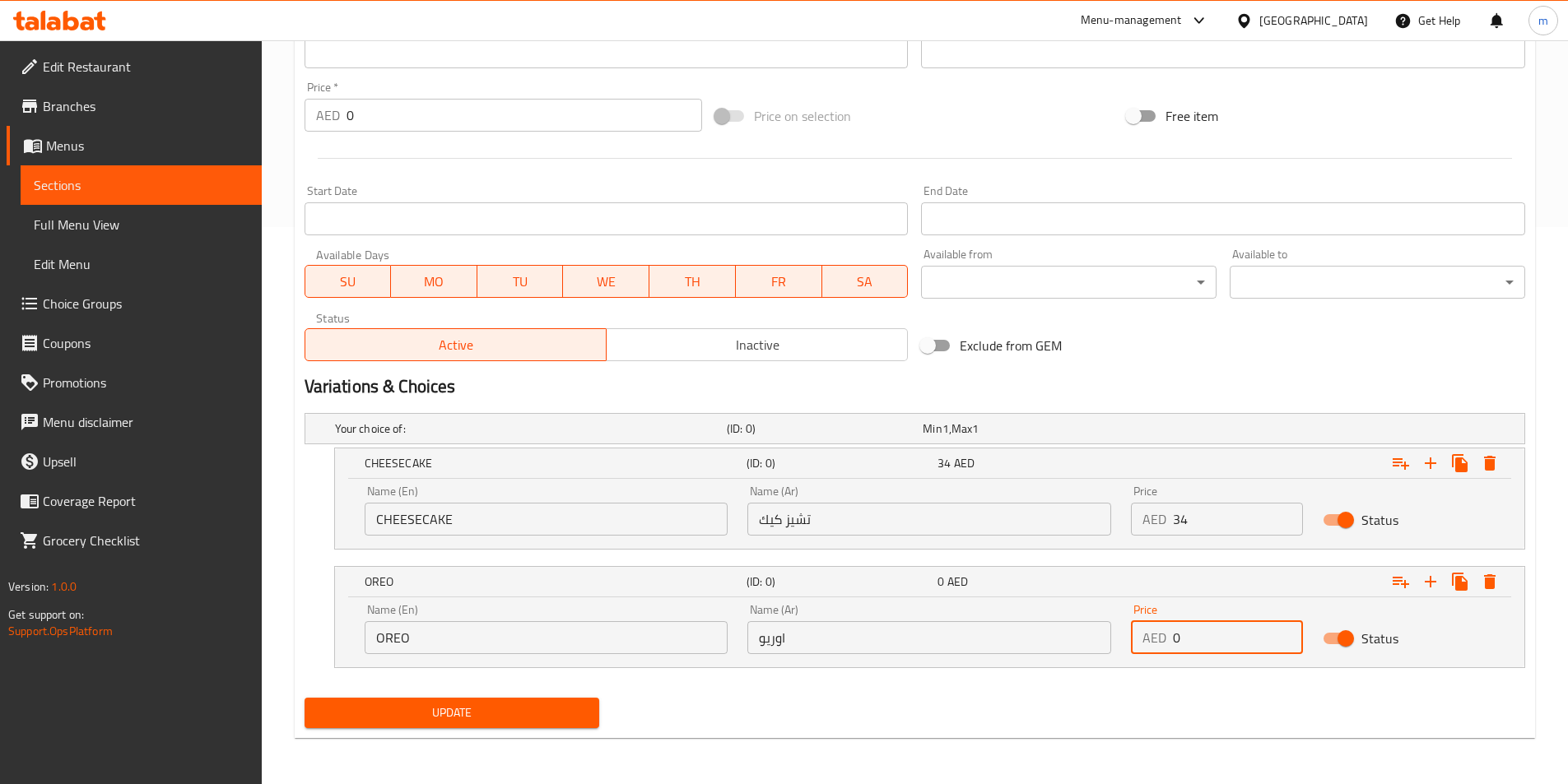
click at [1207, 638] on input "0" at bounding box center [1238, 637] width 130 height 33
paste input "34"
type input "34"
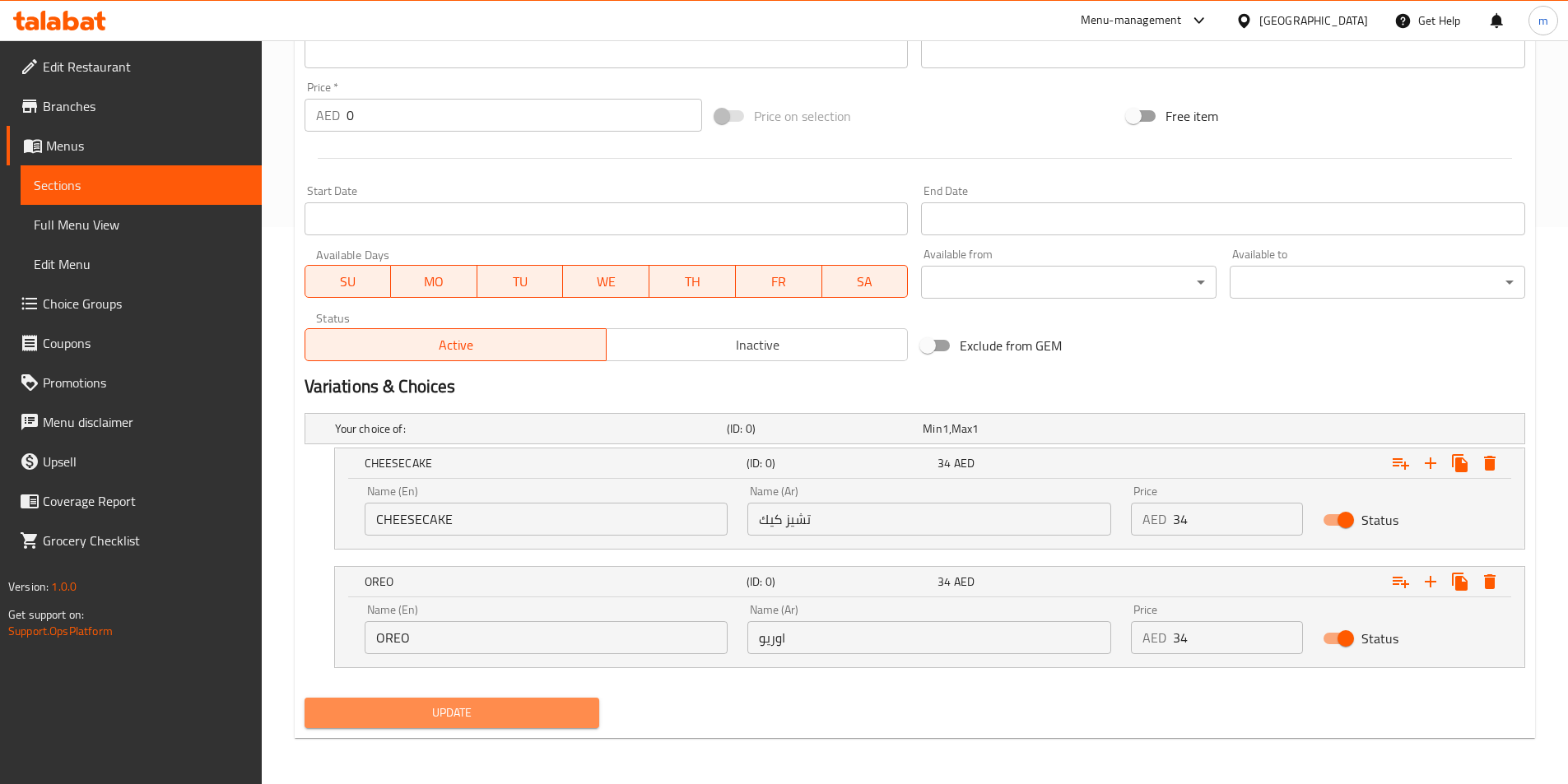
click at [541, 707] on span "Update" at bounding box center [451, 713] width 269 height 21
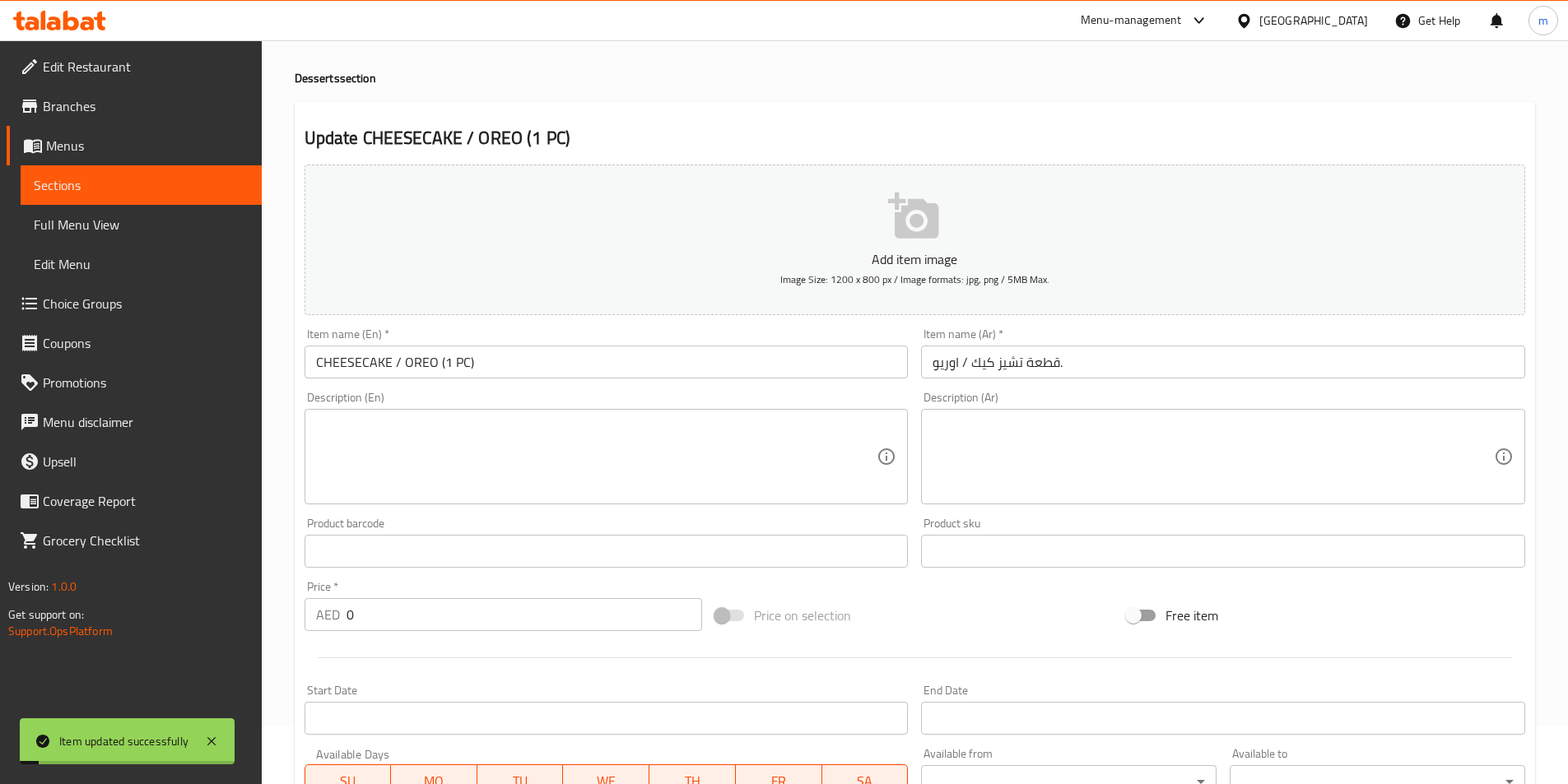
scroll to position [0, 0]
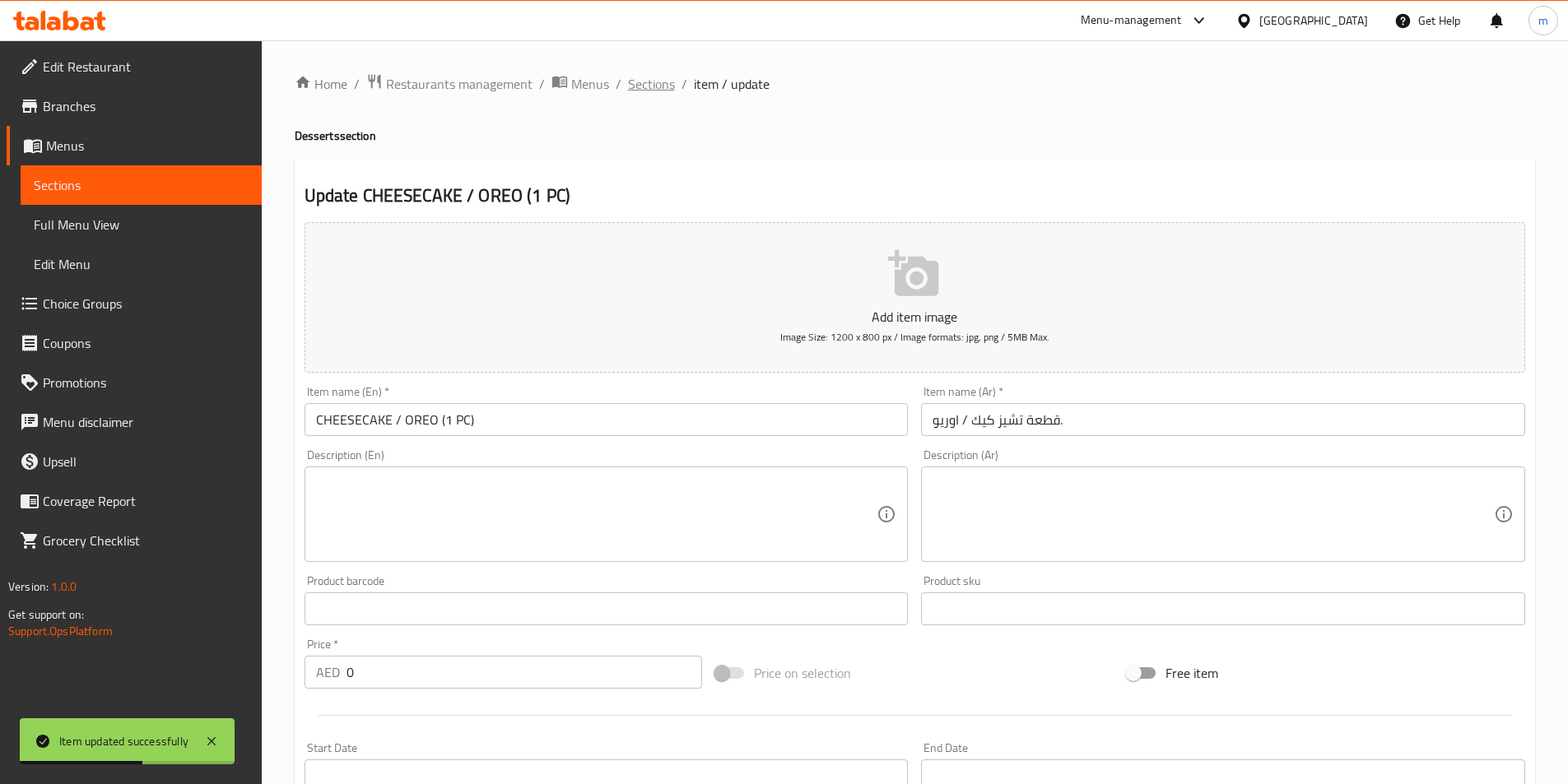
click at [642, 89] on span "Sections" at bounding box center [651, 84] width 47 height 20
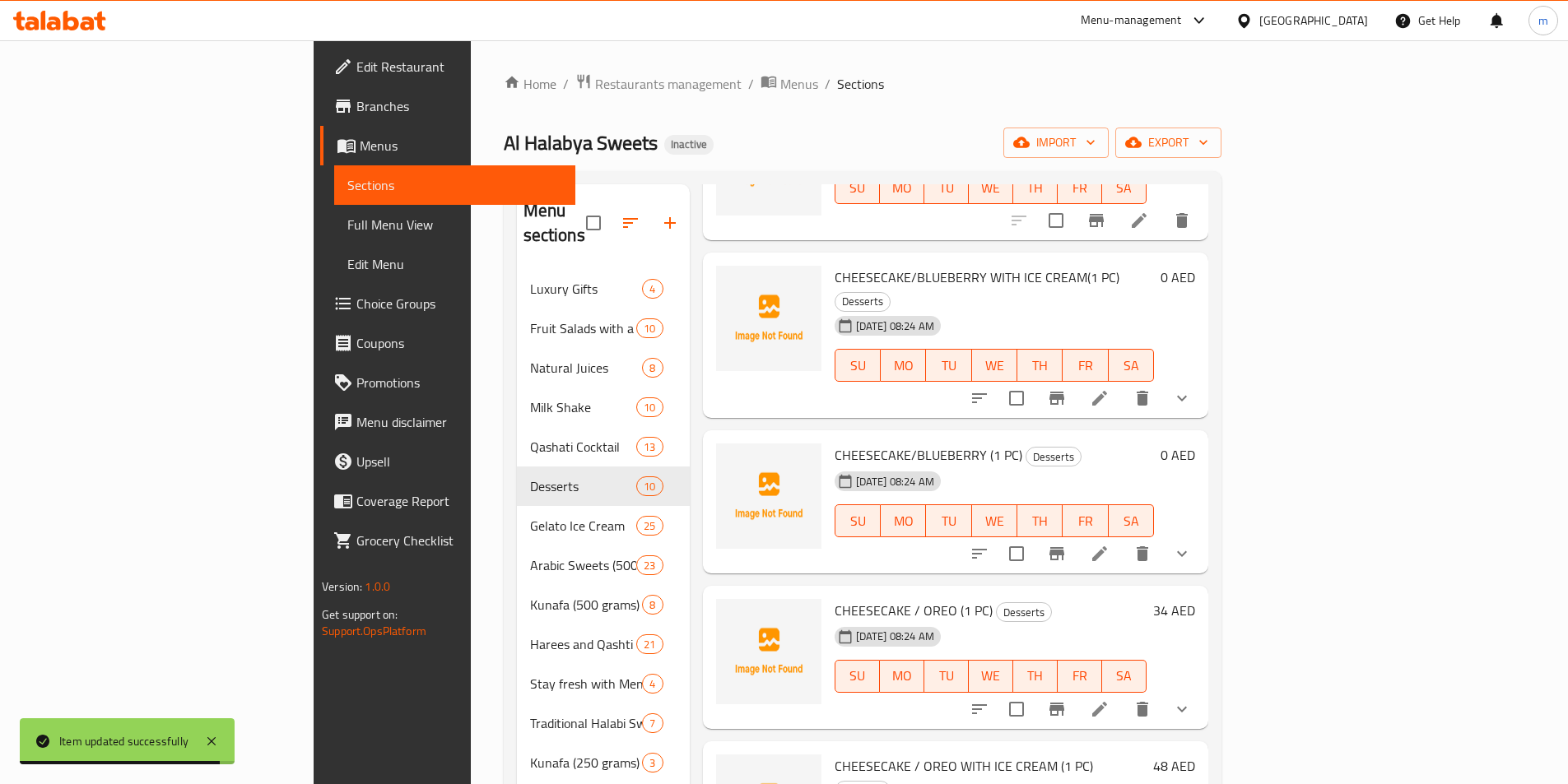
scroll to position [230, 0]
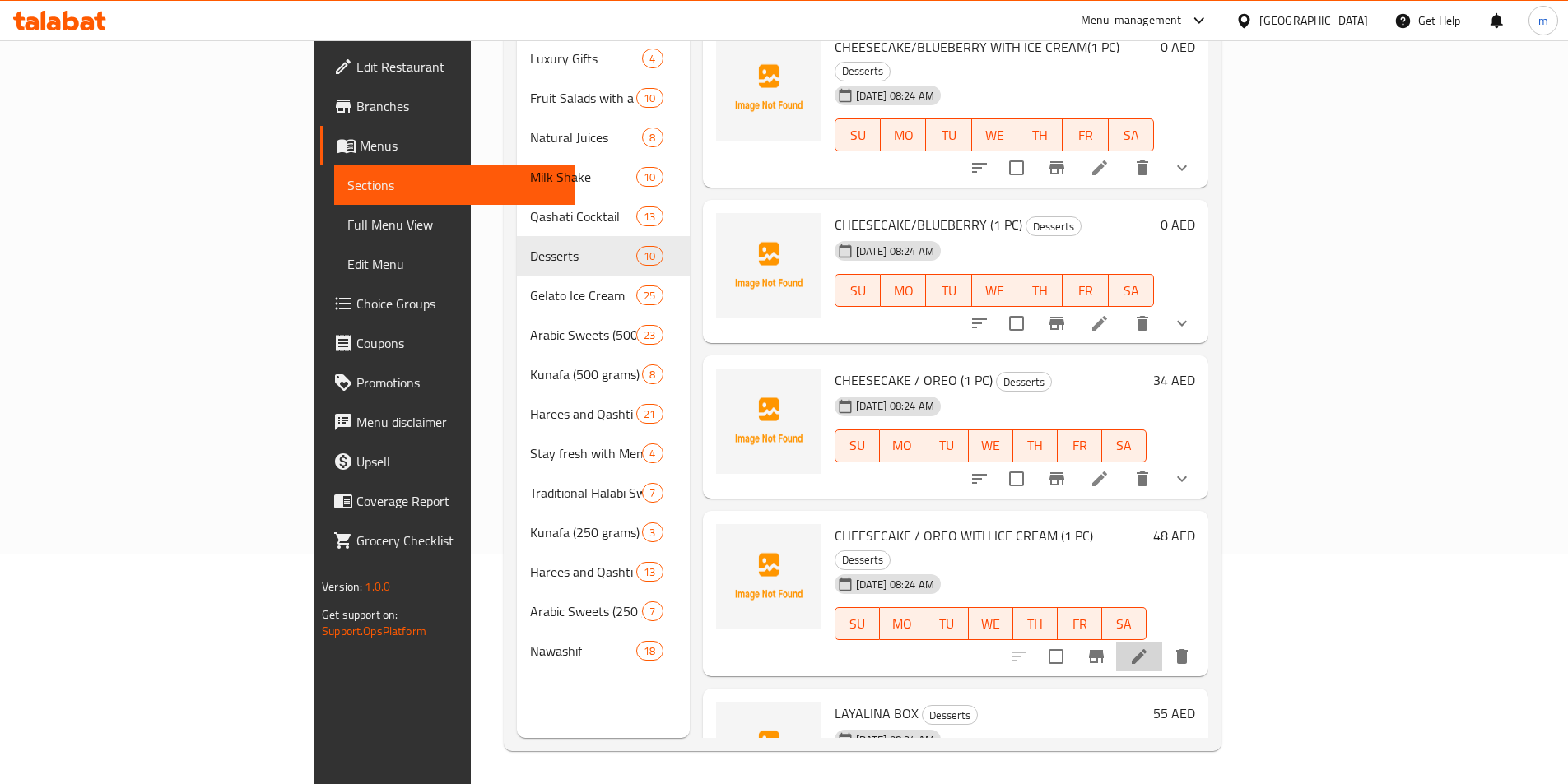
click at [1162, 642] on li at bounding box center [1140, 657] width 46 height 30
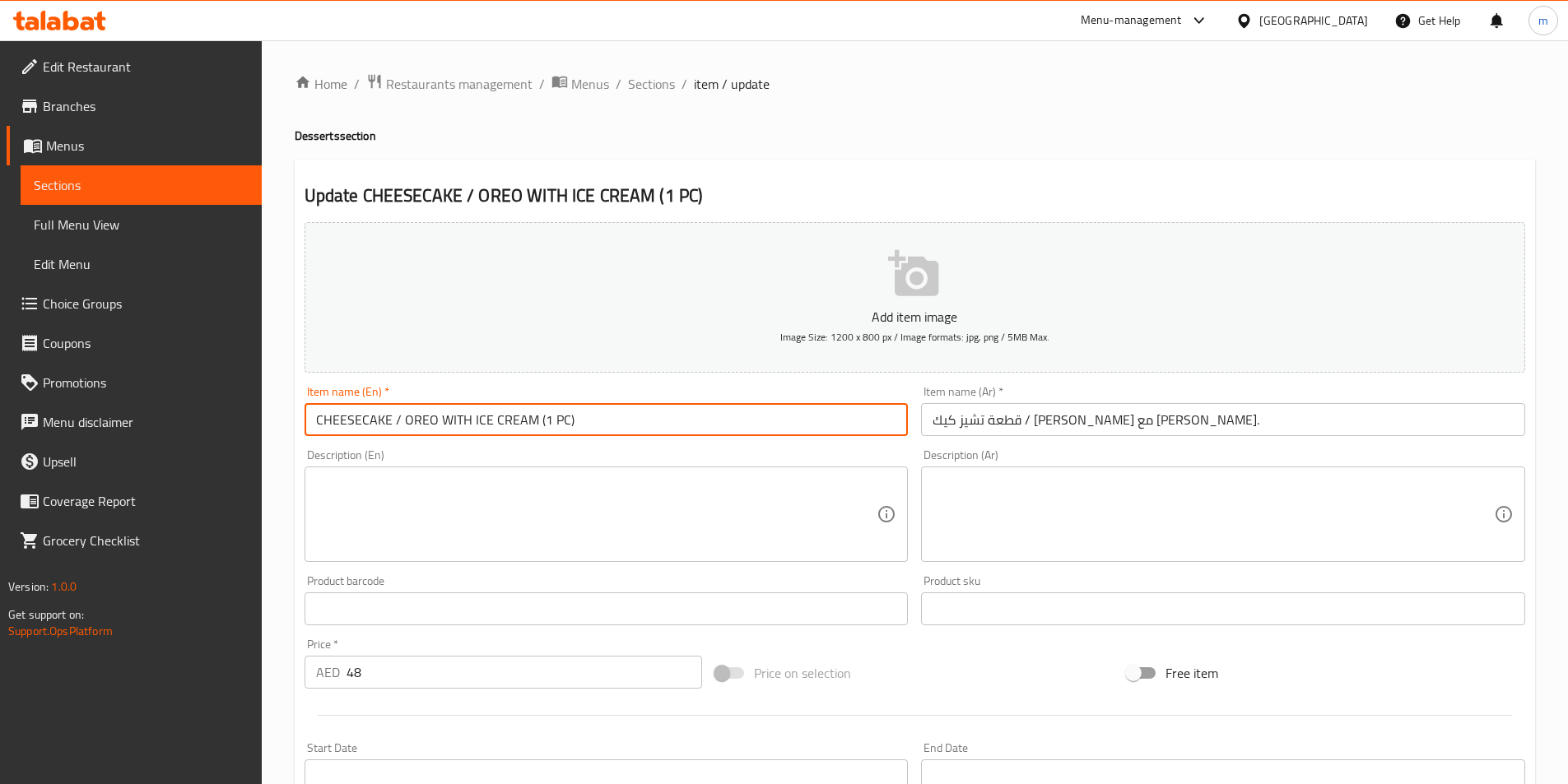
drag, startPoint x: 390, startPoint y: 421, endPoint x: 261, endPoint y: 424, distance: 129.0
click at [262, 424] on div "Edit Restaurant Branches Menus Sections Full Menu View Edit Menu Choice Groups …" at bounding box center [784, 602] width 1568 height 1122
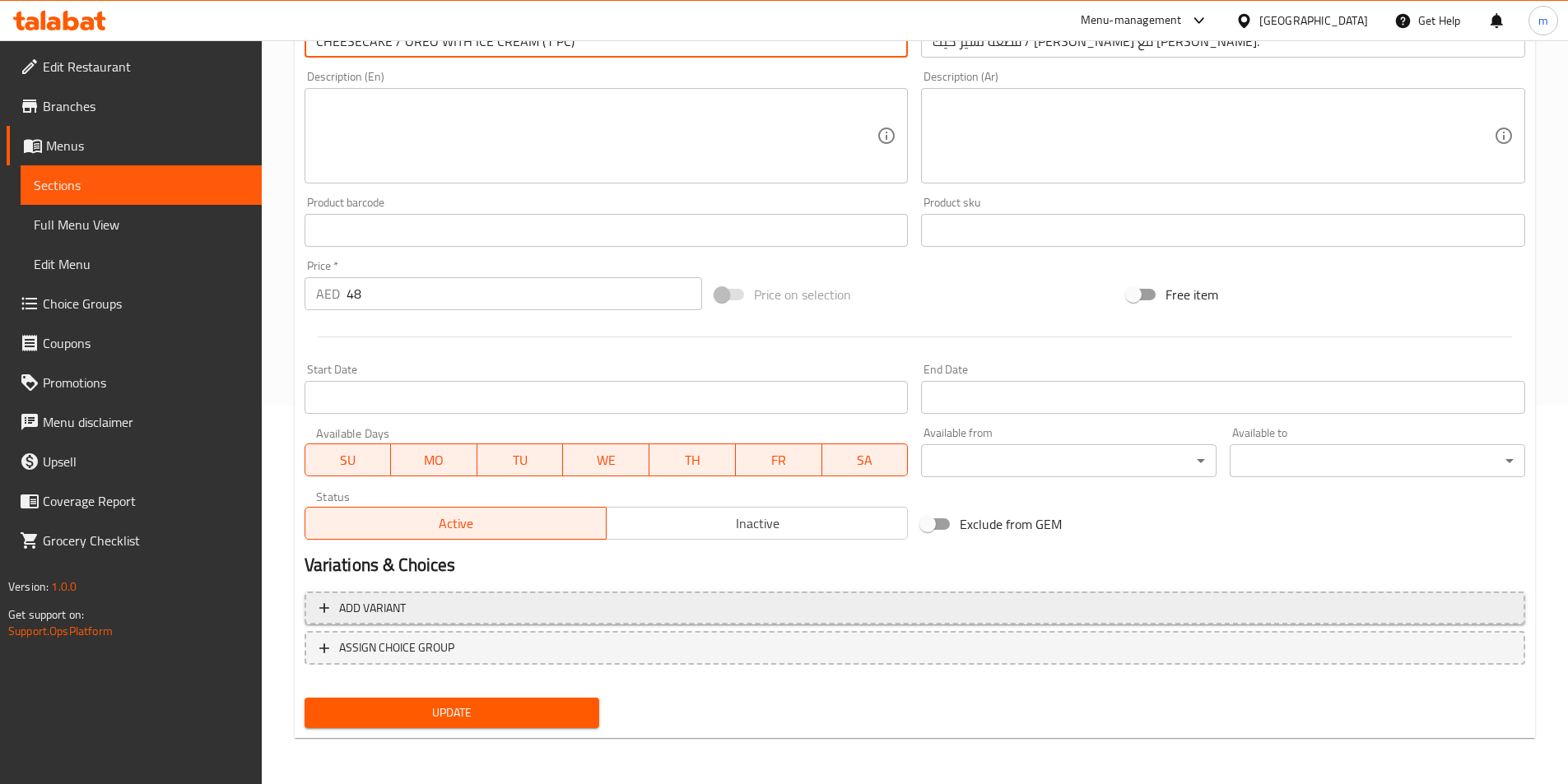
click at [751, 607] on span "Add variant" at bounding box center [914, 609] width 1191 height 21
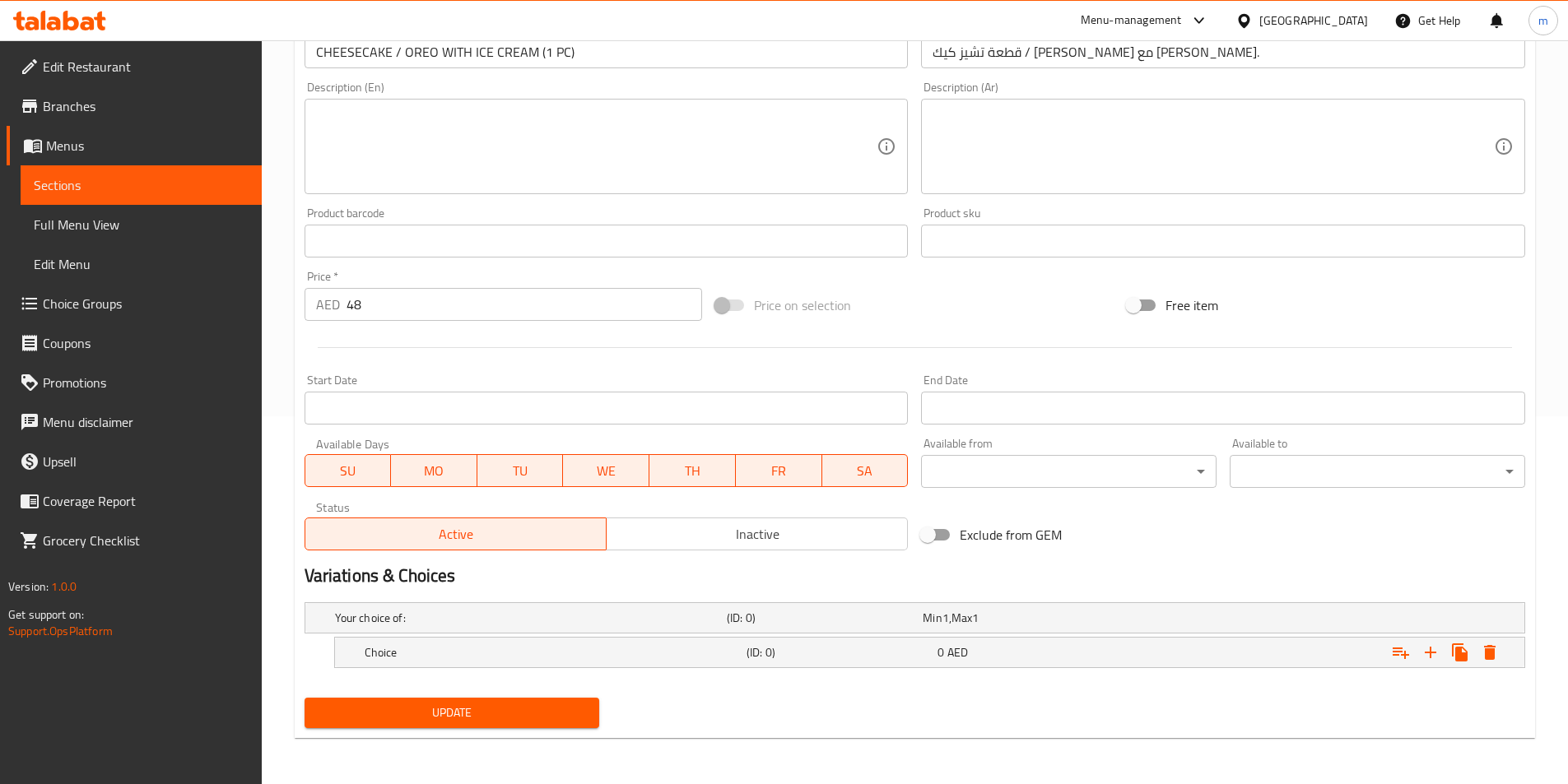
scroll to position [368, 0]
click at [801, 656] on h5 "(ID: 0)" at bounding box center [839, 652] width 184 height 17
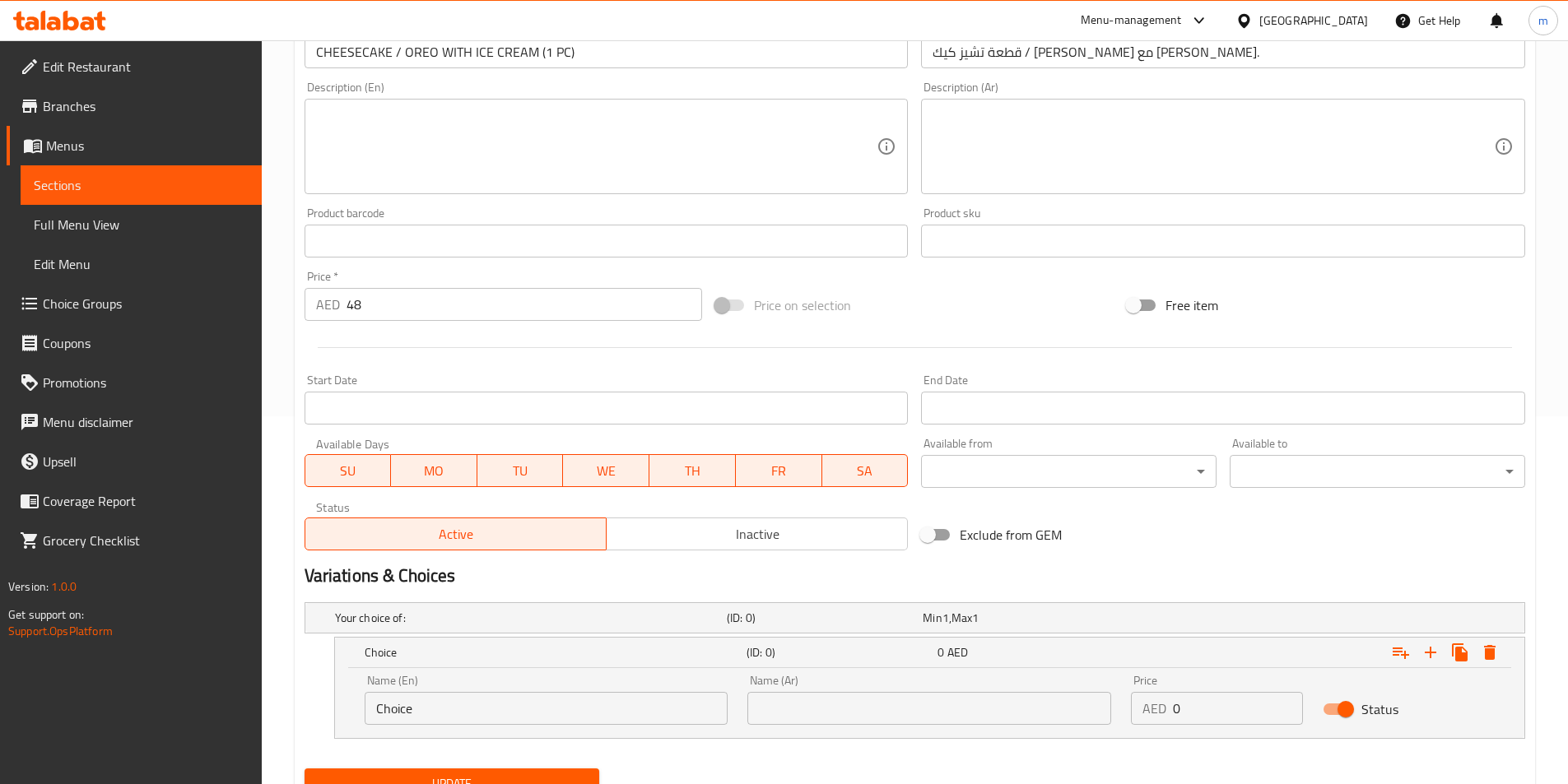
scroll to position [438, 0]
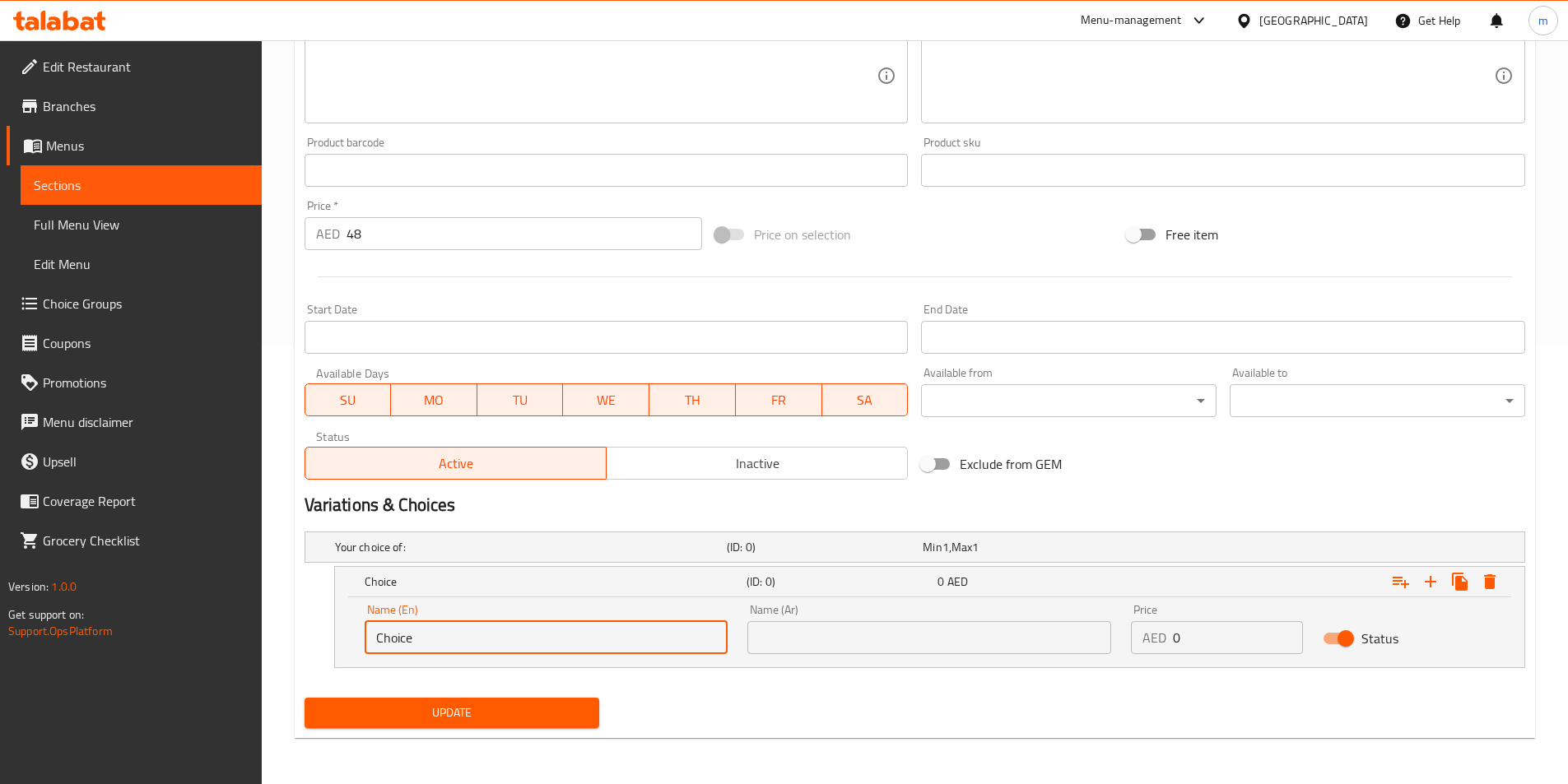
click at [461, 627] on input "Choice" at bounding box center [546, 637] width 364 height 33
paste input "HEESECAKE"
type input "CHEESECAKE"
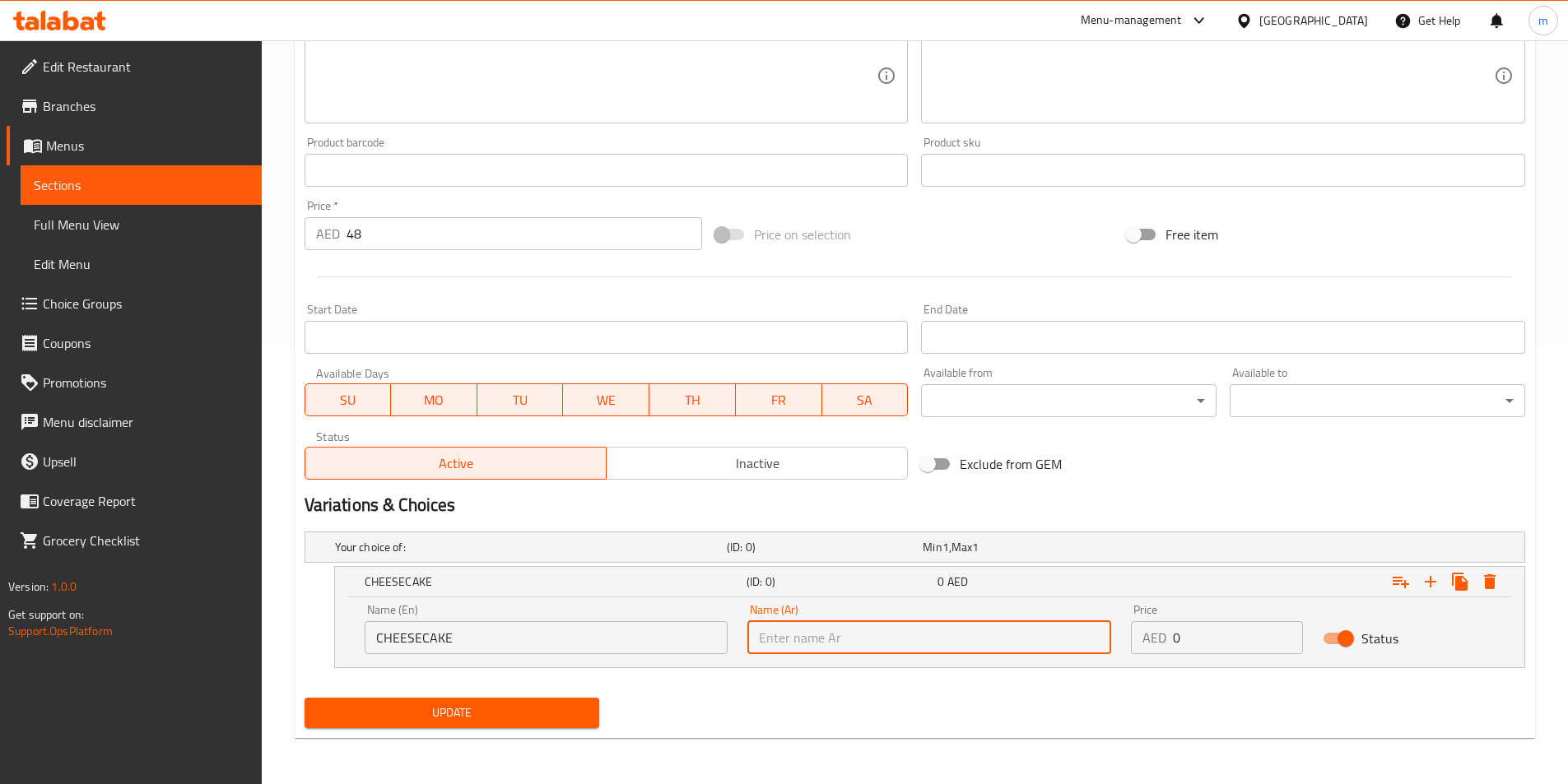
click at [920, 645] on input "text" at bounding box center [929, 637] width 364 height 33
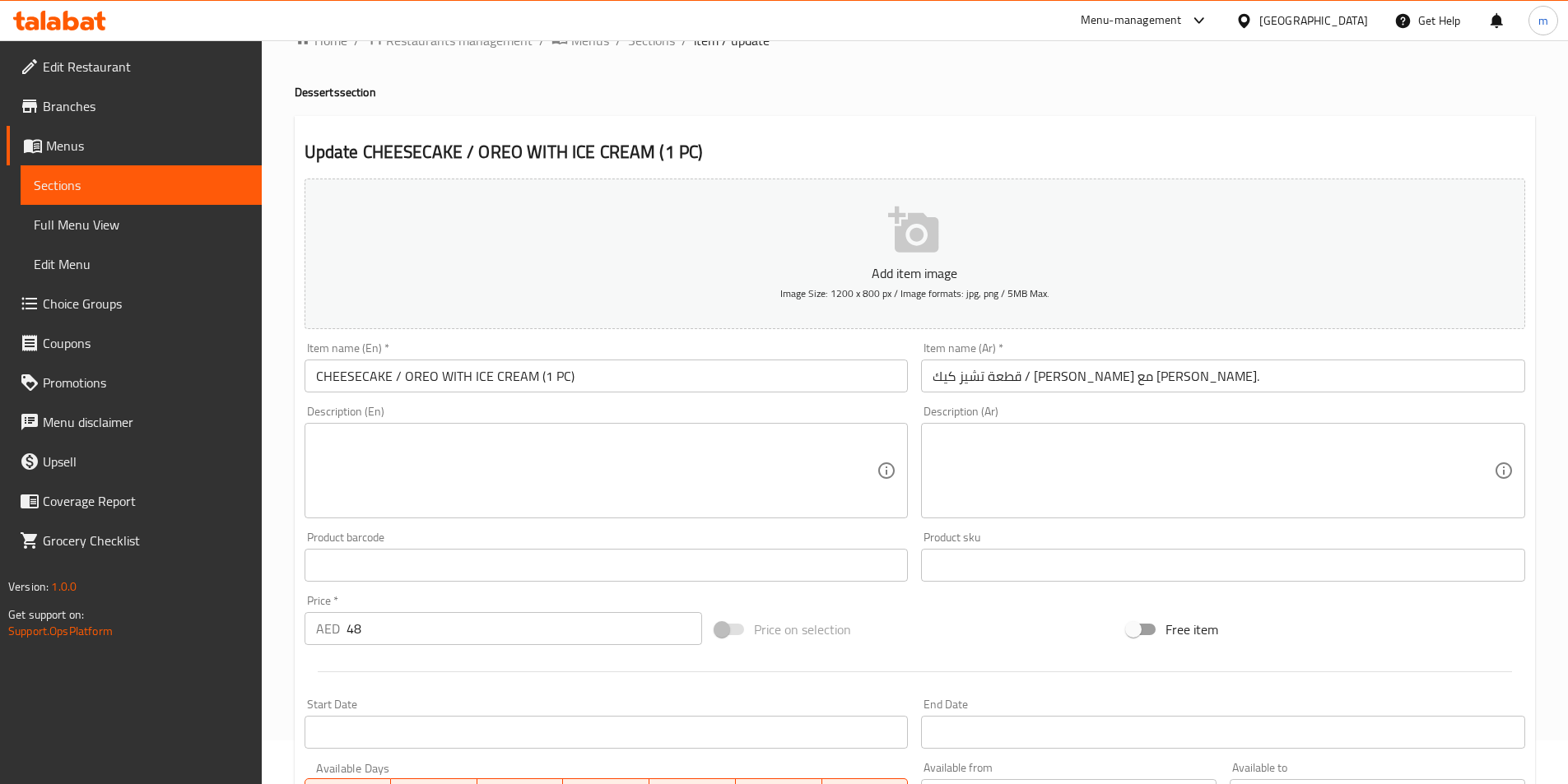
scroll to position [0, 0]
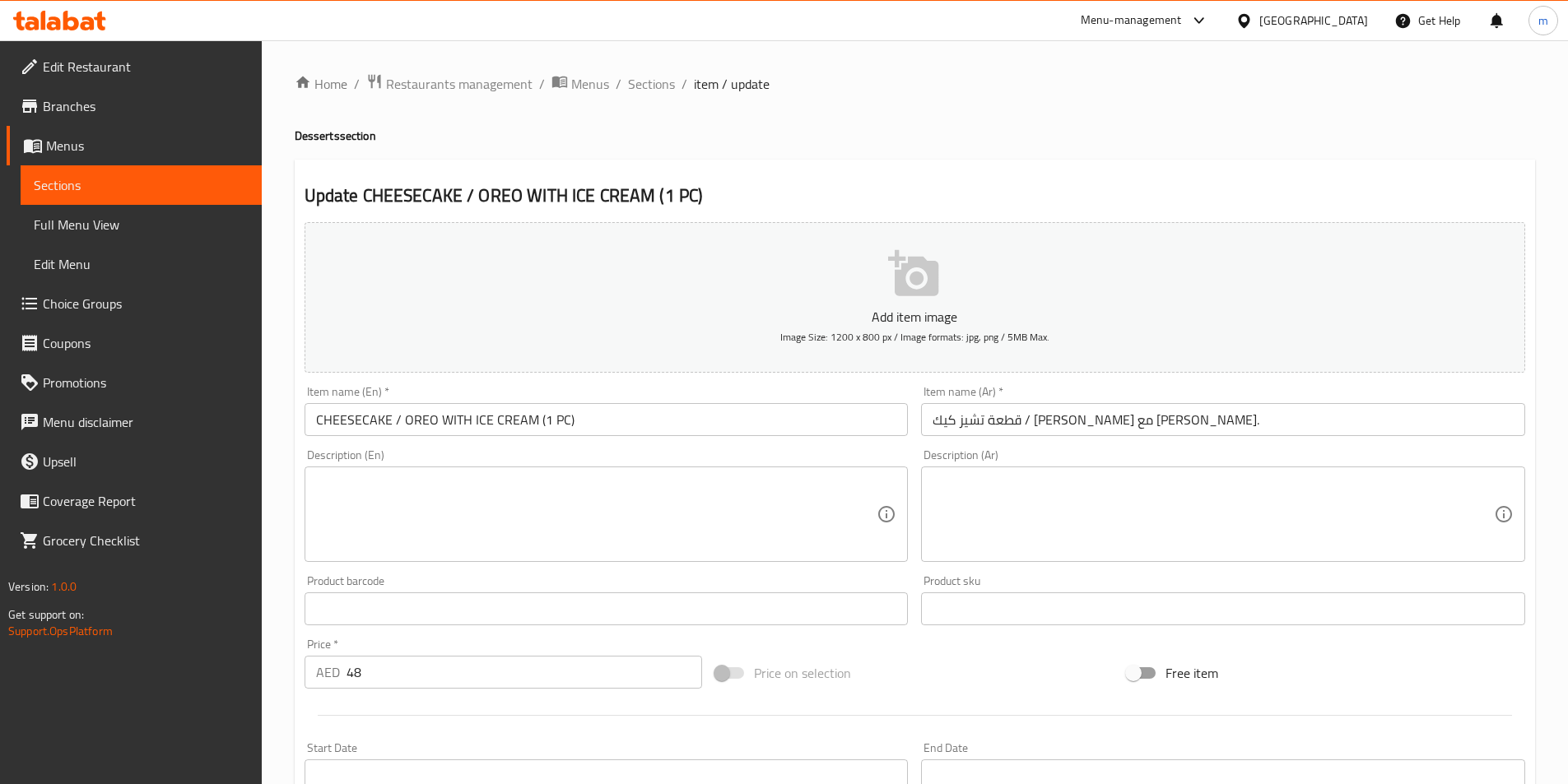
click at [1068, 424] on input "قطعة تشيز كيك / [PERSON_NAME] مع [PERSON_NAME]." at bounding box center [1223, 419] width 604 height 33
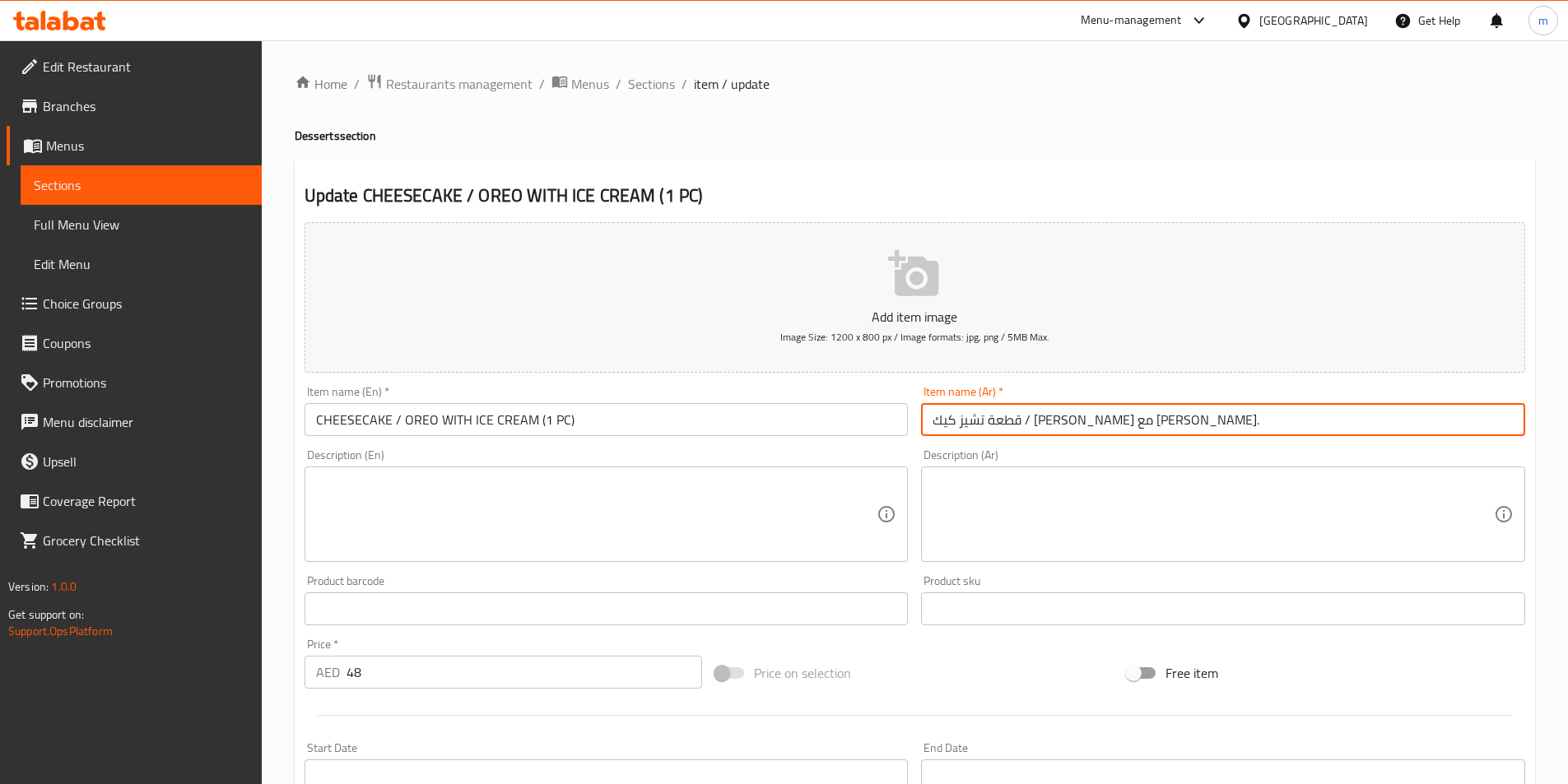
click at [1068, 424] on input "قطعة تشيز كيك / [PERSON_NAME] مع [PERSON_NAME]." at bounding box center [1223, 419] width 604 height 33
click at [1079, 422] on input "قطعة تشيز كيك / [PERSON_NAME] مع [PERSON_NAME]." at bounding box center [1223, 419] width 604 height 33
click at [1049, 422] on input "قطعة تشيز كيك / [PERSON_NAME] مع [PERSON_NAME]." at bounding box center [1223, 419] width 604 height 33
drag, startPoint x: 1048, startPoint y: 423, endPoint x: 1098, endPoint y: 434, distance: 51.2
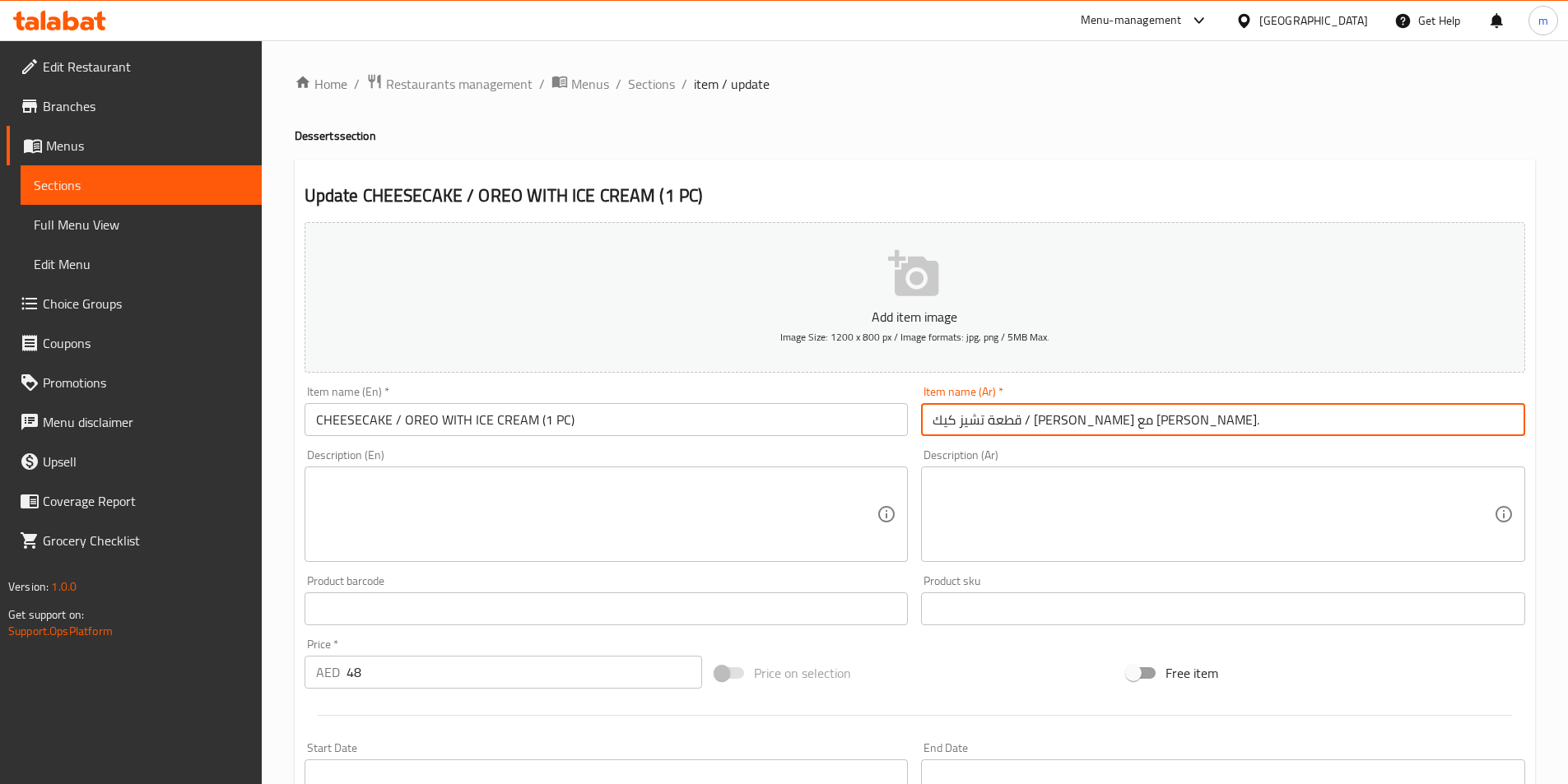
click at [1098, 434] on input "قطعة تشيز كيك / [PERSON_NAME] مع [PERSON_NAME]." at bounding box center [1223, 419] width 604 height 33
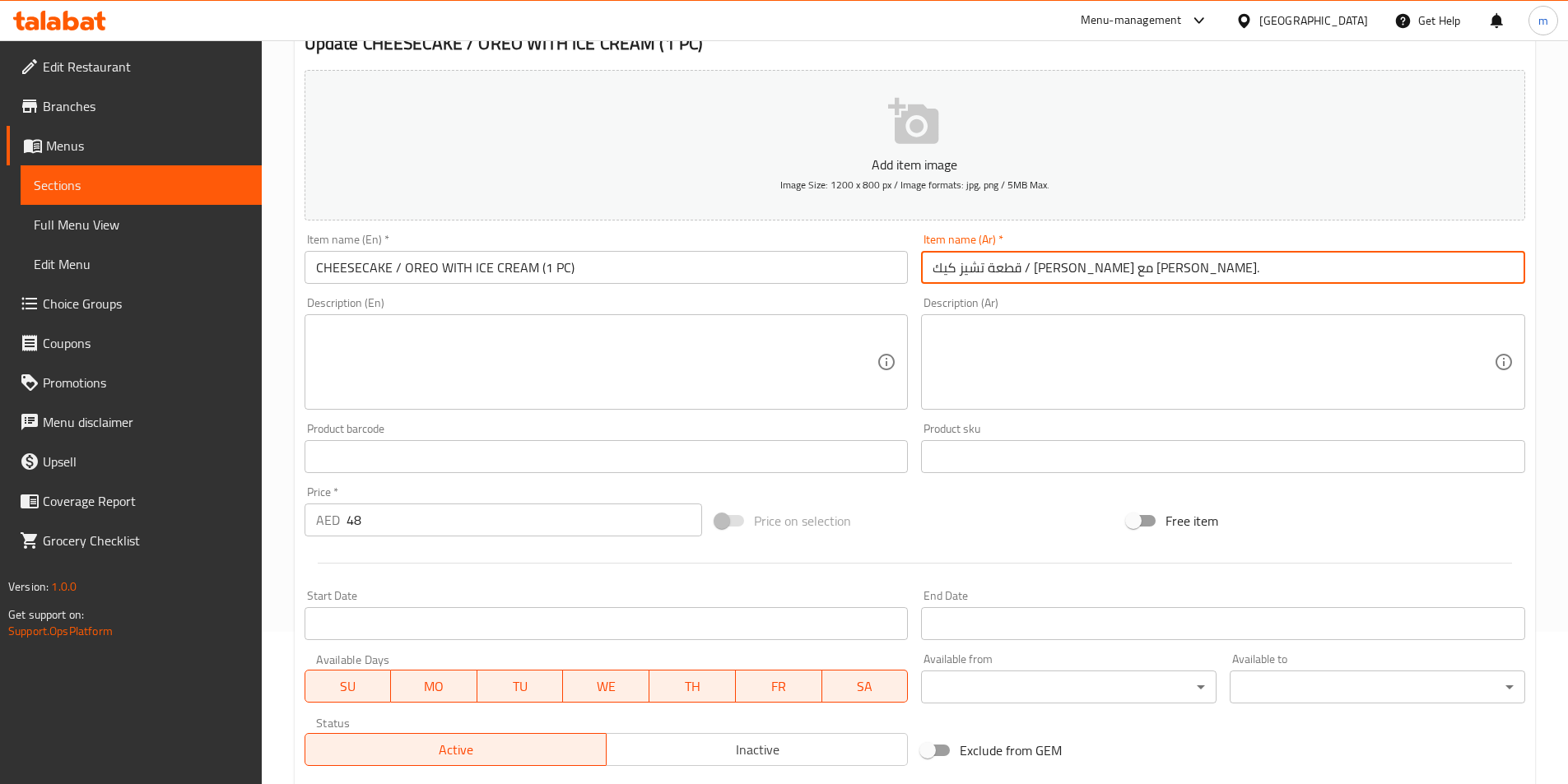
scroll to position [438, 0]
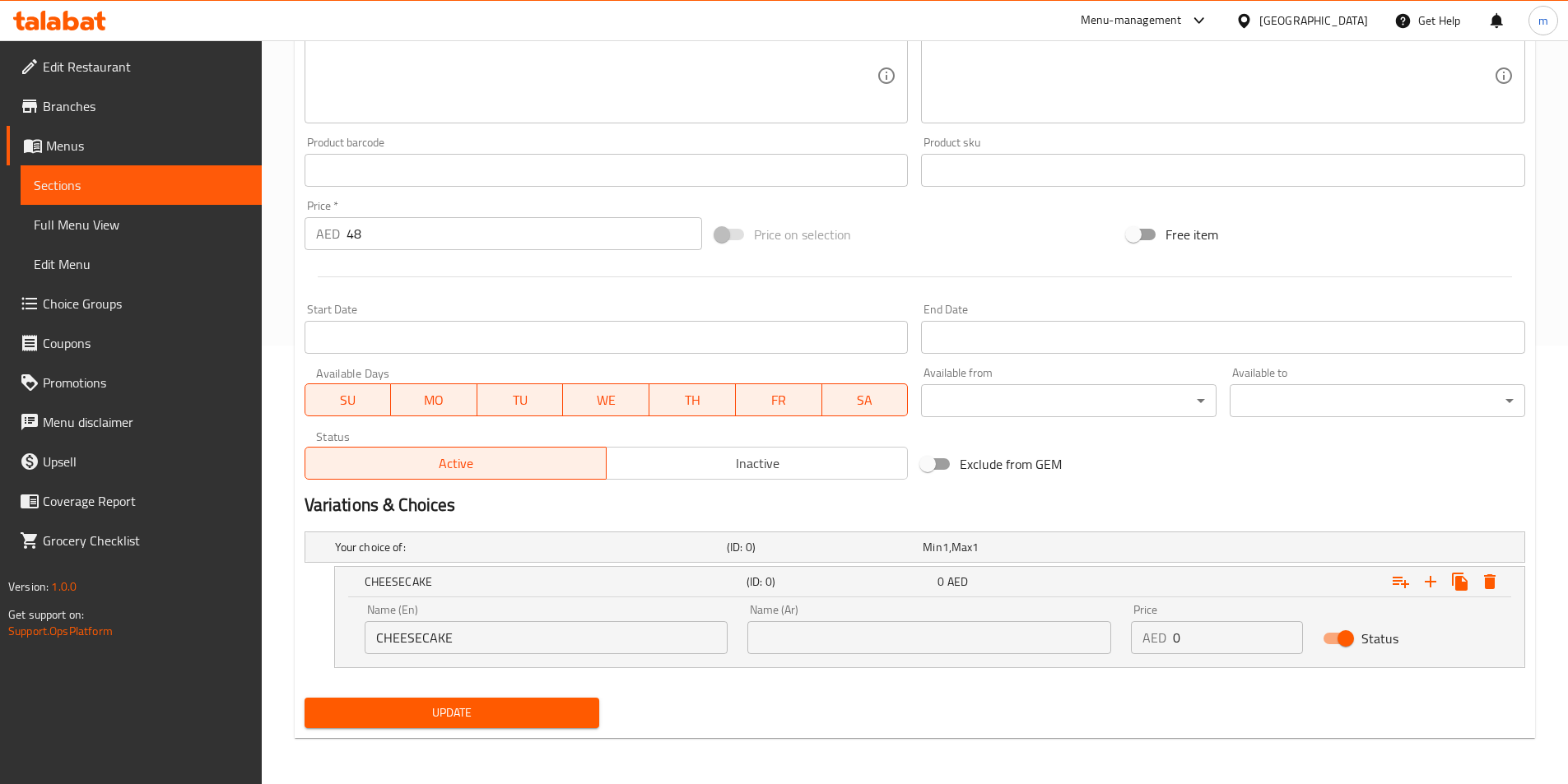
click at [885, 656] on div "Name (Ar) Name (Ar)" at bounding box center [929, 628] width 384 height 70
click at [899, 632] on input "text" at bounding box center [929, 637] width 364 height 33
paste input "تشيز كيك"
type input "تشيز كيك"
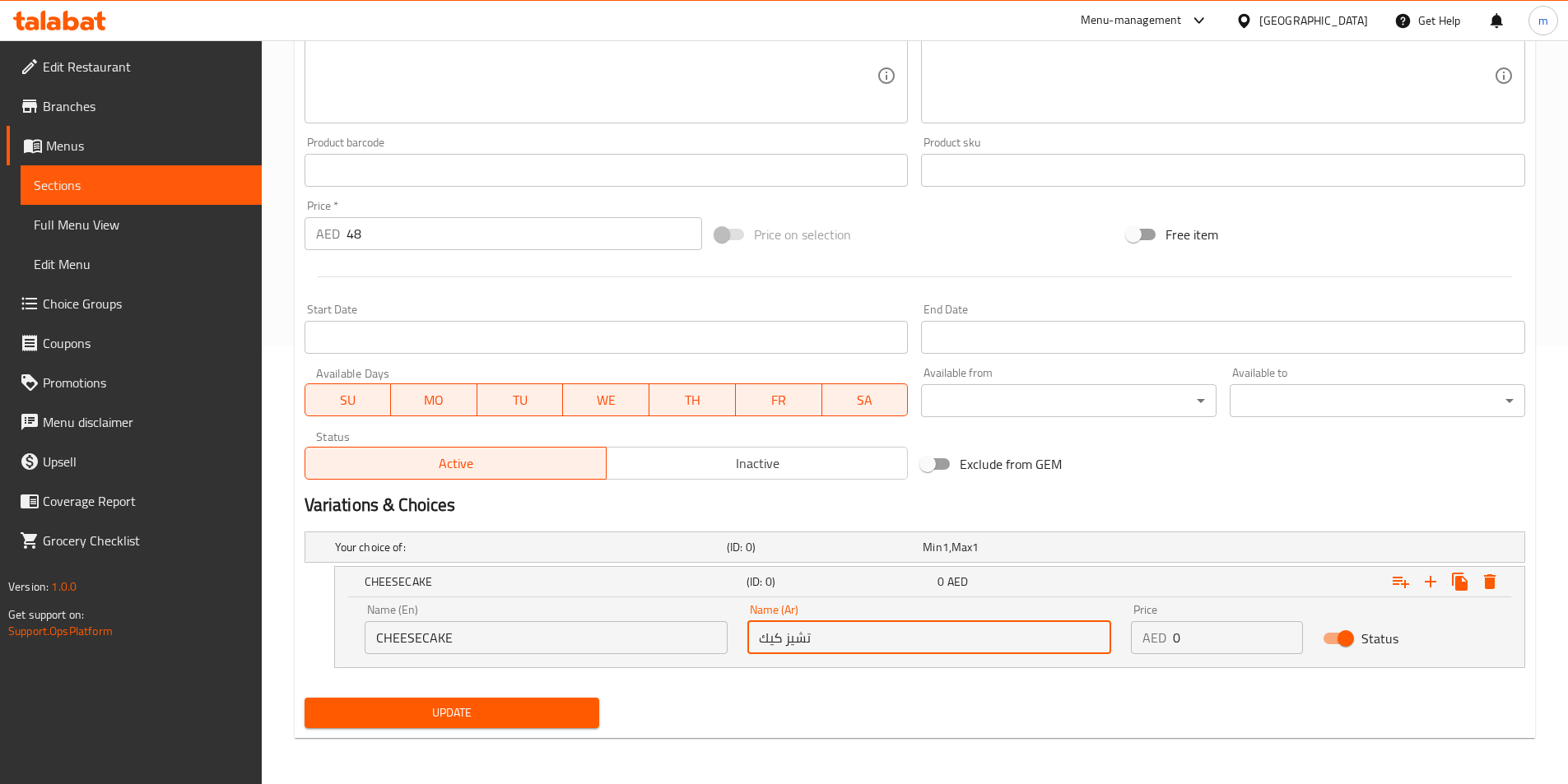
click at [1178, 642] on input "0" at bounding box center [1238, 637] width 130 height 33
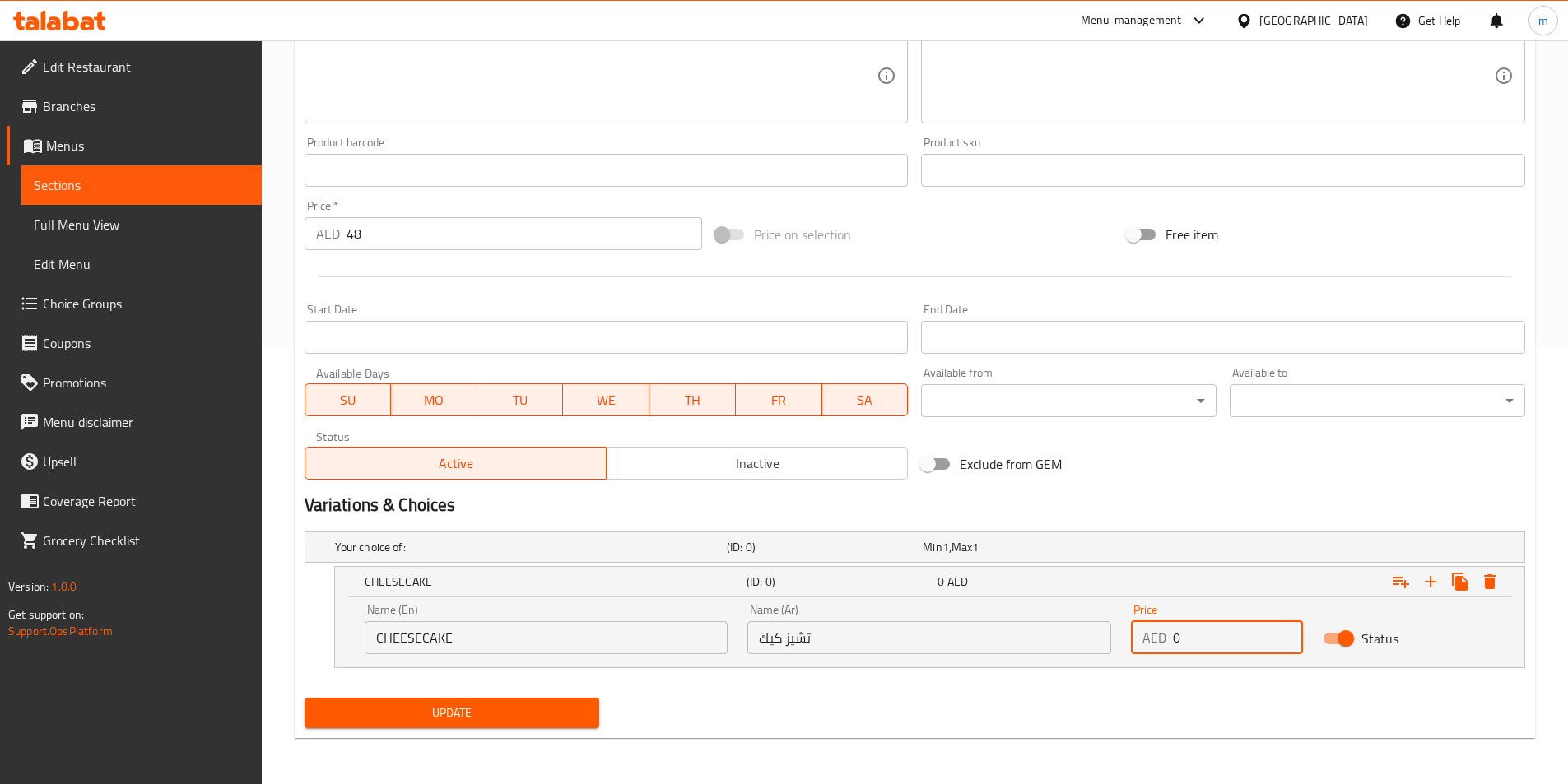
click at [1178, 642] on input "0" at bounding box center [1238, 637] width 130 height 33
click at [391, 229] on input "48" at bounding box center [524, 233] width 356 height 33
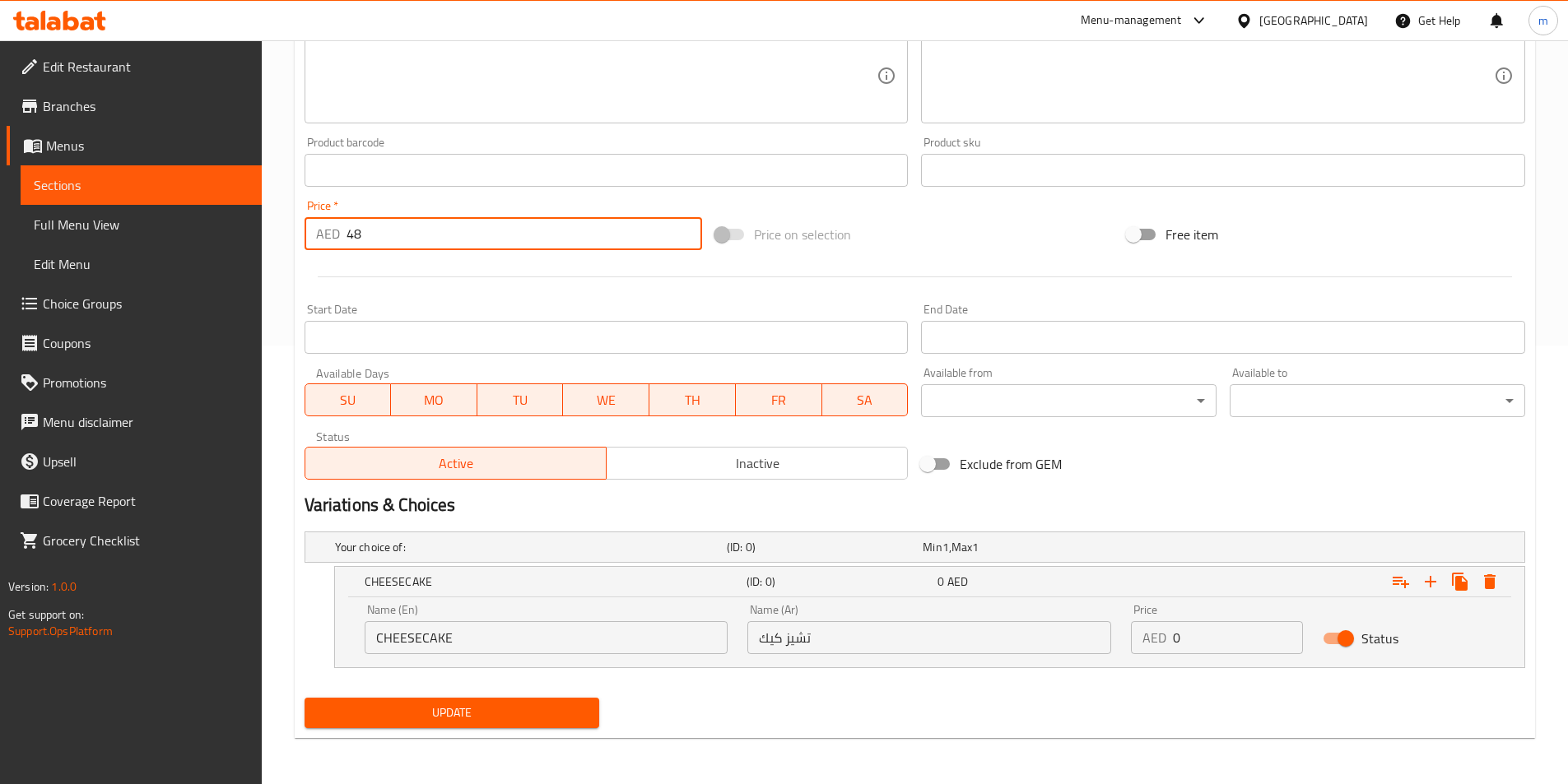
click at [391, 229] on input "48" at bounding box center [524, 233] width 356 height 33
click at [1200, 628] on input "0" at bounding box center [1238, 637] width 130 height 33
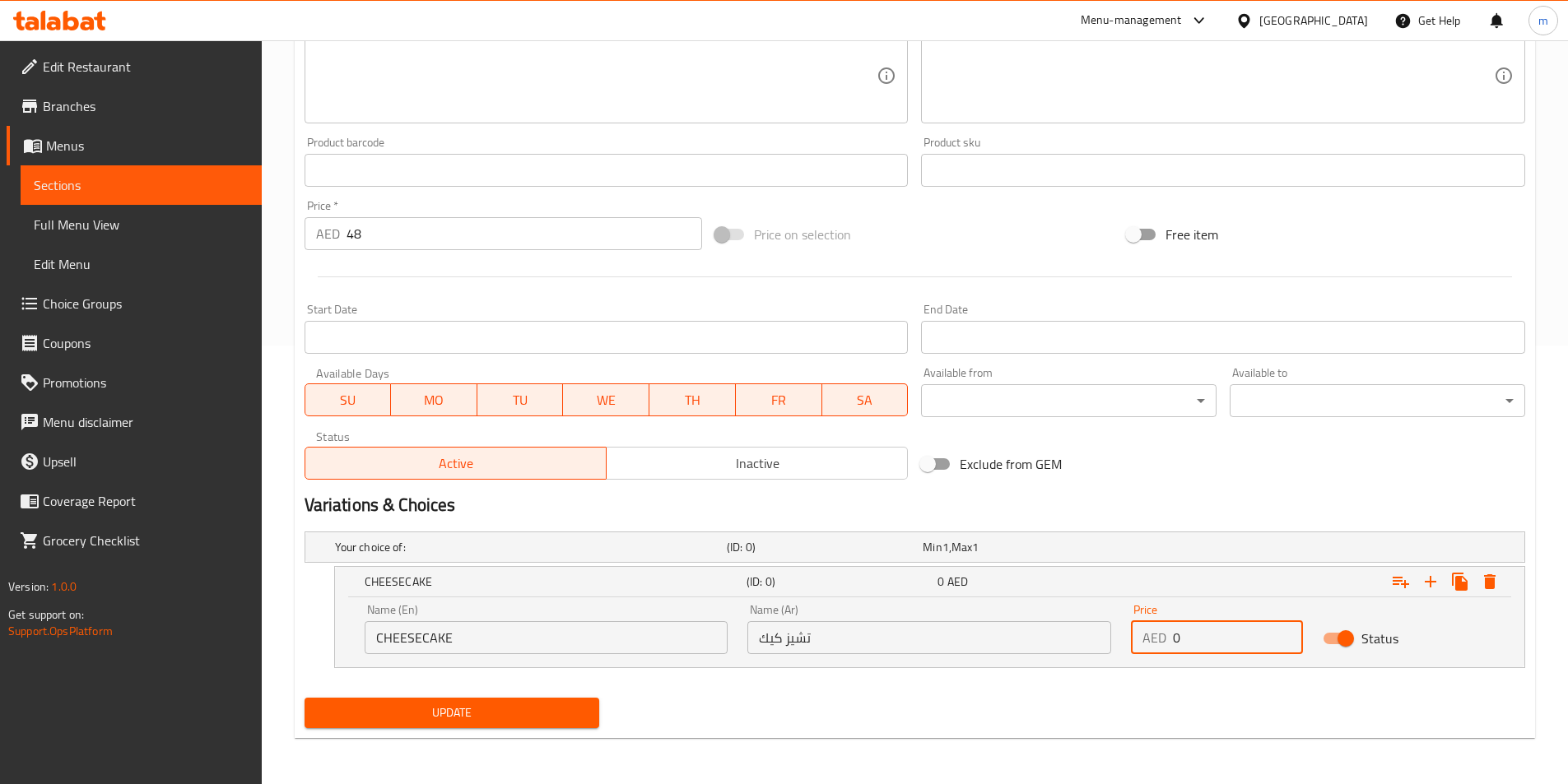
click at [1199, 628] on input "0" at bounding box center [1238, 637] width 130 height 33
paste input "48"
type input "48"
click at [1427, 581] on icon "Expand" at bounding box center [1431, 582] width 12 height 12
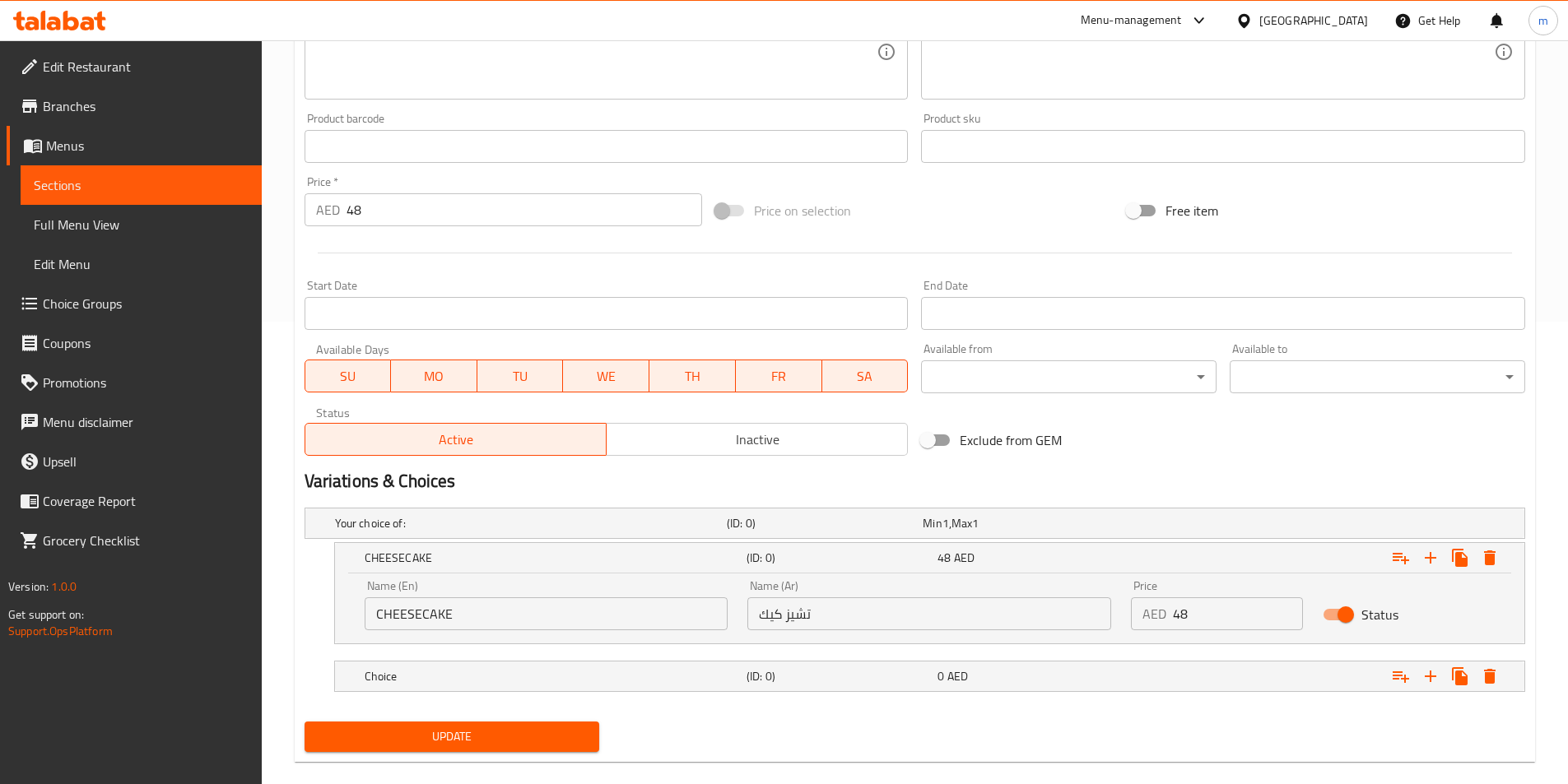
scroll to position [487, 0]
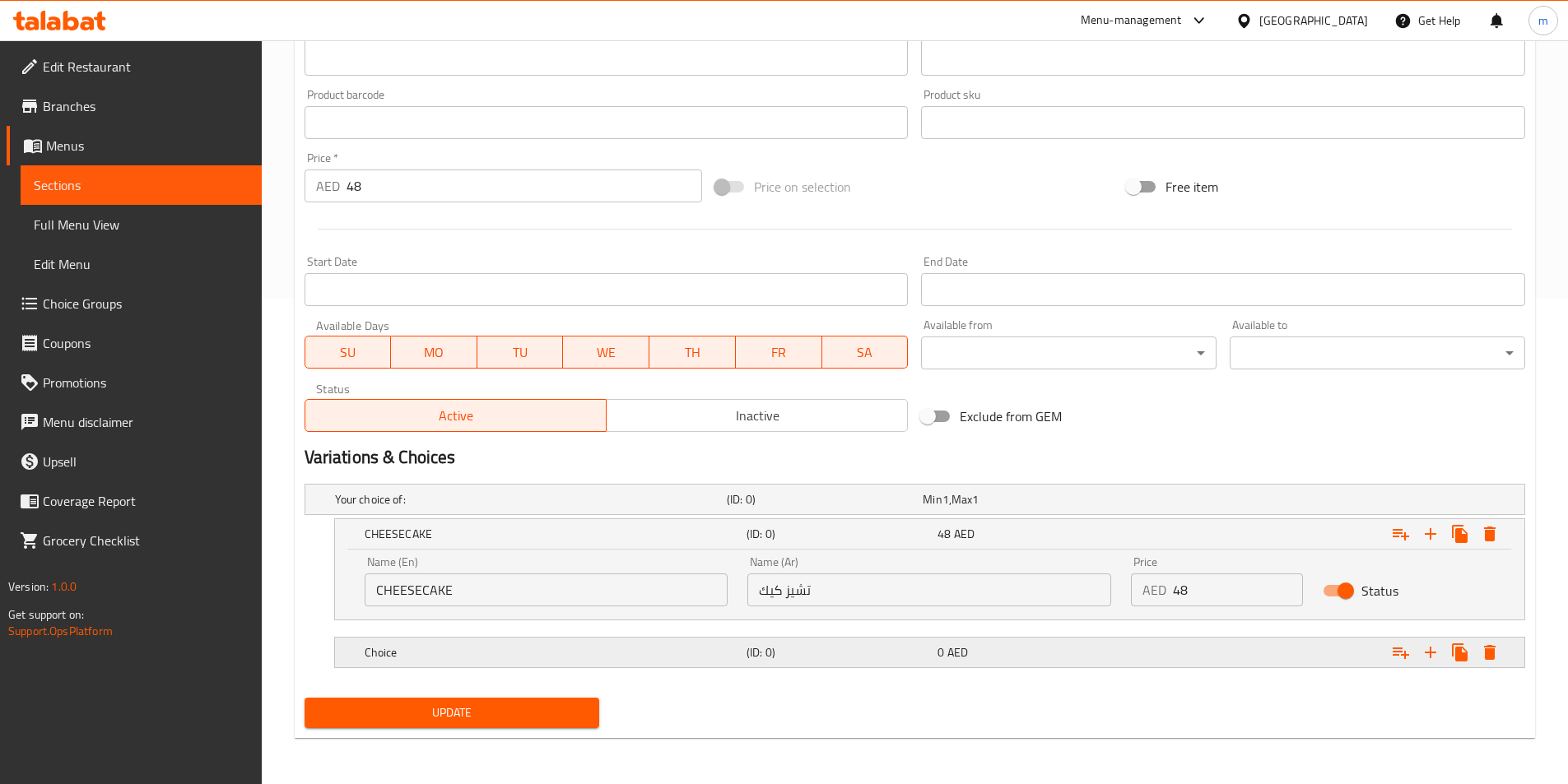
click at [788, 660] on h5 "(ID: 0)" at bounding box center [839, 652] width 184 height 17
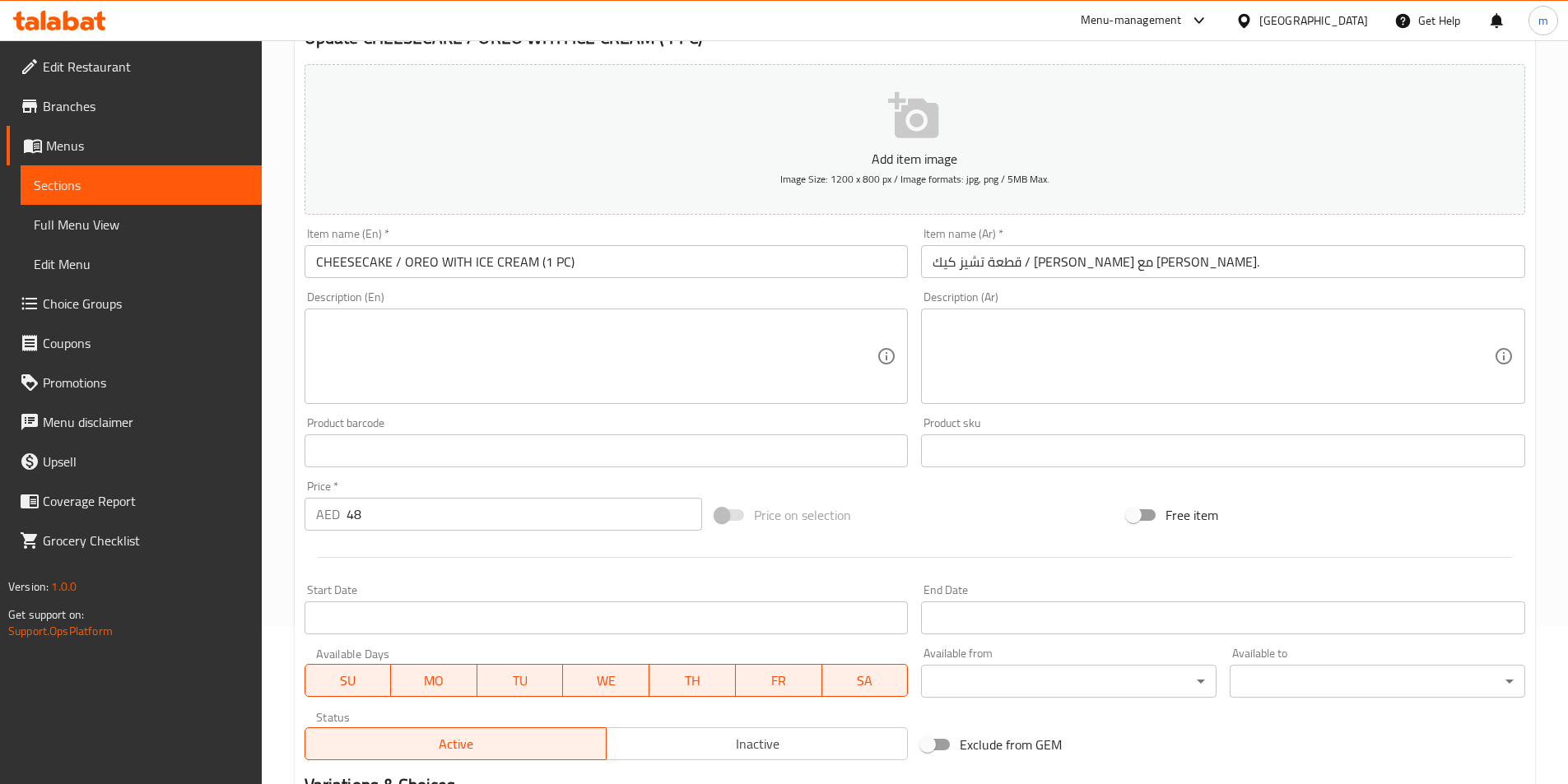
scroll to position [0, 0]
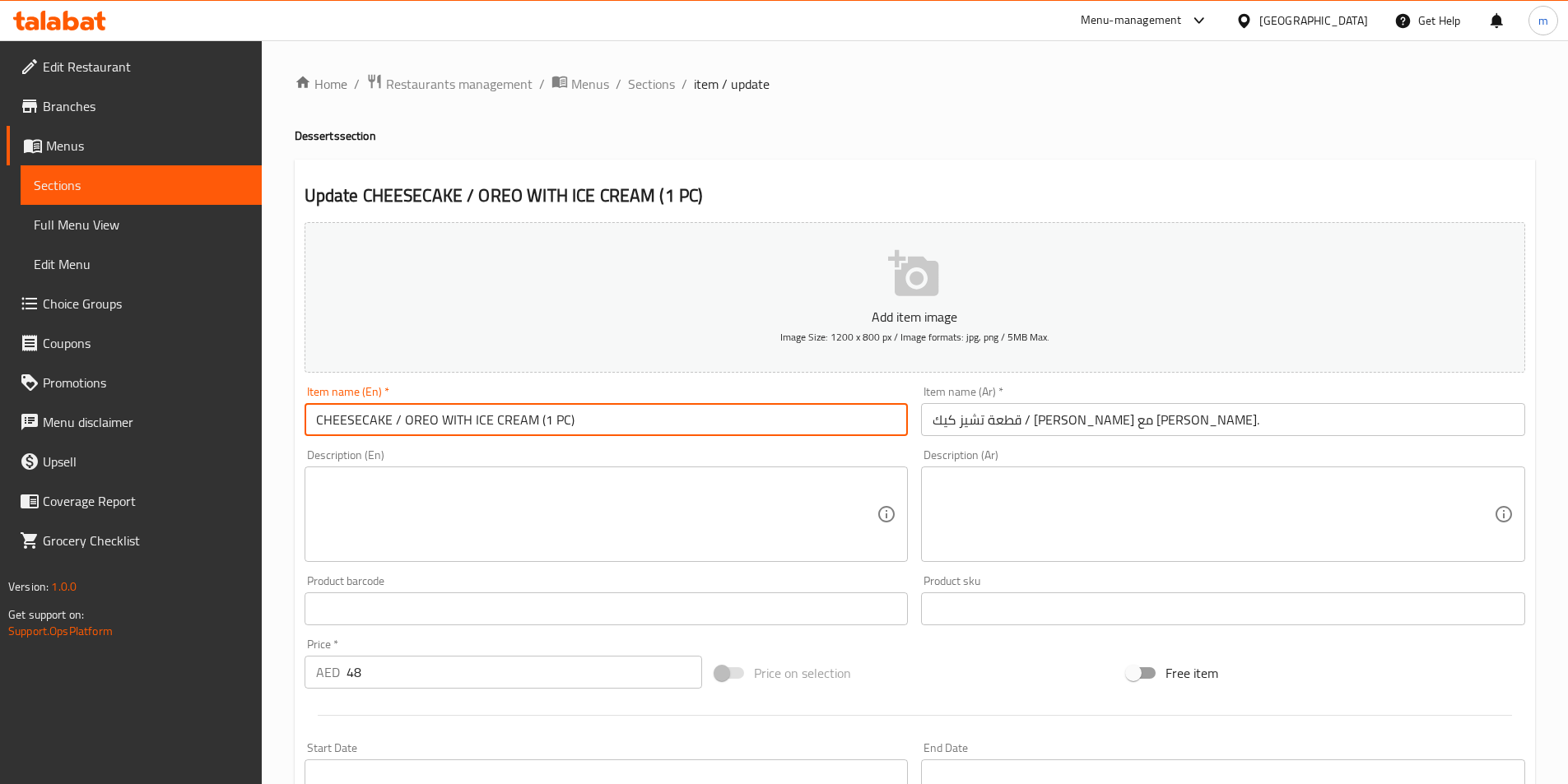
drag, startPoint x: 401, startPoint y: 418, endPoint x: 531, endPoint y: 427, distance: 130.3
click at [531, 427] on input "CHEESECAKE / OREO WITH ICE CREAM (1 PC)" at bounding box center [606, 419] width 604 height 33
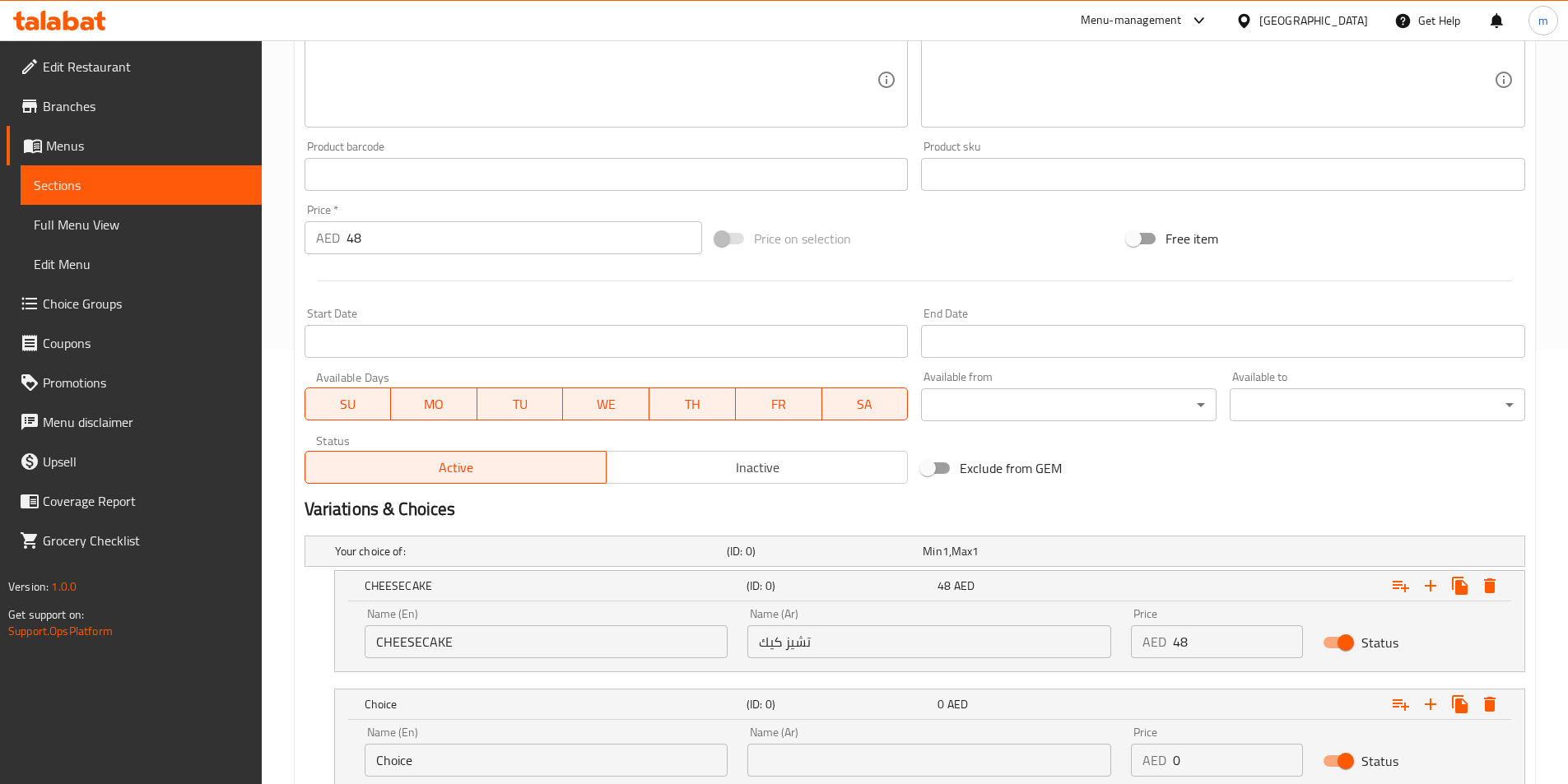
scroll to position [557, 0]
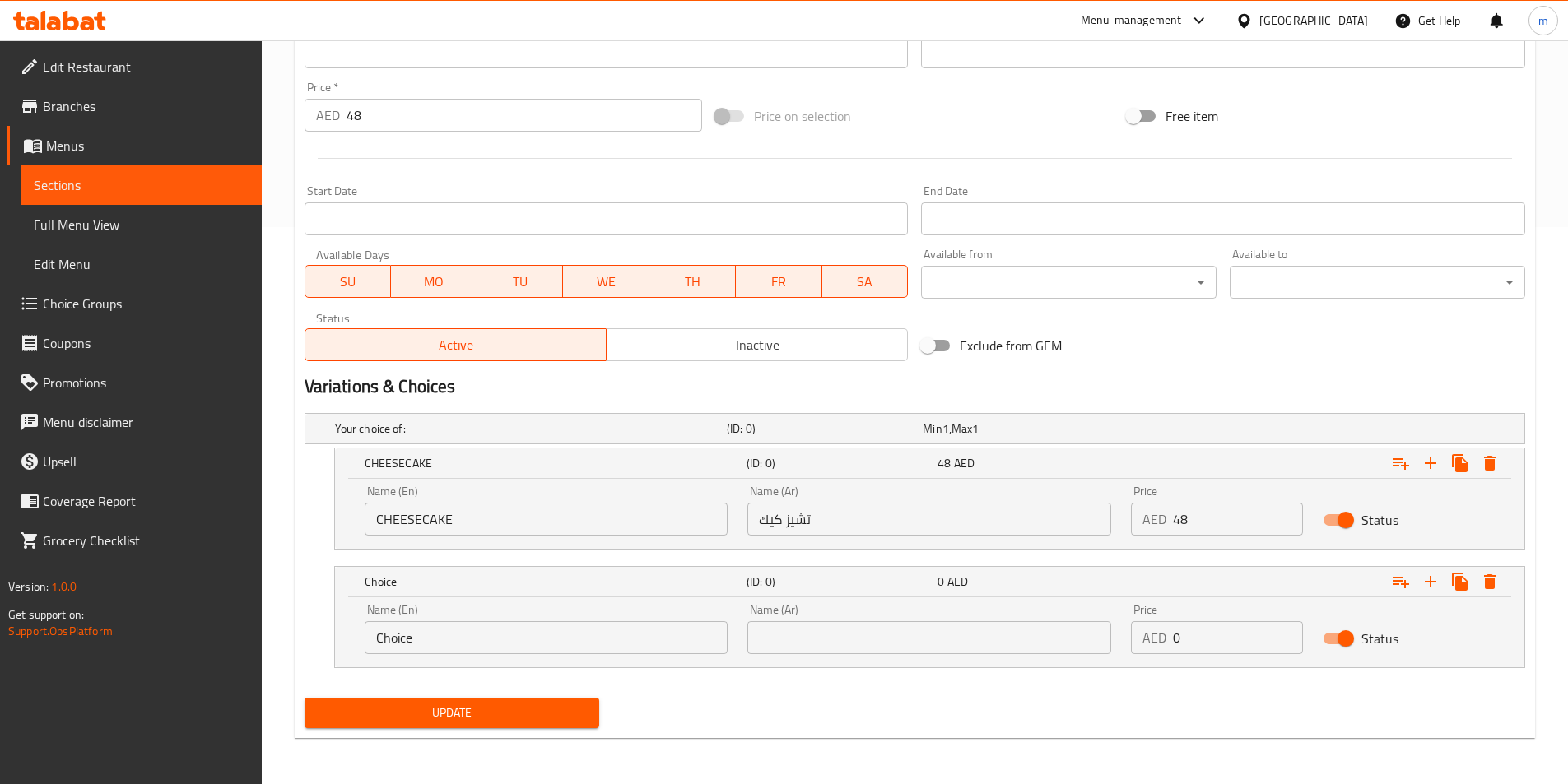
click at [543, 638] on input "Choice" at bounding box center [546, 637] width 364 height 33
click at [542, 638] on input "Choice" at bounding box center [546, 637] width 364 height 33
paste input "OREO WITH ICE CREAM"
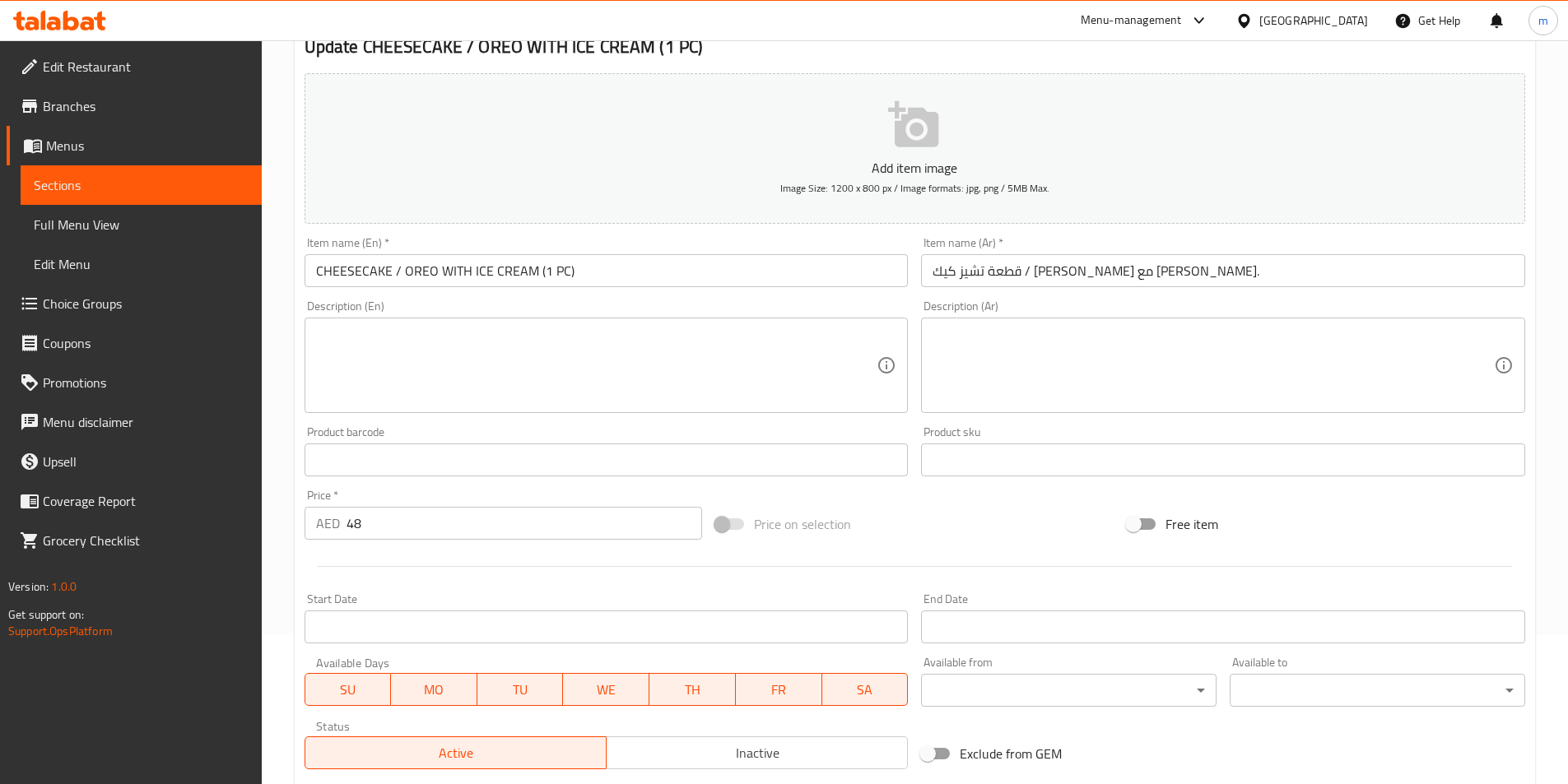
scroll to position [146, 0]
type input "OREO WITH ICE CREAM"
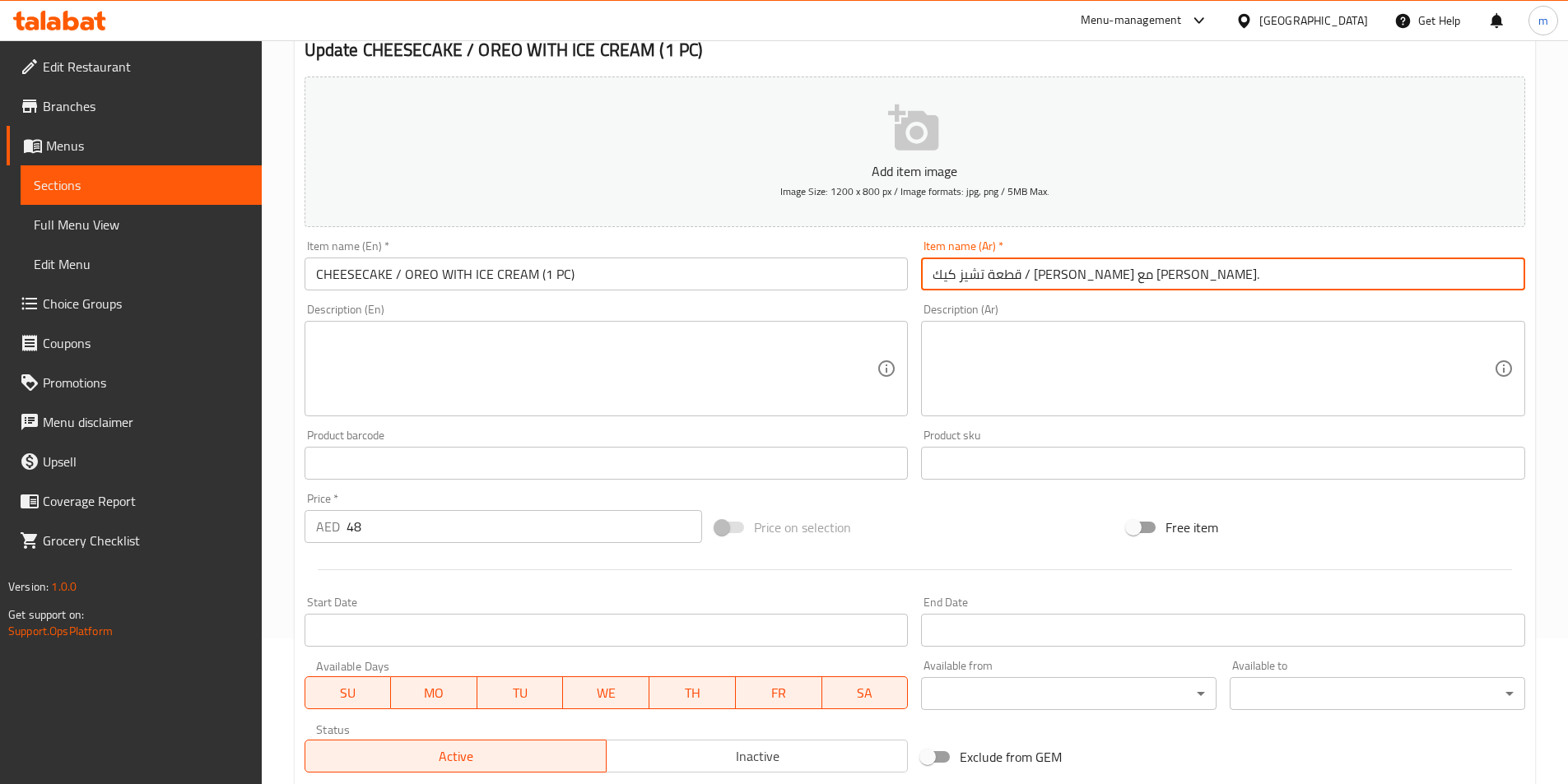
drag, startPoint x: 932, startPoint y: 273, endPoint x: 1031, endPoint y: 299, distance: 102.4
click at [1031, 299] on div "Add item image Image Size: 1200 x 800 px / Image formats: jpg, png / 5MB Max. I…" at bounding box center [915, 425] width 1234 height 710
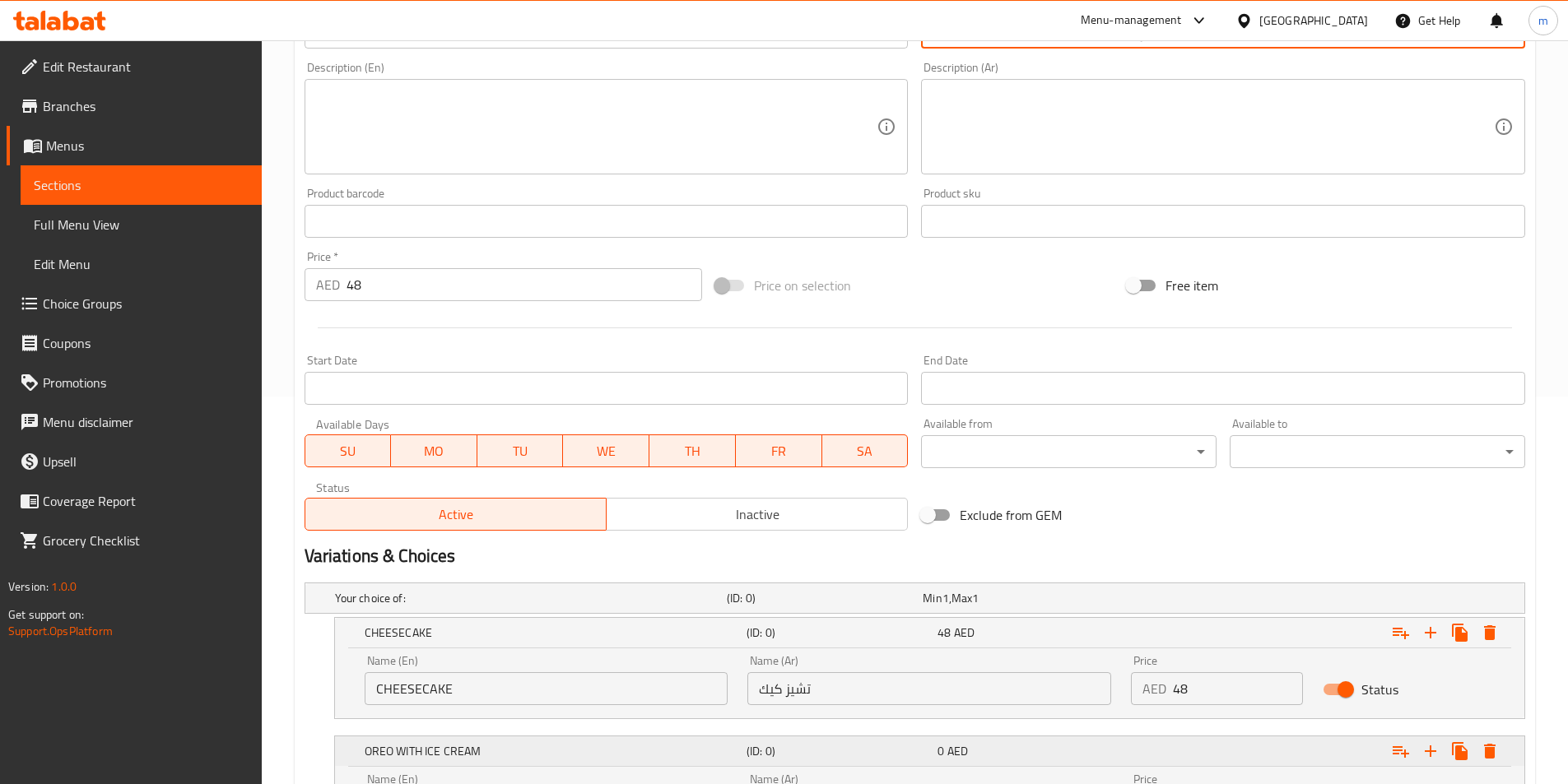
scroll to position [557, 0]
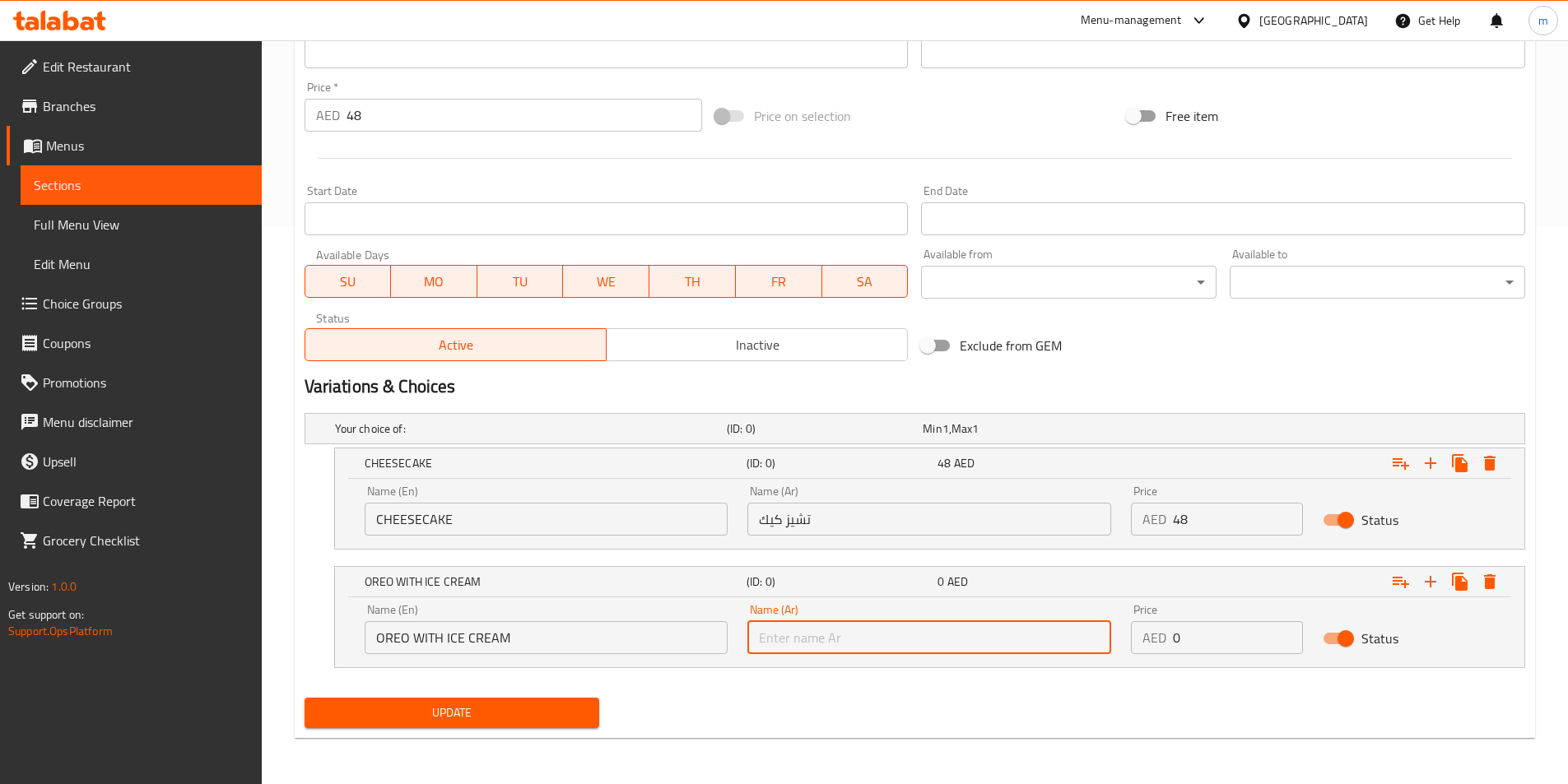
click at [801, 631] on input "text" at bounding box center [929, 637] width 364 height 33
paste input "اوريو مع [PERSON_NAME]"
type input "اوريو مع [PERSON_NAME]"
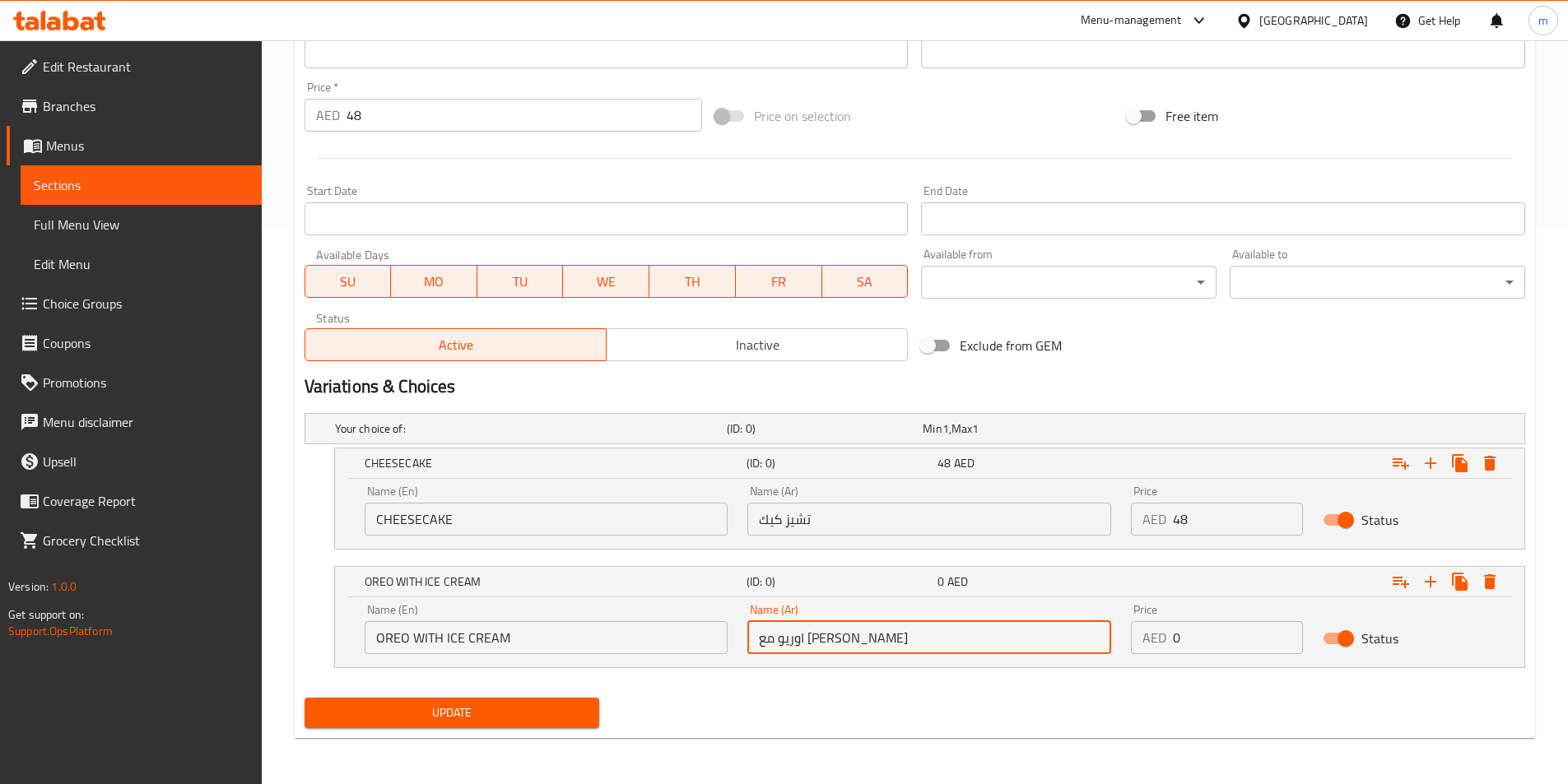
click at [1207, 636] on input "0" at bounding box center [1238, 637] width 130 height 33
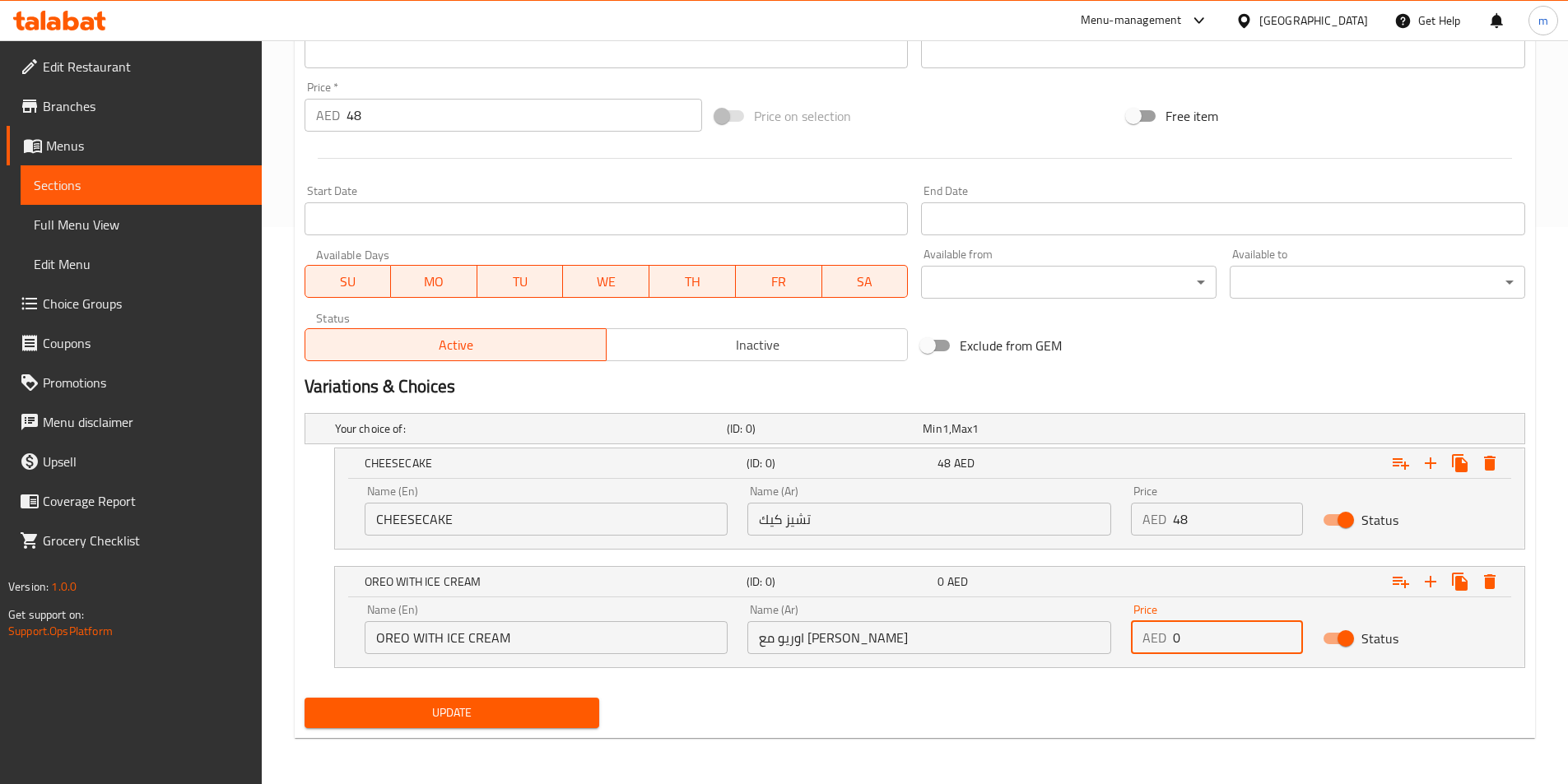
click at [1206, 637] on input "0" at bounding box center [1238, 637] width 130 height 33
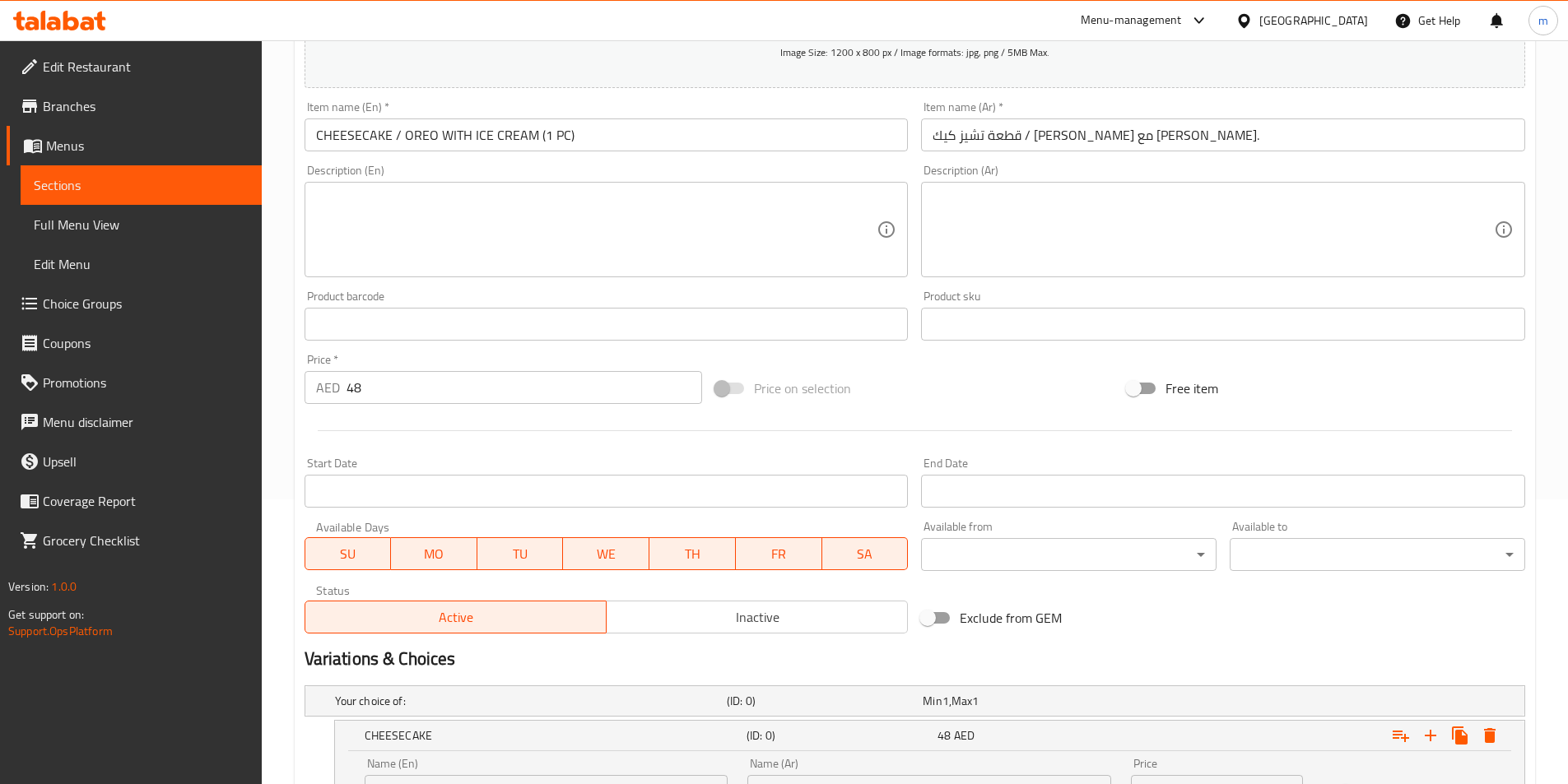
scroll to position [228, 0]
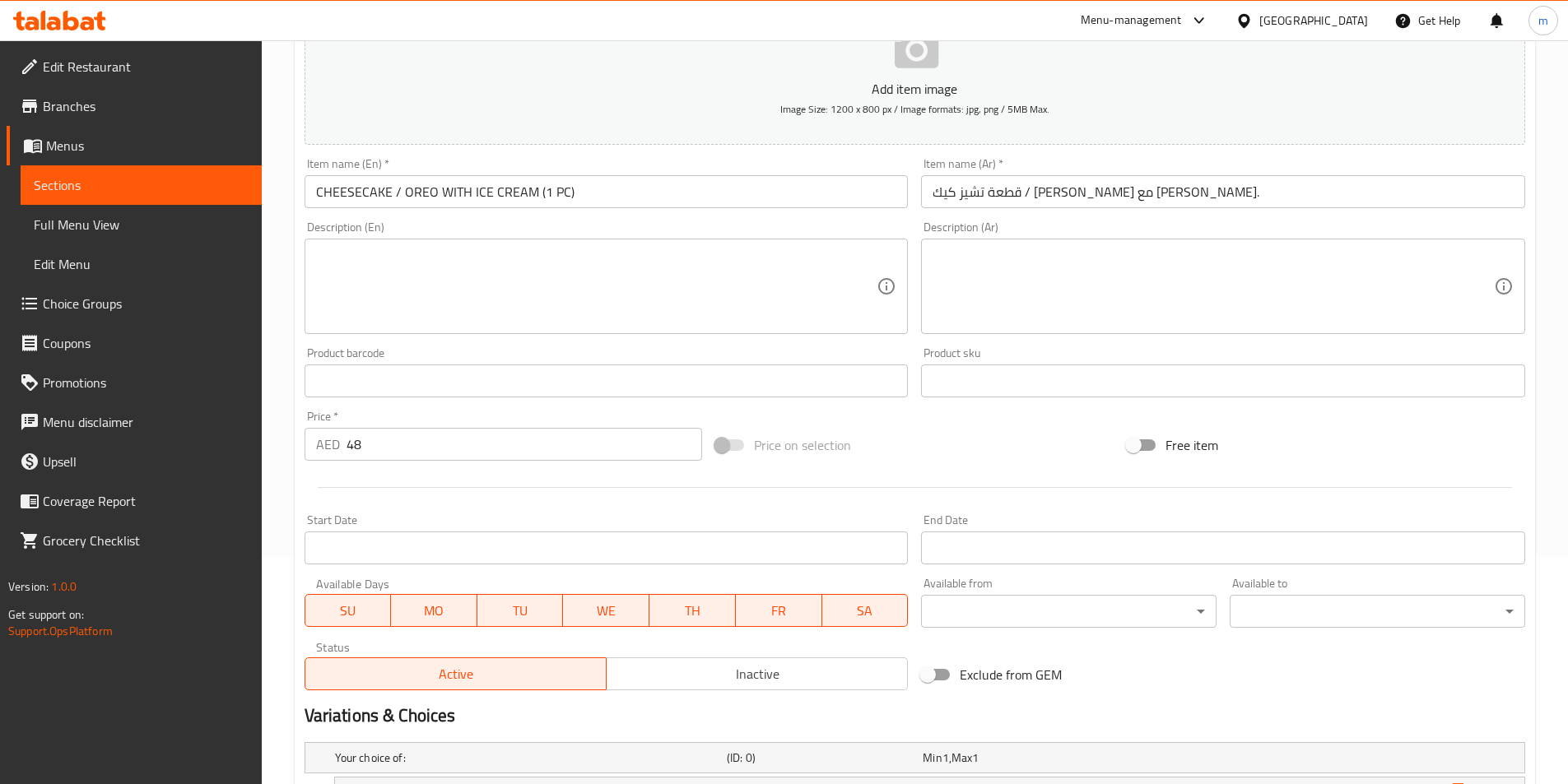
type input "48"
click at [390, 454] on input "48" at bounding box center [524, 444] width 356 height 33
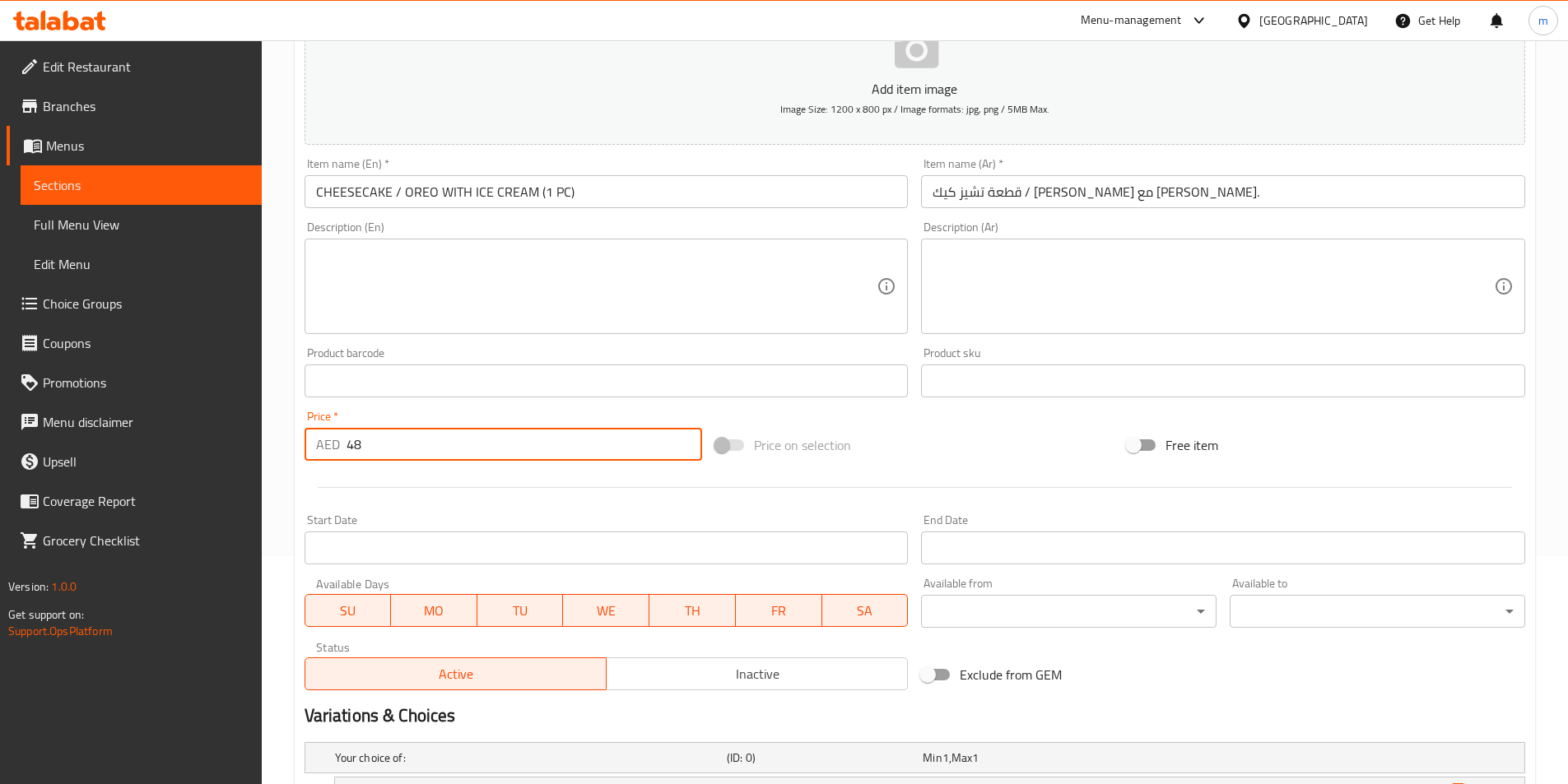
click at [390, 454] on input "48" at bounding box center [524, 444] width 356 height 33
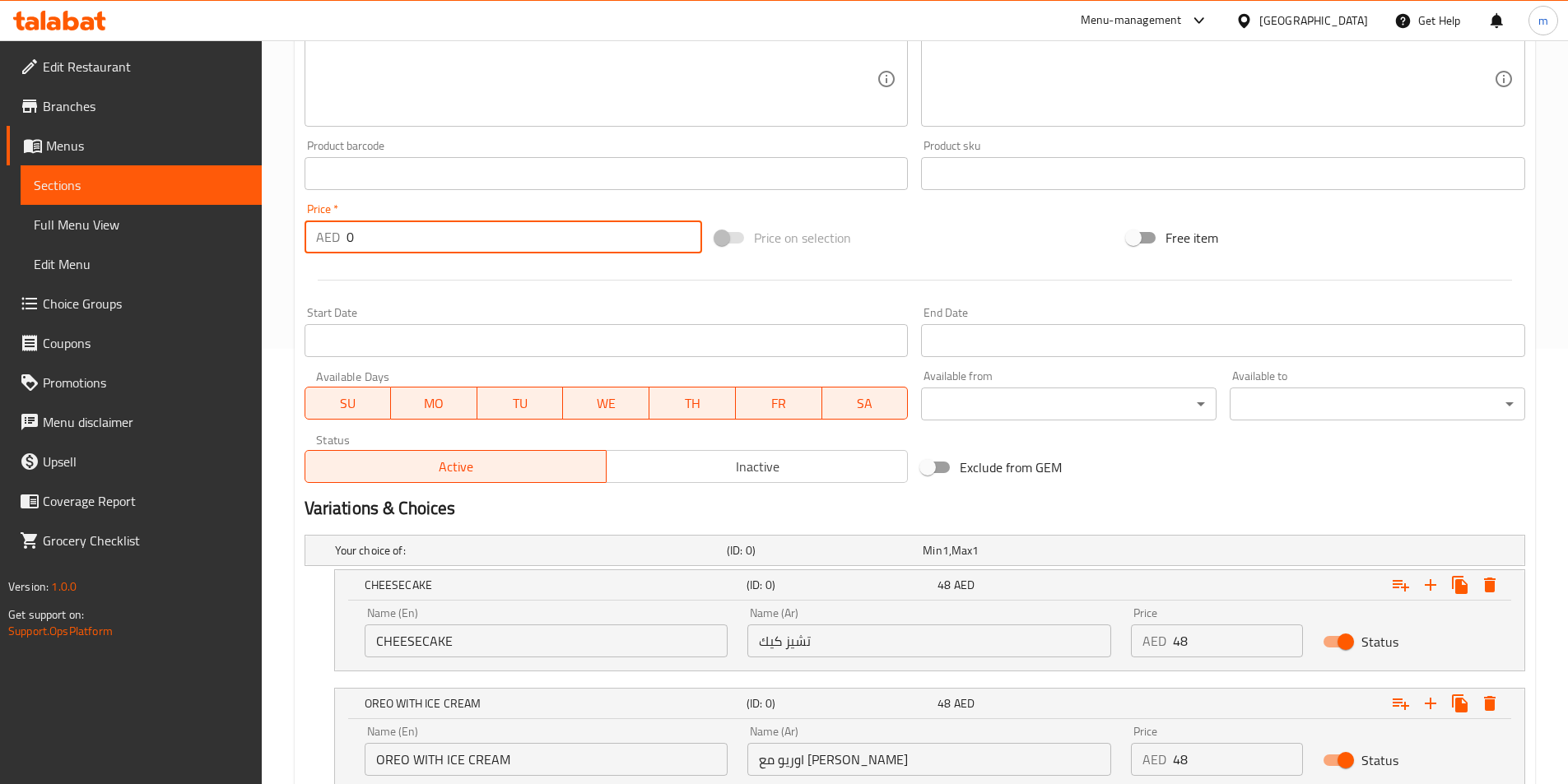
scroll to position [557, 0]
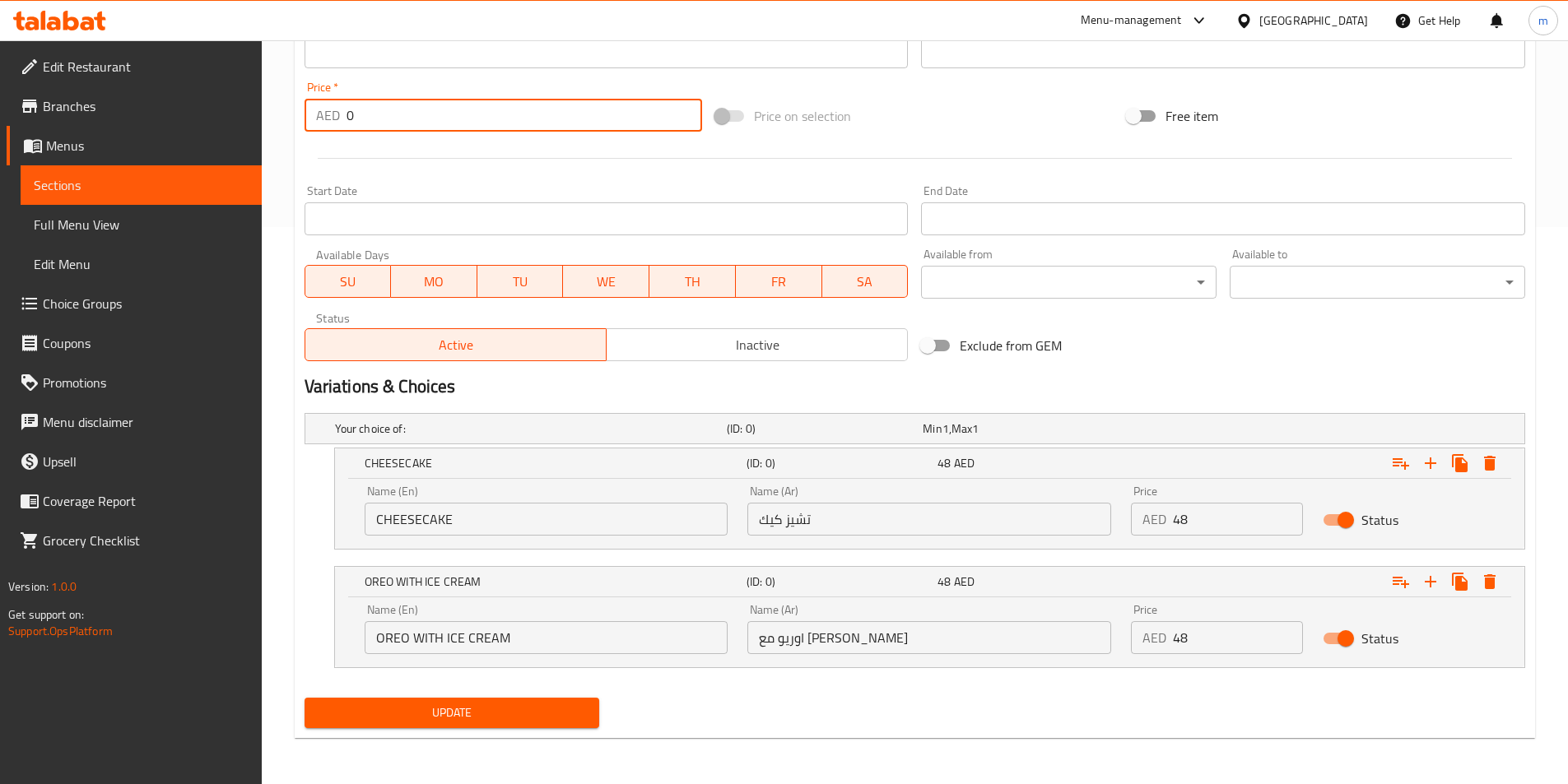
type input "0"
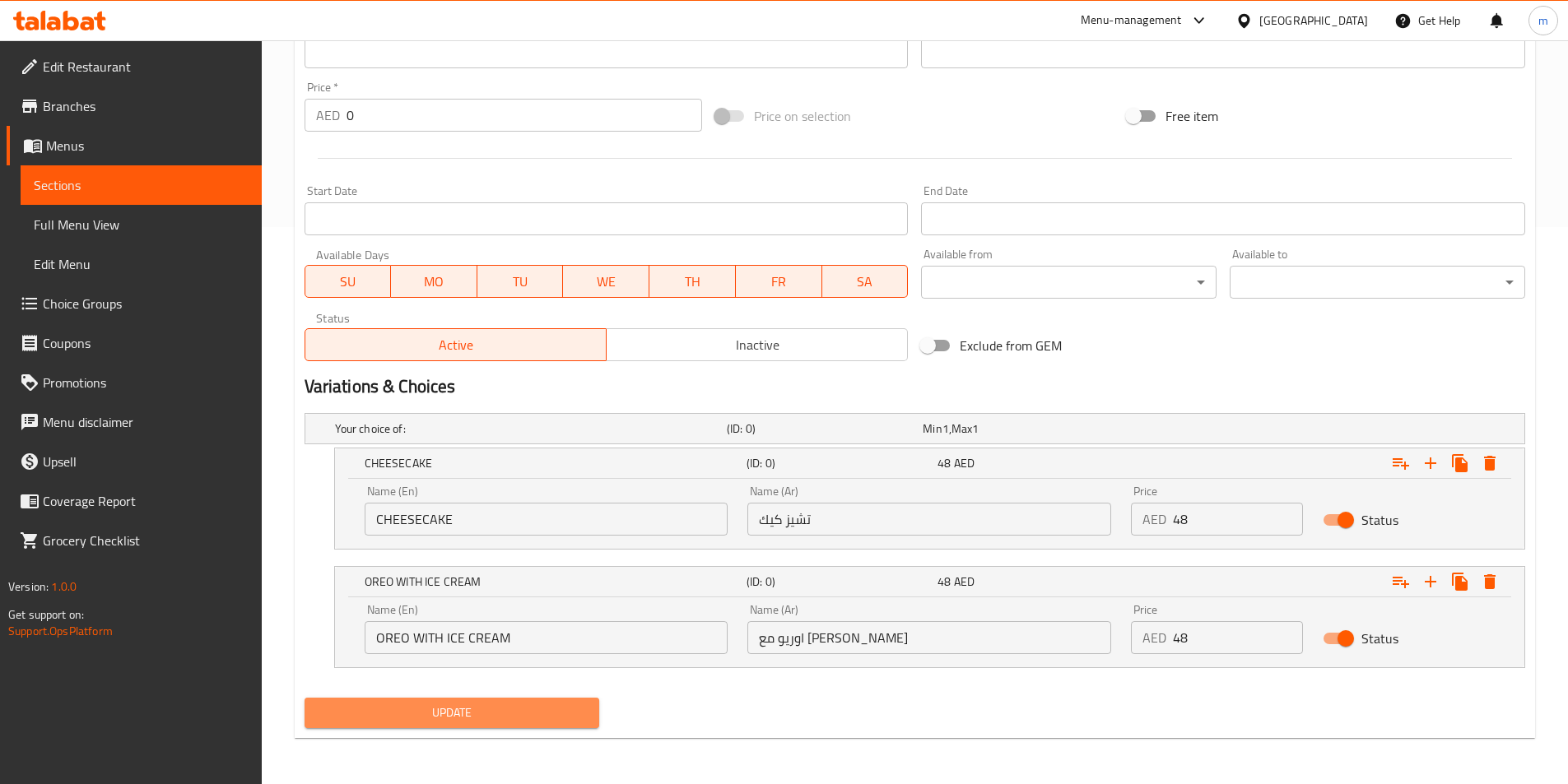
click at [453, 715] on span "Update" at bounding box center [451, 713] width 269 height 21
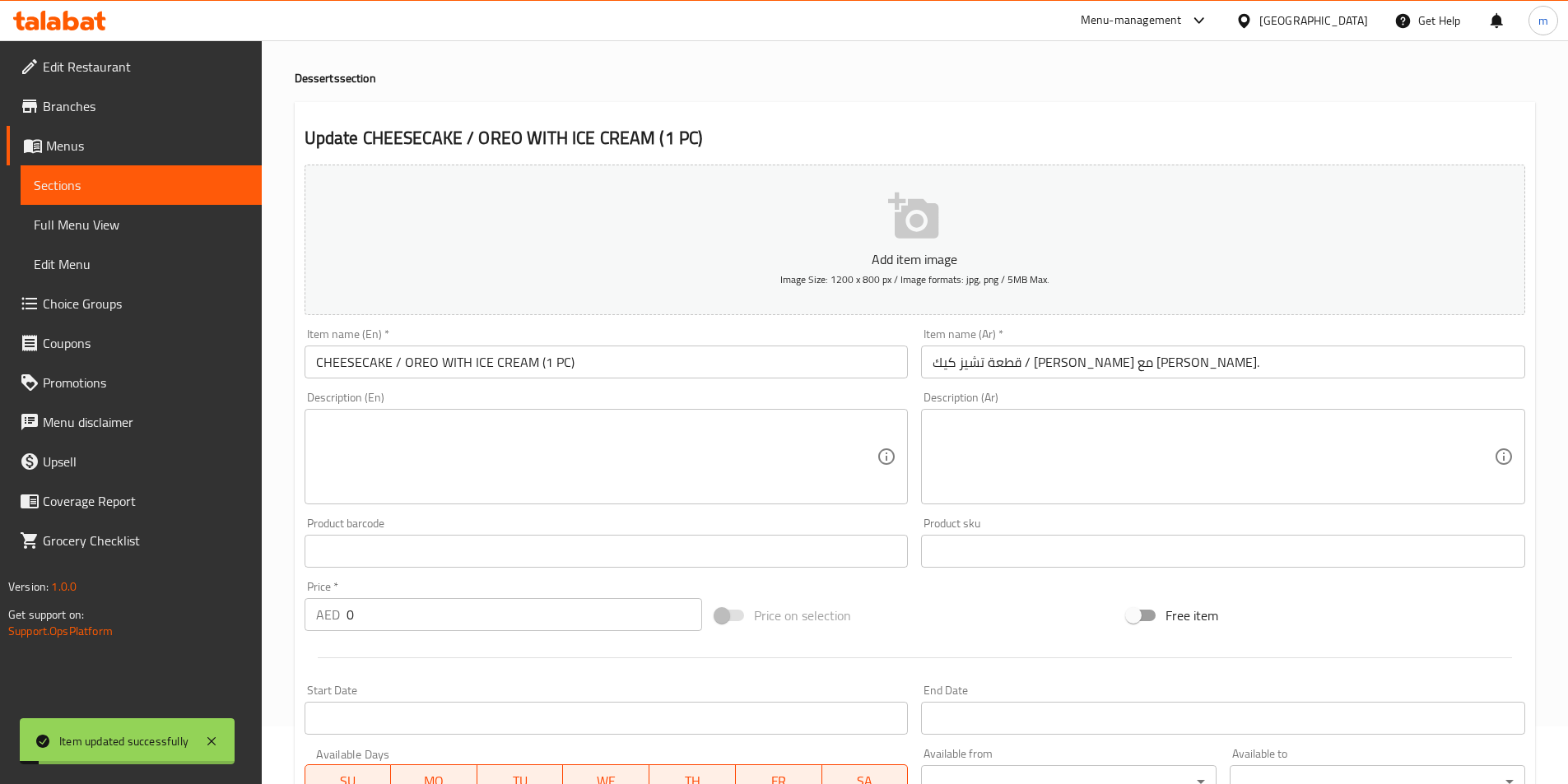
scroll to position [0, 0]
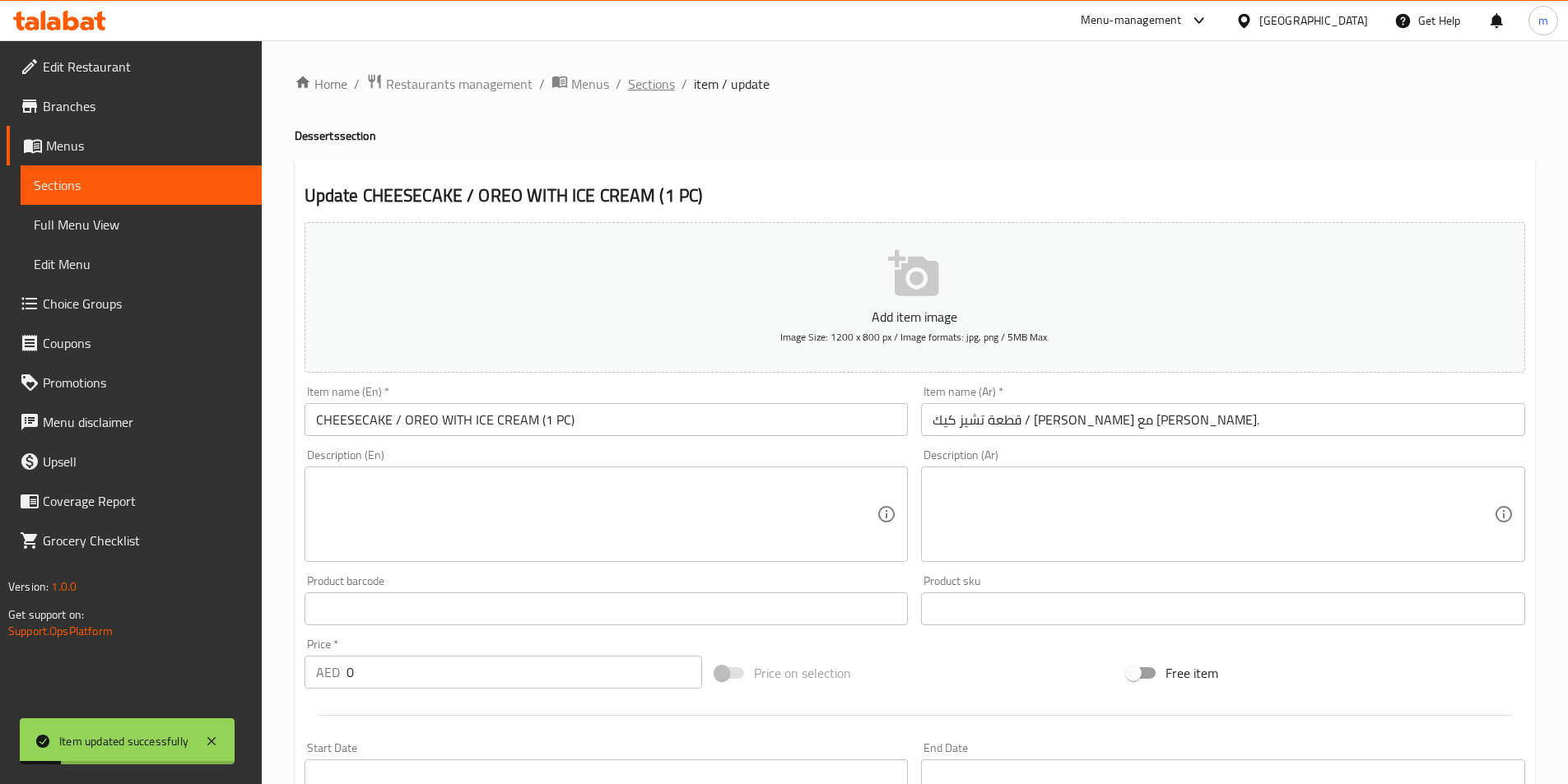
click at [639, 90] on span "Sections" at bounding box center [651, 84] width 47 height 20
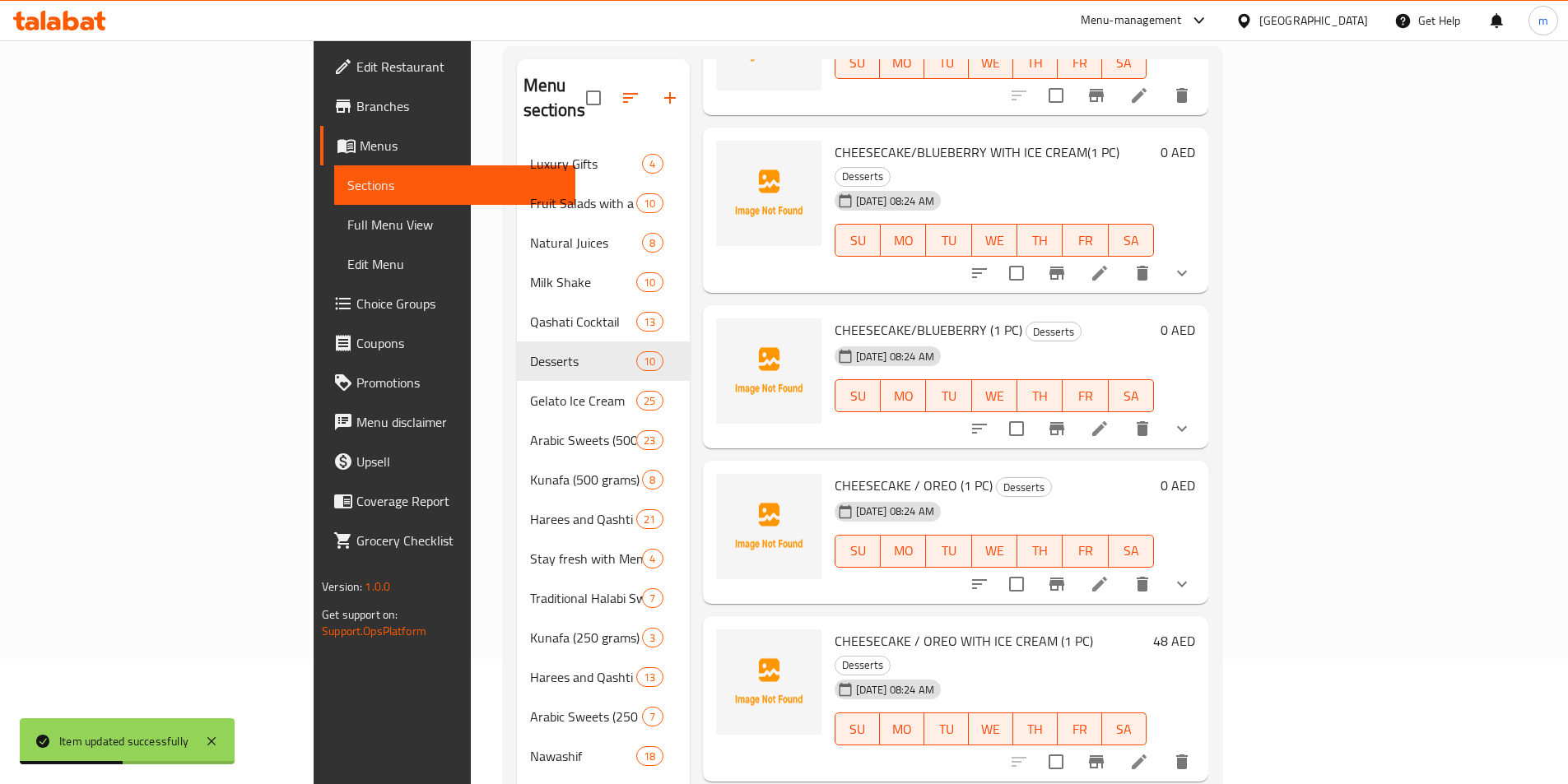
scroll to position [230, 0]
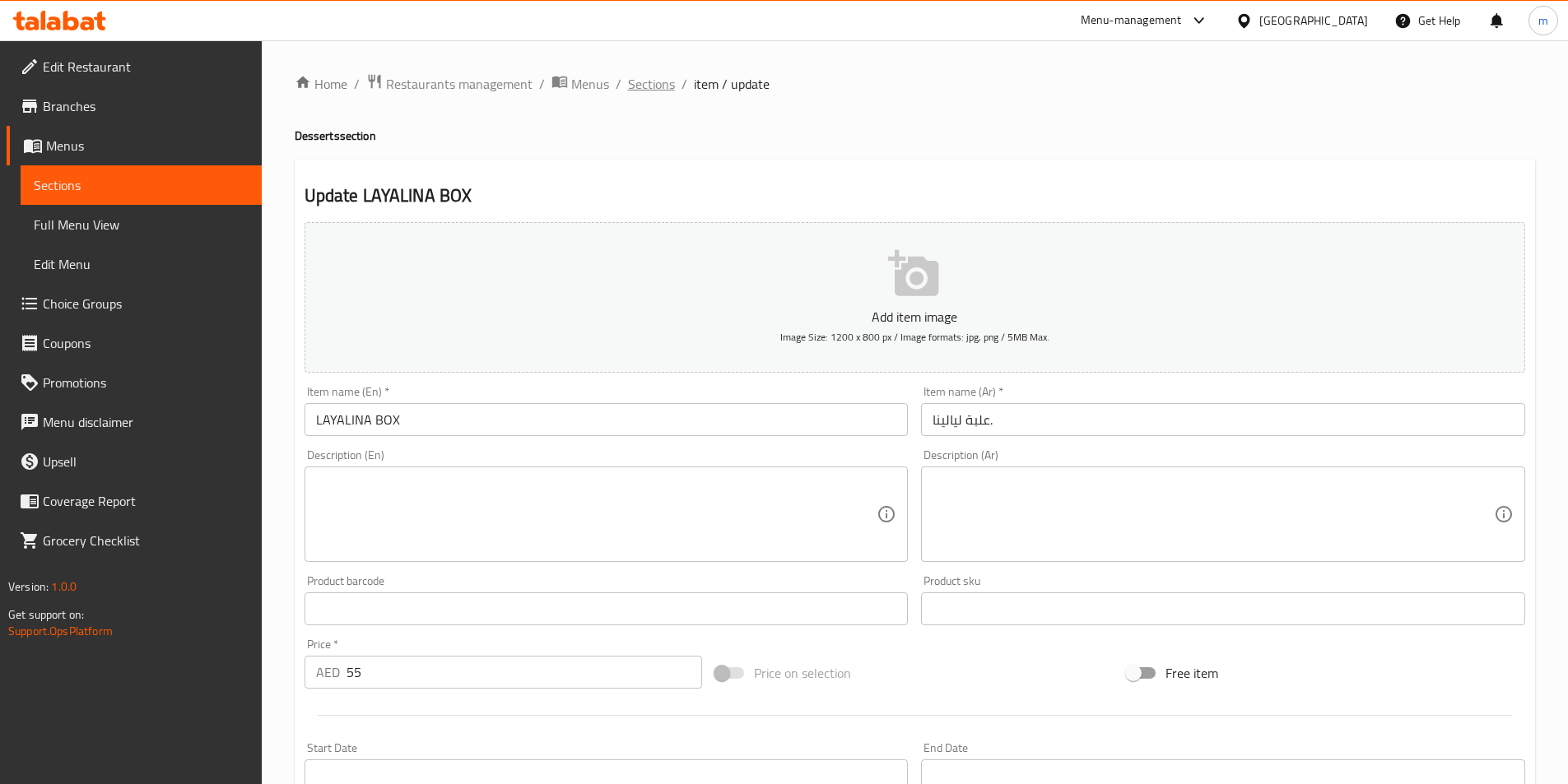
click at [635, 80] on span "Sections" at bounding box center [651, 84] width 47 height 20
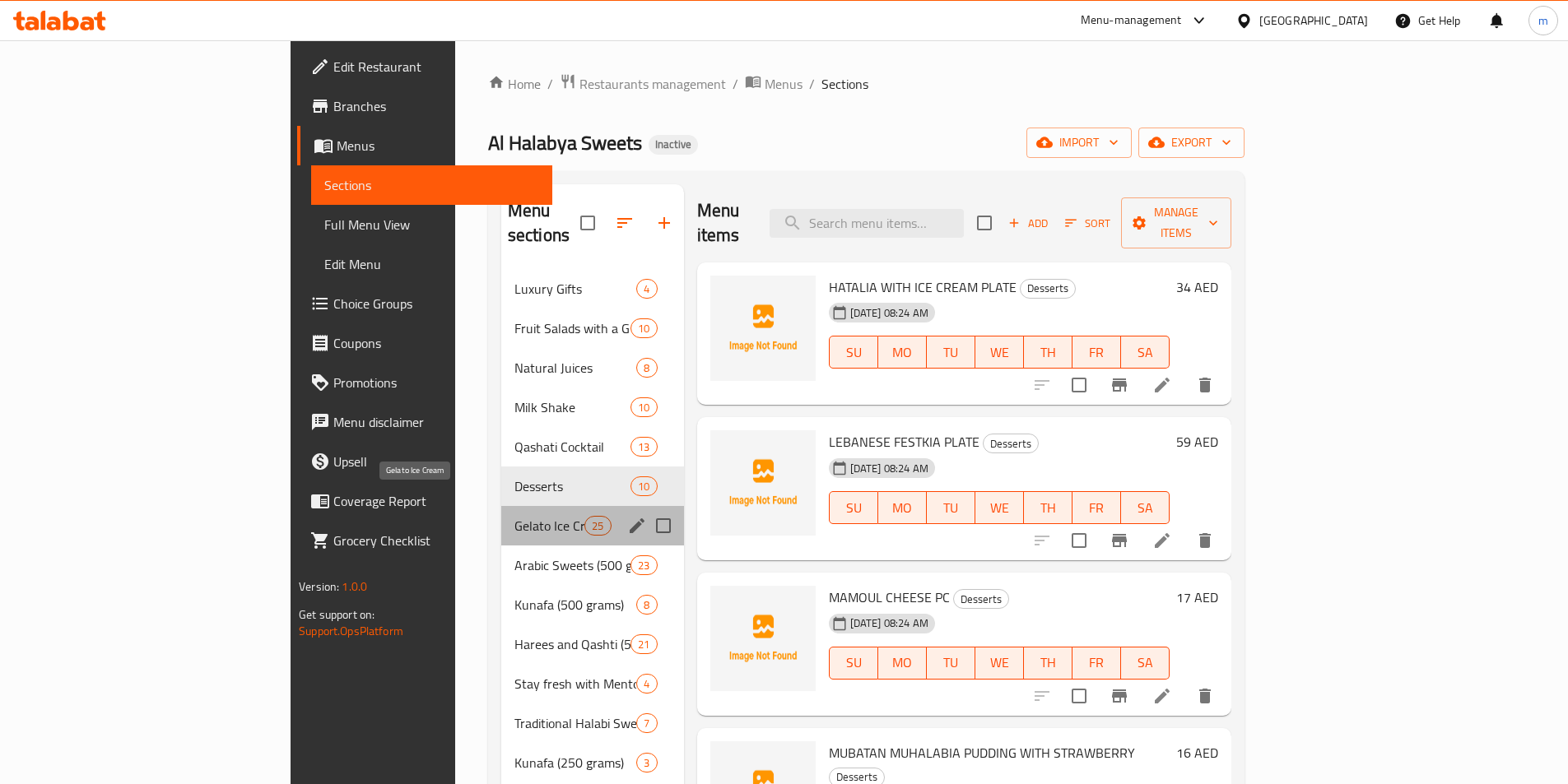
click at [515, 516] on span "Gelato Ice Cream" at bounding box center [549, 526] width 70 height 20
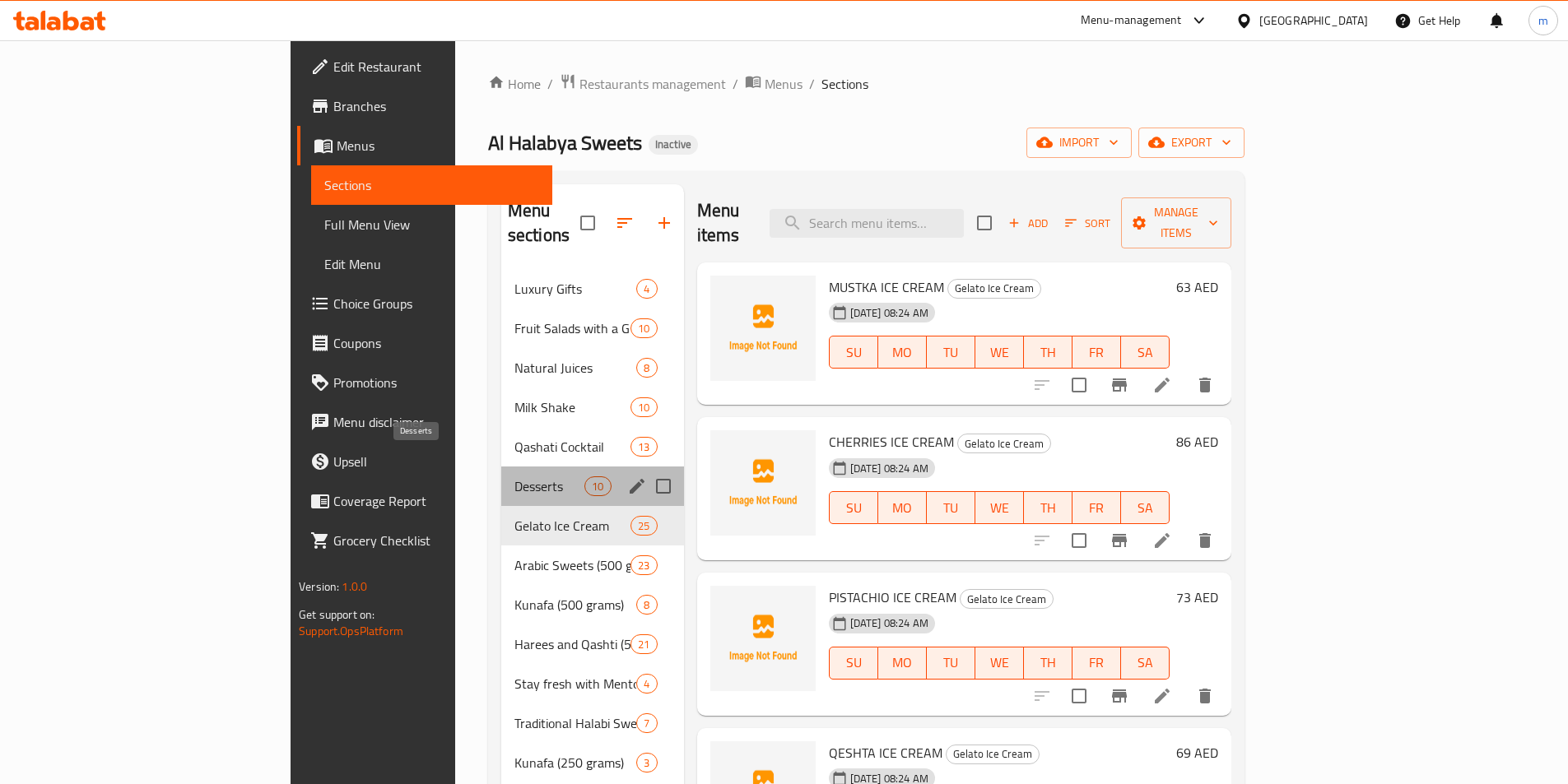
click at [515, 477] on span "Desserts" at bounding box center [549, 487] width 70 height 20
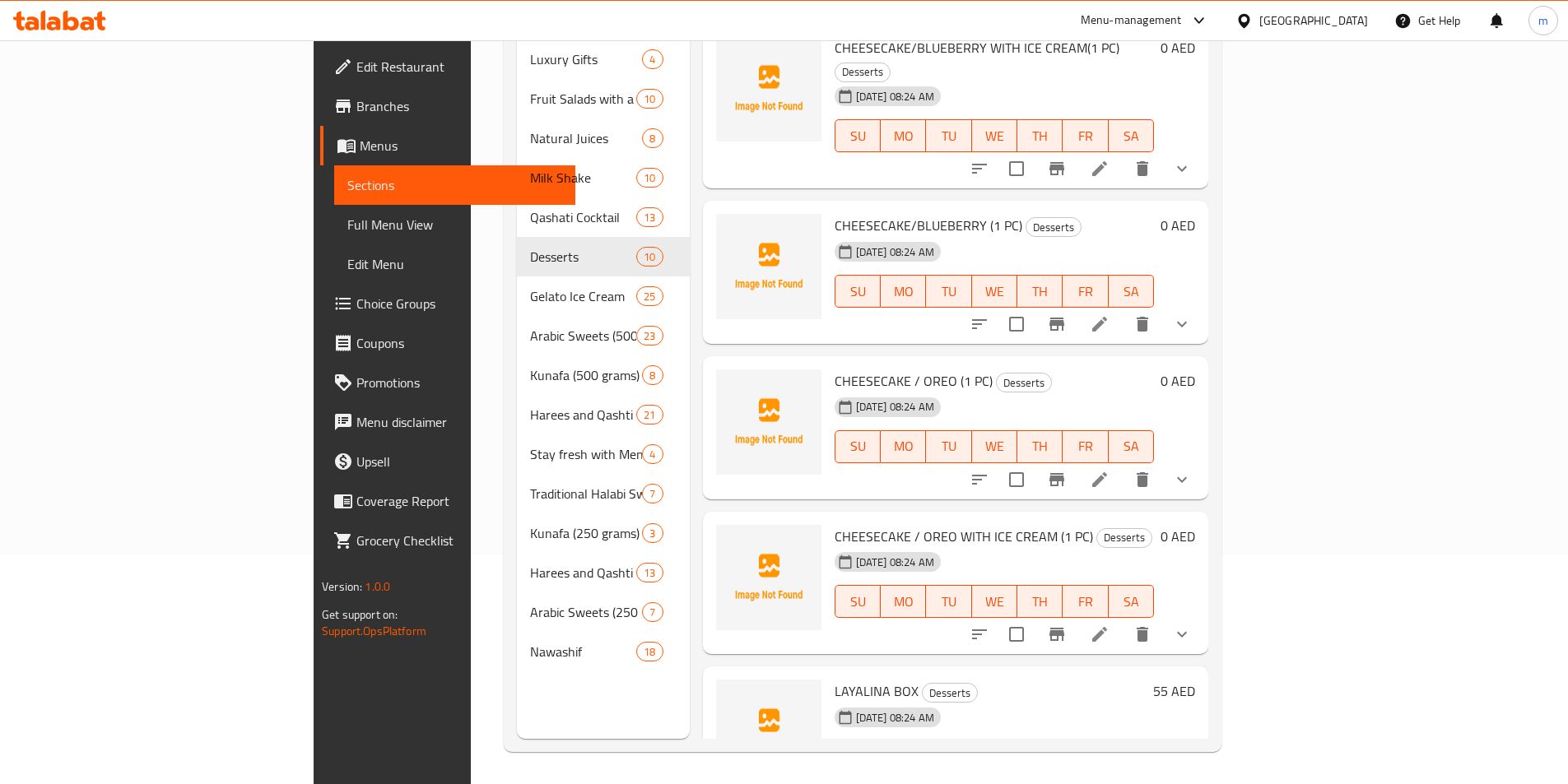
scroll to position [230, 0]
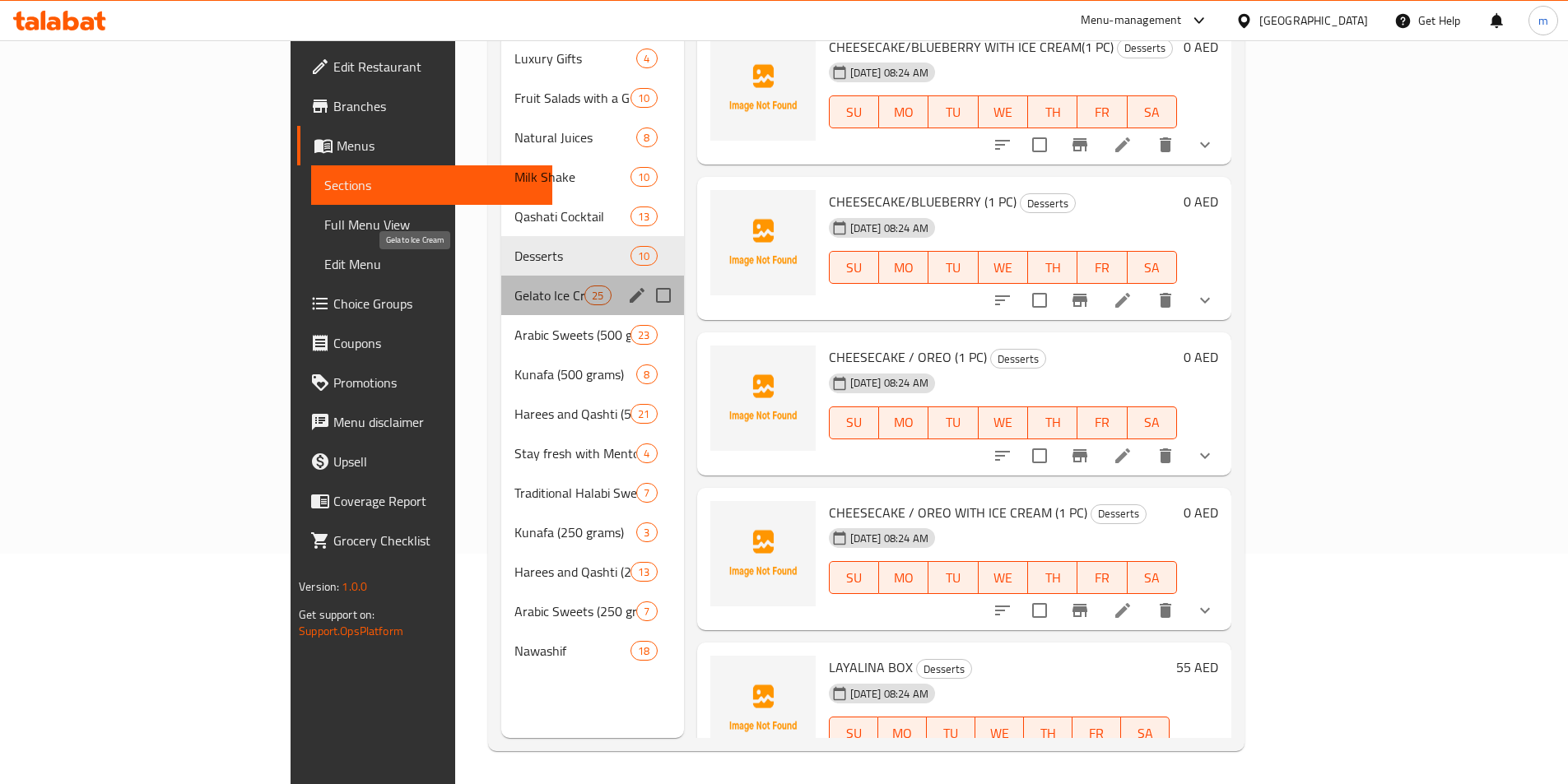
click at [515, 285] on span "Gelato Ice Cream" at bounding box center [549, 295] width 70 height 20
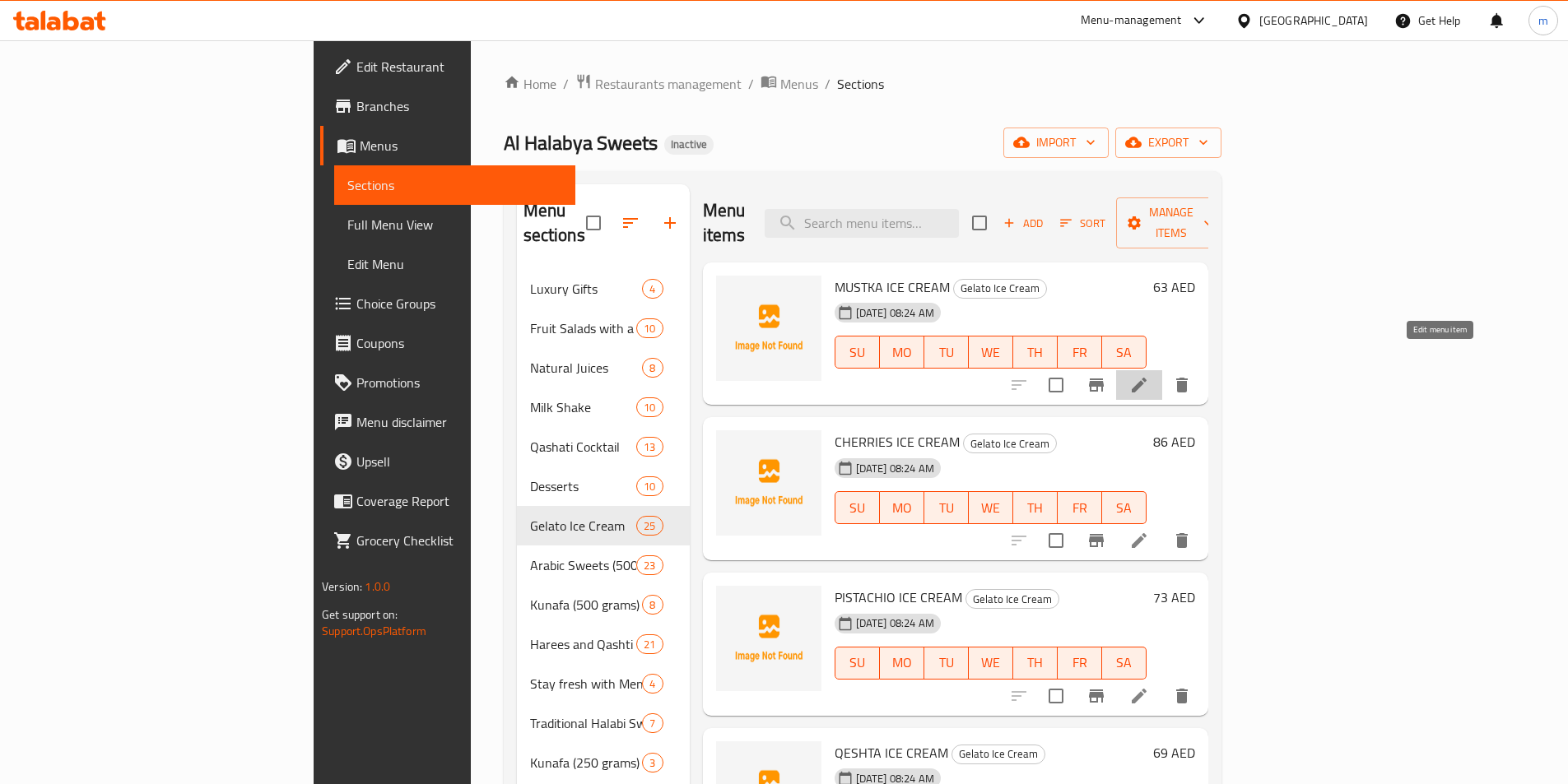
click at [1149, 376] on icon at bounding box center [1140, 386] width 20 height 20
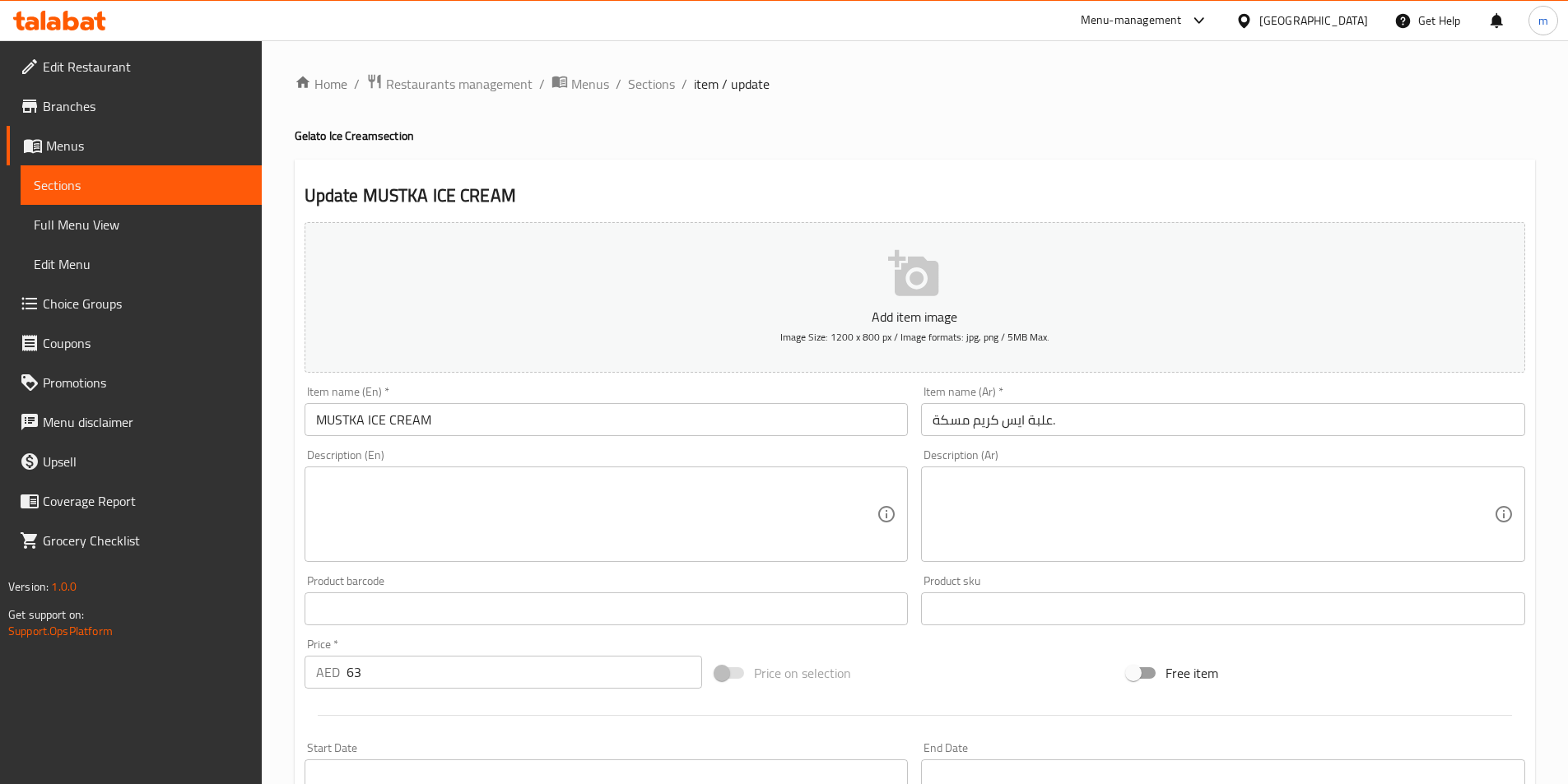
click at [1087, 422] on input "علبة ايس كريم مسكة." at bounding box center [1223, 419] width 604 height 33
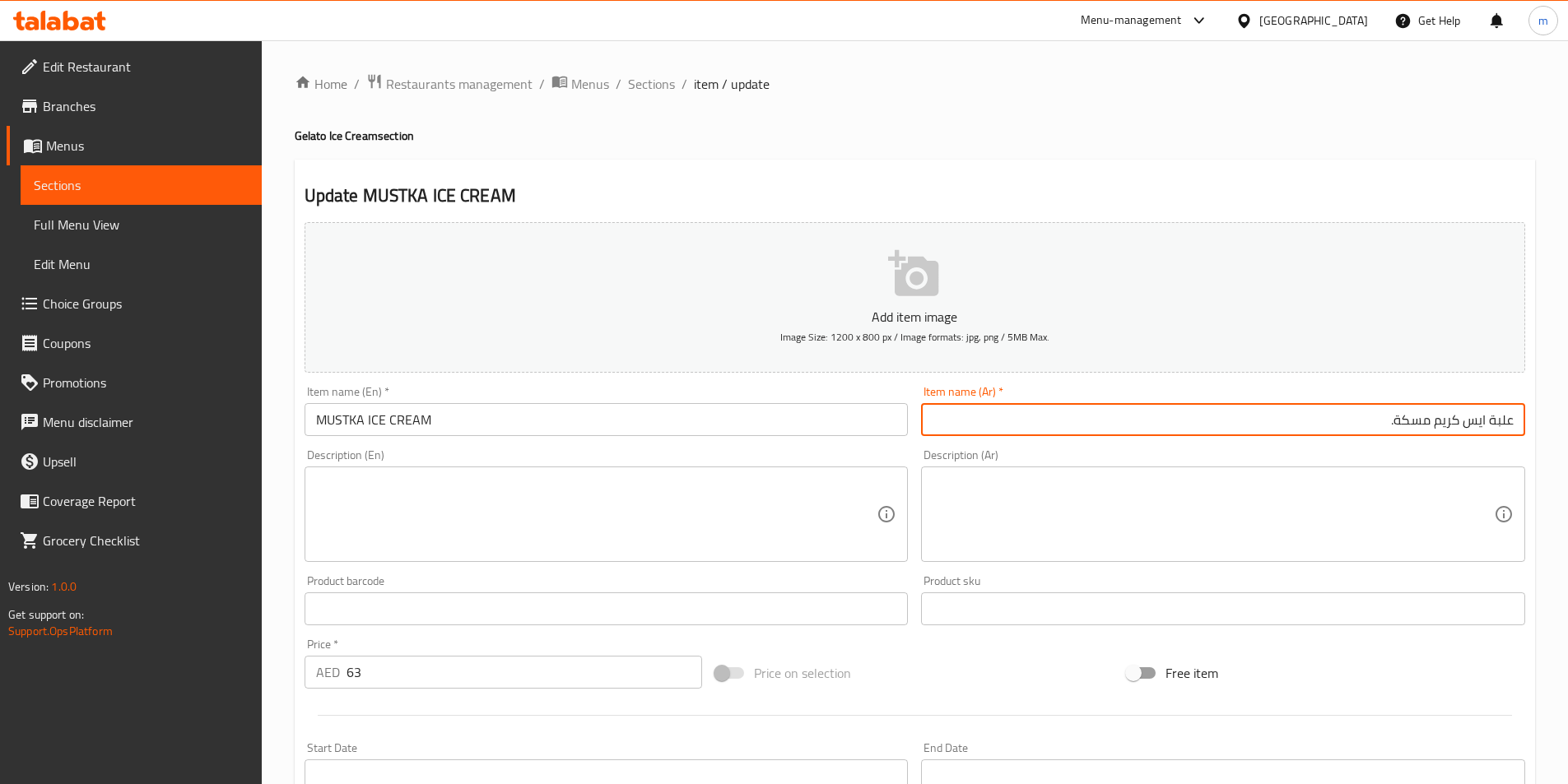
click at [1413, 418] on input "علبة ايس كريم مسكة." at bounding box center [1223, 419] width 604 height 33
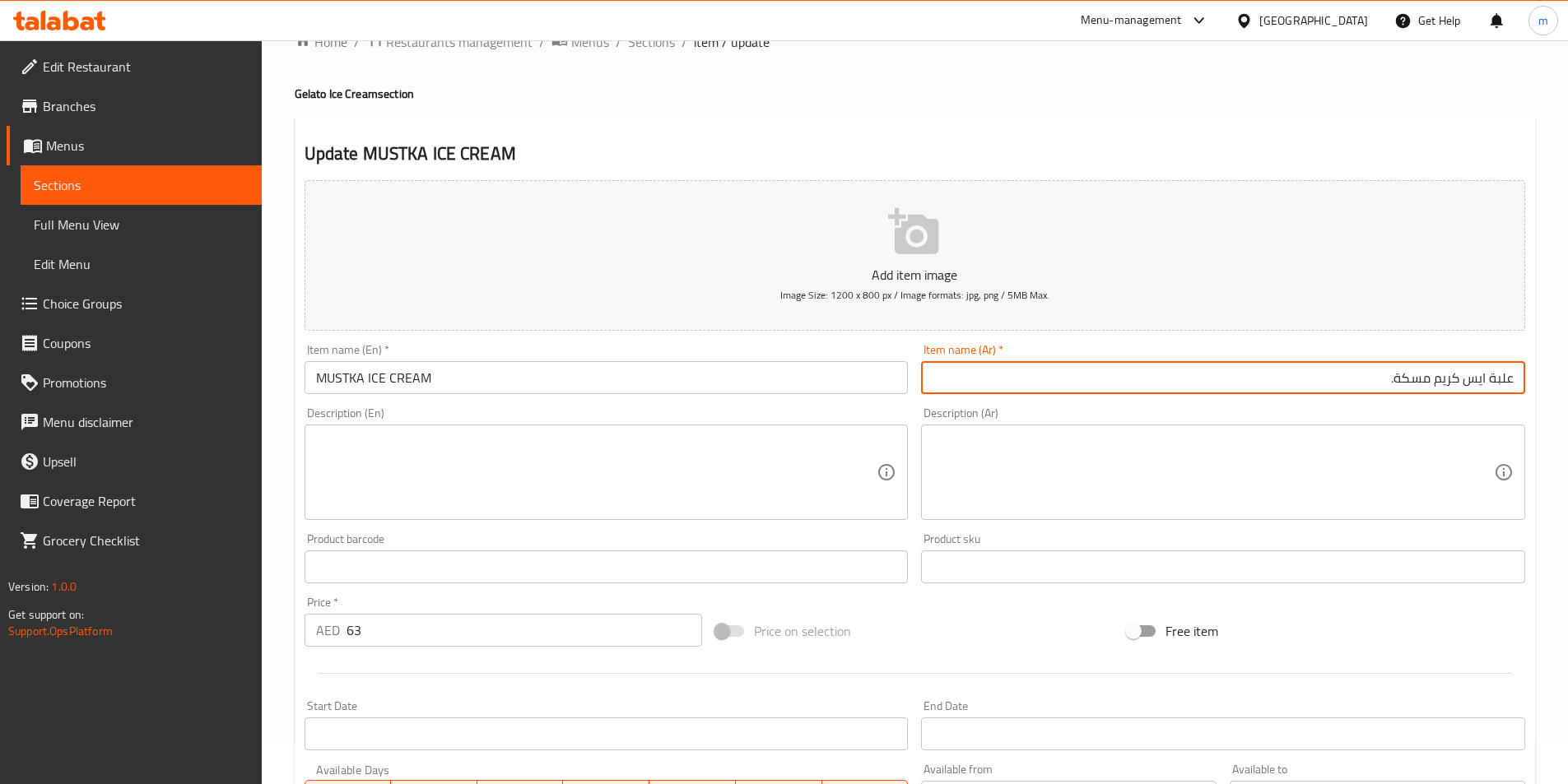
scroll to position [82, 0]
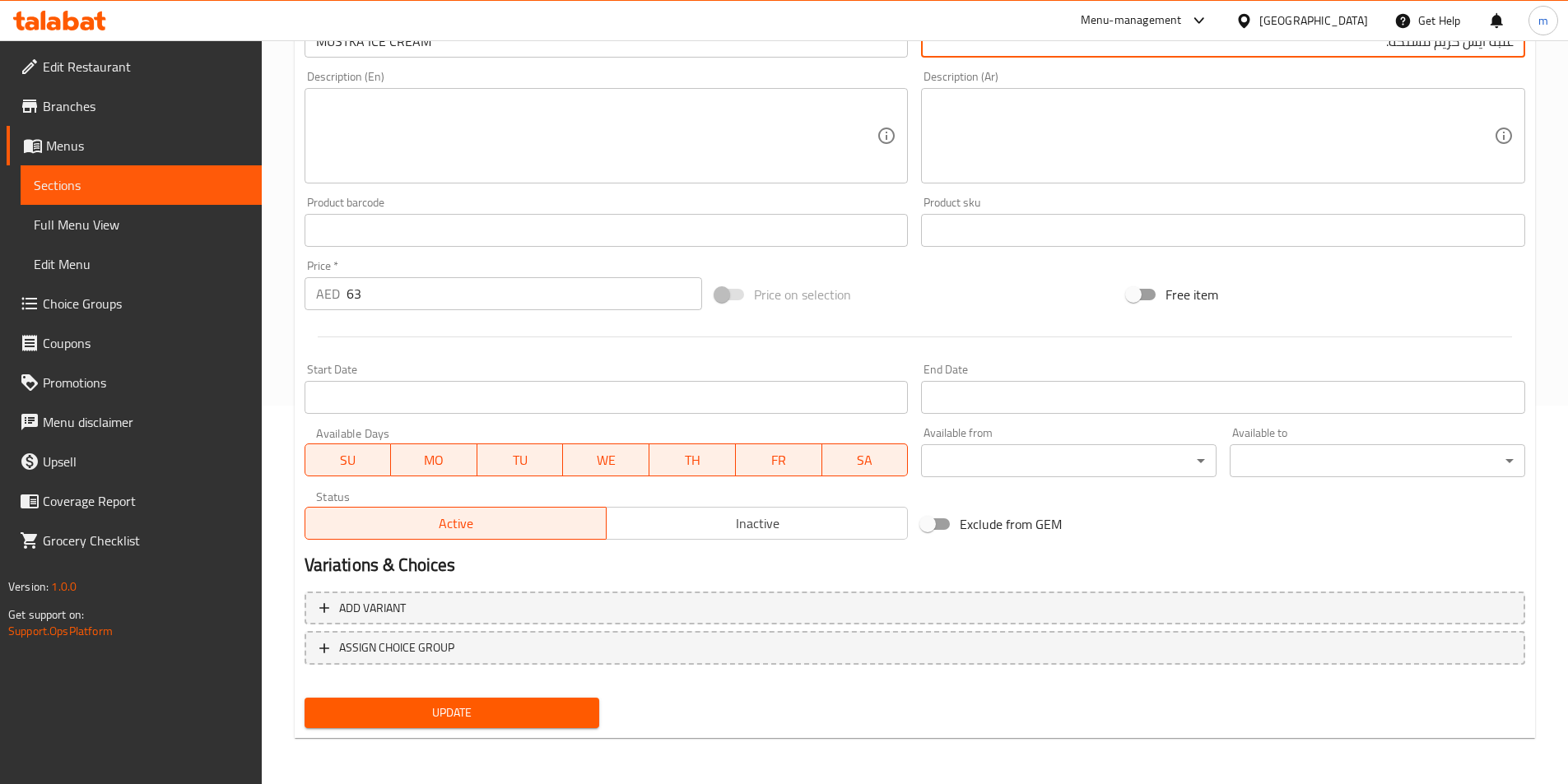
type input "علبة ايس كريم مستكة."
click at [433, 709] on span "Update" at bounding box center [451, 713] width 269 height 21
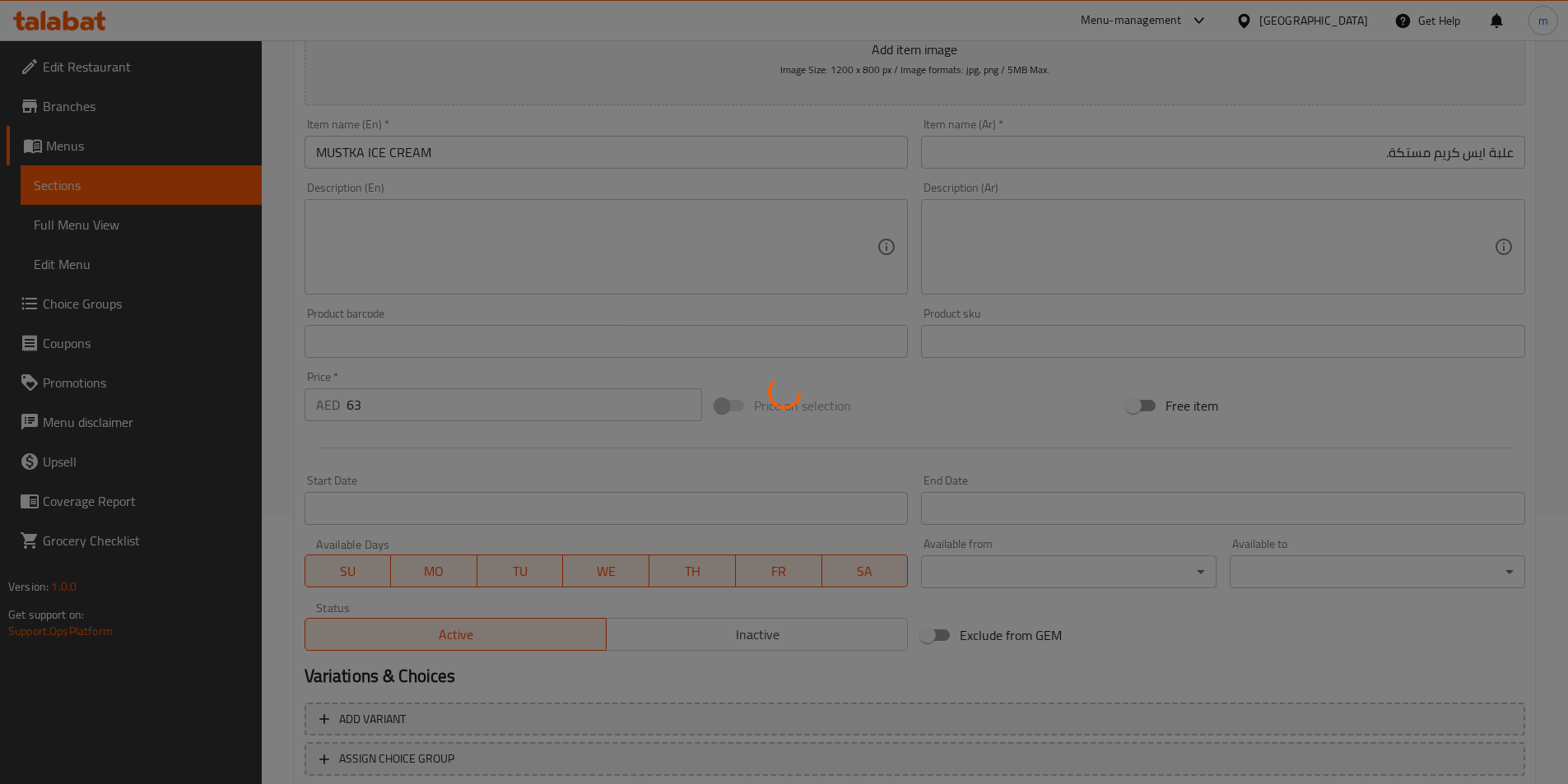
scroll to position [50, 0]
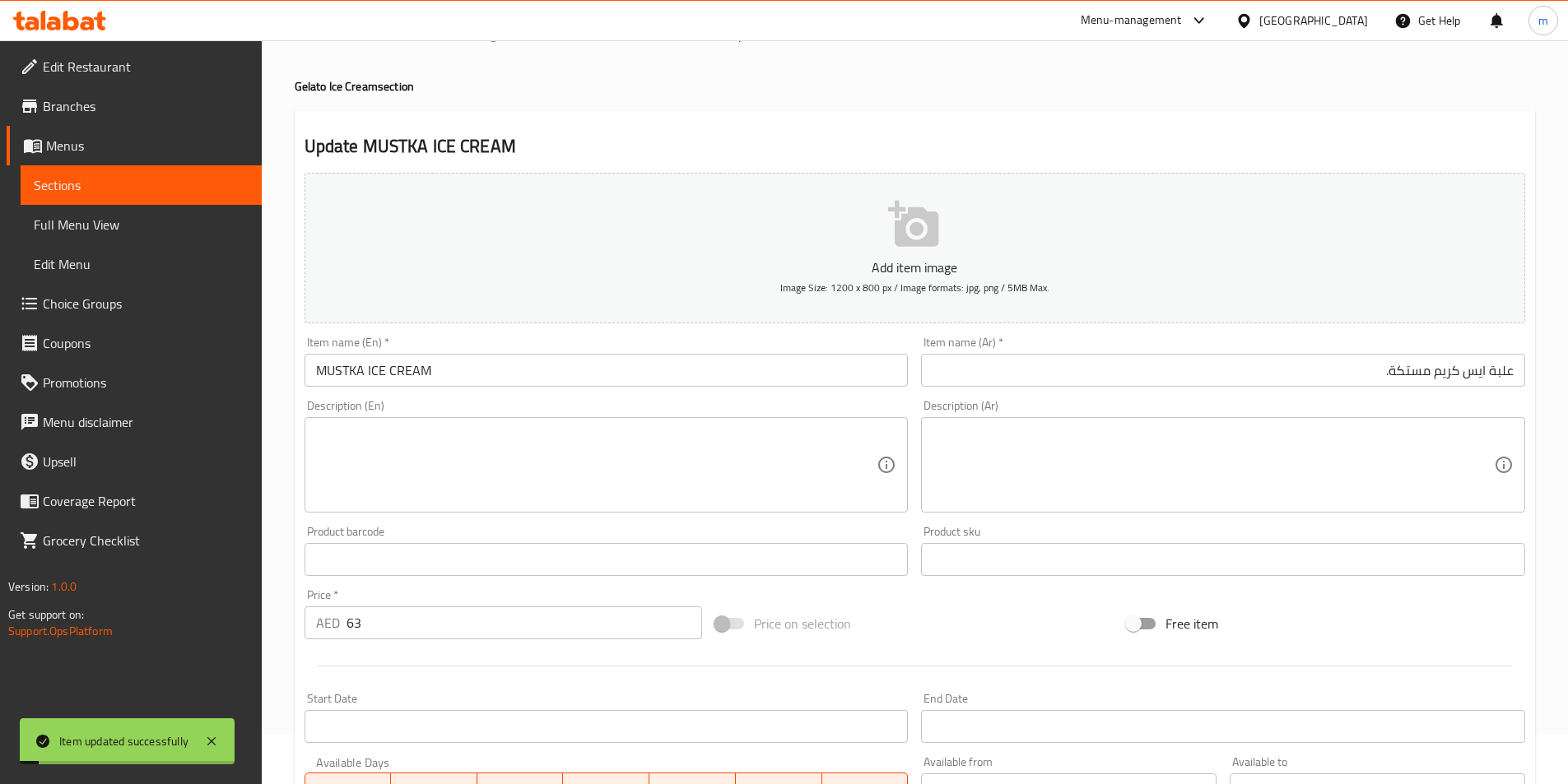
click at [317, 375] on input "MUSTKA ICE CREAM" at bounding box center [606, 370] width 604 height 33
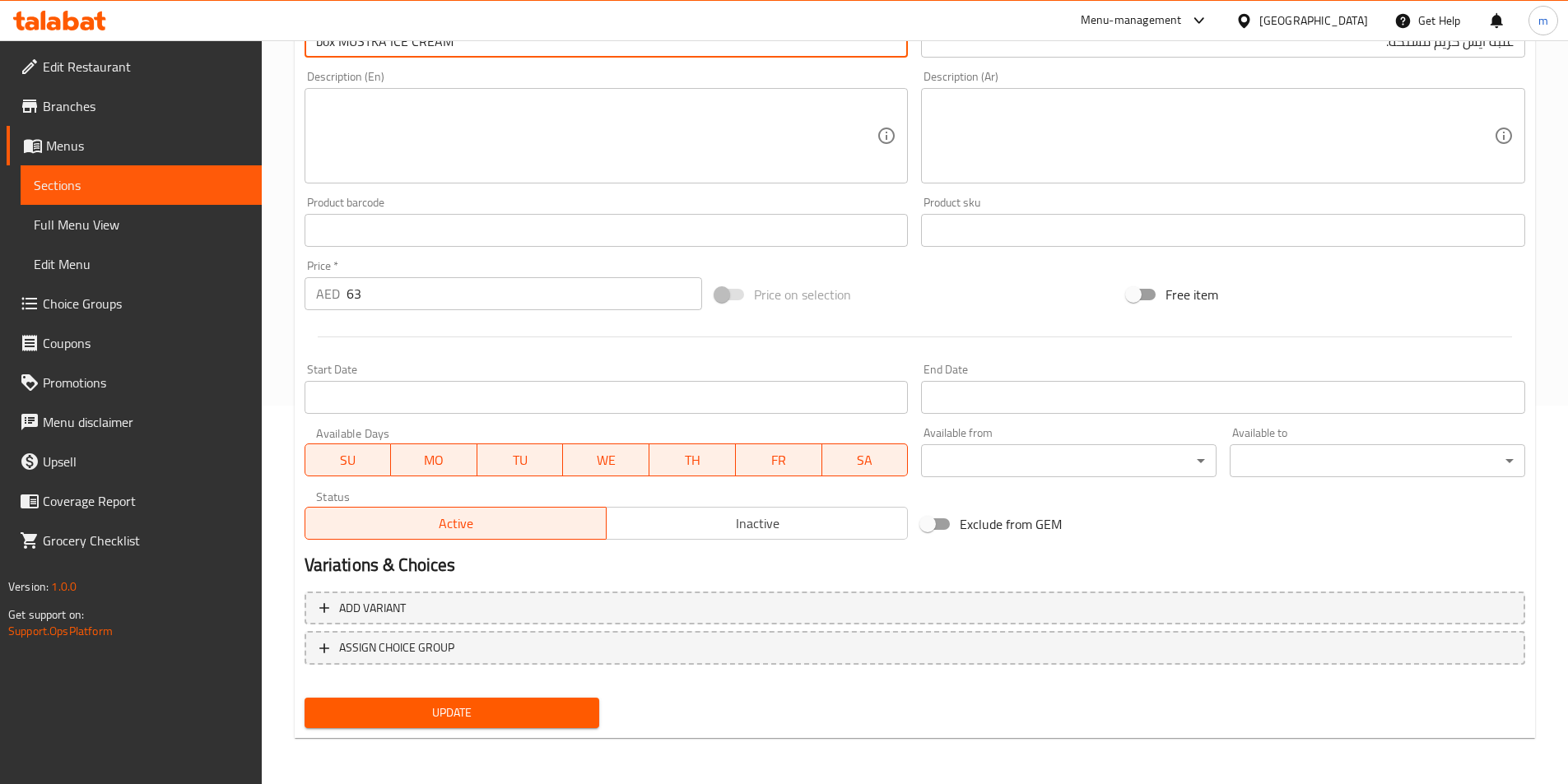
type input "box MUSTKA ICE CREAM"
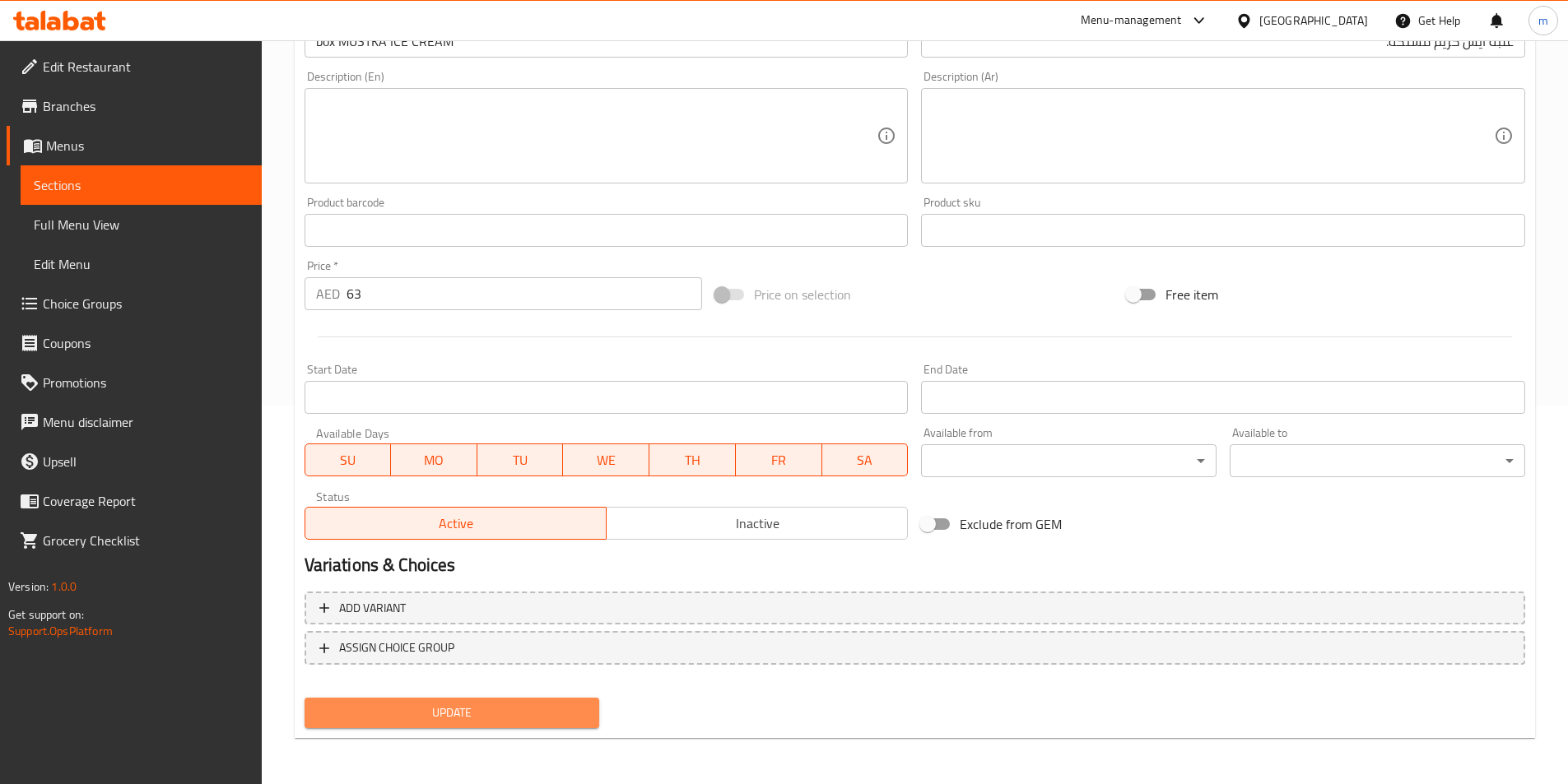
click at [433, 703] on span "Update" at bounding box center [451, 713] width 269 height 21
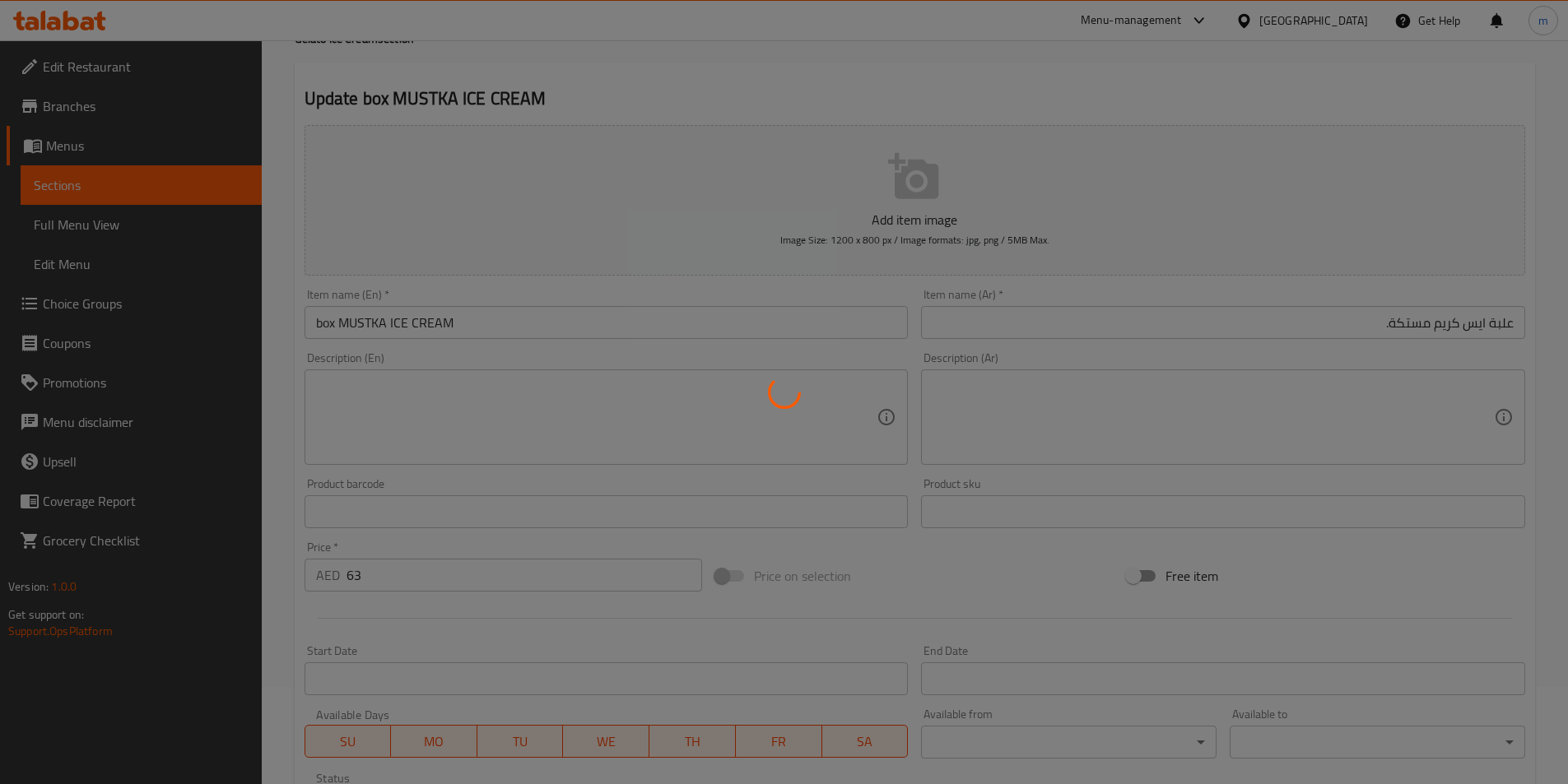
scroll to position [0, 0]
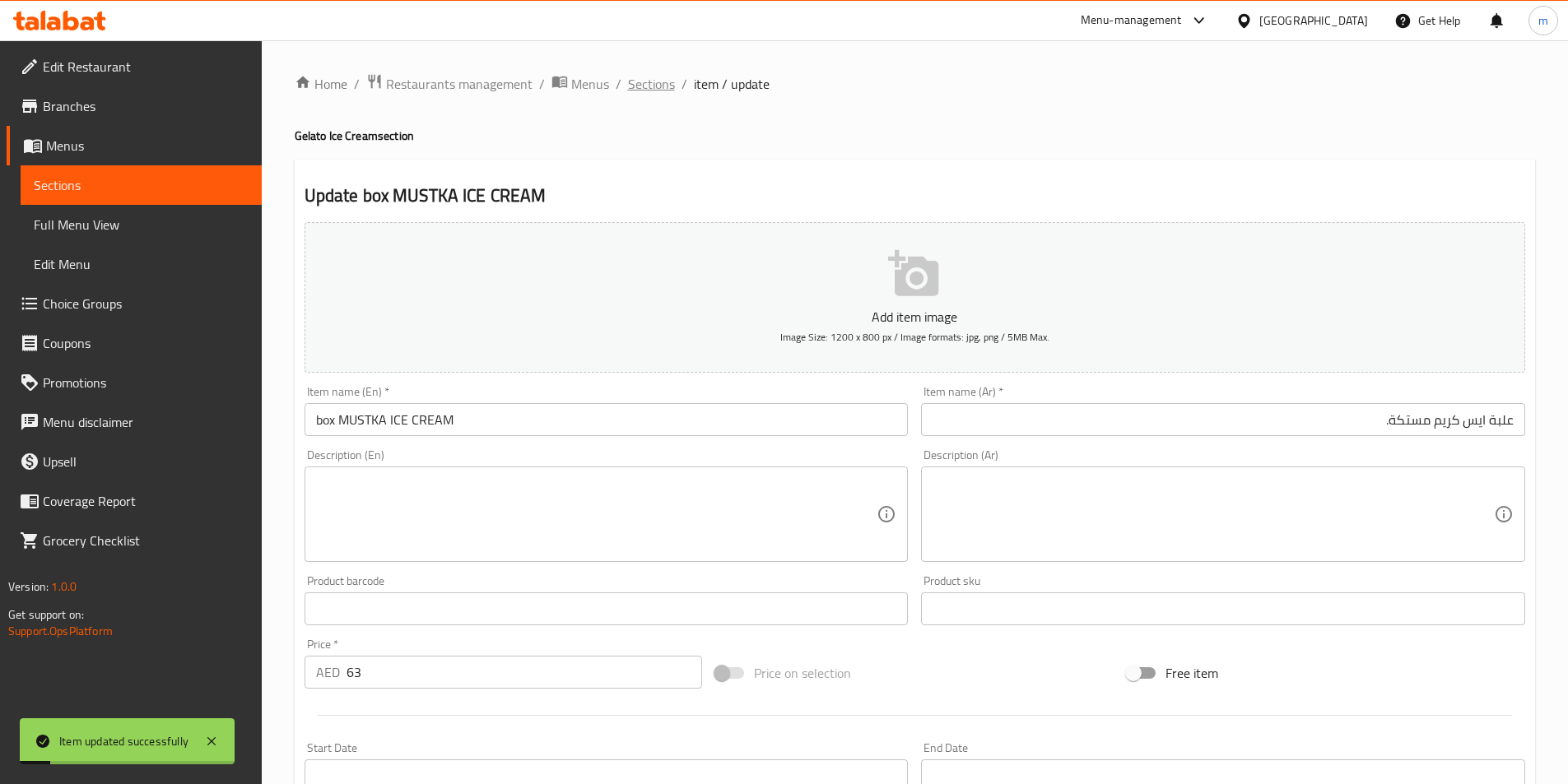
click at [652, 83] on span "Sections" at bounding box center [651, 84] width 47 height 20
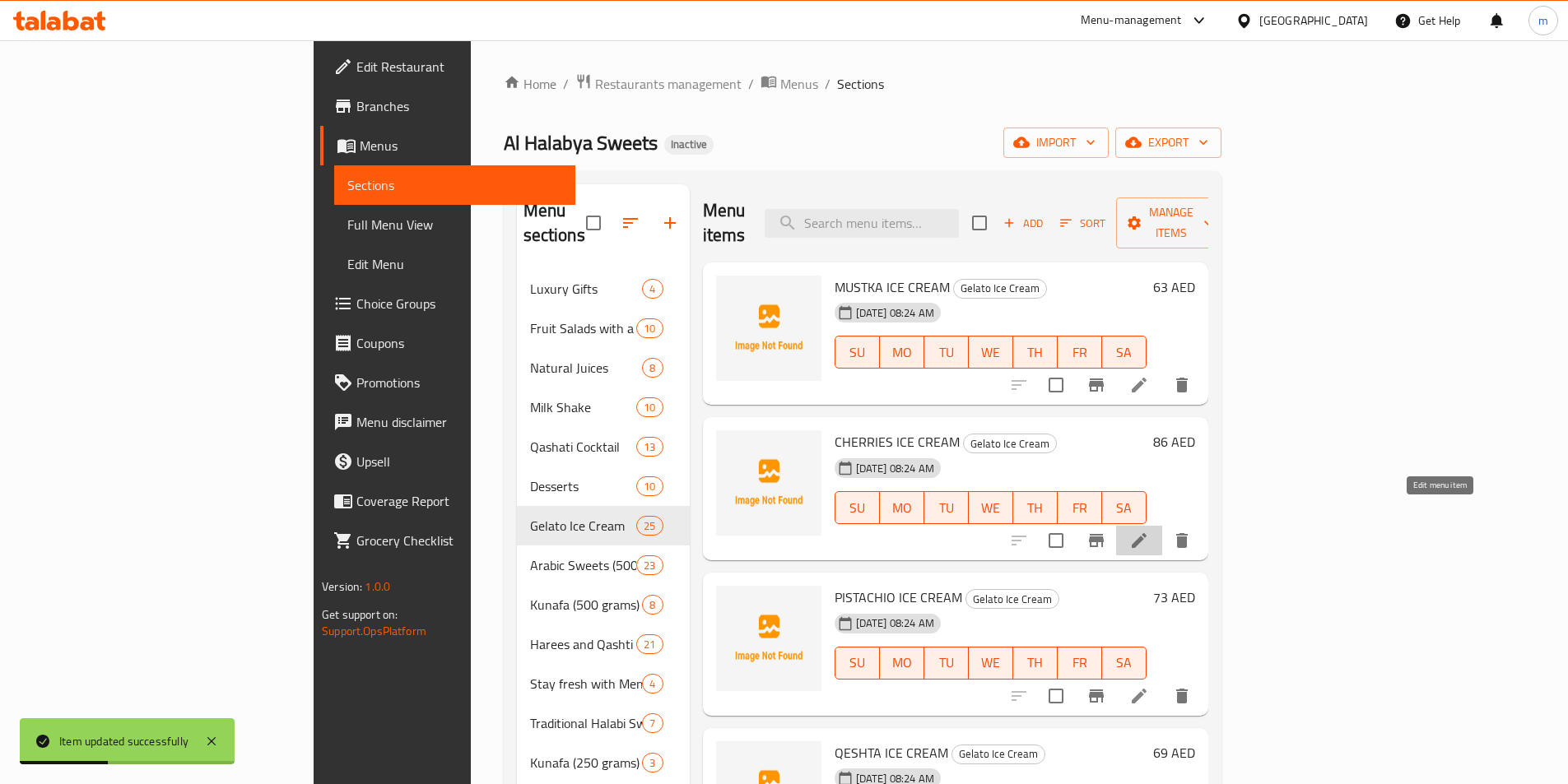
click at [1149, 530] on icon at bounding box center [1140, 540] width 20 height 20
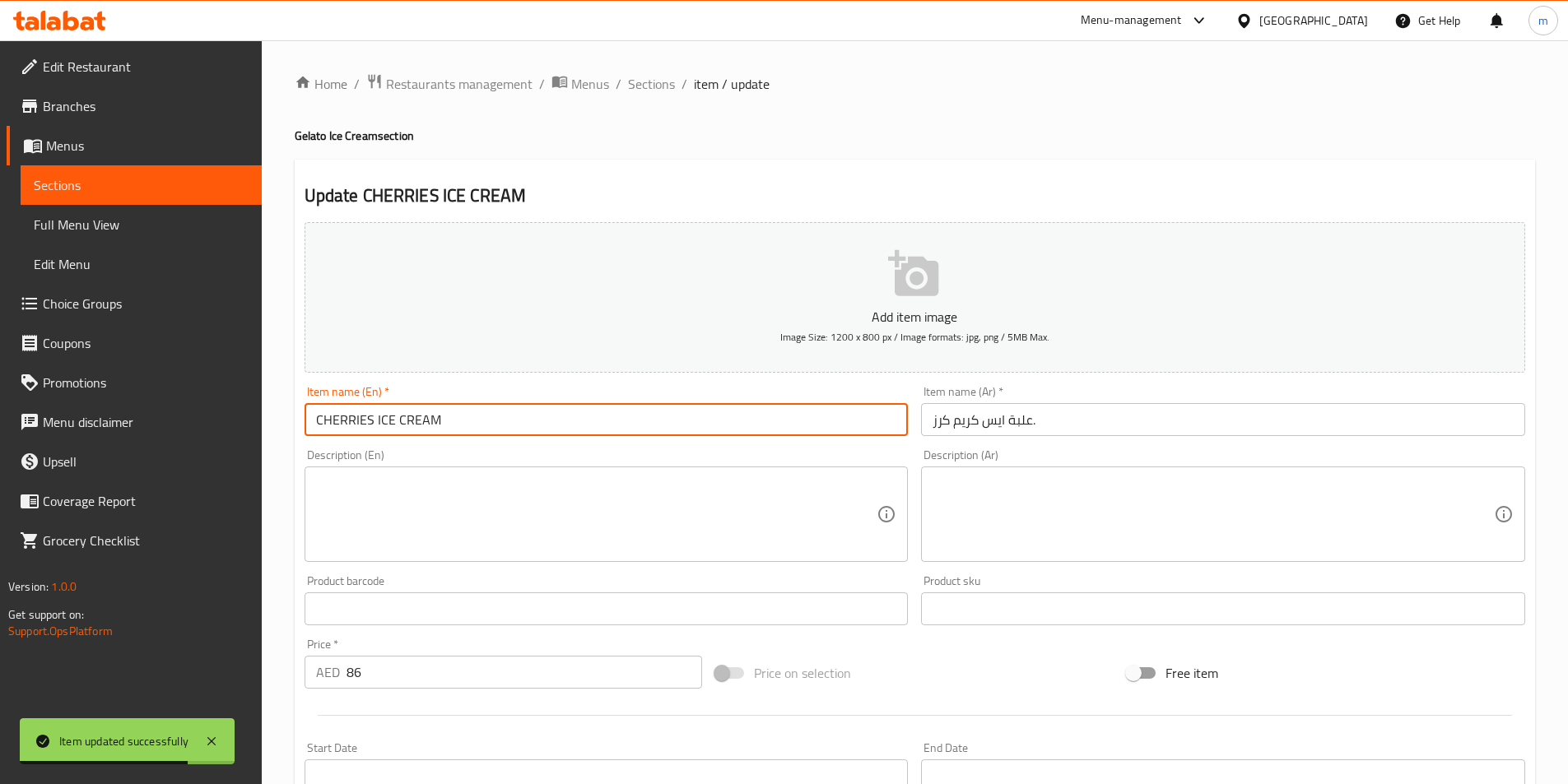
click at [318, 418] on input "CHERRIES ICE CREAM" at bounding box center [606, 419] width 604 height 33
type input "CHERRIES ICE CREAM"
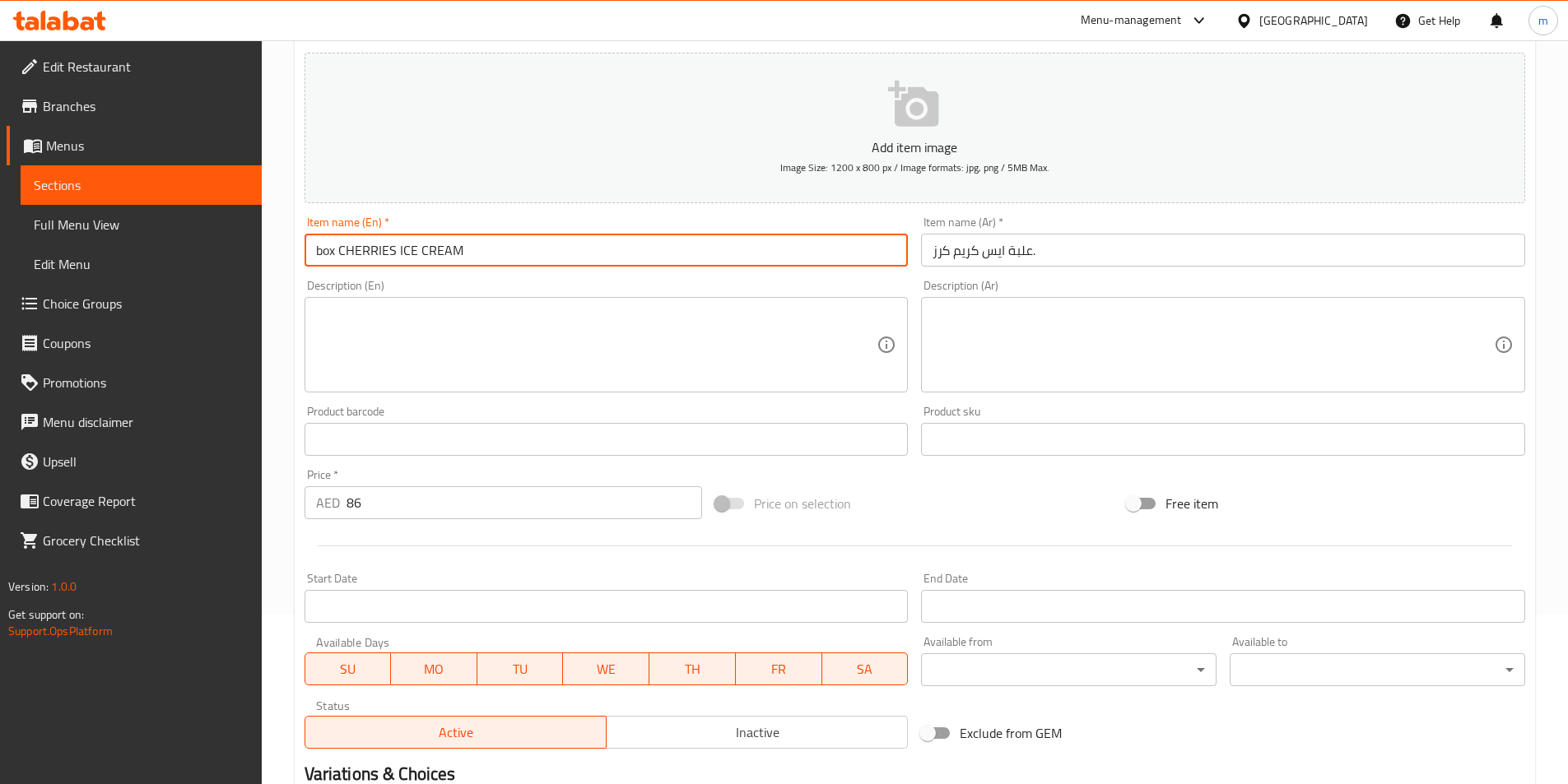
scroll to position [379, 0]
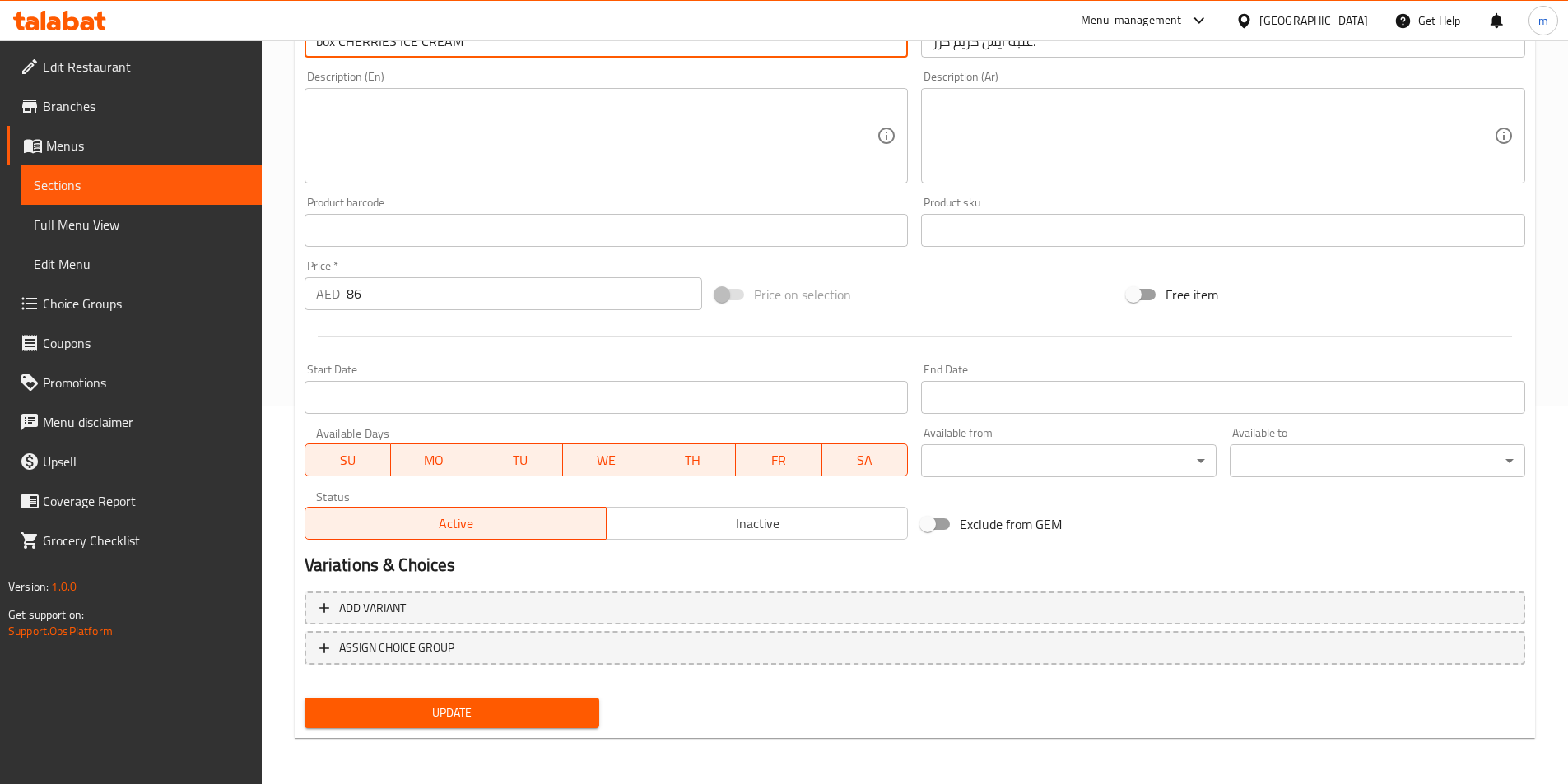
type input "box CHERRIES ICE CREAM"
click at [460, 713] on span "Update" at bounding box center [451, 713] width 269 height 21
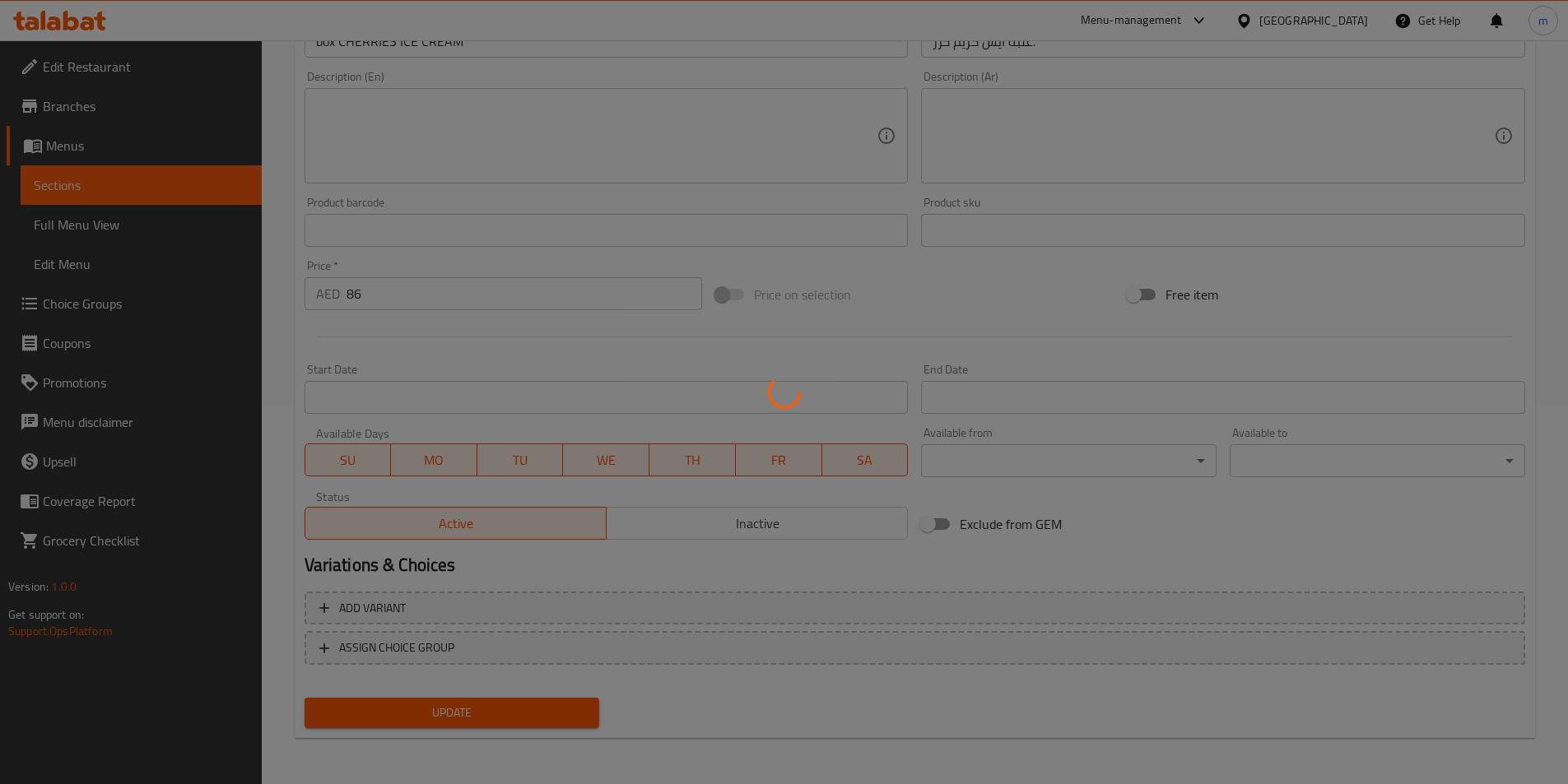
scroll to position [0, 0]
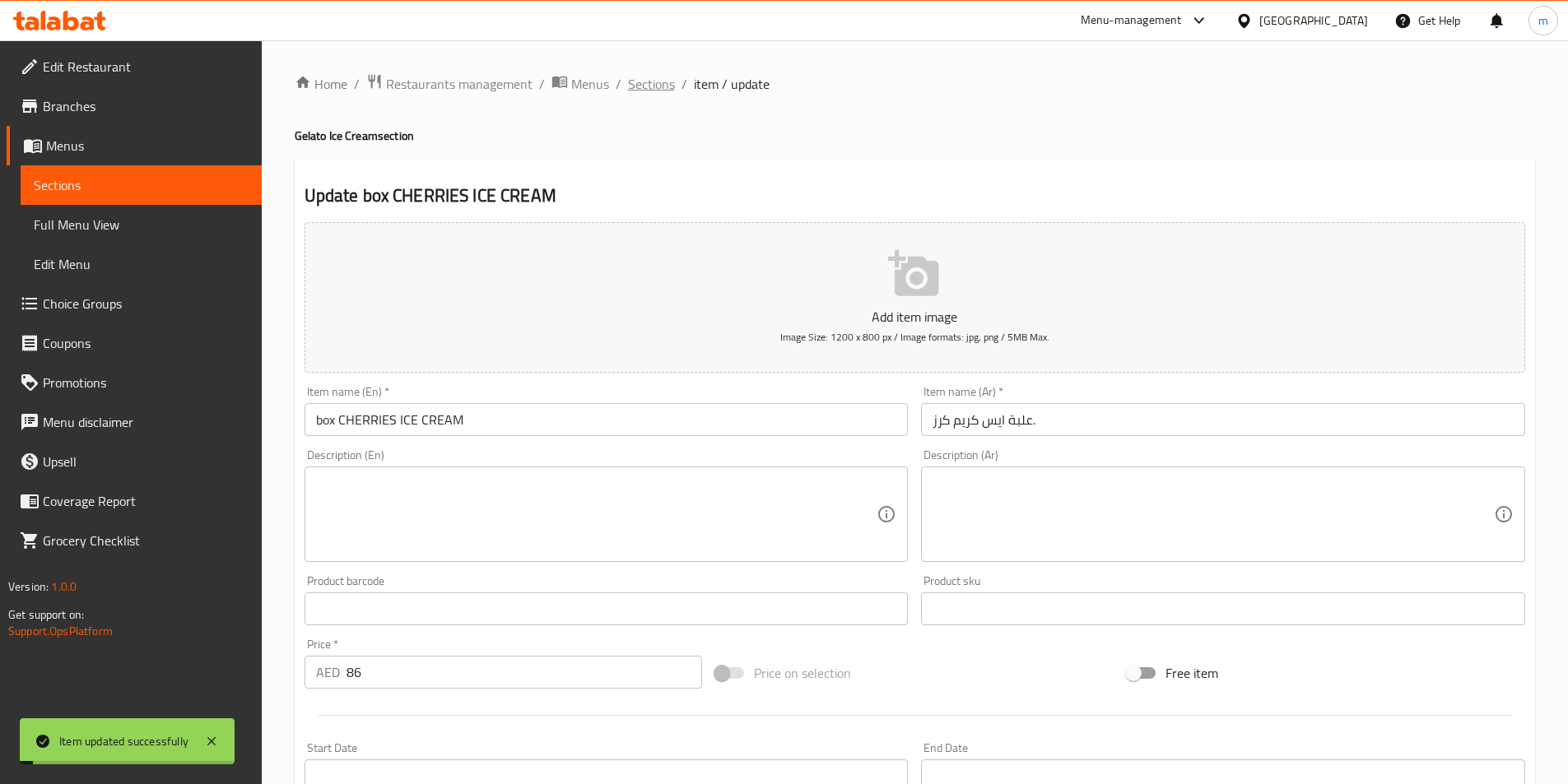
click at [656, 82] on span "Sections" at bounding box center [651, 84] width 47 height 20
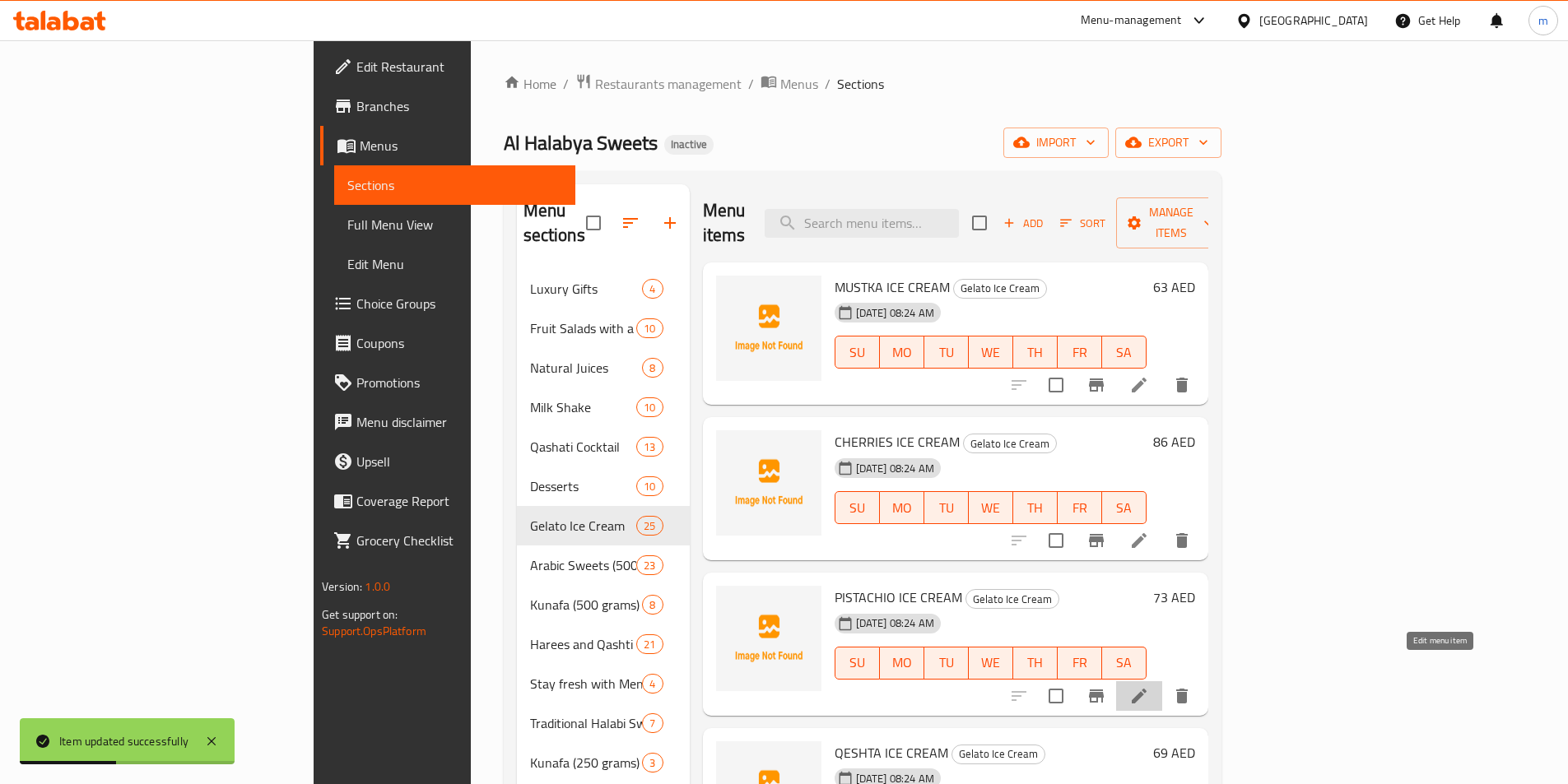
click at [1146, 689] on icon at bounding box center [1139, 696] width 15 height 15
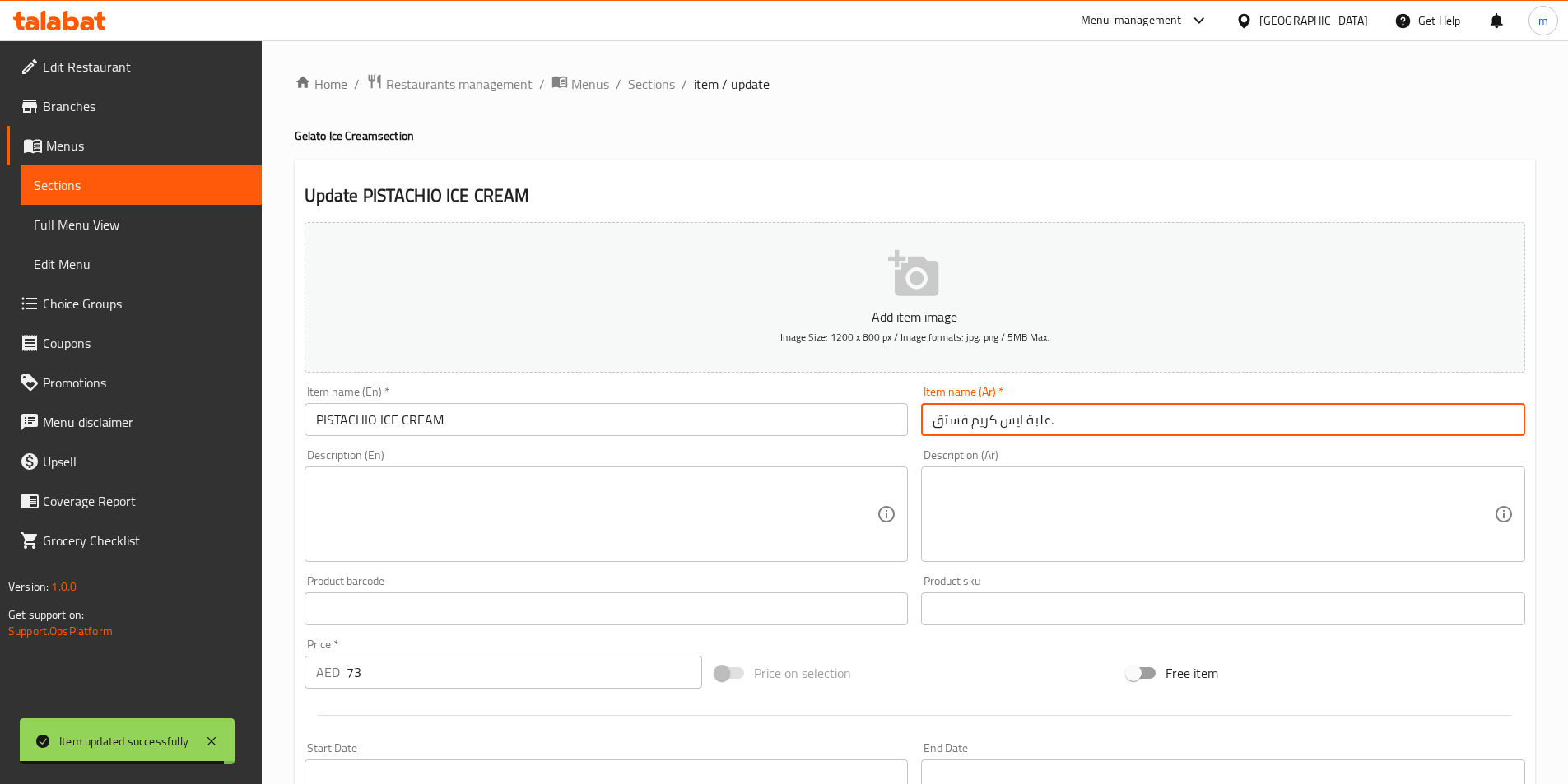
click at [1205, 417] on input "علبة ايس كريم فستق." at bounding box center [1223, 419] width 604 height 33
click at [312, 419] on input "PISTACHIO ICE CREAM" at bounding box center [606, 419] width 604 height 33
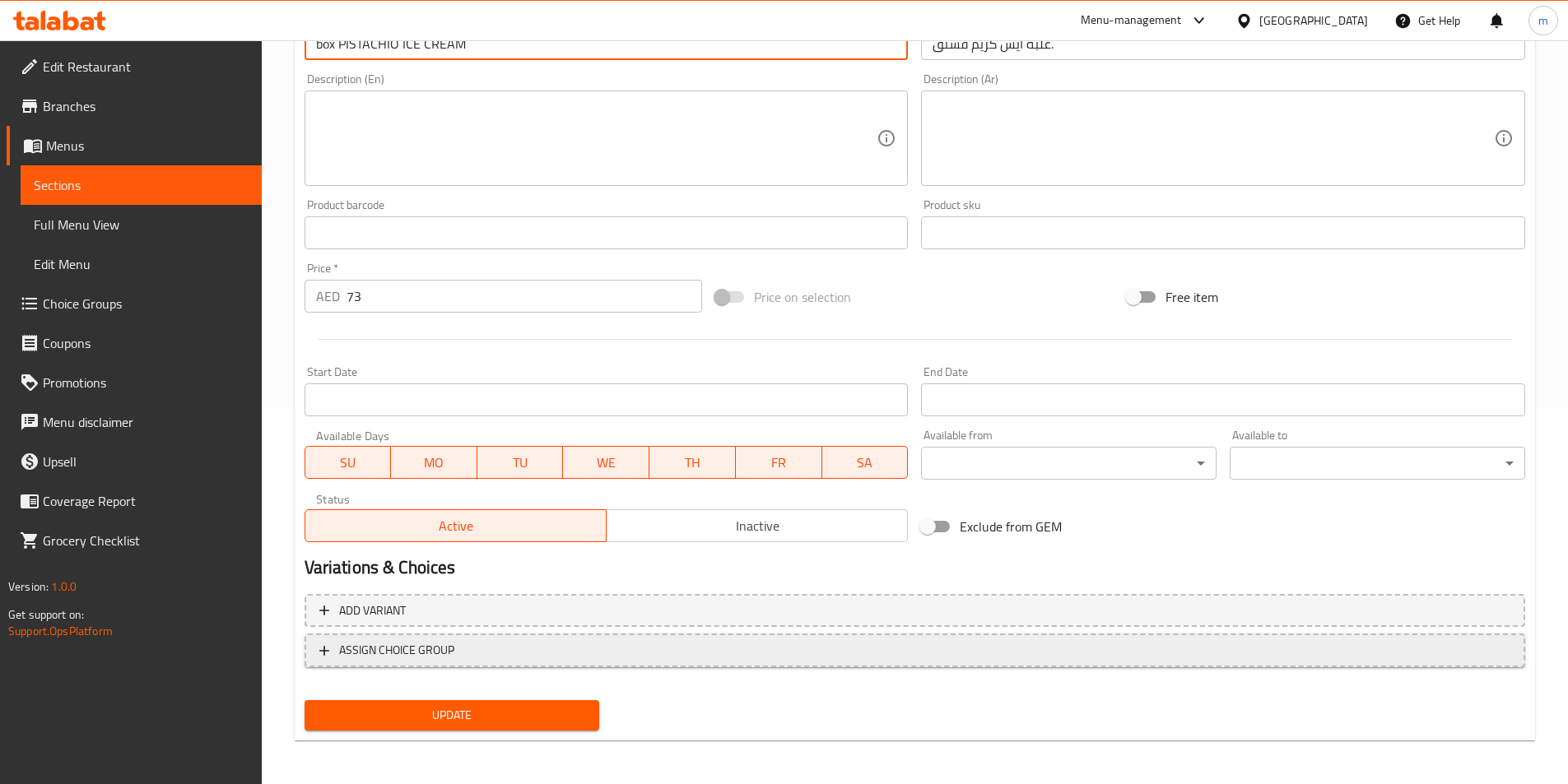
scroll to position [379, 0]
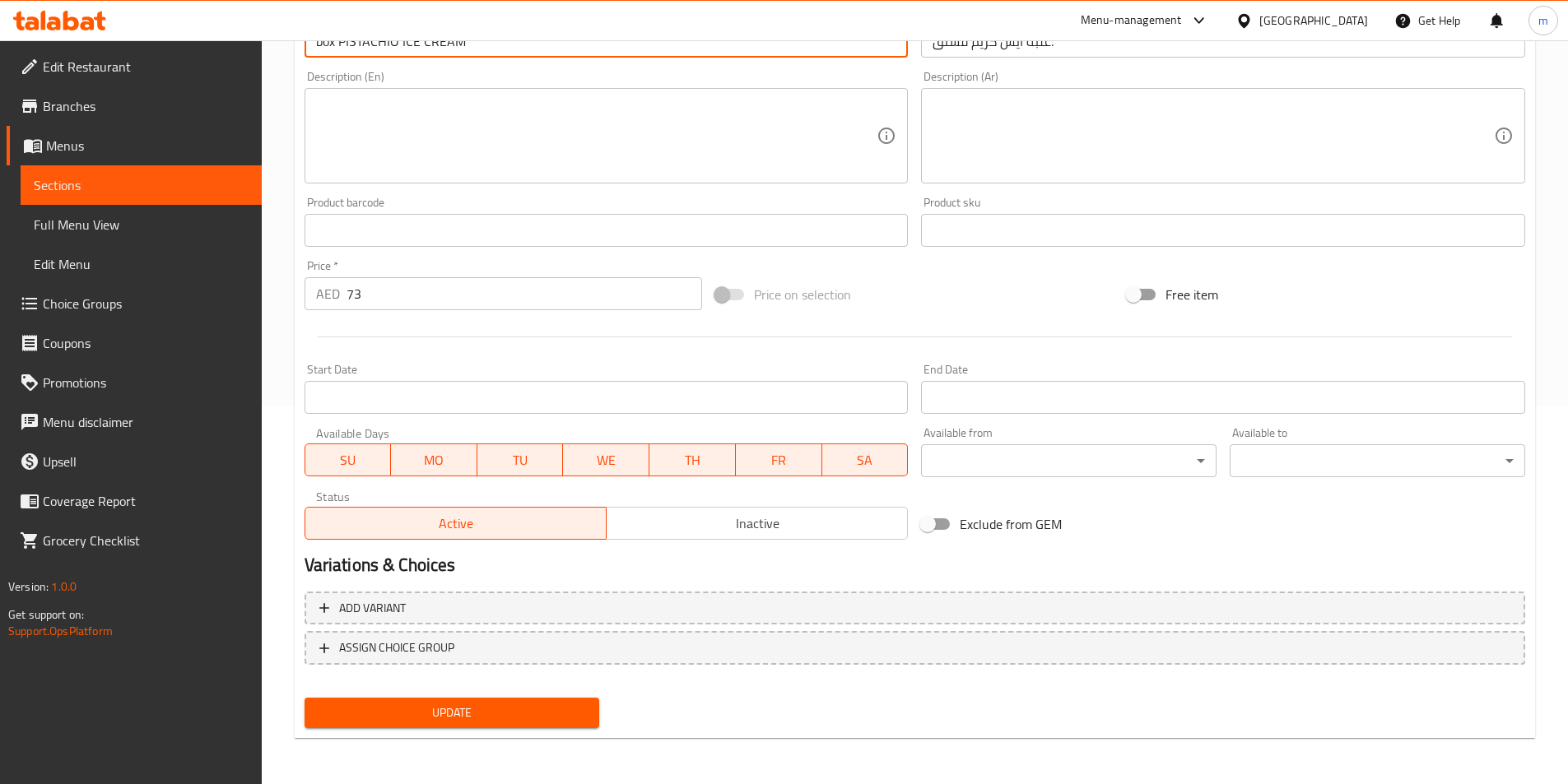
type input "box PISTACHIO ICE CREAM"
click at [519, 716] on span "Update" at bounding box center [451, 713] width 269 height 21
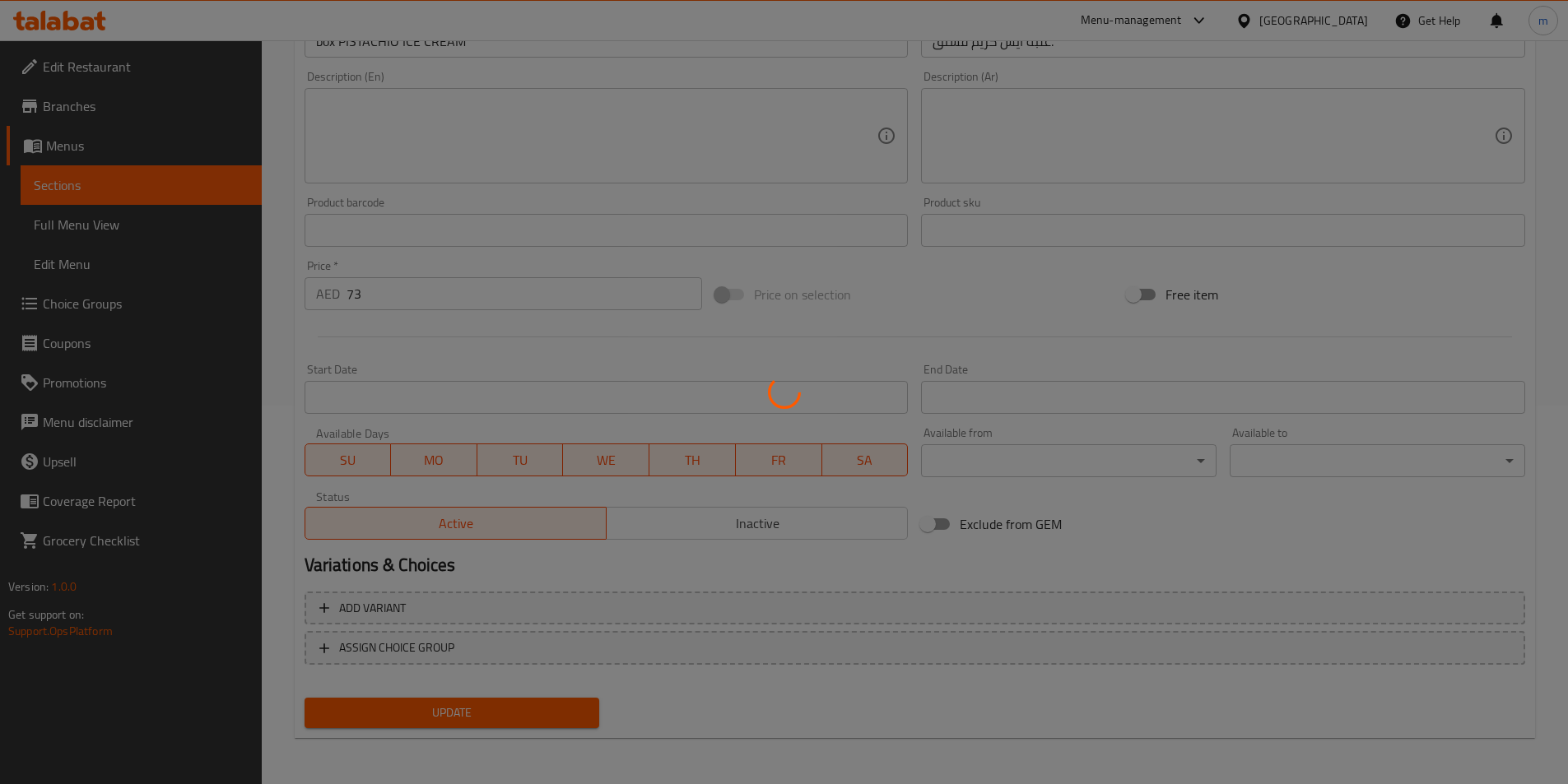
scroll to position [0, 0]
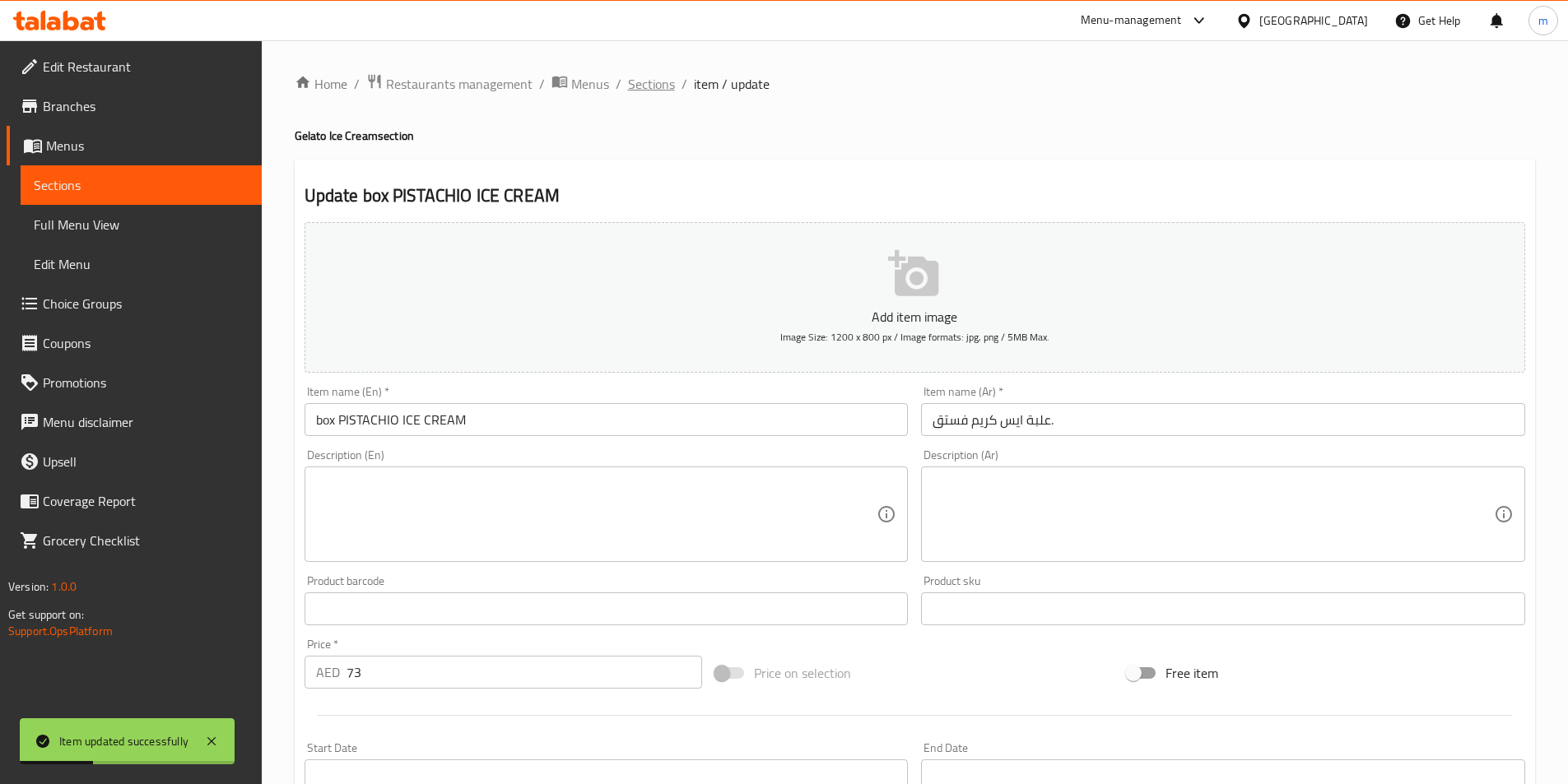
click at [652, 85] on span "Sections" at bounding box center [651, 84] width 47 height 20
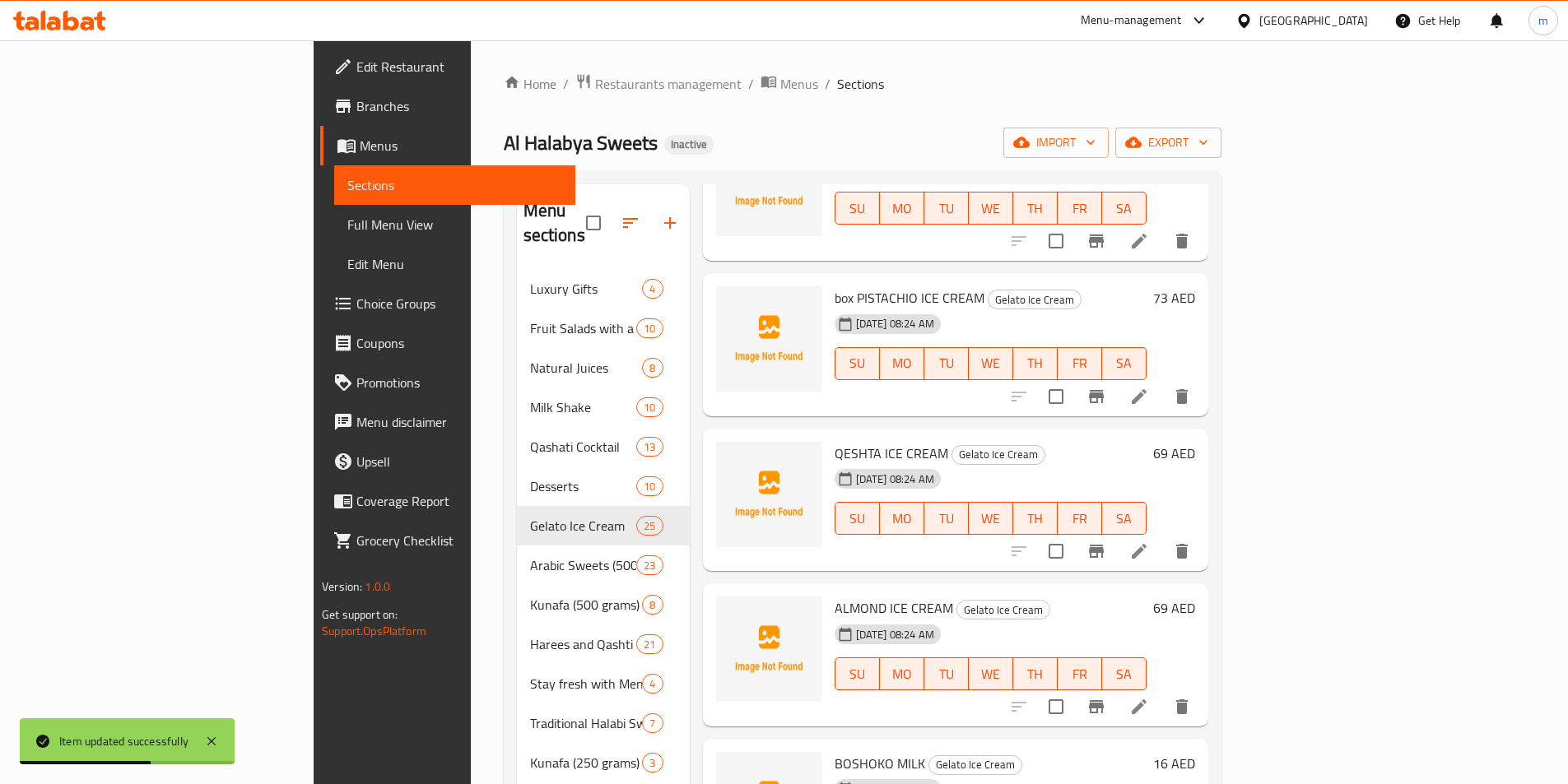
scroll to position [329, 0]
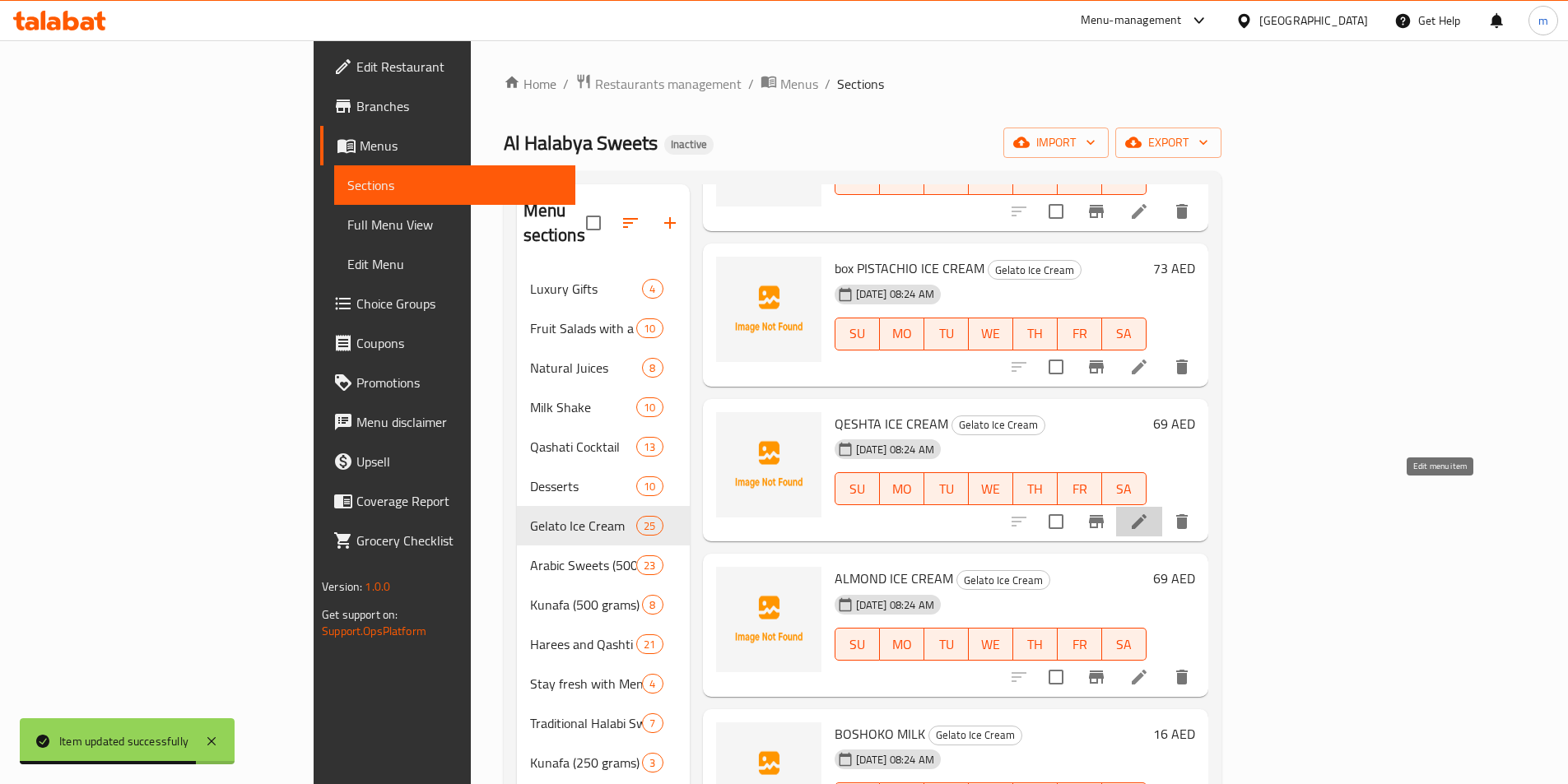
click at [1149, 511] on icon at bounding box center [1140, 521] width 20 height 20
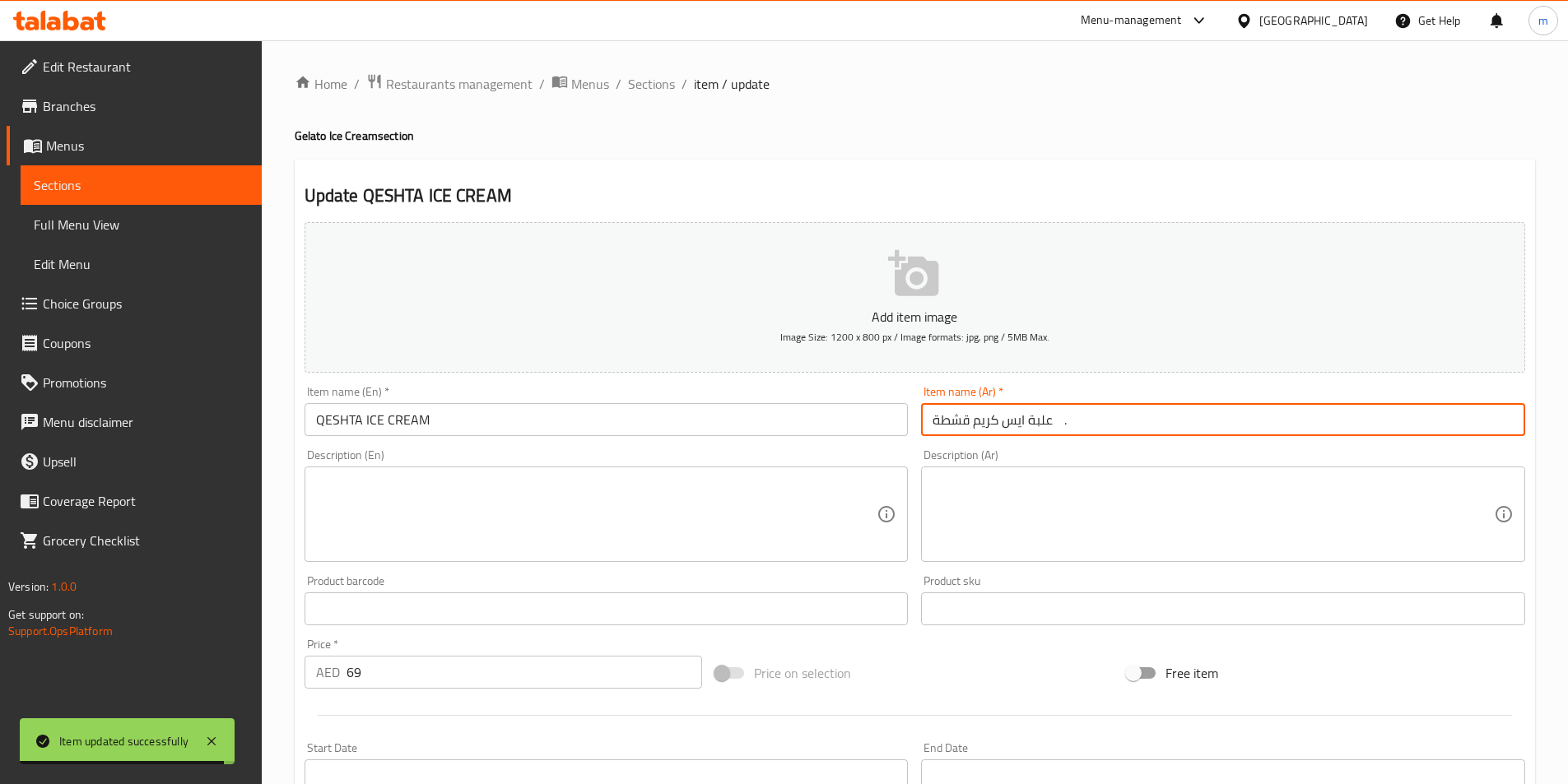
click at [1210, 432] on input "علبة ايس كريم قشطة ." at bounding box center [1223, 419] width 604 height 33
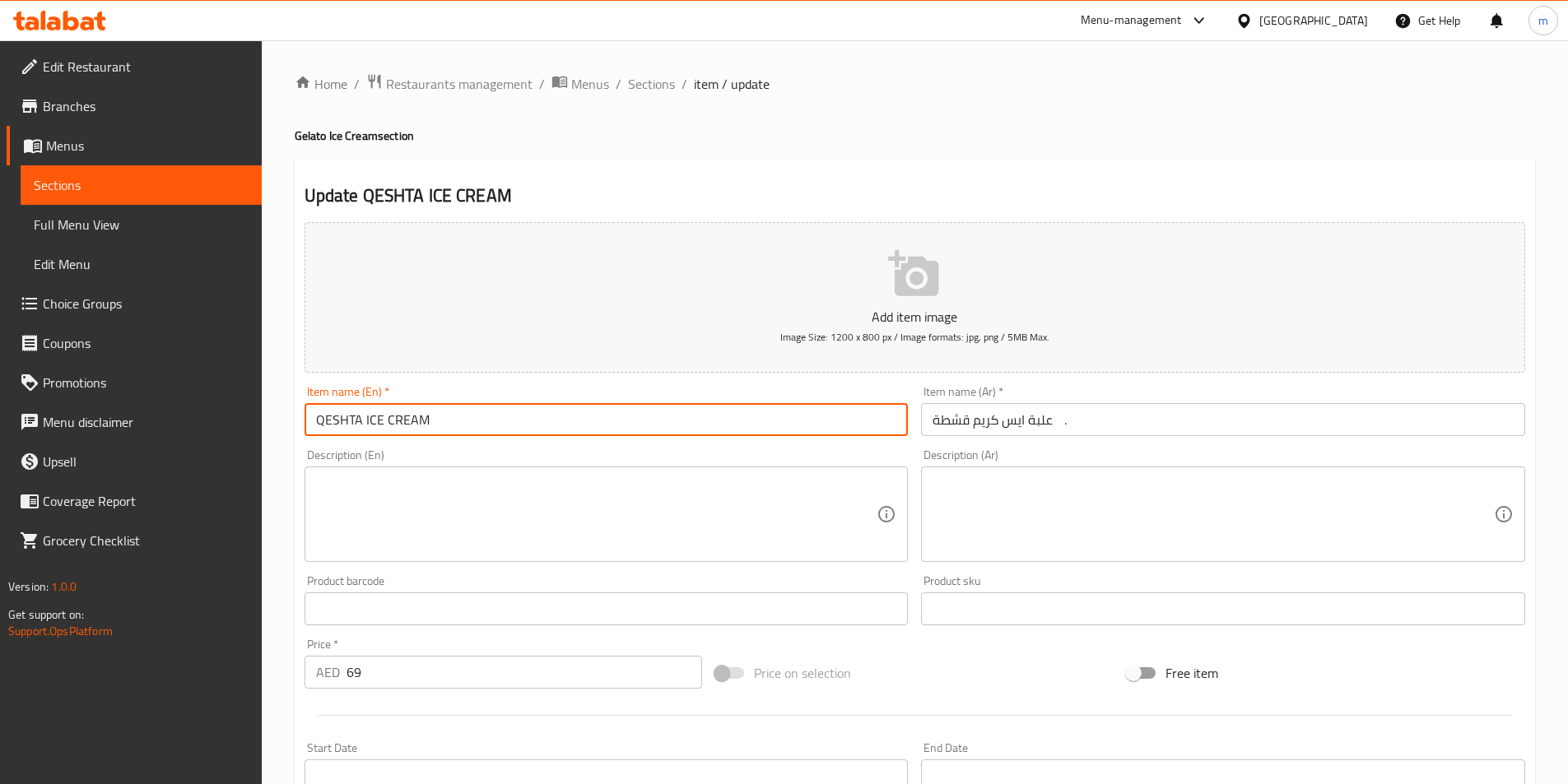
click at [312, 418] on input "QESHTA ICE CREAM" at bounding box center [606, 419] width 604 height 33
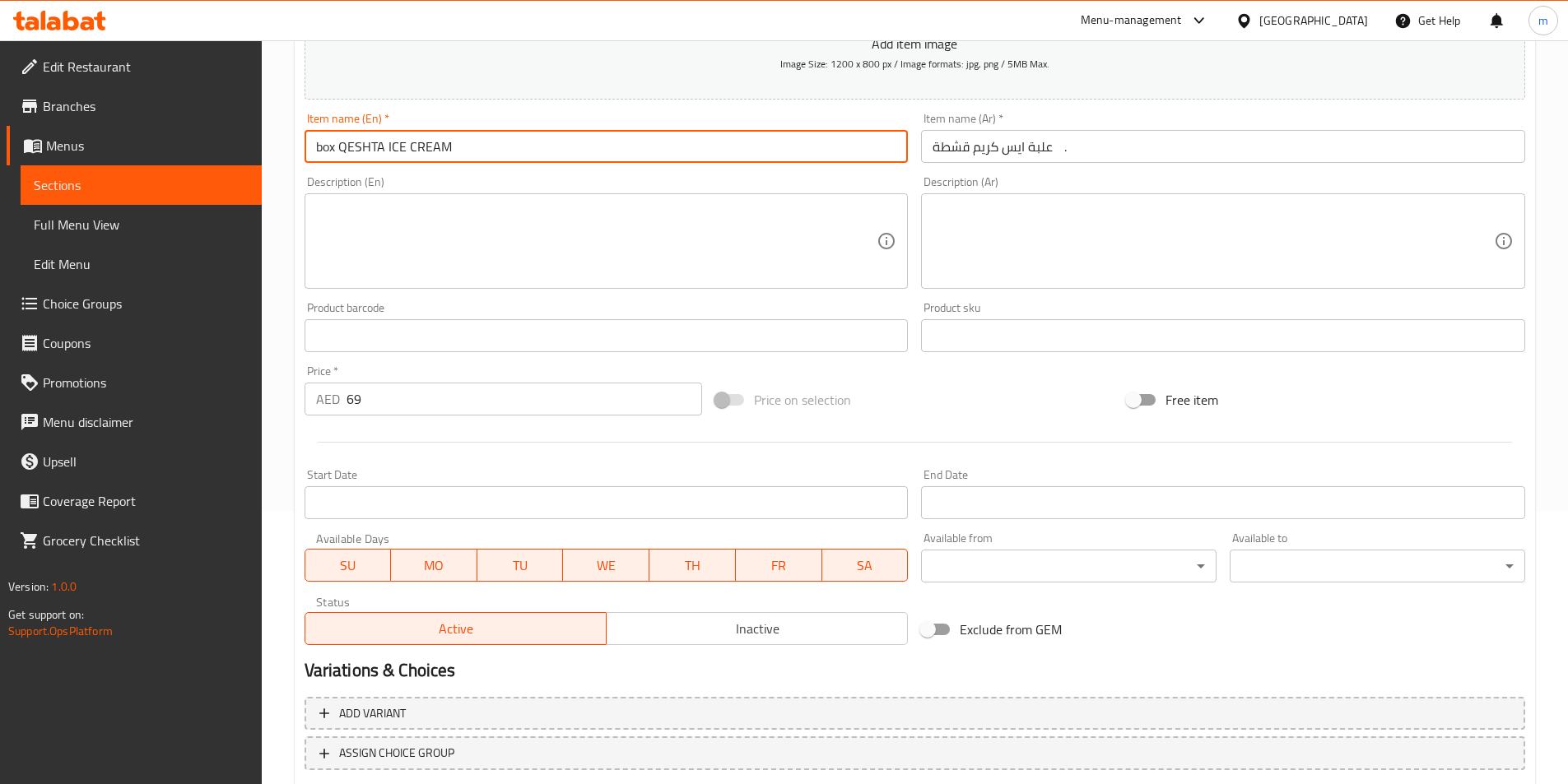
scroll to position [379, 0]
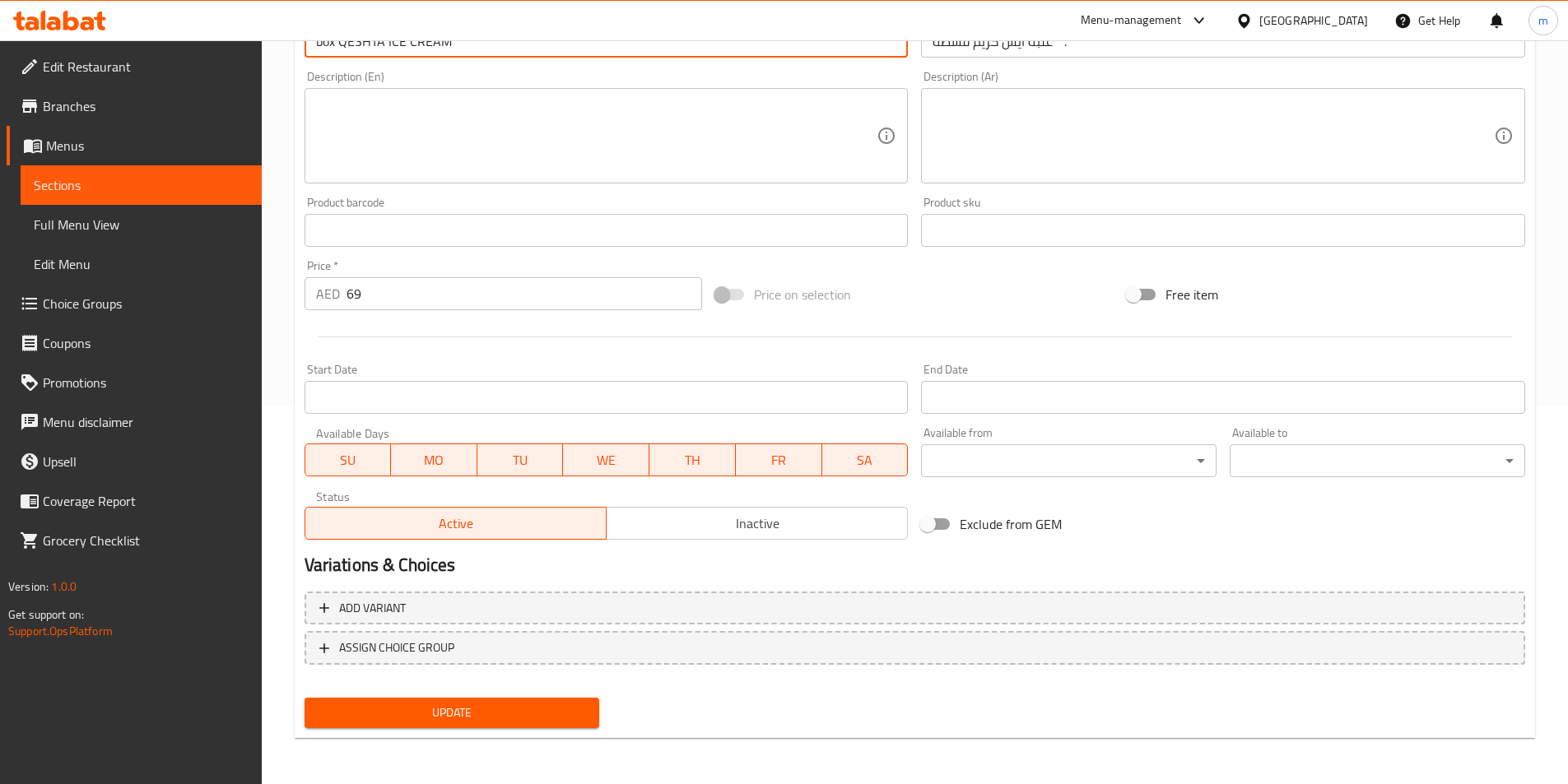
type input "box QESHTA ICE CREAM"
click at [473, 703] on span "Update" at bounding box center [451, 713] width 269 height 21
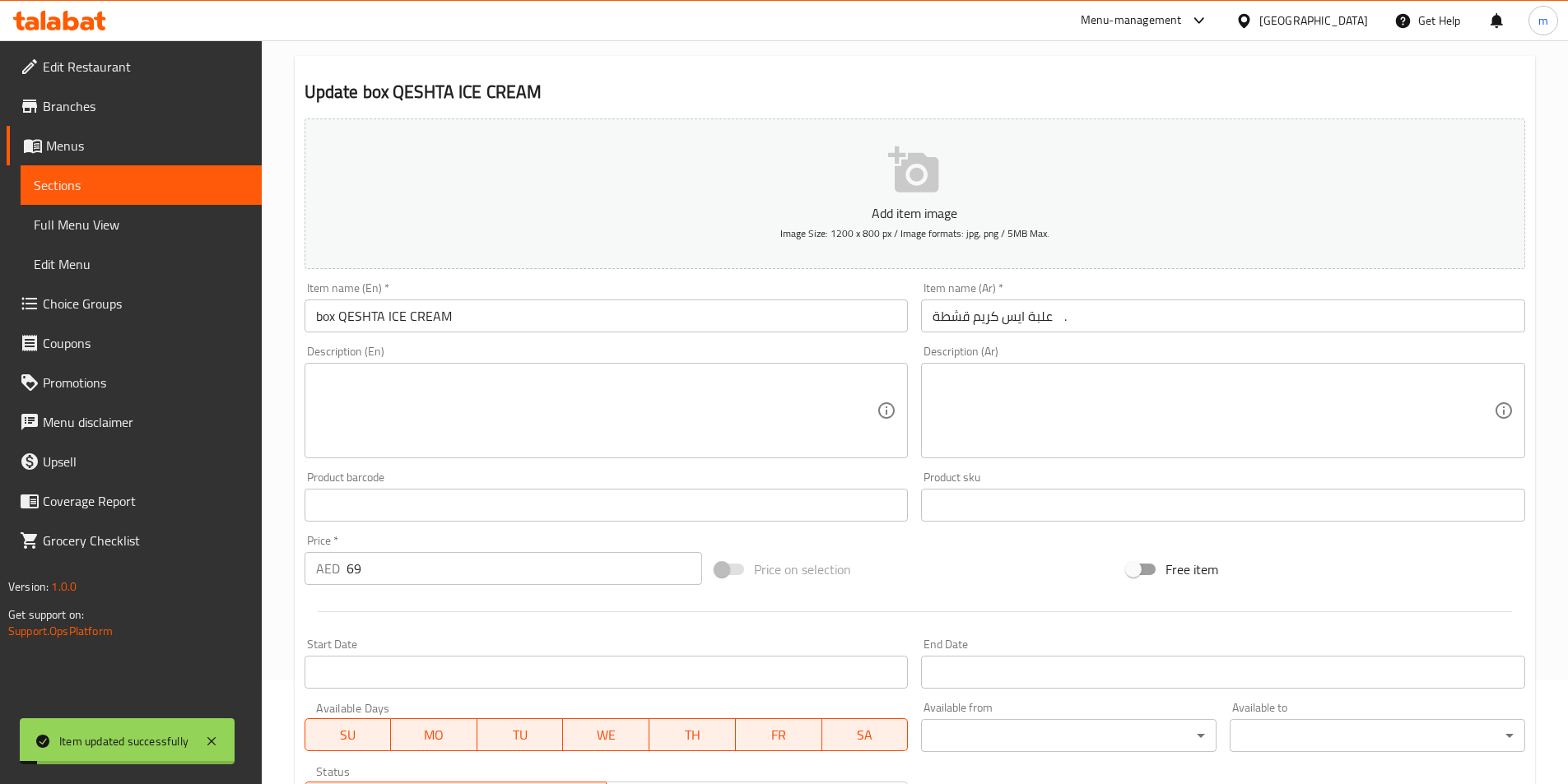
scroll to position [0, 0]
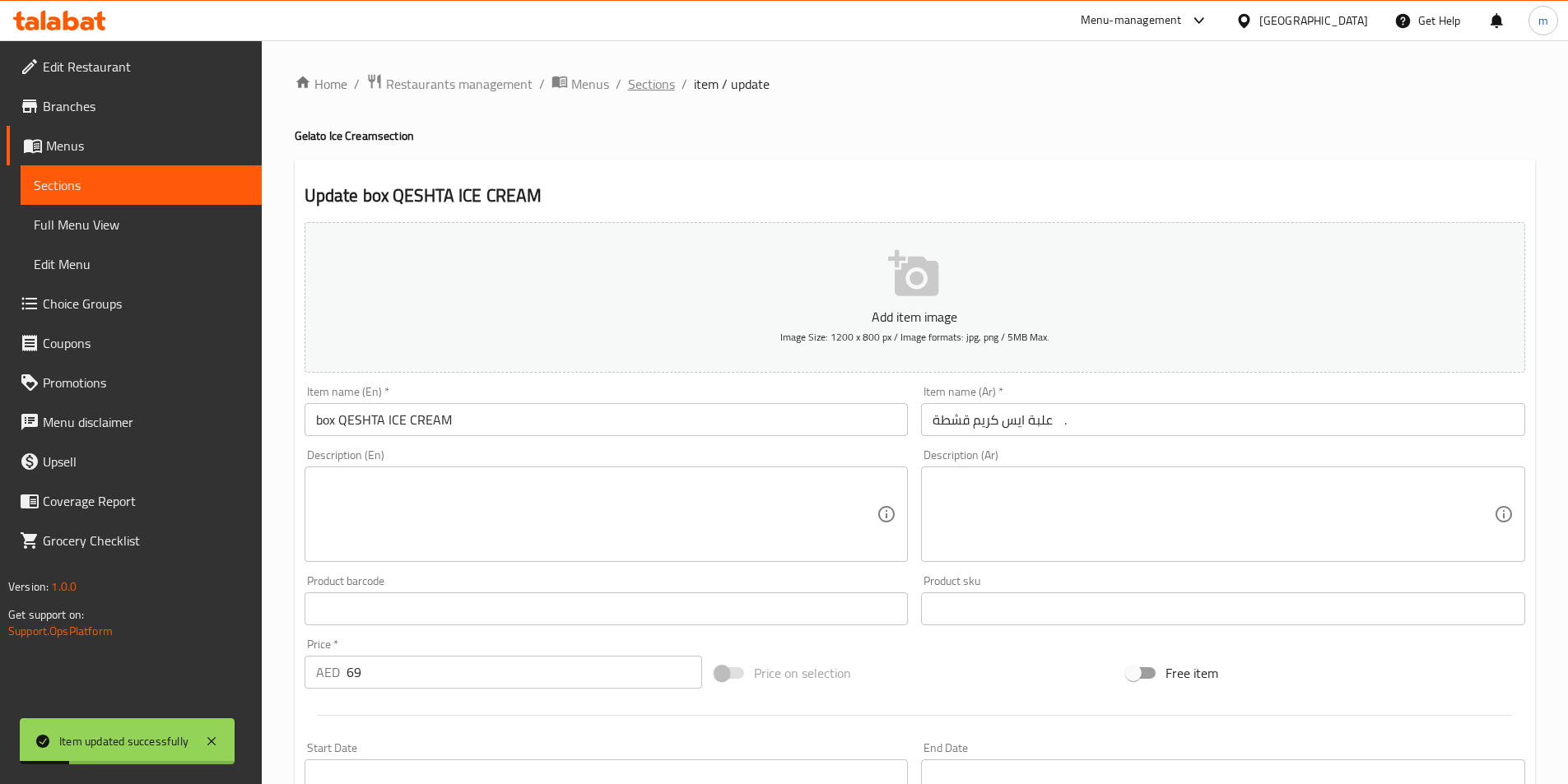
click at [655, 94] on span "Sections" at bounding box center [651, 84] width 47 height 20
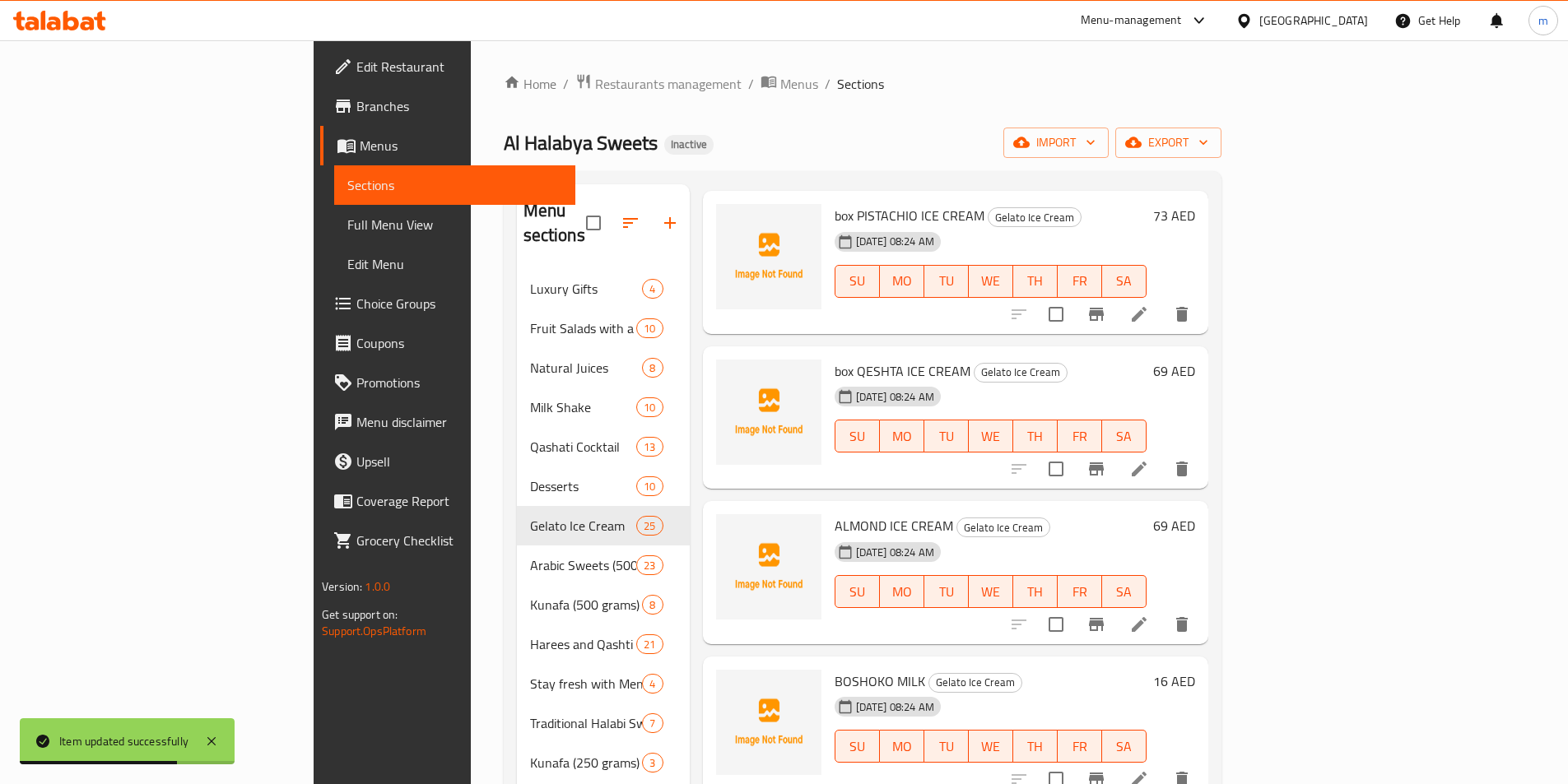
scroll to position [411, 0]
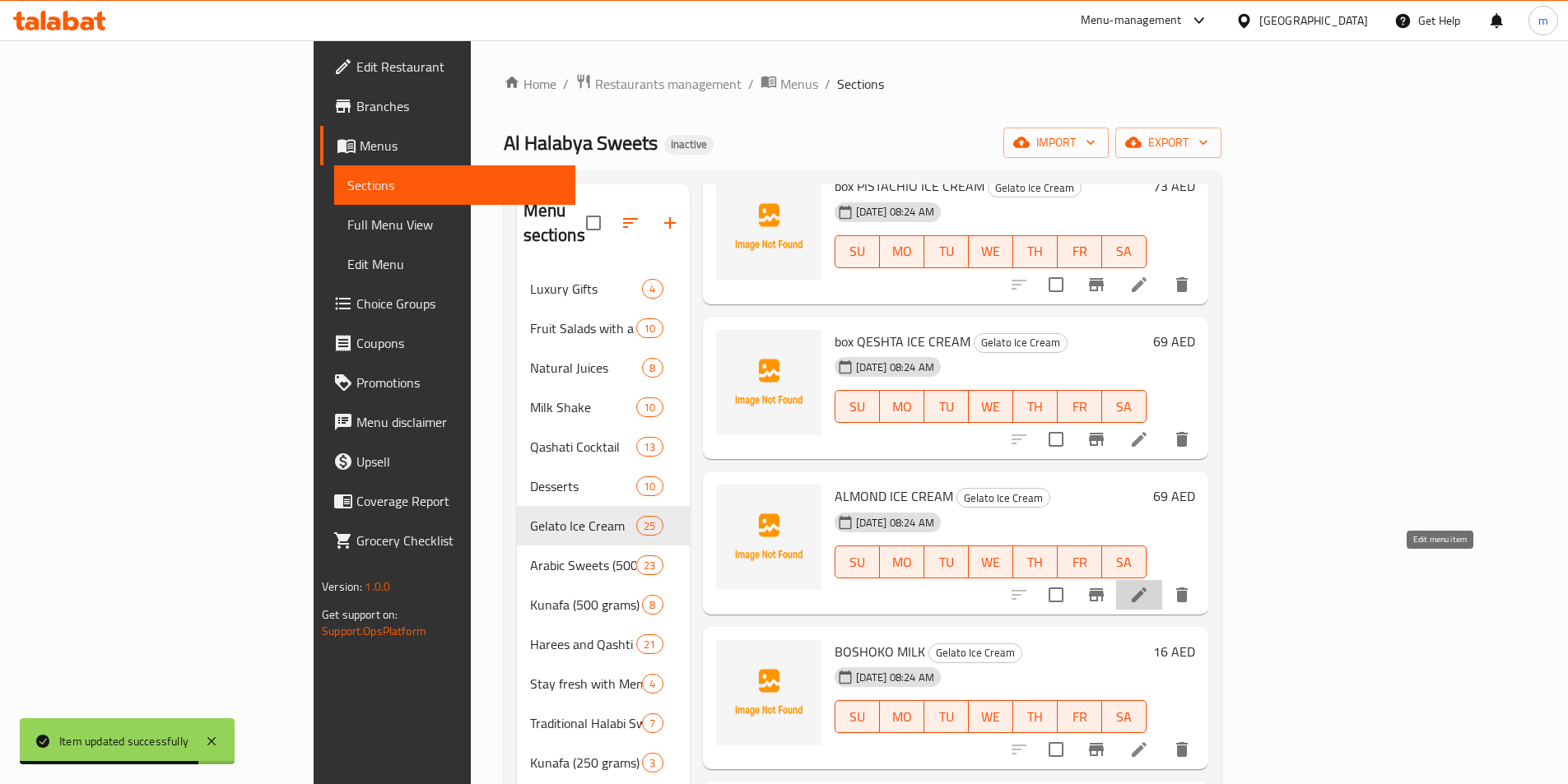
click at [1149, 585] on icon at bounding box center [1140, 595] width 20 height 20
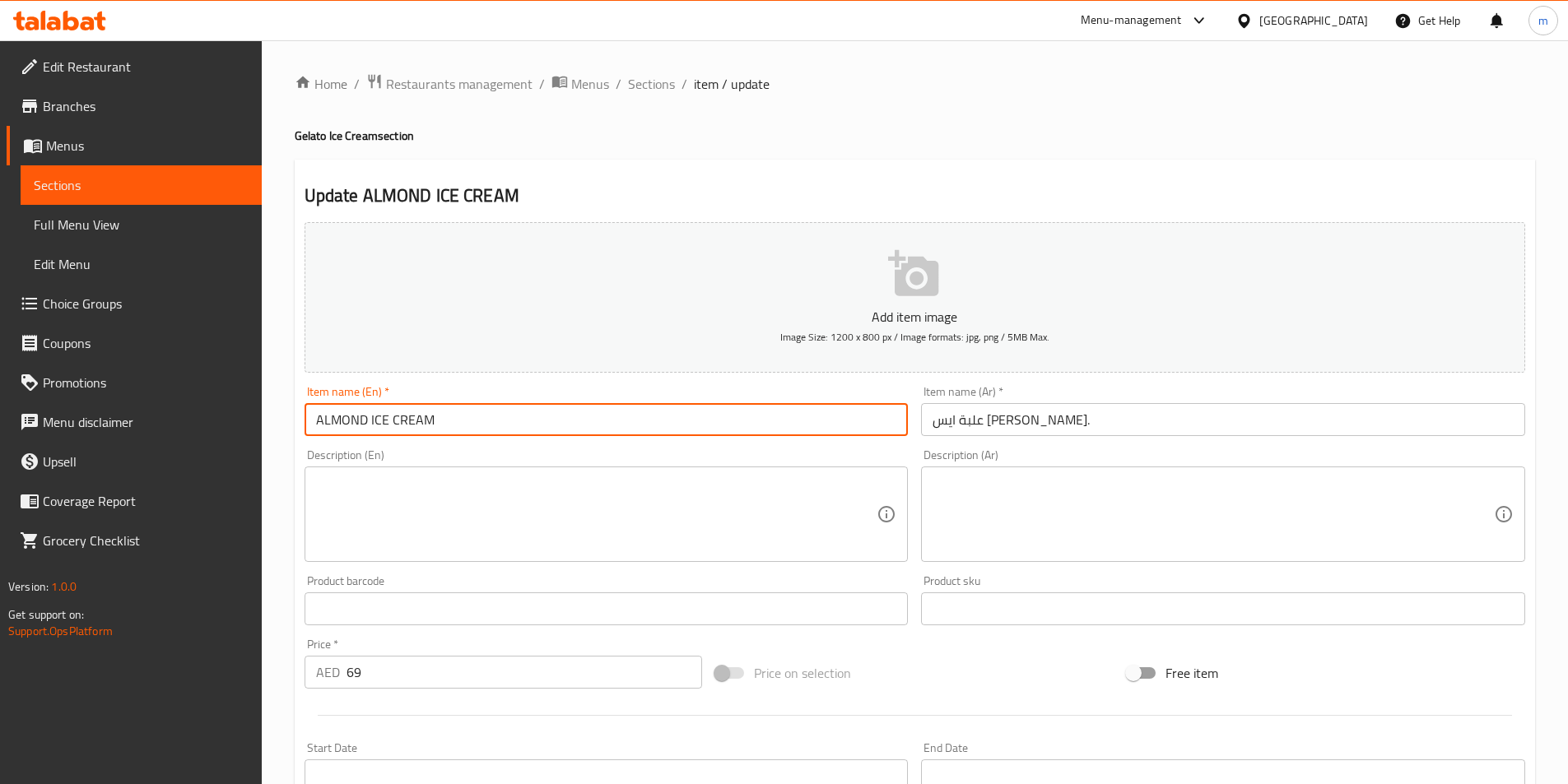
click at [313, 426] on input "ALMOND ICE CREAM" at bounding box center [606, 419] width 604 height 33
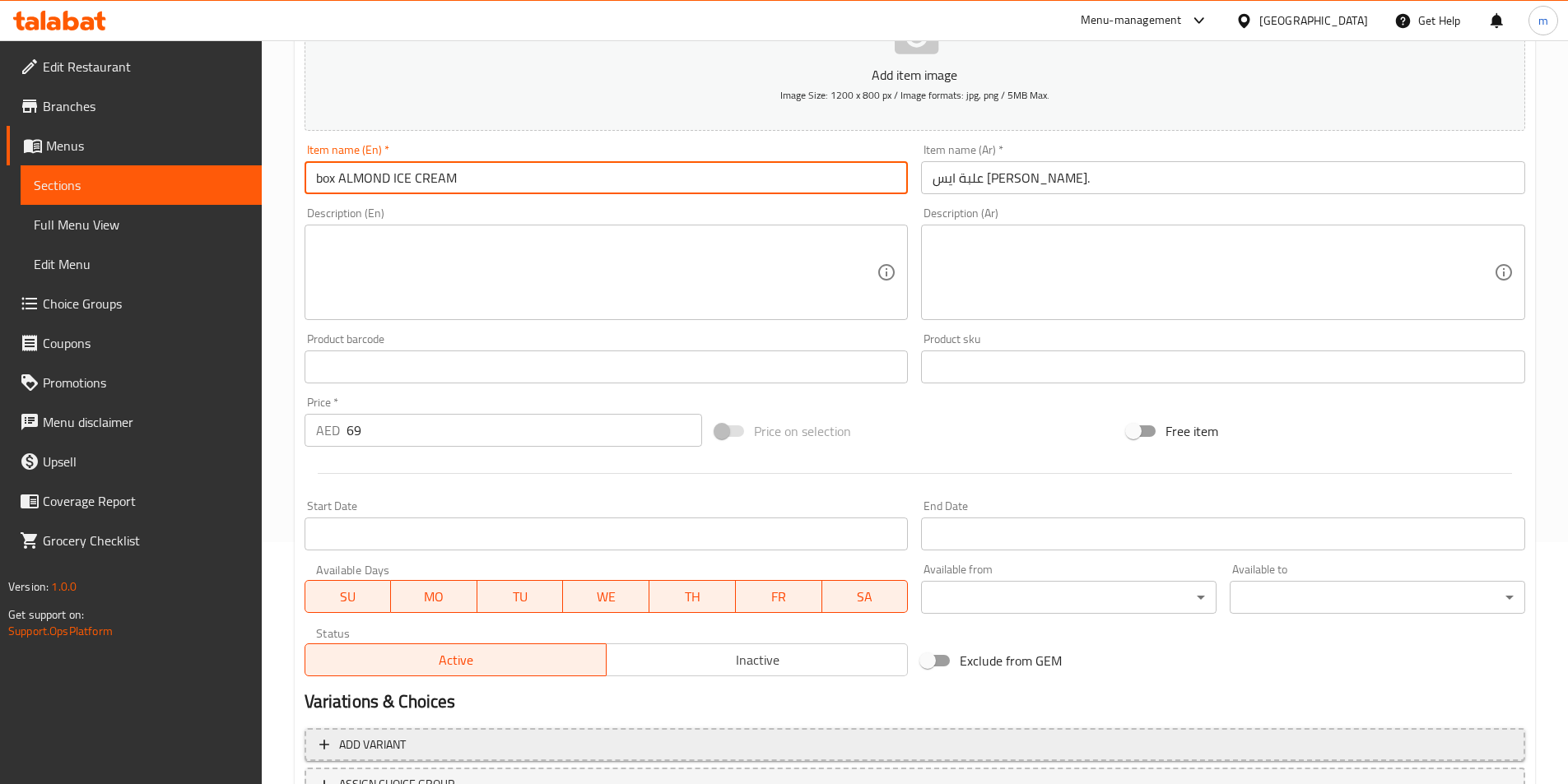
scroll to position [379, 0]
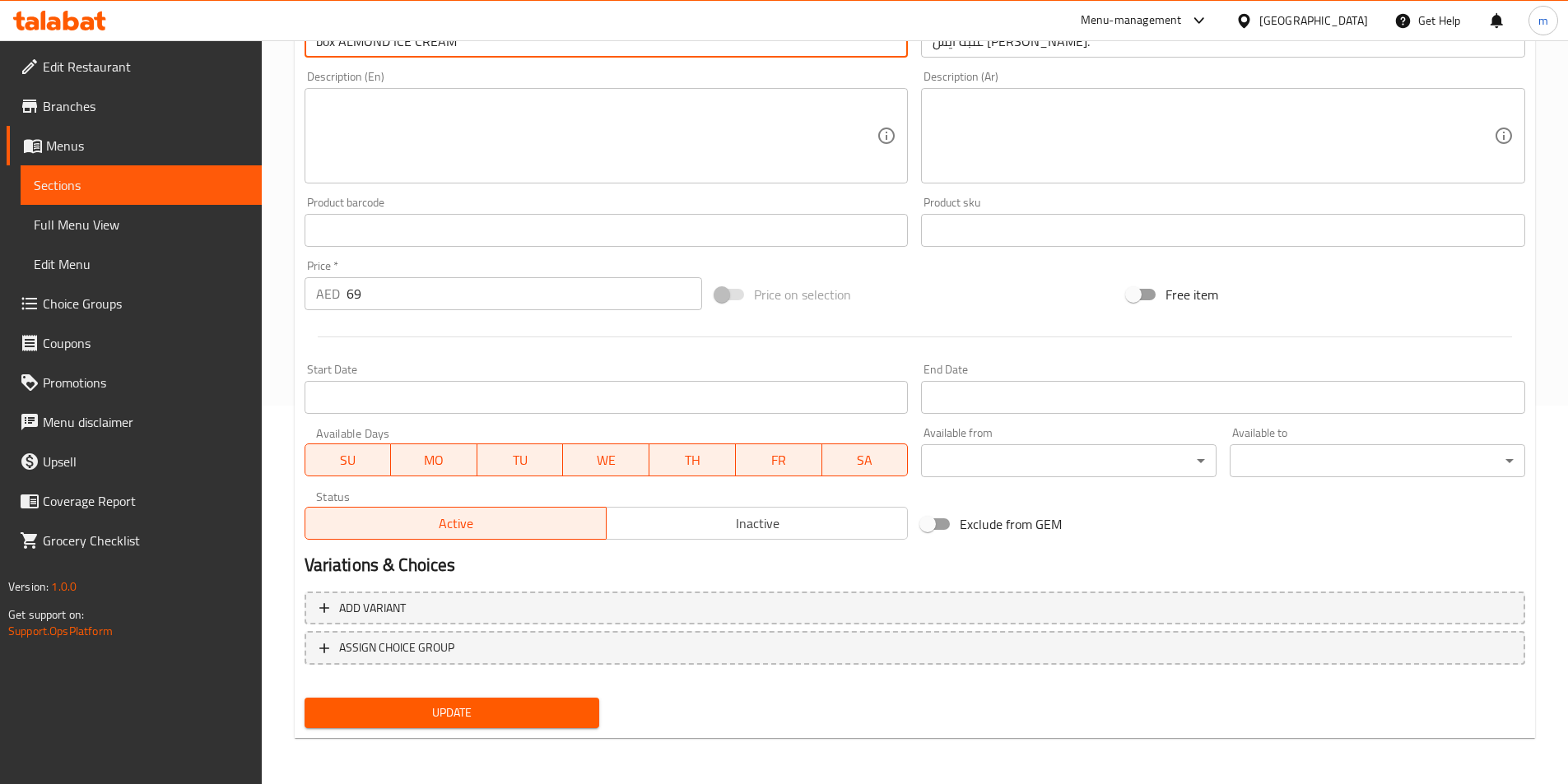
type input "box ALMOND ICE CREAM"
click at [558, 706] on span "Update" at bounding box center [451, 713] width 269 height 21
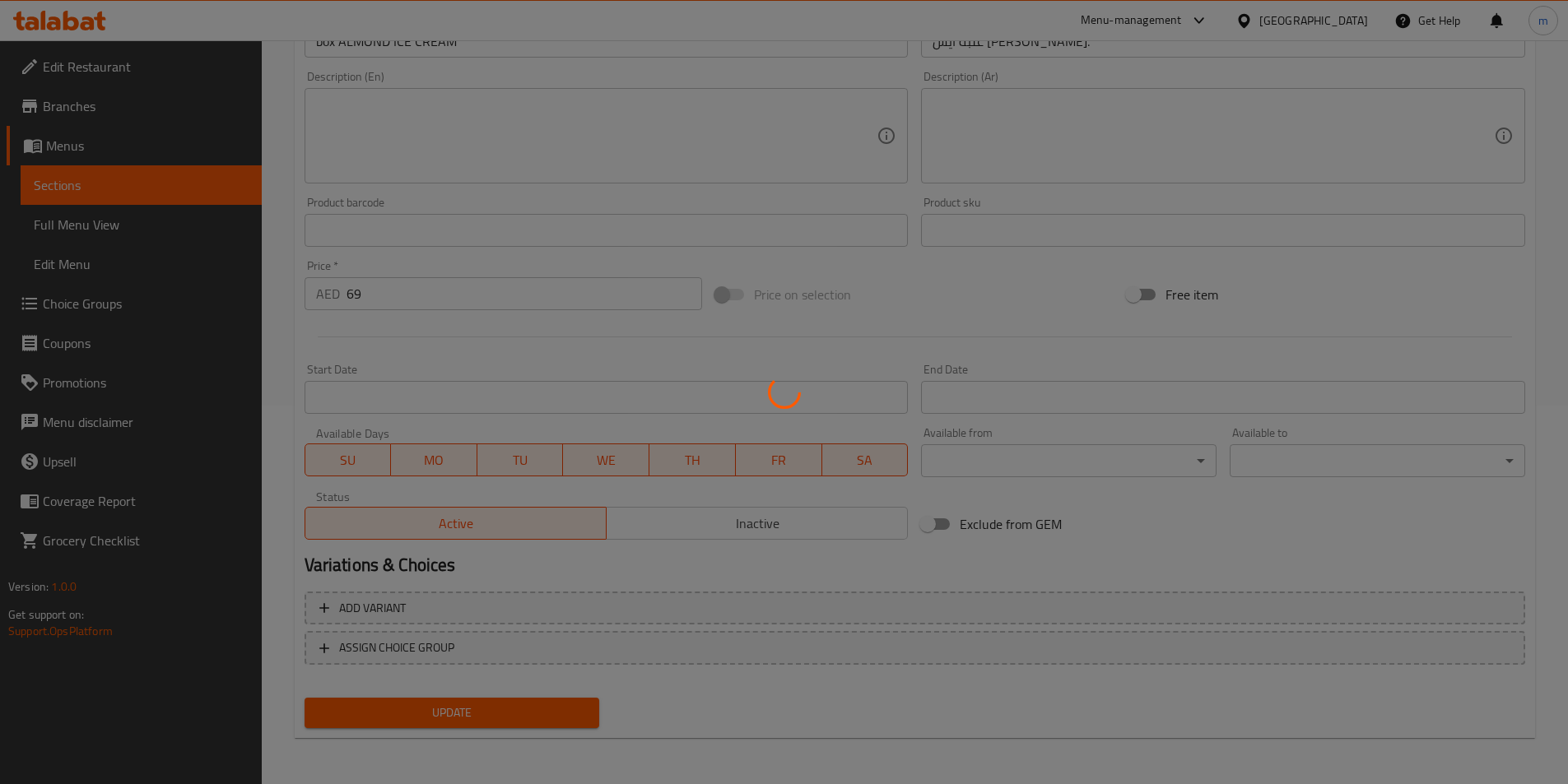
scroll to position [0, 0]
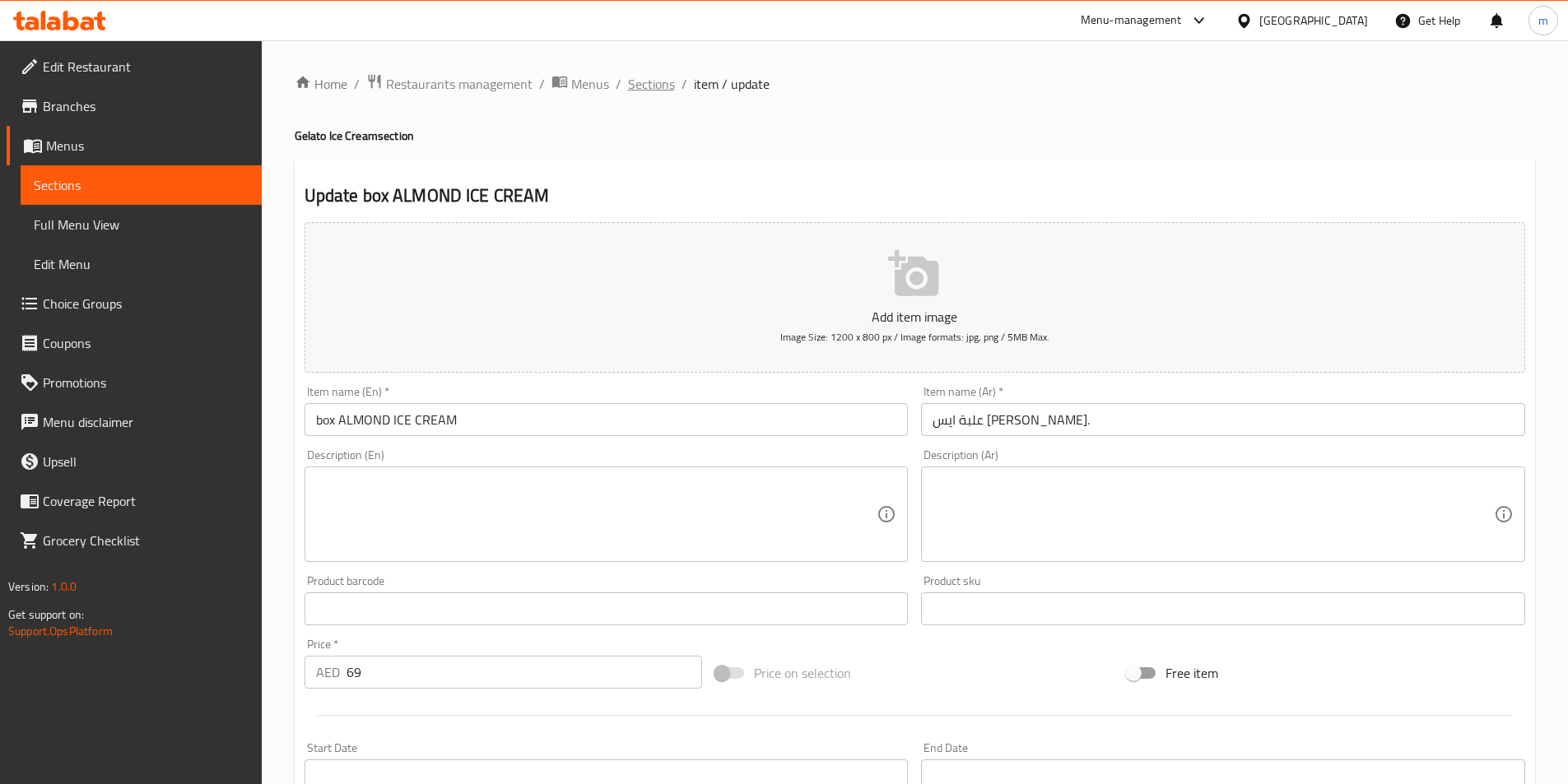
click at [649, 85] on span "Sections" at bounding box center [651, 84] width 47 height 20
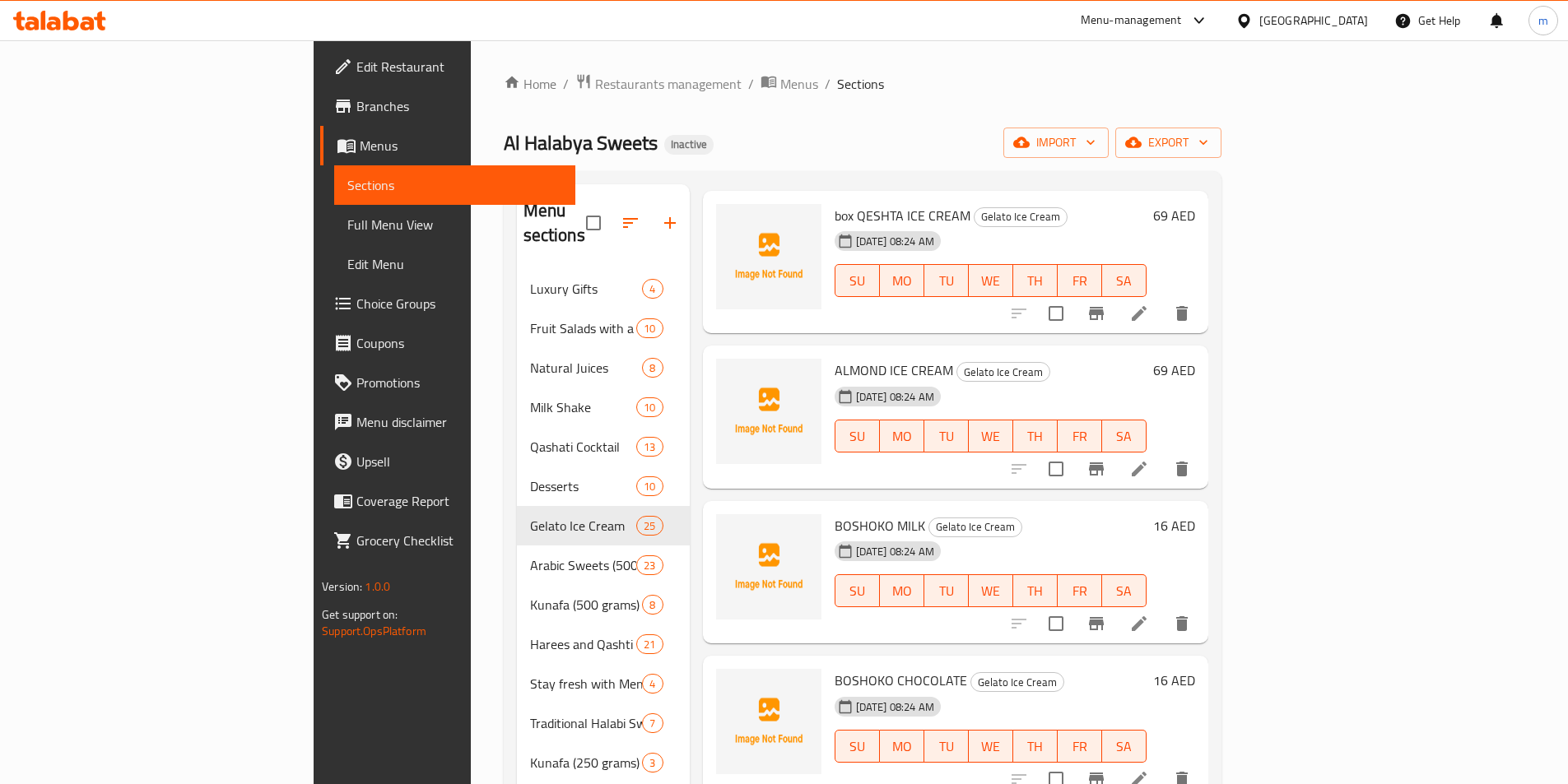
scroll to position [576, 0]
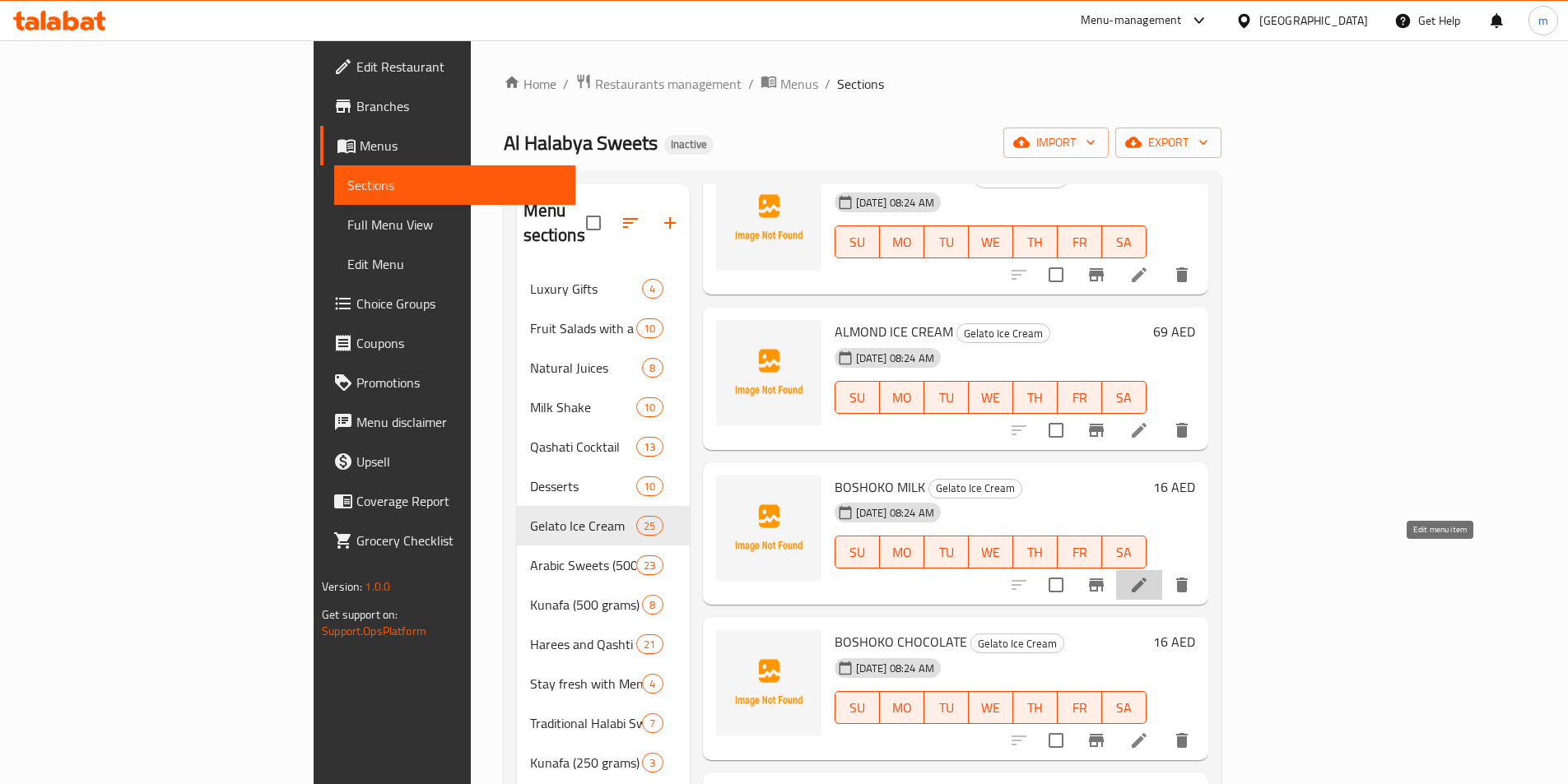
click at [1149, 575] on icon at bounding box center [1140, 585] width 20 height 20
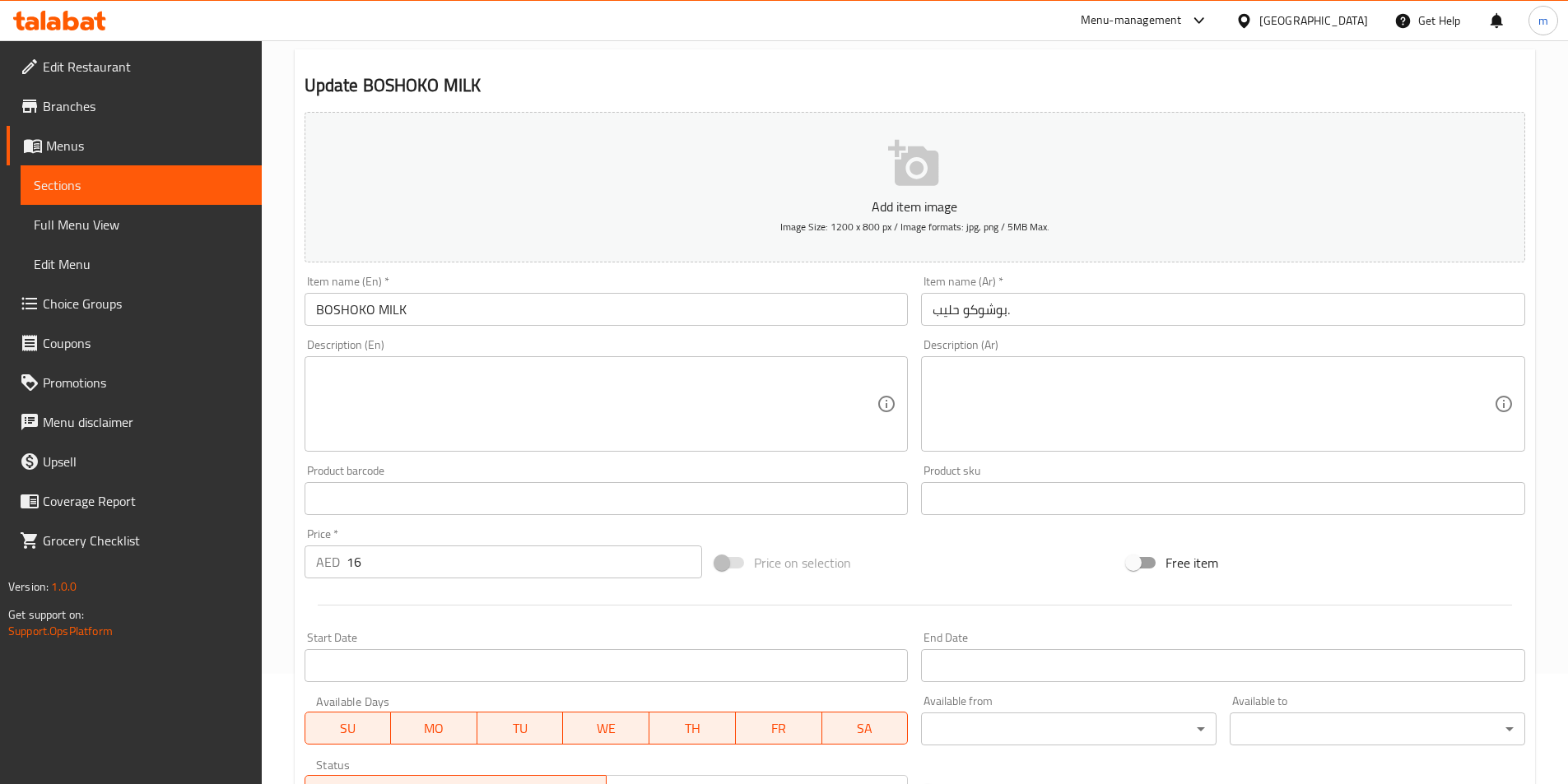
scroll to position [247, 0]
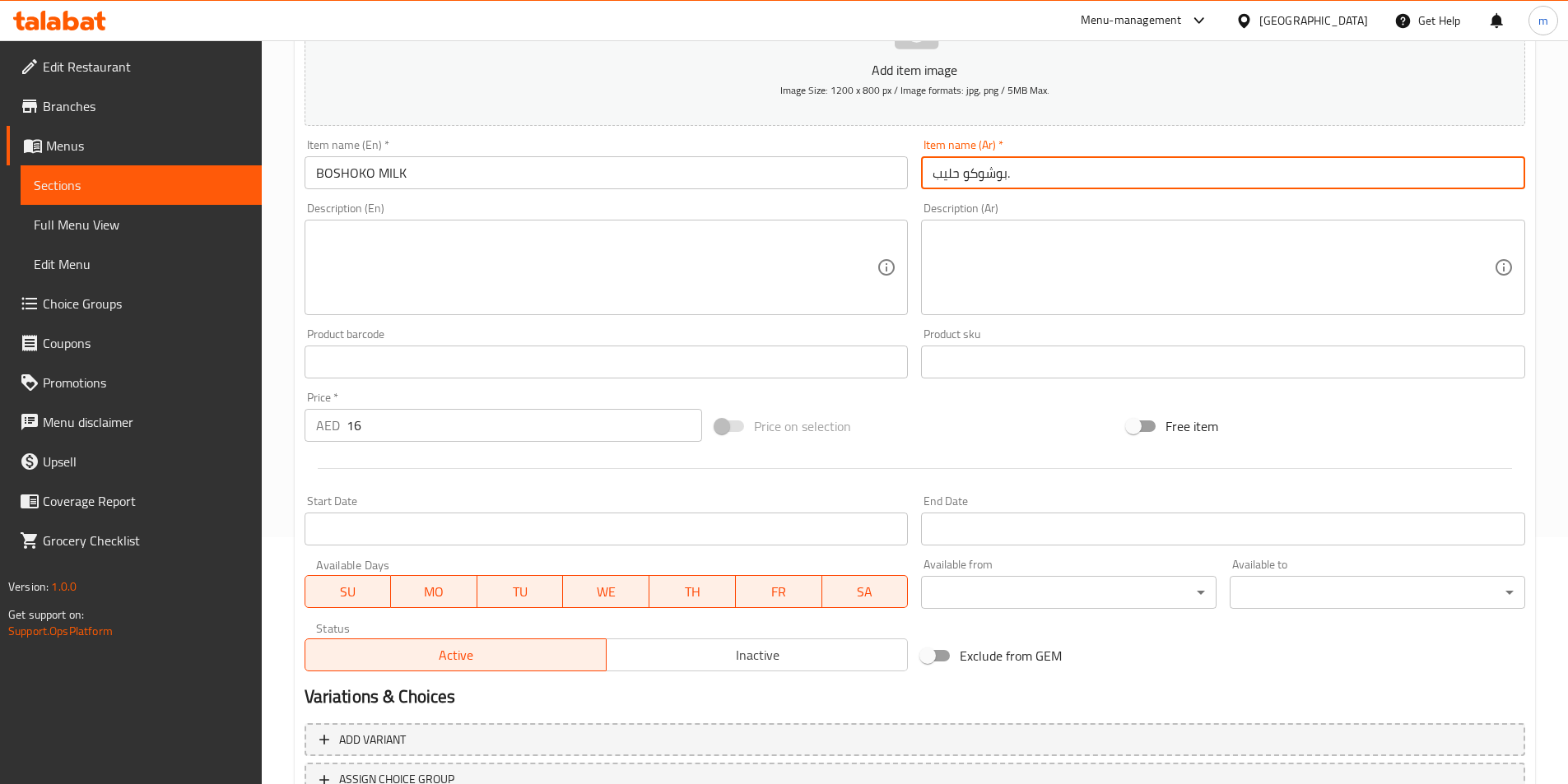
click at [1195, 158] on input "بوشوكو حليب." at bounding box center [1223, 172] width 604 height 33
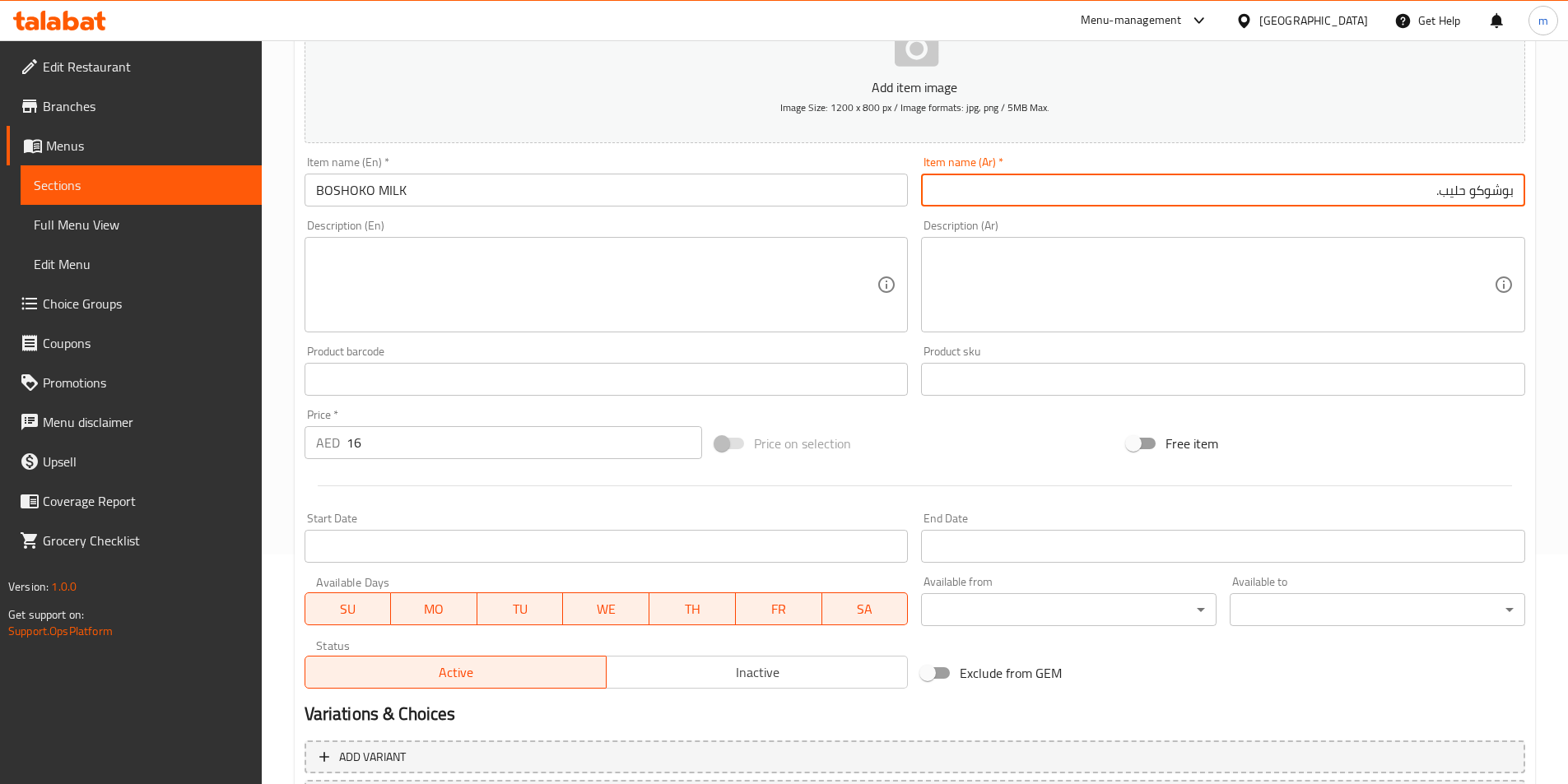
scroll to position [0, 0]
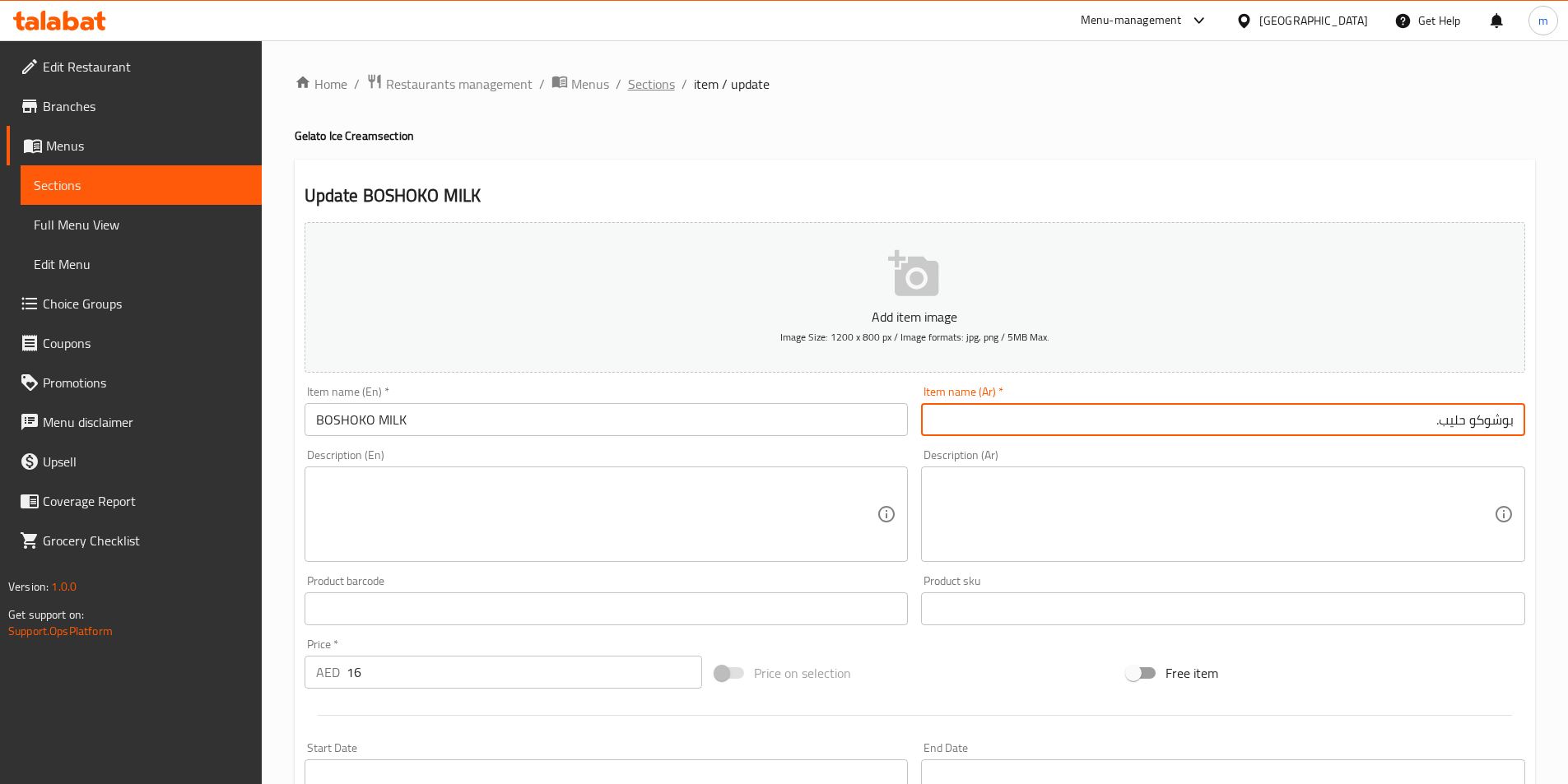
click at [659, 94] on span "Sections" at bounding box center [651, 84] width 47 height 20
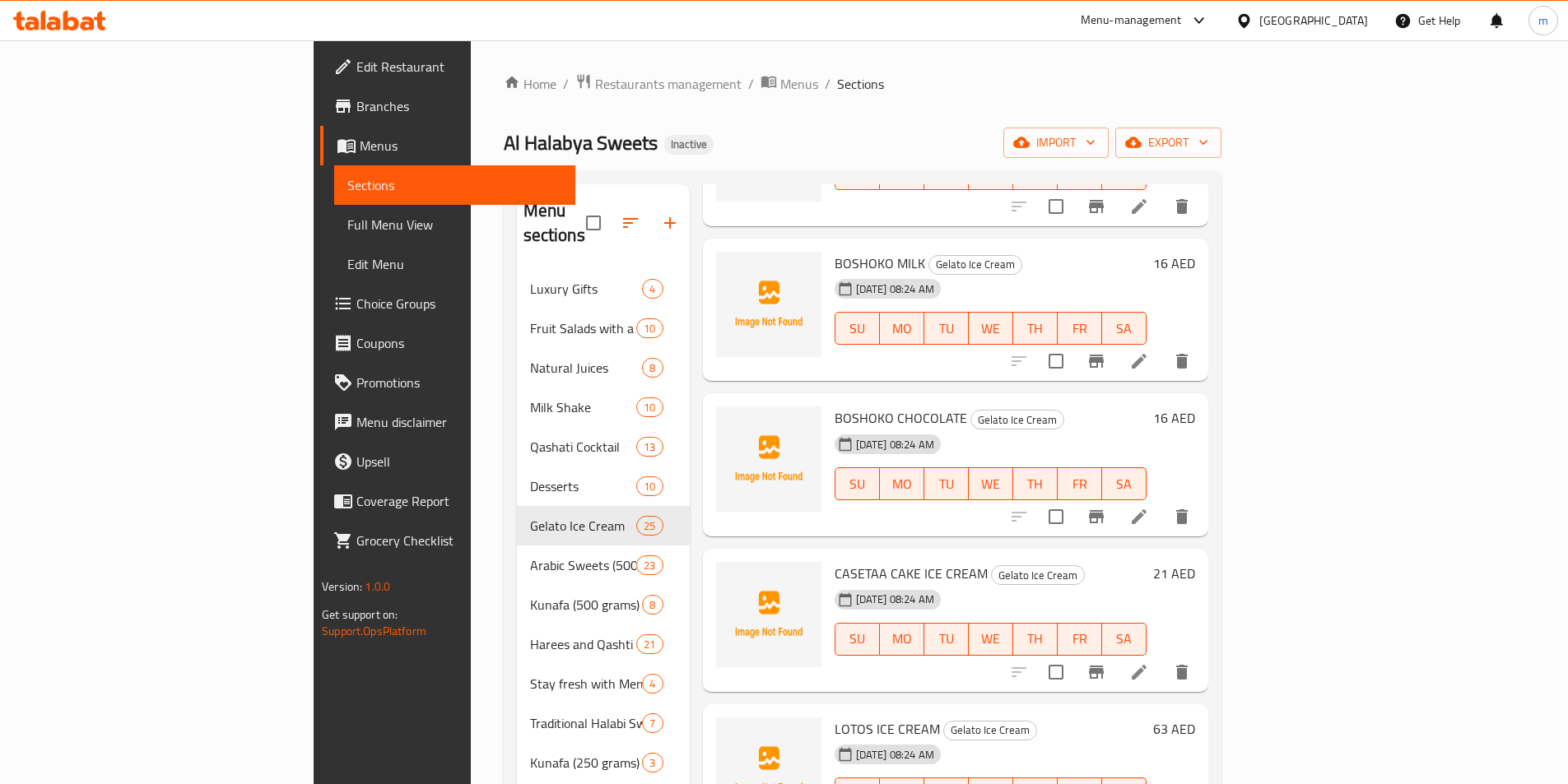
scroll to position [740, 0]
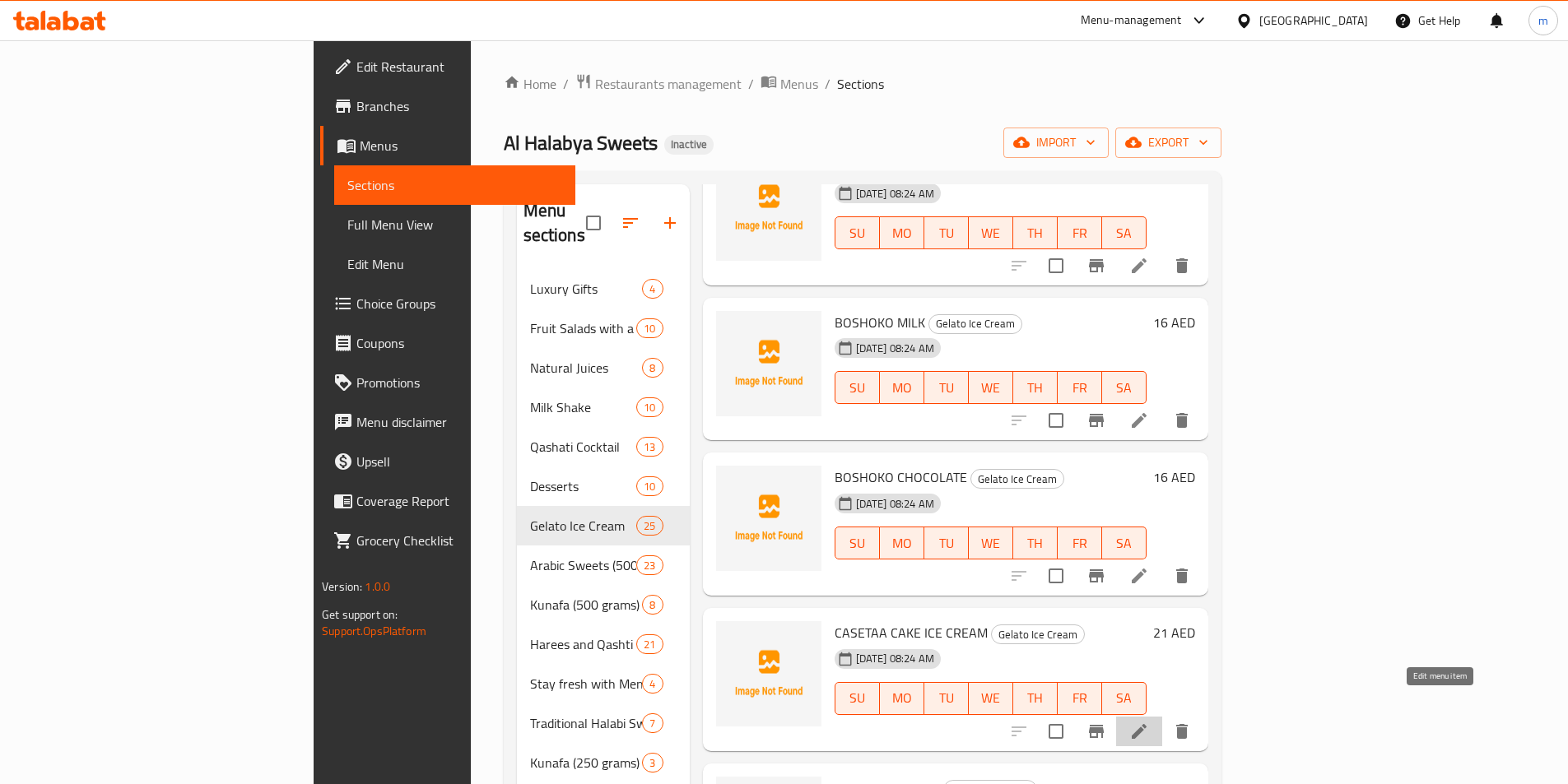
click at [1149, 722] on icon at bounding box center [1140, 731] width 20 height 20
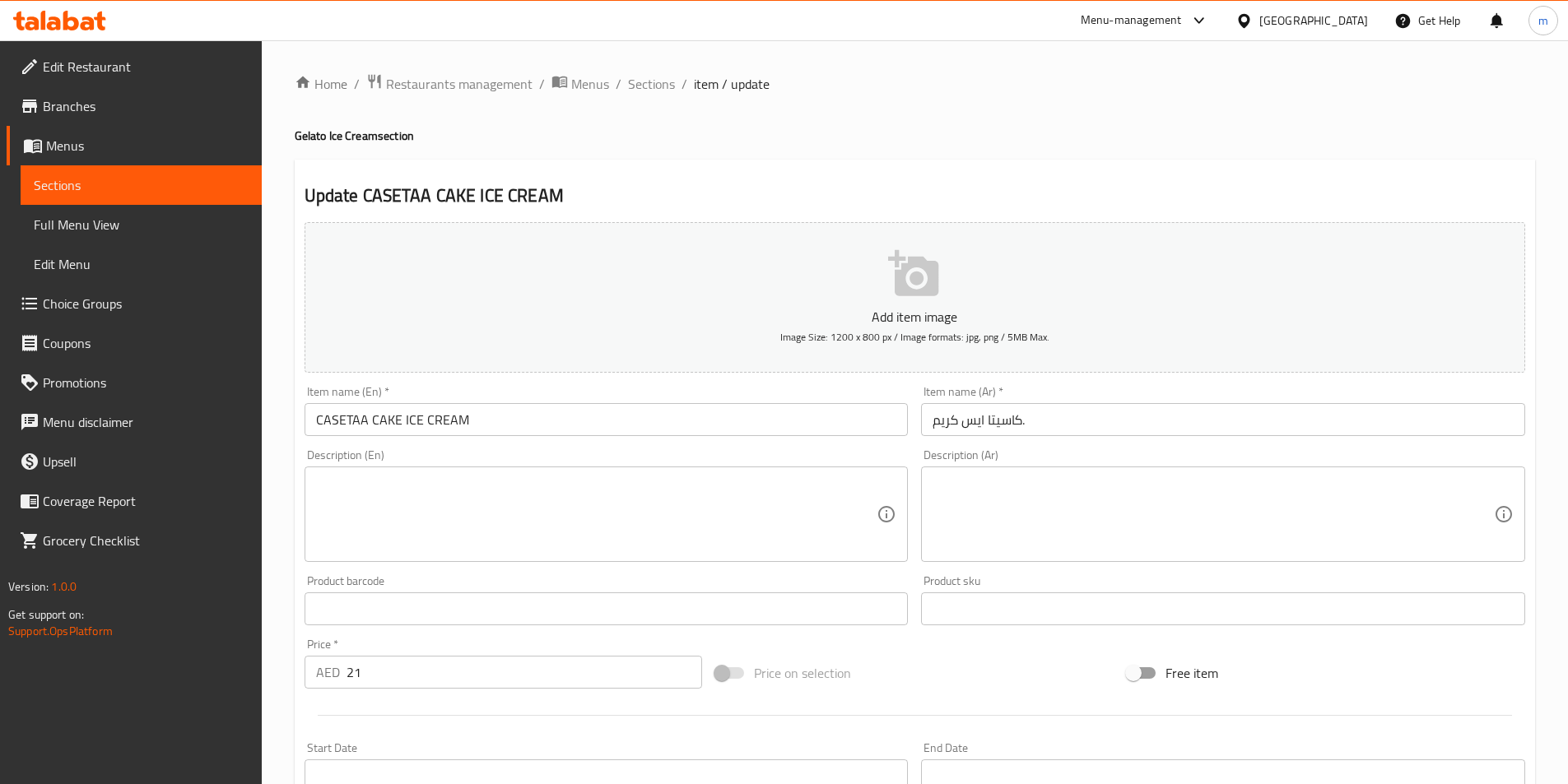
click at [992, 425] on input "كاسيتا ايس كريم." at bounding box center [1223, 419] width 604 height 33
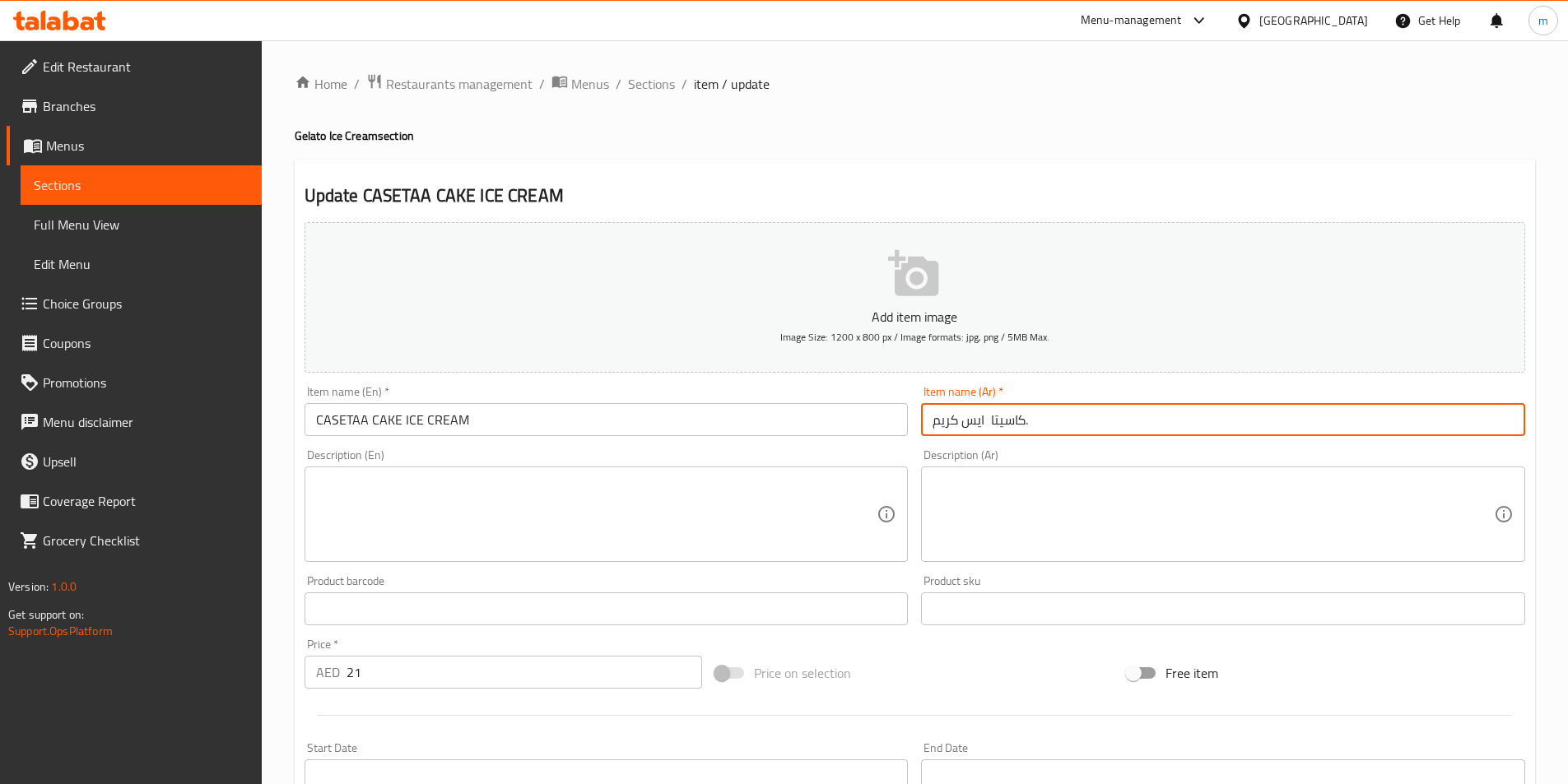
click at [1095, 417] on input "كاسيتا ايس كريم." at bounding box center [1223, 419] width 604 height 33
click at [1514, 424] on input "كاسيتا ايس كريم." at bounding box center [1223, 419] width 604 height 33
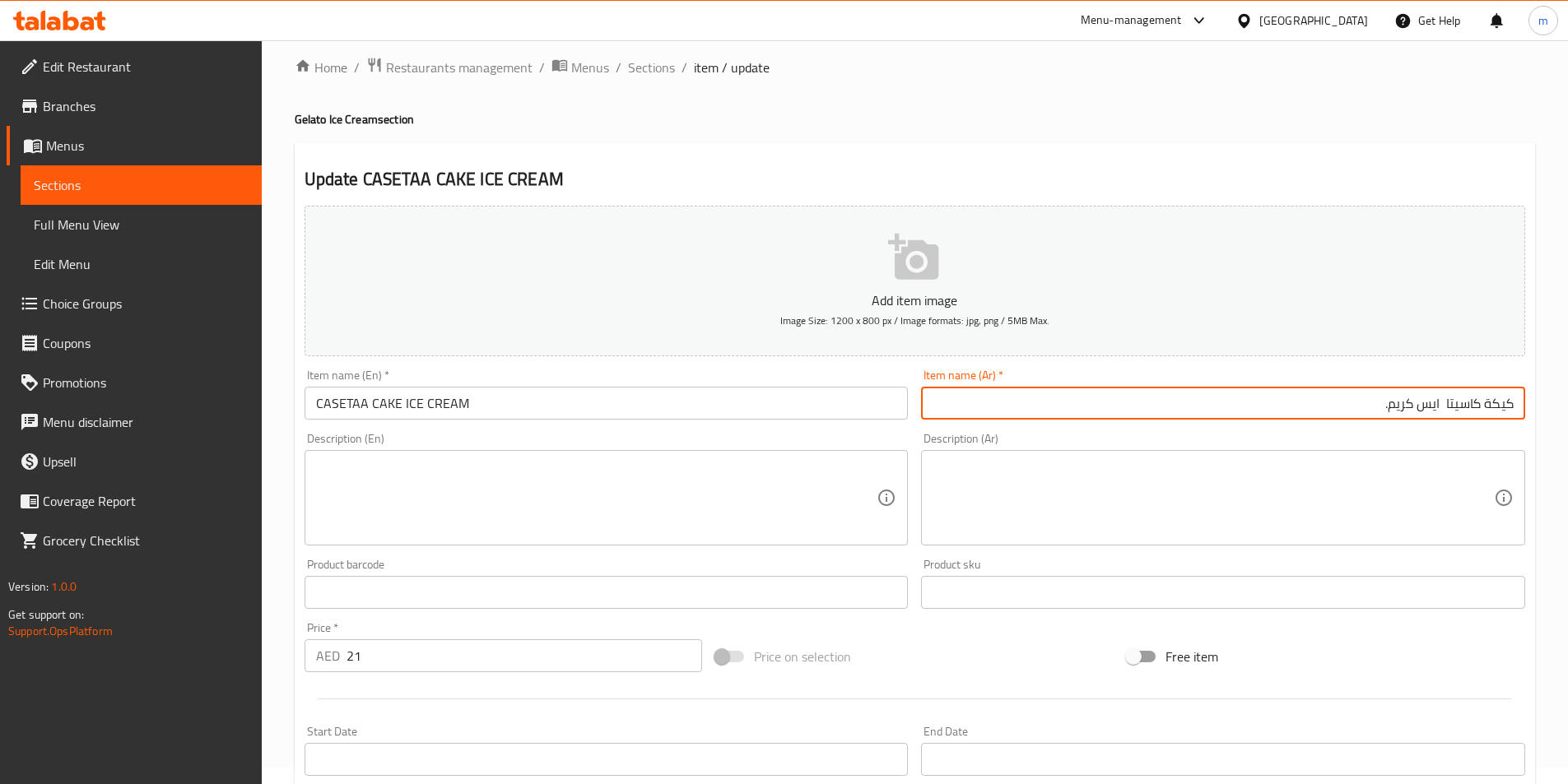
scroll to position [379, 0]
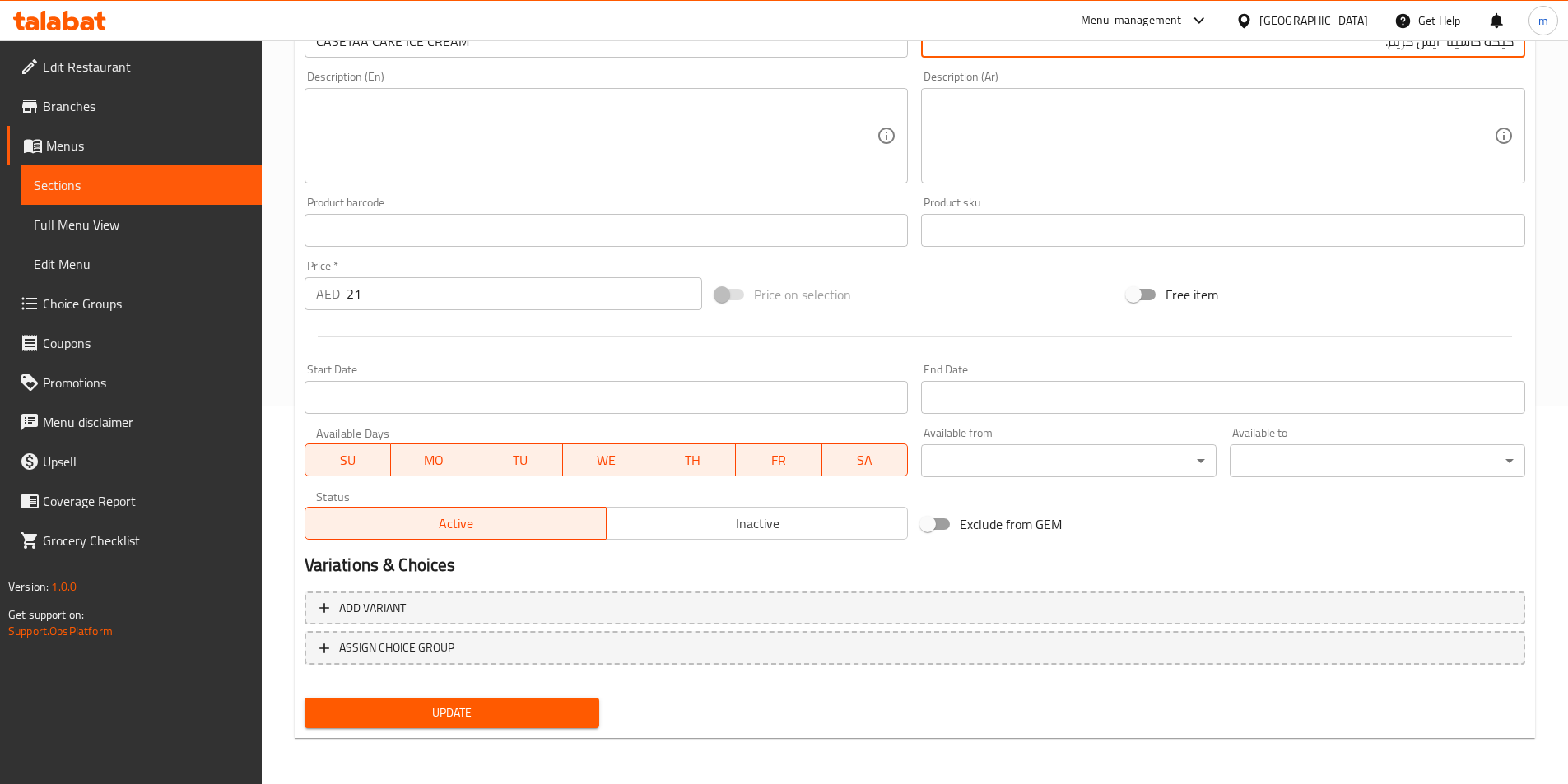
type input "كيكة كاسيتا ايس كريم."
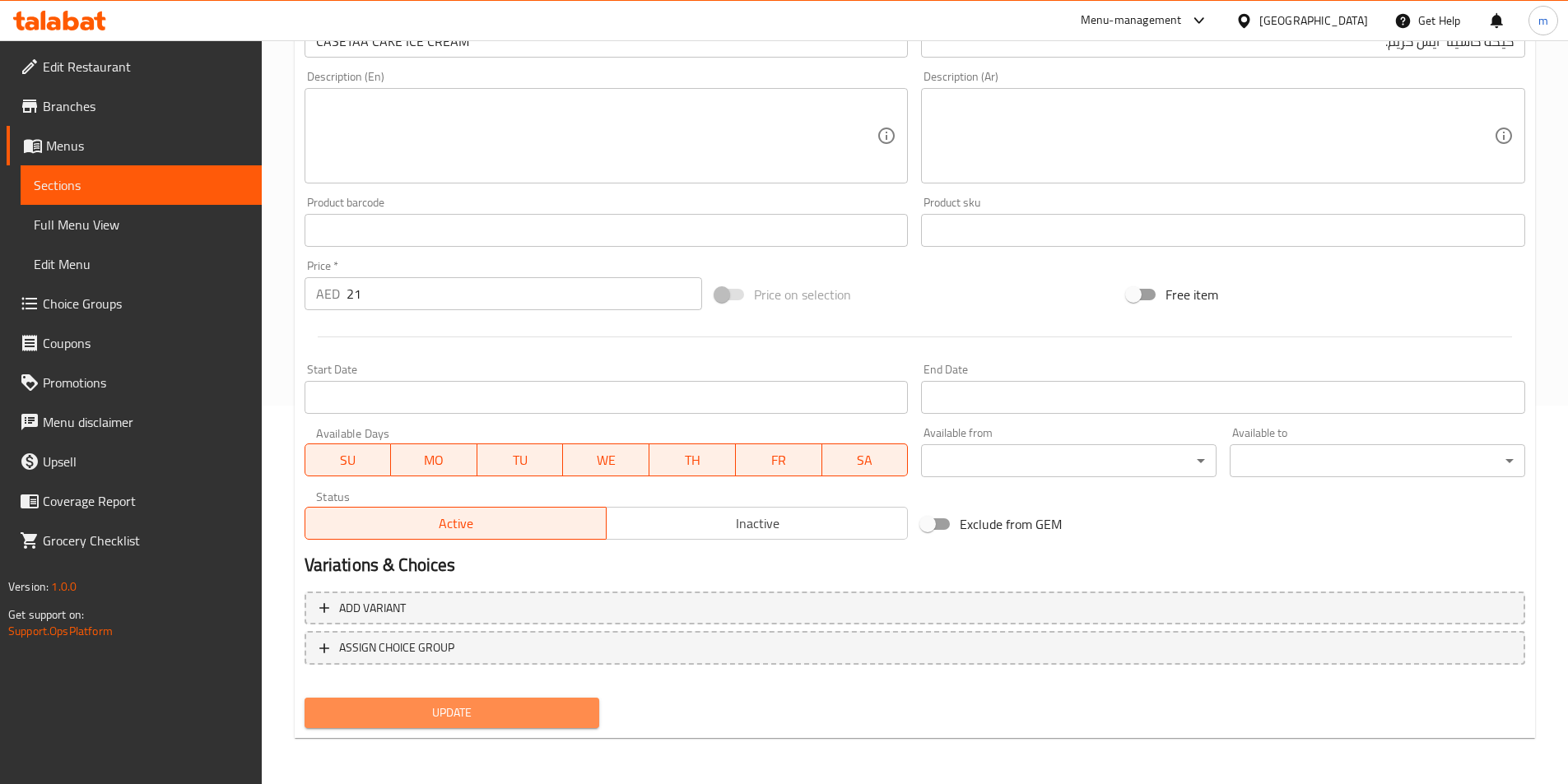
click at [397, 713] on span "Update" at bounding box center [451, 713] width 269 height 21
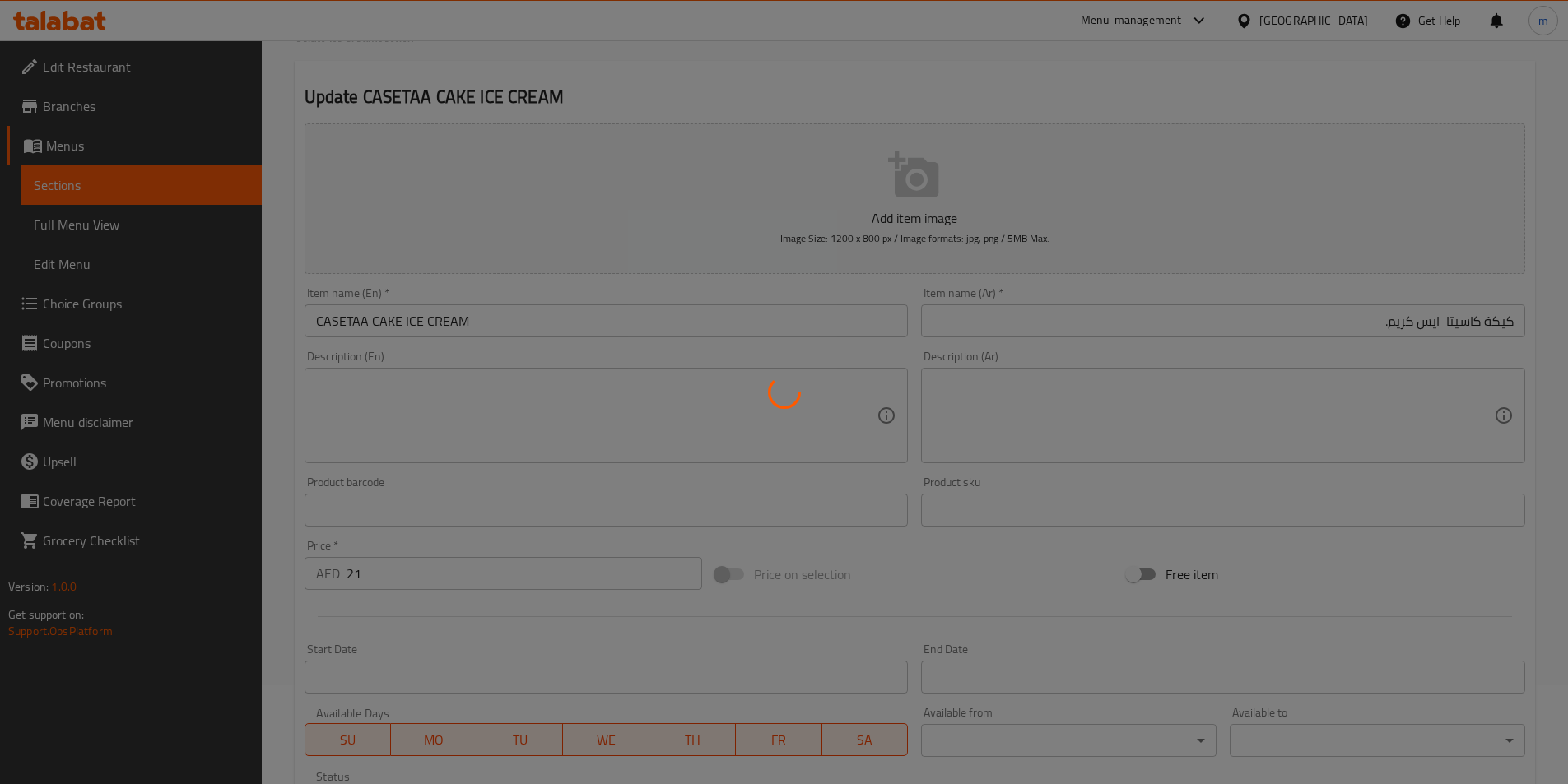
scroll to position [0, 0]
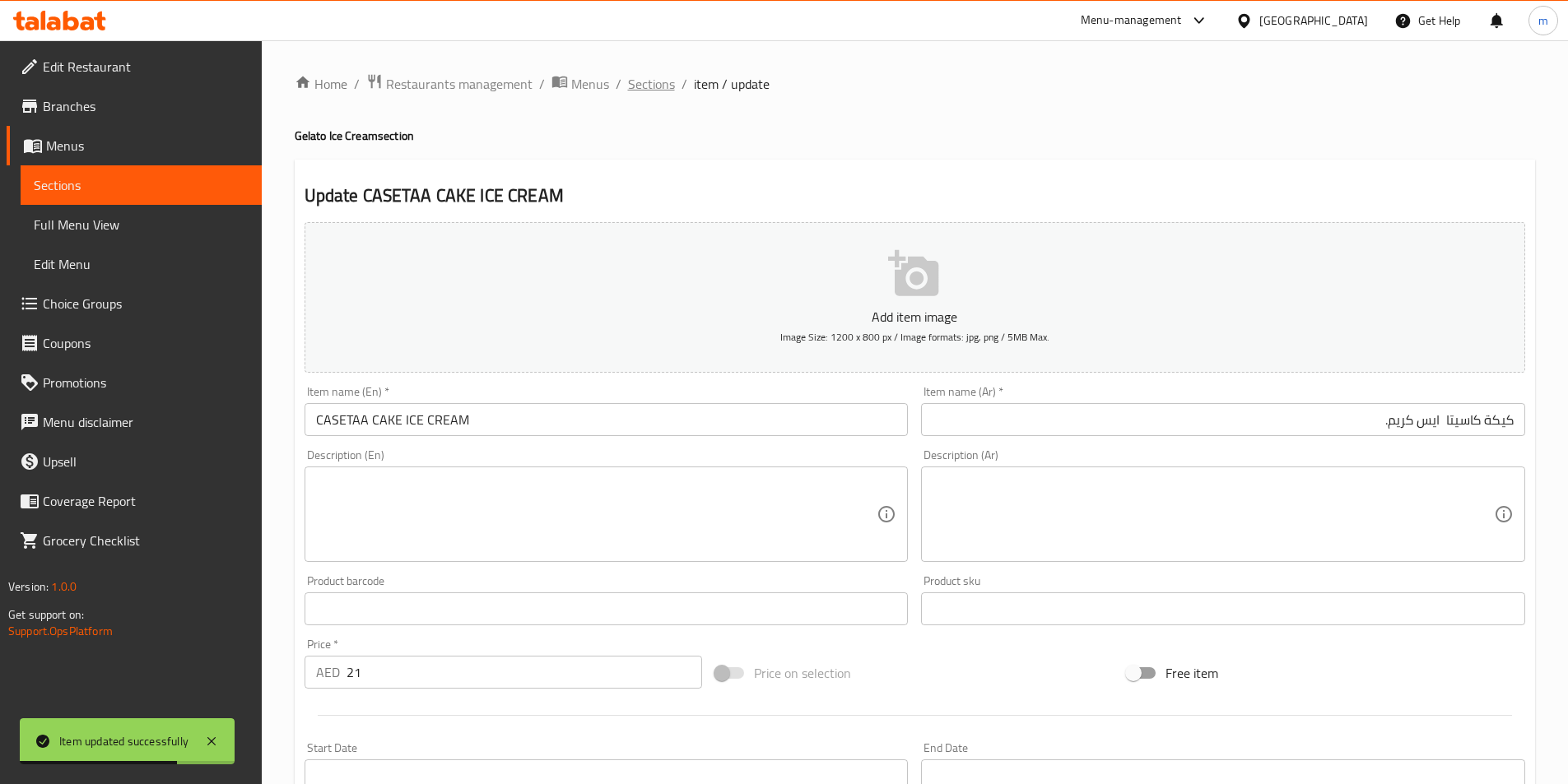
click at [655, 88] on span "Sections" at bounding box center [651, 84] width 47 height 20
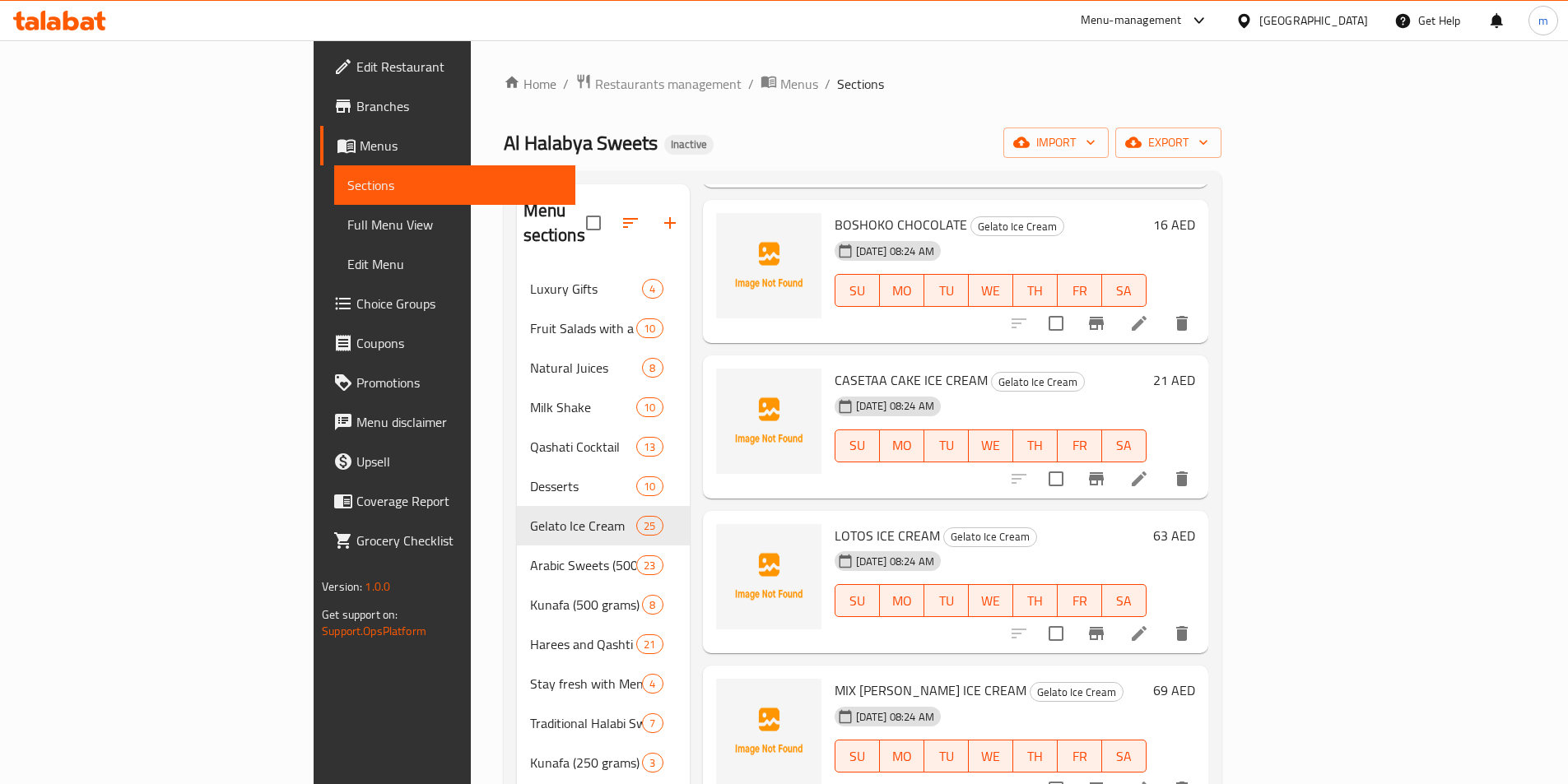
scroll to position [987, 0]
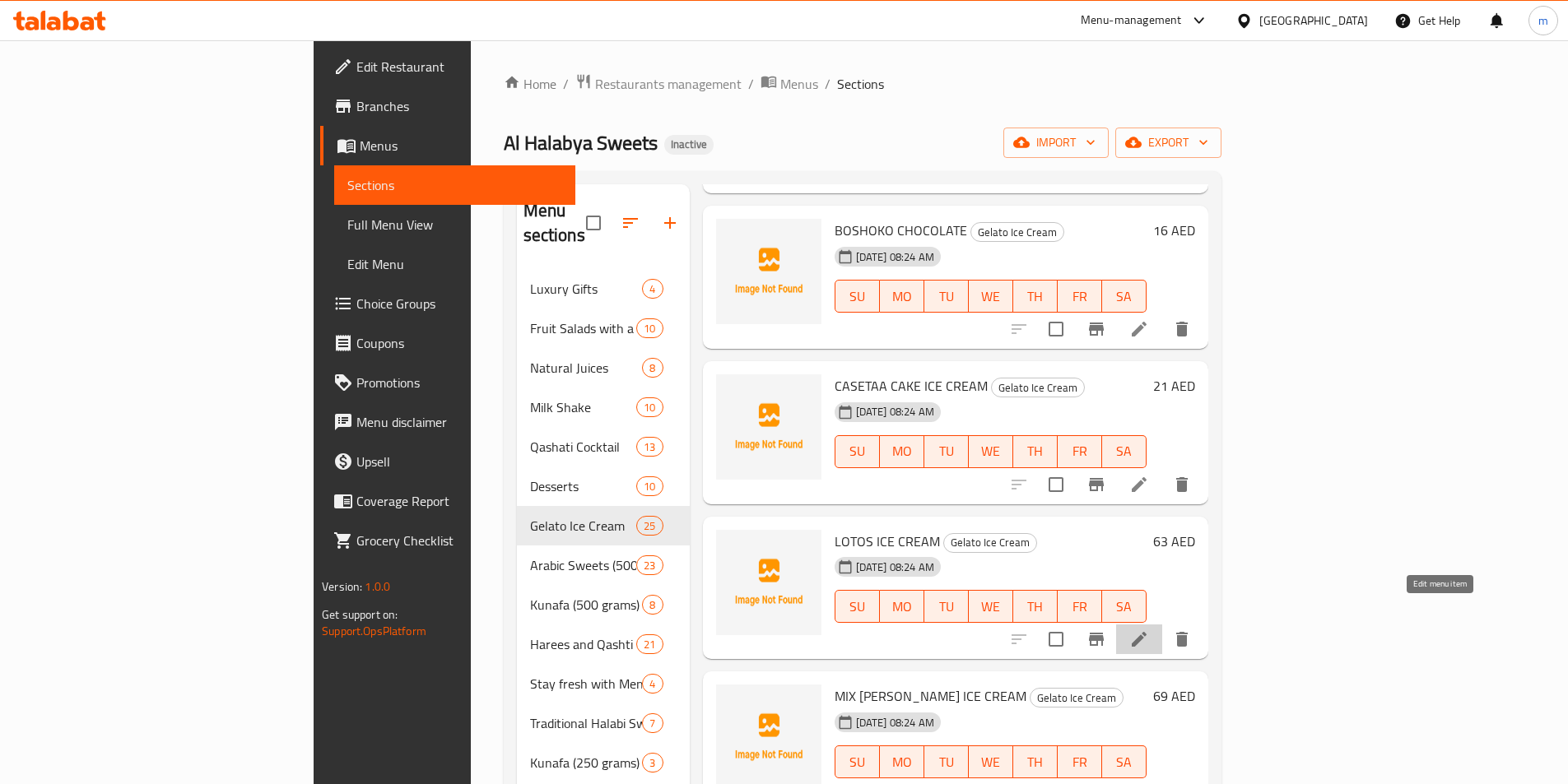
click at [1149, 629] on icon at bounding box center [1140, 639] width 20 height 20
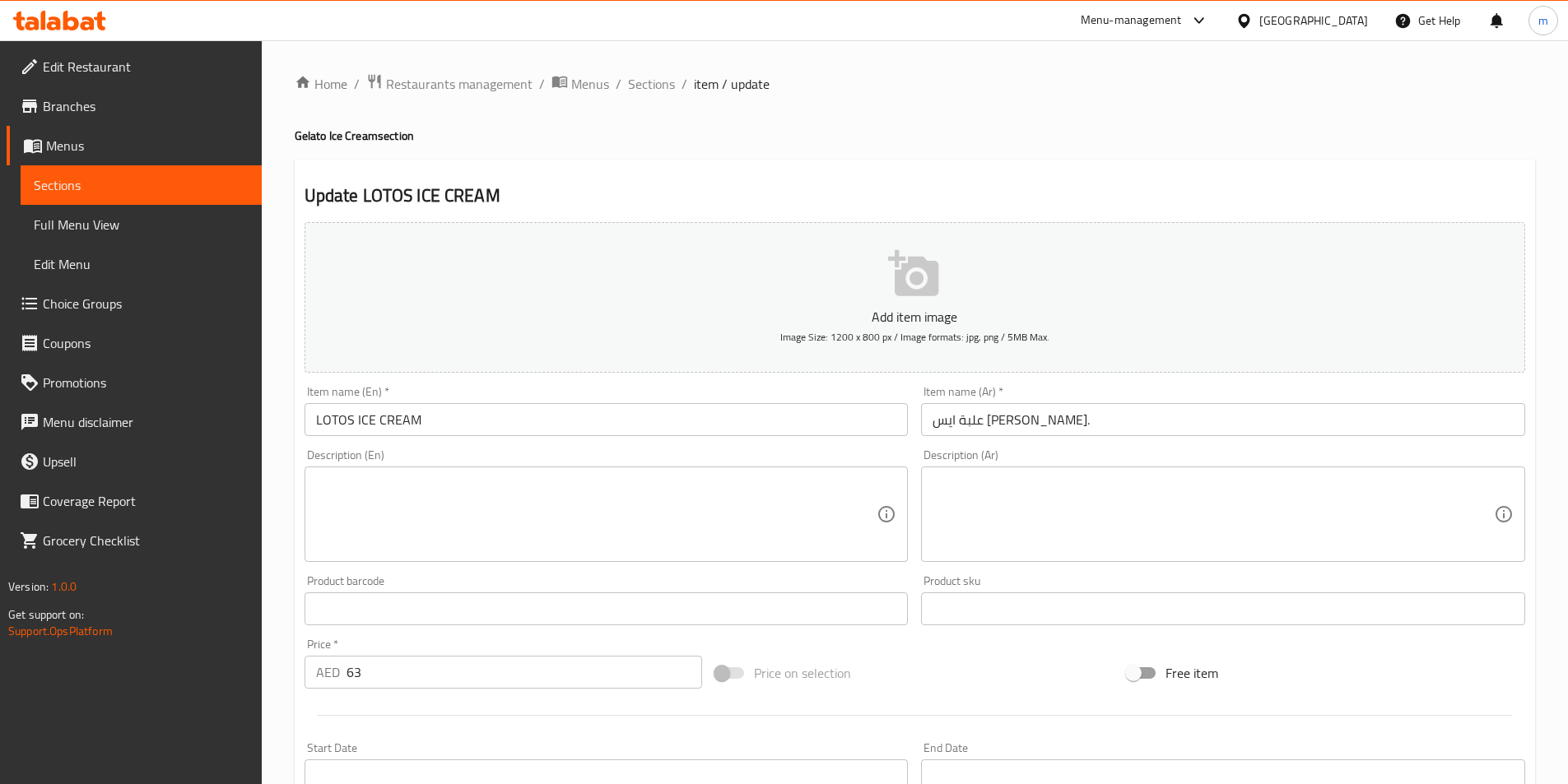
click at [314, 427] on input "LOTOS ICE CREAM" at bounding box center [606, 419] width 604 height 33
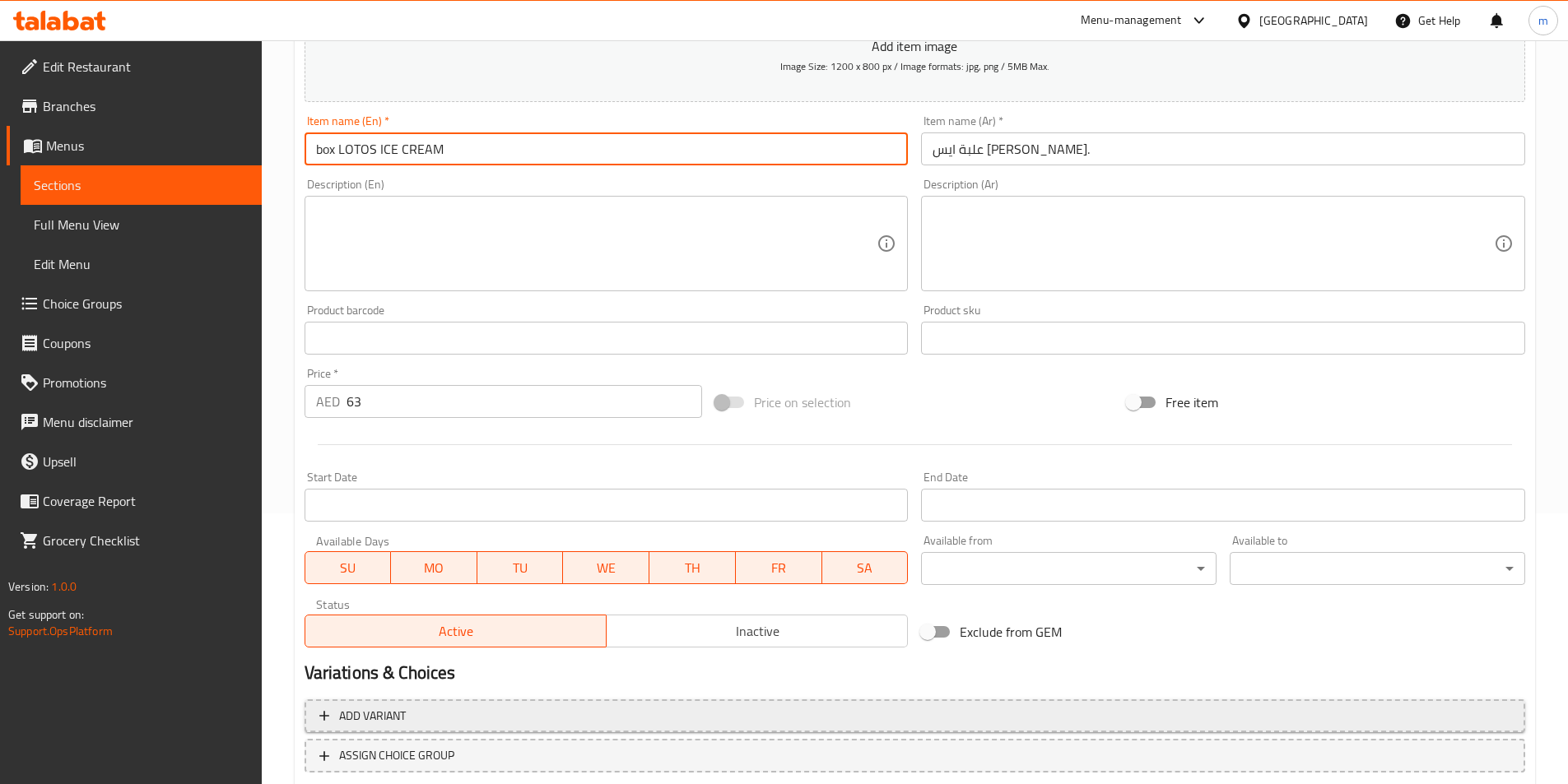
scroll to position [379, 0]
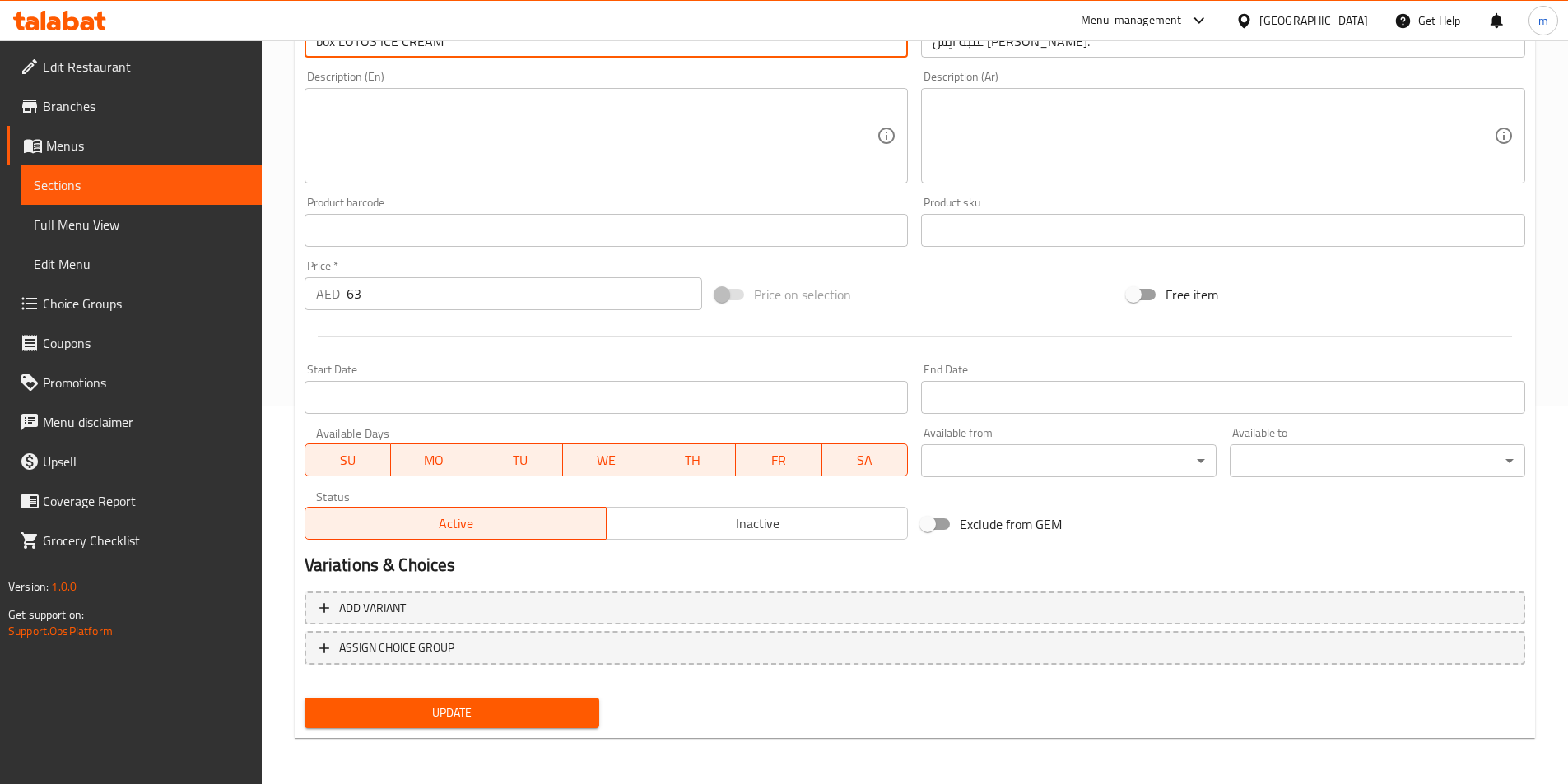
type input "box LOTOS ICE CREAM"
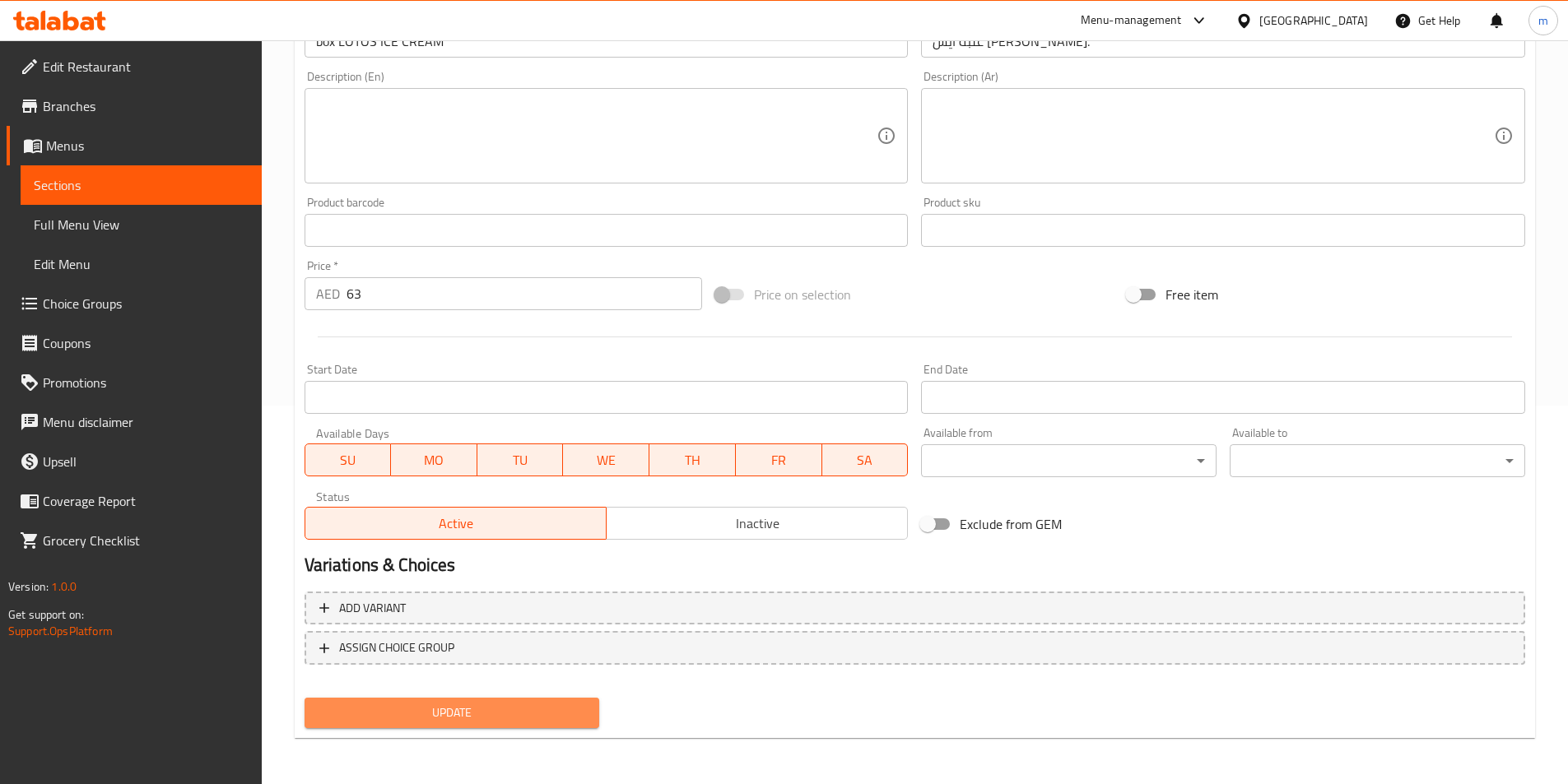
click at [506, 713] on span "Update" at bounding box center [451, 713] width 269 height 21
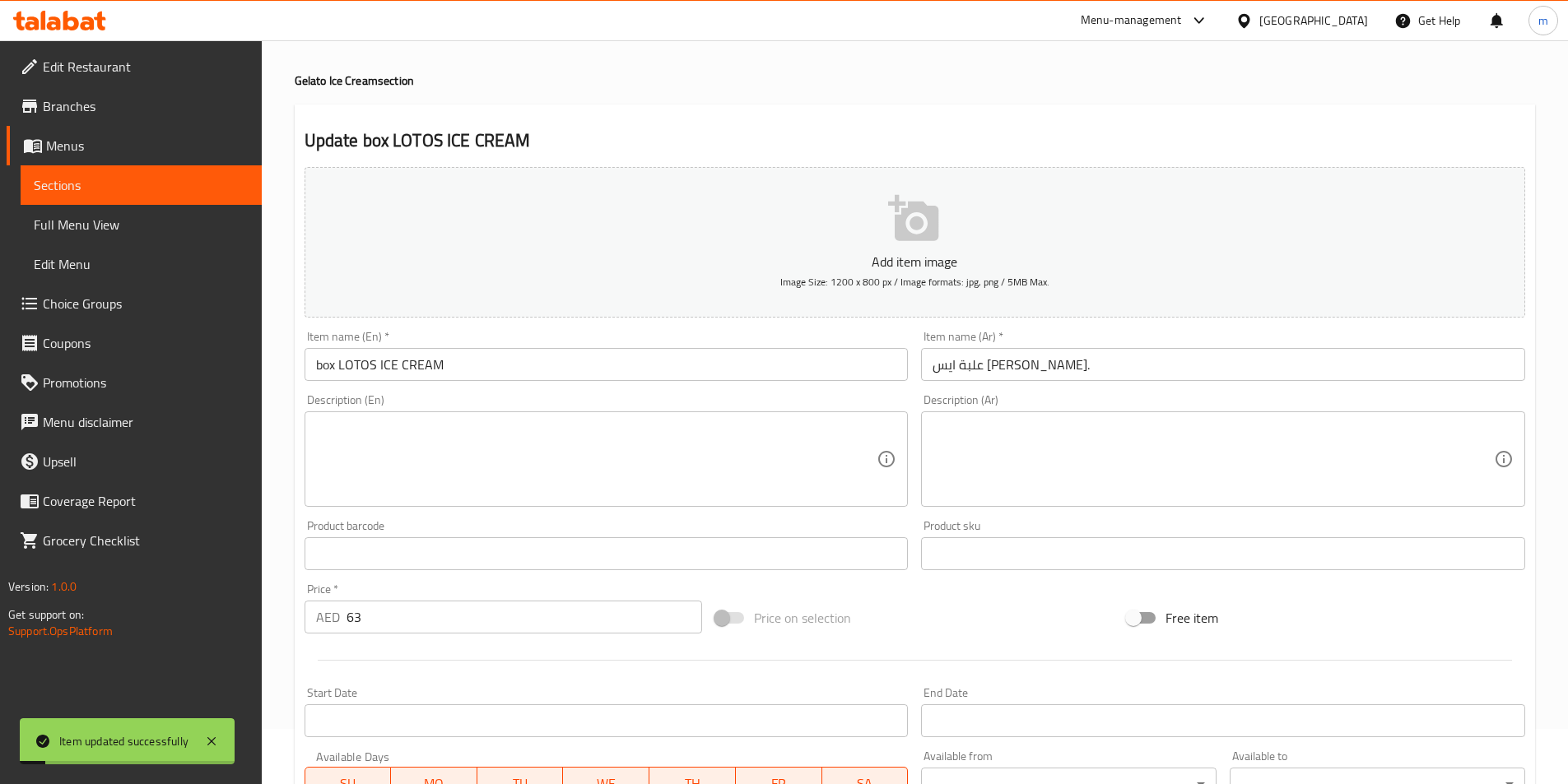
scroll to position [0, 0]
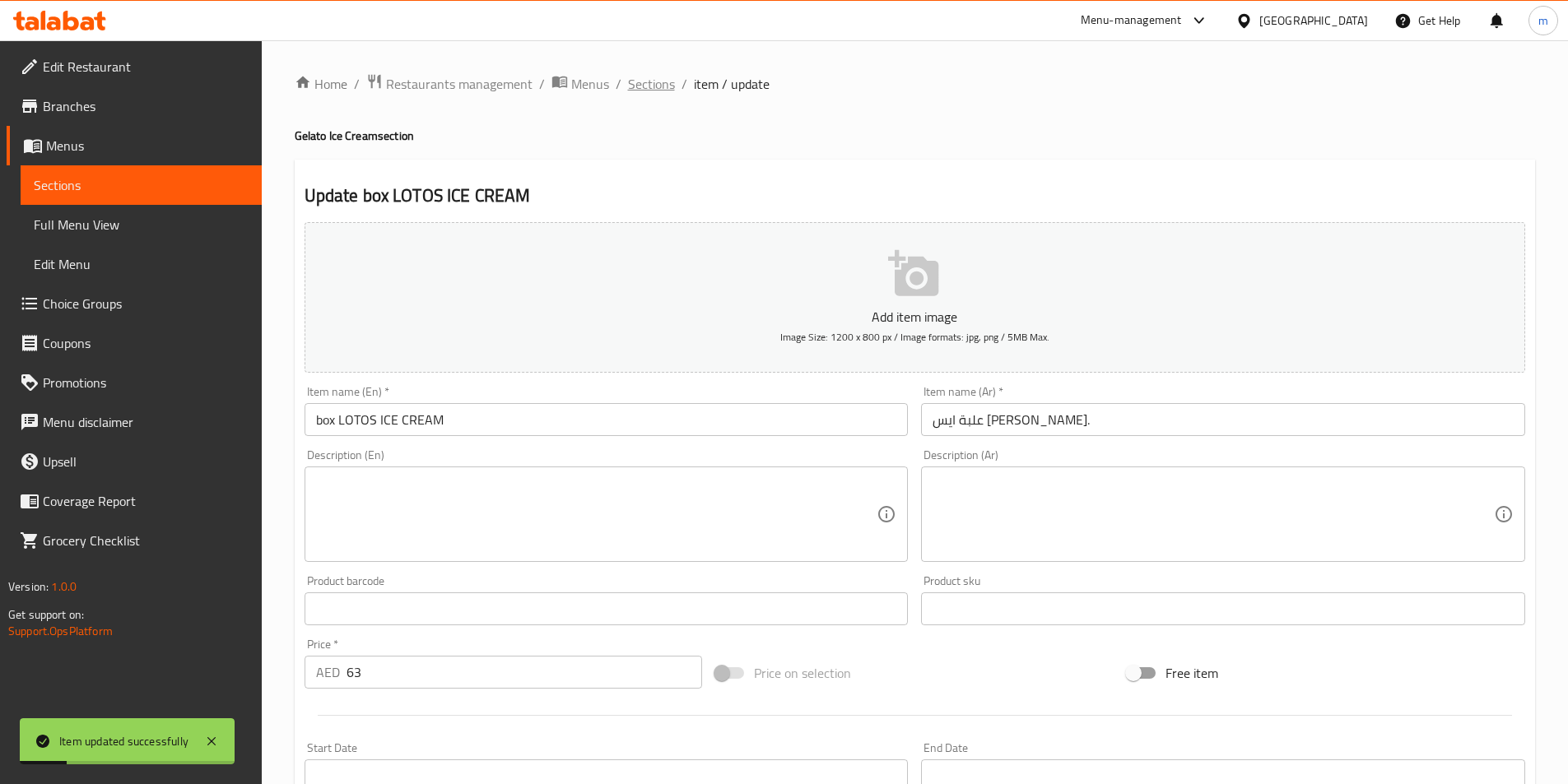
click at [642, 82] on span "Sections" at bounding box center [651, 84] width 47 height 20
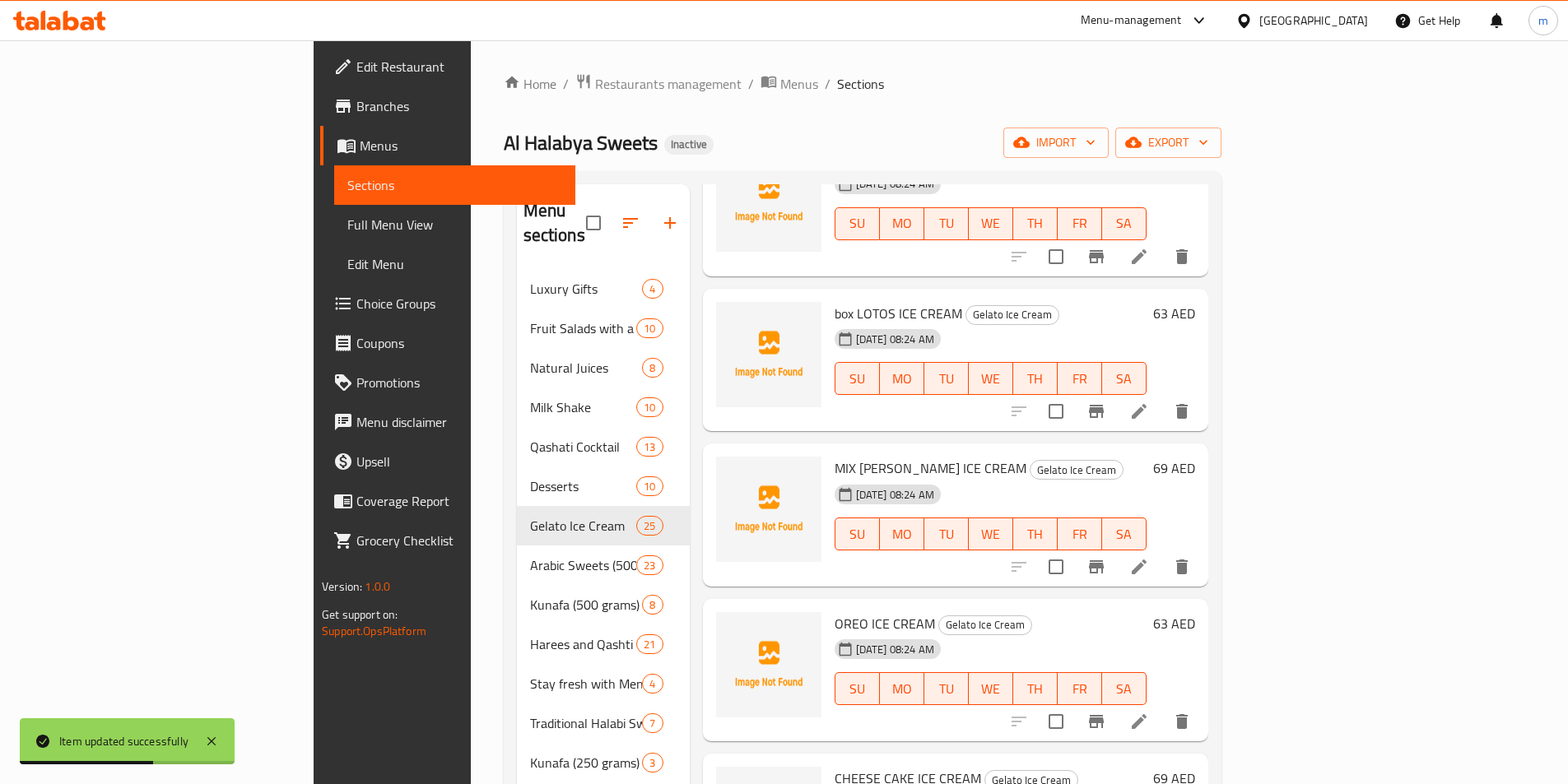
scroll to position [1234, 0]
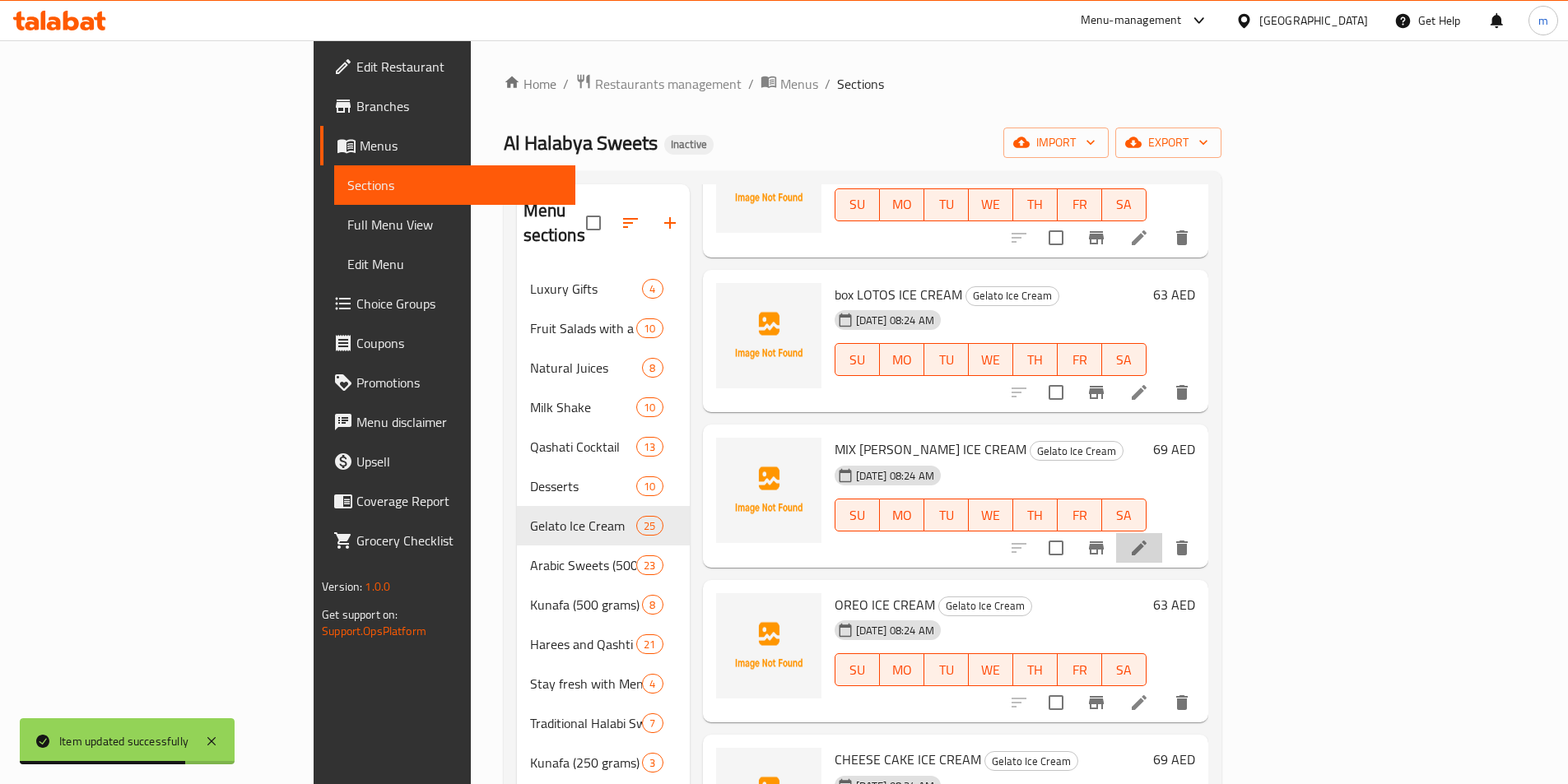
click at [1162, 533] on li at bounding box center [1140, 548] width 46 height 30
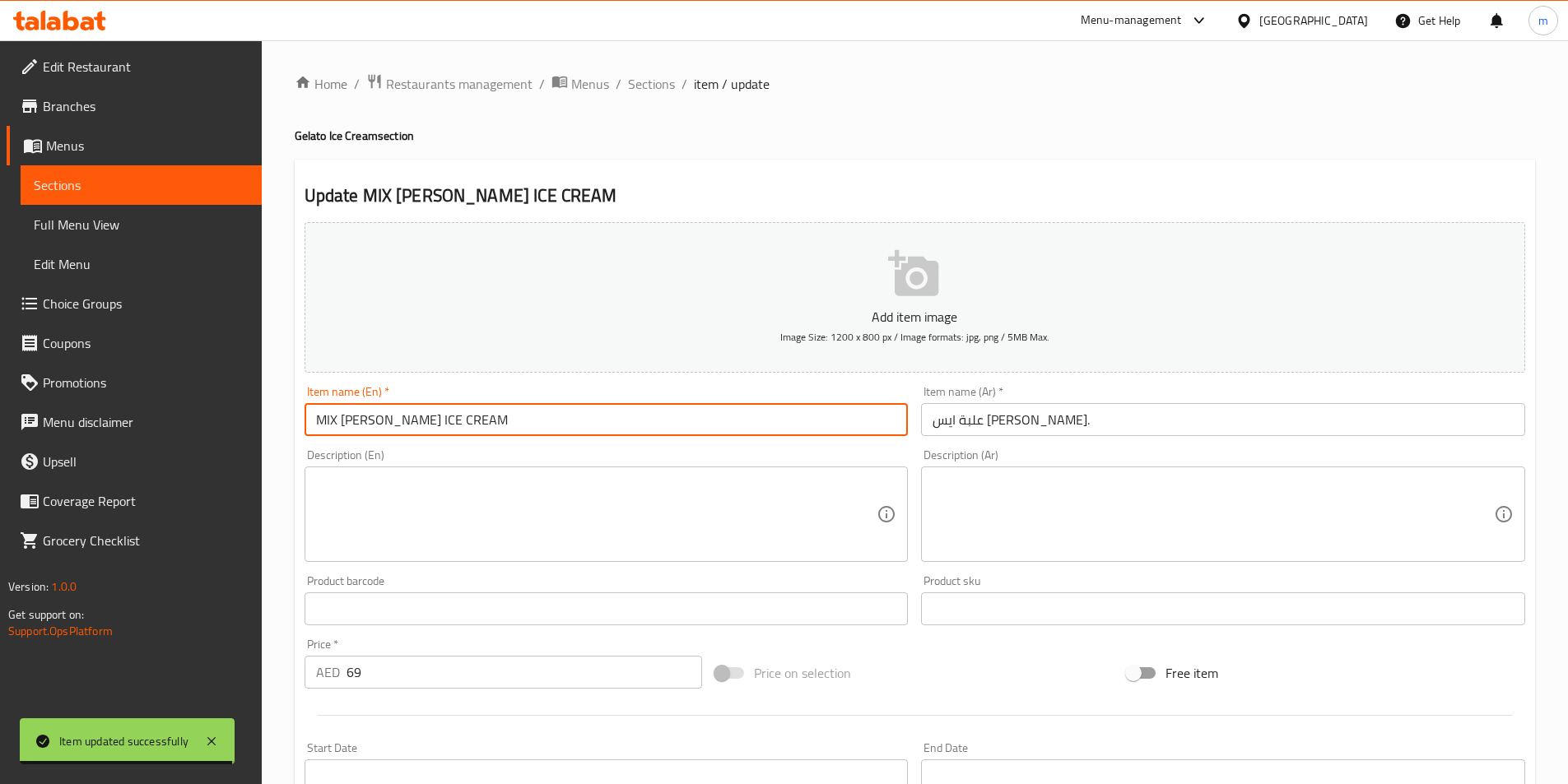
click at [316, 415] on input "MIX [PERSON_NAME] ICE CREAM" at bounding box center [606, 419] width 604 height 33
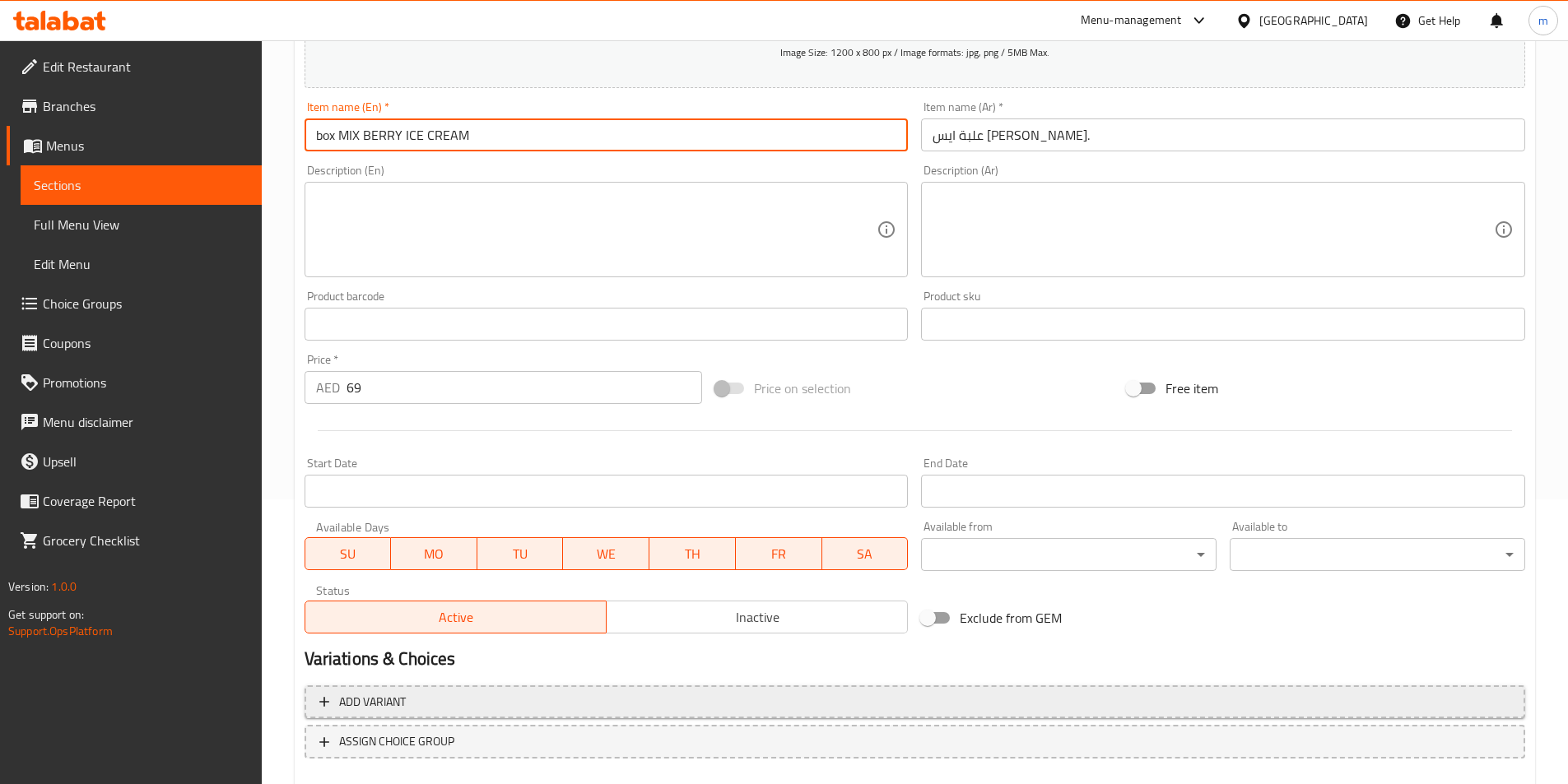
scroll to position [329, 0]
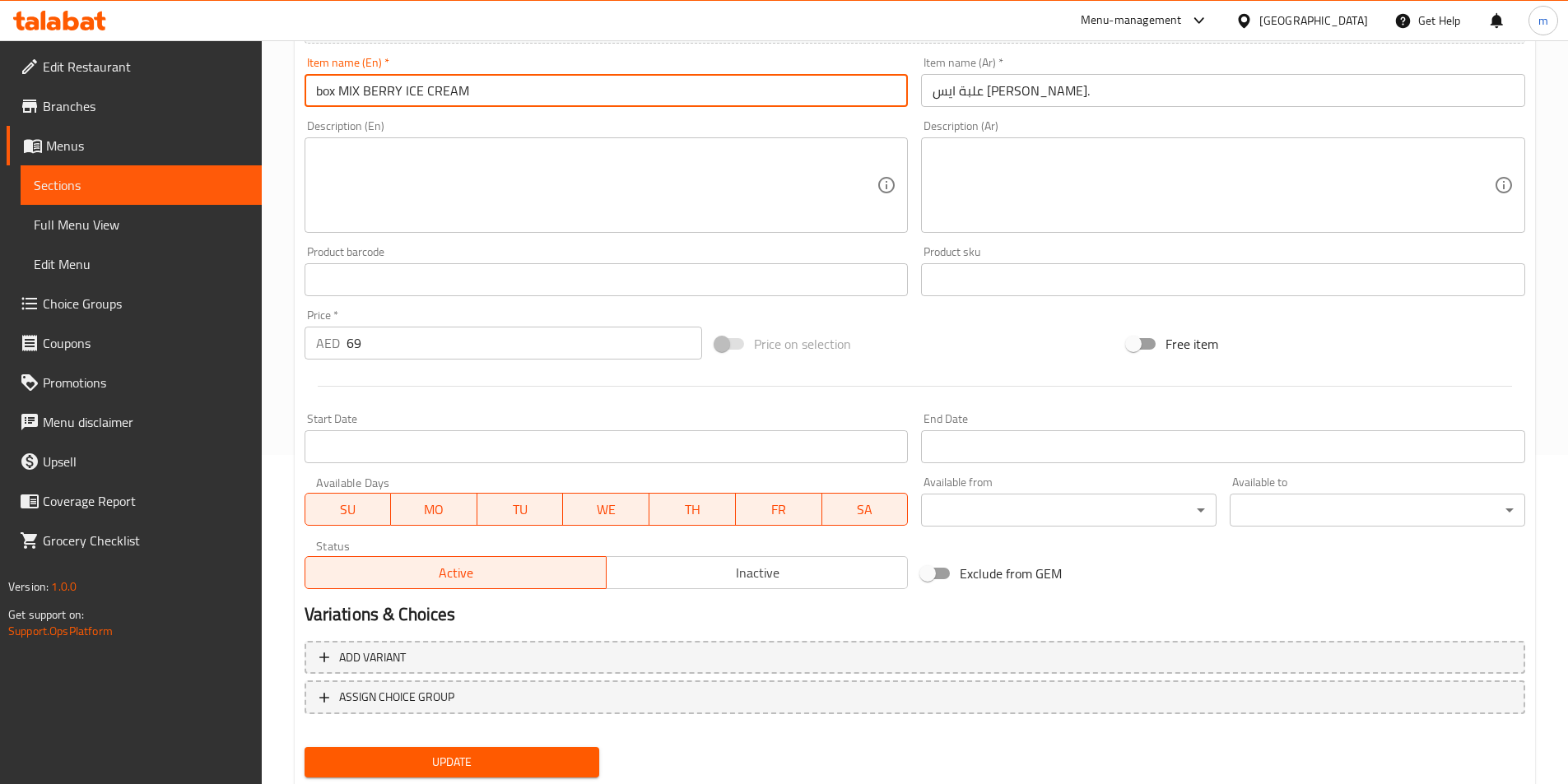
type input "box MIX BERRY ICE CREAM"
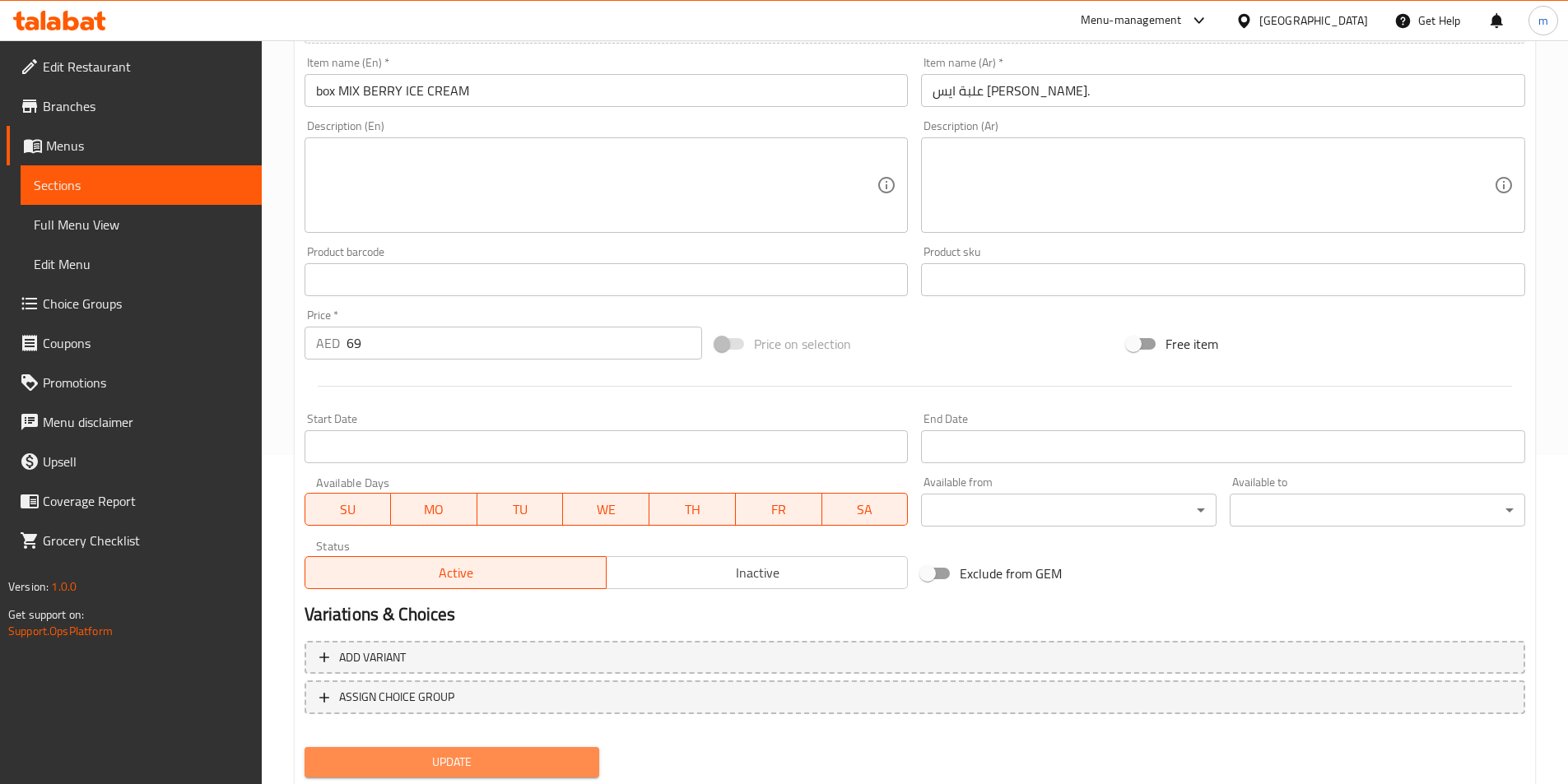
click at [487, 755] on span "Update" at bounding box center [451, 762] width 269 height 21
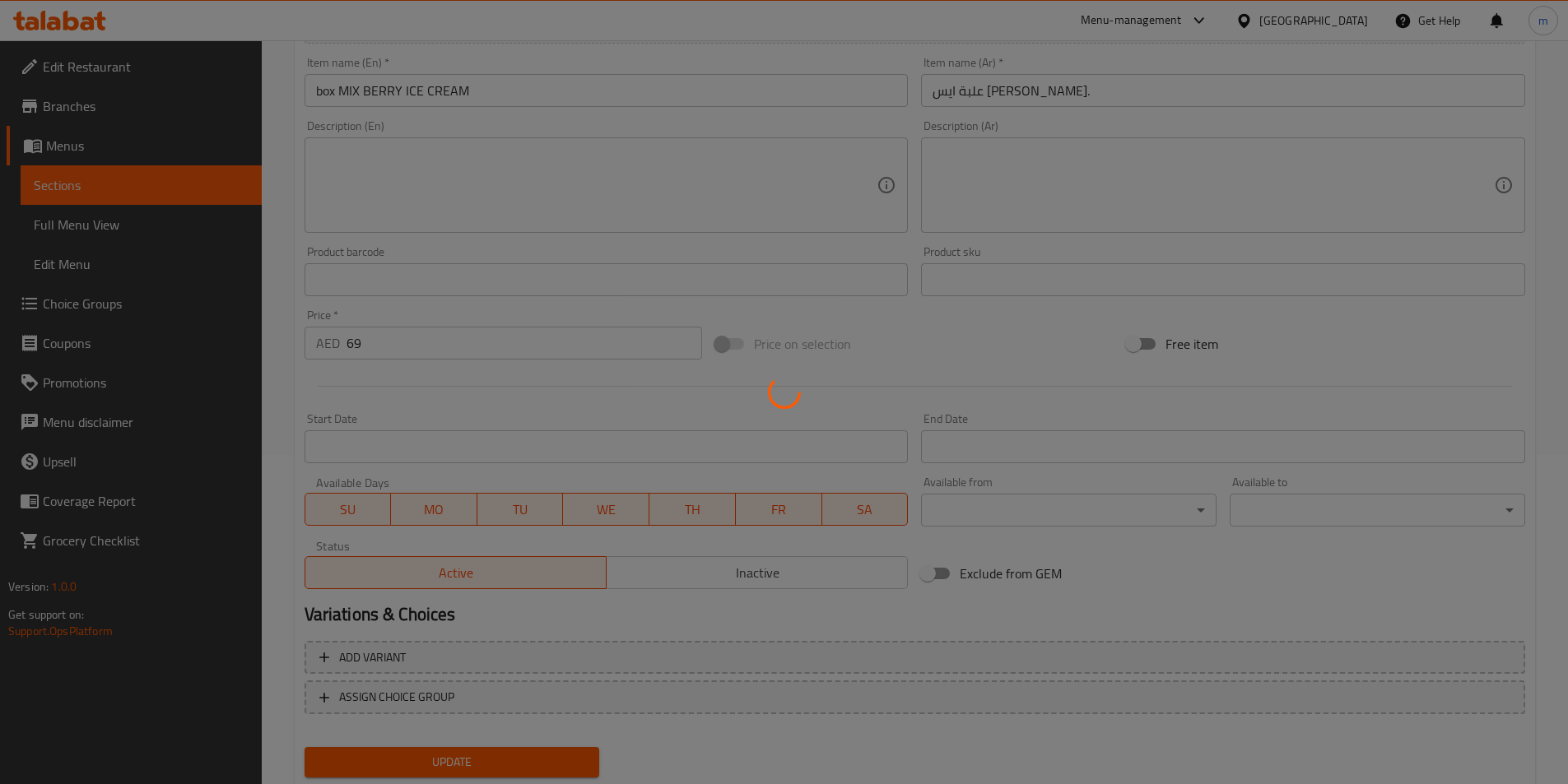
scroll to position [0, 0]
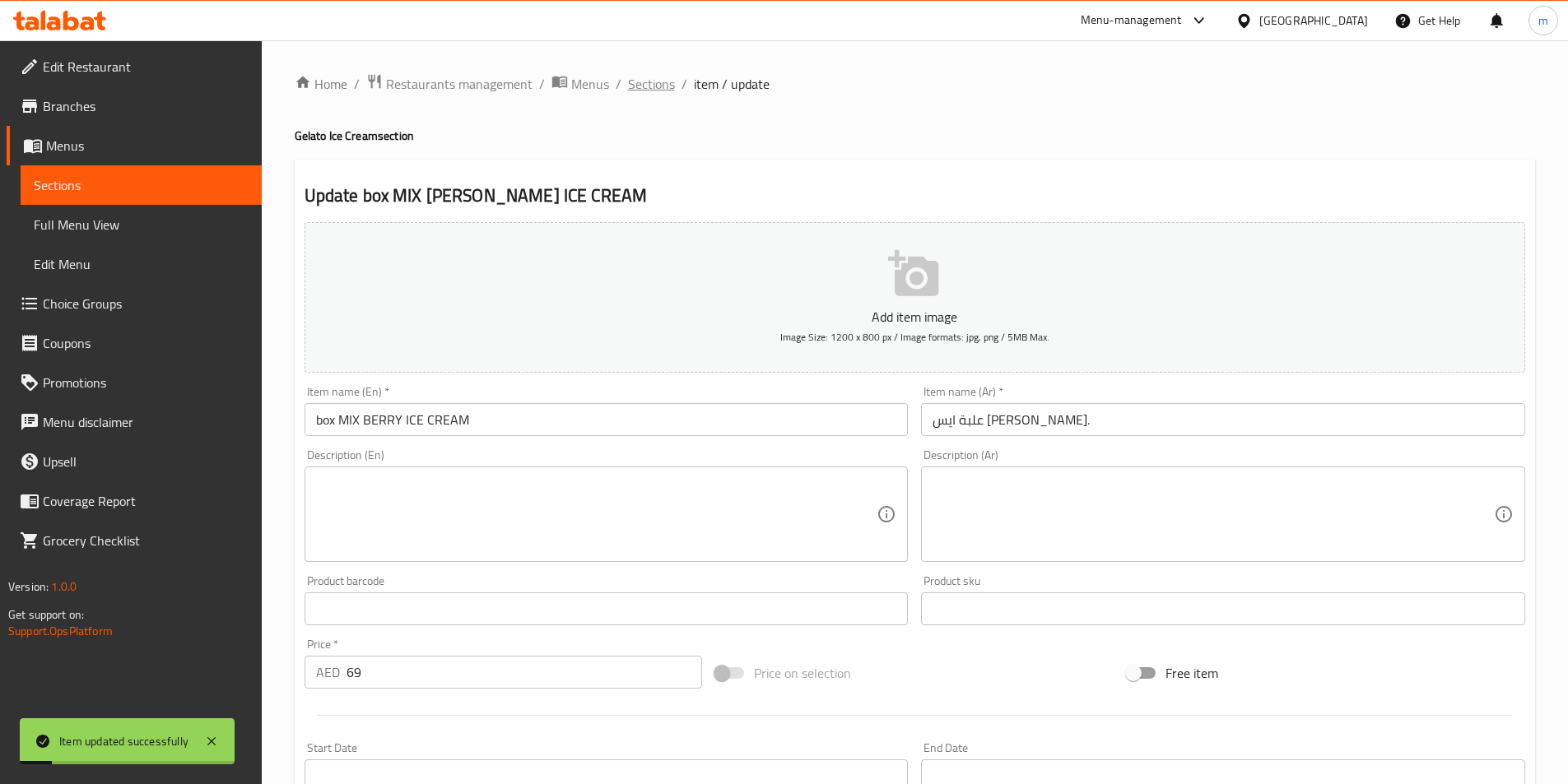
click at [655, 84] on span "Sections" at bounding box center [651, 84] width 47 height 20
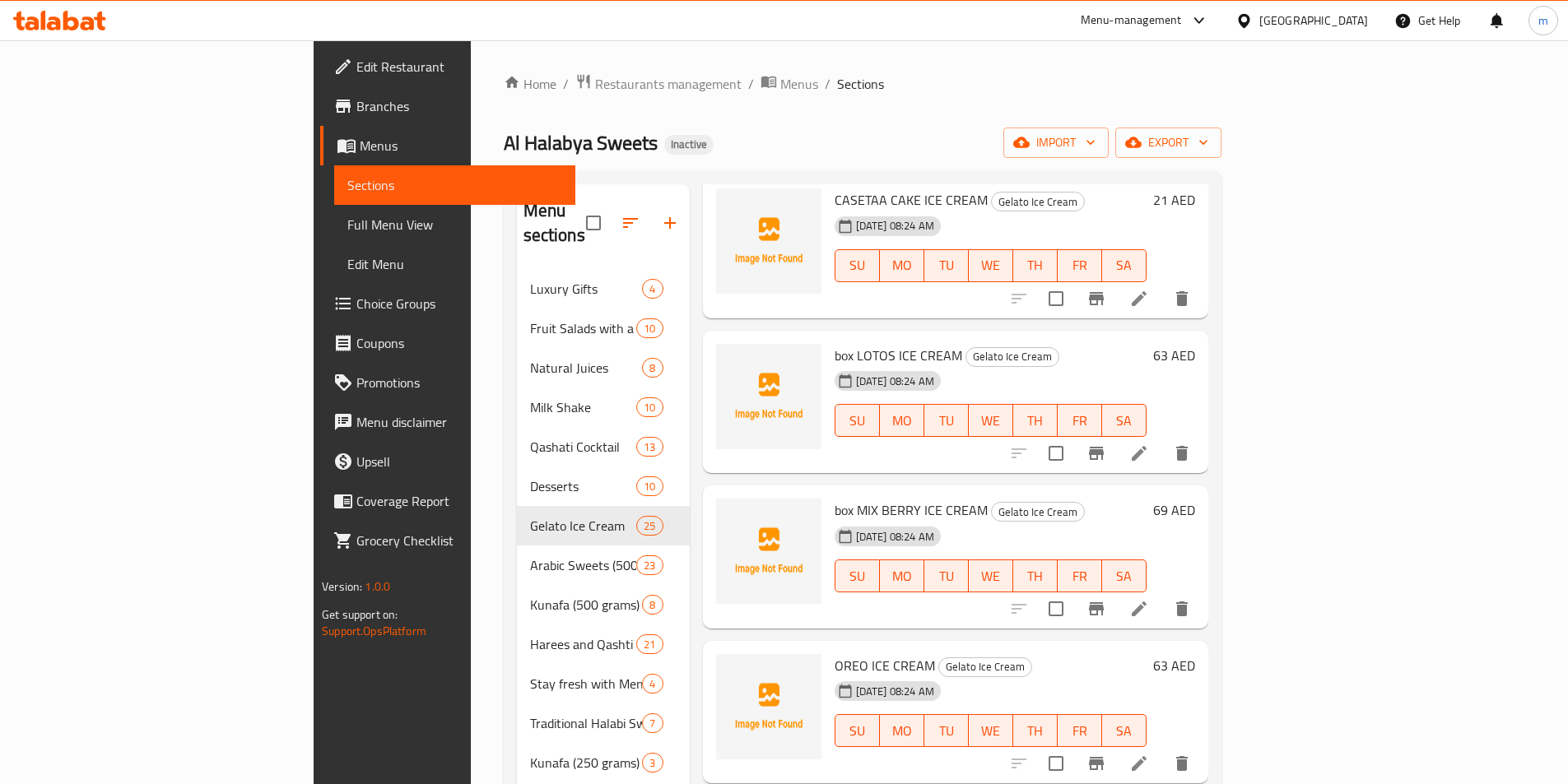
scroll to position [1234, 0]
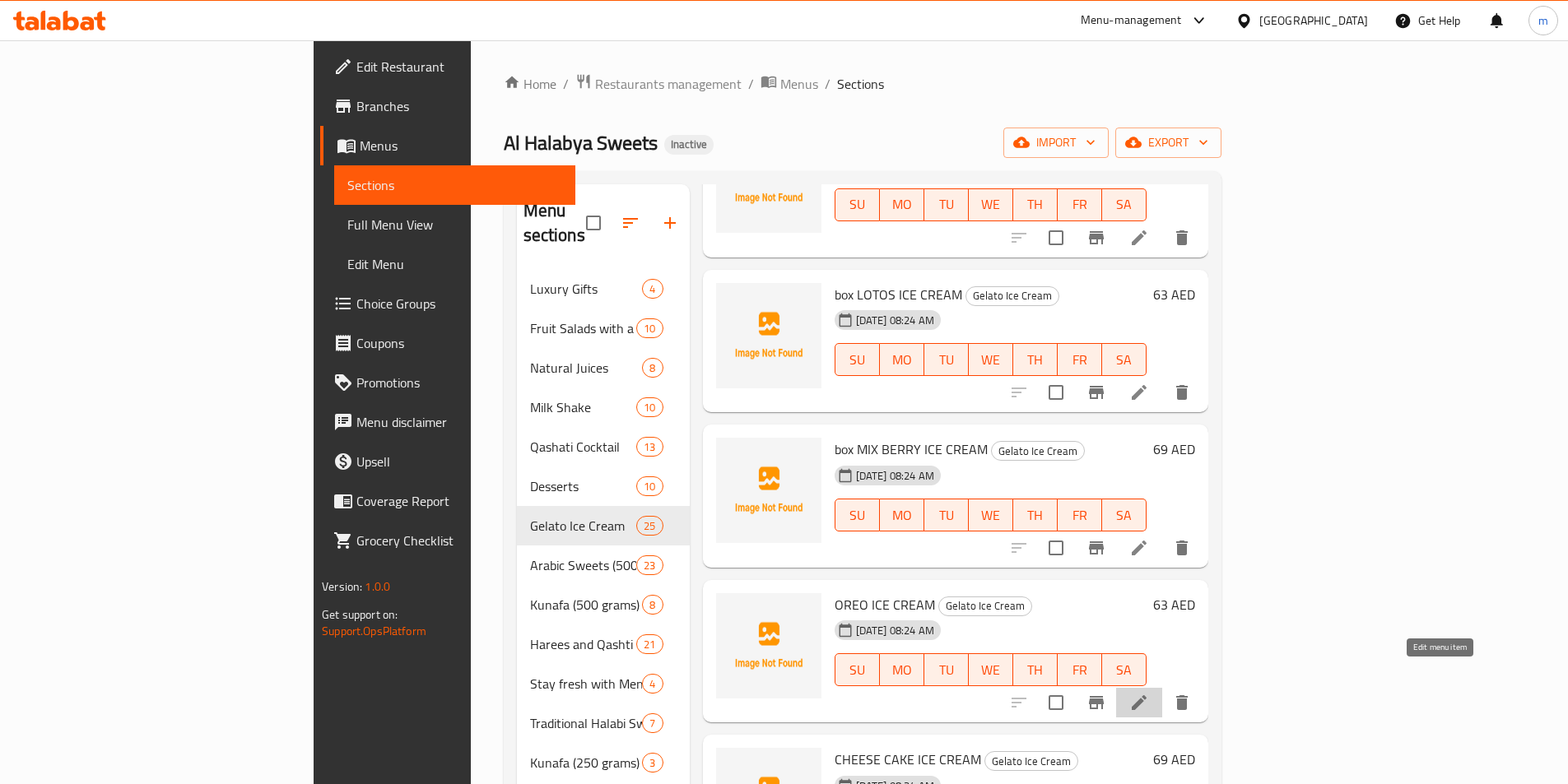
click at [1149, 693] on icon at bounding box center [1140, 703] width 20 height 20
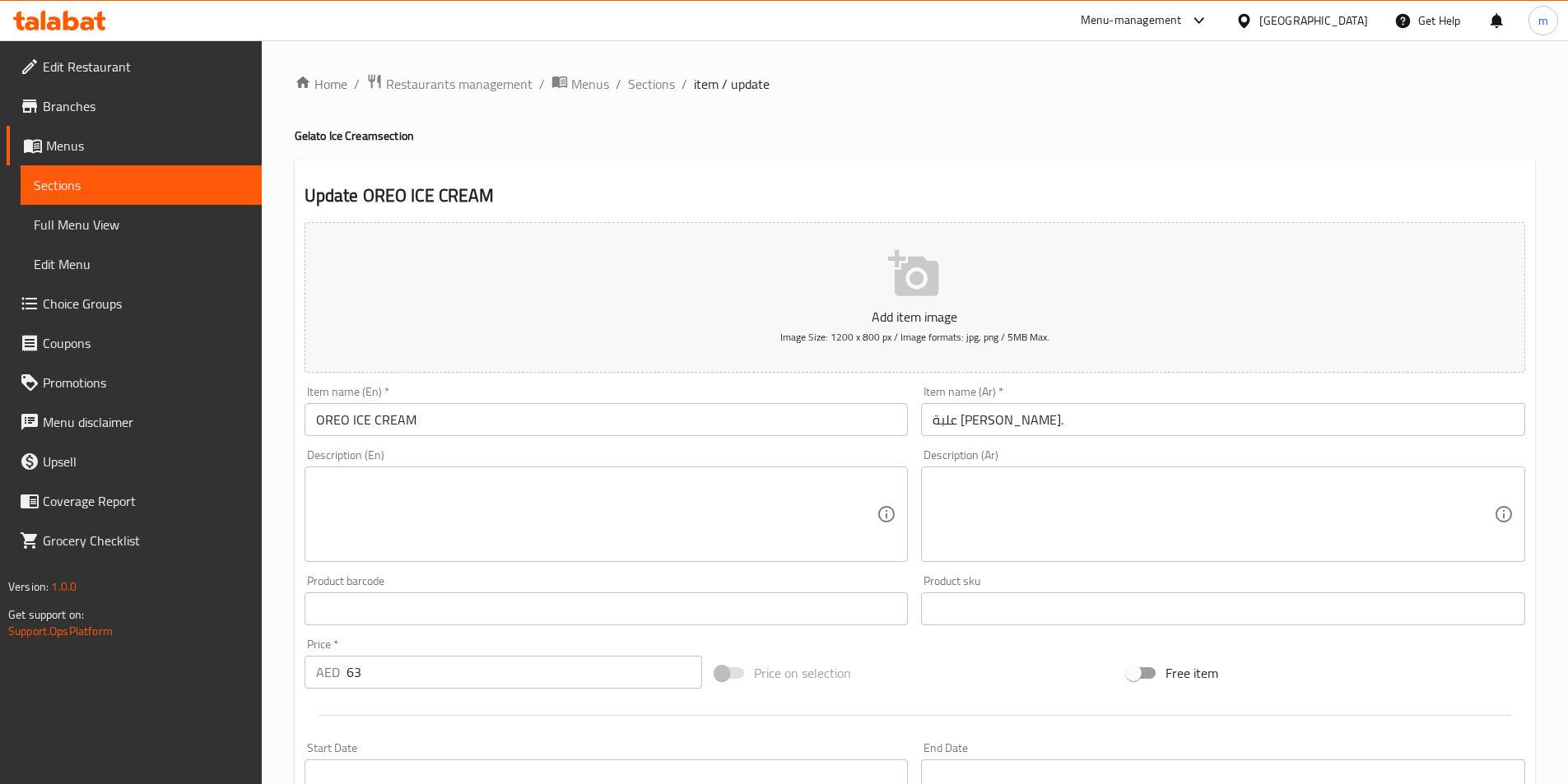
click at [312, 416] on input "OREO ICE CREAM" at bounding box center [606, 419] width 604 height 33
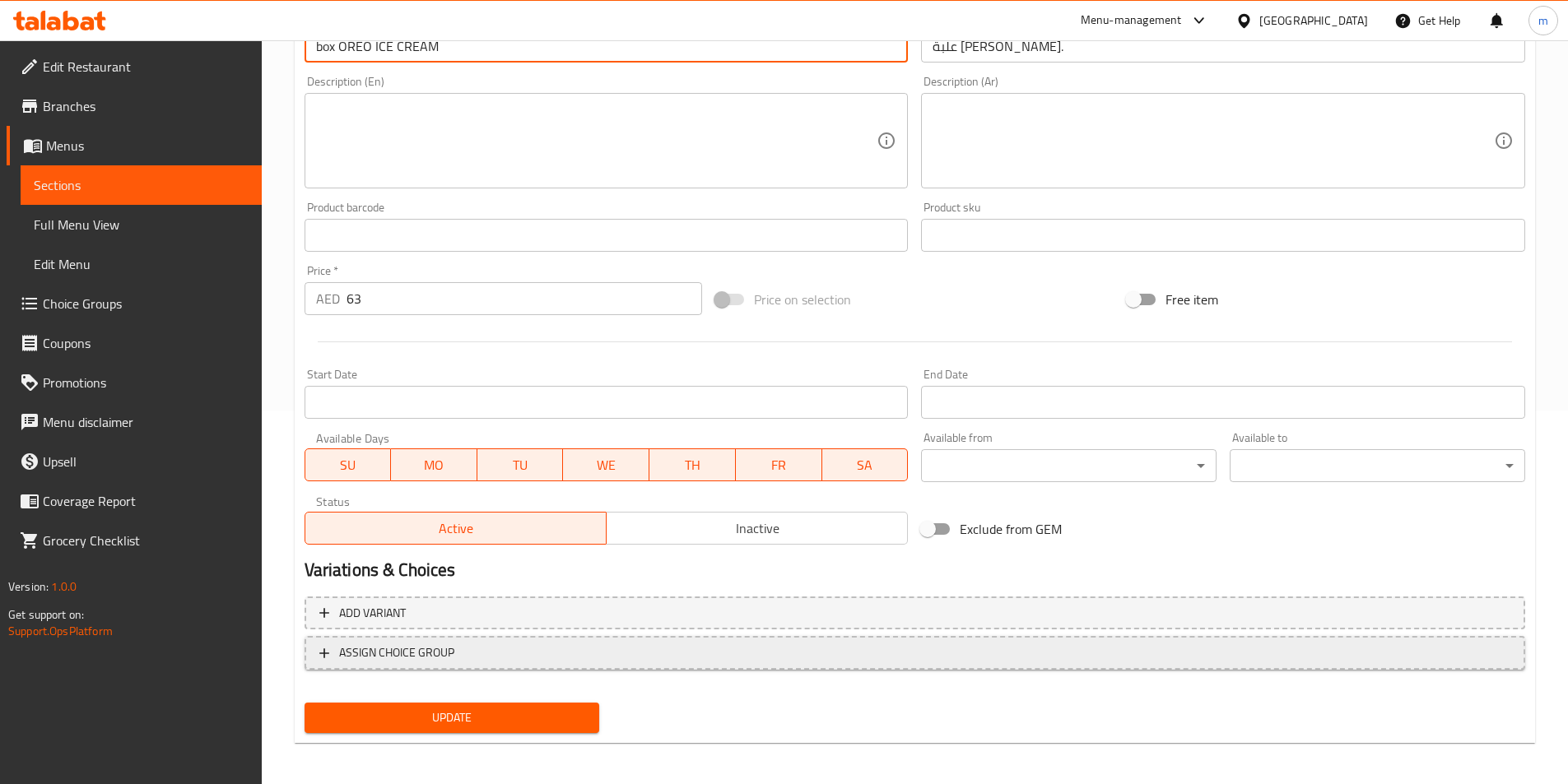
scroll to position [379, 0]
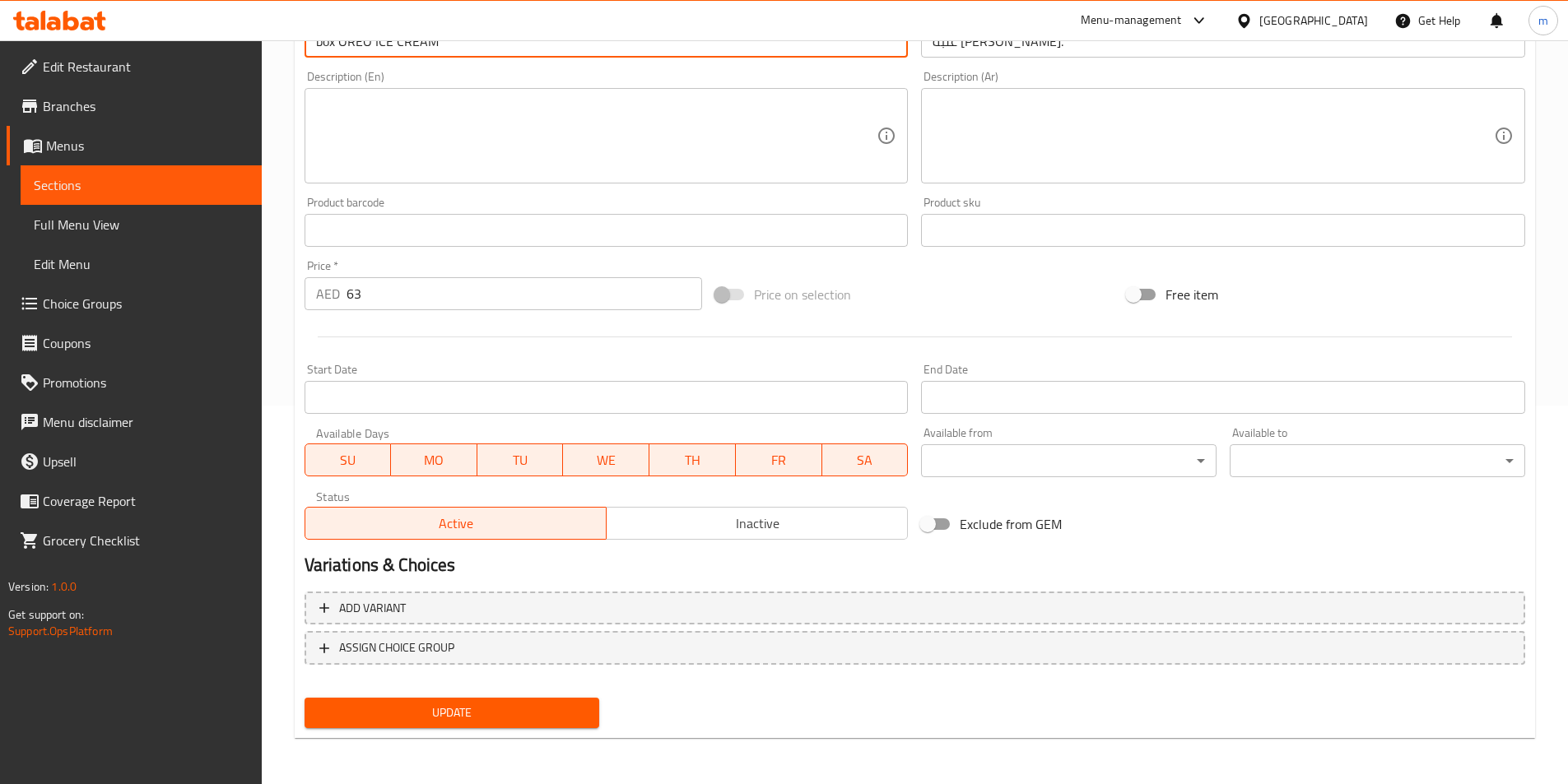
type input "box OREO ICE CREAM"
click at [485, 704] on span "Update" at bounding box center [451, 713] width 269 height 21
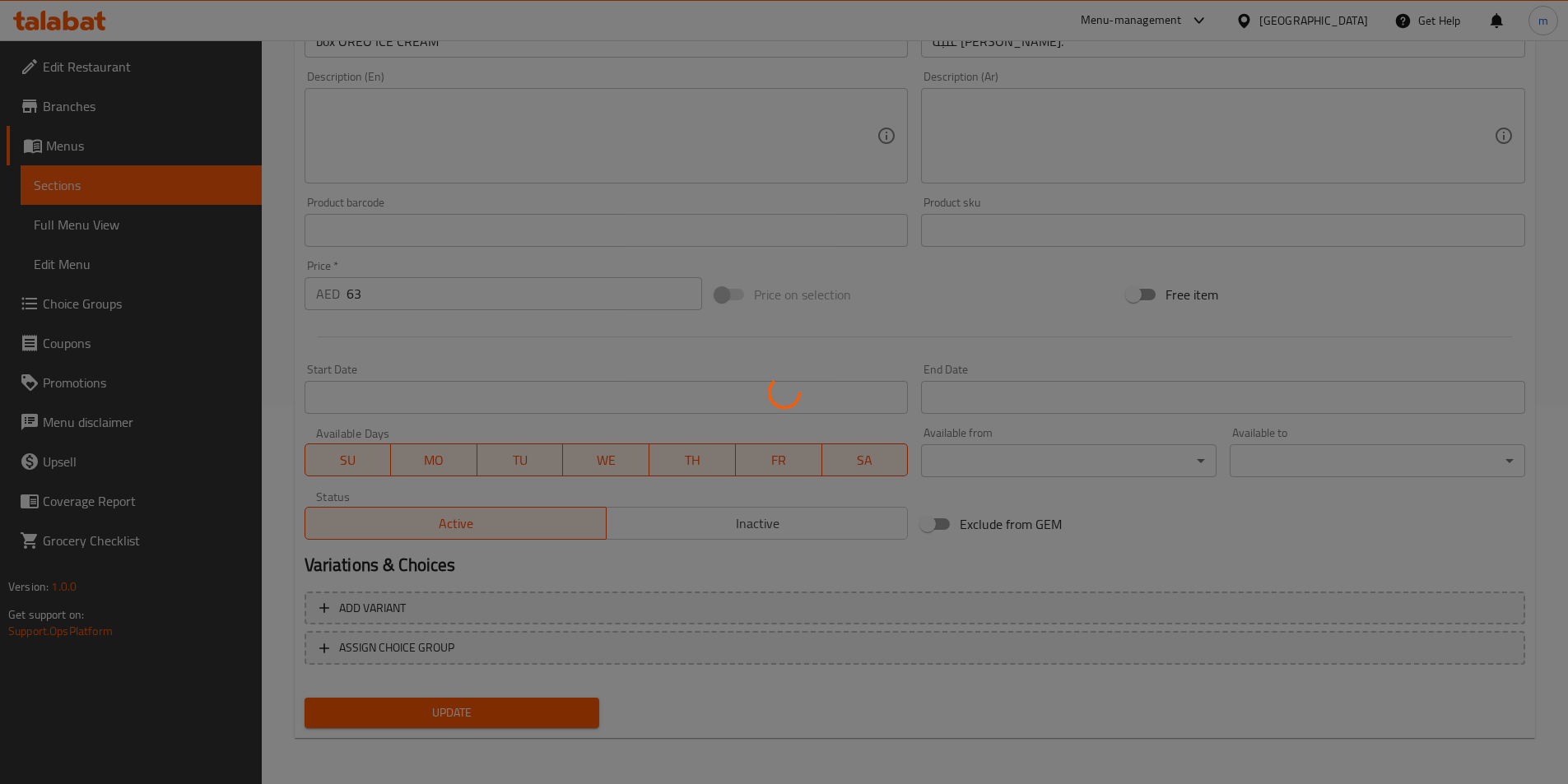
scroll to position [0, 0]
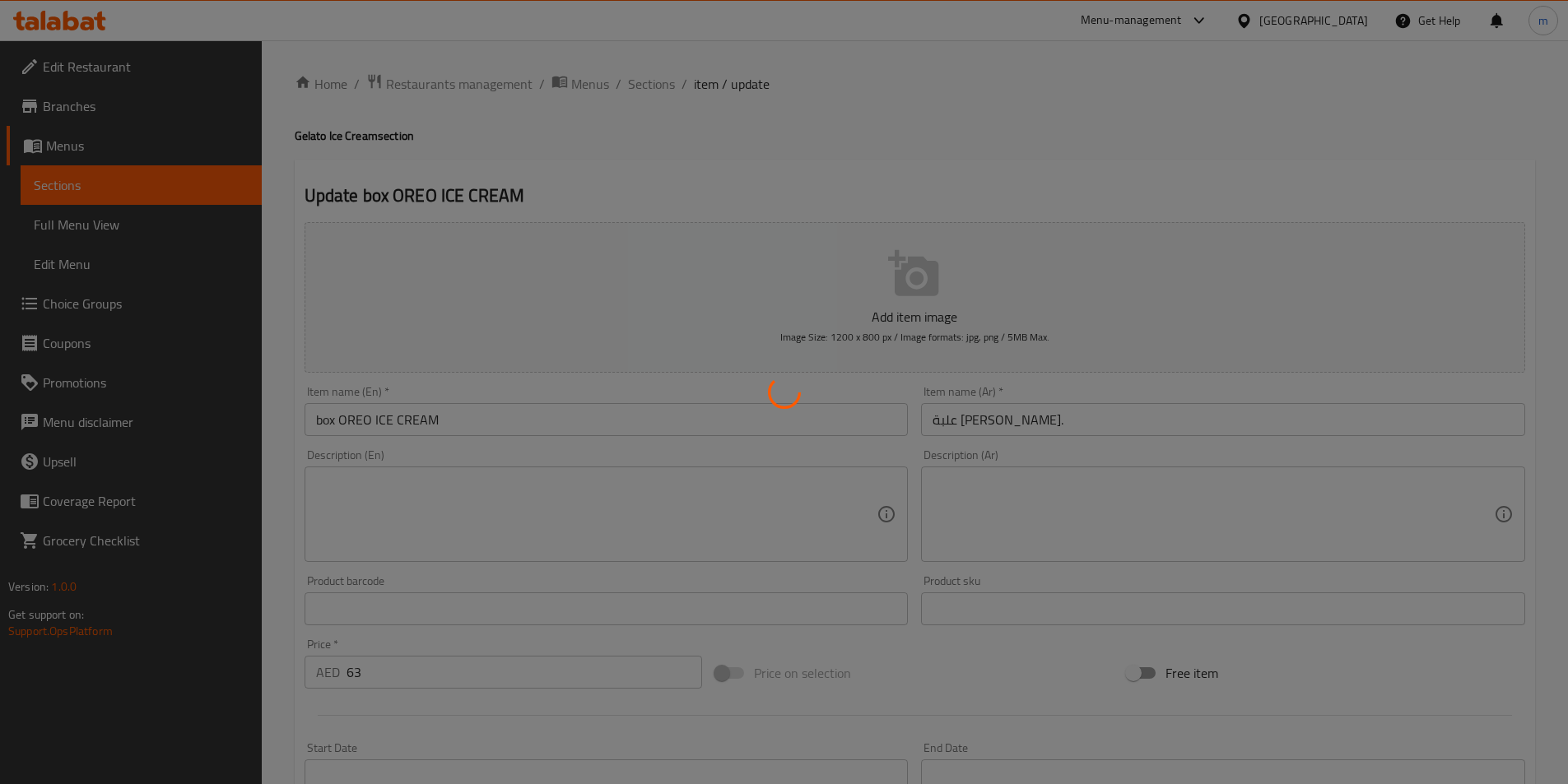
click at [648, 80] on div at bounding box center [784, 392] width 1568 height 784
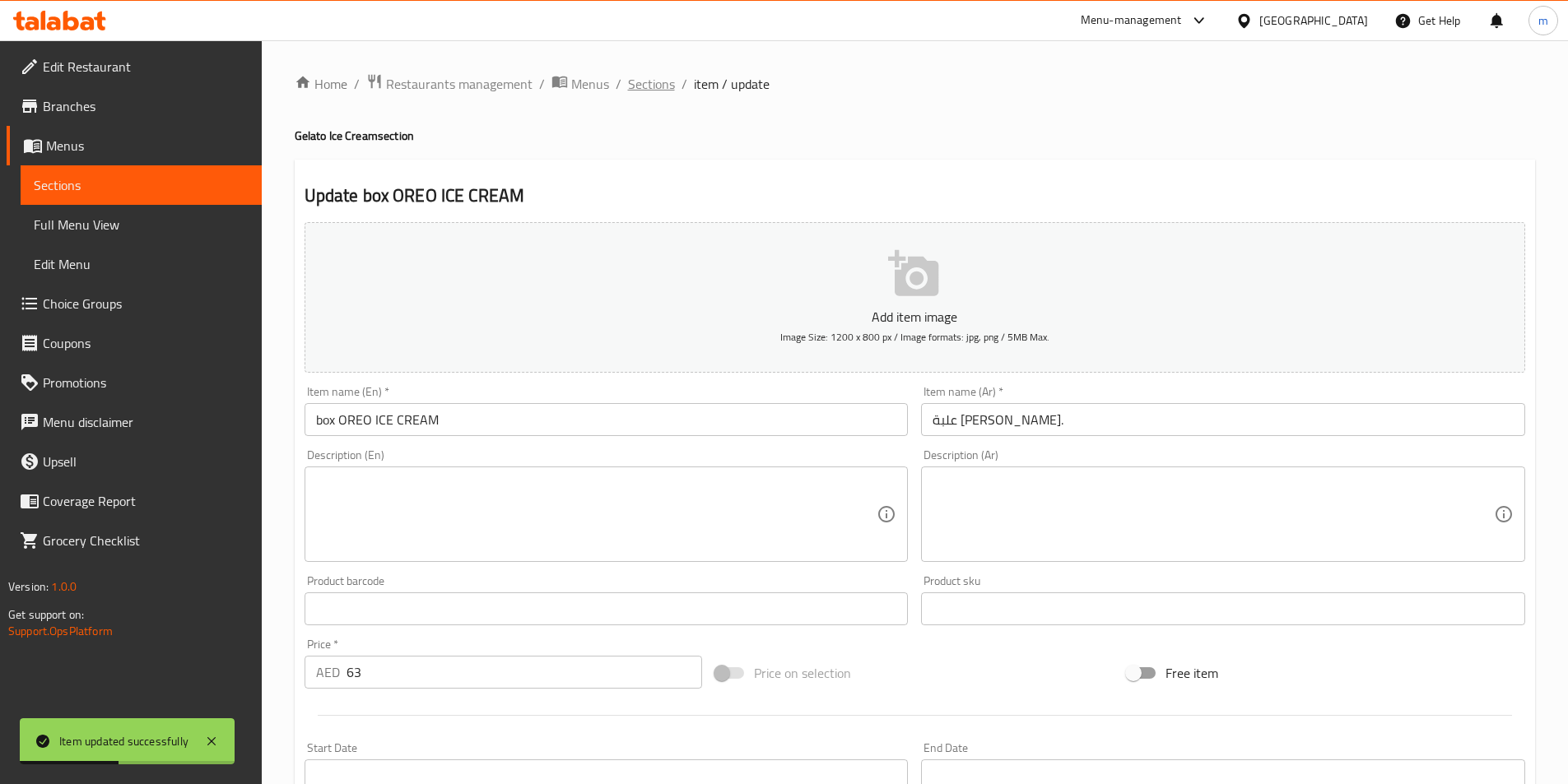
click at [662, 93] on span "Sections" at bounding box center [651, 84] width 47 height 20
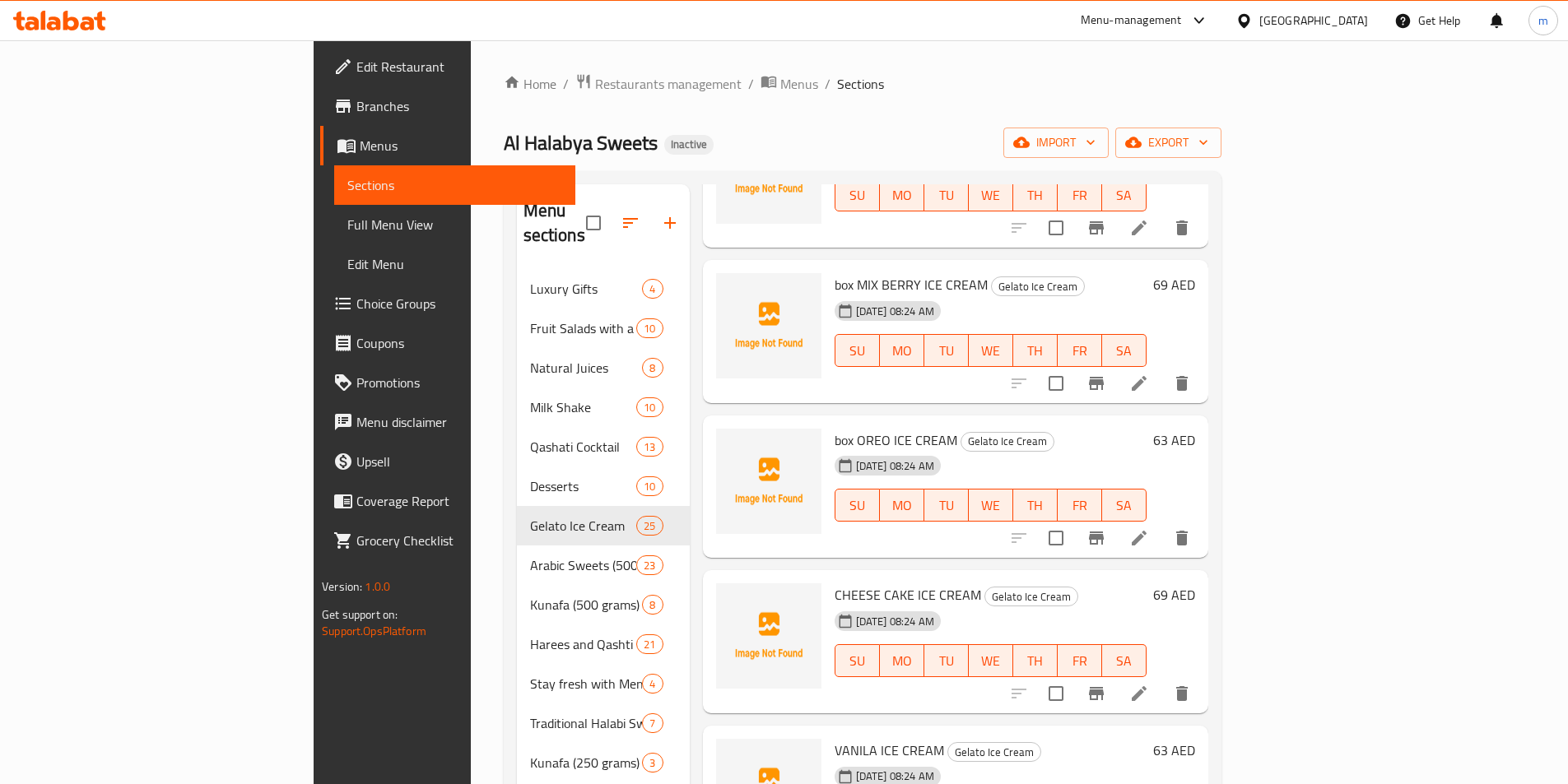
scroll to position [1481, 0]
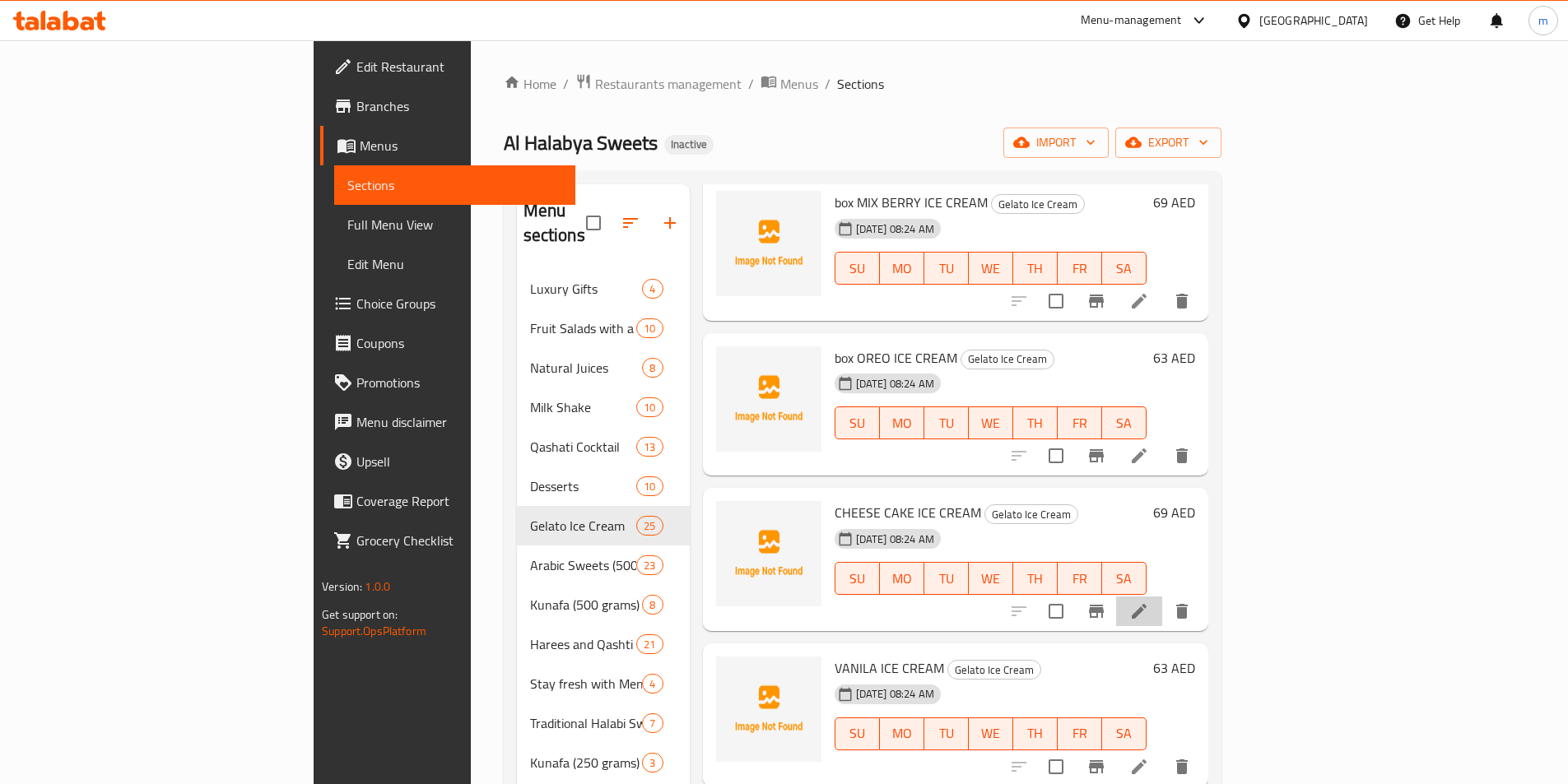
click at [1162, 597] on li at bounding box center [1140, 612] width 46 height 30
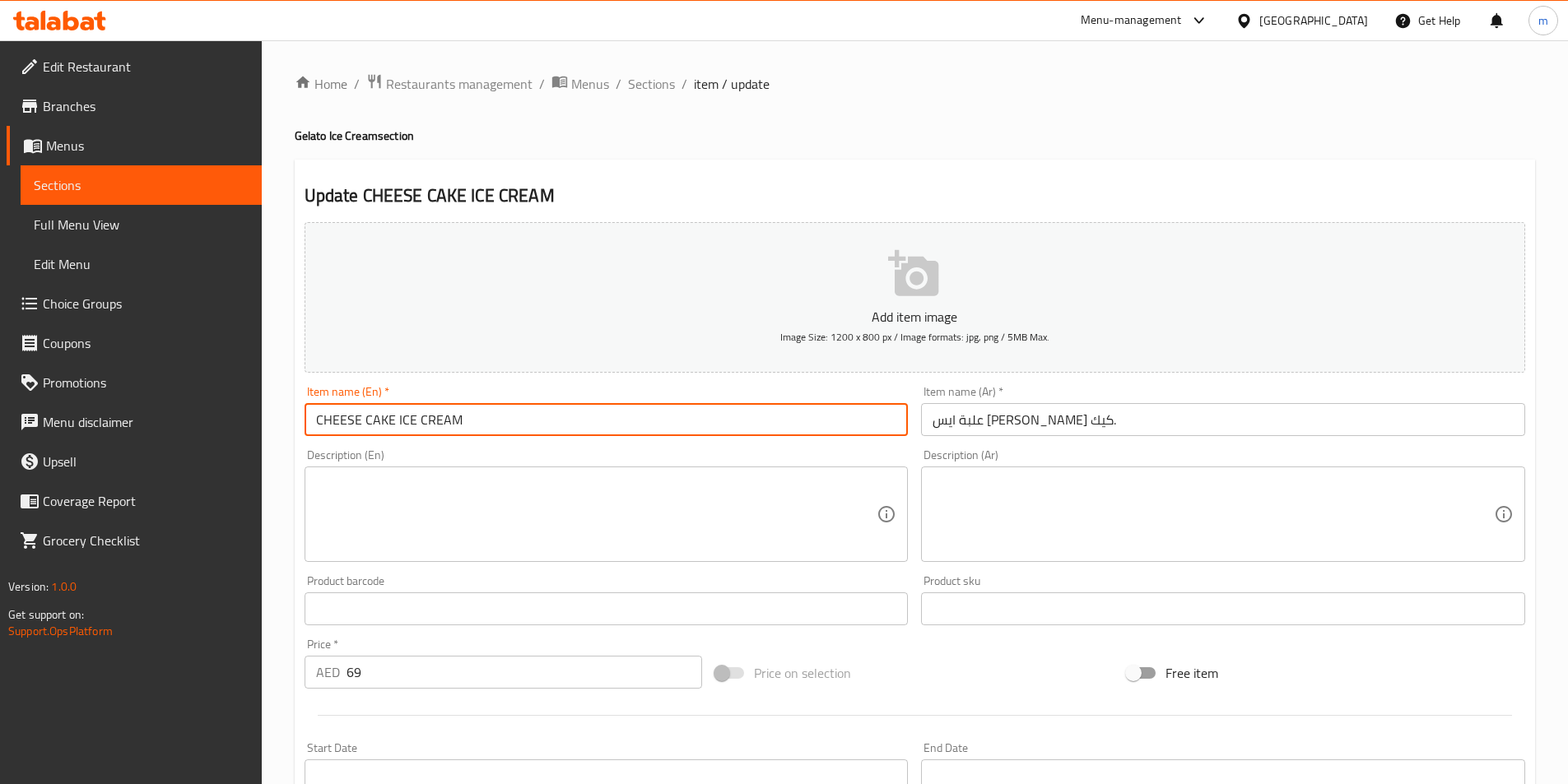
click at [318, 420] on input "CHEESE CAKE ICE CREAM" at bounding box center [606, 419] width 604 height 33
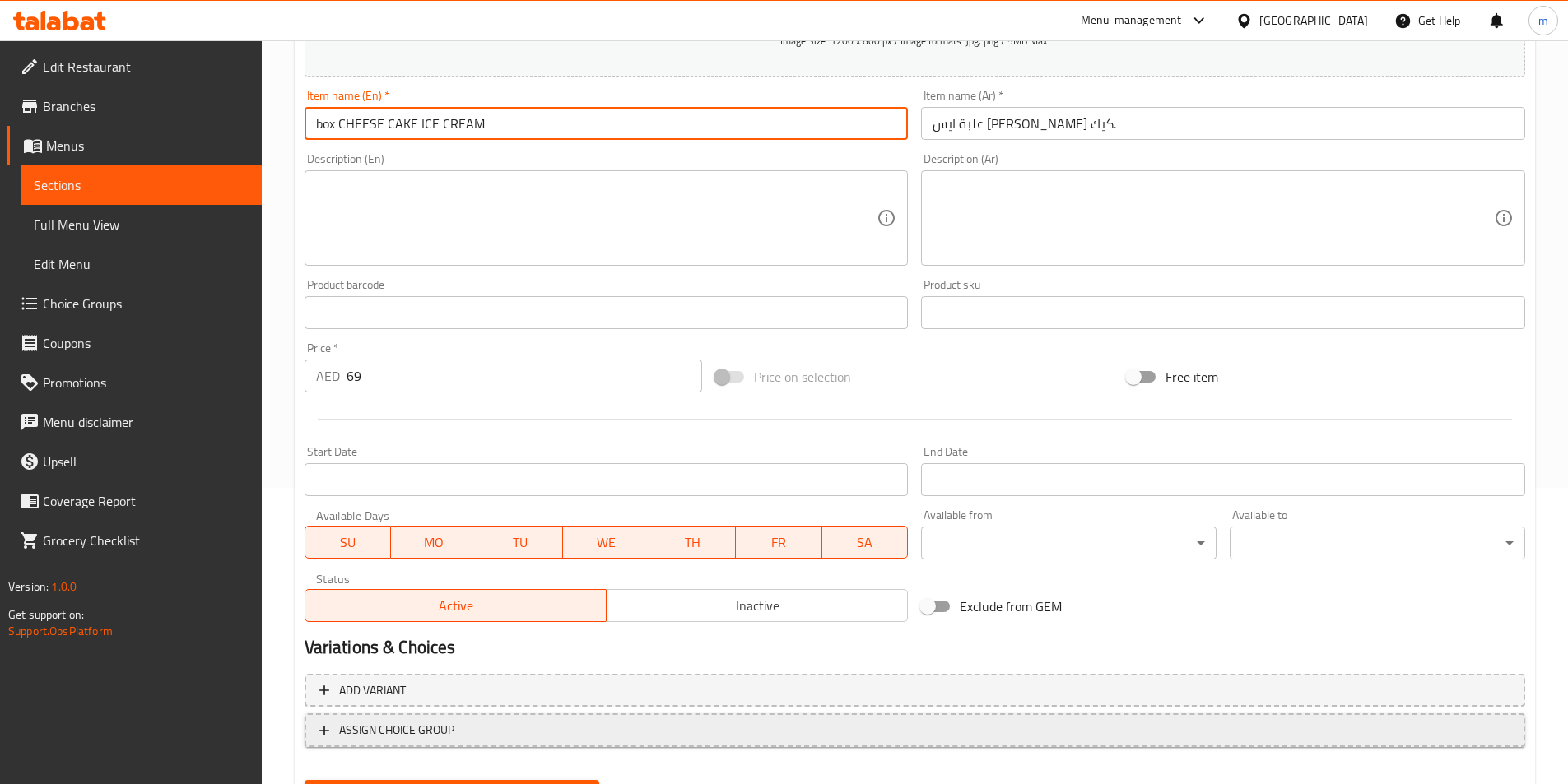
scroll to position [379, 0]
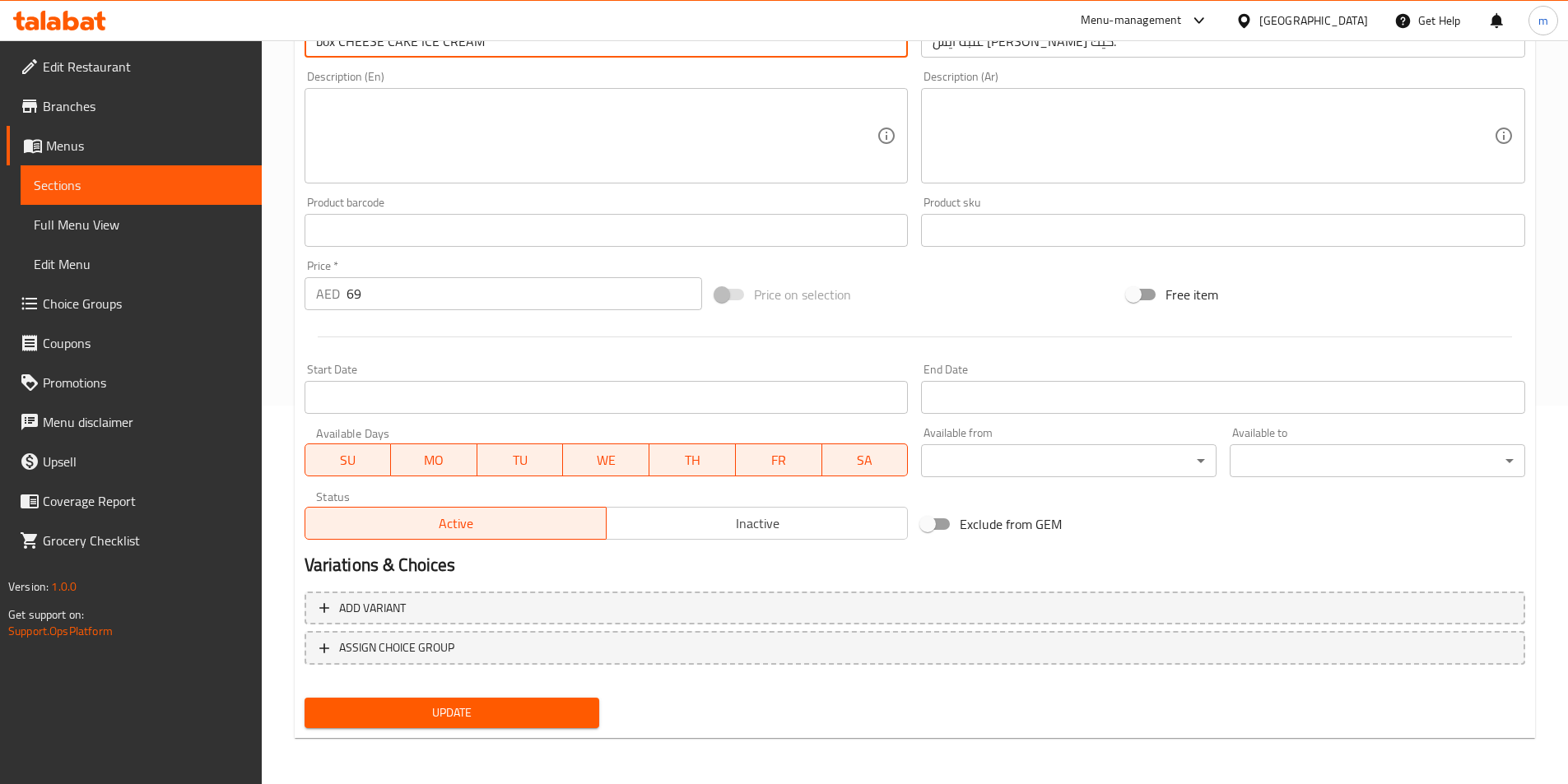
type input "box CHEESE CAKE ICE CREAM"
click at [544, 713] on span "Update" at bounding box center [451, 713] width 269 height 21
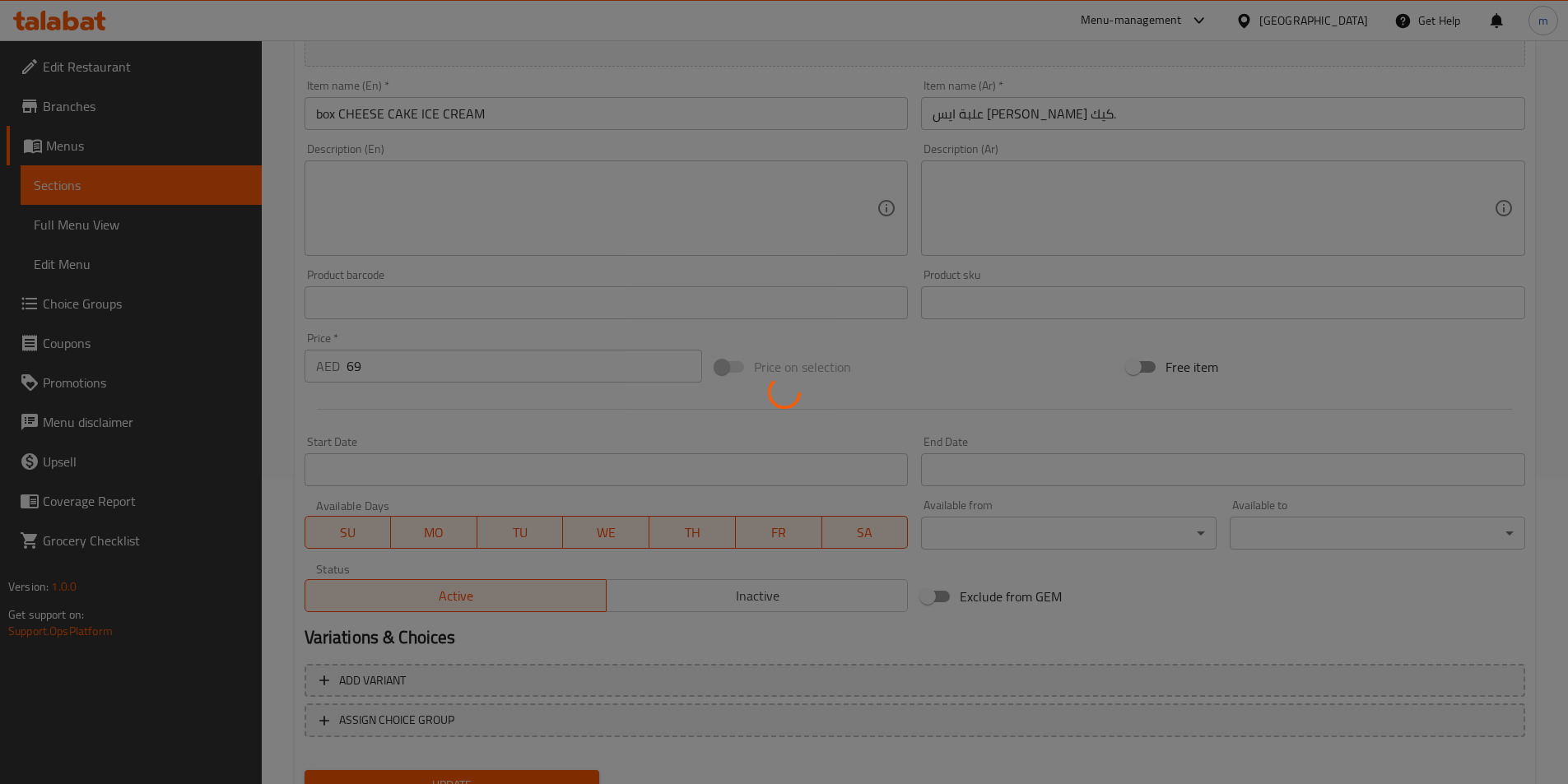
scroll to position [0, 0]
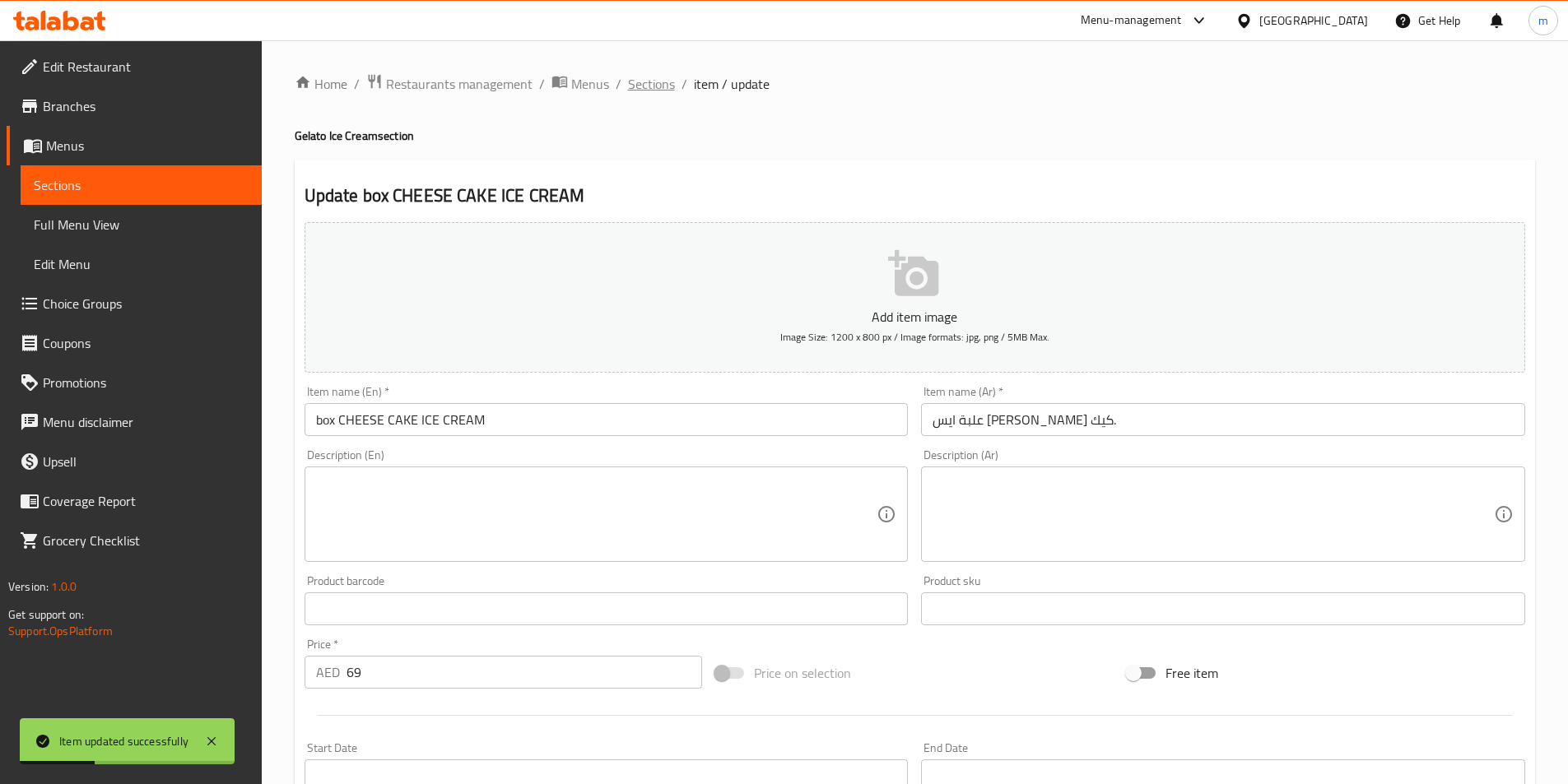
click at [648, 90] on span "Sections" at bounding box center [651, 84] width 47 height 20
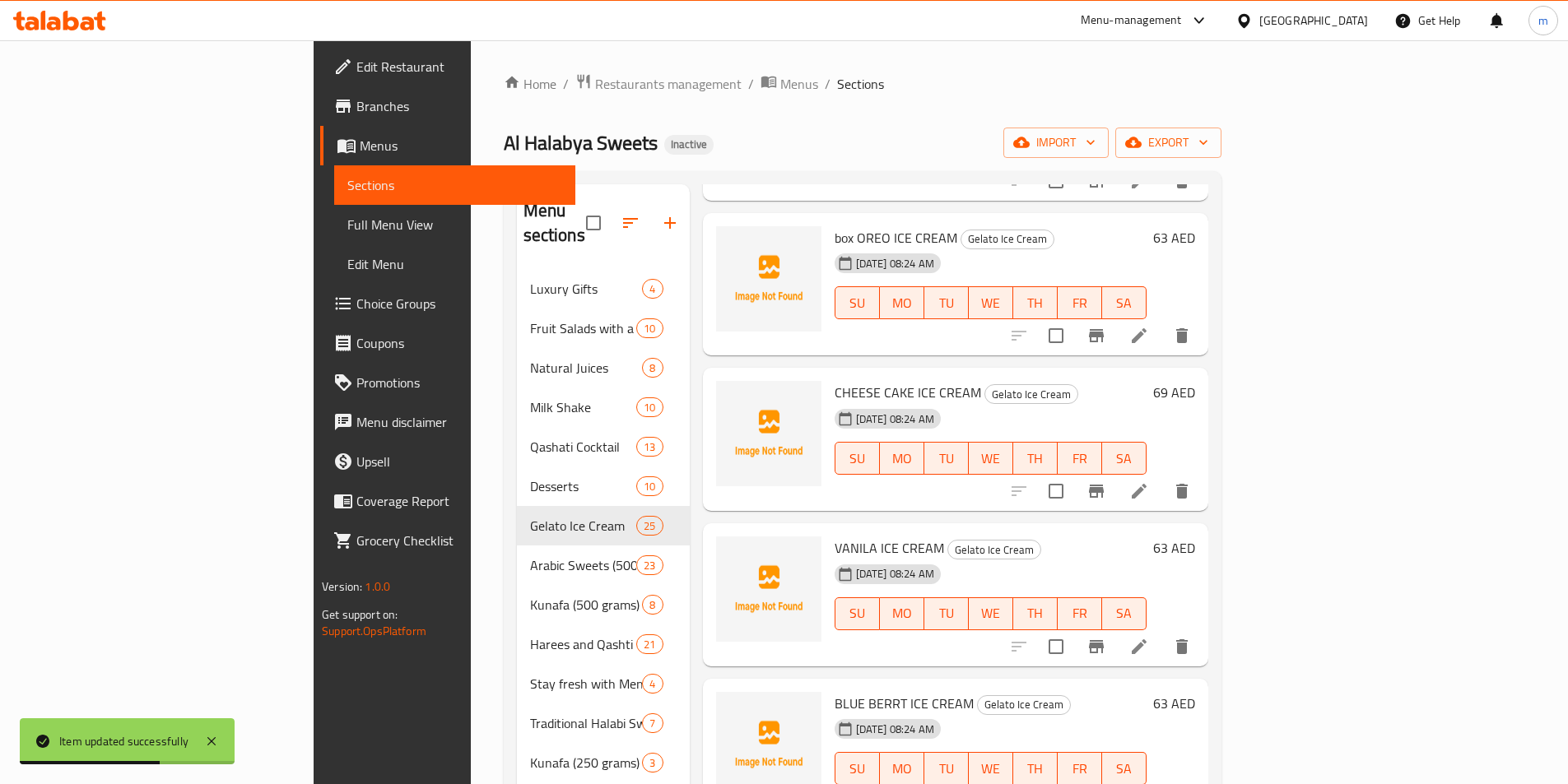
scroll to position [1645, 0]
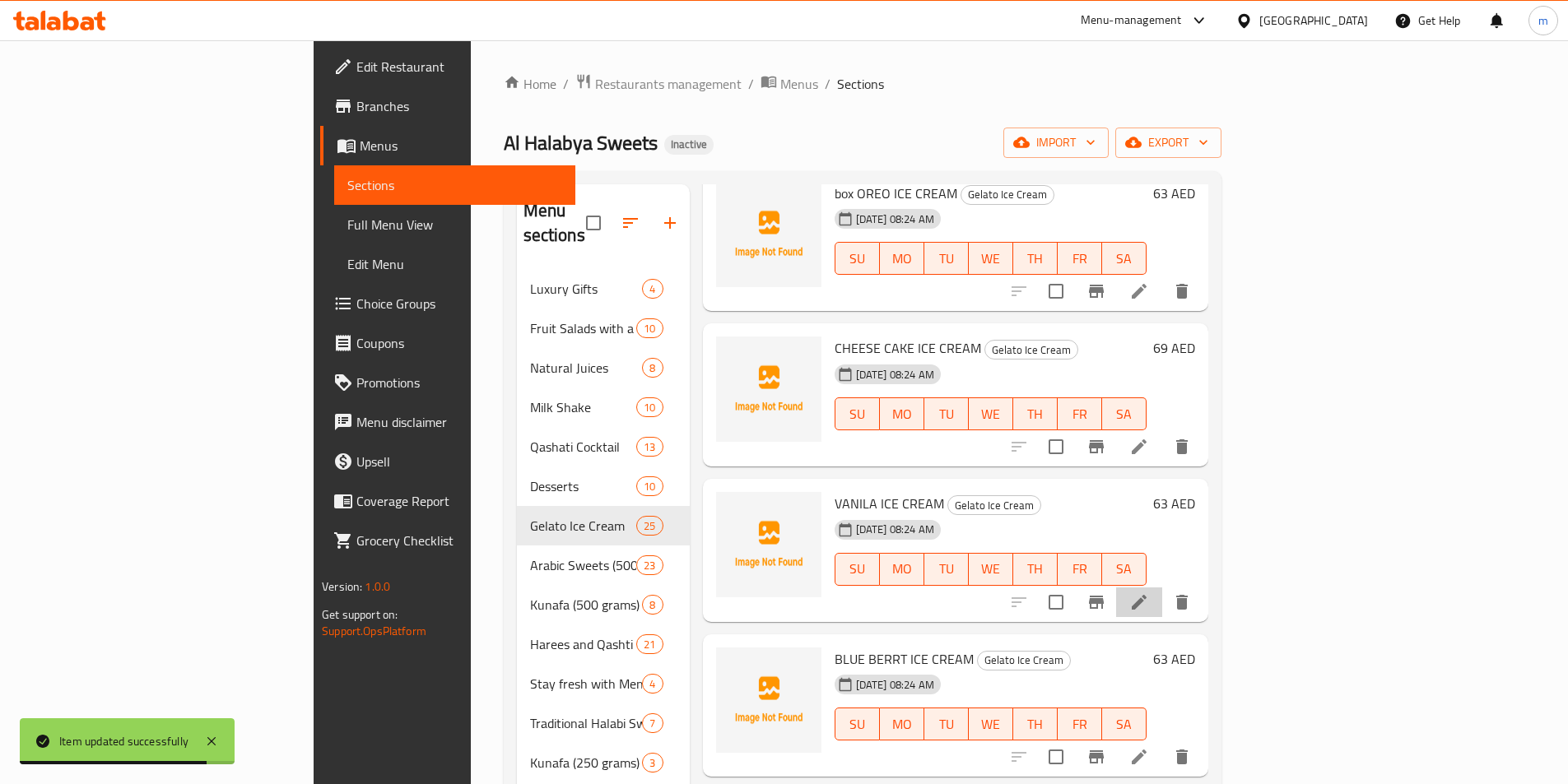
click at [1162, 589] on li at bounding box center [1140, 603] width 46 height 30
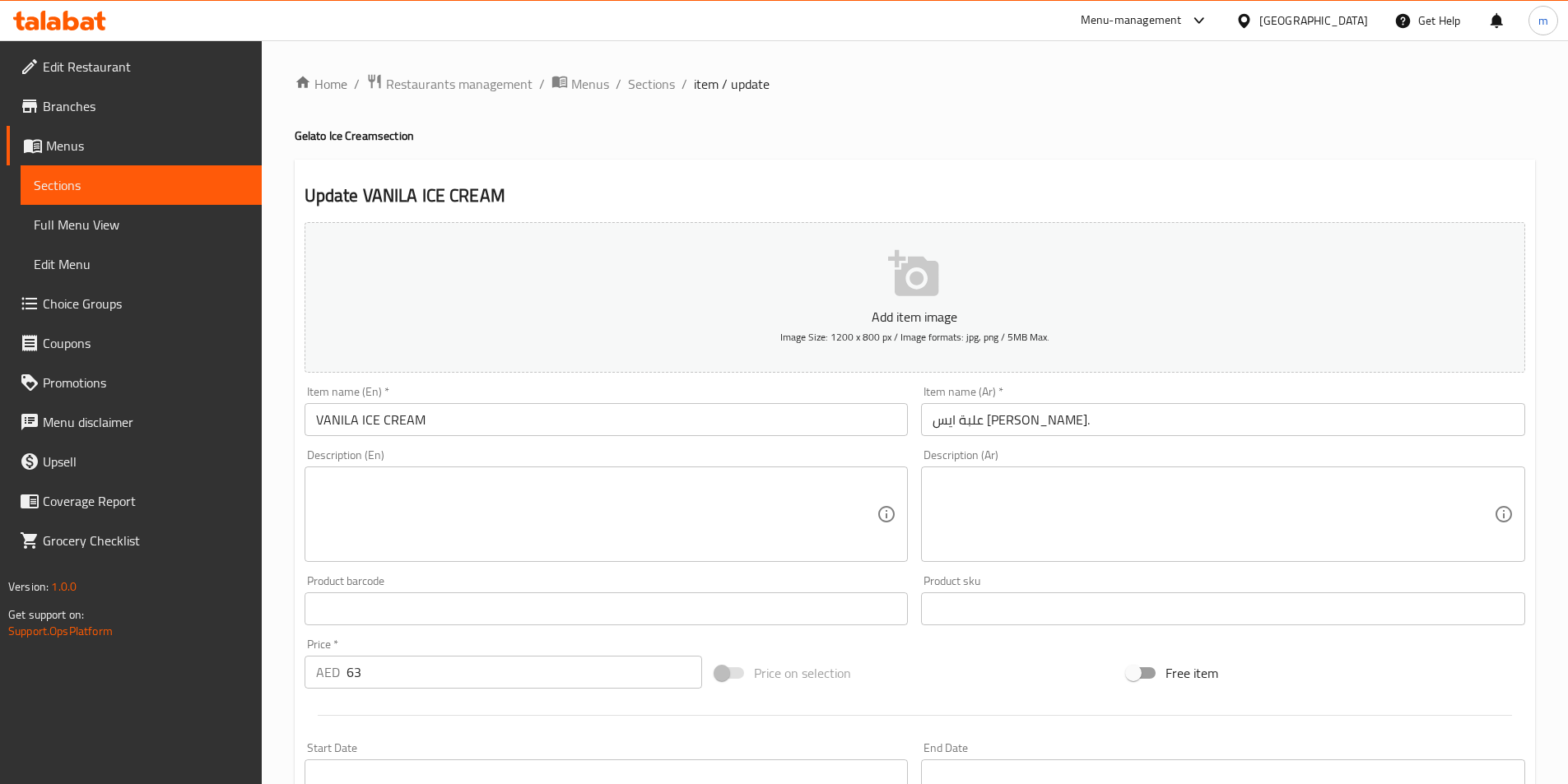
click at [316, 420] on input "VANILA ICE CREAM" at bounding box center [606, 419] width 604 height 33
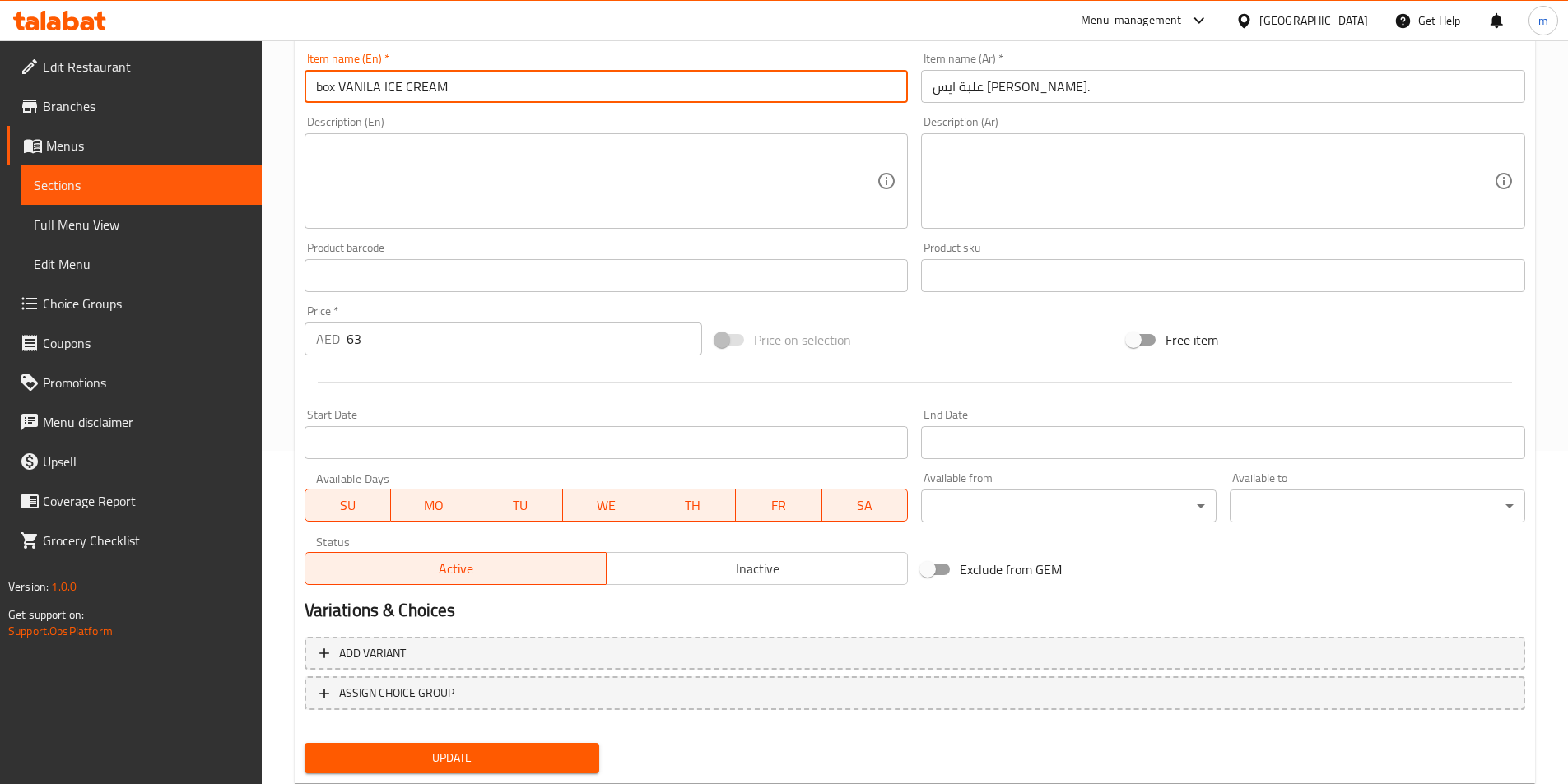
scroll to position [379, 0]
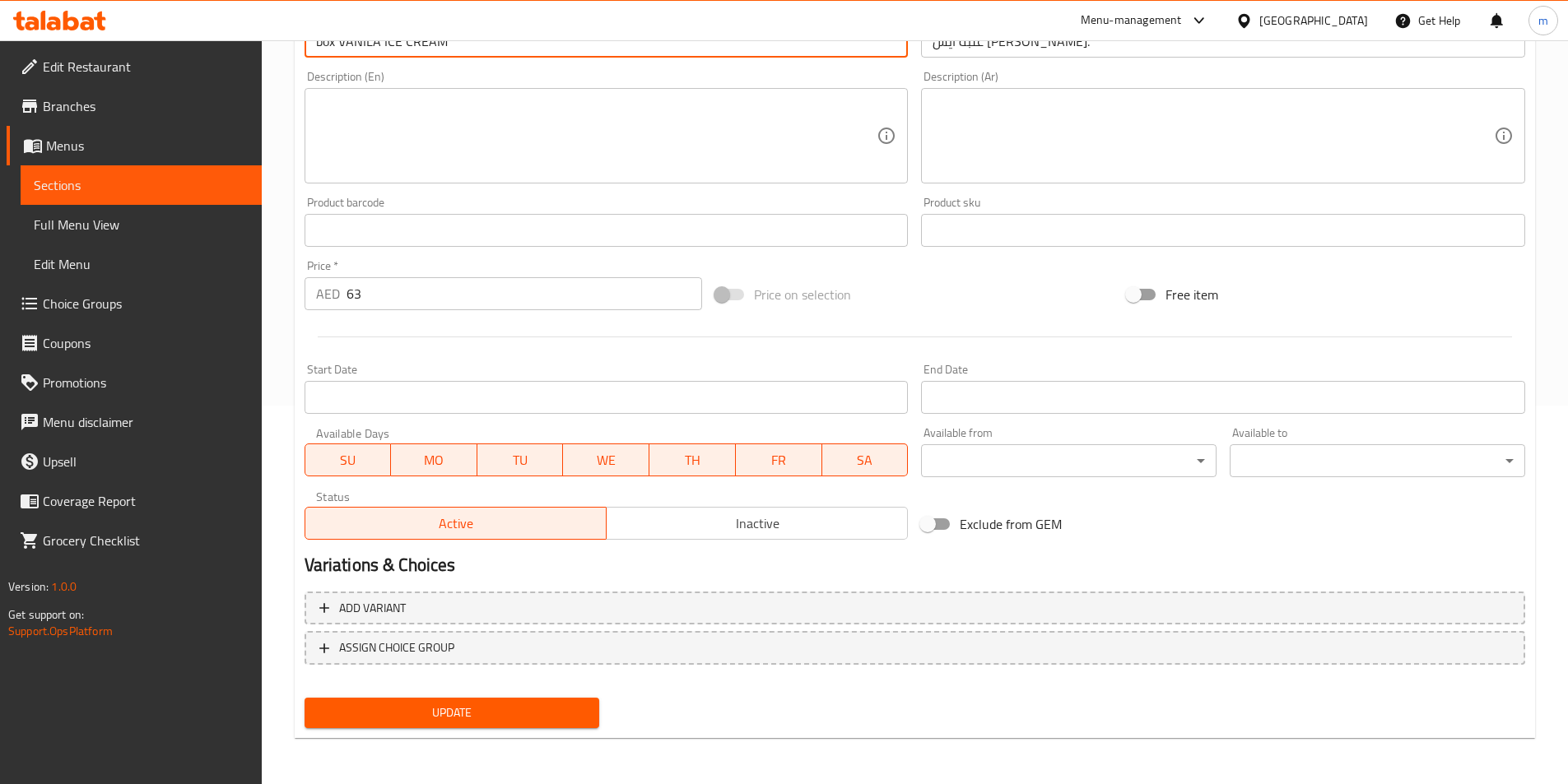
type input "box VANILA ICE CREAM"
click at [425, 683] on nav at bounding box center [914, 677] width 1221 height 13
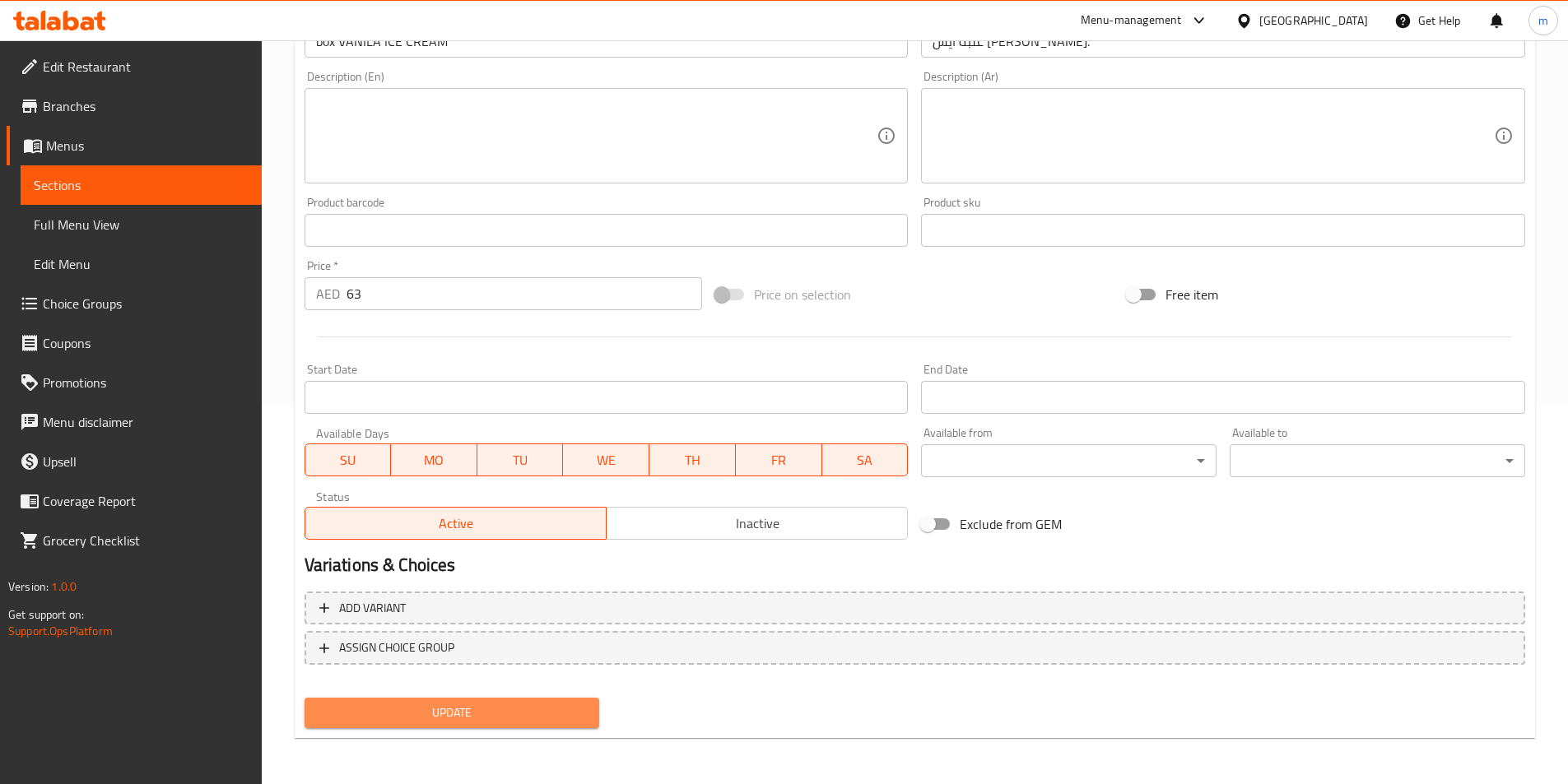
click at [418, 698] on button "Update" at bounding box center [452, 713] width 296 height 31
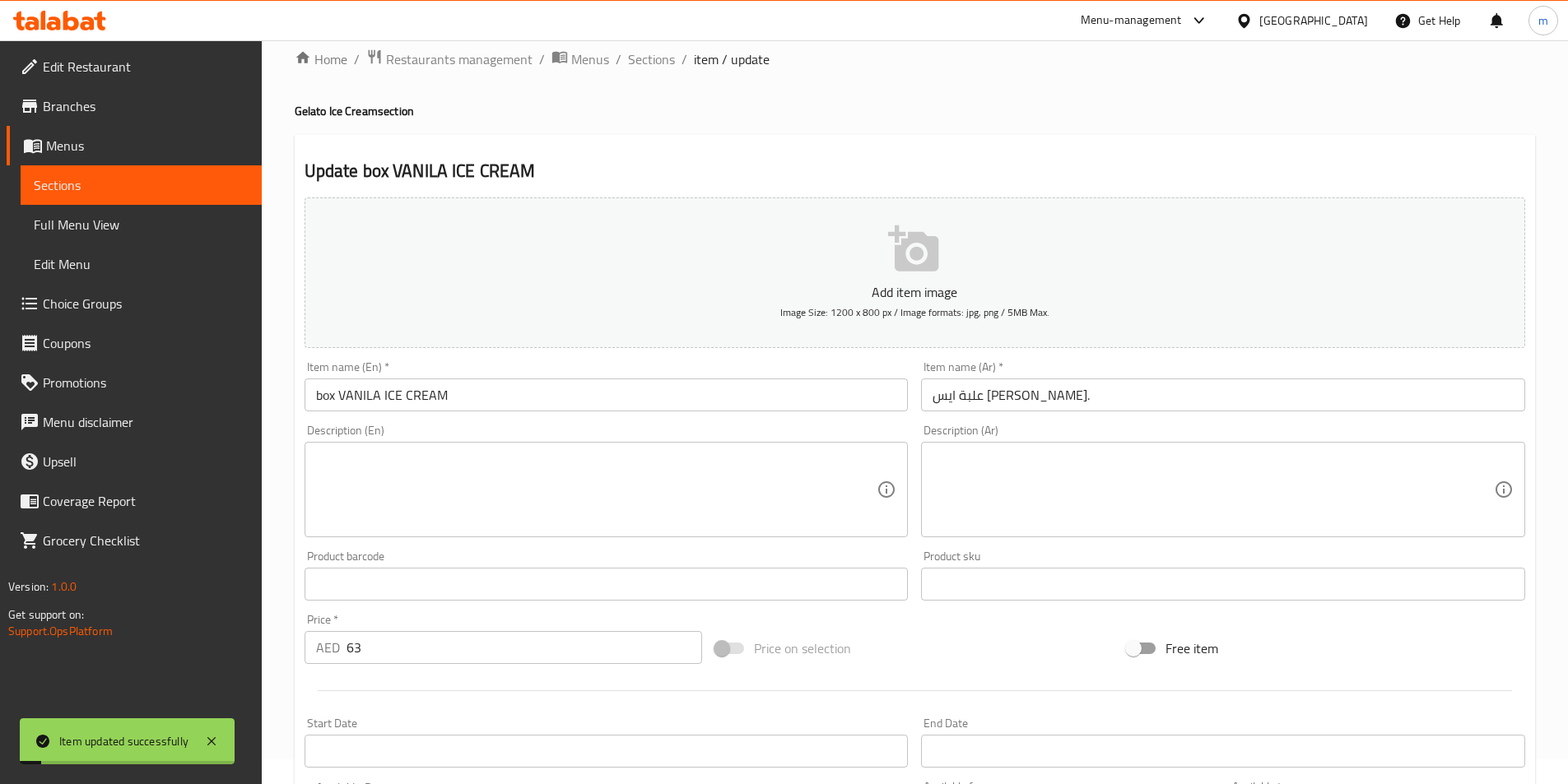
scroll to position [0, 0]
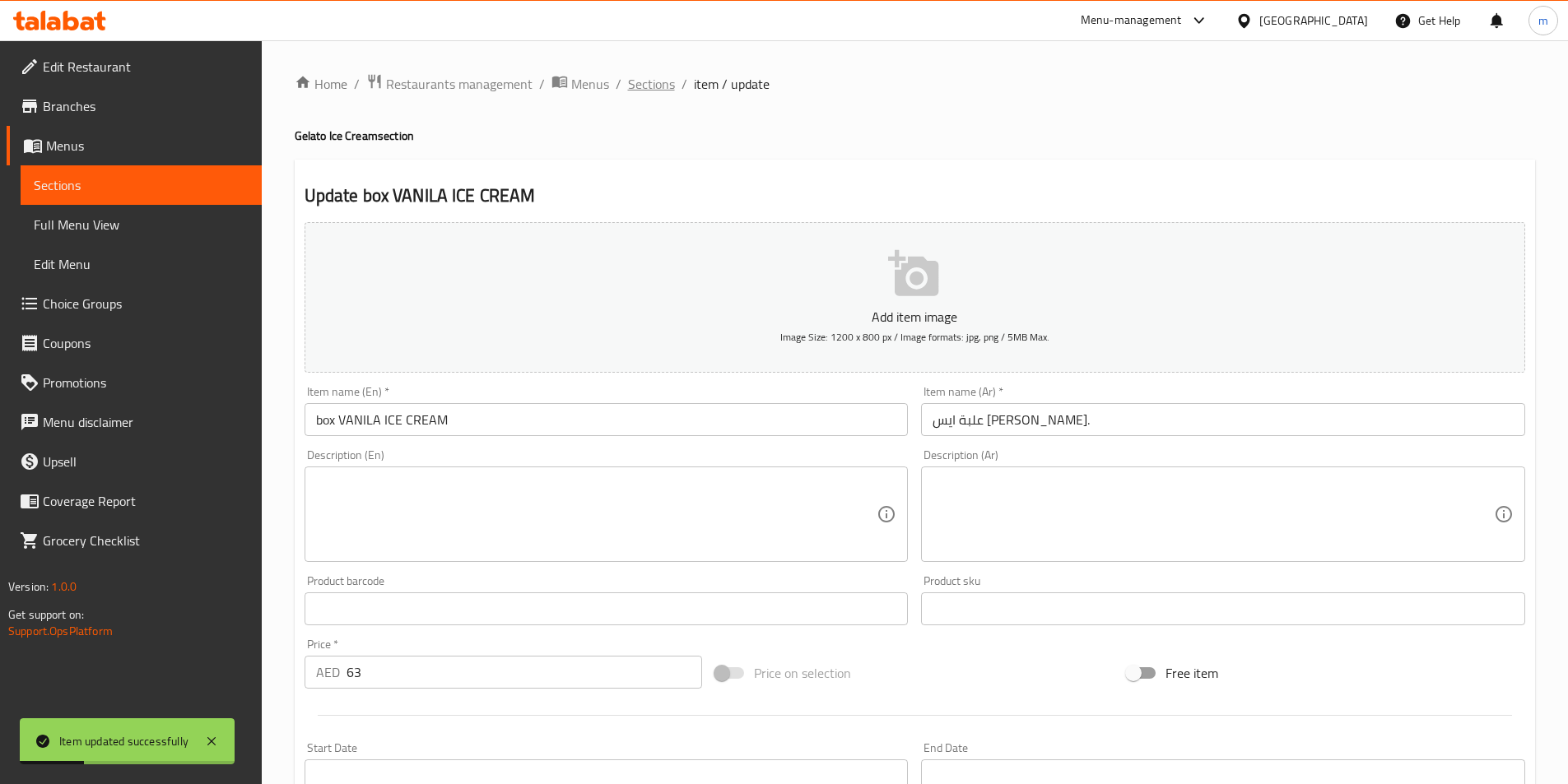
click at [652, 82] on span "Sections" at bounding box center [651, 84] width 47 height 20
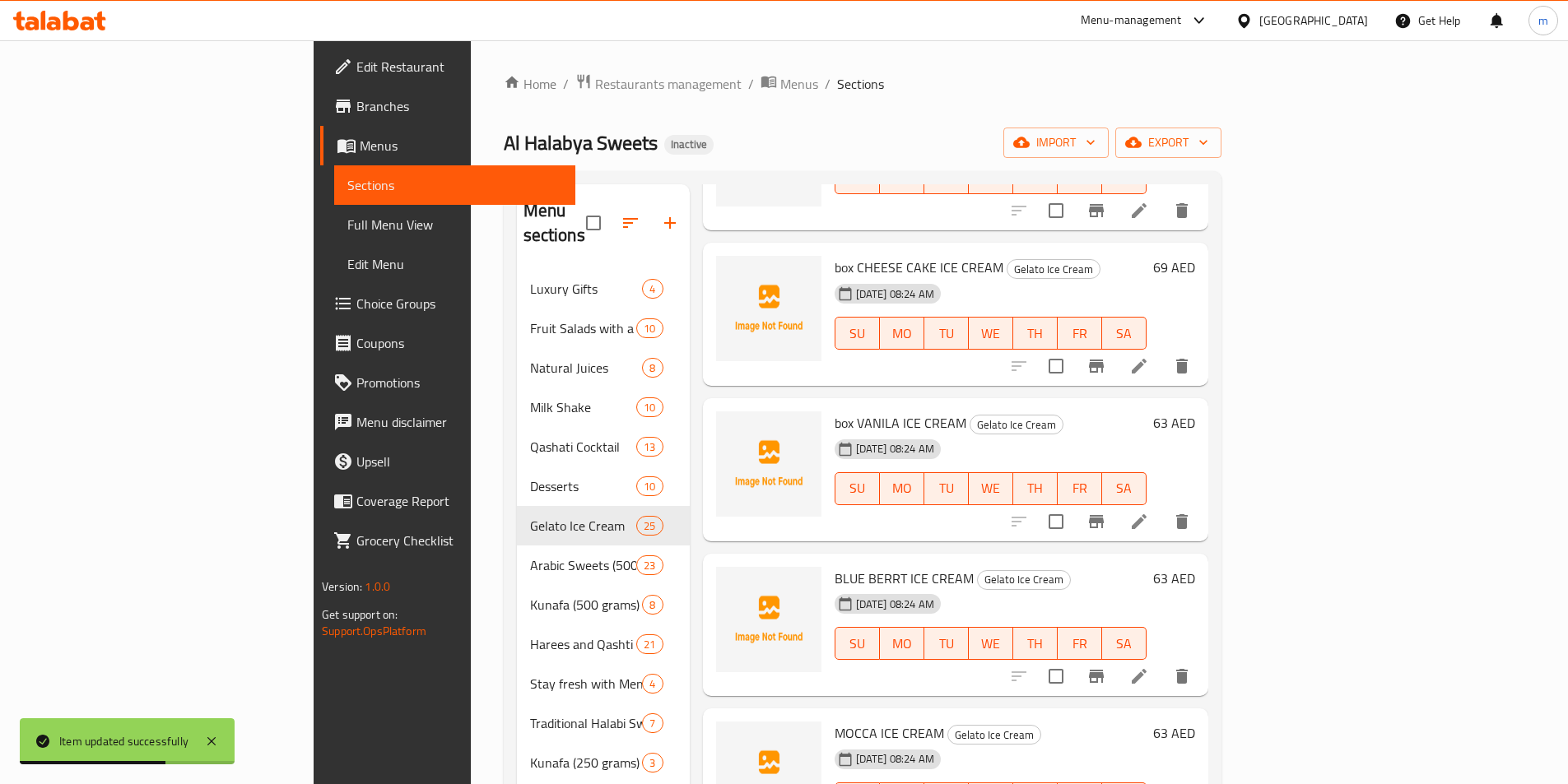
scroll to position [1728, 0]
click at [1146, 667] on icon at bounding box center [1139, 674] width 15 height 15
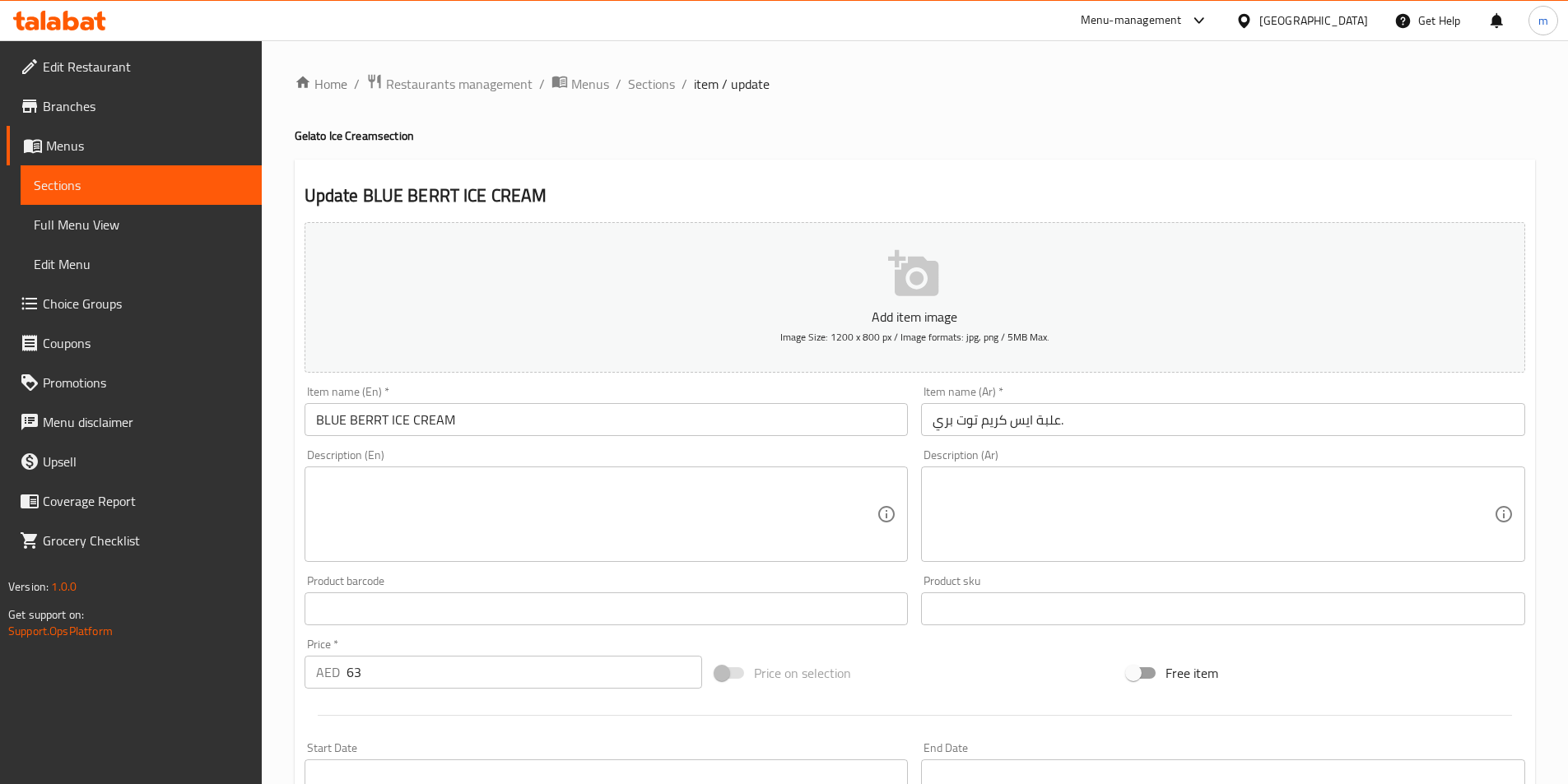
click at [389, 421] on input "BLUE BERRT ICE CREAM" at bounding box center [606, 419] width 604 height 33
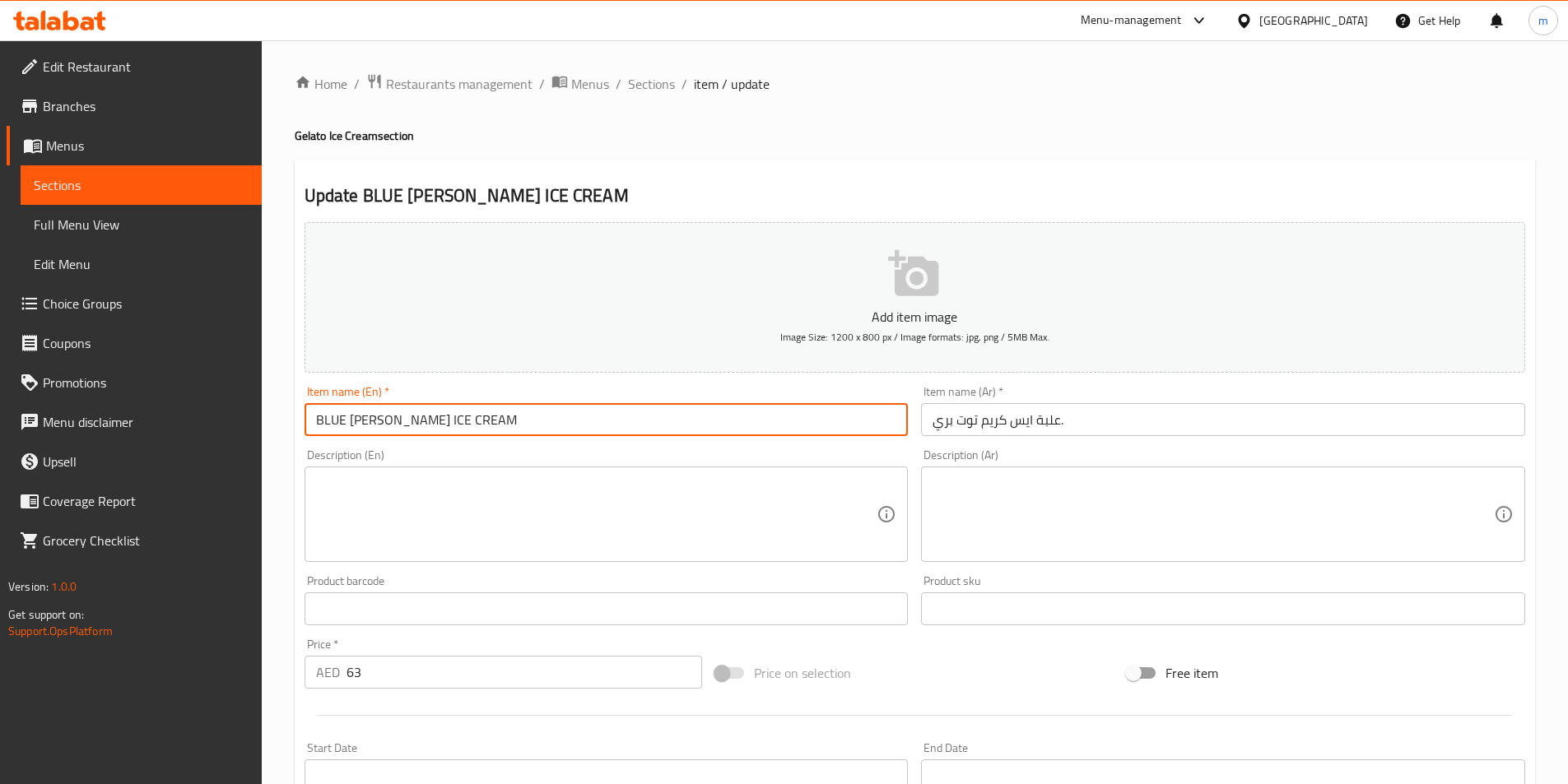
drag, startPoint x: 384, startPoint y: 417, endPoint x: 300, endPoint y: 420, distance: 84.1
click at [300, 420] on div "Item name (En)   * BLUE BERRy ICE CREAM Item name (En) *" at bounding box center [607, 411] width 618 height 63
type input "BLUE BERRy ICE CREAM"
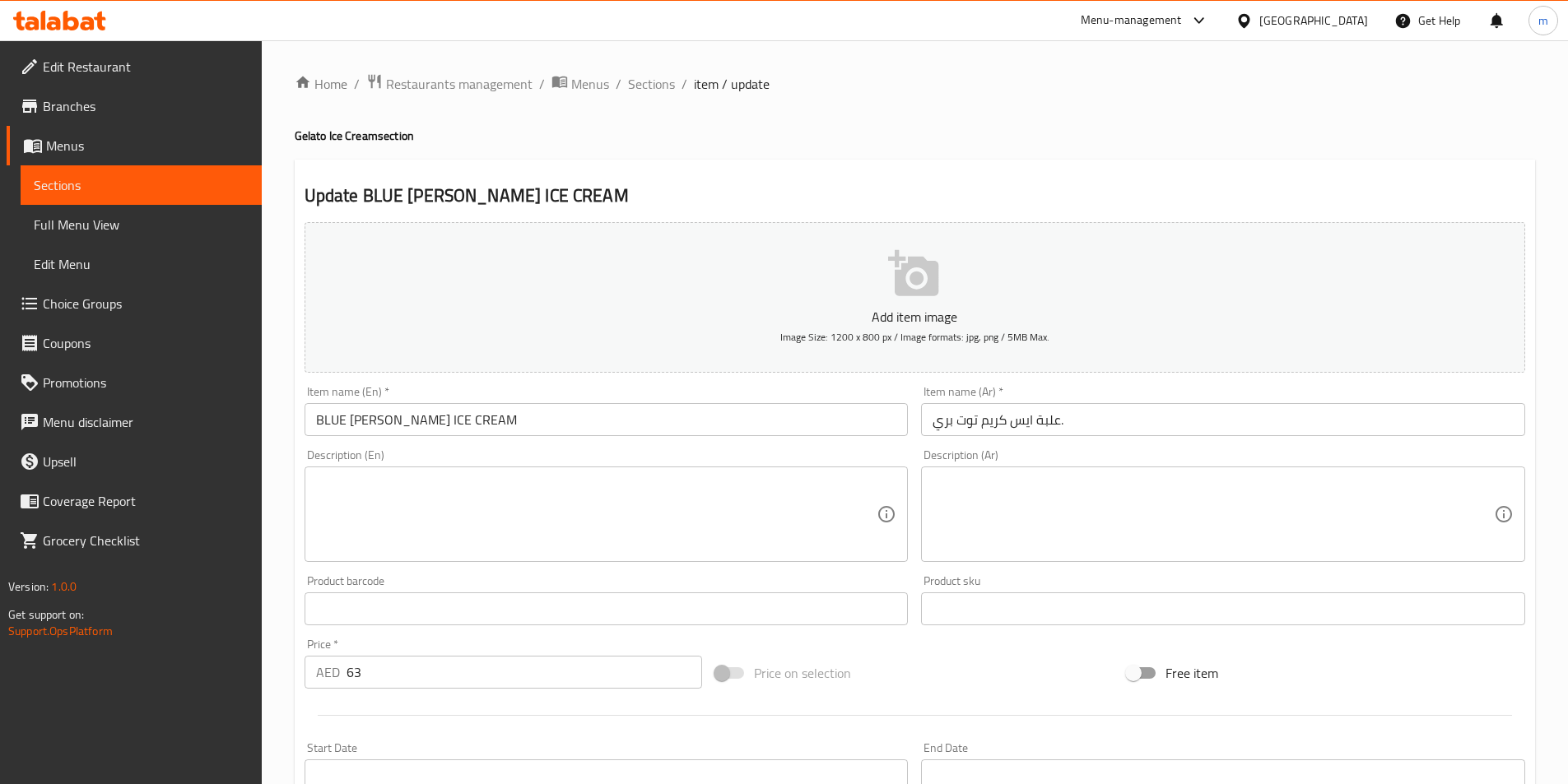
click at [1089, 417] on input "علبة ايس كريم توت بري." at bounding box center [1223, 419] width 604 height 33
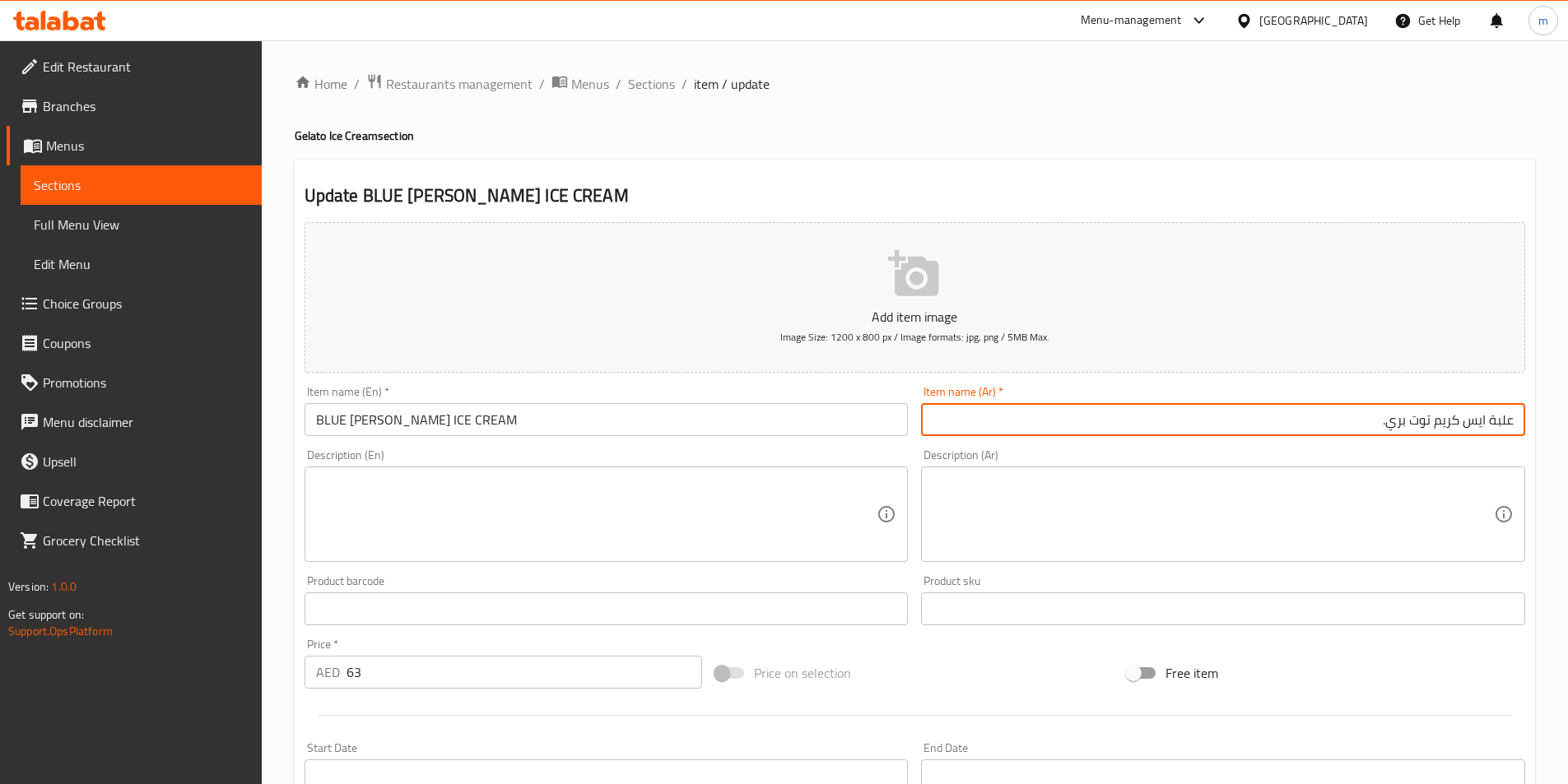
click at [1407, 424] on input "علبة ايس كريم توت بري." at bounding box center [1223, 419] width 604 height 33
type input "علبة ايس كريم توت ازرق."
click at [317, 416] on input "BLUE BERRy ICE CREAM" at bounding box center [606, 419] width 604 height 33
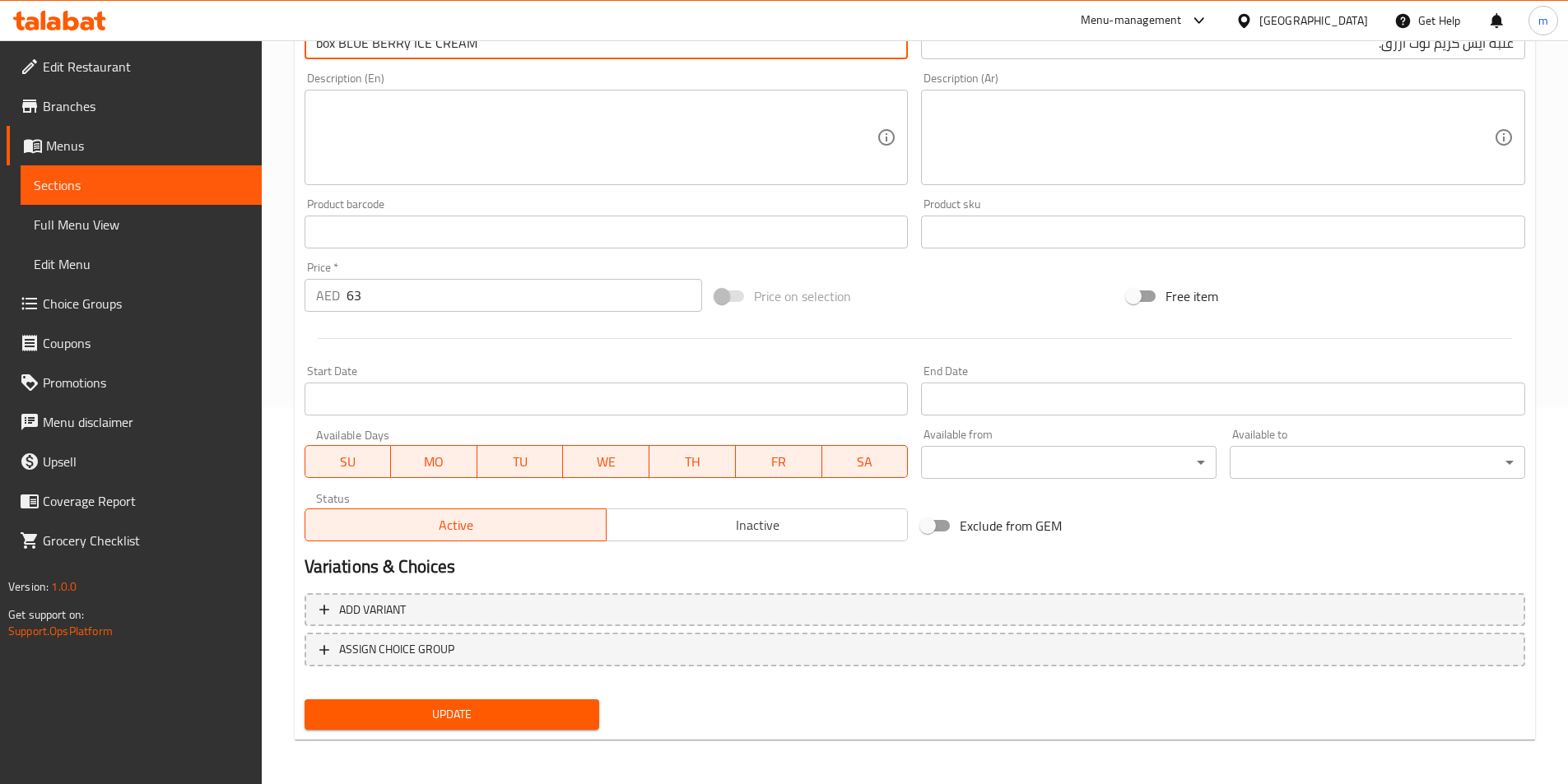
scroll to position [379, 0]
type input "box BLUE BERRy ICE CREAM"
click at [422, 705] on span "Update" at bounding box center [451, 713] width 269 height 21
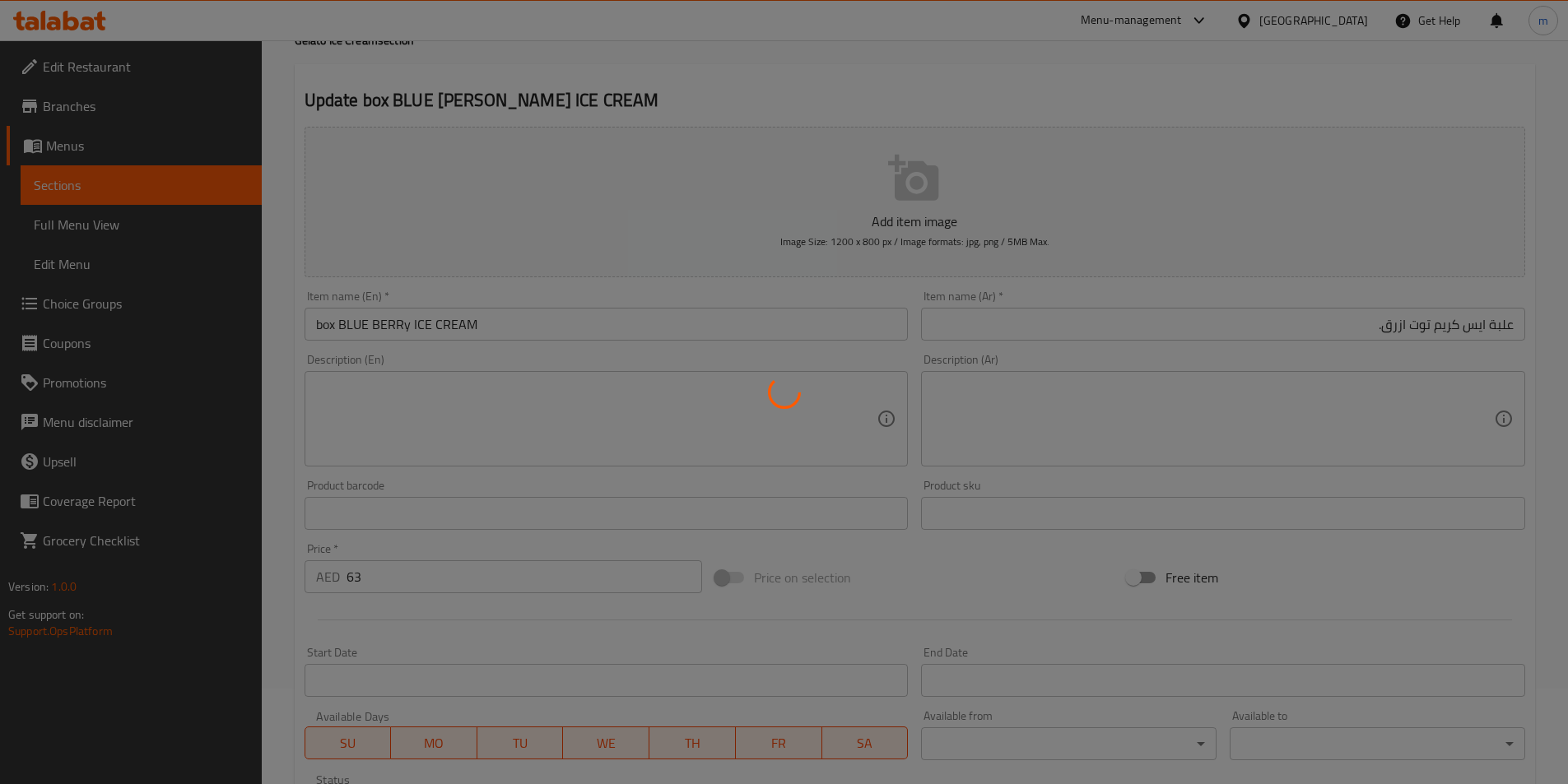
scroll to position [0, 0]
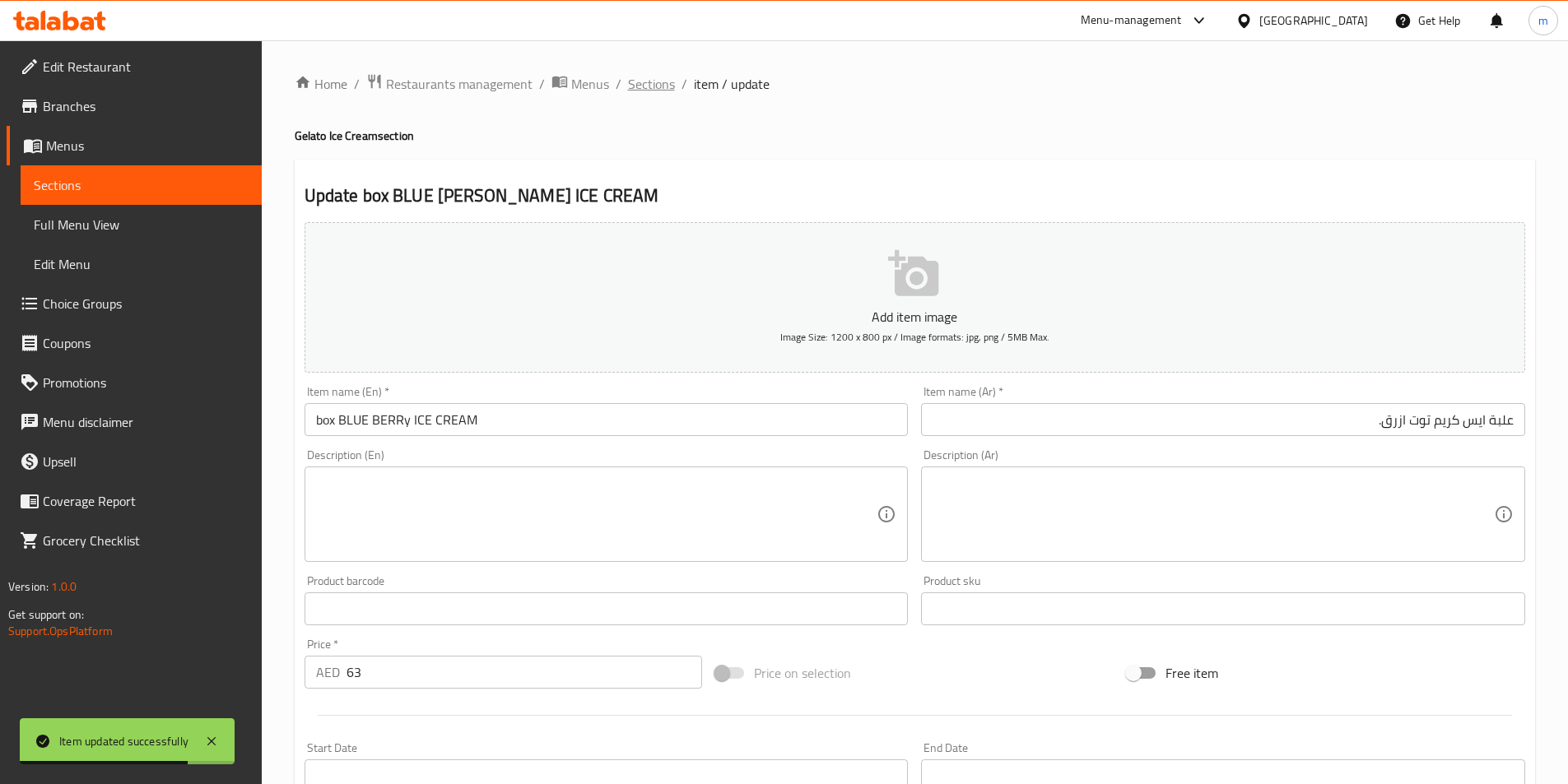
click at [665, 82] on span "Sections" at bounding box center [651, 84] width 47 height 20
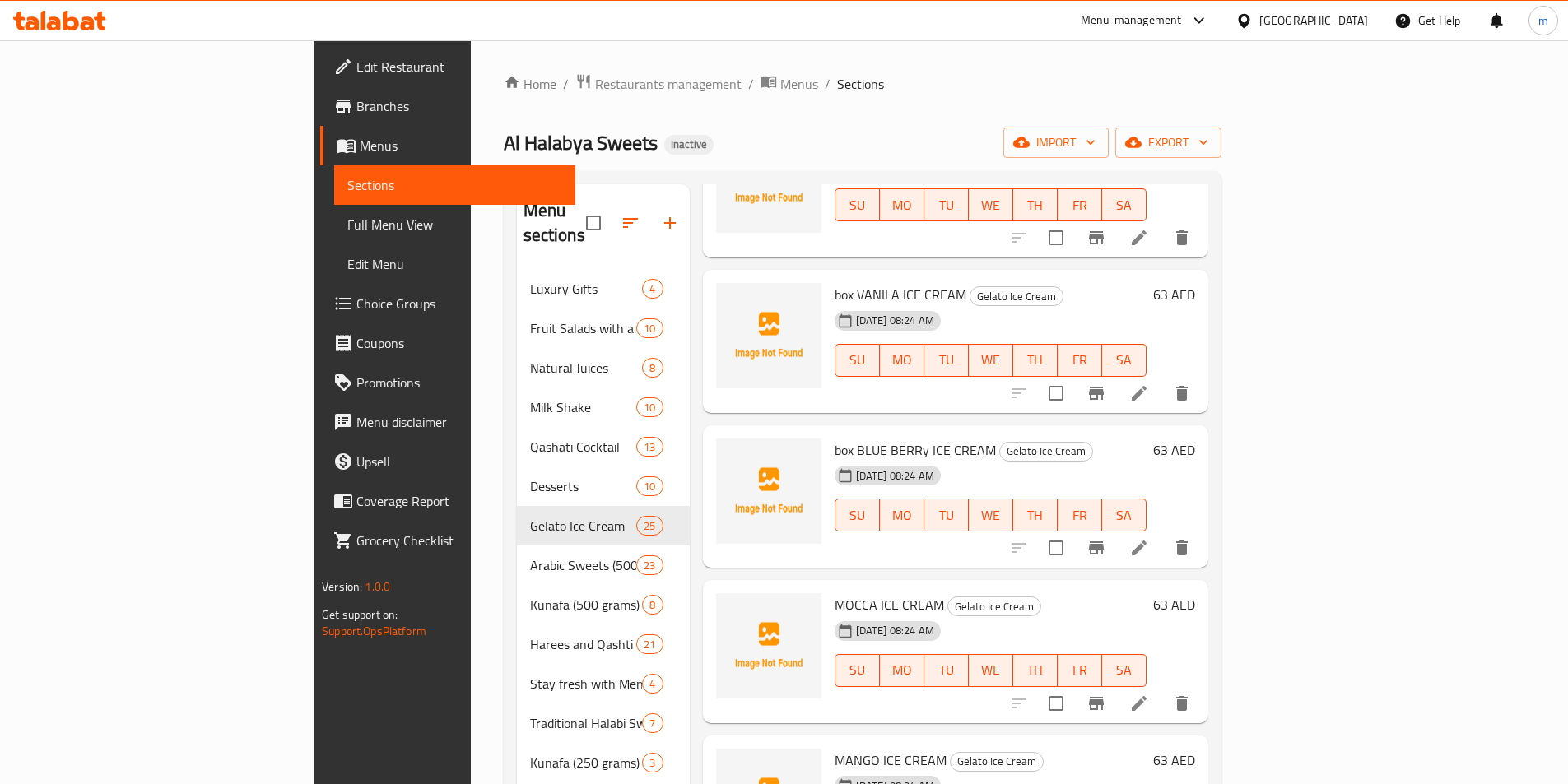
scroll to position [1892, 0]
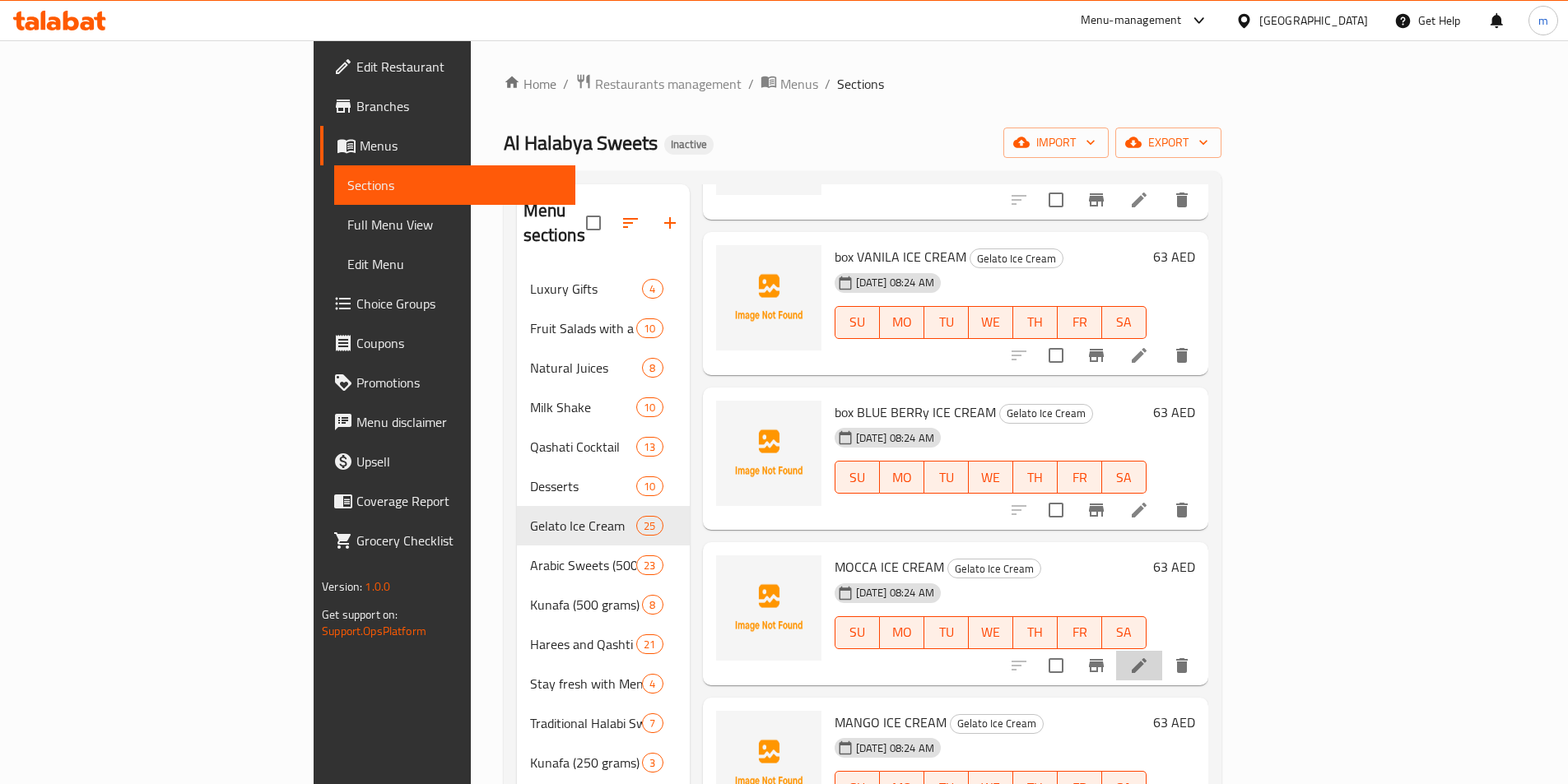
click at [1162, 651] on li at bounding box center [1140, 666] width 46 height 30
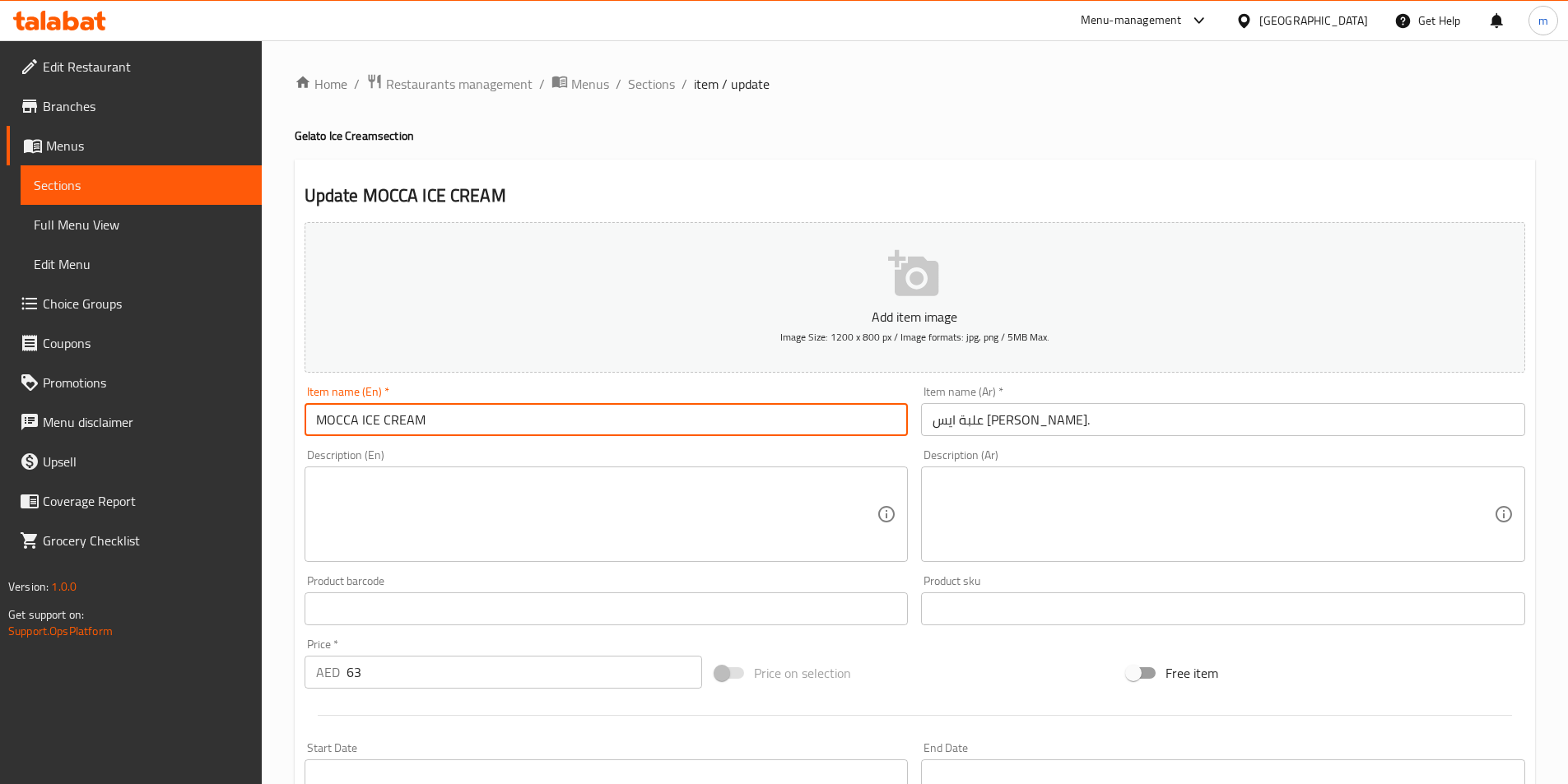
click at [316, 419] on input "MOCCA ICE CREAM" at bounding box center [606, 419] width 604 height 33
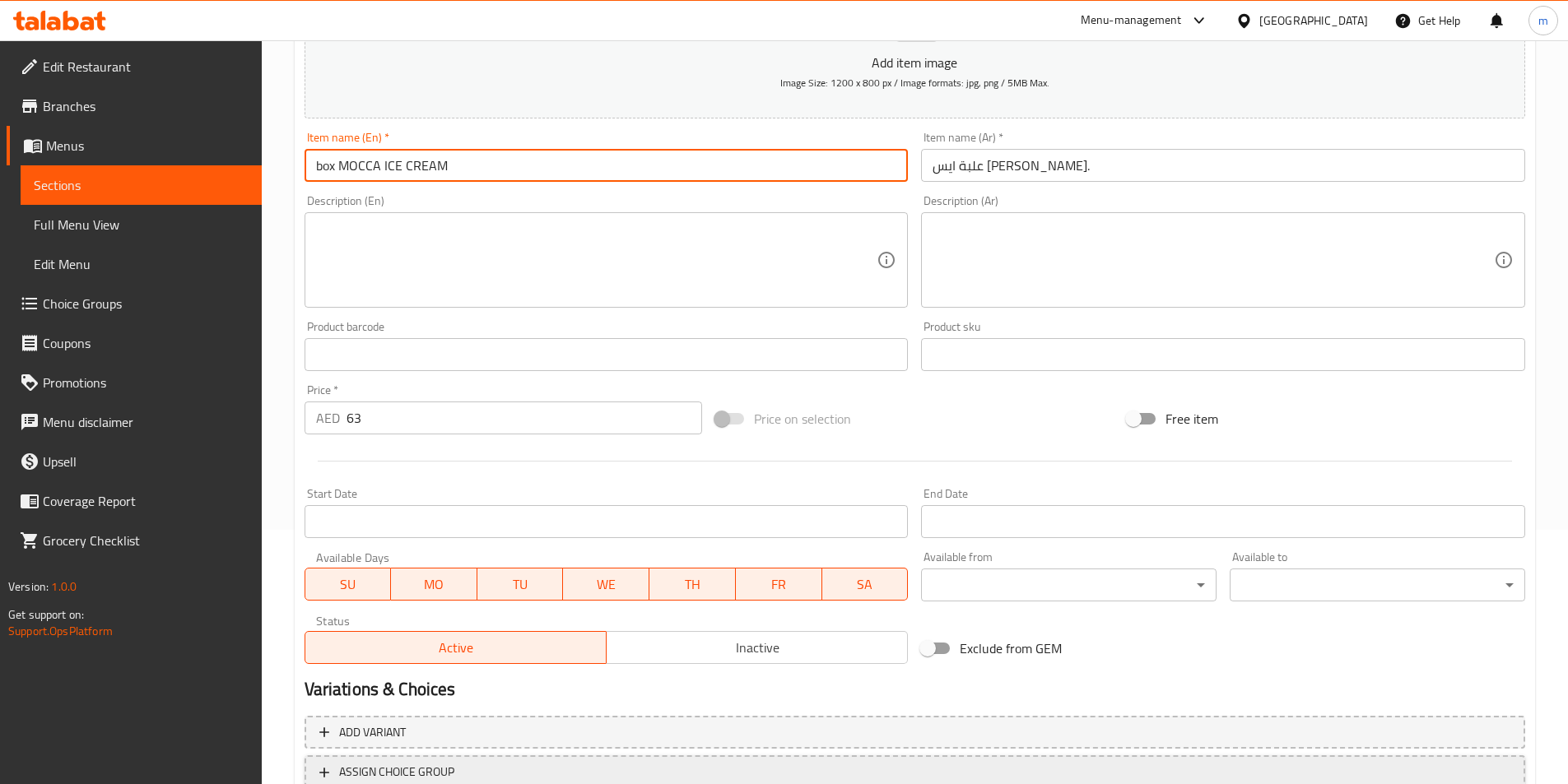
scroll to position [379, 0]
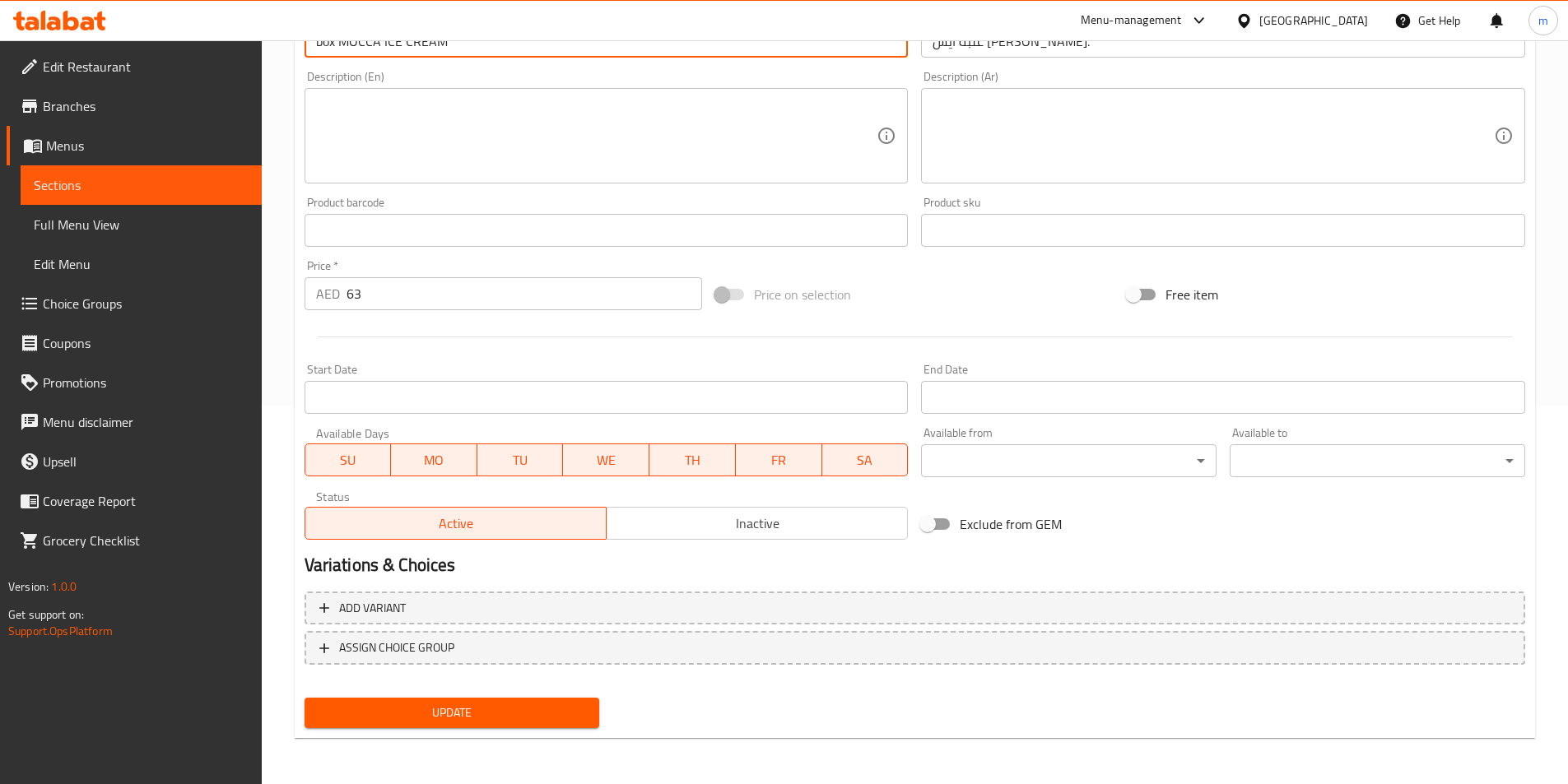
type input "box MOCCA ICE CREAM"
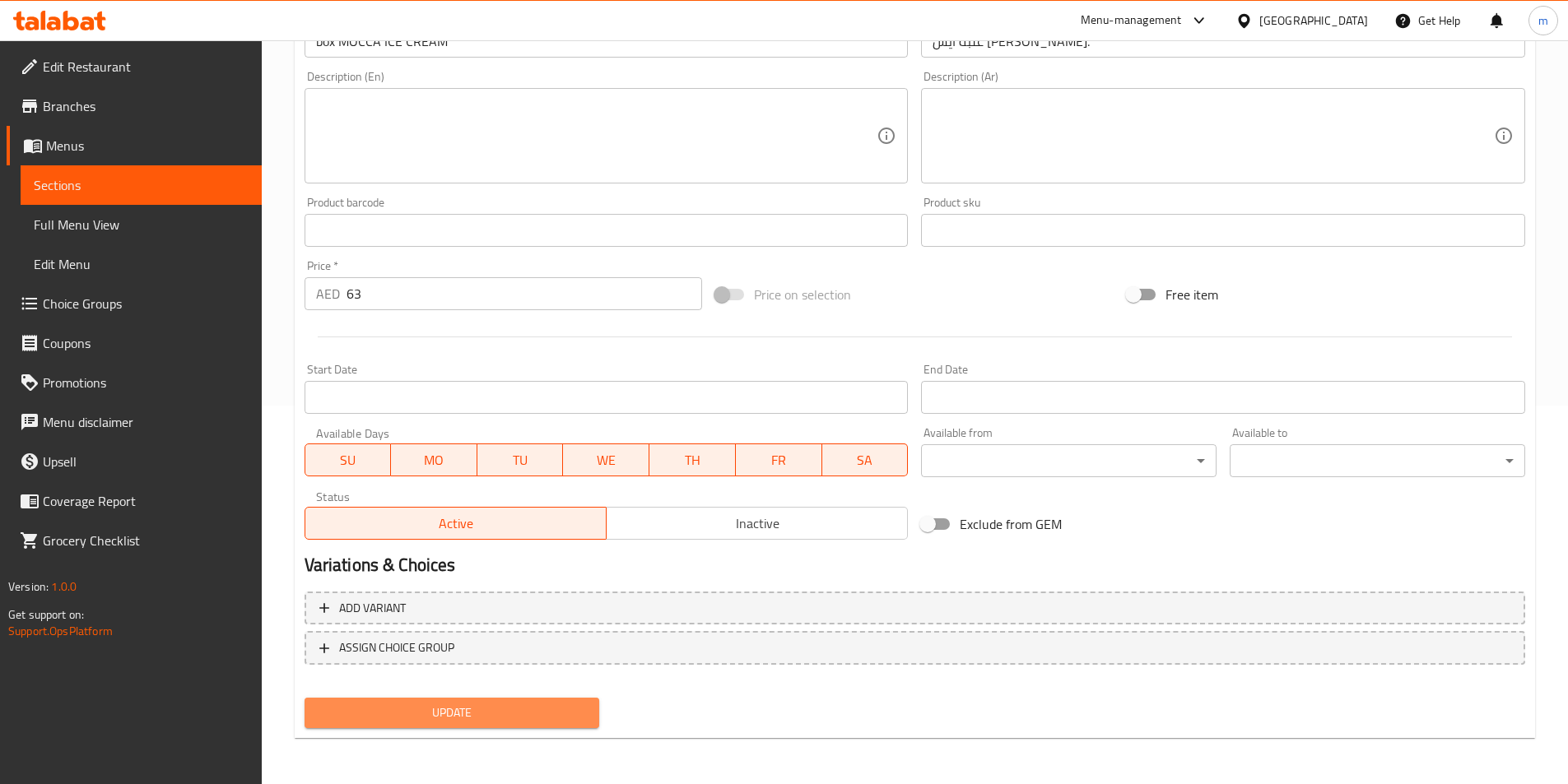
click at [483, 719] on span "Update" at bounding box center [451, 713] width 269 height 21
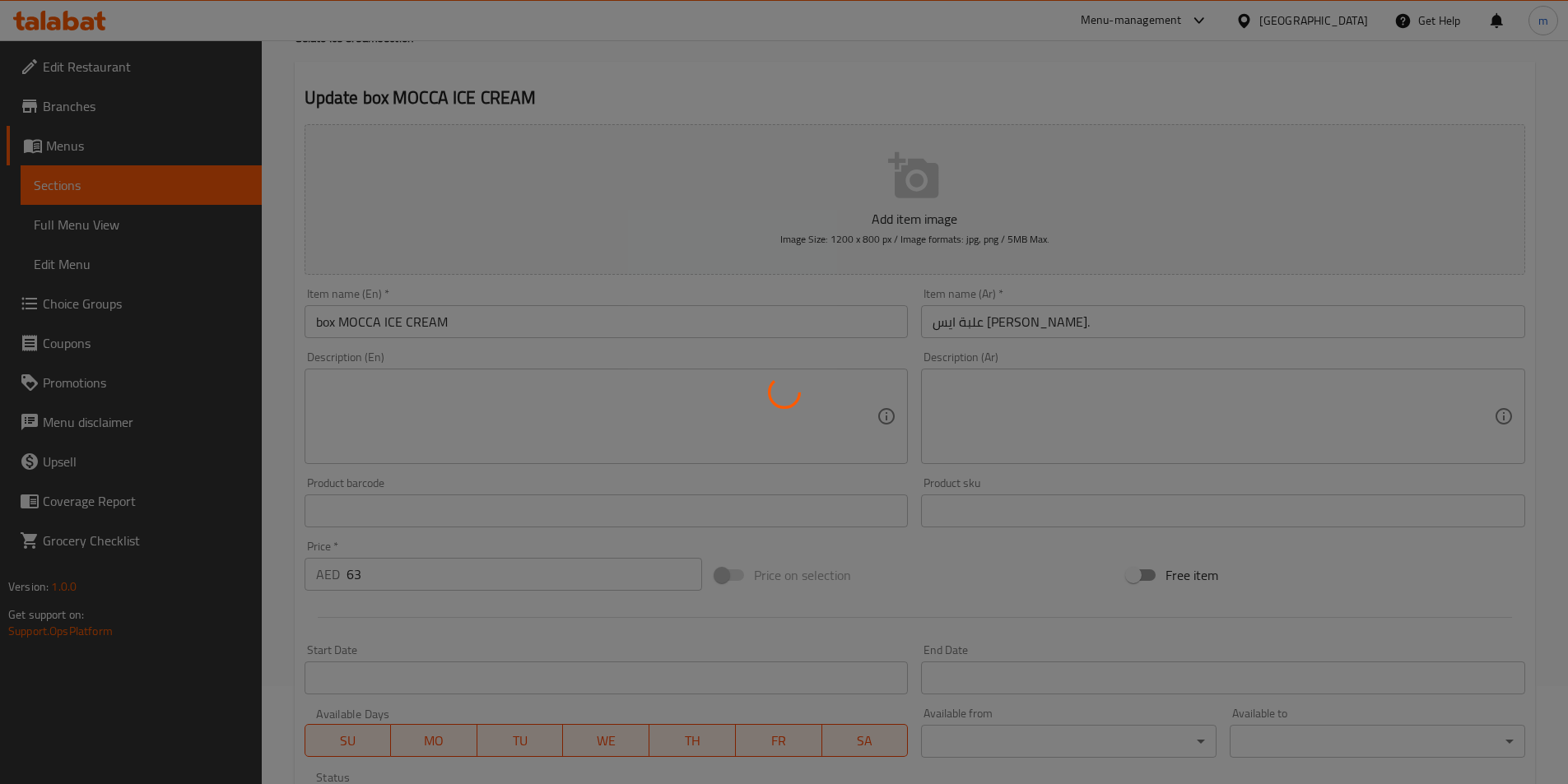
scroll to position [0, 0]
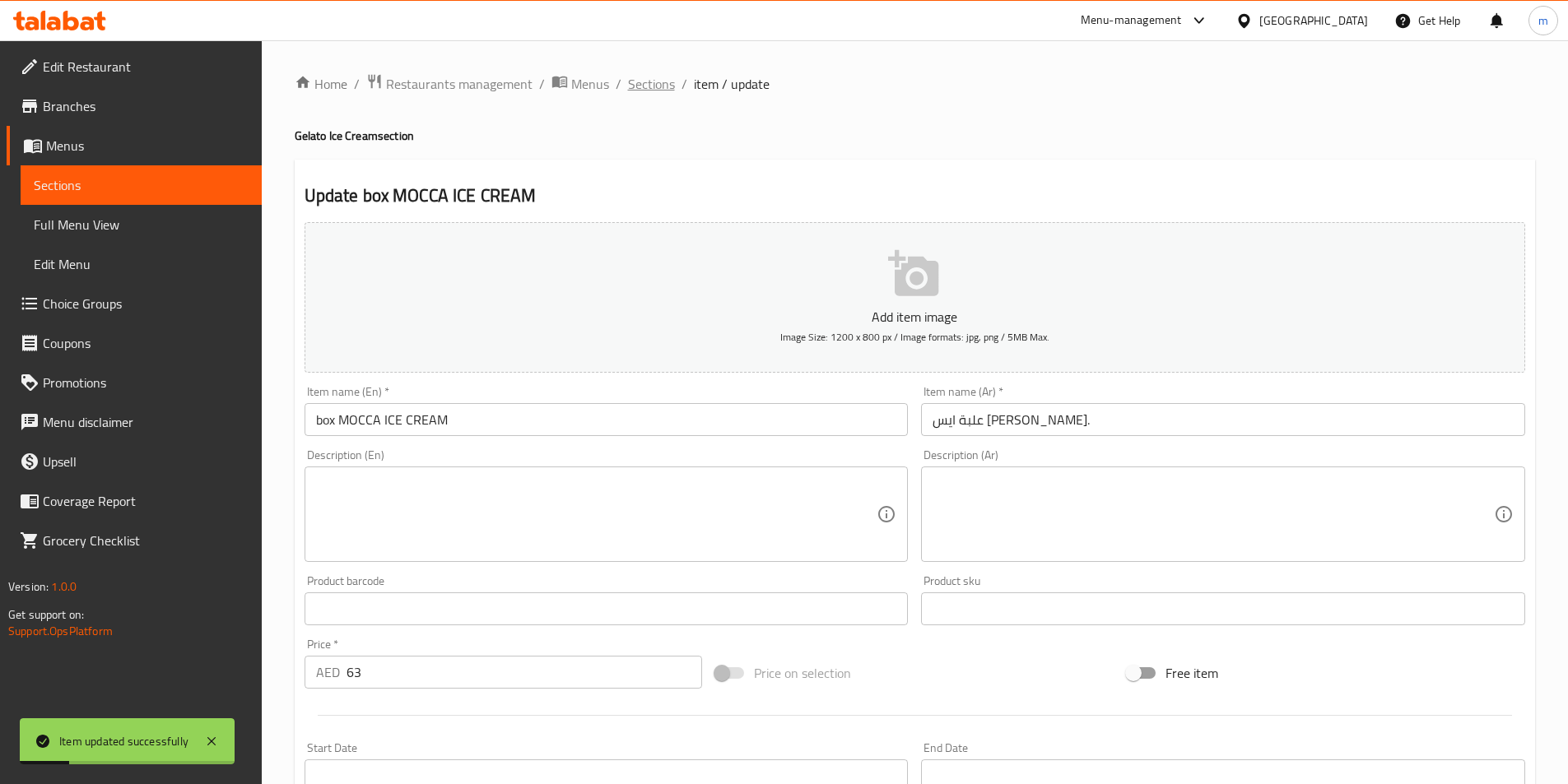
click at [657, 84] on span "Sections" at bounding box center [651, 84] width 47 height 20
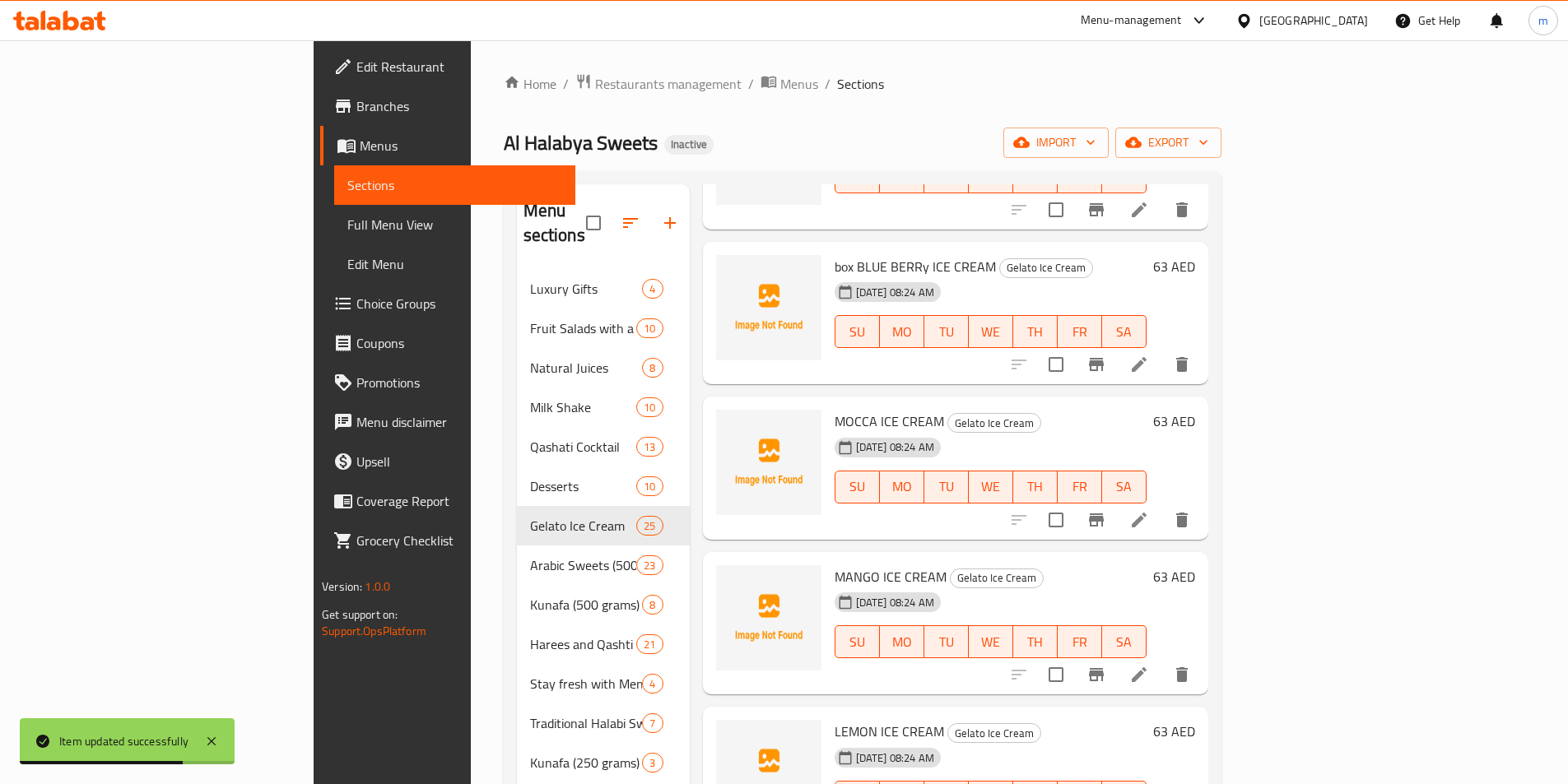
scroll to position [2057, 0]
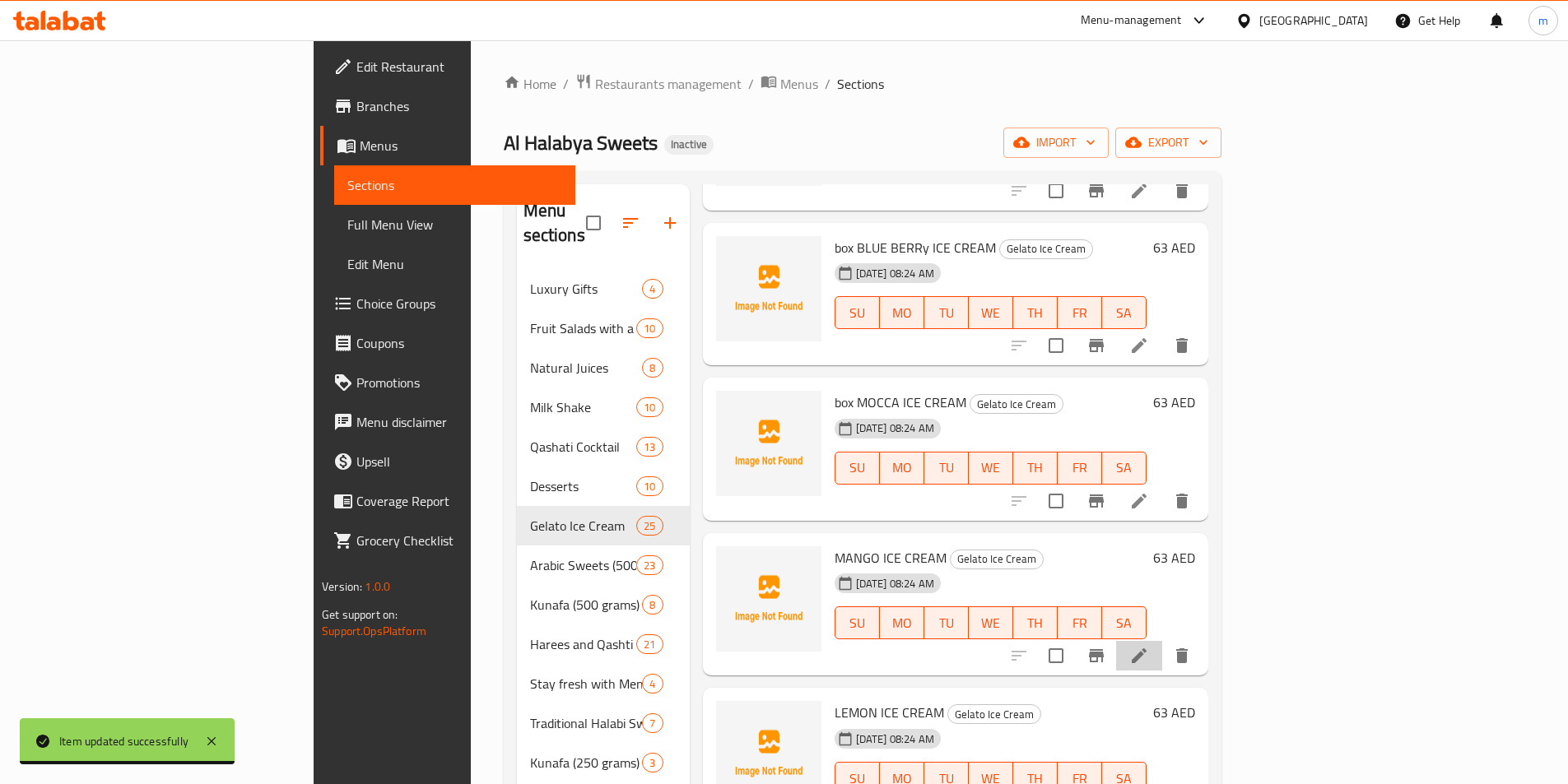
click at [1162, 641] on li at bounding box center [1140, 656] width 46 height 30
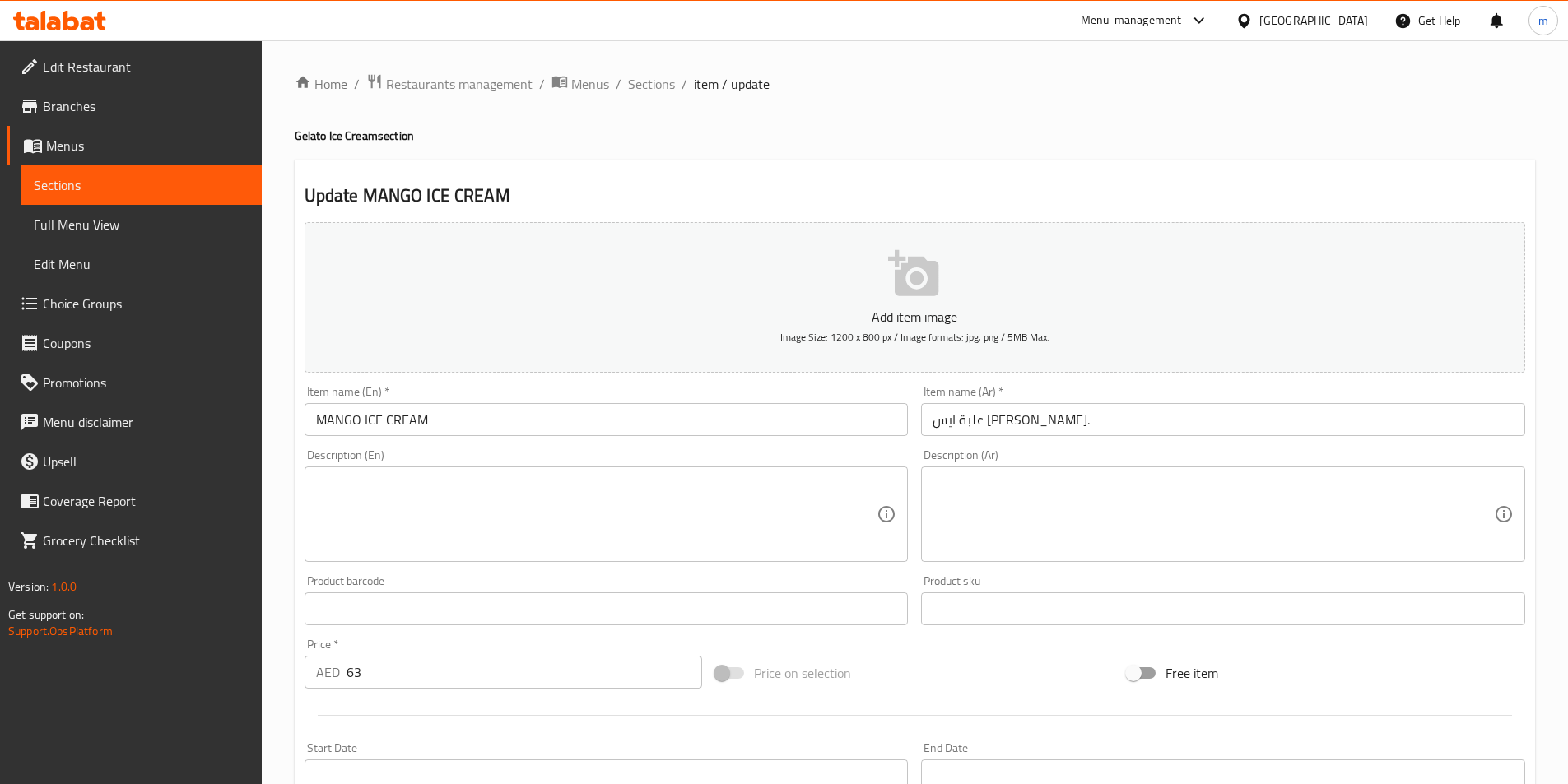
click at [387, 188] on h2 "Update MANGO ICE CREAM" at bounding box center [914, 195] width 1221 height 25
click at [450, 196] on h2 "Update MANGO ICE CREAM" at bounding box center [914, 195] width 1221 height 25
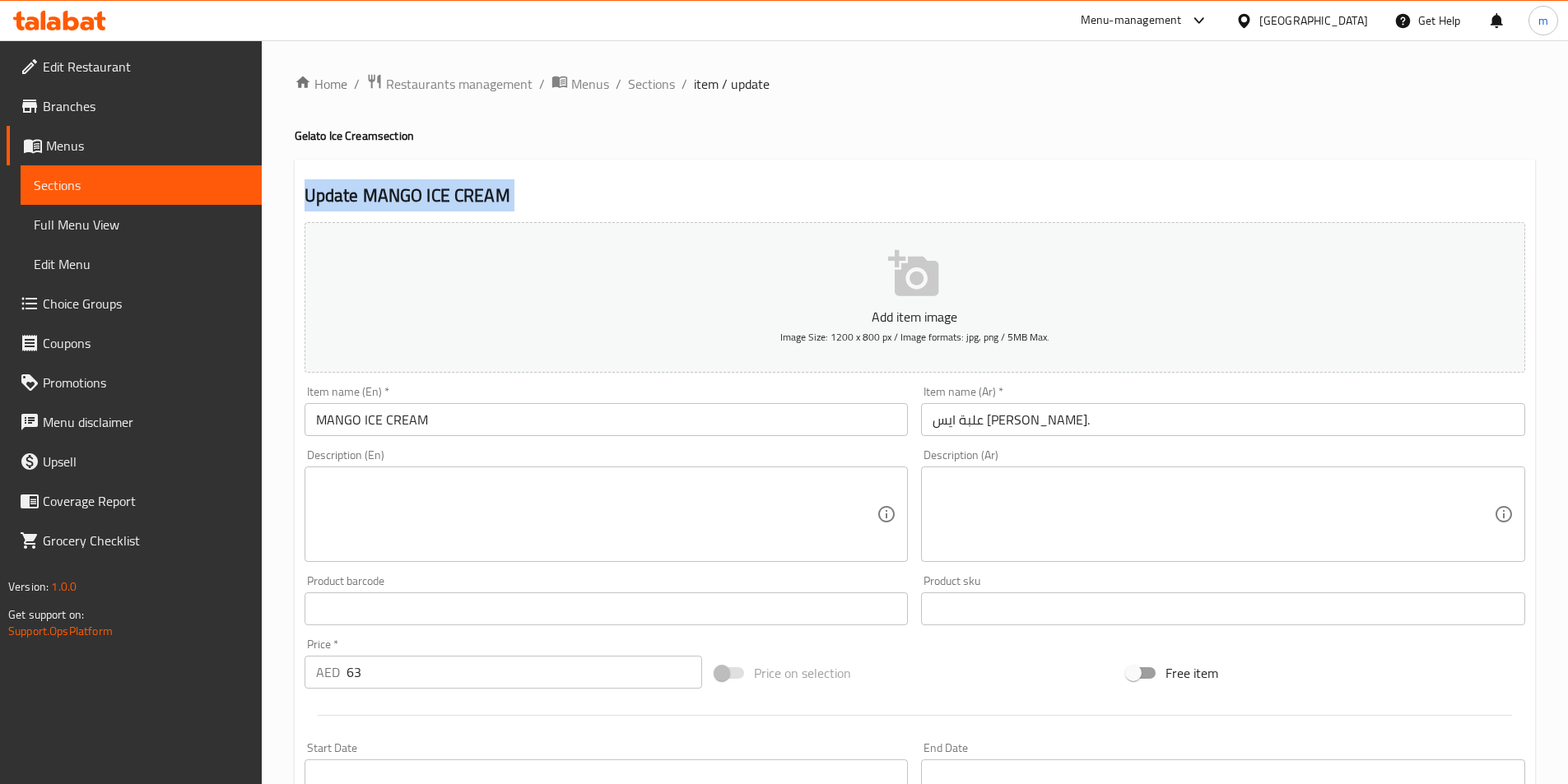
click at [328, 189] on h2 "Update MANGO ICE CREAM" at bounding box center [914, 195] width 1221 height 25
drag, startPoint x: 362, startPoint y: 192, endPoint x: 595, endPoint y: 216, distance: 234.2
click at [595, 216] on div "Update MANGO ICE CREAM Add item image Image Size: 1200 x 800 px / Image formats…" at bounding box center [914, 638] width 1241 height 957
copy div "MANGO ICE CREAM Add item image Image Size: 1200 x 800 px / Image formats: jpg, …"
click at [317, 419] on input "MANGO ICE CREAM" at bounding box center [606, 419] width 604 height 33
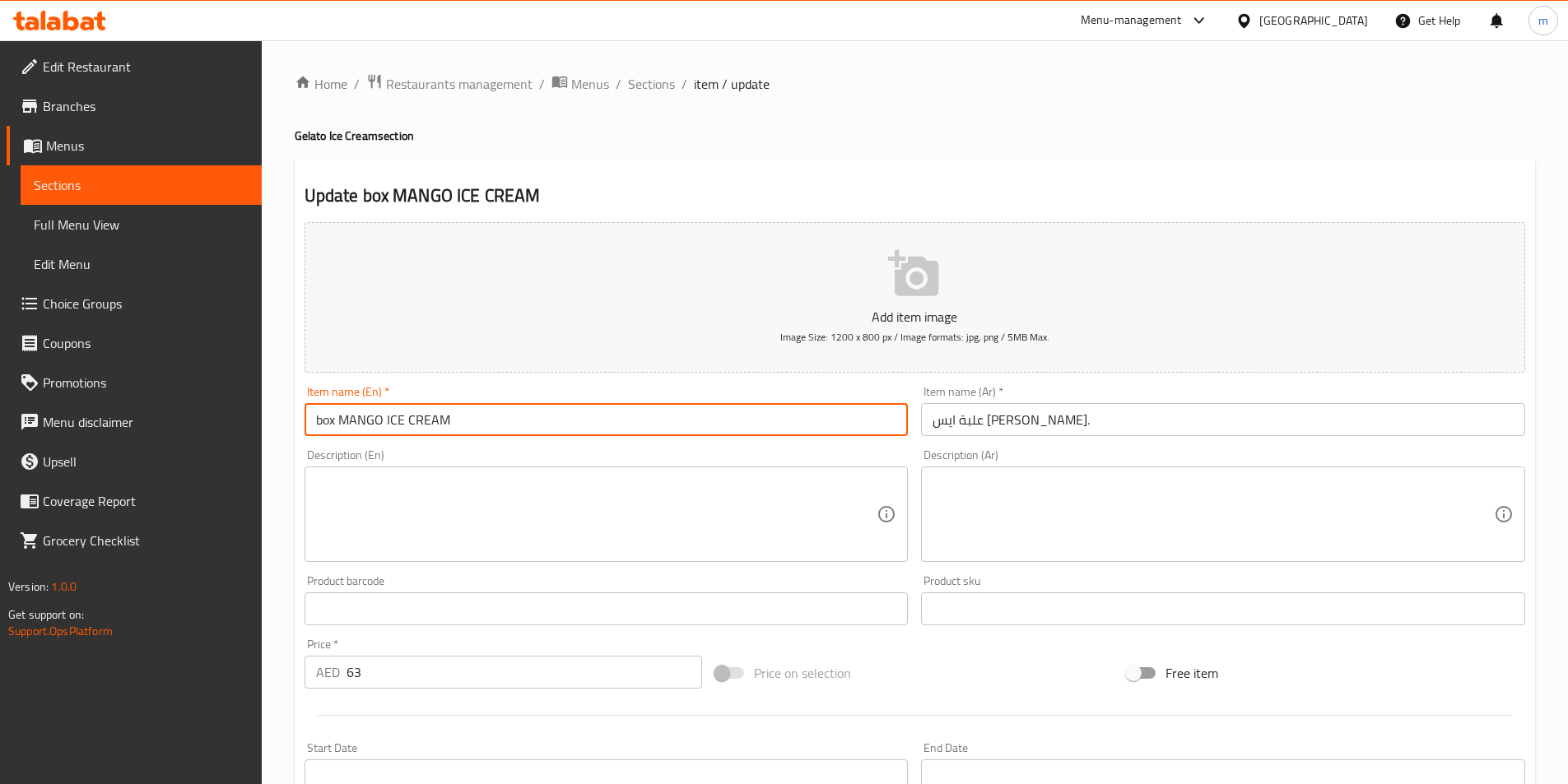
type input "box MANGO ICE CREAM"
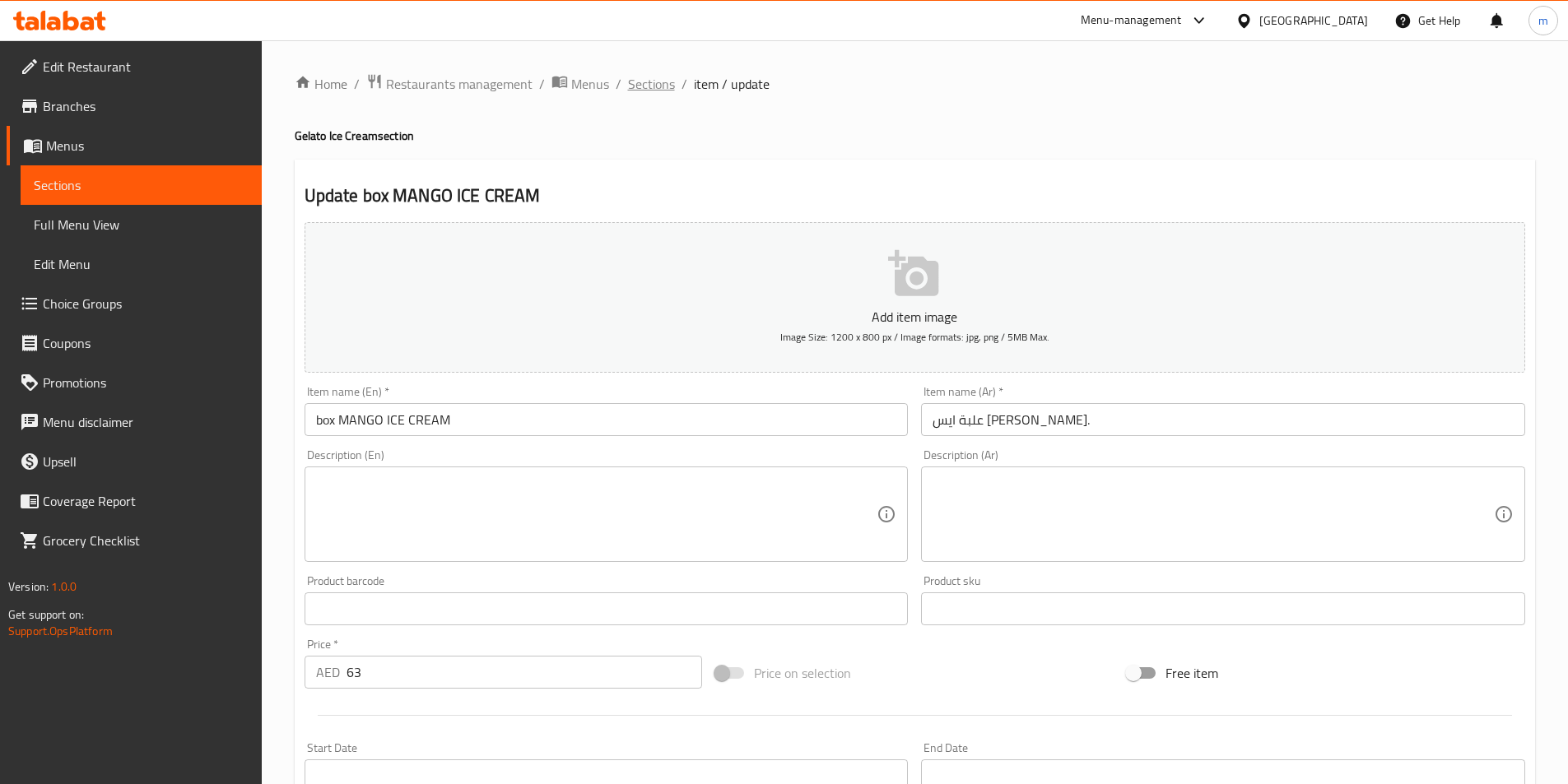
click at [638, 84] on span "Sections" at bounding box center [651, 84] width 47 height 20
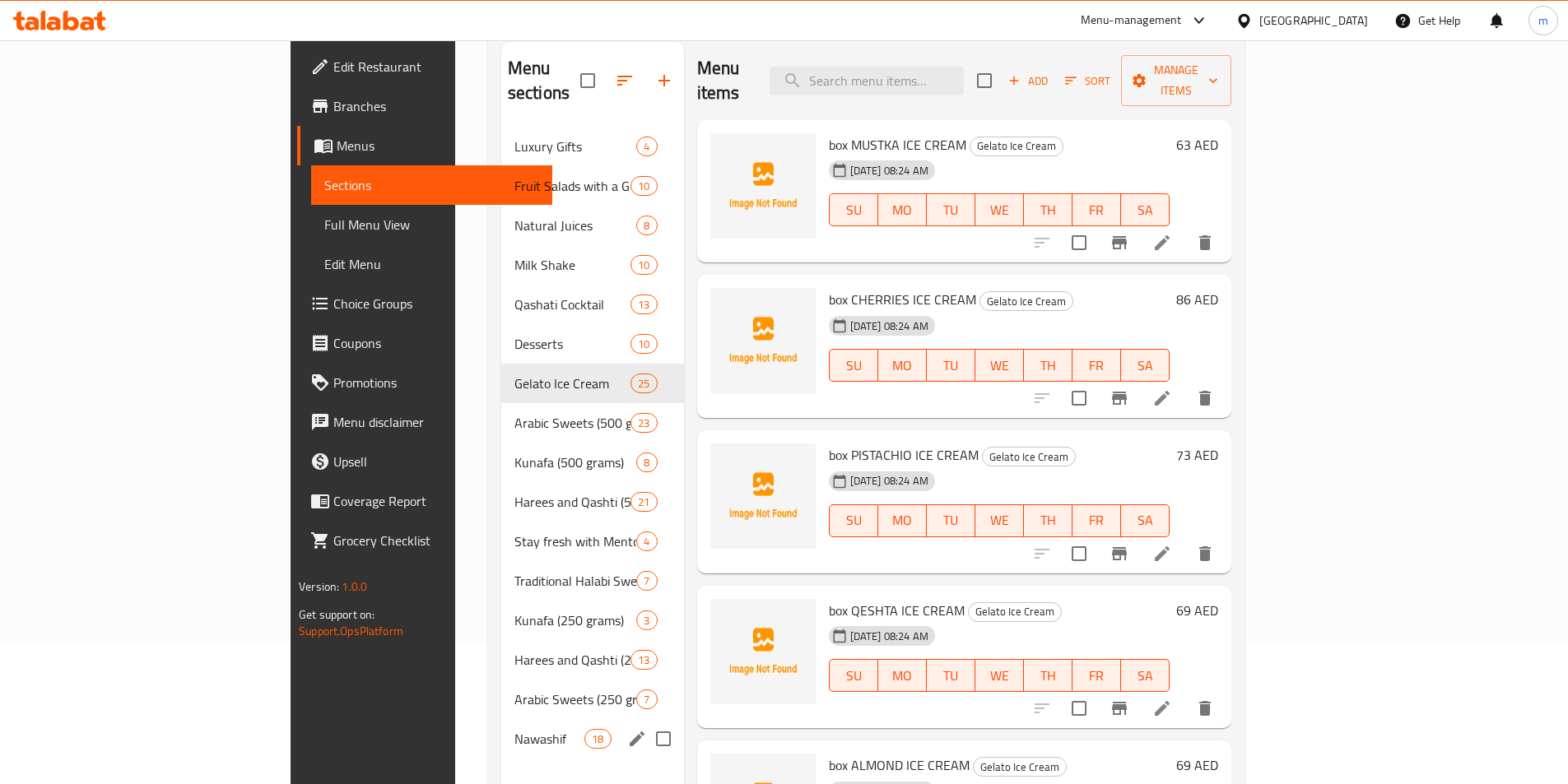
scroll to position [165, 0]
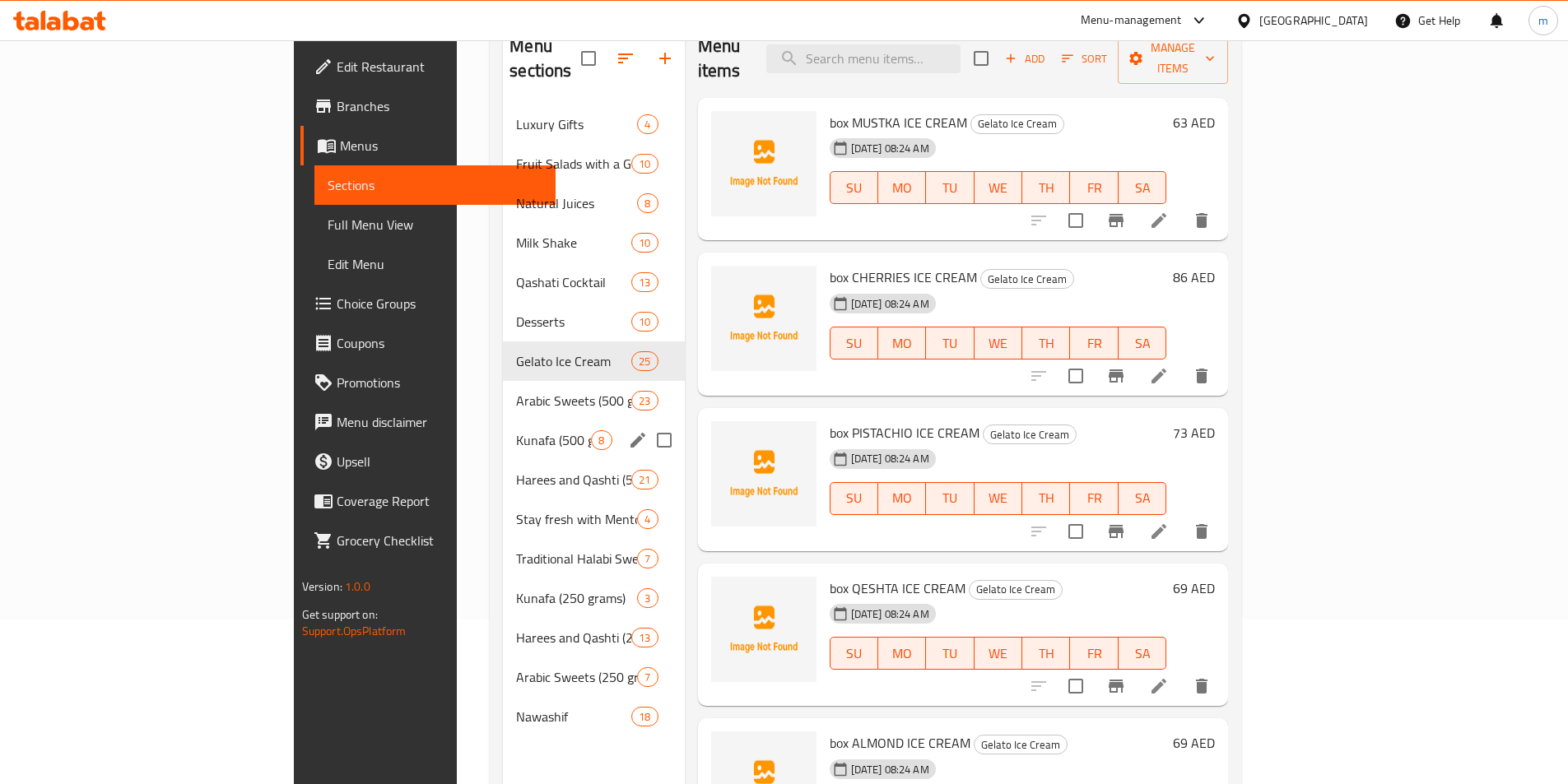
click at [648, 423] on input "Menu sections" at bounding box center [664, 440] width 35 height 35
checkbox input "true"
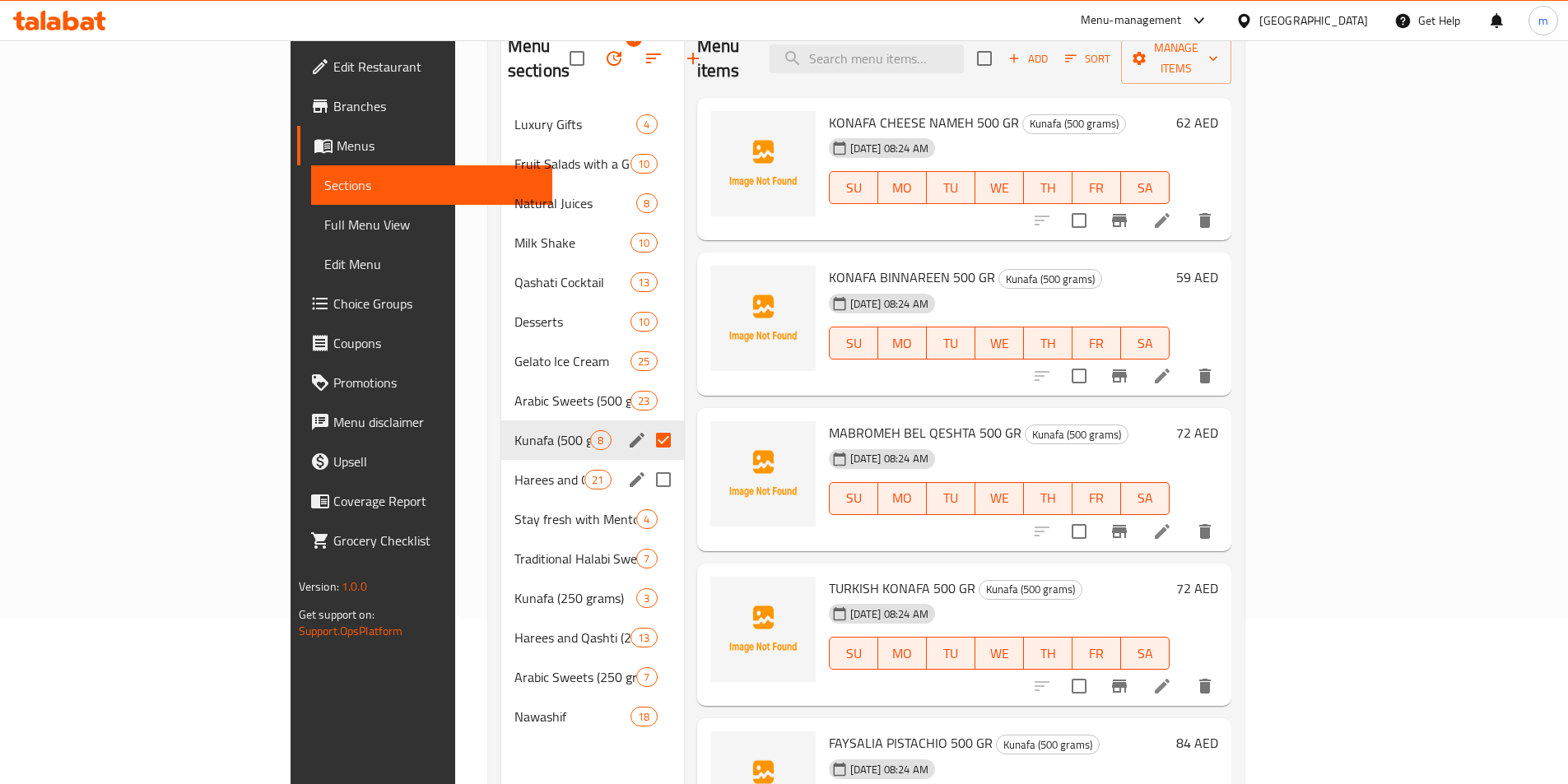
click at [647, 463] on input "Menu sections" at bounding box center [663, 480] width 35 height 35
checkbox input "true"
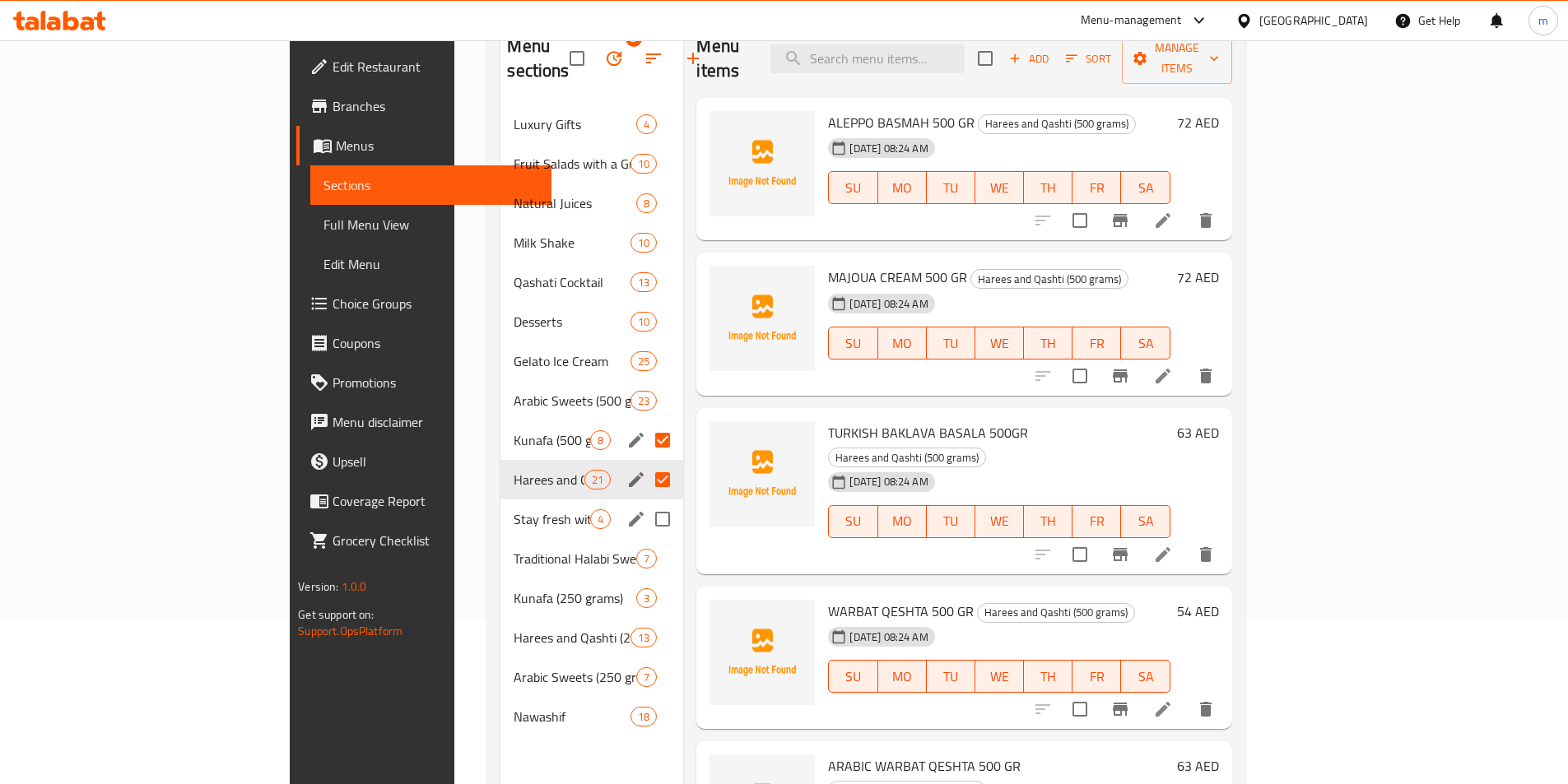
click at [646, 502] on input "Menu sections" at bounding box center [663, 518] width 35 height 35
checkbox input "true"
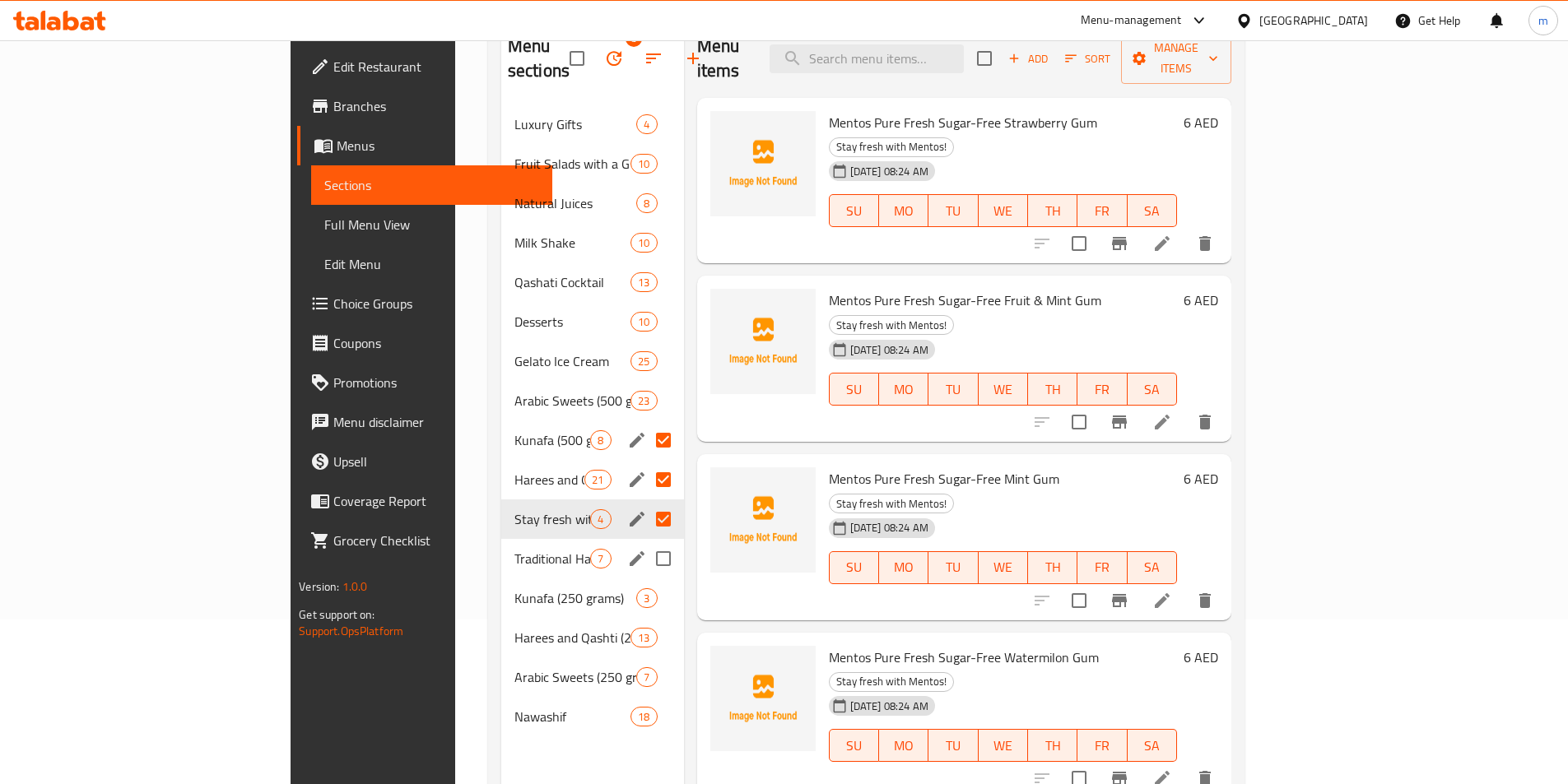
click at [647, 541] on input "Menu sections" at bounding box center [663, 558] width 35 height 35
checkbox input "true"
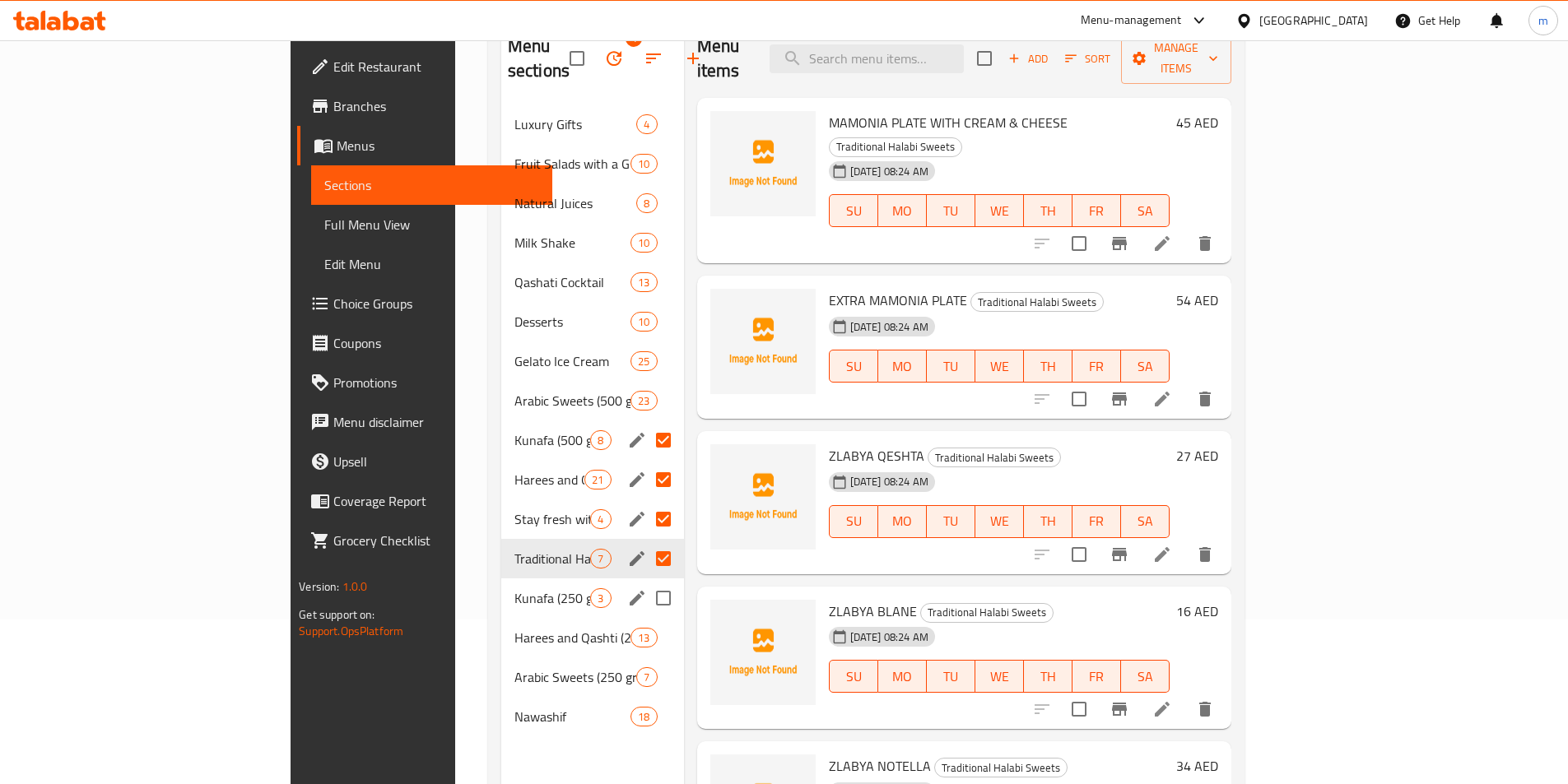
click at [647, 581] on input "Menu sections" at bounding box center [663, 598] width 35 height 35
checkbox input "true"
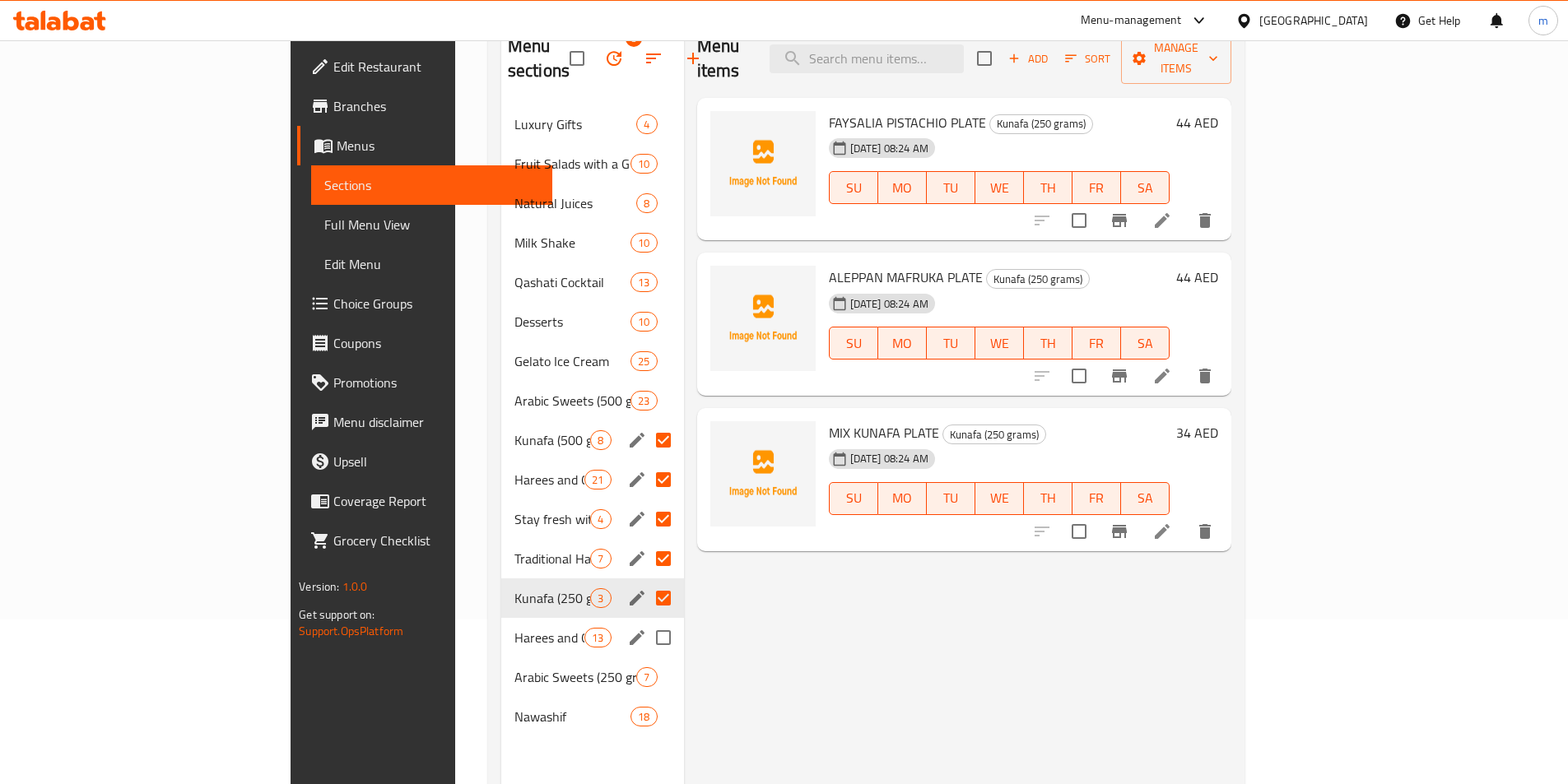
click at [647, 620] on input "Menu sections" at bounding box center [663, 637] width 35 height 35
checkbox input "true"
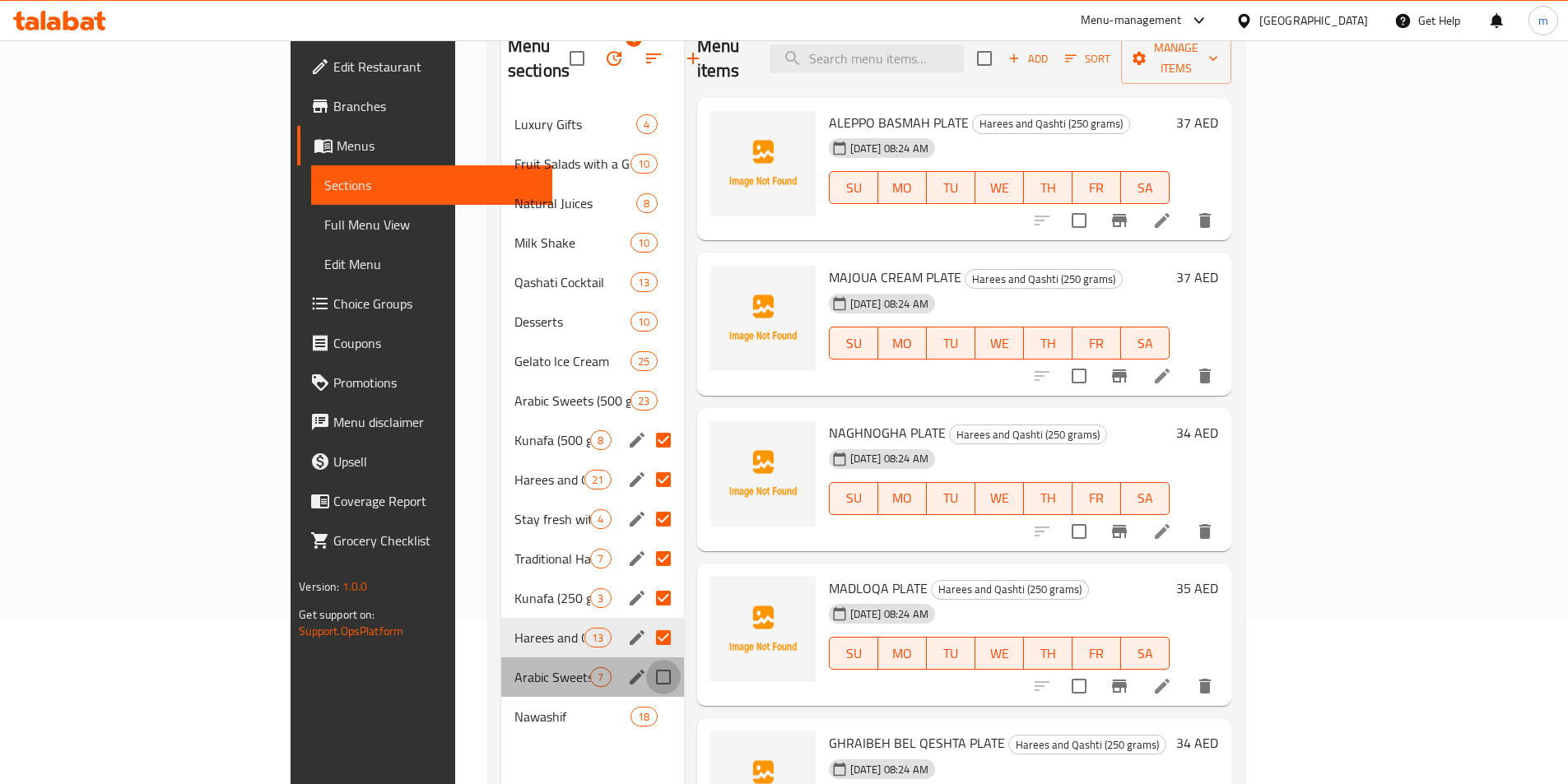
click at [647, 665] on input "Menu sections" at bounding box center [663, 677] width 35 height 35
checkbox input "true"
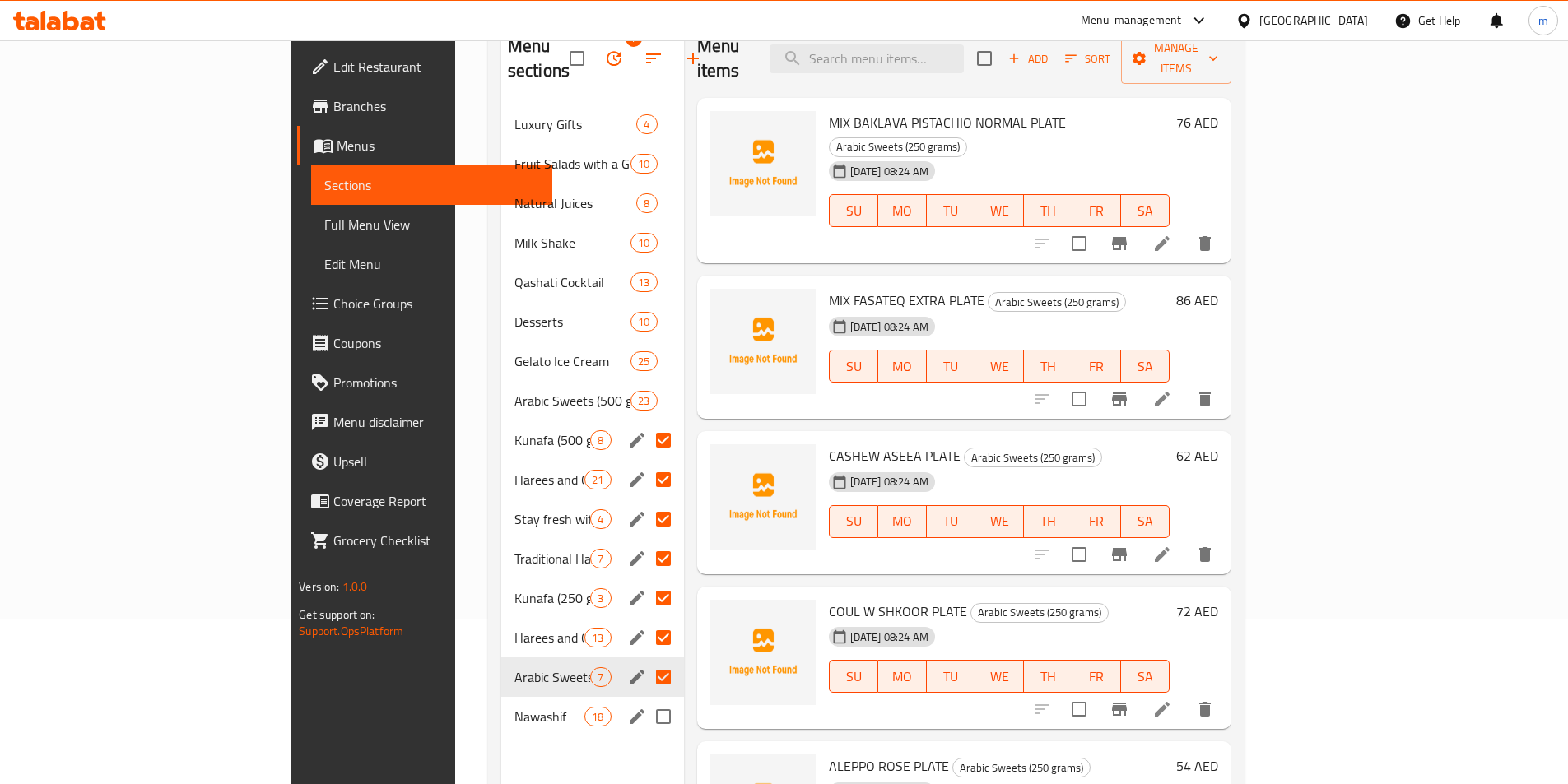
click at [647, 700] on input "Menu sections" at bounding box center [663, 717] width 35 height 35
checkbox input "true"
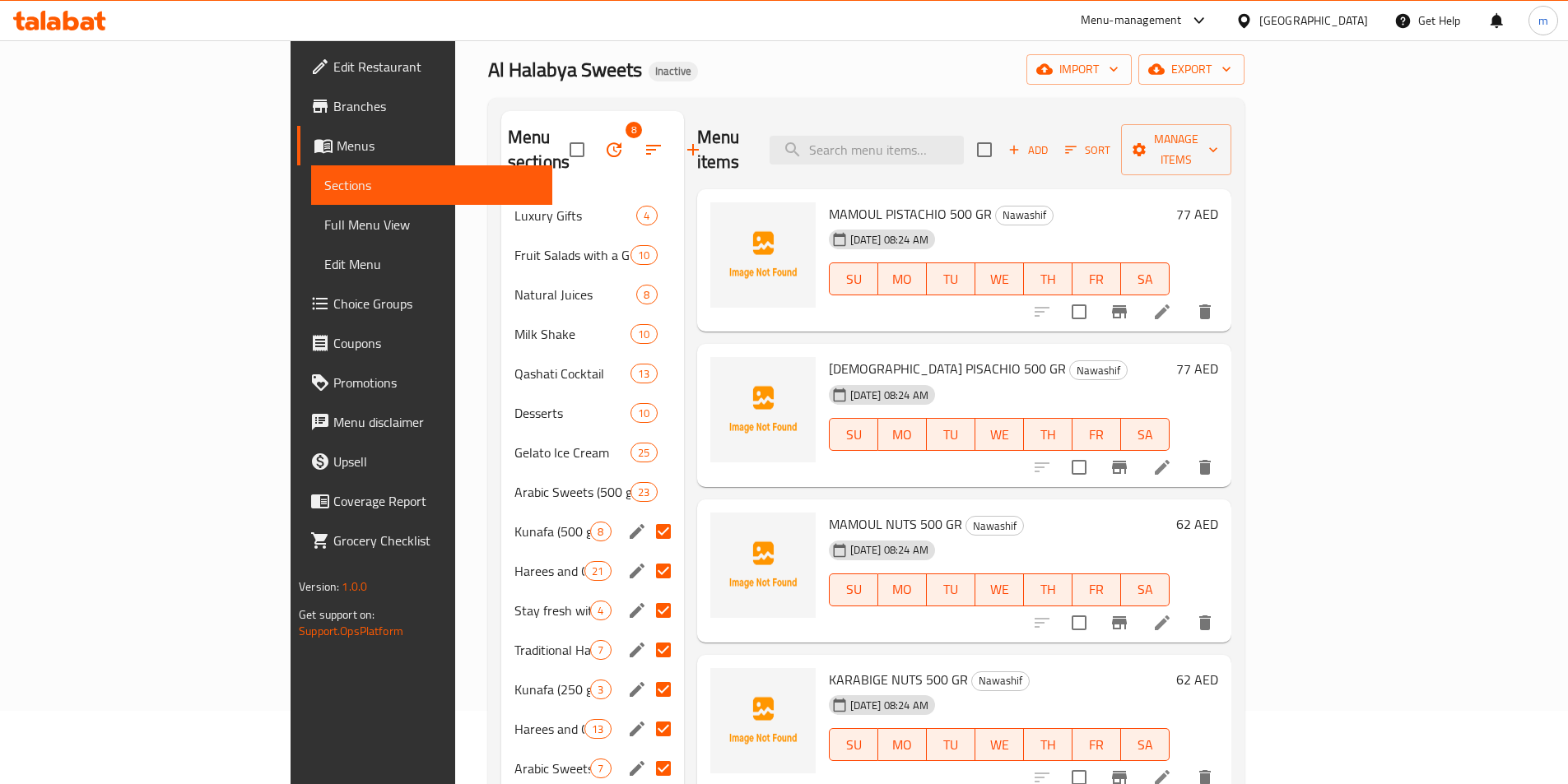
scroll to position [65, 0]
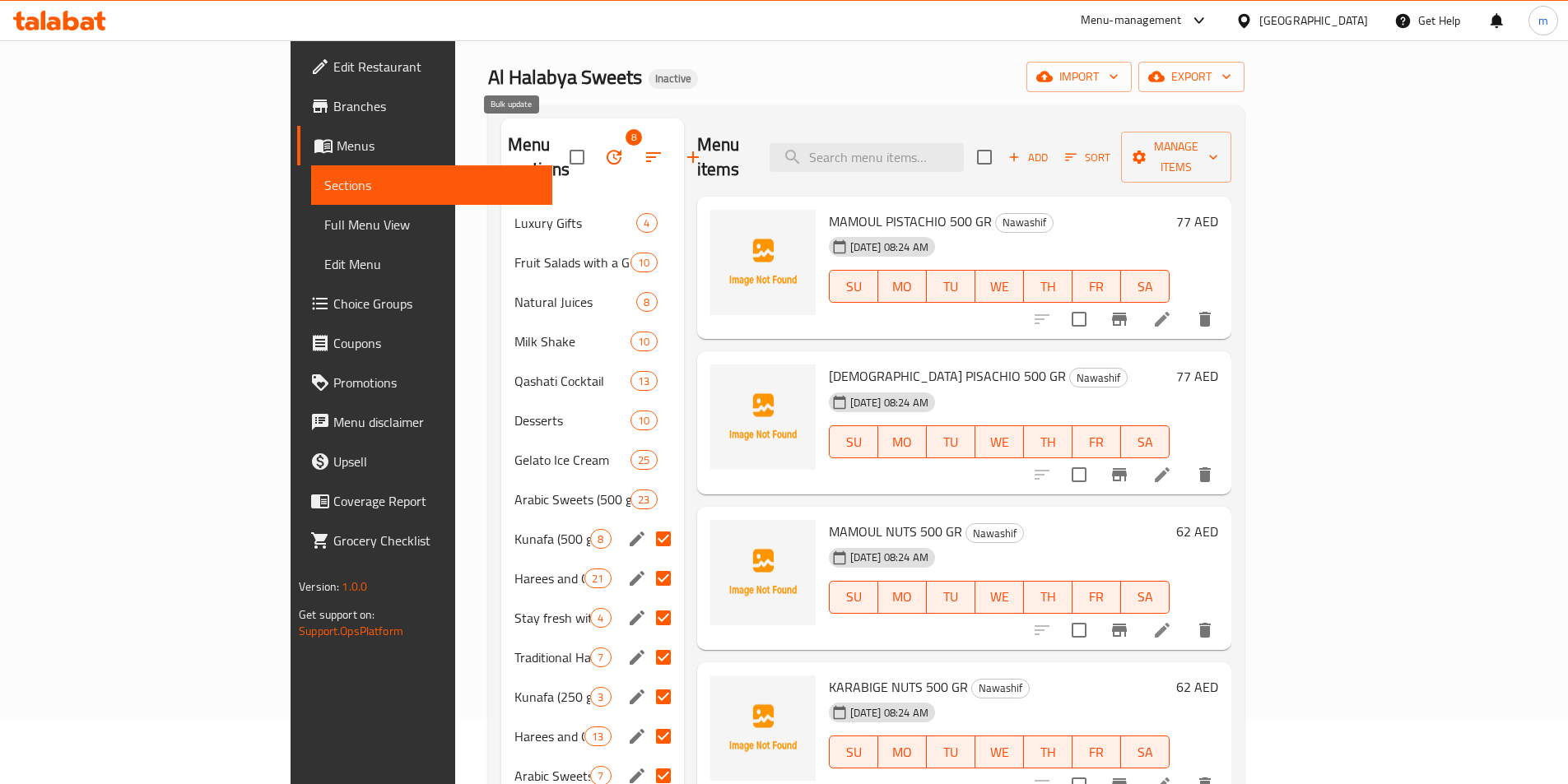
click at [604, 148] on icon "button" at bounding box center [614, 158] width 20 height 20
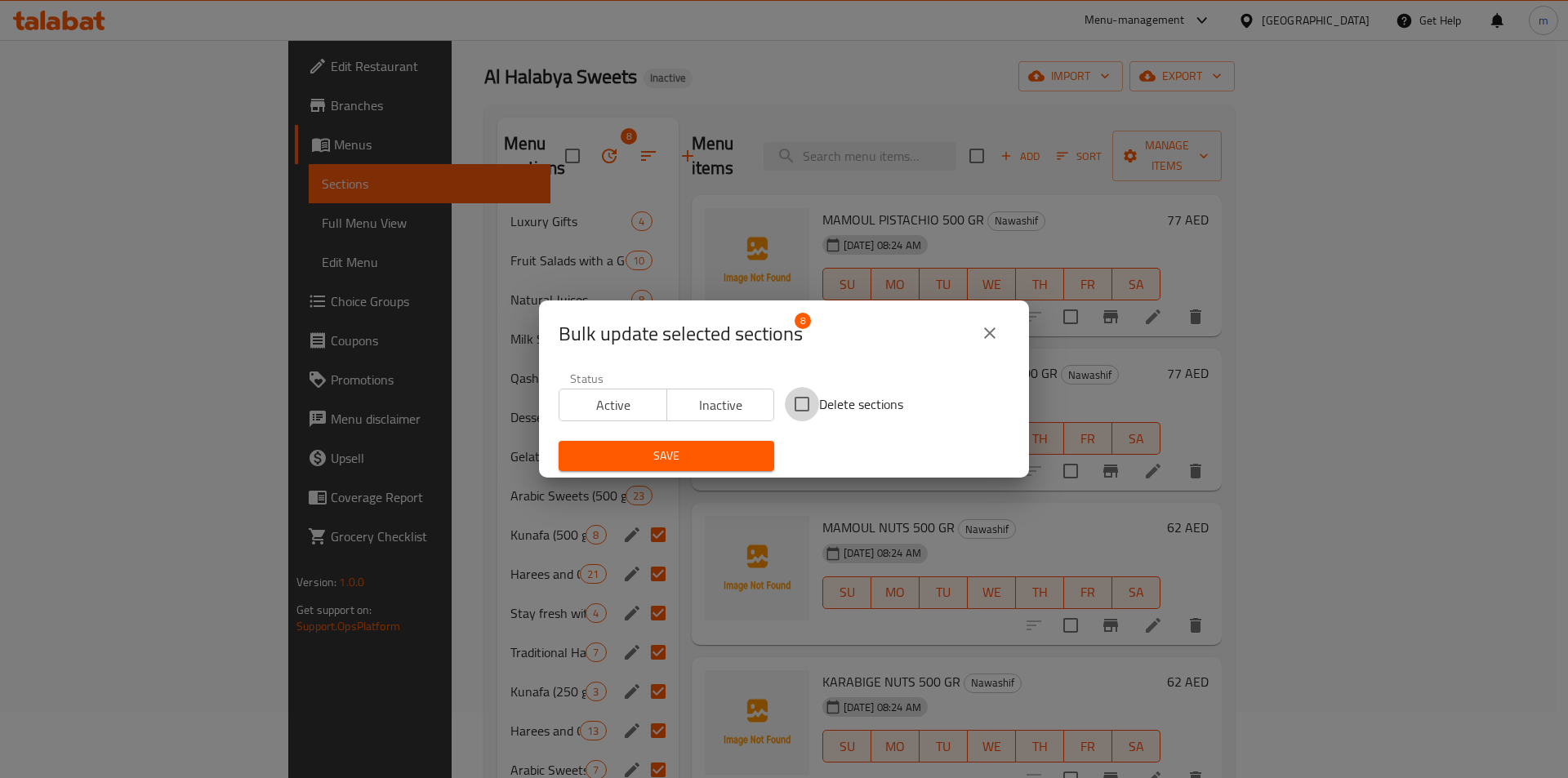
click at [811, 396] on input "Delete sections" at bounding box center [802, 403] width 34 height 34
checkbox input "true"
click at [723, 449] on span "Save" at bounding box center [666, 455] width 190 height 21
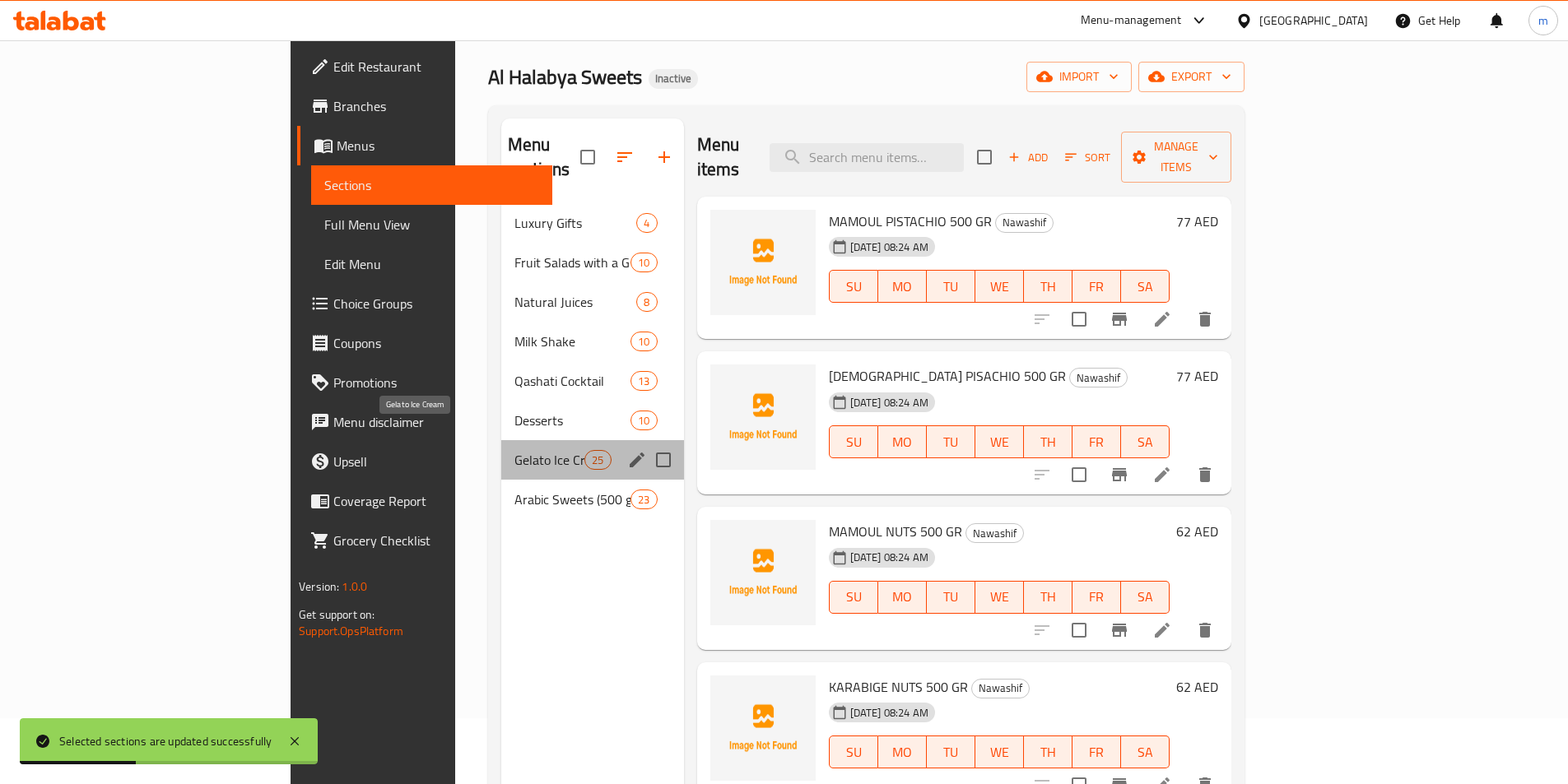
click at [515, 450] on span "Gelato Ice Cream" at bounding box center [549, 460] width 70 height 20
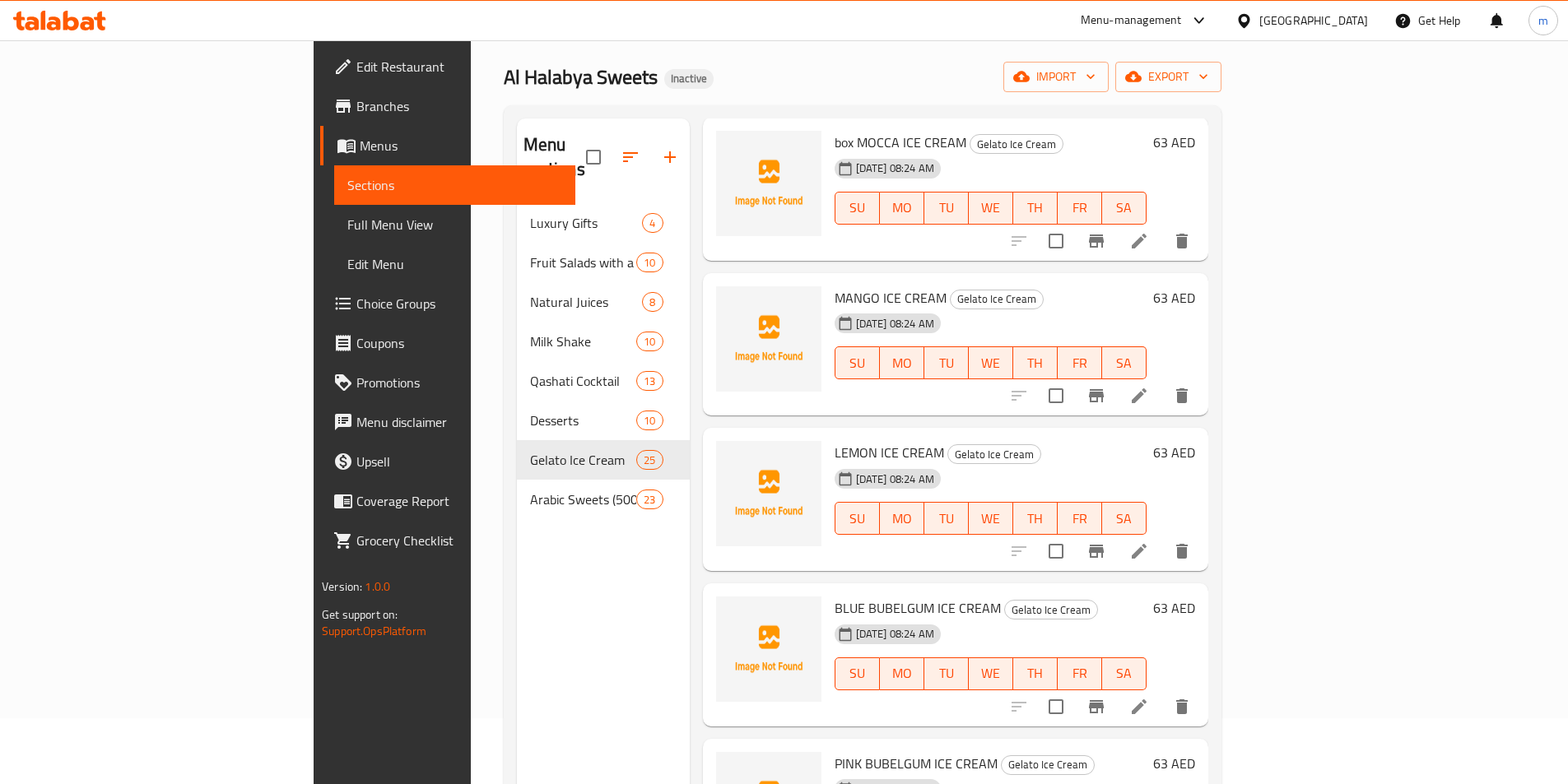
scroll to position [2221, 0]
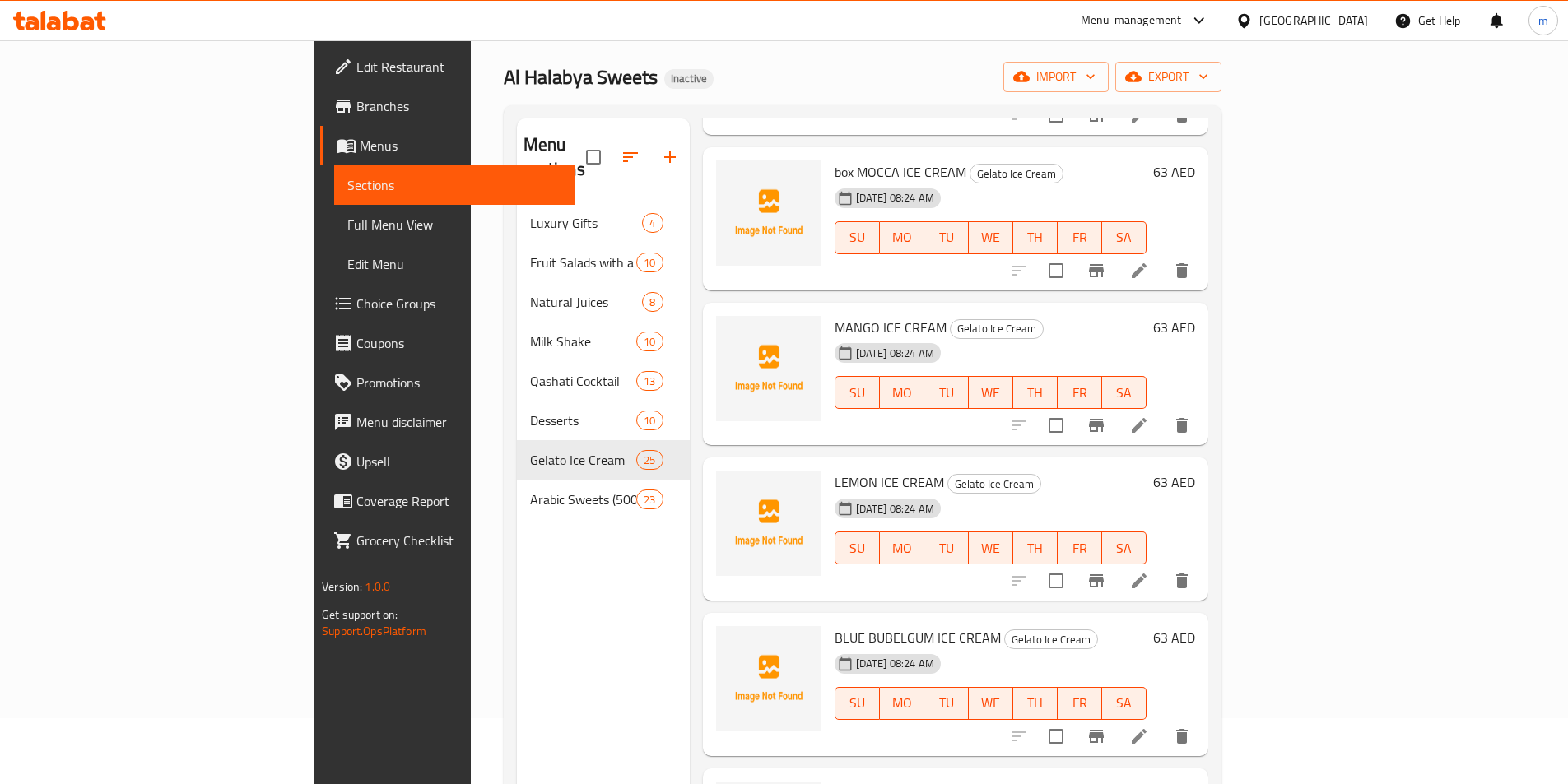
click at [1162, 410] on li at bounding box center [1140, 425] width 46 height 30
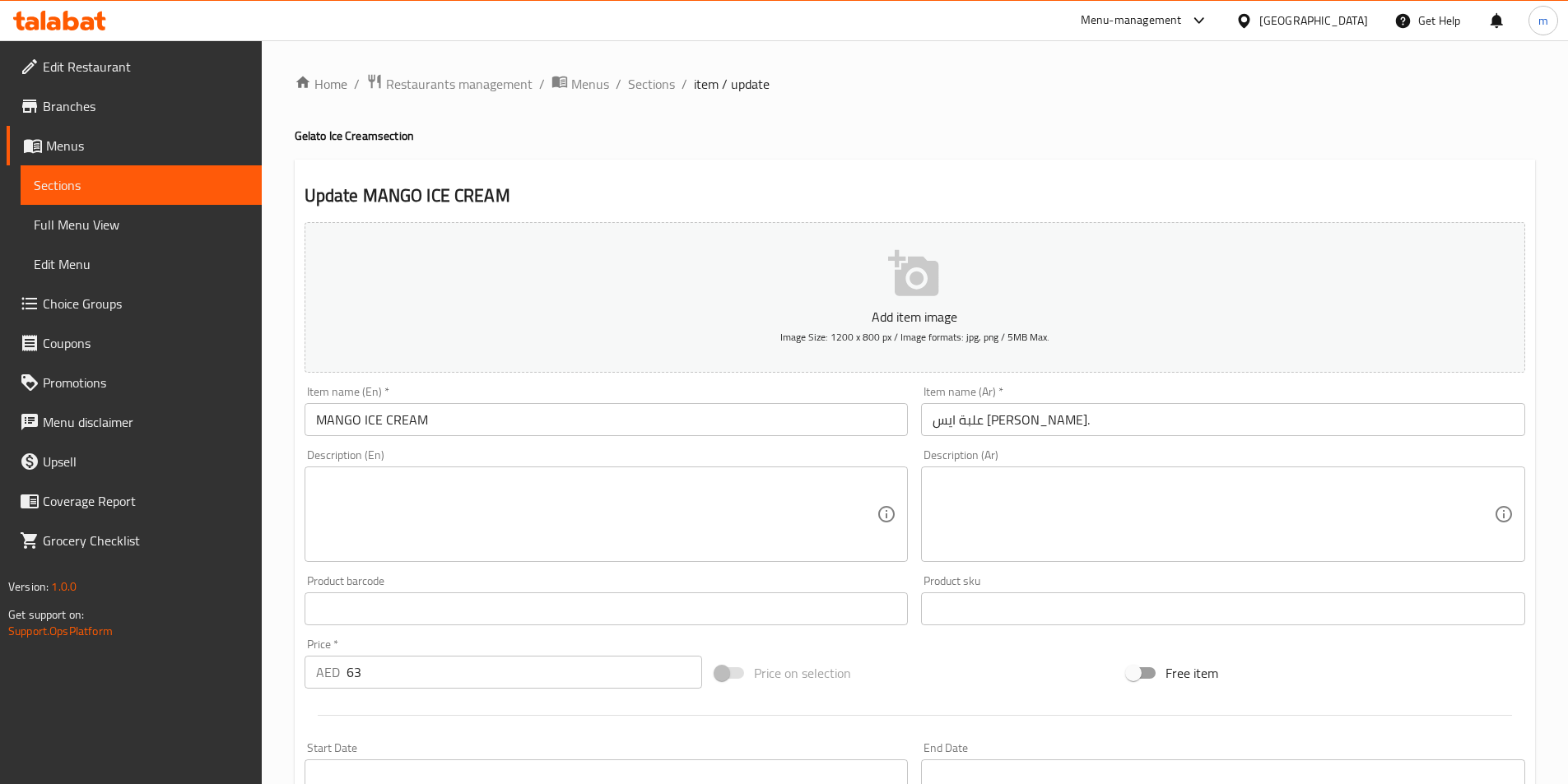
click at [469, 431] on input "MANGO ICE CREAM" at bounding box center [606, 419] width 604 height 33
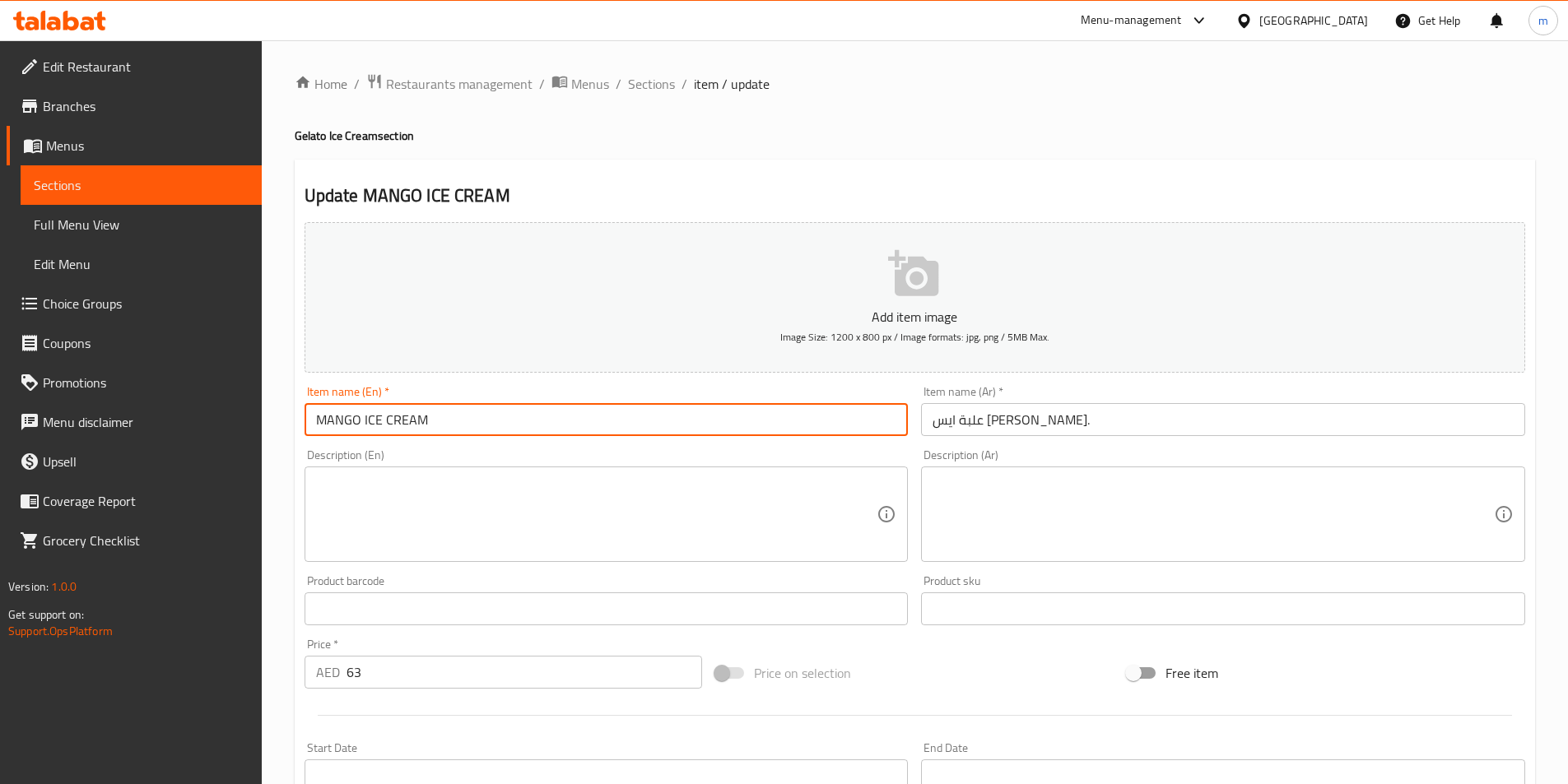
click at [313, 422] on input "MANGO ICE CREAM" at bounding box center [606, 419] width 604 height 33
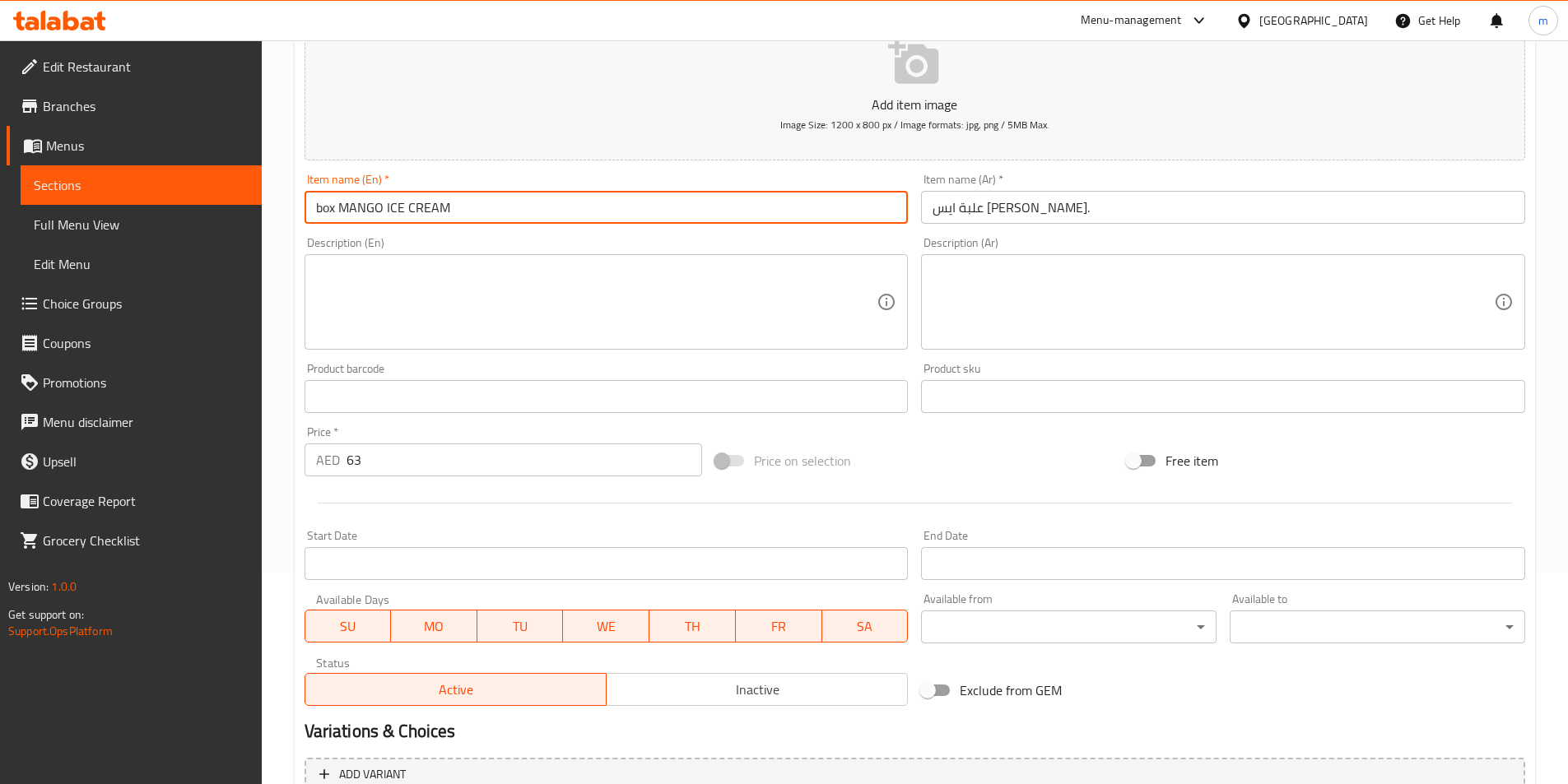
scroll to position [50, 0]
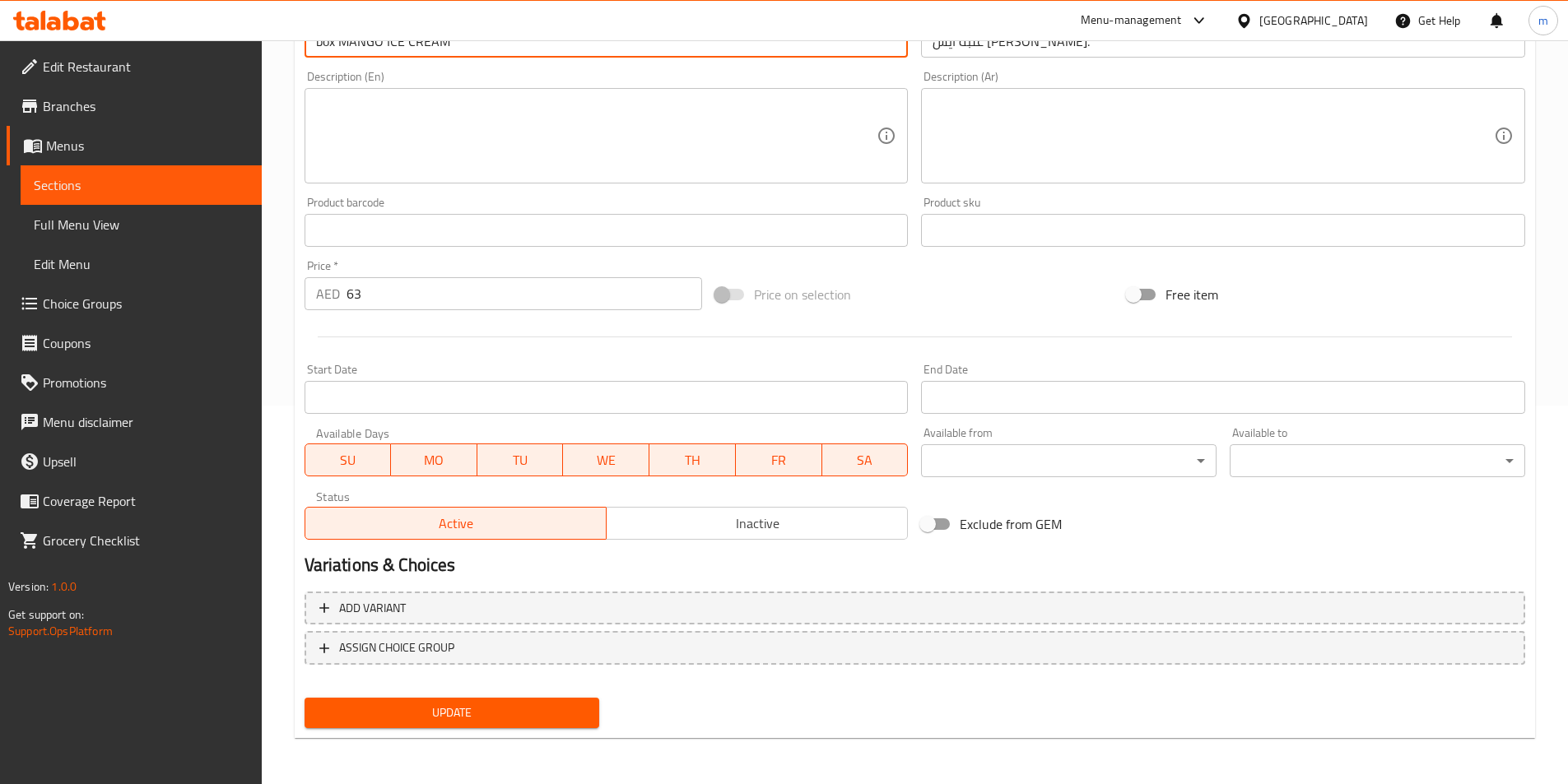
type input "box MANGO ICE CREAM"
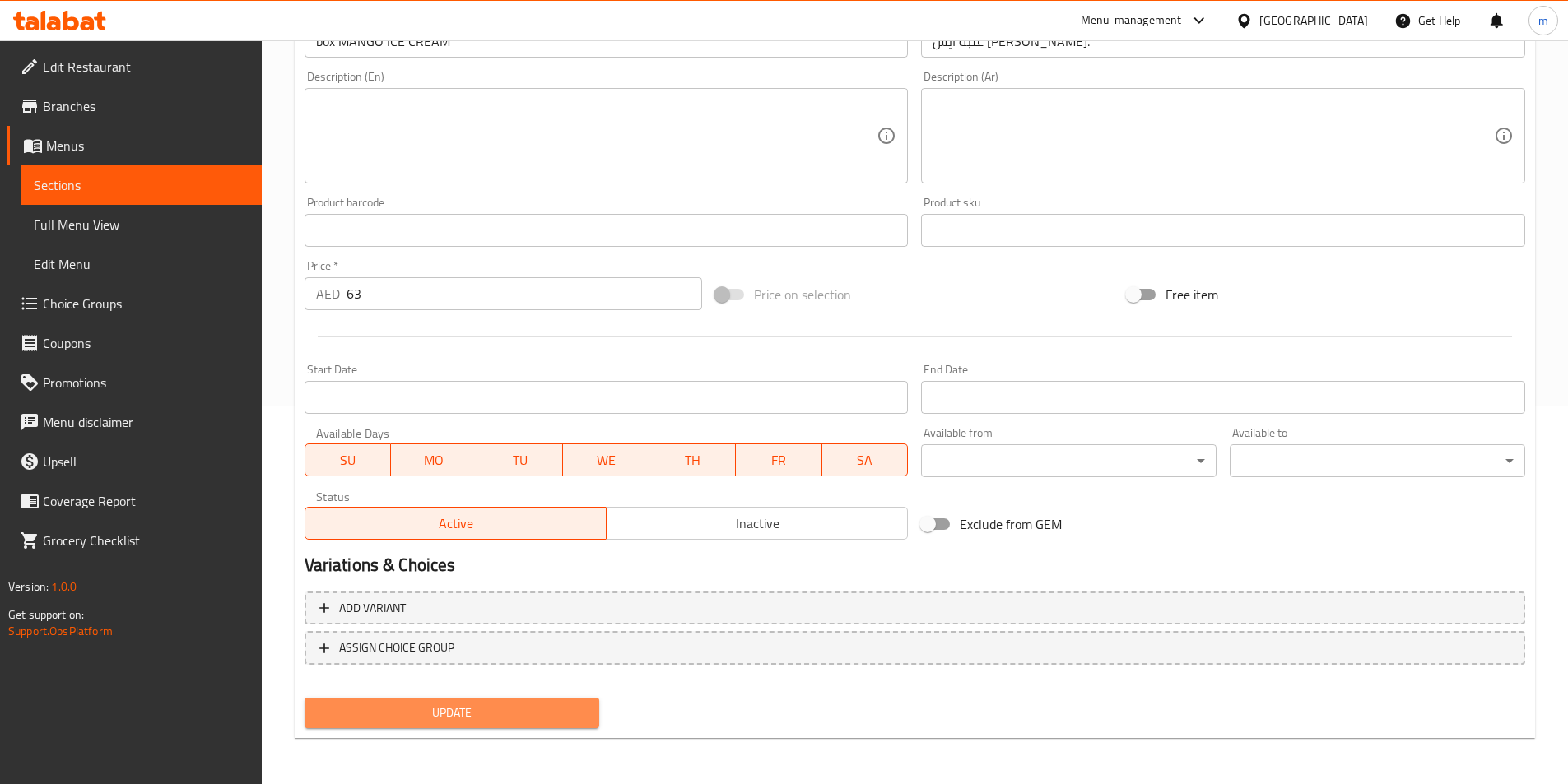
click at [433, 705] on span "Update" at bounding box center [451, 713] width 269 height 21
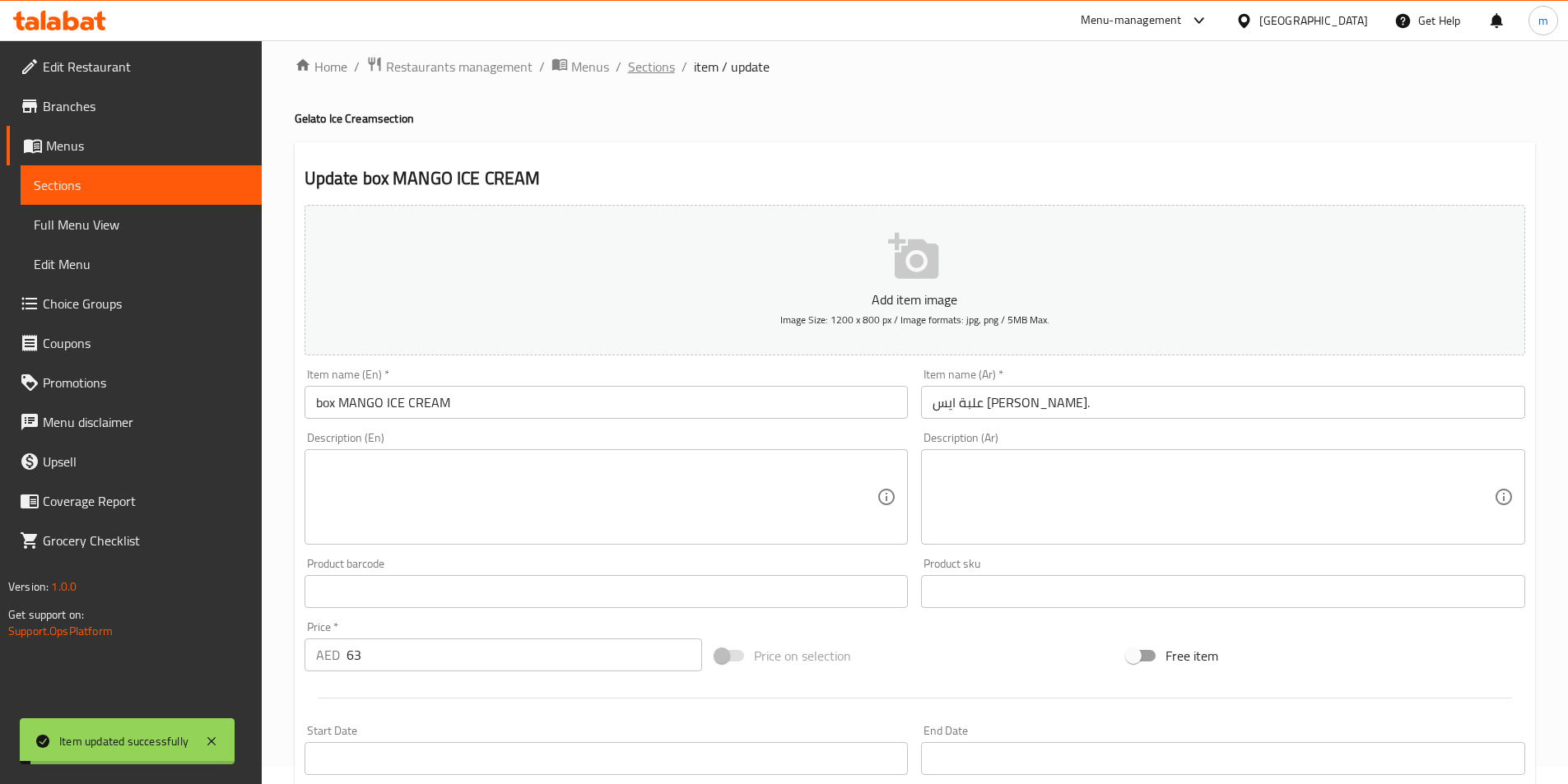
scroll to position [0, 0]
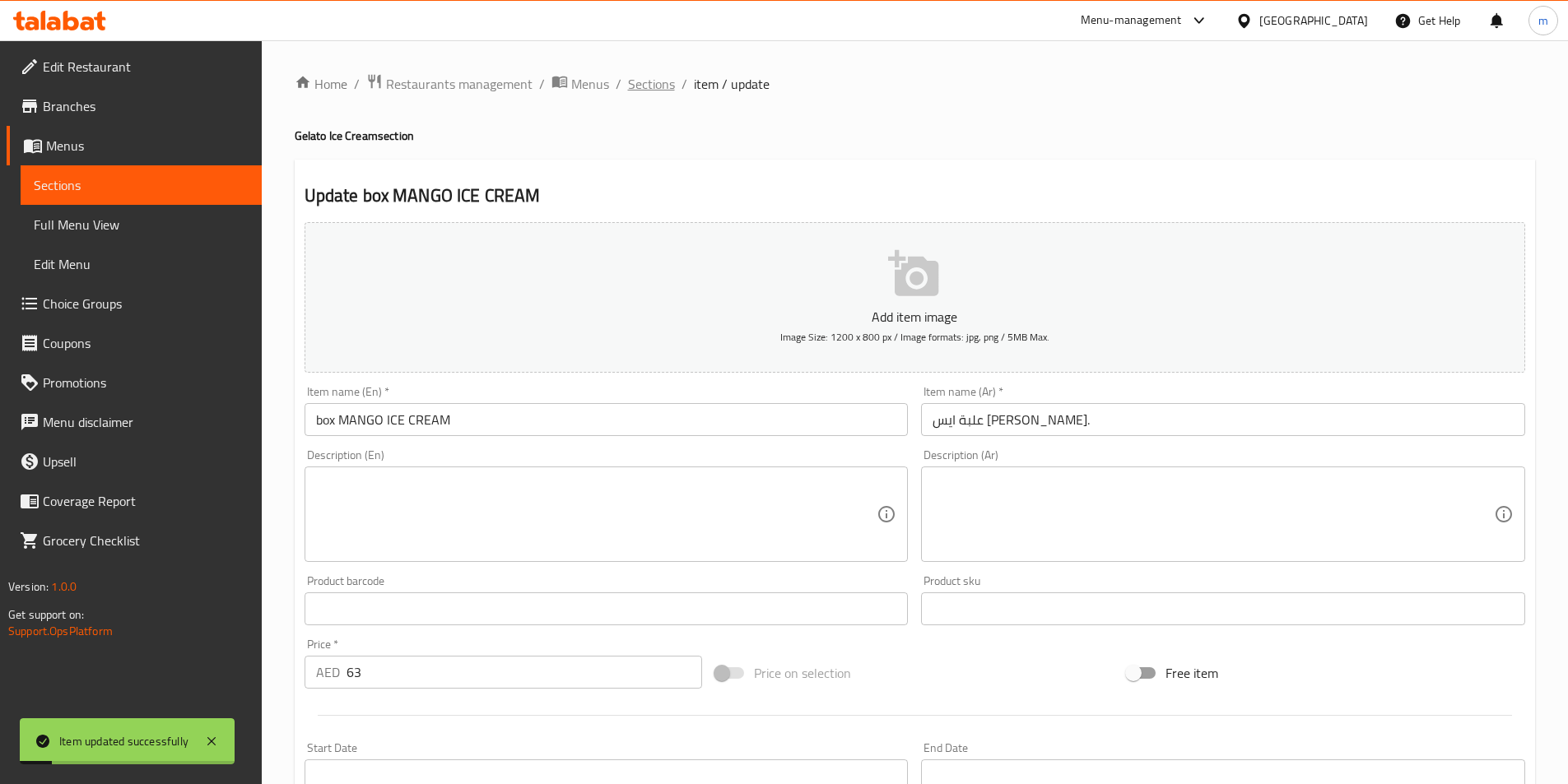
click at [643, 86] on span "Sections" at bounding box center [651, 84] width 47 height 20
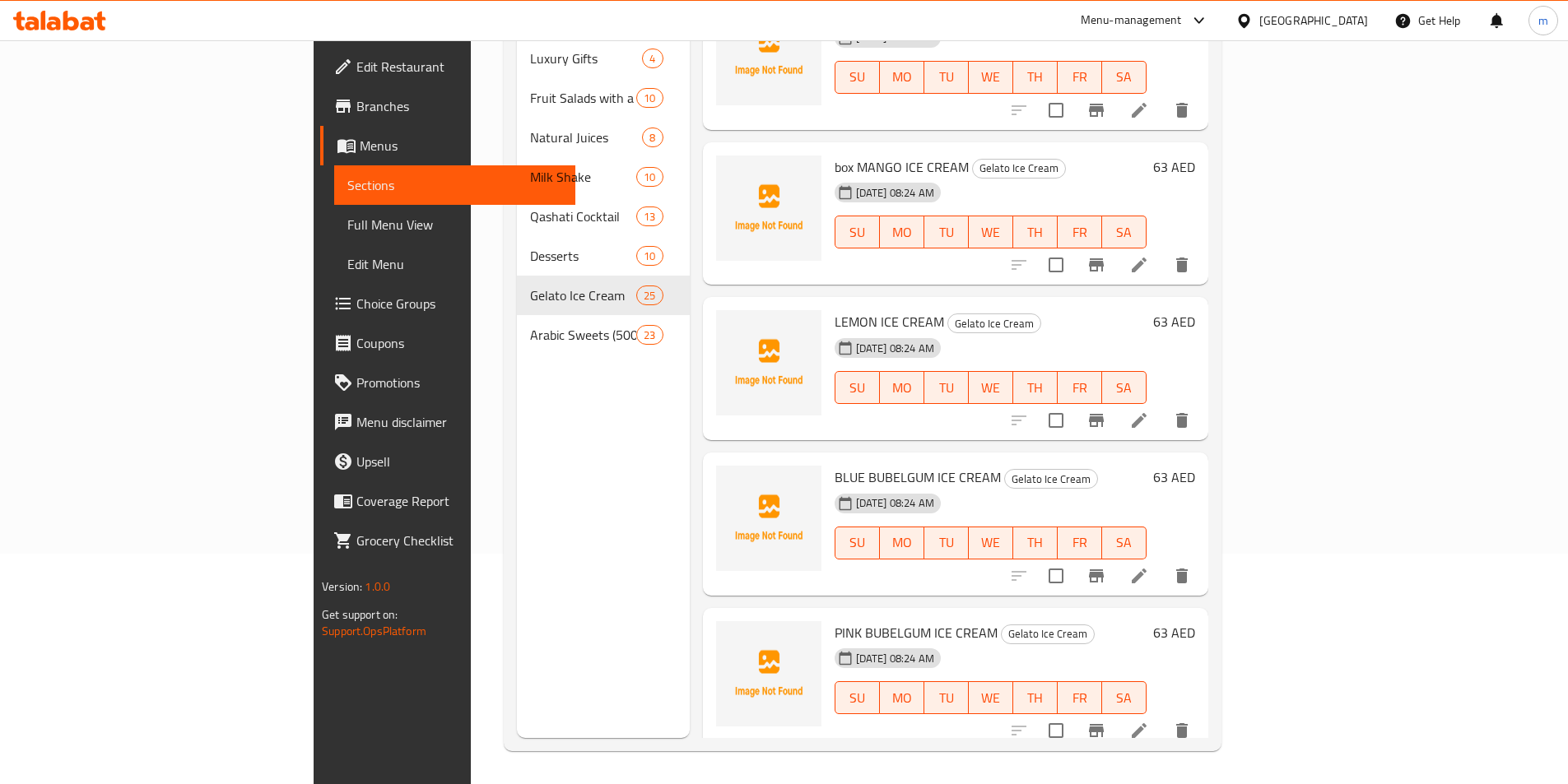
scroll to position [2221, 0]
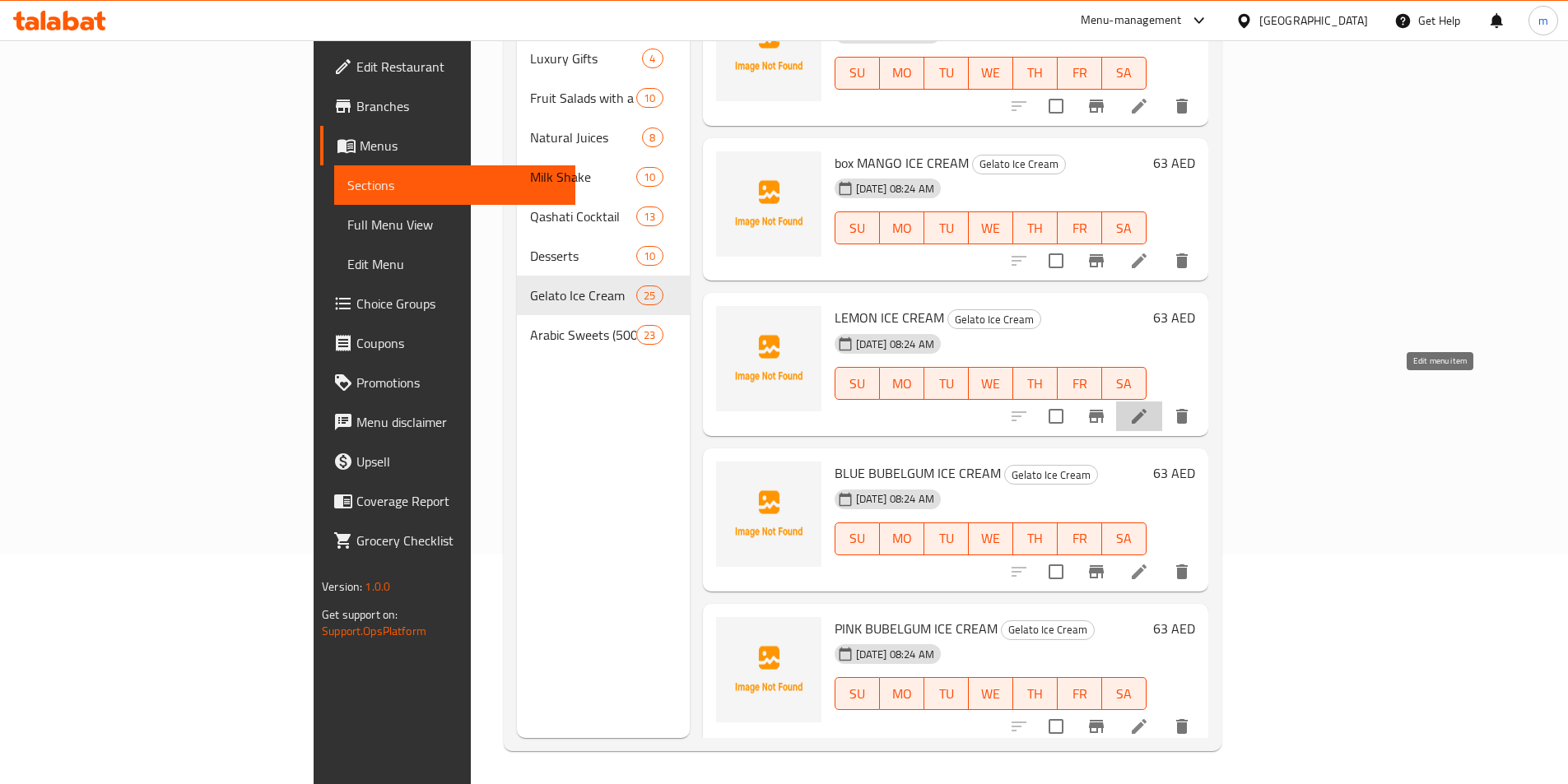
click at [1149, 406] on icon at bounding box center [1140, 416] width 20 height 20
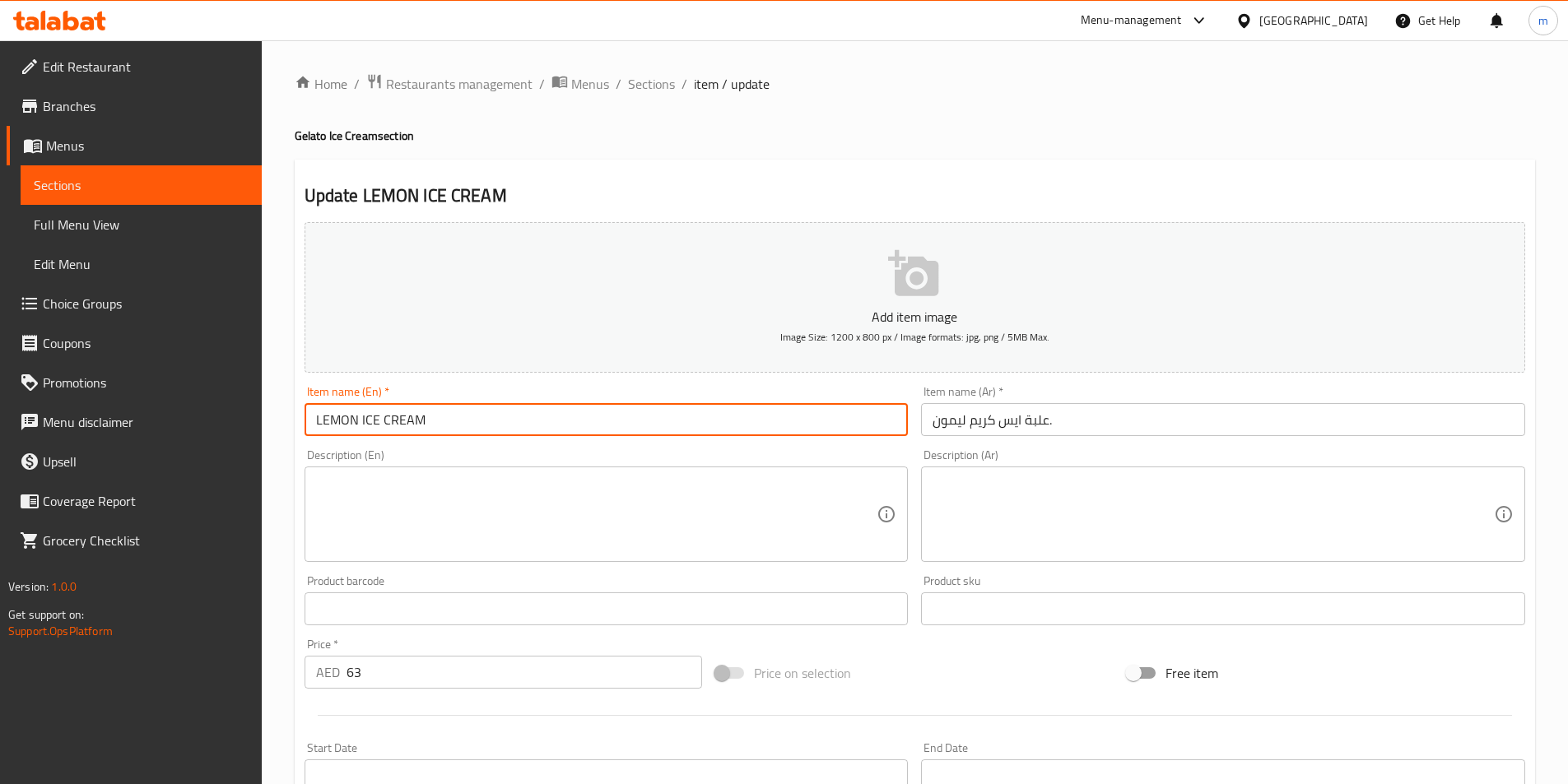
click at [316, 419] on input "LEMON ICE CREAM" at bounding box center [606, 419] width 604 height 33
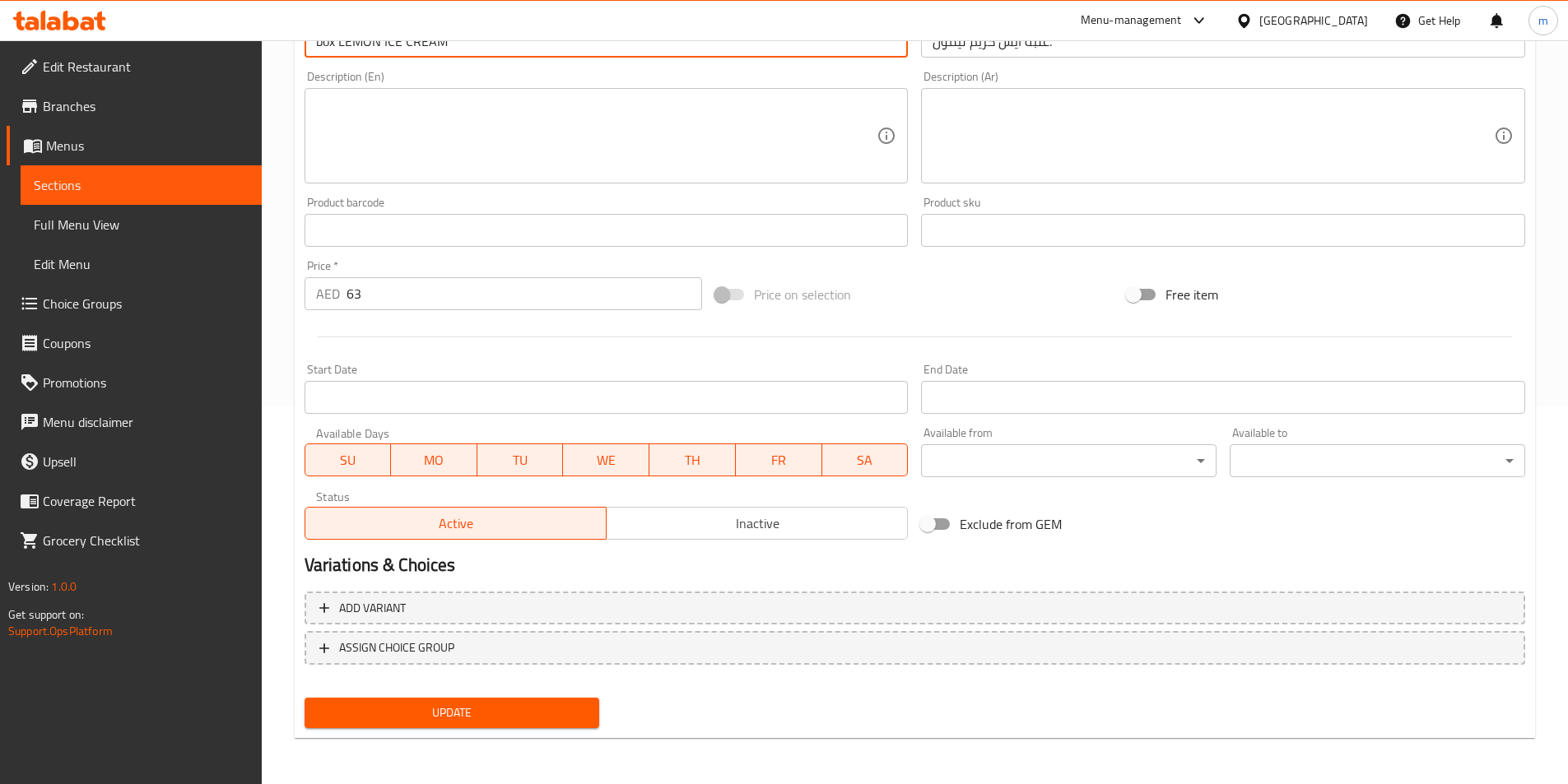
type input "box LEMON ICE CREAM"
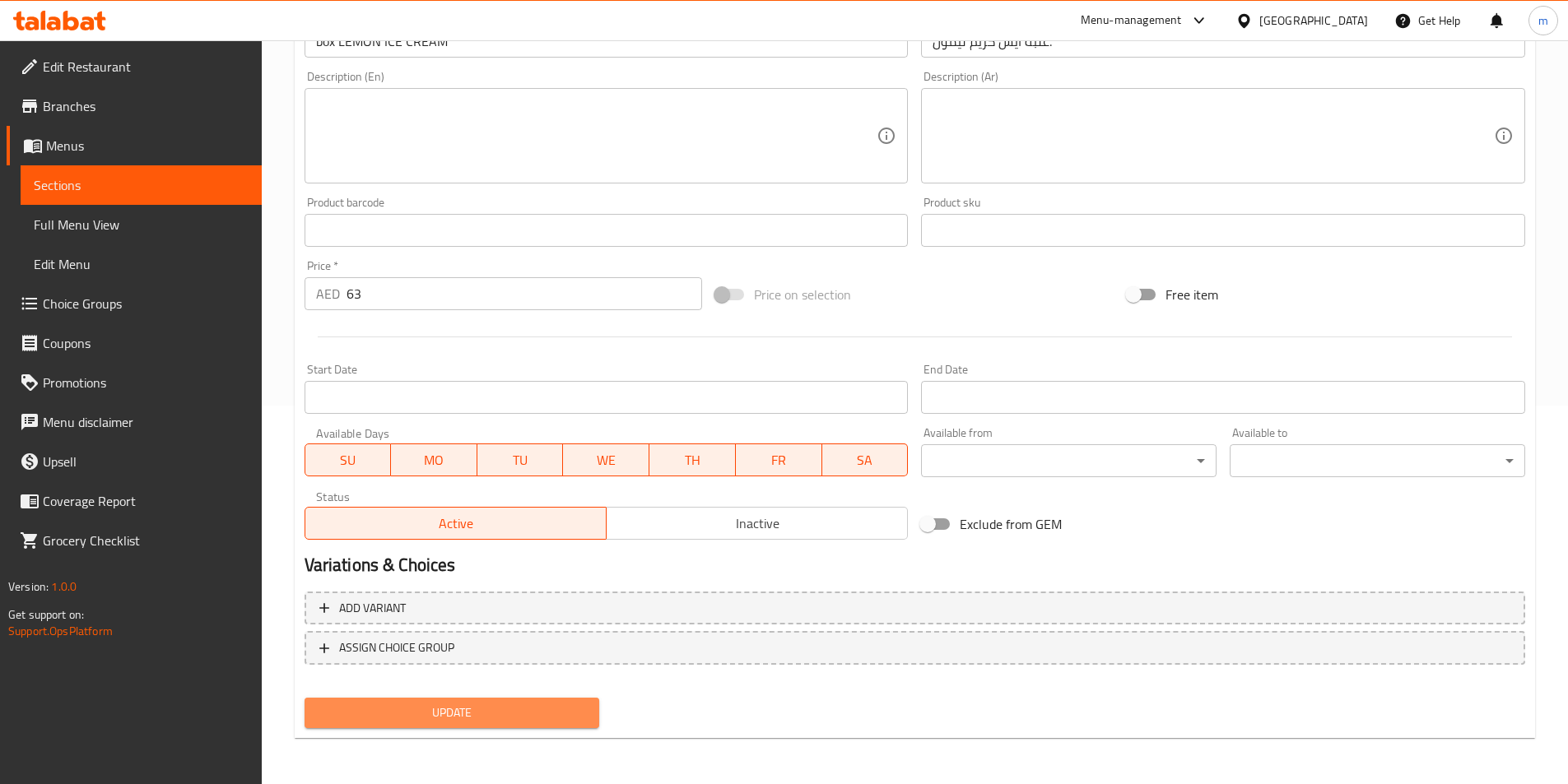
click at [531, 716] on span "Update" at bounding box center [451, 713] width 269 height 21
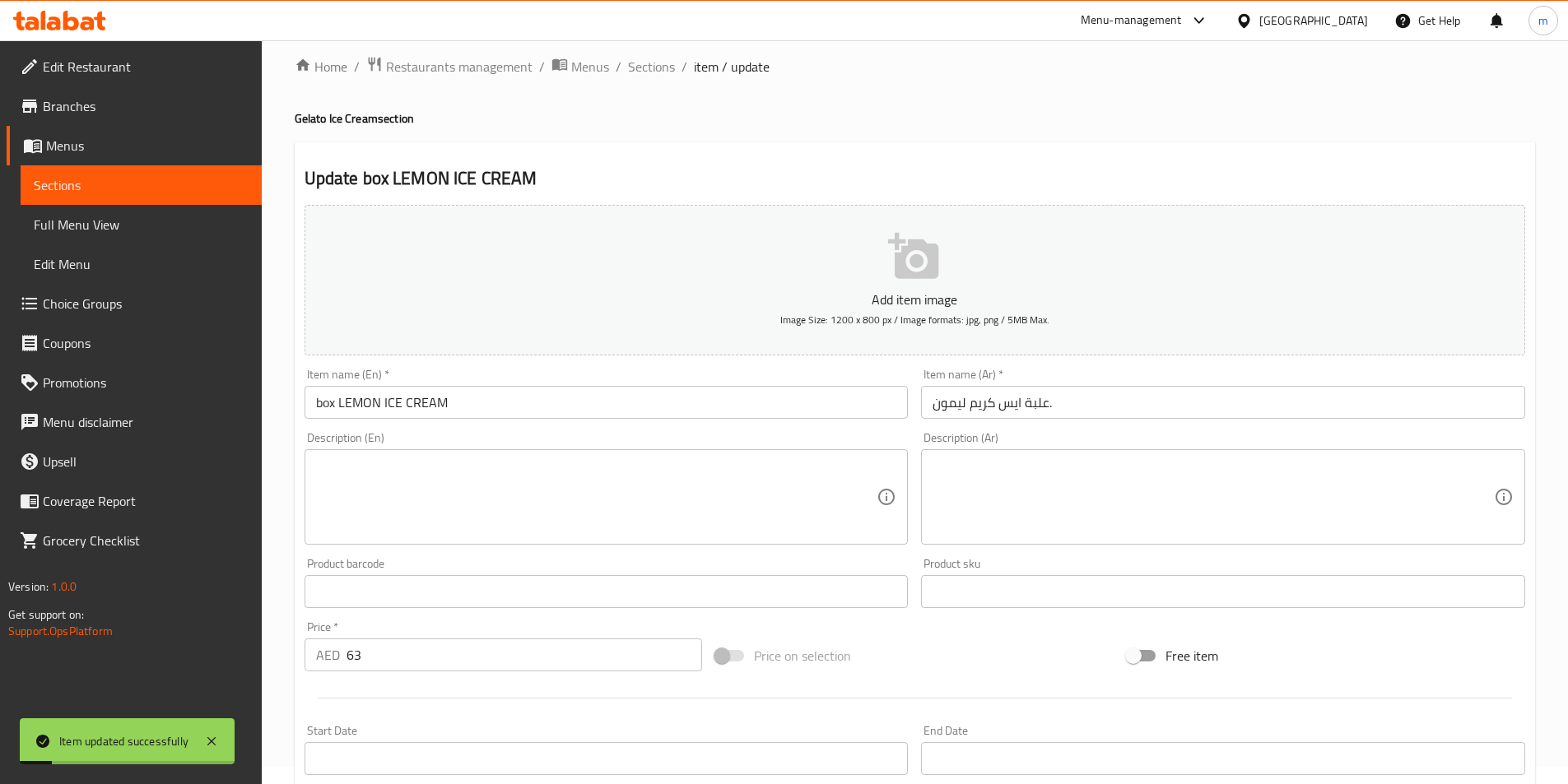
scroll to position [0, 0]
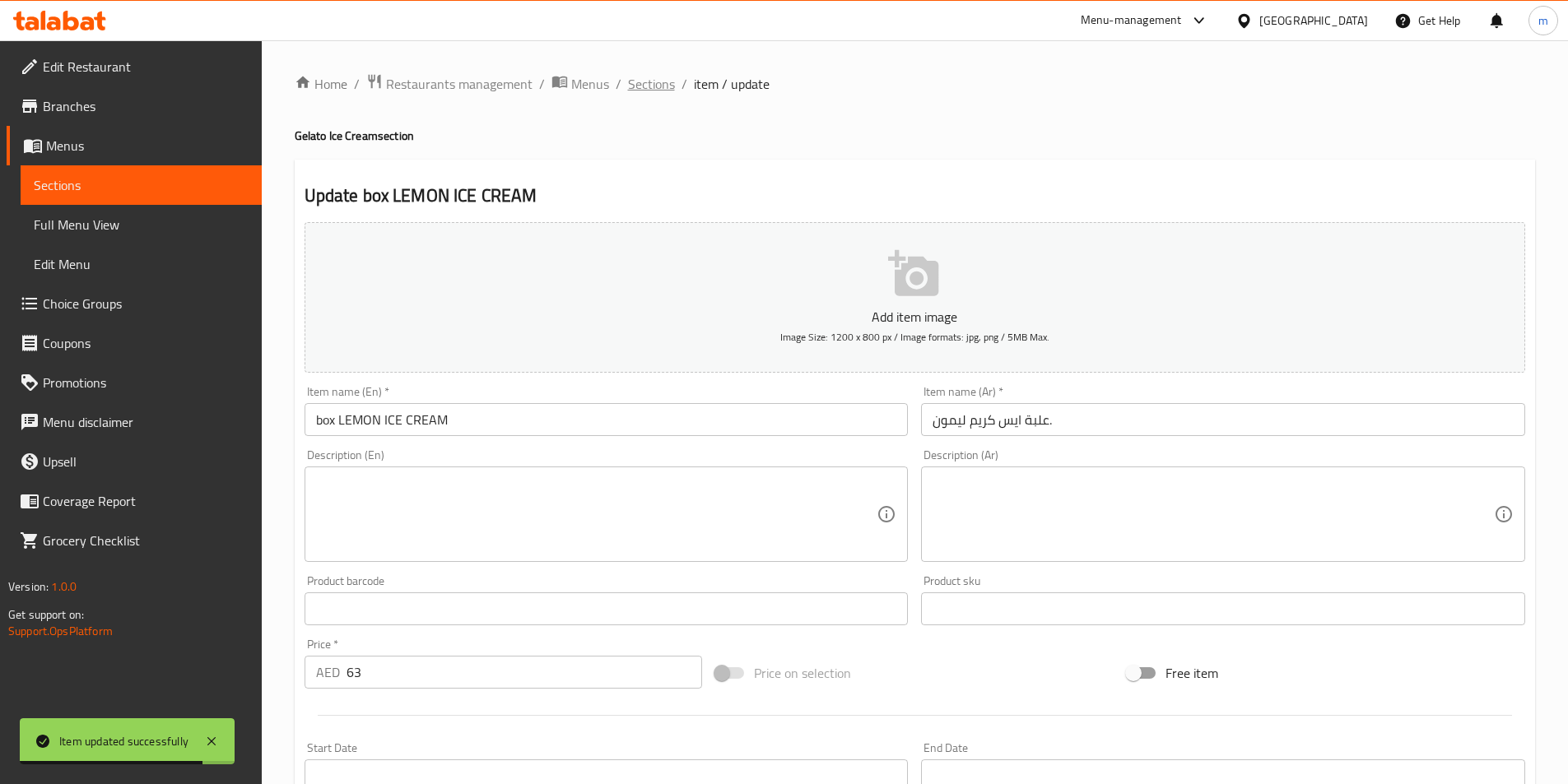
click at [661, 77] on span "Sections" at bounding box center [651, 84] width 47 height 20
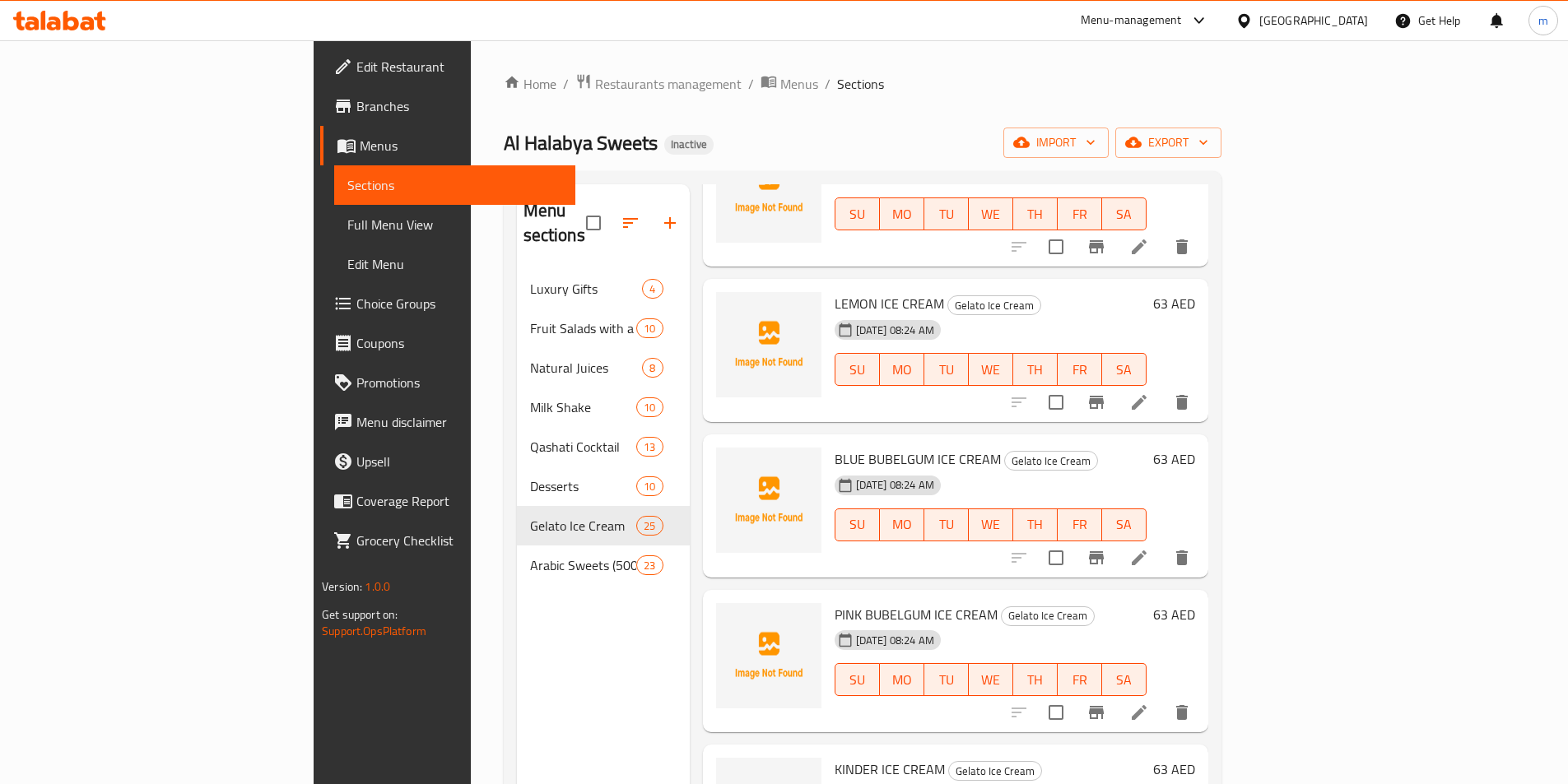
scroll to position [2468, 0]
click at [1149, 545] on icon at bounding box center [1140, 555] width 20 height 20
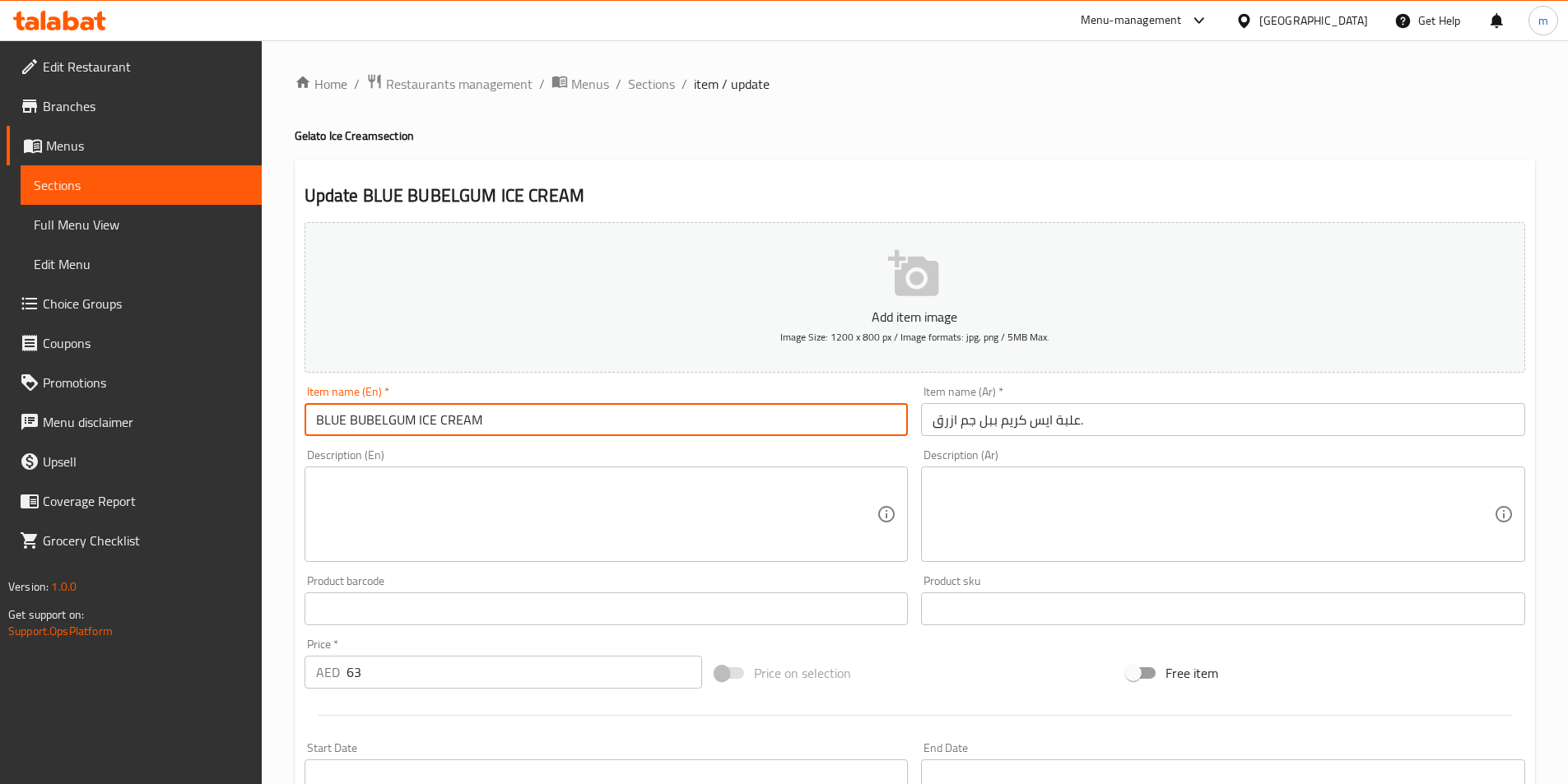
click at [316, 420] on input "BLUE BUBELGUM ICE CREAM" at bounding box center [606, 419] width 604 height 33
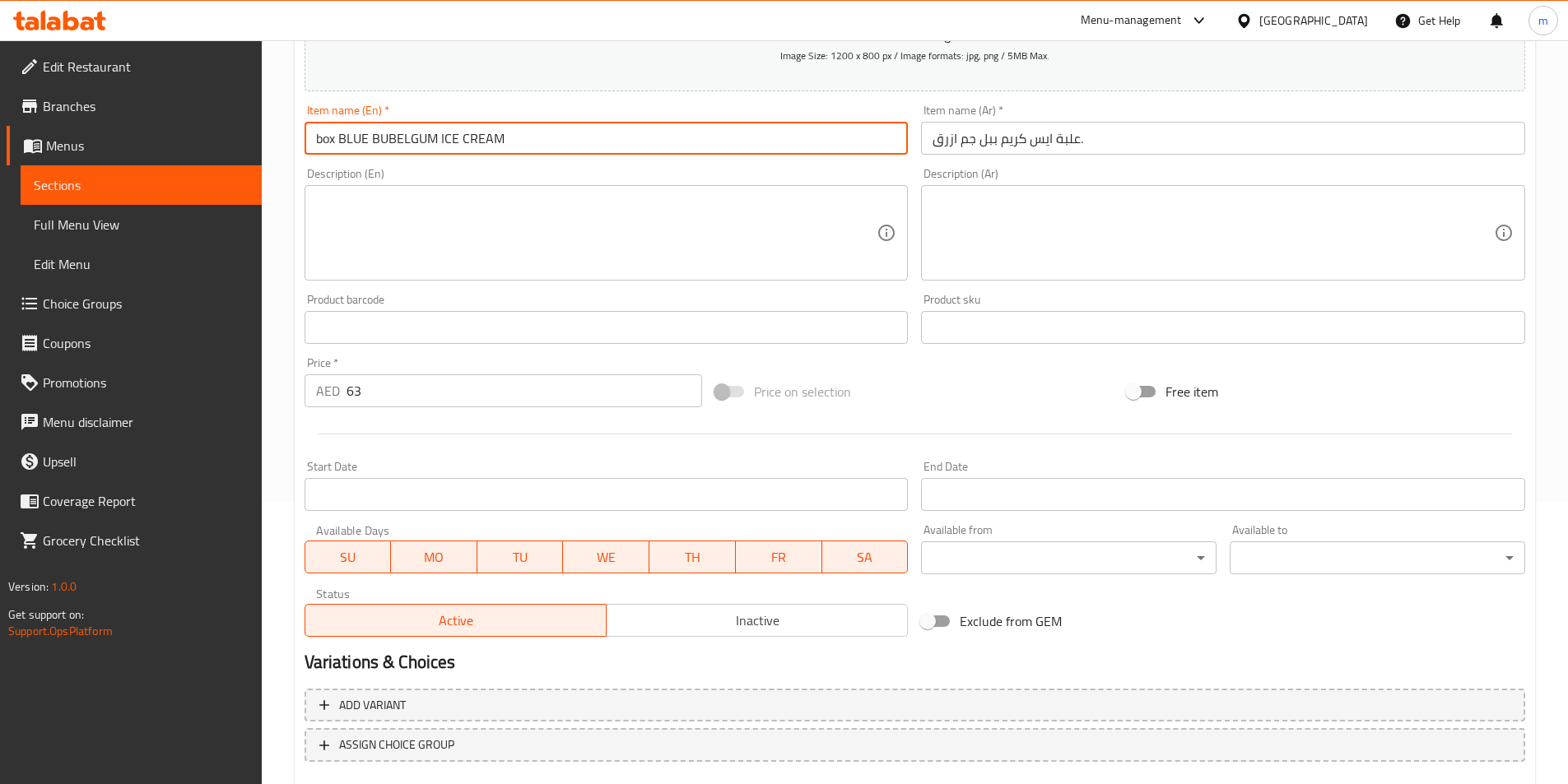
scroll to position [379, 0]
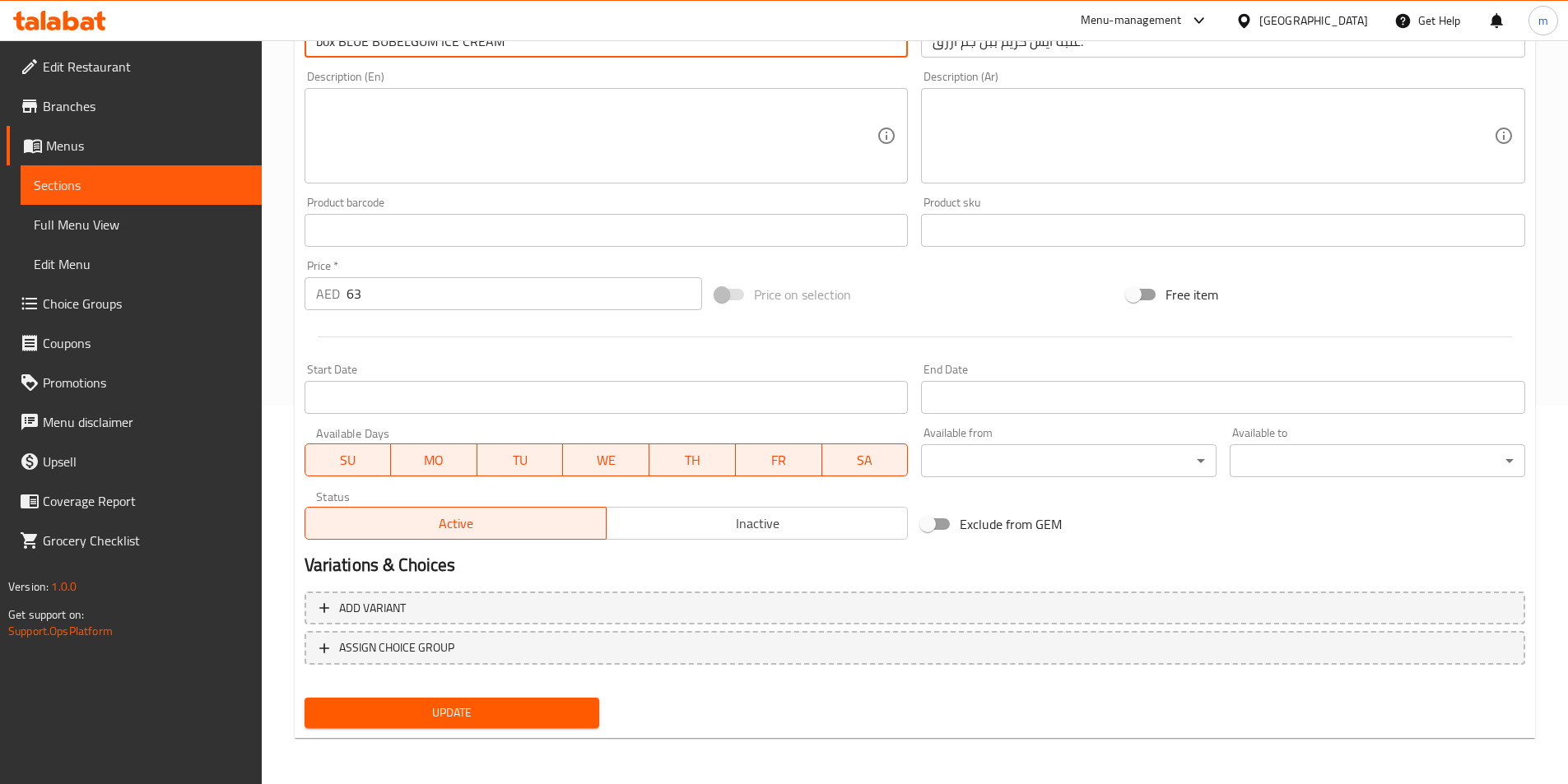
type input "box BLUE BUBELGUM ICE CREAM"
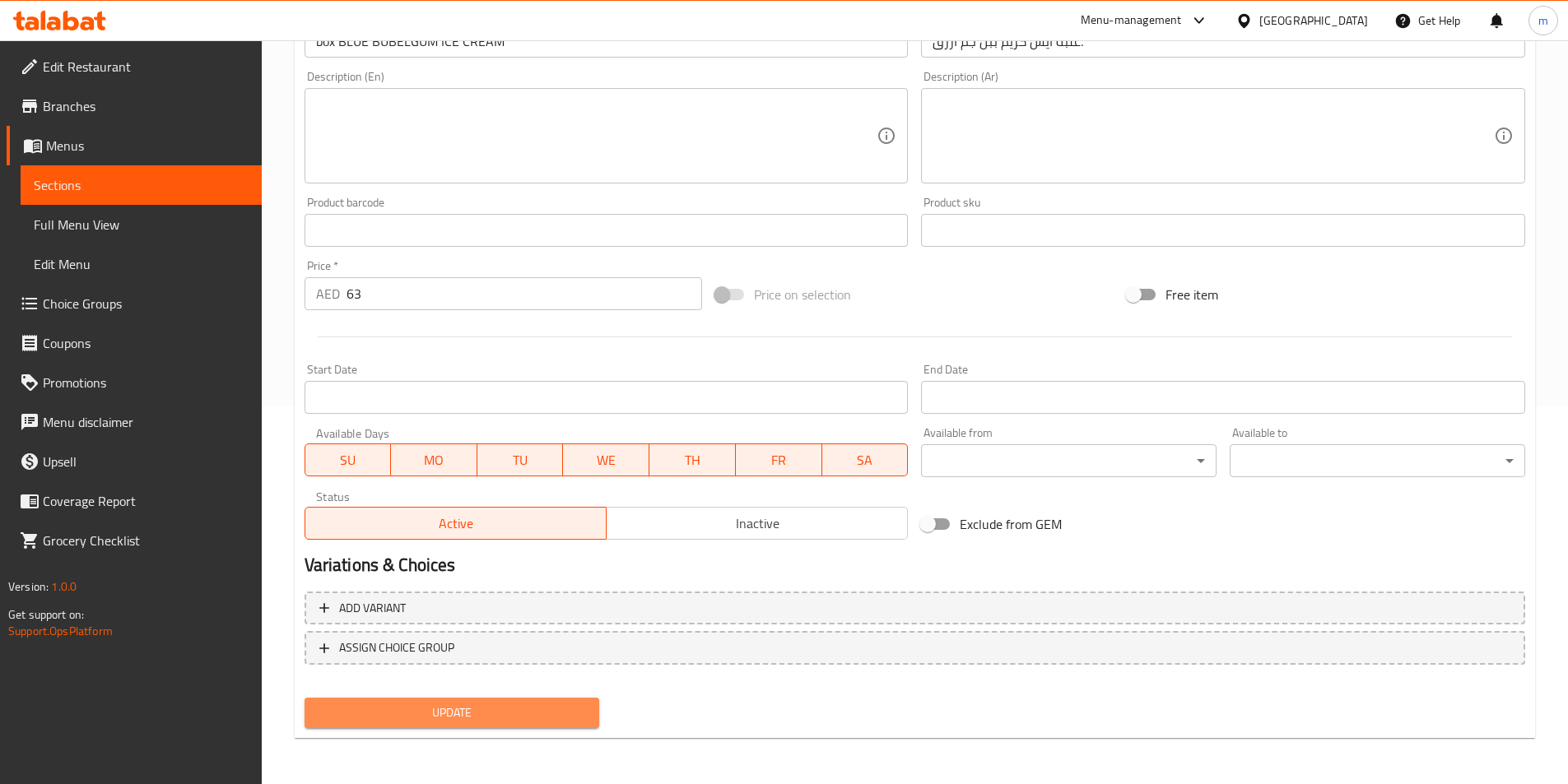
click at [458, 712] on span "Update" at bounding box center [451, 713] width 269 height 21
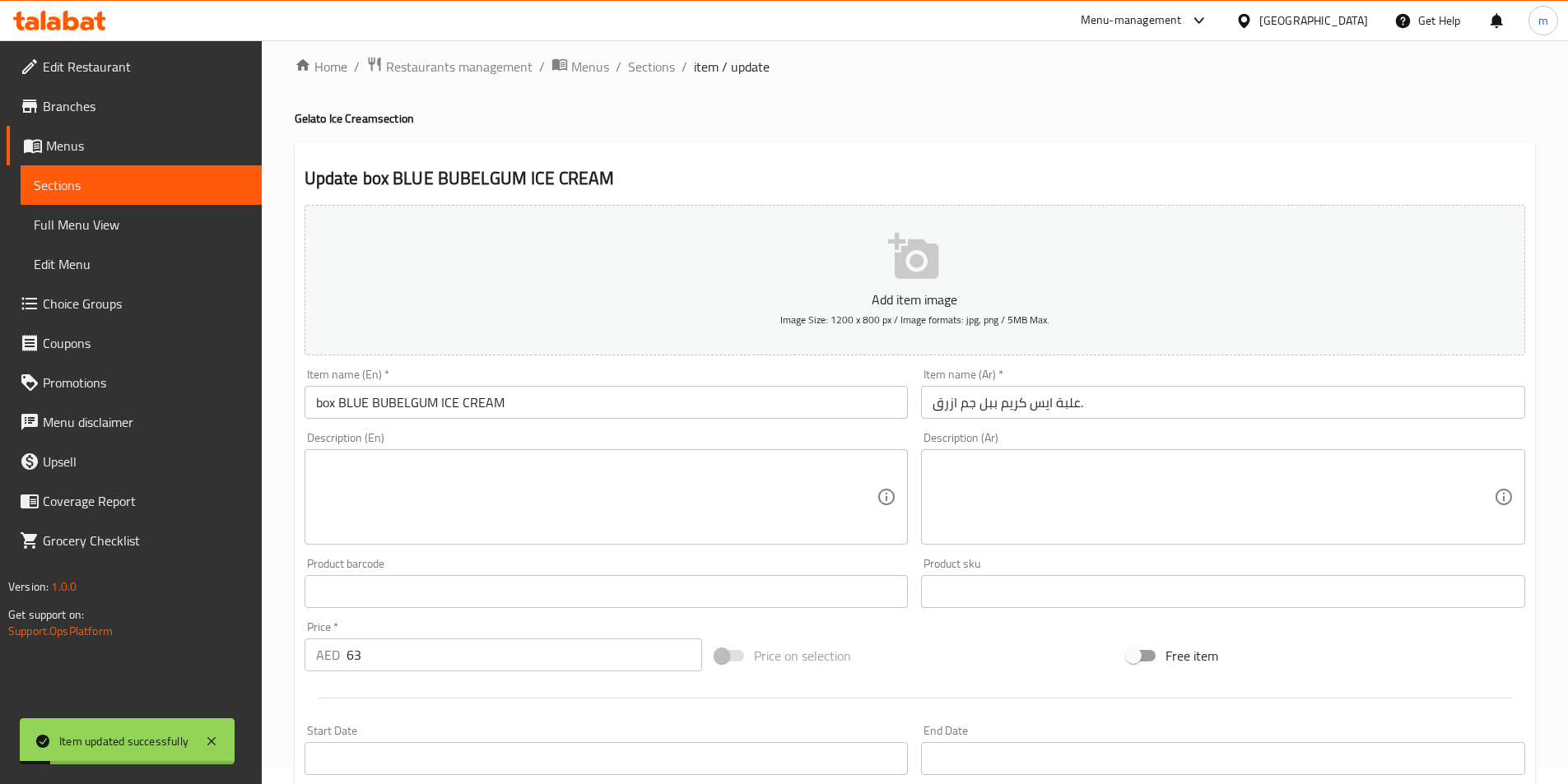
scroll to position [0, 0]
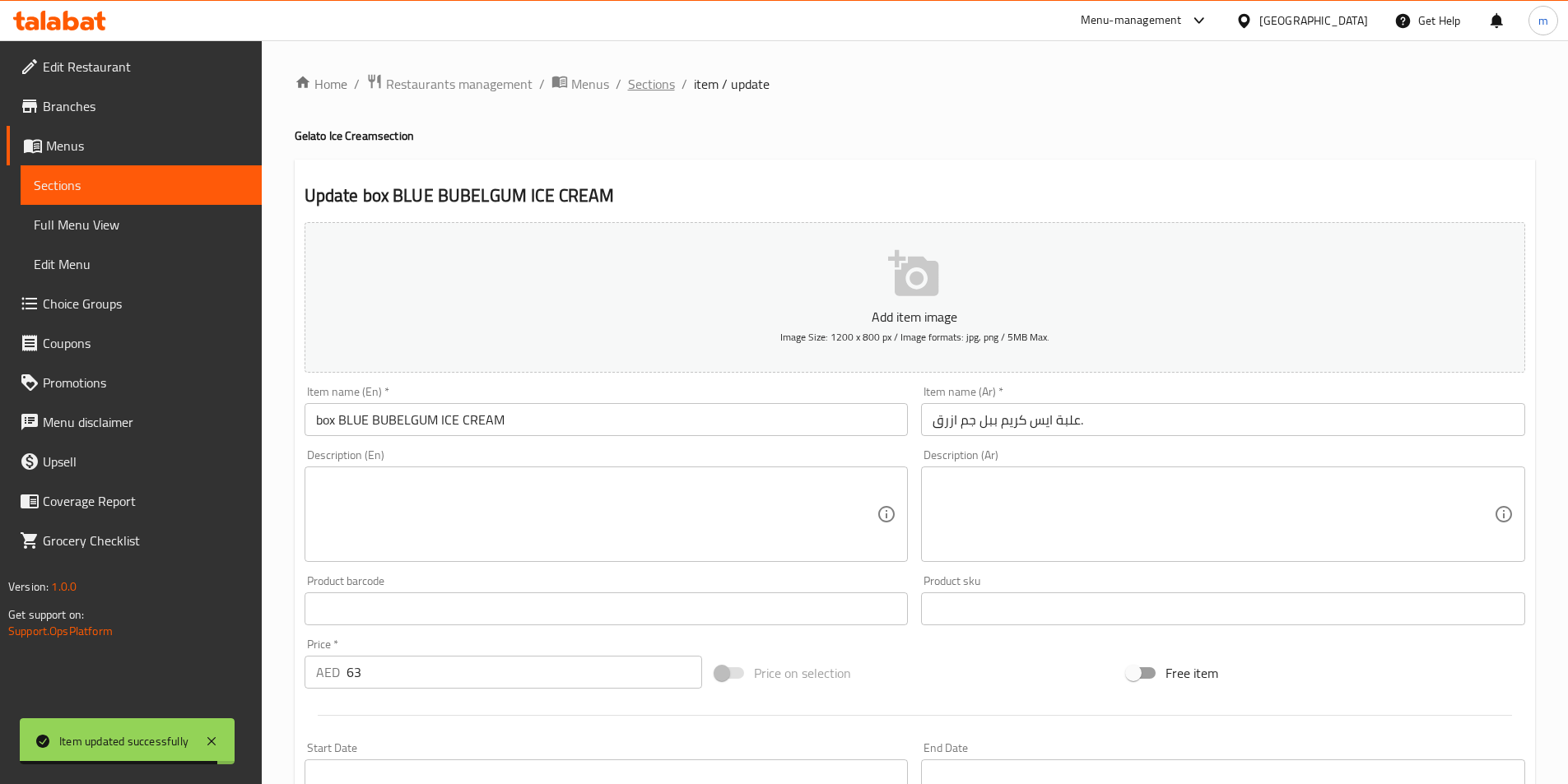
click at [643, 86] on span "Sections" at bounding box center [651, 84] width 47 height 20
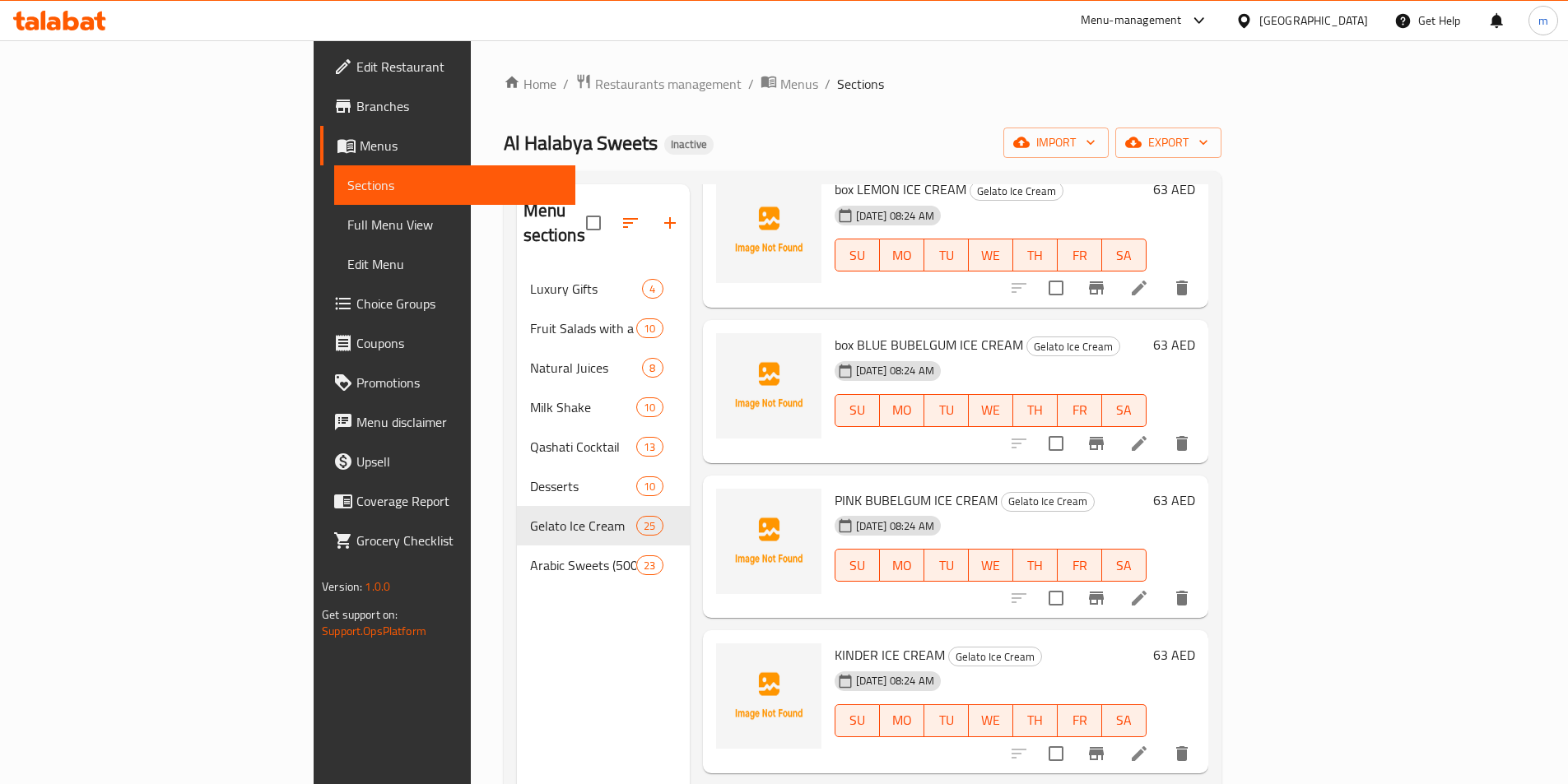
scroll to position [2551, 0]
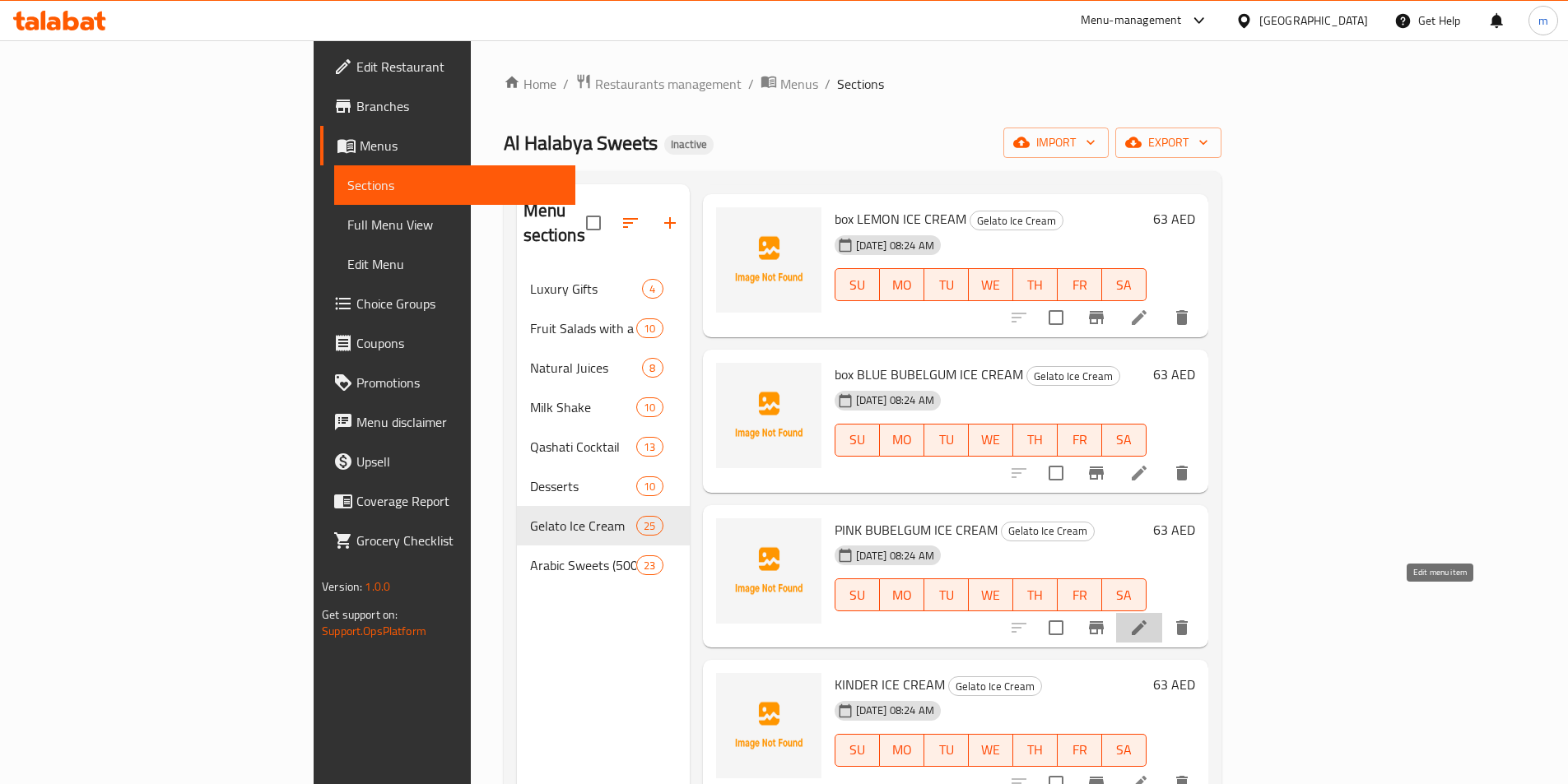
click at [1149, 617] on icon at bounding box center [1140, 627] width 20 height 20
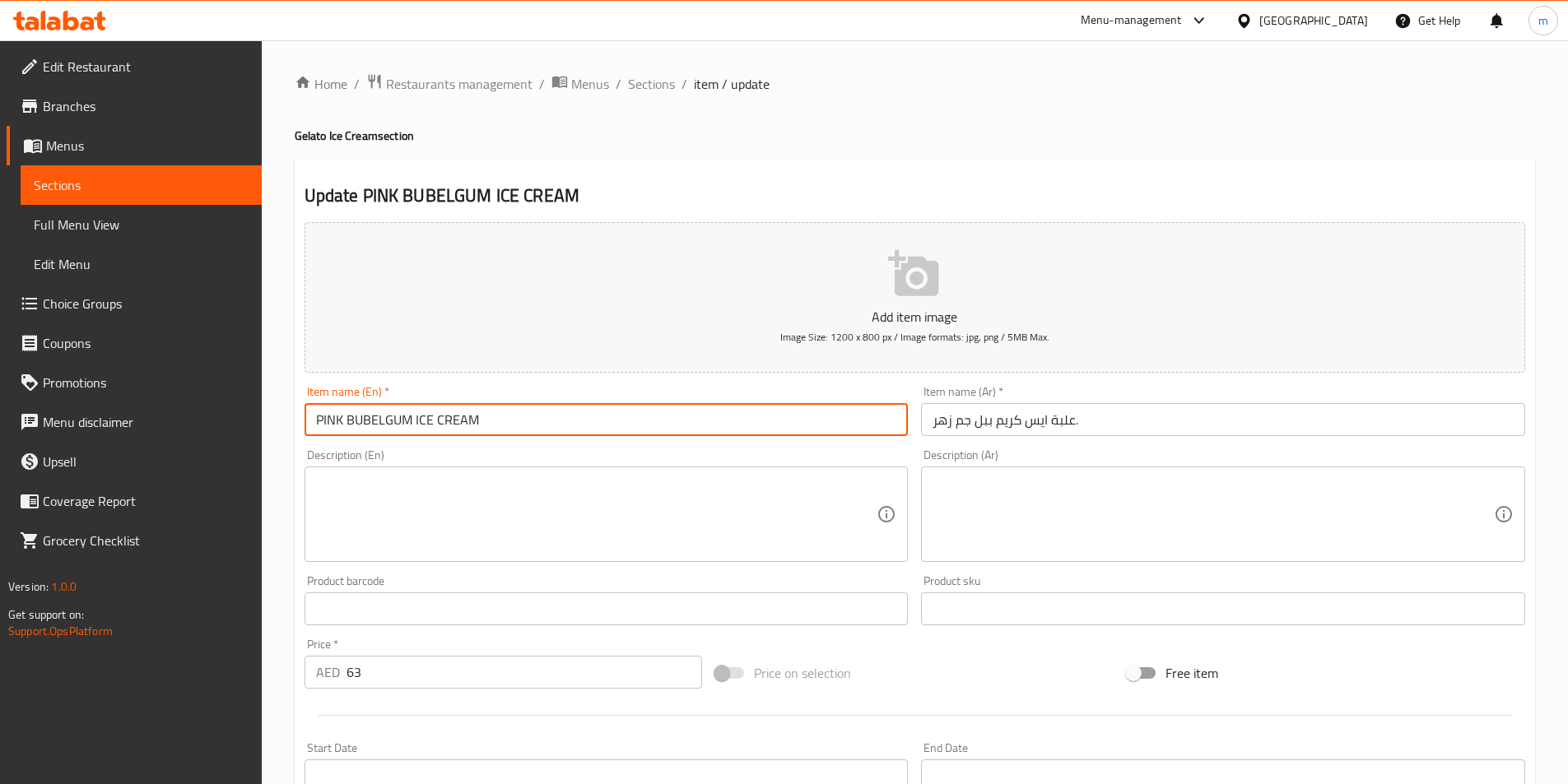
click at [306, 429] on input "PINK BUBELGUM ICE CREAM" at bounding box center [606, 419] width 604 height 33
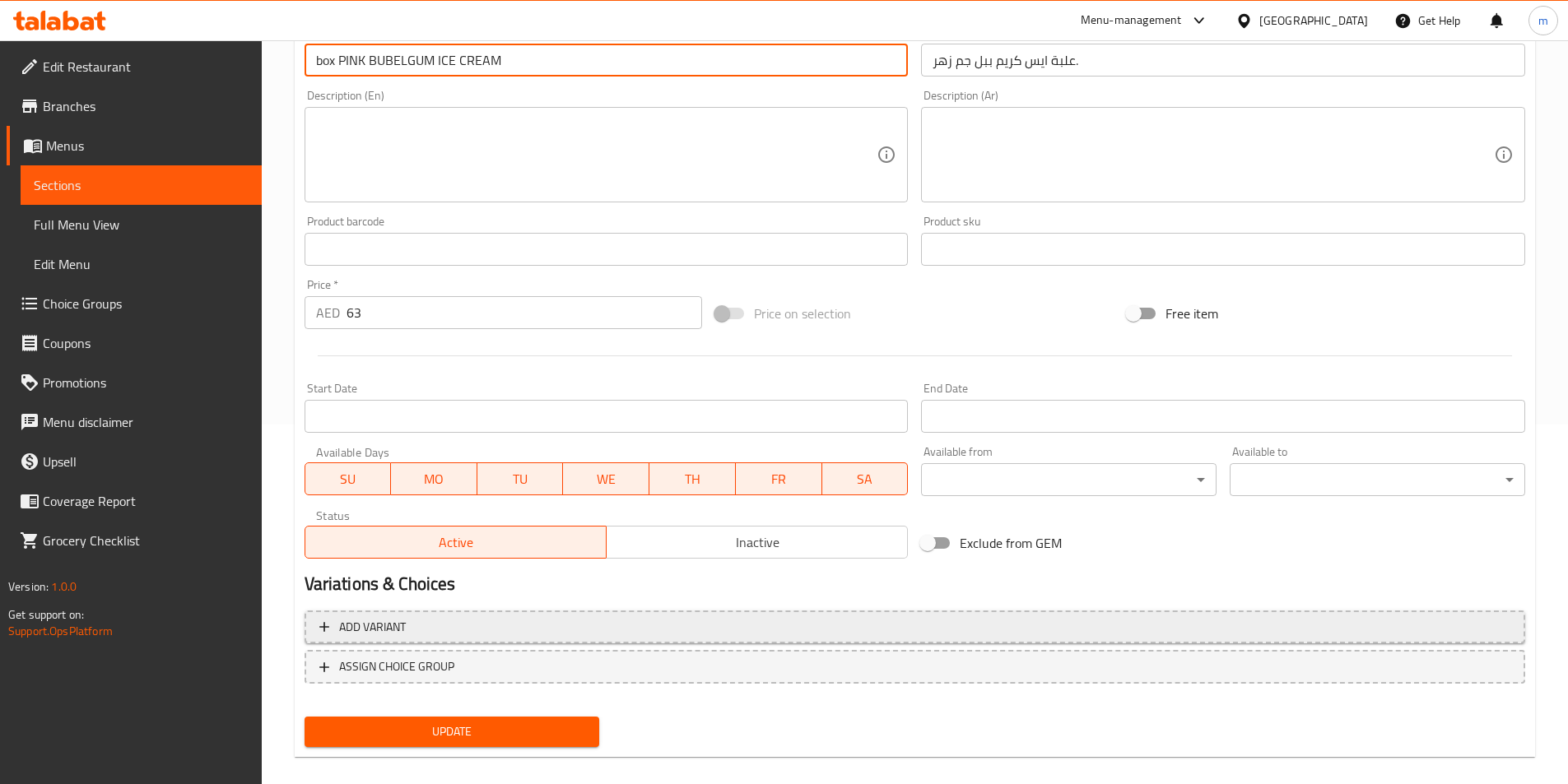
scroll to position [379, 0]
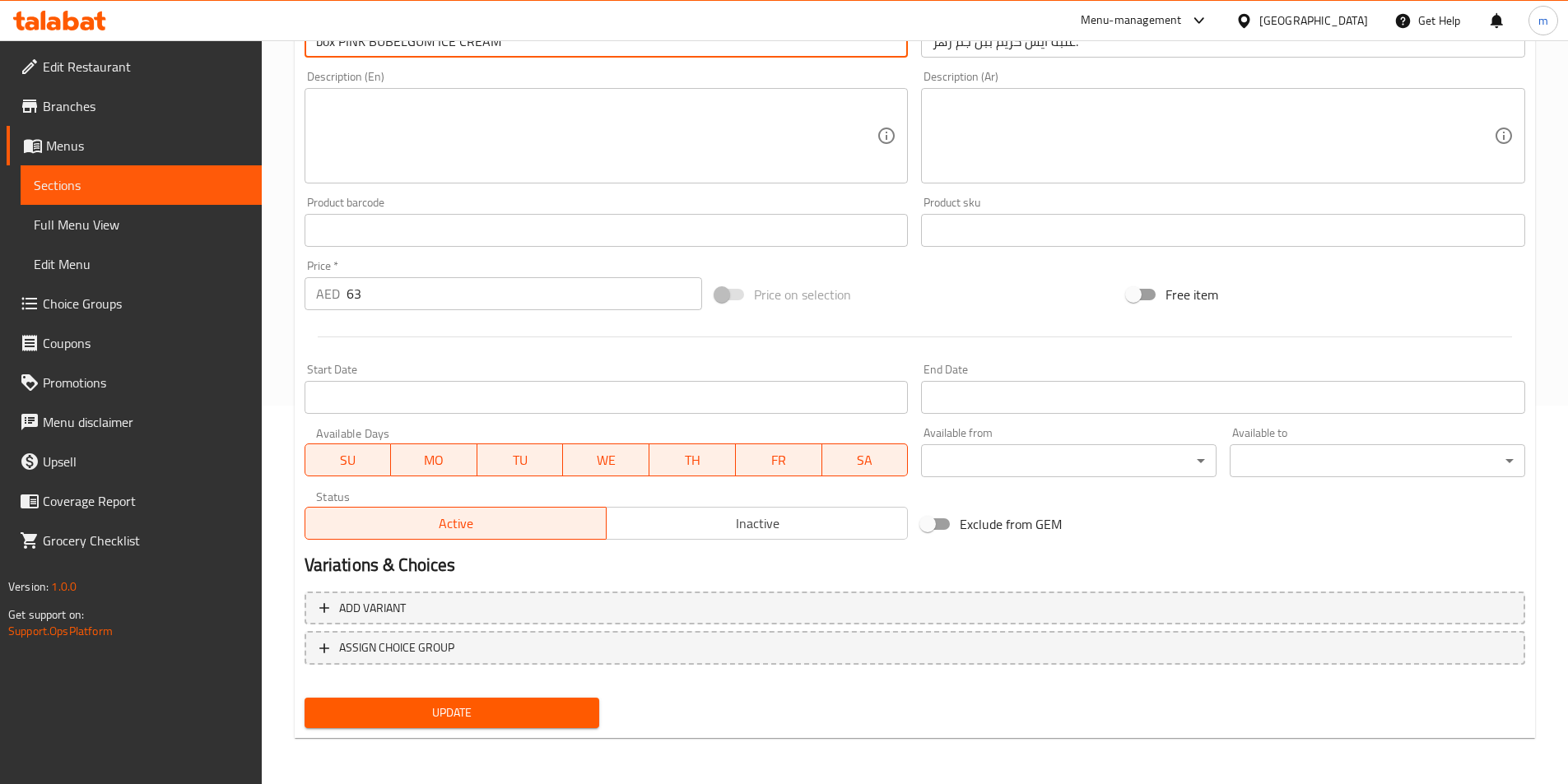
type input "box PINK BUBELGUM ICE CREAM"
click at [475, 707] on span "Update" at bounding box center [451, 713] width 269 height 21
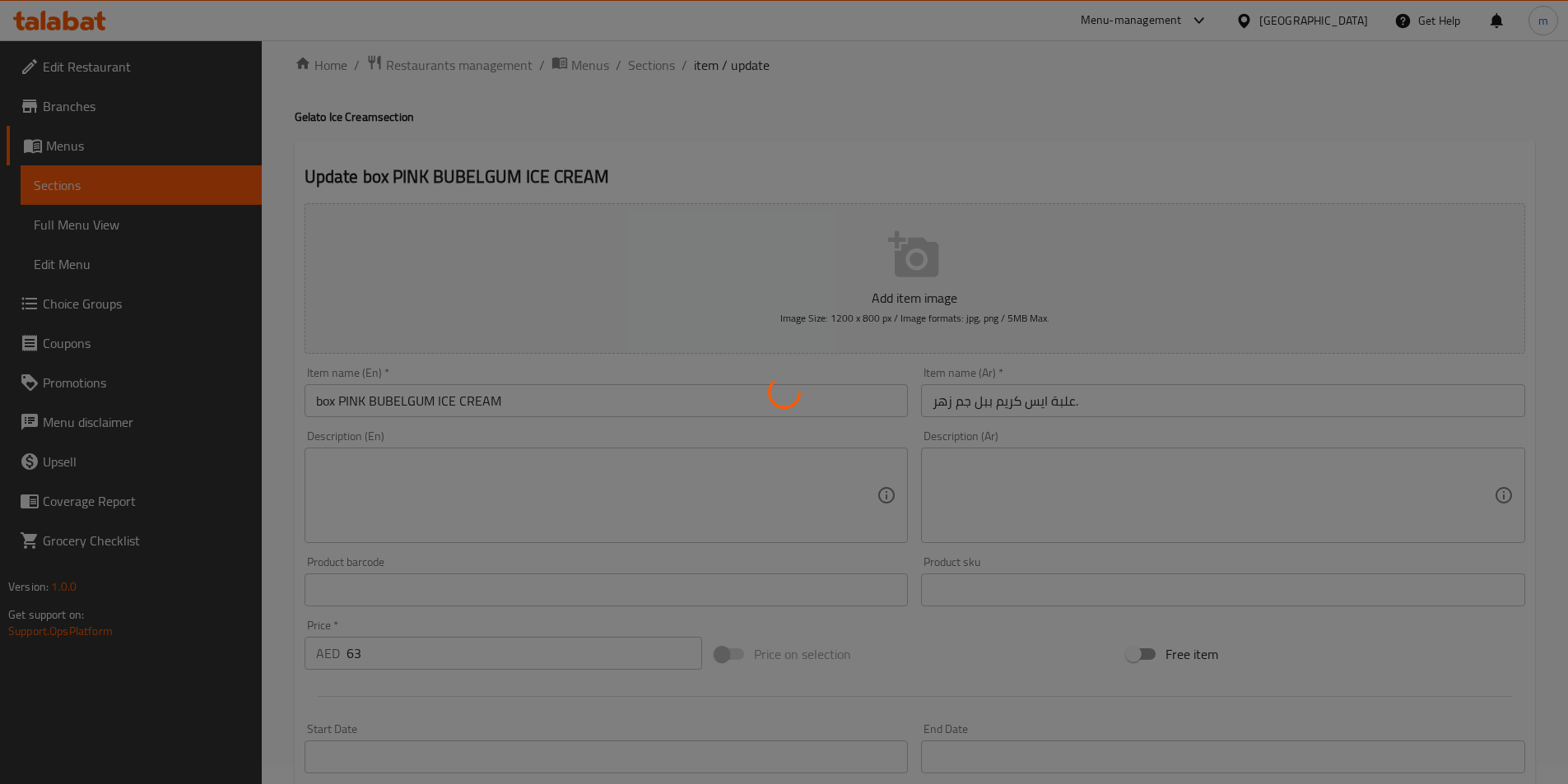
scroll to position [0, 0]
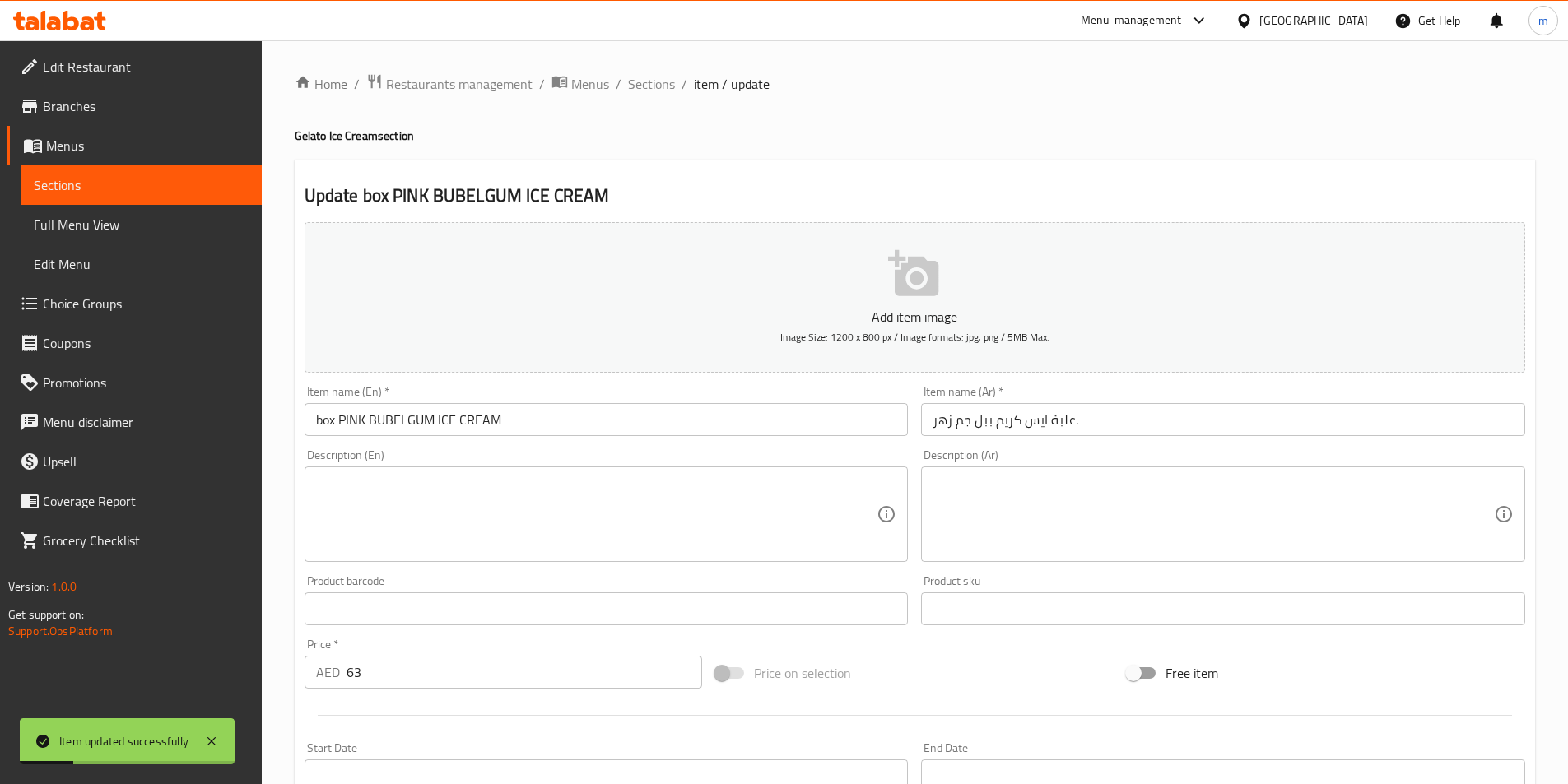
click at [658, 74] on span "Sections" at bounding box center [651, 84] width 47 height 20
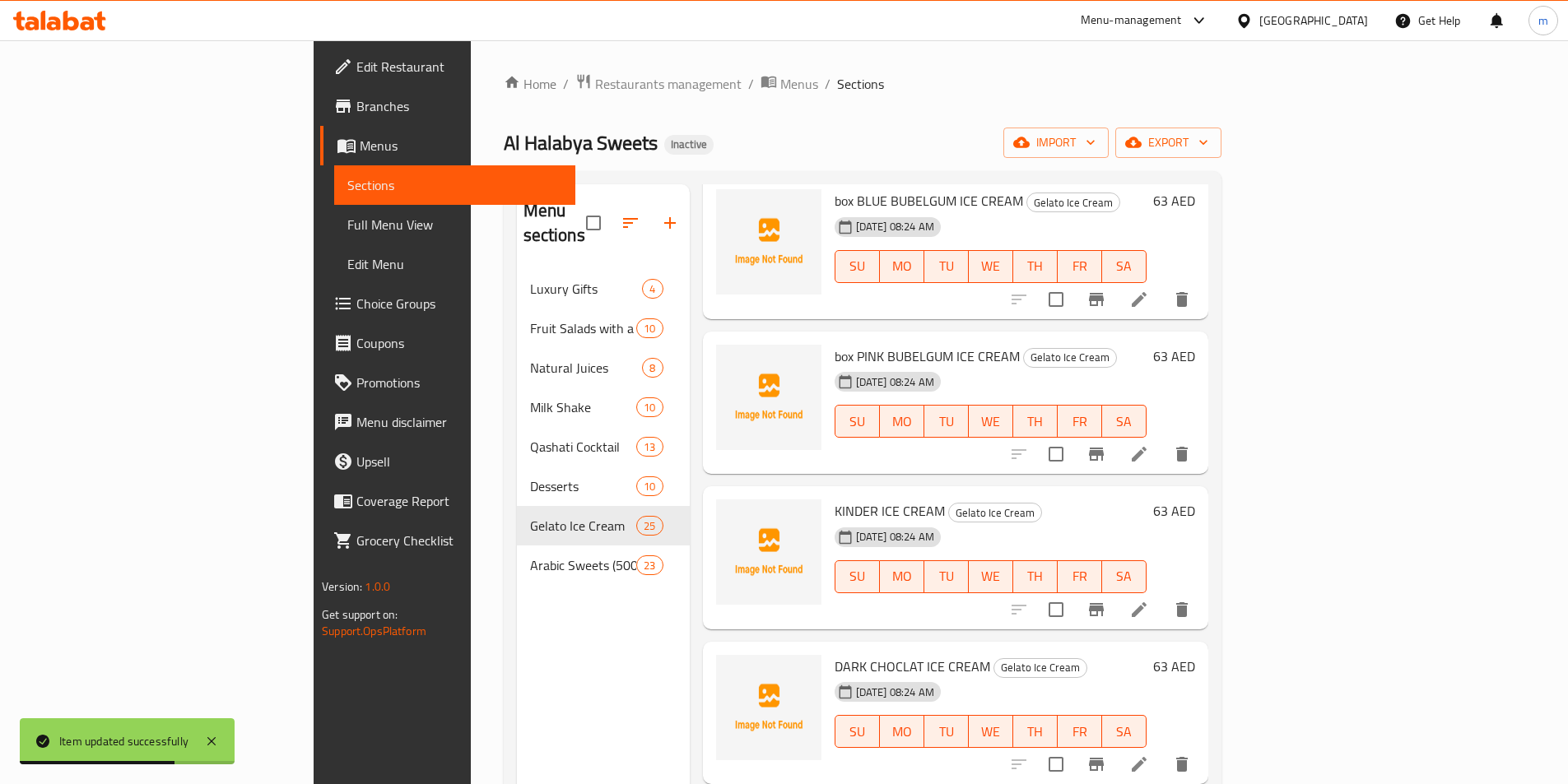
scroll to position [2798, 0]
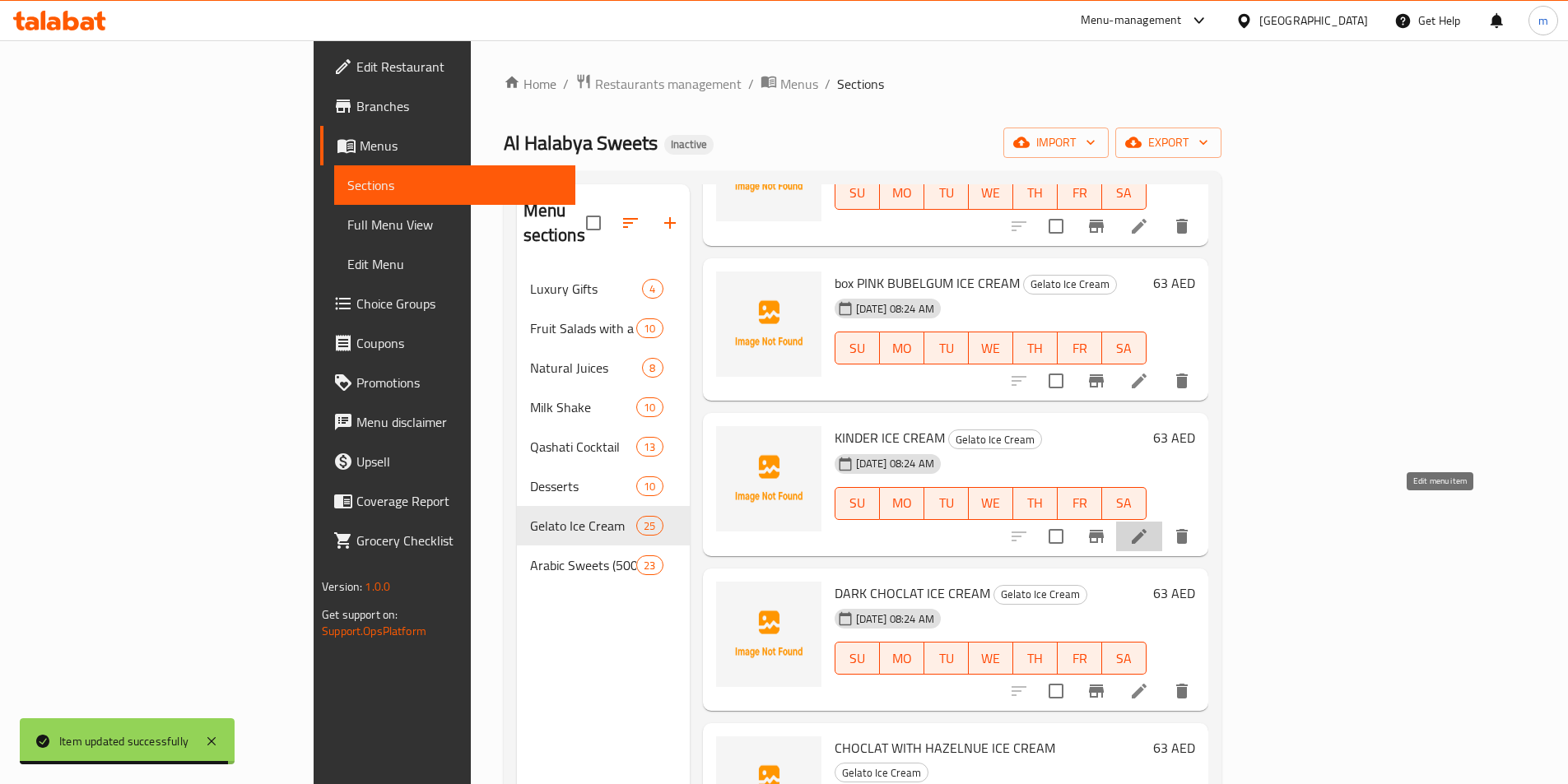
click at [1149, 526] on icon at bounding box center [1140, 536] width 20 height 20
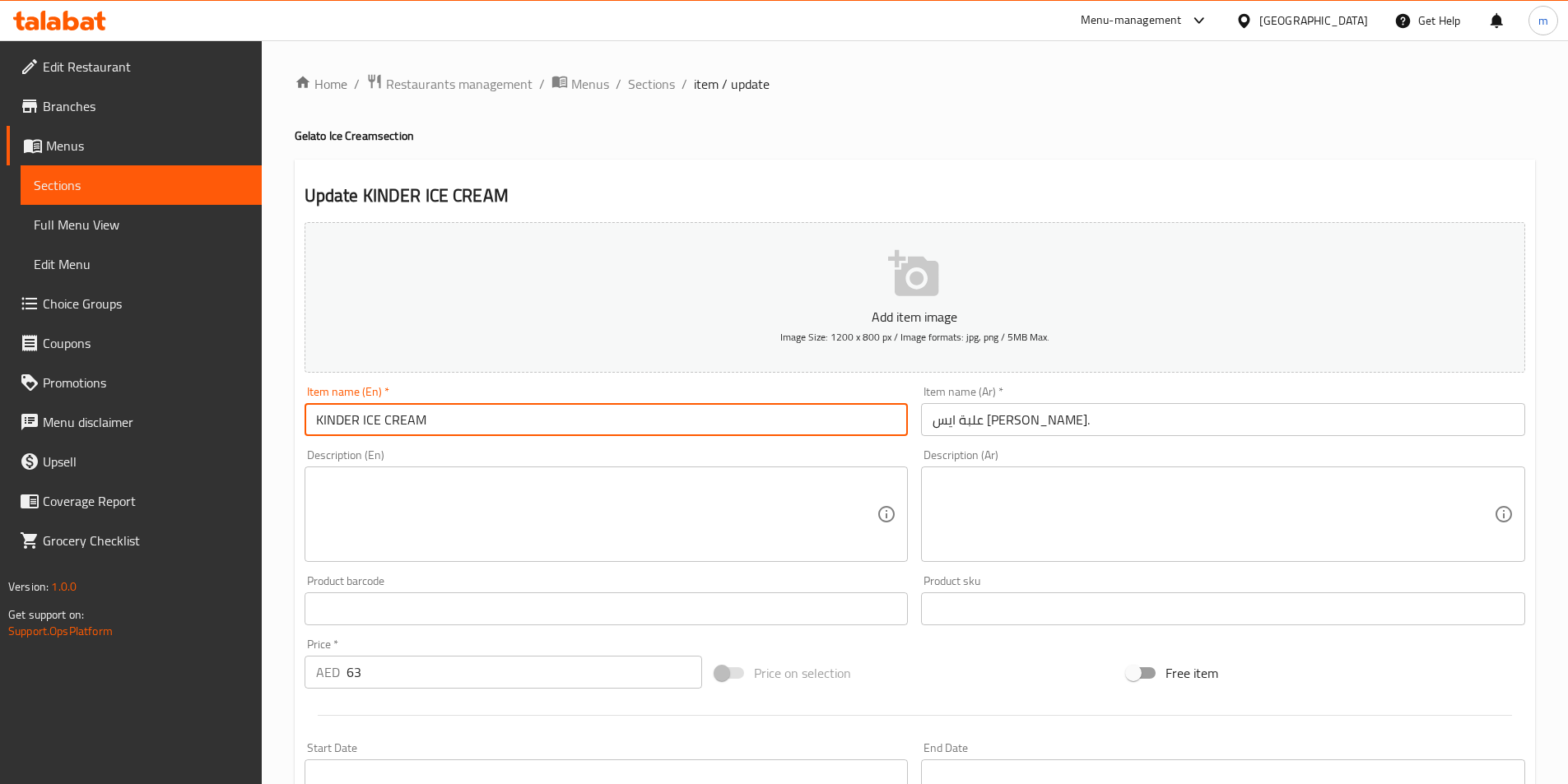
click at [316, 419] on input "KINDER ICE CREAM" at bounding box center [606, 419] width 604 height 33
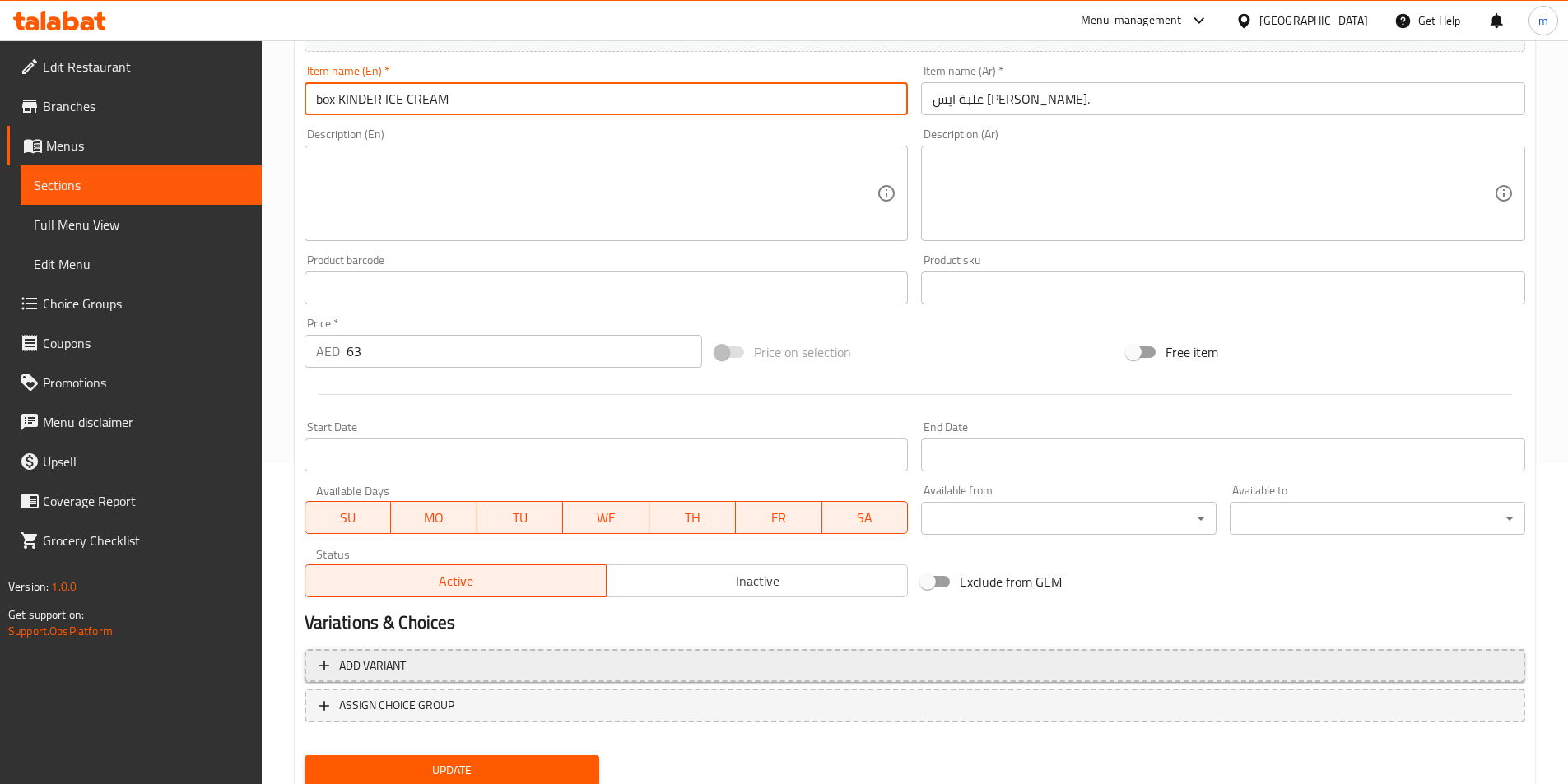
scroll to position [379, 0]
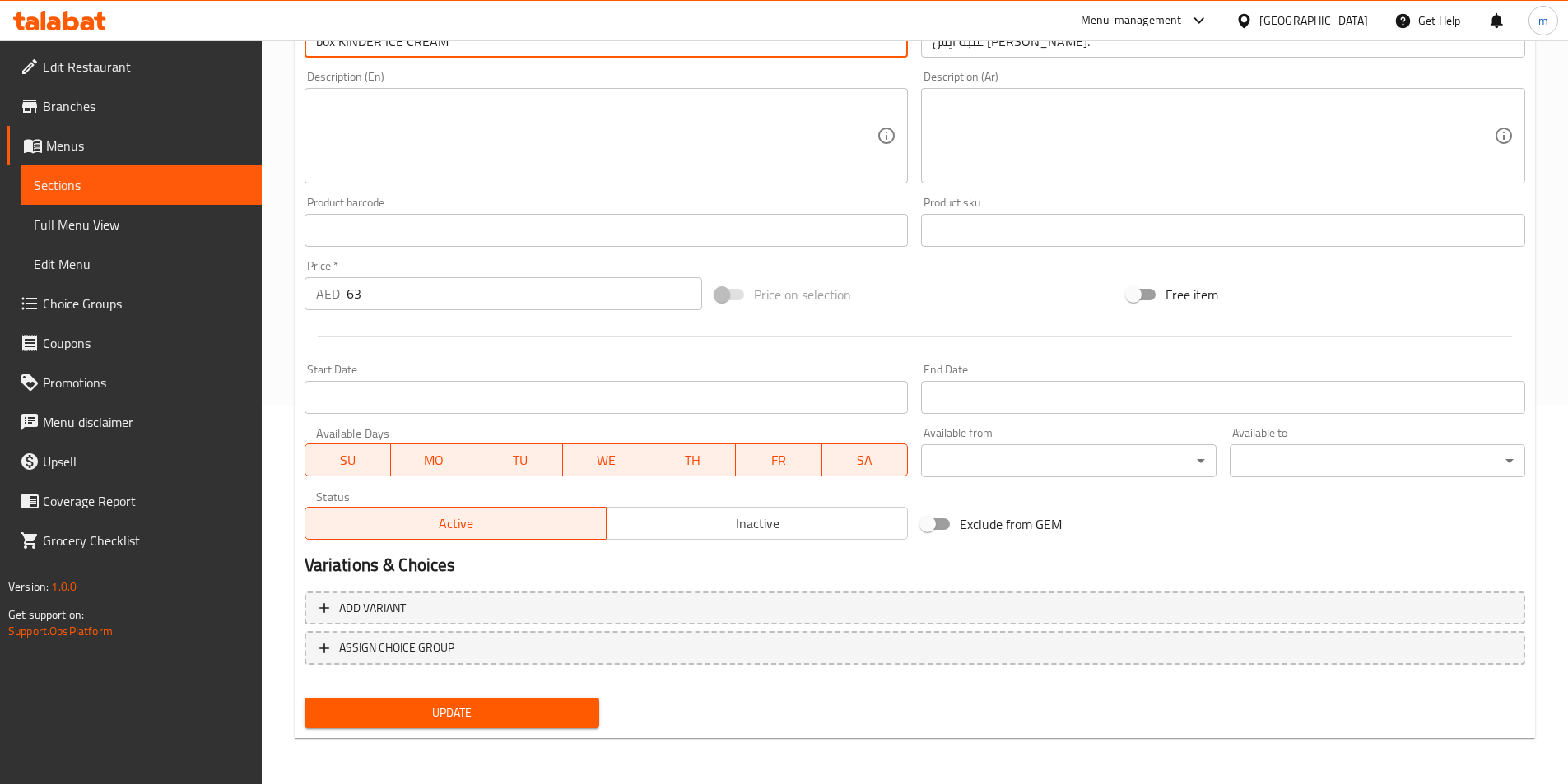
type input "box KINDER ICE CREAM"
click at [435, 700] on button "Update" at bounding box center [452, 713] width 296 height 31
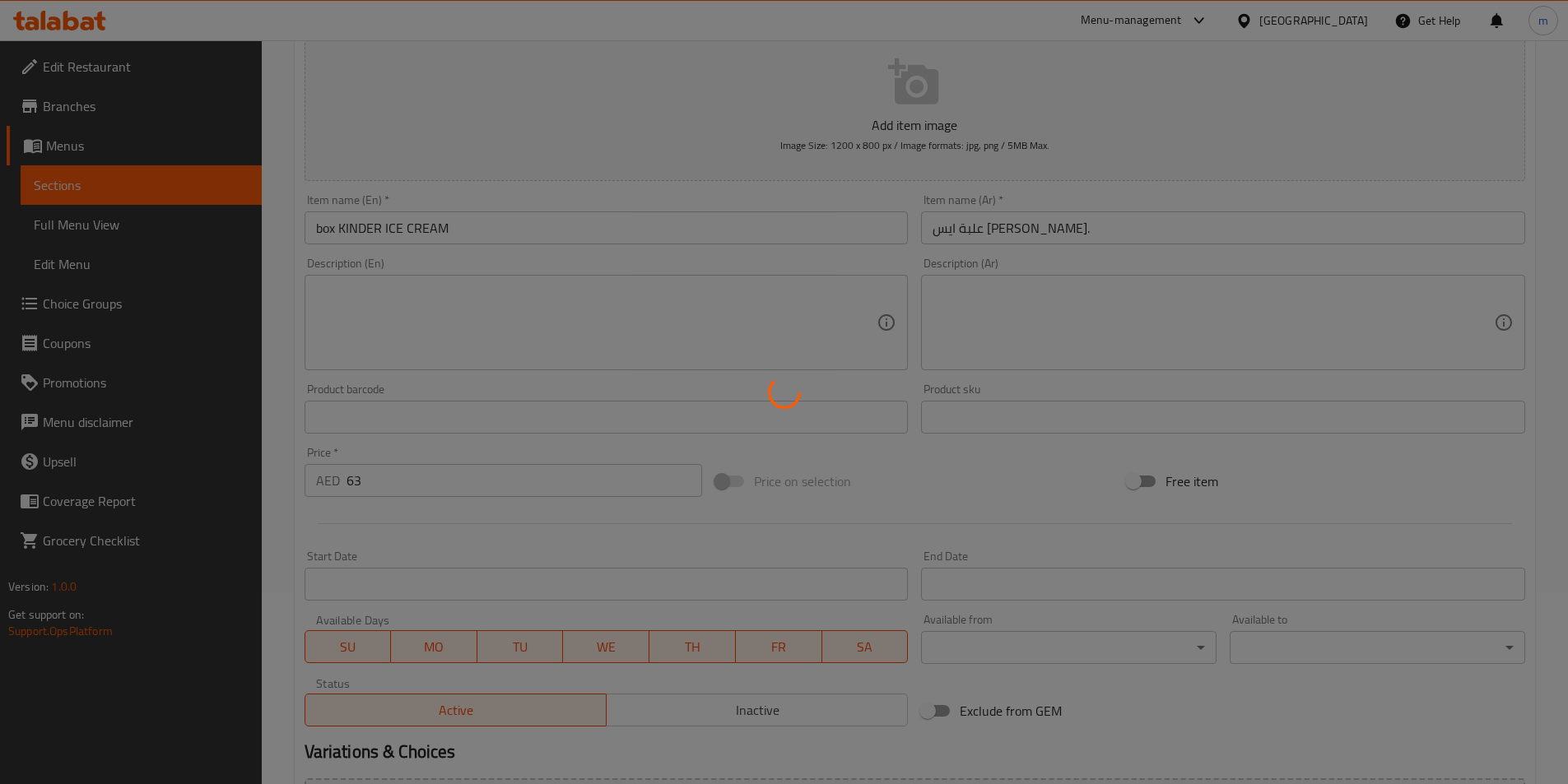
scroll to position [0, 0]
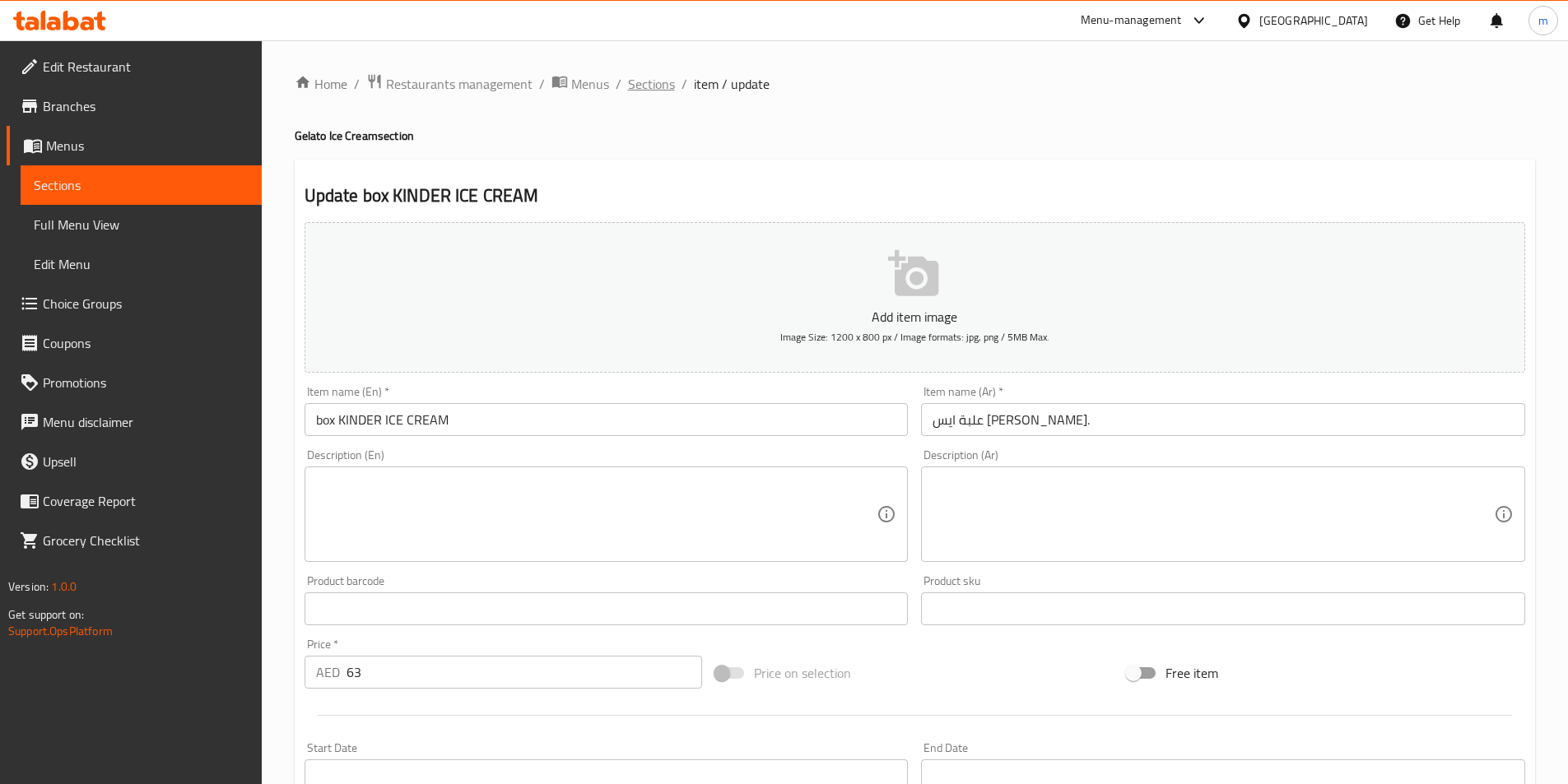
click at [638, 90] on span "Sections" at bounding box center [651, 84] width 47 height 20
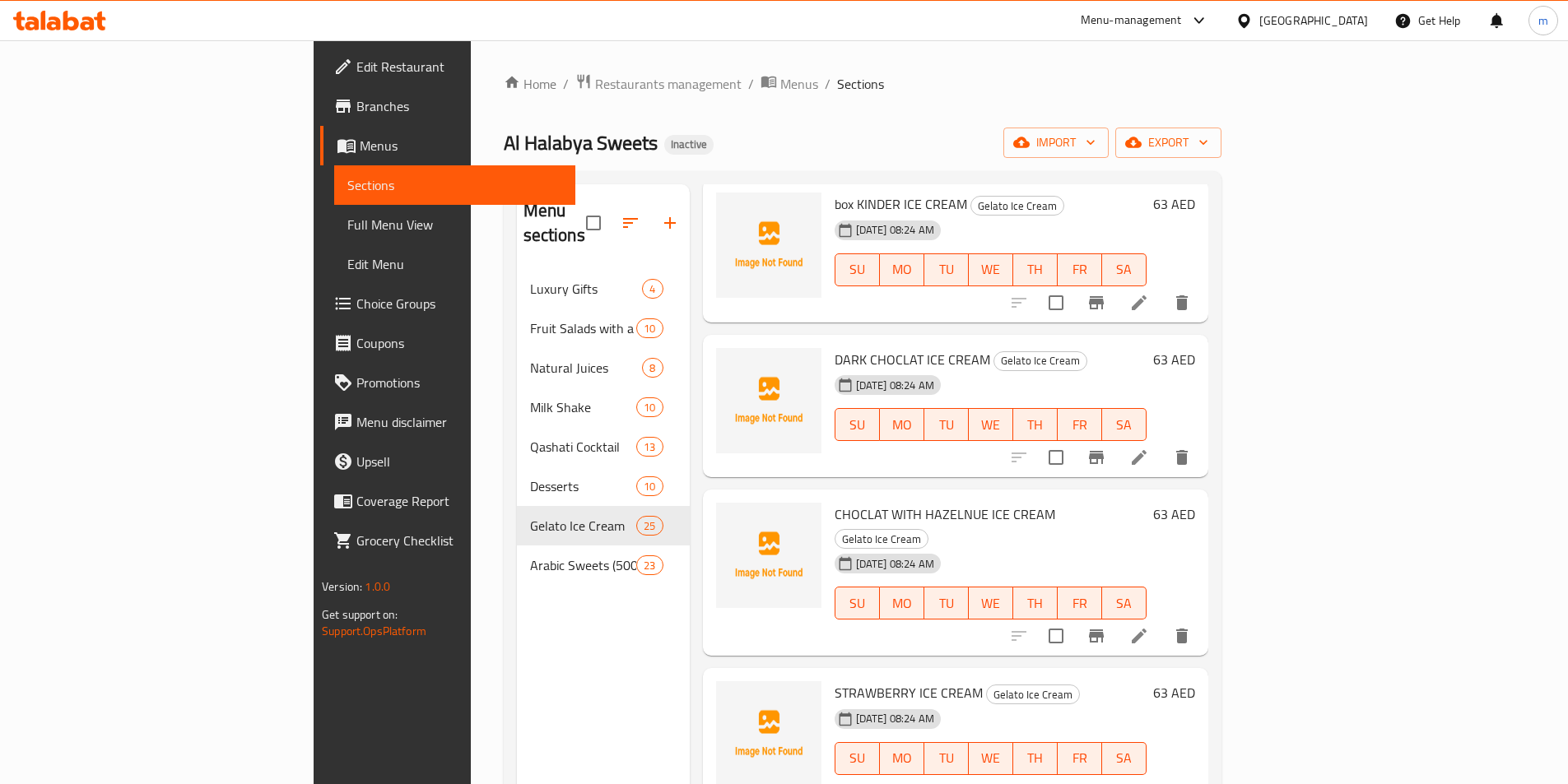
scroll to position [3045, 0]
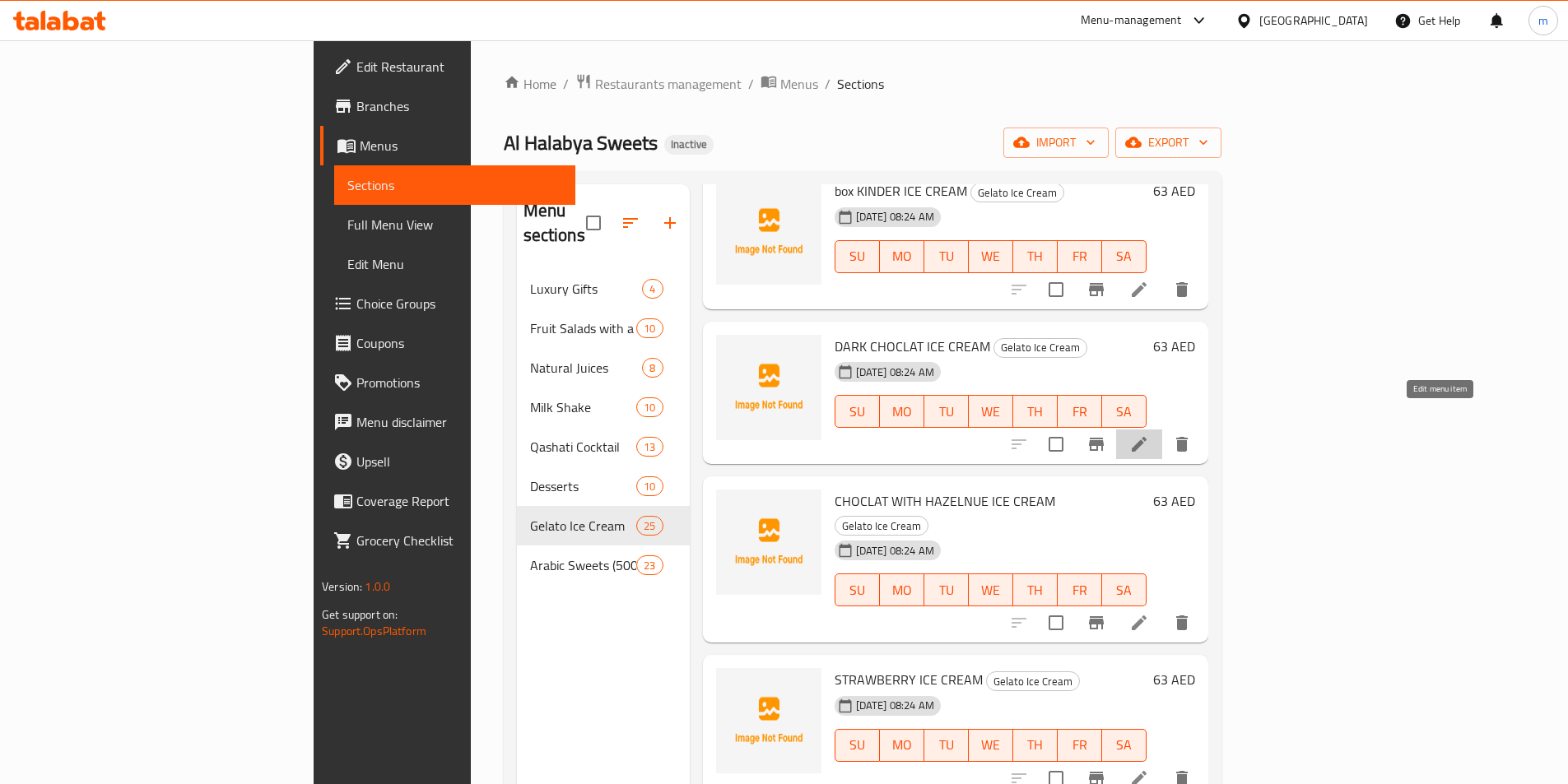
click at [1149, 434] on icon at bounding box center [1140, 444] width 20 height 20
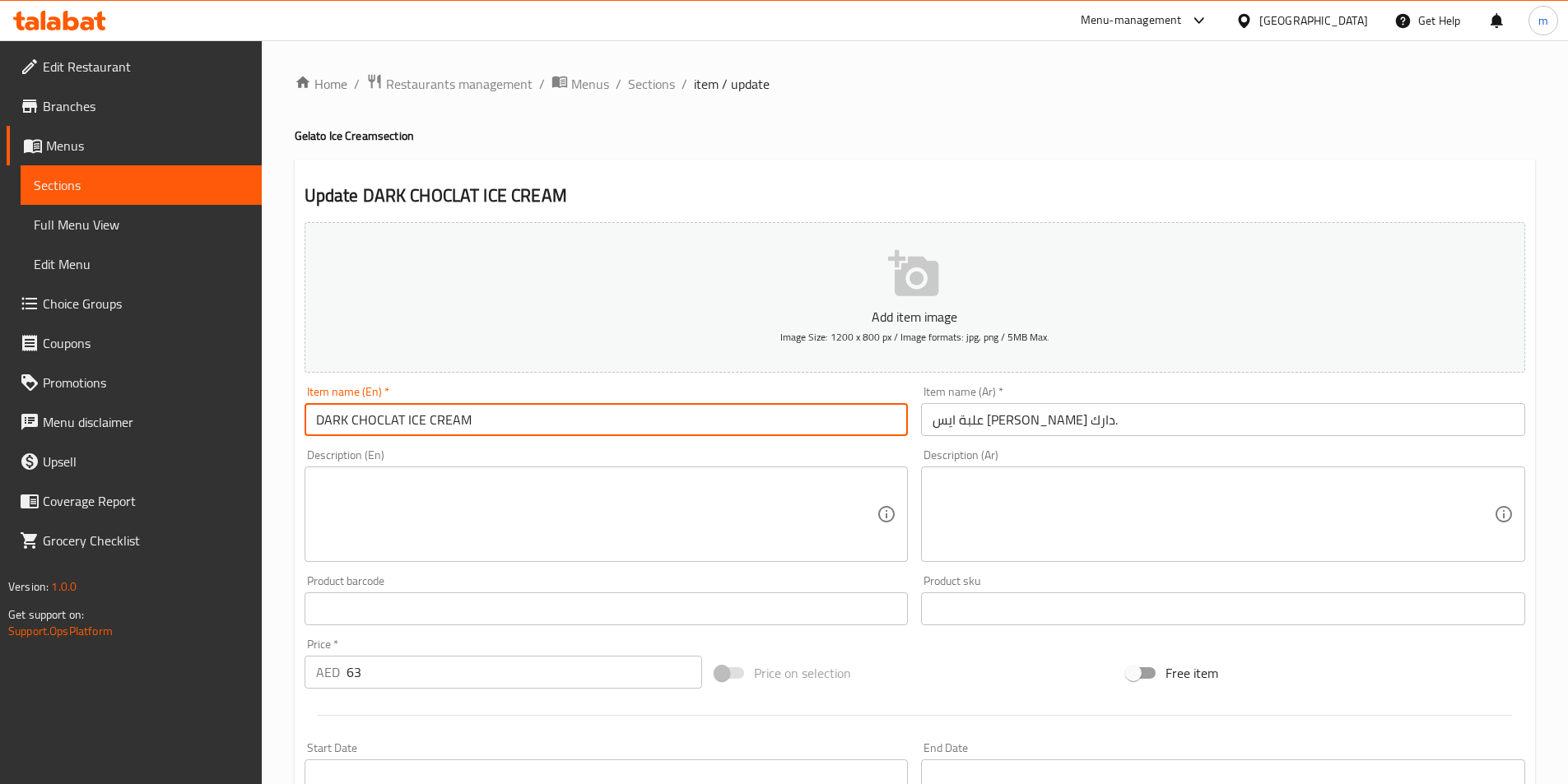
click at [319, 422] on input "DARK CHOCLAT ICE CREAM" at bounding box center [606, 419] width 604 height 33
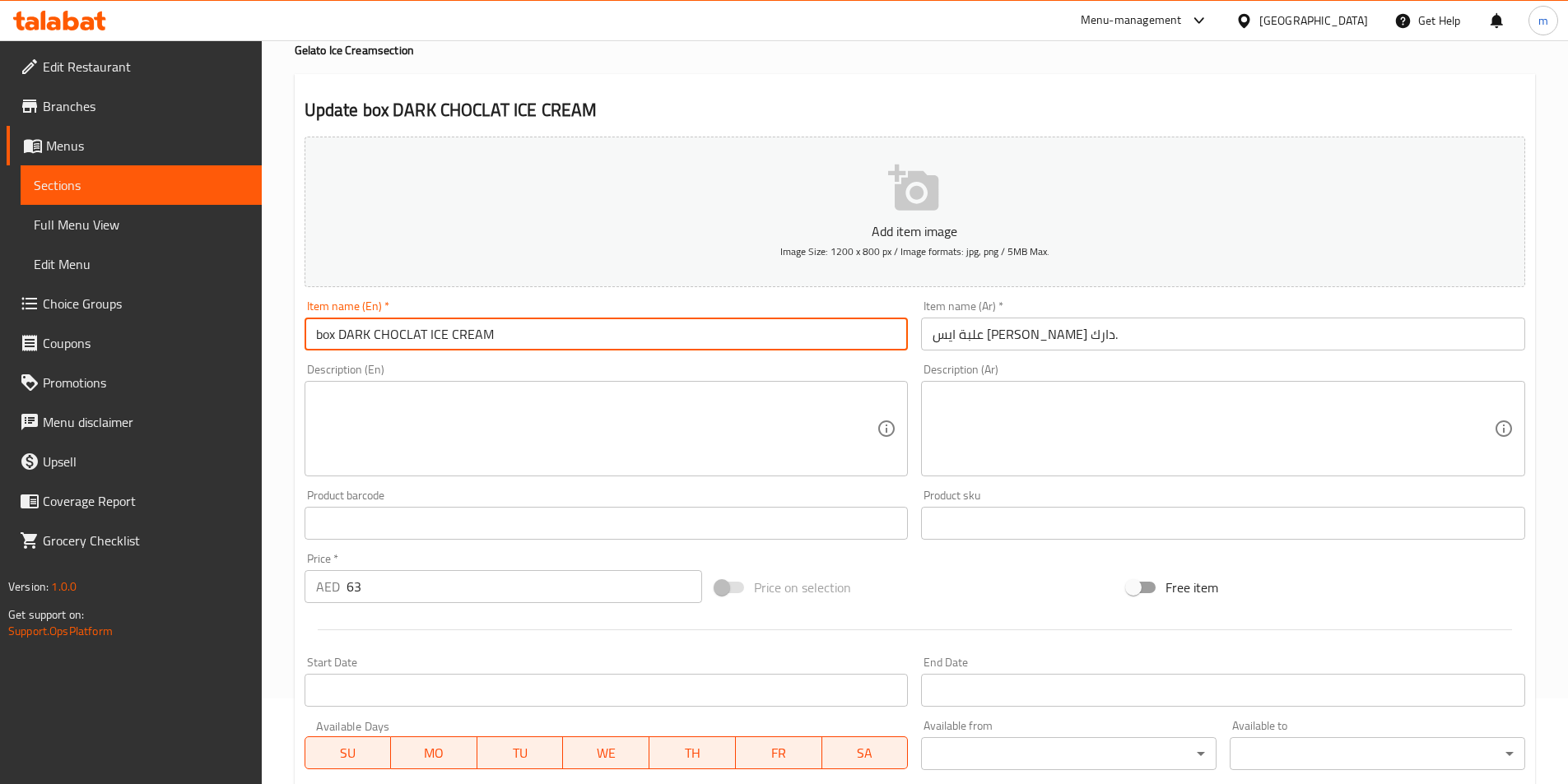
scroll to position [379, 0]
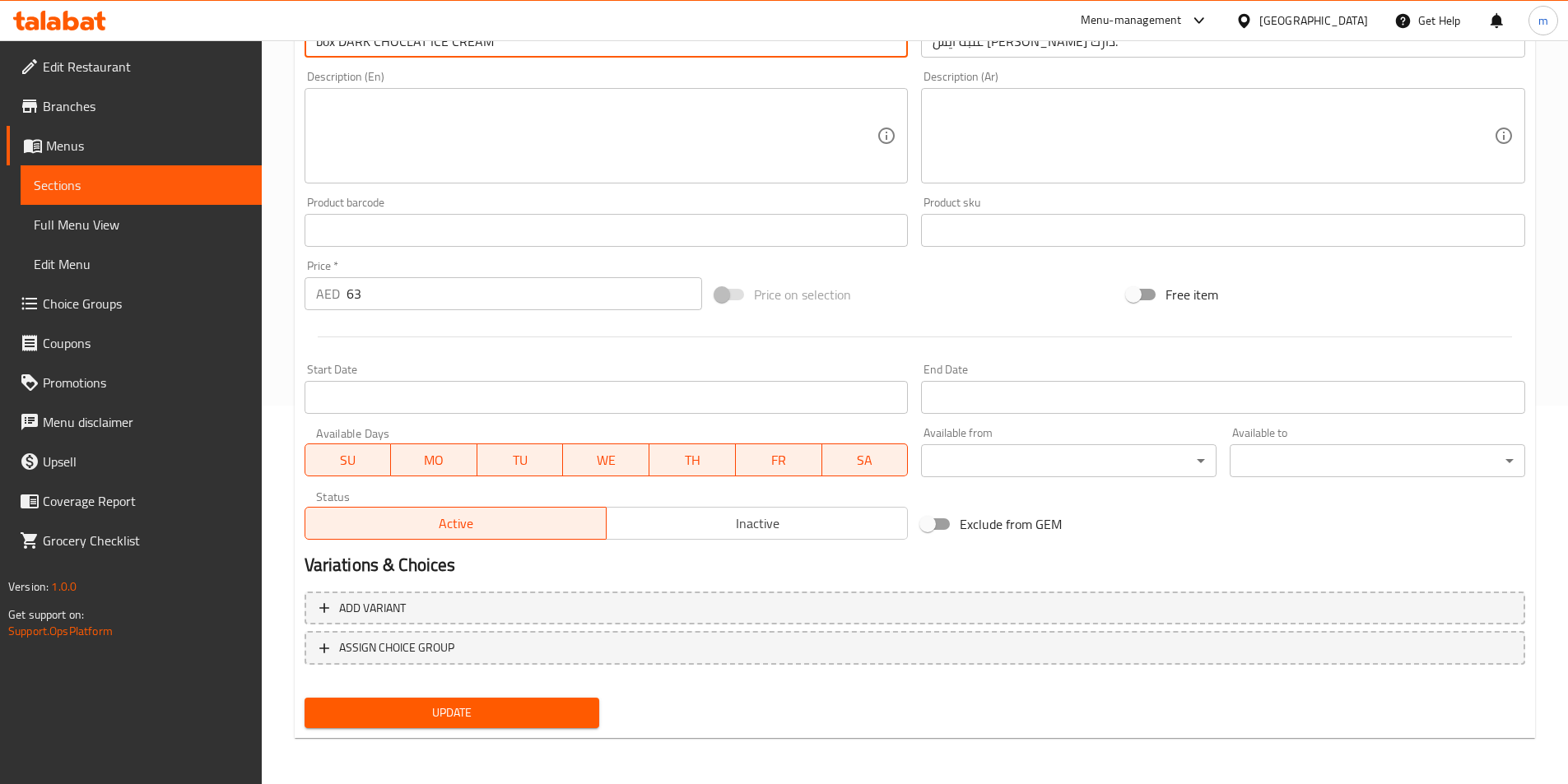
type input "box DARK CHOCLAT ICE CREAM"
click at [537, 721] on span "Update" at bounding box center [451, 713] width 269 height 21
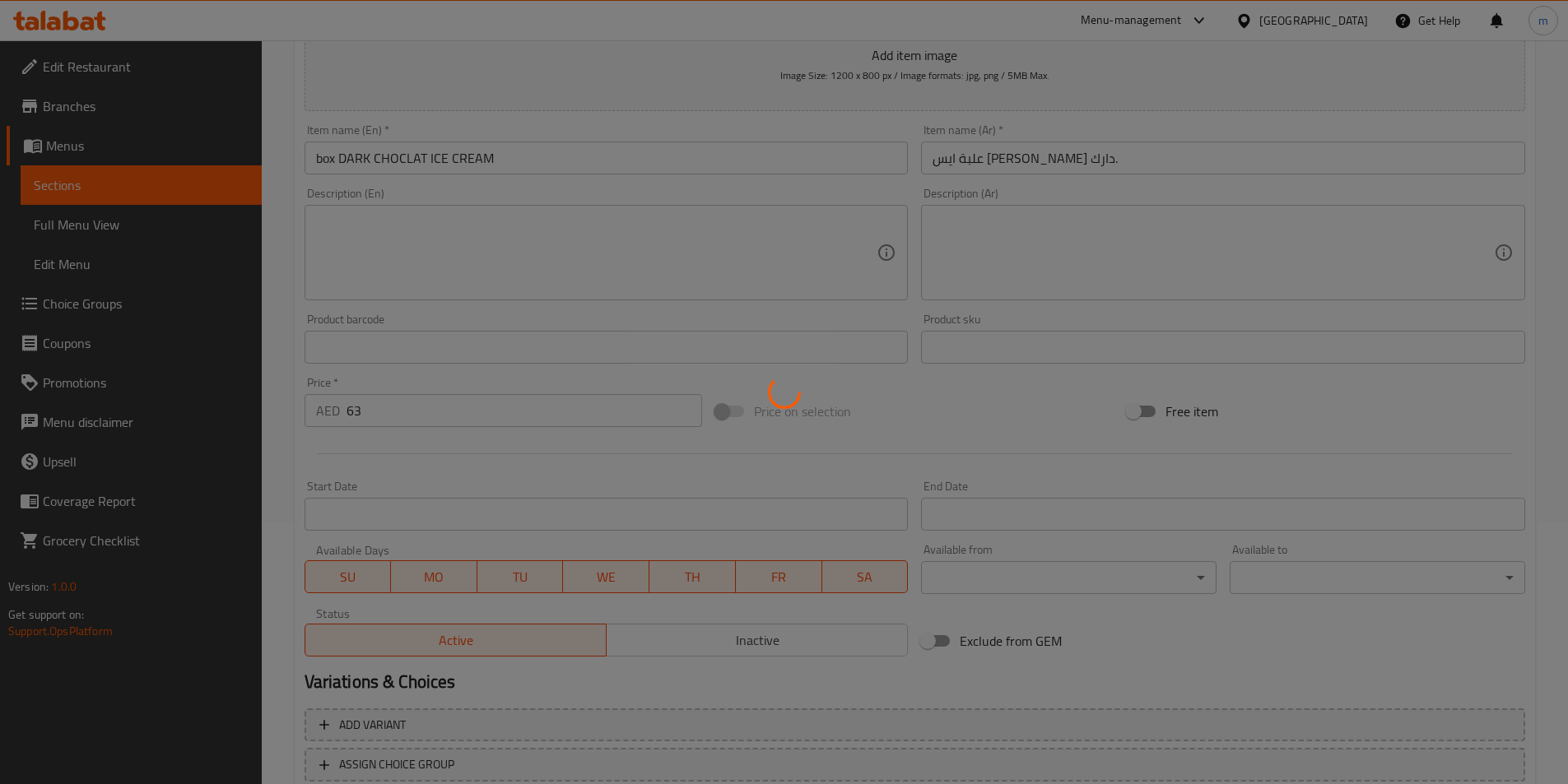
scroll to position [0, 0]
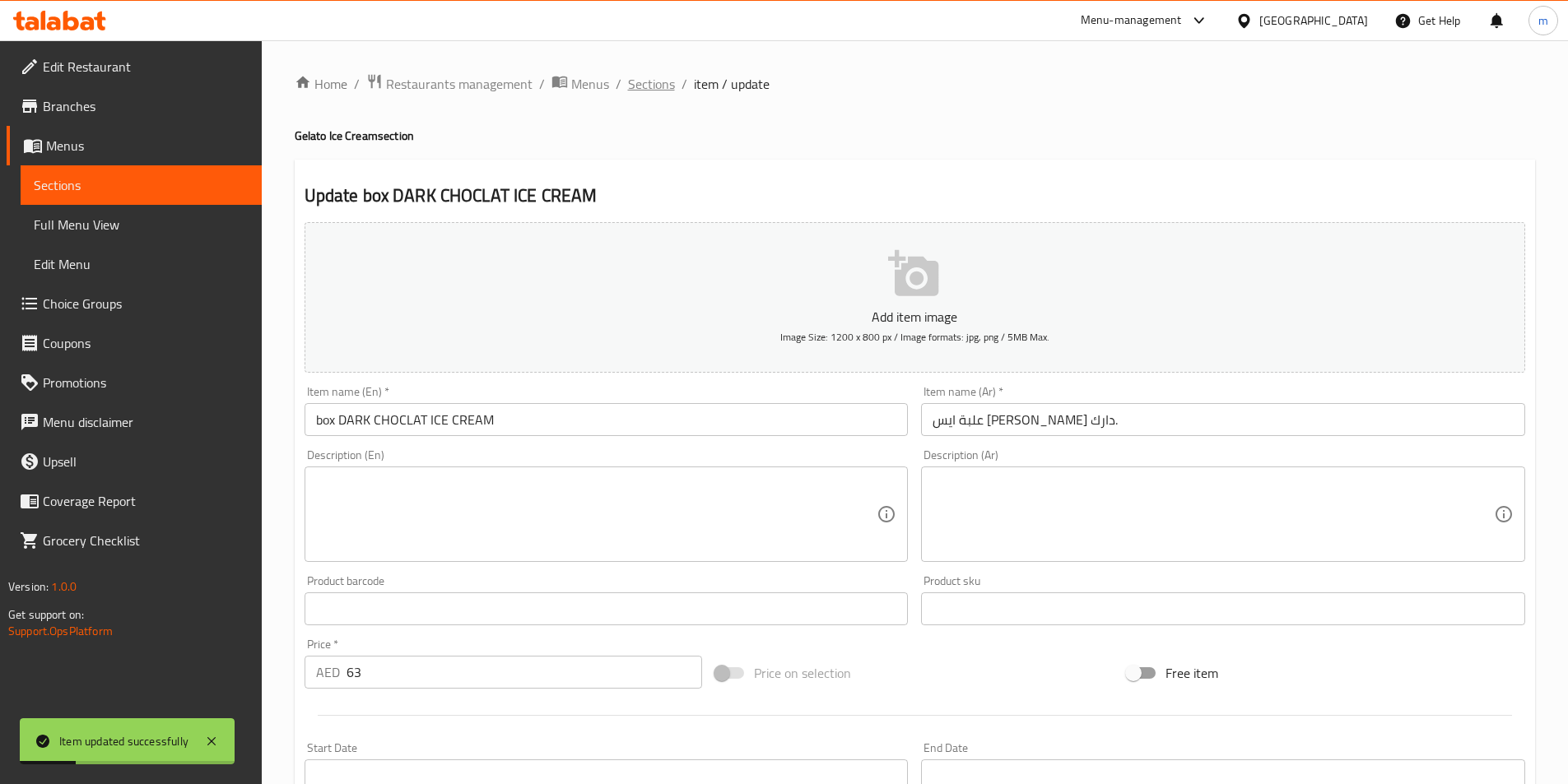
click at [662, 85] on span "Sections" at bounding box center [651, 84] width 47 height 20
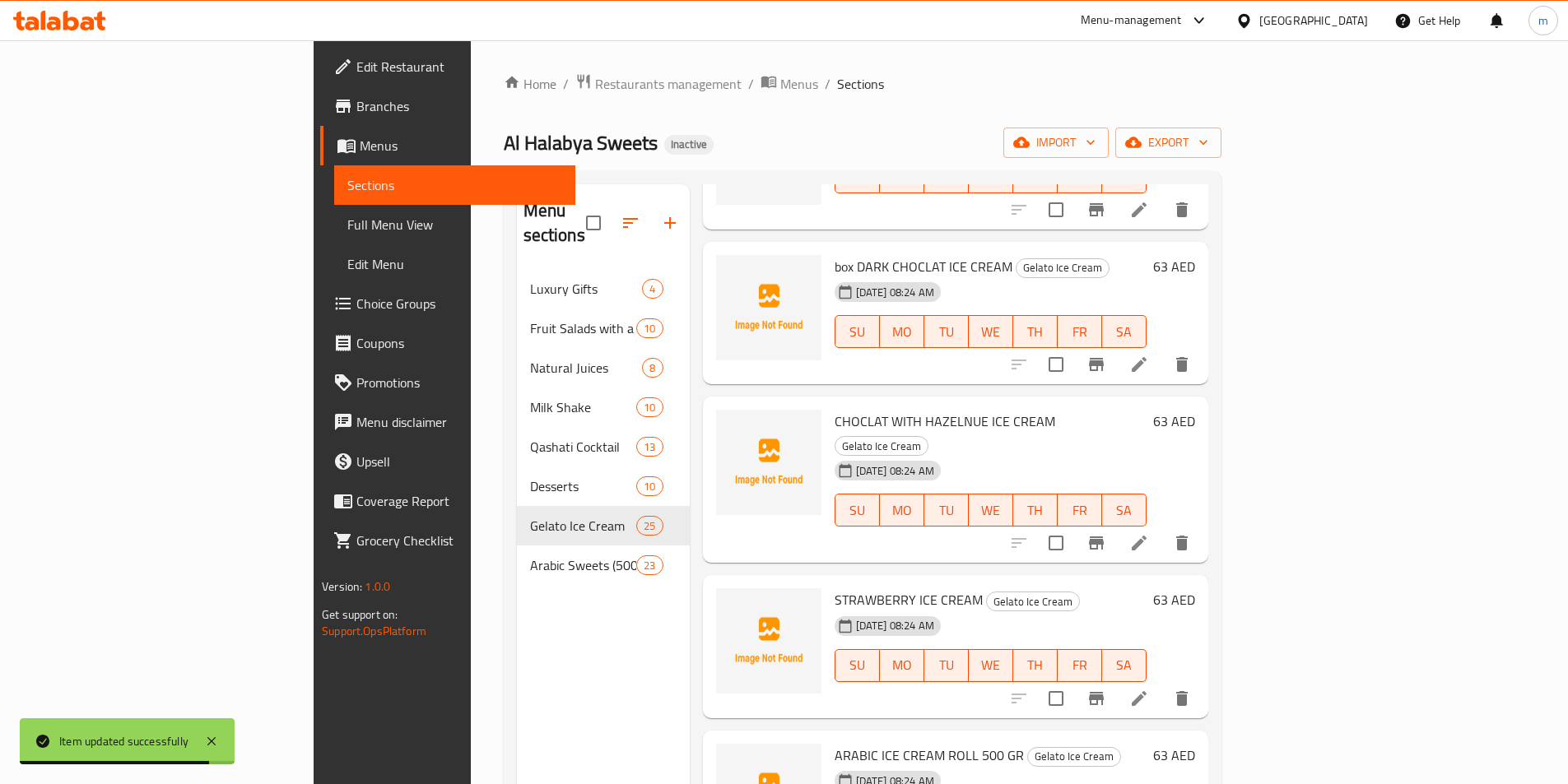
scroll to position [3137, 0]
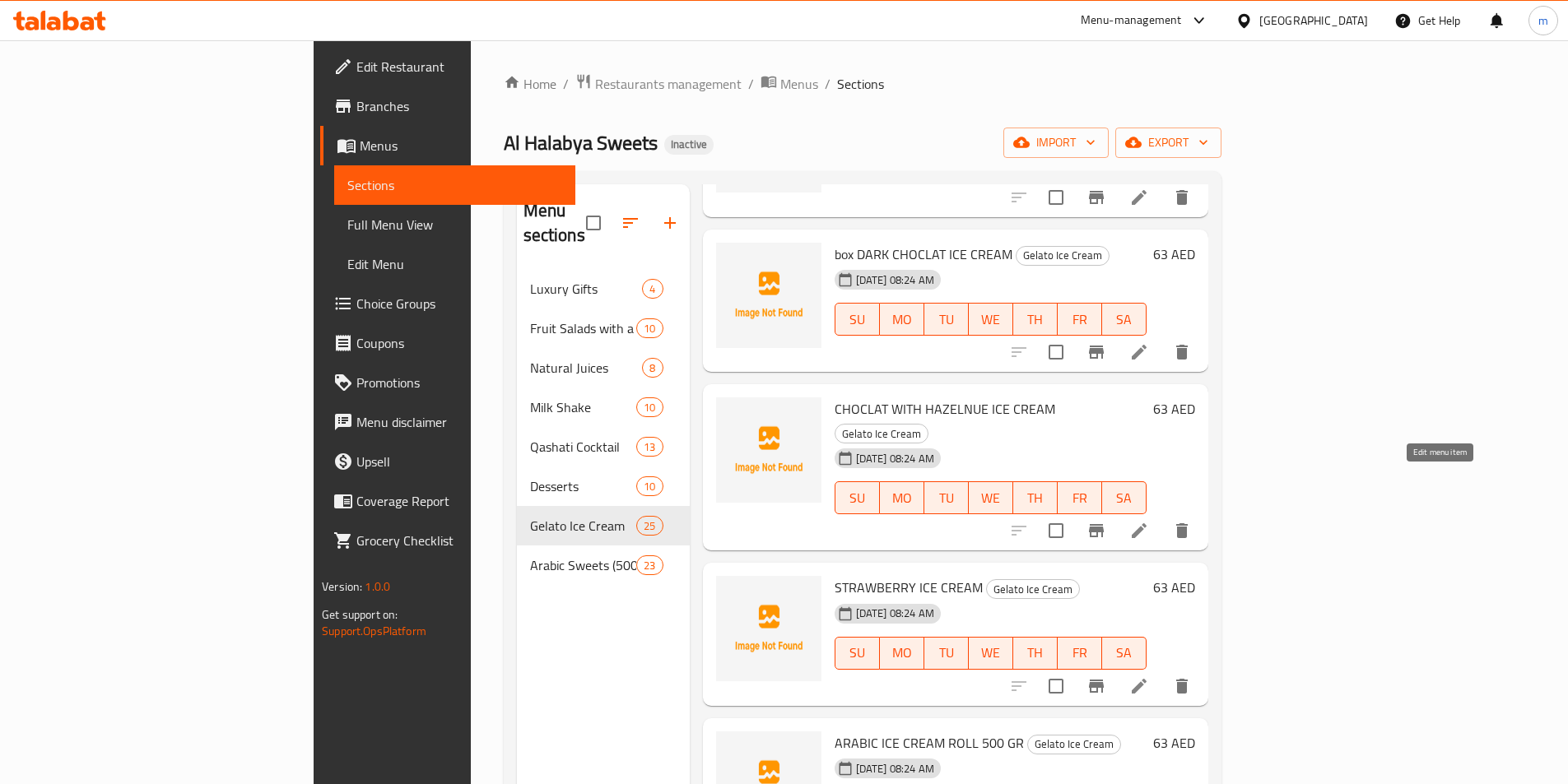
click at [1146, 523] on icon at bounding box center [1139, 530] width 15 height 15
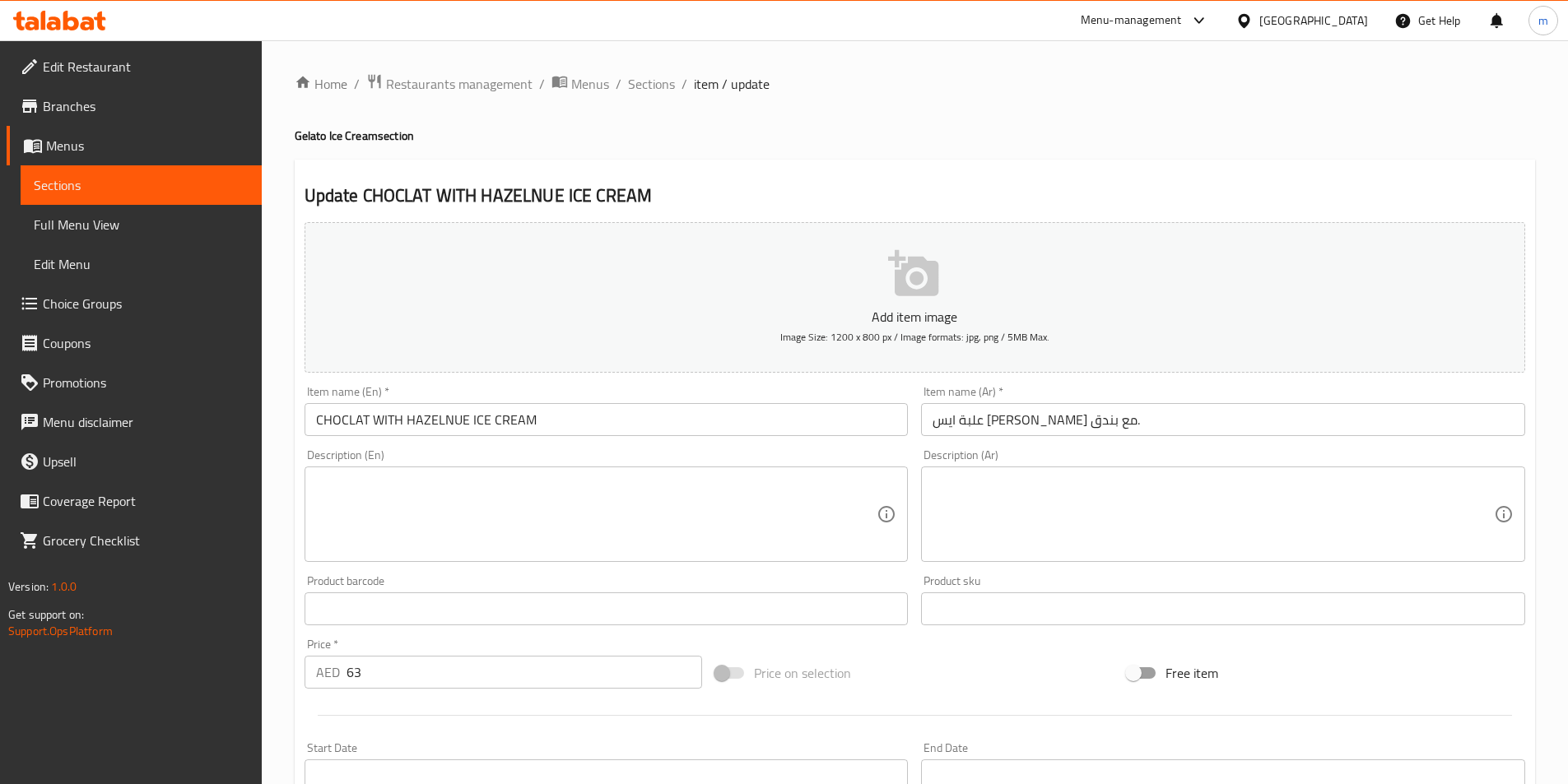
click at [346, 420] on input "CHOCLAT WITH HAZELNUE ICE CREAM" at bounding box center [606, 419] width 604 height 33
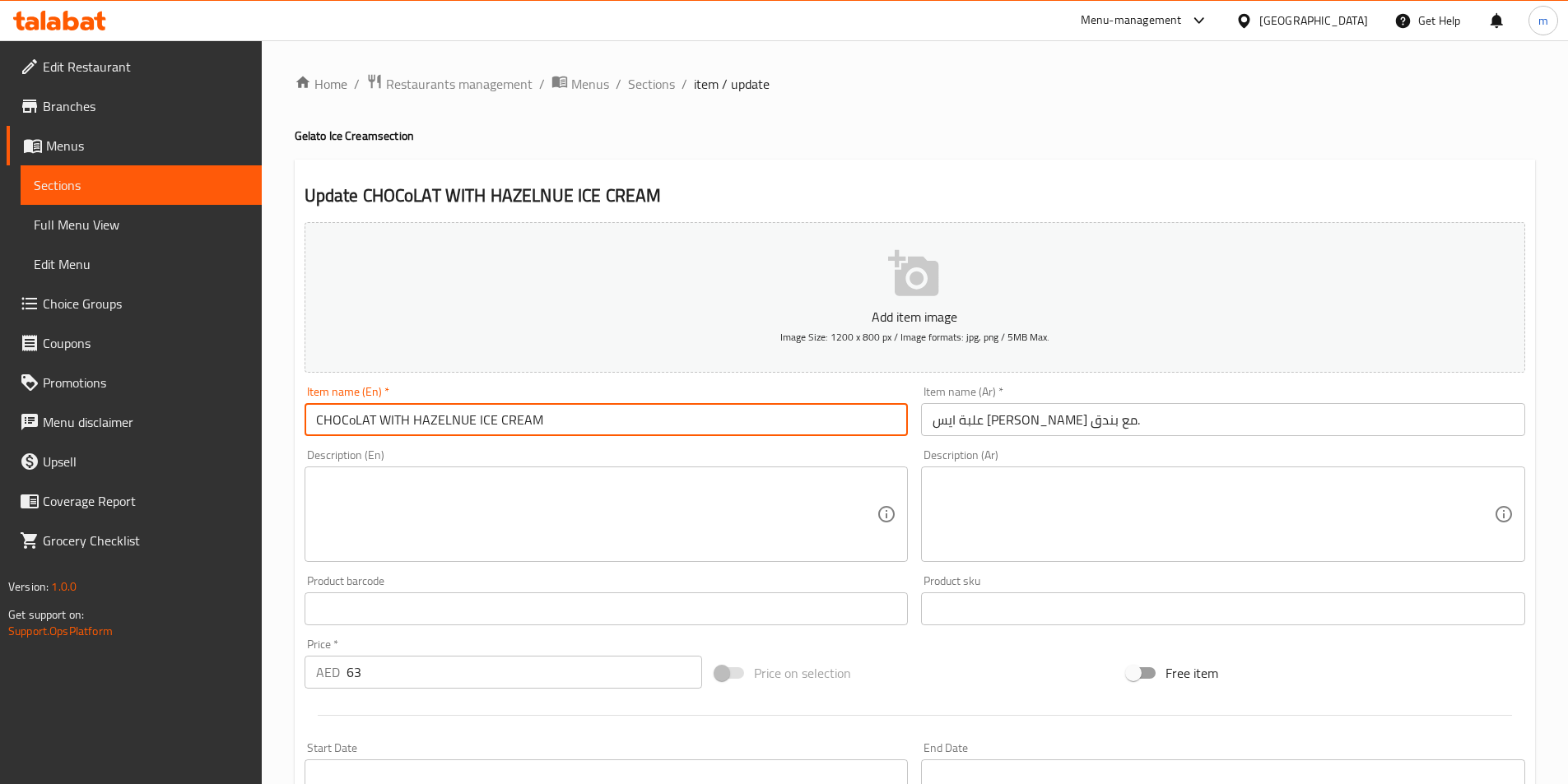
click at [319, 415] on input "CHOCoLAT WITH HAZELNUE ICE CREAM" at bounding box center [606, 419] width 604 height 33
click at [318, 422] on input "CHOCoLAT WITH HAZELNUE ICE CREAM" at bounding box center [606, 419] width 604 height 33
drag, startPoint x: 495, startPoint y: 418, endPoint x: 486, endPoint y: 421, distance: 9.5
click at [486, 421] on input "box CHOCoLAT WITH HAZELNUE ICE CREAM" at bounding box center [606, 419] width 604 height 33
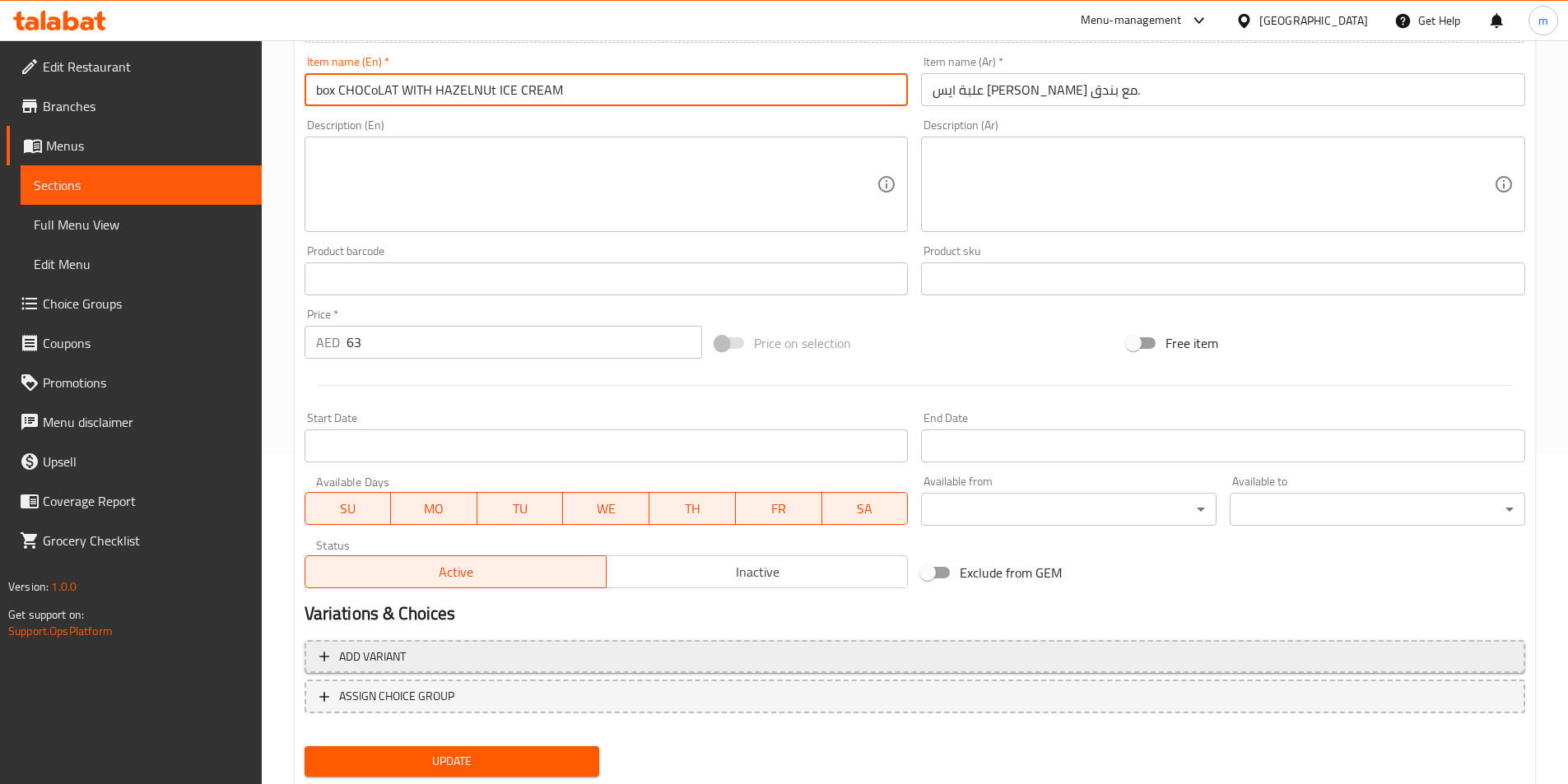
scroll to position [379, 0]
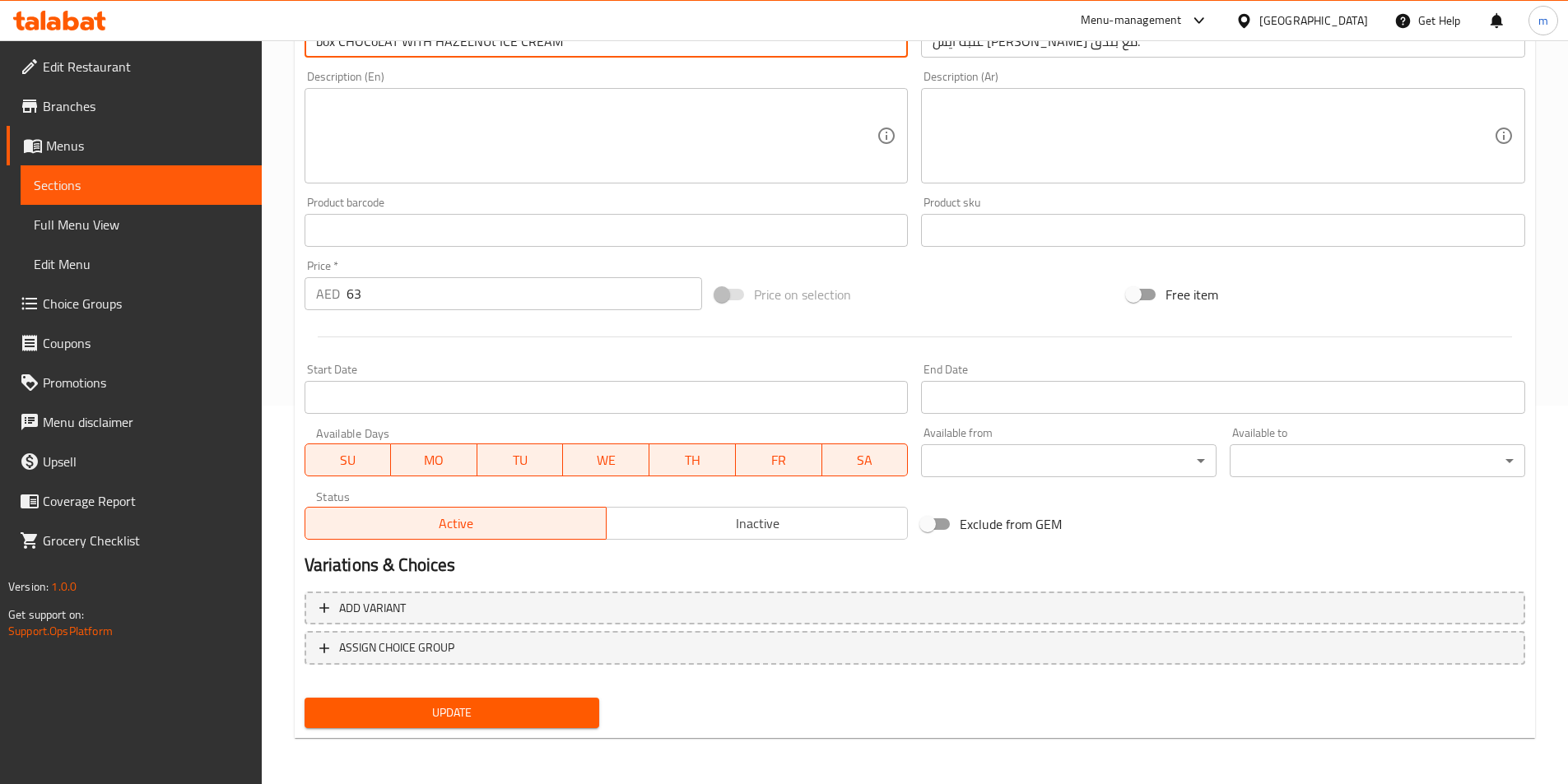
type input "box CHOCoLAT WITH HAZELNUt ICE CREAM"
click at [448, 707] on span "Update" at bounding box center [451, 713] width 269 height 21
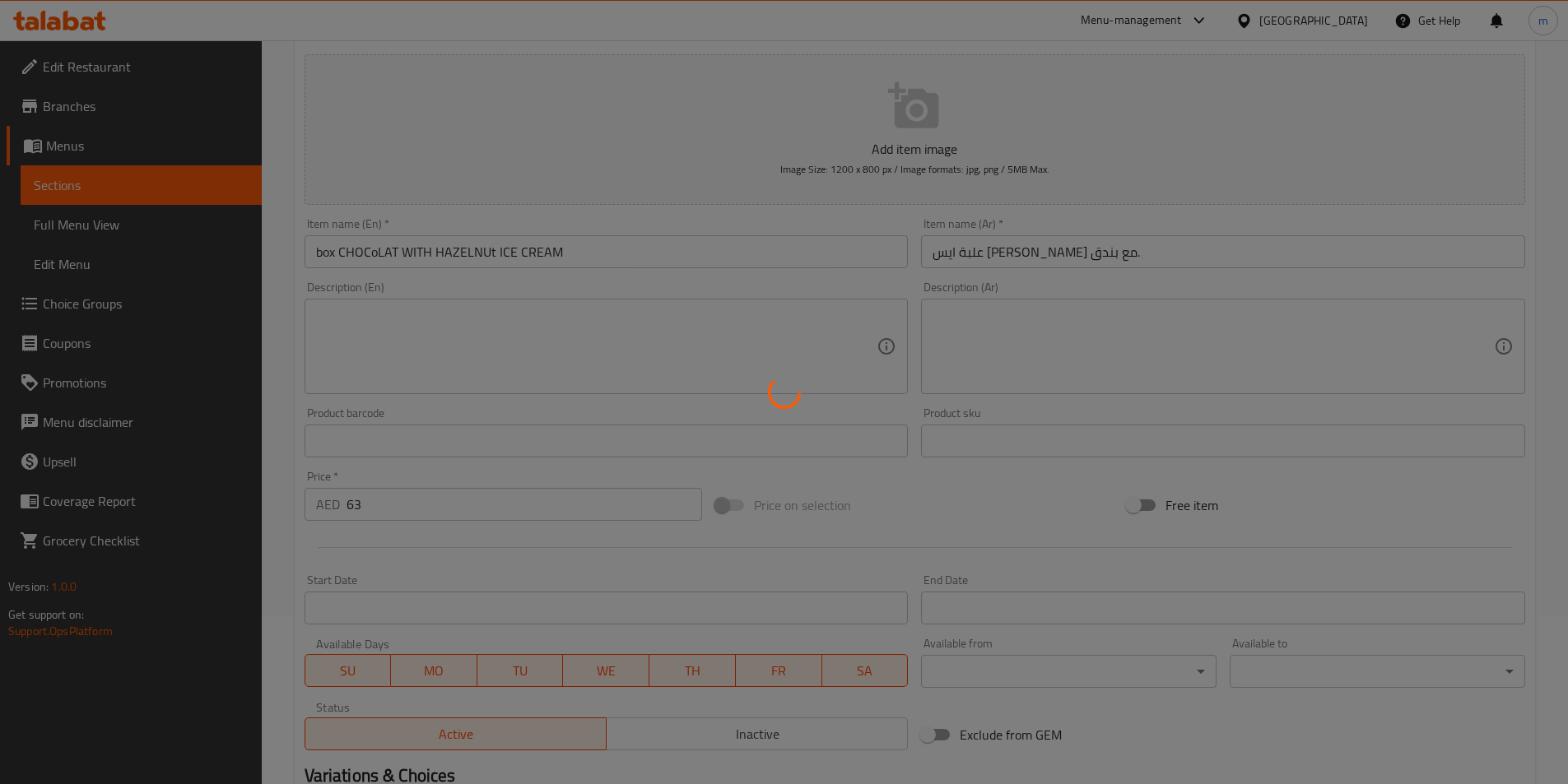
scroll to position [0, 0]
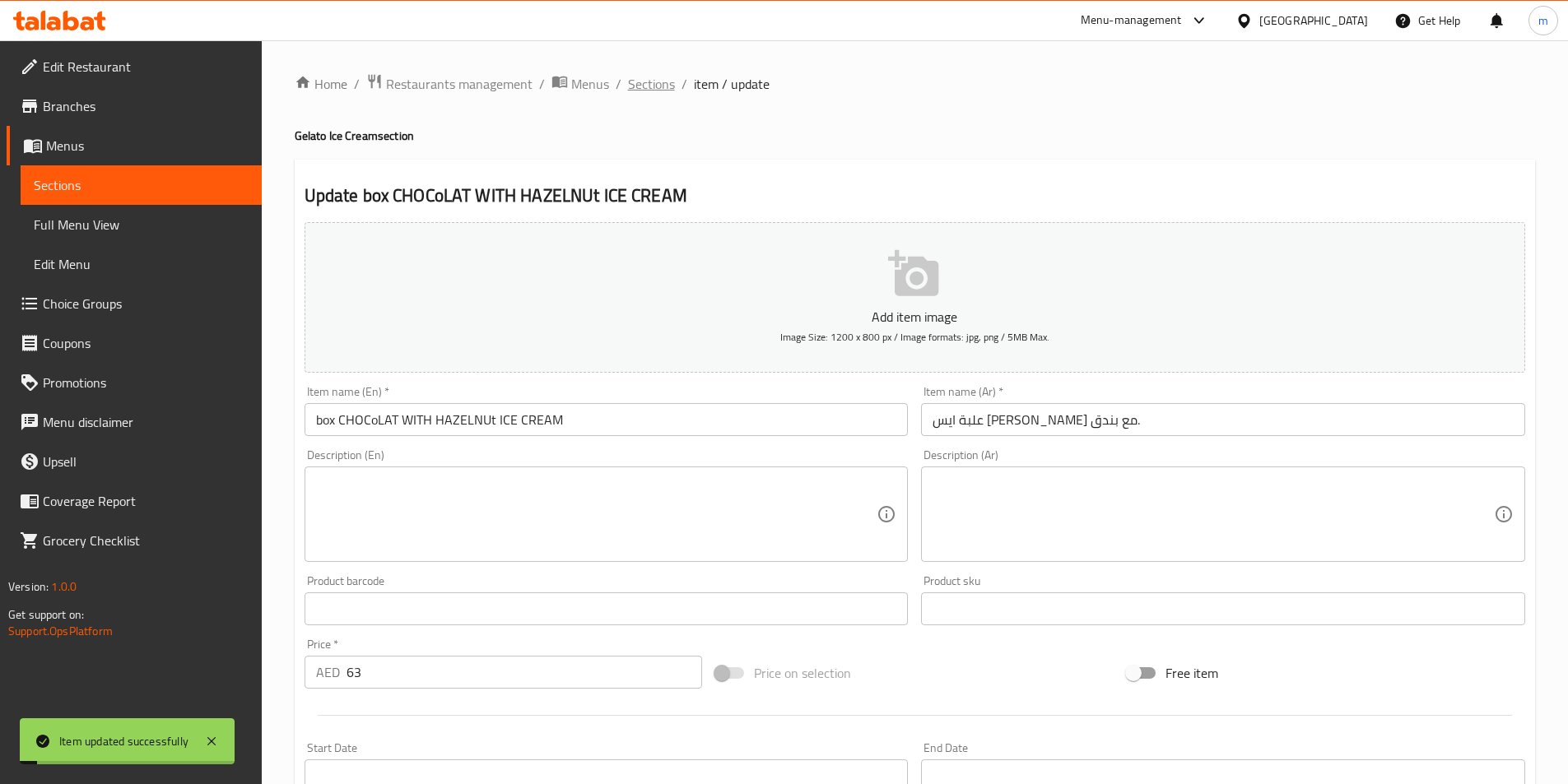
click at [658, 83] on span "Sections" at bounding box center [651, 84] width 47 height 20
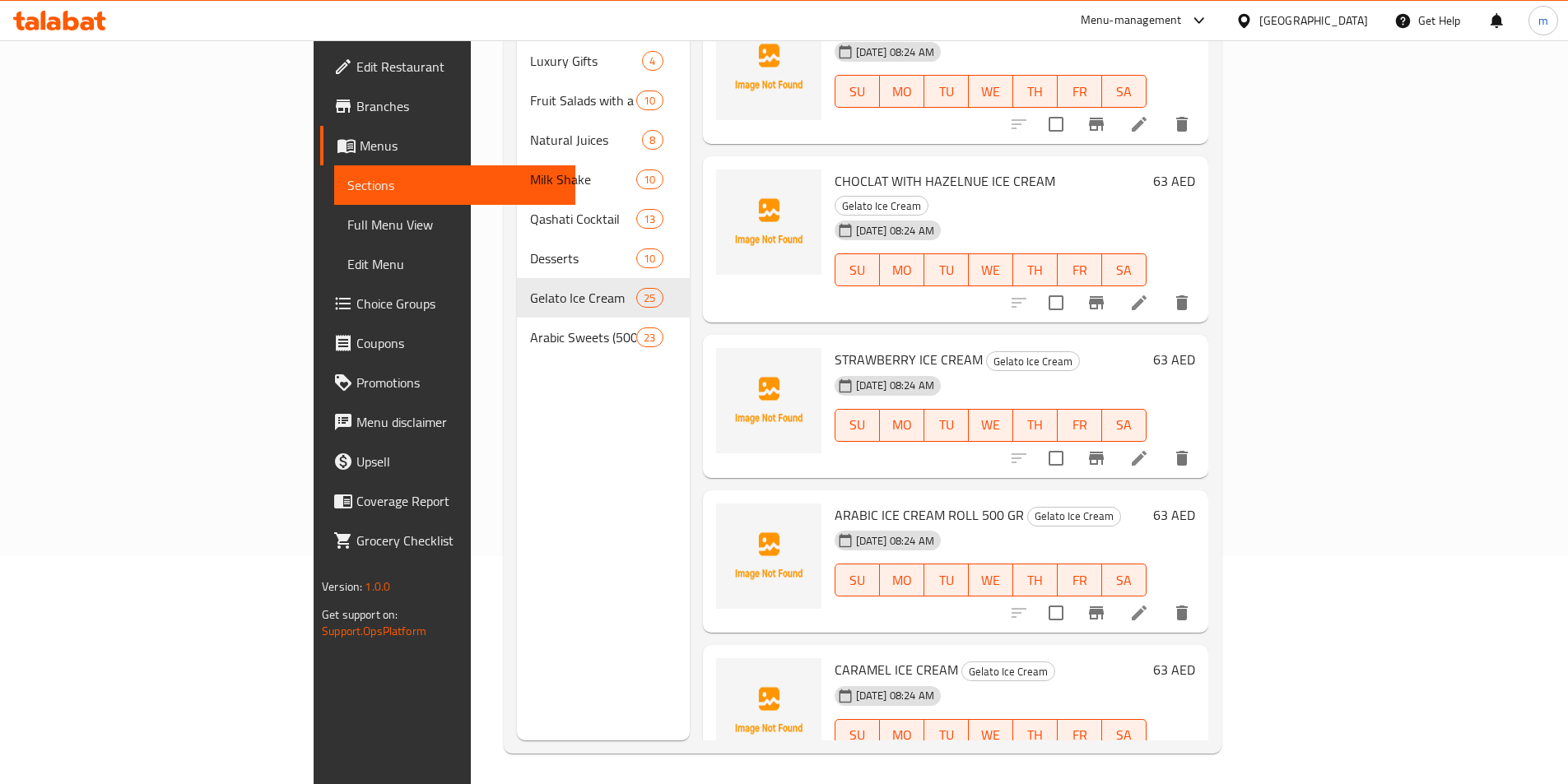
scroll to position [230, 0]
click at [1146, 448] on icon at bounding box center [1139, 455] width 15 height 15
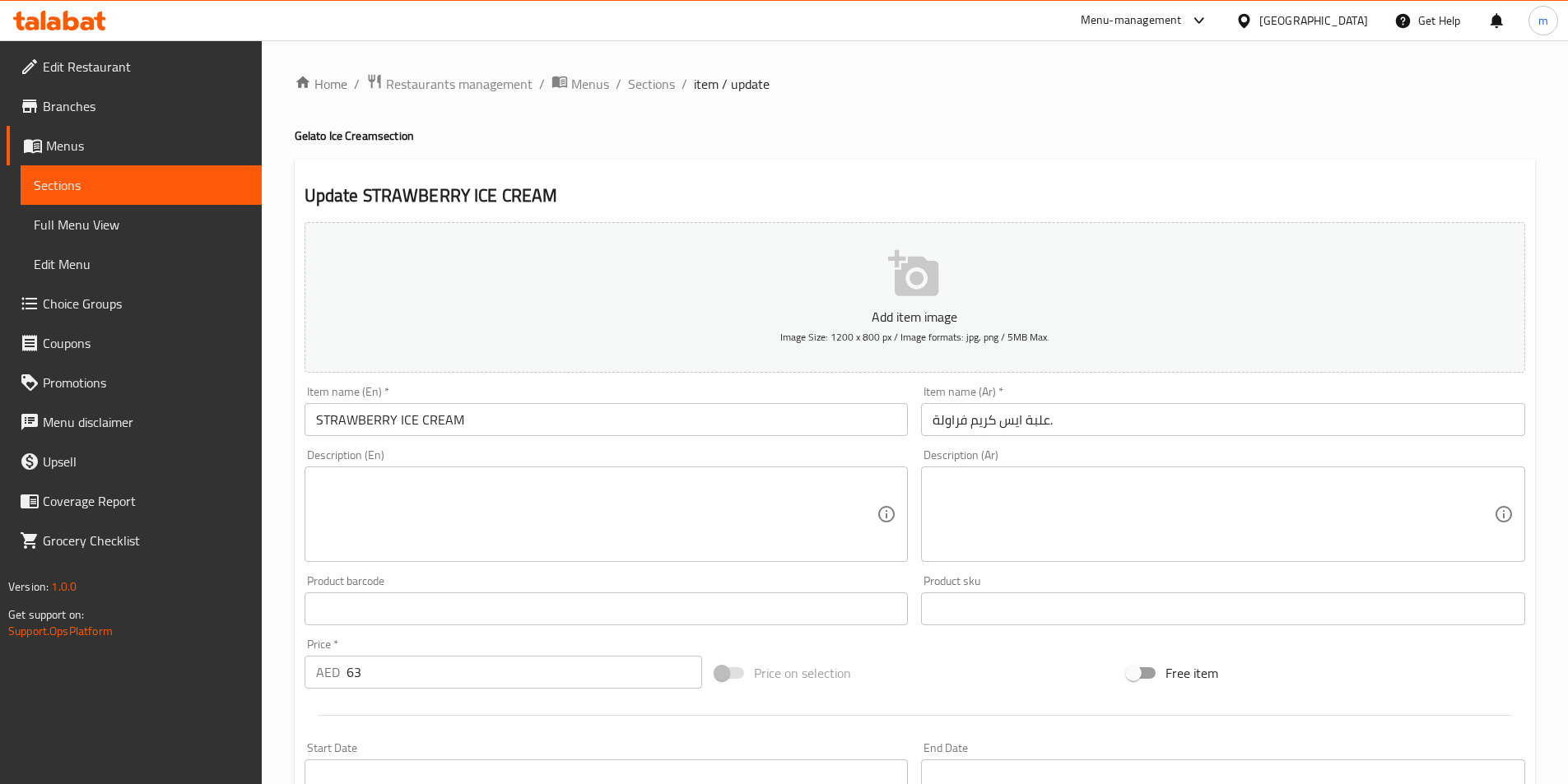
click at [316, 414] on input "STRAWBERRY ICE CREAM" at bounding box center [606, 419] width 604 height 33
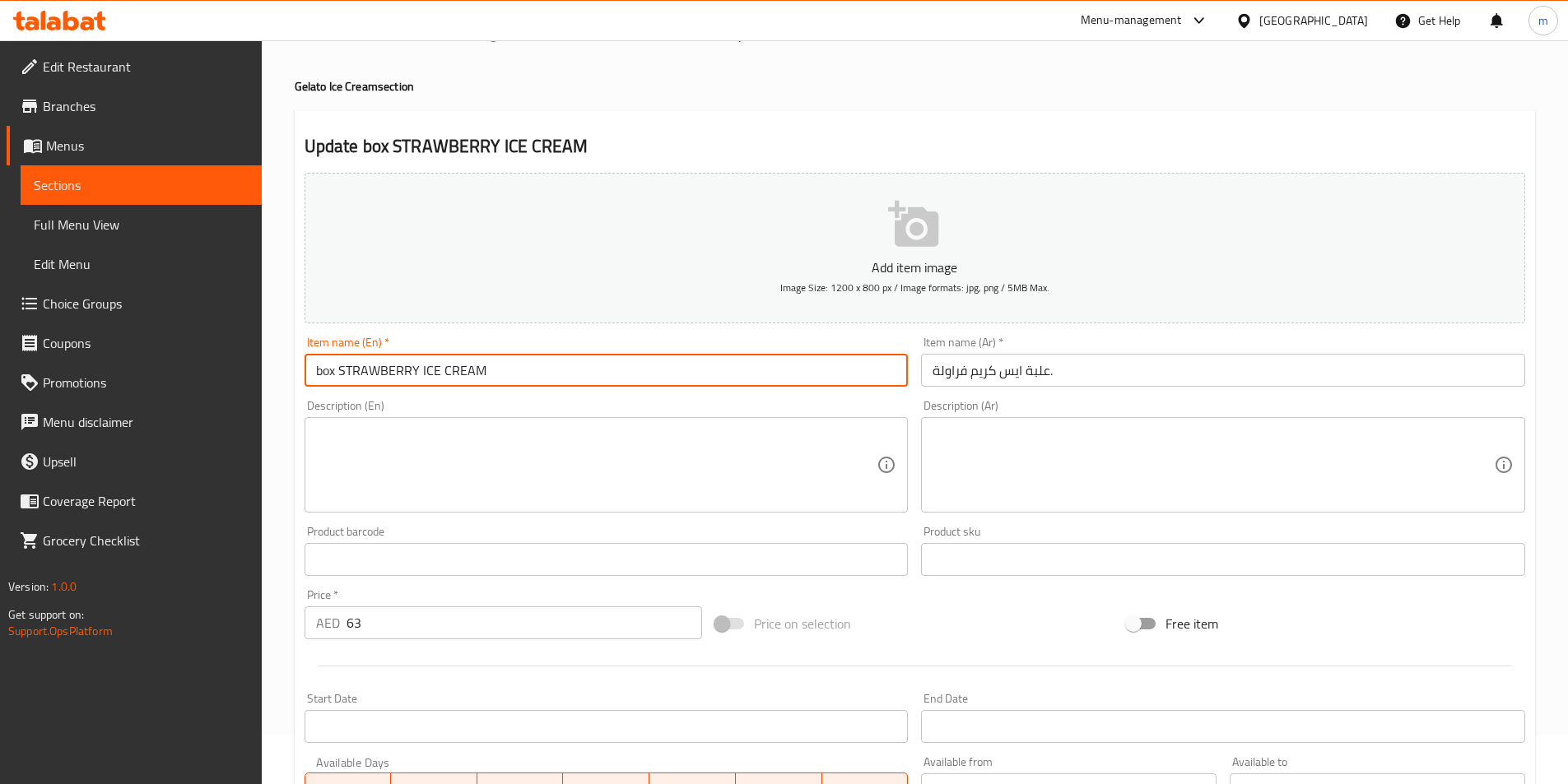
scroll to position [132, 0]
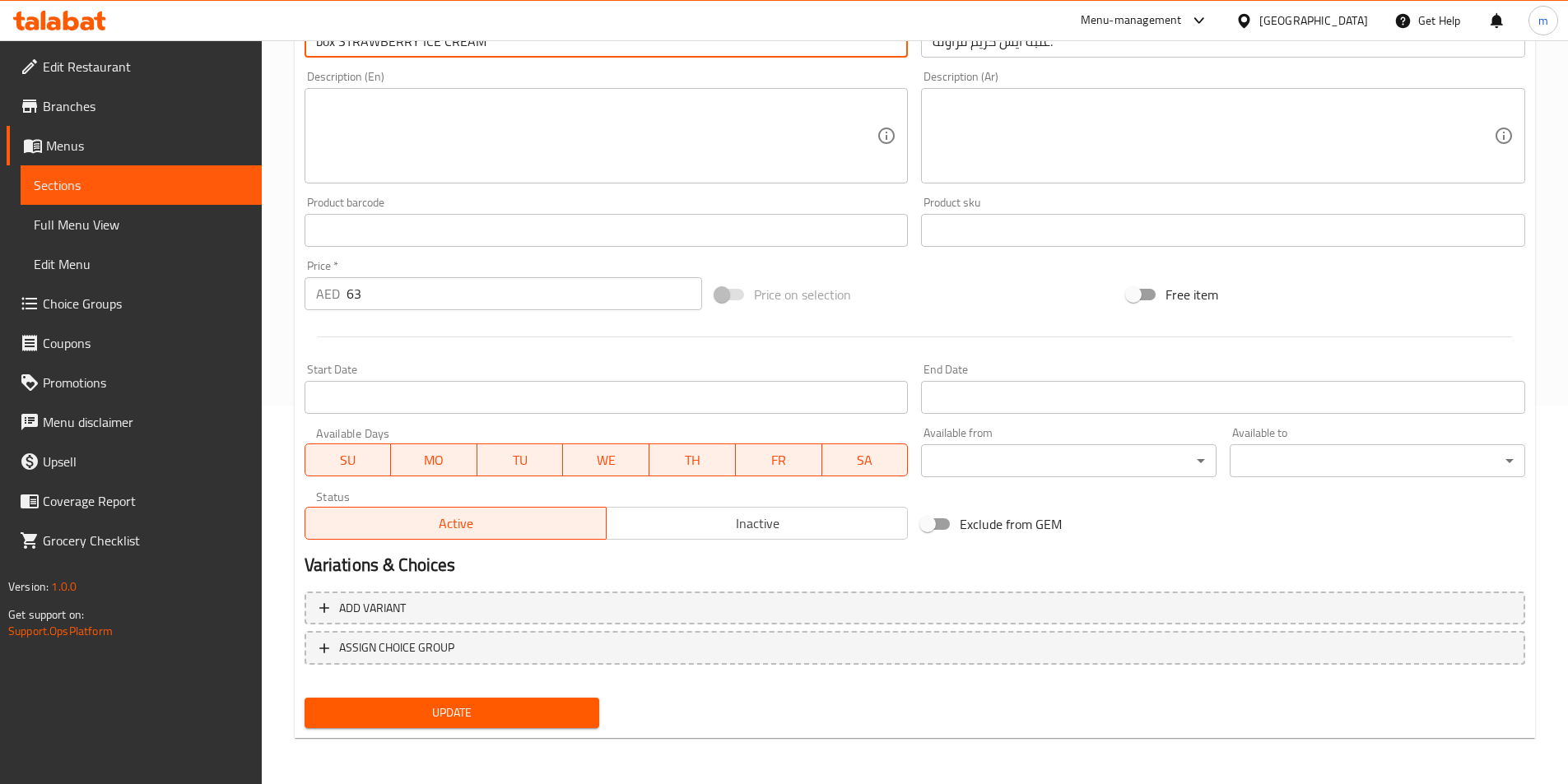
type input "box STRAWBERRY ICE CREAM"
click at [466, 711] on span "Update" at bounding box center [451, 713] width 269 height 21
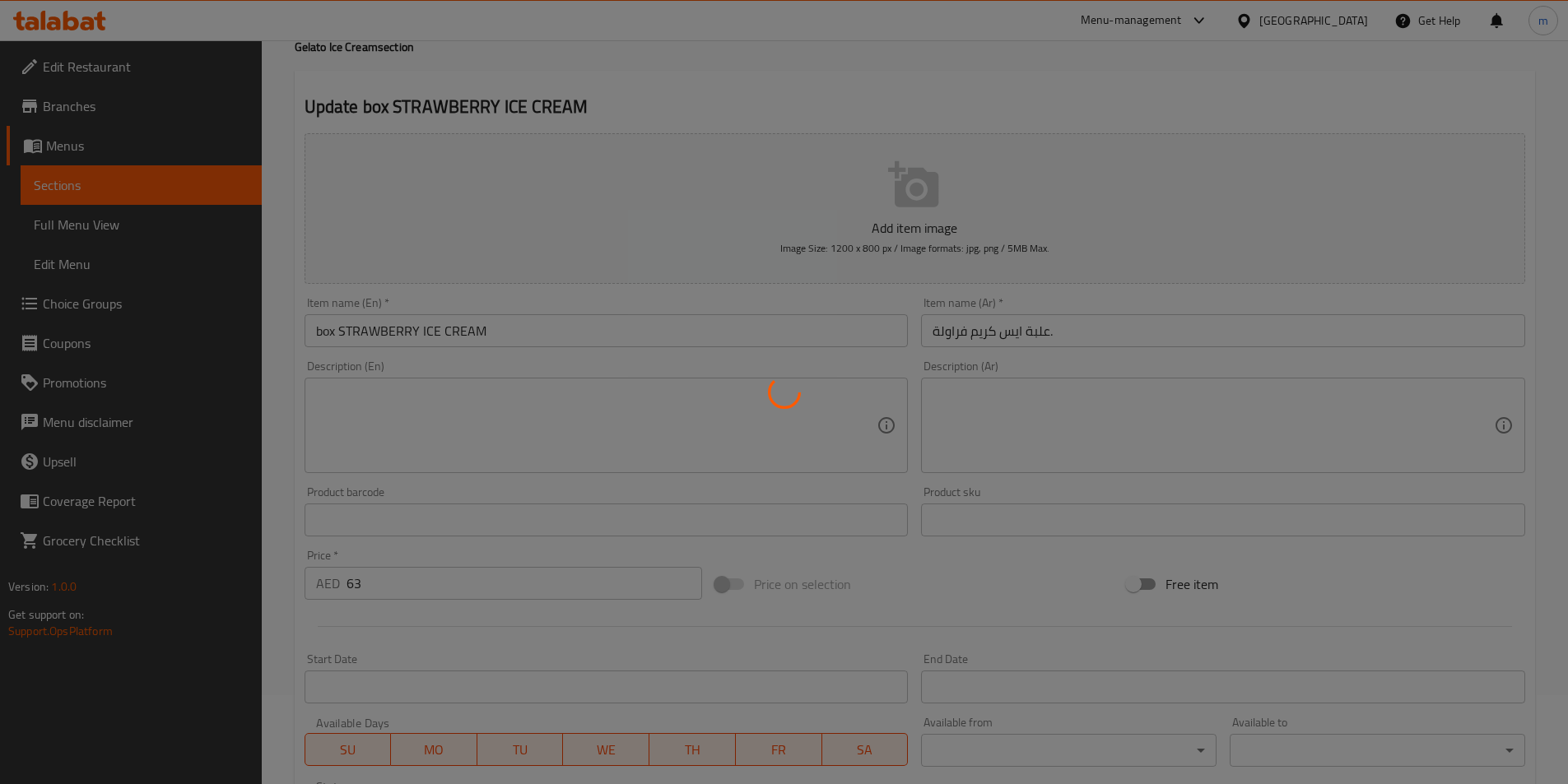
scroll to position [0, 0]
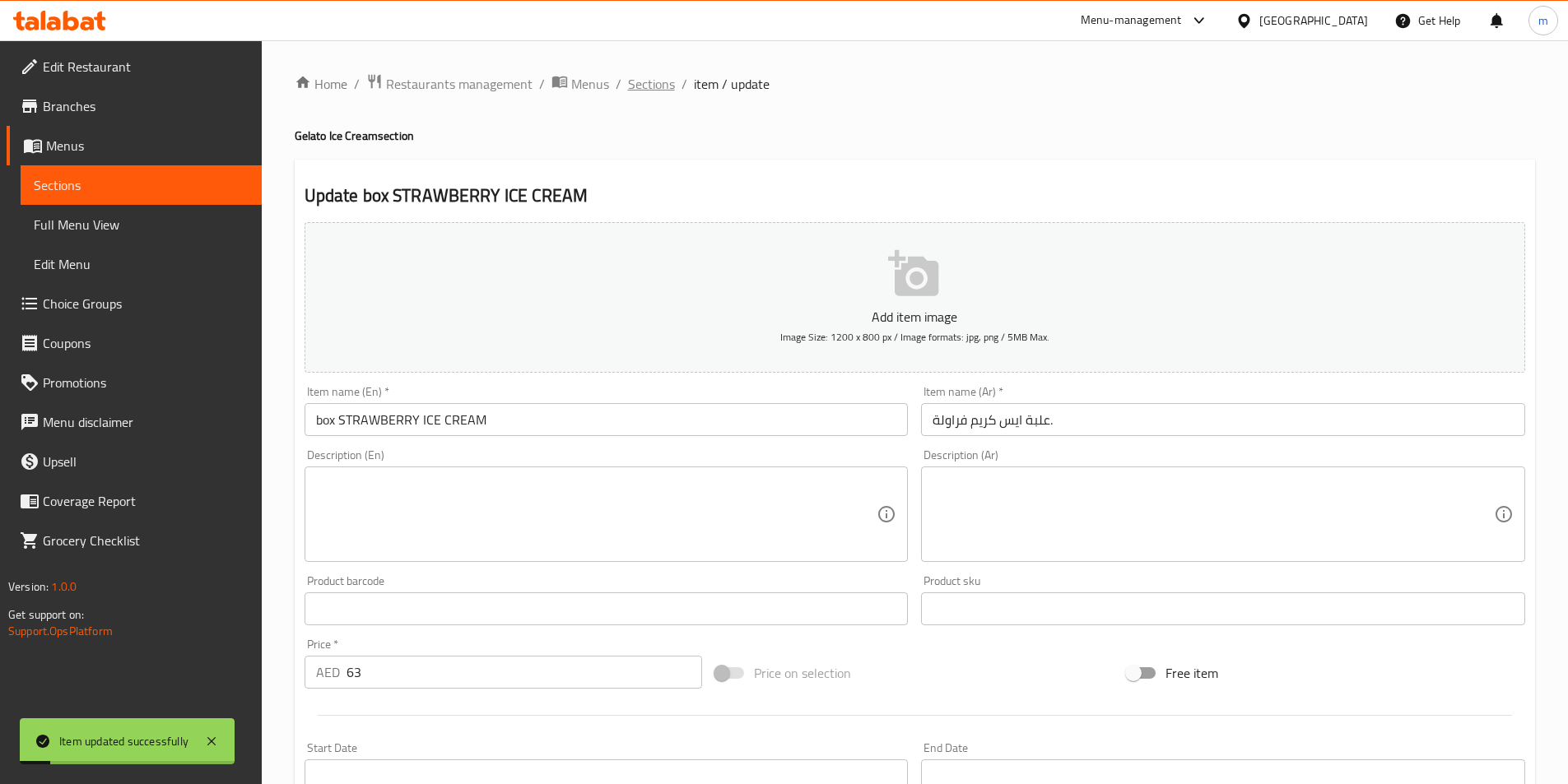
click at [663, 74] on span "Sections" at bounding box center [651, 84] width 47 height 20
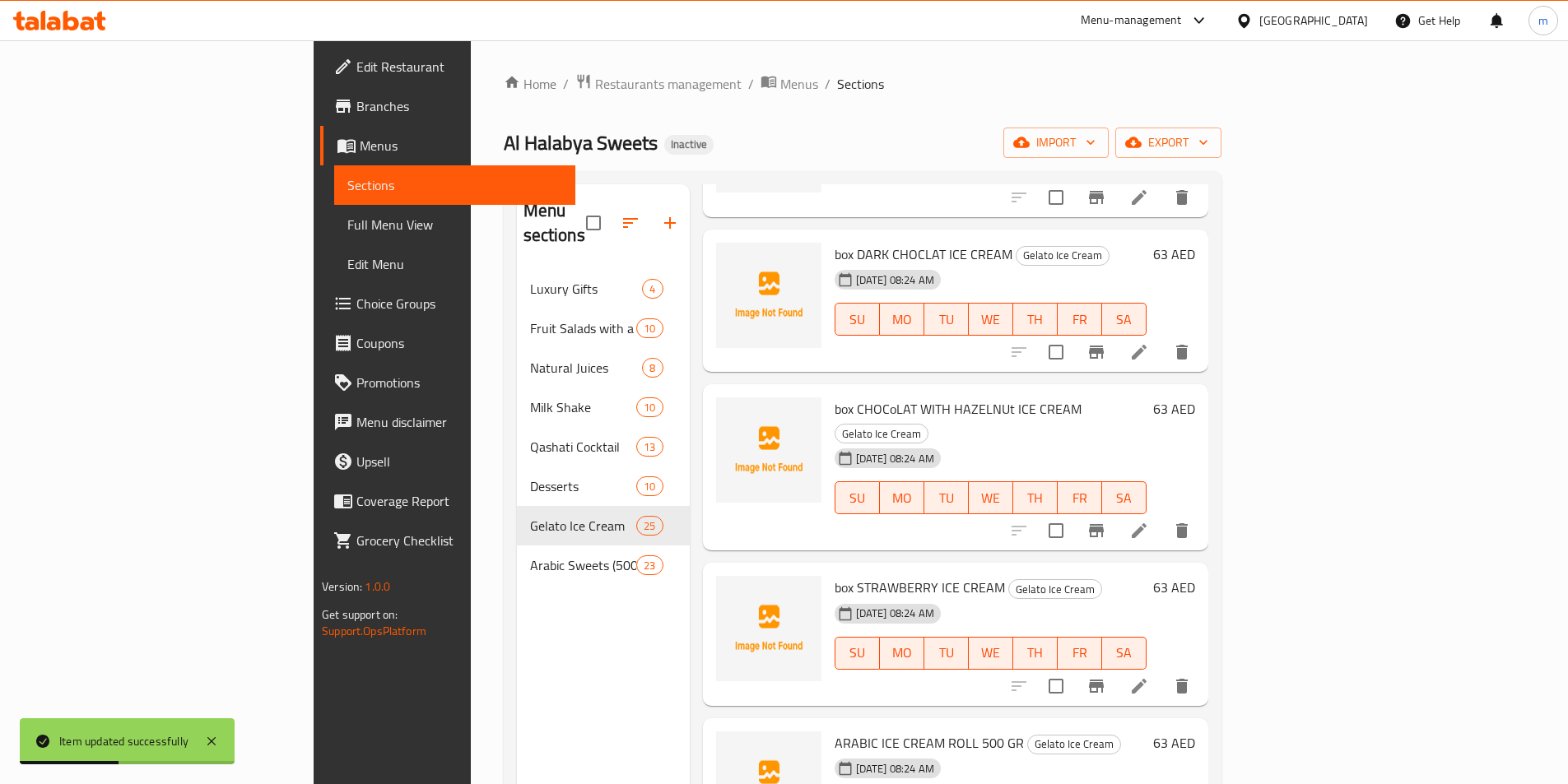
scroll to position [230, 0]
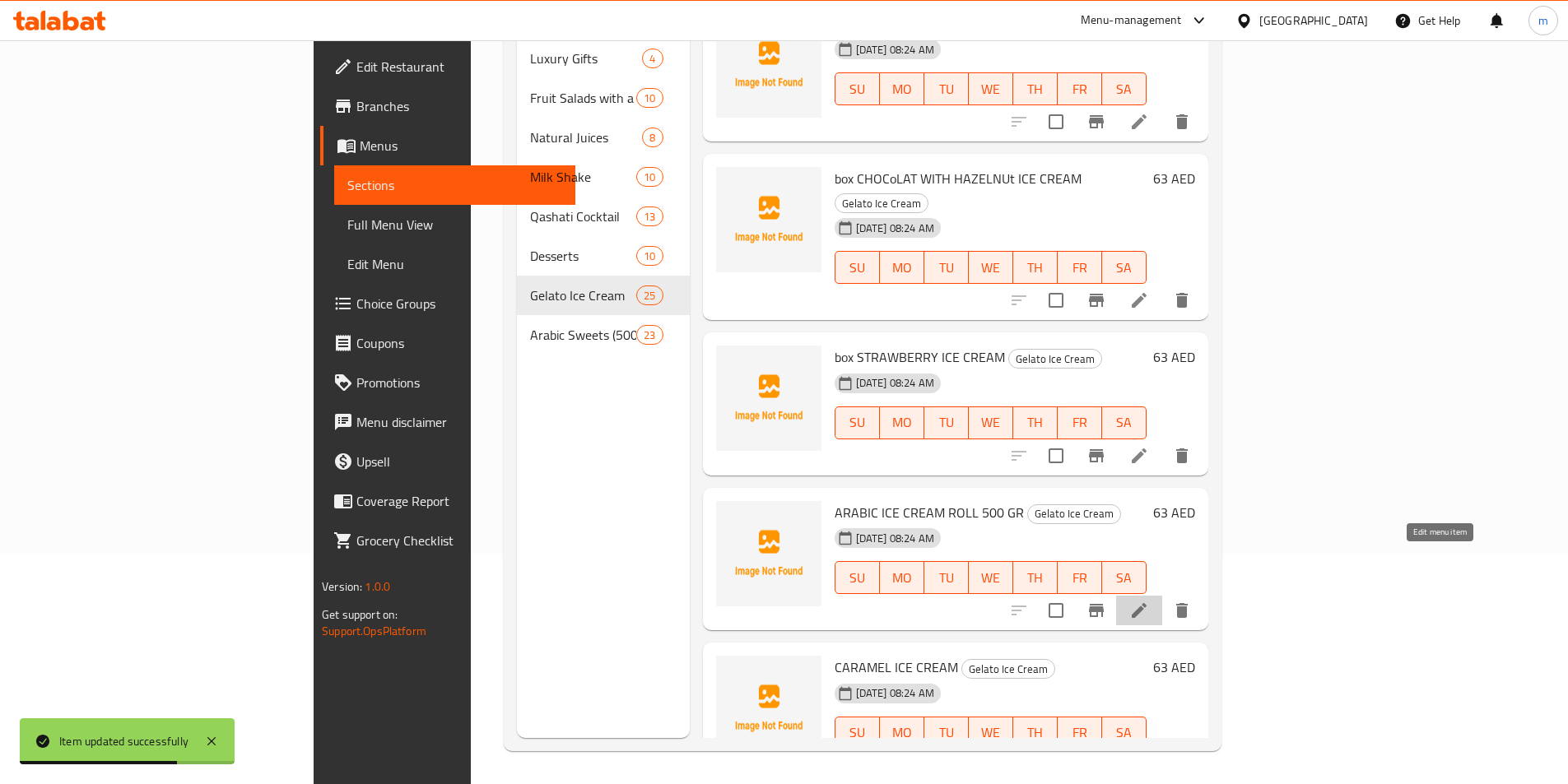
click at [1146, 604] on icon at bounding box center [1139, 611] width 15 height 15
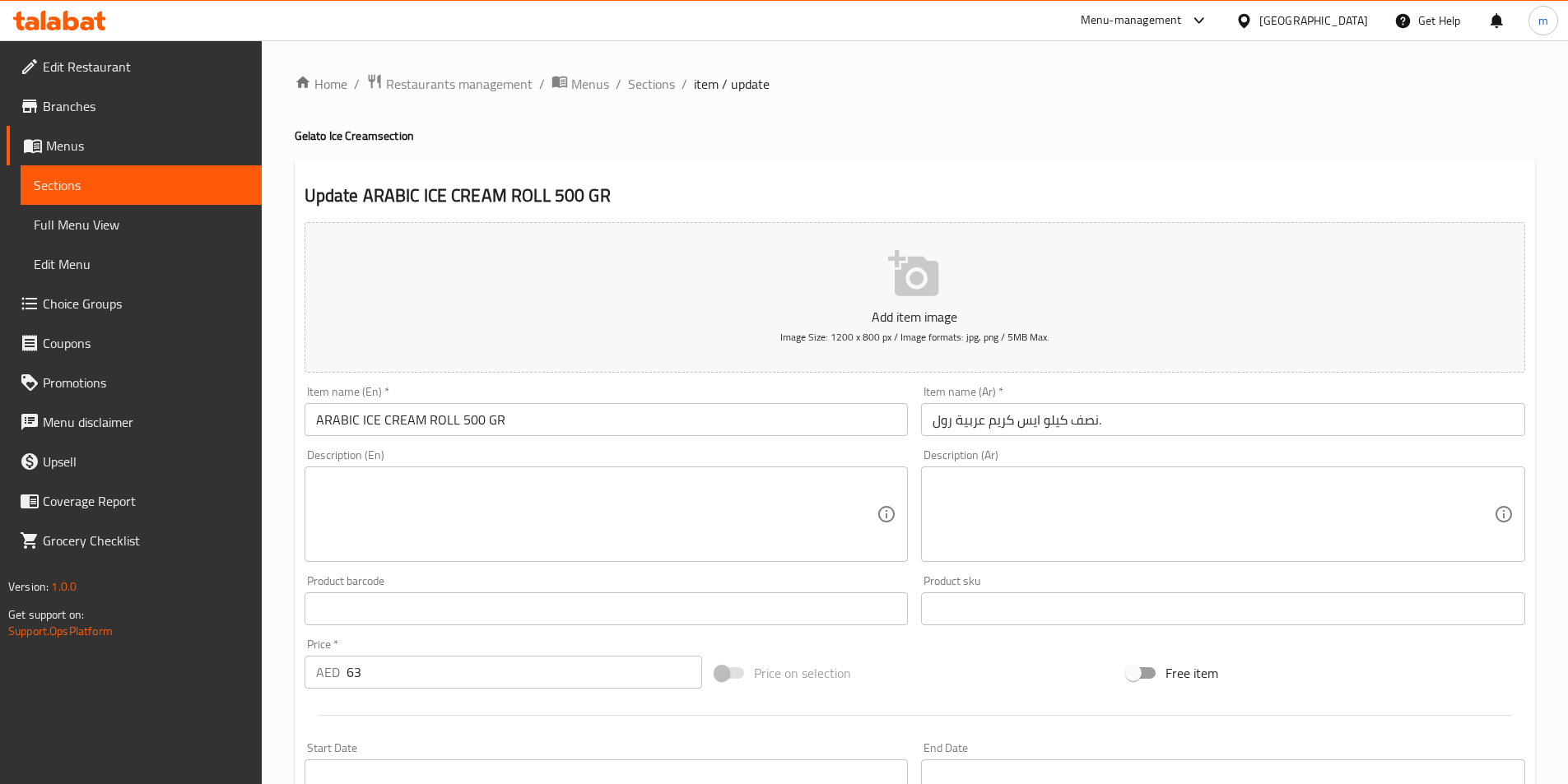
click at [1220, 415] on input "نصف كيلو ايس كريم عربية رول." at bounding box center [1223, 419] width 604 height 33
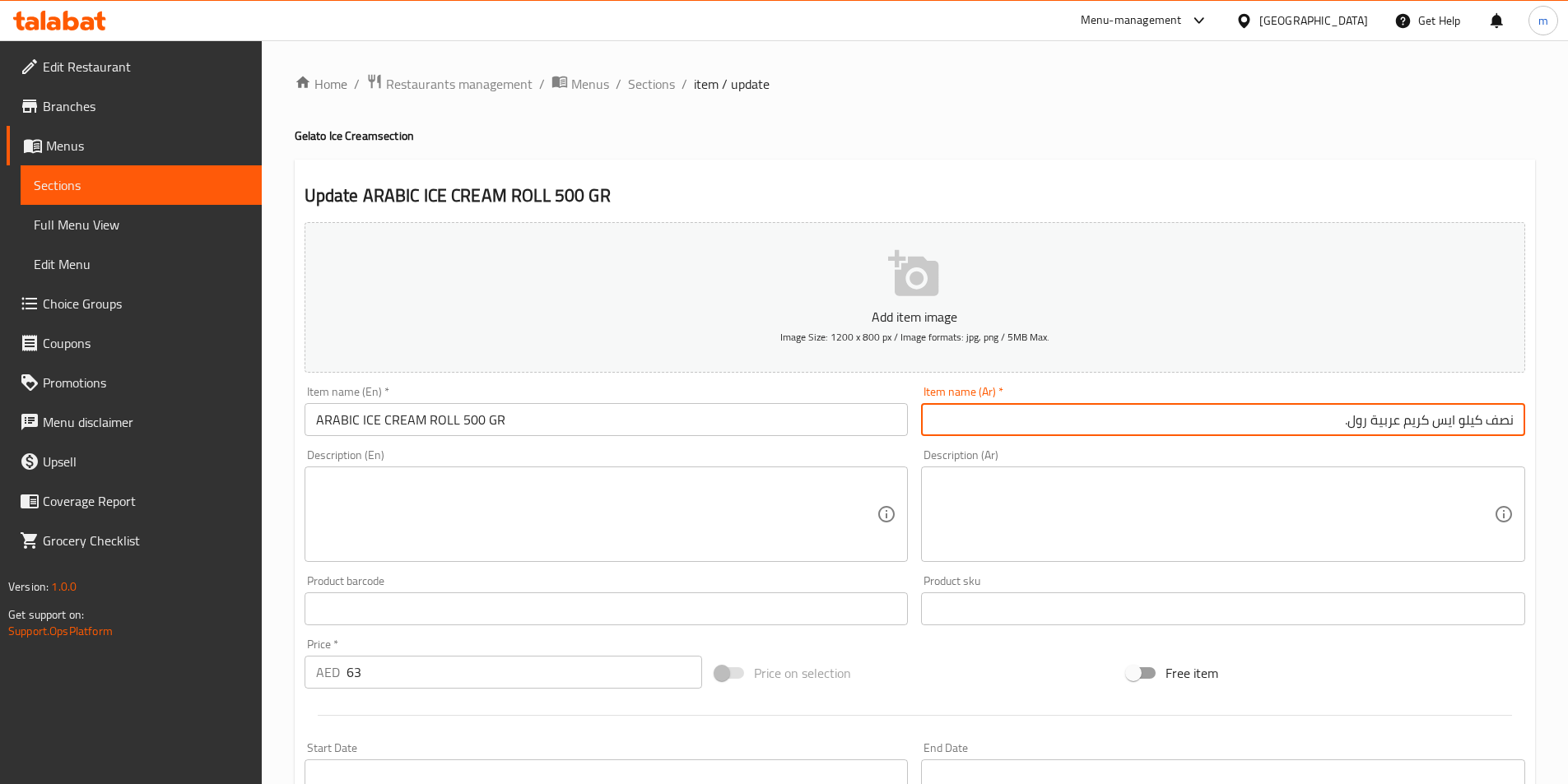
click at [1375, 423] on input "نصف كيلو ايس كريم عربية رول." at bounding box center [1223, 419] width 604 height 33
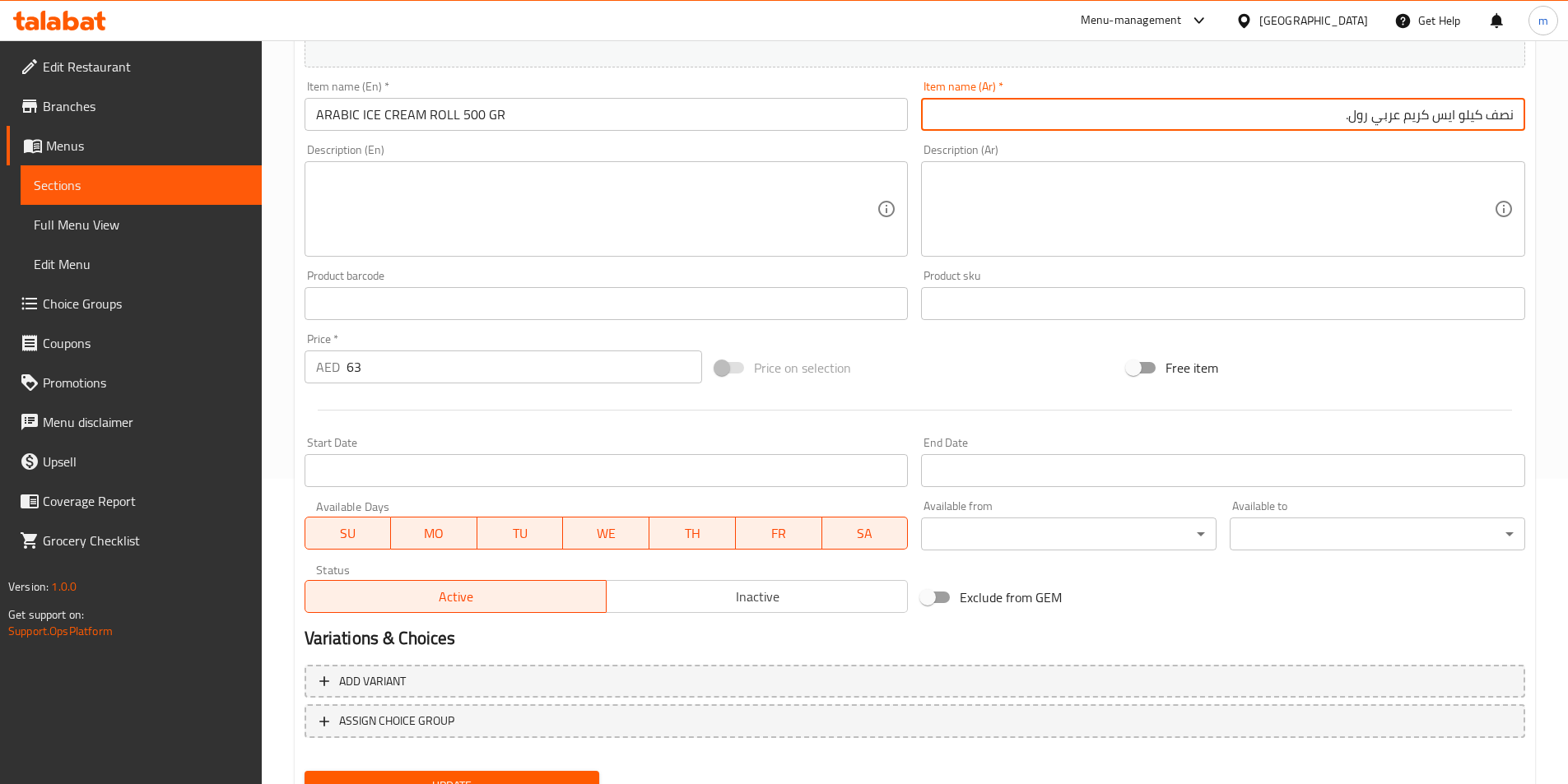
scroll to position [379, 0]
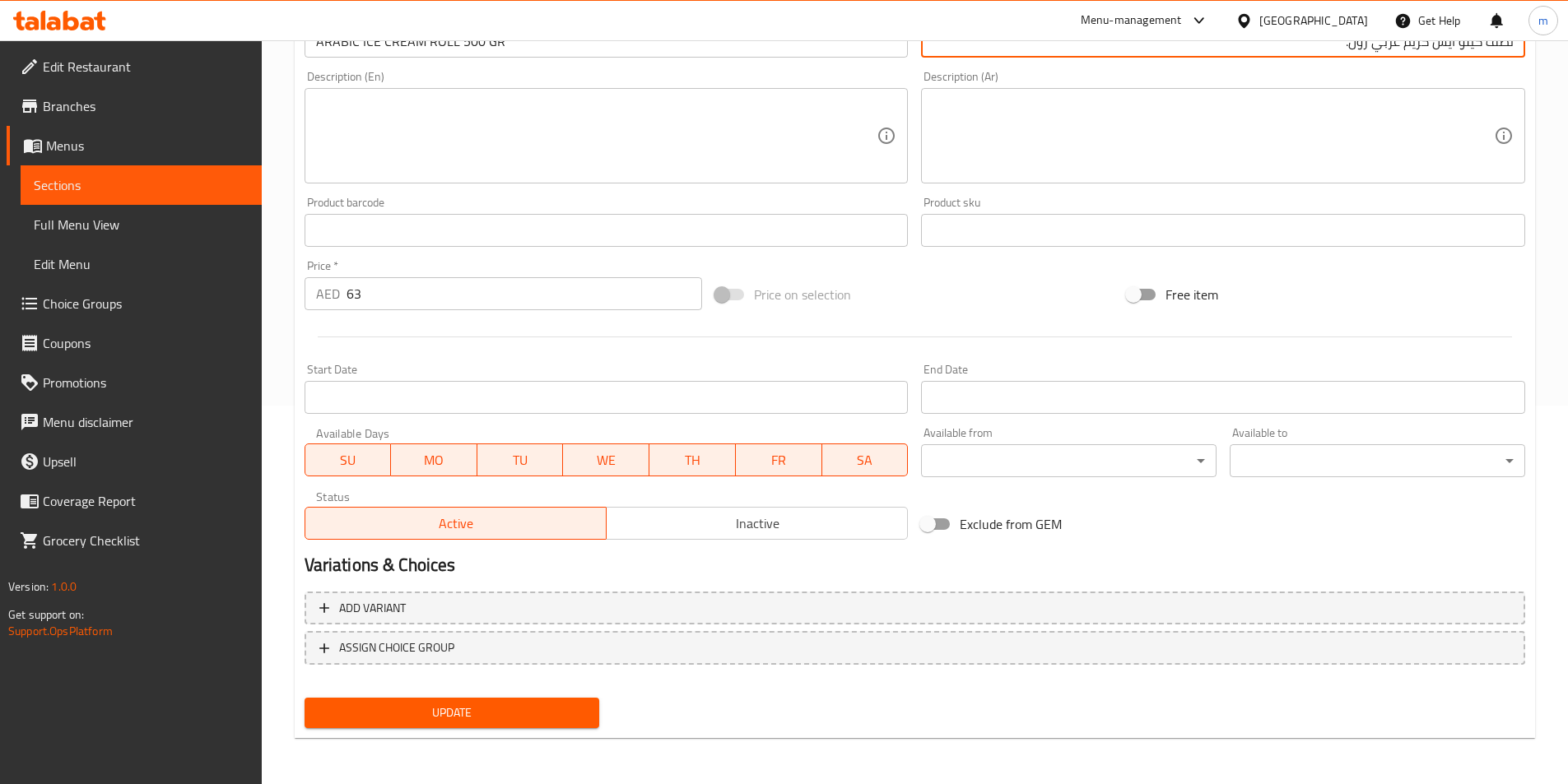
type input "نصف كيلو ايس كريم عربي رول."
click at [405, 716] on span "Update" at bounding box center [451, 713] width 269 height 21
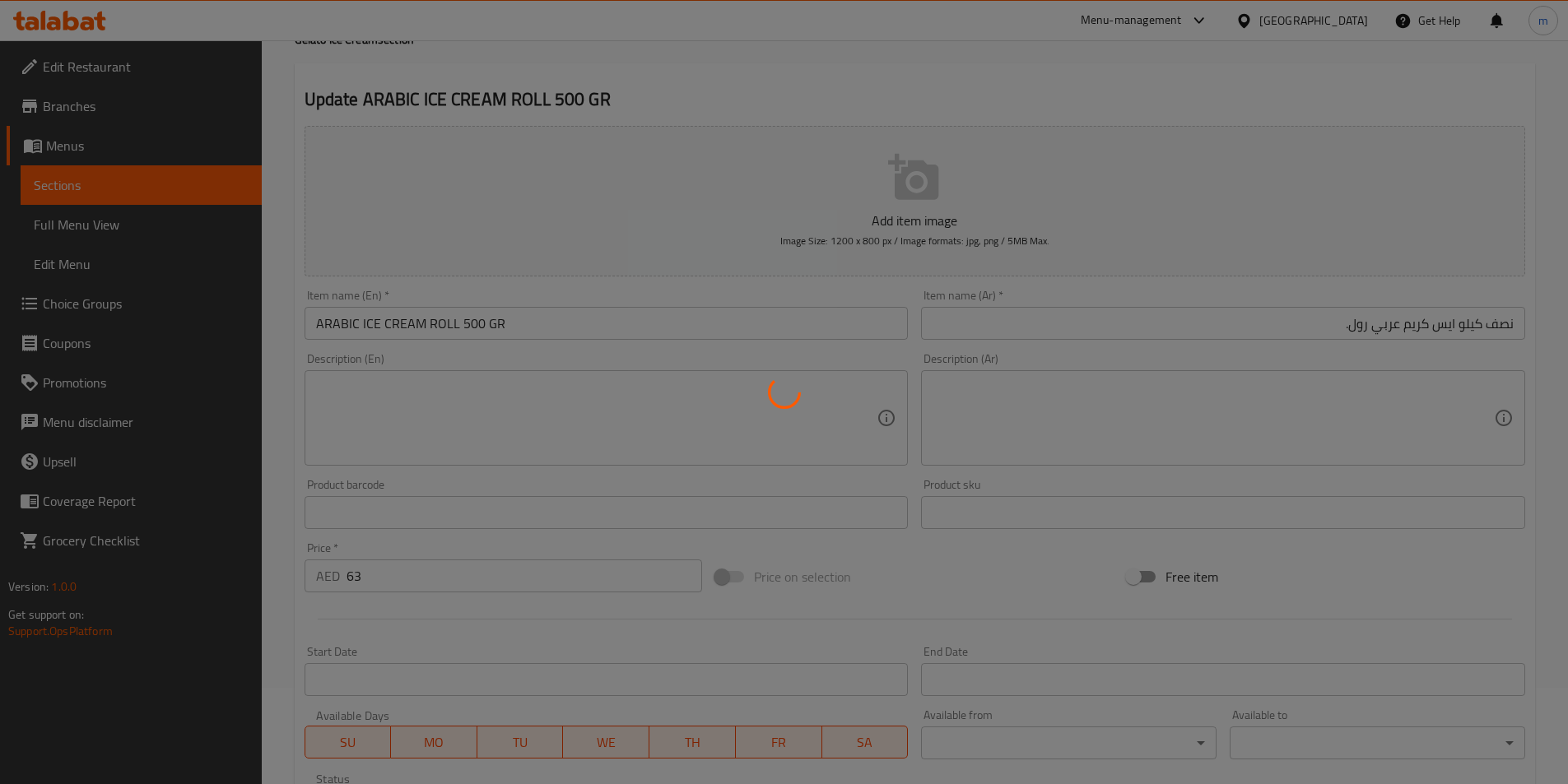
scroll to position [0, 0]
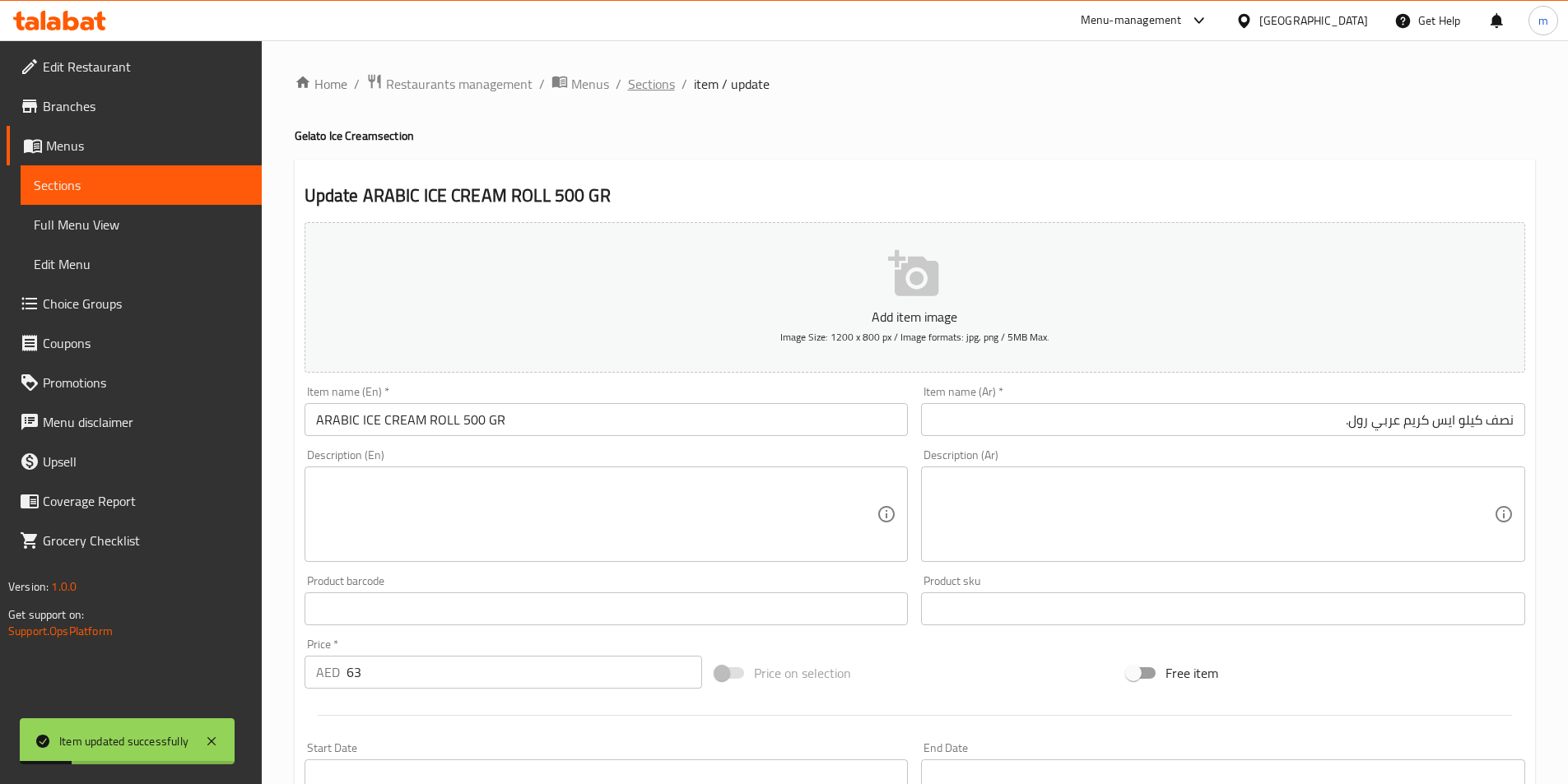
click at [670, 80] on span "Sections" at bounding box center [651, 84] width 47 height 20
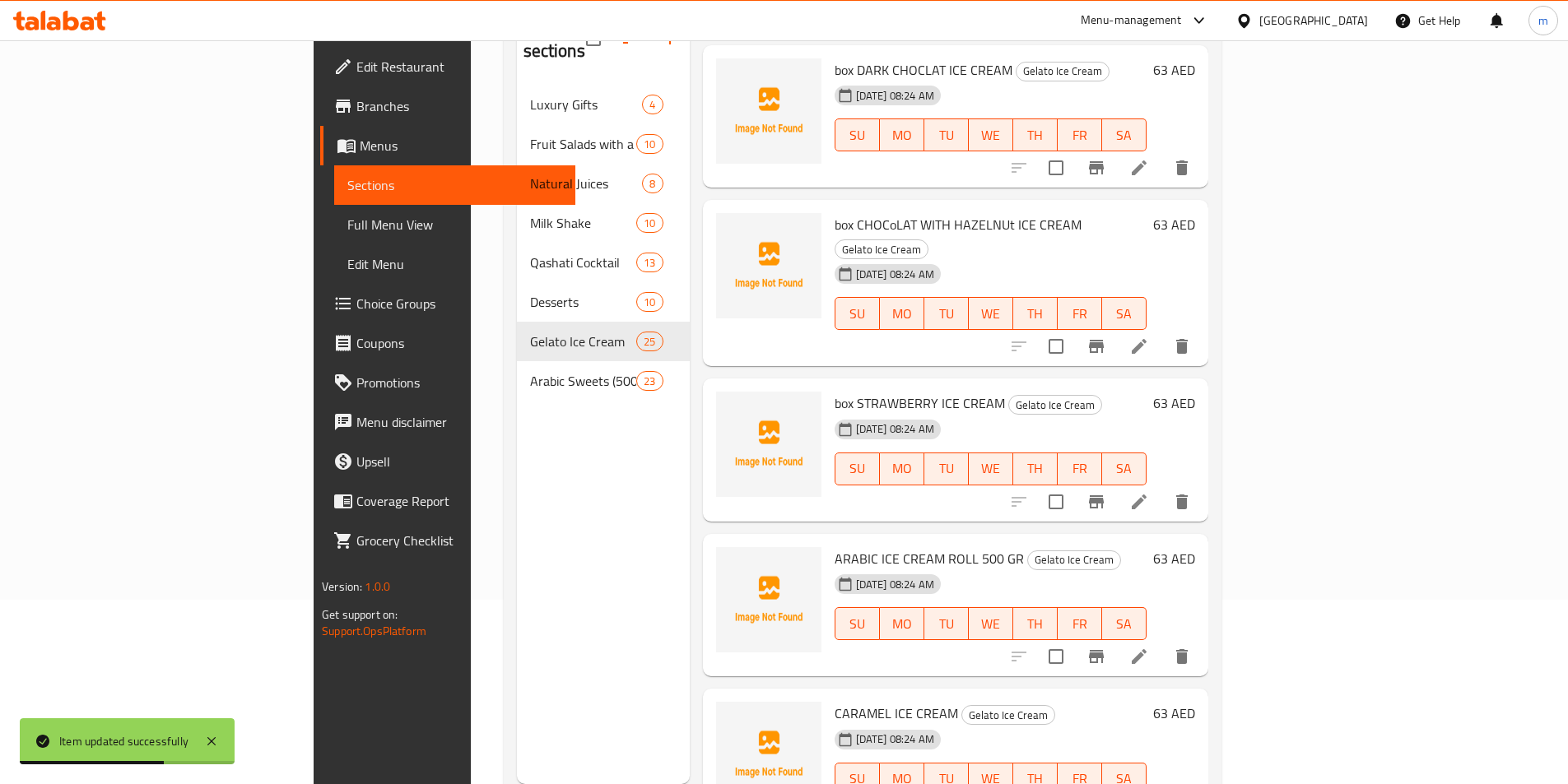
scroll to position [230, 0]
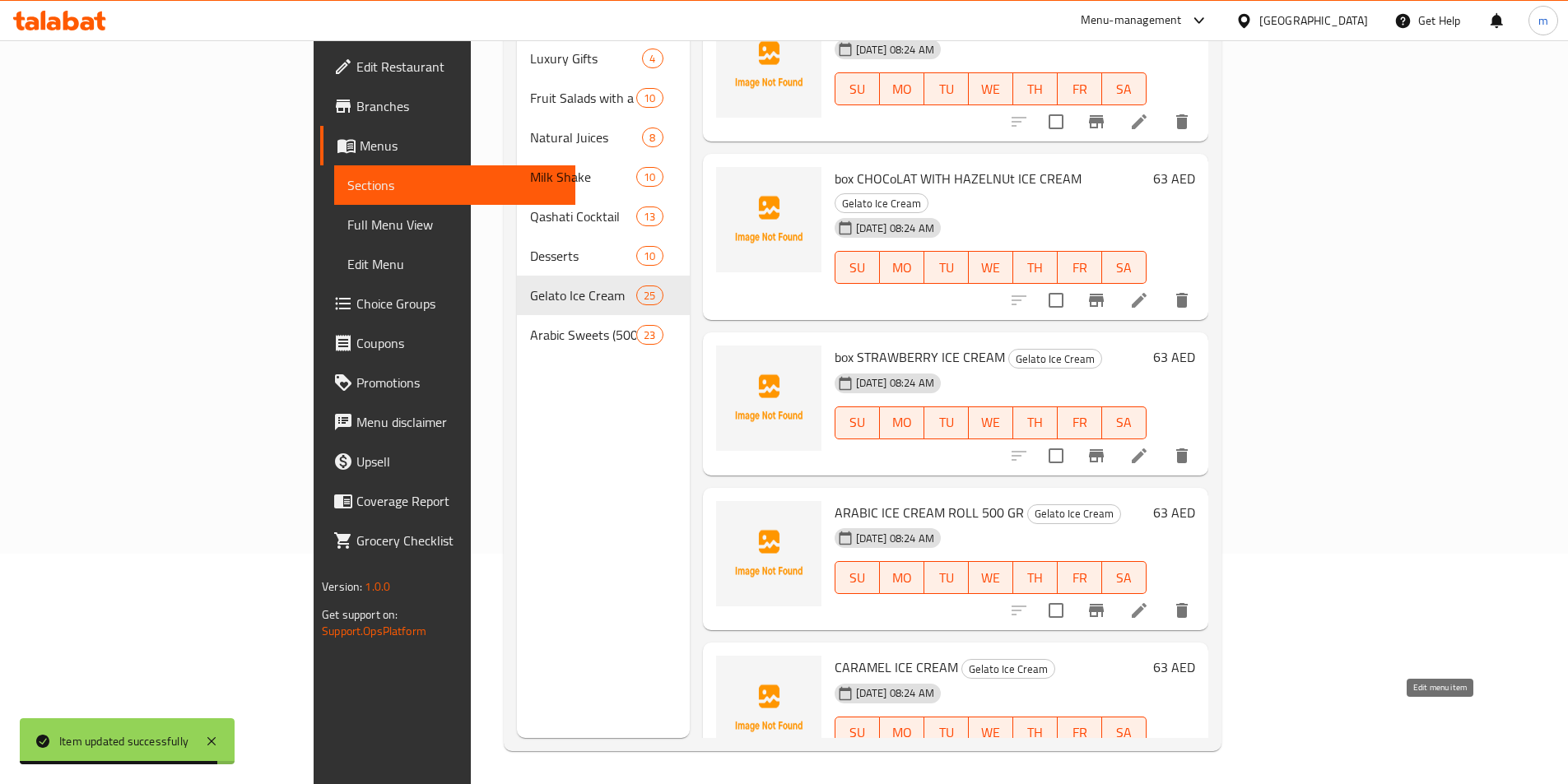
click at [1149, 756] on icon at bounding box center [1140, 766] width 20 height 20
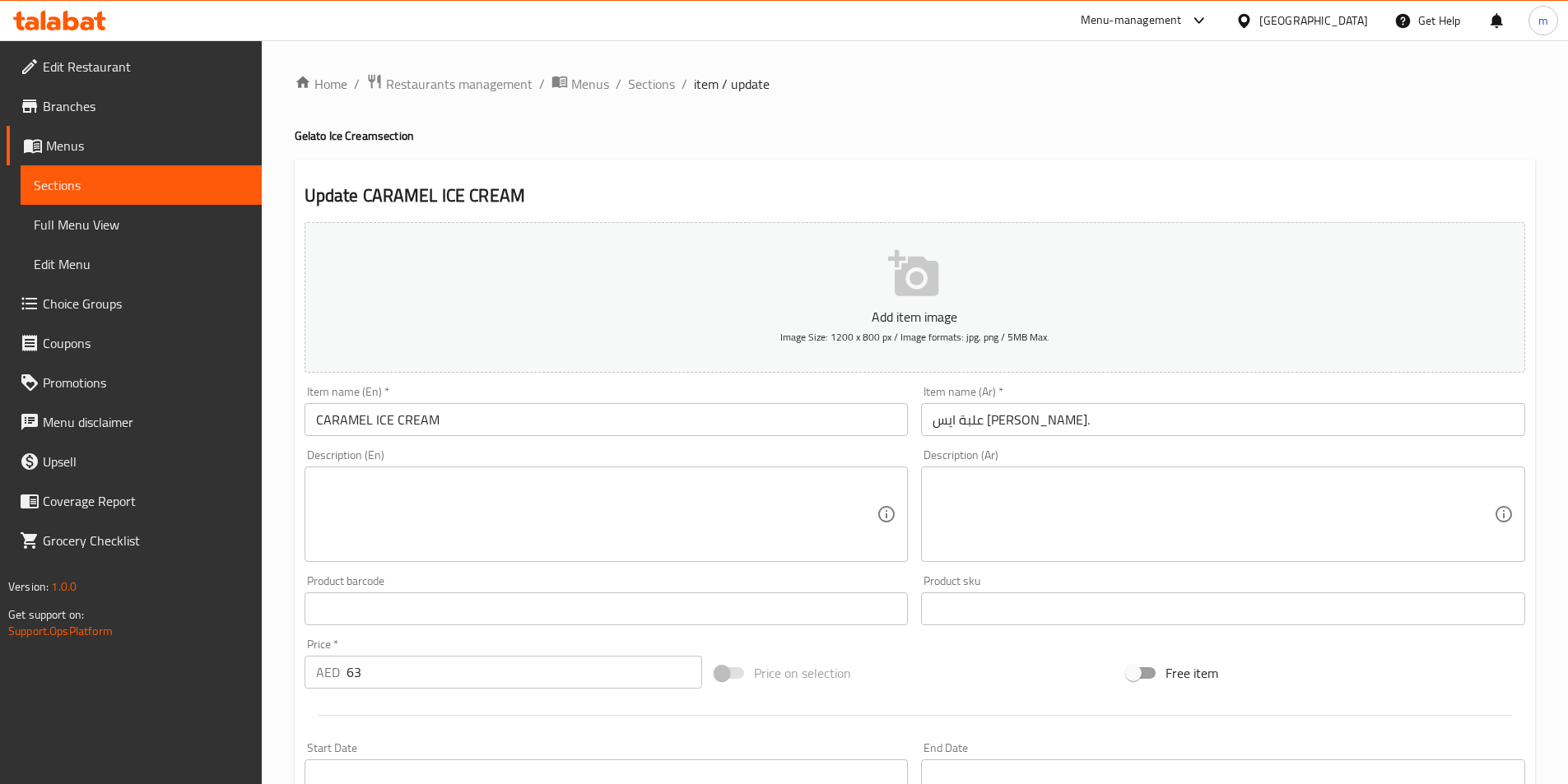
click at [307, 419] on input "CARAMEL ICE CREAM" at bounding box center [606, 419] width 604 height 33
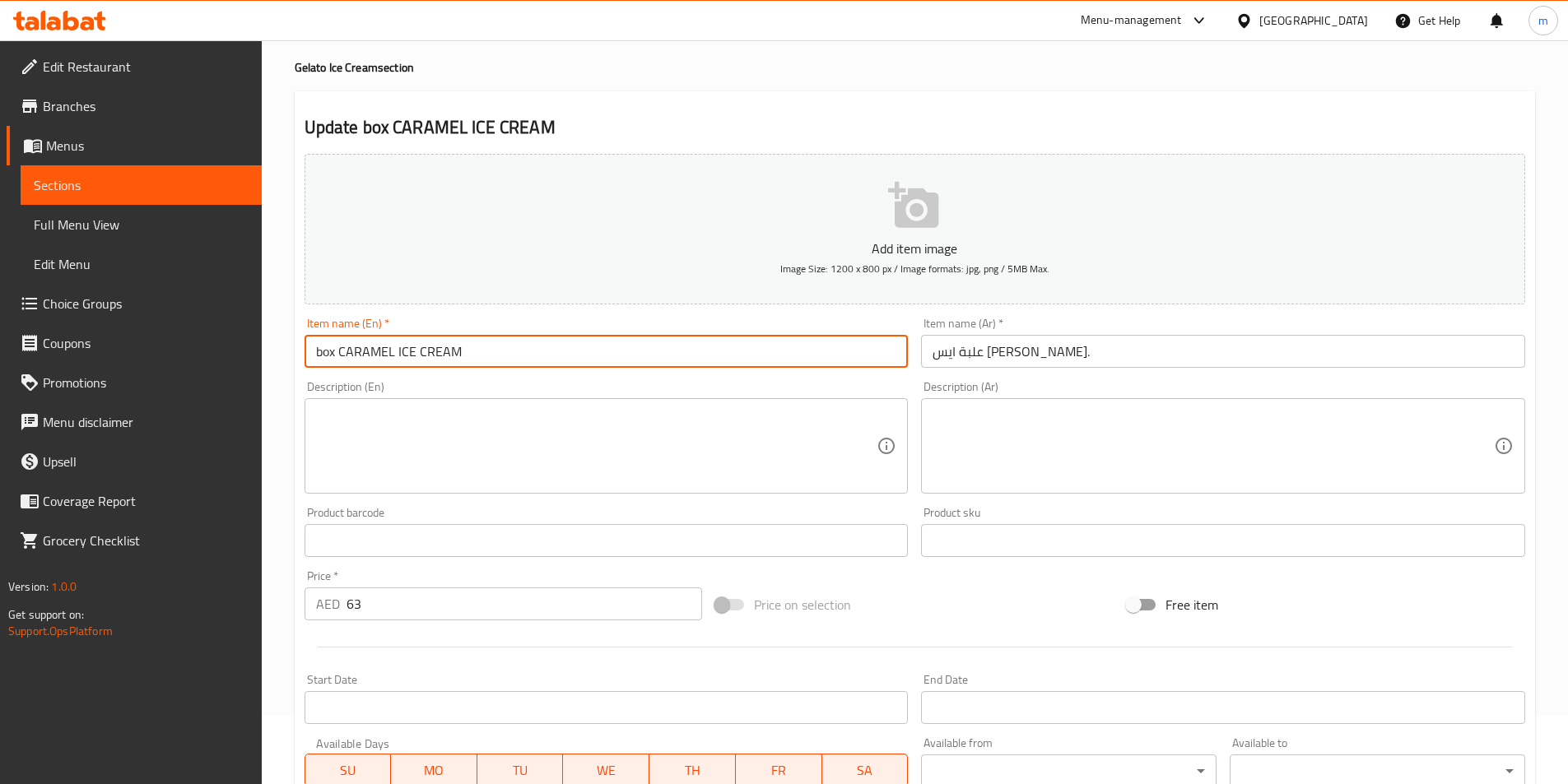
scroll to position [379, 0]
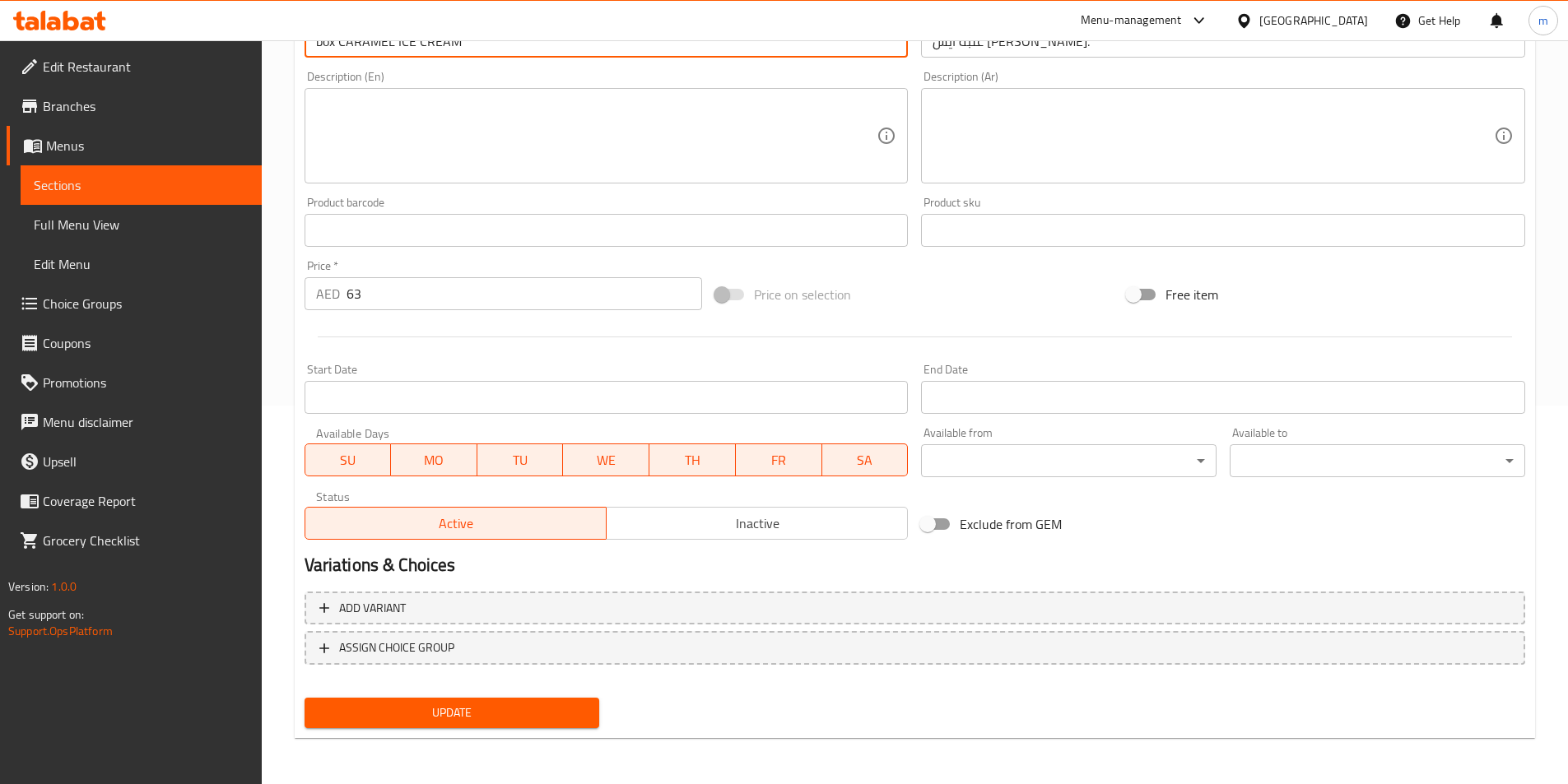
type input "box CARAMEL ICE CREAM"
click at [405, 694] on div "Update" at bounding box center [452, 713] width 308 height 44
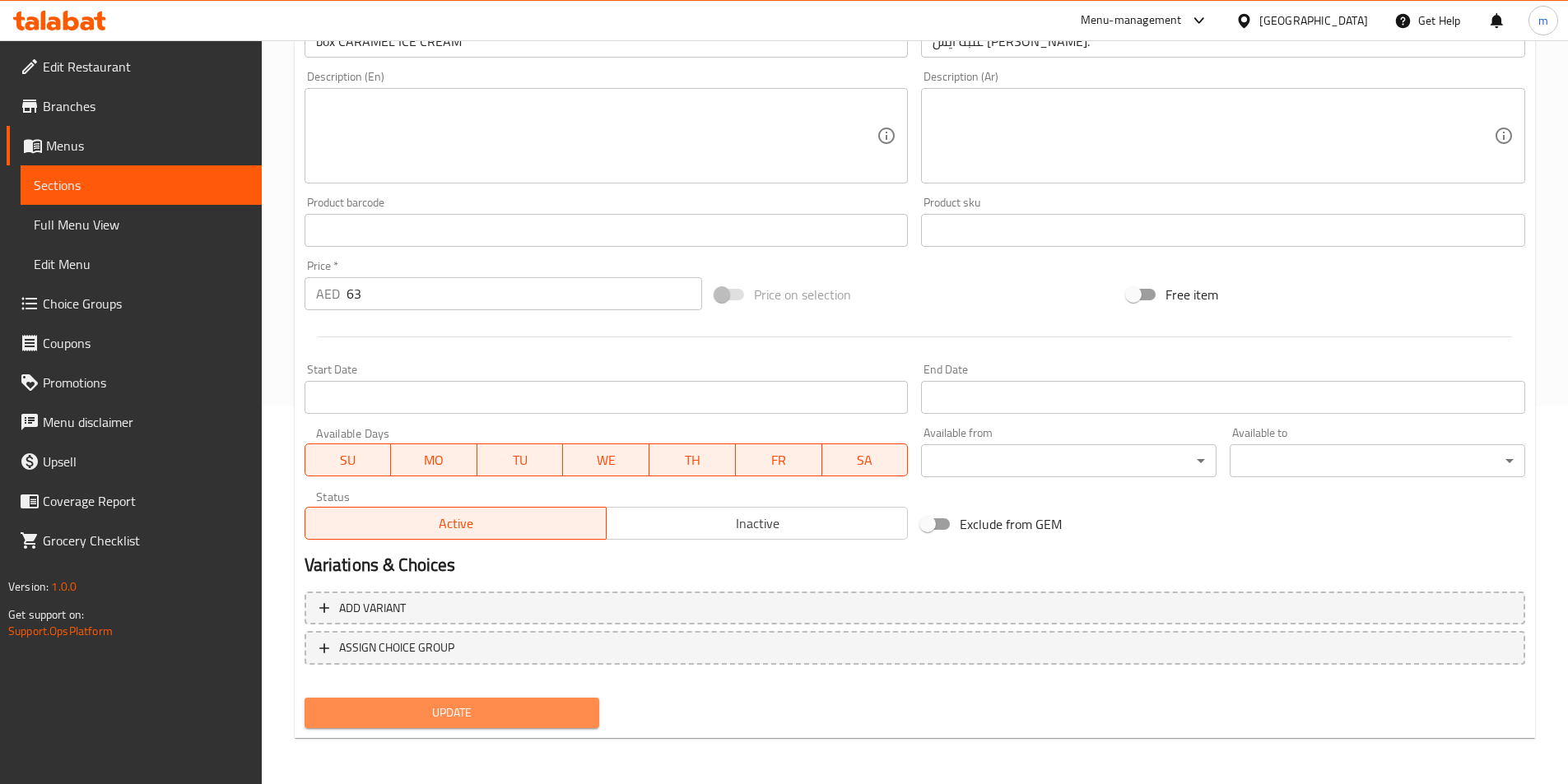
click at [395, 705] on span "Update" at bounding box center [451, 713] width 269 height 21
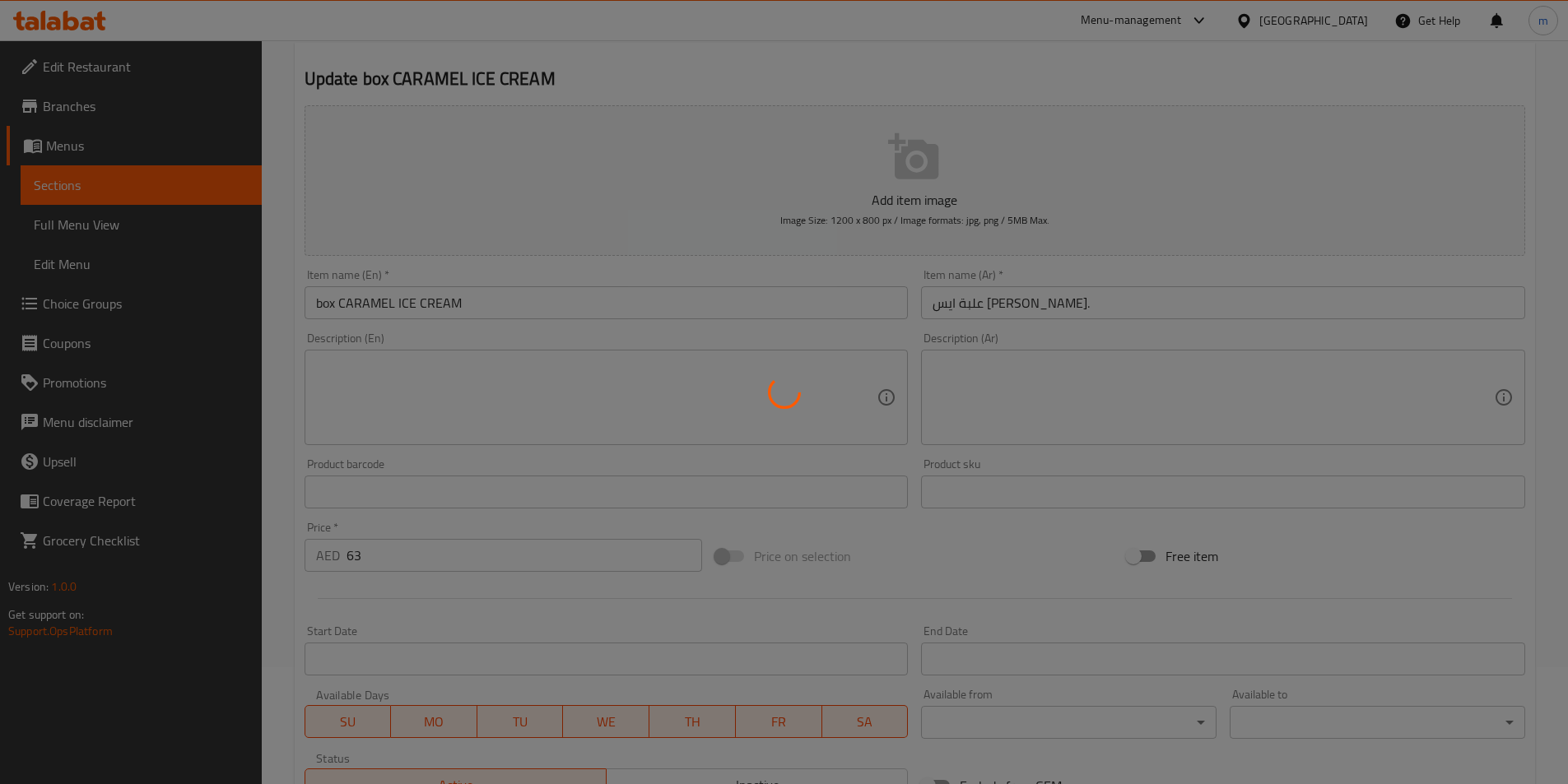
scroll to position [0, 0]
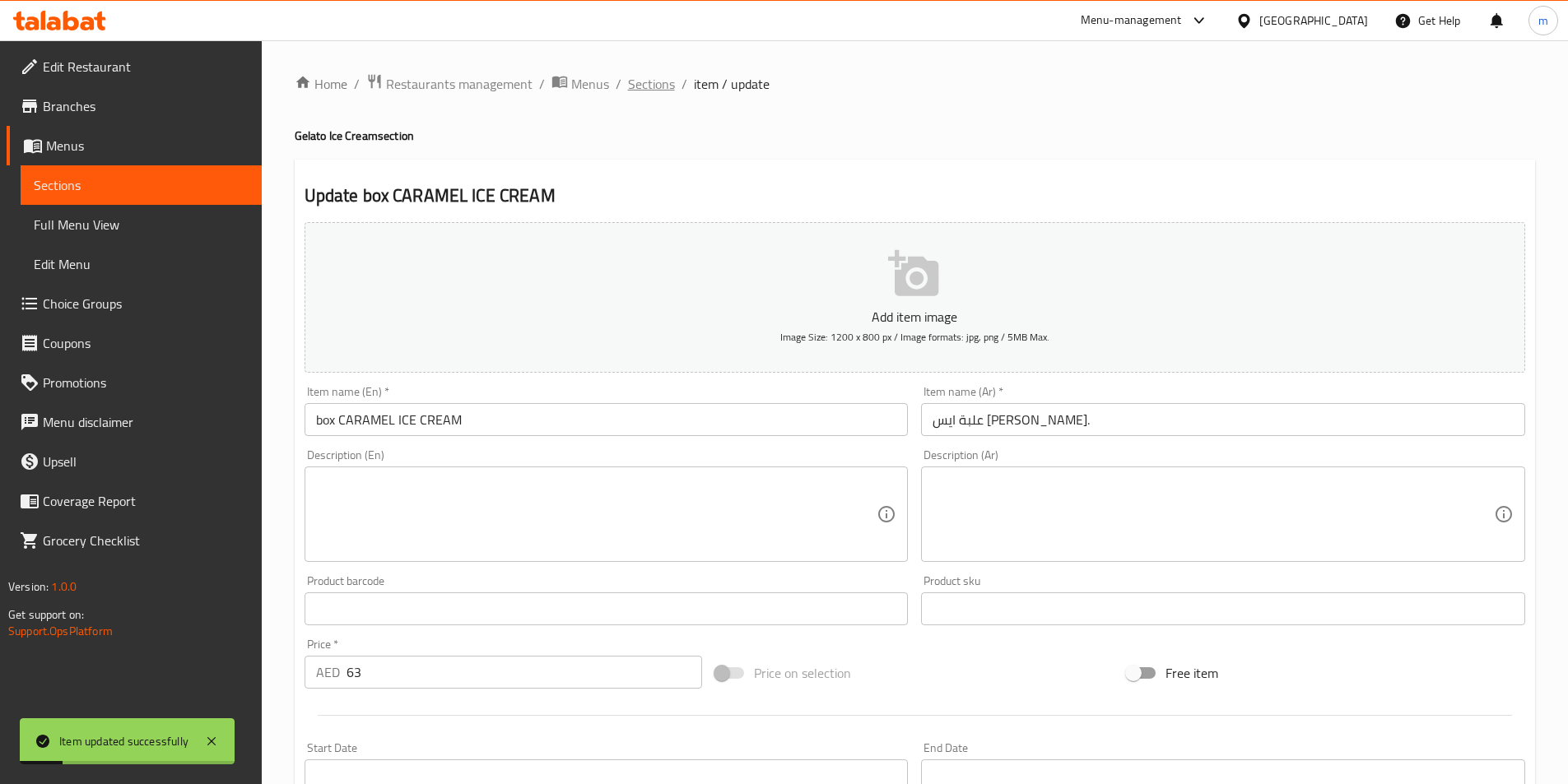
click at [653, 89] on span "Sections" at bounding box center [651, 84] width 47 height 20
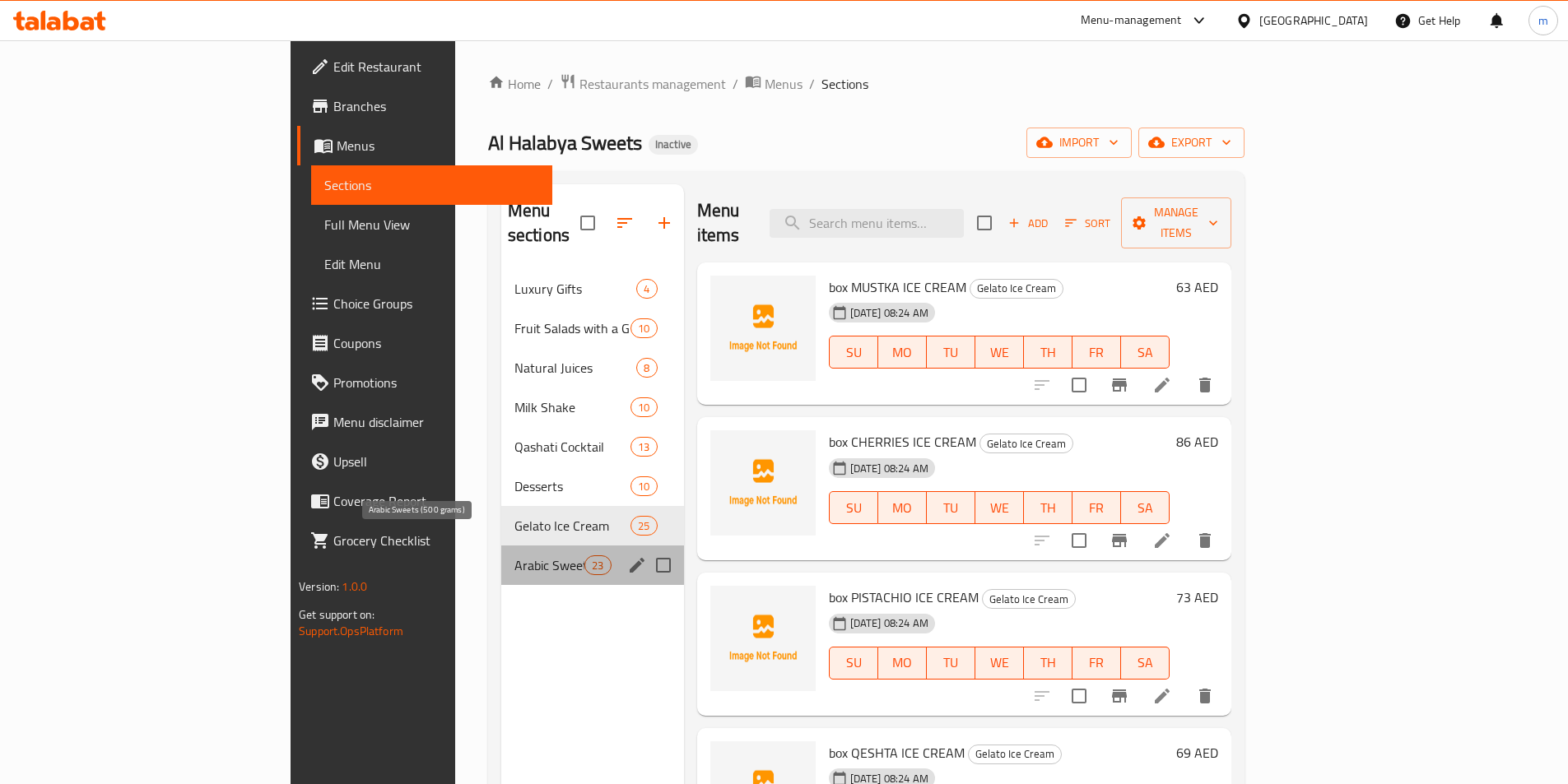
click at [515, 555] on span "Arabic Sweets (500 grams)" at bounding box center [549, 565] width 70 height 20
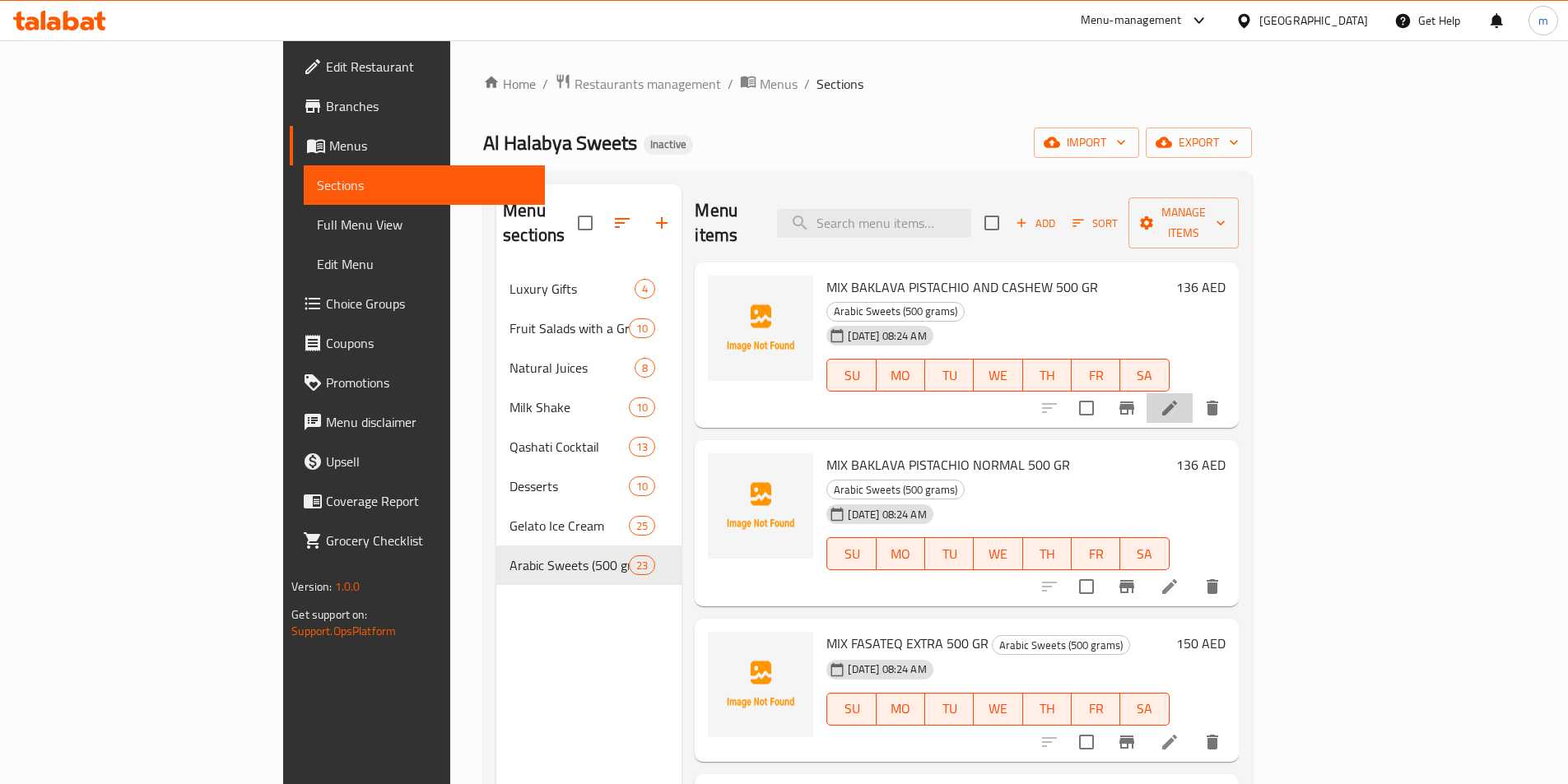
click at [1193, 393] on li at bounding box center [1169, 408] width 46 height 30
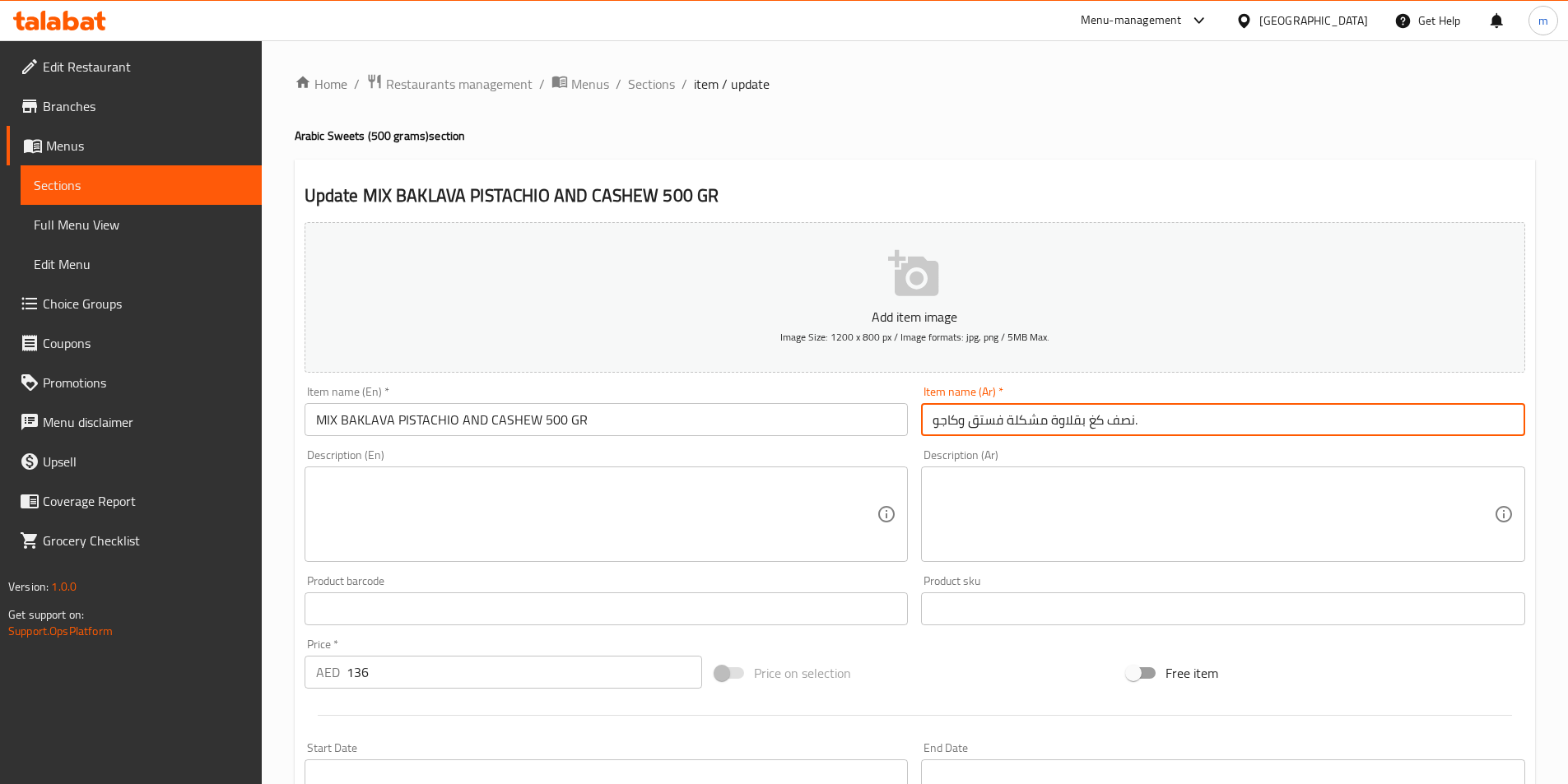
click at [1195, 420] on input "نصف كغ بقلاوة مشكلة فستق وكاجو." at bounding box center [1223, 419] width 604 height 33
drag, startPoint x: 1491, startPoint y: 423, endPoint x: 1580, endPoint y: 417, distance: 89.2
click at [1568, 419] on html "​ Menu-management United Arab Emirates Get Help m Edit Restaurant Branches Menu…" at bounding box center [784, 392] width 1568 height 784
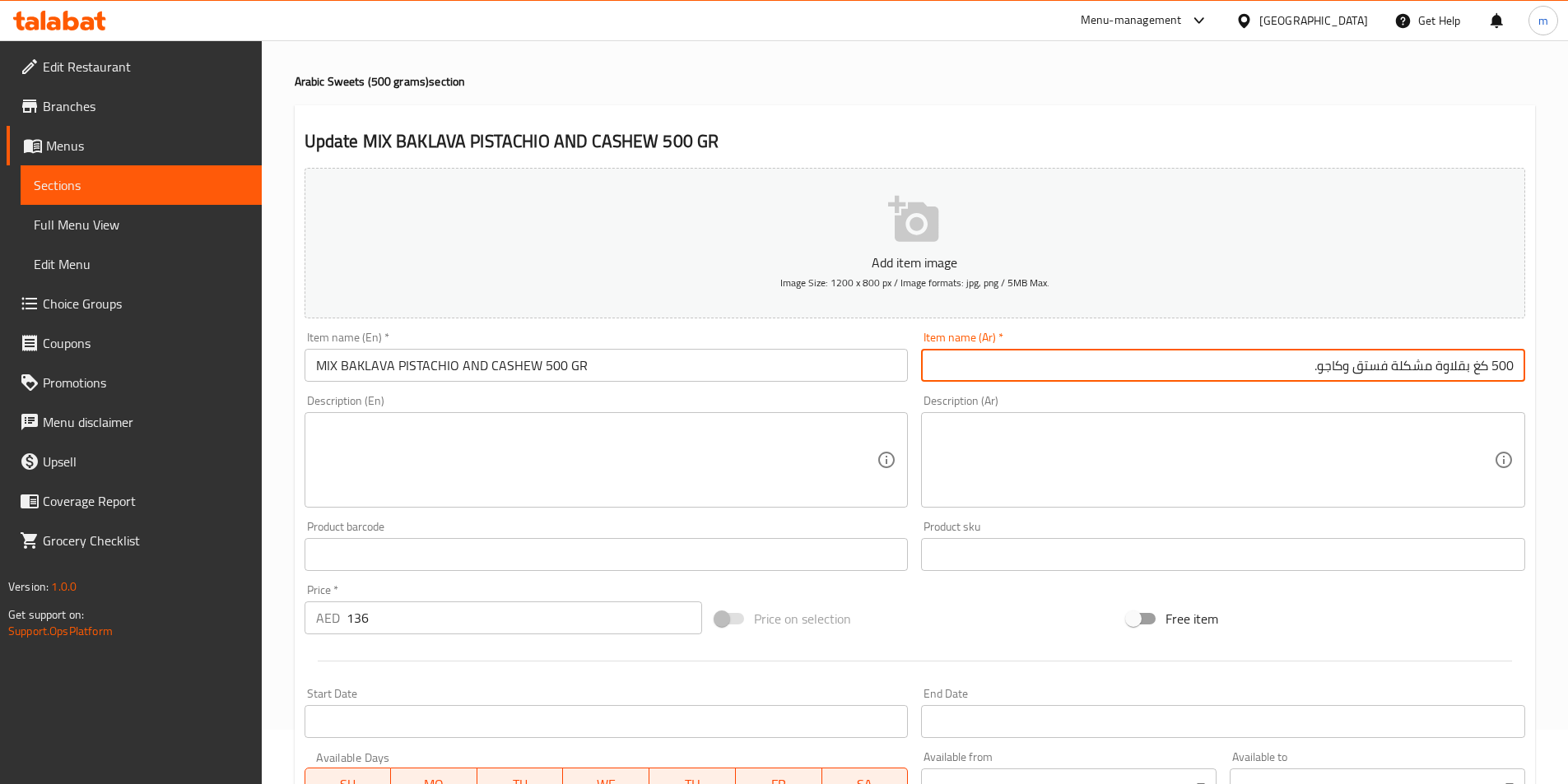
scroll to position [329, 0]
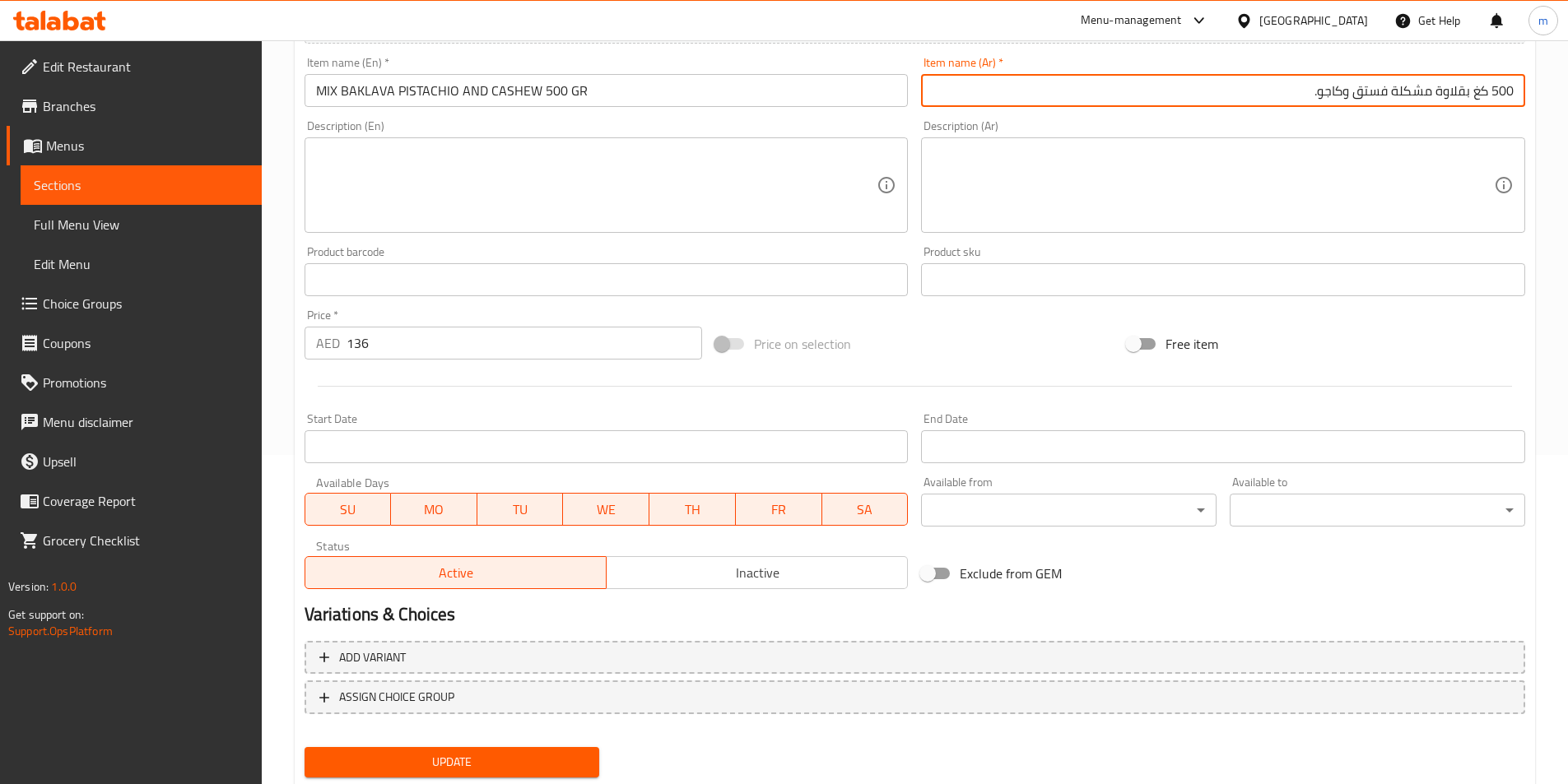
type input "500 كغ بقلاوة مشكلة فستق وكاجو."
click at [540, 768] on span "Update" at bounding box center [451, 762] width 269 height 21
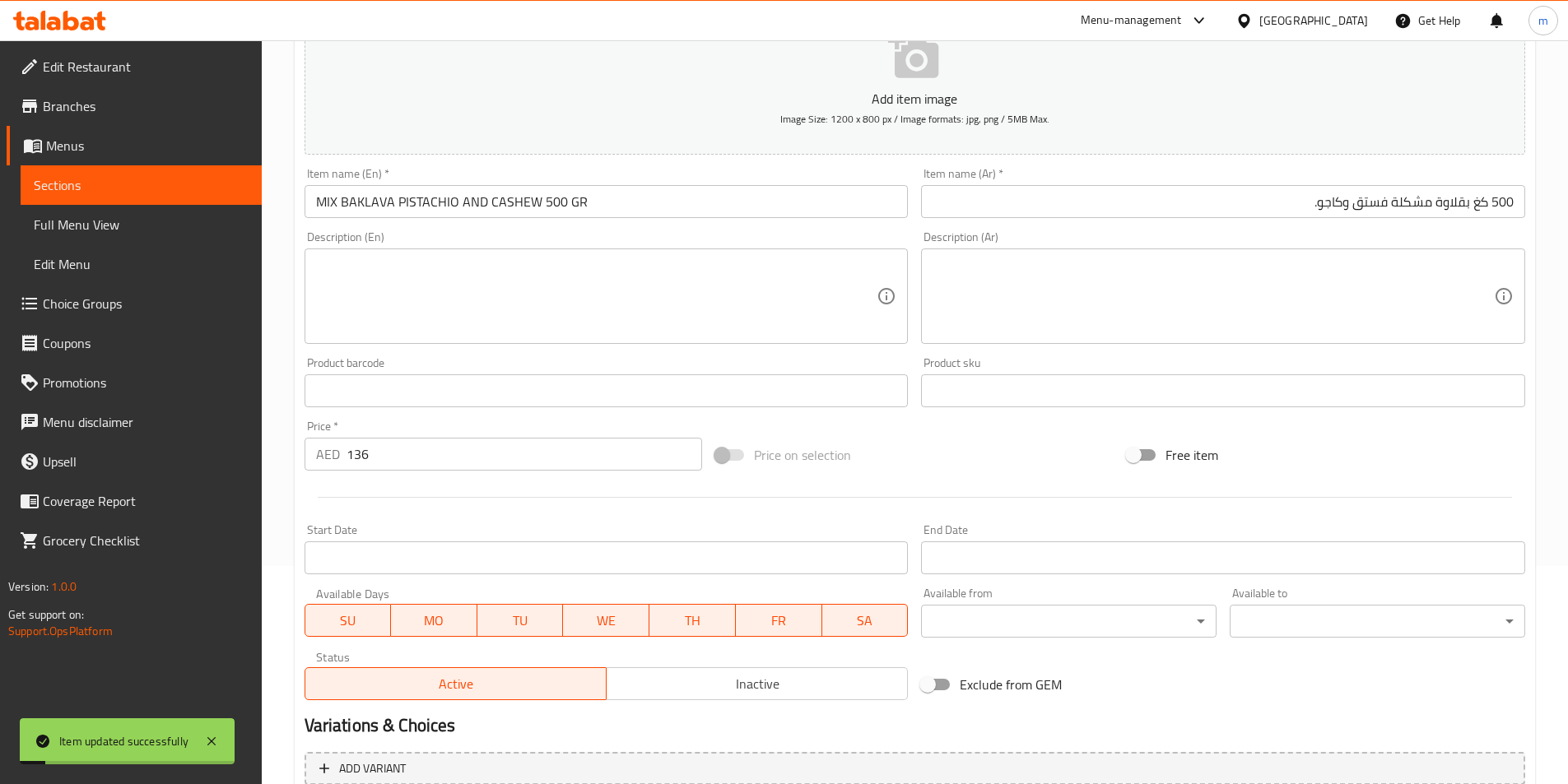
scroll to position [0, 0]
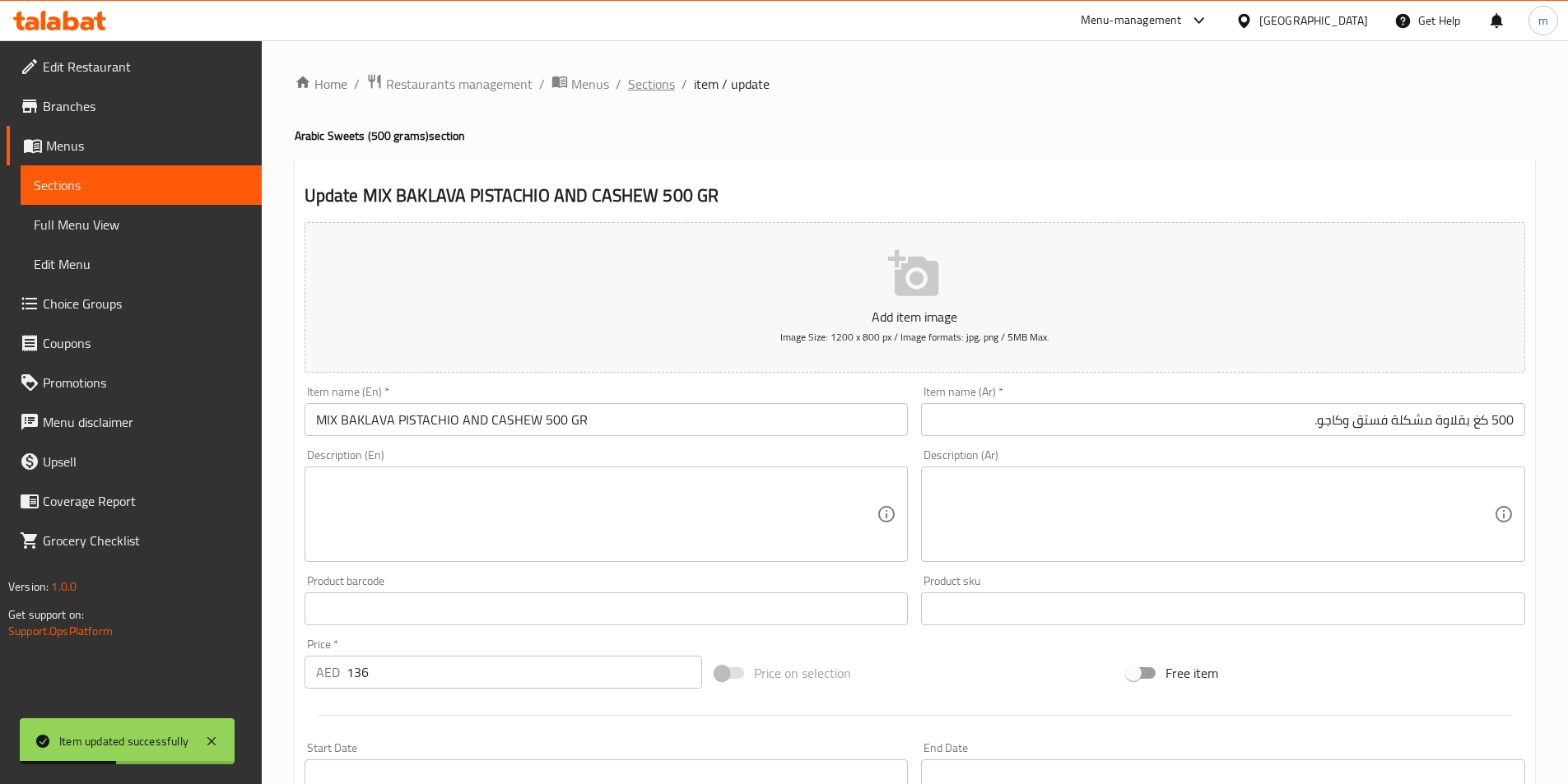
click at [649, 85] on span "Sections" at bounding box center [651, 84] width 47 height 20
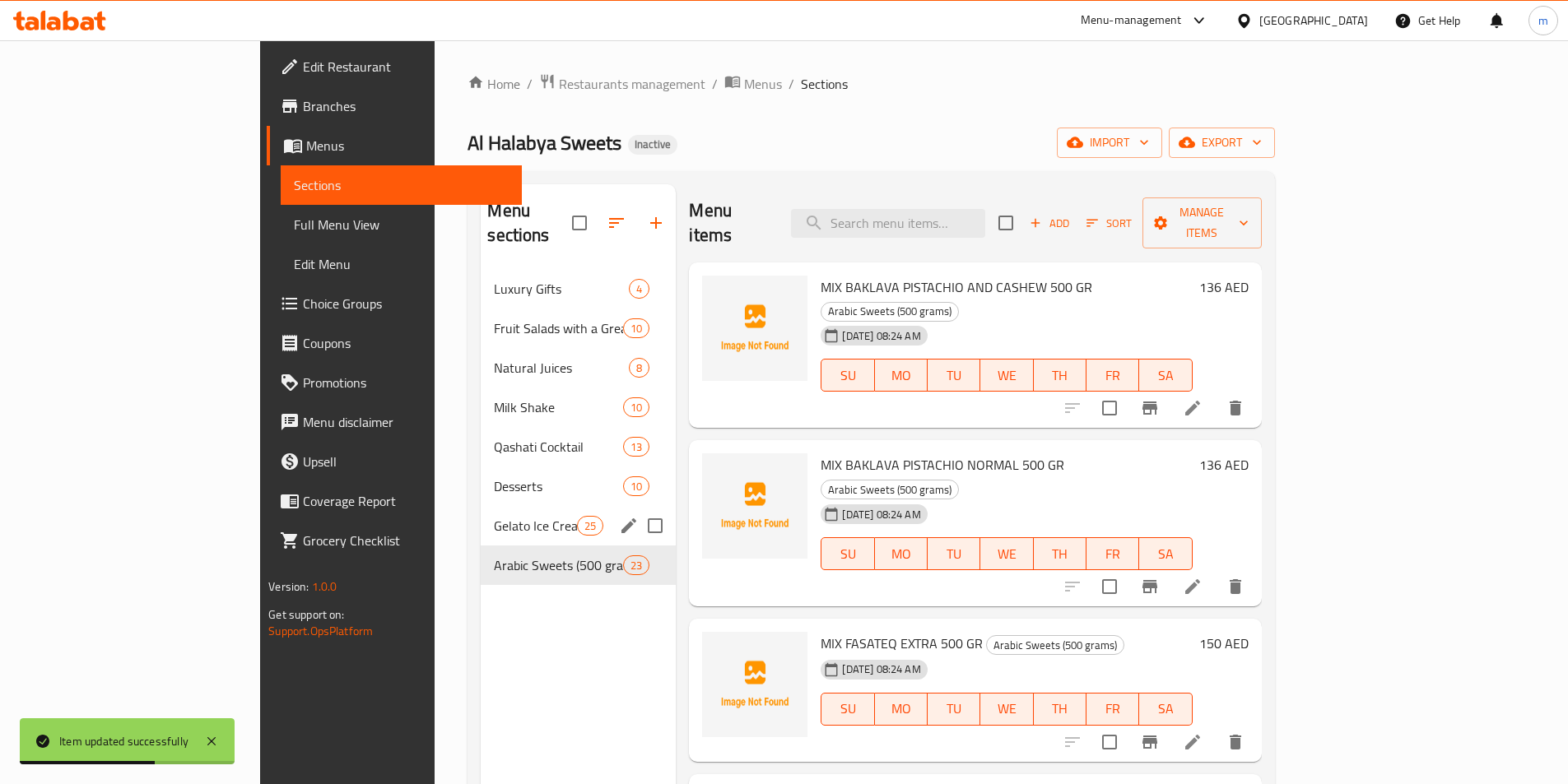
click at [481, 506] on div "Gelato Ice Cream 25" at bounding box center [578, 526] width 195 height 40
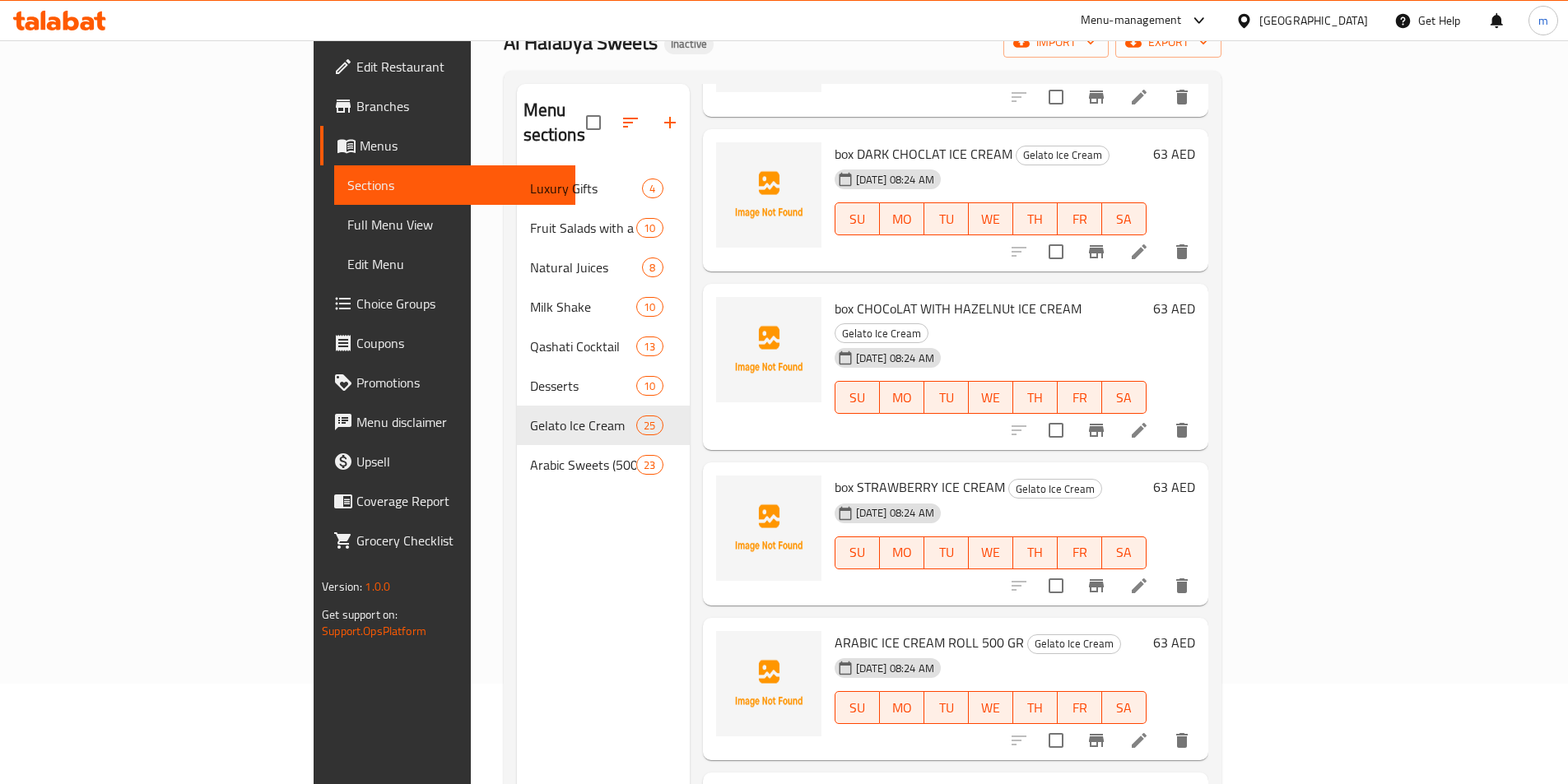
scroll to position [230, 0]
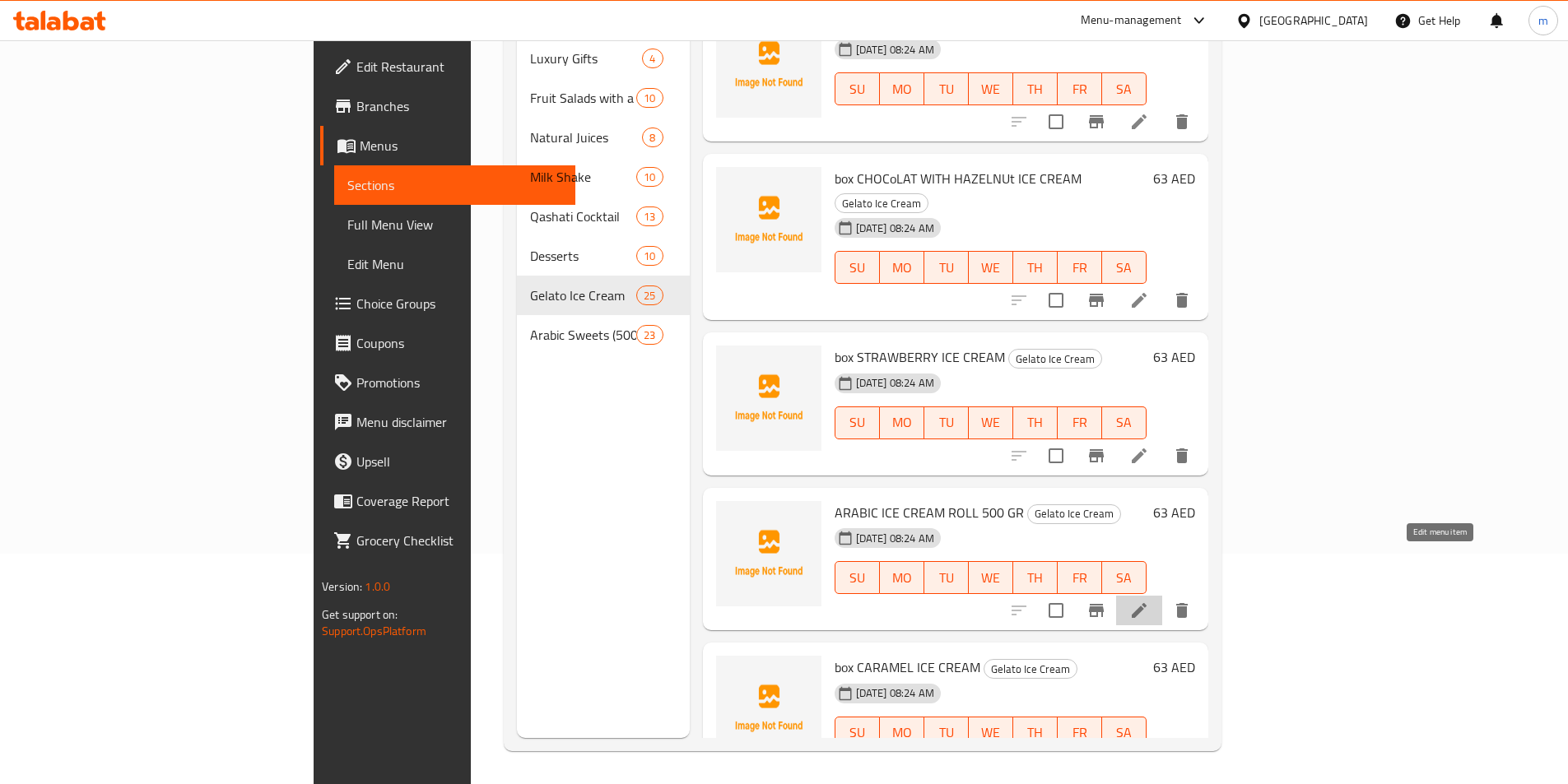
click at [1146, 604] on icon at bounding box center [1139, 611] width 15 height 15
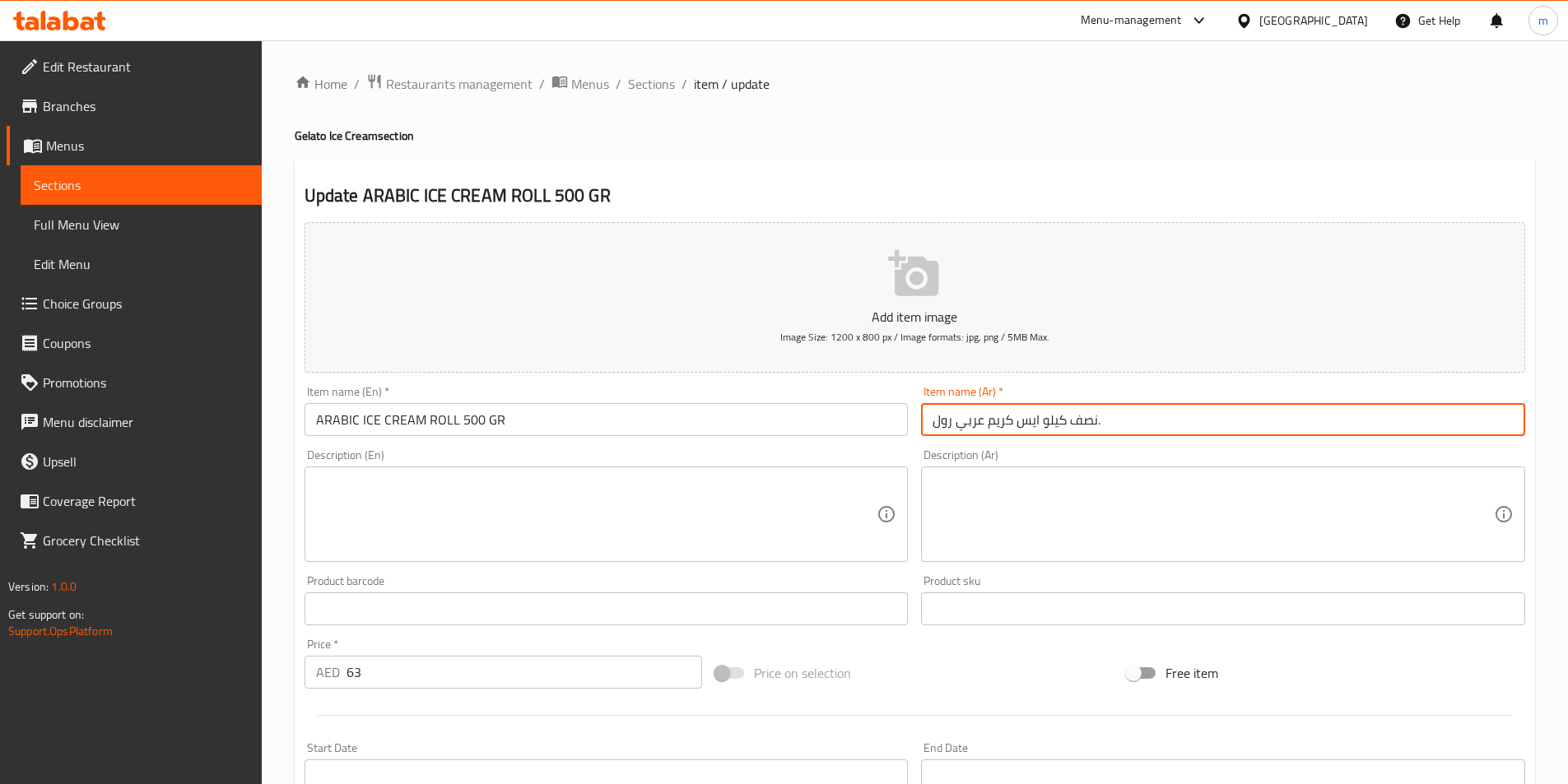
click at [1254, 430] on input "نصف كيلو ايس كريم عربي رول." at bounding box center [1223, 419] width 604 height 33
drag, startPoint x: 1458, startPoint y: 423, endPoint x: 1580, endPoint y: 399, distance: 124.3
click at [1568, 399] on html "​ Menu-management United Arab Emirates Get Help m Edit Restaurant Branches Menu…" at bounding box center [784, 392] width 1568 height 784
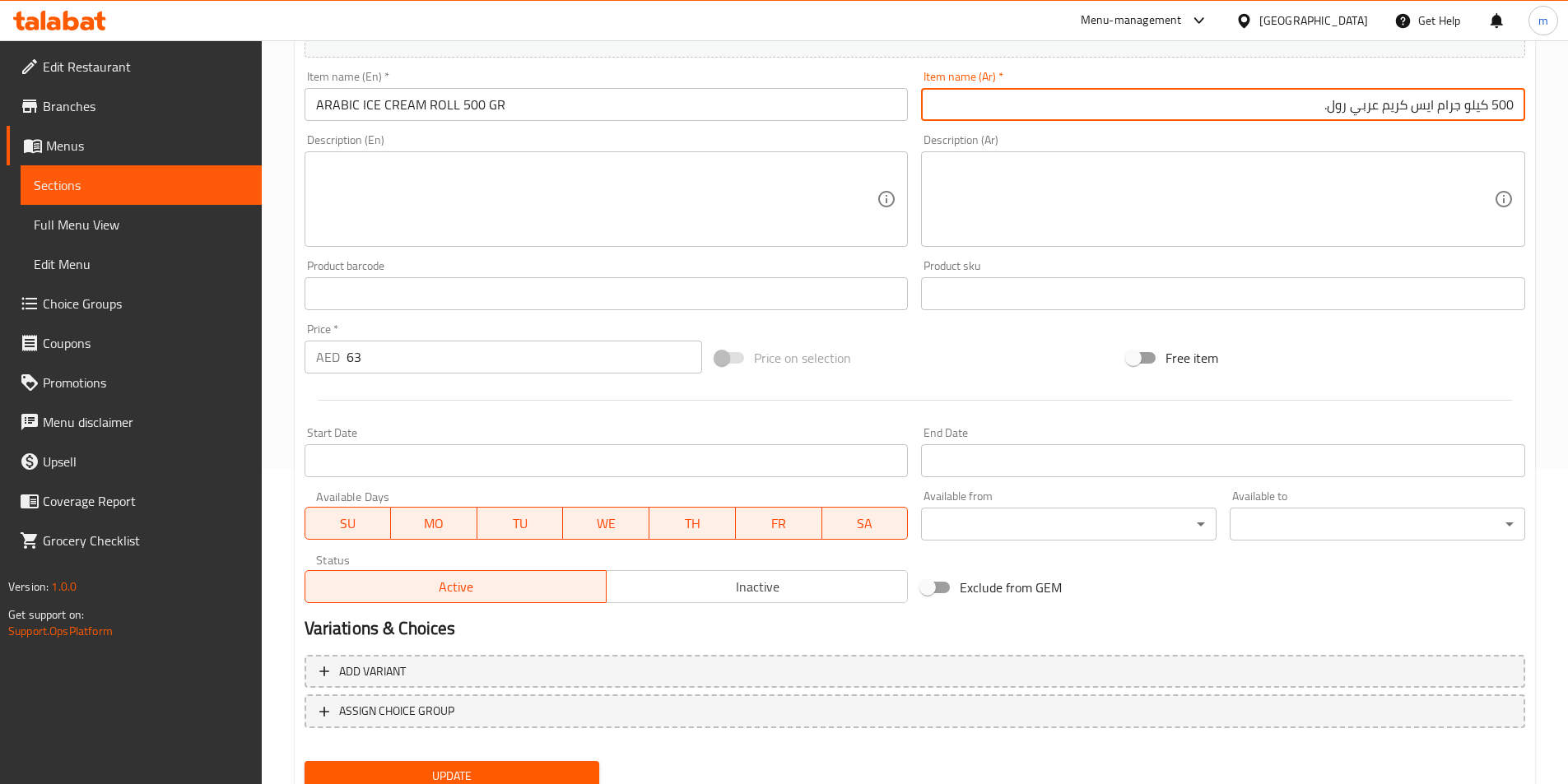
scroll to position [379, 0]
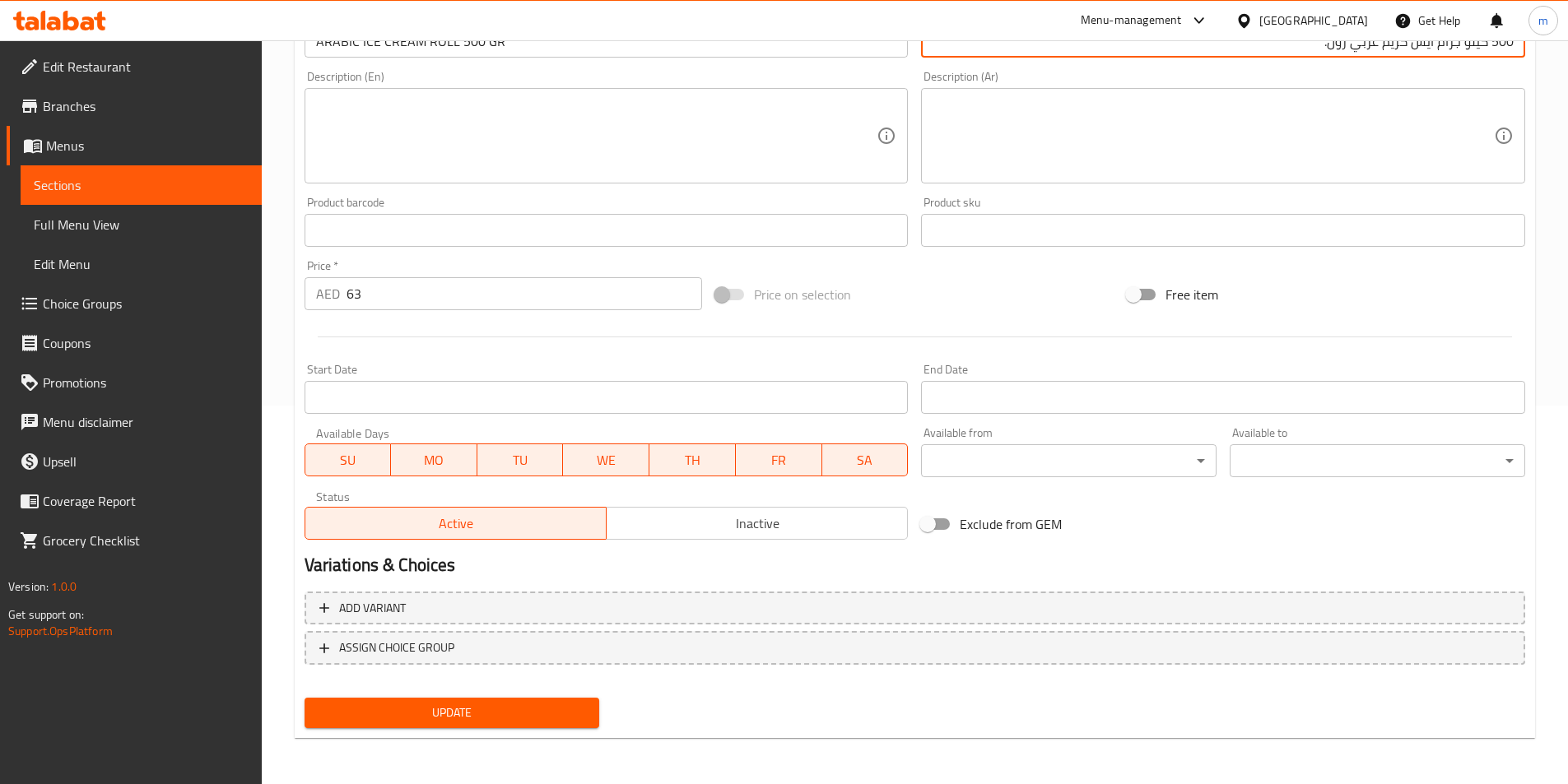
click at [458, 706] on span "Update" at bounding box center [451, 713] width 269 height 21
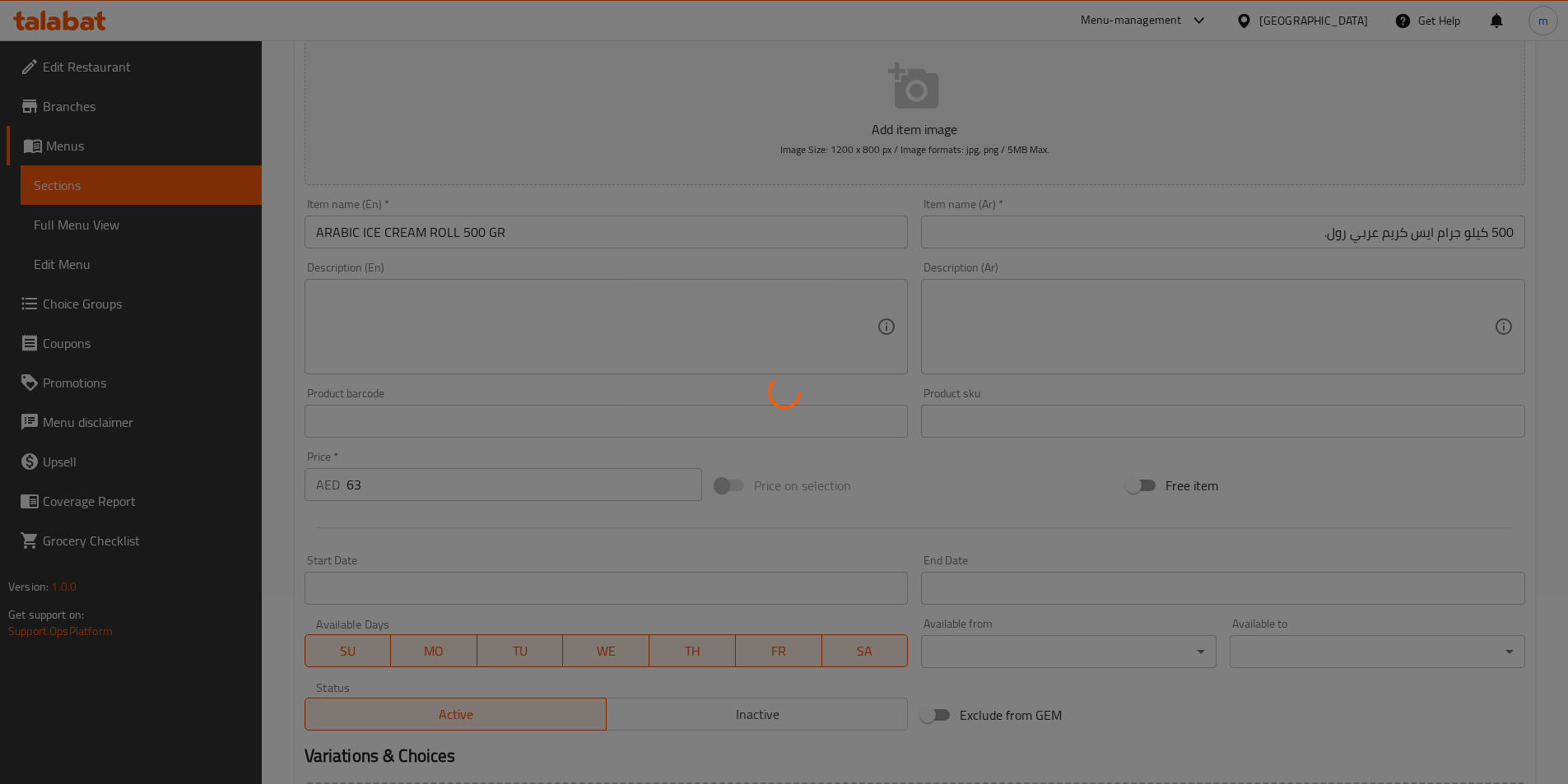
scroll to position [0, 0]
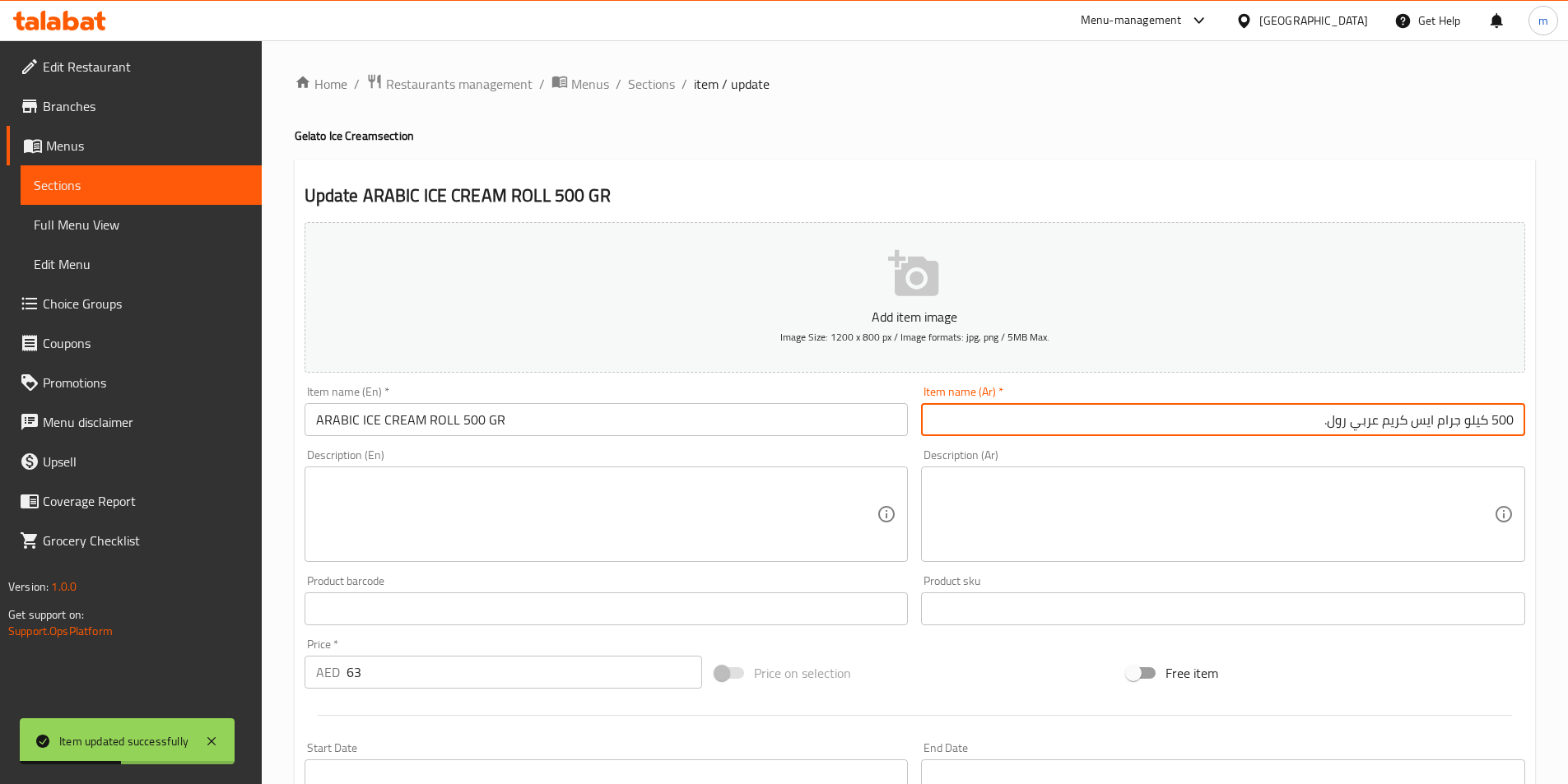
drag, startPoint x: 1464, startPoint y: 420, endPoint x: 1489, endPoint y: 433, distance: 28.2
click at [1489, 433] on input "500 كيلو جرام ايس كريم عربي رول." at bounding box center [1223, 419] width 604 height 33
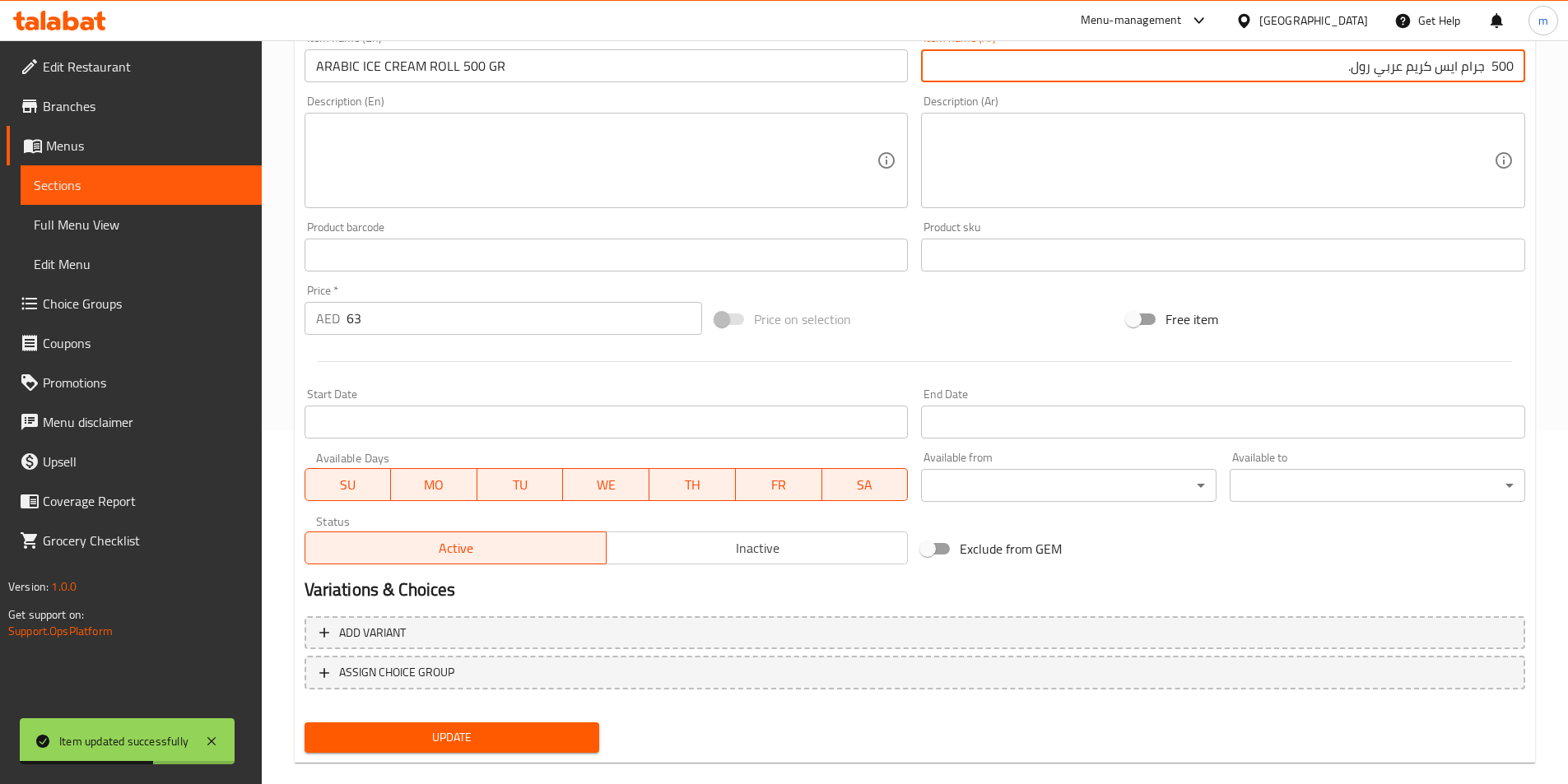
scroll to position [379, 0]
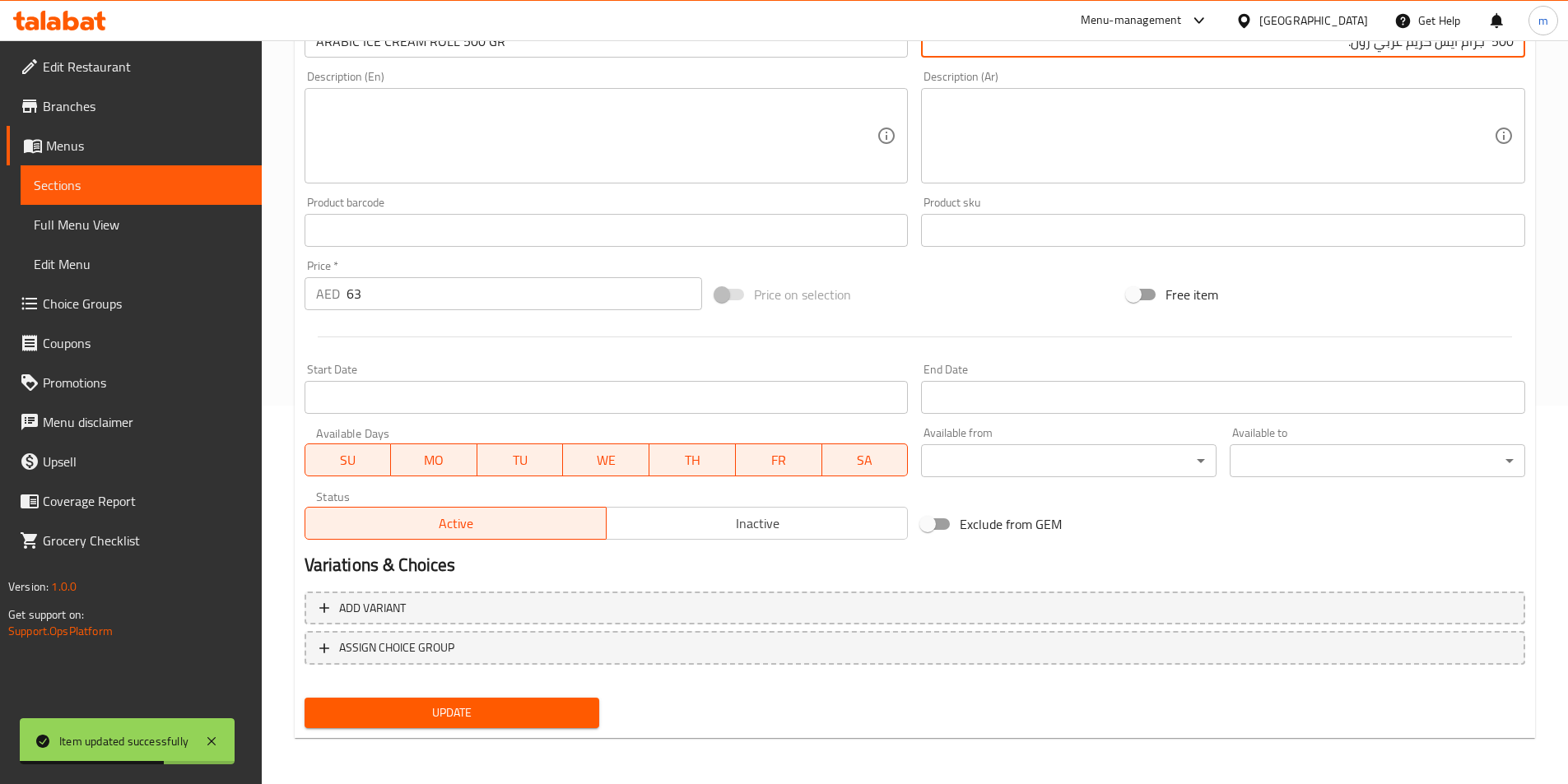
type input "500 جرام ايس كريم عربي رول."
click at [521, 716] on span "Update" at bounding box center [451, 713] width 269 height 21
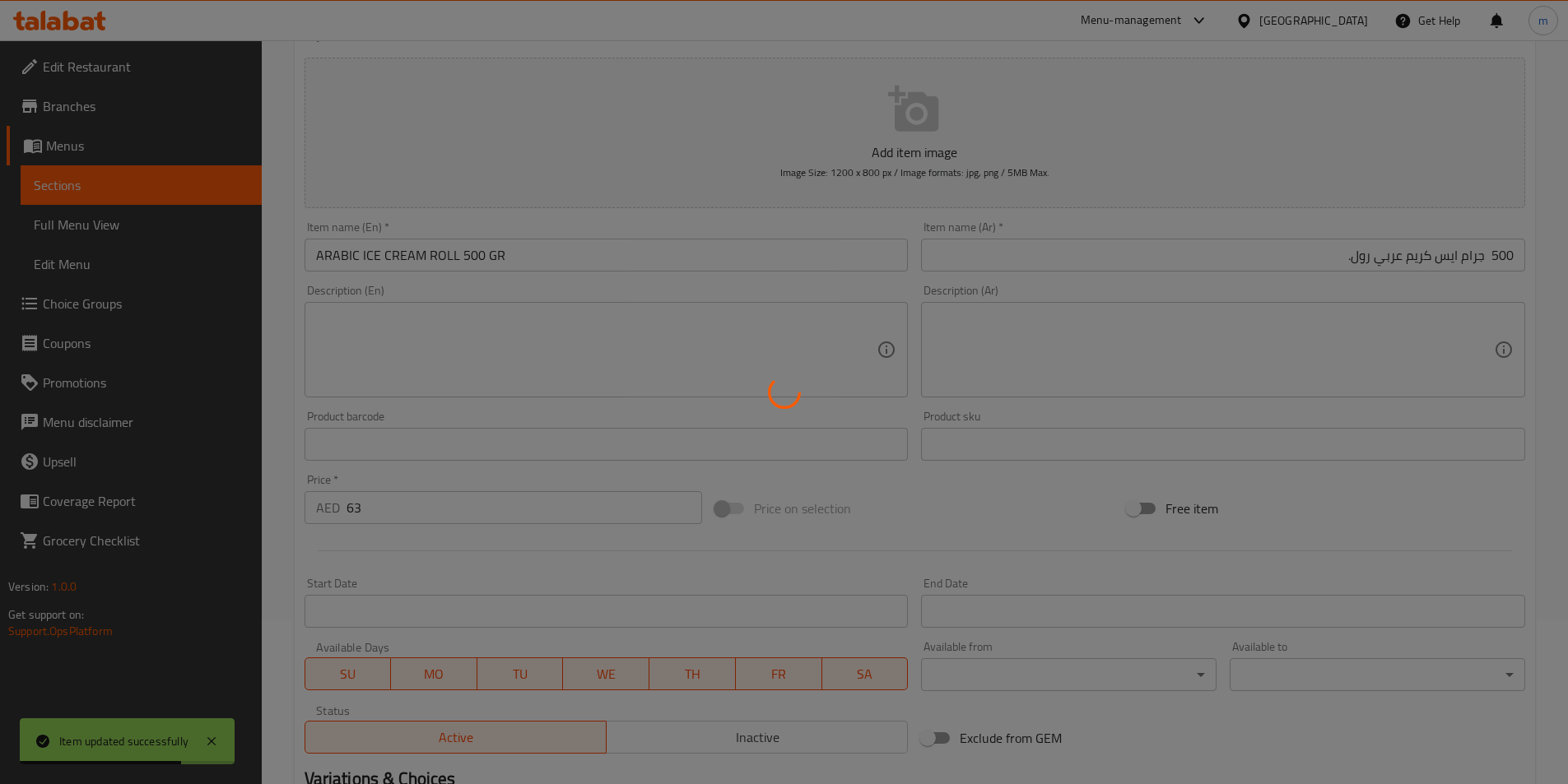
scroll to position [0, 0]
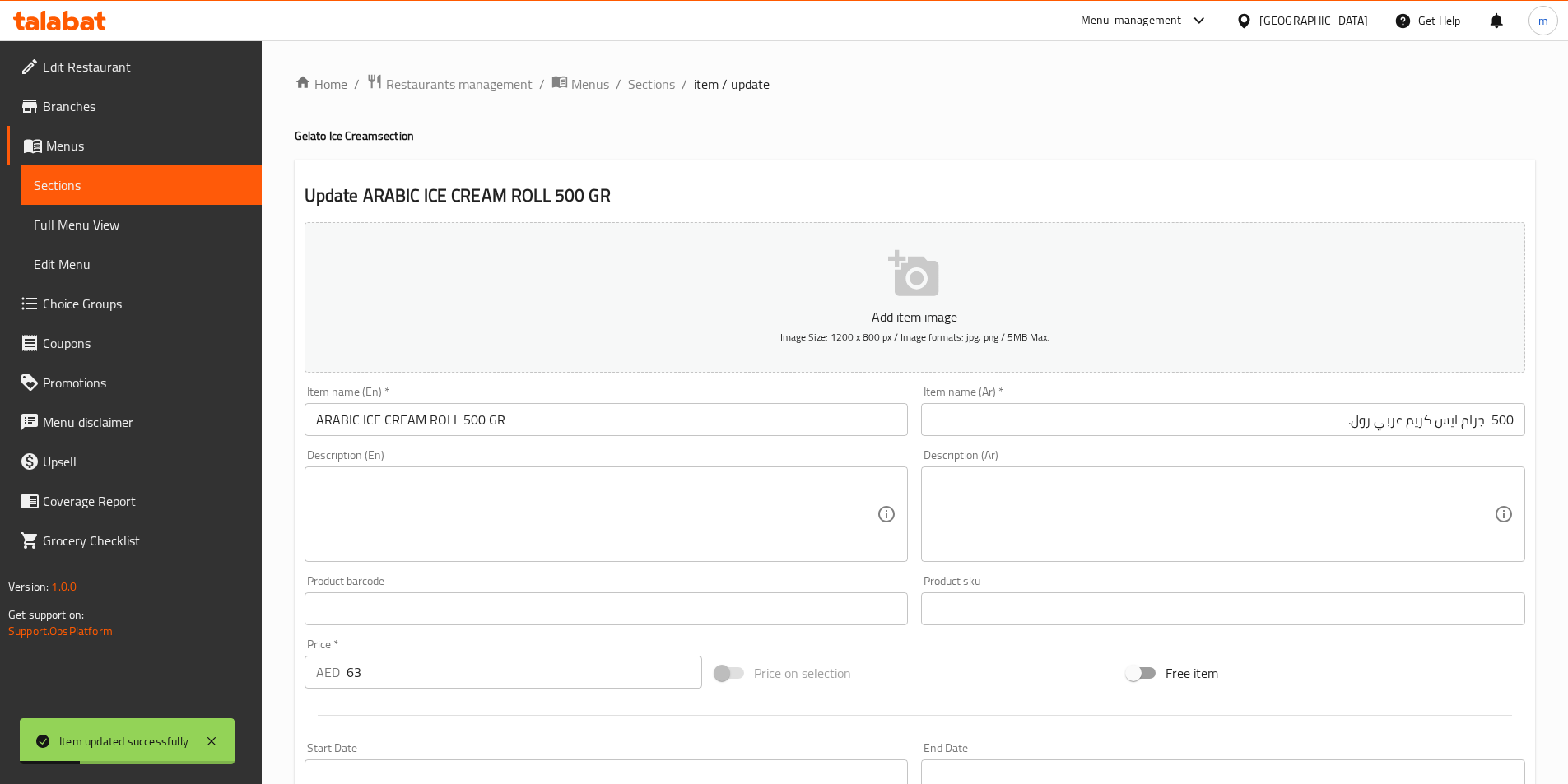
click at [639, 82] on span "Sections" at bounding box center [651, 84] width 47 height 20
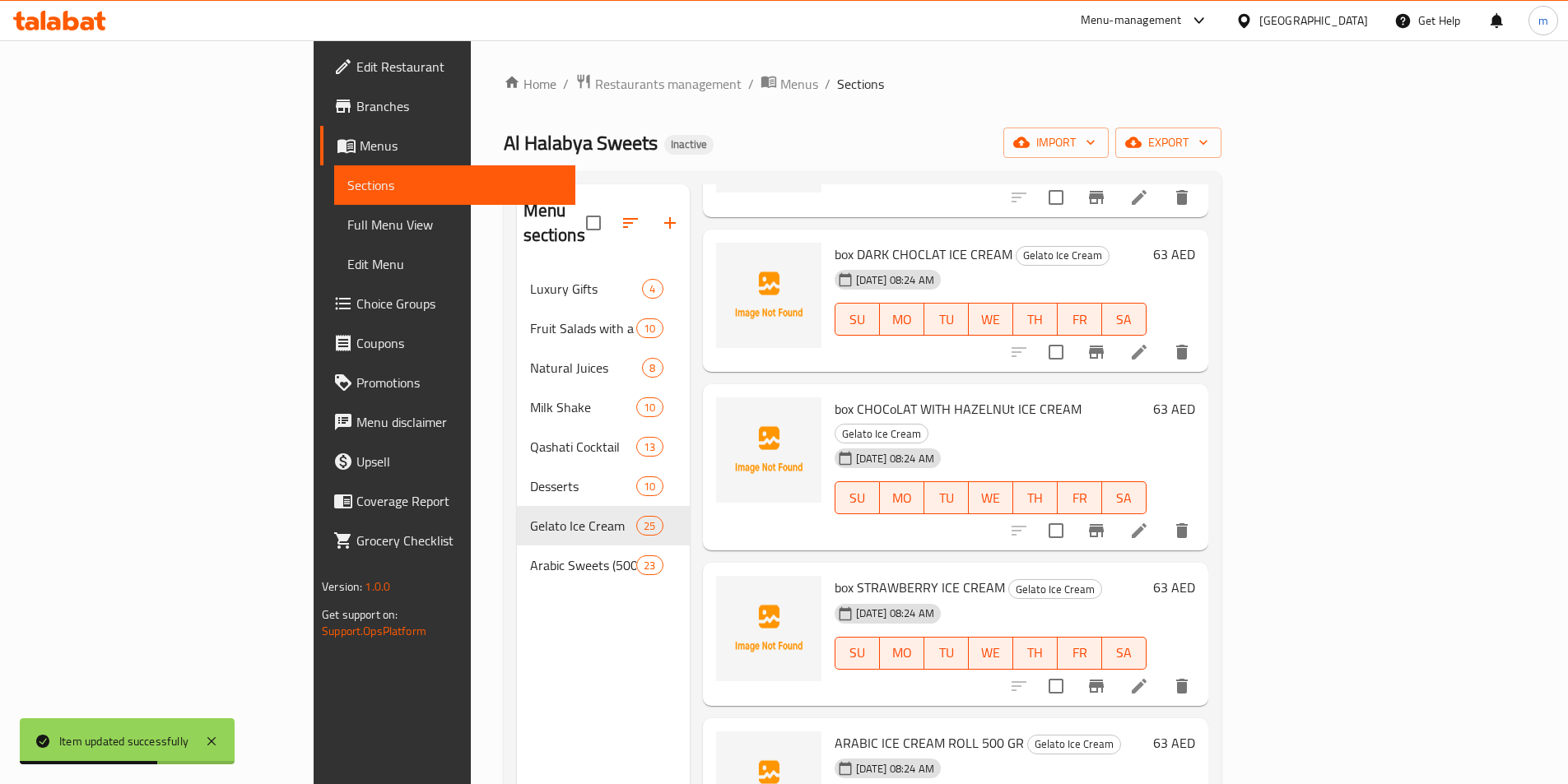
scroll to position [230, 0]
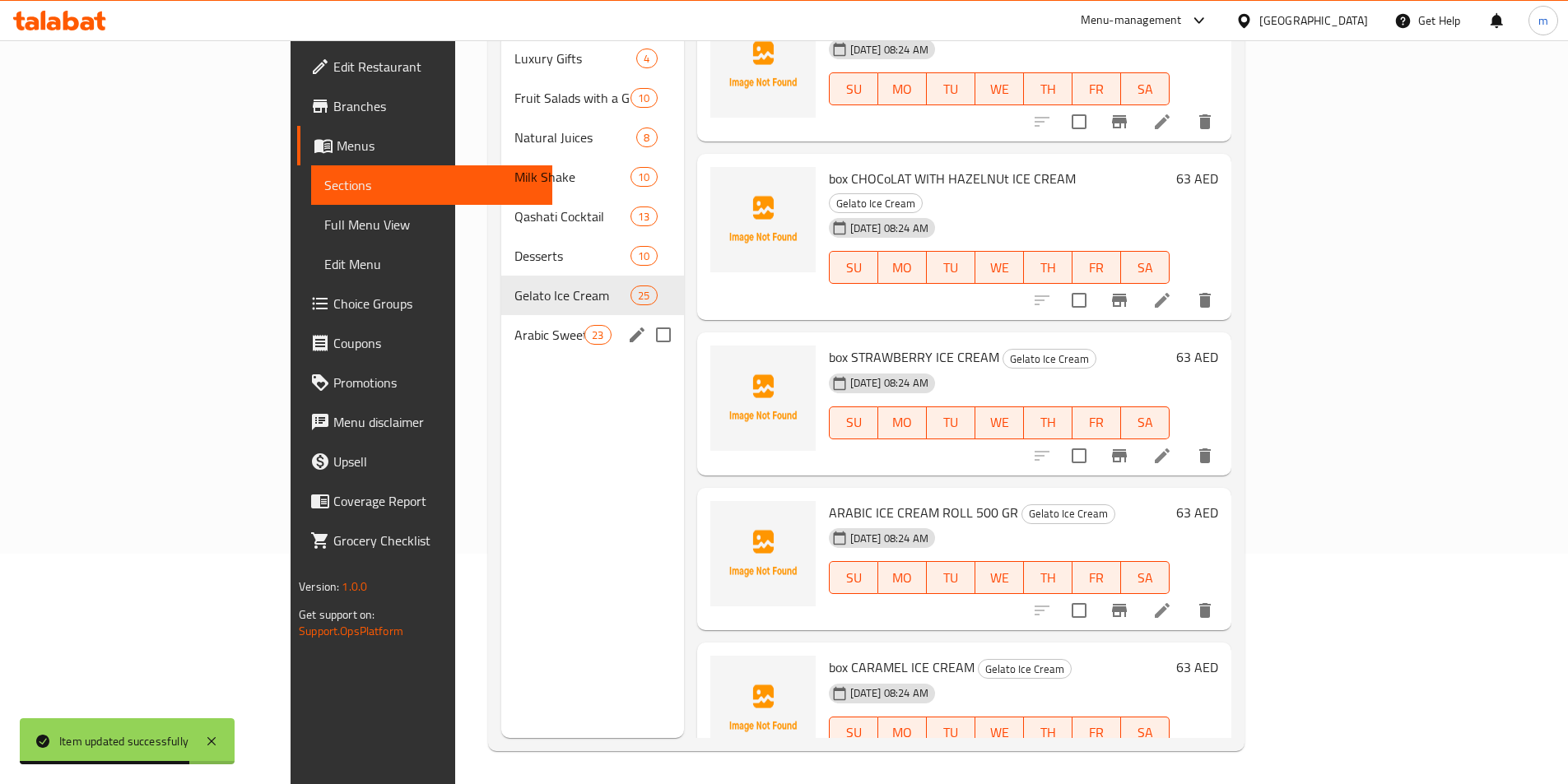
click at [515, 325] on span "Arabic Sweets (500 grams)" at bounding box center [549, 335] width 70 height 20
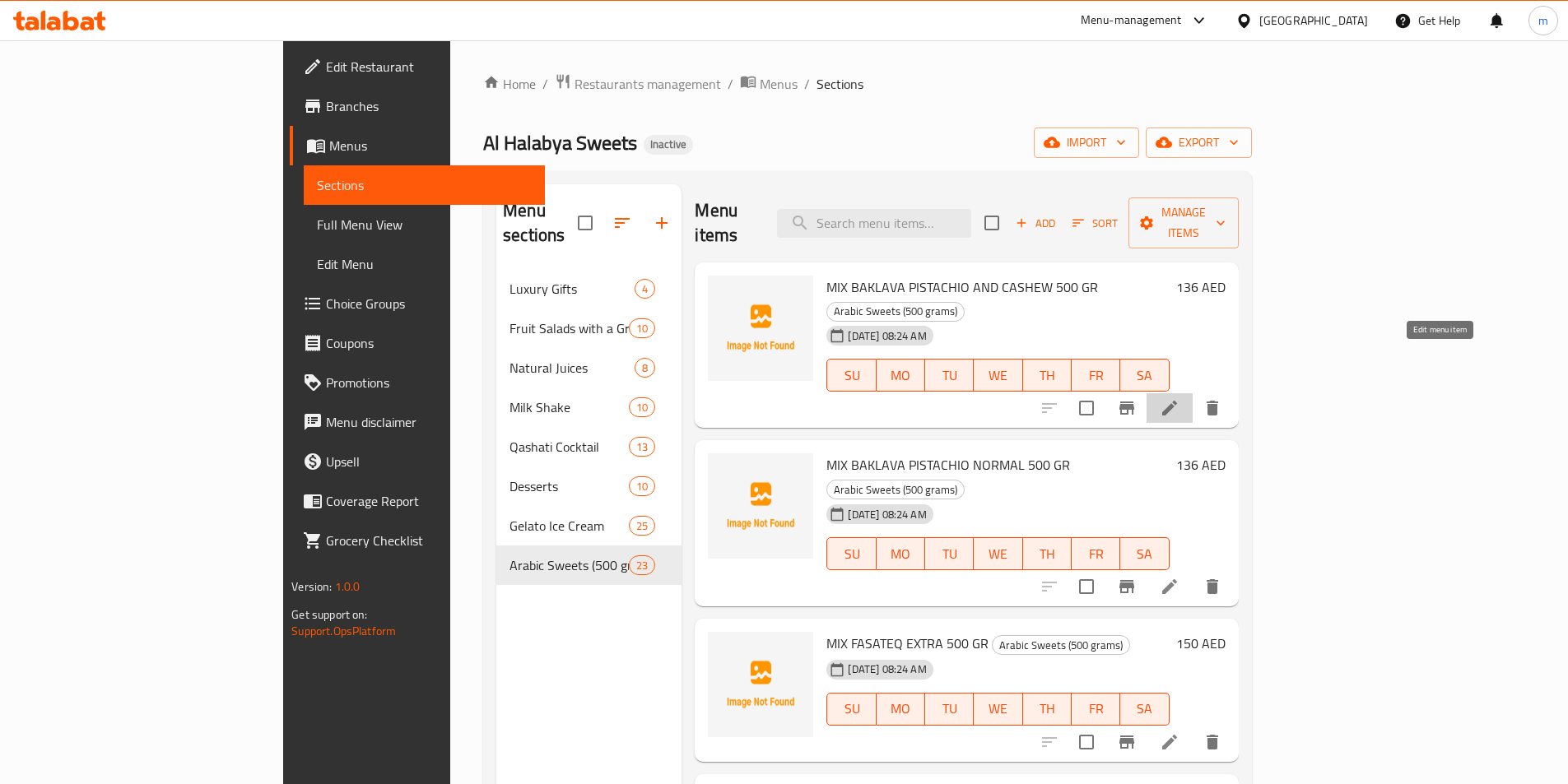
click at [1177, 400] on icon at bounding box center [1169, 407] width 15 height 15
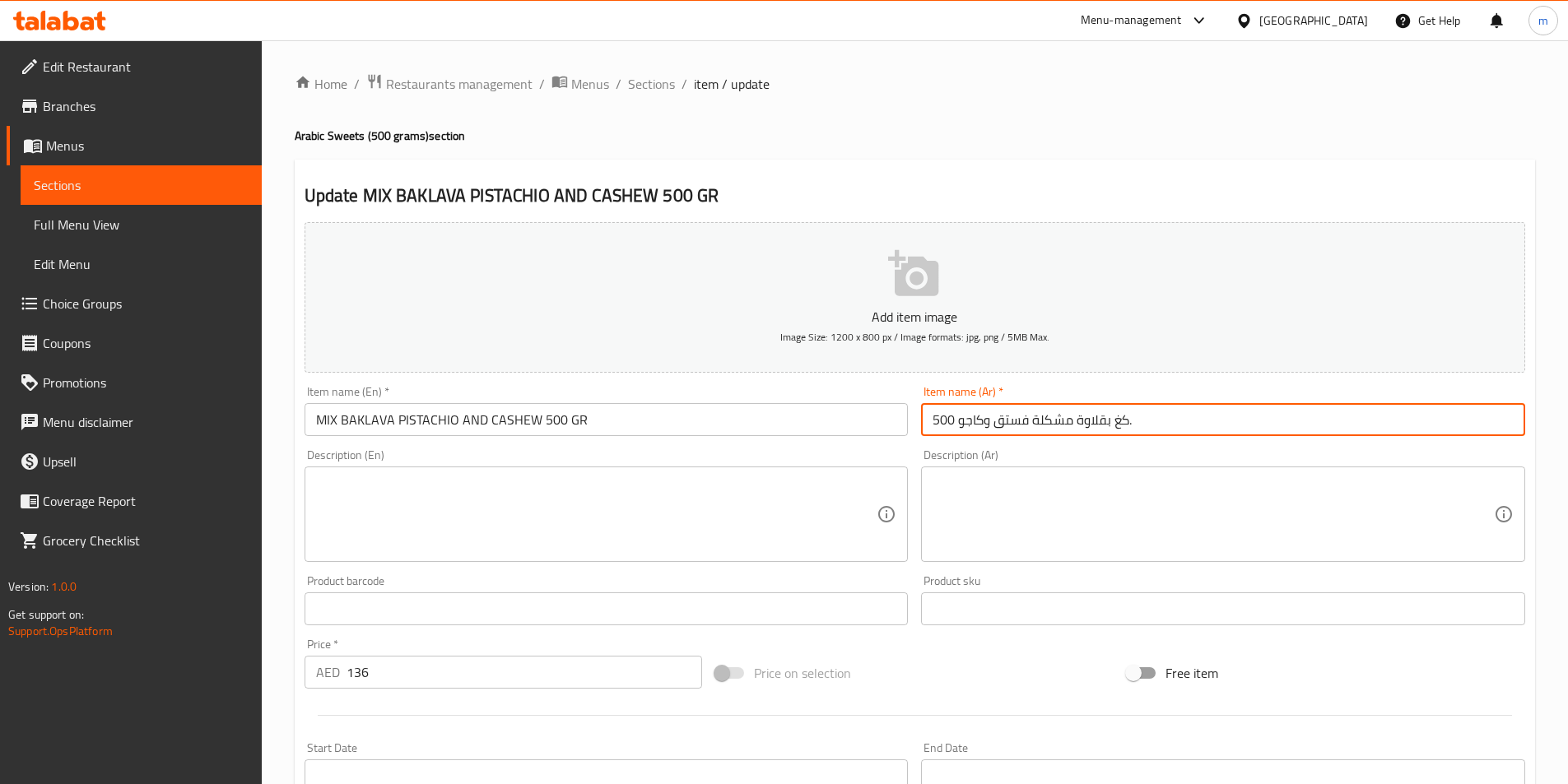
click at [1293, 403] on input "500 كغ بقلاوة مشكلة فستق وكاجو." at bounding box center [1223, 419] width 604 height 33
click at [1481, 422] on input "500 كغ بقلاوة مشكلة فستق وكاجو." at bounding box center [1223, 419] width 604 height 33
click at [1477, 419] on input "500 كغ بقلاوة مشكلة فستق وكاجو." at bounding box center [1223, 419] width 604 height 33
drag, startPoint x: 1470, startPoint y: 423, endPoint x: 1490, endPoint y: 429, distance: 20.9
click at [1490, 429] on input "500 كغ بقلاوة مشكلة فستق وكاجو." at bounding box center [1223, 419] width 604 height 33
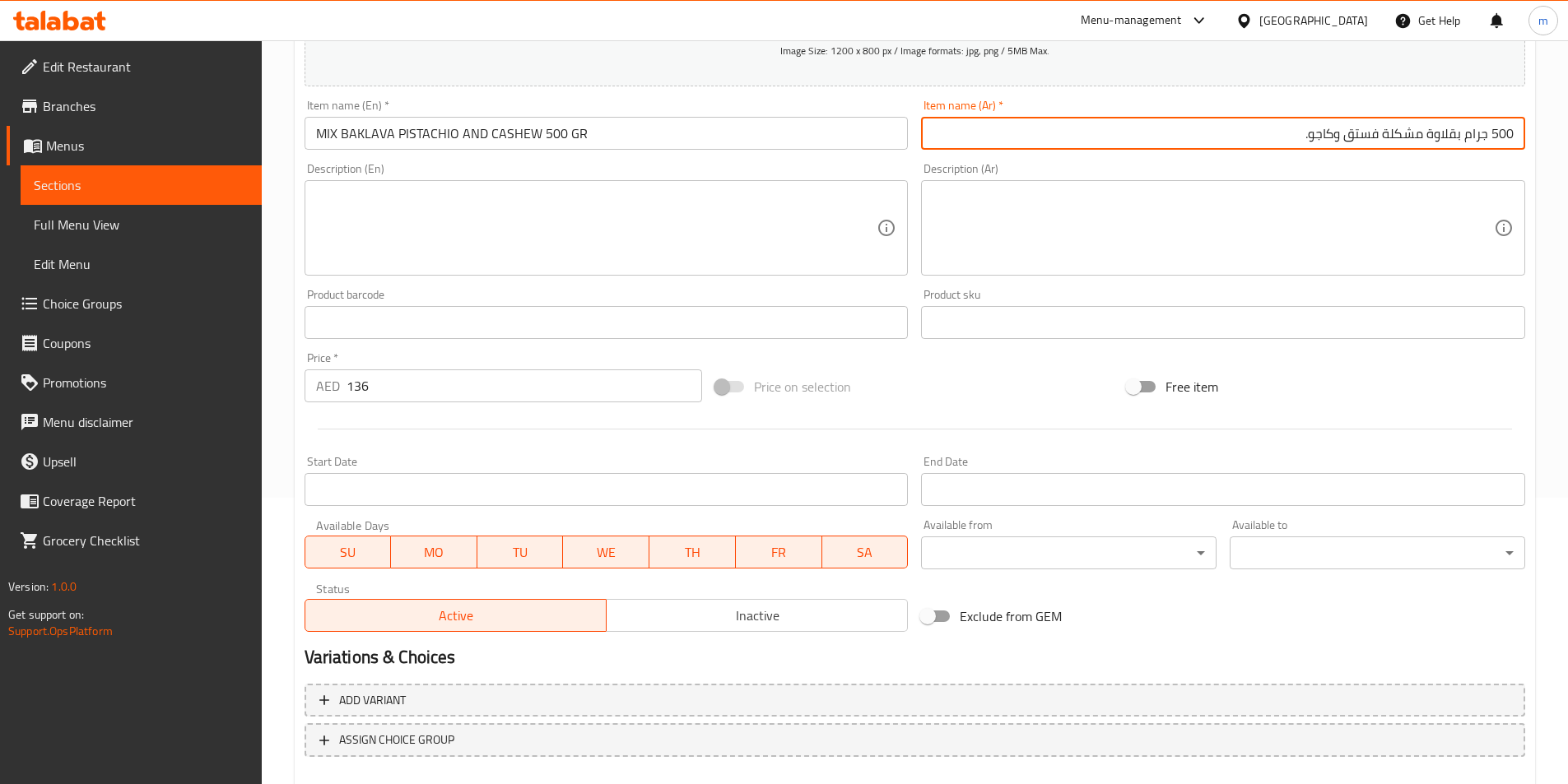
scroll to position [165, 0]
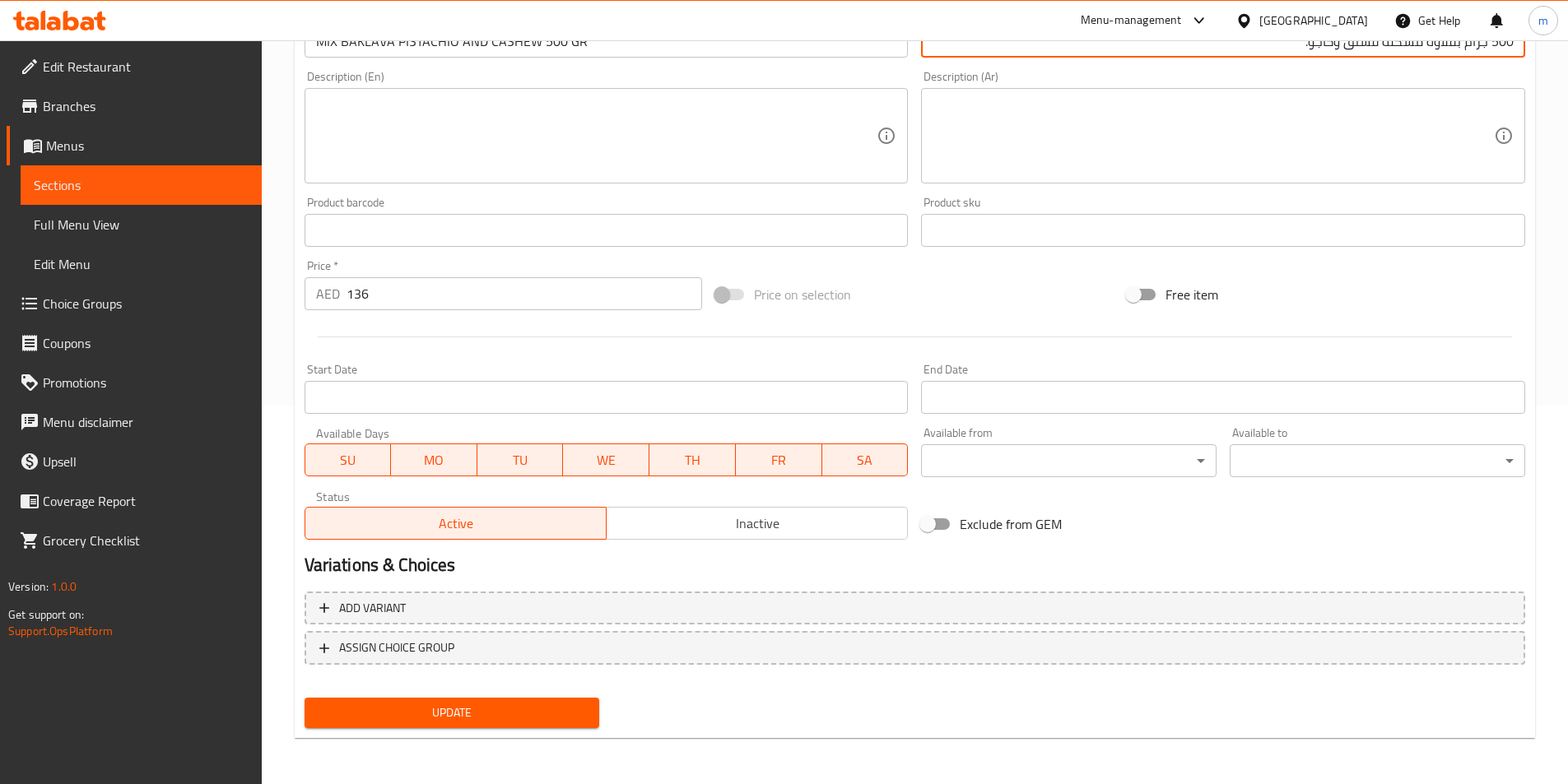
type input "500 جرام بقلاوة مشكلة فستق وكاجو."
click at [517, 709] on span "Update" at bounding box center [451, 713] width 269 height 21
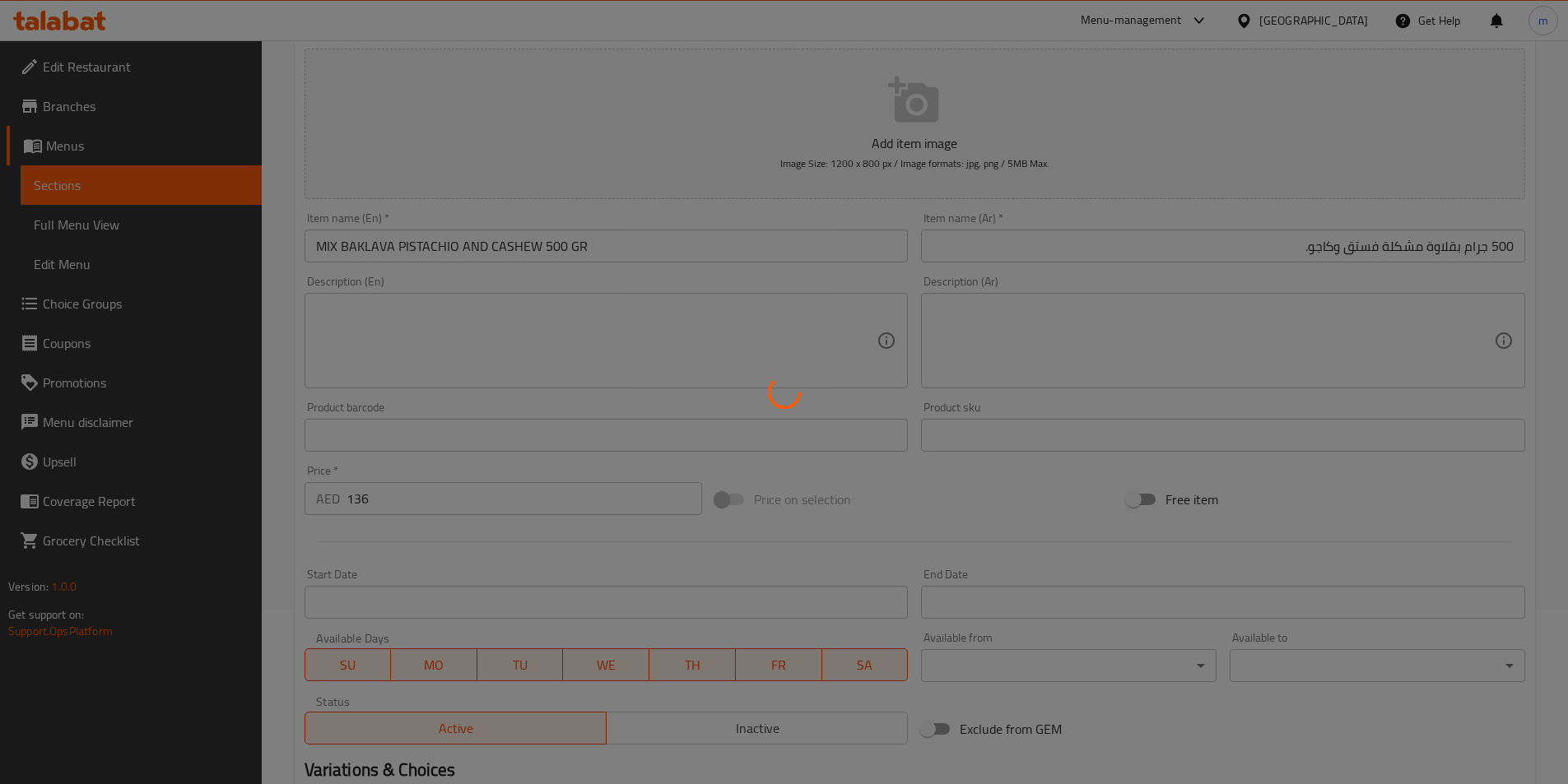
scroll to position [0, 0]
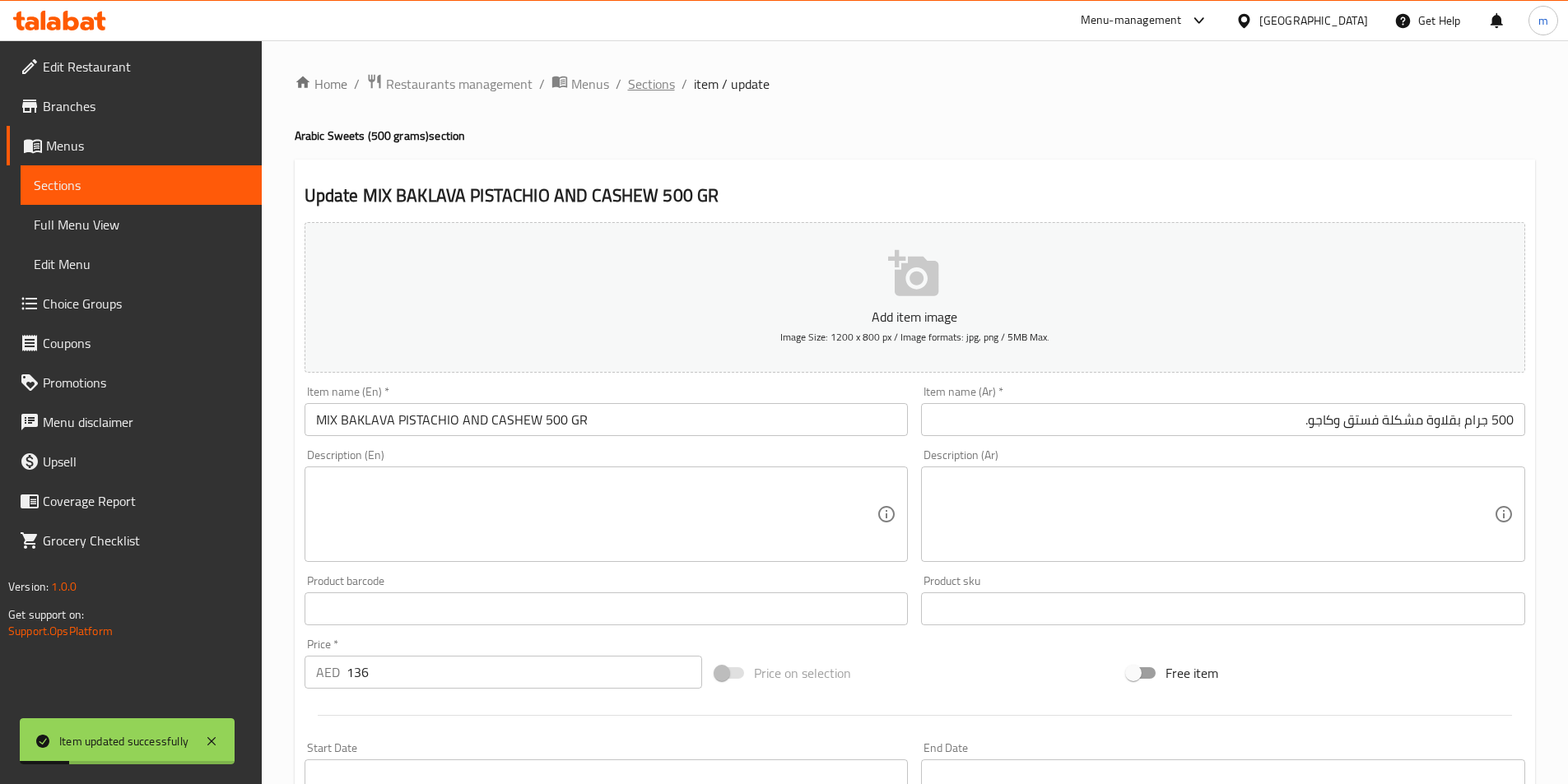
click at [646, 74] on span "Sections" at bounding box center [651, 84] width 47 height 20
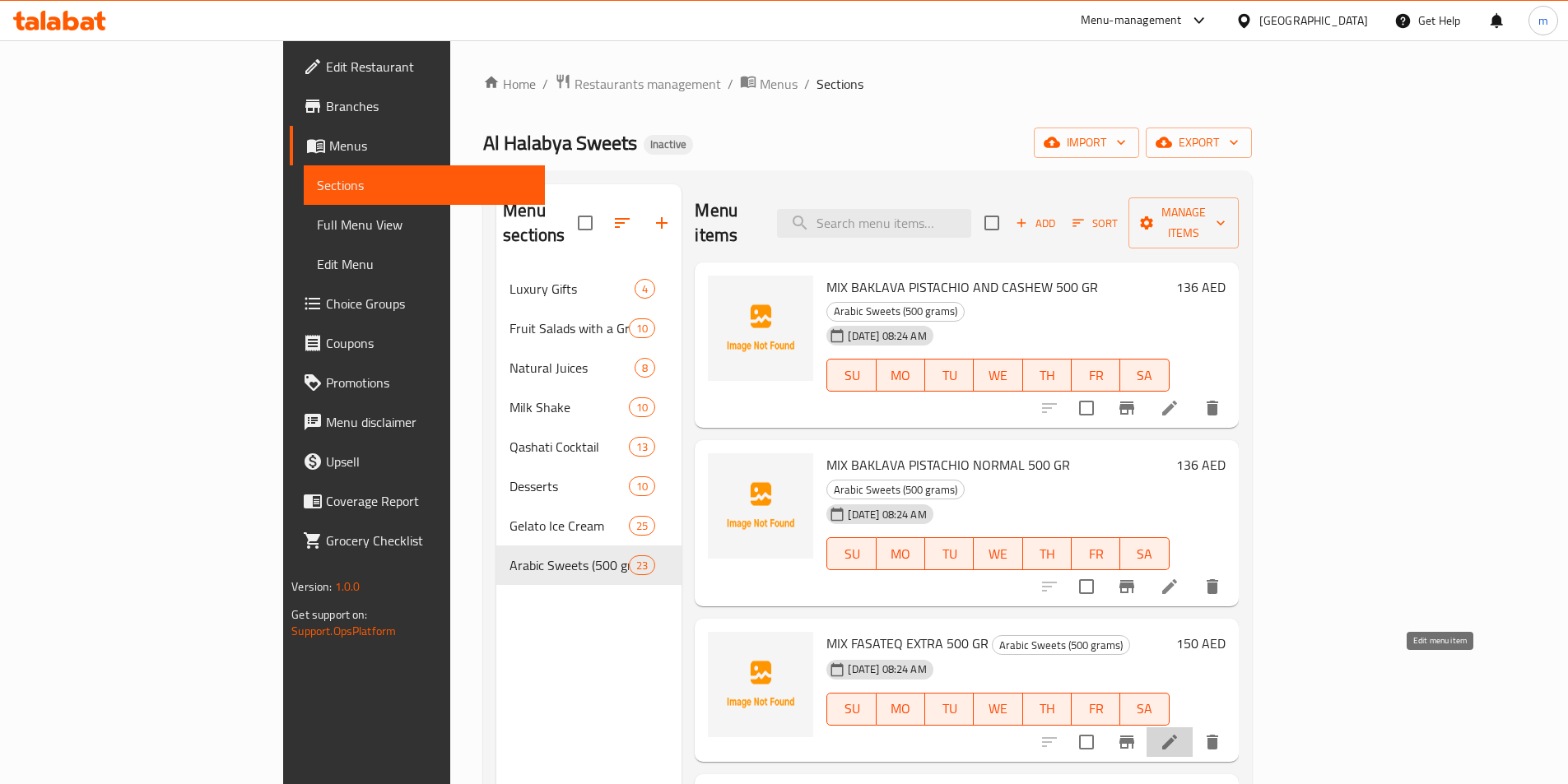
click at [1180, 732] on icon at bounding box center [1170, 742] width 20 height 20
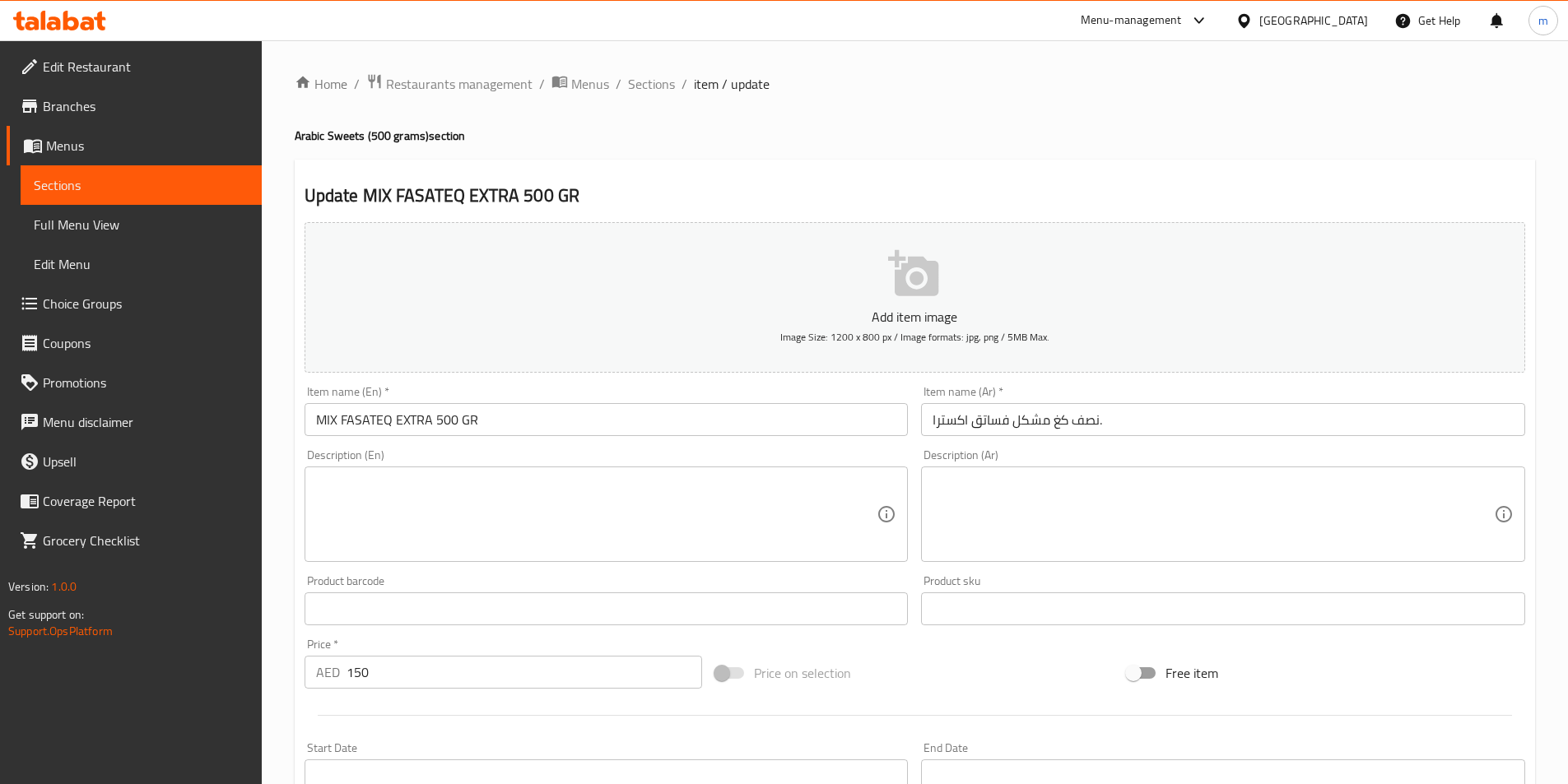
click at [1214, 438] on div "Item name (Ar)   * نصف كغ مشكل فساتق اكسترا. Item name (Ar) *" at bounding box center [1223, 411] width 618 height 63
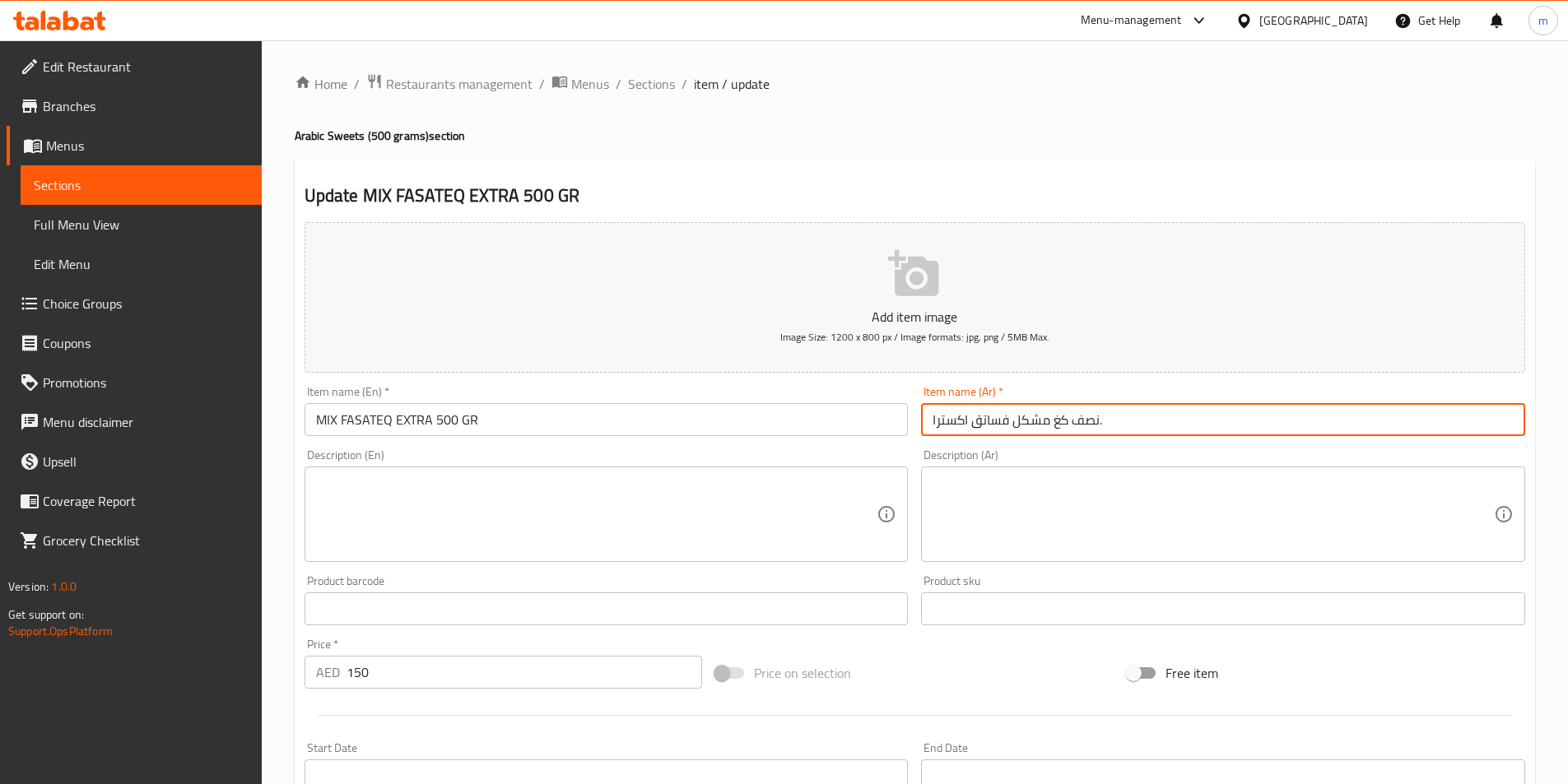
click at [1224, 429] on input "نصف كغ مشكل فساتق اكسترا." at bounding box center [1223, 419] width 604 height 33
drag, startPoint x: 1486, startPoint y: 418, endPoint x: 1573, endPoint y: 418, distance: 87.0
click at [1568, 418] on html "​ Menu-management United Arab Emirates Get Help m Edit Restaurant Branches Menu…" at bounding box center [784, 392] width 1568 height 784
drag, startPoint x: 1478, startPoint y: 420, endPoint x: 1488, endPoint y: 420, distance: 10.0
click at [1488, 420] on input "500 كغ مشكل فساتق اكسترا." at bounding box center [1223, 419] width 604 height 33
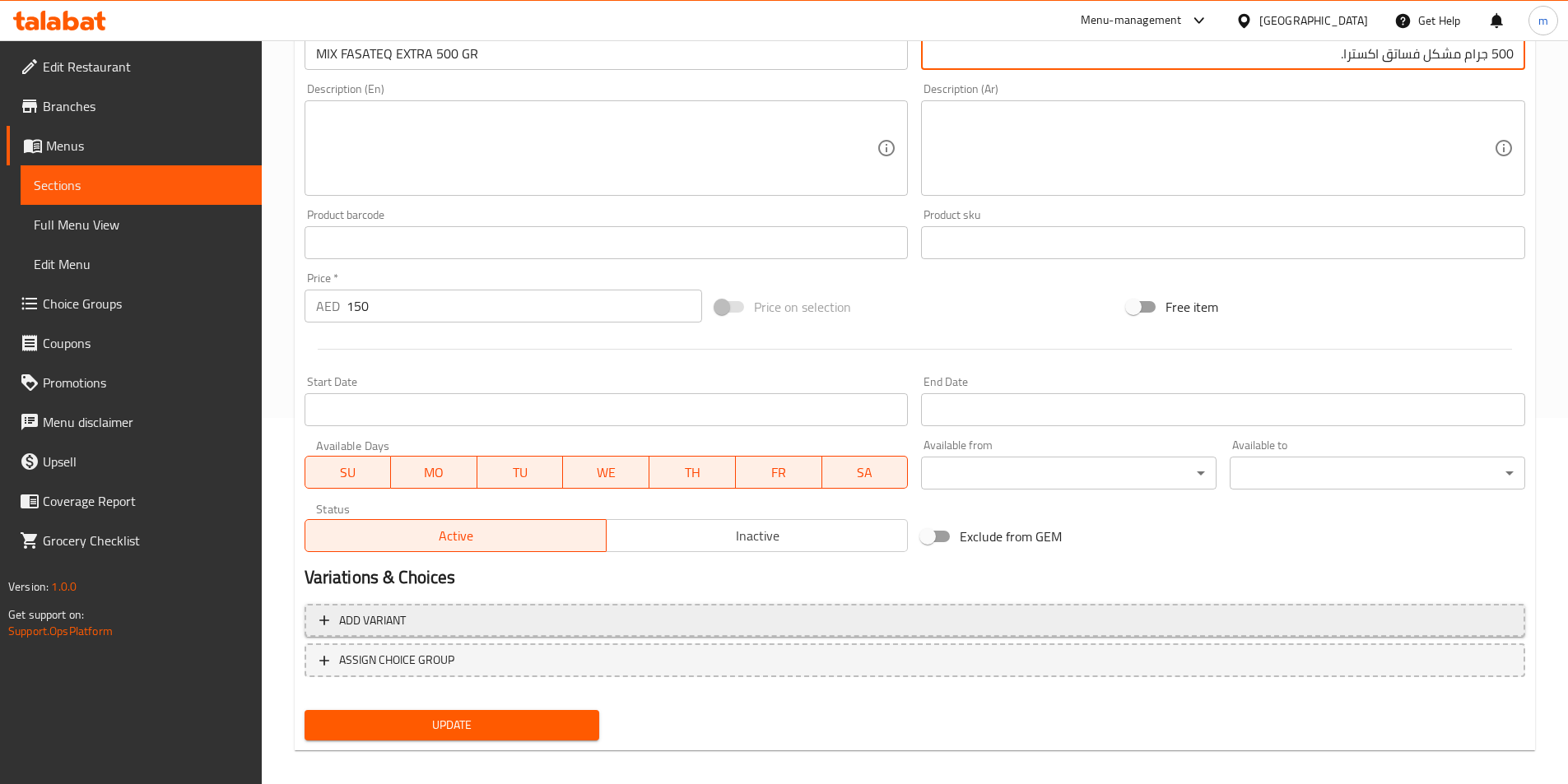
scroll to position [379, 0]
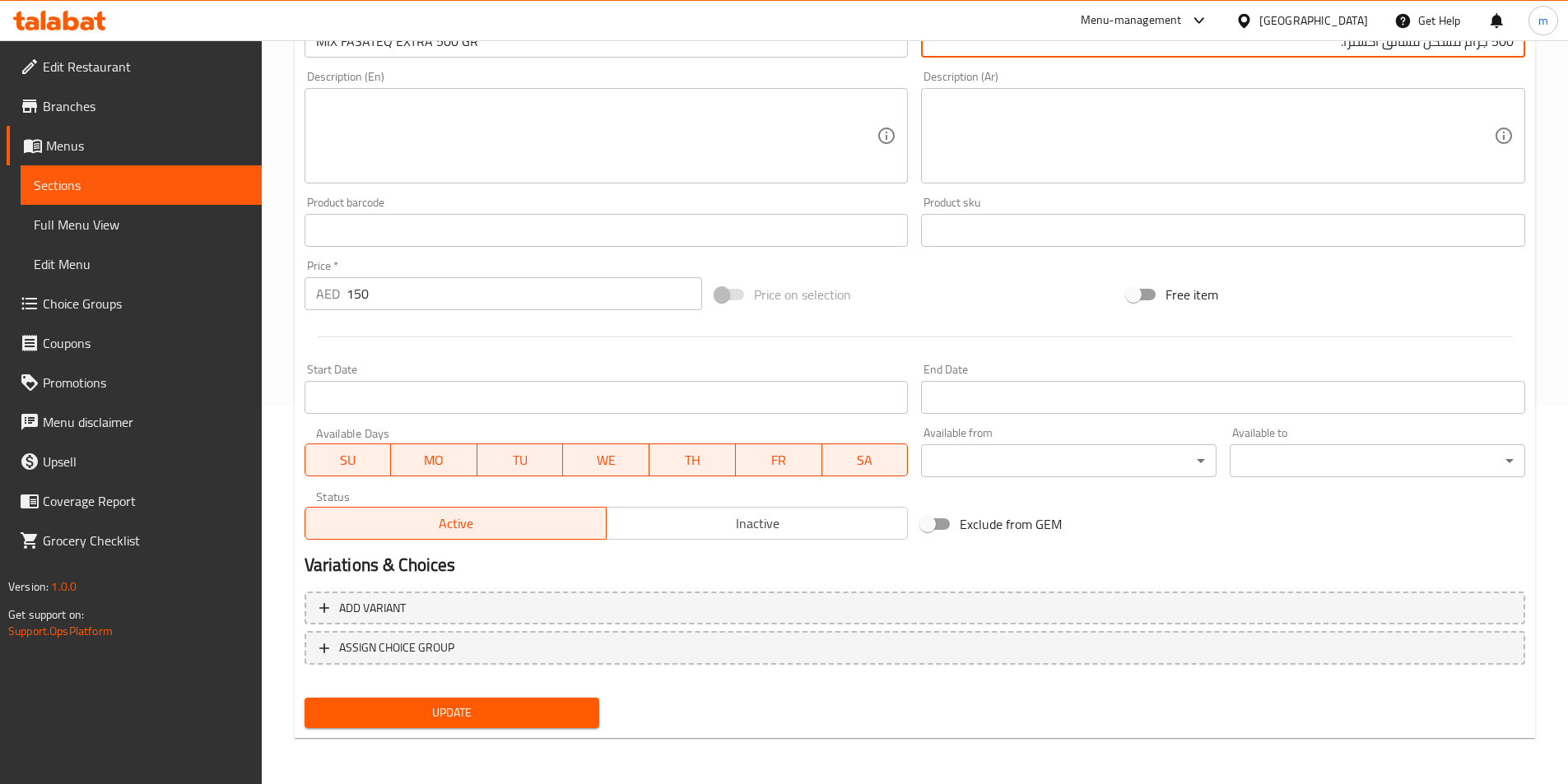
type input "500 جرام مشكل فساتق اكسترا."
click at [524, 721] on span "Update" at bounding box center [451, 713] width 269 height 21
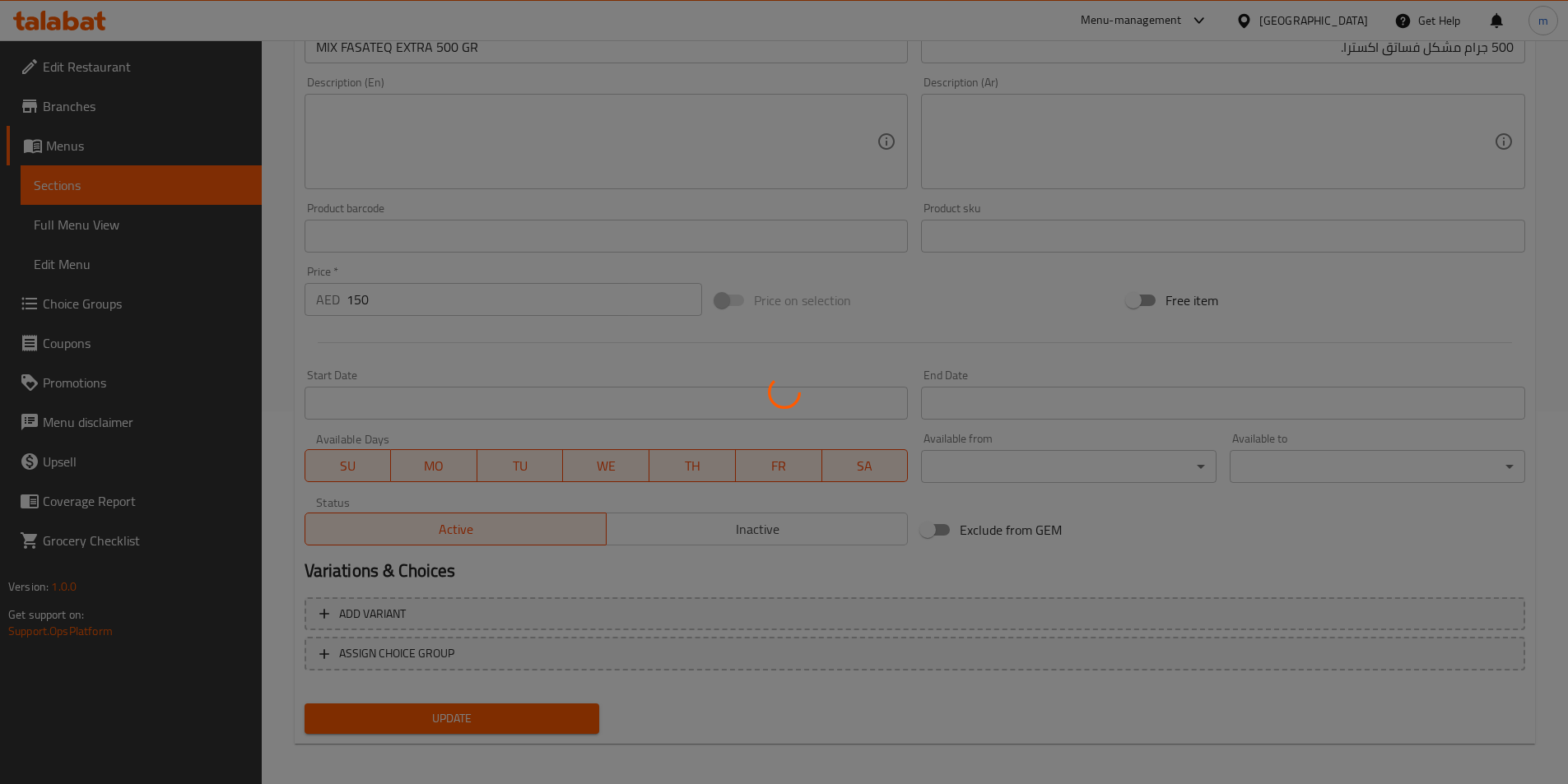
scroll to position [0, 0]
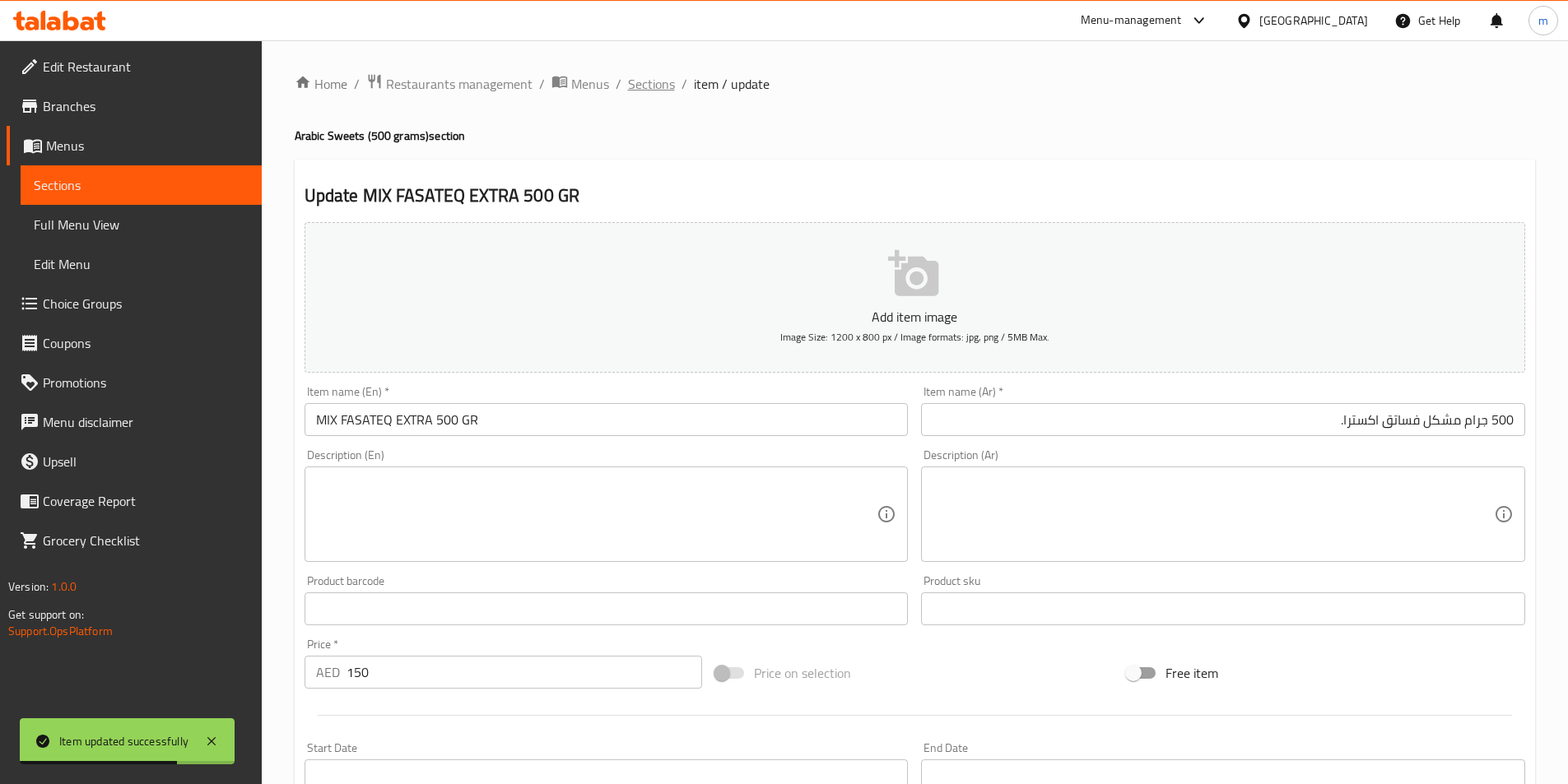
click at [668, 75] on span "Sections" at bounding box center [651, 84] width 47 height 20
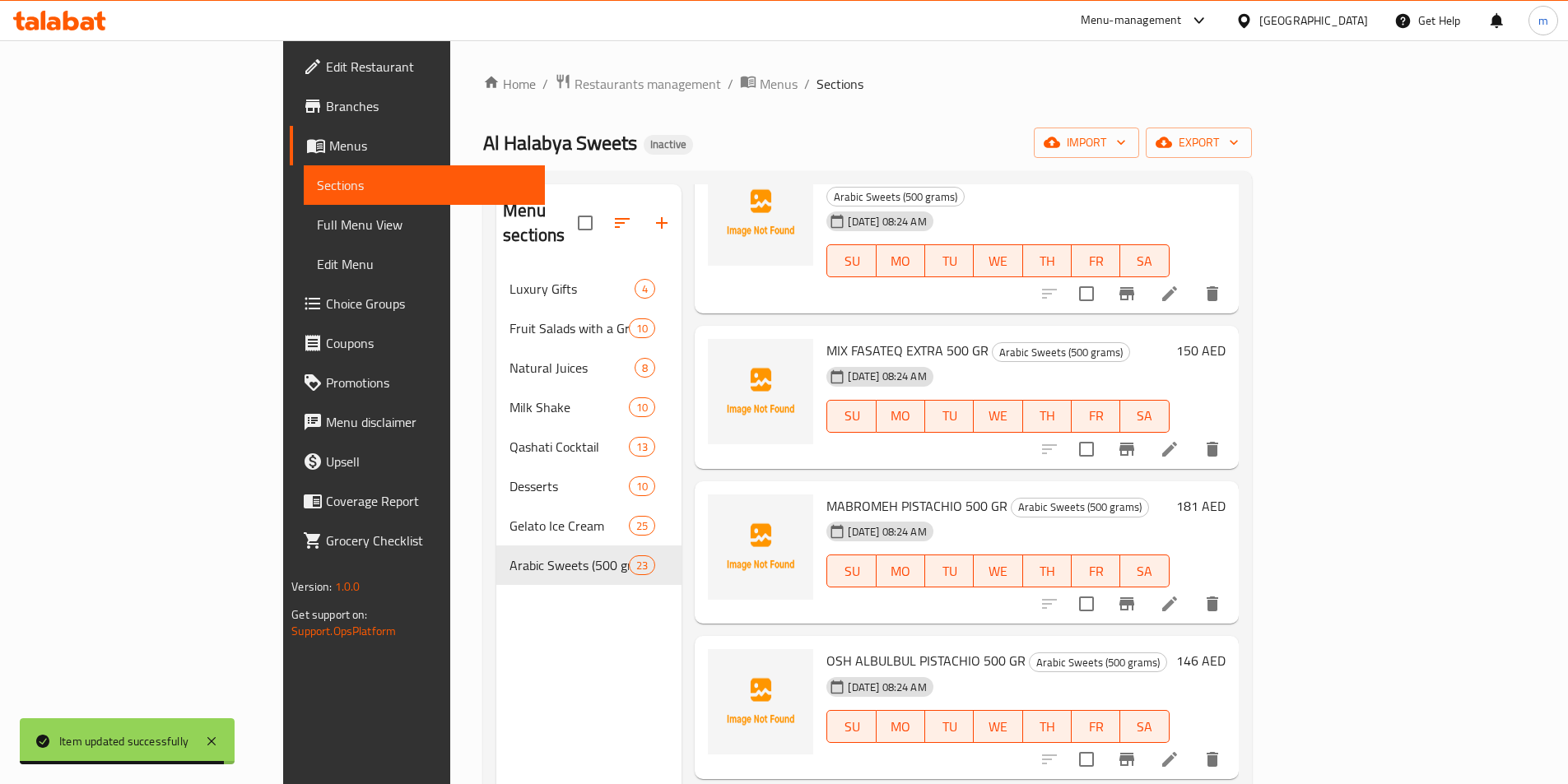
scroll to position [329, 0]
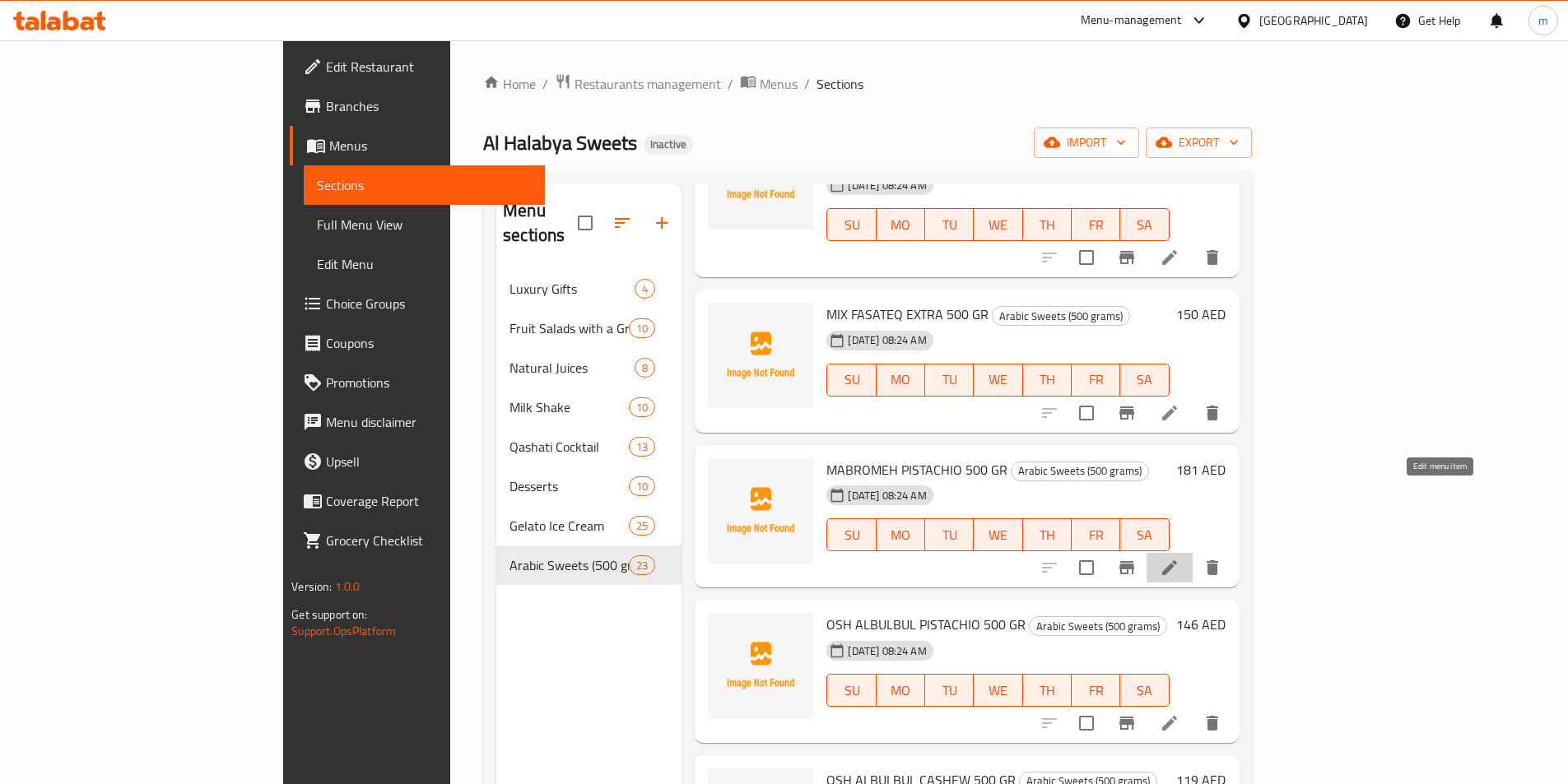
click at [1177, 560] on icon at bounding box center [1169, 567] width 15 height 15
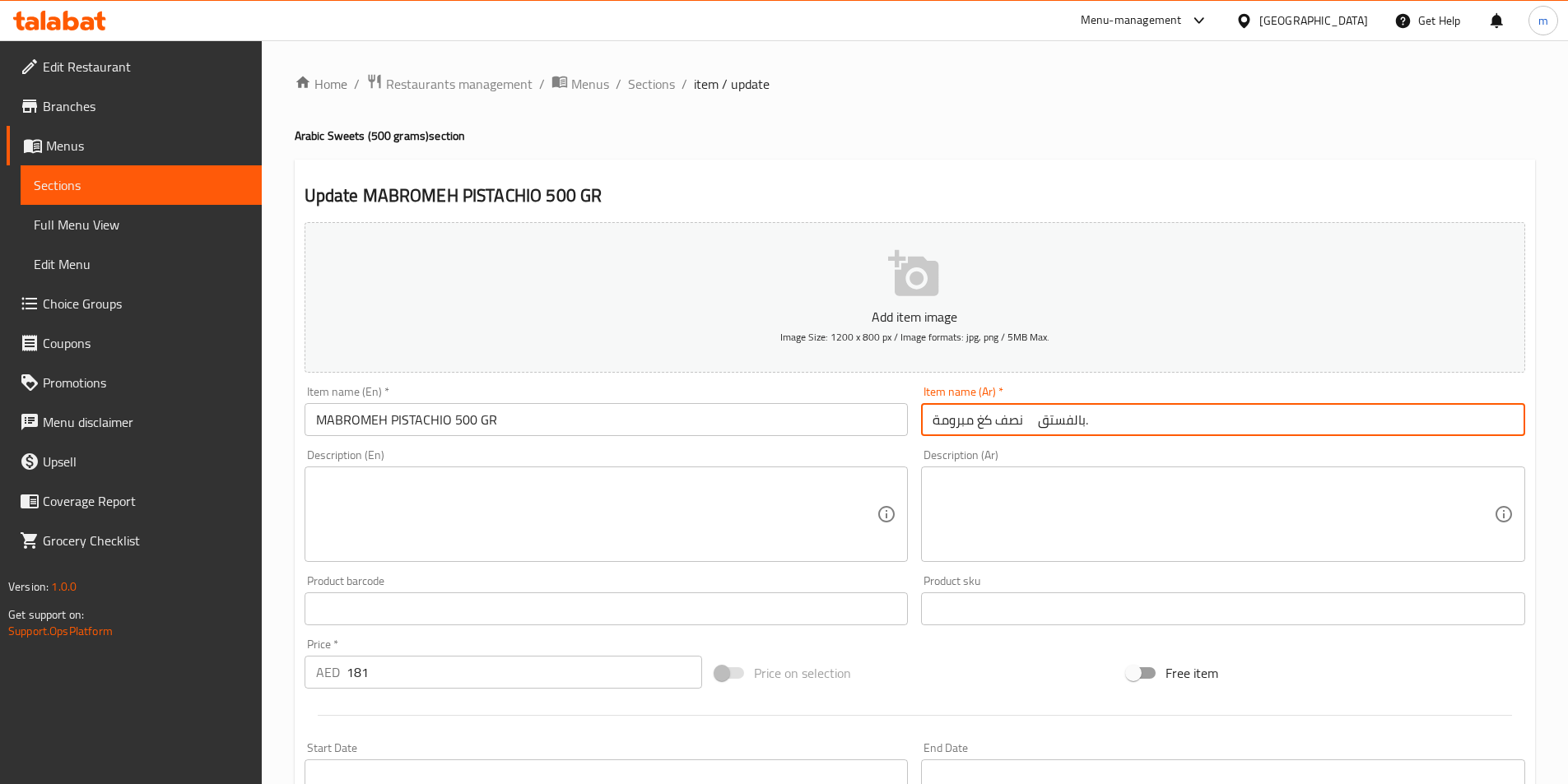
click at [1236, 433] on input "نصف كغ مبرومة بالفستق." at bounding box center [1223, 419] width 604 height 33
drag, startPoint x: 1468, startPoint y: 414, endPoint x: 1580, endPoint y: 429, distance: 113.0
click at [1568, 428] on html "​ Menu-management United Arab Emirates Get Help m Edit Restaurant Branches Menu…" at bounding box center [784, 392] width 1568 height 784
click at [1400, 418] on input "500 جرام مبرومة بالفستق." at bounding box center [1223, 419] width 604 height 33
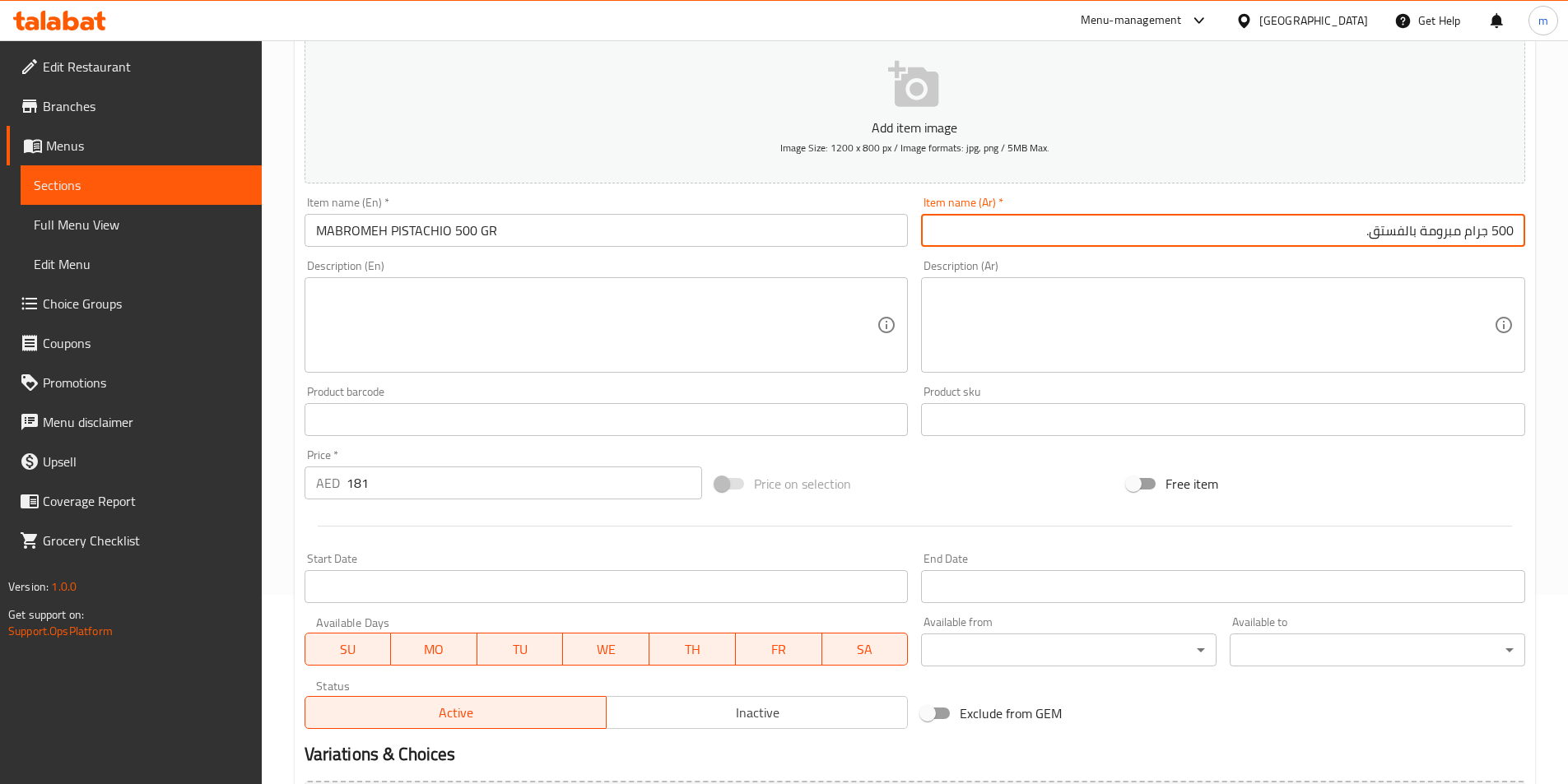
scroll to position [379, 0]
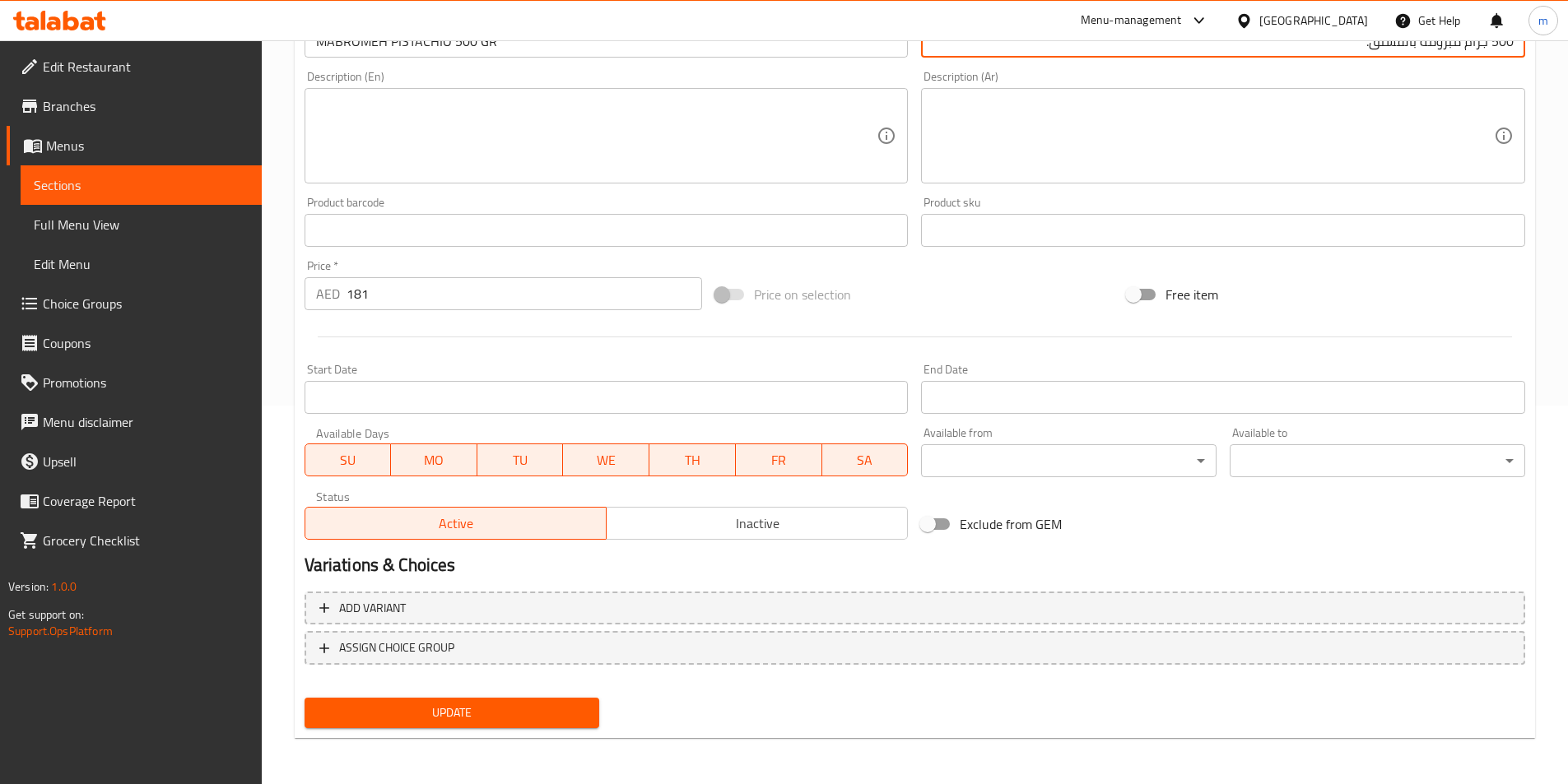
type input "500 جرام مبرومة بالفستق."
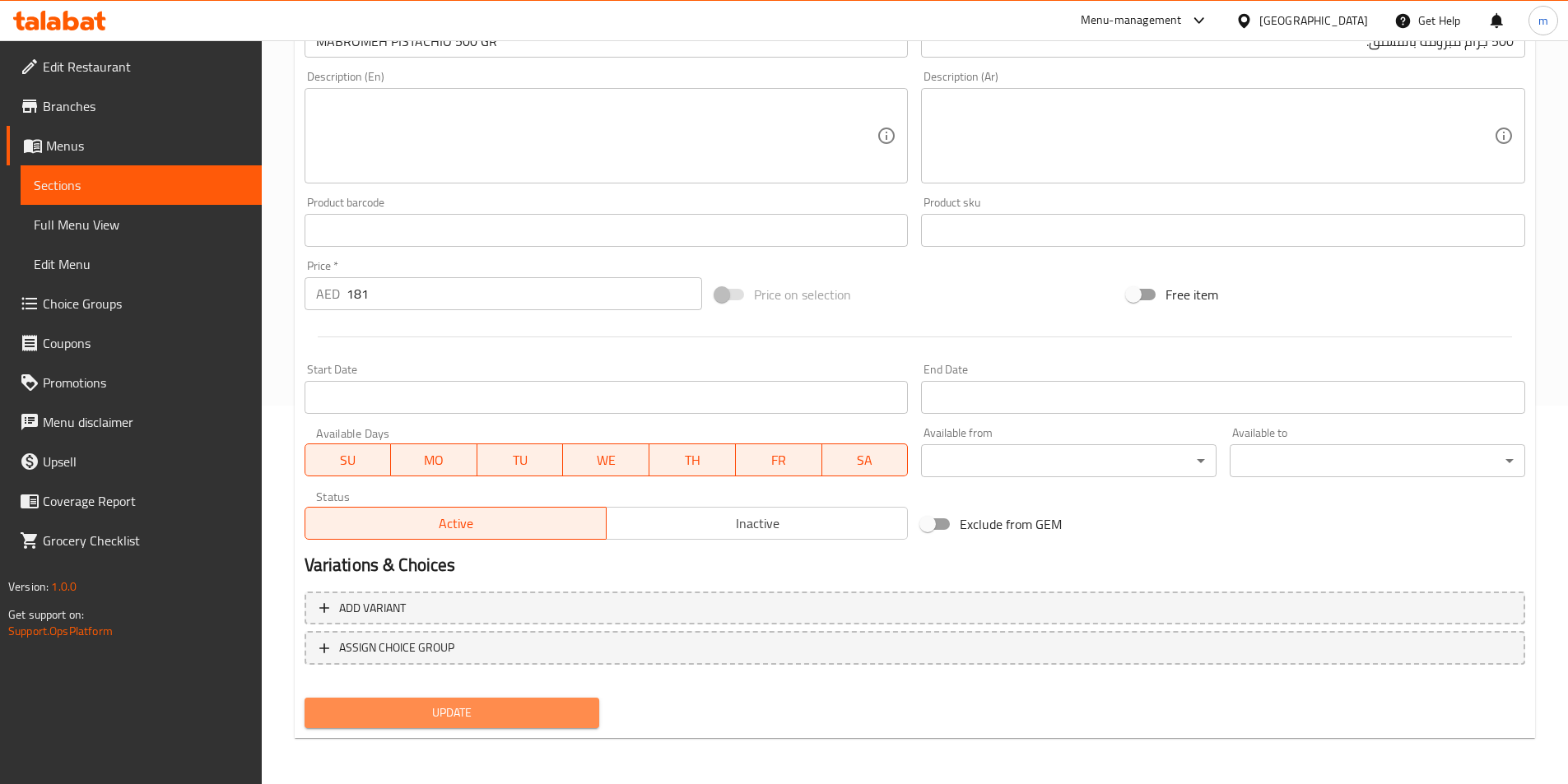
click at [474, 706] on span "Update" at bounding box center [451, 713] width 269 height 21
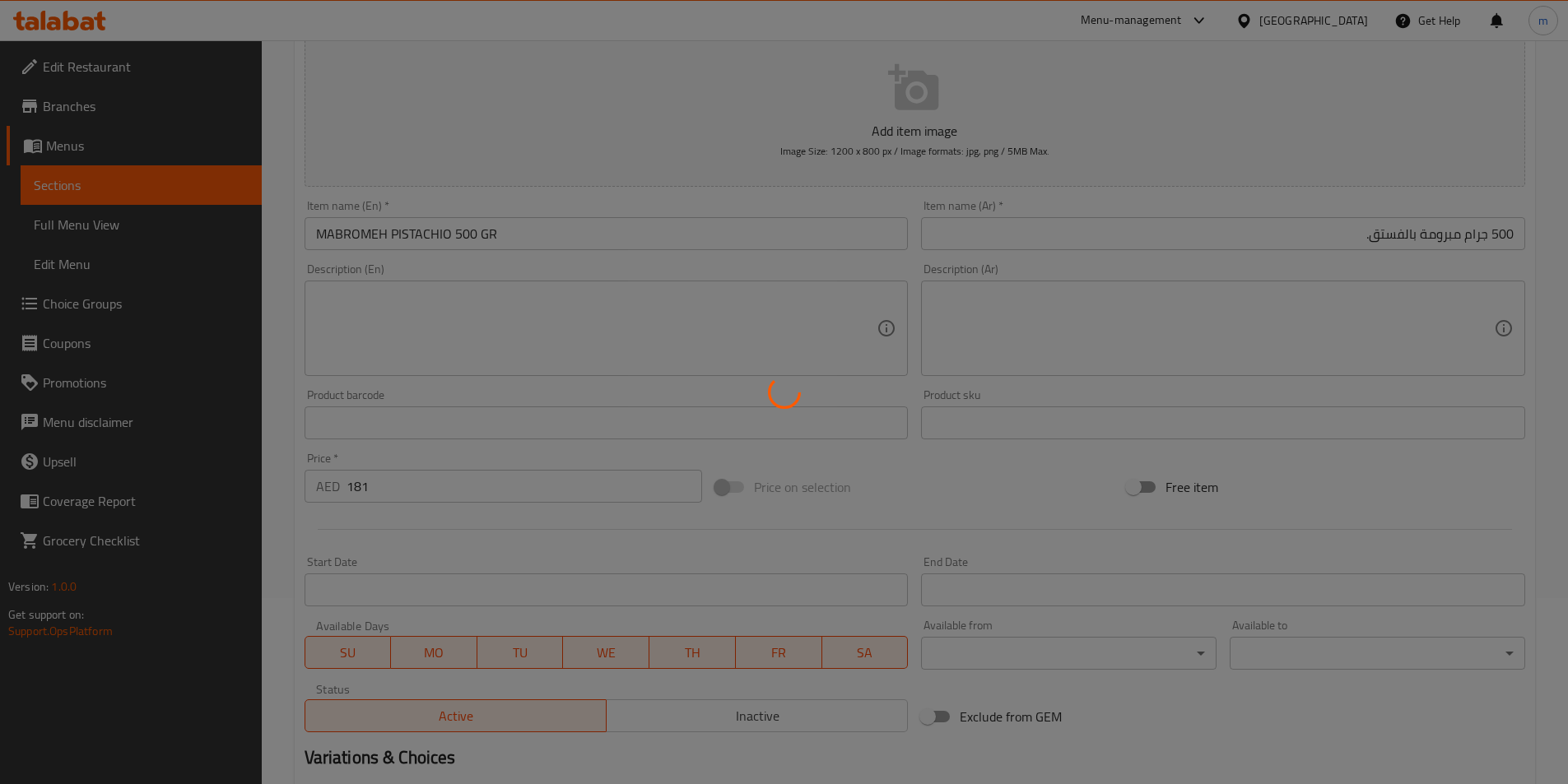
scroll to position [0, 0]
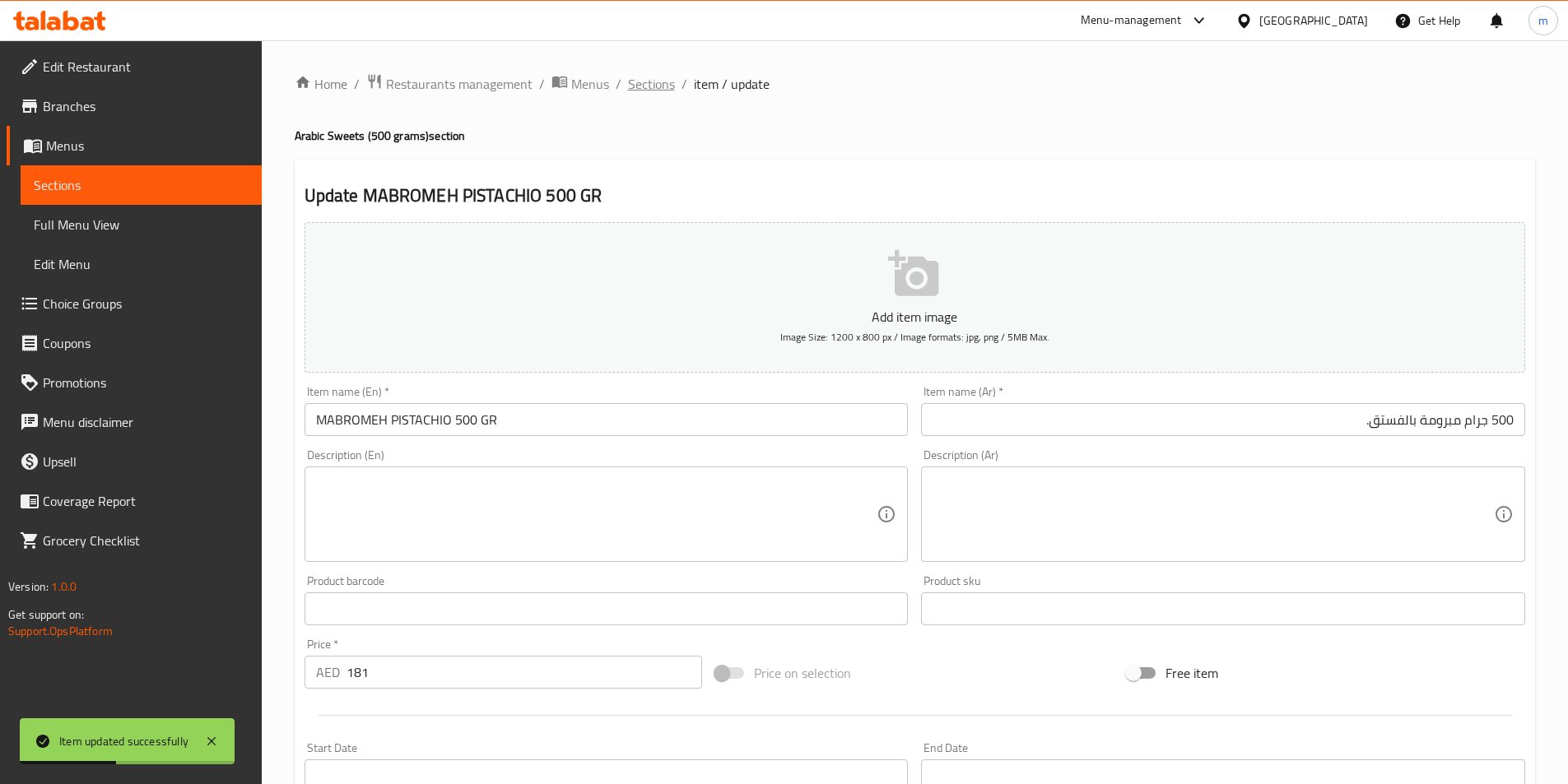
click at [651, 84] on span "Sections" at bounding box center [651, 84] width 47 height 20
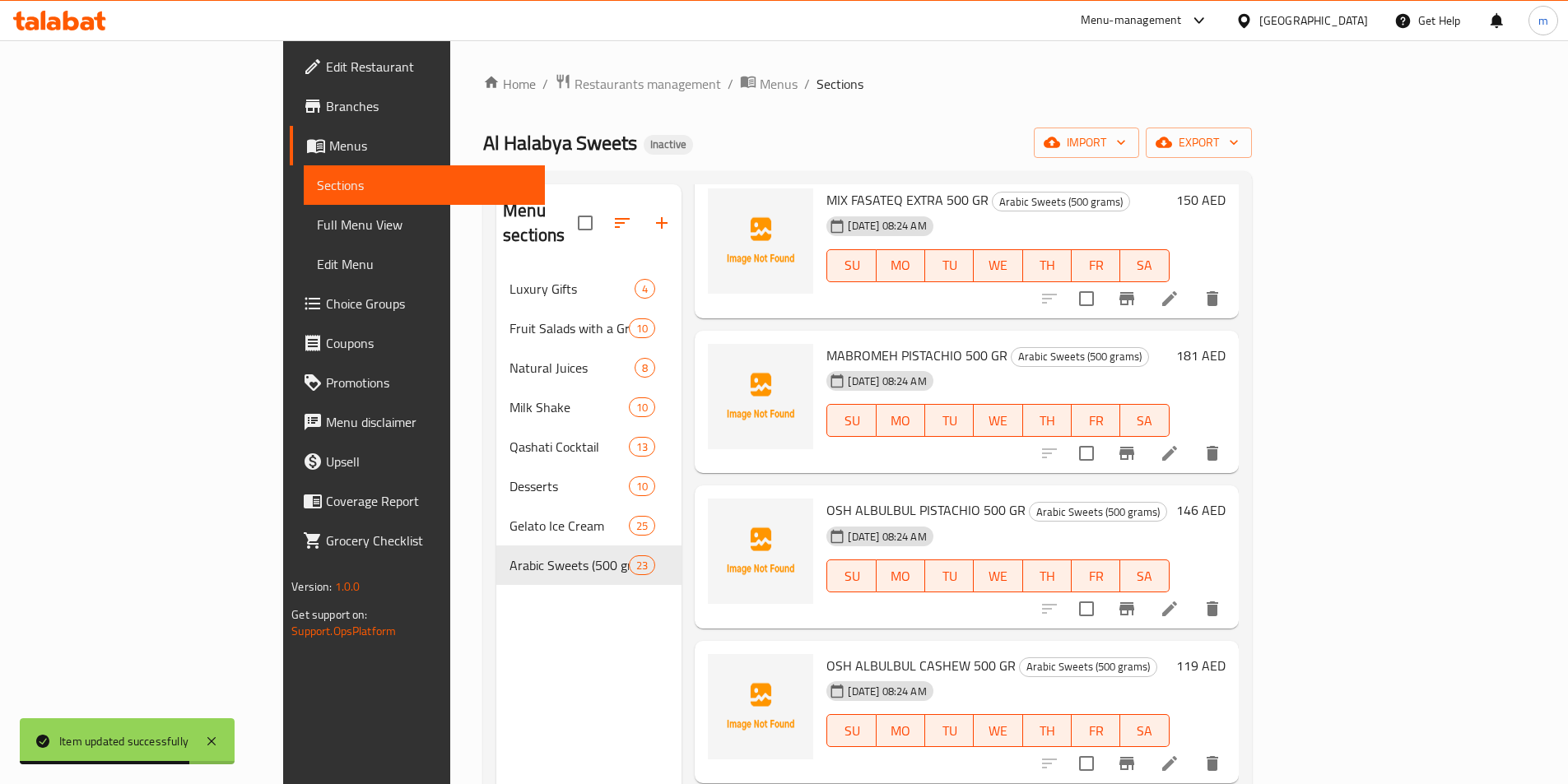
scroll to position [494, 0]
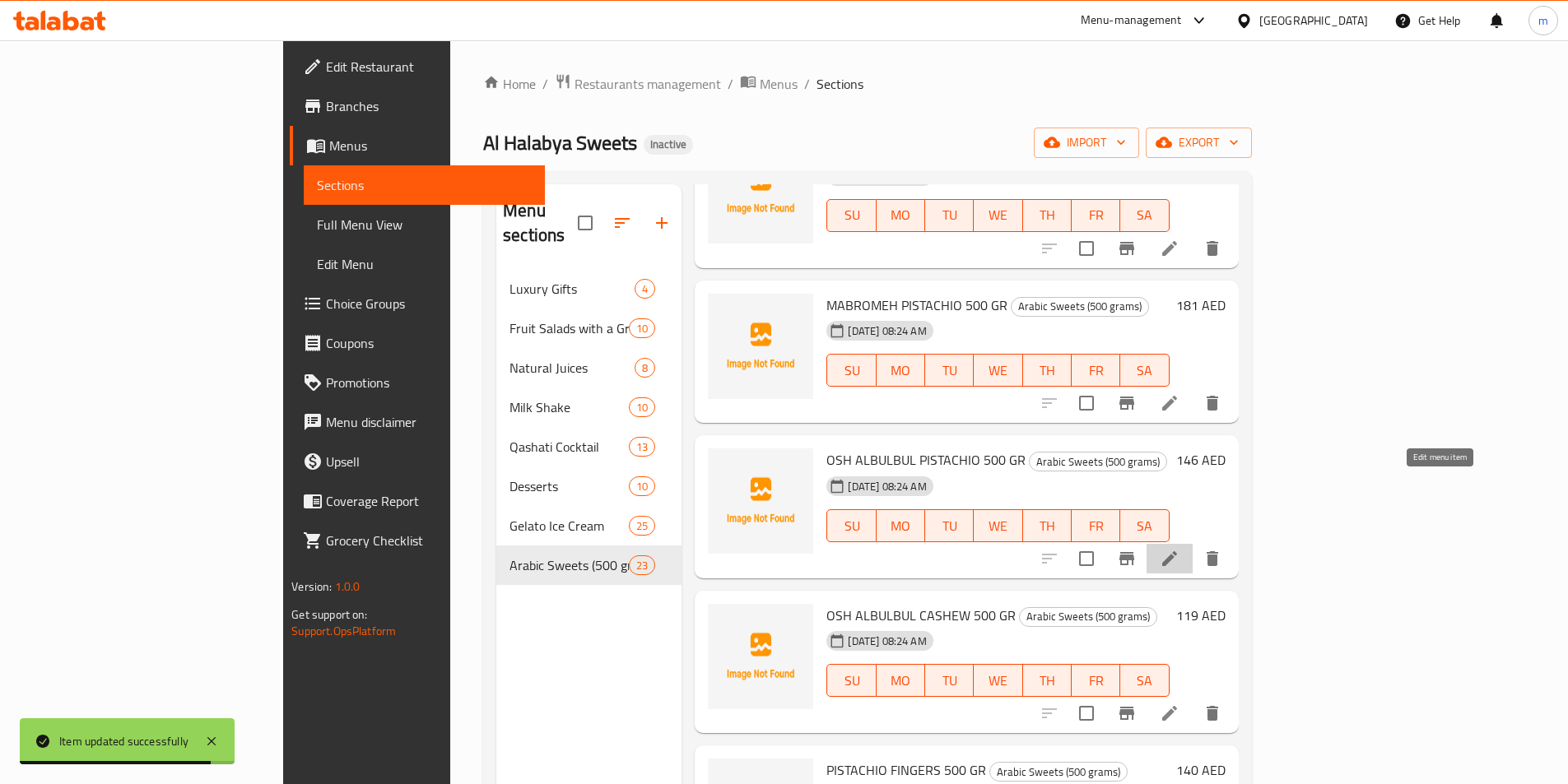
click at [1177, 551] on icon at bounding box center [1169, 558] width 15 height 15
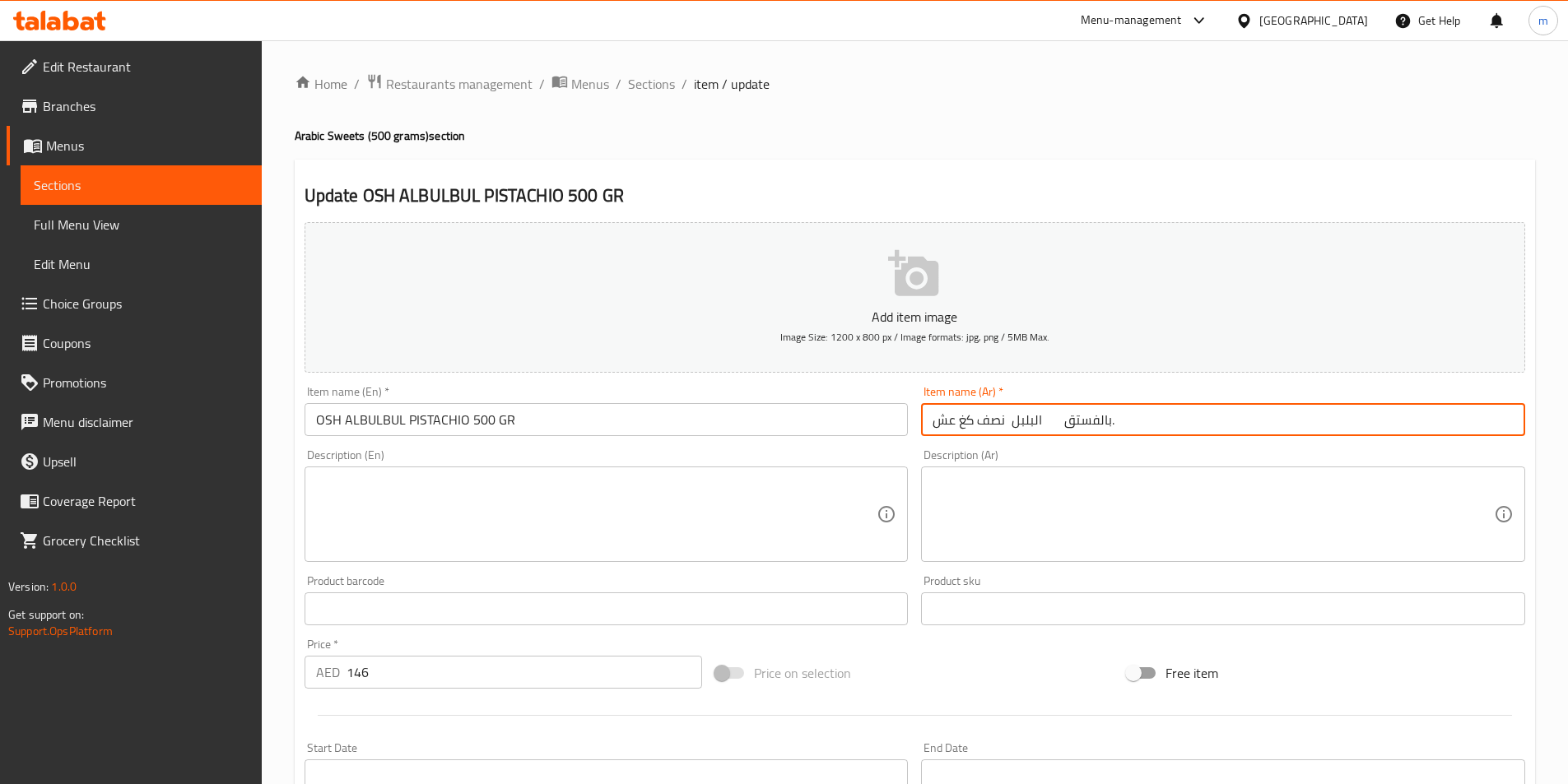
click at [1262, 416] on input "نصف كغ عش البلبل بالفستق." at bounding box center [1223, 419] width 604 height 33
click at [1378, 420] on input "نصف كغ عش البلبل بالفستق." at bounding box center [1223, 419] width 604 height 33
click at [1422, 416] on input "نصف كغ عش البلبل بالفستق." at bounding box center [1223, 419] width 604 height 33
drag, startPoint x: 1468, startPoint y: 420, endPoint x: 1580, endPoint y: 430, distance: 112.4
click at [1568, 430] on html "​ Menu-management United Arab Emirates Get Help m Edit Restaurant Branches Menu…" at bounding box center [784, 392] width 1568 height 784
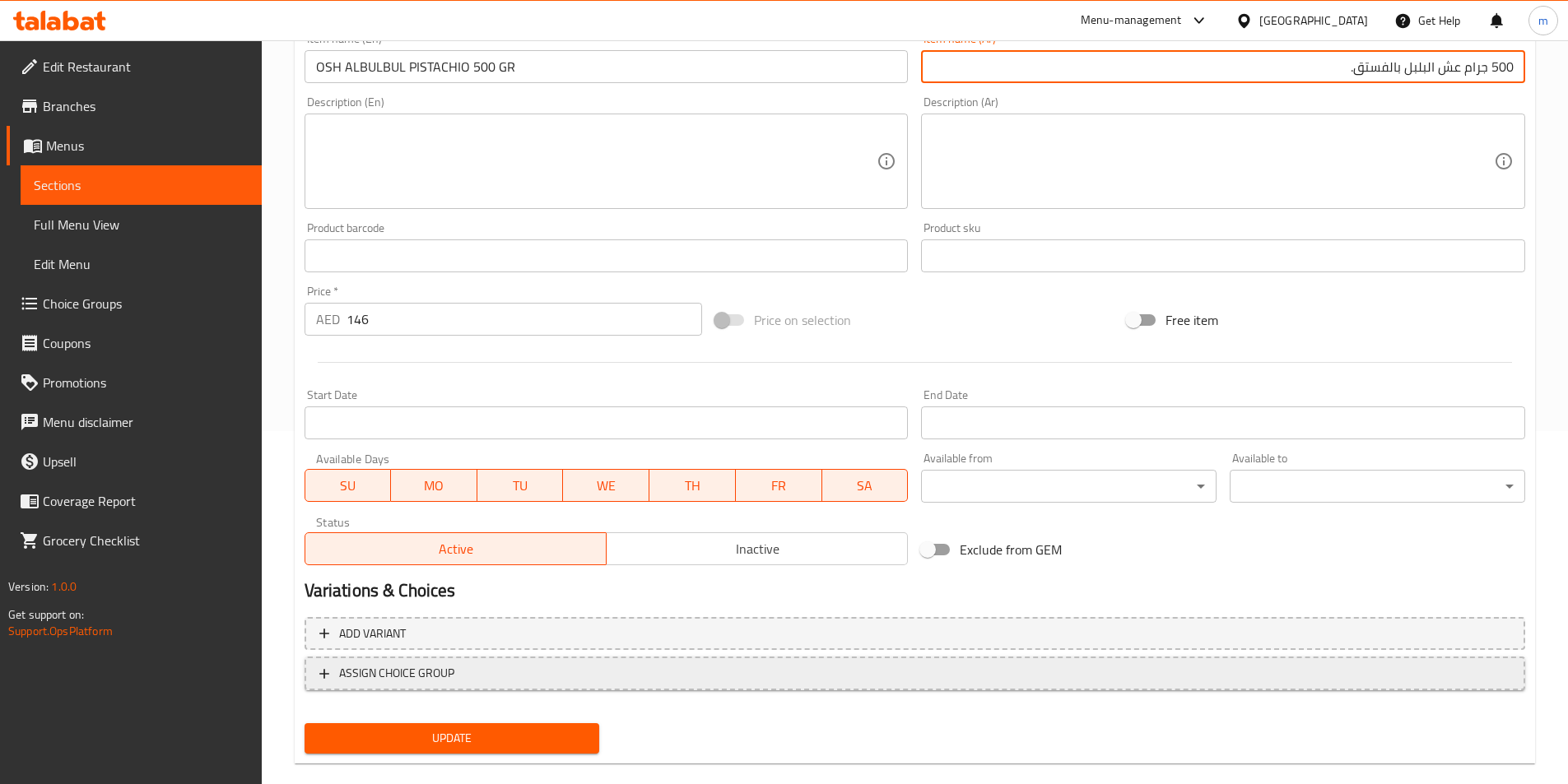
scroll to position [379, 0]
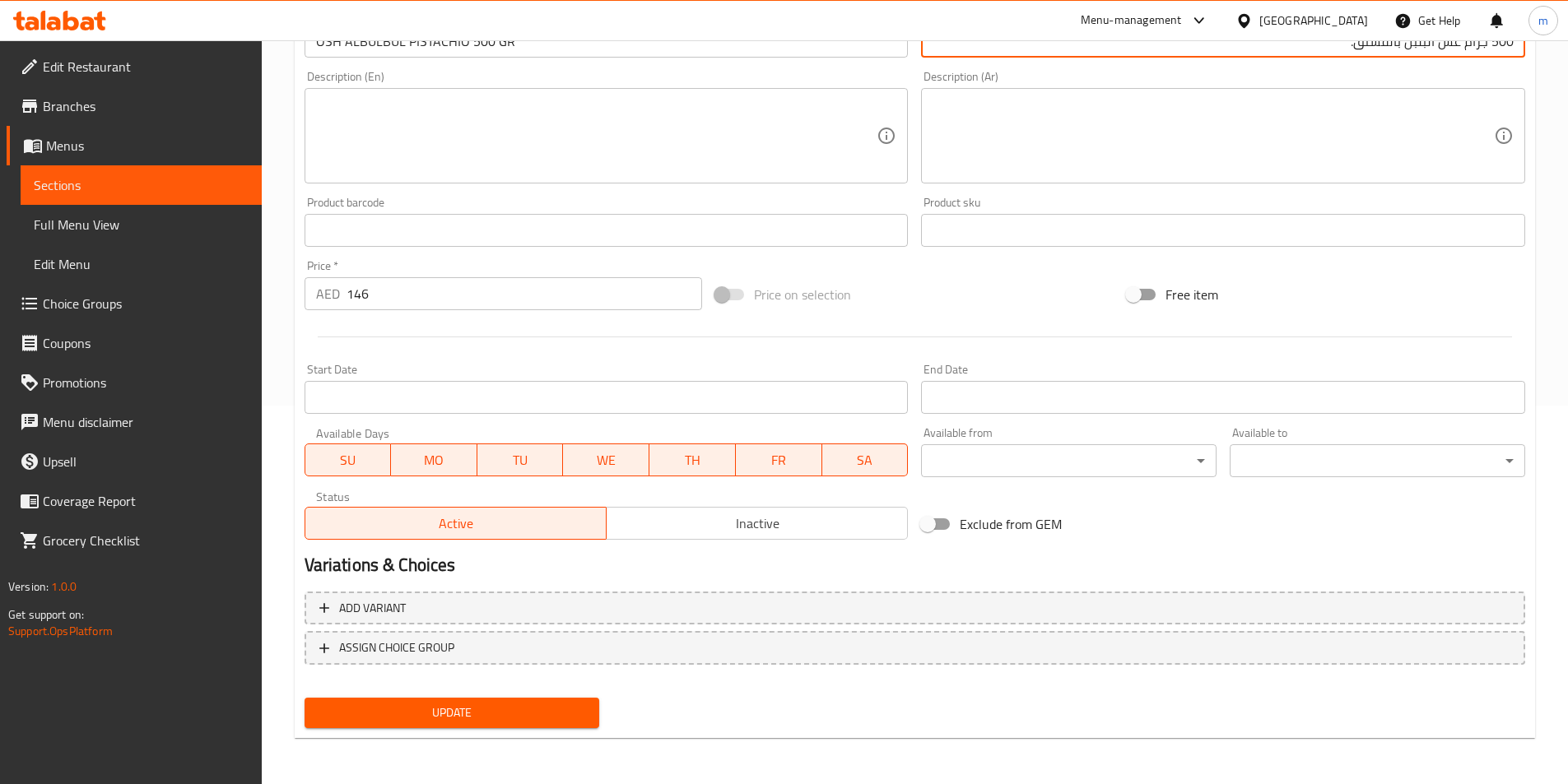
type input "500 جرام عش البلبل بالفستق."
click at [439, 714] on span "Update" at bounding box center [451, 713] width 269 height 21
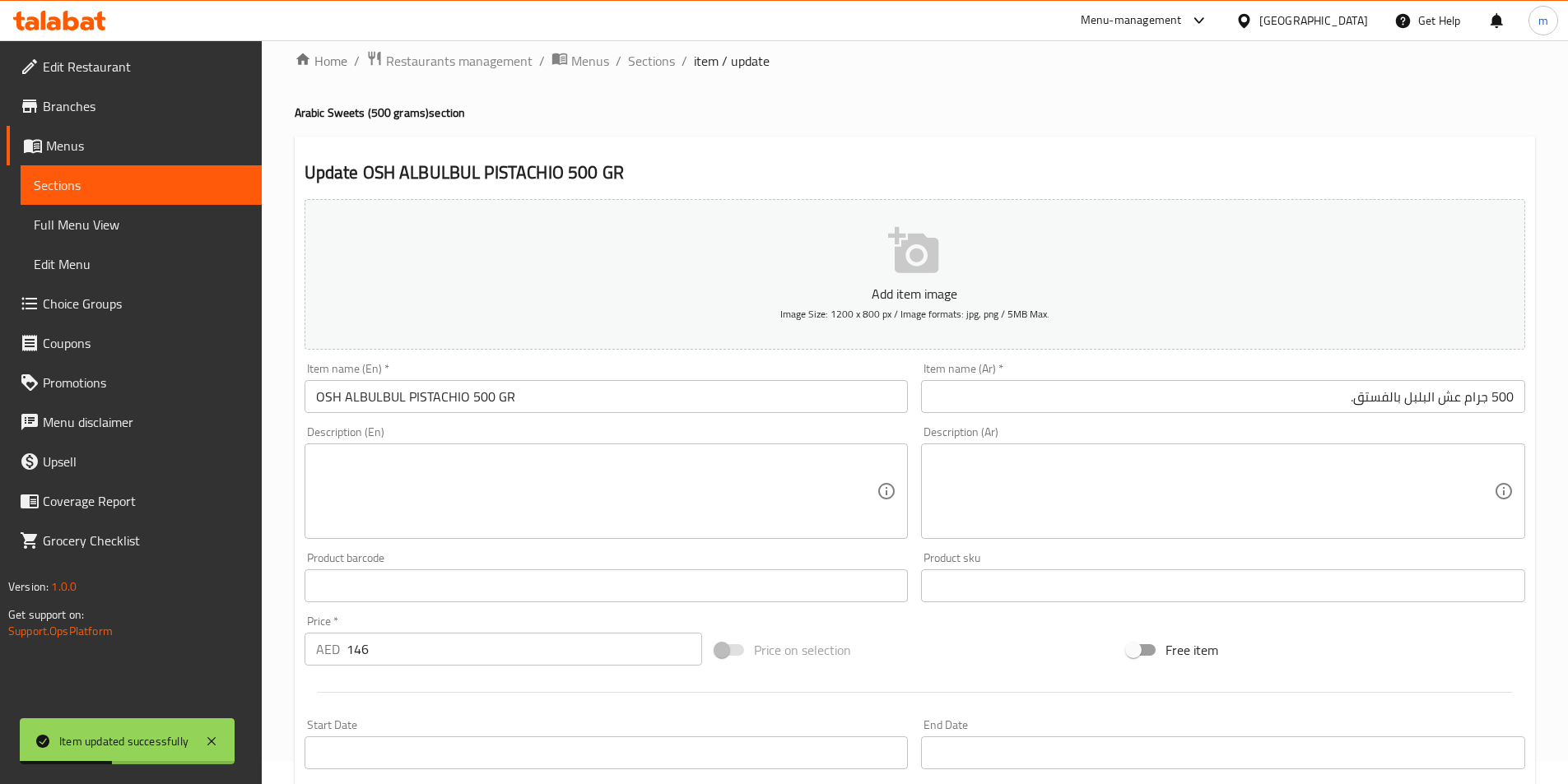
scroll to position [0, 0]
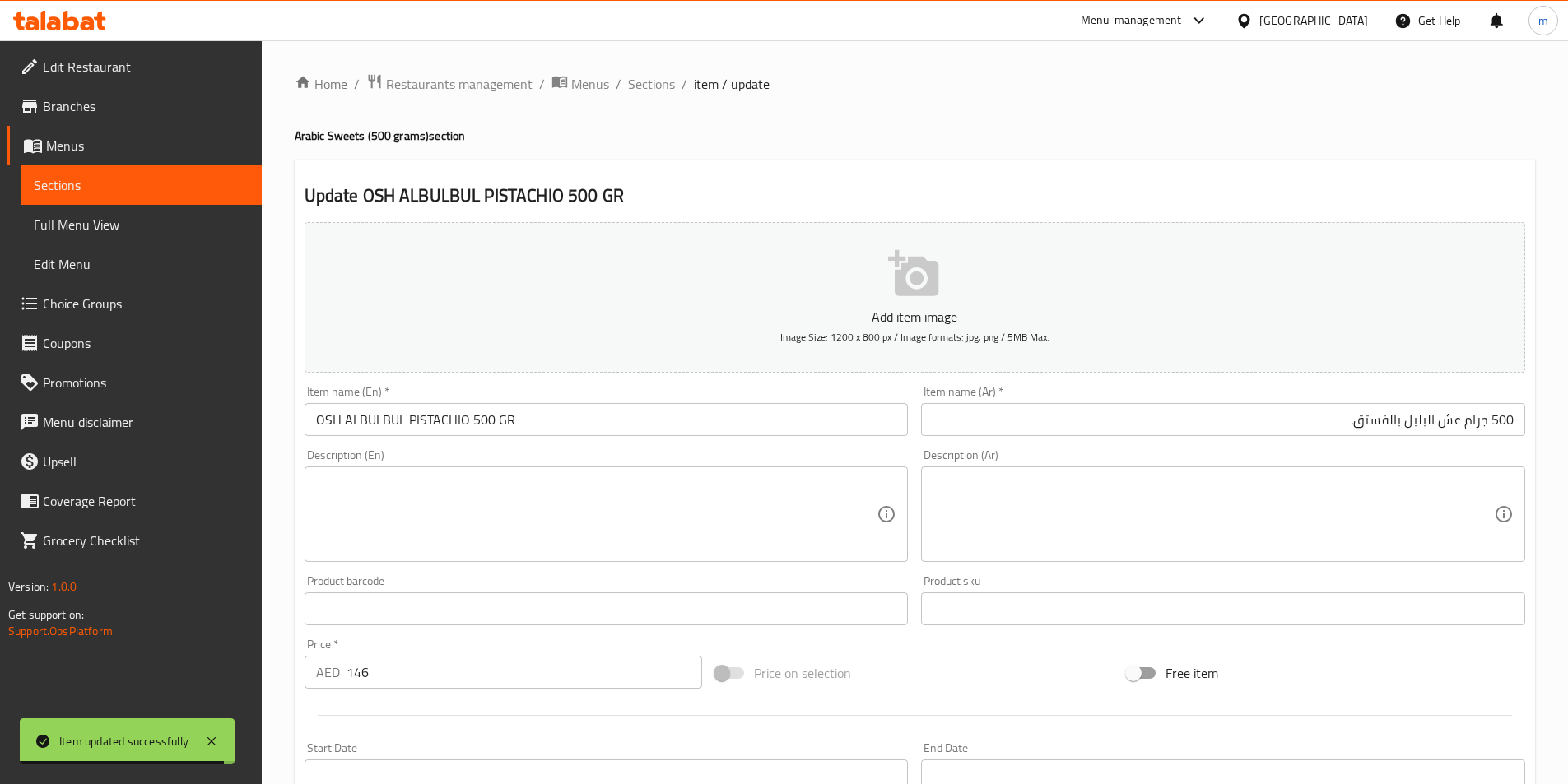
click at [653, 85] on span "Sections" at bounding box center [651, 84] width 47 height 20
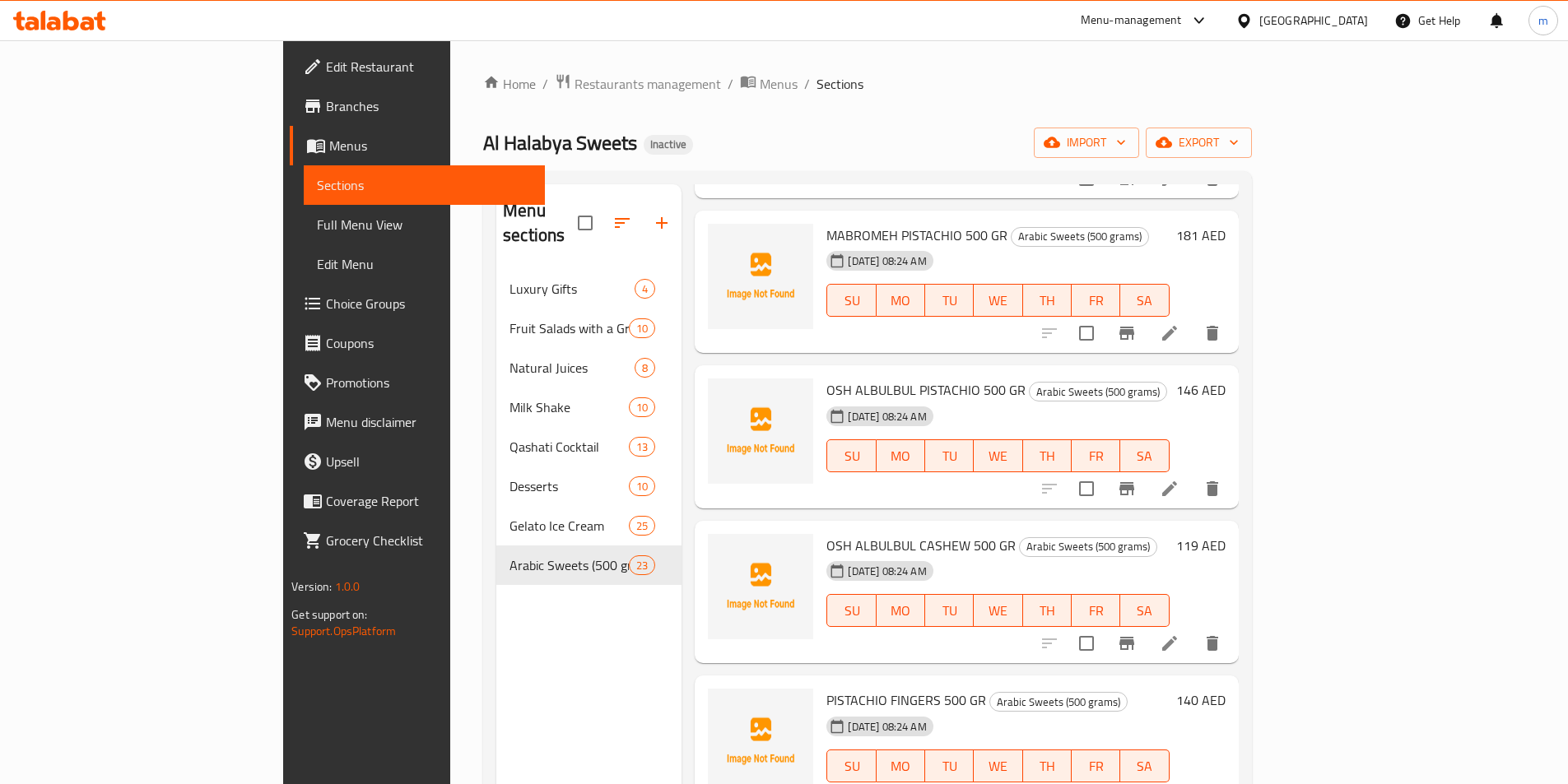
scroll to position [576, 0]
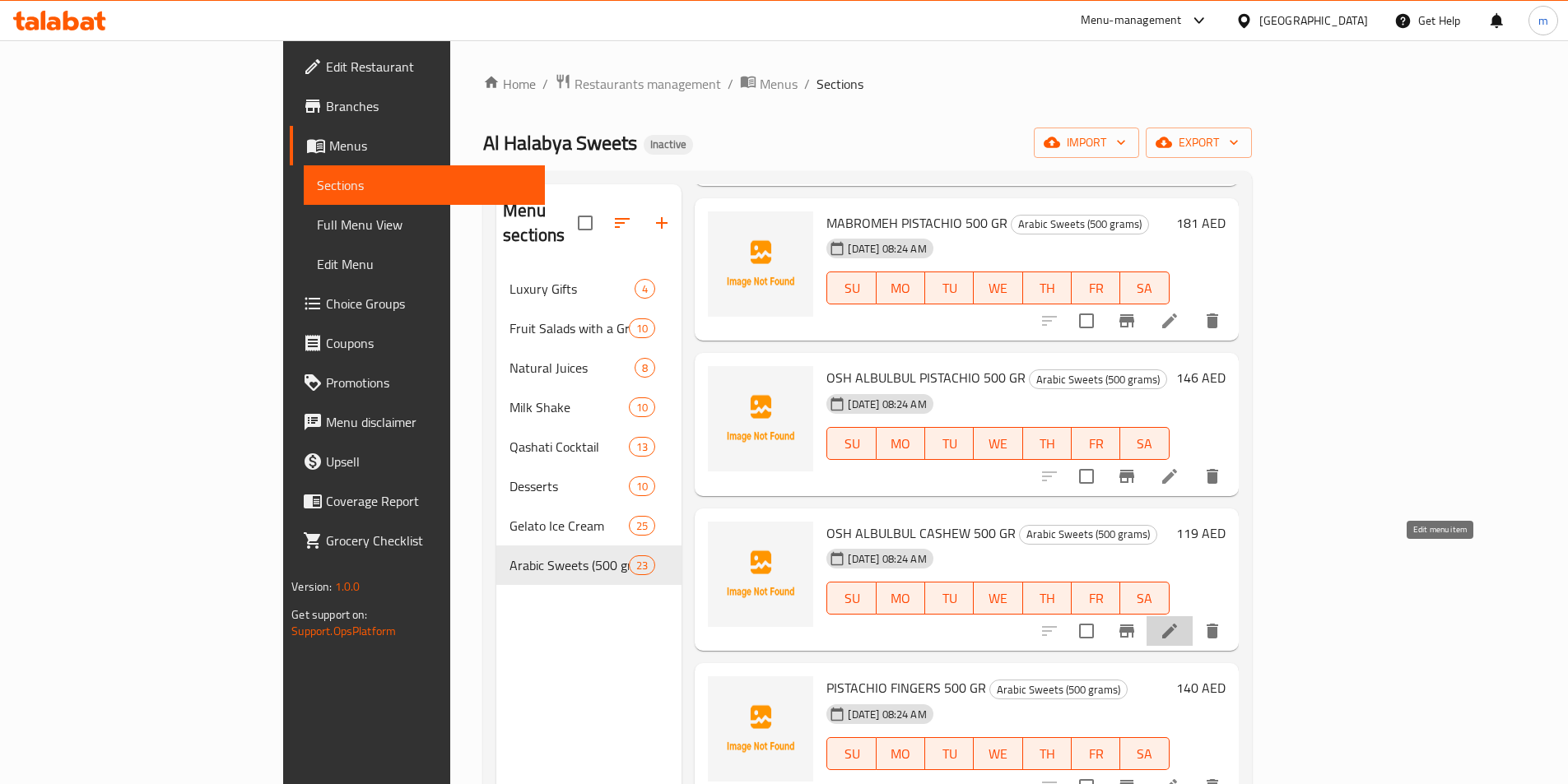
click at [1180, 621] on icon at bounding box center [1170, 631] width 20 height 20
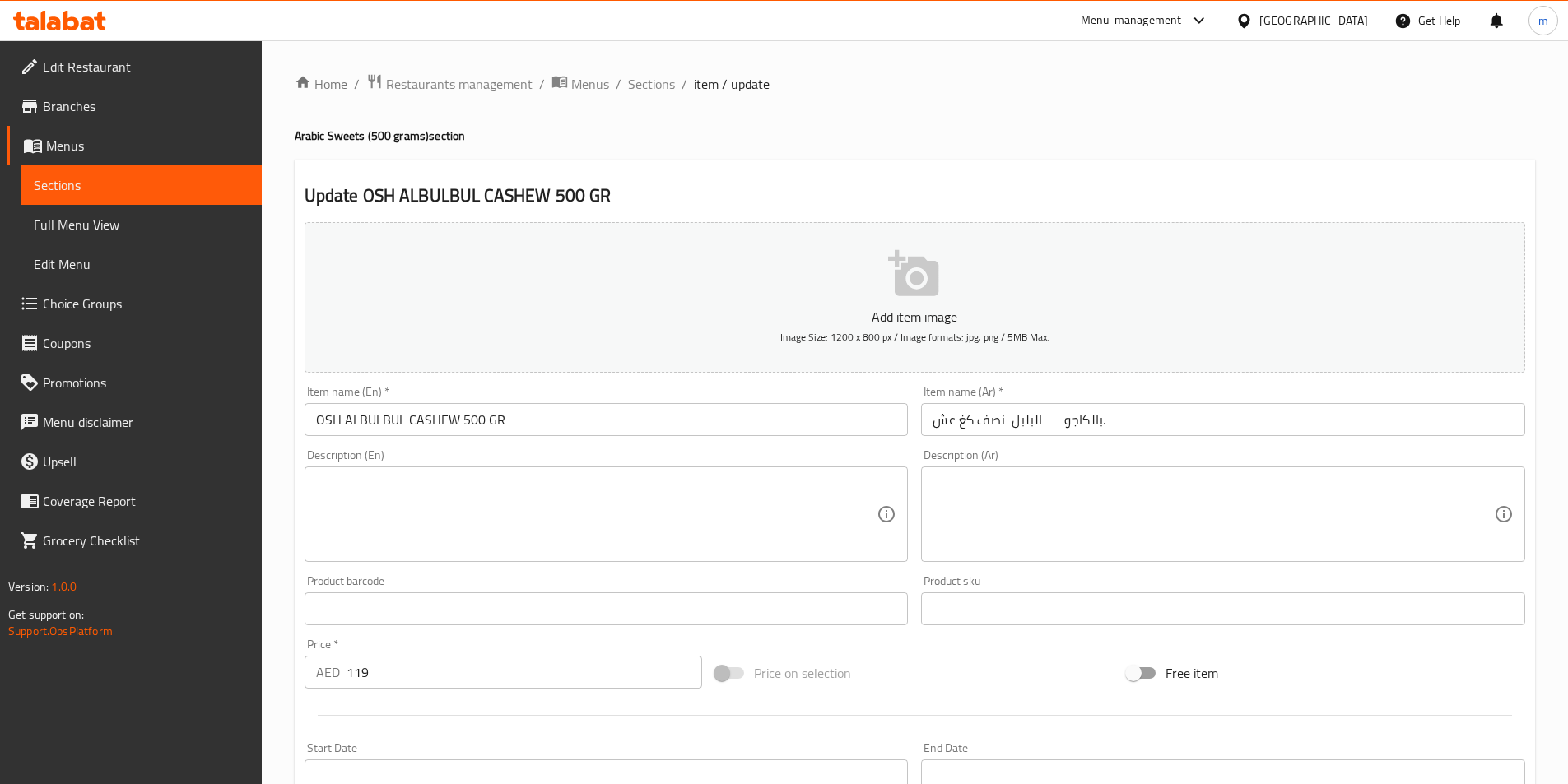
click at [1277, 426] on input "نصف كغ عش البلبل بالكاجو." at bounding box center [1223, 419] width 604 height 33
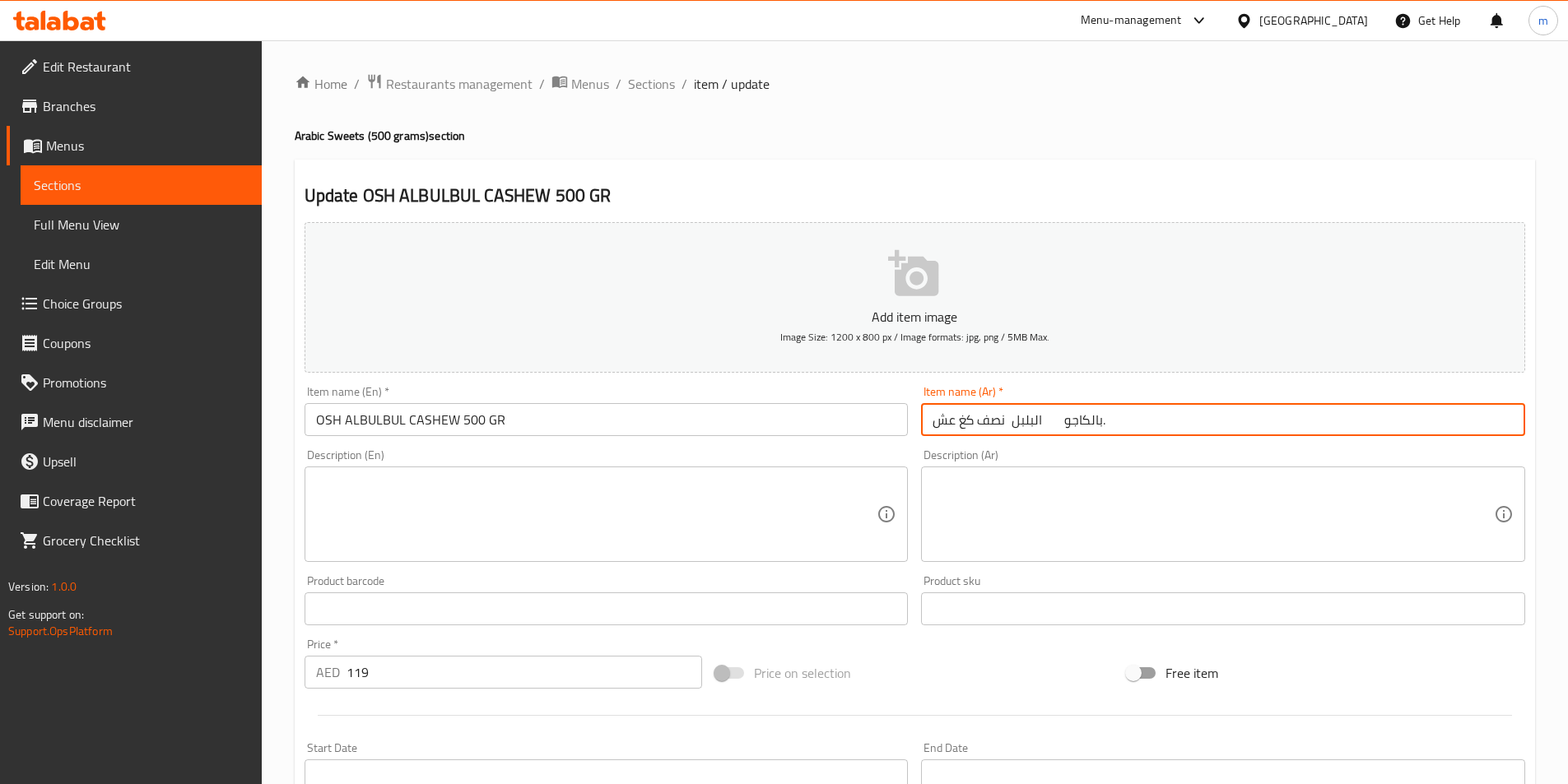
click at [1277, 426] on input "نصف كغ عش البلبل بالكاجو." at bounding box center [1223, 419] width 604 height 33
click at [1424, 419] on input "نصف كغ عش البلبل بالكاجو." at bounding box center [1223, 419] width 604 height 33
drag, startPoint x: 1393, startPoint y: 414, endPoint x: 1403, endPoint y: 438, distance: 26.0
click at [1394, 419] on input "نصف كغ عش البلبل بالكاجو." at bounding box center [1223, 419] width 604 height 33
click at [1403, 419] on input "نصف كغ عش البلبل بالكاجو." at bounding box center [1223, 419] width 604 height 33
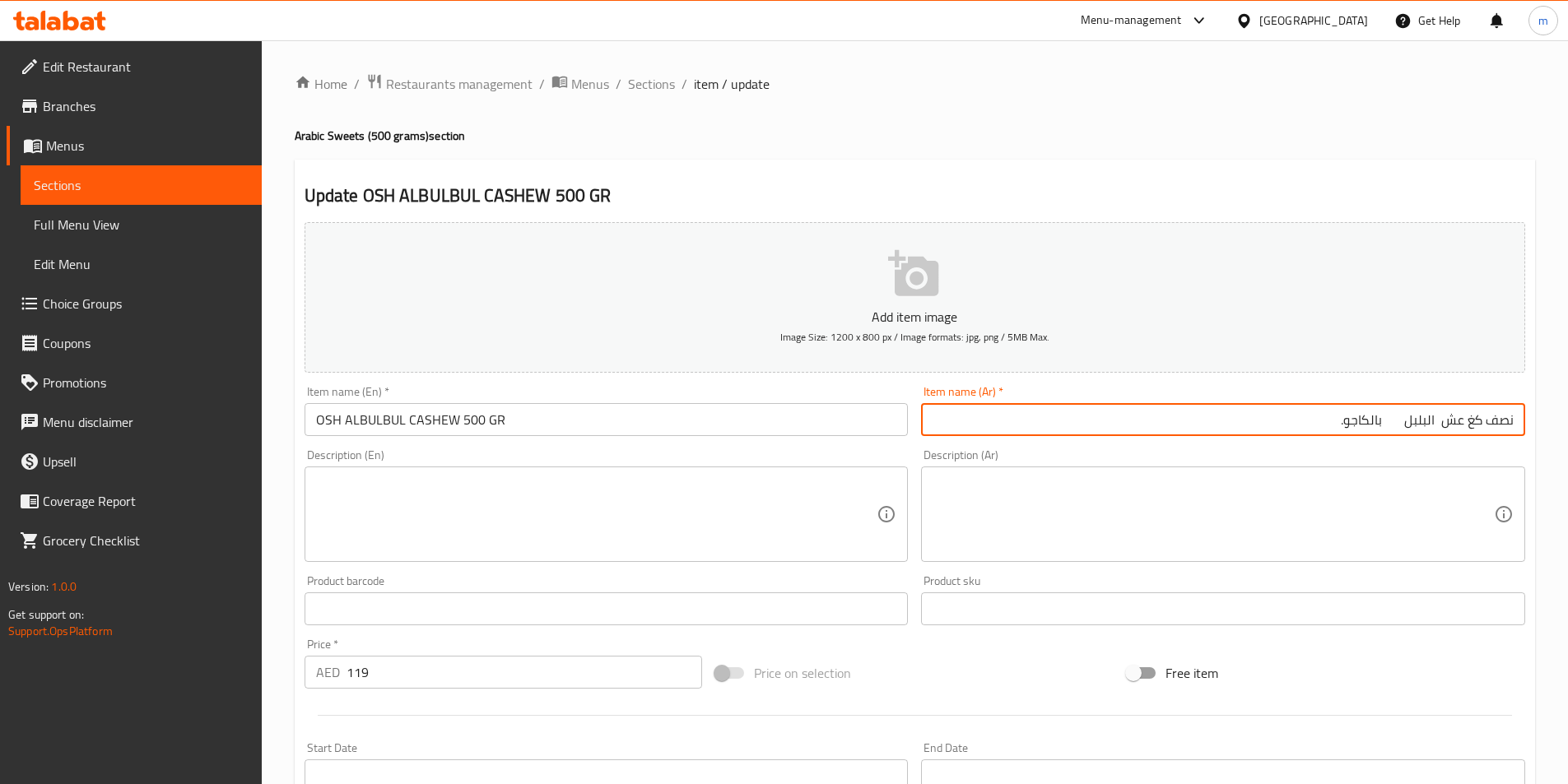
click at [1398, 419] on input "نصف كغ عش البلبل بالكاجو." at bounding box center [1223, 419] width 604 height 33
drag, startPoint x: 1468, startPoint y: 420, endPoint x: 1580, endPoint y: 434, distance: 112.9
click at [1568, 434] on html "​ Menu-management United Arab Emirates Get Help m Edit Restaurant Branches Menu…" at bounding box center [784, 392] width 1568 height 784
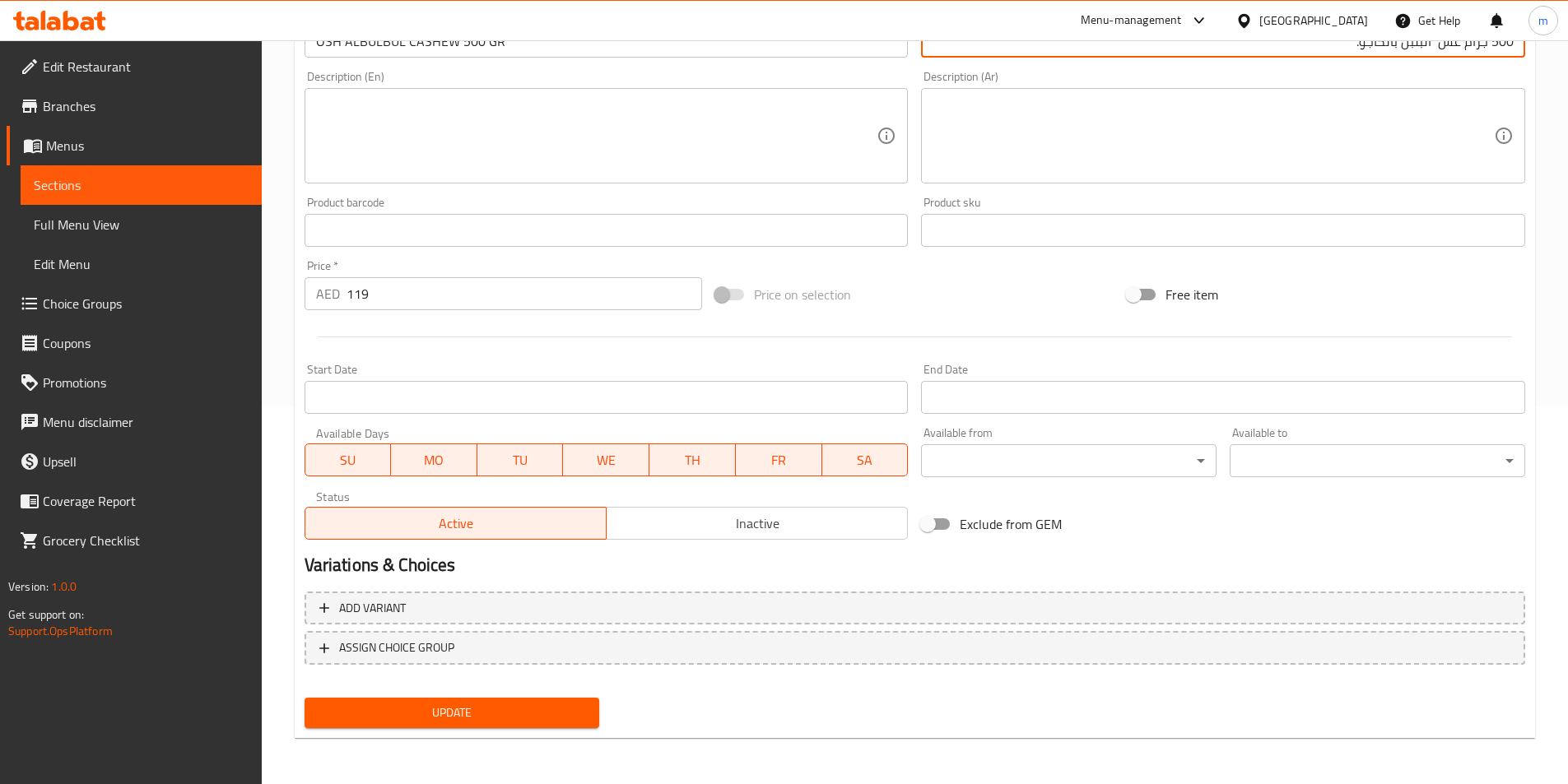
type input "500 جرام عش البلبل بالكاجو."
click at [476, 705] on span "Update" at bounding box center [451, 713] width 269 height 21
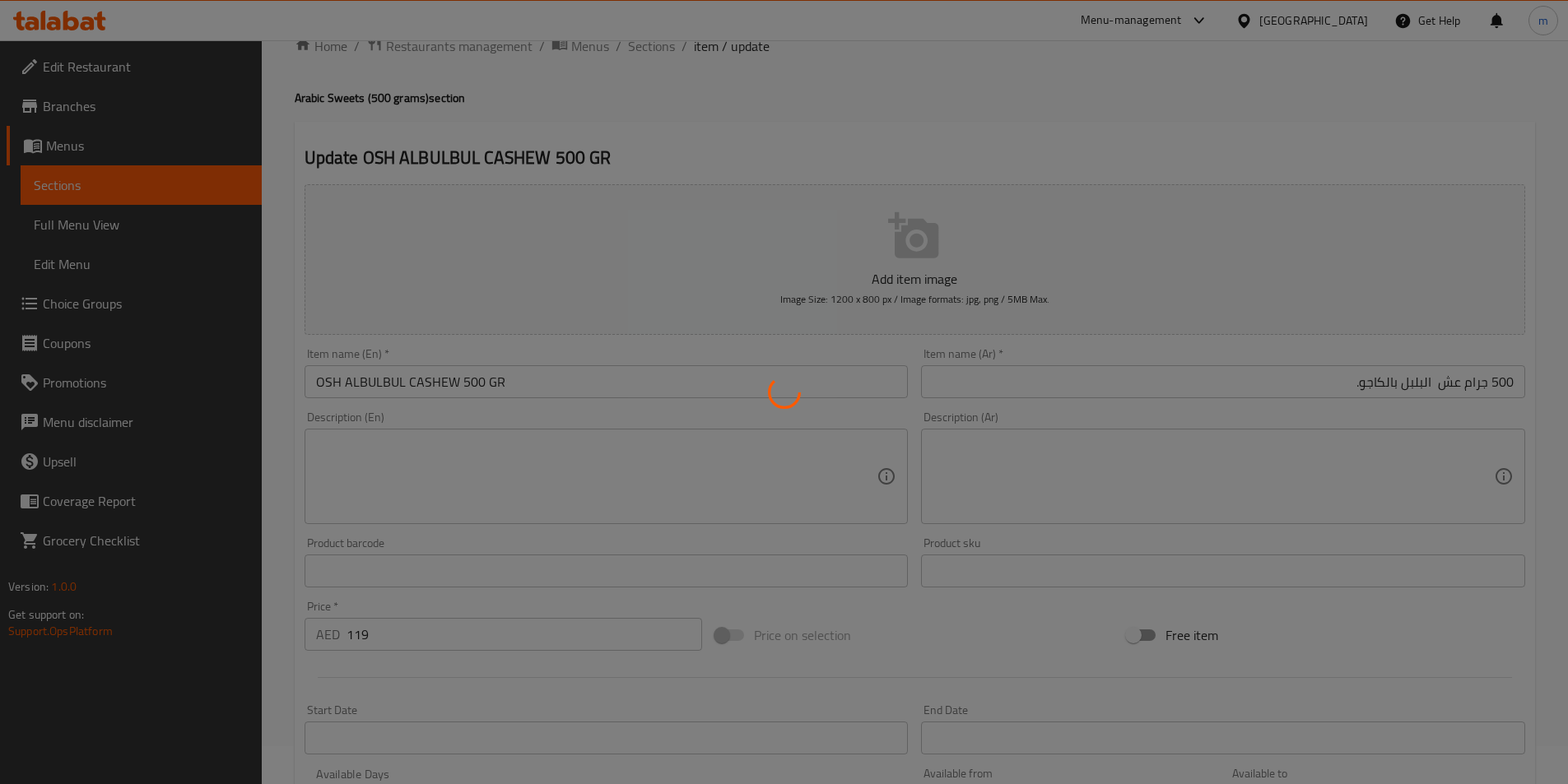
scroll to position [0, 0]
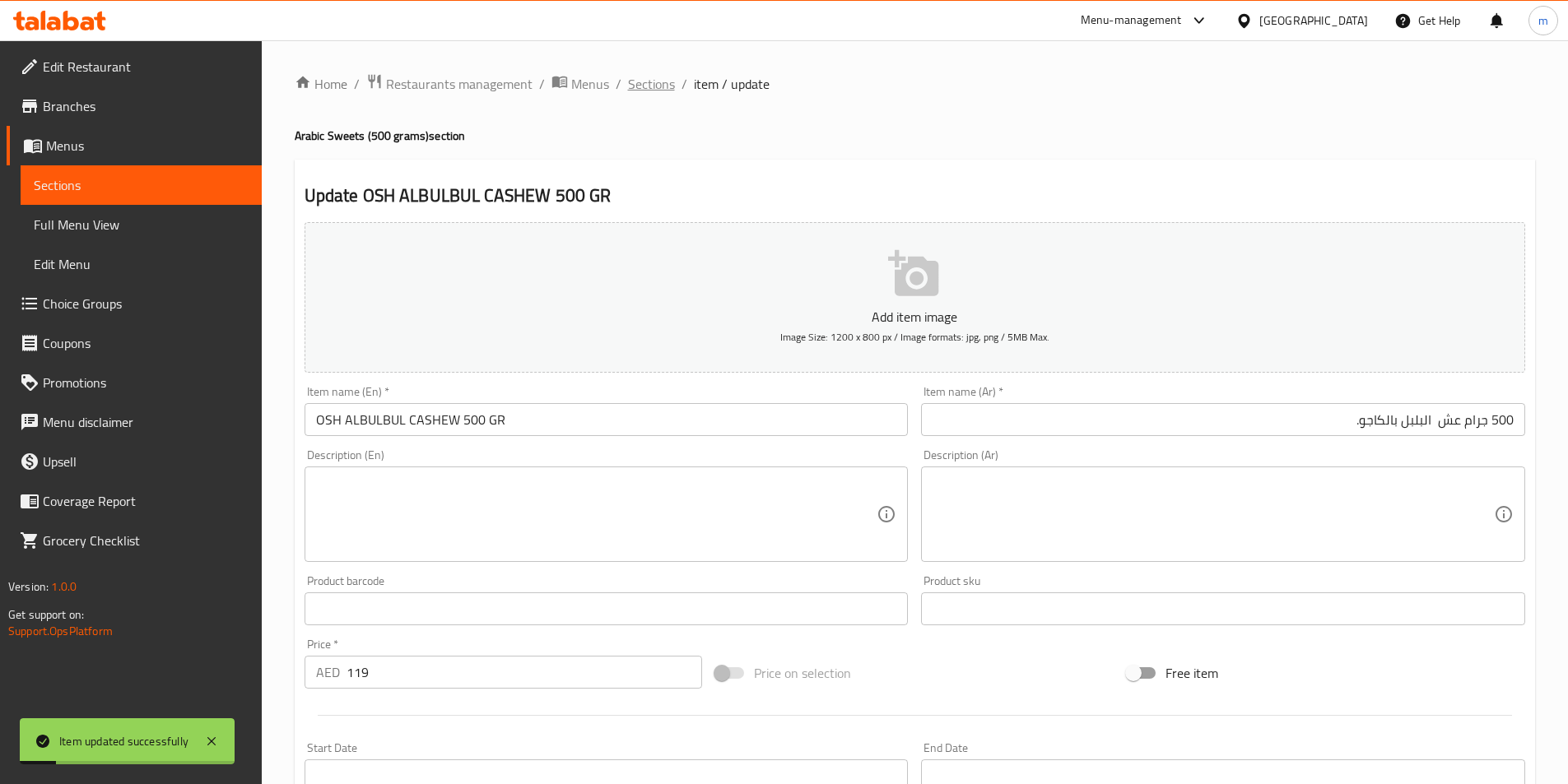
click at [643, 80] on span "Sections" at bounding box center [651, 84] width 47 height 20
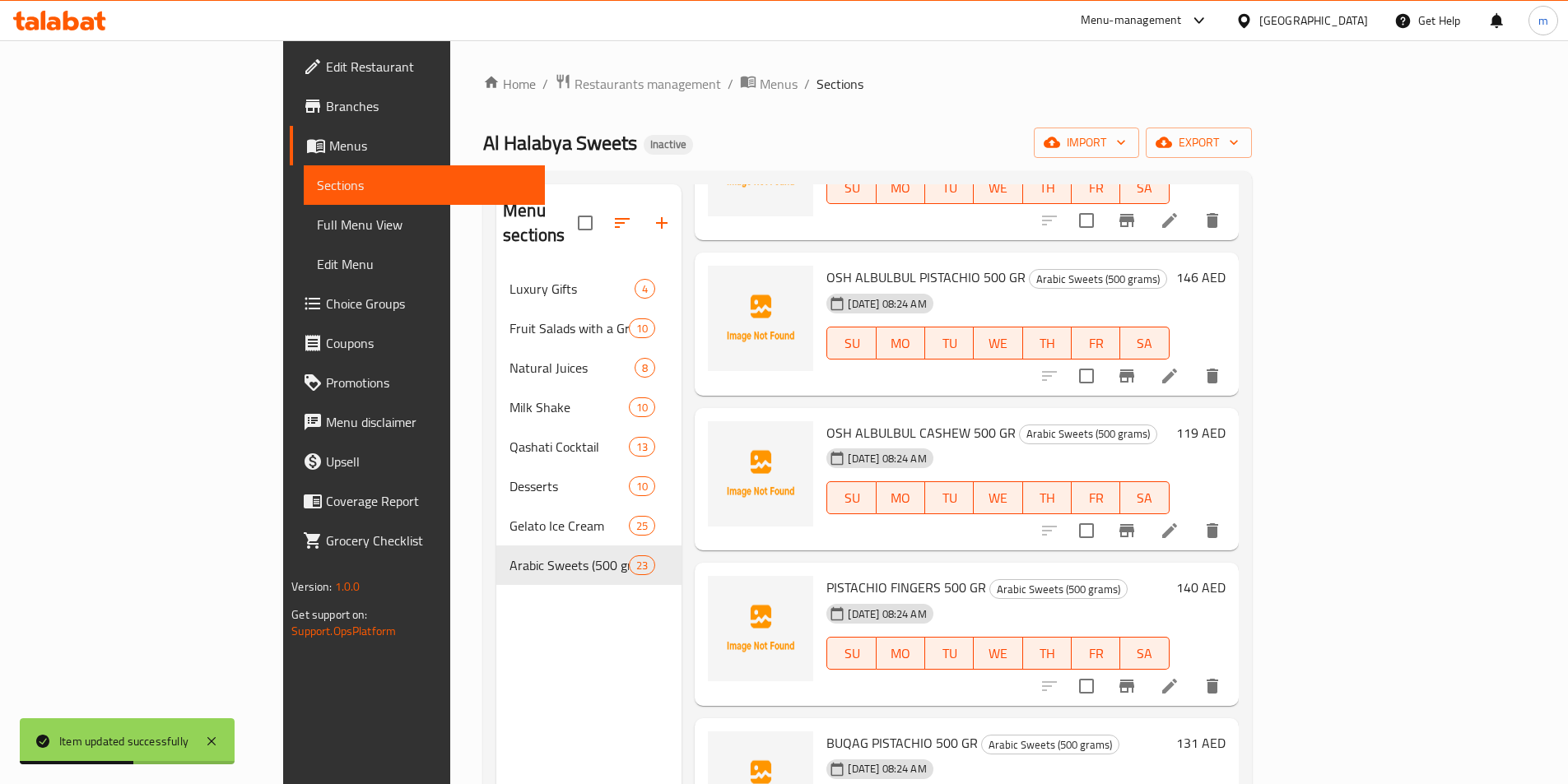
scroll to position [740, 0]
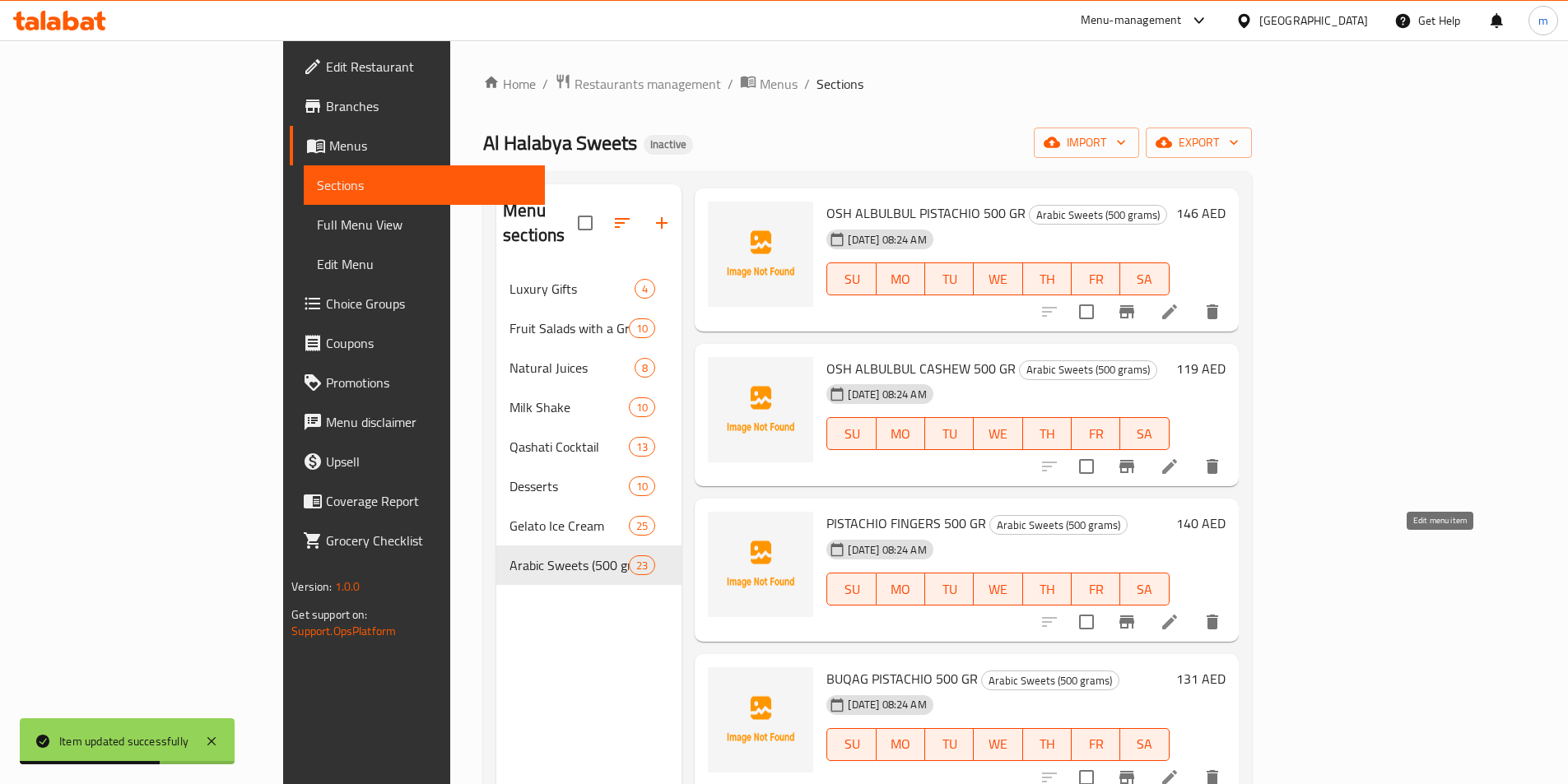
click at [1177, 615] on icon at bounding box center [1169, 621] width 15 height 15
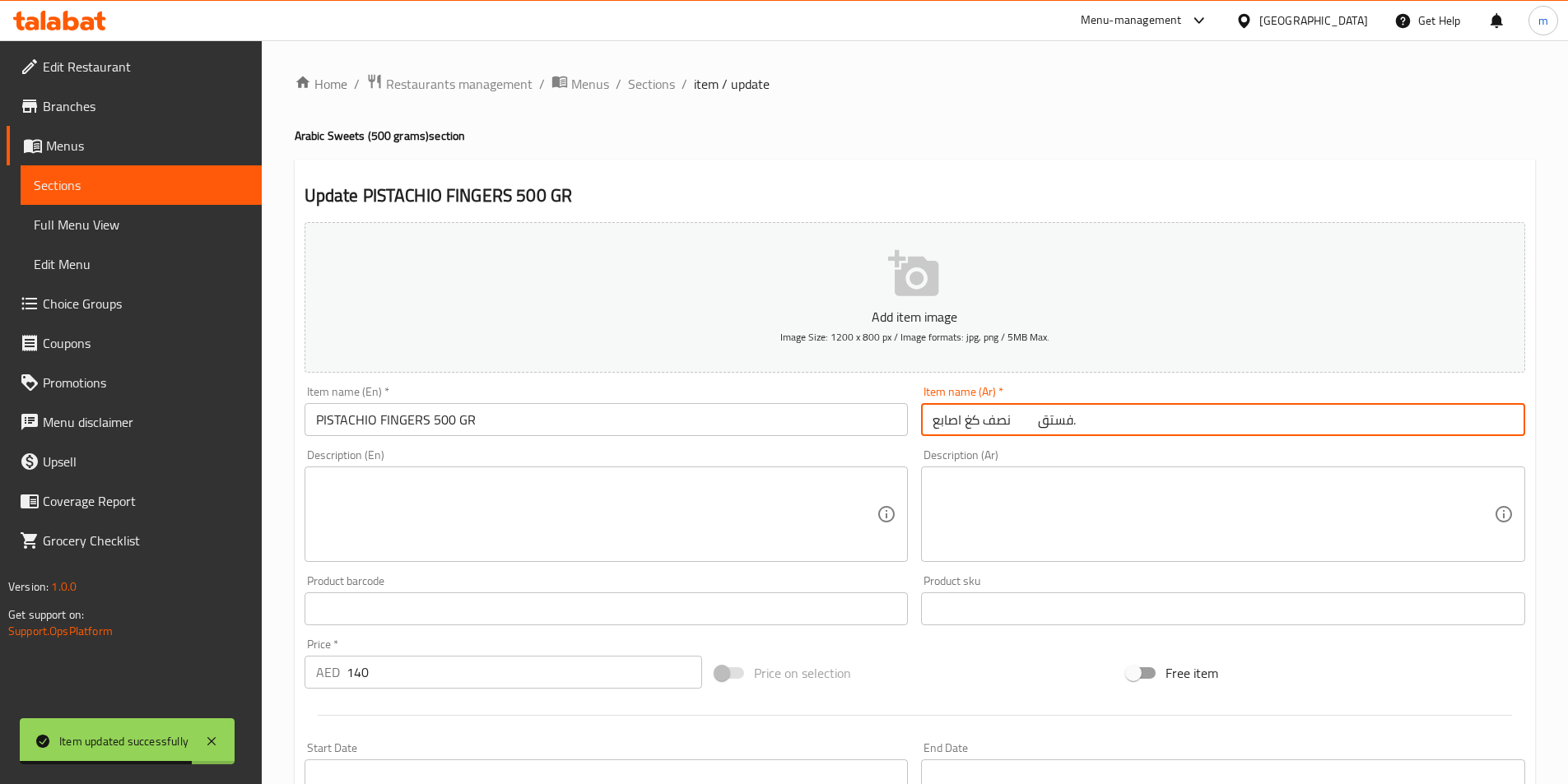
click at [1371, 416] on input "نصف كغ اصابع فستق." at bounding box center [1223, 419] width 604 height 33
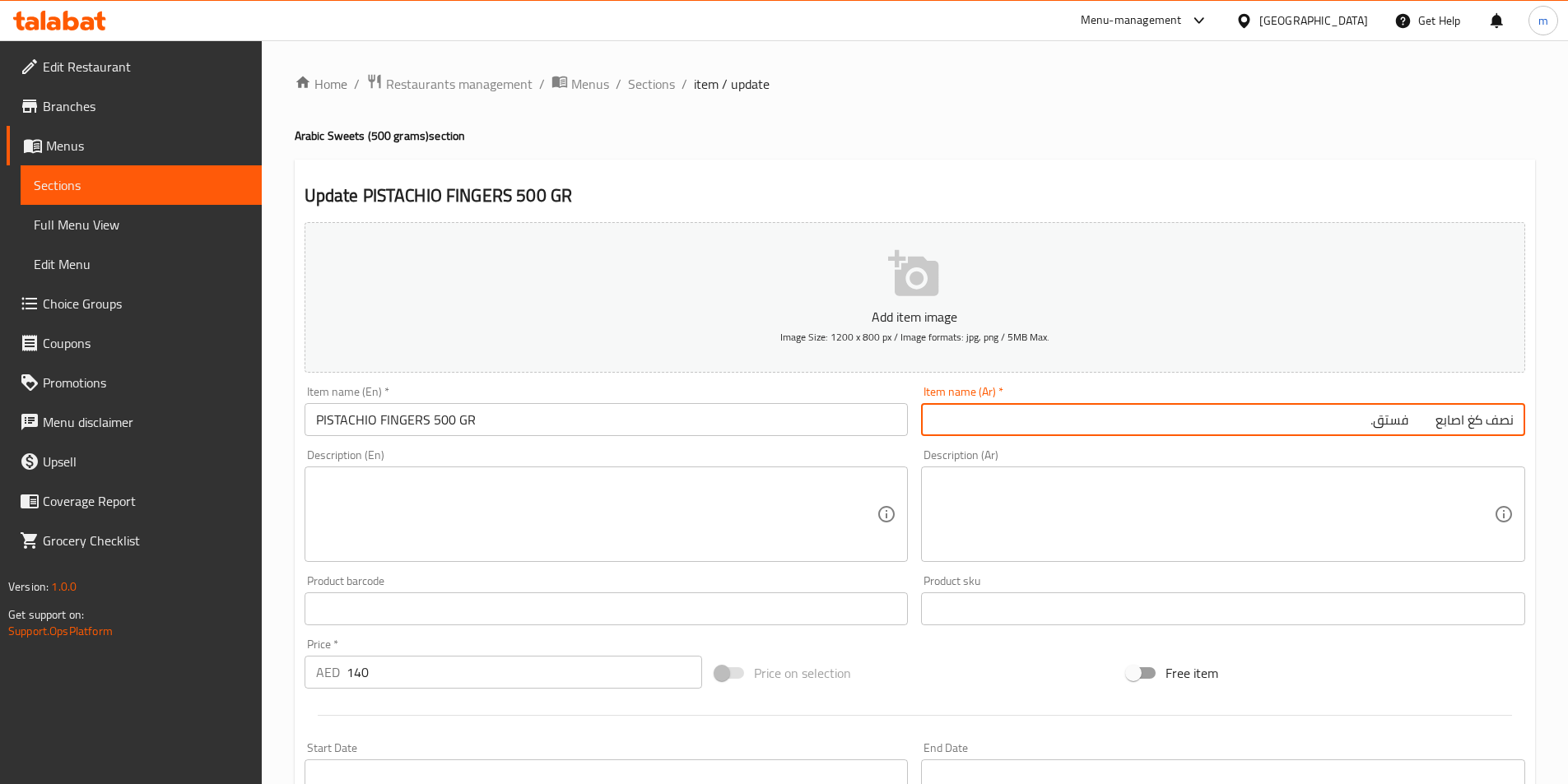
drag, startPoint x: 1471, startPoint y: 419, endPoint x: 1573, endPoint y: 462, distance: 110.7
click at [1568, 459] on html "​ Menu-management United Arab Emirates Get Help m Edit Restaurant Branches Menu…" at bounding box center [784, 392] width 1568 height 784
click at [1424, 425] on input "500 جرام اصابع فستق." at bounding box center [1223, 419] width 604 height 33
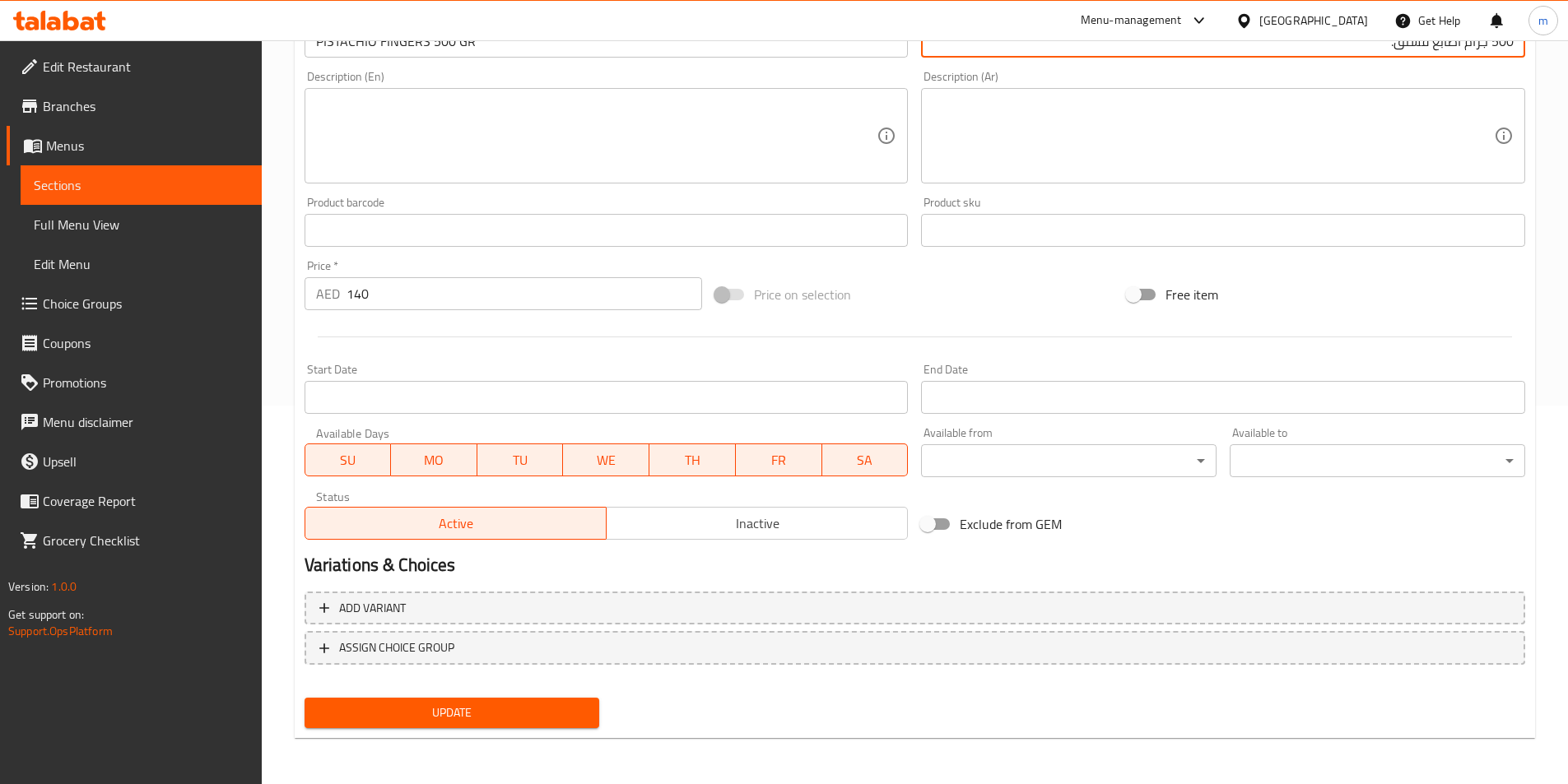
type input "500 جرام اصابع فستق."
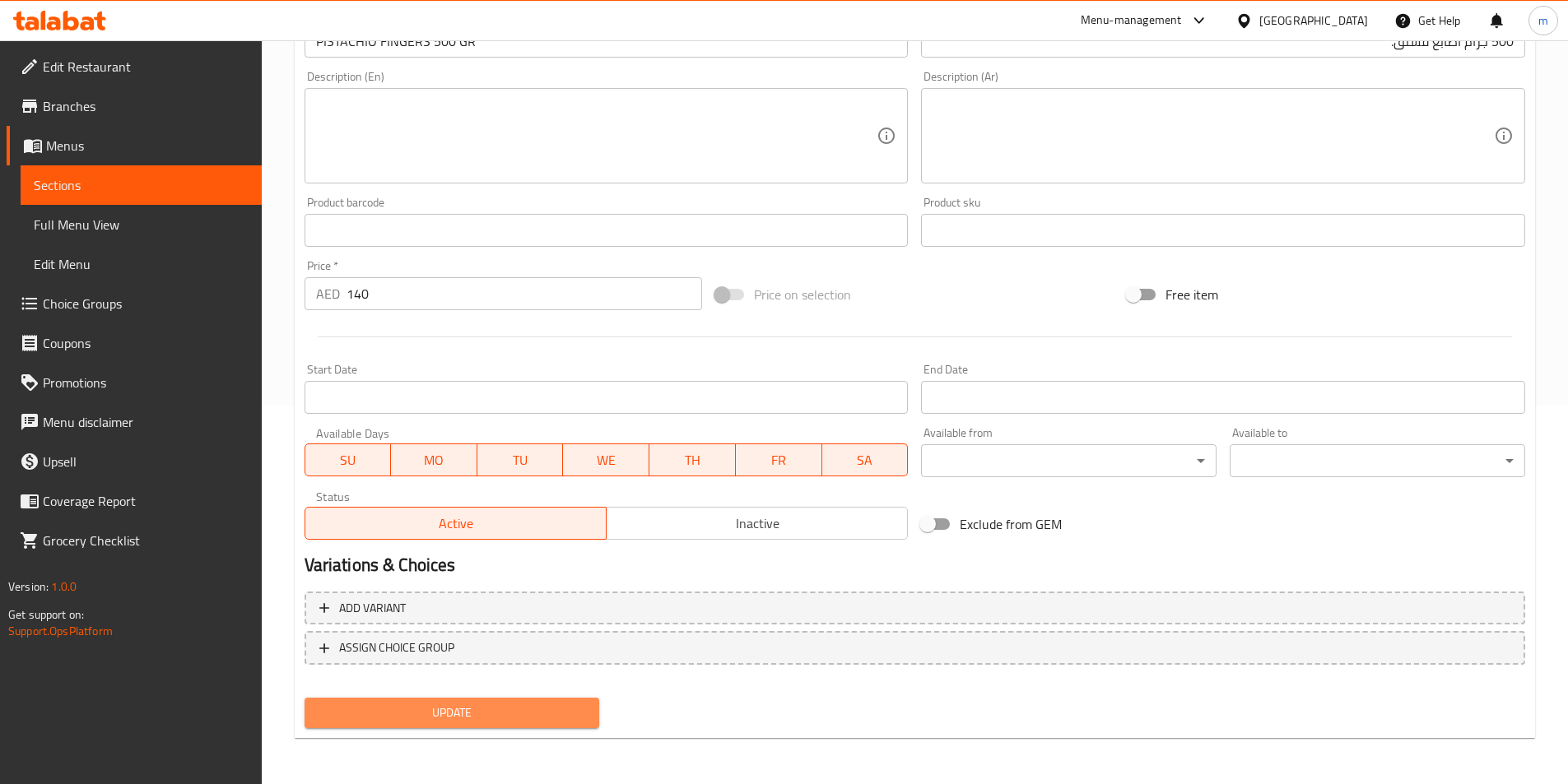
click at [413, 712] on span "Update" at bounding box center [451, 713] width 269 height 21
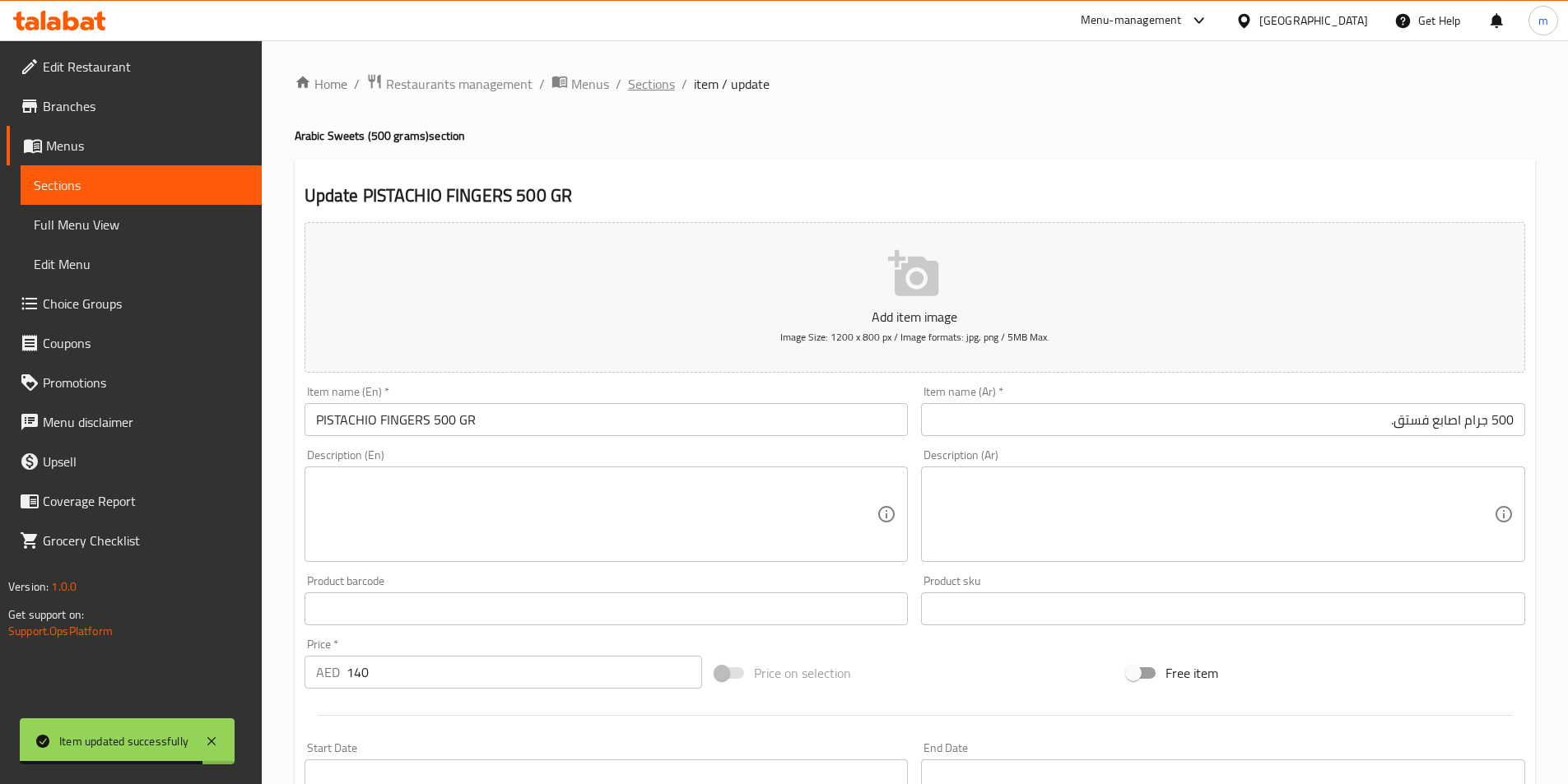
click at [633, 88] on span "Sections" at bounding box center [651, 84] width 47 height 20
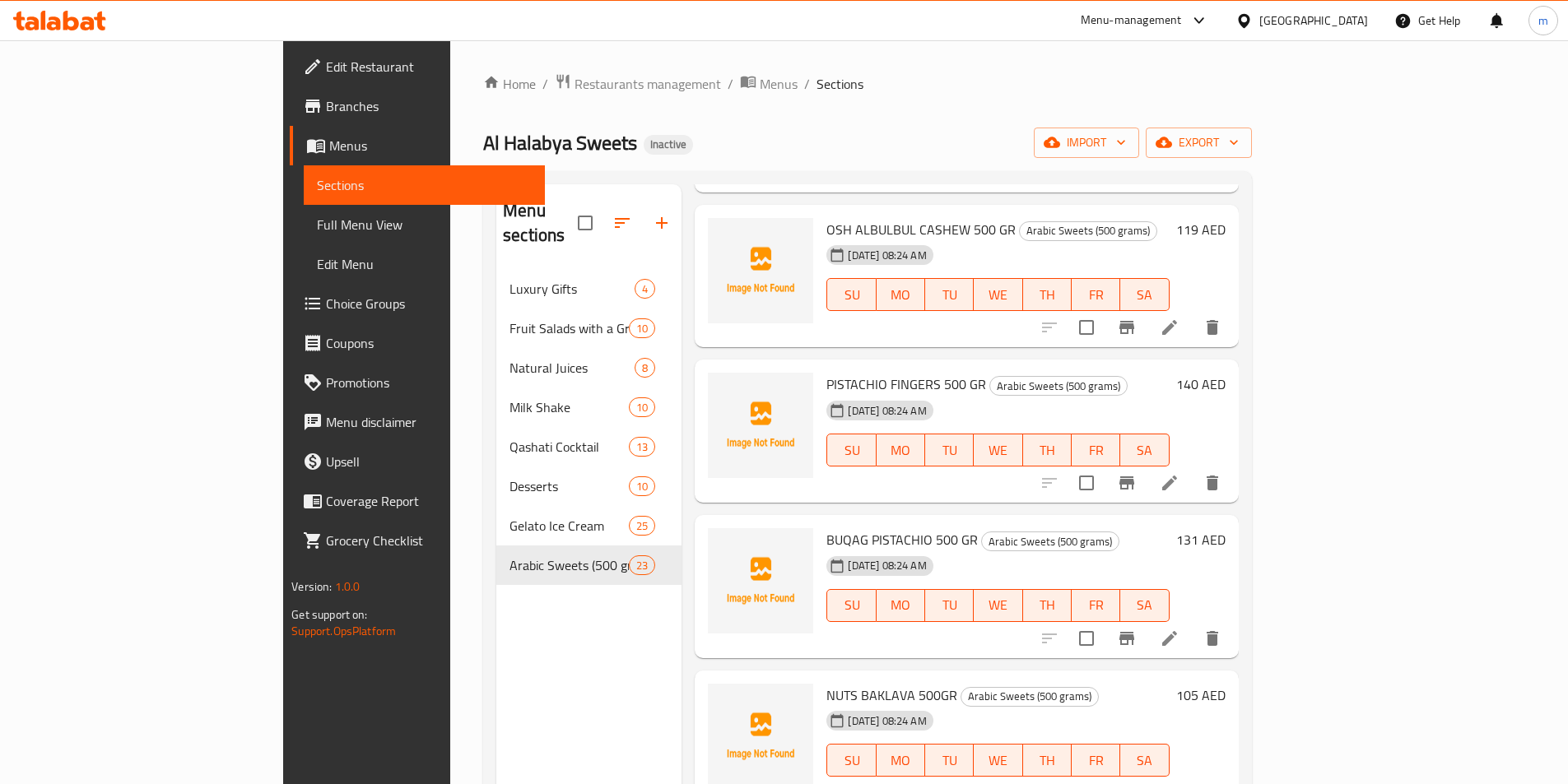
scroll to position [905, 0]
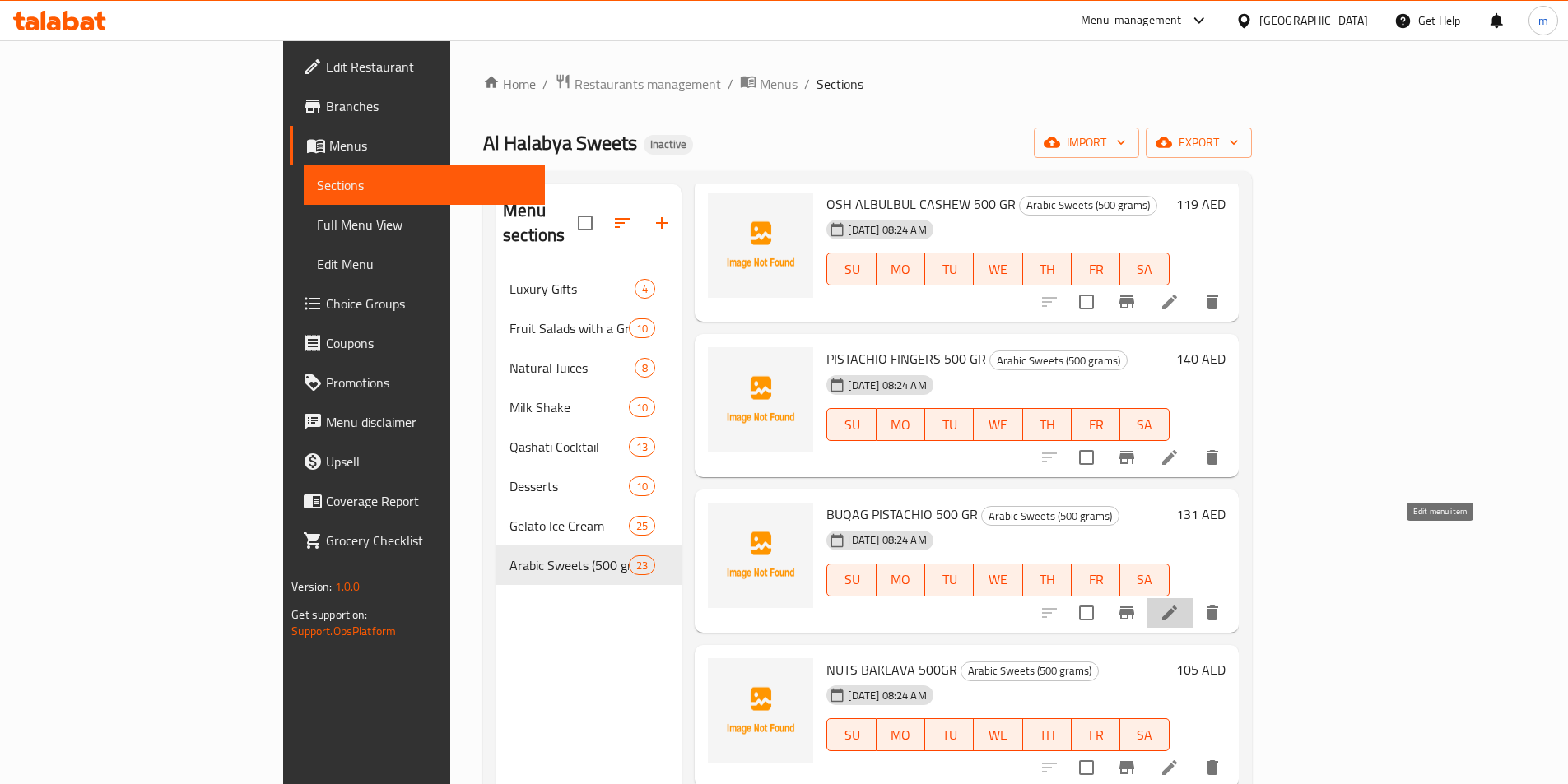
click at [1180, 604] on icon at bounding box center [1170, 614] width 20 height 20
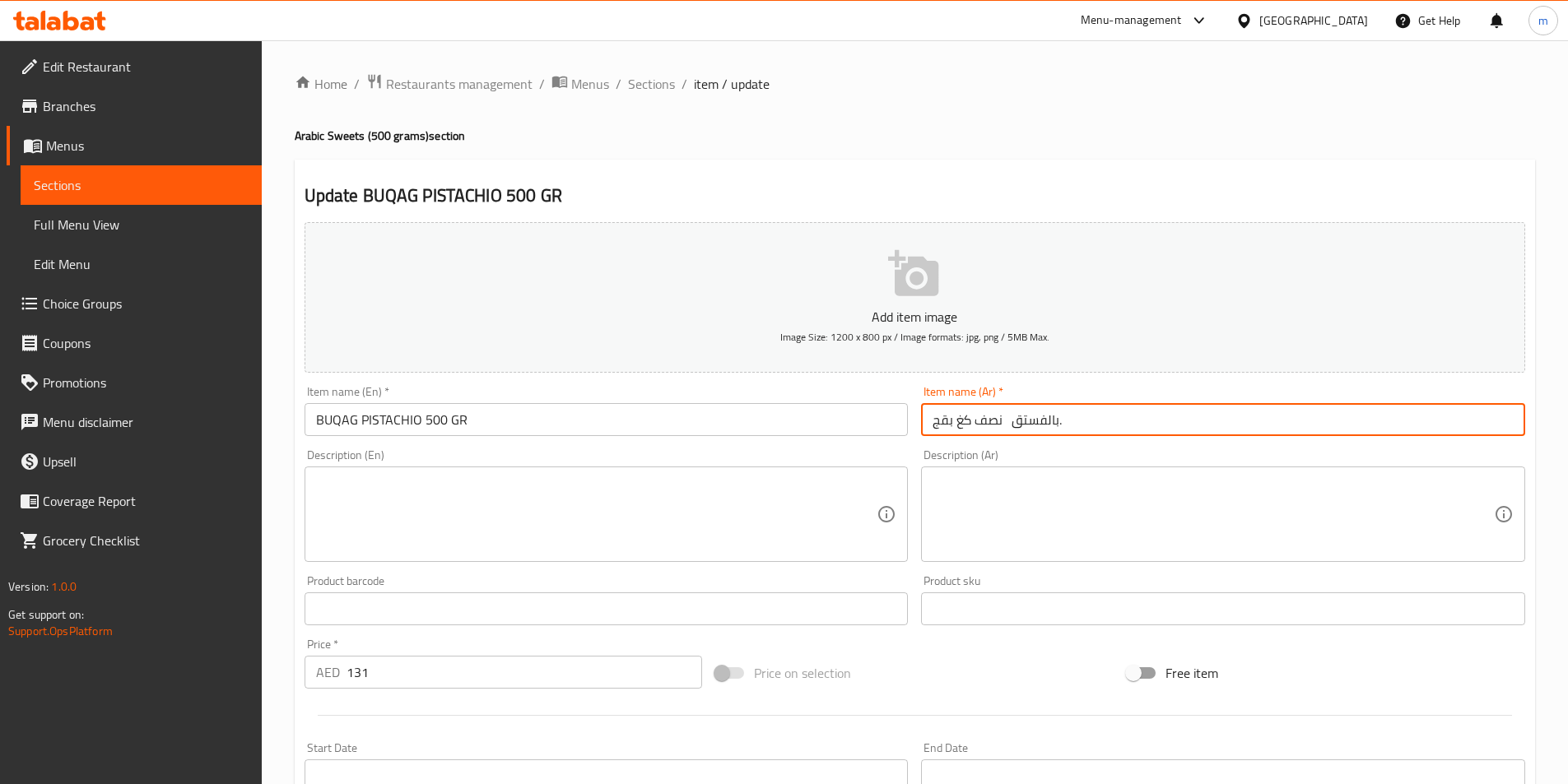
click at [1234, 423] on input "نصف كغ بقج بالفستق." at bounding box center [1223, 419] width 604 height 33
click at [1428, 424] on input "نصف كغ بقج بالفستق." at bounding box center [1223, 419] width 604 height 33
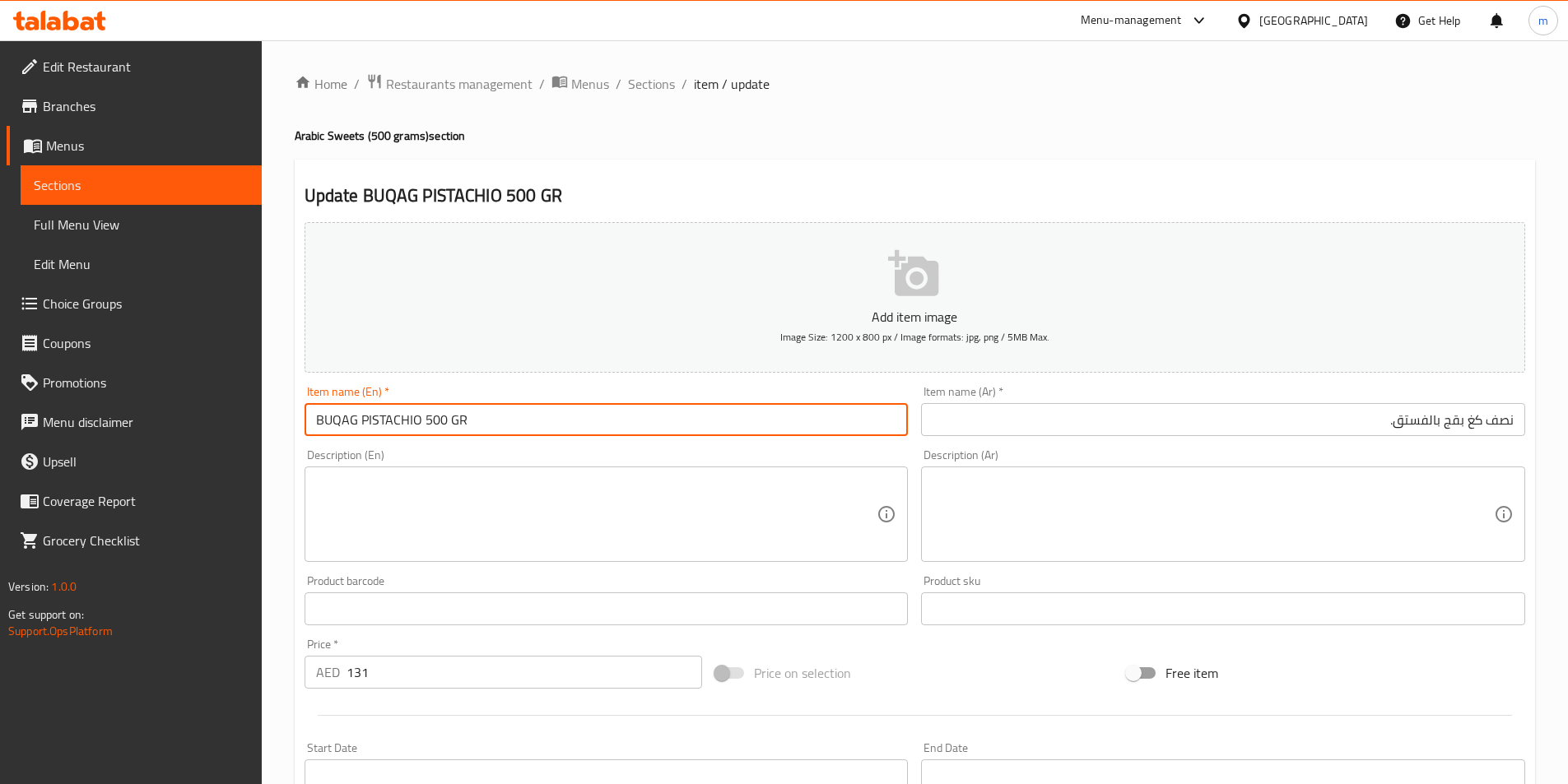
click at [329, 416] on input "BUQAG PISTACHIO 500 GR" at bounding box center [606, 419] width 604 height 33
click at [327, 418] on input "BUQAG PISTACHIO 500 GR" at bounding box center [606, 419] width 604 height 33
click at [339, 418] on input "BUQAG PISTACHIO 500 GR" at bounding box center [606, 419] width 604 height 33
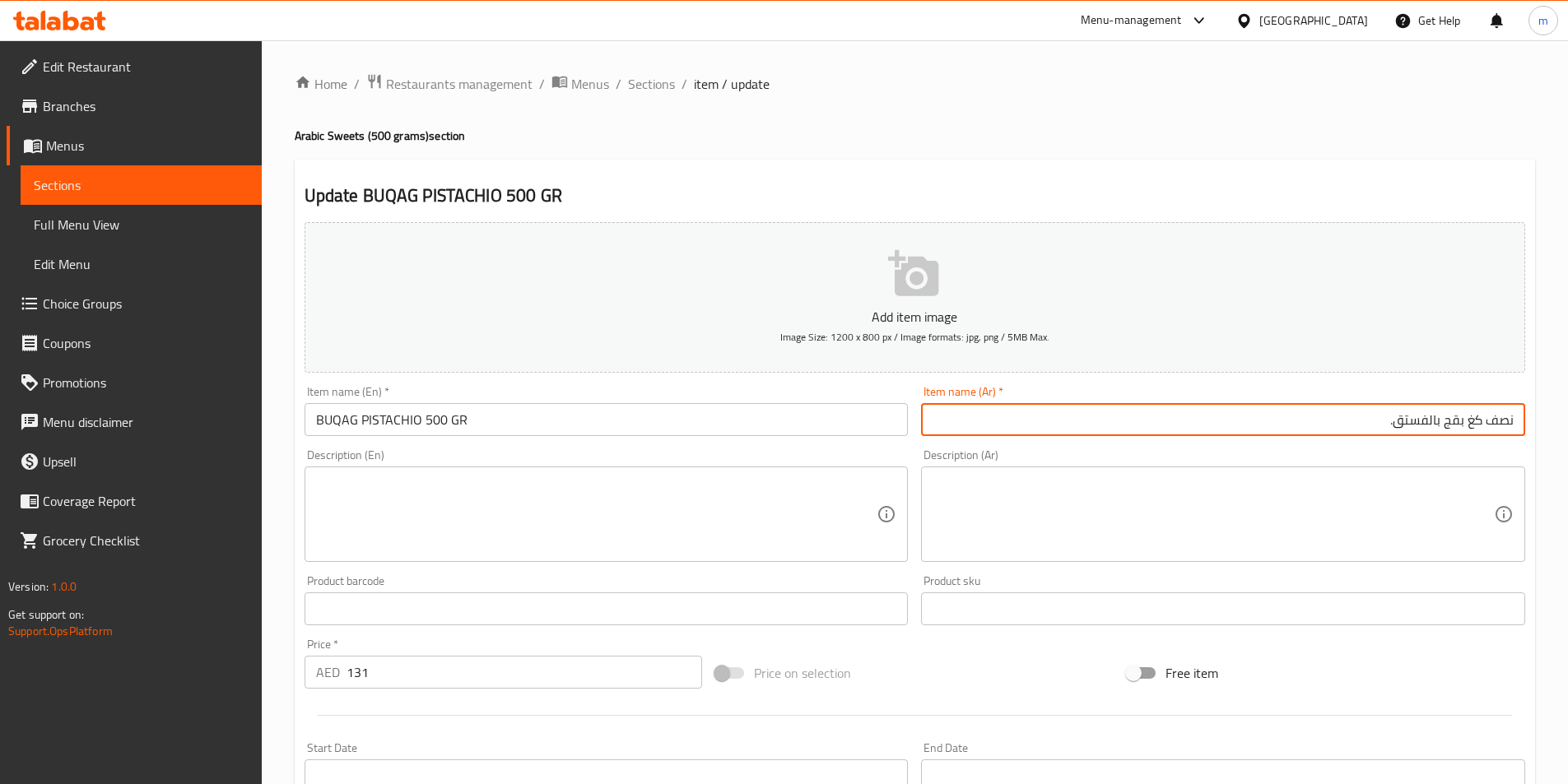
drag, startPoint x: 1470, startPoint y: 418, endPoint x: 1566, endPoint y: 471, distance: 109.7
click at [1568, 451] on html "​ Menu-management United Arab Emirates Get Help m Edit Restaurant Branches Menu…" at bounding box center [784, 392] width 1568 height 784
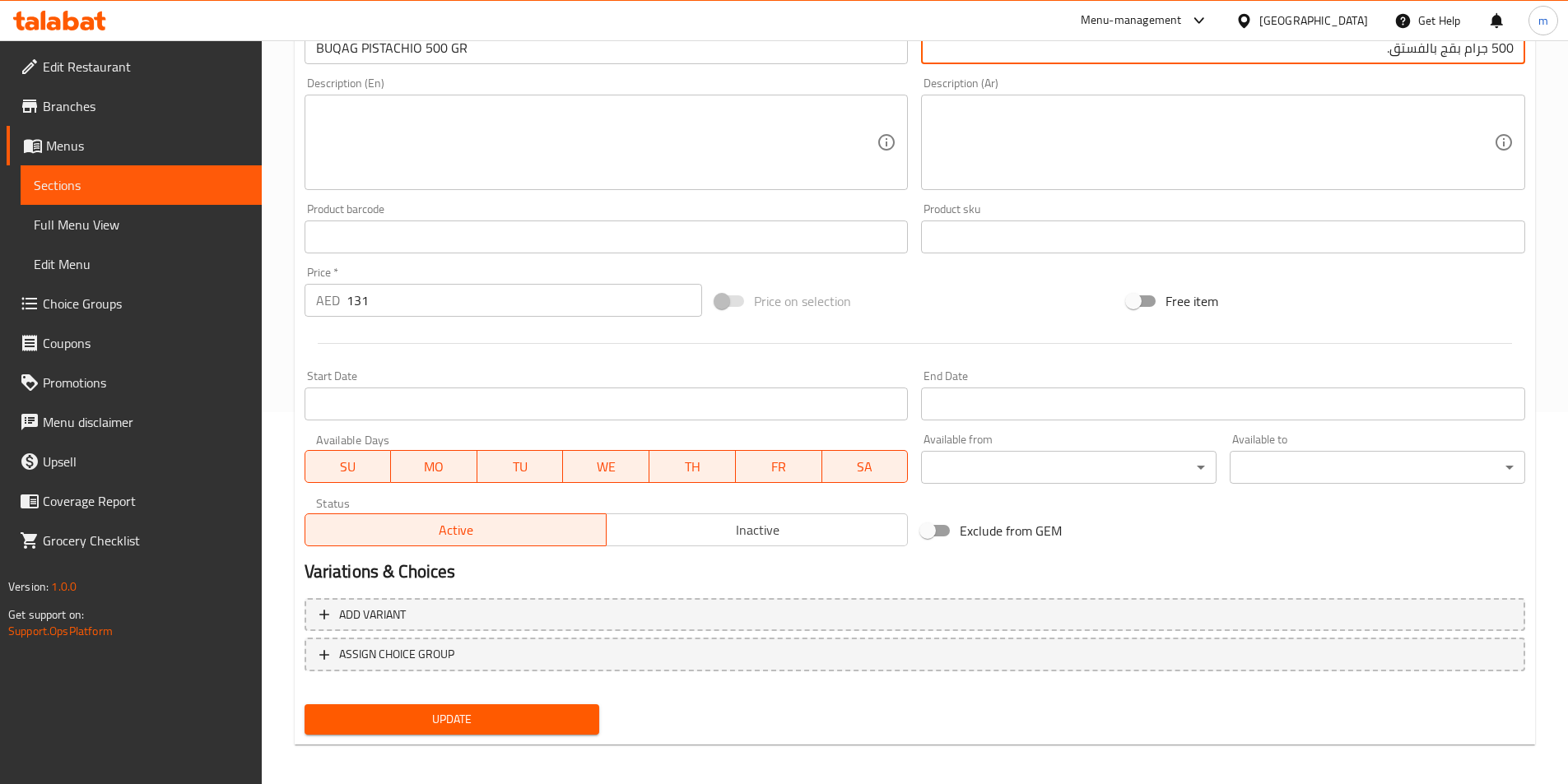
scroll to position [379, 0]
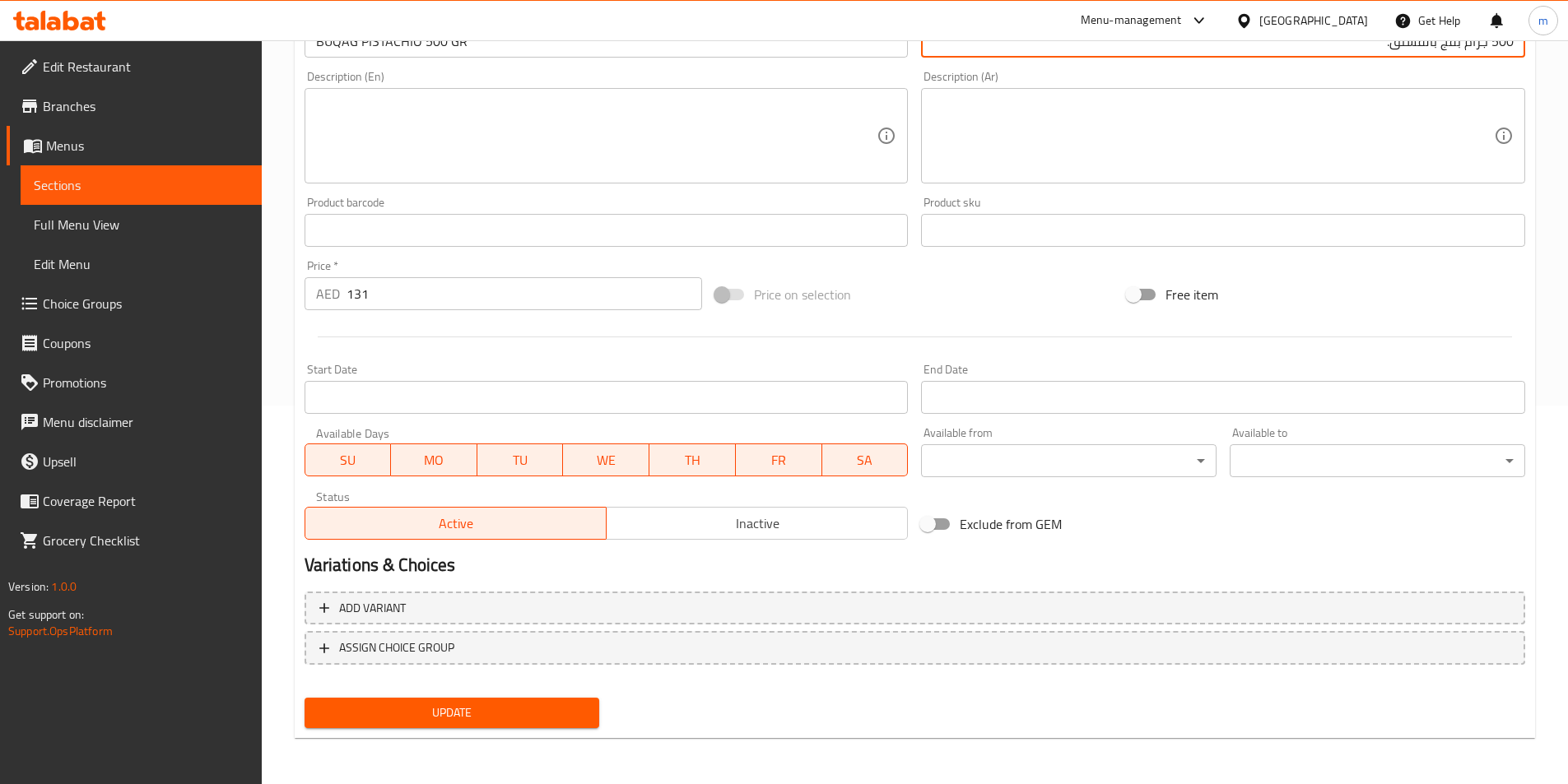
type input "500 جرام بقج بالفستق."
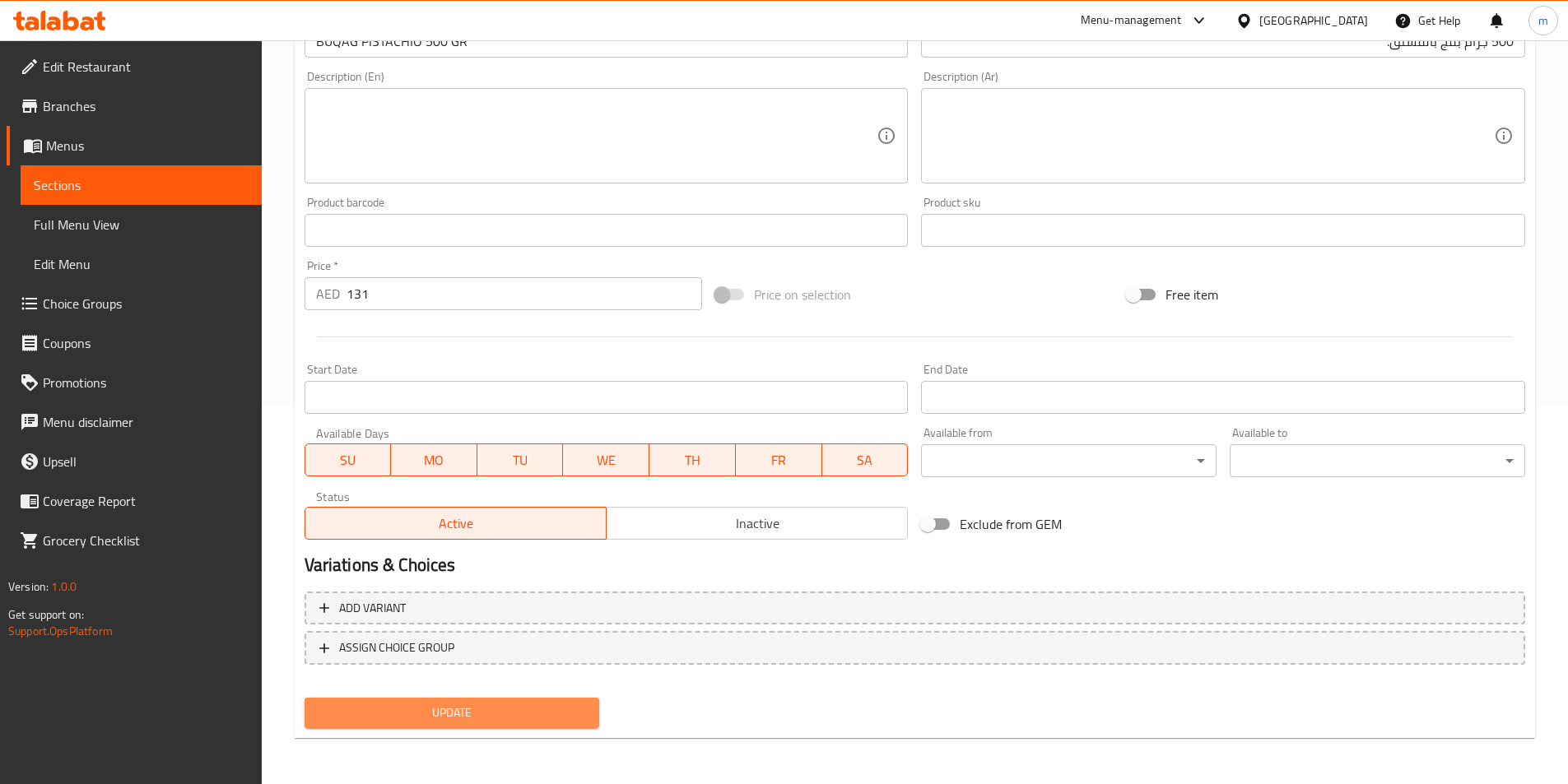
click at [536, 718] on span "Update" at bounding box center [451, 713] width 269 height 21
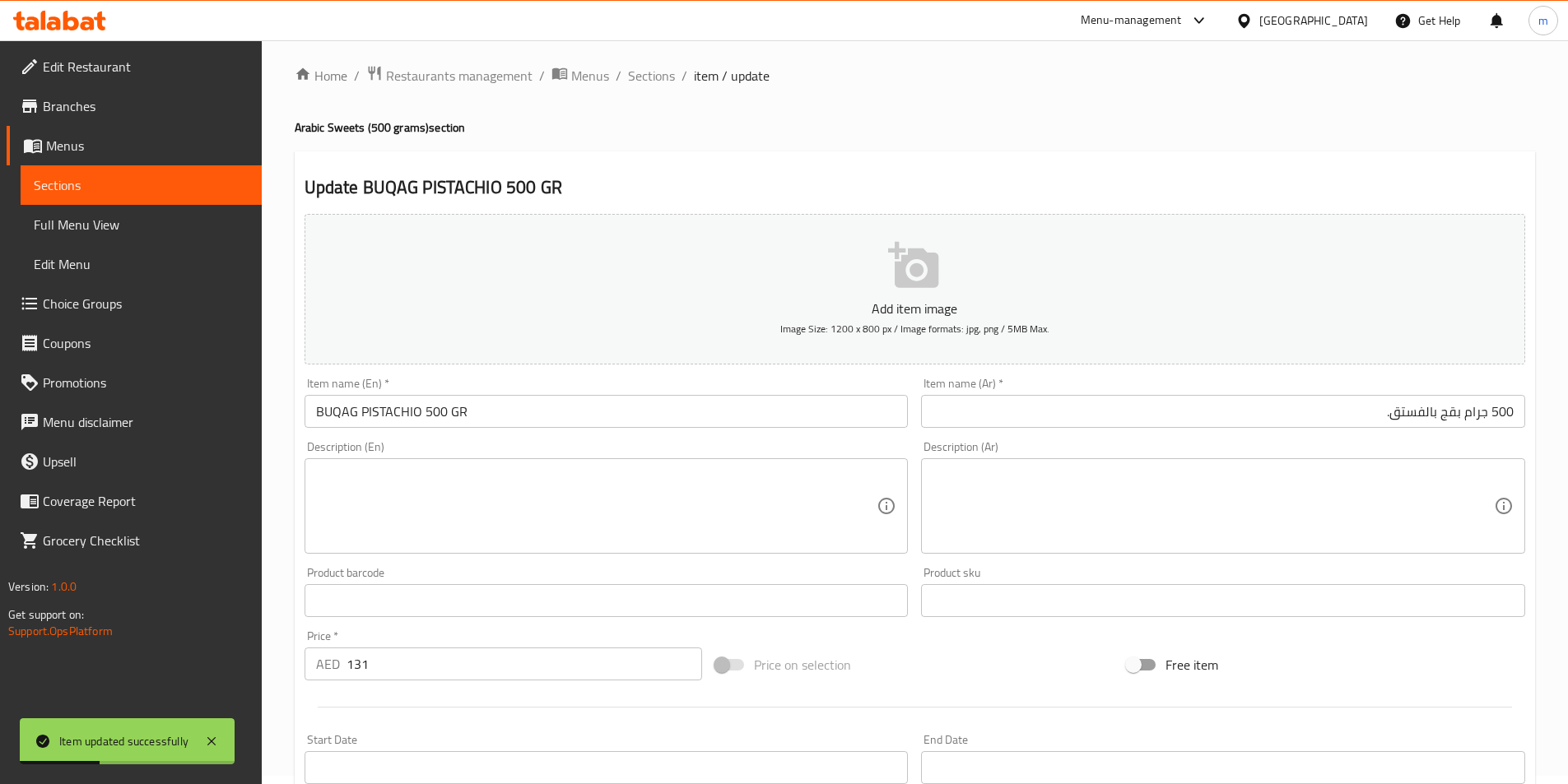
scroll to position [0, 0]
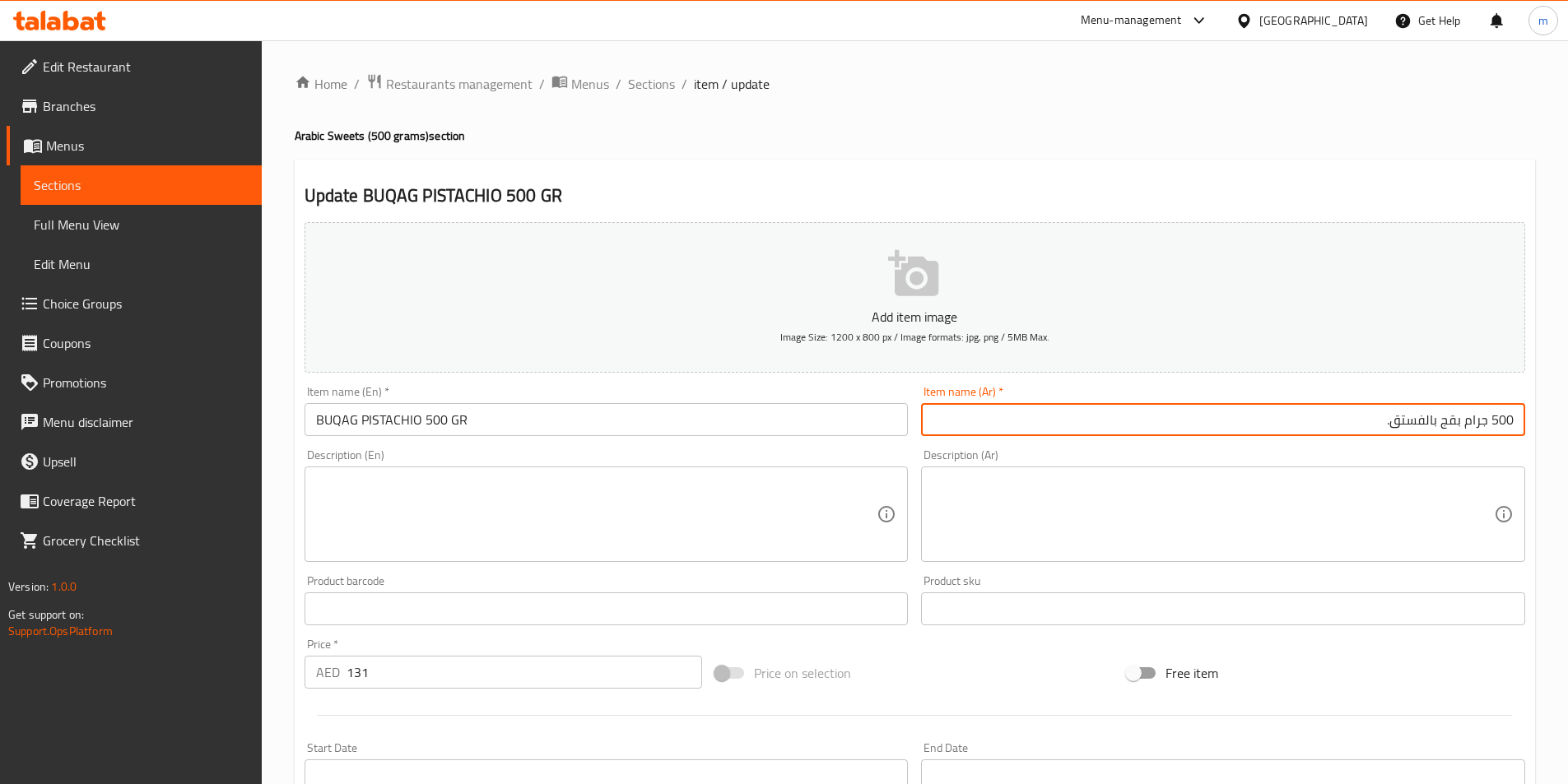
drag, startPoint x: 1468, startPoint y: 423, endPoint x: 1580, endPoint y: 399, distance: 114.5
click at [1568, 399] on html "​ Menu-management United Arab Emirates Get Help m Edit Restaurant Branches Menu…" at bounding box center [784, 392] width 1568 height 784
click at [650, 85] on span "Sections" at bounding box center [651, 84] width 47 height 20
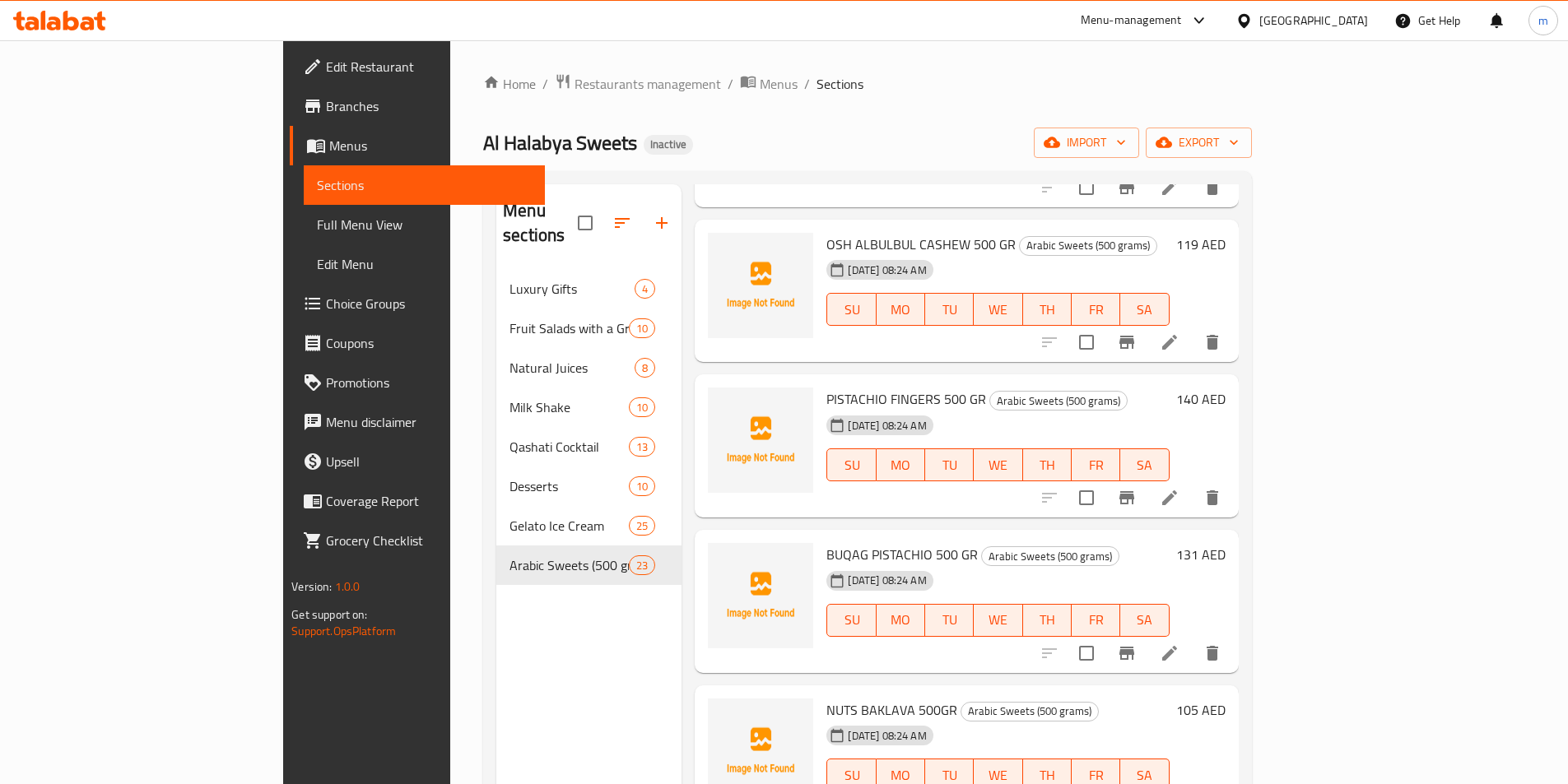
scroll to position [905, 0]
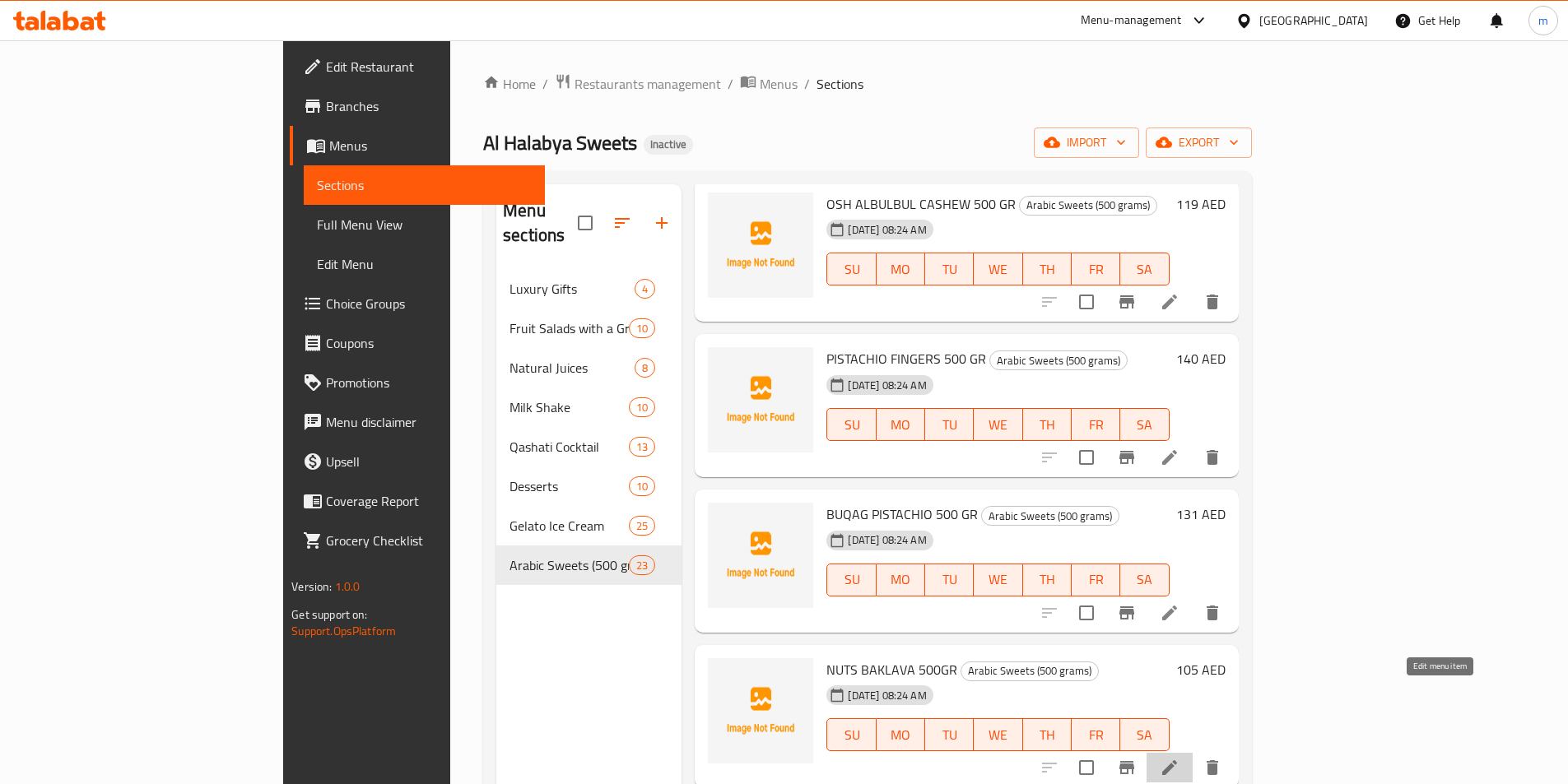
click at [1177, 760] on icon at bounding box center [1169, 767] width 15 height 15
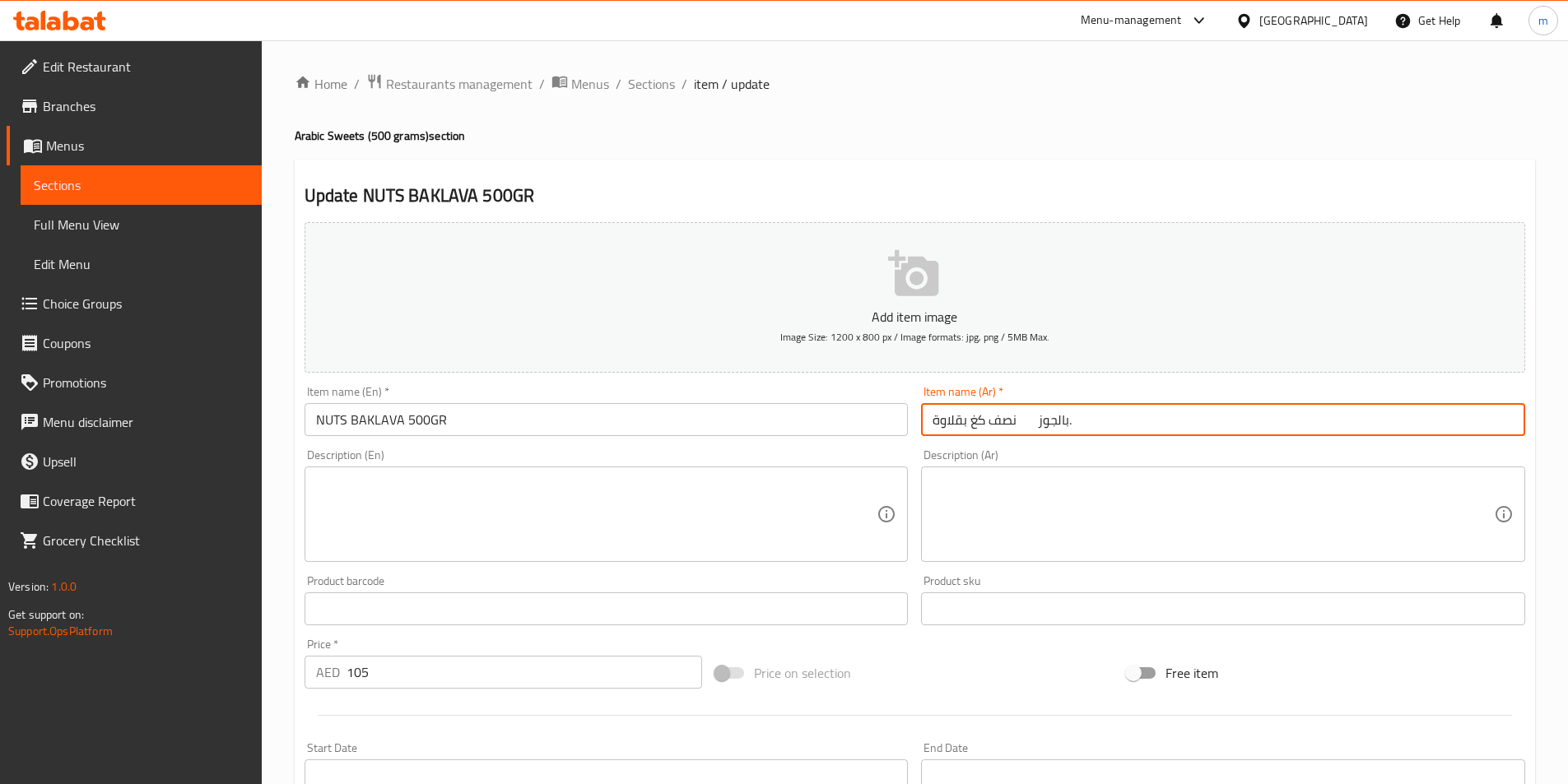
click at [1132, 407] on input "نصف كغ بقلاوة بالجوز." at bounding box center [1223, 419] width 604 height 33
drag, startPoint x: 1467, startPoint y: 418, endPoint x: 1580, endPoint y: 433, distance: 114.0
click at [1568, 433] on html "​ Menu-management United Arab Emirates Get Help m Edit Restaurant Branches Menu…" at bounding box center [784, 392] width 1568 height 784
paste input "500 جرام"
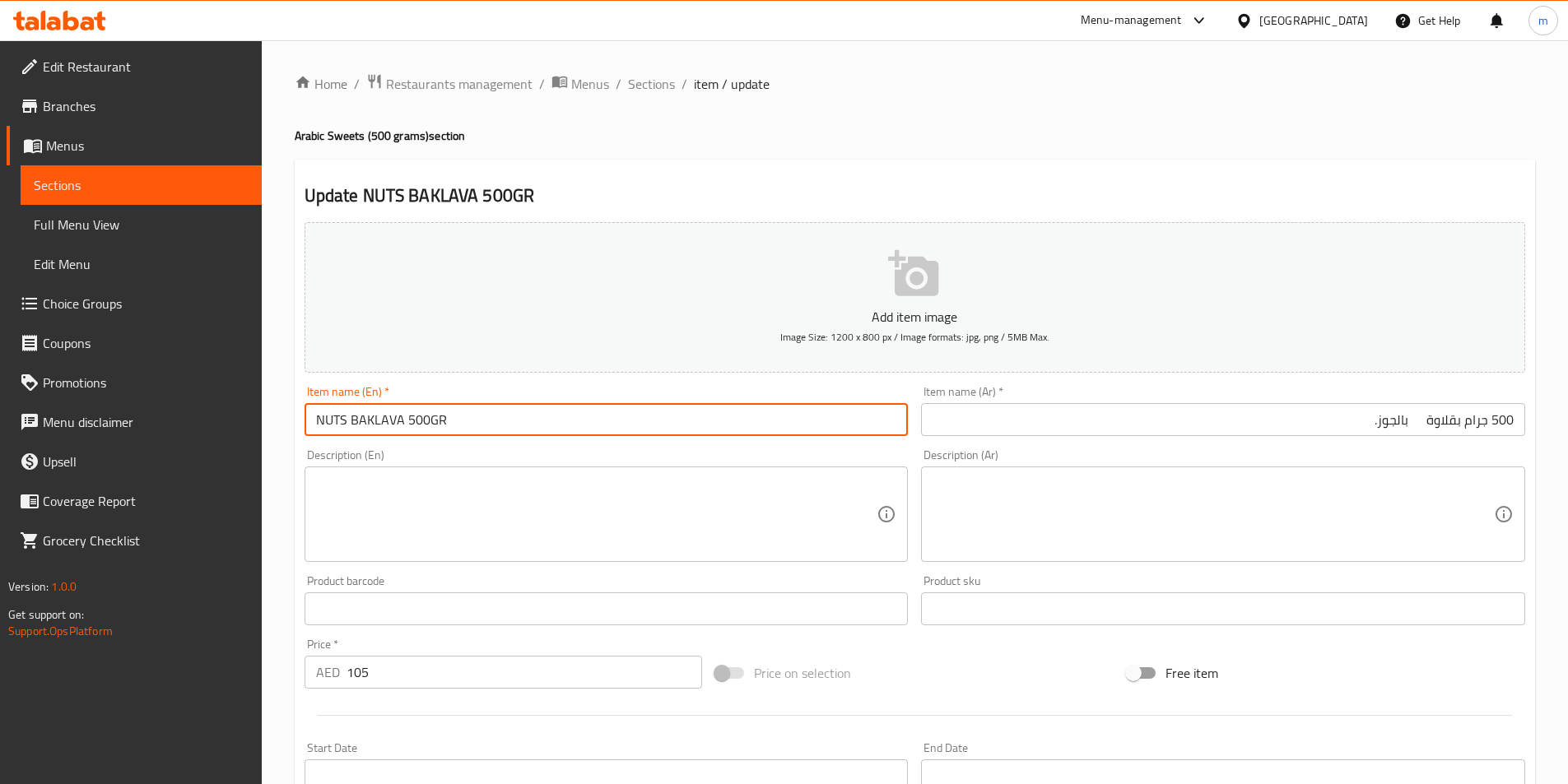
drag, startPoint x: 345, startPoint y: 416, endPoint x: 324, endPoint y: 420, distance: 21.4
click at [324, 420] on input "NUTS BAKLAVA 500GR" at bounding box center [606, 419] width 604 height 33
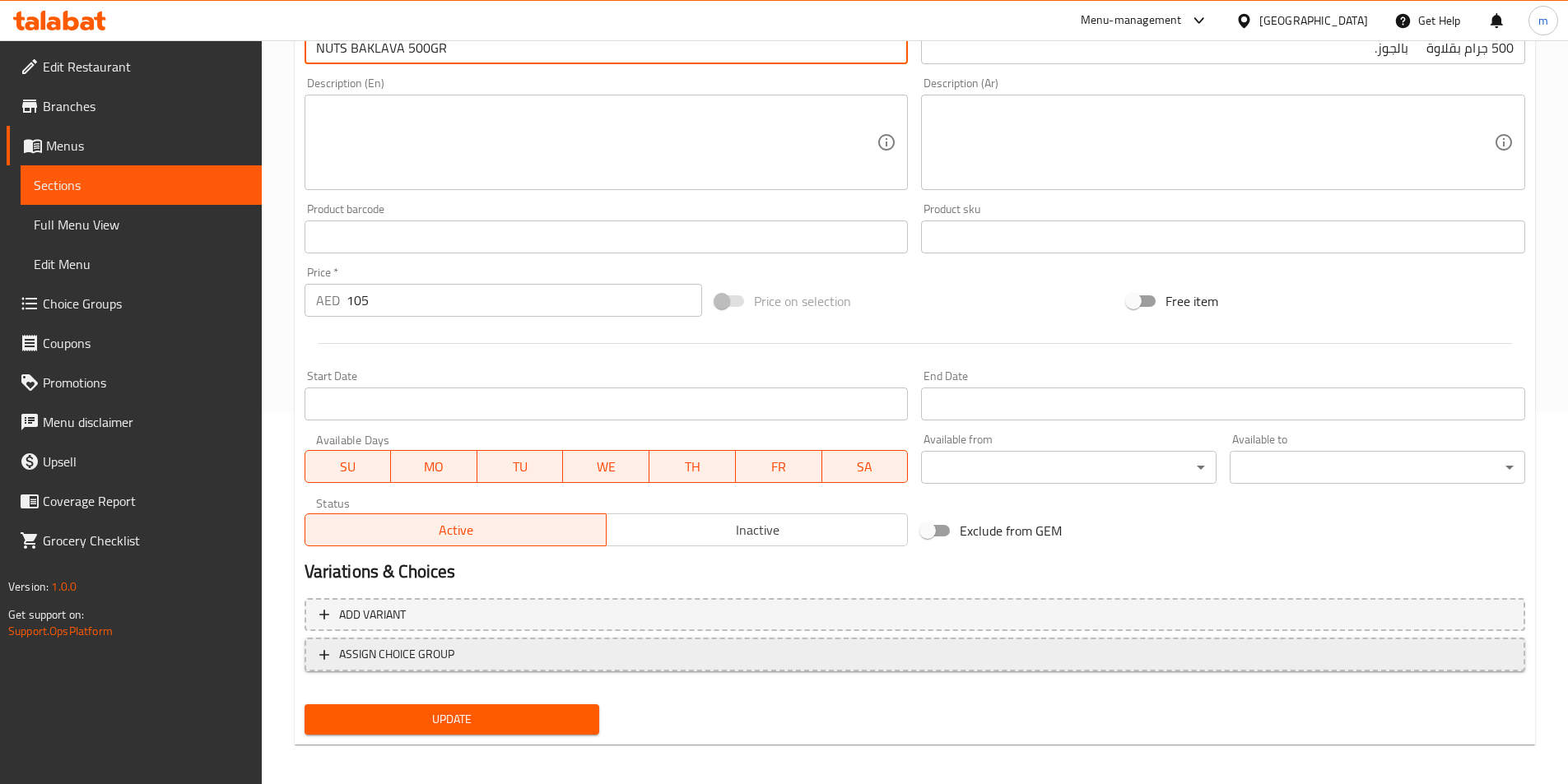
scroll to position [379, 0]
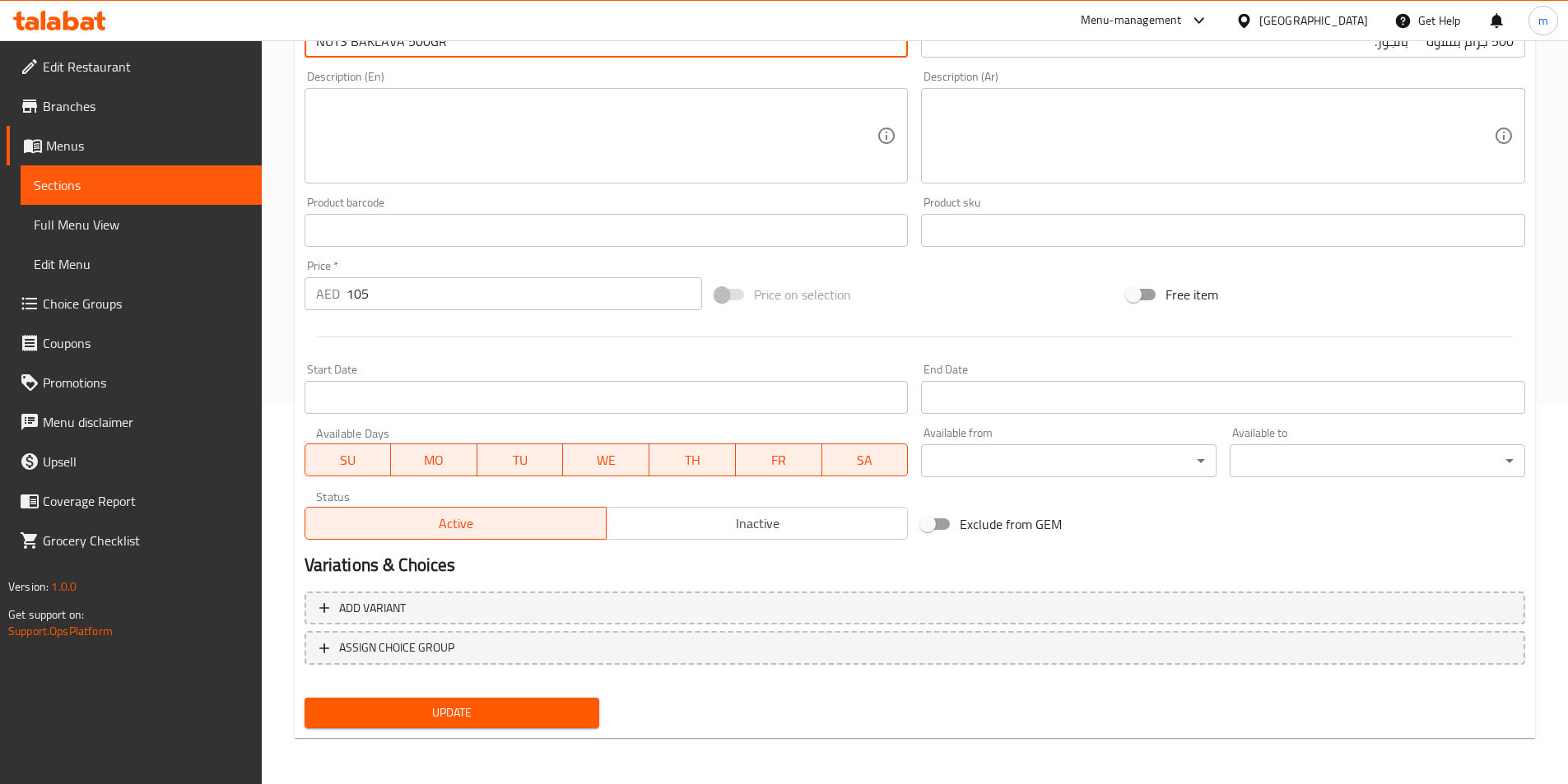
click at [482, 708] on span "Update" at bounding box center [451, 713] width 269 height 21
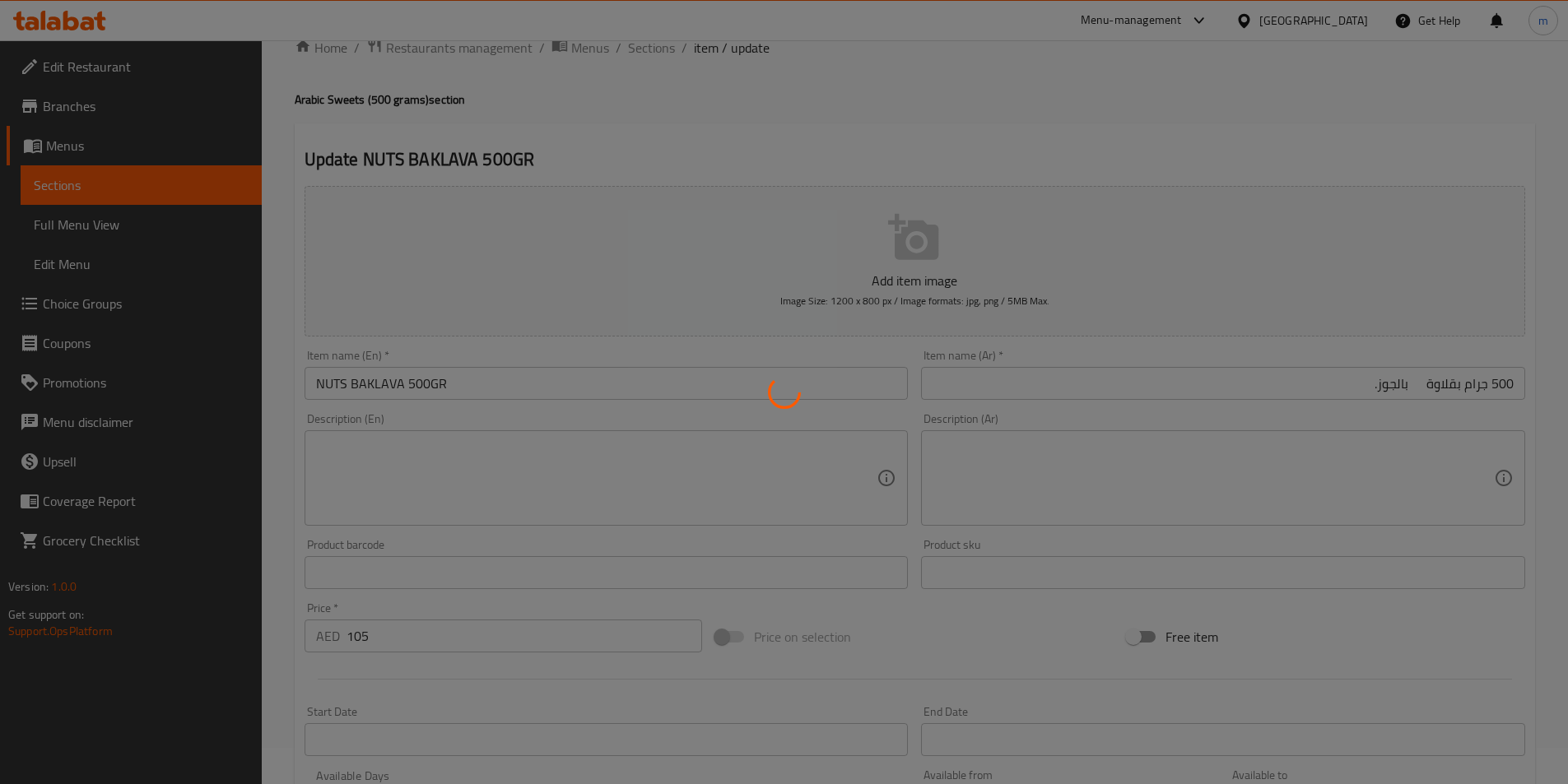
scroll to position [0, 0]
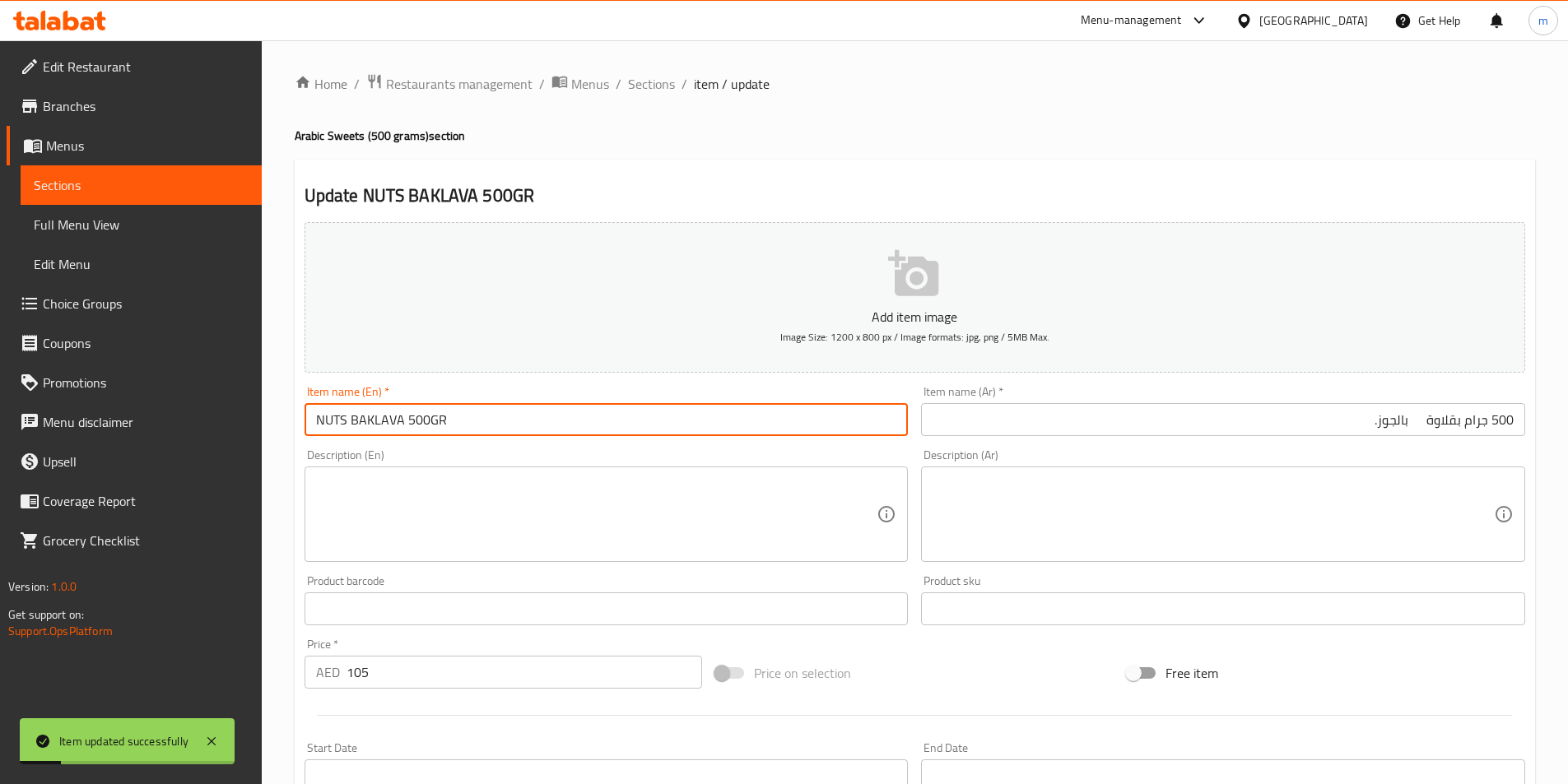
click at [336, 420] on input "NUTS BAKLAVA 500GR" at bounding box center [606, 419] width 604 height 33
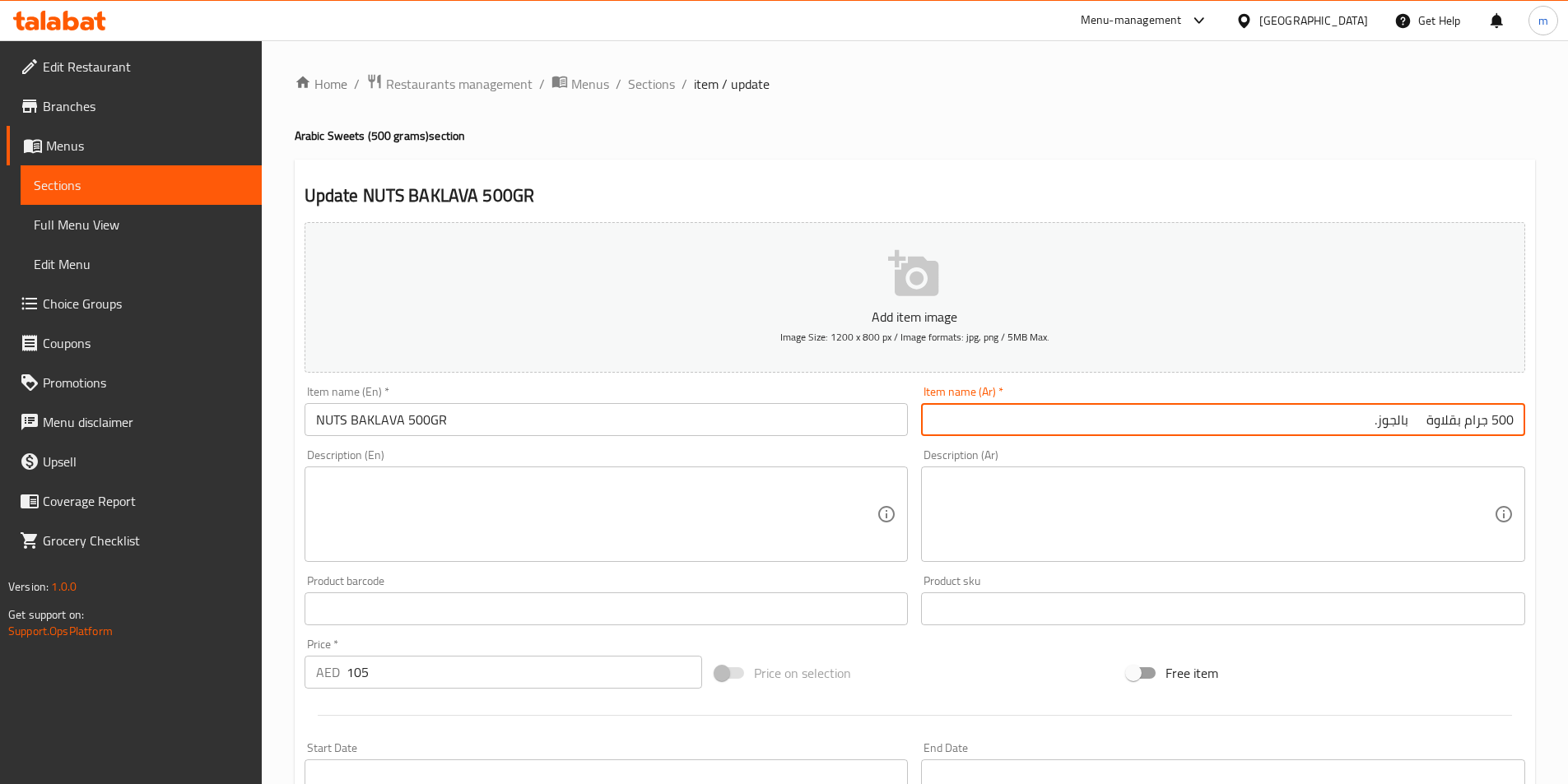
drag, startPoint x: 1390, startPoint y: 421, endPoint x: 1418, endPoint y: 427, distance: 28.6
click at [1418, 427] on input "500 جرام بقلاوة بالجوز." at bounding box center [1223, 419] width 604 height 33
type input "500 جرام بقلاوة بالمكسرات."
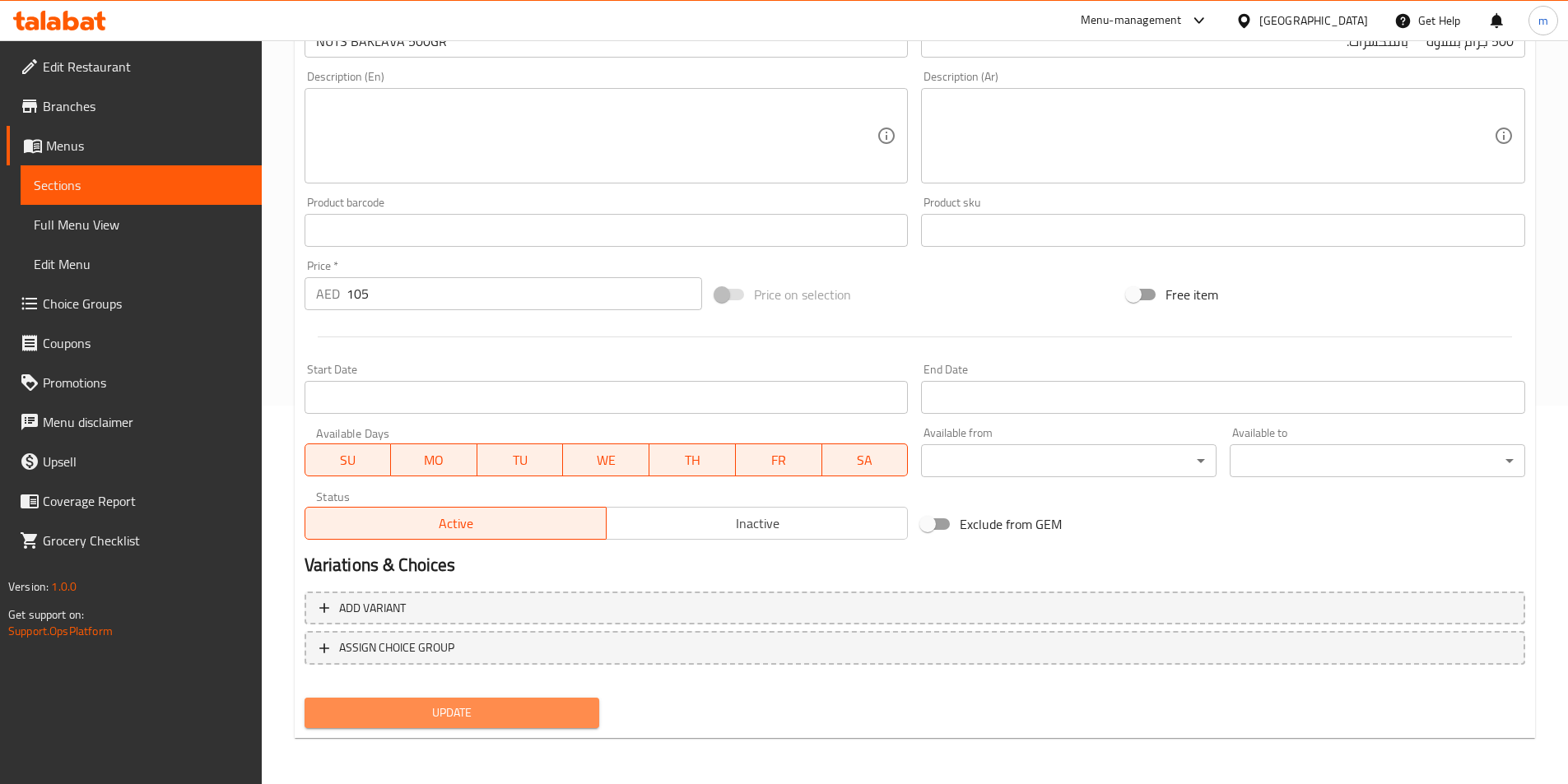
click at [410, 701] on button "Update" at bounding box center [452, 713] width 296 height 31
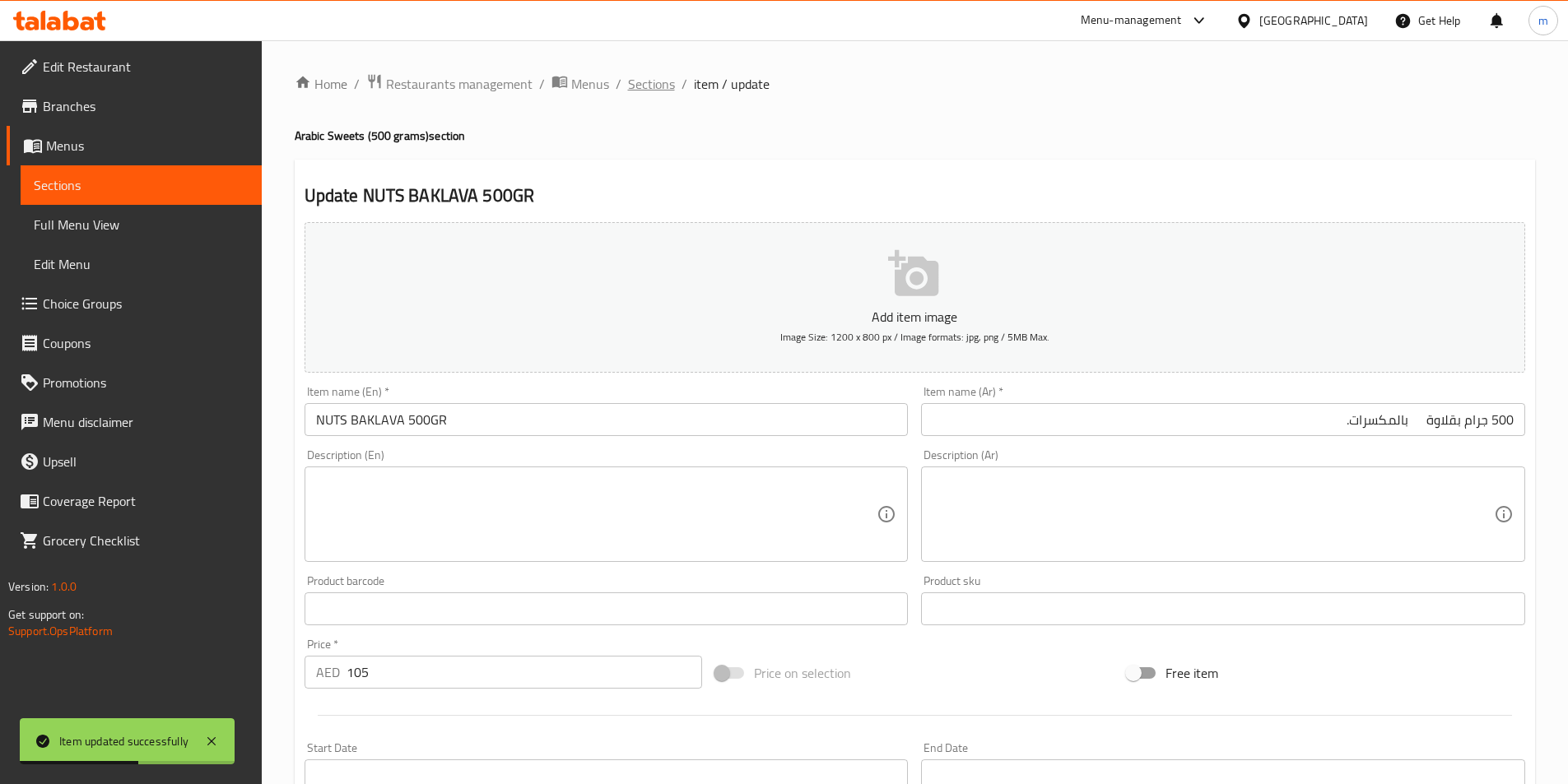
click at [664, 88] on span "Sections" at bounding box center [651, 84] width 47 height 20
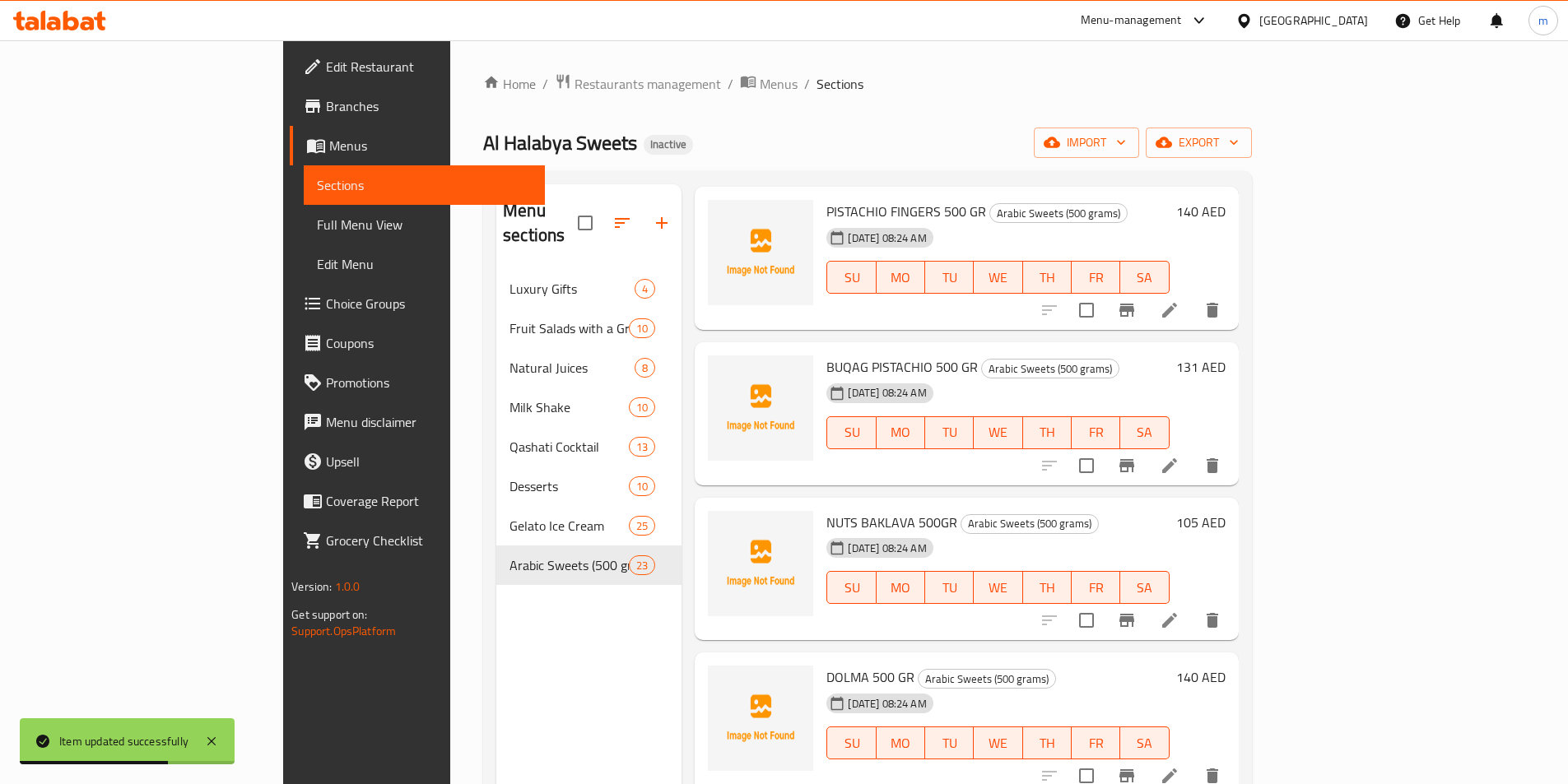
scroll to position [1069, 0]
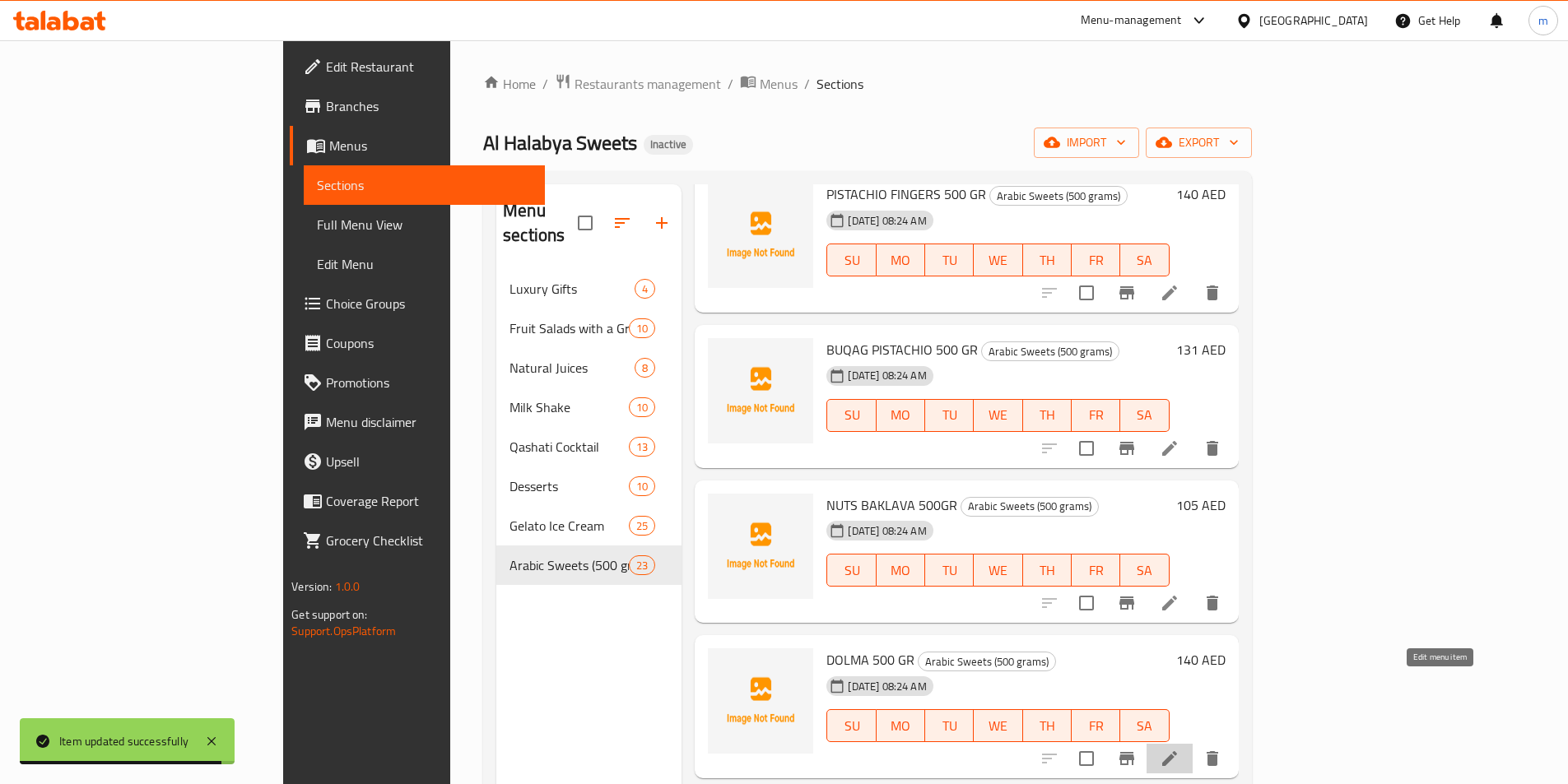
click at [1180, 748] on icon at bounding box center [1170, 758] width 20 height 20
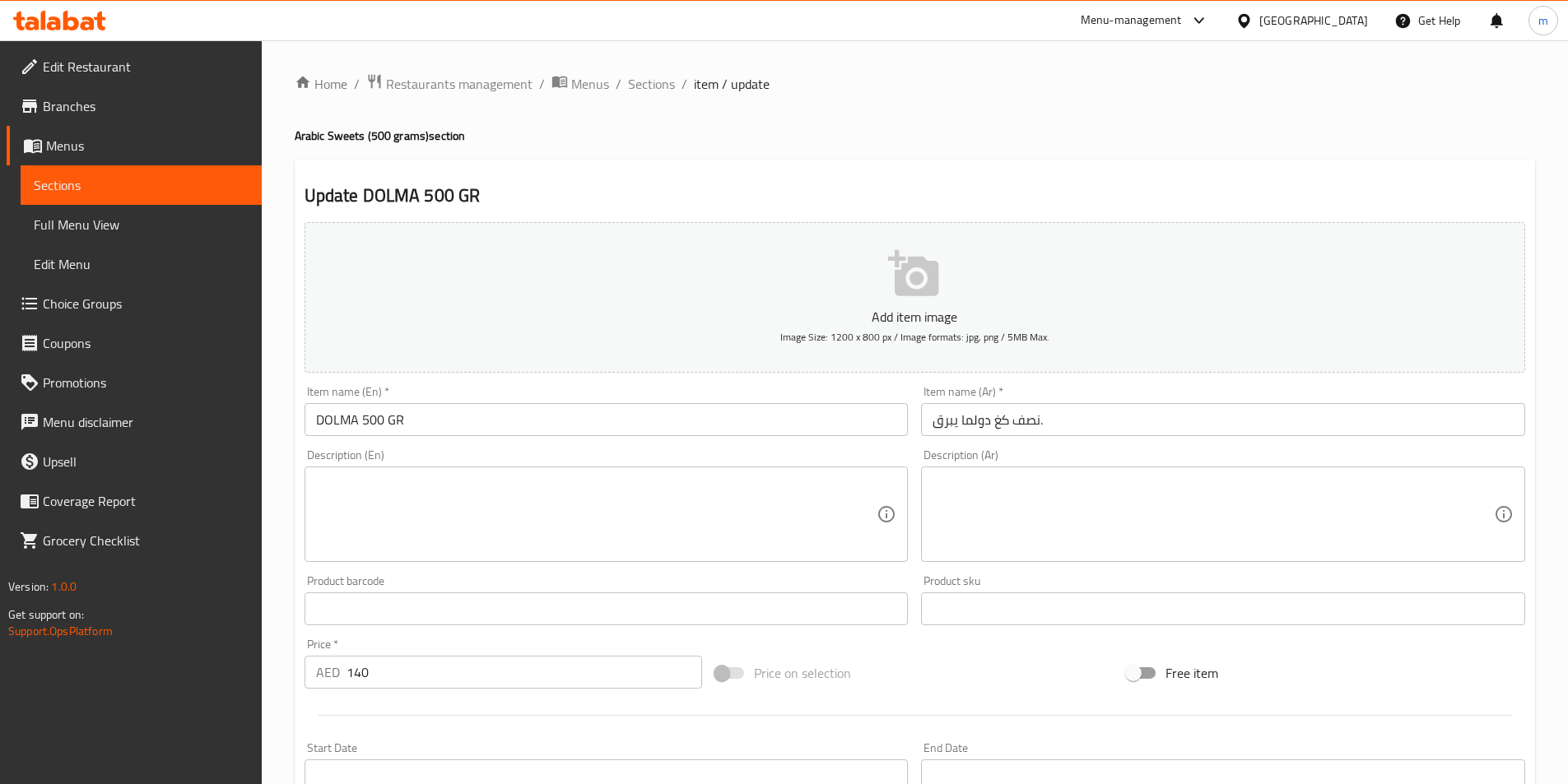
click at [1137, 411] on input "نصف كغ دولما يبرق." at bounding box center [1223, 419] width 604 height 33
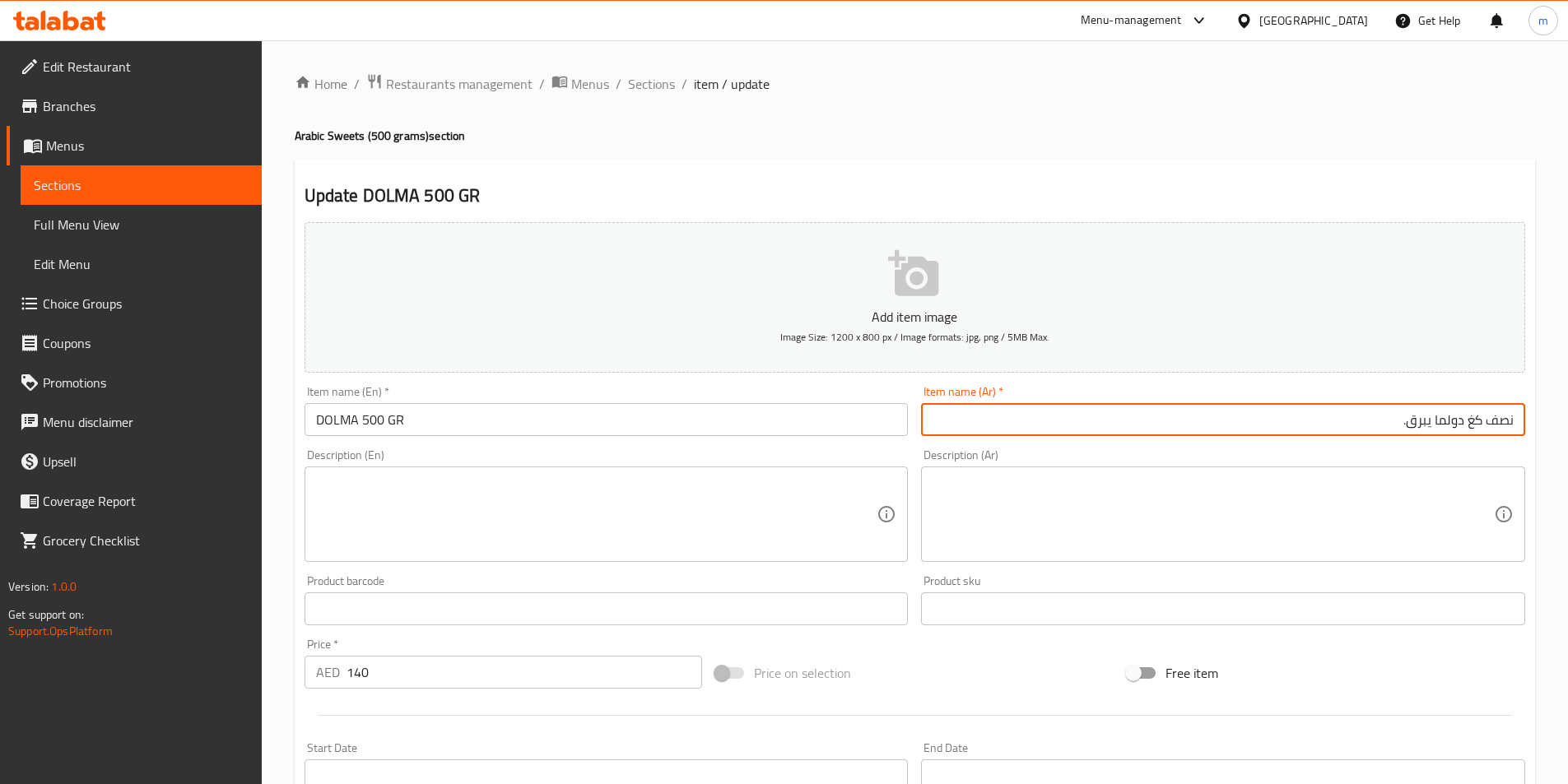
drag, startPoint x: 1468, startPoint y: 414, endPoint x: 1580, endPoint y: 409, distance: 112.1
click at [1568, 409] on html "​ Menu-management United Arab Emirates Get Help m Edit Restaurant Branches Menu…" at bounding box center [784, 392] width 1568 height 784
paste input "NUTS"
drag, startPoint x: 1480, startPoint y: 415, endPoint x: 1580, endPoint y: 422, distance: 100.2
click at [1568, 422] on html "​ Menu-management United Arab Emirates Get Help m Edit Restaurant Branches Menu…" at bounding box center [784, 392] width 1568 height 784
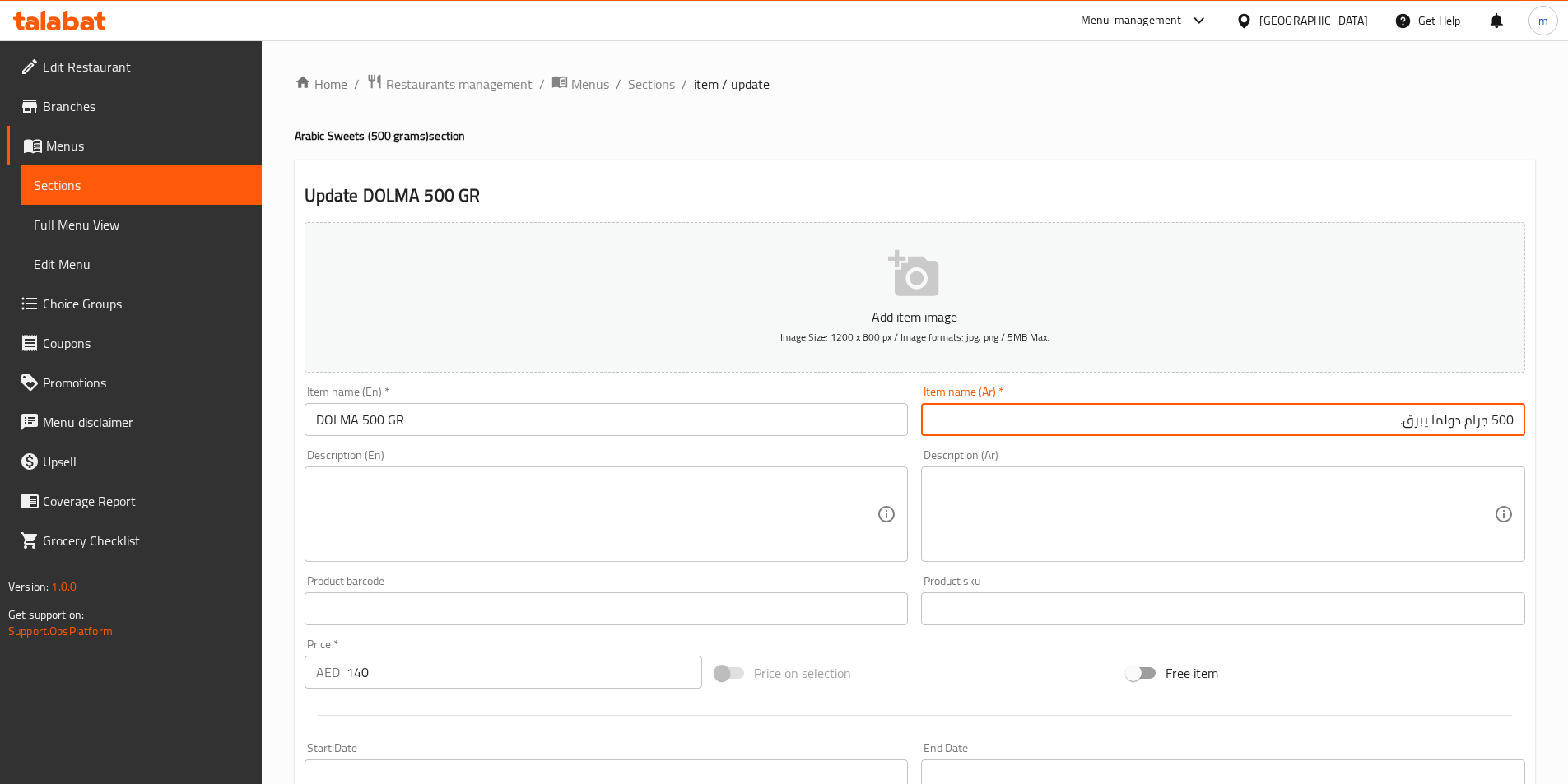
click at [1423, 416] on input "500 جرام دولما يبرق." at bounding box center [1223, 419] width 604 height 33
type input "500 جرام دولما يبرق."
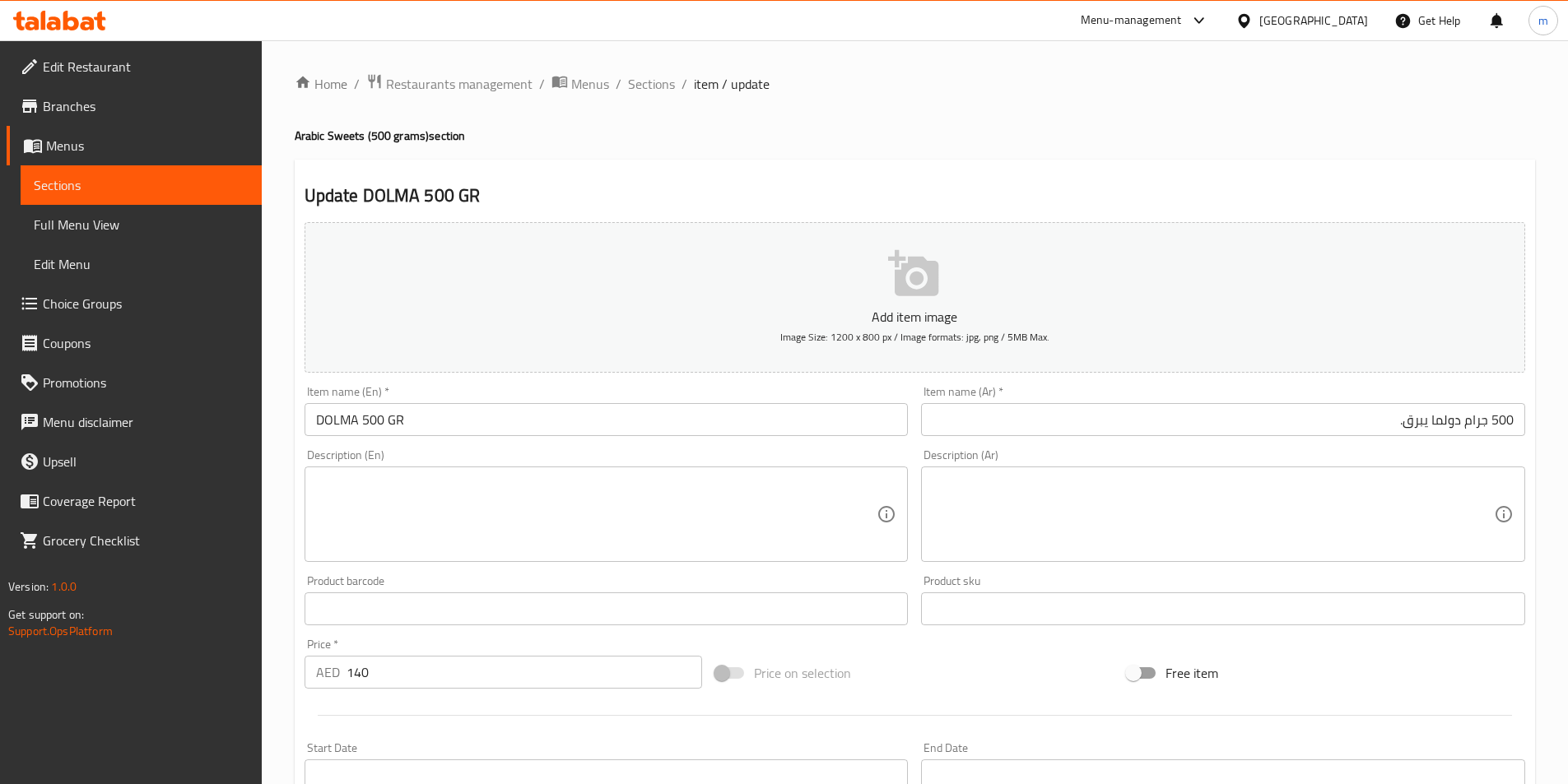
click at [360, 418] on input "DOLMA 500 GR" at bounding box center [606, 419] width 604 height 33
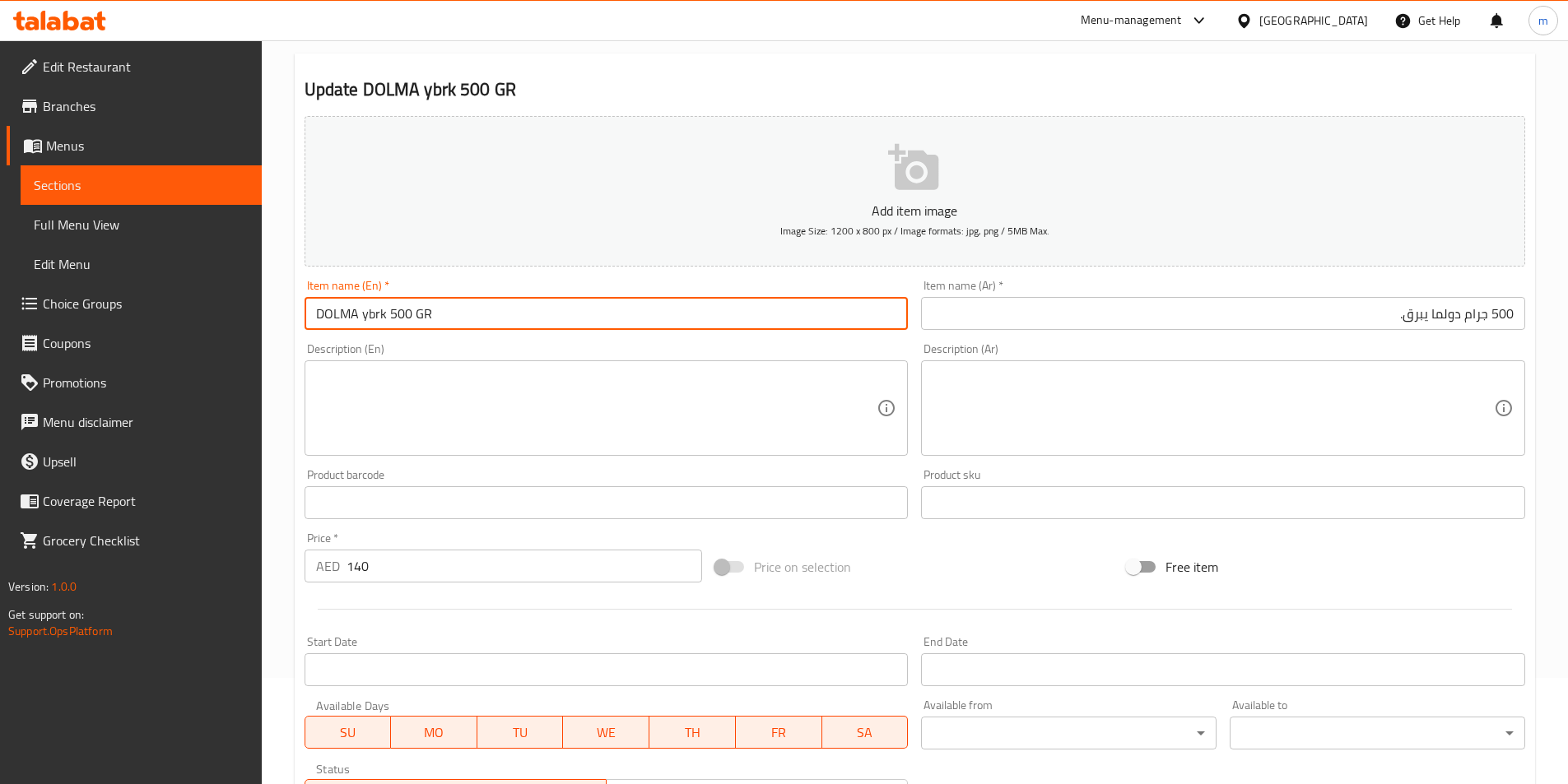
scroll to position [379, 0]
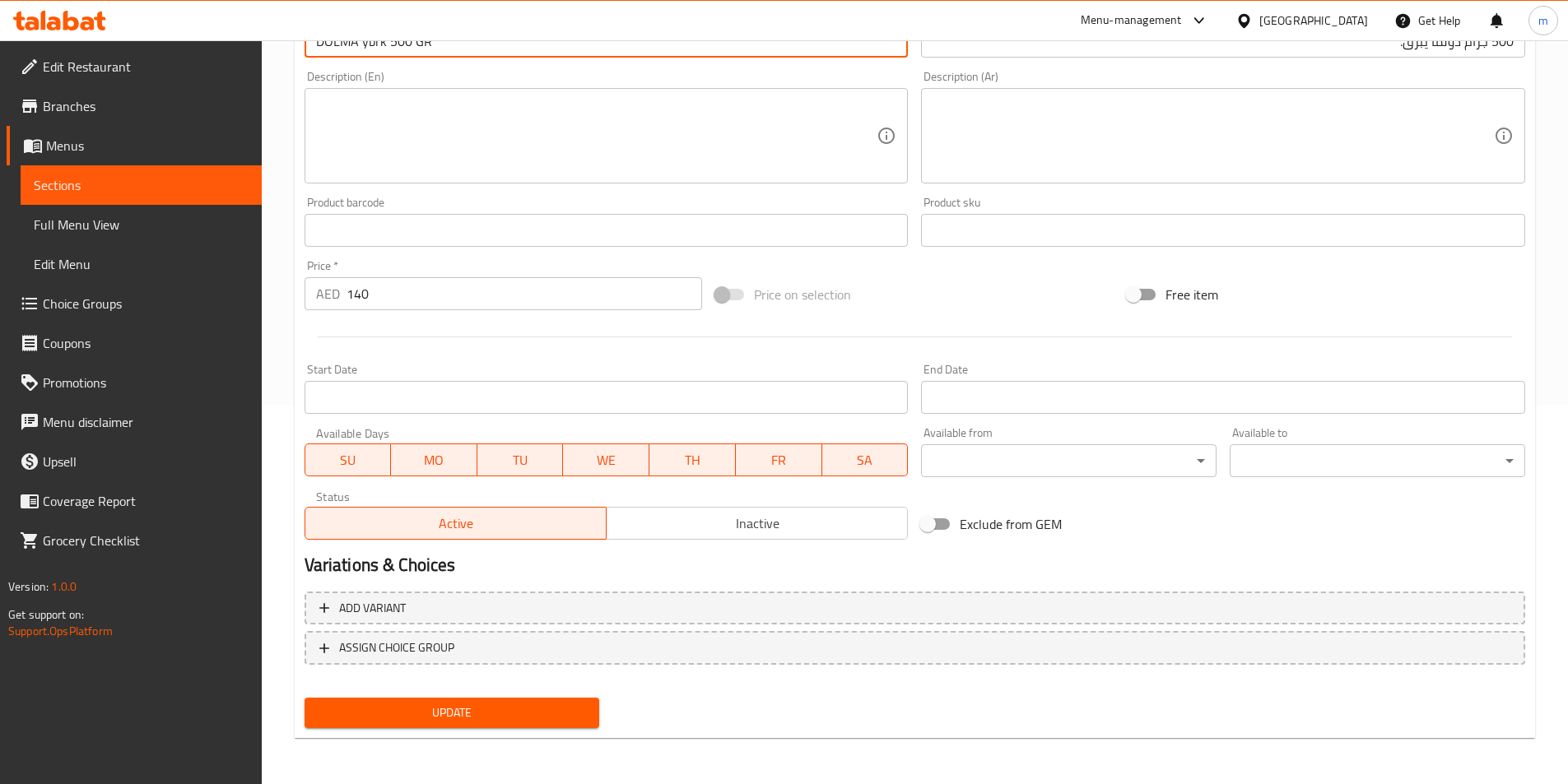
type input "DOLMA ybrk 500 GR"
click at [438, 710] on span "Update" at bounding box center [451, 713] width 269 height 21
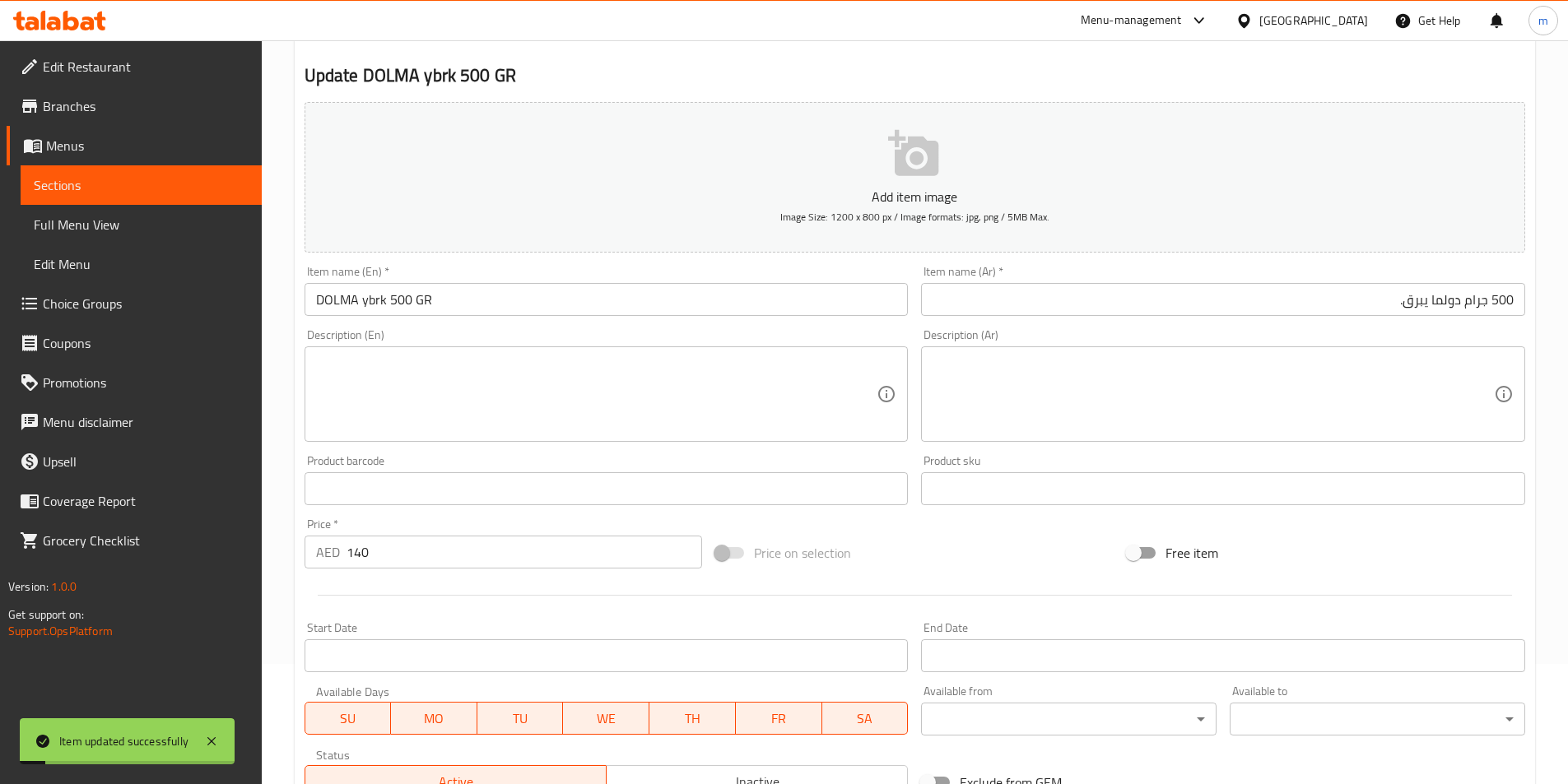
scroll to position [0, 0]
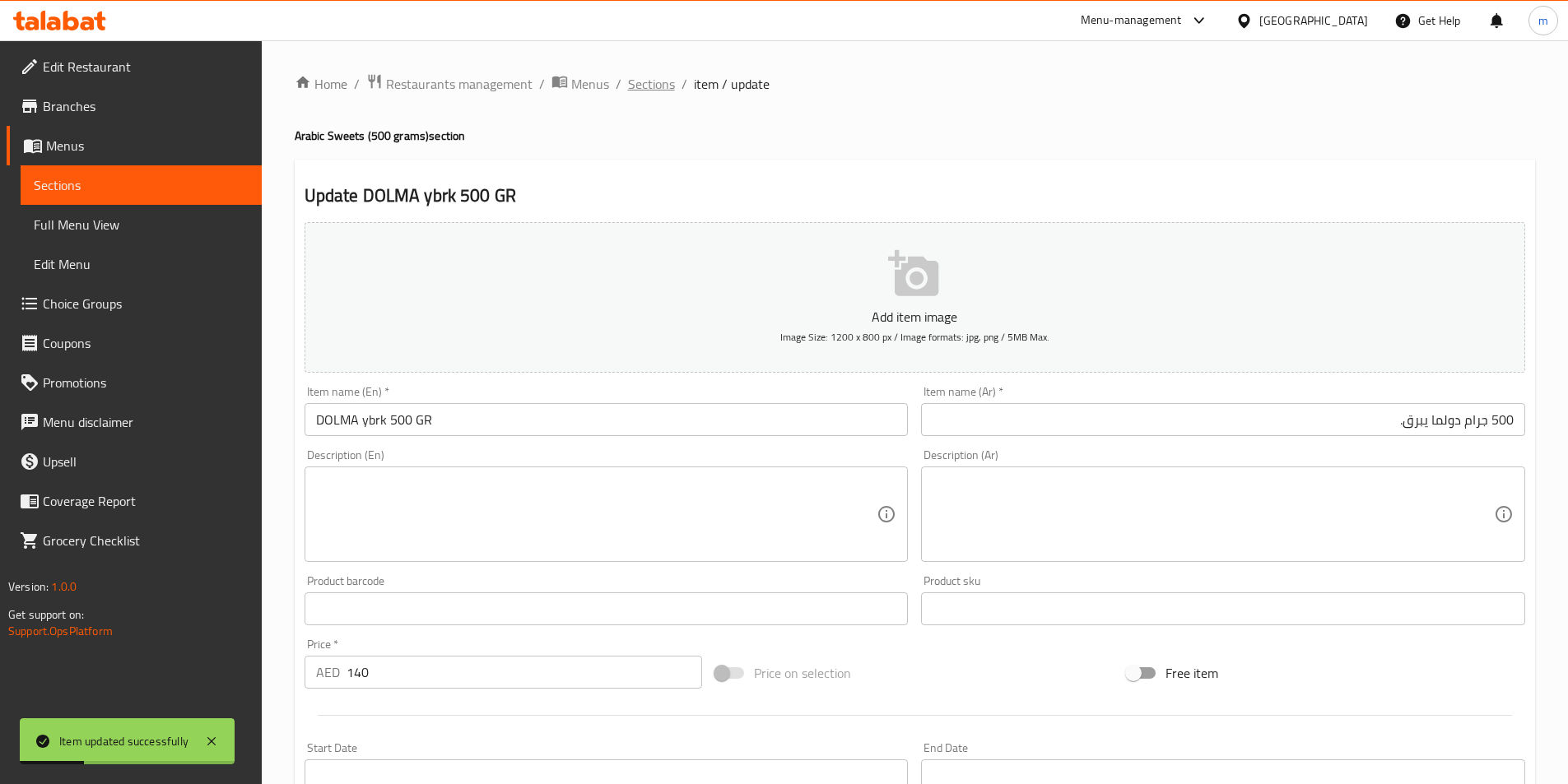
click at [643, 79] on span "Sections" at bounding box center [651, 84] width 47 height 20
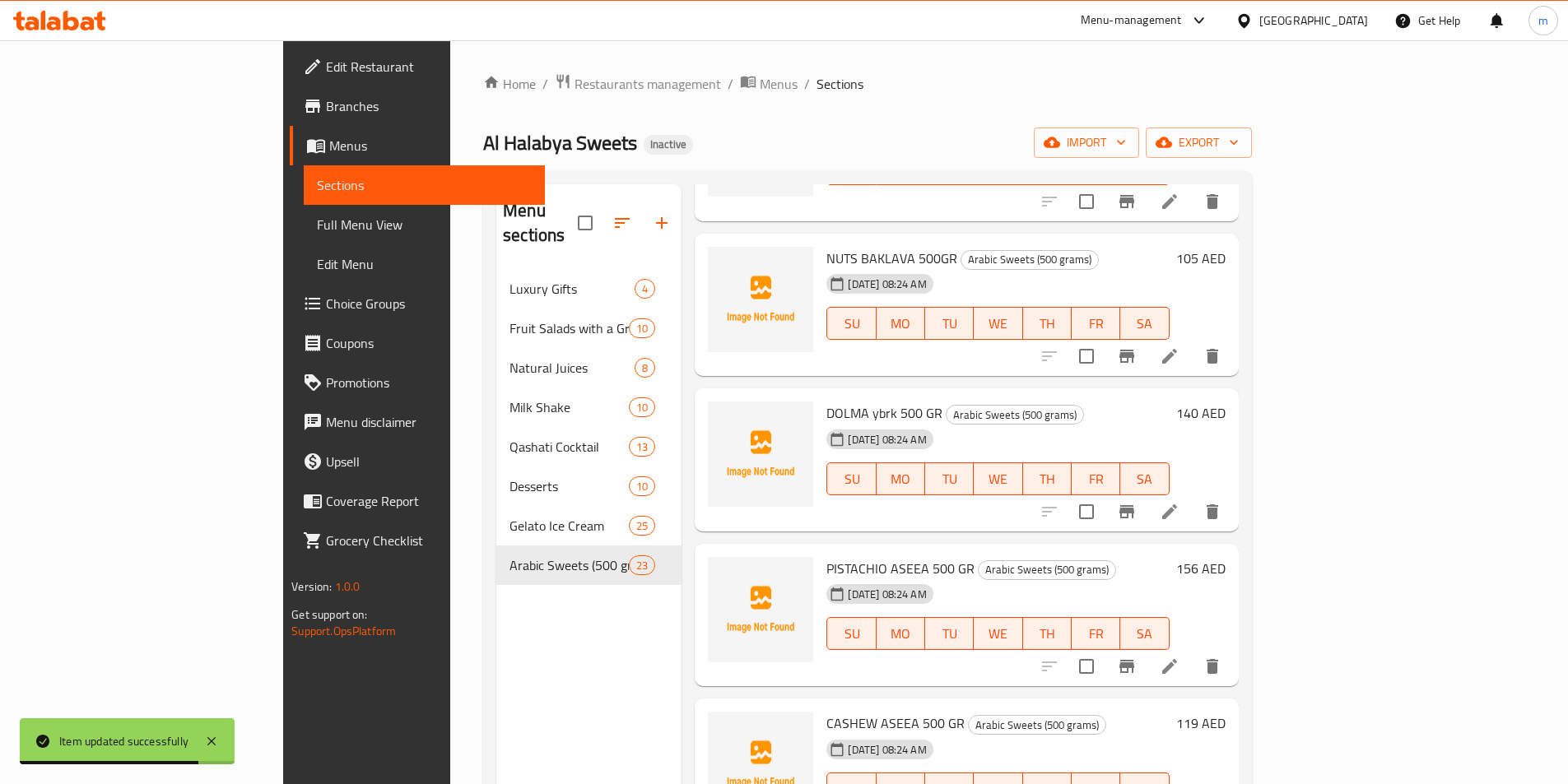
scroll to position [1399, 0]
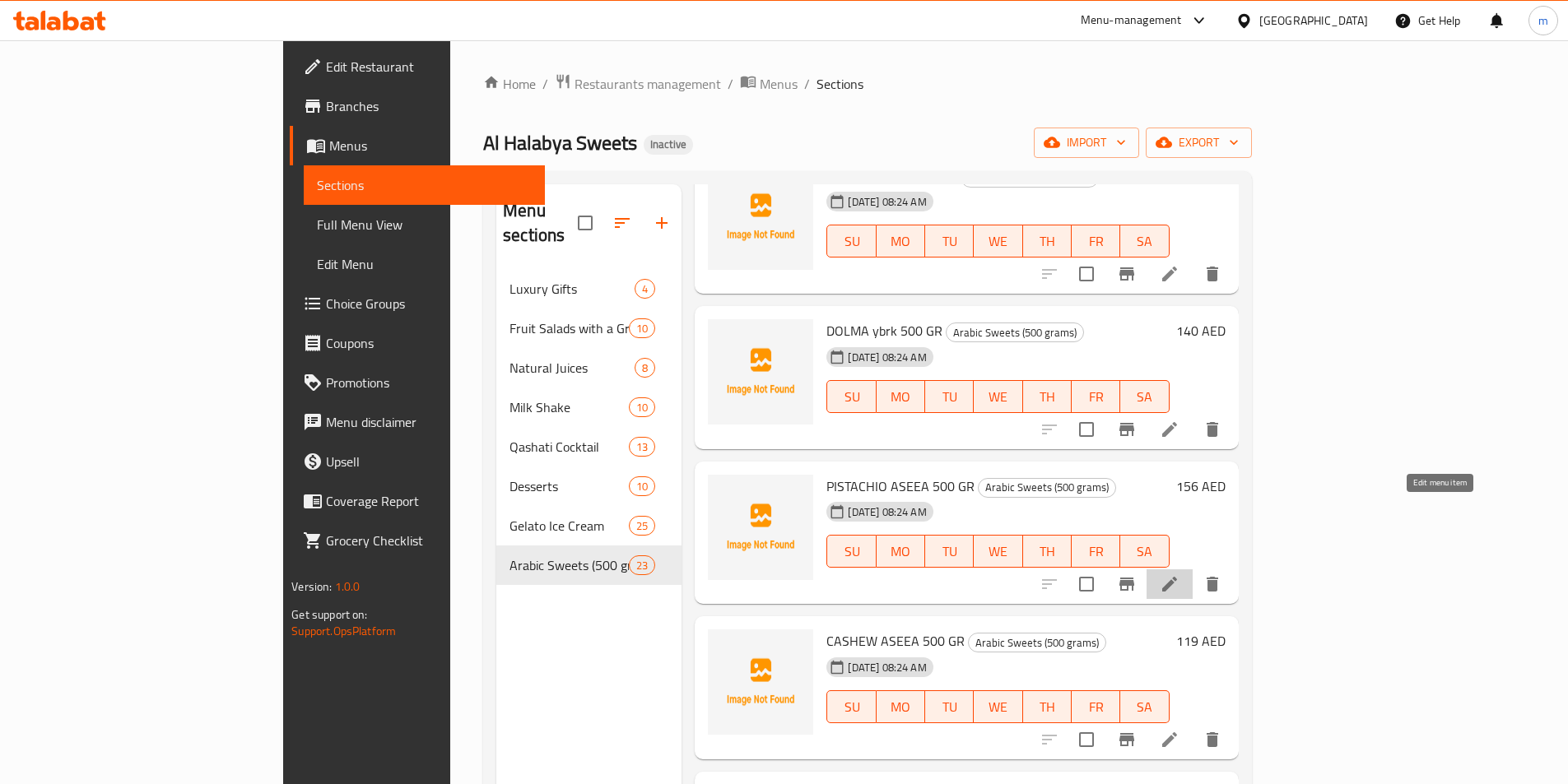
click at [1180, 574] on icon at bounding box center [1170, 584] width 20 height 20
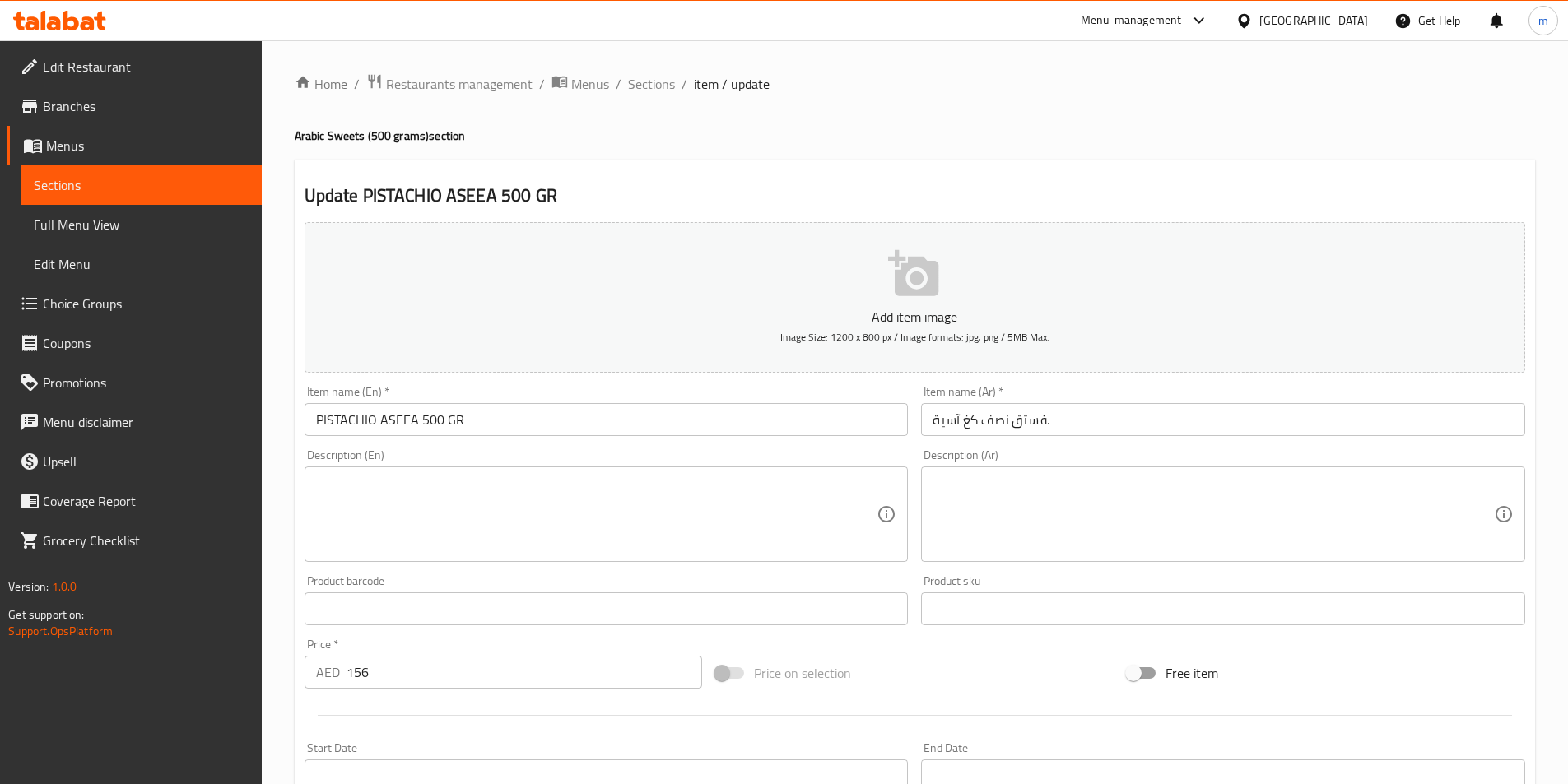
click at [1238, 414] on input "نصف كغ آسية فستق." at bounding box center [1223, 419] width 604 height 33
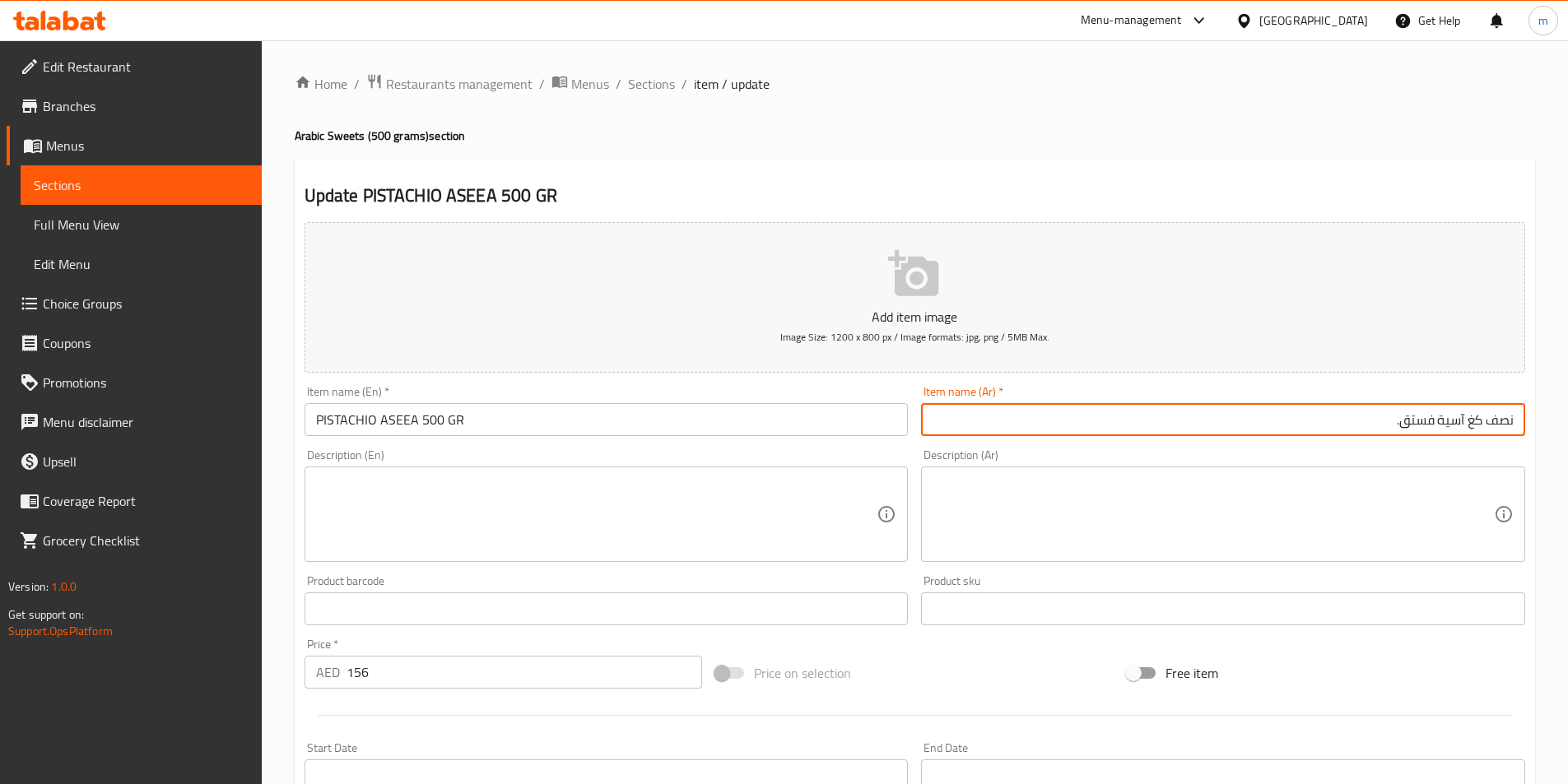
drag, startPoint x: 1467, startPoint y: 420, endPoint x: 1580, endPoint y: 453, distance: 117.7
click at [1568, 451] on html "​ Menu-management United Arab Emirates Get Help m Edit Restaurant Branches Menu…" at bounding box center [784, 392] width 1568 height 784
paste input "برق"
drag, startPoint x: 1495, startPoint y: 423, endPoint x: 1580, endPoint y: 448, distance: 88.6
click at [1568, 448] on html "​ Menu-management United Arab Emirates Get Help m Edit Restaurant Branches Menu…" at bounding box center [784, 392] width 1568 height 784
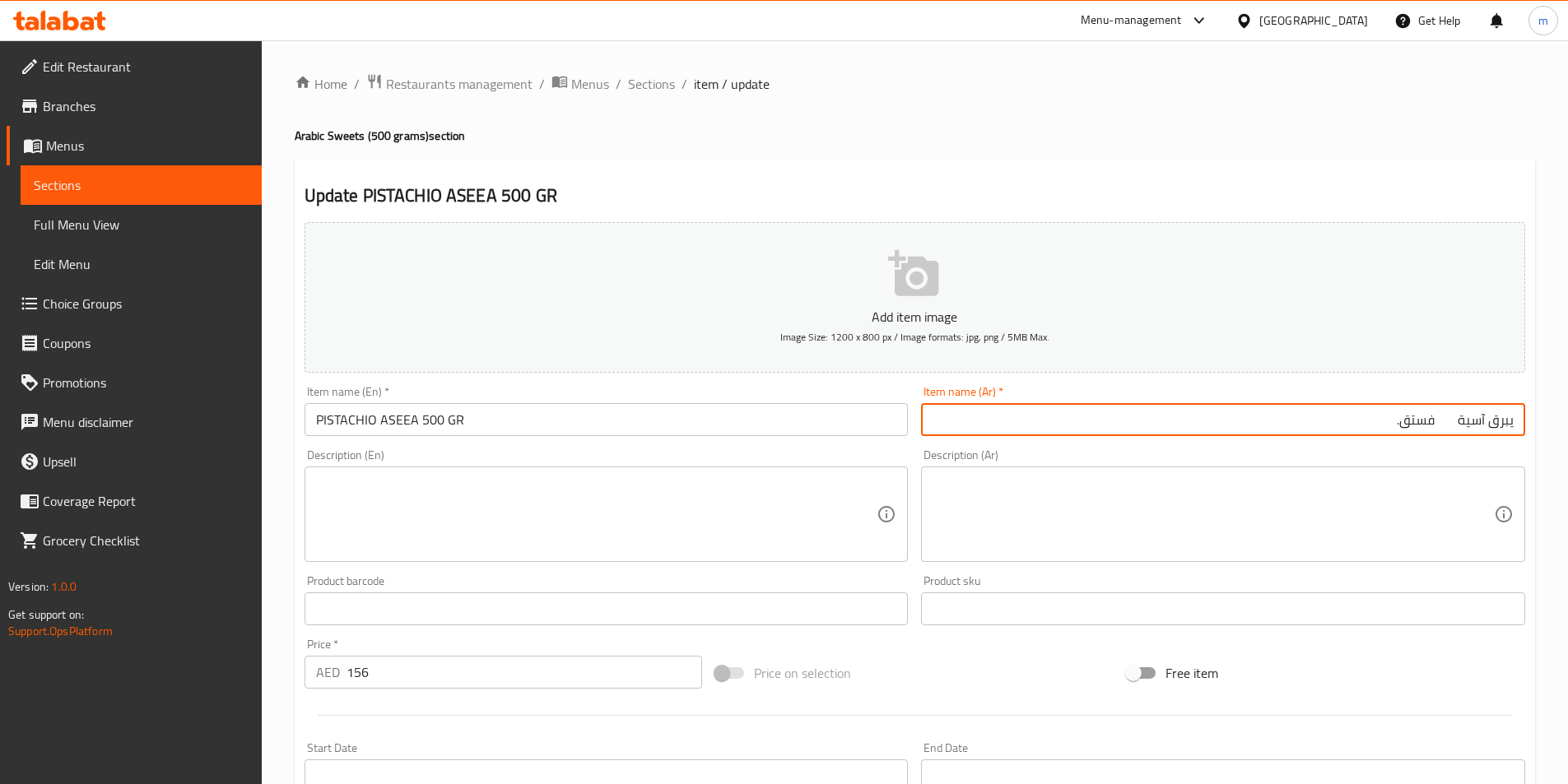
drag, startPoint x: 1489, startPoint y: 426, endPoint x: 1580, endPoint y: 434, distance: 91.4
click at [1568, 434] on html "​ Menu-management United Arab Emirates Get Help m Edit Restaurant Branches Menu…" at bounding box center [784, 392] width 1568 height 784
click at [1418, 419] on input "500 جرام آسية فستق." at bounding box center [1223, 419] width 604 height 33
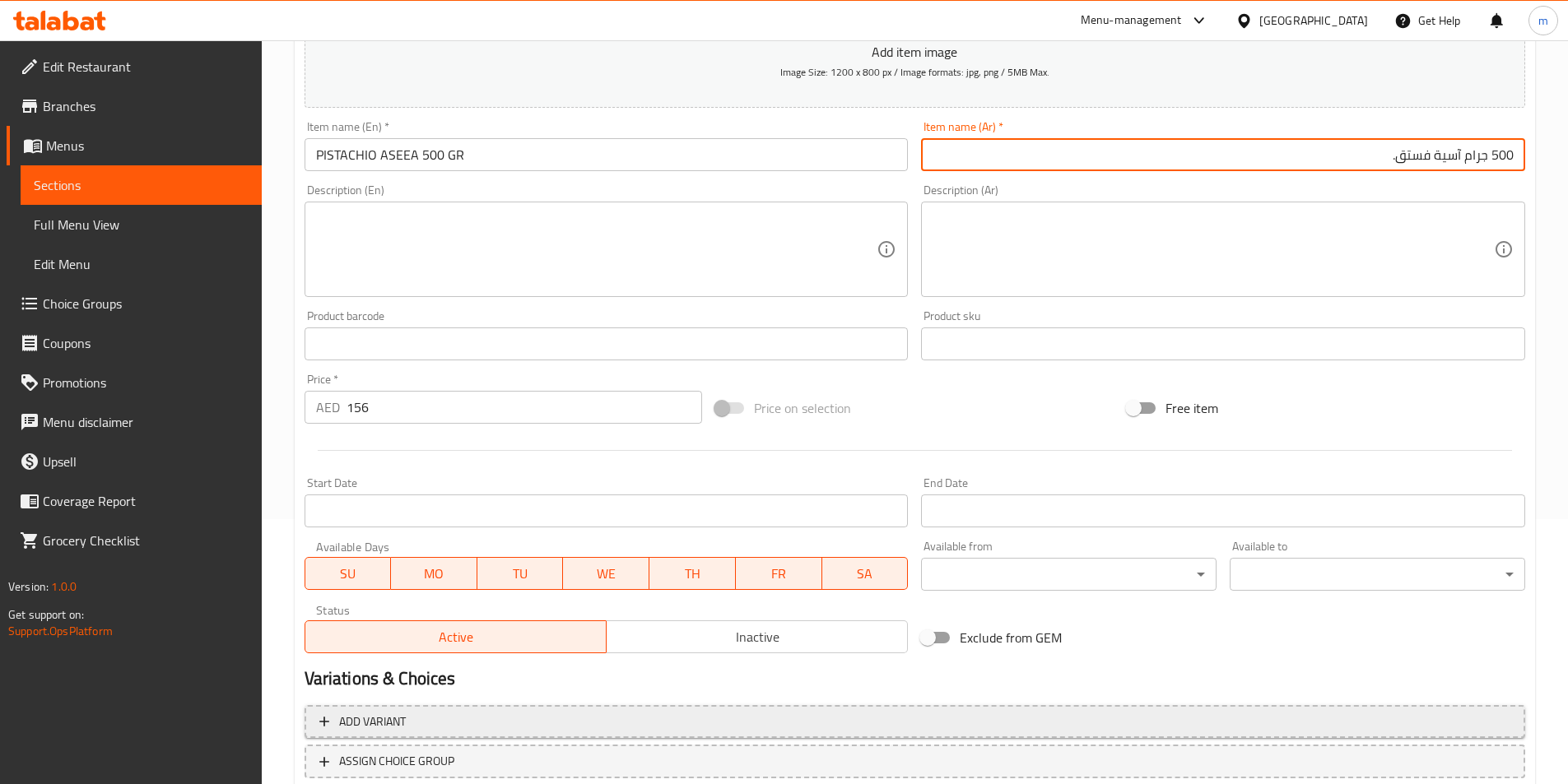
scroll to position [379, 0]
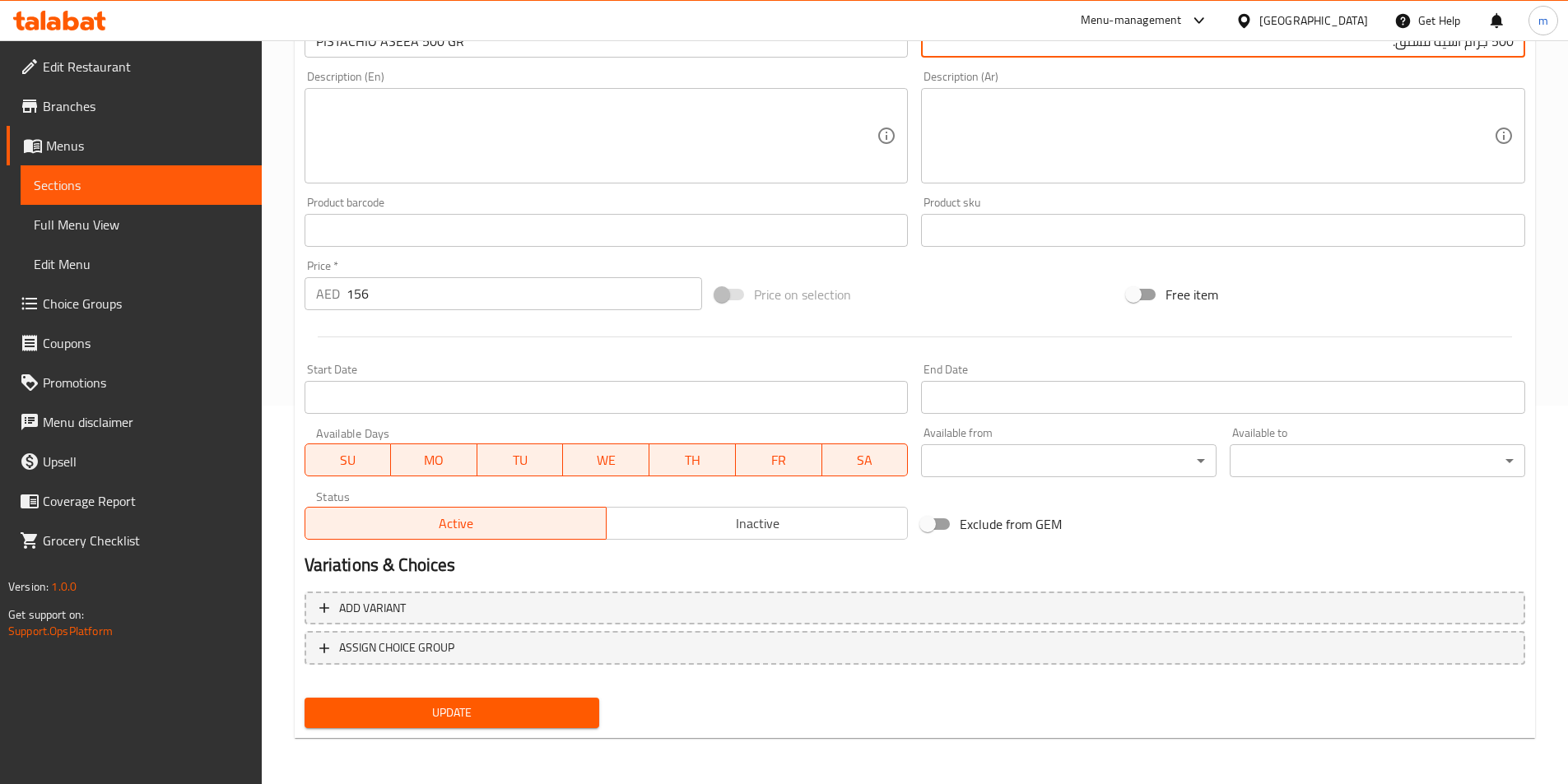
type input "500 جرام آسية فستق."
click at [483, 710] on span "Update" at bounding box center [451, 713] width 269 height 21
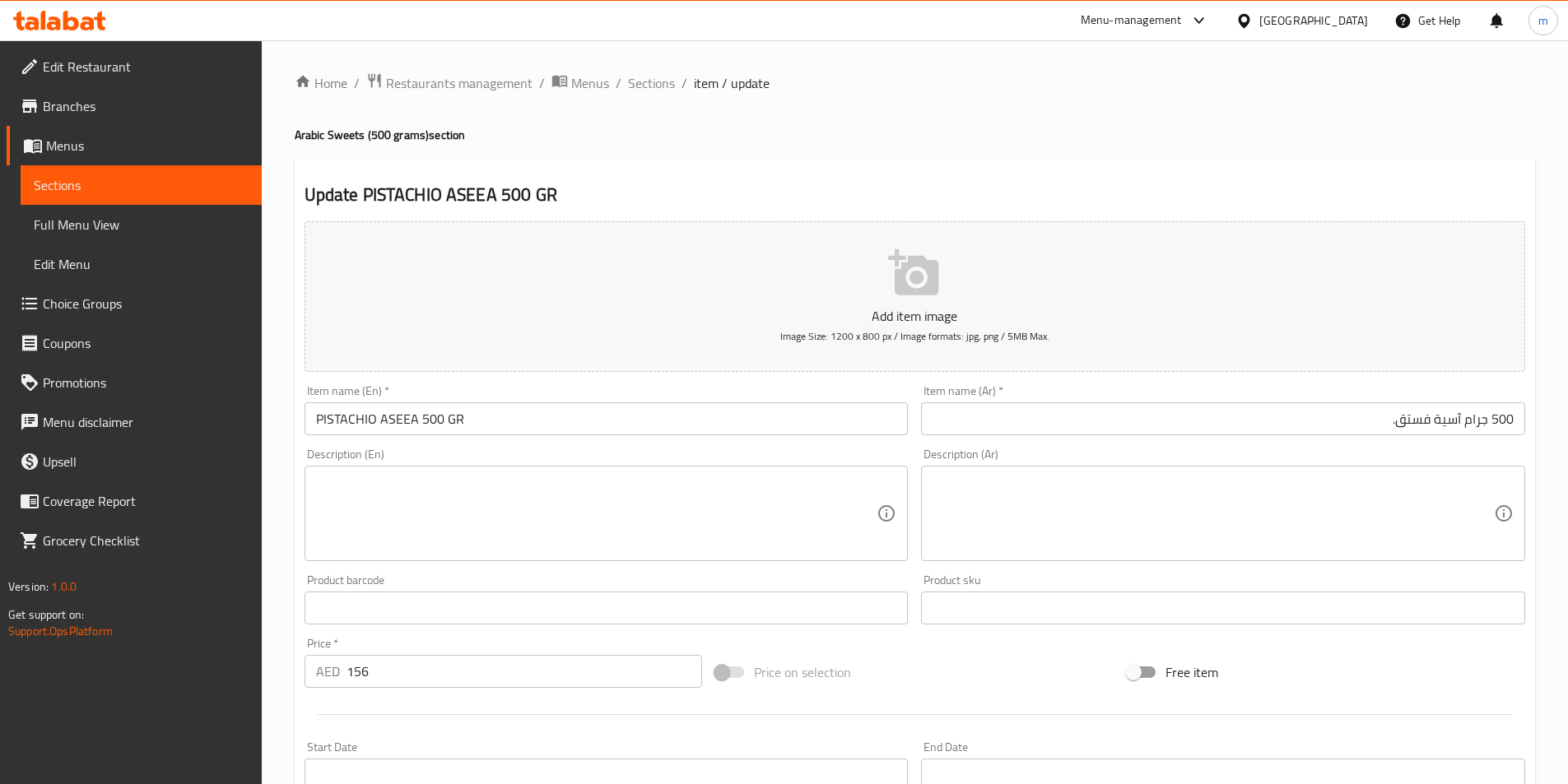
scroll to position [0, 0]
click at [659, 86] on span "Sections" at bounding box center [651, 84] width 47 height 20
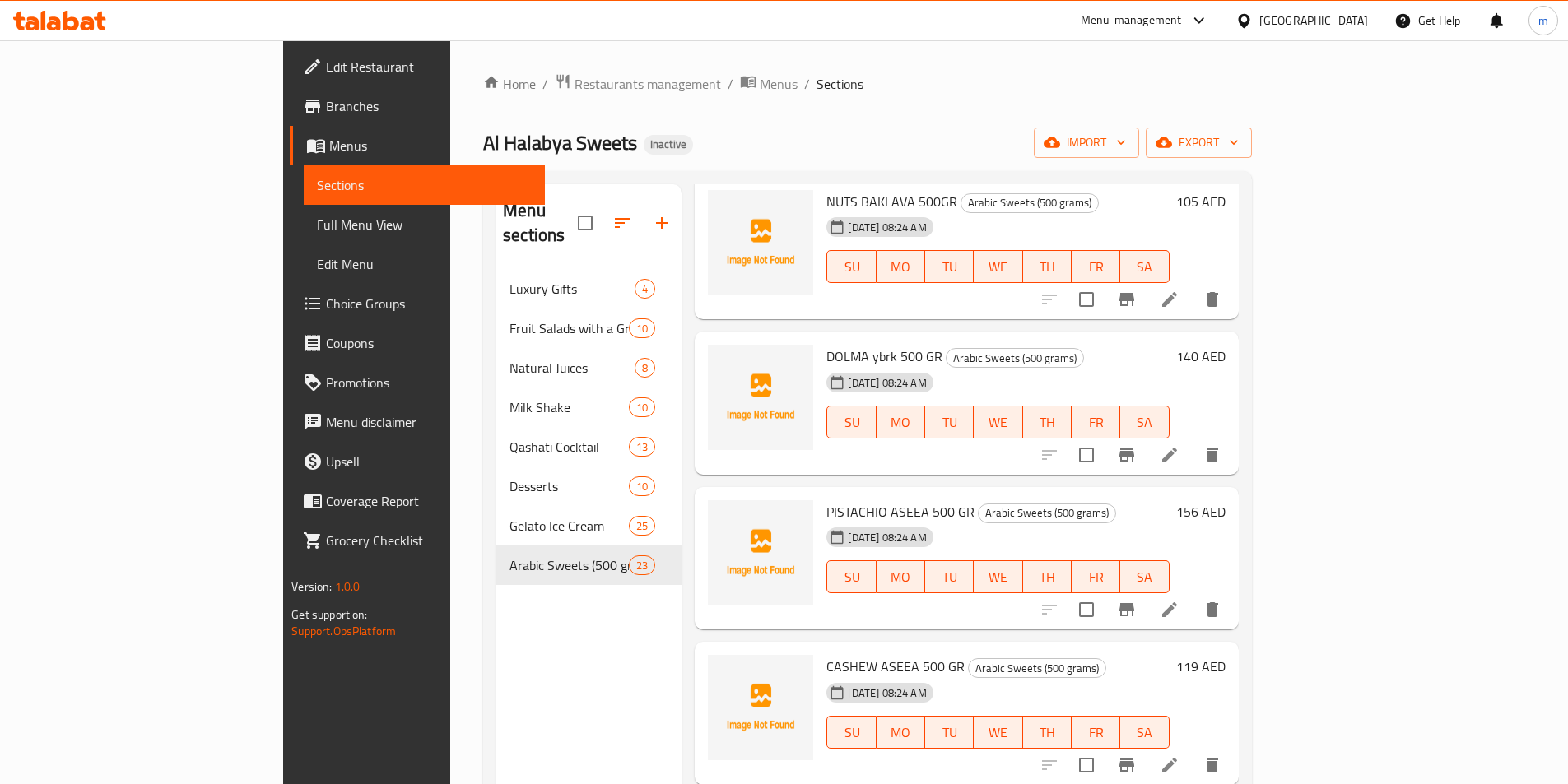
scroll to position [1399, 0]
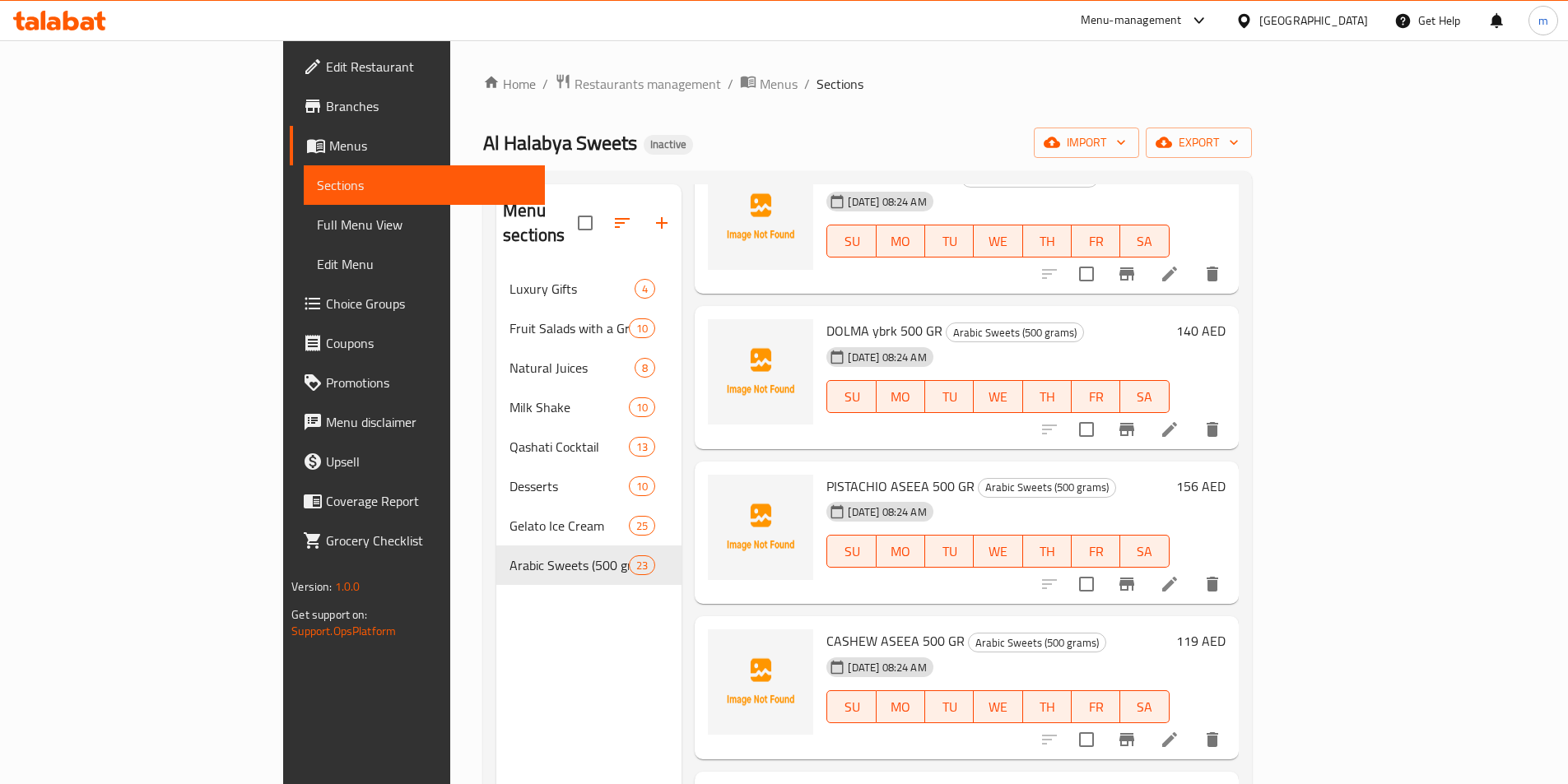
click at [1193, 725] on li at bounding box center [1169, 739] width 46 height 30
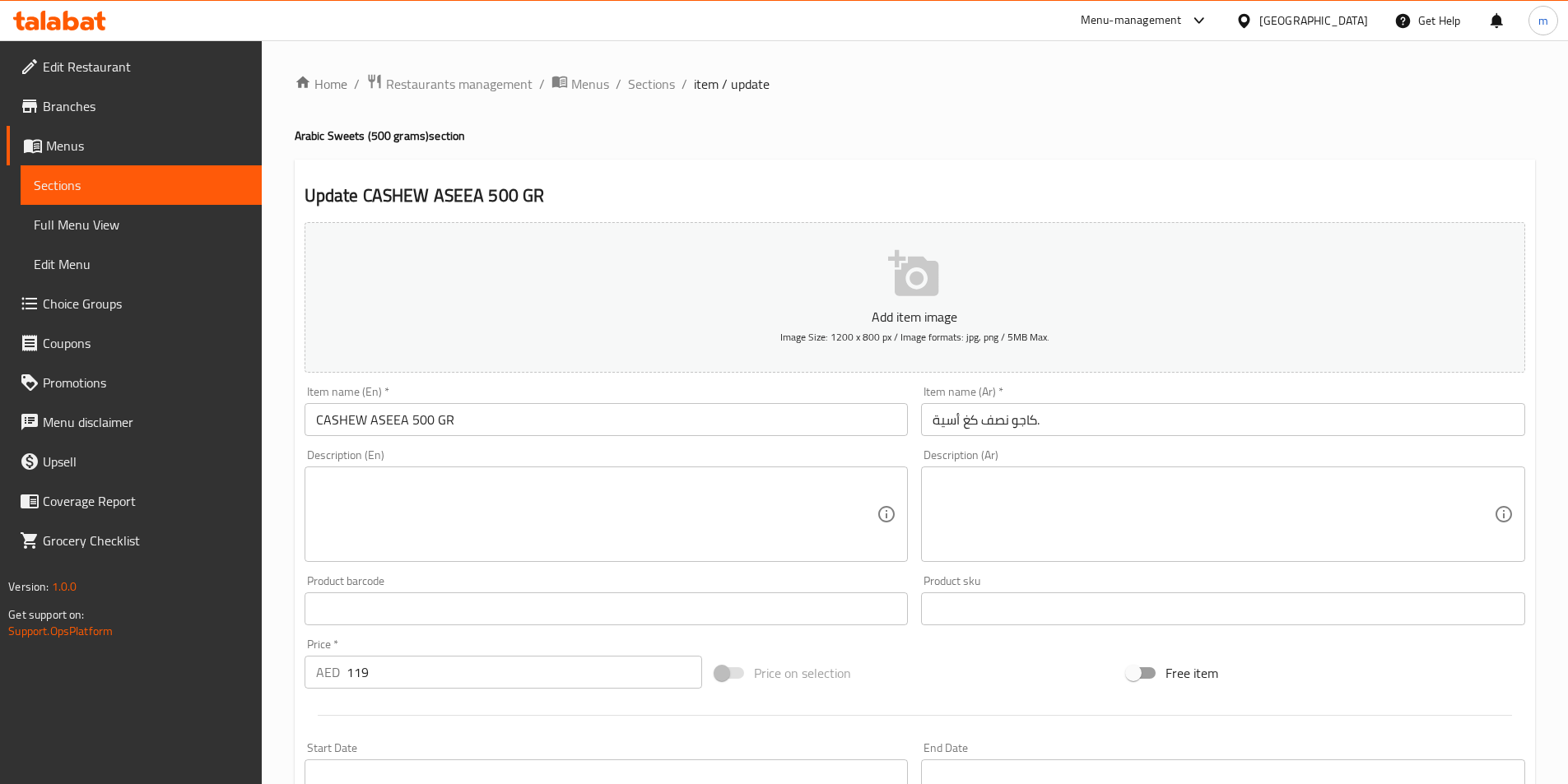
click at [1311, 434] on input "نصف كغ أسية كاجو." at bounding box center [1223, 419] width 604 height 33
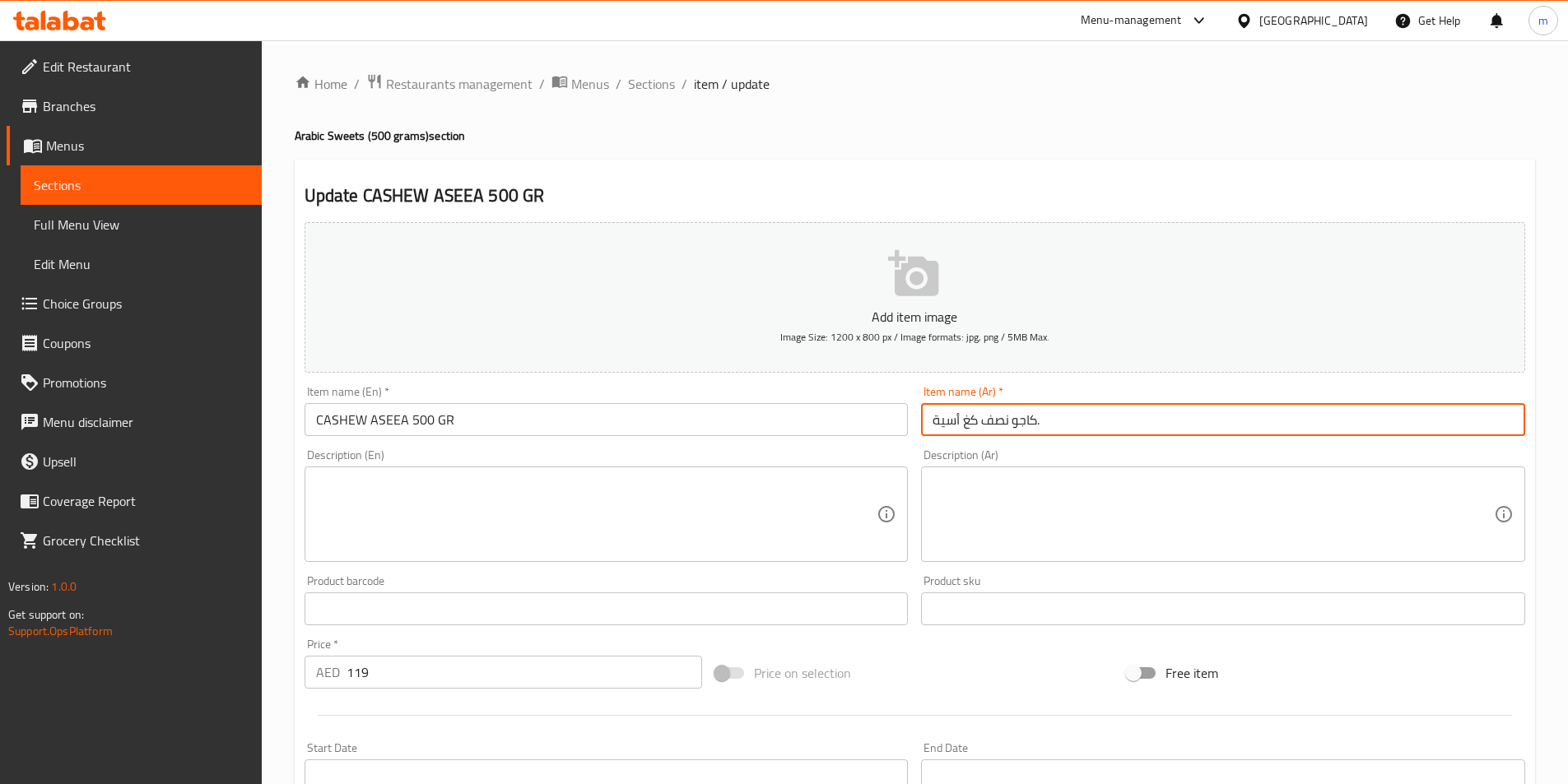
click at [1311, 434] on input "نصف كغ أسية كاجو." at bounding box center [1223, 419] width 604 height 33
drag, startPoint x: 1467, startPoint y: 419, endPoint x: 1580, endPoint y: 429, distance: 113.4
click at [1568, 429] on html "​ Menu-management United Arab Emirates Get Help m Edit Restaurant Branches Menu…" at bounding box center [784, 392] width 1568 height 784
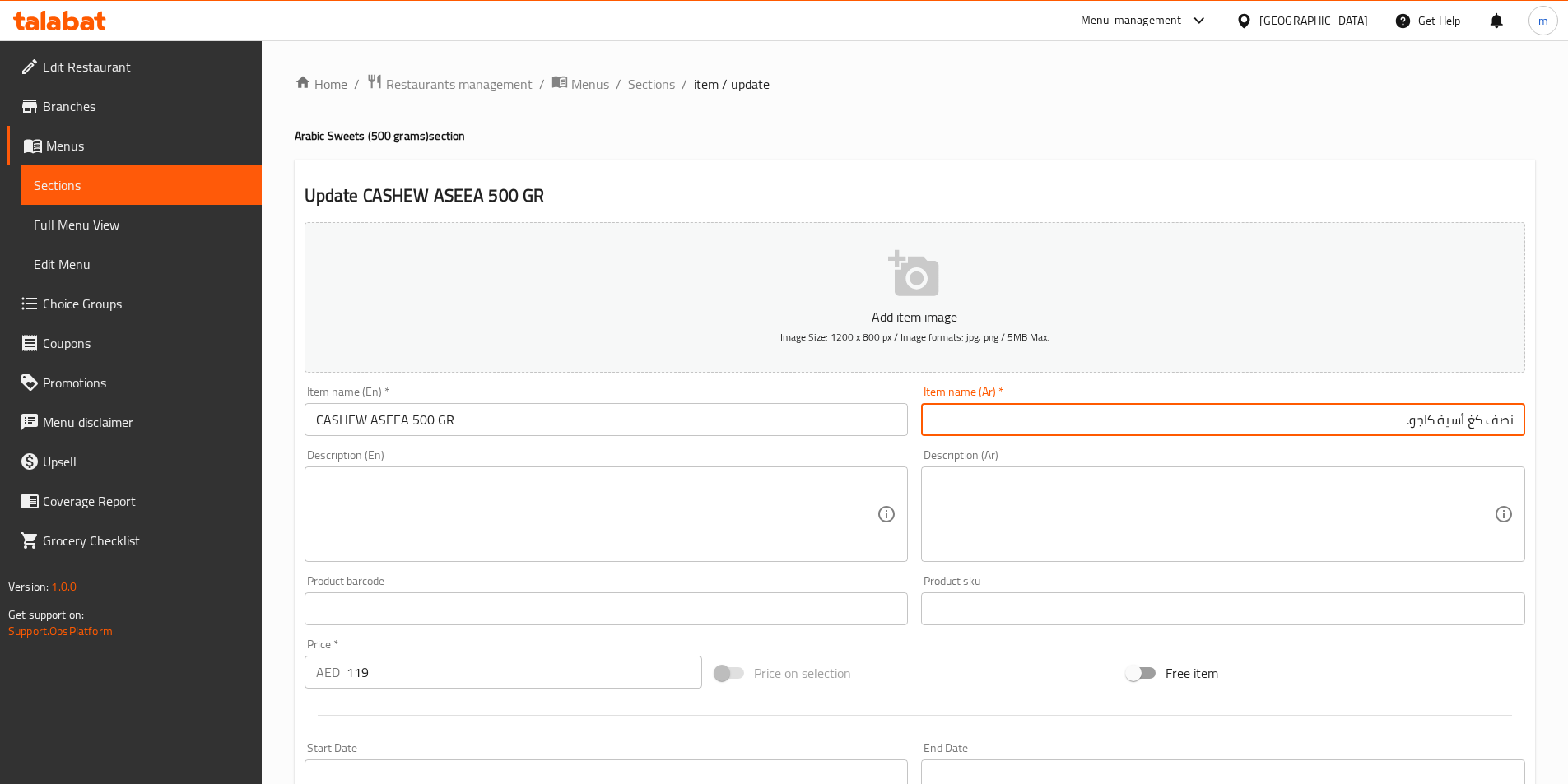
paste input "برق"
drag, startPoint x: 1492, startPoint y: 424, endPoint x: 1571, endPoint y: 439, distance: 80.4
click at [1568, 434] on html "​ Menu-management United Arab Emirates Get Help m Edit Restaurant Branches Menu…" at bounding box center [784, 392] width 1568 height 784
click at [1425, 419] on input "500 جرام أسية كاجو." at bounding box center [1223, 419] width 604 height 33
click at [1463, 418] on input "500 جرام أسية كاجو." at bounding box center [1223, 419] width 604 height 33
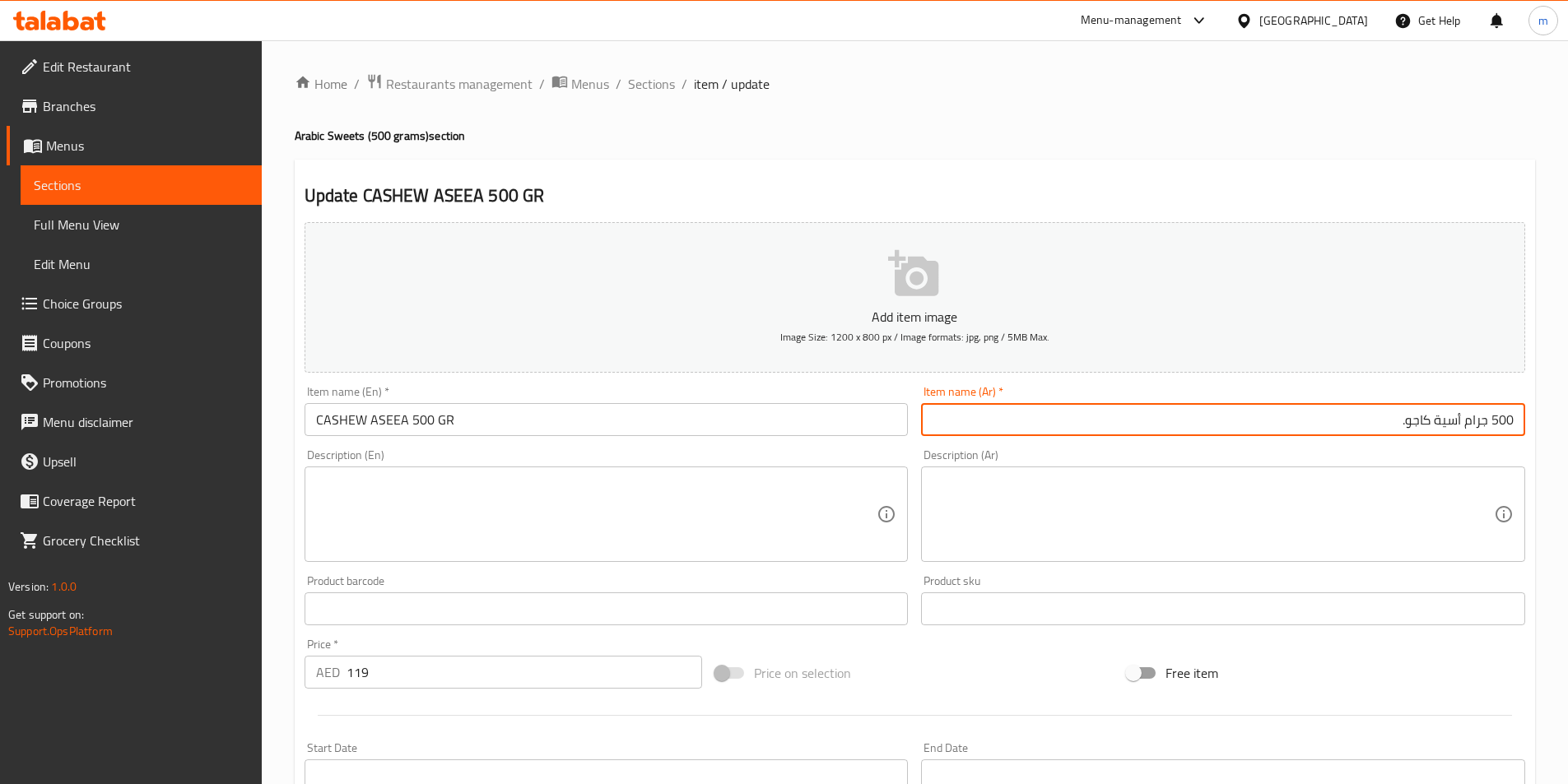
click at [1362, 418] on input "500 جرام أسية كاجو." at bounding box center [1223, 419] width 604 height 33
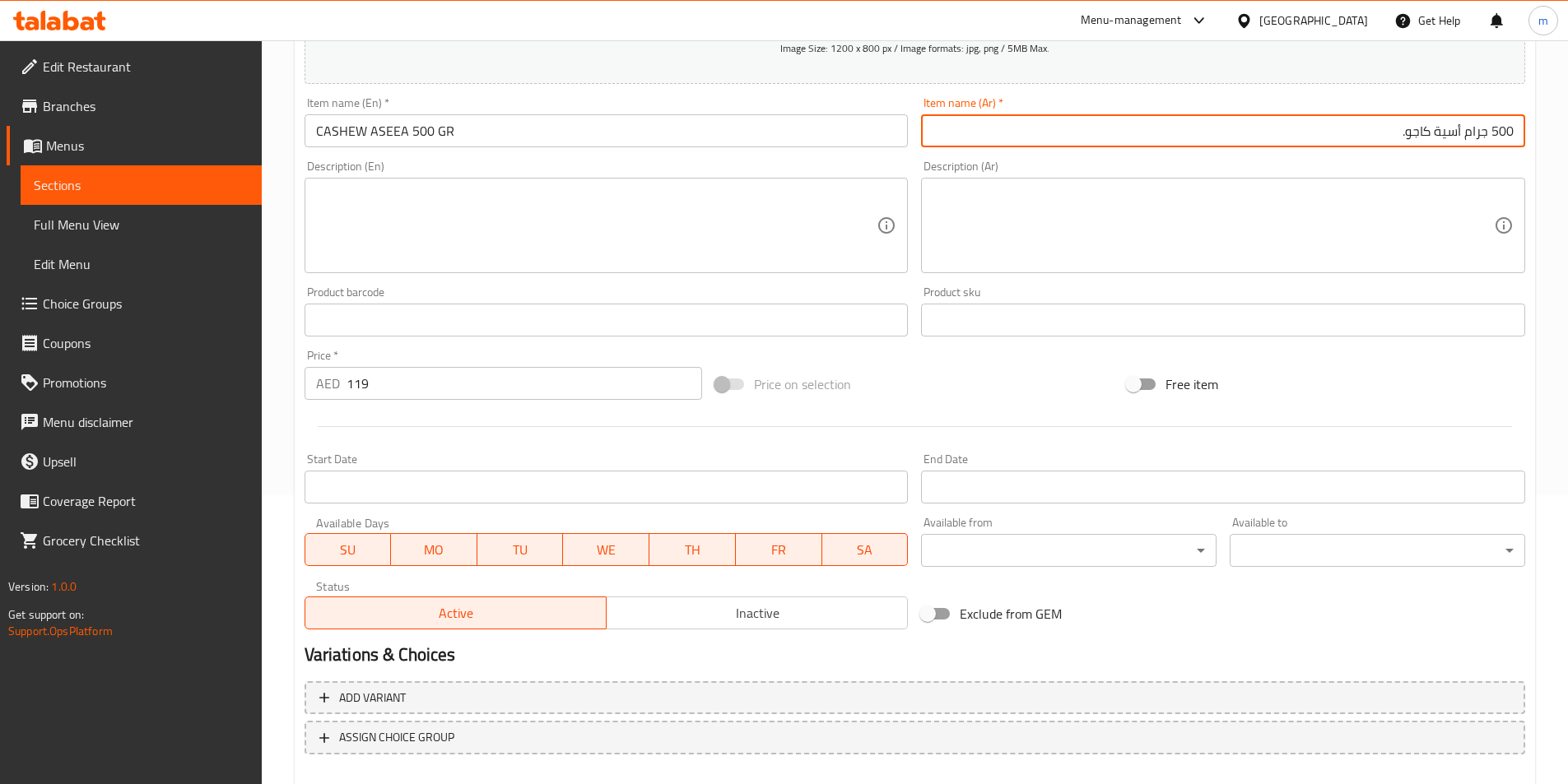
scroll to position [379, 0]
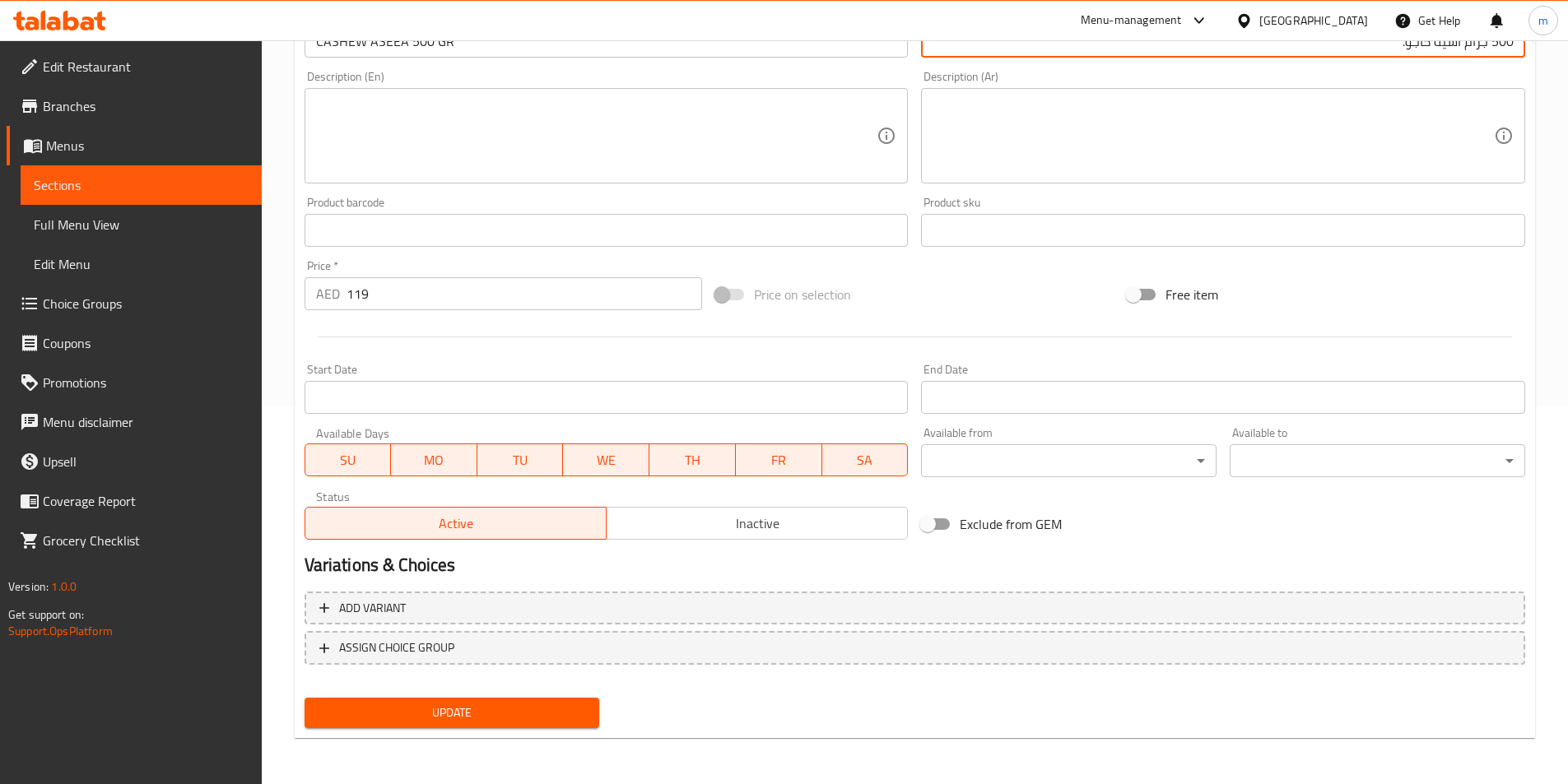
type input "500 جرام أسية كاجو."
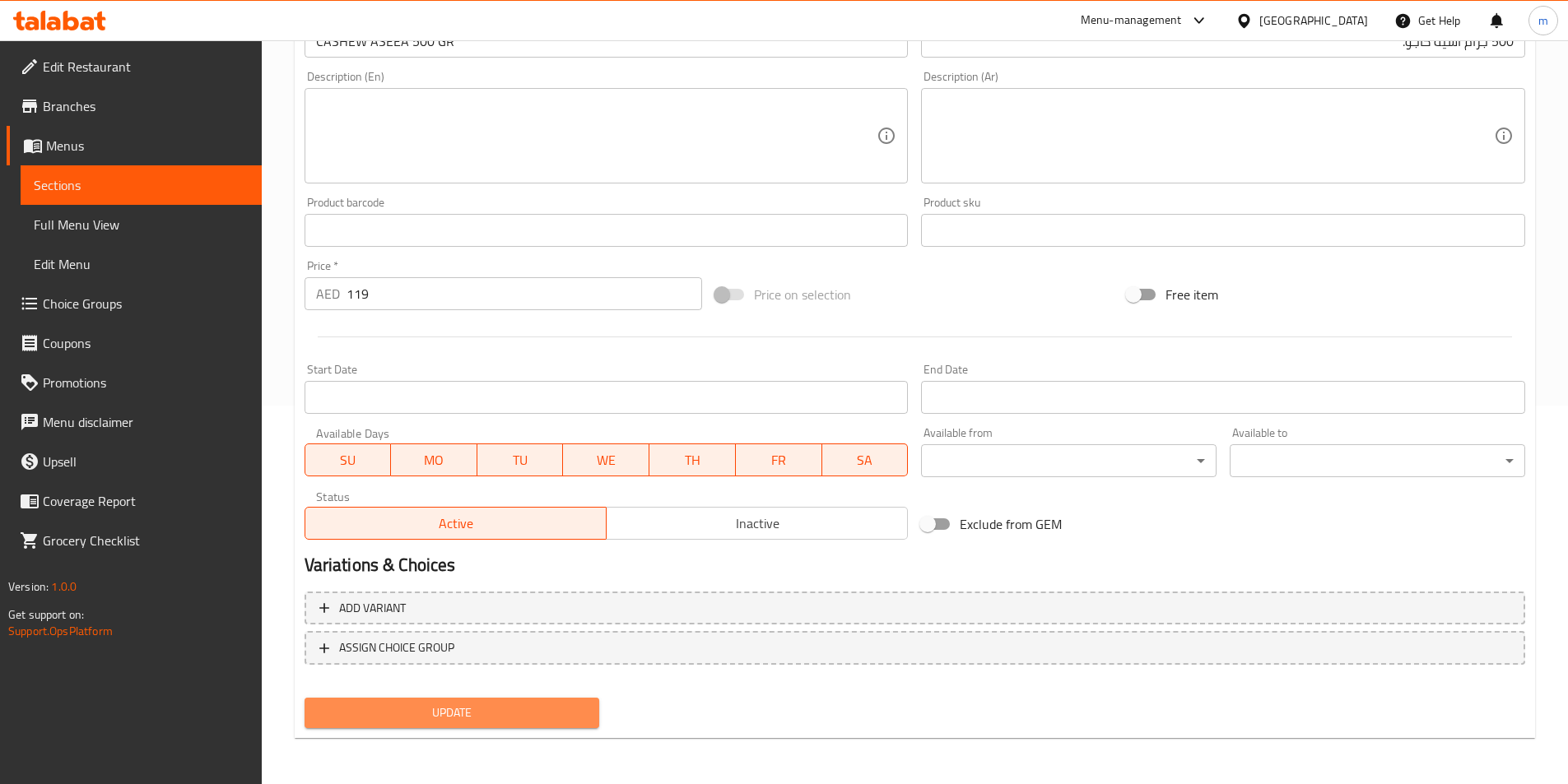
click at [493, 704] on span "Update" at bounding box center [451, 713] width 269 height 21
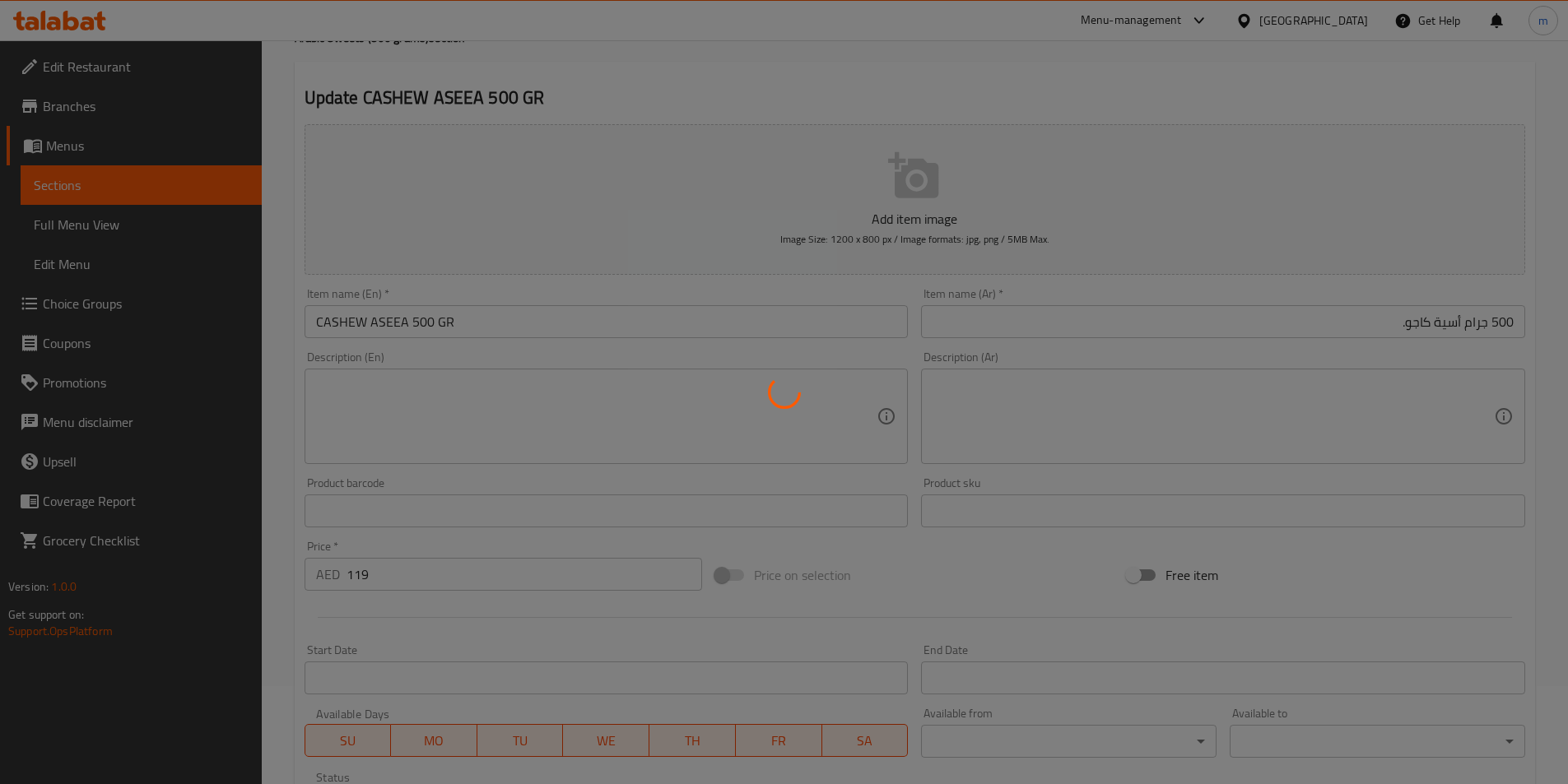
scroll to position [0, 0]
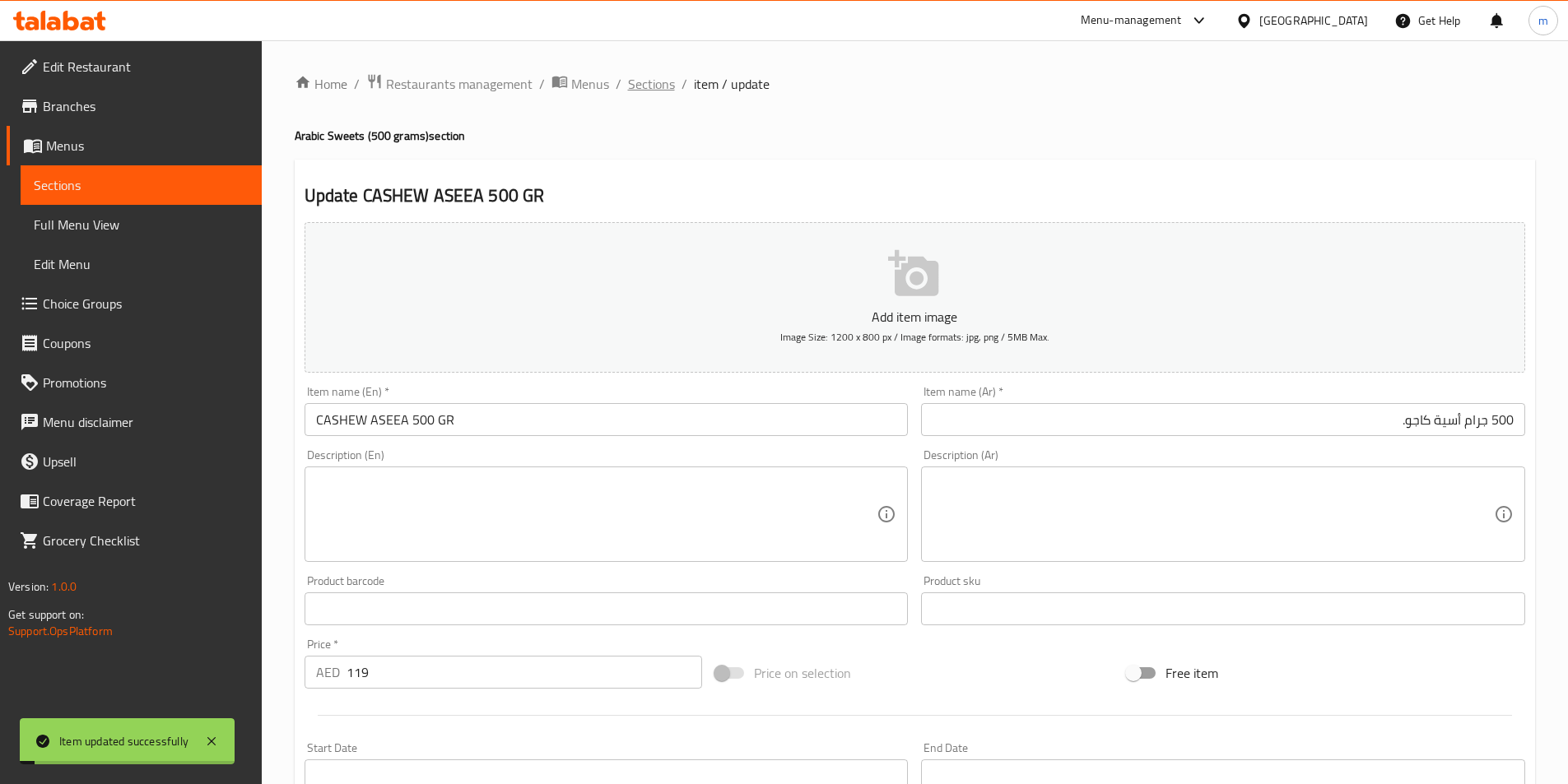
click at [658, 76] on span "Sections" at bounding box center [651, 84] width 47 height 20
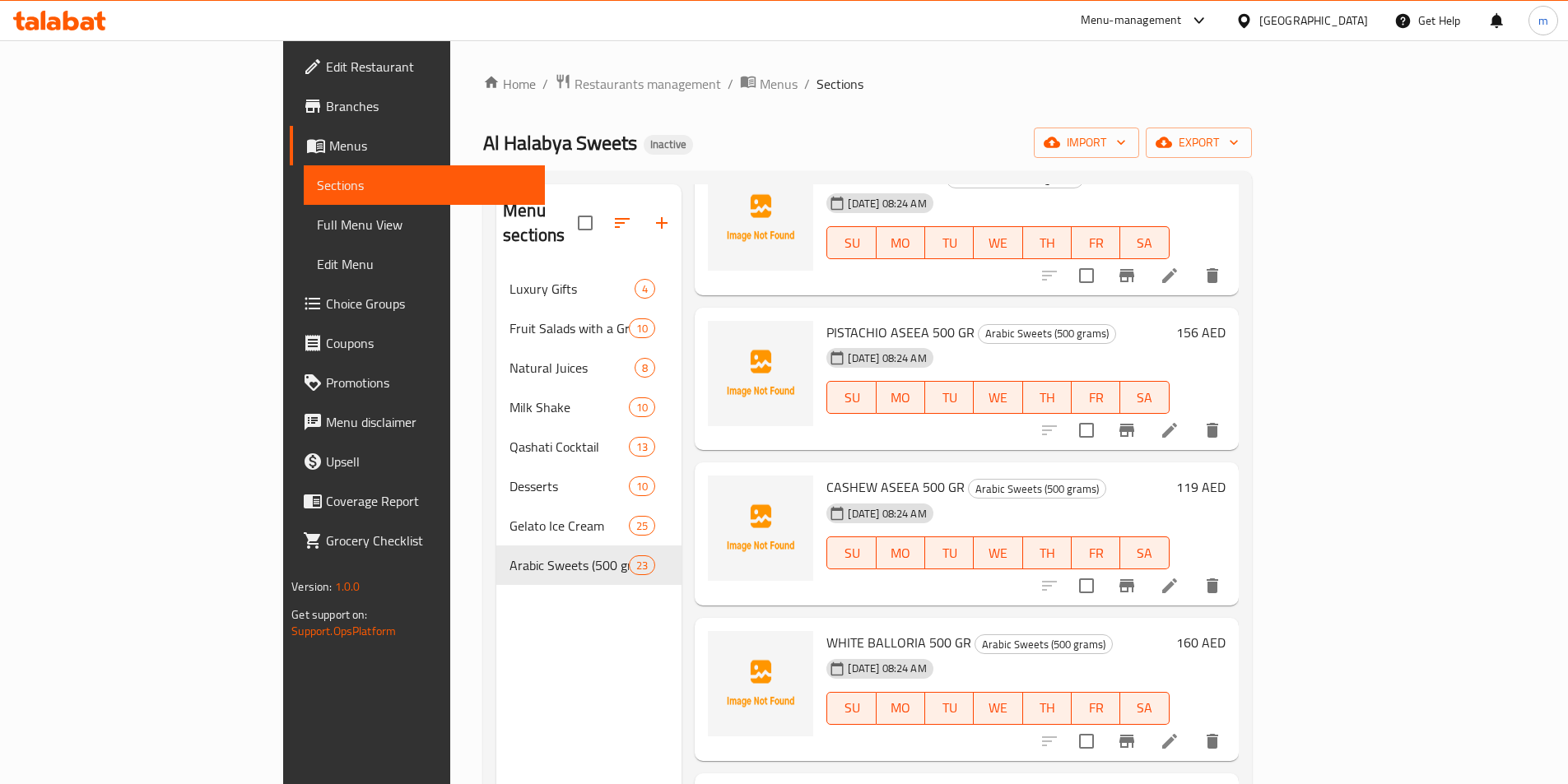
scroll to position [1645, 0]
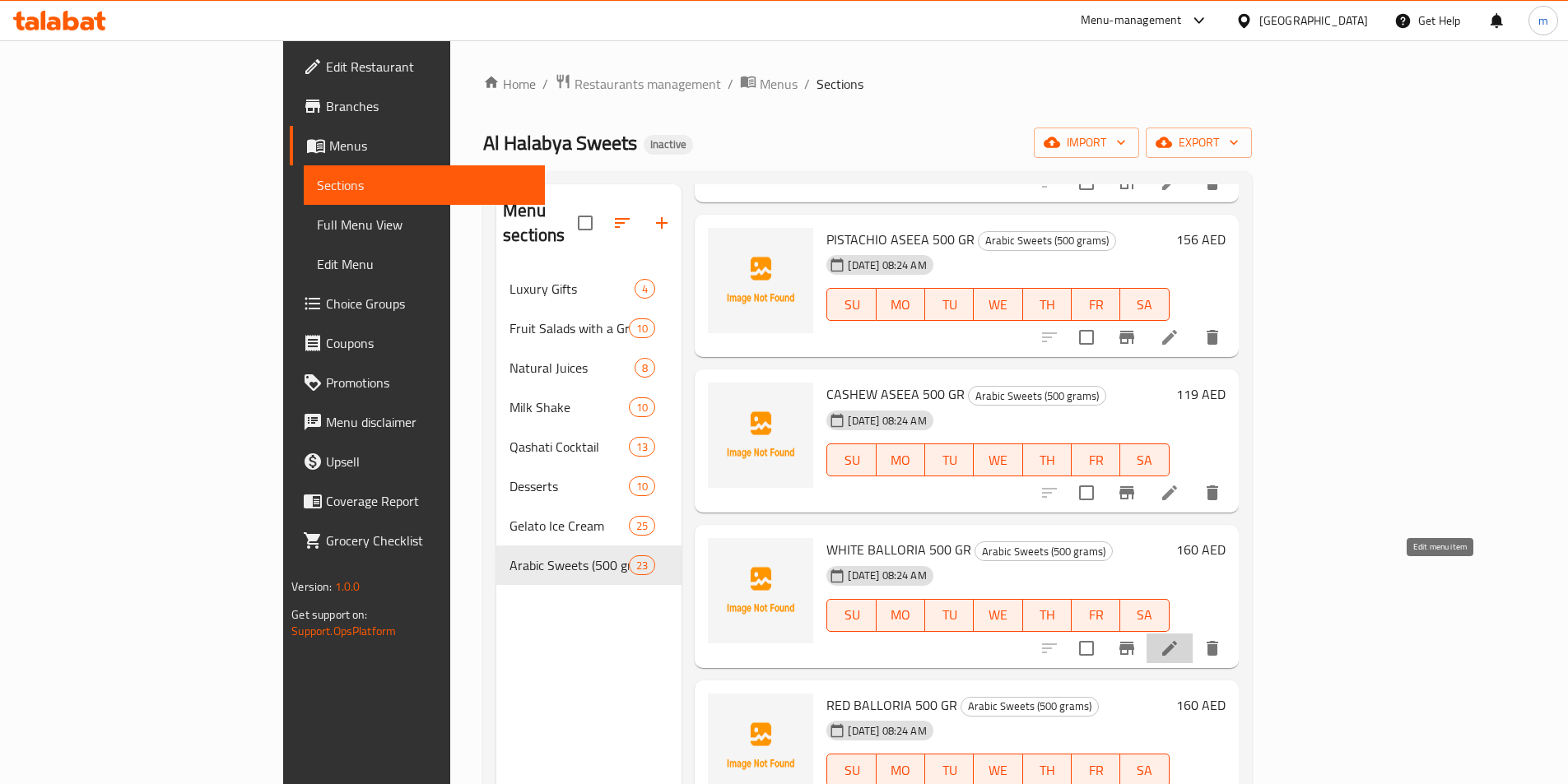
click at [1177, 641] on icon at bounding box center [1169, 648] width 15 height 15
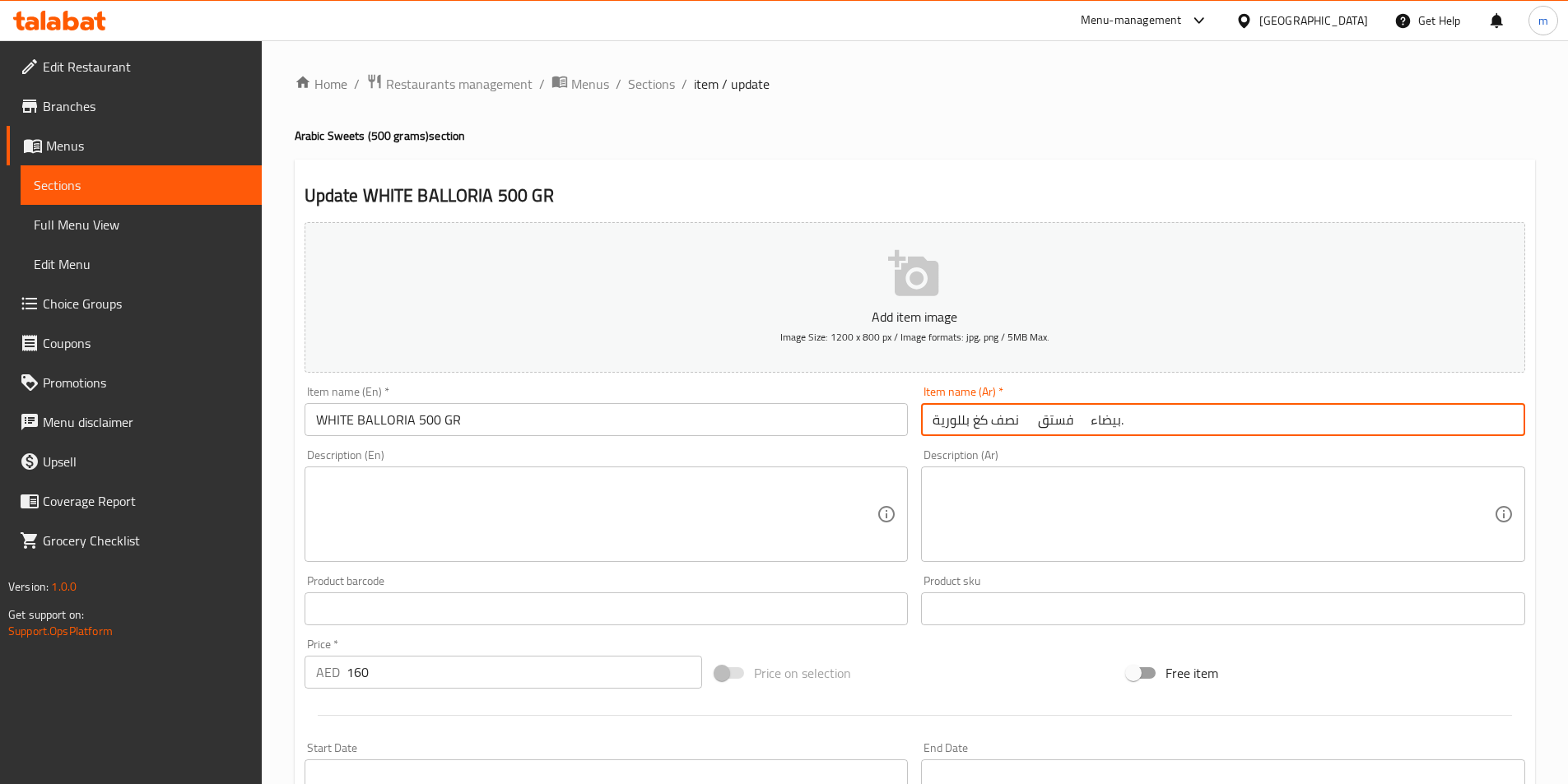
click at [1229, 423] on input "نصف كغ بللورية فستق بيضاء." at bounding box center [1223, 419] width 604 height 33
drag, startPoint x: 1469, startPoint y: 419, endPoint x: 1580, endPoint y: 424, distance: 111.1
click at [1568, 420] on html "​ Menu-management United Arab Emirates Get Help m Edit Restaurant Branches Menu…" at bounding box center [784, 392] width 1568 height 784
type input "500 جرام بللورية فستق بيضاء."
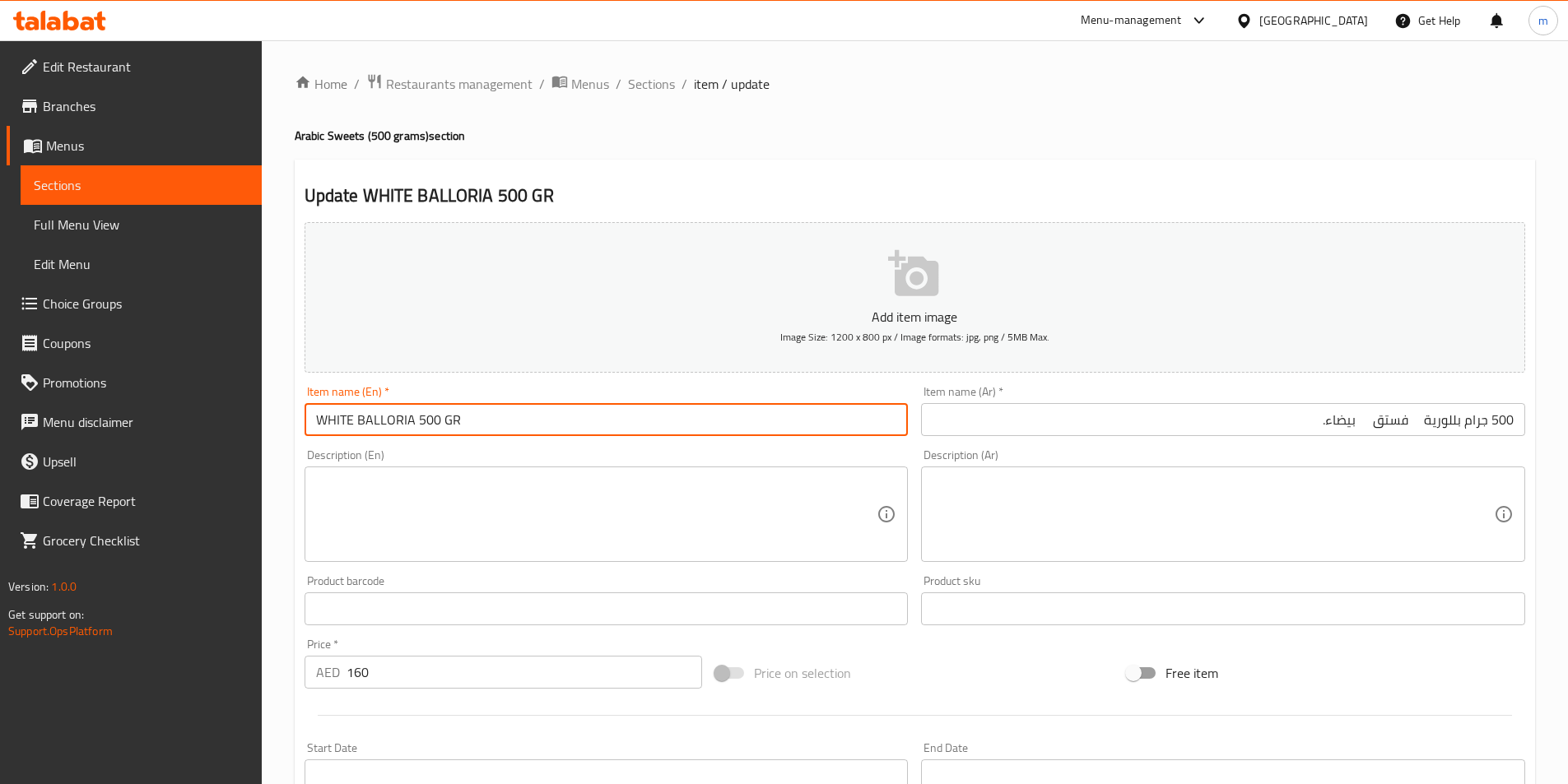
click at [415, 417] on input "WHITE BALLORIA 500 GR" at bounding box center [606, 419] width 604 height 33
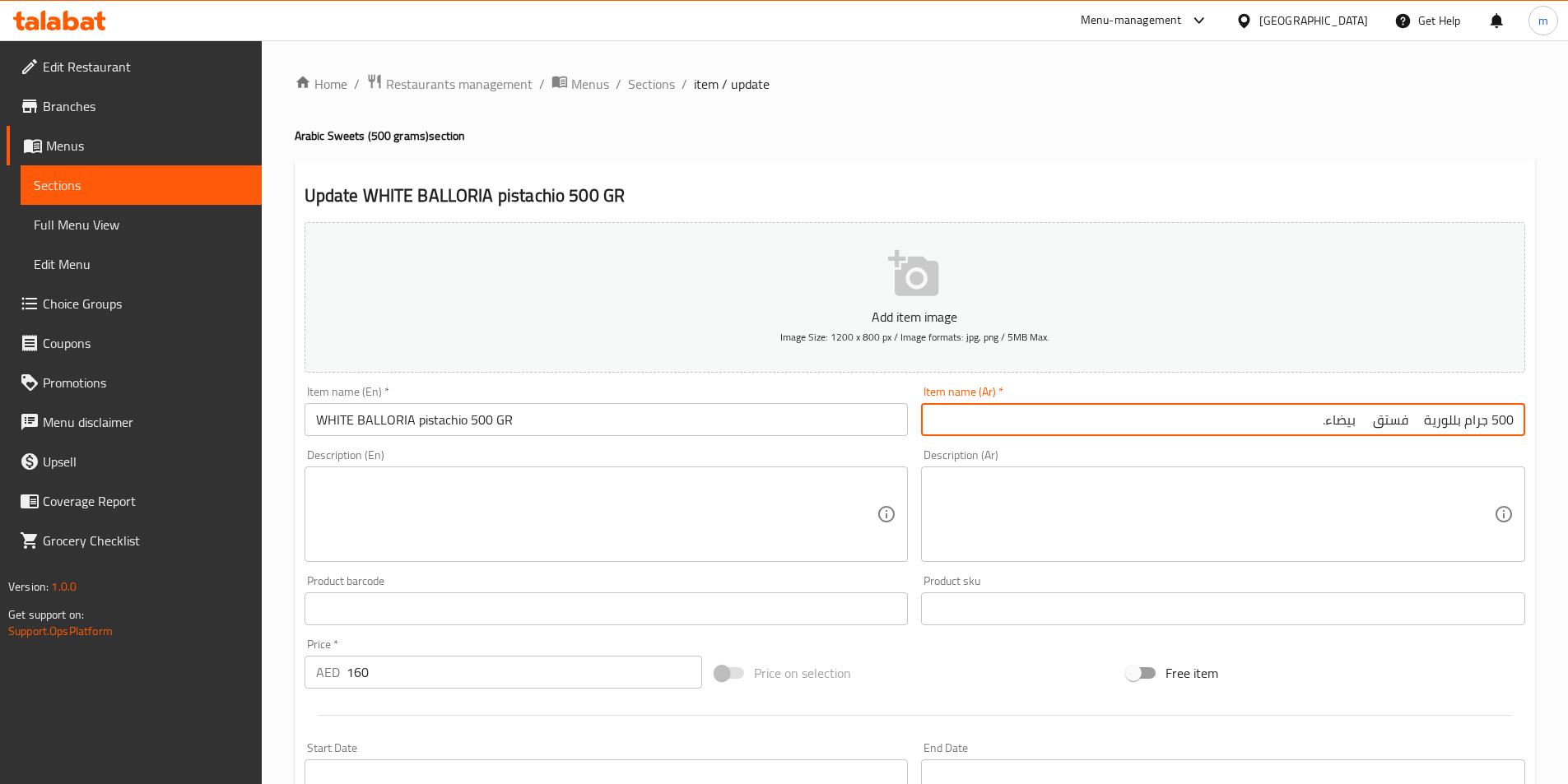
drag, startPoint x: 1393, startPoint y: 419, endPoint x: 1423, endPoint y: 419, distance: 30.0
click at [1423, 419] on input "500 جرام بللورية فستق بيضاء." at bounding box center [1223, 419] width 604 height 33
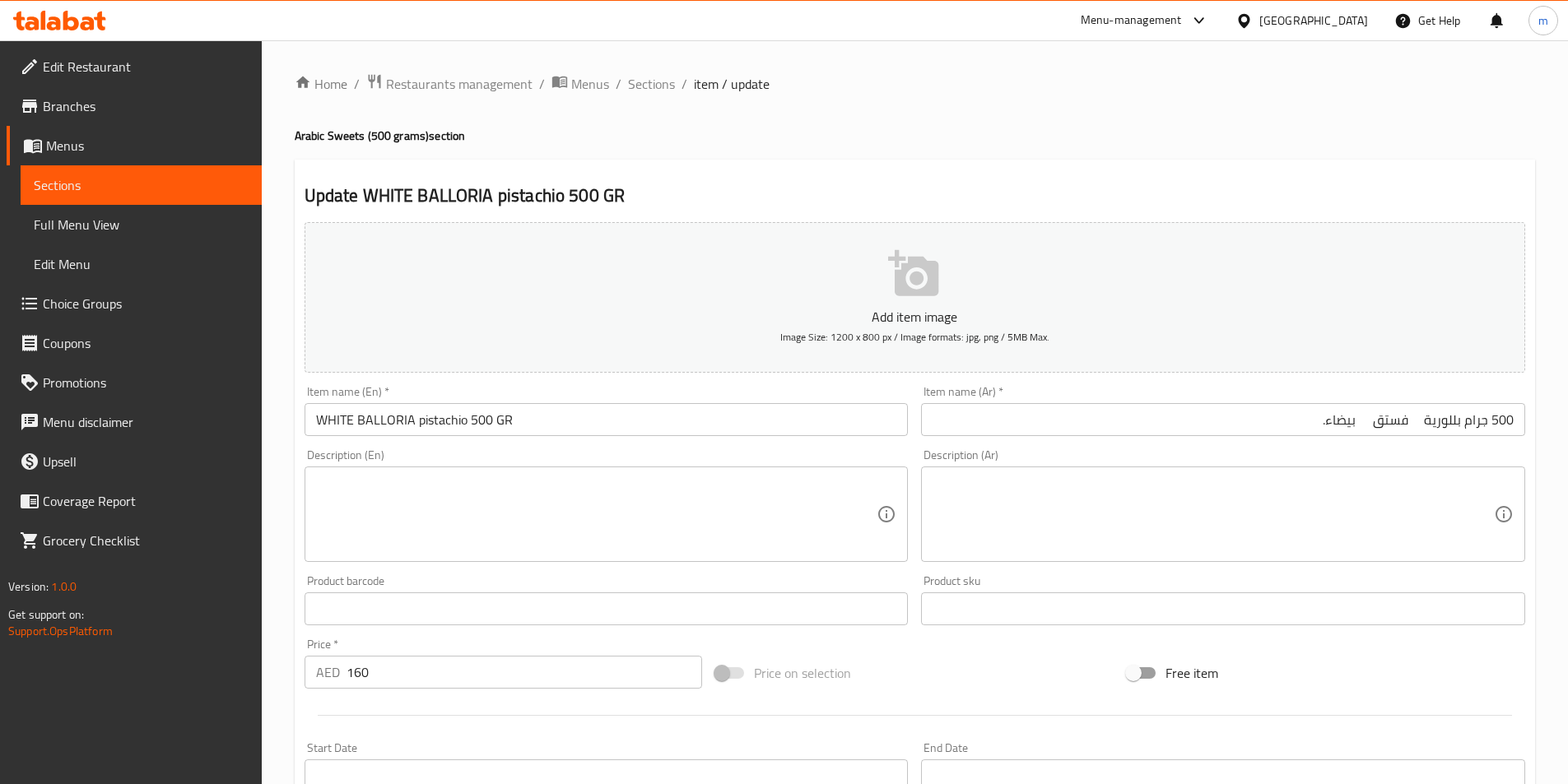
click at [431, 419] on input "WHITE BALLORIA pistachio 500 GR" at bounding box center [606, 419] width 604 height 33
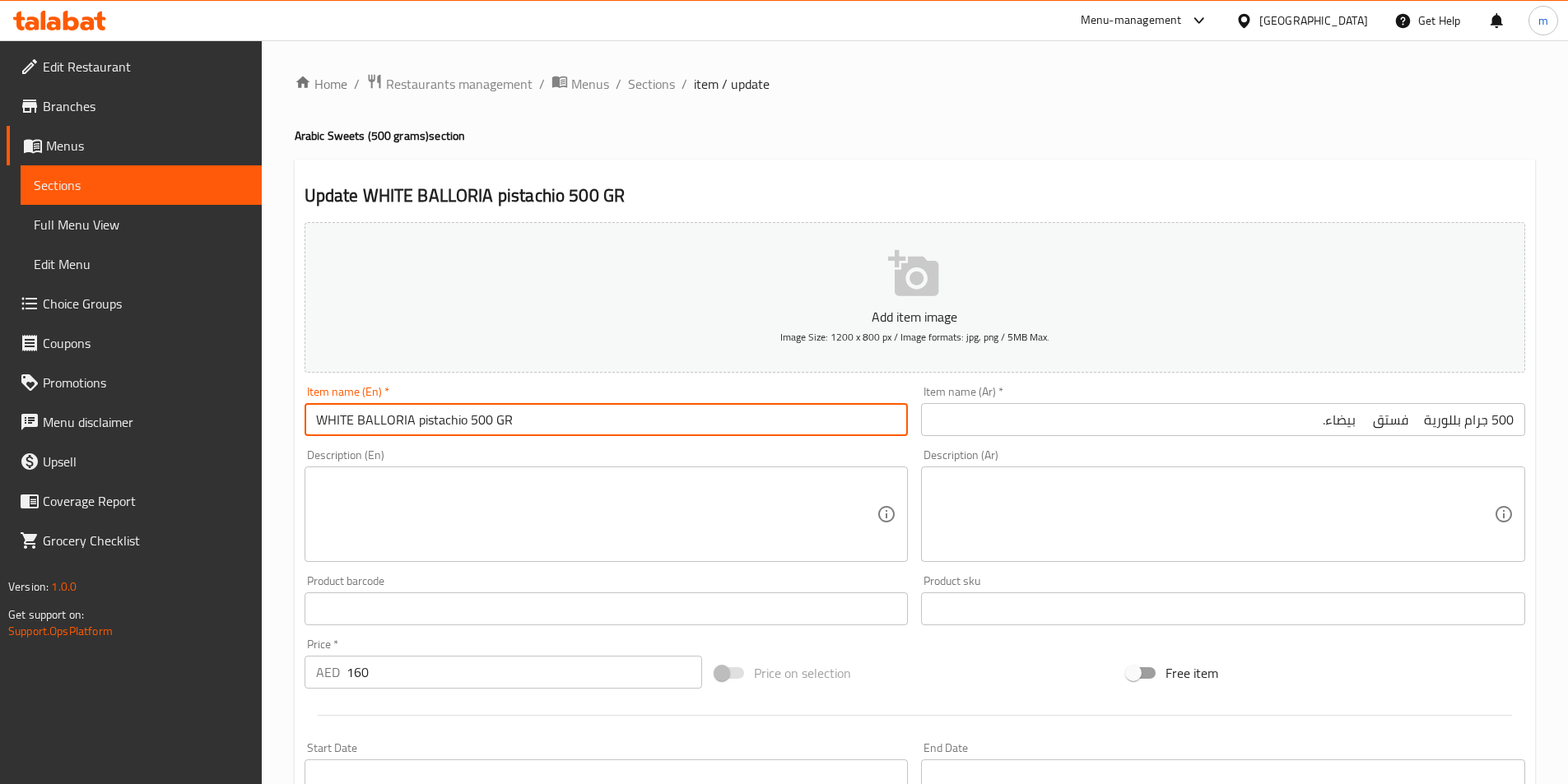
click at [431, 419] on input "WHITE BALLORIA pistachio 500 GR" at bounding box center [606, 419] width 604 height 33
paste input "Pistachio"
click at [437, 421] on input "WHITE BALLORIA Pistachio500 GR" at bounding box center [606, 419] width 604 height 33
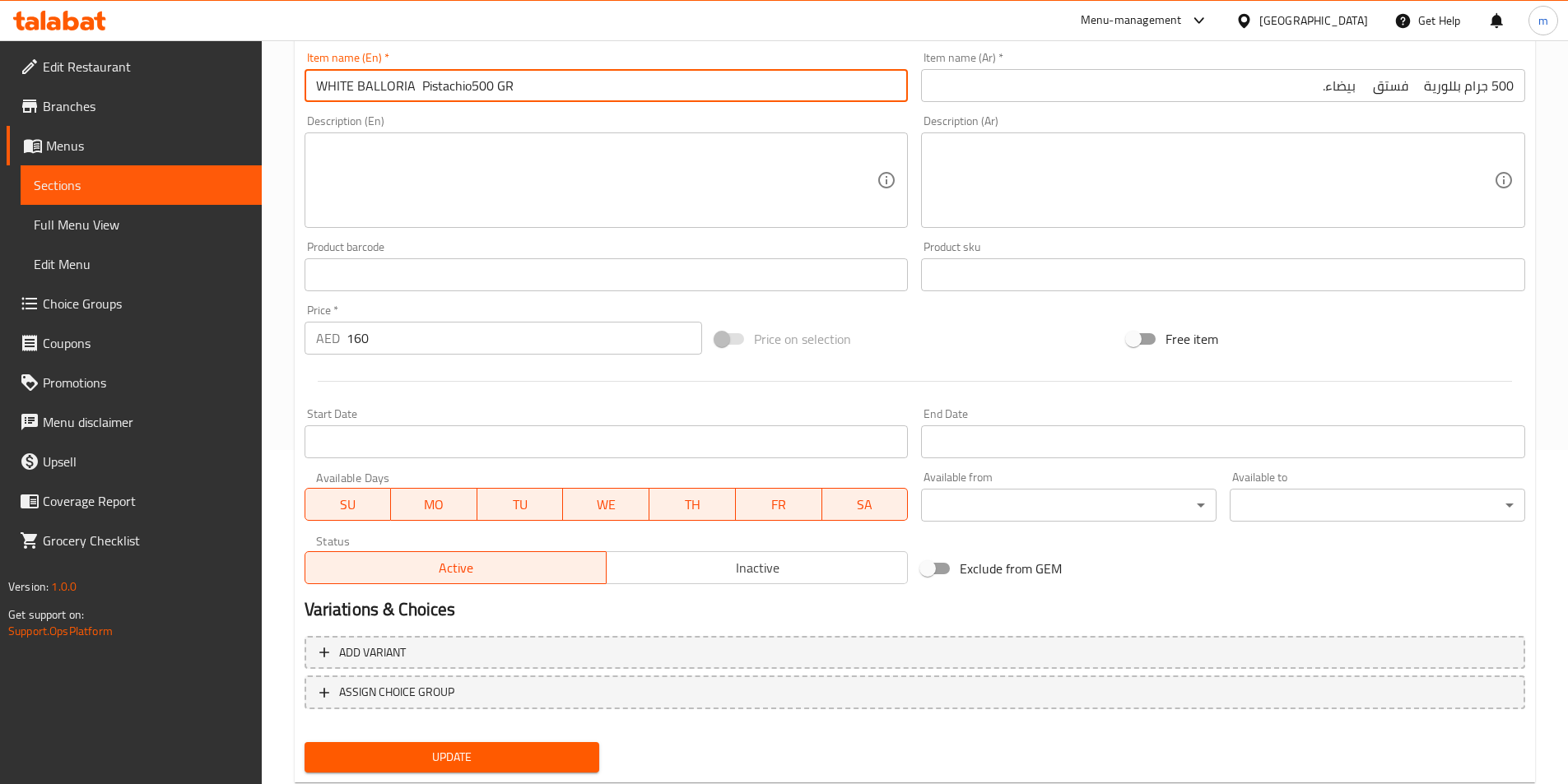
scroll to position [379, 0]
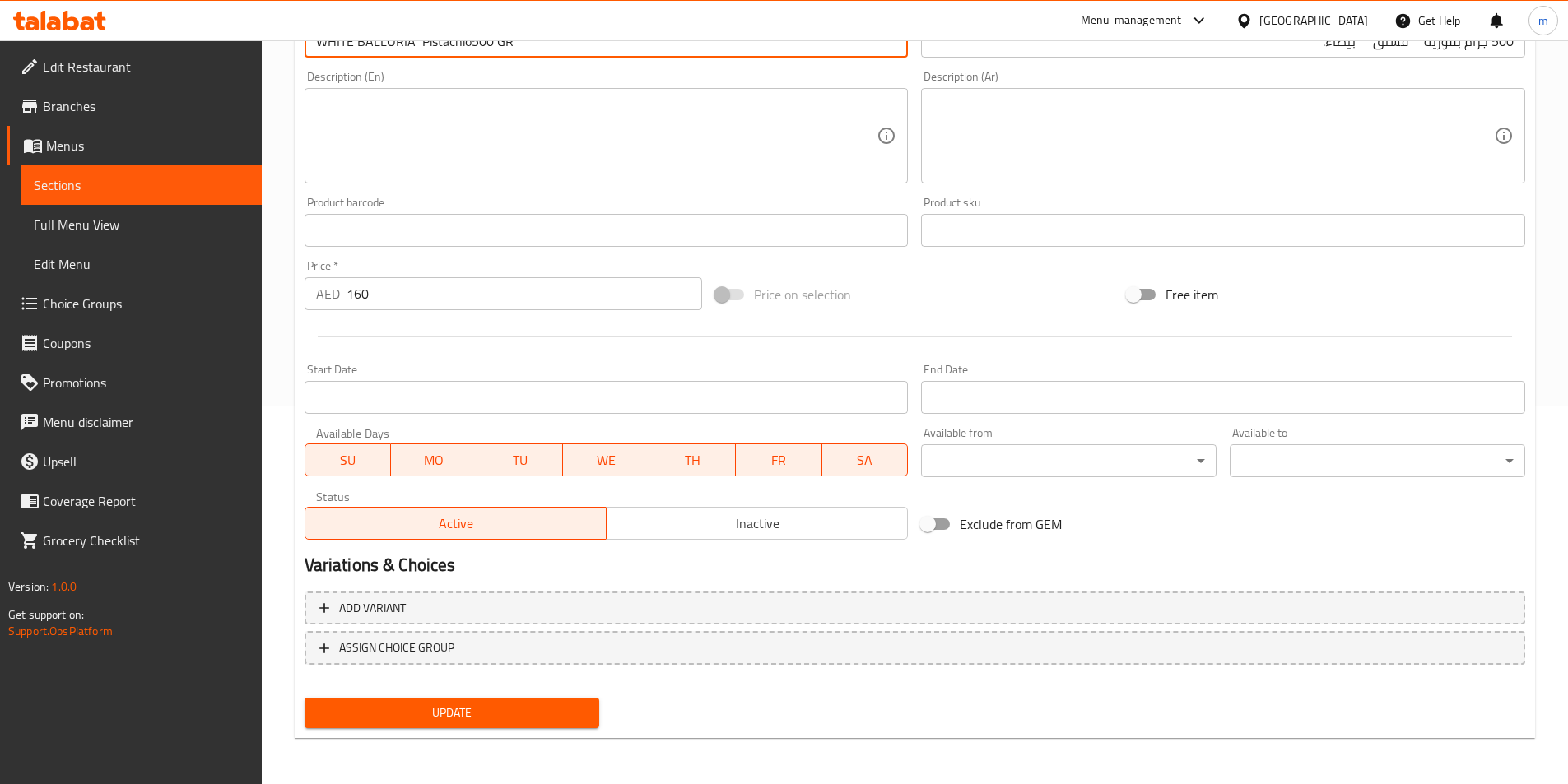
type input "WHITE BALLORIA Pistachio500 GR"
click at [503, 720] on span "Update" at bounding box center [451, 713] width 269 height 21
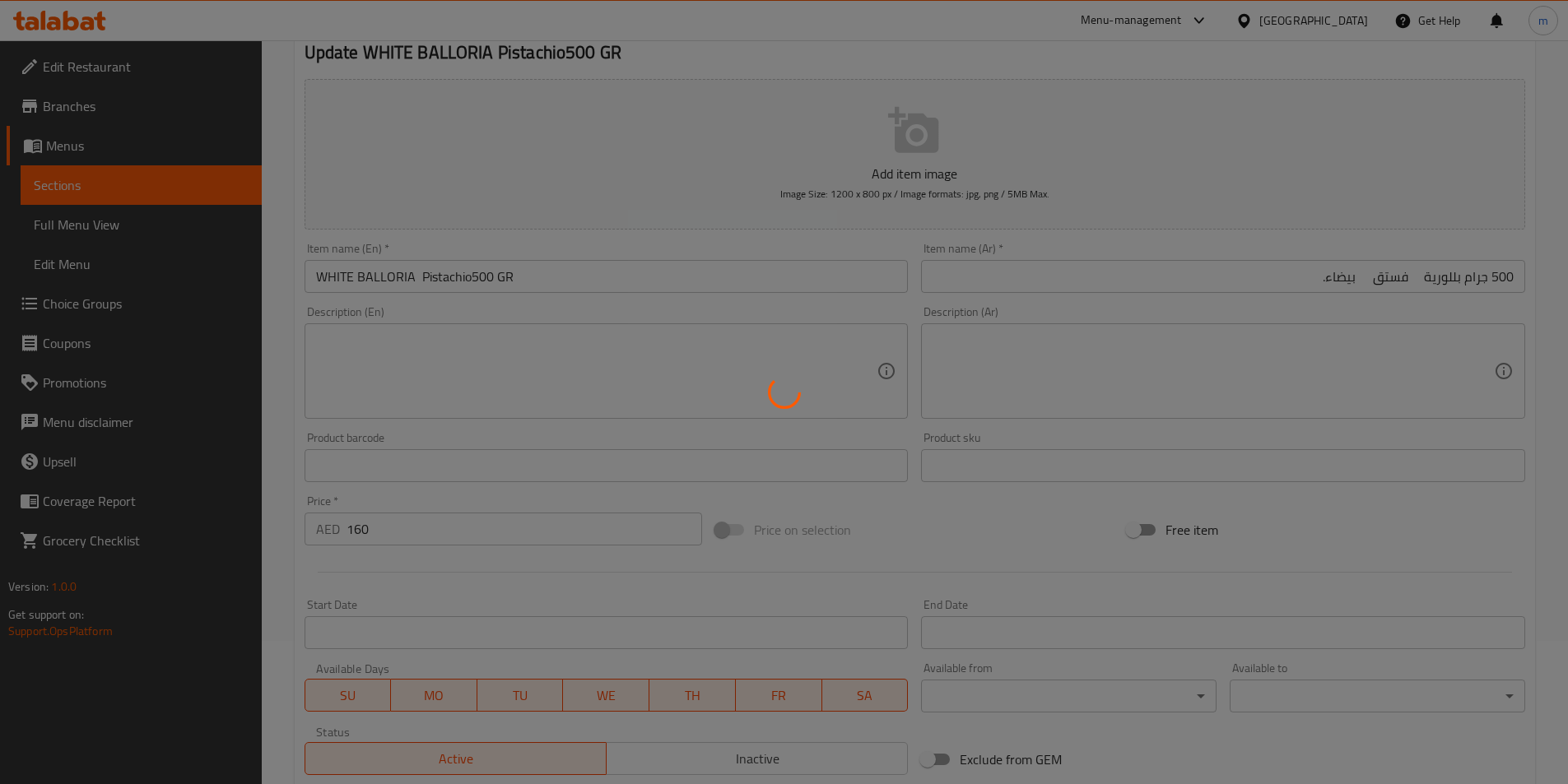
scroll to position [0, 0]
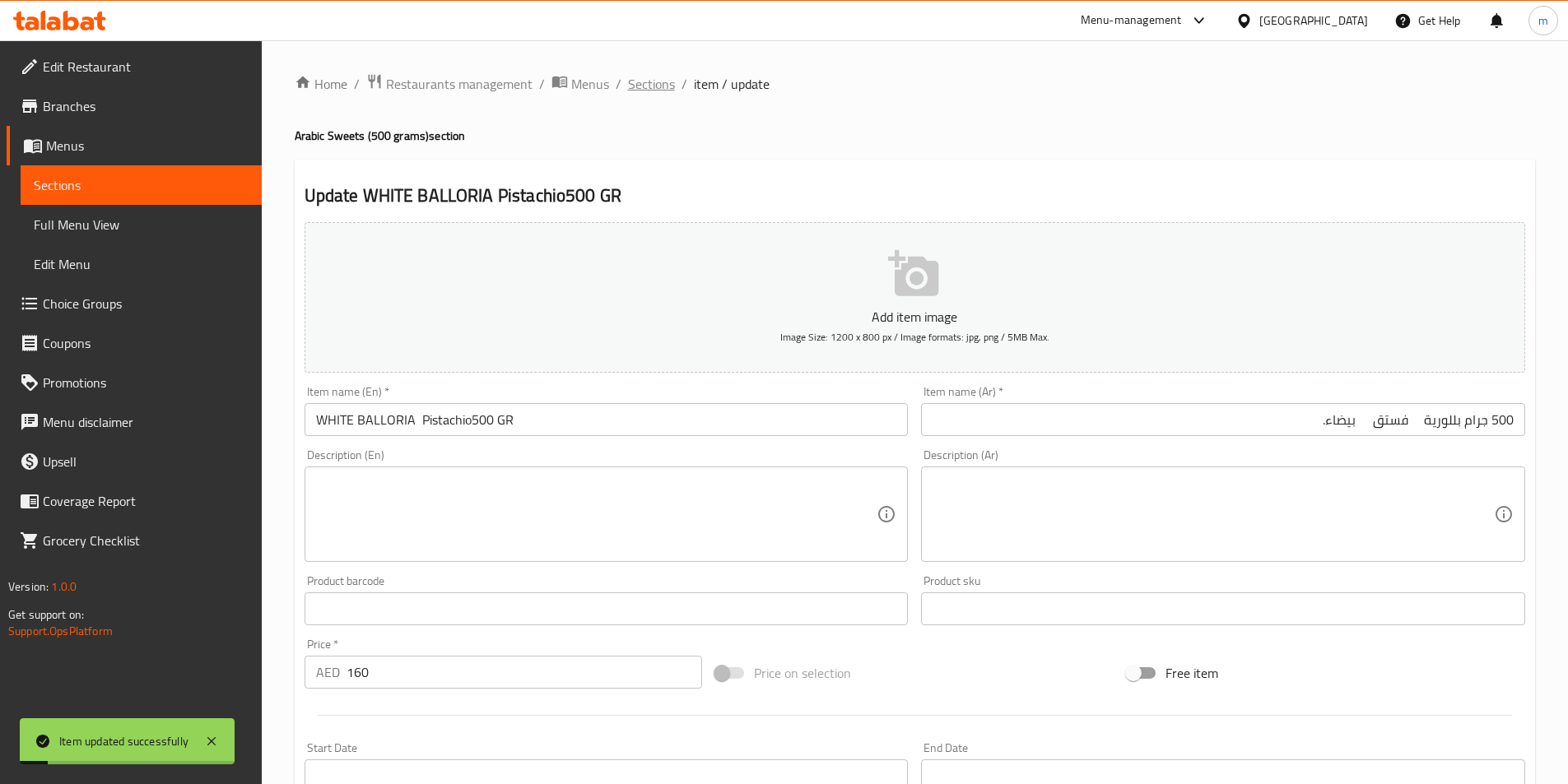
click at [648, 85] on span "Sections" at bounding box center [651, 84] width 47 height 20
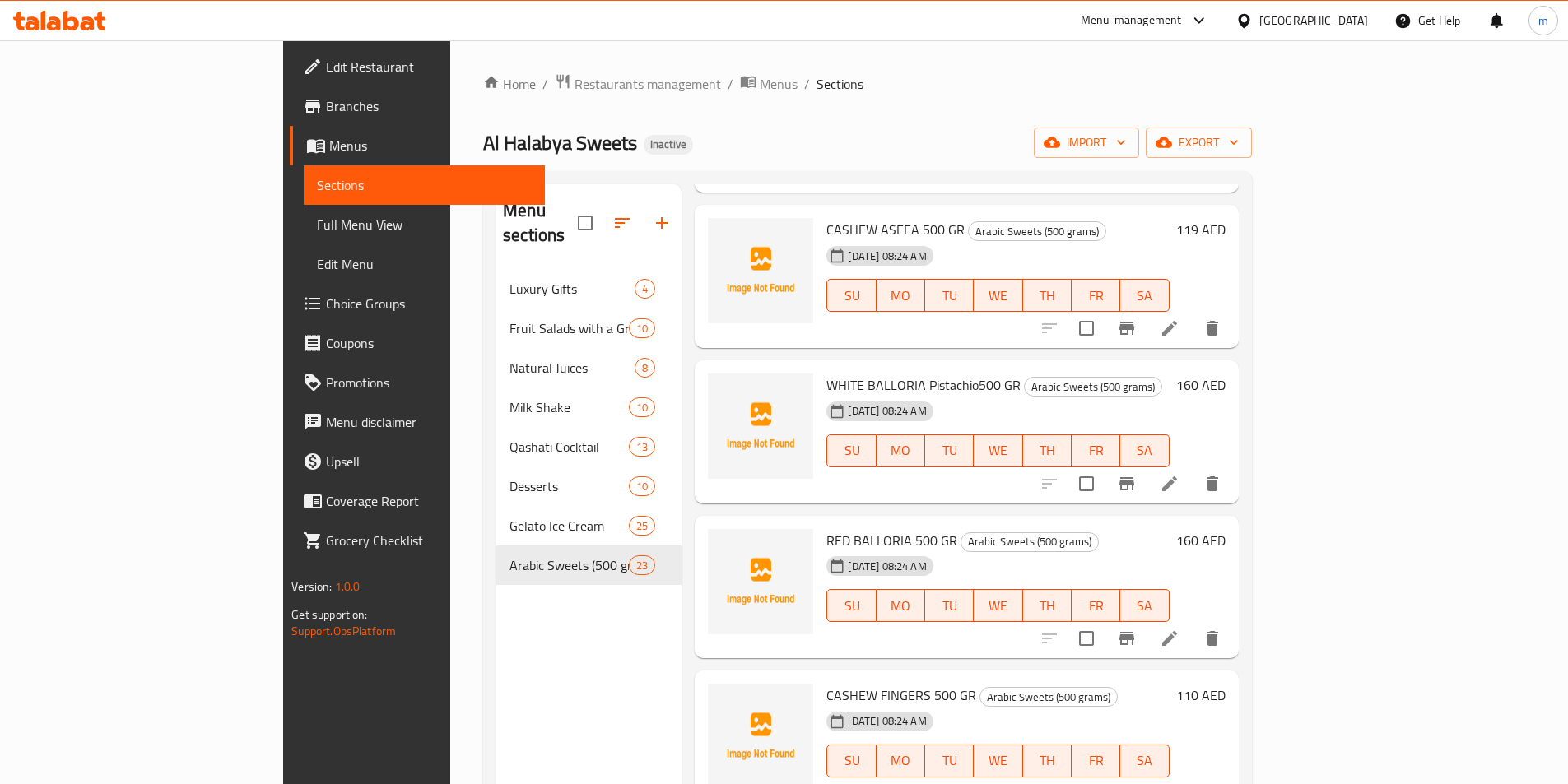
scroll to position [1728, 0]
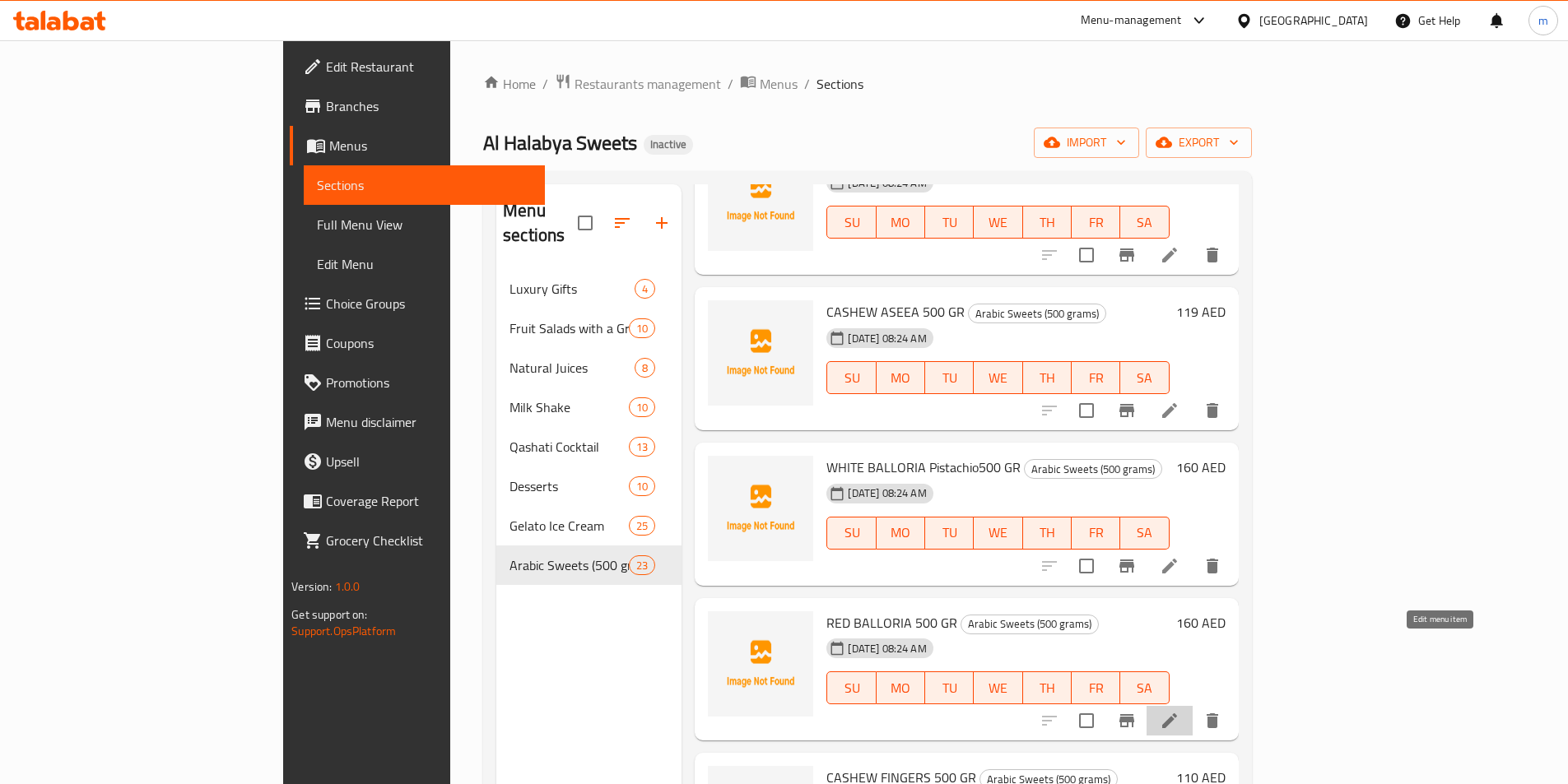
click at [1180, 711] on icon at bounding box center [1170, 721] width 20 height 20
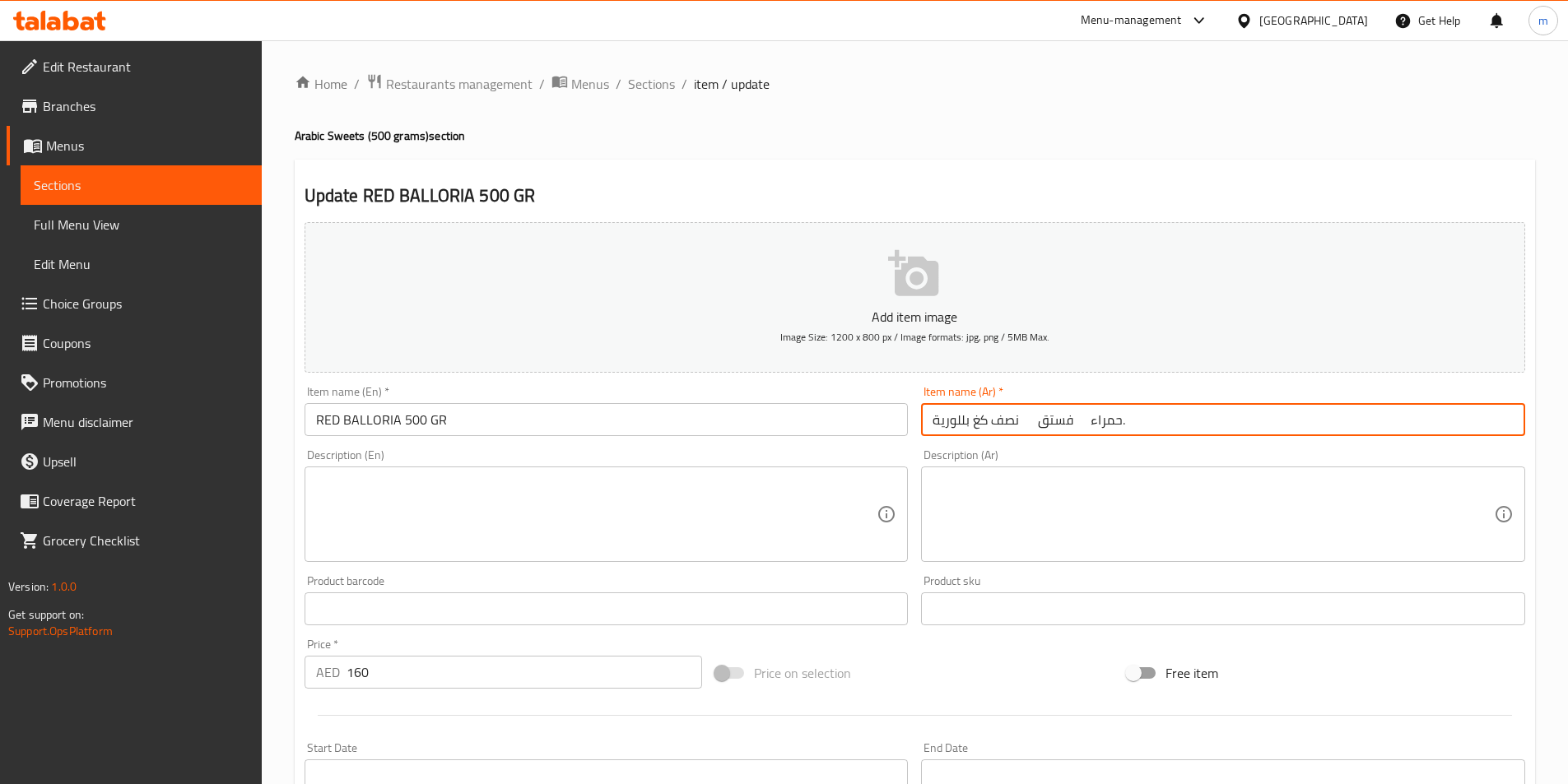
click at [1266, 431] on input "نصف كغ بللورية فستق حمراء." at bounding box center [1223, 419] width 604 height 33
drag, startPoint x: 1469, startPoint y: 419, endPoint x: 1580, endPoint y: 438, distance: 112.6
click at [1568, 438] on html "​ Menu-management United Arab Emirates Get Help m Edit Restaurant Branches Menu…" at bounding box center [784, 392] width 1568 height 784
type input "500 جرام بللورية فستق حمراء."
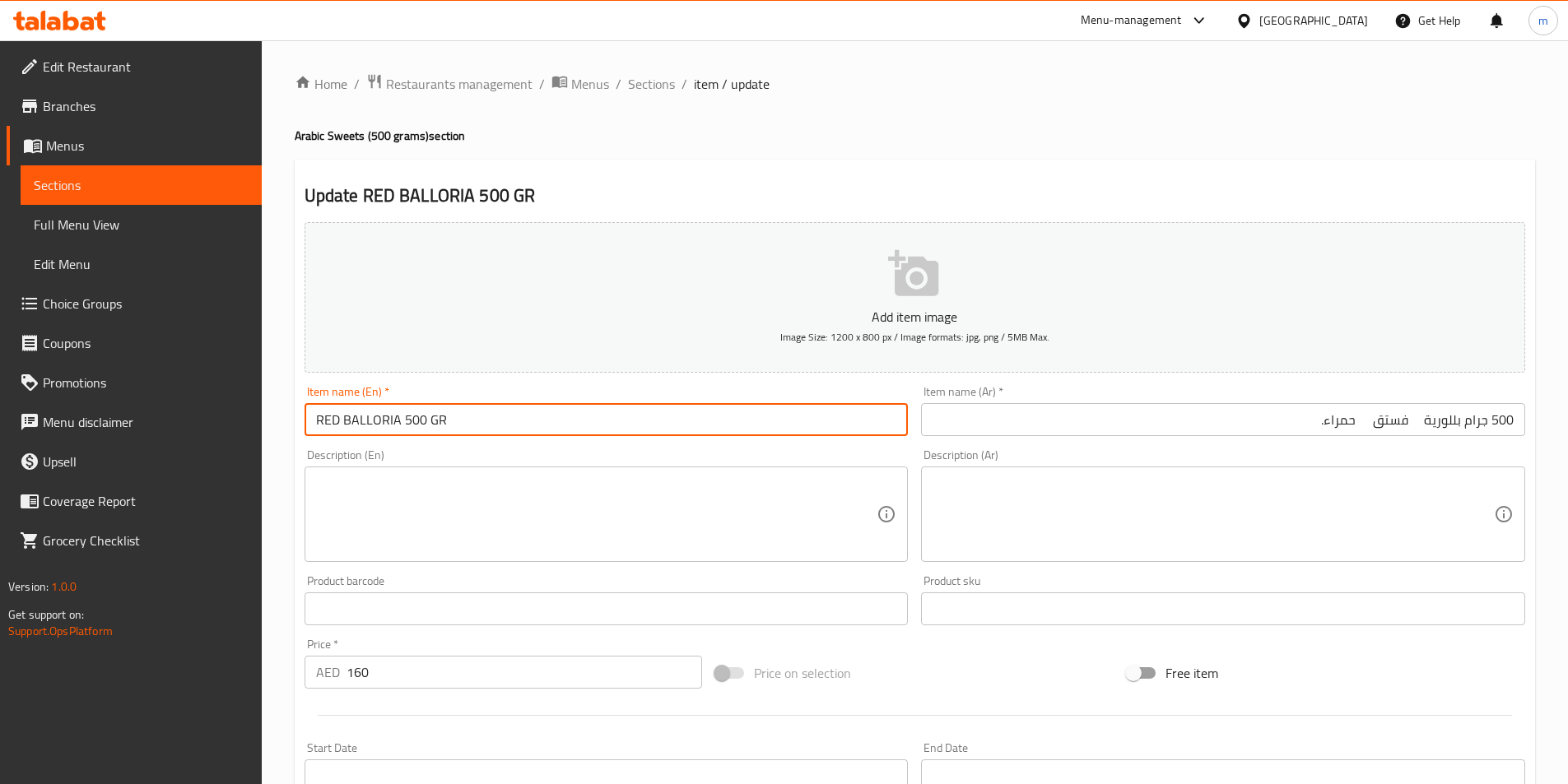
click at [396, 417] on input "RED BALLORIA 500 GR" at bounding box center [606, 419] width 604 height 33
paste input "Pistachio"
click at [428, 415] on input "RED BALLORIA Pistachio 500 GR" at bounding box center [606, 419] width 604 height 33
type input "RED BALLORIA Pistachio 500 GR"
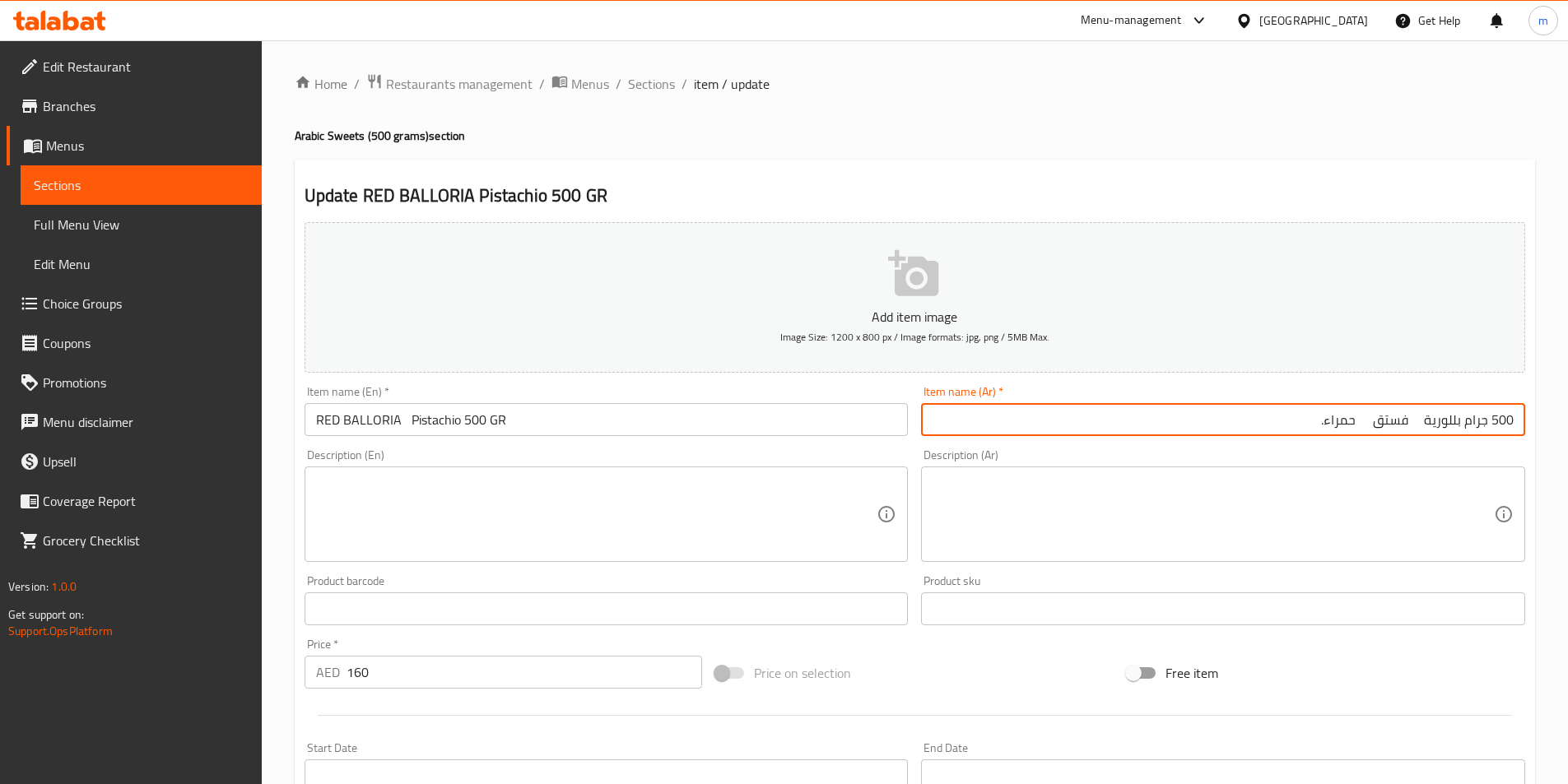
click at [1378, 425] on input "500 جرام بللورية فستق حمراء." at bounding box center [1223, 419] width 604 height 33
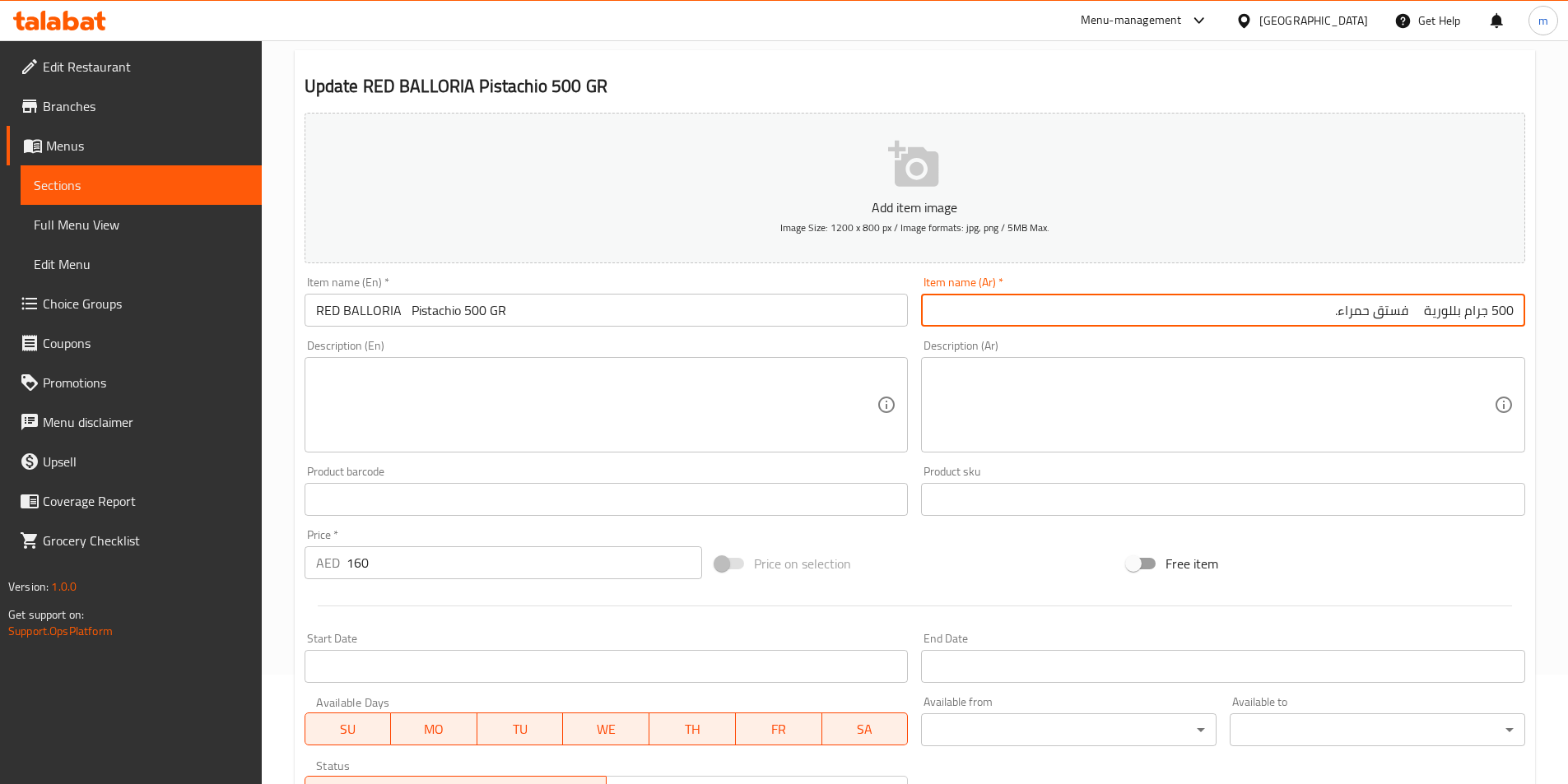
scroll to position [379, 0]
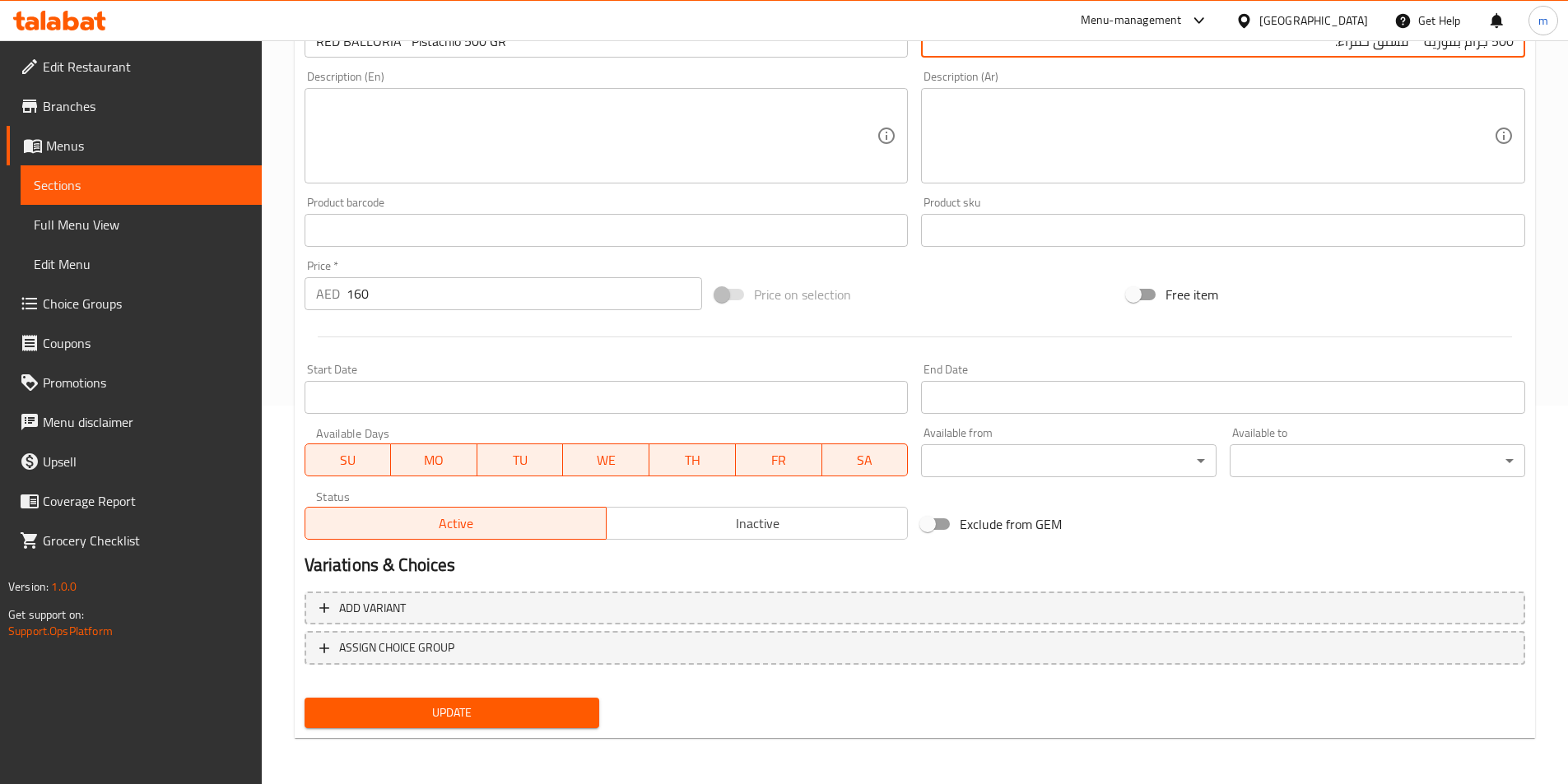
type input "500 جرام بللورية فستق حمراء."
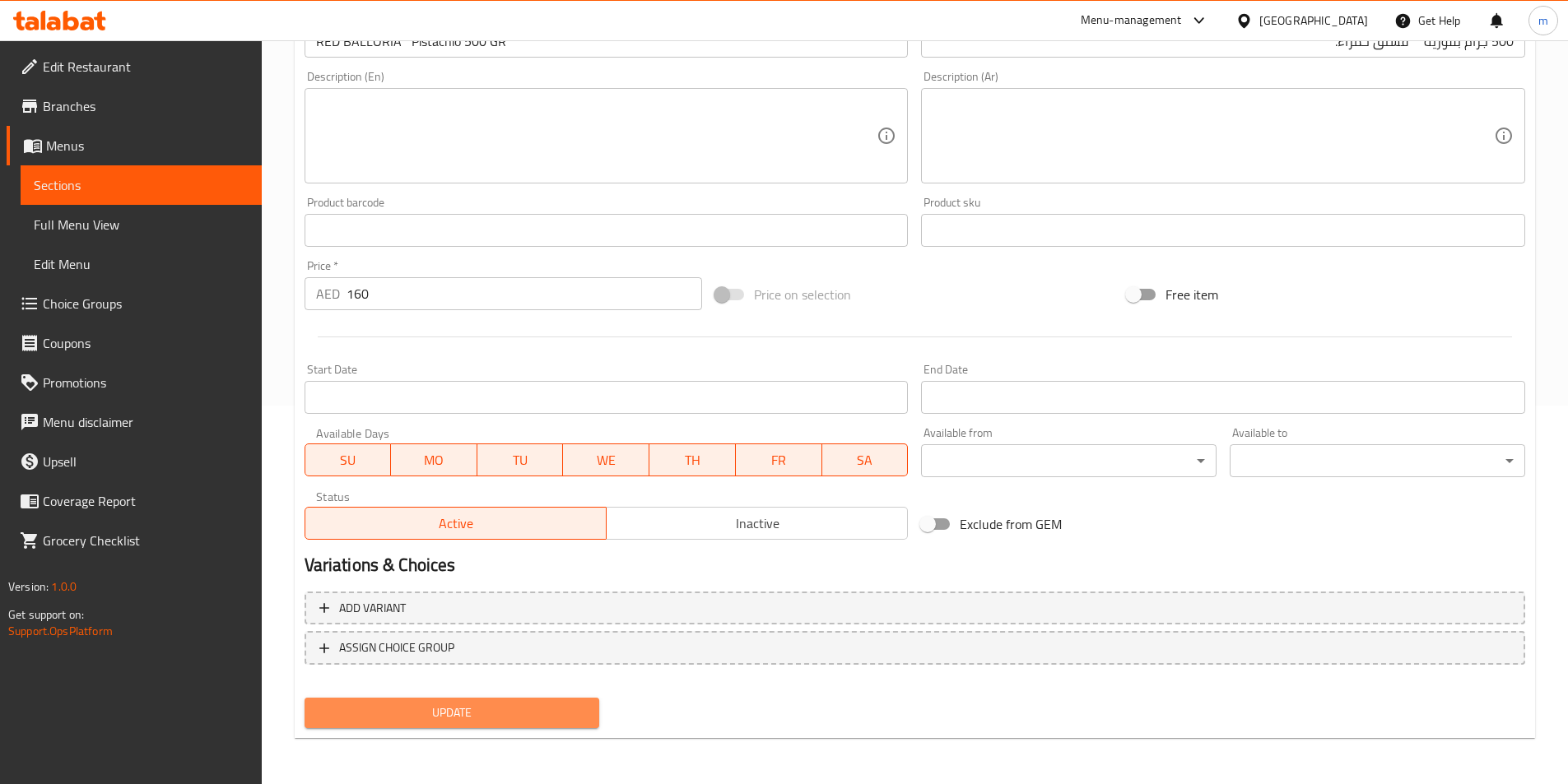
click at [515, 703] on span "Update" at bounding box center [451, 713] width 269 height 21
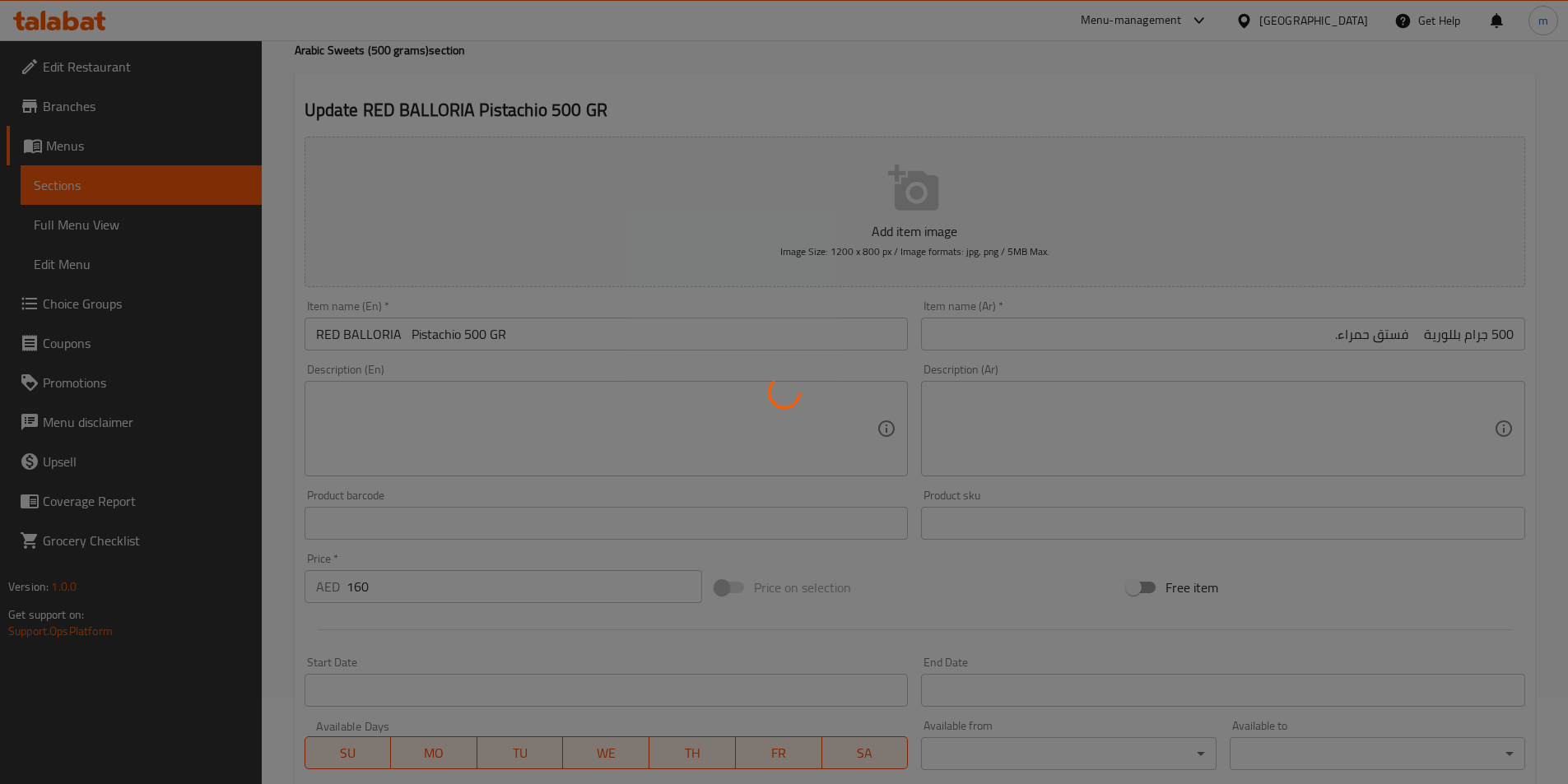
scroll to position [0, 0]
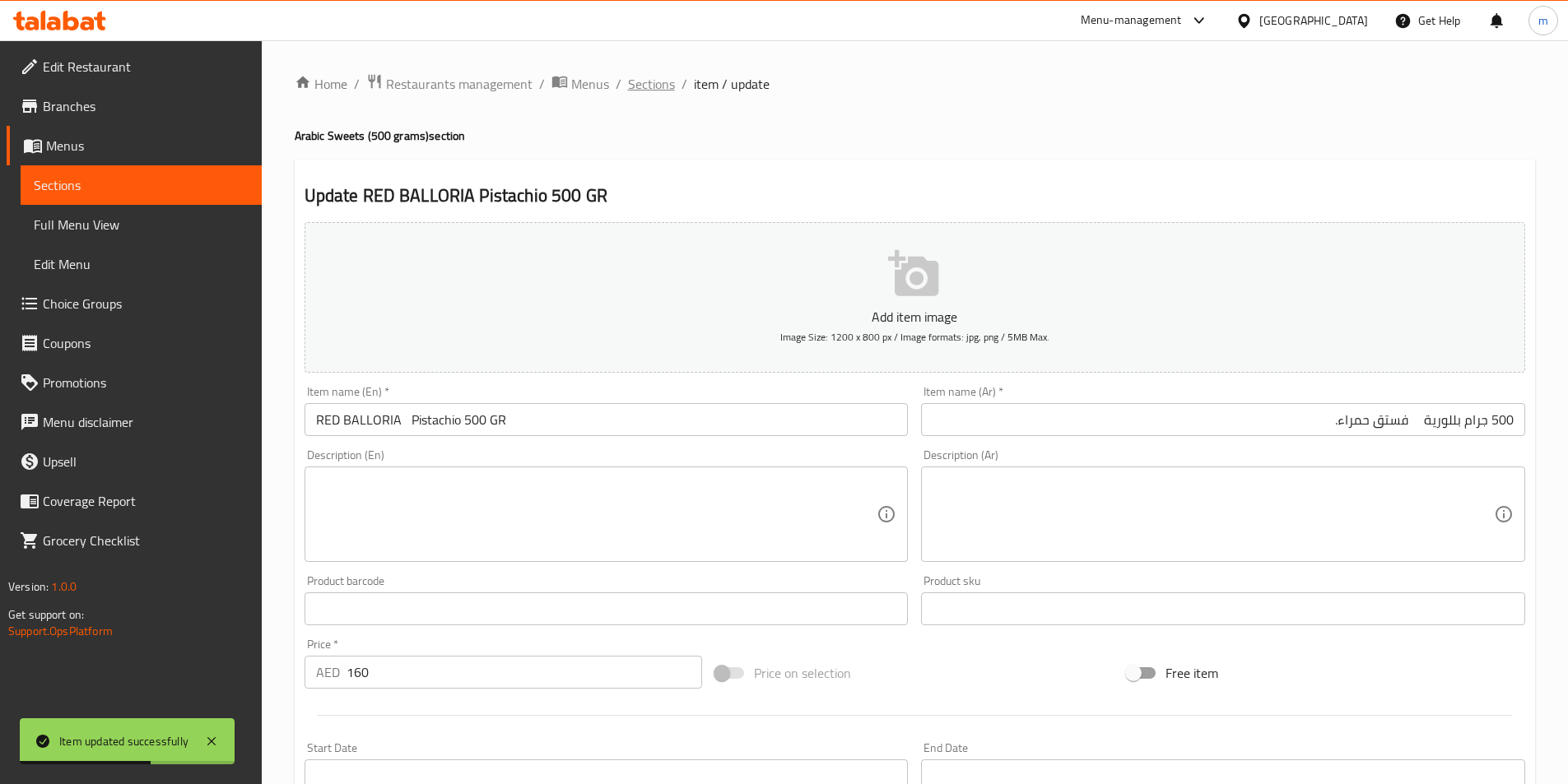
click at [657, 76] on span "Sections" at bounding box center [651, 84] width 47 height 20
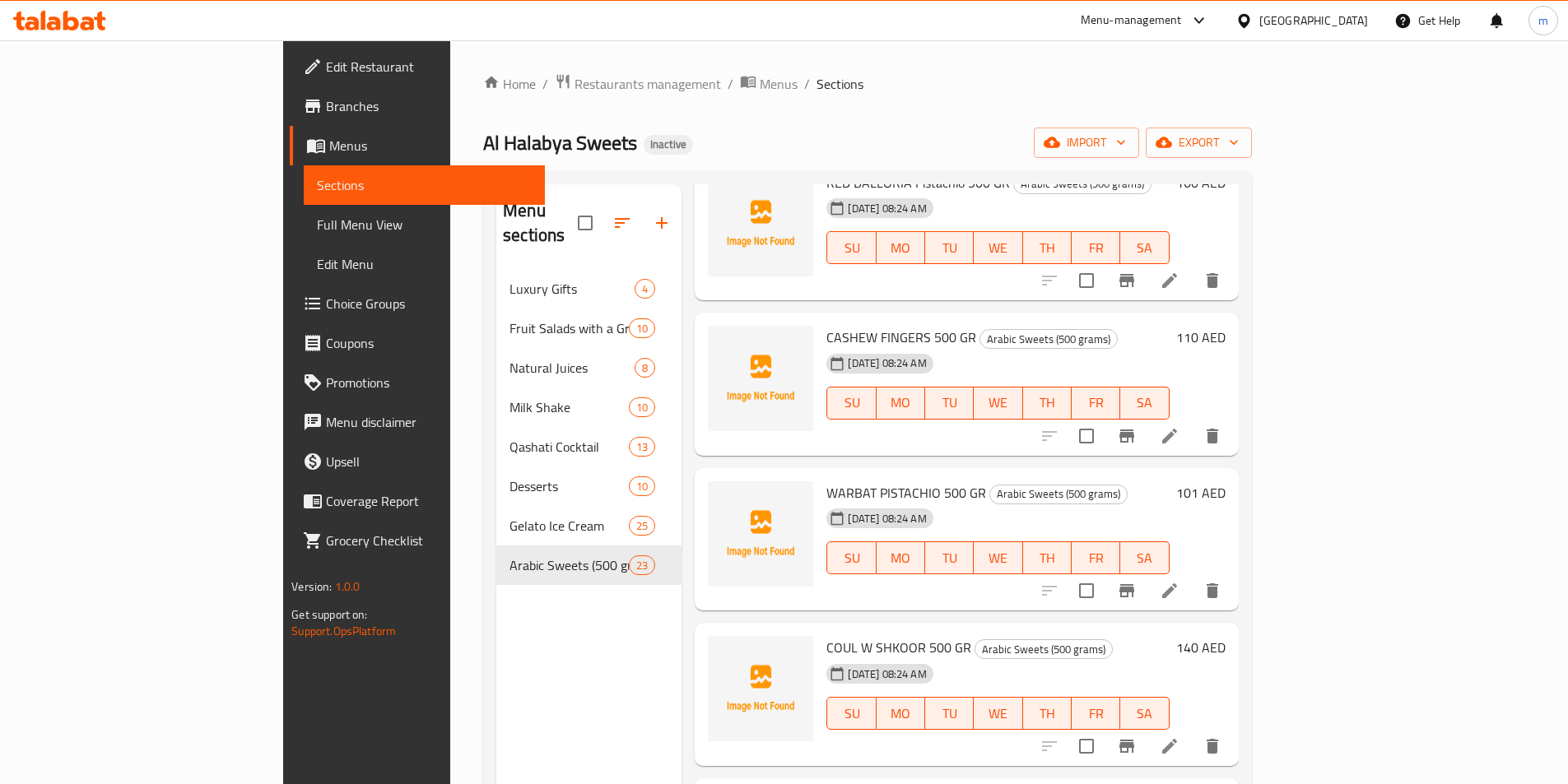
scroll to position [2057, 0]
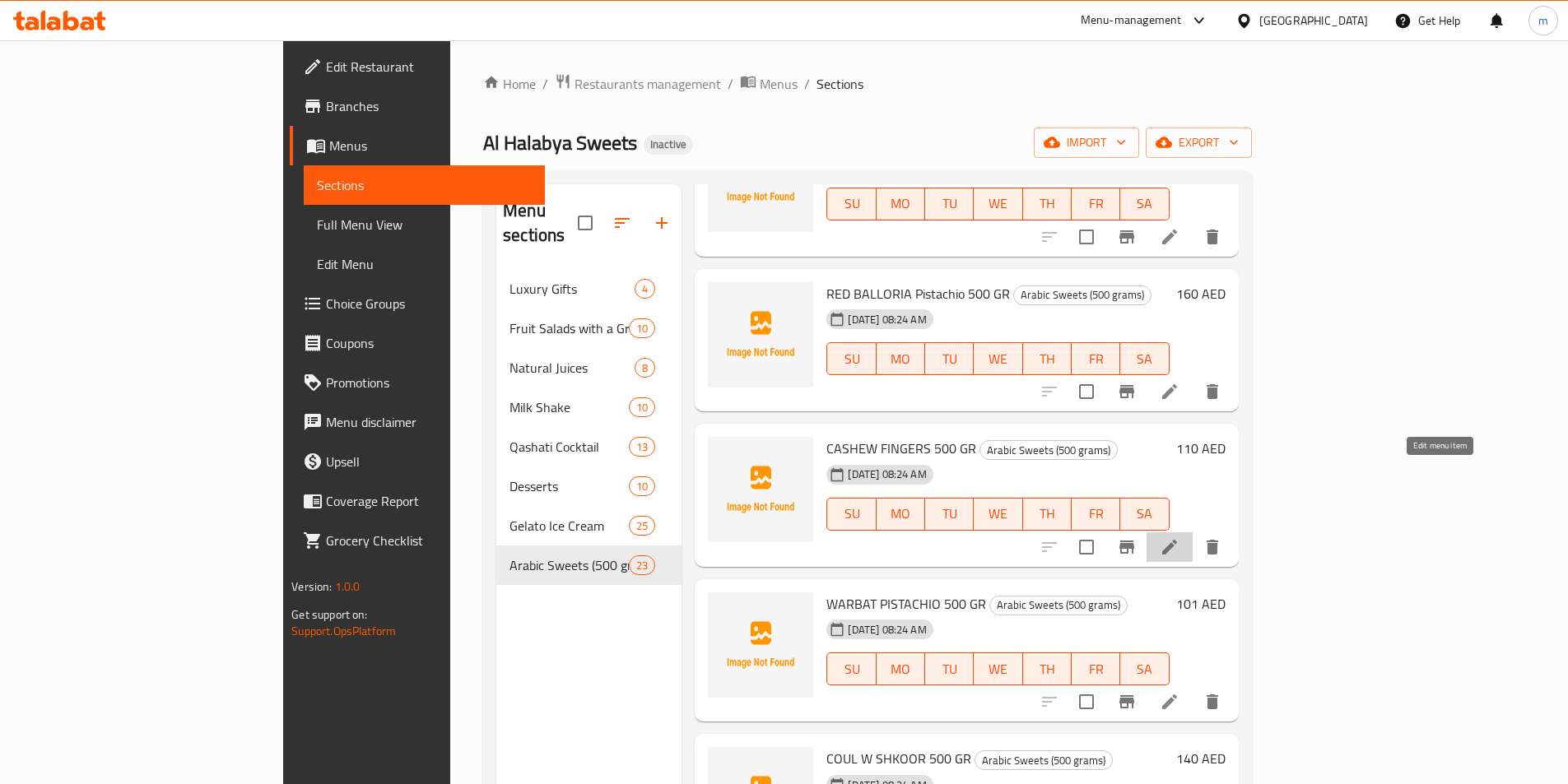
click at [1180, 537] on icon at bounding box center [1170, 547] width 20 height 20
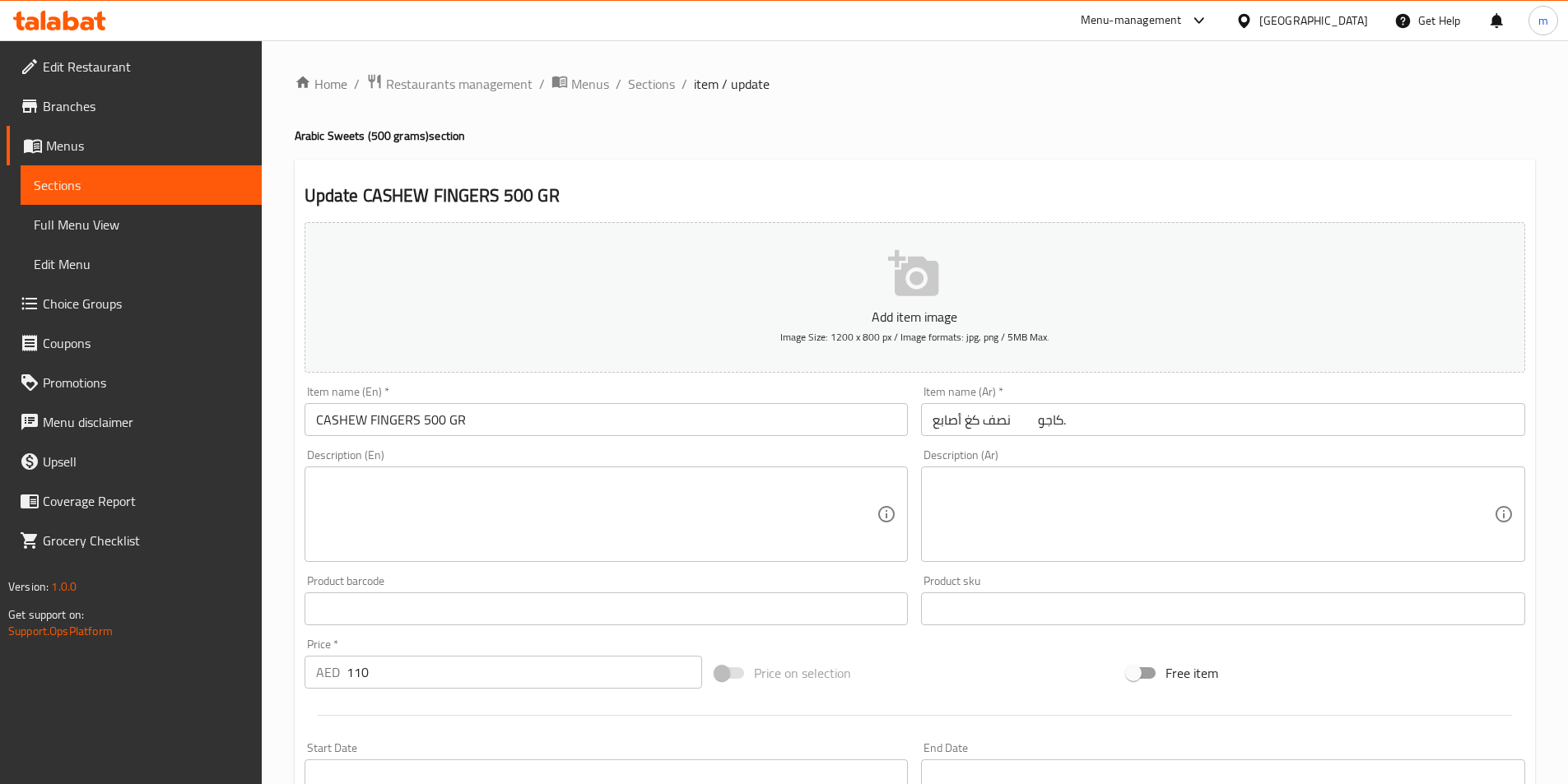
click at [1237, 428] on input "نصف كغ أصابع كاجو." at bounding box center [1223, 419] width 604 height 33
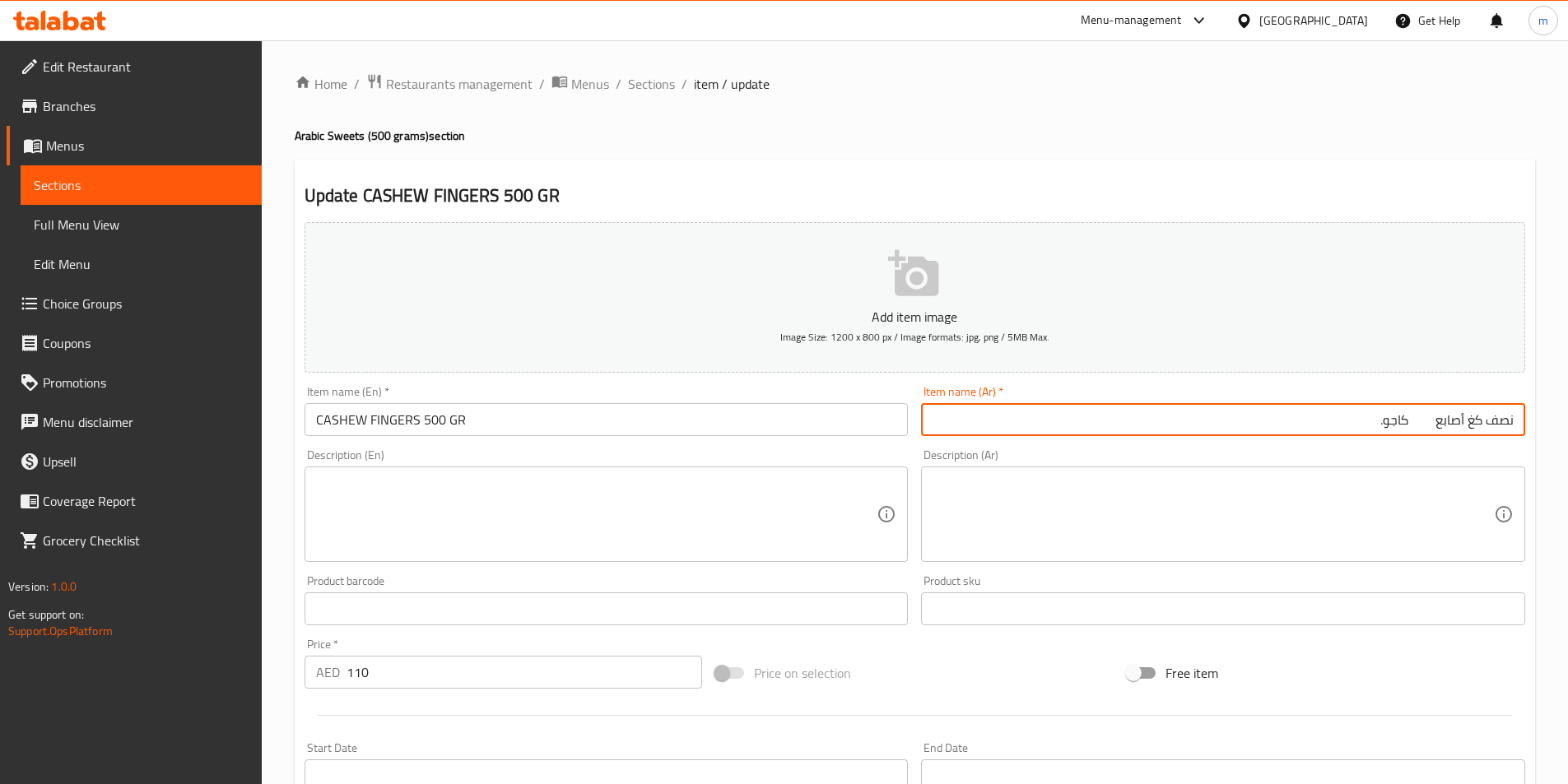
drag, startPoint x: 1469, startPoint y: 416, endPoint x: 1544, endPoint y: 410, distance: 75.2
click at [1544, 410] on div "Home / Restaurants management / Menus / Sections / item / update Arabic Sweets …" at bounding box center [914, 602] width 1306 height 1122
drag, startPoint x: 1469, startPoint y: 422, endPoint x: 1578, endPoint y: 429, distance: 109.2
click at [1568, 429] on html "​ Menu-management United Arab Emirates Get Help m Edit Restaurant Branches Menu…" at bounding box center [784, 392] width 1568 height 784
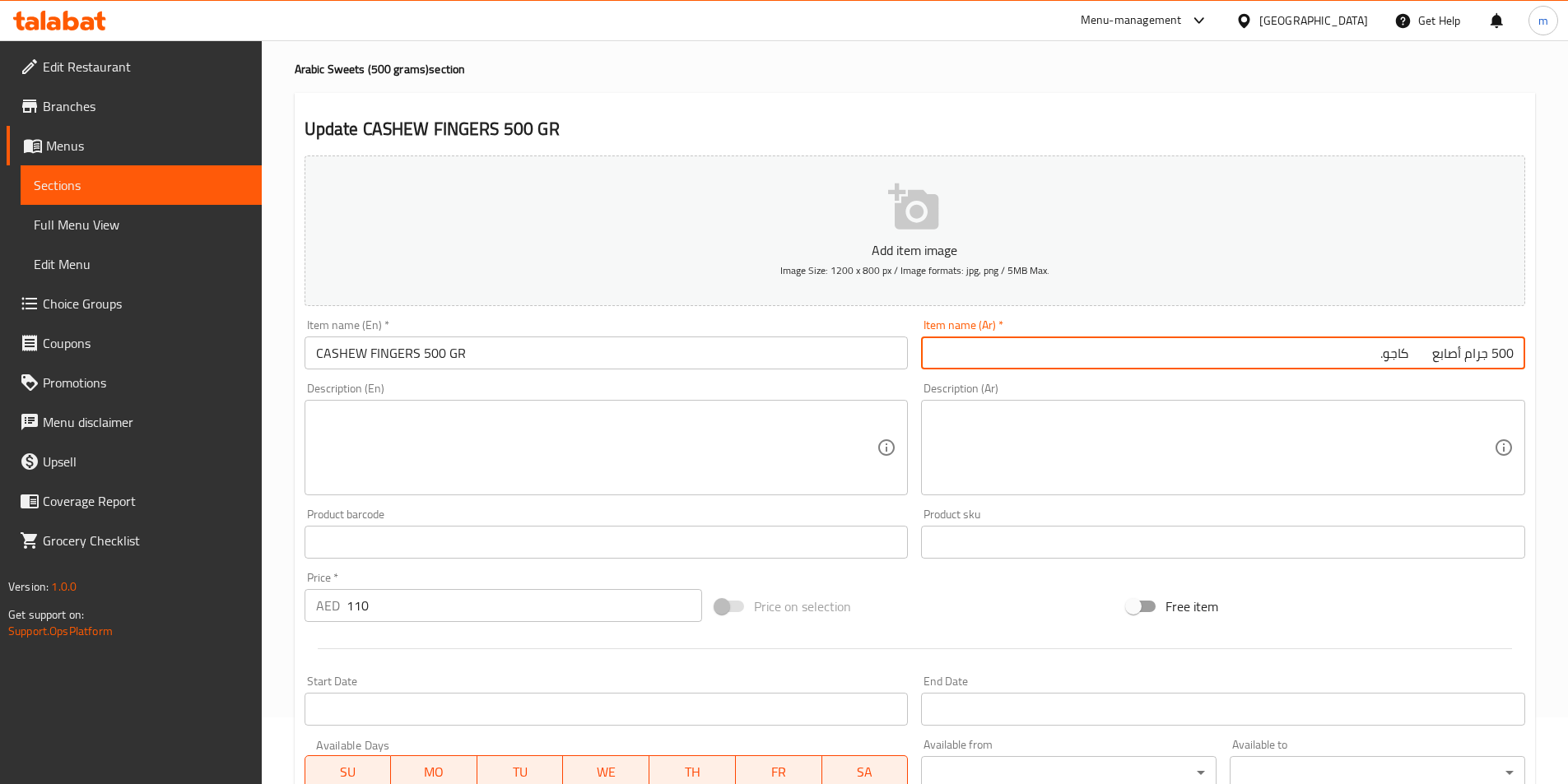
scroll to position [379, 0]
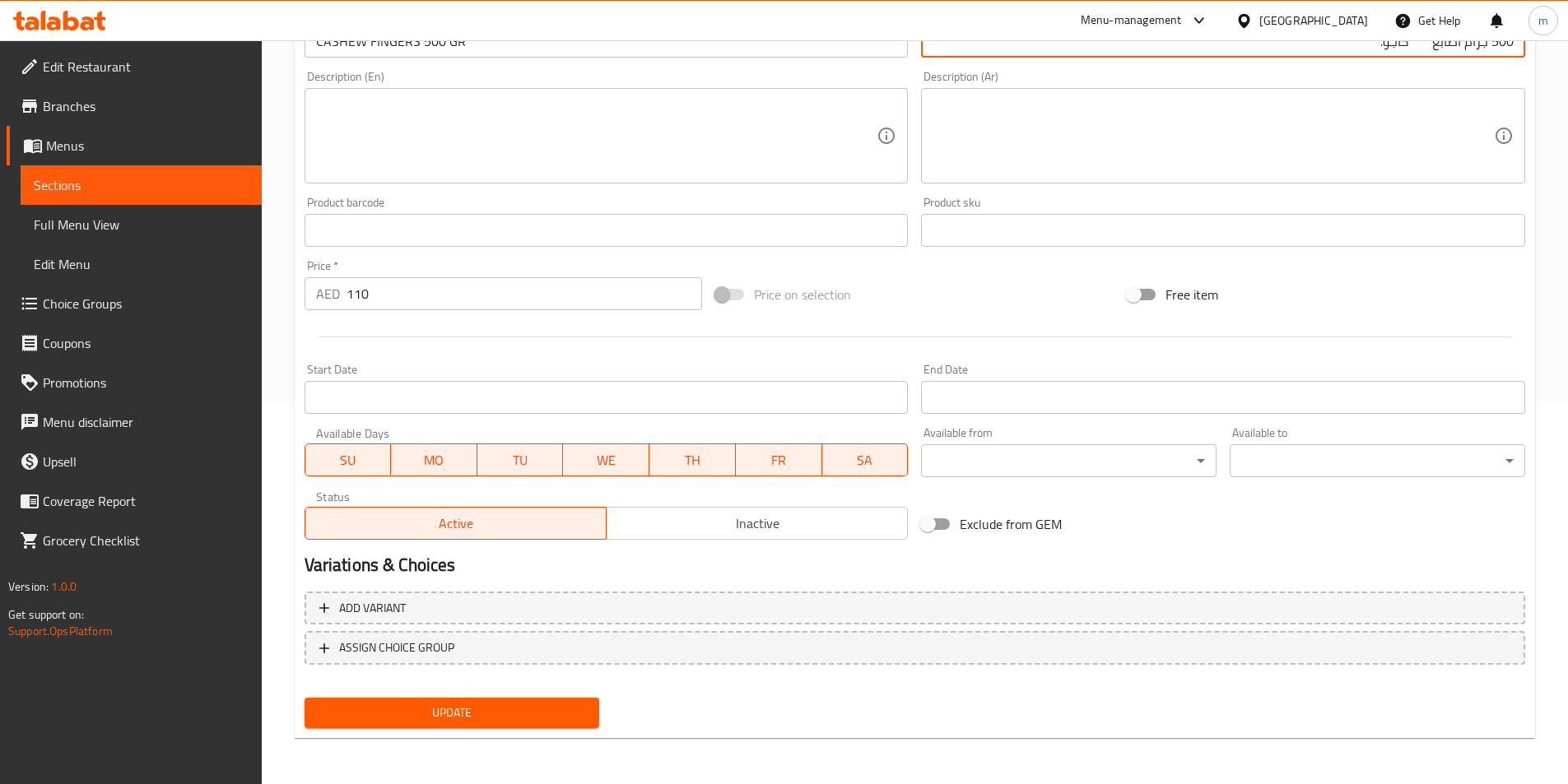
type input "500 جرام أصابع كاجو."
click at [540, 702] on button "Update" at bounding box center [452, 713] width 296 height 31
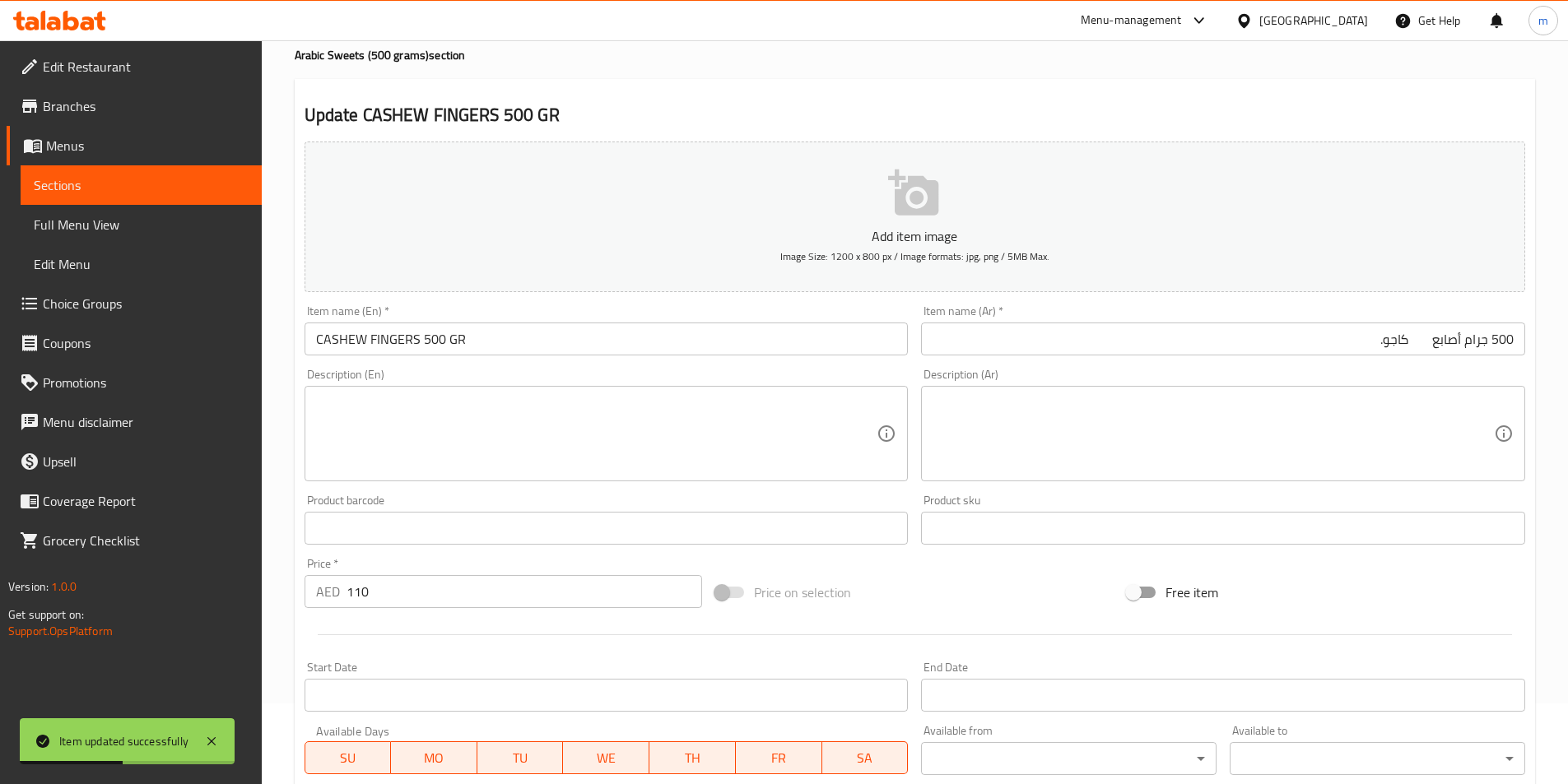
scroll to position [0, 0]
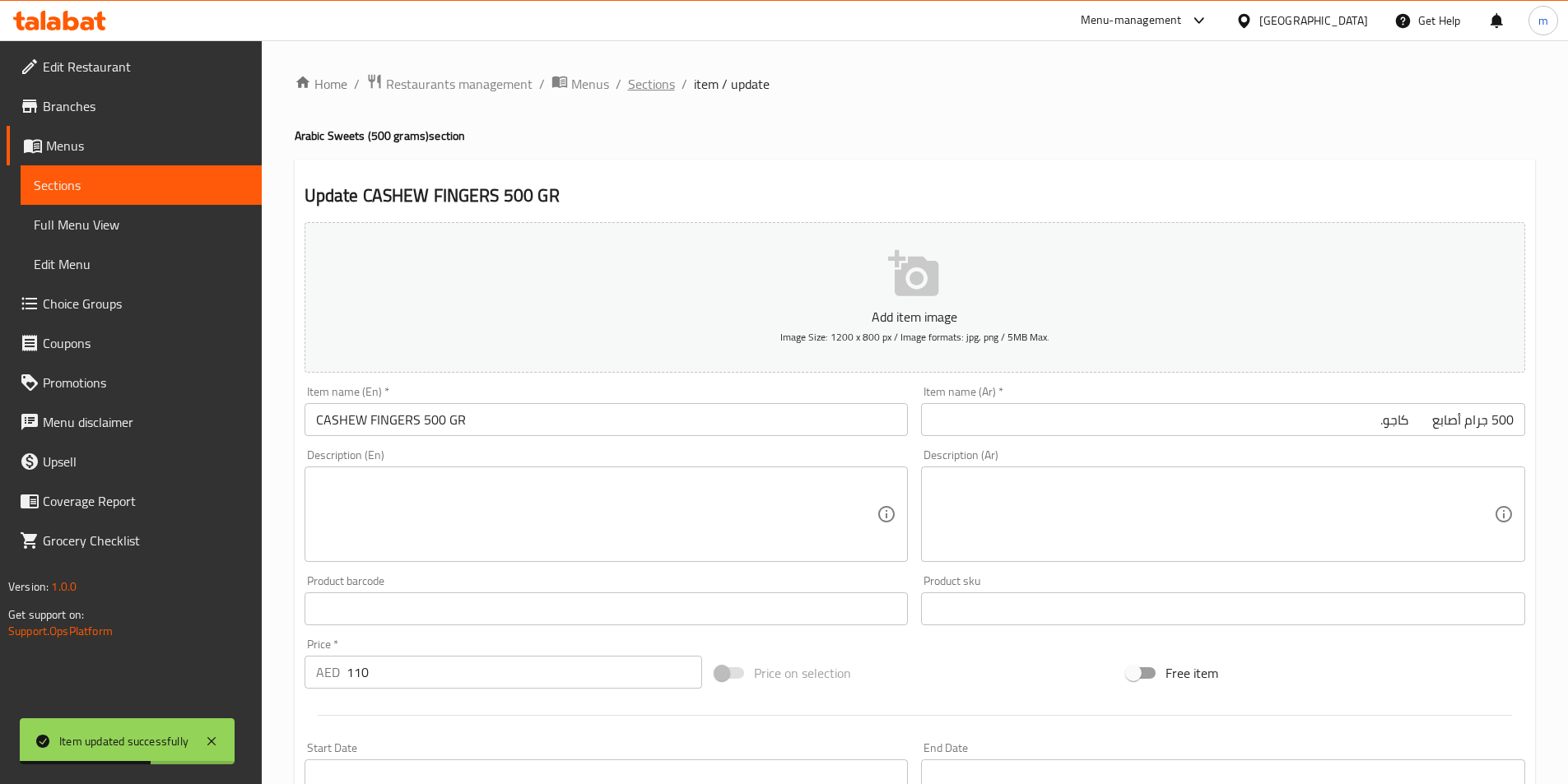
click at [670, 89] on span "Sections" at bounding box center [651, 84] width 47 height 20
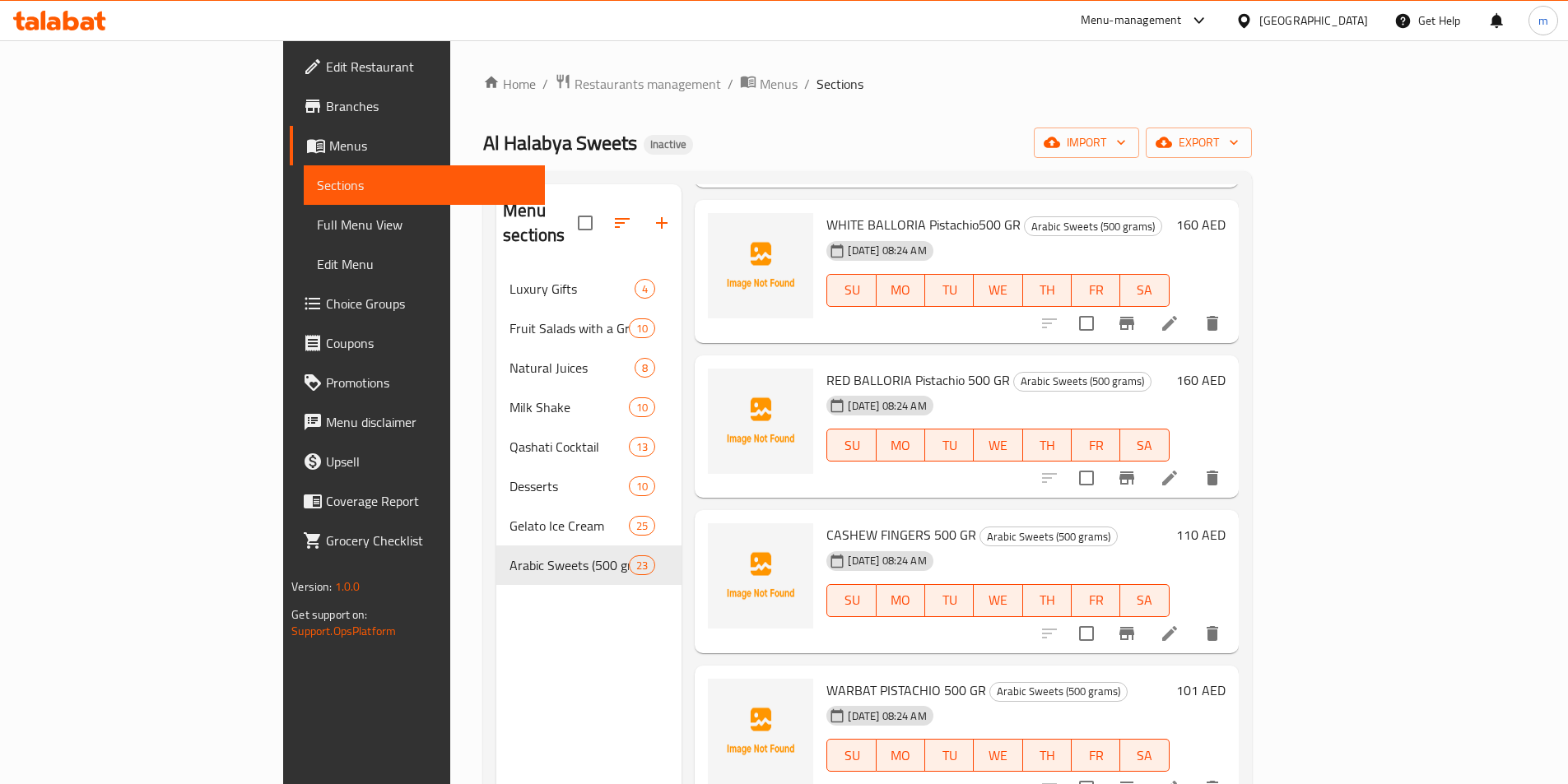
scroll to position [2057, 0]
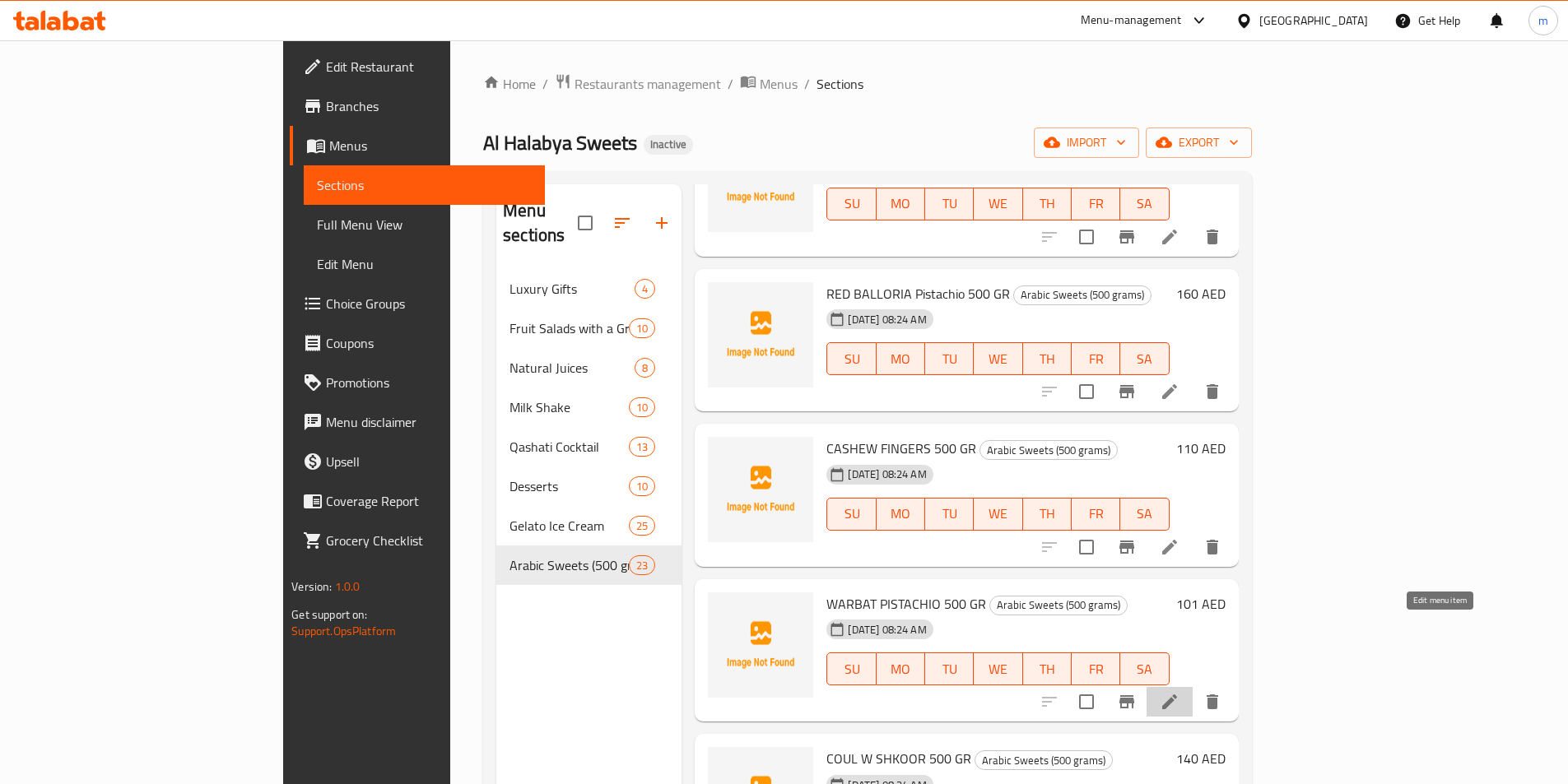
click at [1180, 692] on icon at bounding box center [1170, 702] width 20 height 20
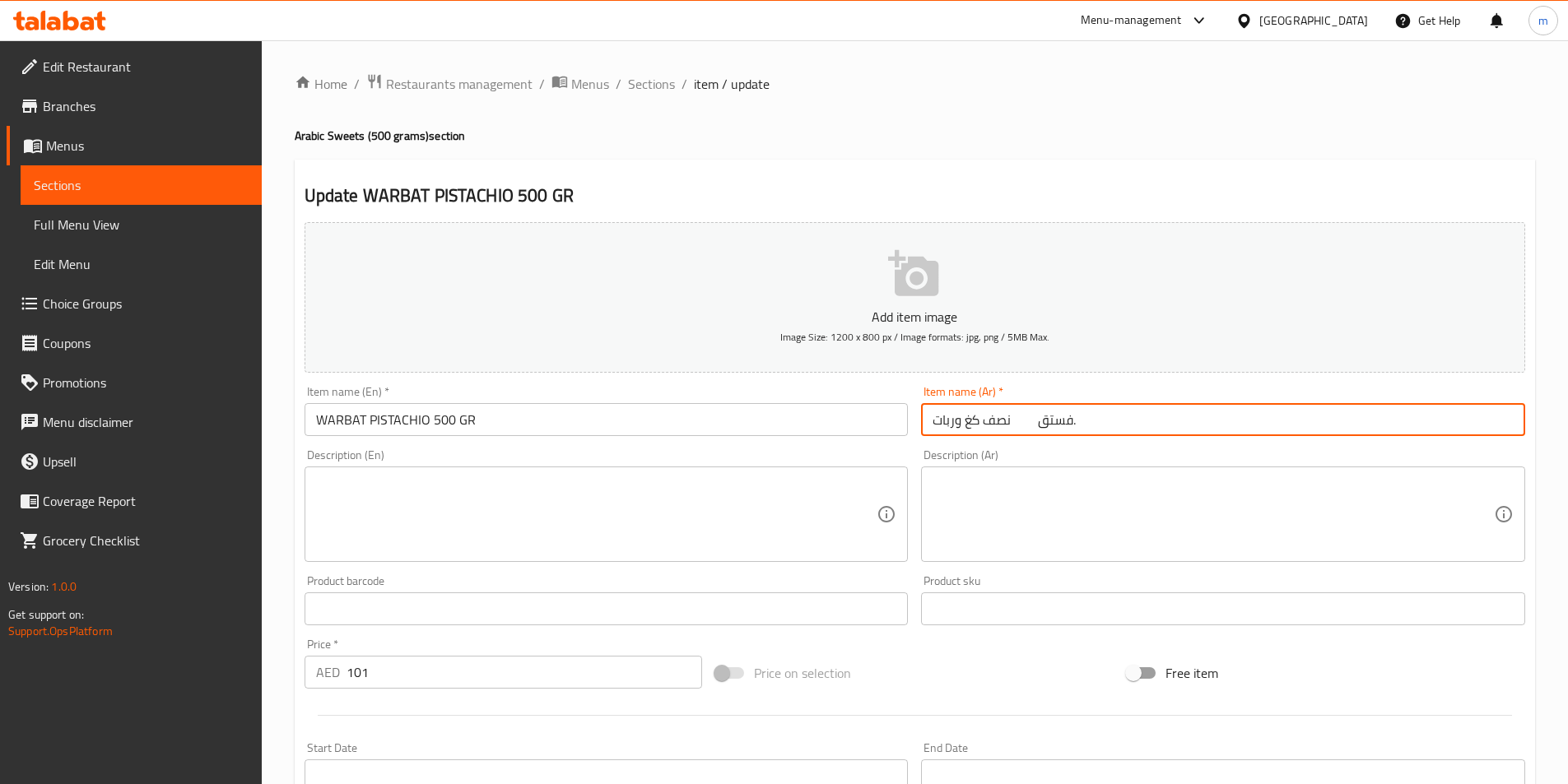
click at [1236, 435] on input "نصف كغ وربات فستق." at bounding box center [1223, 419] width 604 height 33
drag, startPoint x: 1467, startPoint y: 422, endPoint x: 1580, endPoint y: 420, distance: 113.0
click at [1568, 419] on html "​ Menu-management United Arab Emirates Get Help m Edit Restaurant Branches Menu…" at bounding box center [784, 392] width 1568 height 784
paste input "500 جرام"
click at [1425, 418] on input "500 جرام وربات فستق." at bounding box center [1223, 419] width 604 height 33
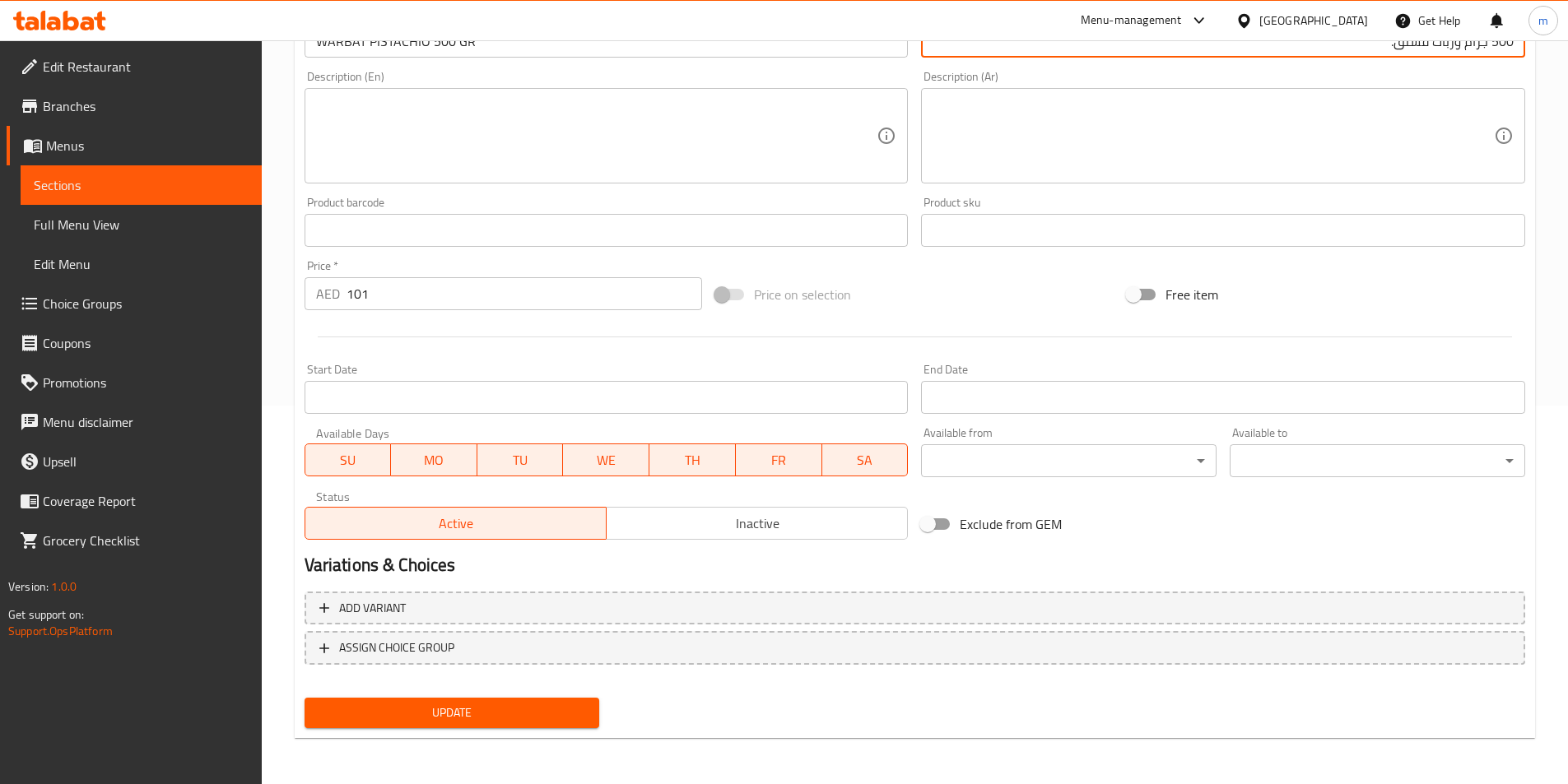
type input "500 جرام وربات فستق."
click at [569, 711] on span "Update" at bounding box center [451, 713] width 269 height 21
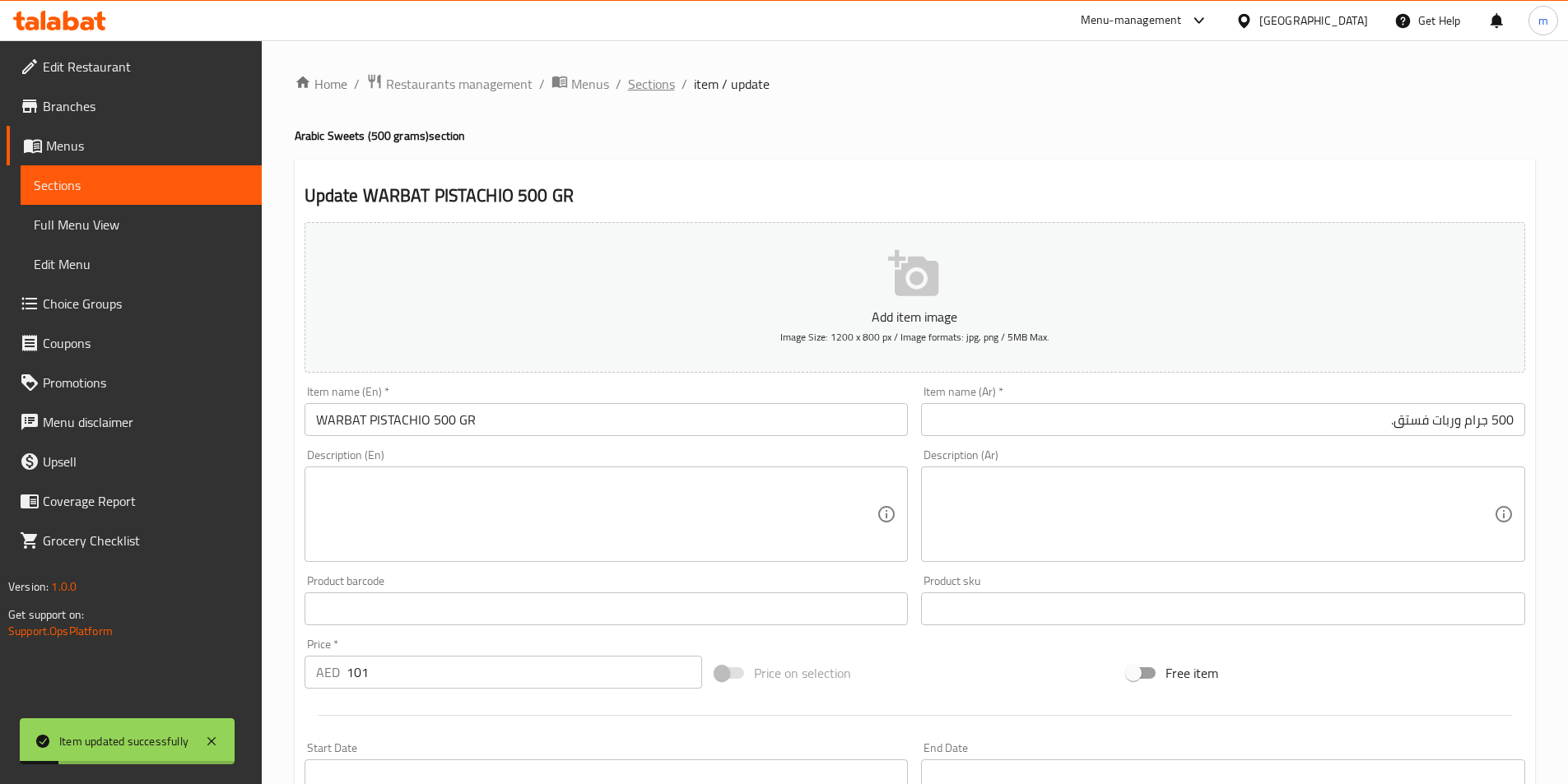
click at [652, 85] on span "Sections" at bounding box center [651, 84] width 47 height 20
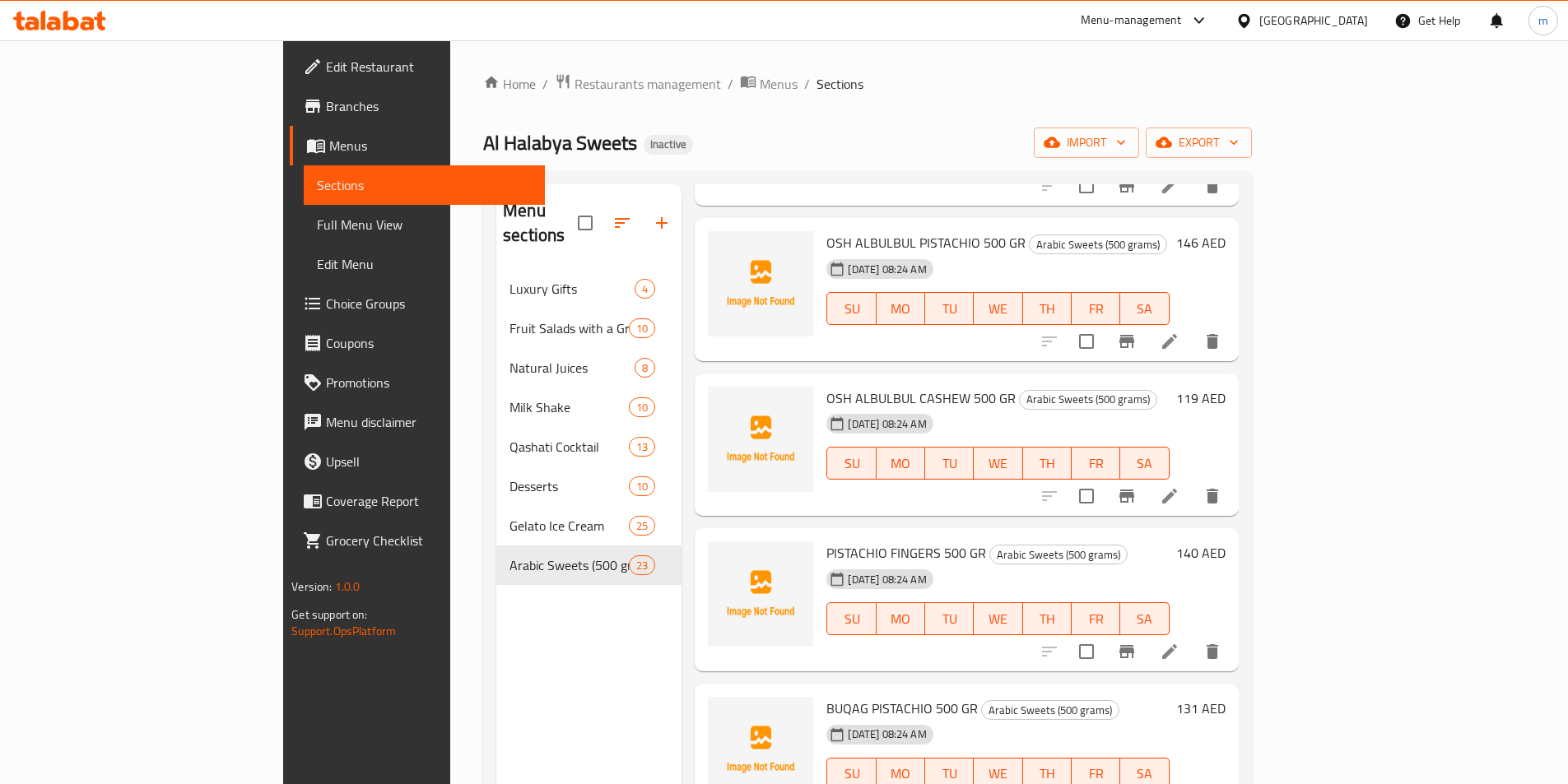
scroll to position [740, 0]
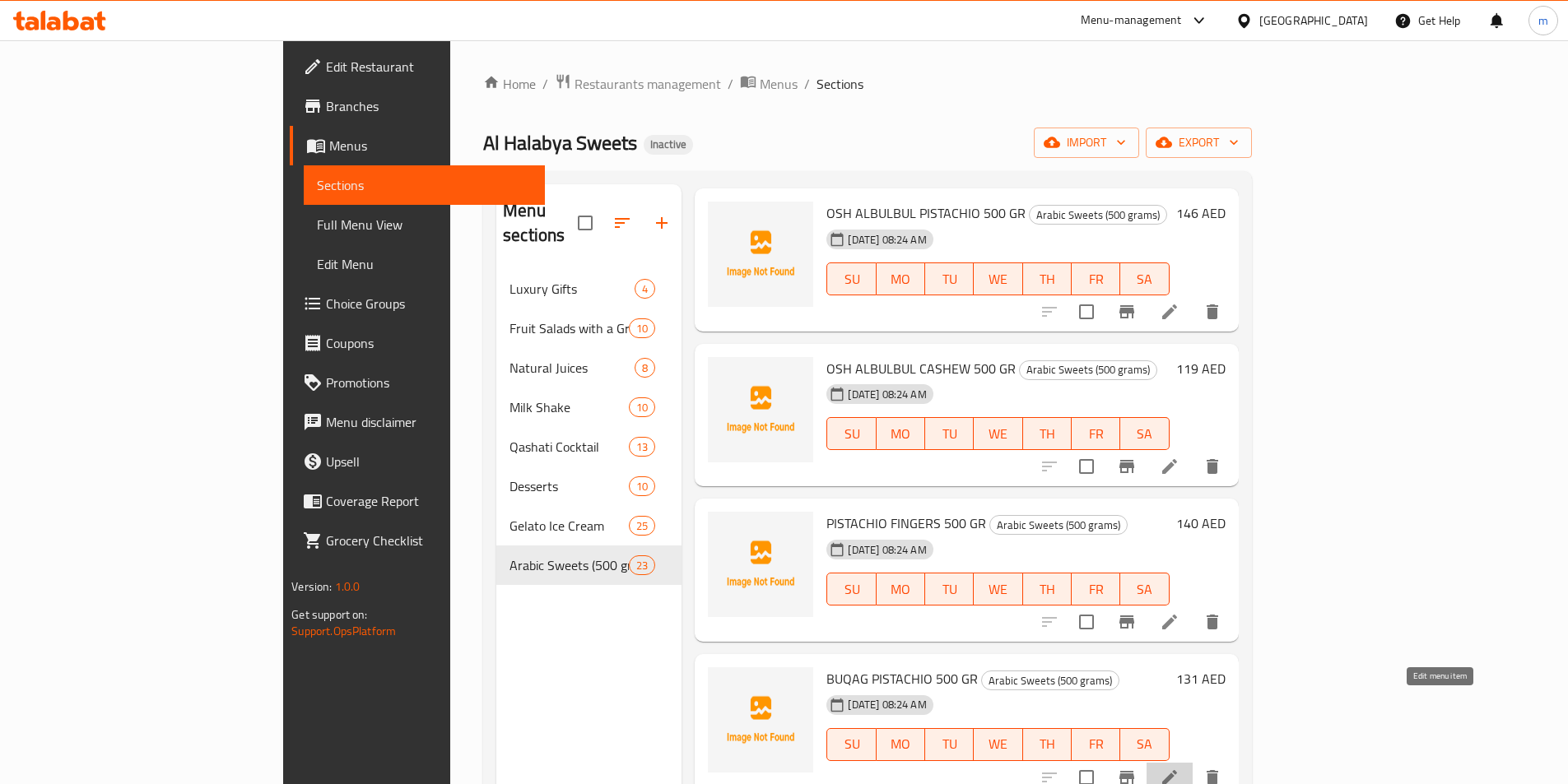
click at [1180, 768] on icon at bounding box center [1170, 778] width 20 height 20
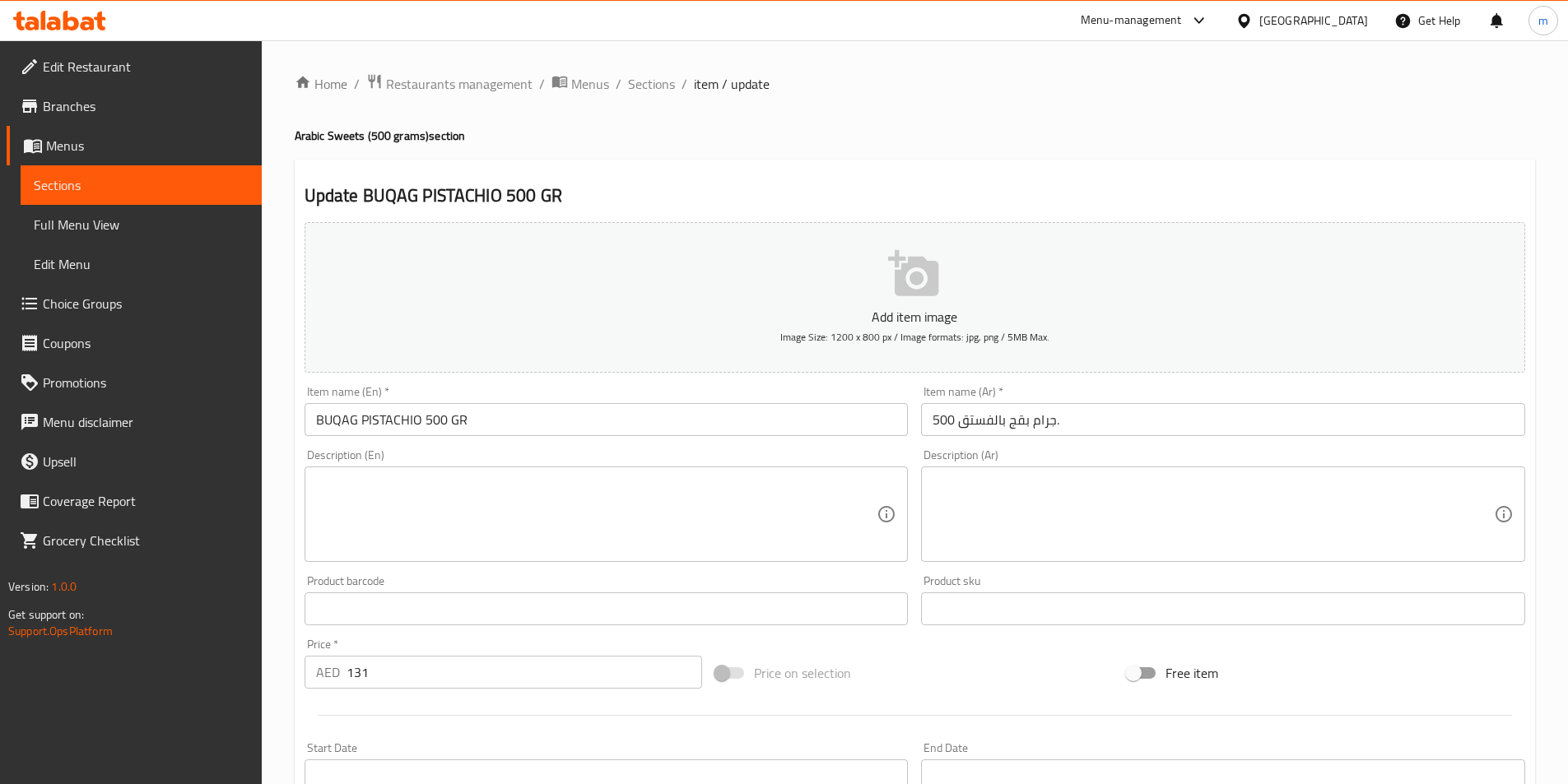
click at [1113, 413] on input "500 جرام بقج بالفستق." at bounding box center [1223, 419] width 604 height 33
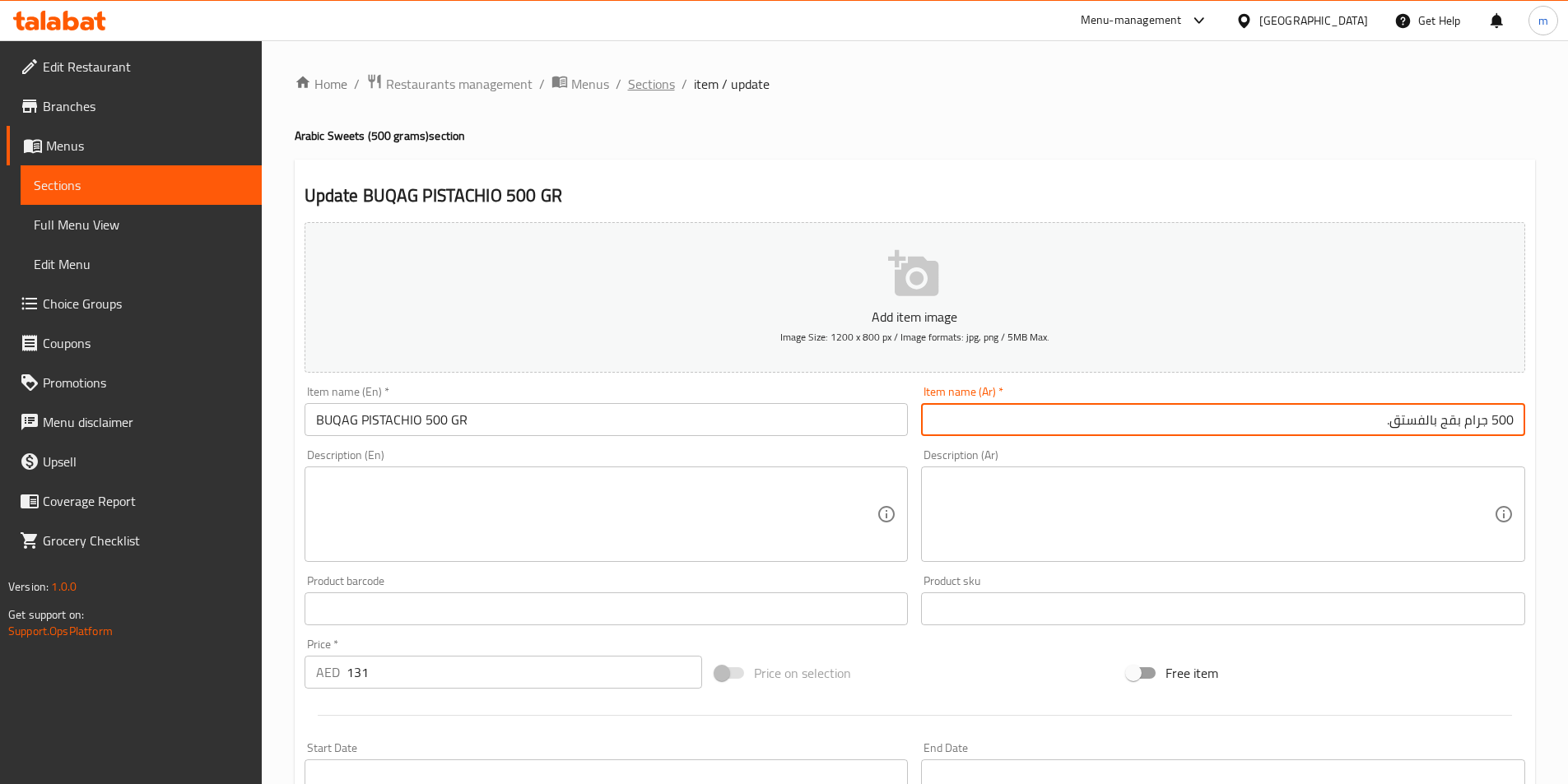
click at [650, 80] on span "Sections" at bounding box center [651, 84] width 47 height 20
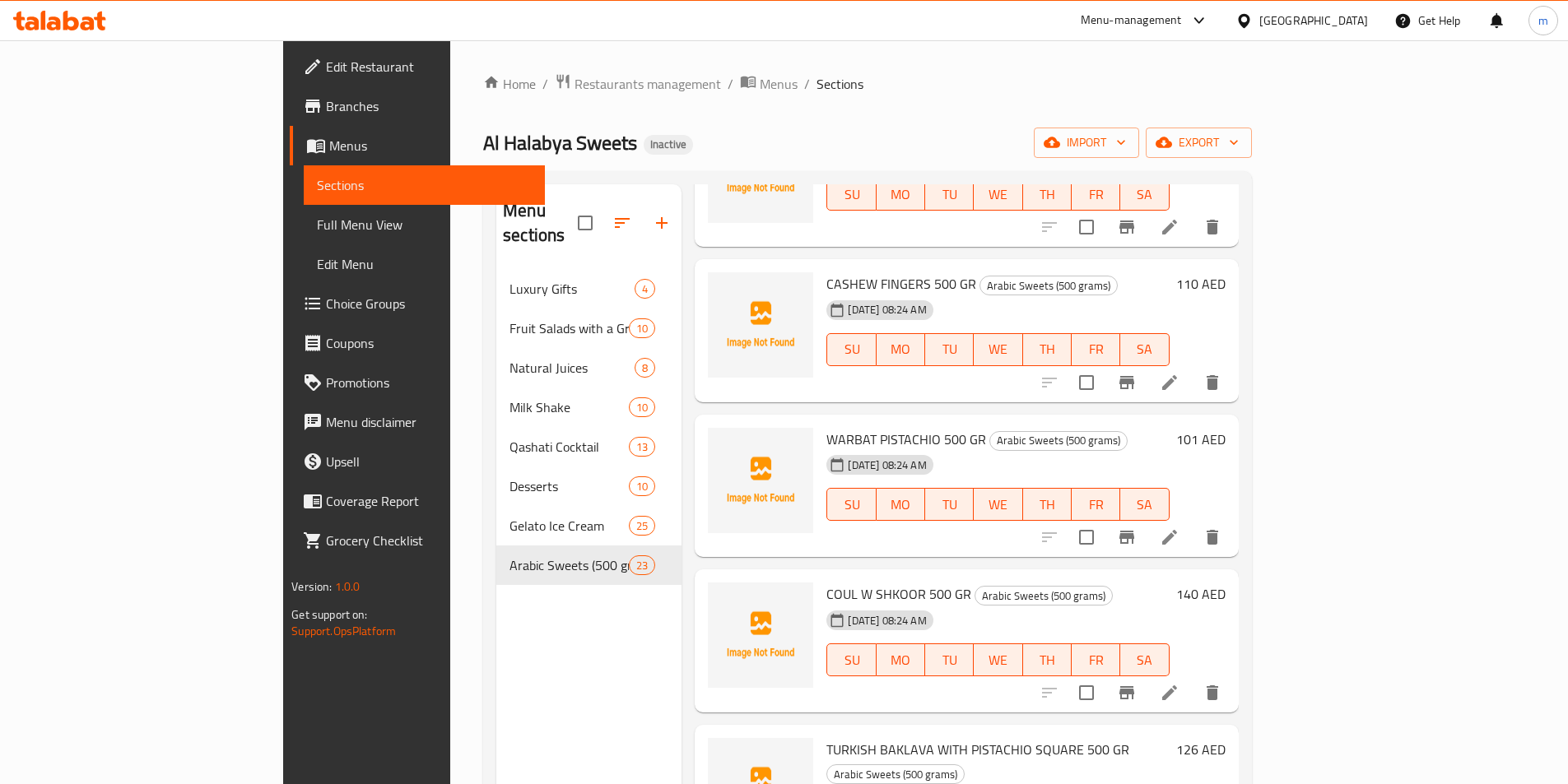
scroll to position [2303, 0]
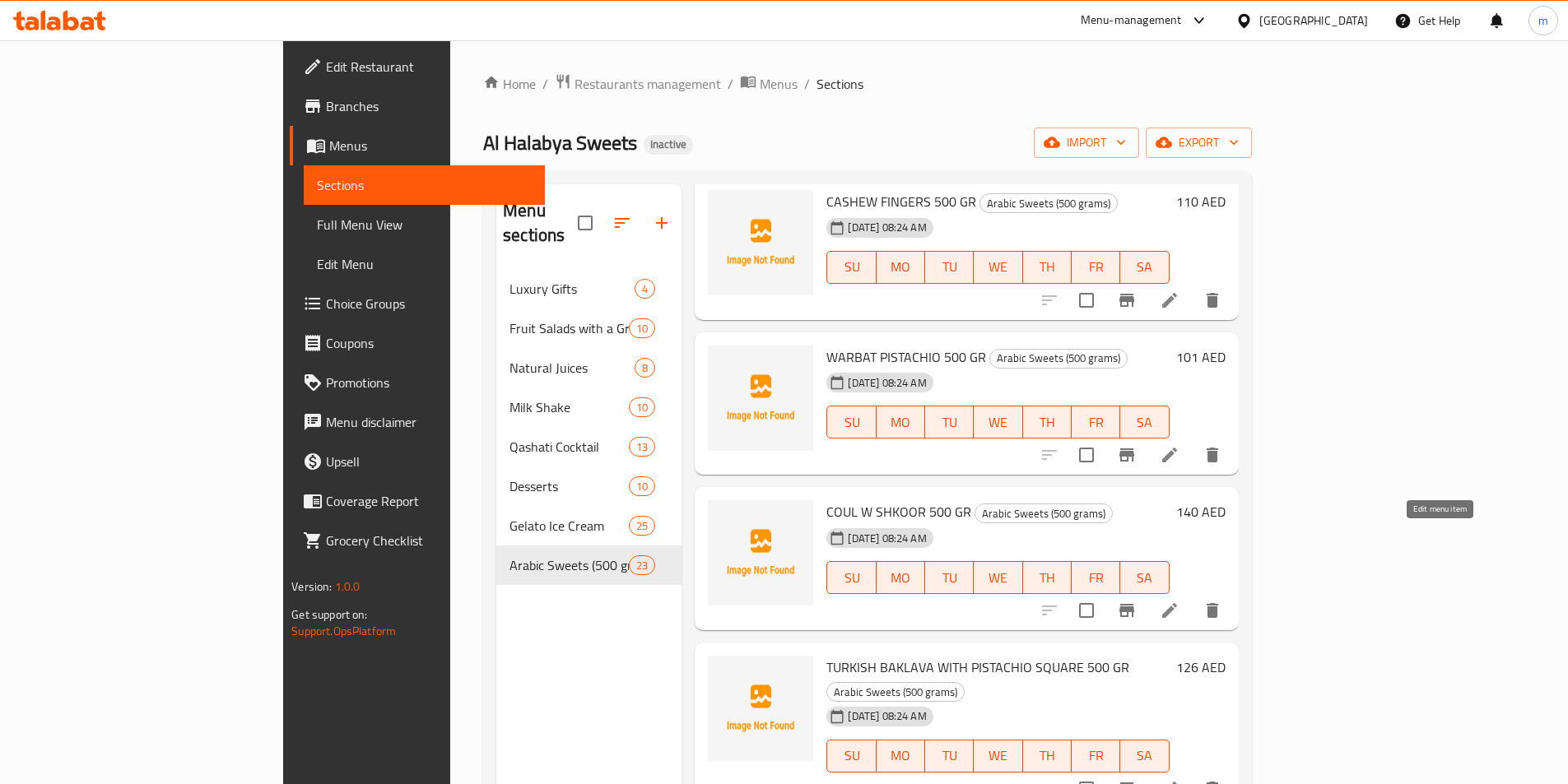
click at [1177, 604] on icon at bounding box center [1169, 611] width 15 height 15
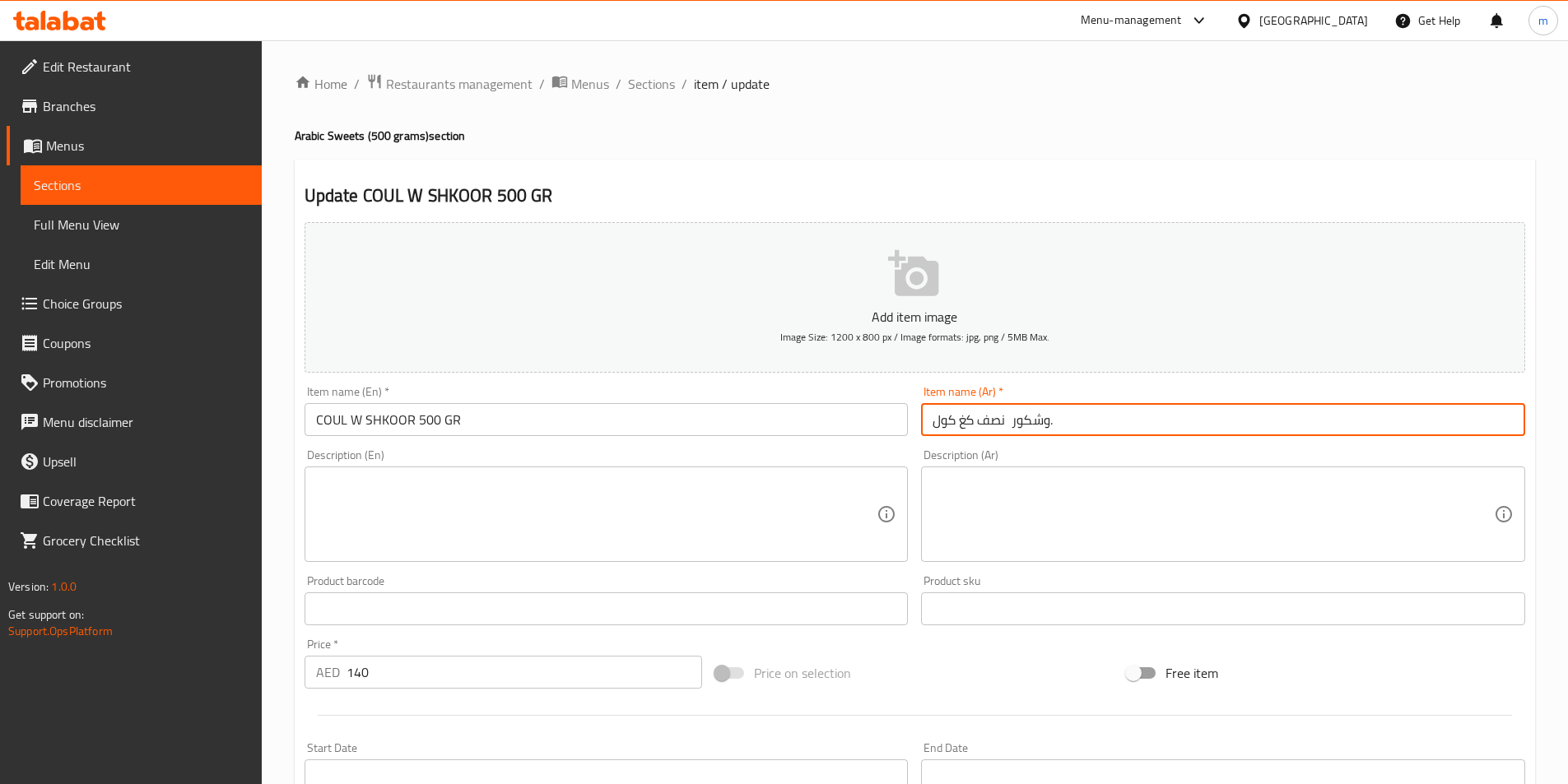
click at [1275, 424] on input "نصف كغ كول وشكور." at bounding box center [1223, 419] width 604 height 33
click at [1425, 422] on input "نصف كغ كول وشكور." at bounding box center [1223, 419] width 604 height 33
click at [1452, 417] on input "نصف كغ كول وشكور." at bounding box center [1223, 419] width 604 height 33
drag, startPoint x: 1467, startPoint y: 419, endPoint x: 1580, endPoint y: 431, distance: 113.6
click at [1568, 431] on html "​ Menu-management United Arab Emirates Get Help m Edit Restaurant Branches Menu…" at bounding box center [784, 392] width 1568 height 784
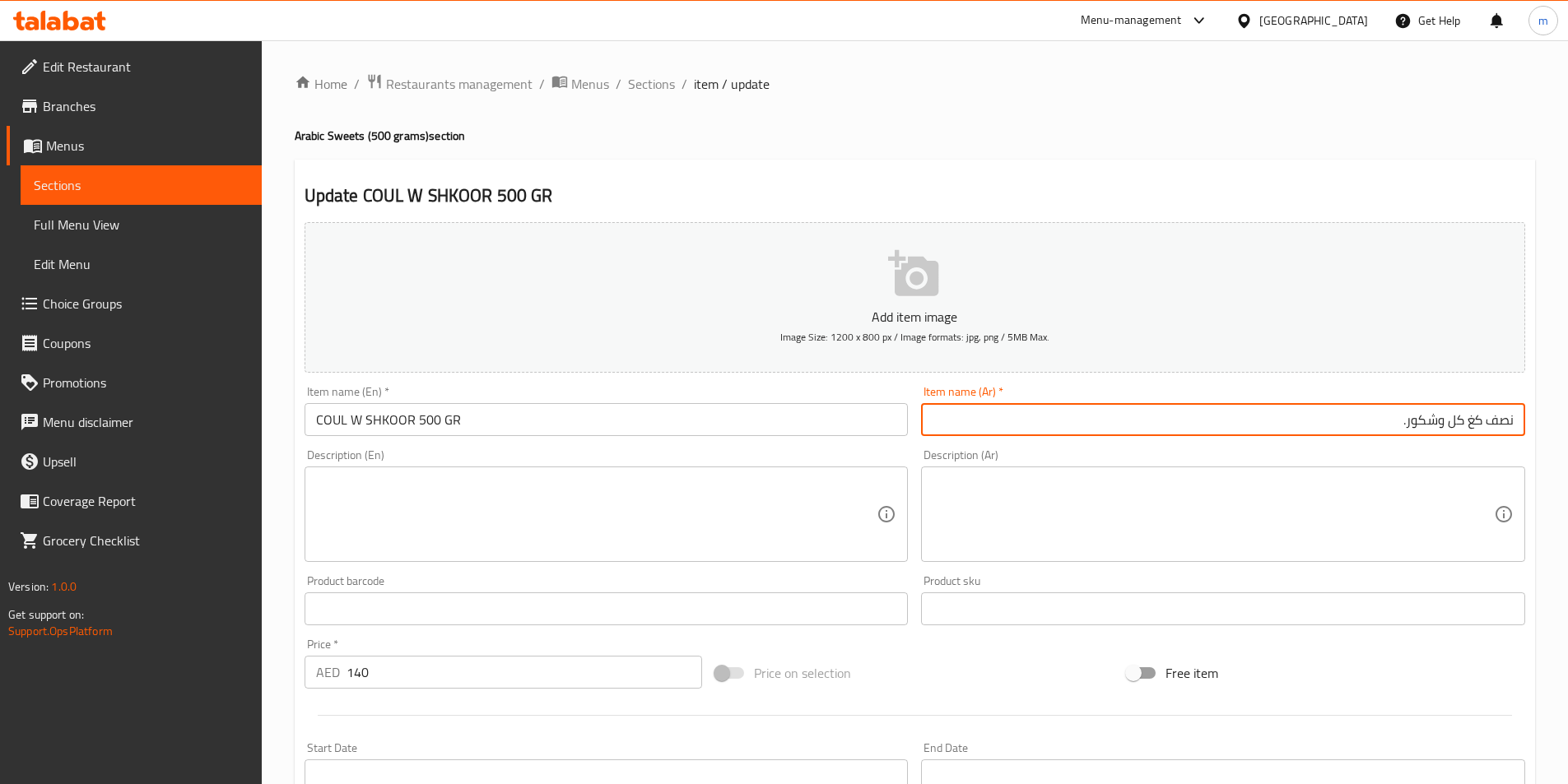
paste input "500 جرام"
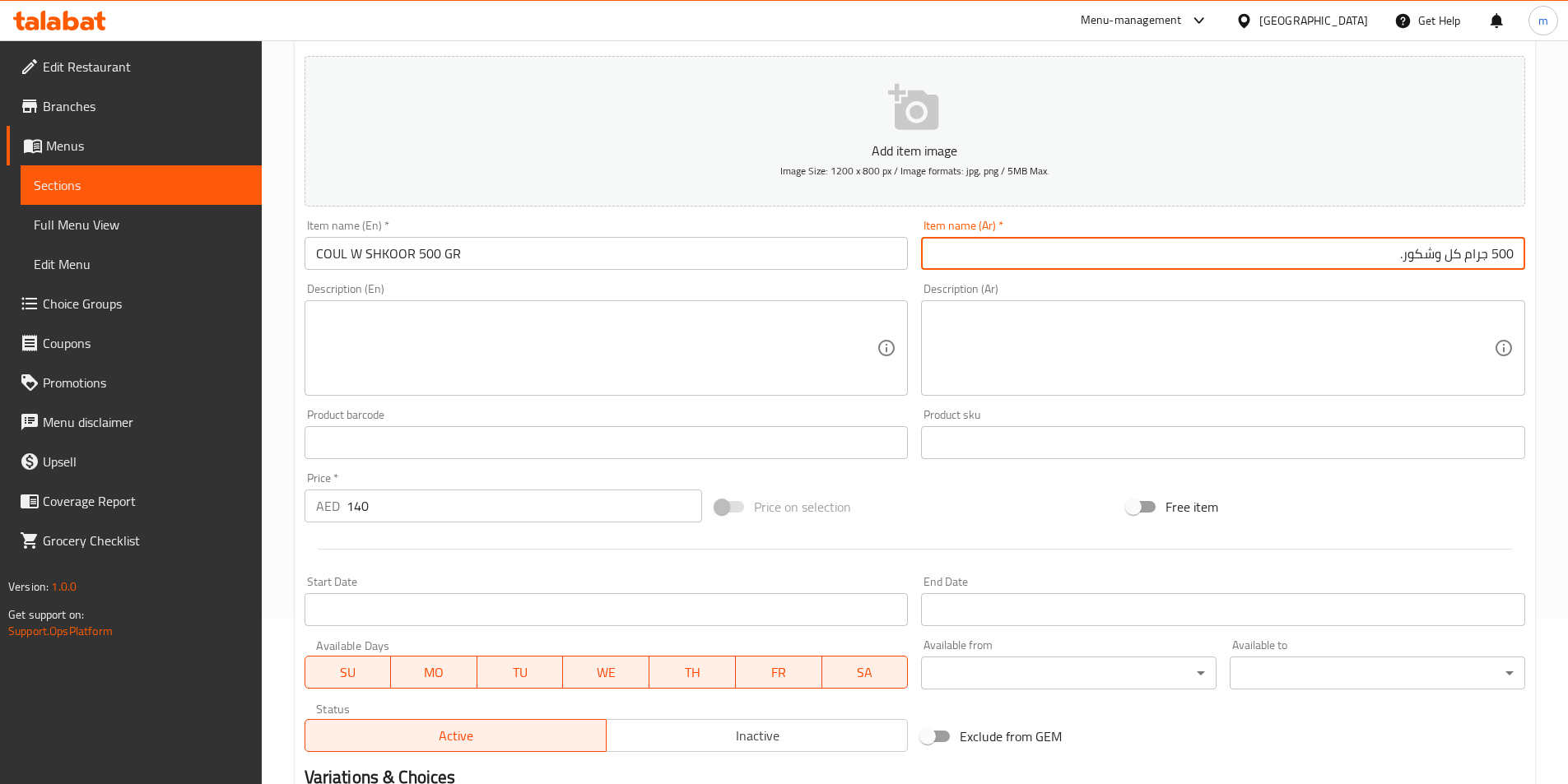
scroll to position [379, 0]
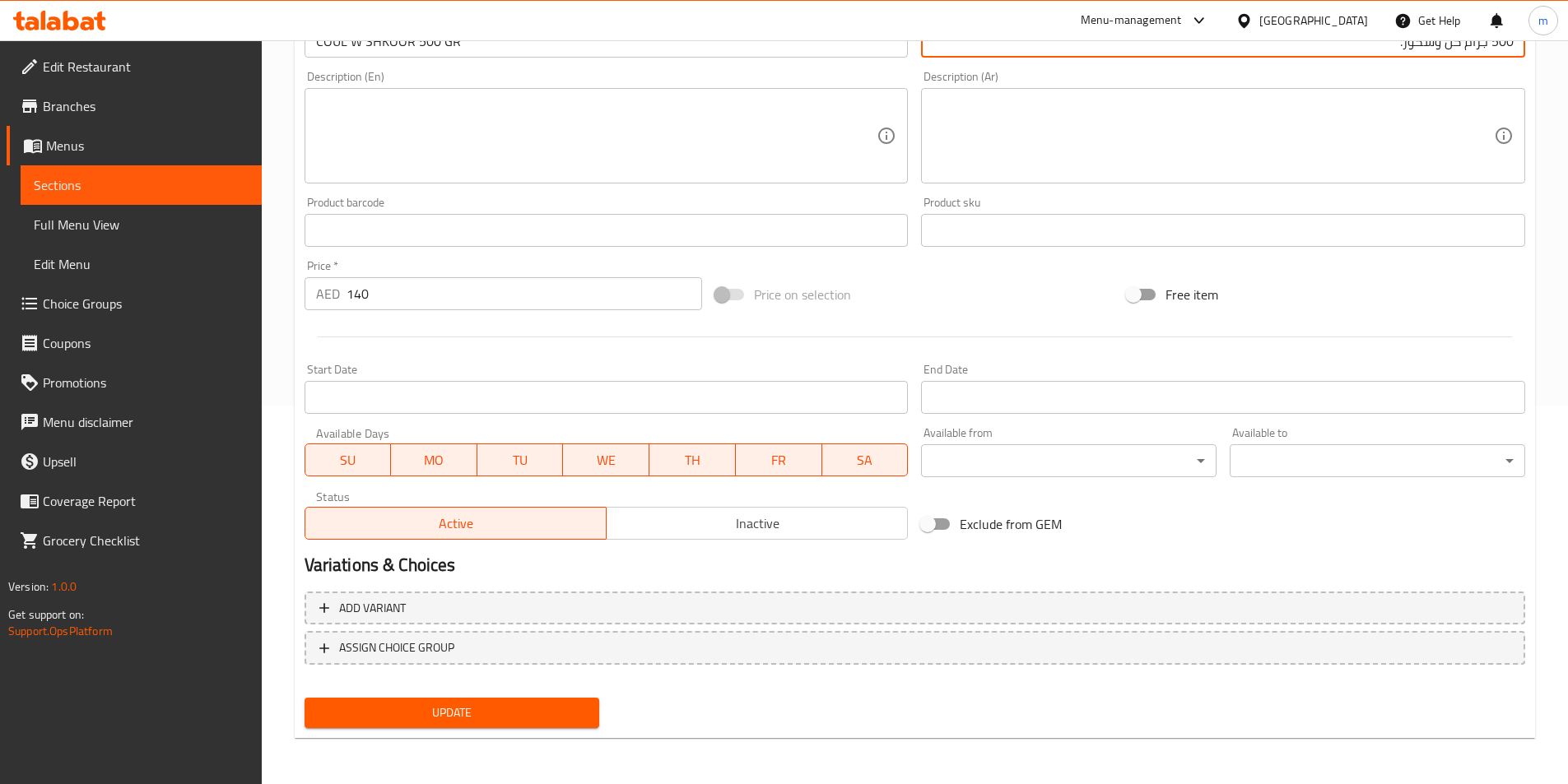
type input "500 جرام كل وشكور."
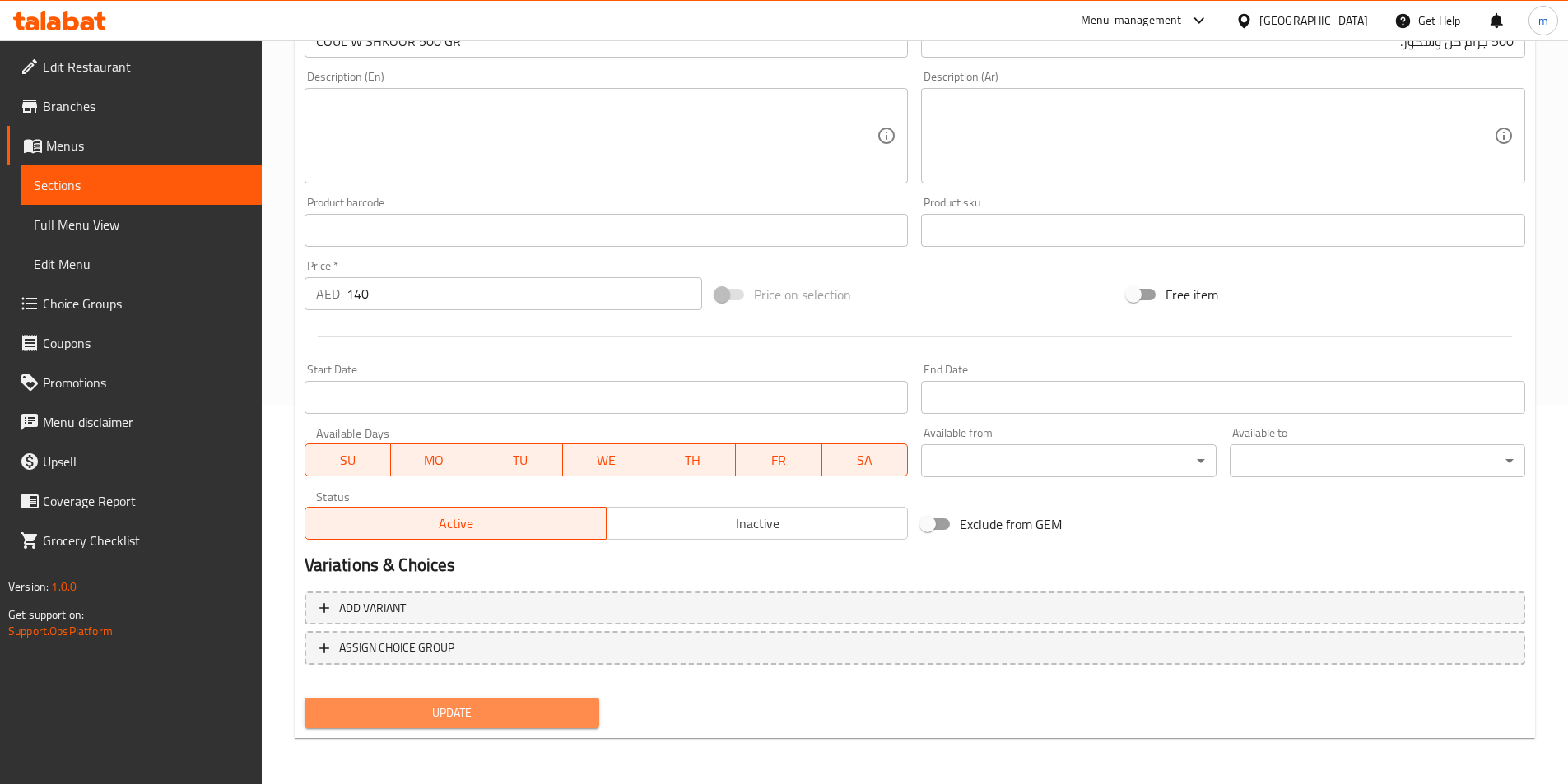
click at [466, 706] on span "Update" at bounding box center [451, 713] width 269 height 21
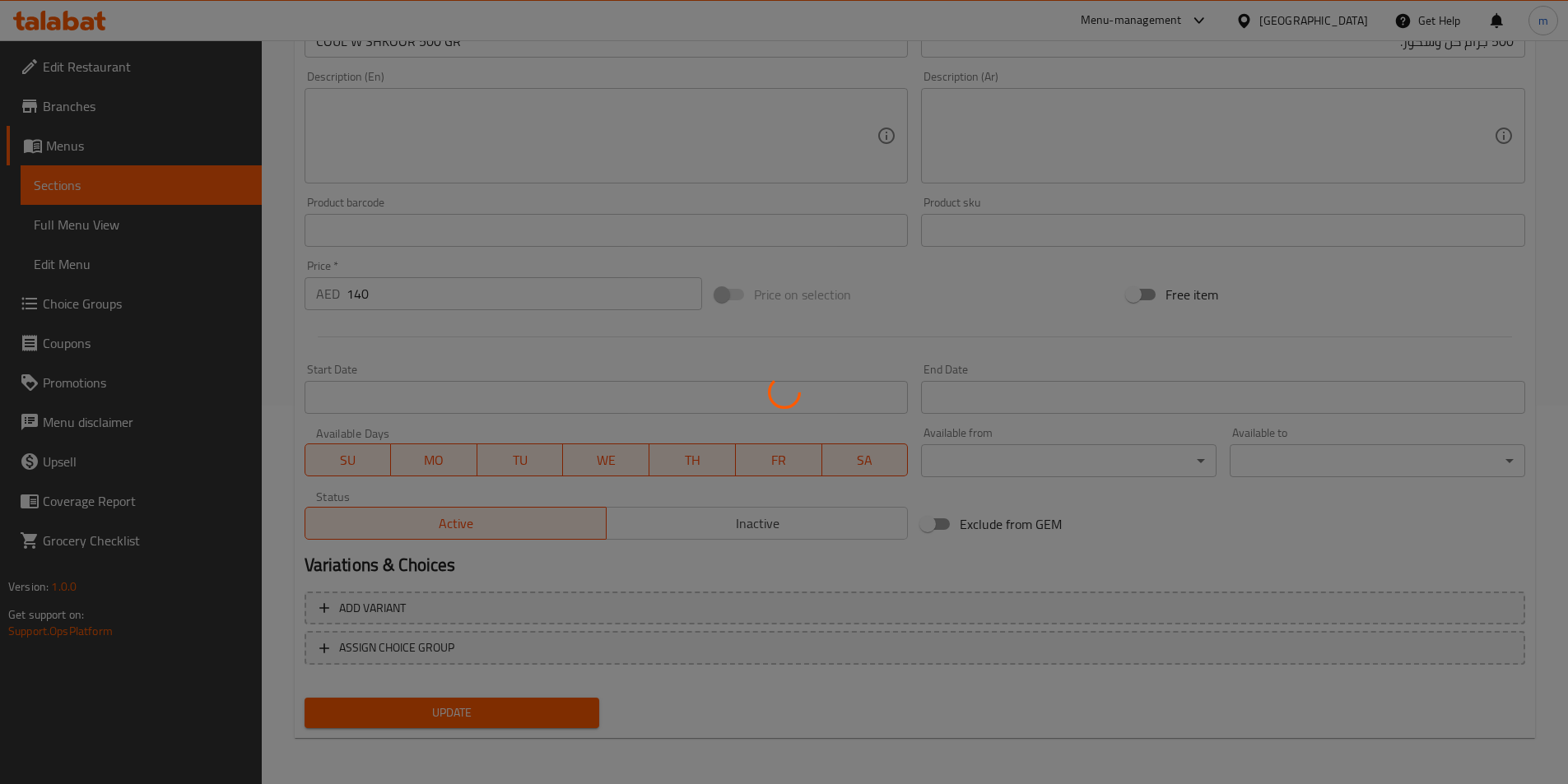
scroll to position [0, 0]
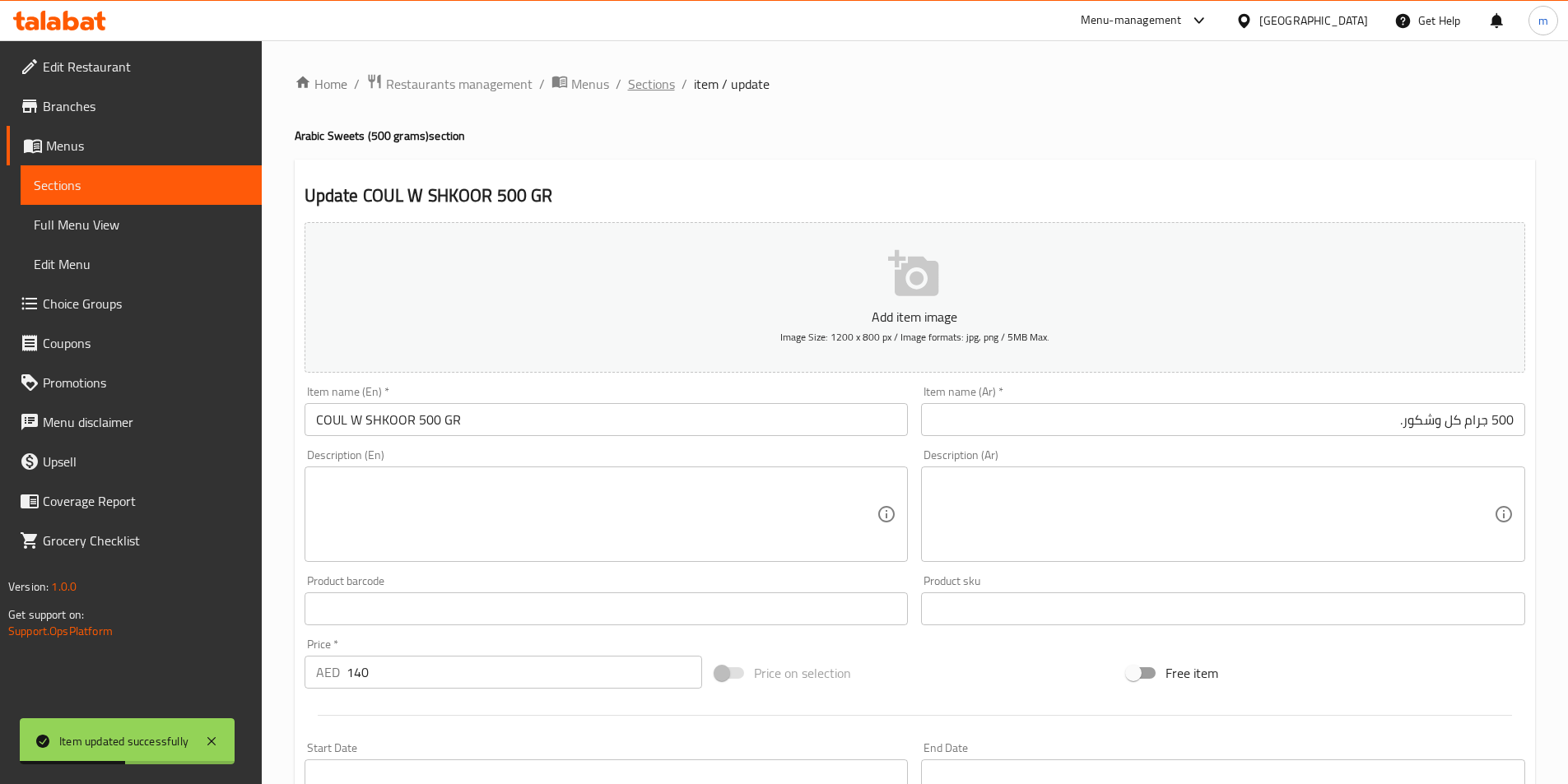
click at [655, 80] on span "Sections" at bounding box center [651, 84] width 47 height 20
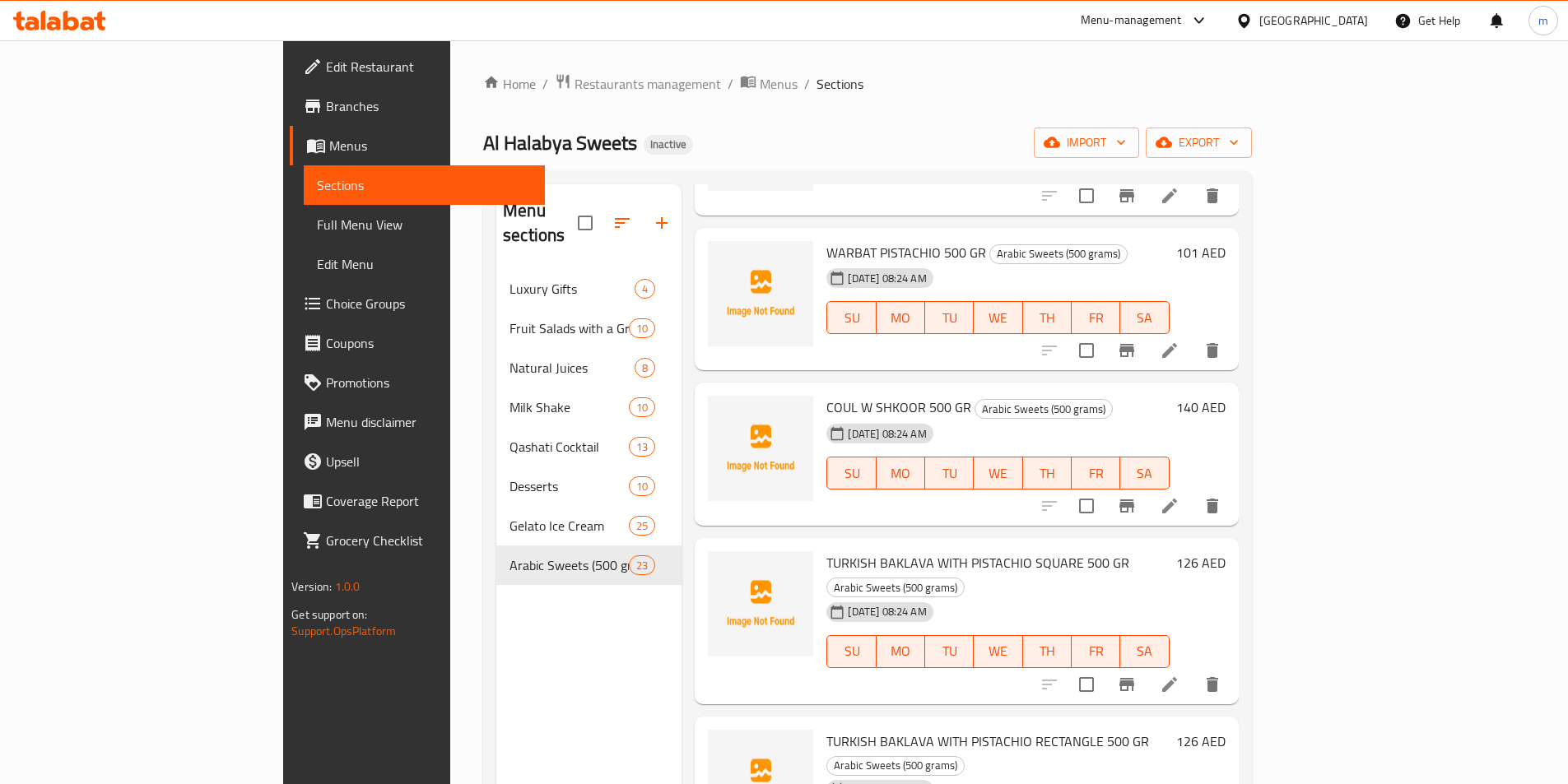
scroll to position [2415, 0]
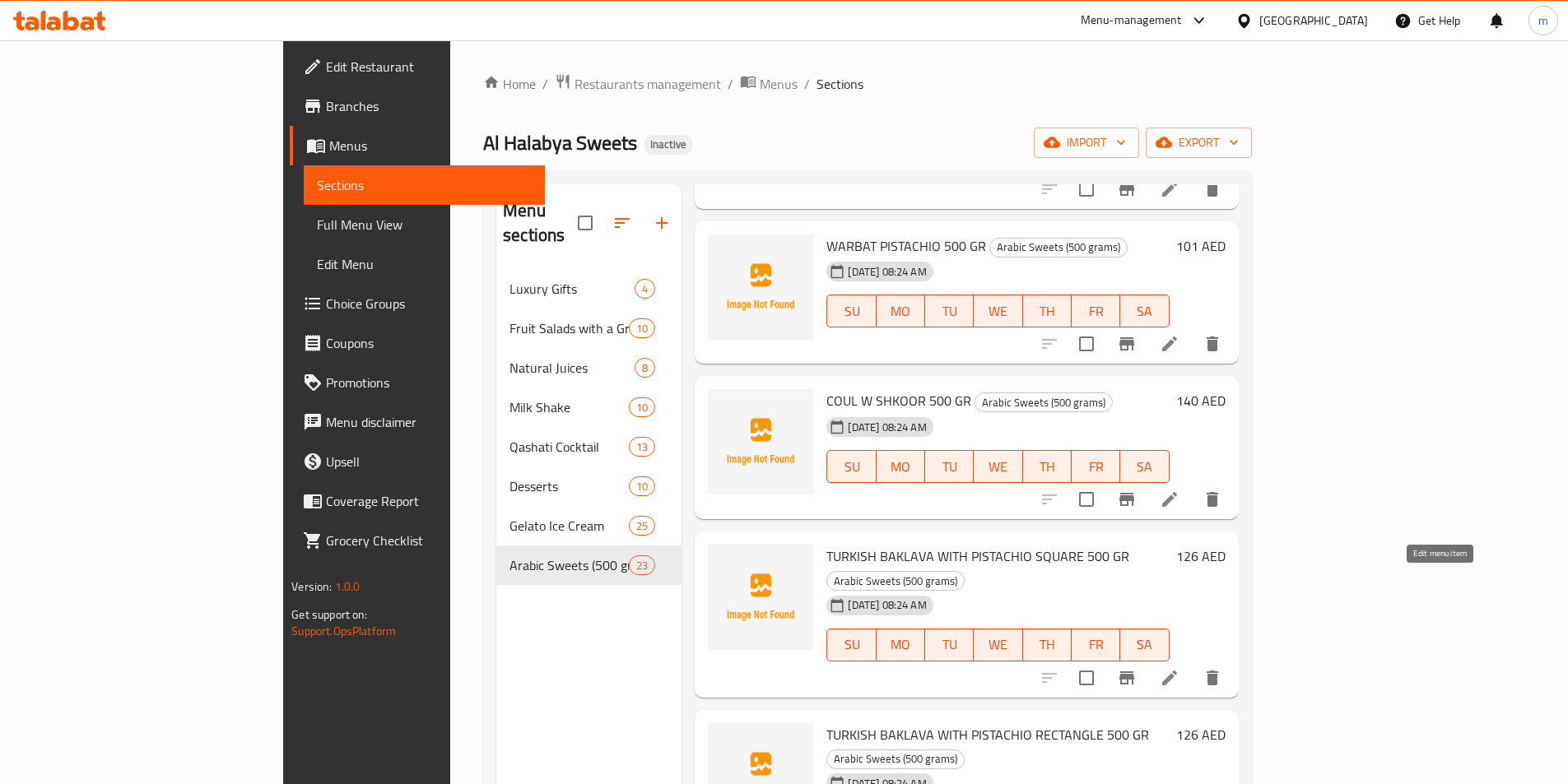
click at [1180, 668] on icon at bounding box center [1170, 678] width 20 height 20
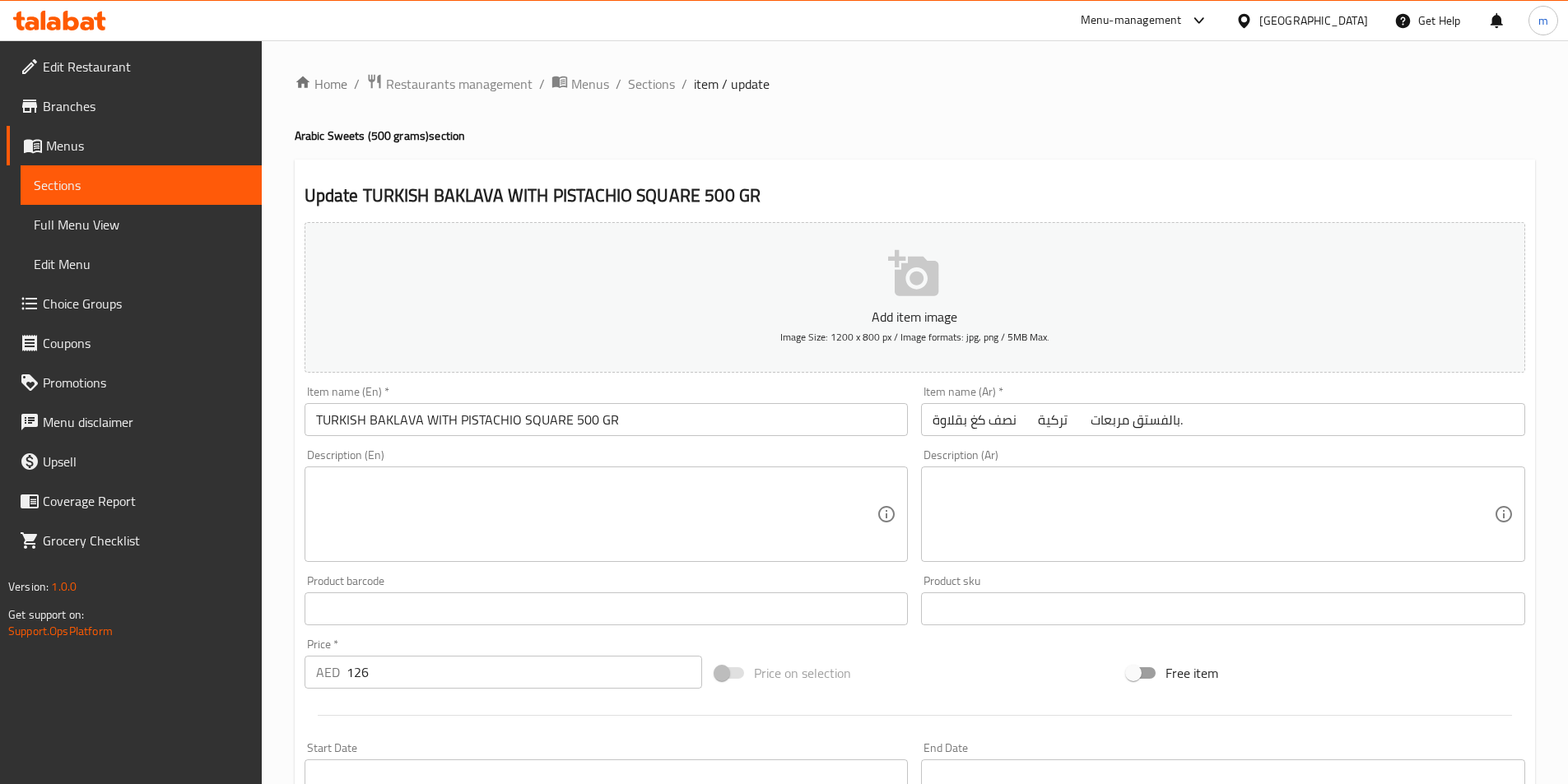
click at [1265, 412] on input "نصف كغ بقلاوة تركية بالفستق مربعات." at bounding box center [1223, 419] width 604 height 33
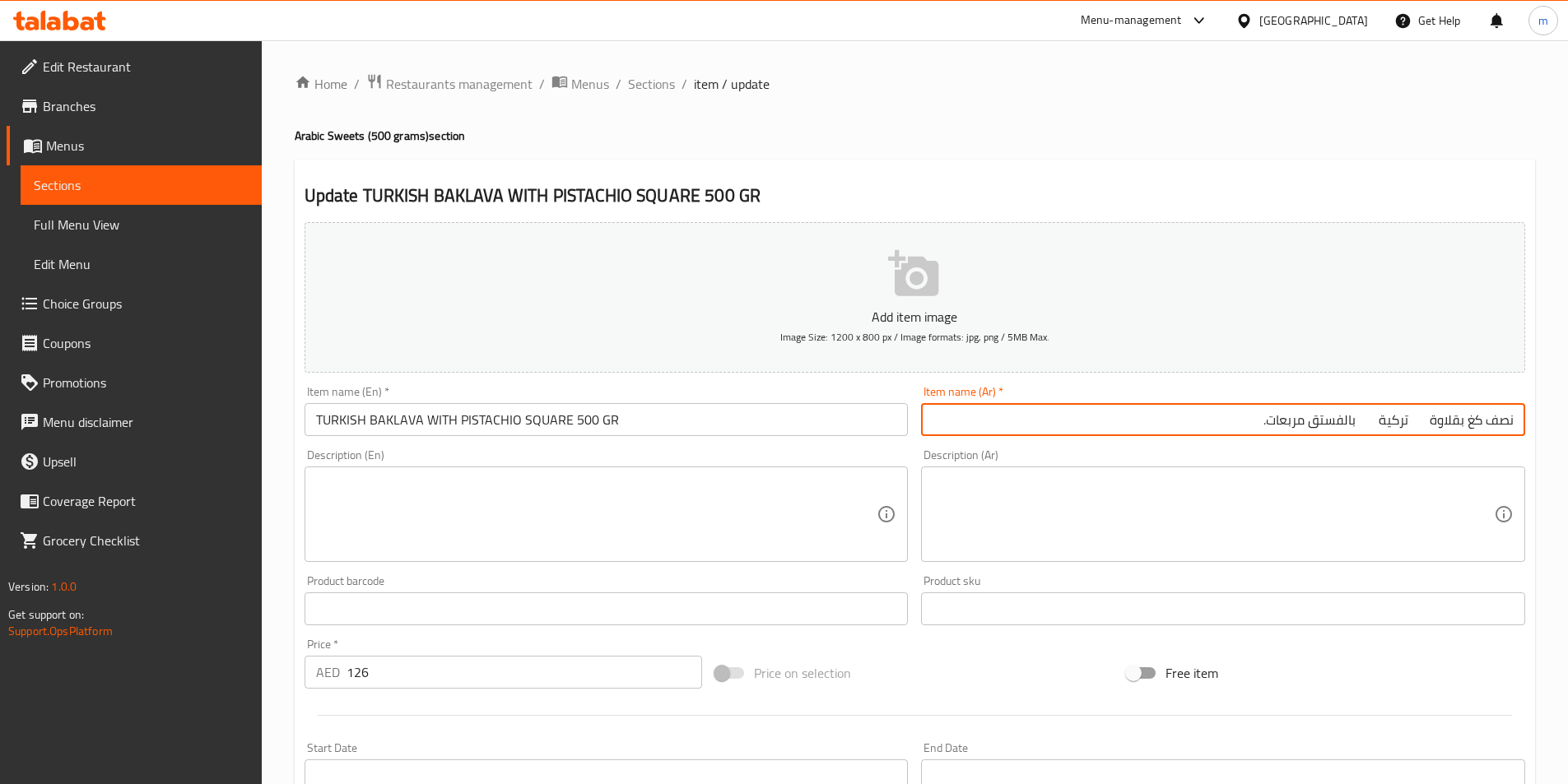
drag, startPoint x: 1468, startPoint y: 415, endPoint x: 1580, endPoint y: 410, distance: 112.1
click at [1568, 410] on html "​ Menu-management United Arab Emirates Get Help m Edit Restaurant Branches Menu…" at bounding box center [784, 392] width 1568 height 784
paste input "500 جرام"
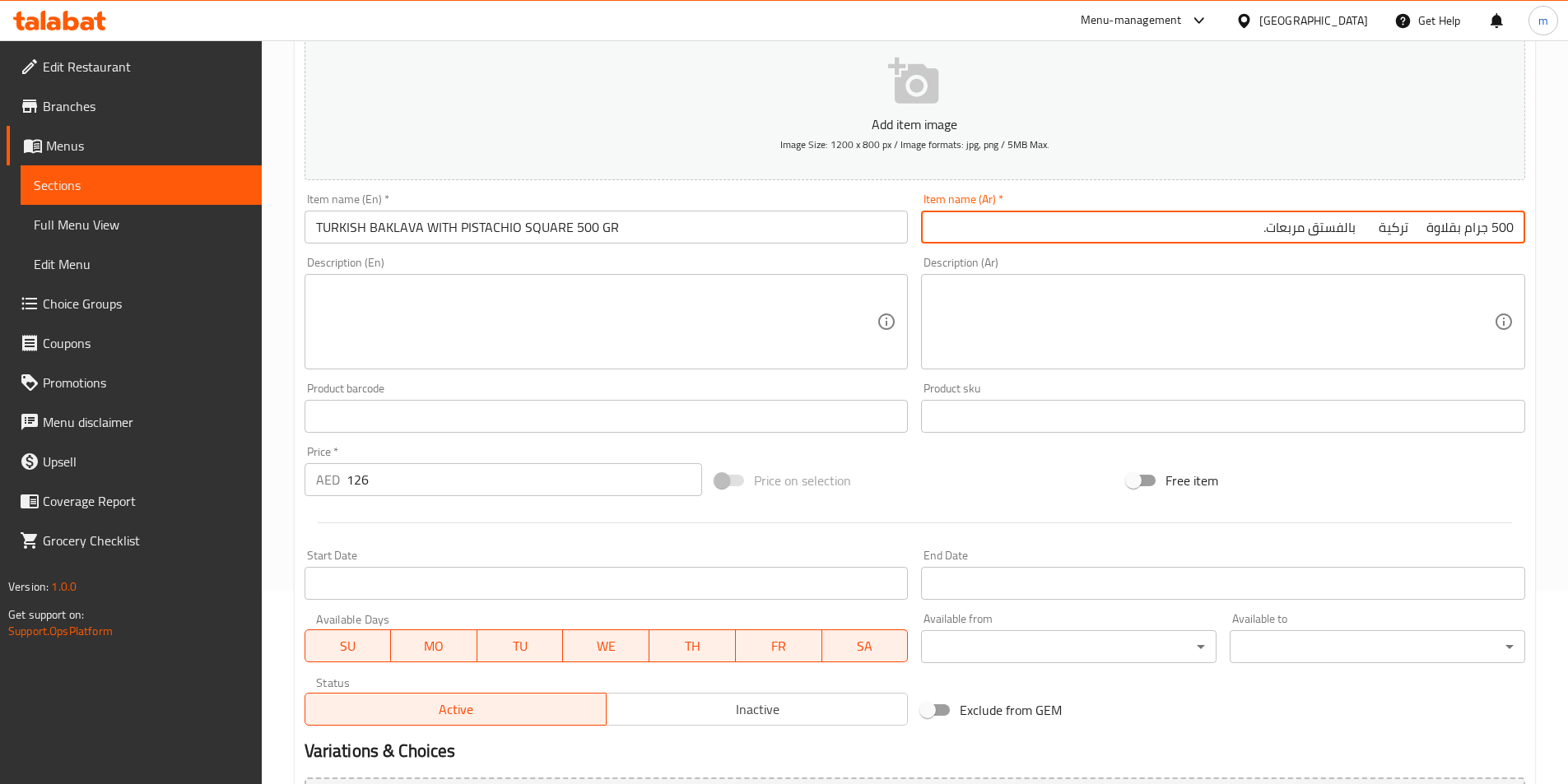
scroll to position [379, 0]
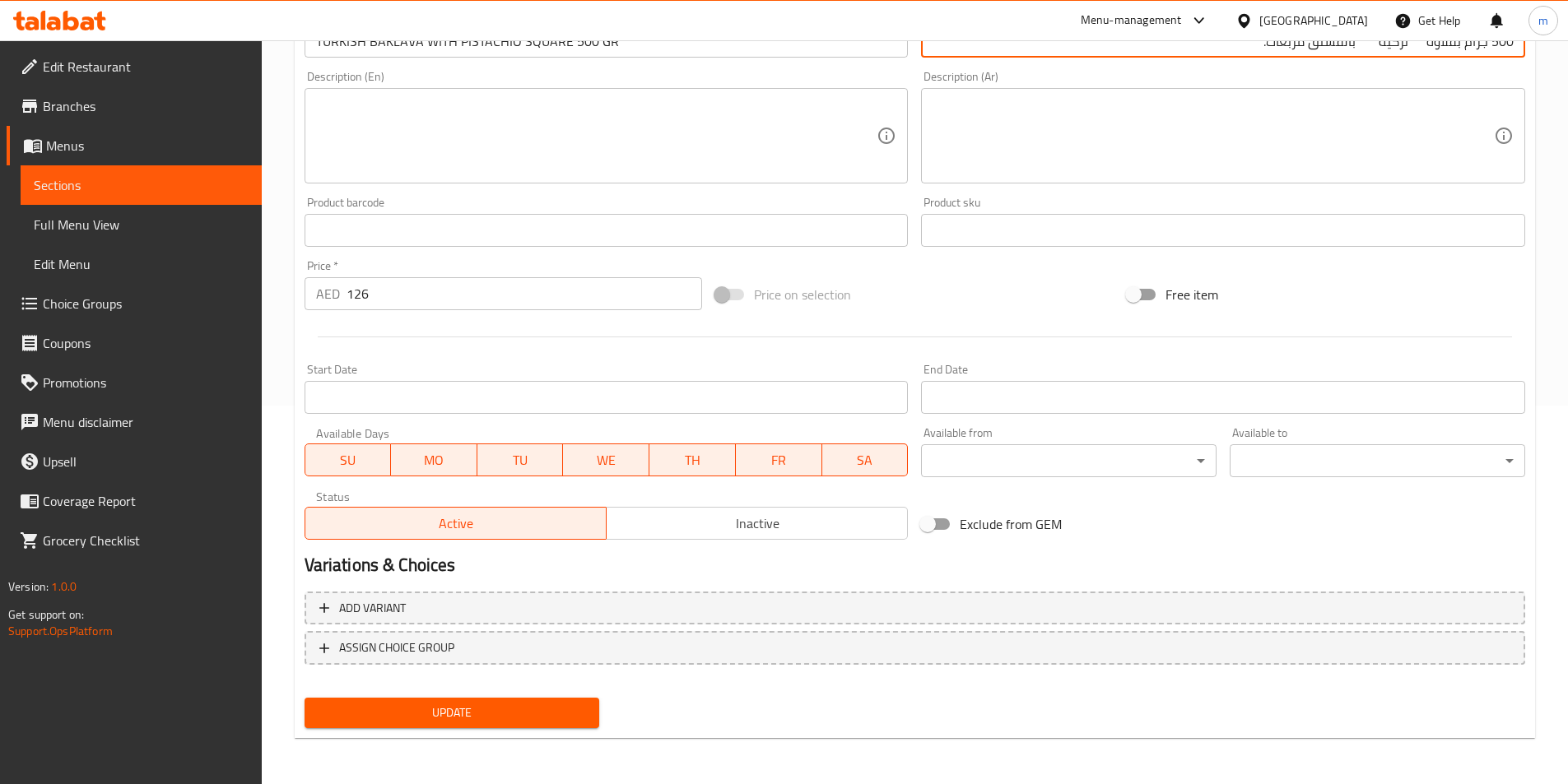
type input "500 جرام بقلاوة تركية بالفستق مربعات."
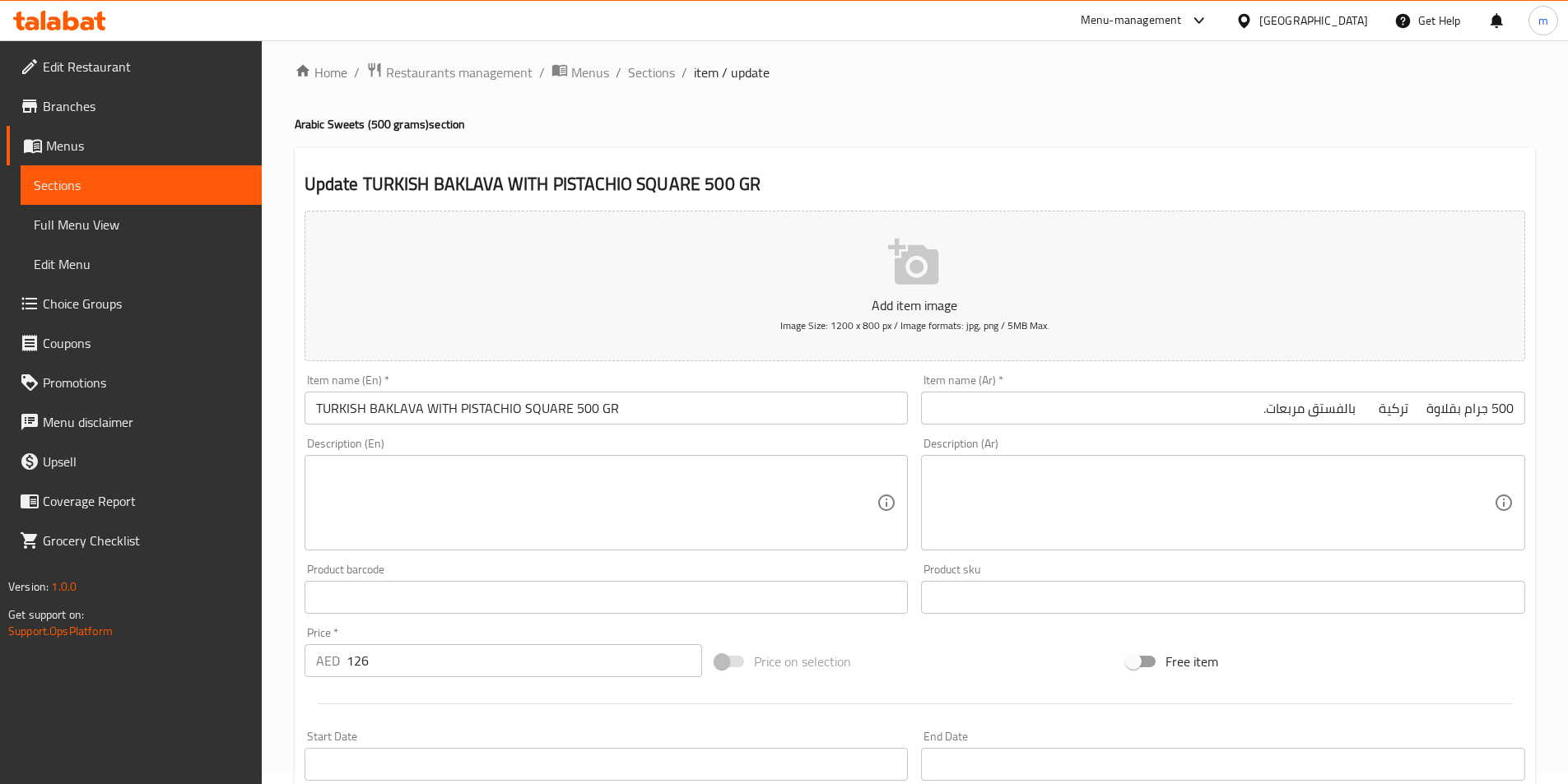
scroll to position [0, 0]
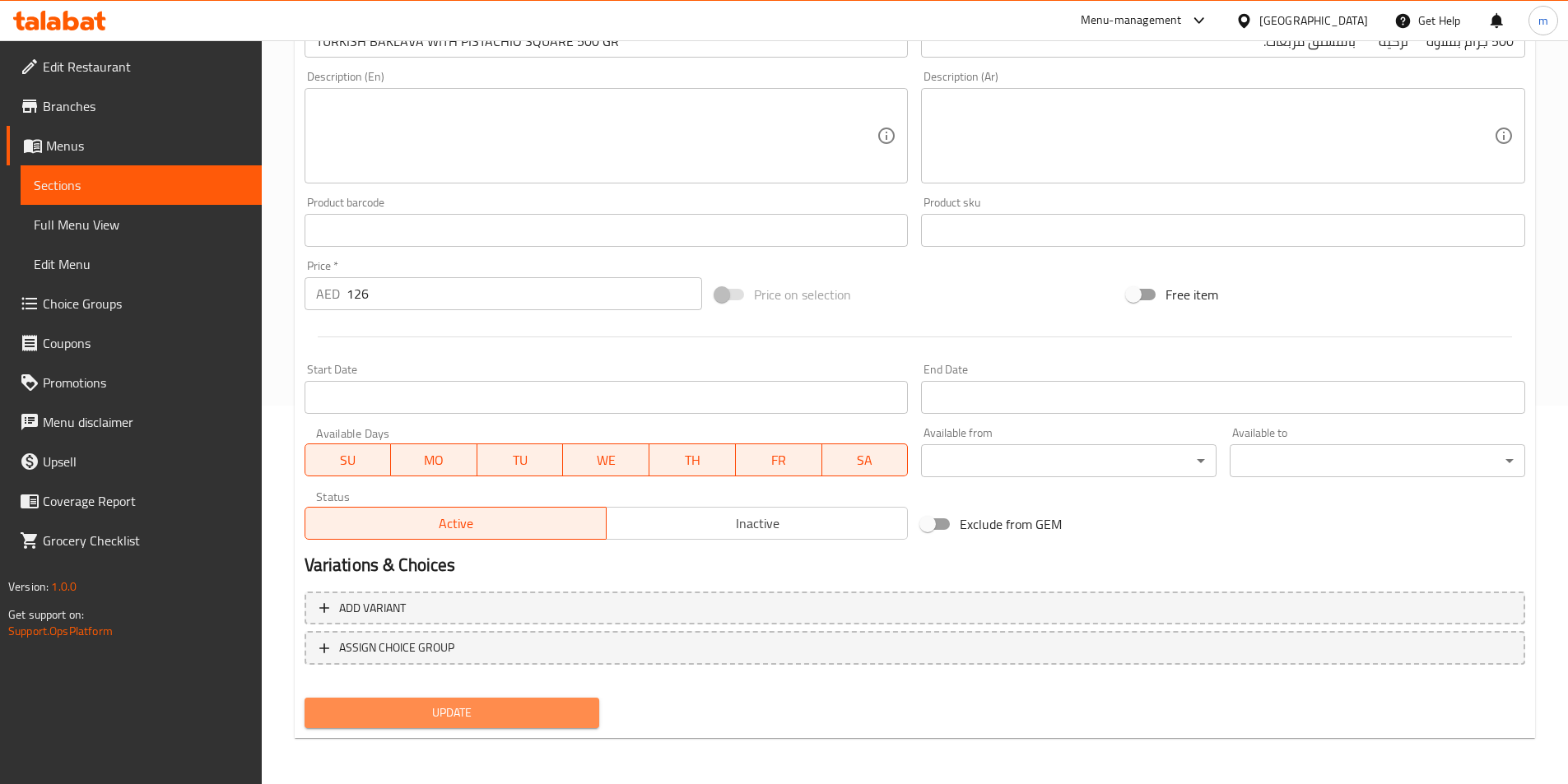
click at [539, 722] on span "Update" at bounding box center [451, 713] width 269 height 21
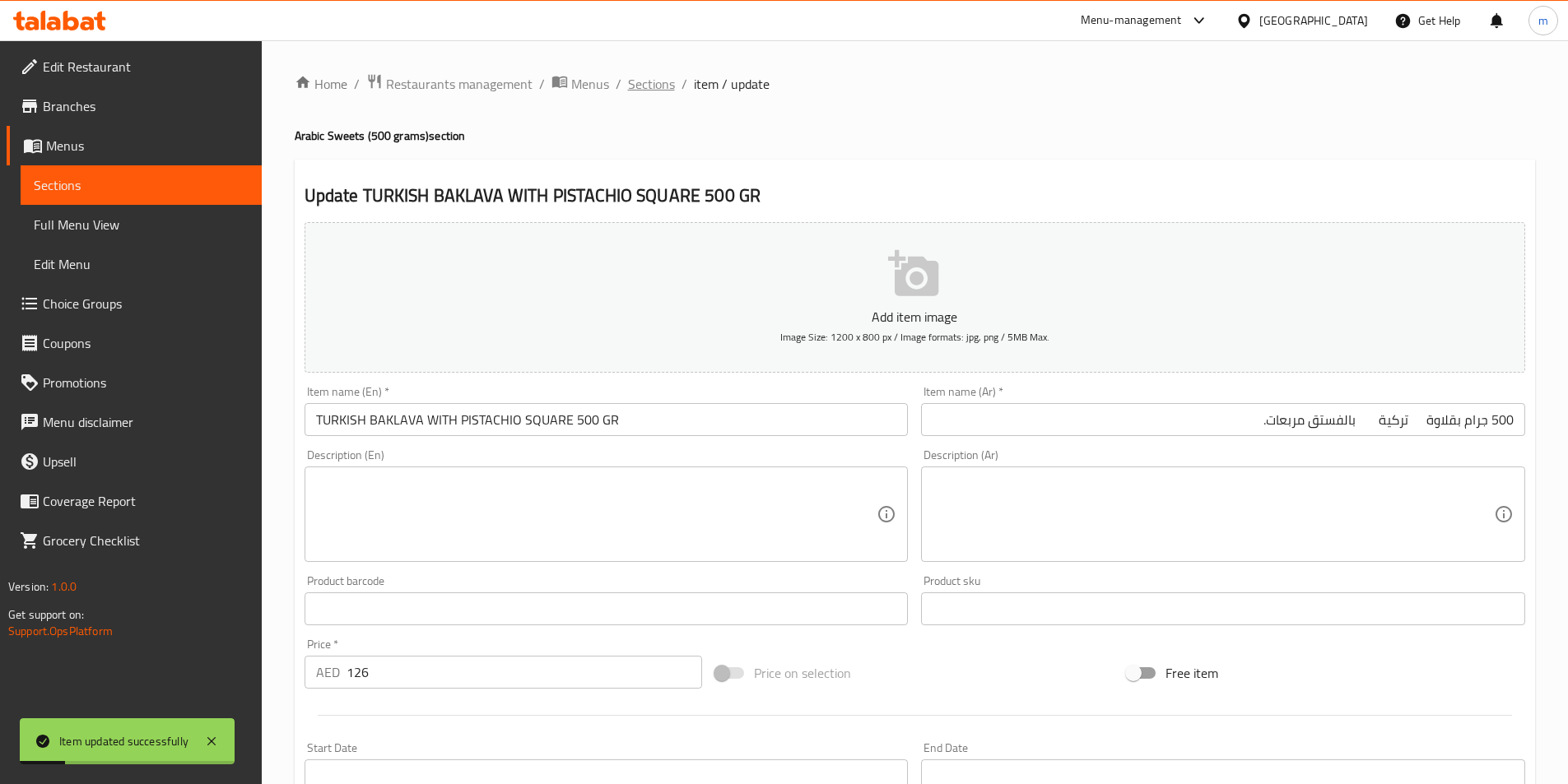
click at [652, 74] on span "Sections" at bounding box center [651, 84] width 47 height 20
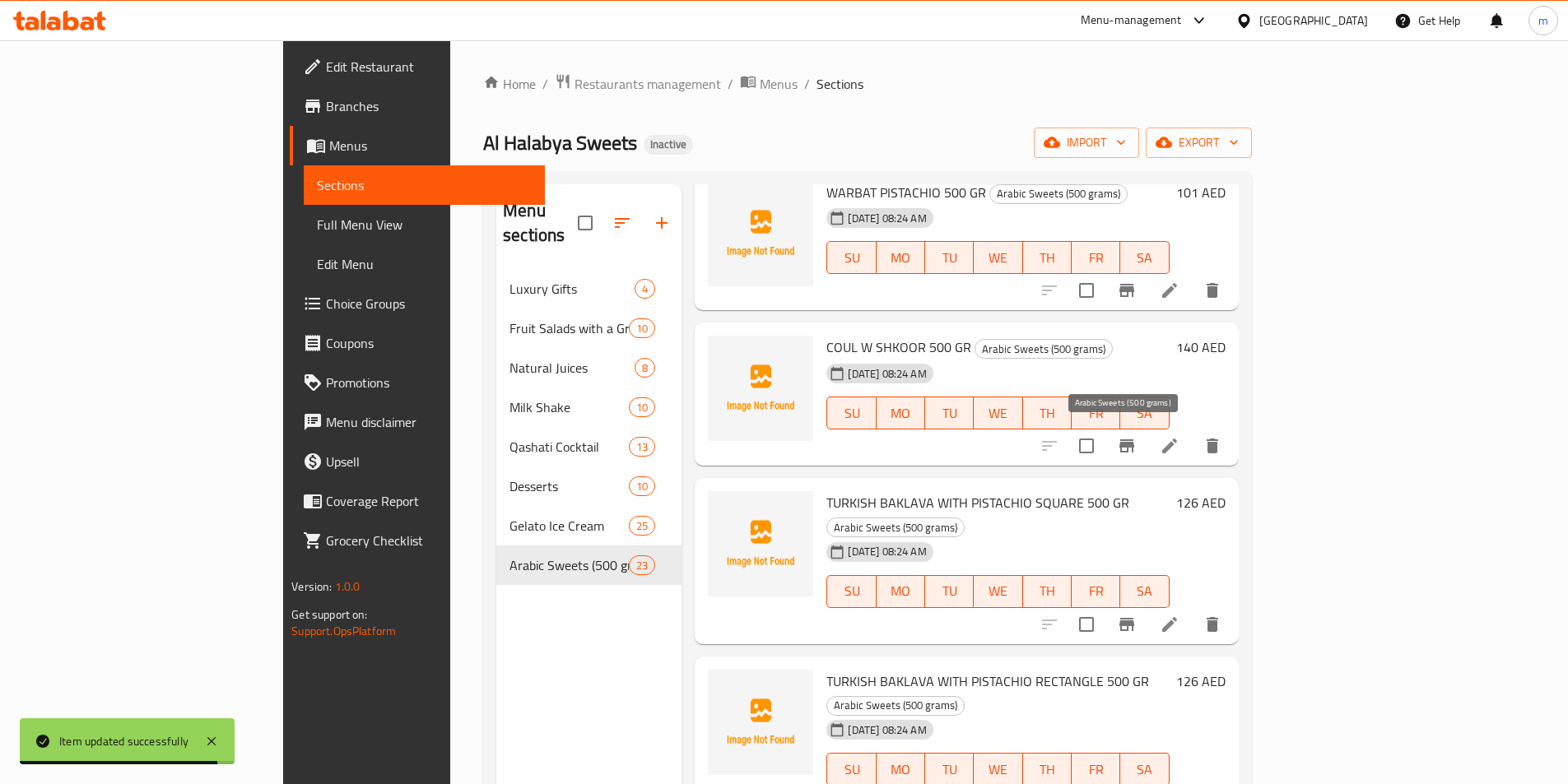
scroll to position [2633, 0]
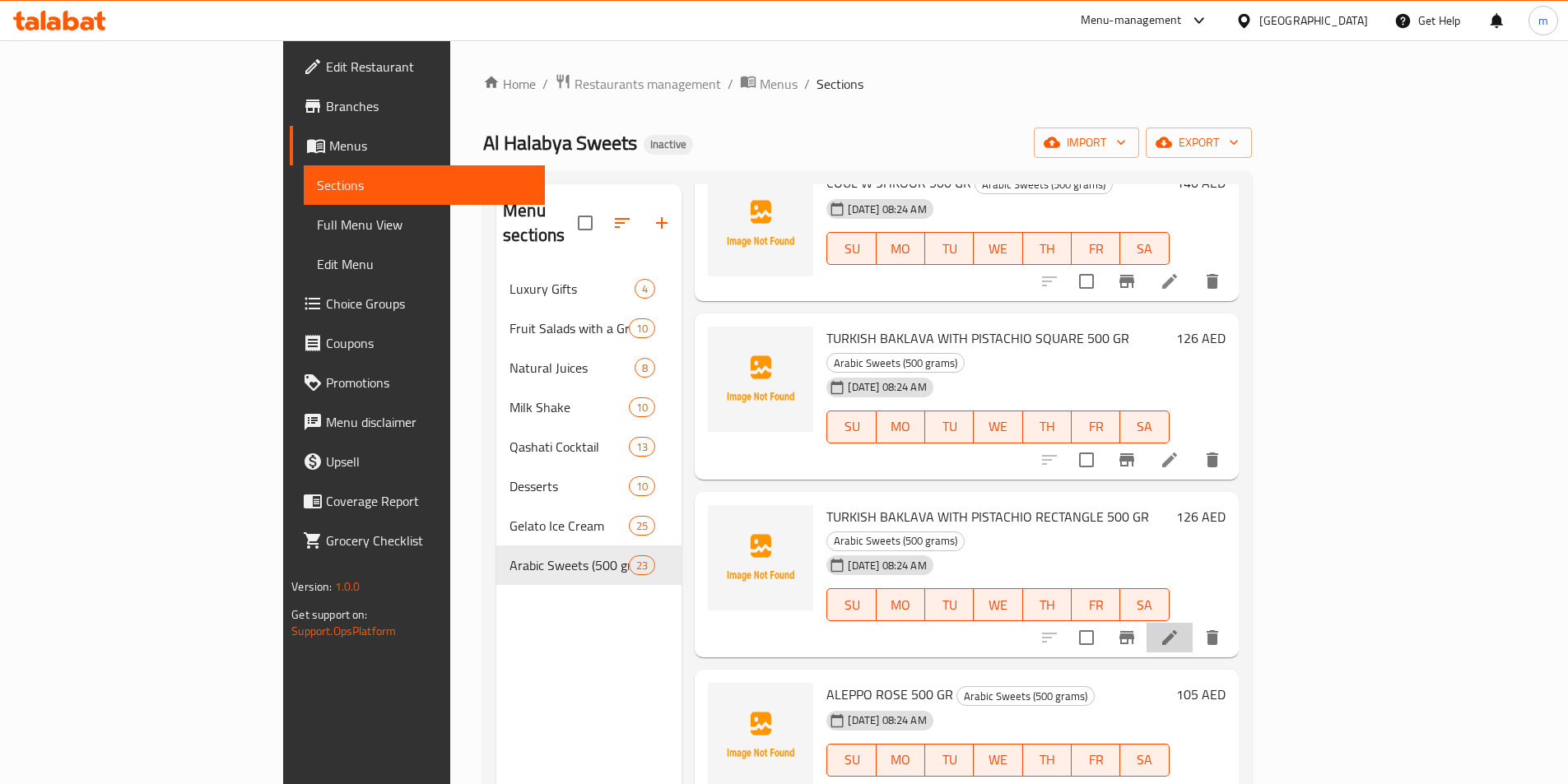
click at [1193, 622] on li at bounding box center [1169, 637] width 46 height 30
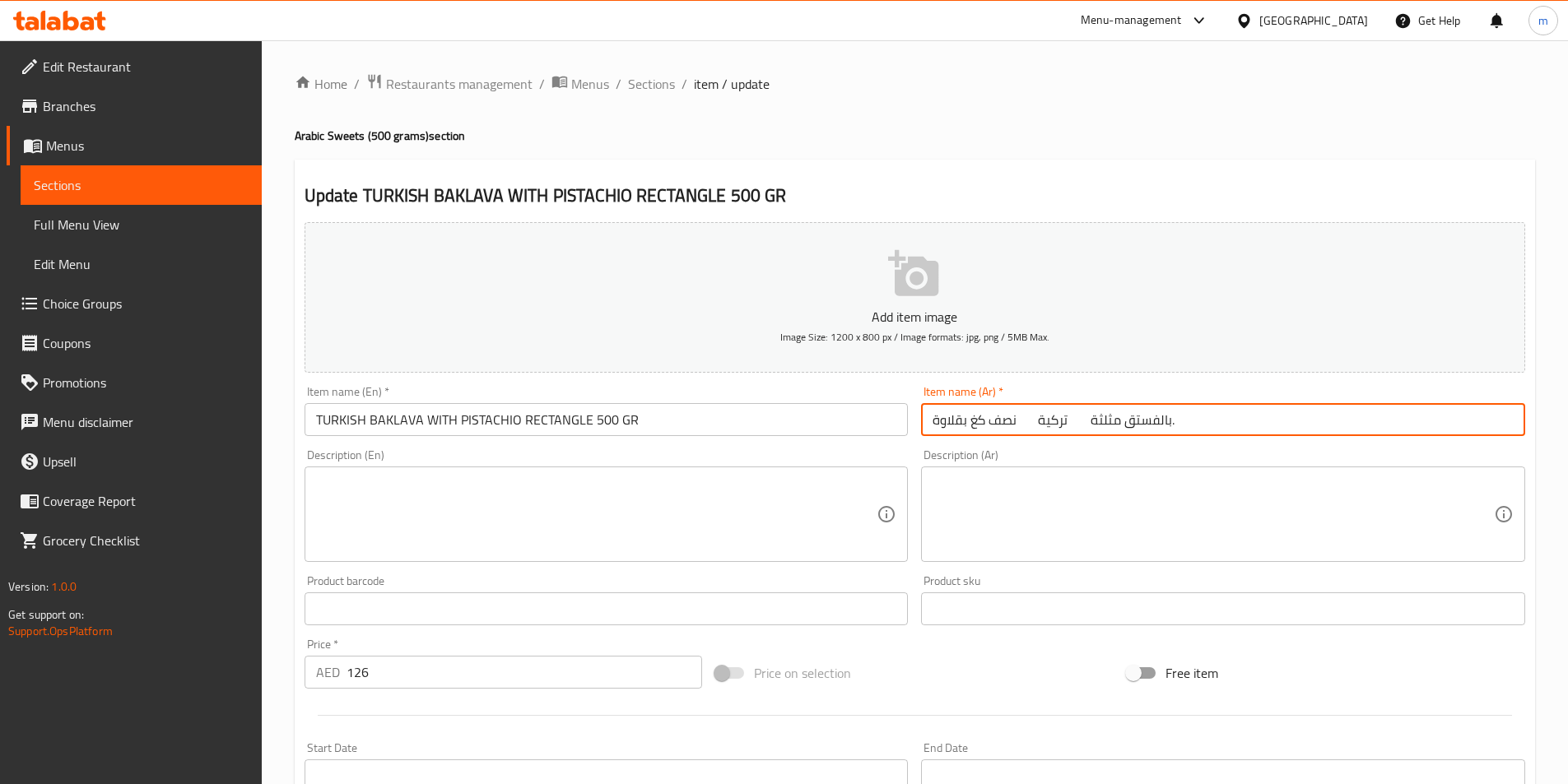
click at [1300, 429] on input "نصف كغ بقلاوة تركية بالفستق مثلثة." at bounding box center [1223, 419] width 604 height 33
drag, startPoint x: 1467, startPoint y: 419, endPoint x: 1580, endPoint y: 412, distance: 113.2
click at [1568, 412] on html "​ Menu-management United Arab Emirates Get Help m Edit Restaurant Branches Menu…" at bounding box center [784, 392] width 1568 height 784
paste input "500 جرام"
click at [1372, 417] on input "500 جرام بقلاوة تركية بالفستق مثلثة." at bounding box center [1223, 419] width 604 height 33
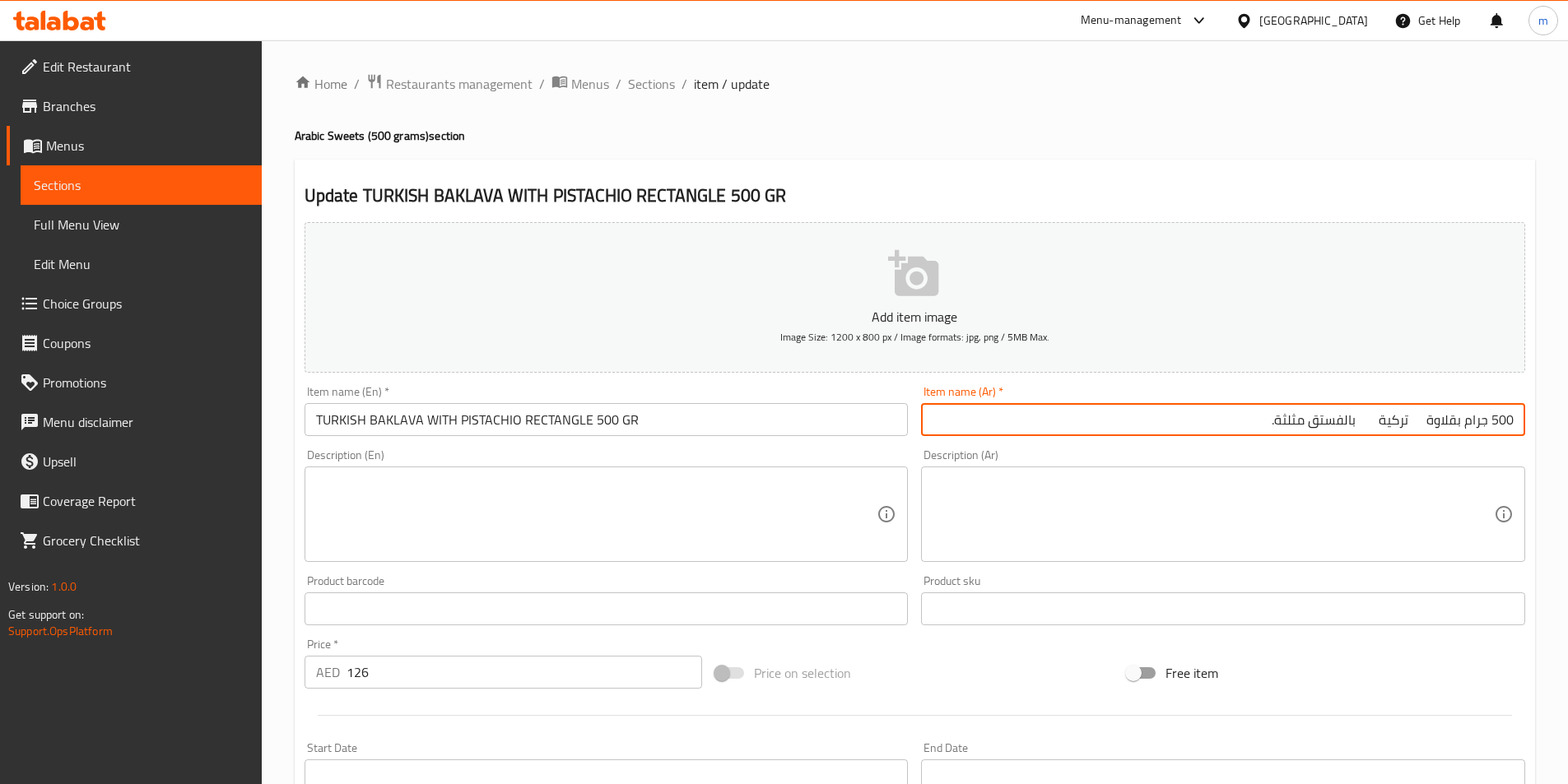
click at [1379, 421] on input "500 جرام بقلاوة تركية بالفستق مثلثة." at bounding box center [1223, 419] width 604 height 33
drag, startPoint x: 1307, startPoint y: 421, endPoint x: 1335, endPoint y: 422, distance: 28.0
click at [1335, 422] on input "500 جرام بقلاوة تركية بالفستق مثلثة." at bounding box center [1223, 419] width 604 height 33
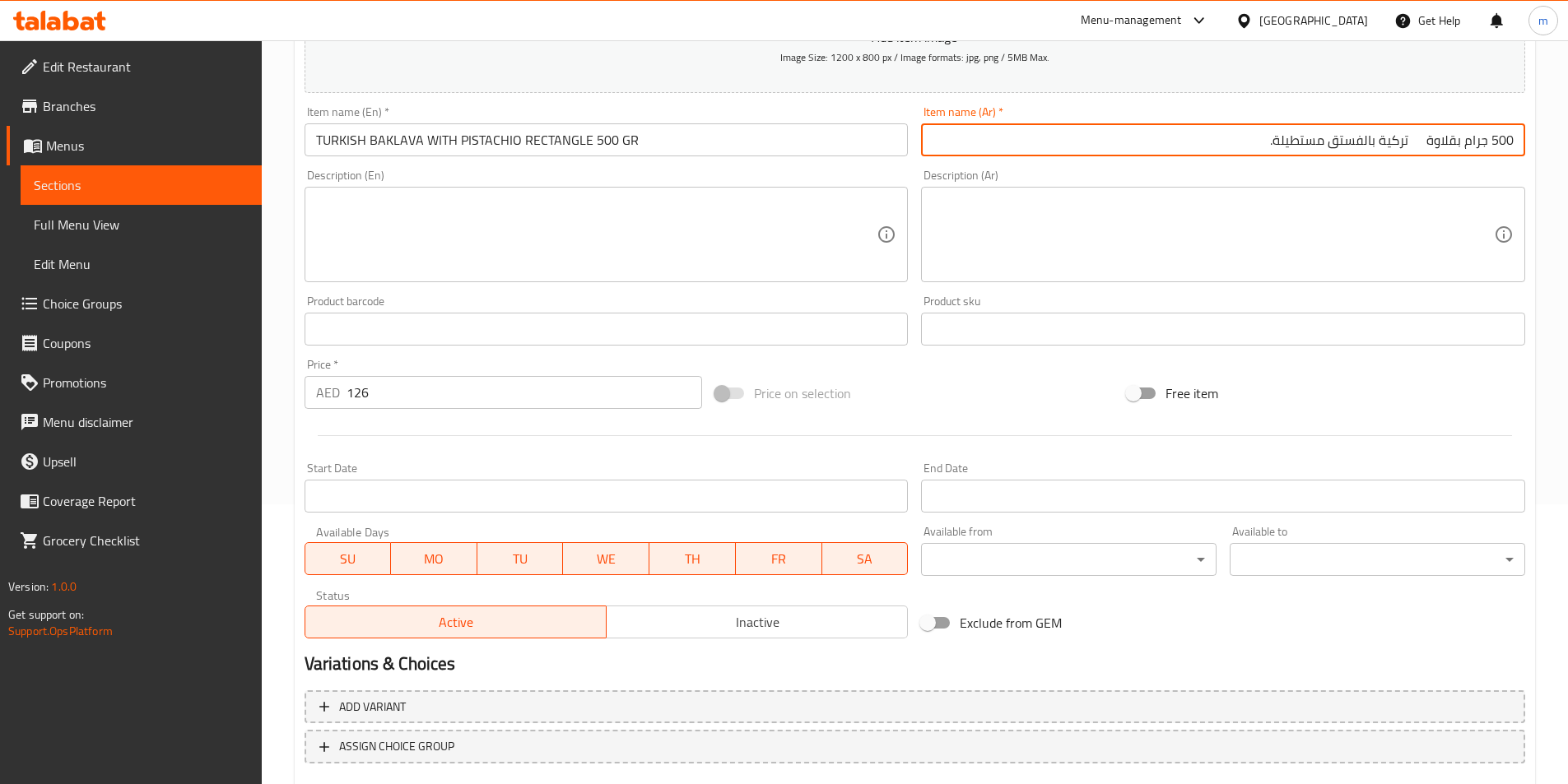
scroll to position [379, 0]
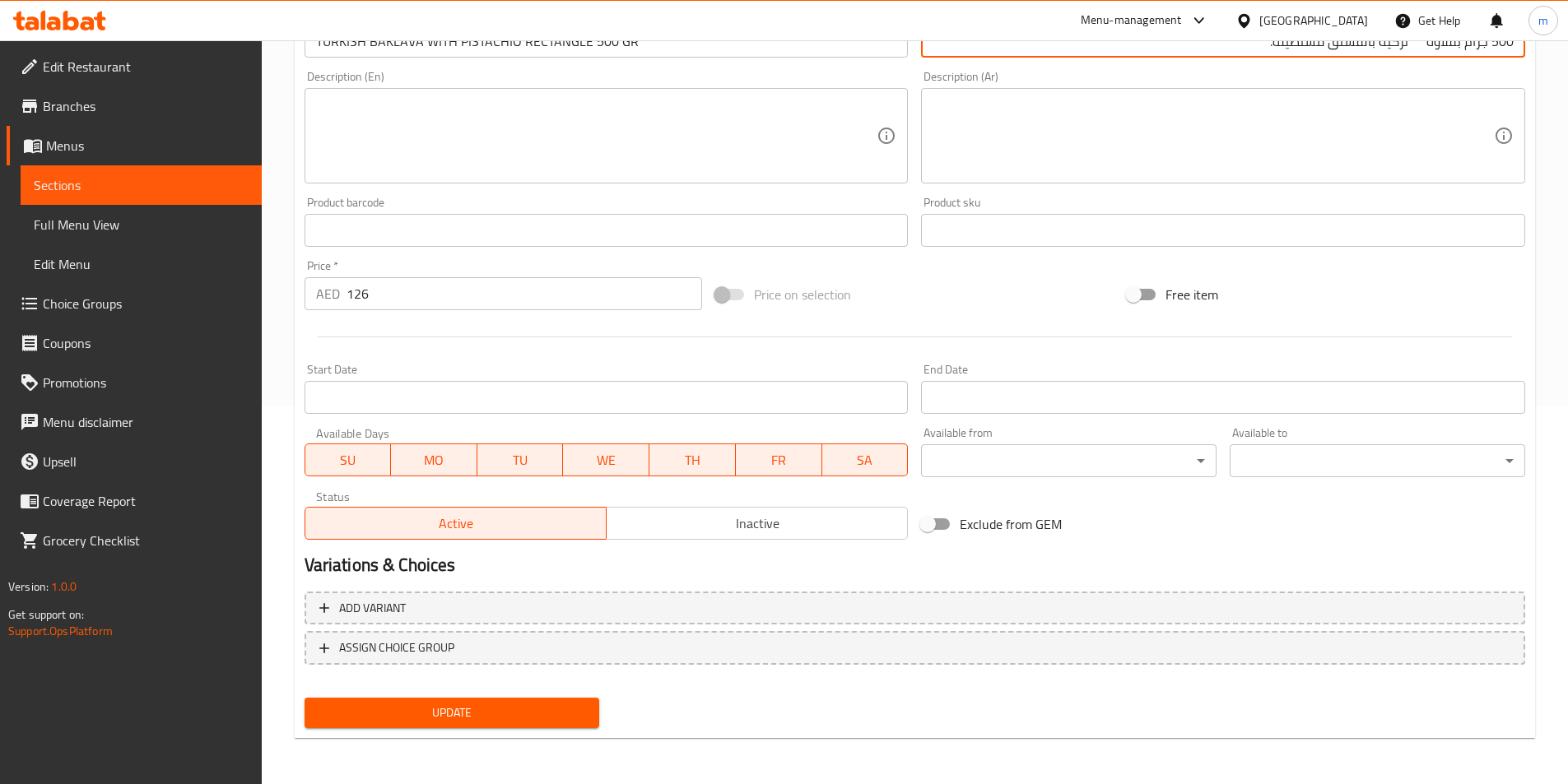
type input "500 جرام بقلاوة تركية بالفستق مستطيلة."
click at [464, 715] on span "Update" at bounding box center [451, 713] width 269 height 21
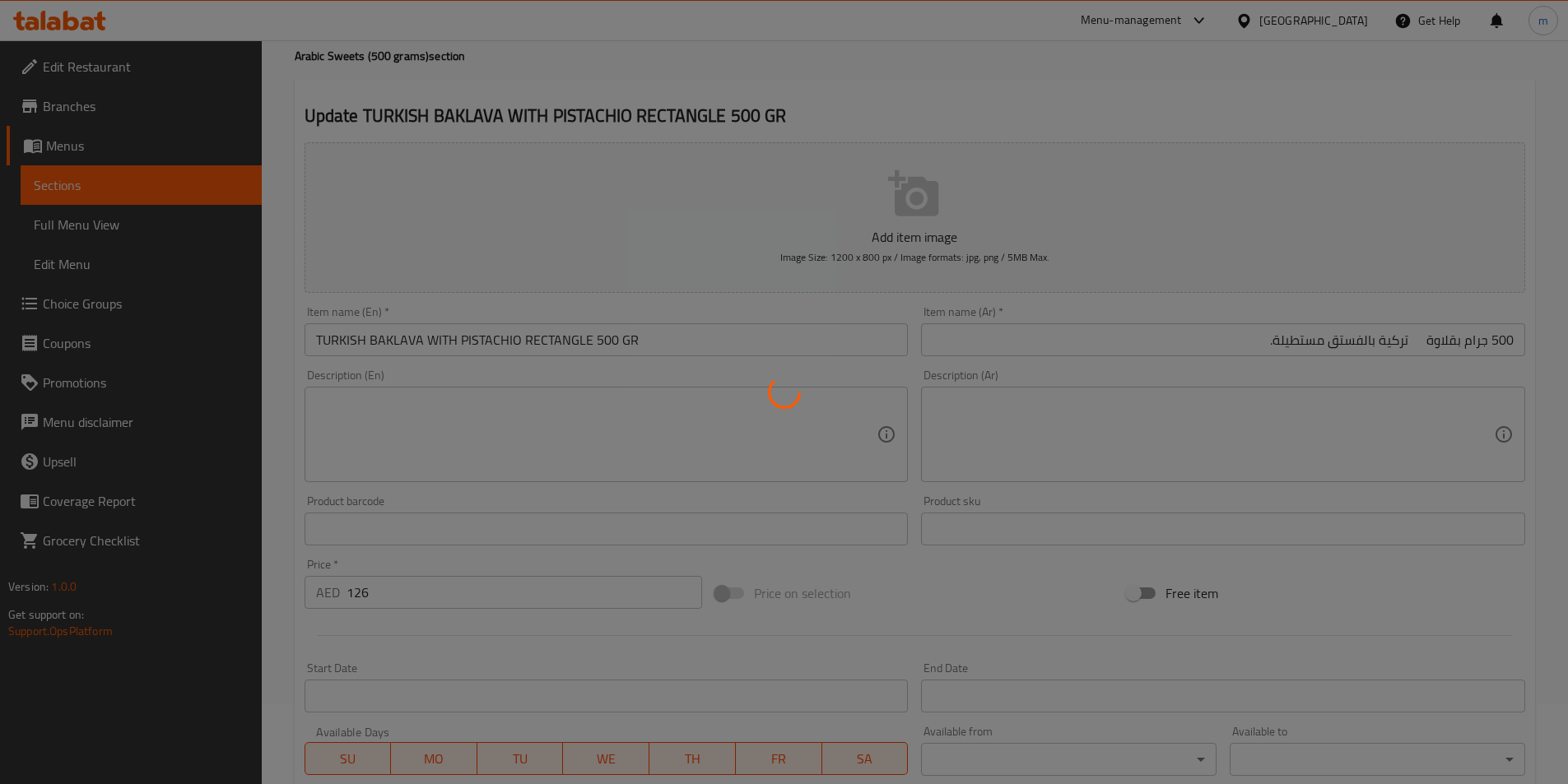
scroll to position [0, 0]
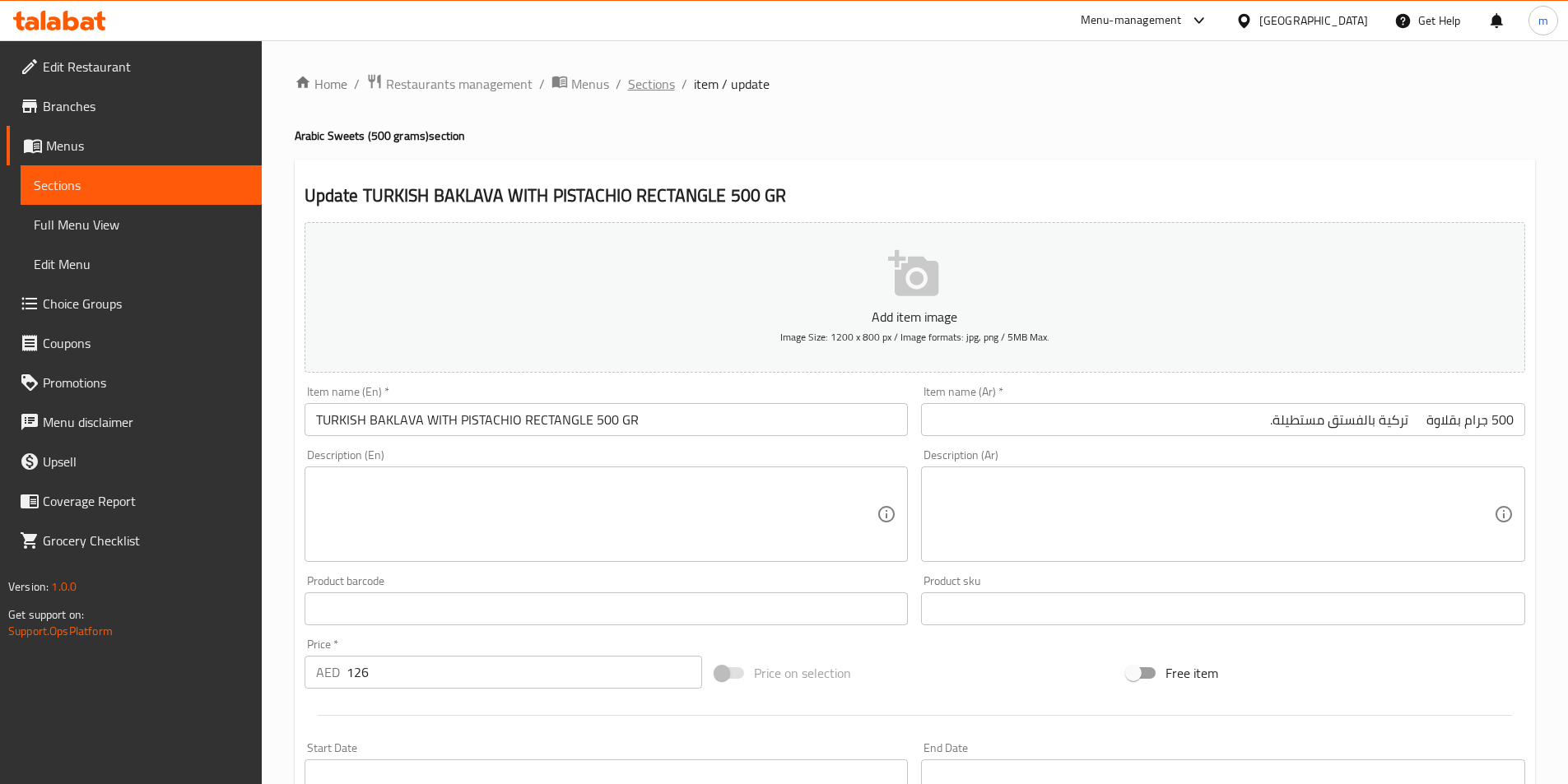
click at [658, 85] on span "Sections" at bounding box center [651, 84] width 47 height 20
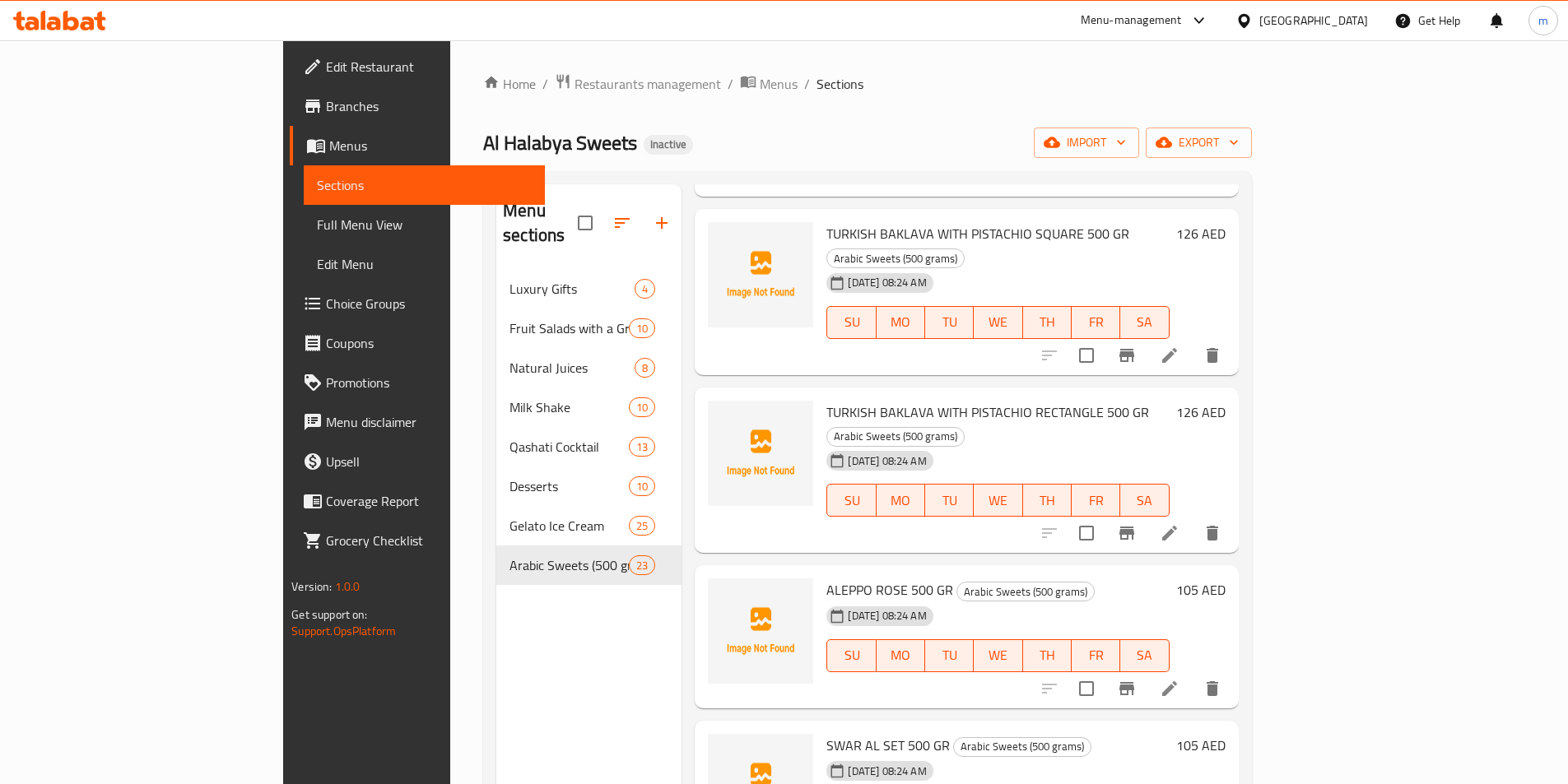
scroll to position [2827, 0]
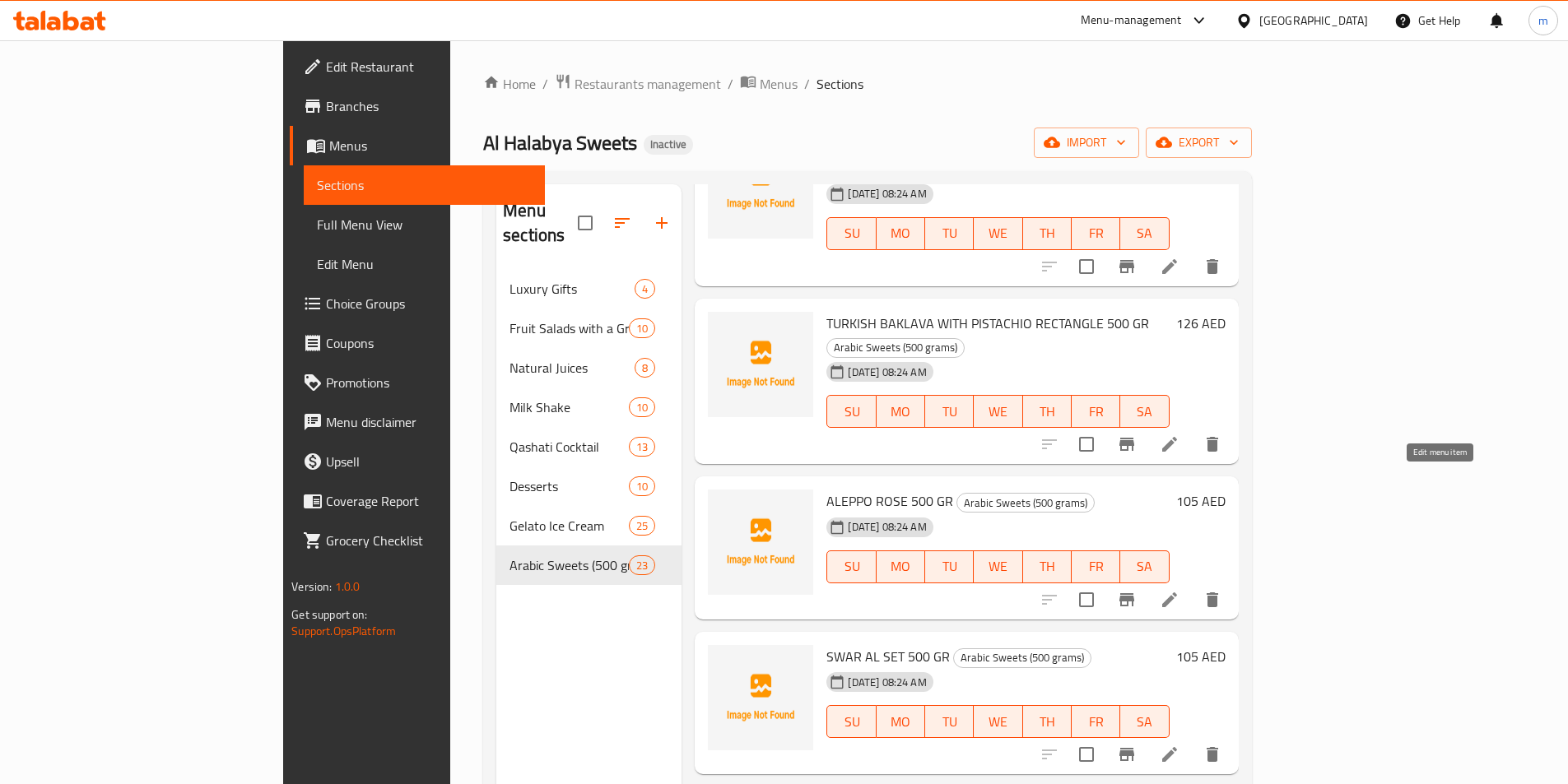
click at [1180, 590] on icon at bounding box center [1170, 600] width 20 height 20
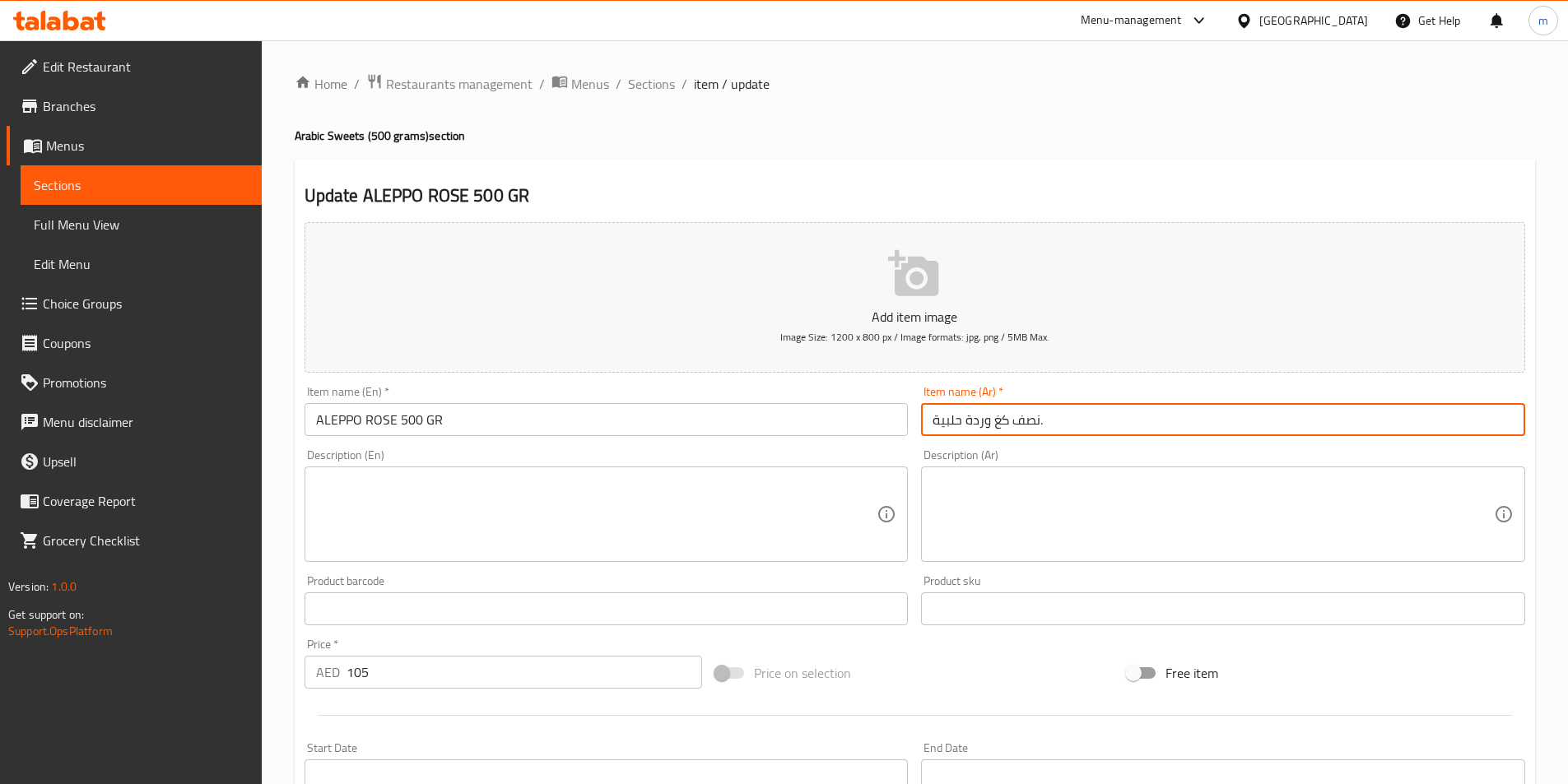
click at [1239, 417] on input "نصف كغ وردة حلبية." at bounding box center [1223, 419] width 604 height 33
drag, startPoint x: 1465, startPoint y: 424, endPoint x: 1562, endPoint y: 414, distance: 97.5
click at [1562, 414] on div "Home / Restaurants management / Menus / Sections / item / update Arabic Sweets …" at bounding box center [914, 602] width 1306 height 1122
paste input "500 جرام"
type input "500 جرام وردة حلبية."
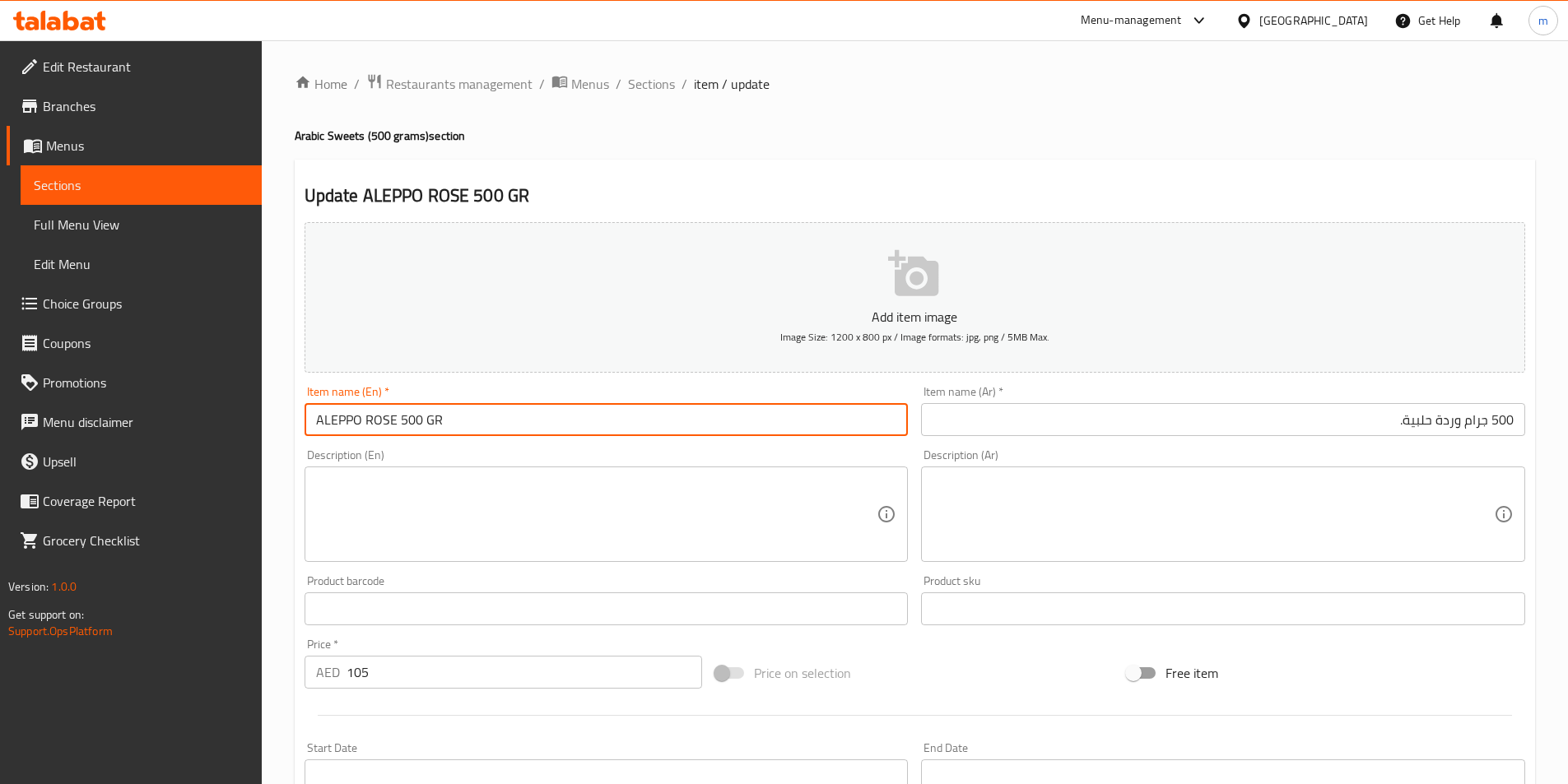
drag, startPoint x: 346, startPoint y: 424, endPoint x: 279, endPoint y: 424, distance: 67.0
click at [279, 424] on div "Home / Restaurants management / Menus / Sections / item / update Arabic Sweets …" at bounding box center [914, 602] width 1306 height 1122
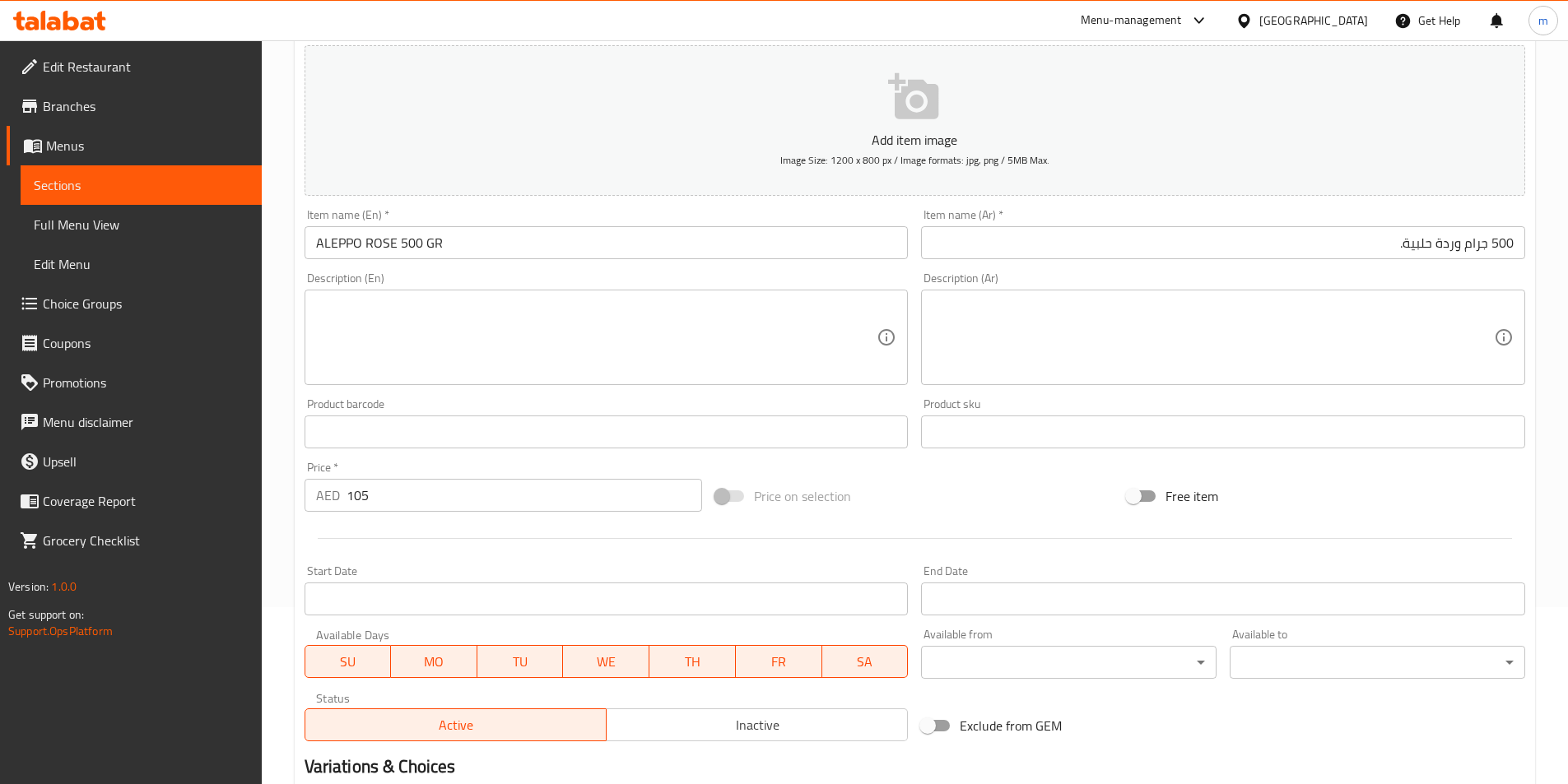
scroll to position [379, 0]
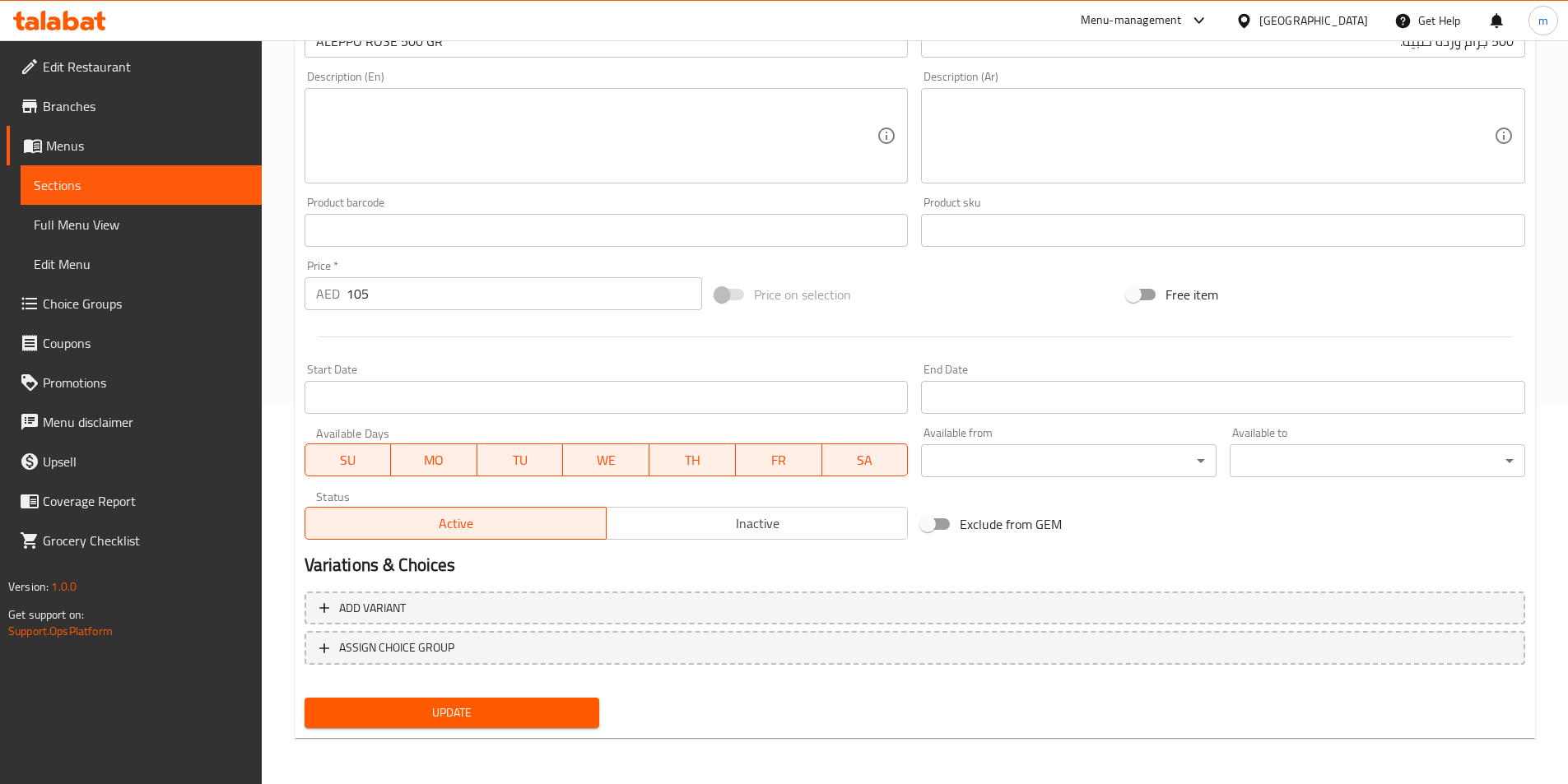
click at [469, 707] on span "Update" at bounding box center [451, 713] width 269 height 21
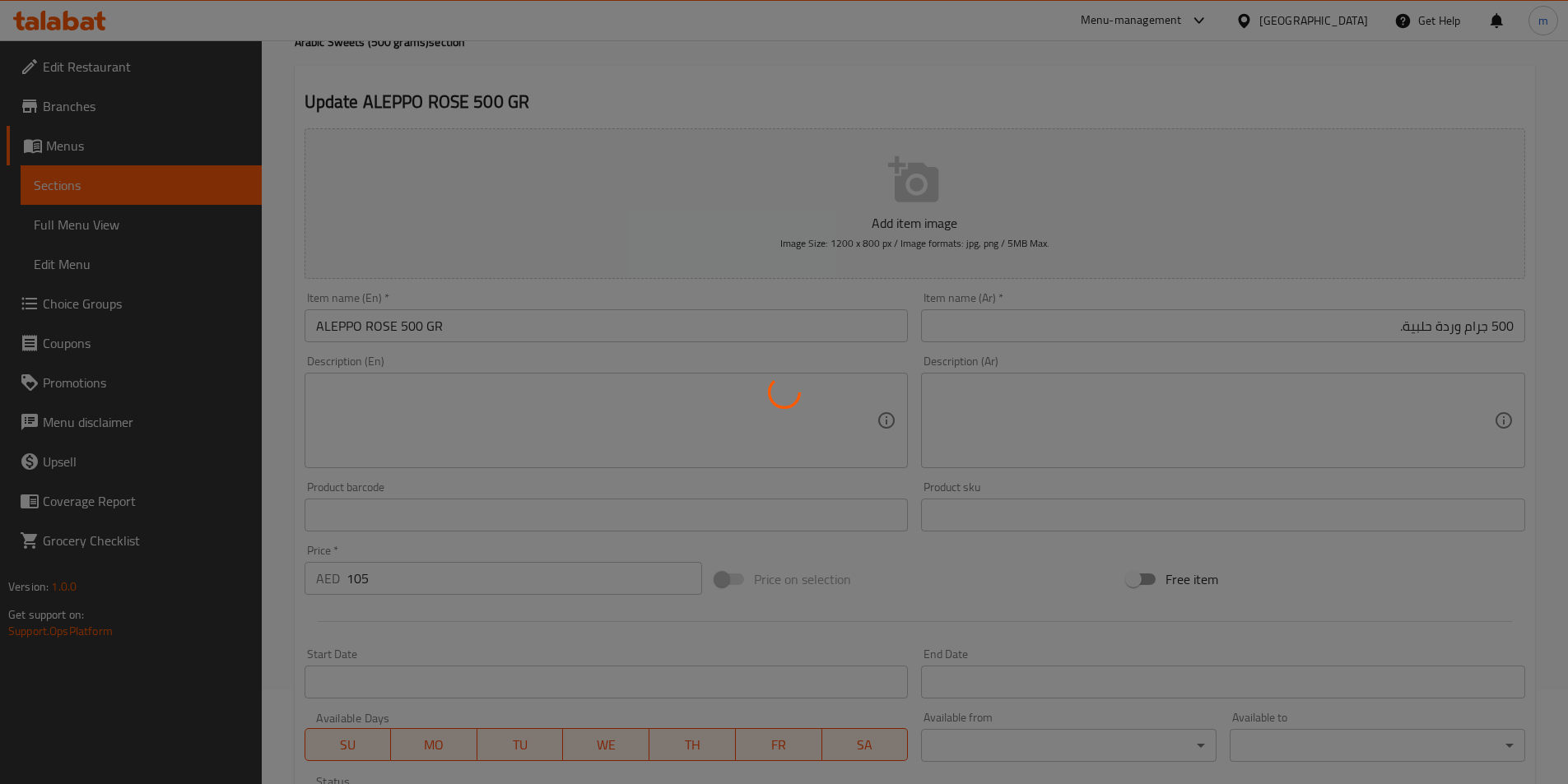
scroll to position [0, 0]
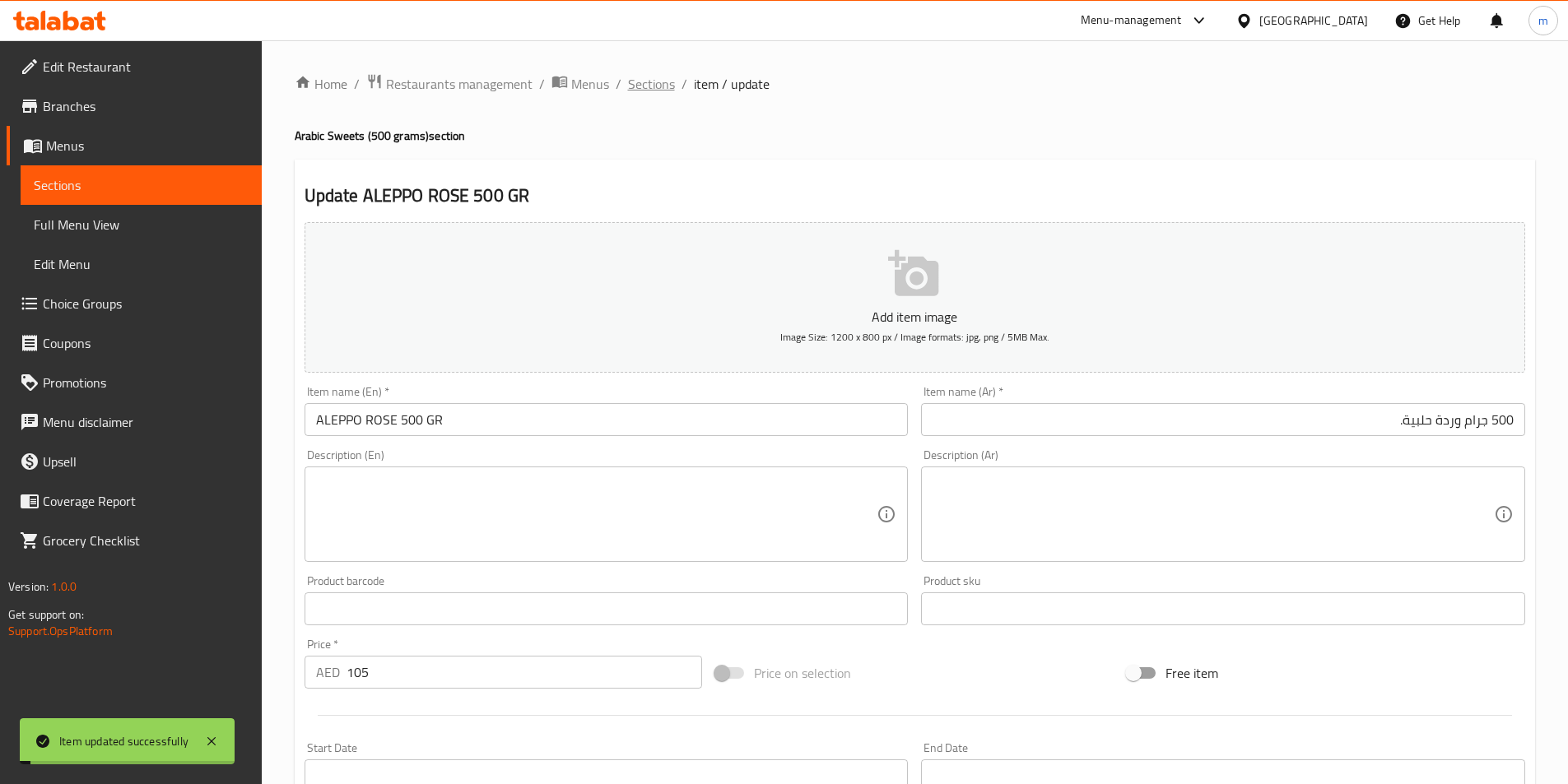
click at [663, 80] on span "Sections" at bounding box center [651, 84] width 47 height 20
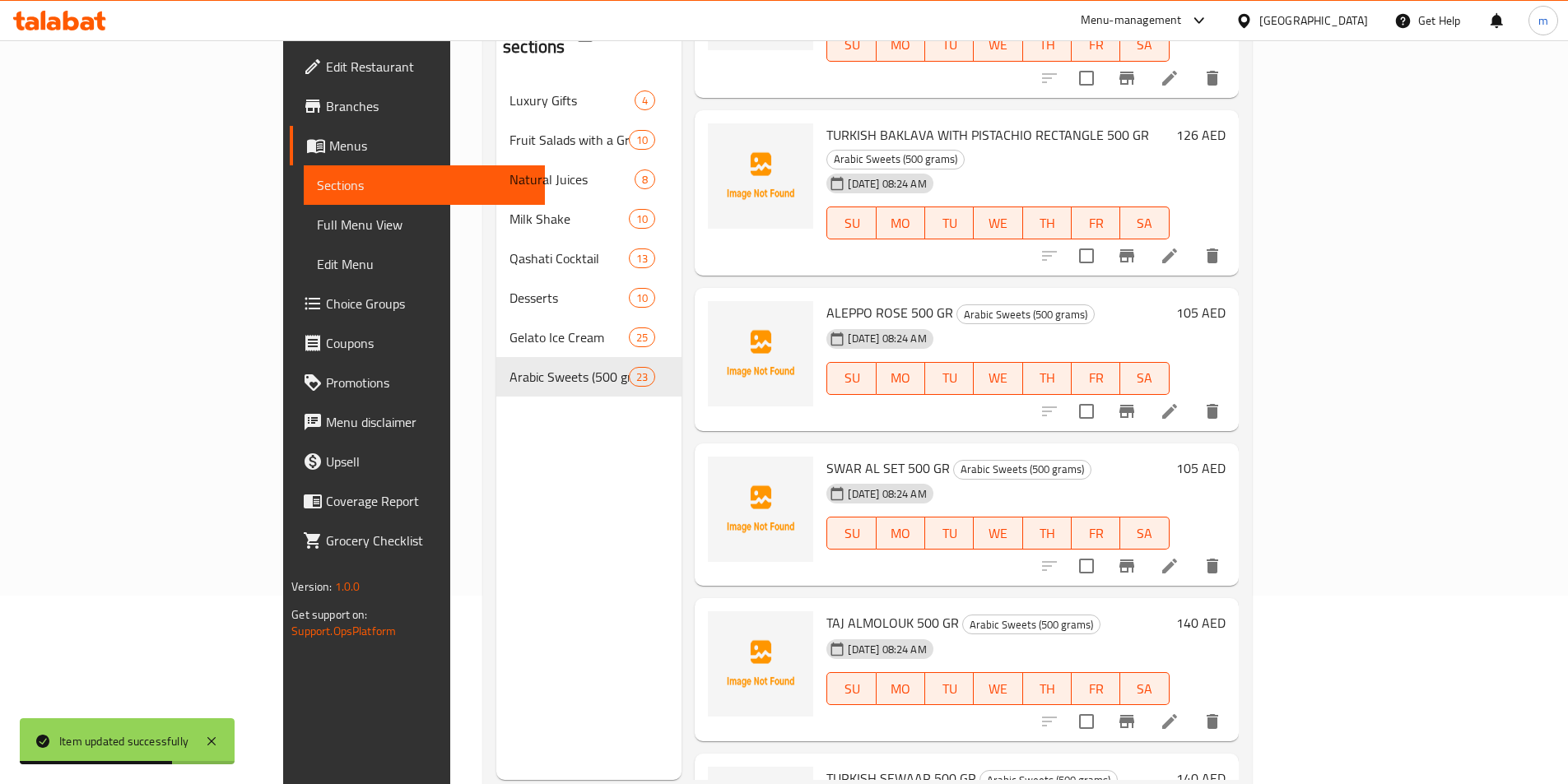
scroll to position [230, 0]
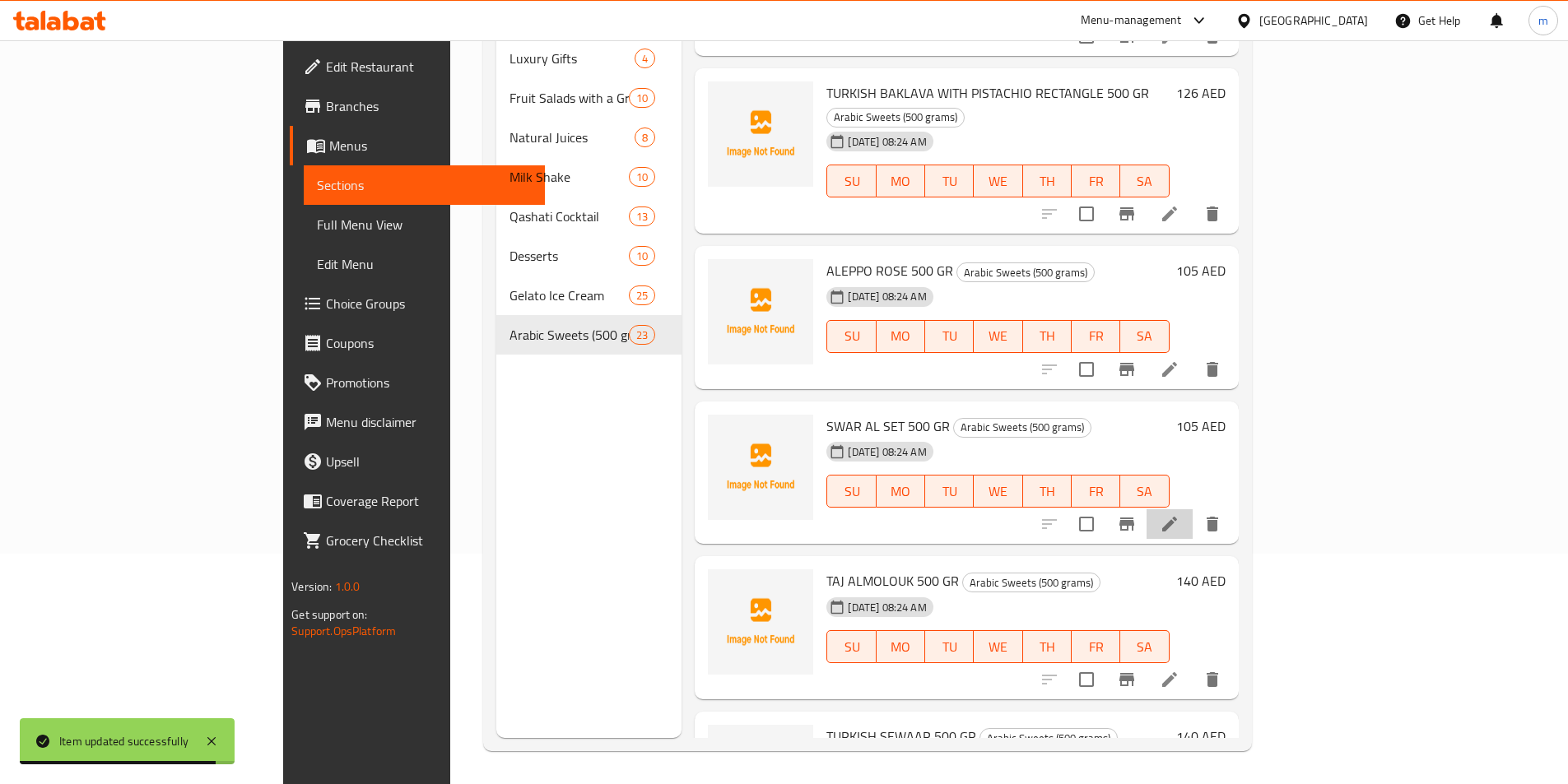
click at [1193, 509] on li at bounding box center [1169, 524] width 46 height 30
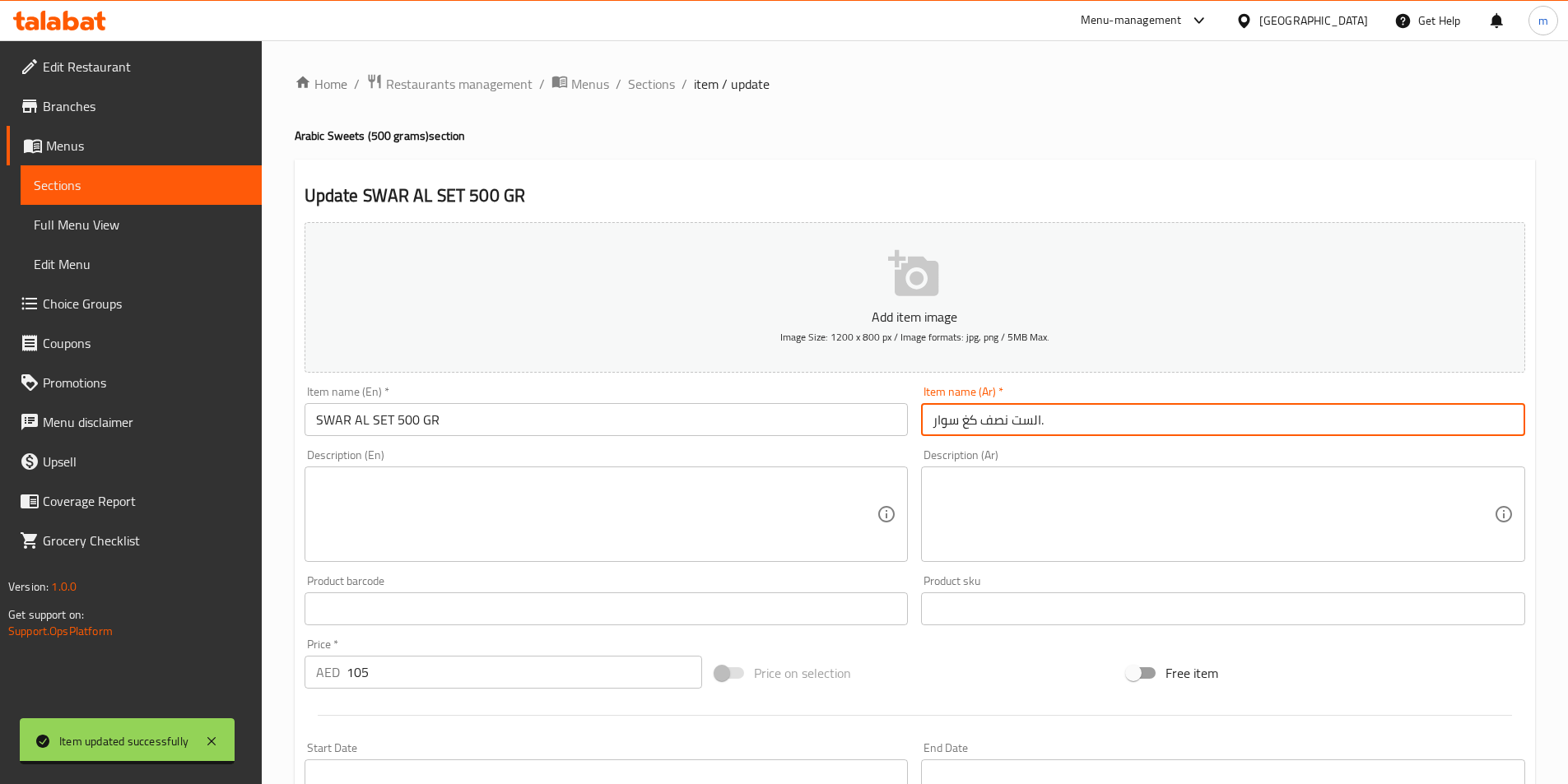
click at [1301, 419] on input "نصف كغ سوار الست." at bounding box center [1223, 419] width 604 height 33
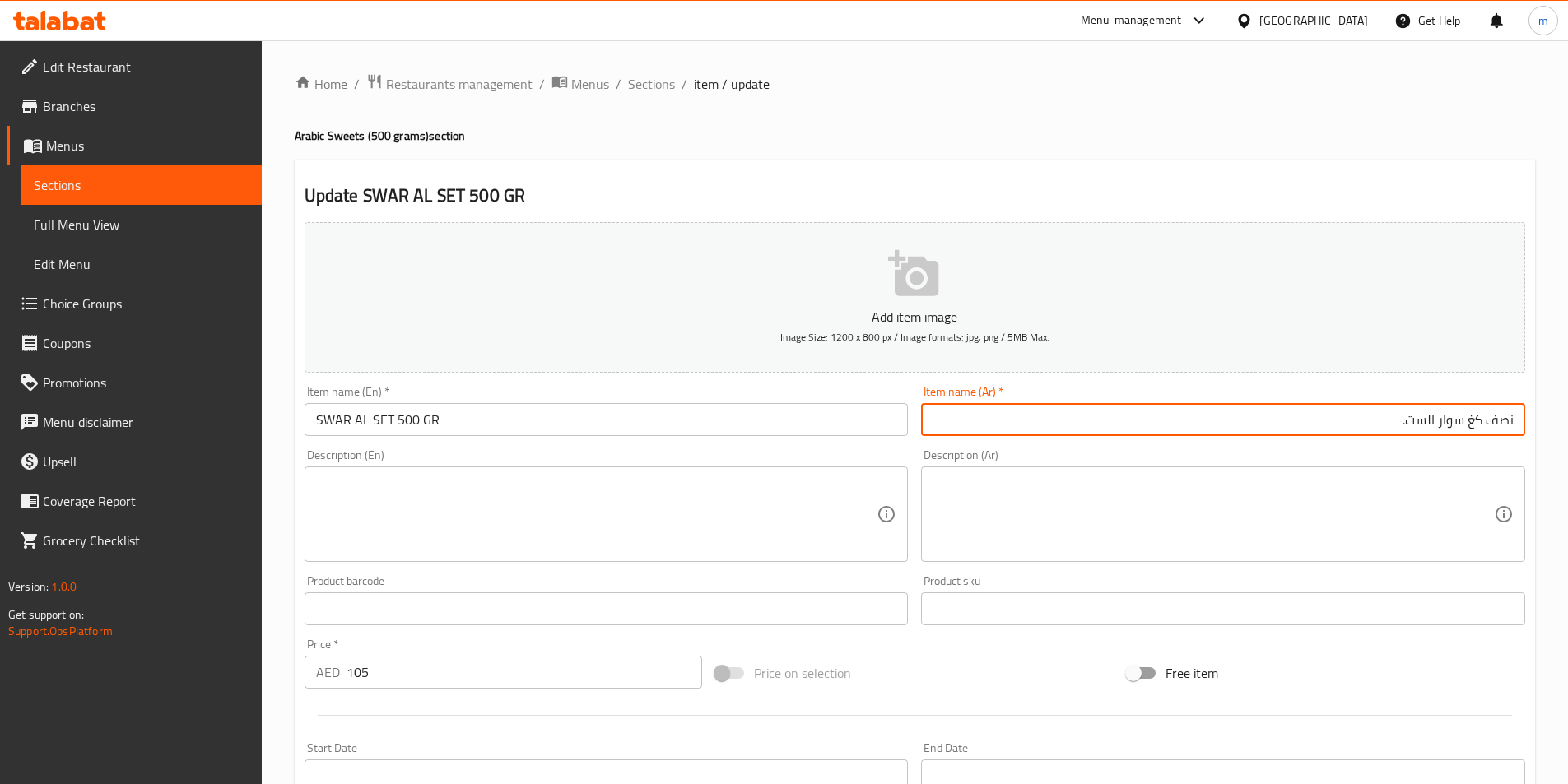
drag, startPoint x: 1471, startPoint y: 422, endPoint x: 1580, endPoint y: 448, distance: 112.1
click at [1568, 448] on html "​ Menu-management United Arab Emirates Get Help m Edit Restaurant Branches Menu…" at bounding box center [784, 392] width 1568 height 784
click at [1425, 424] on input "500 جرام سوار الست." at bounding box center [1223, 419] width 604 height 33
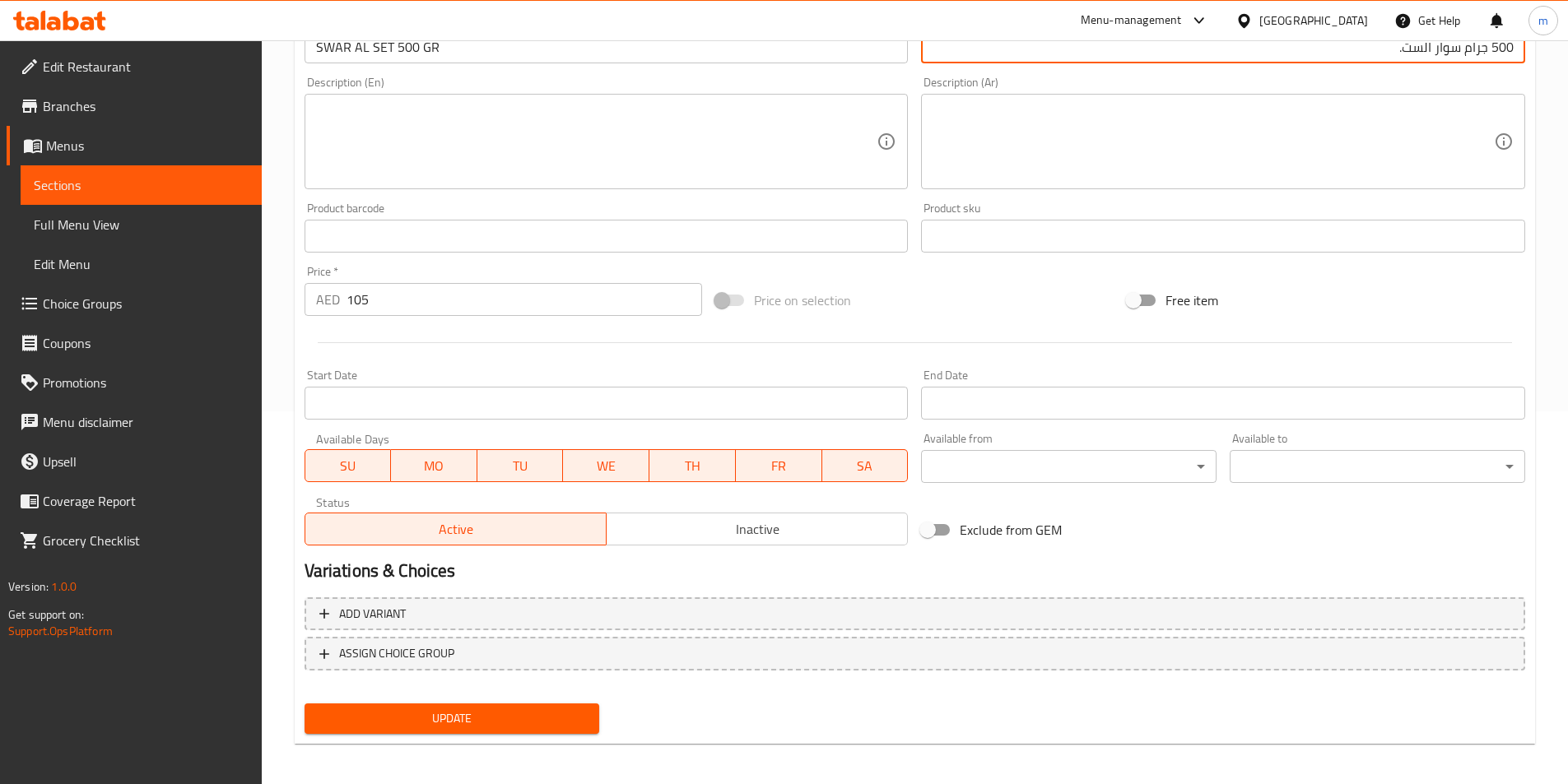
scroll to position [379, 0]
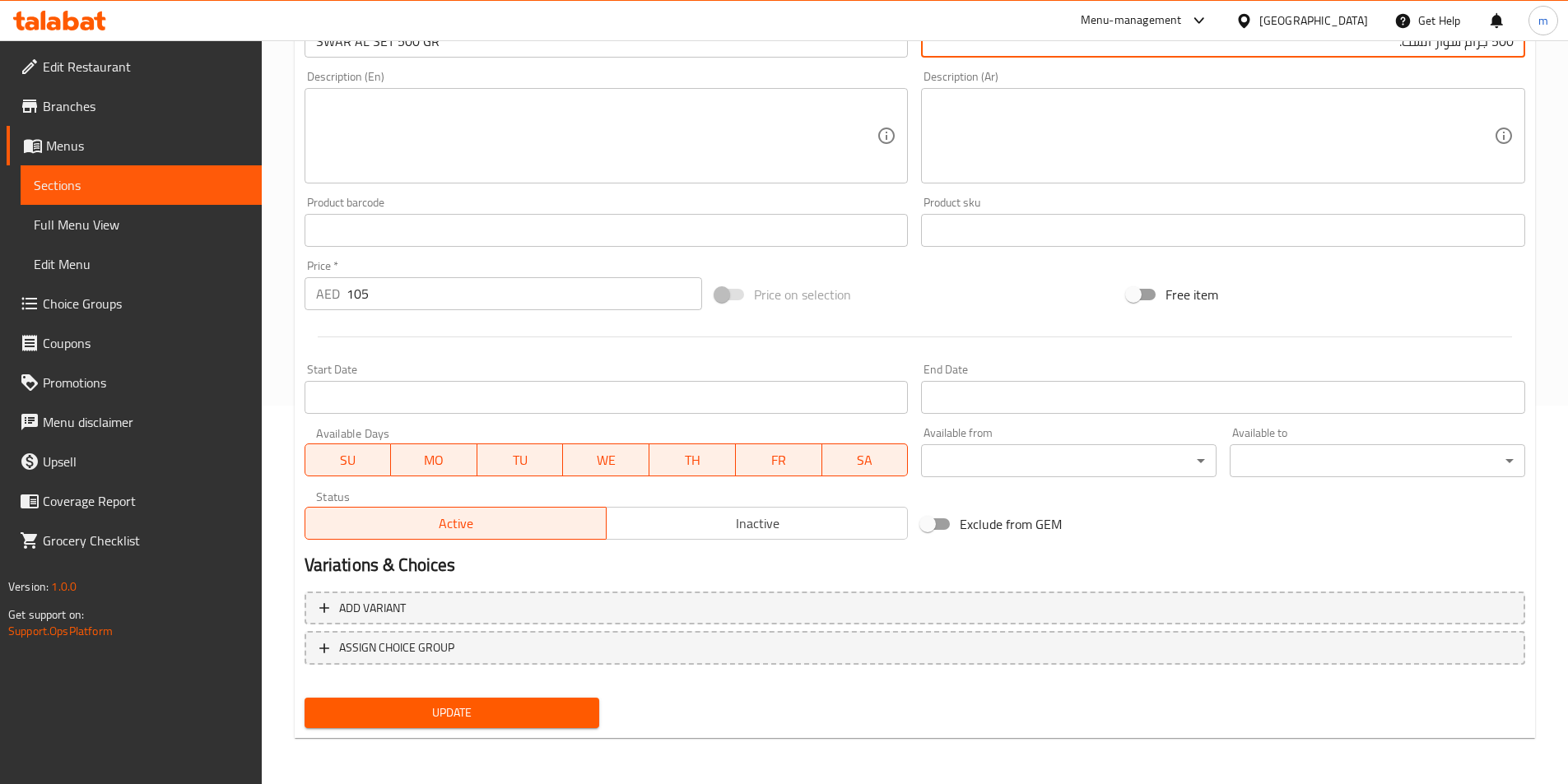
type input "500 جرام سوار الست."
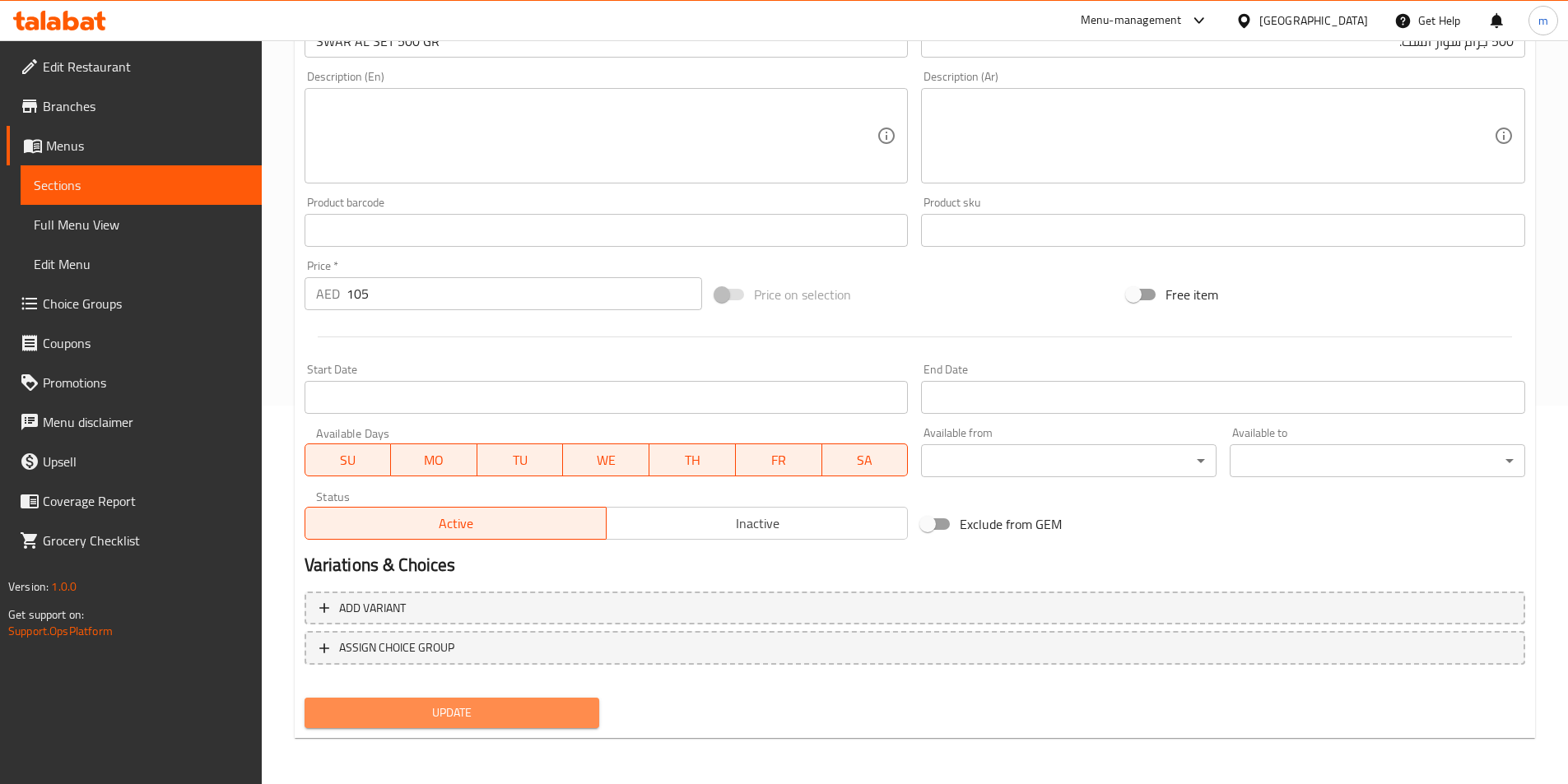
click at [507, 715] on span "Update" at bounding box center [451, 713] width 269 height 21
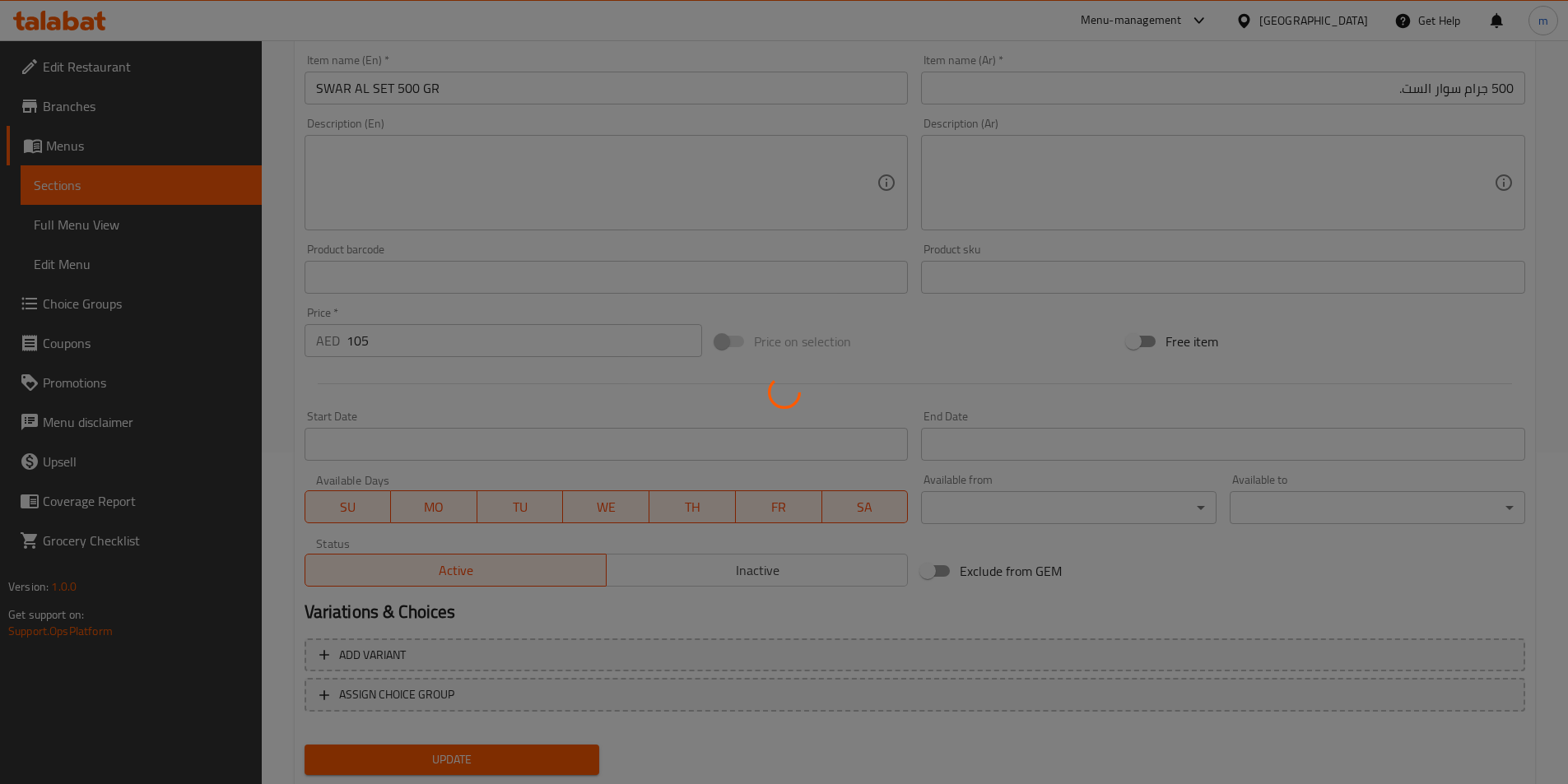
scroll to position [0, 0]
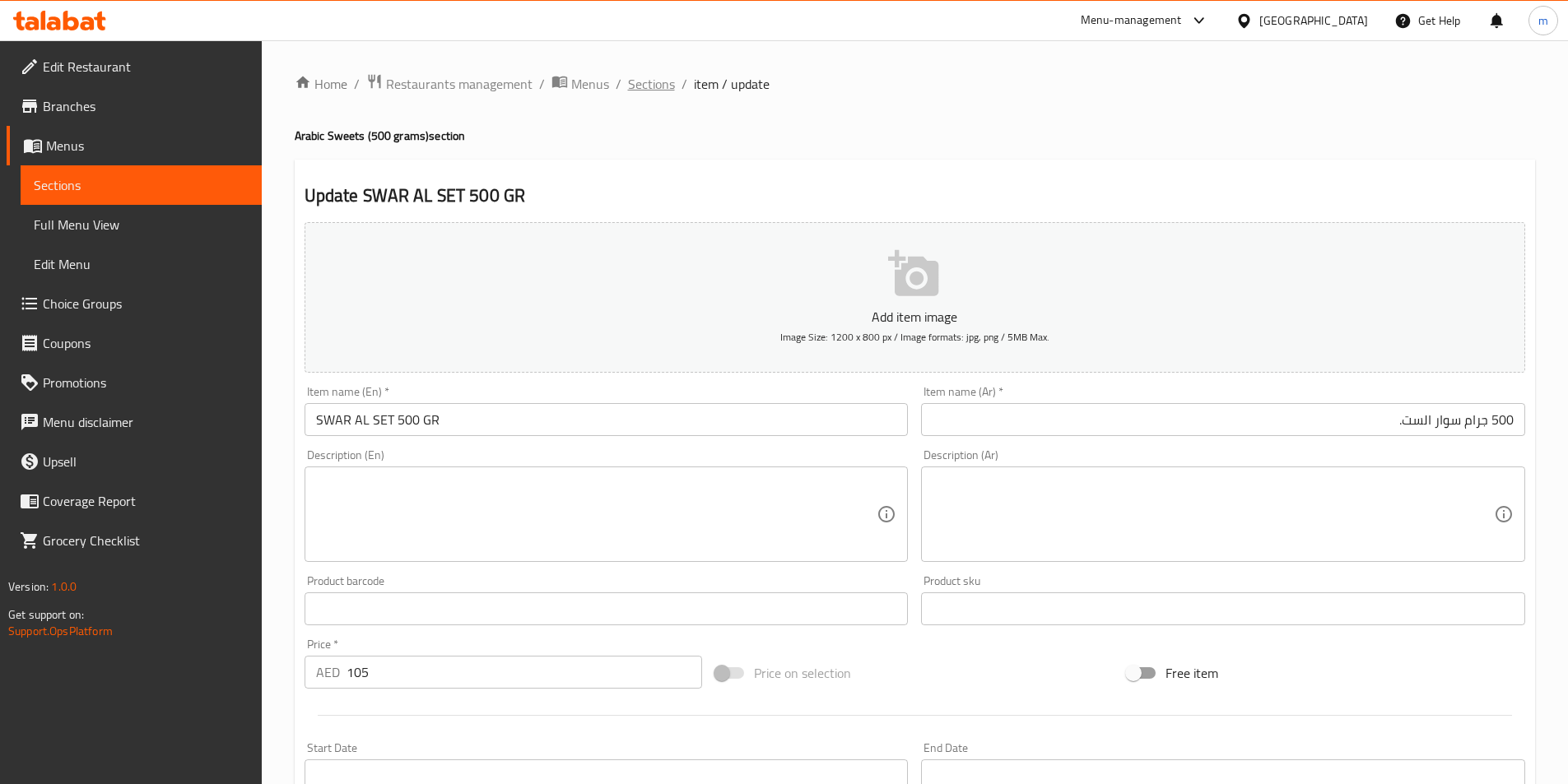
click at [650, 87] on span "Sections" at bounding box center [651, 84] width 47 height 20
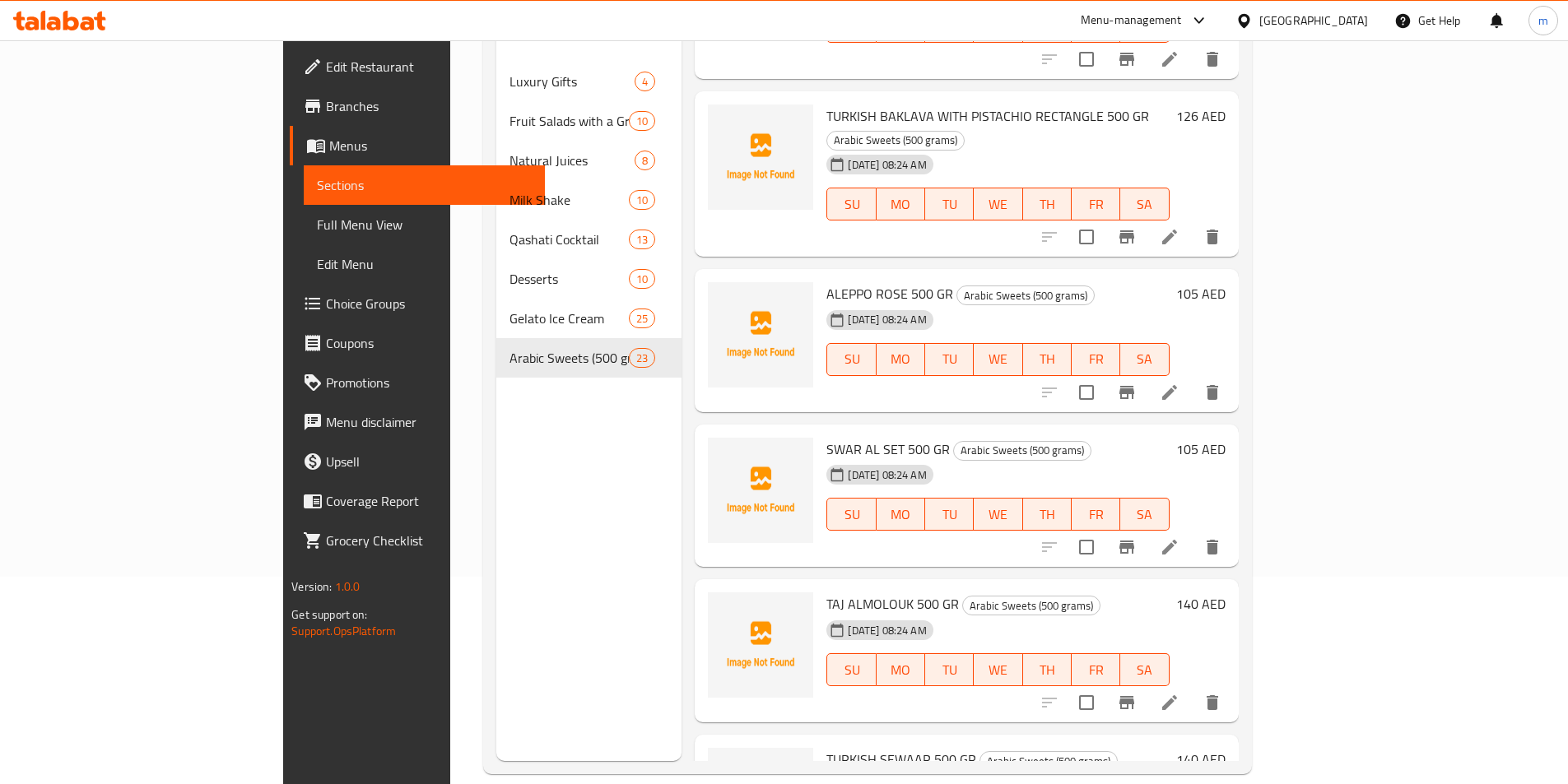
scroll to position [230, 0]
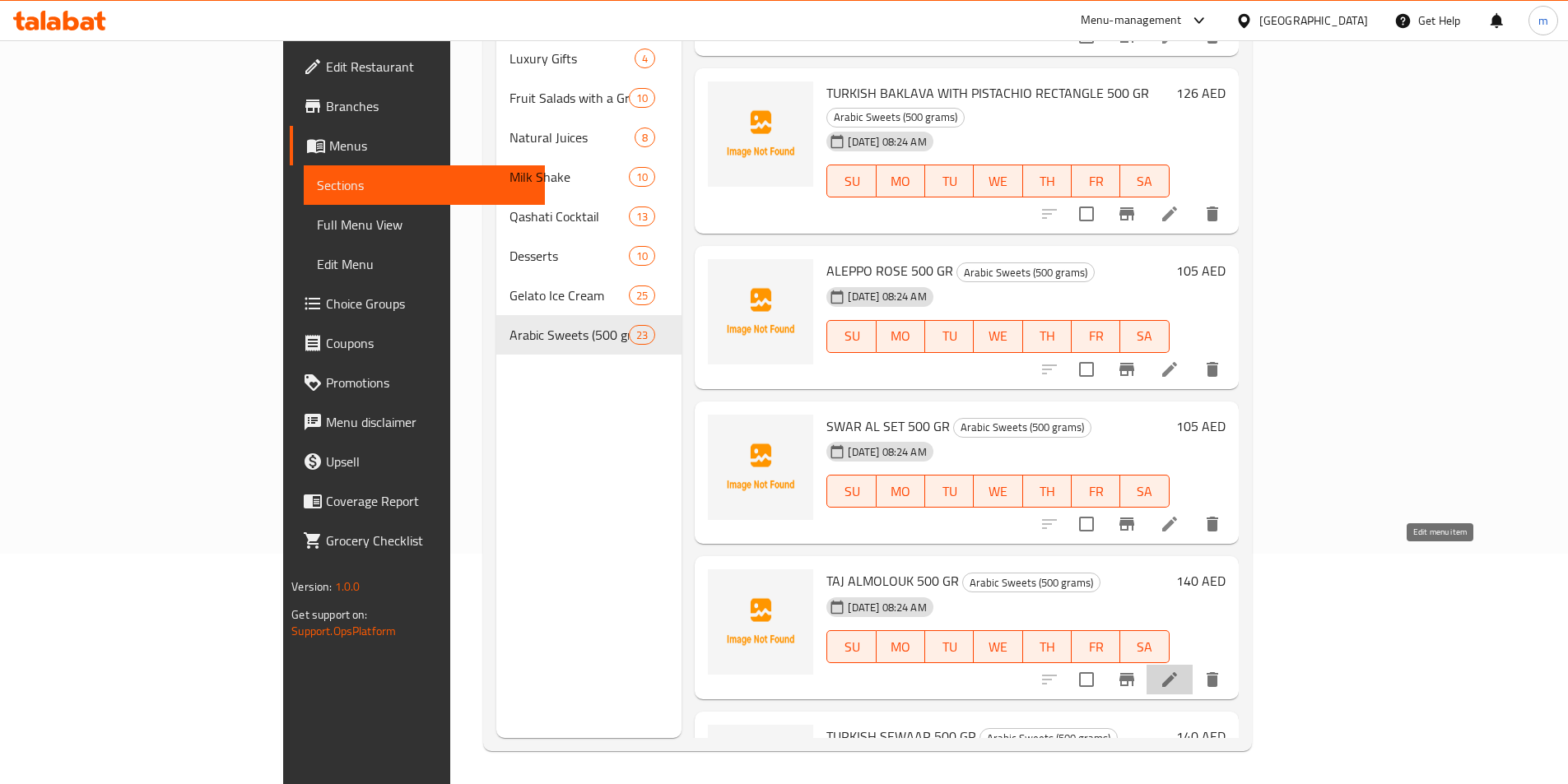
click at [1180, 670] on icon at bounding box center [1170, 680] width 20 height 20
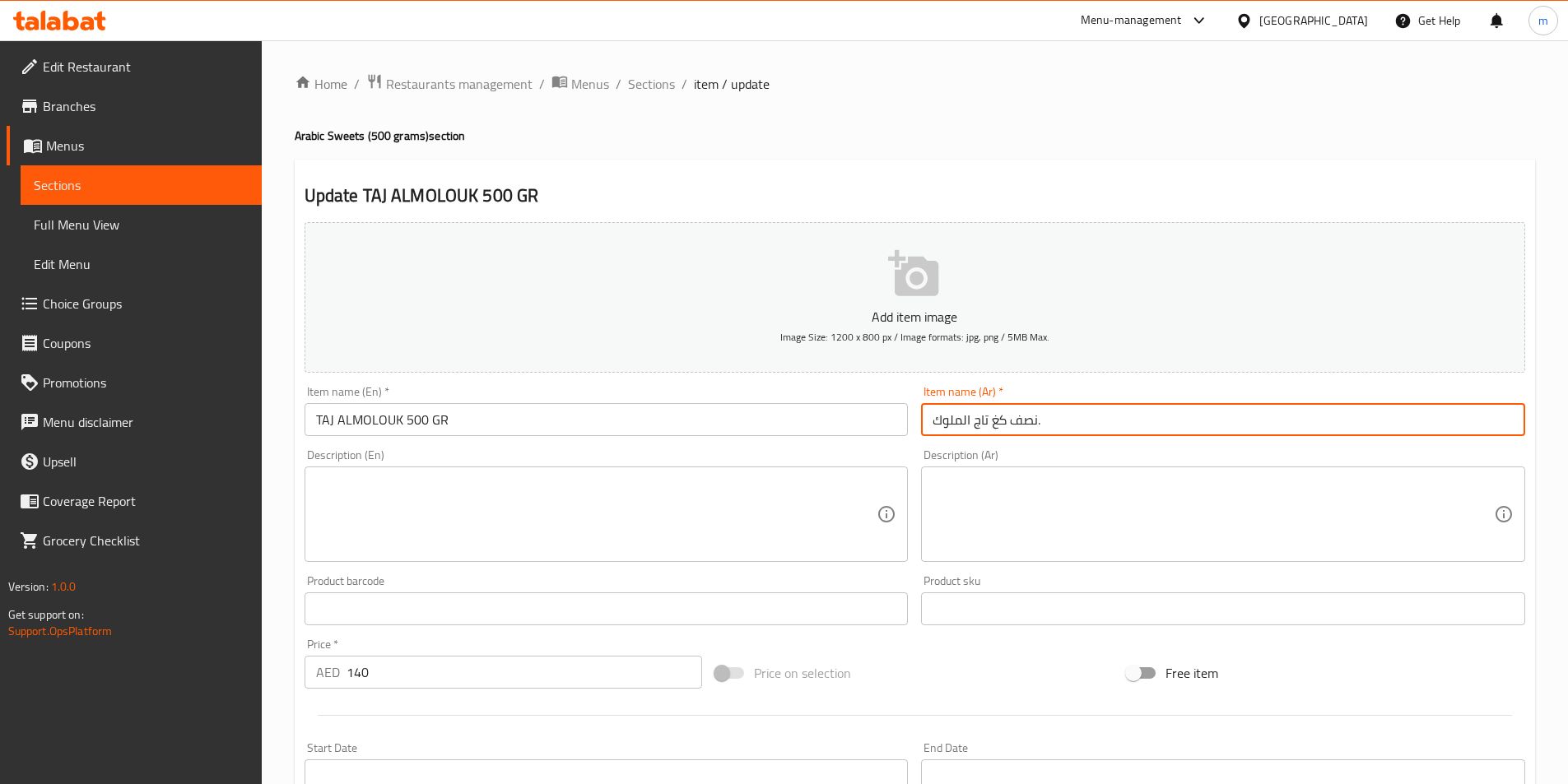
click at [1192, 420] on input "نصف كغ تاج الملوك." at bounding box center [1223, 419] width 604 height 33
click at [1127, 423] on input "نصف كغ تاج الملوك." at bounding box center [1223, 419] width 604 height 33
drag, startPoint x: 1467, startPoint y: 420, endPoint x: 1580, endPoint y: 452, distance: 117.4
click at [1568, 452] on html "​ Menu-management United Arab Emirates Get Help m Edit Restaurant Branches Menu…" at bounding box center [784, 392] width 1568 height 784
paste input "ALEPPO"
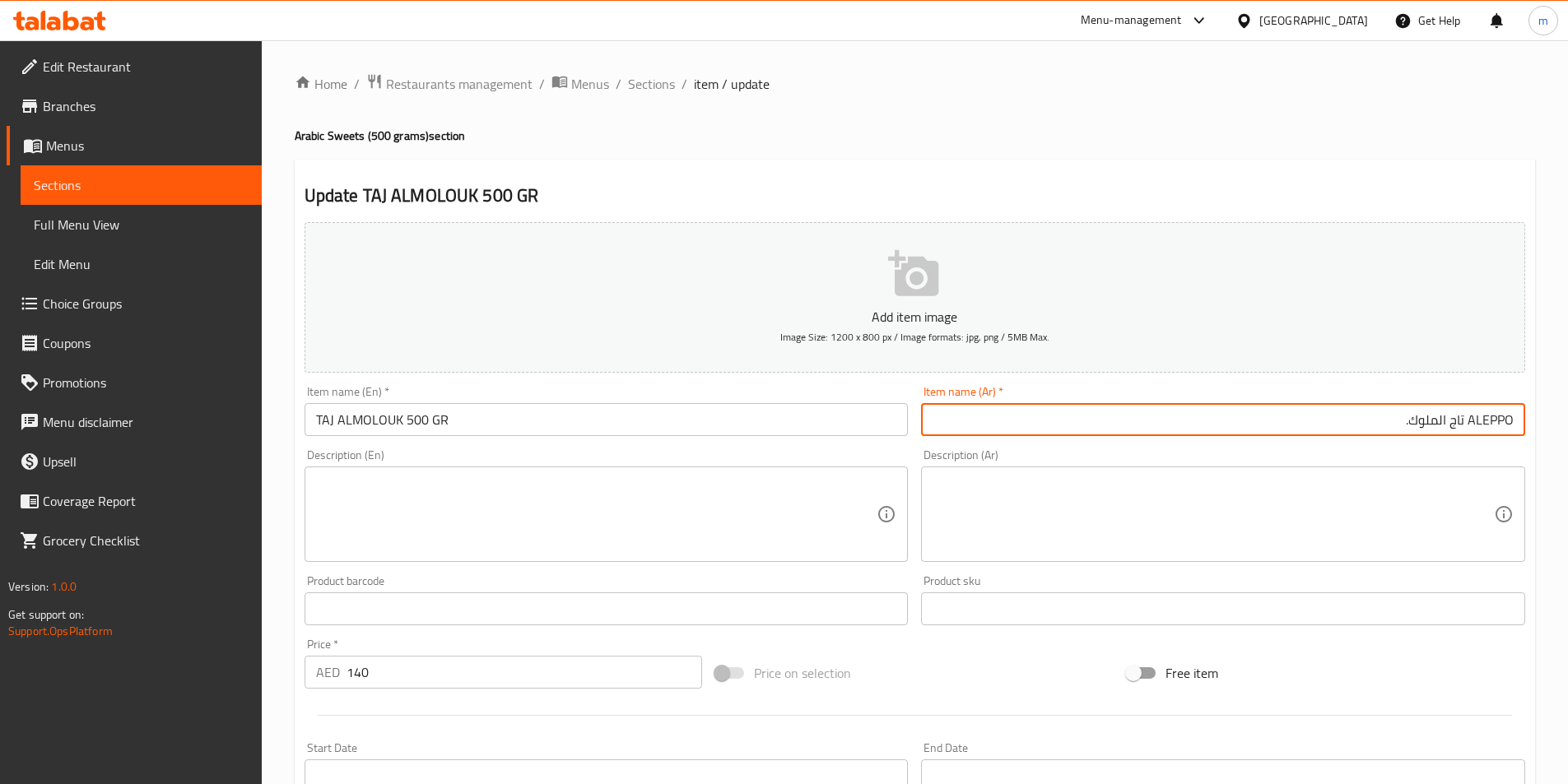
drag, startPoint x: 1469, startPoint y: 420, endPoint x: 1578, endPoint y: 424, distance: 109.1
click at [1568, 423] on html "​ Menu-management United Arab Emirates Get Help m Edit Restaurant Branches Menu…" at bounding box center [784, 392] width 1568 height 784
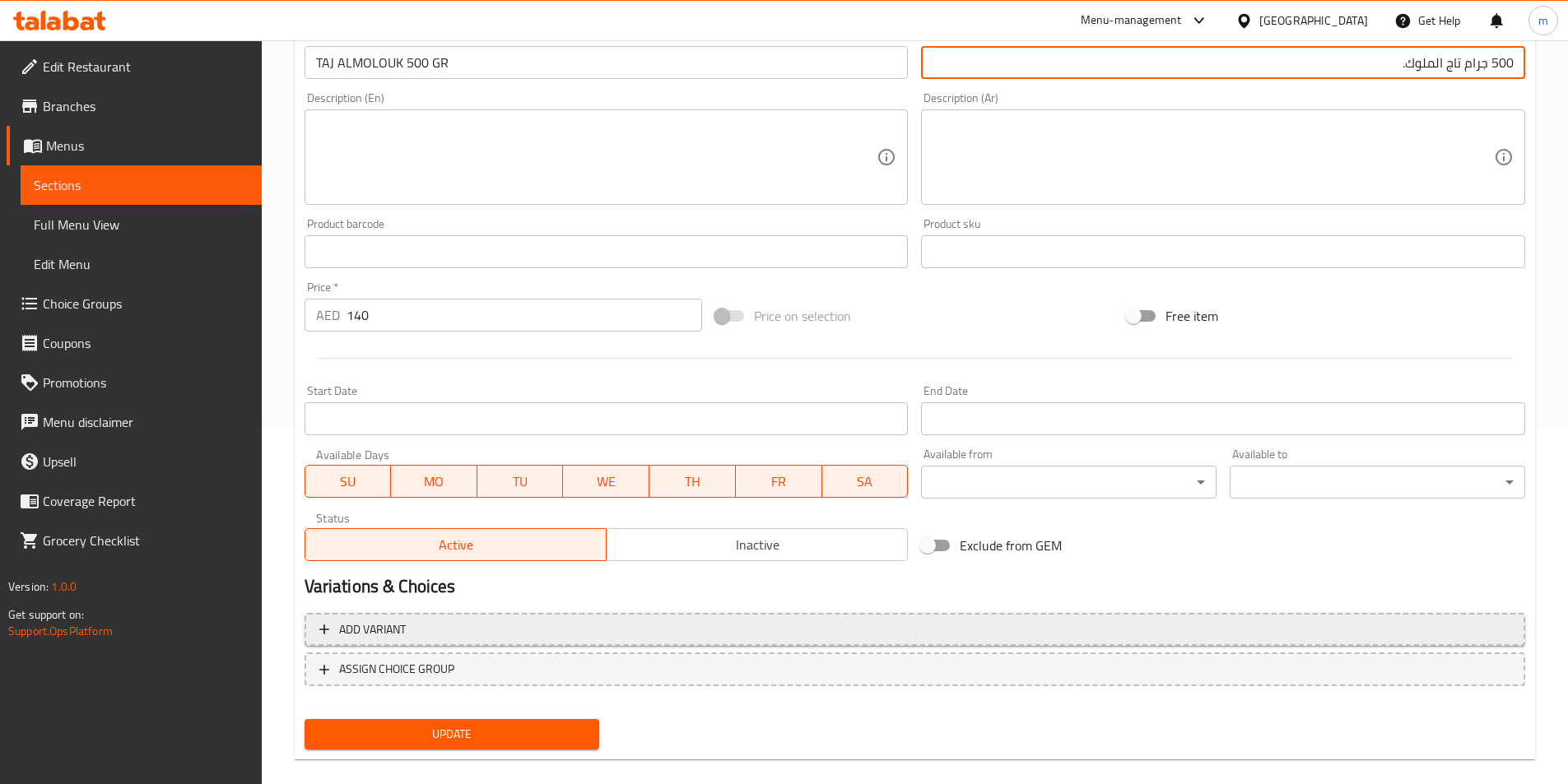
scroll to position [379, 0]
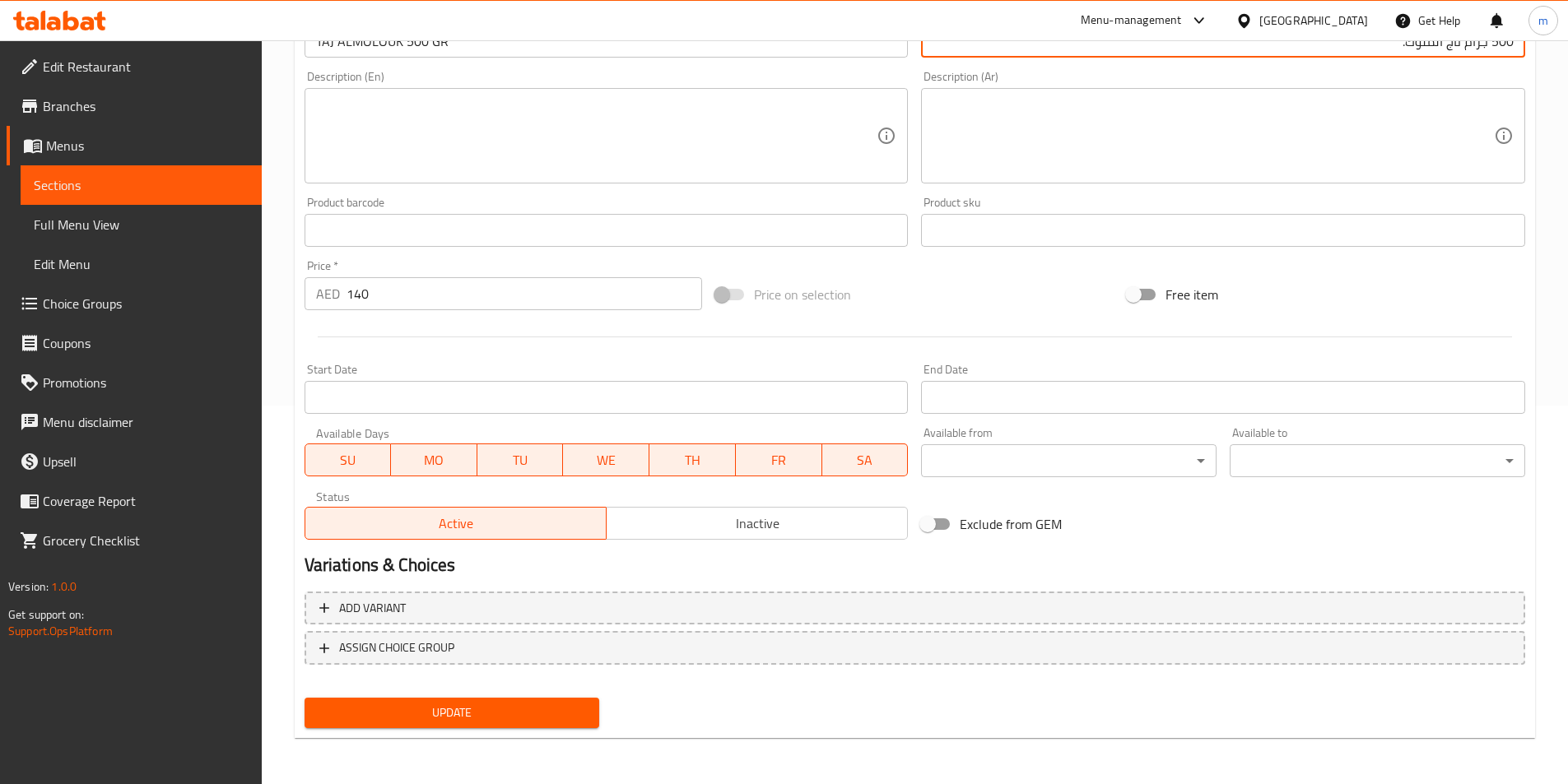
type input "500 جرام تاج الملوك."
click at [447, 720] on span "Update" at bounding box center [451, 713] width 269 height 21
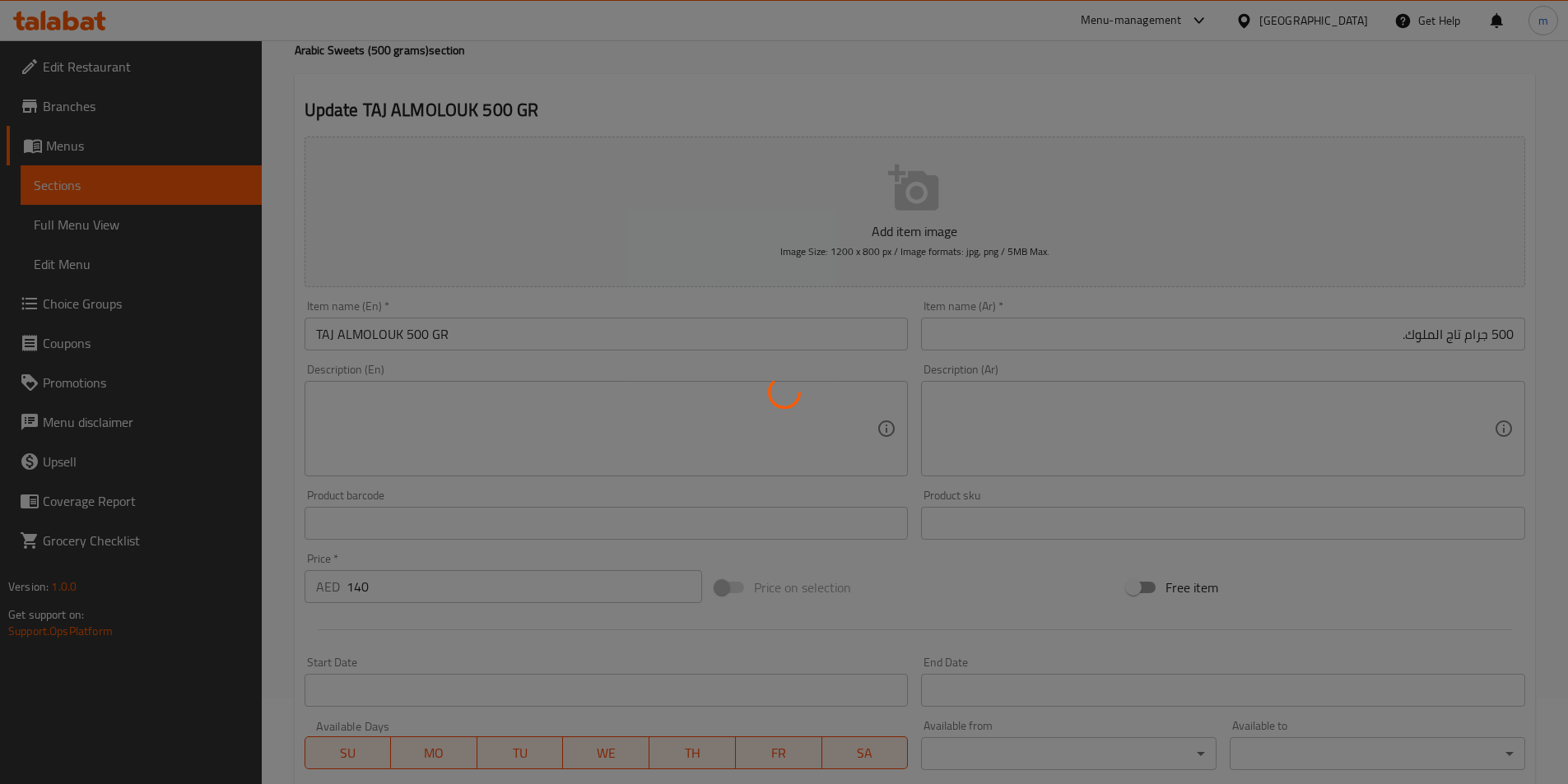
scroll to position [0, 0]
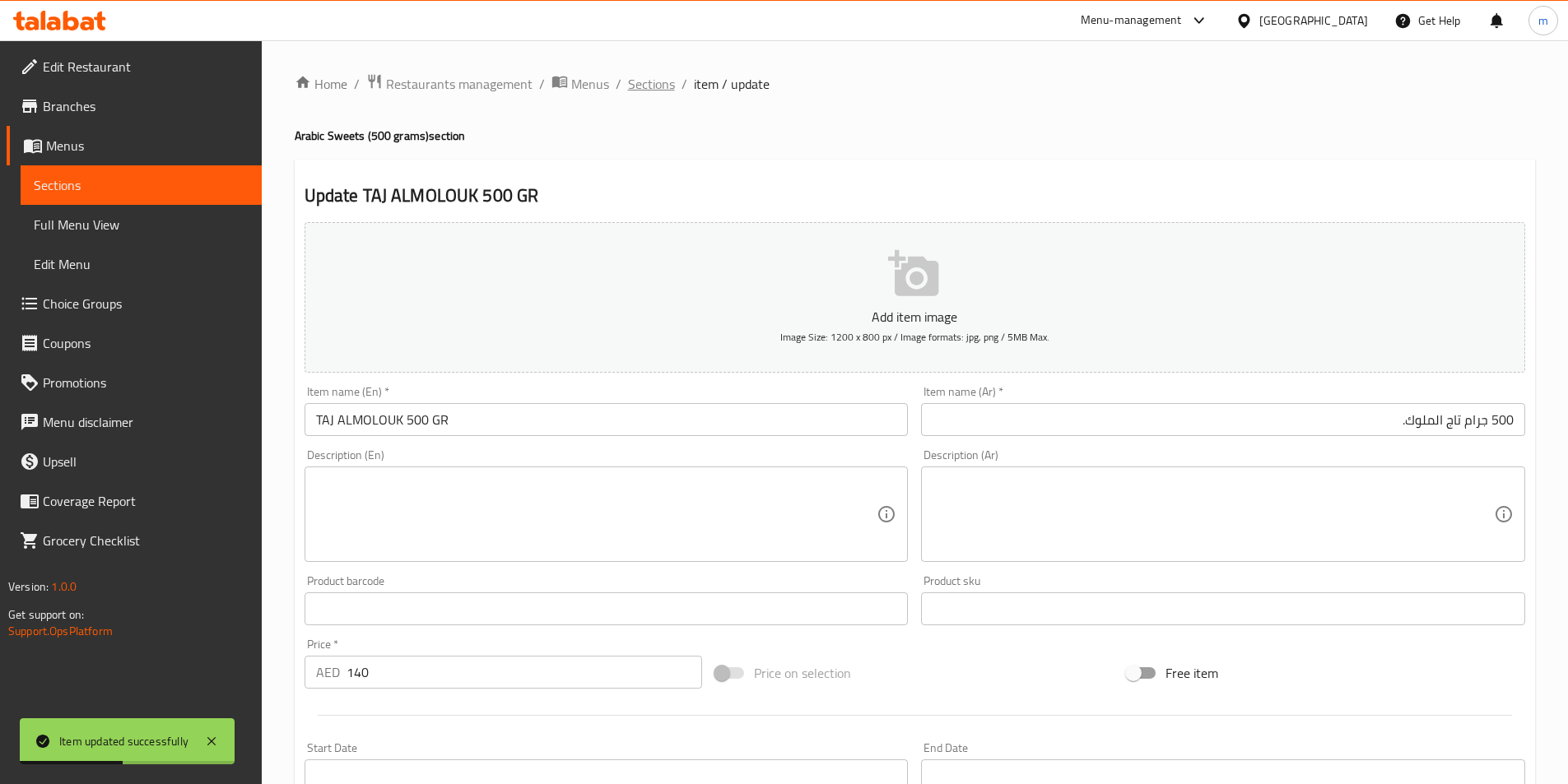
click at [652, 83] on span "Sections" at bounding box center [651, 84] width 47 height 20
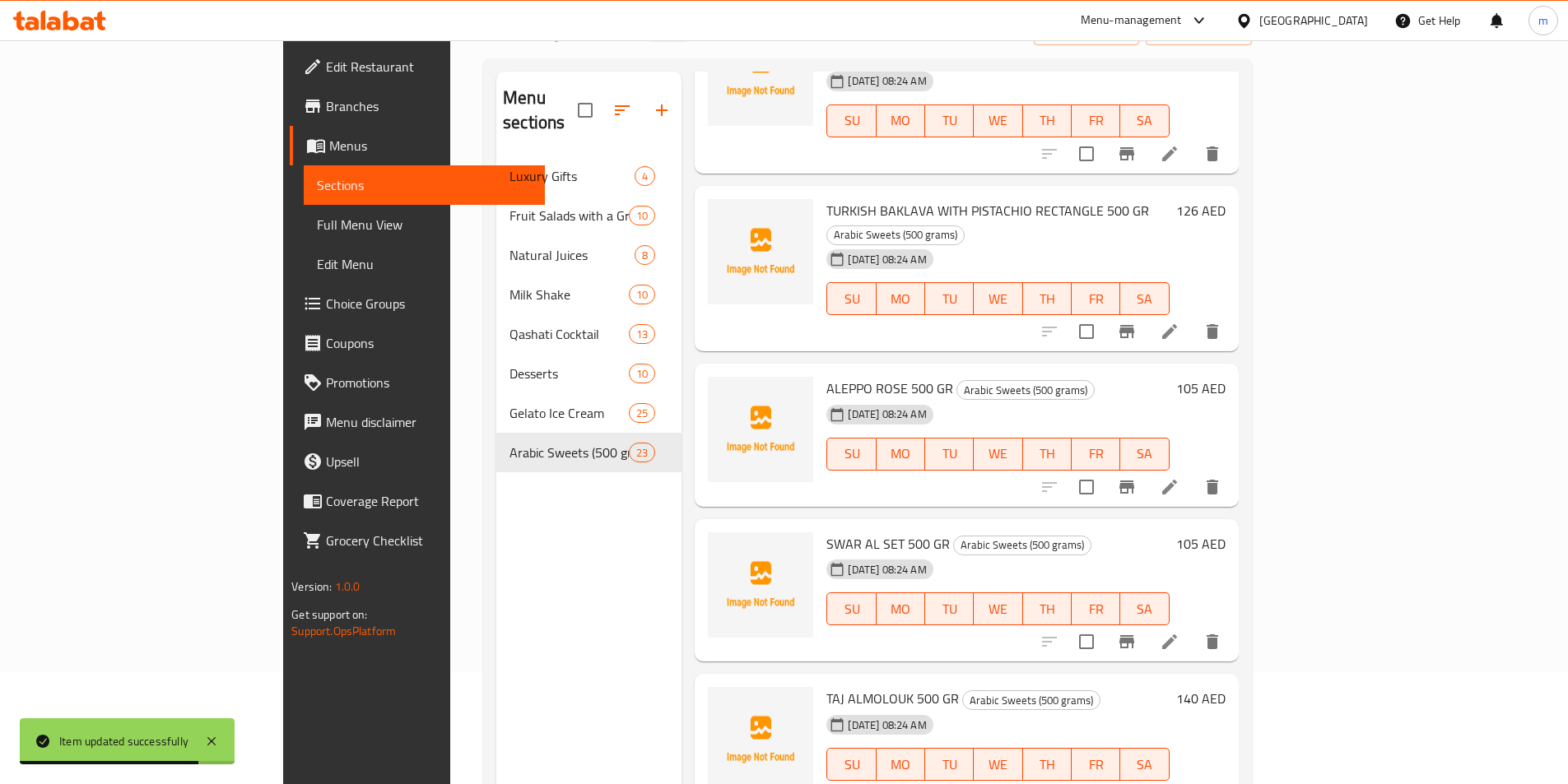
scroll to position [230, 0]
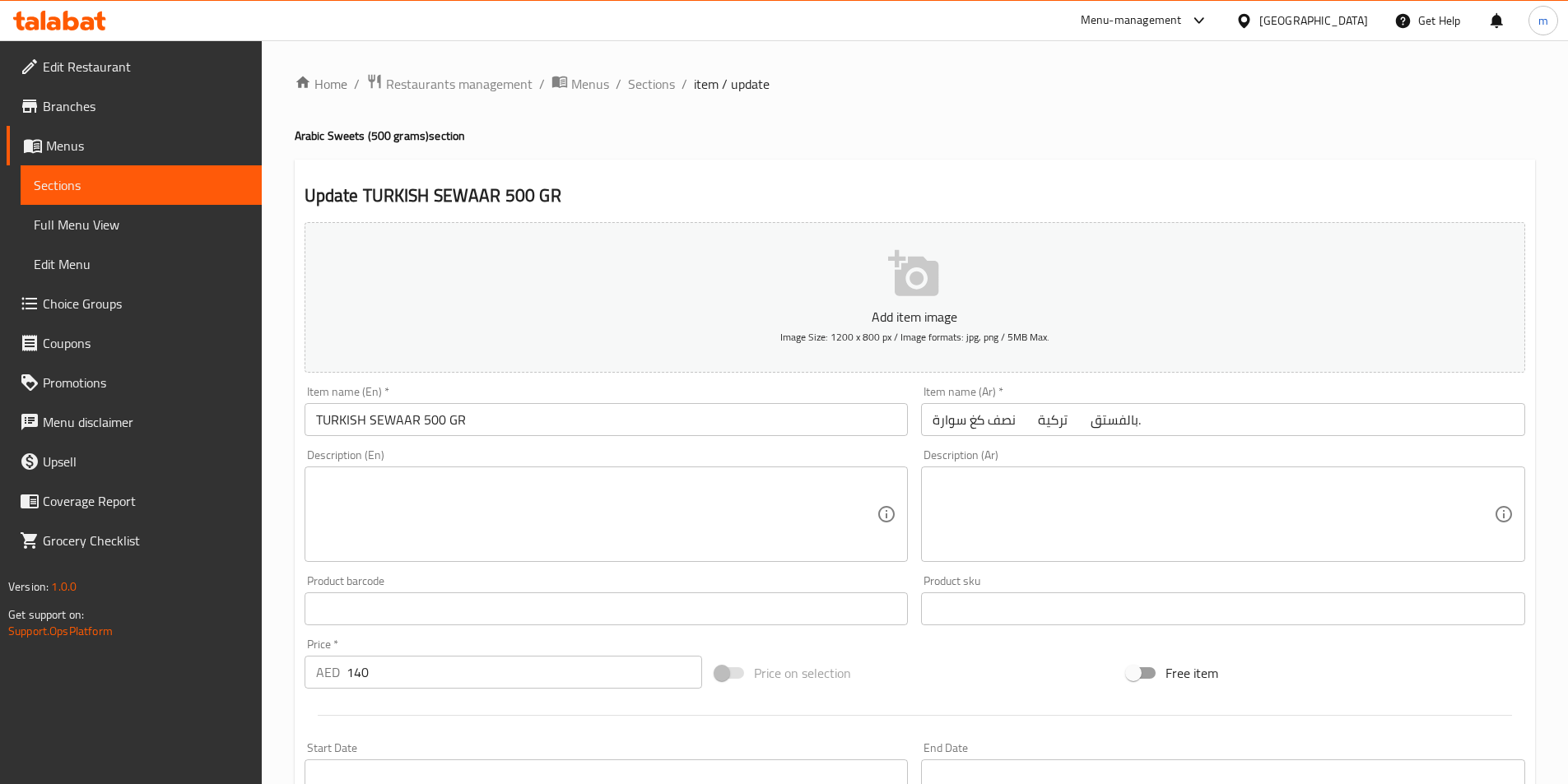
click at [1271, 400] on div "Item name (Ar)   * نصف كغ سوارة تركية بالفستق. Item name (Ar) *" at bounding box center [1223, 410] width 604 height 51
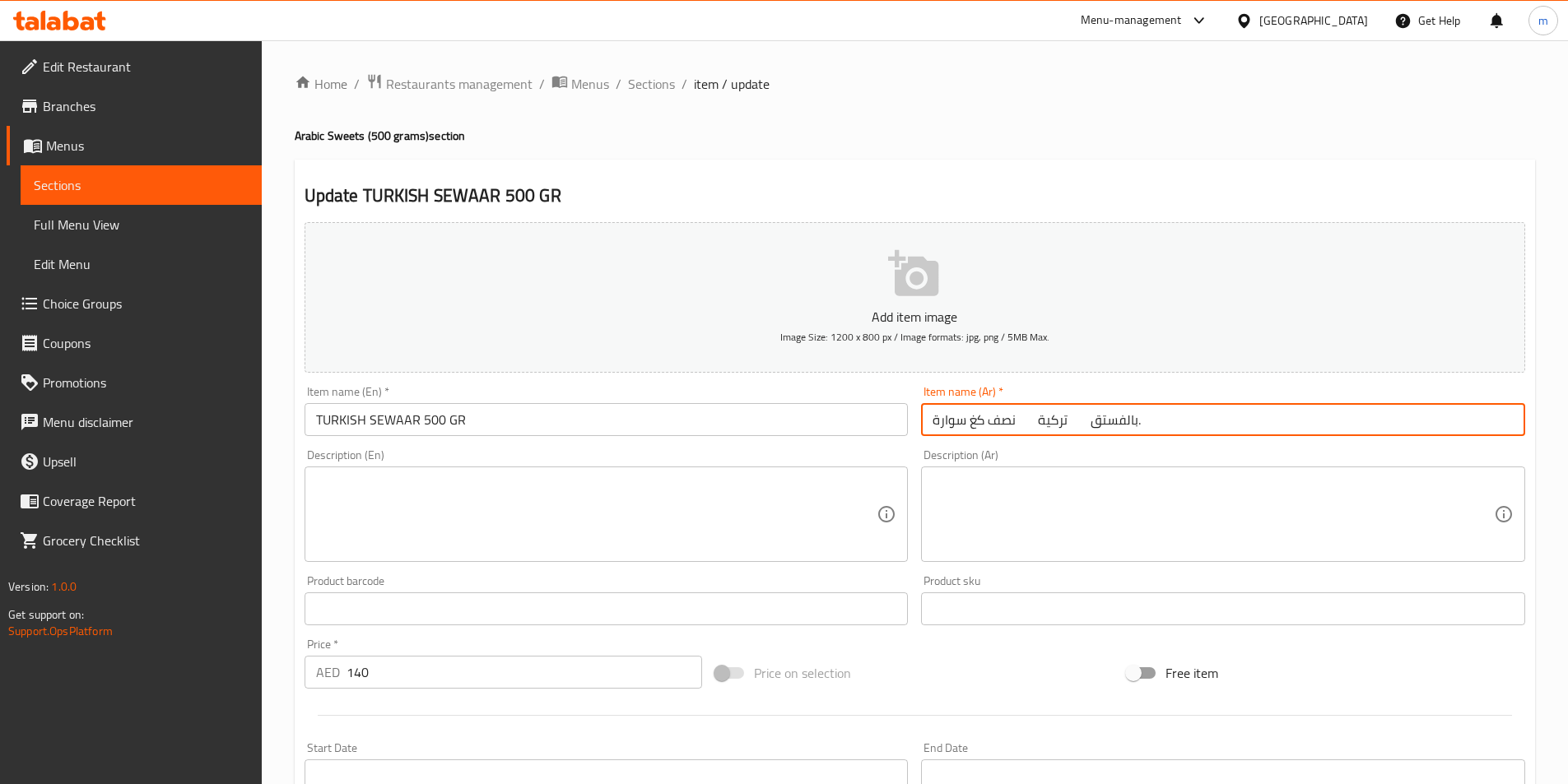
click at [1250, 409] on input "نصف كغ سوارة تركية بالفستق." at bounding box center [1223, 419] width 604 height 33
click at [1378, 419] on input "نصف كغ سوارة تركية بالفستق." at bounding box center [1223, 419] width 604 height 33
drag, startPoint x: 1466, startPoint y: 417, endPoint x: 1580, endPoint y: 422, distance: 114.1
click at [1568, 422] on html "​ Menu-management United Arab Emirates Get Help m Edit Restaurant Branches Menu…" at bounding box center [784, 392] width 1568 height 784
type input "500 جرام سوارة تركية بالفستق."
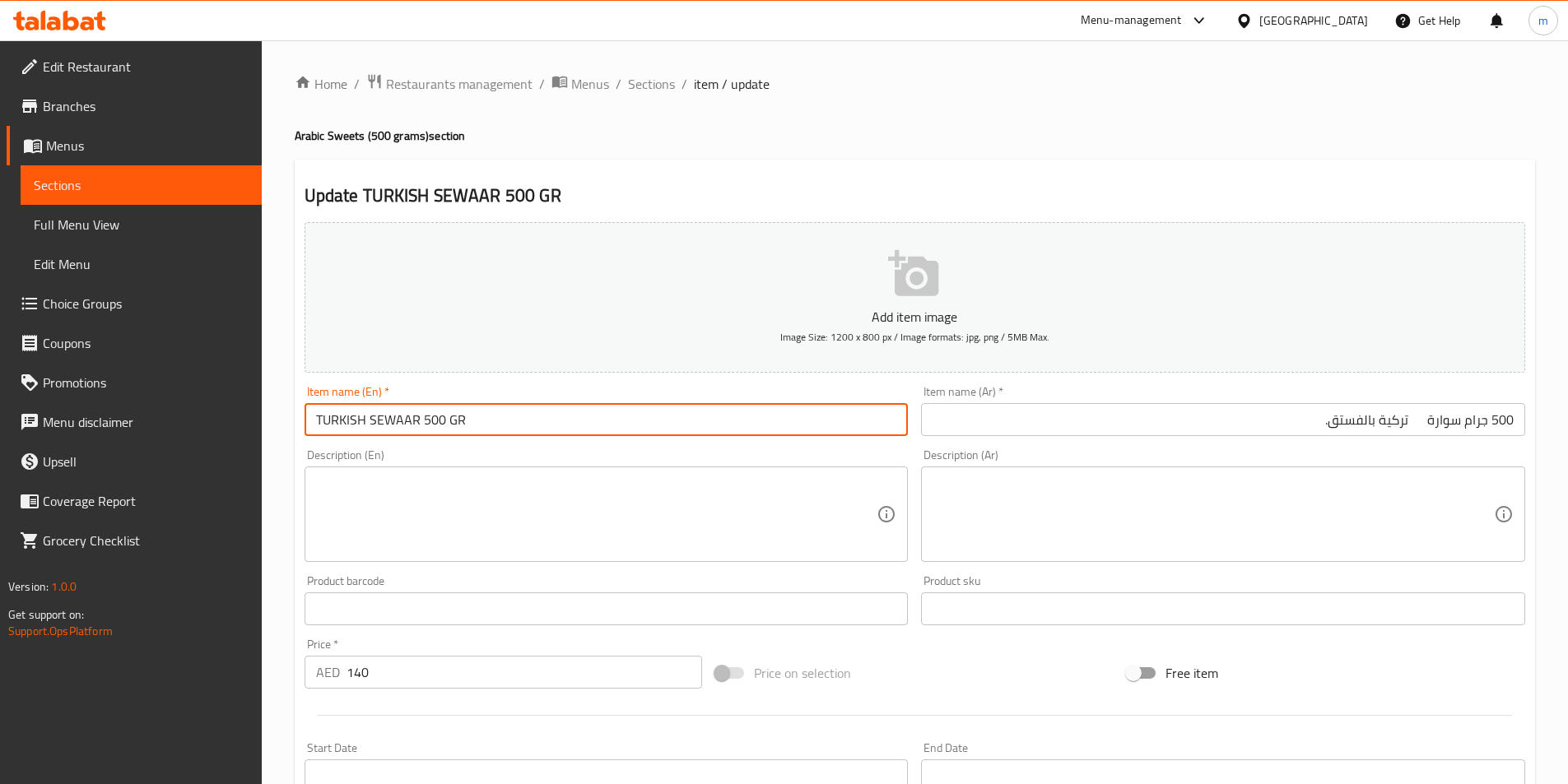
drag, startPoint x: 371, startPoint y: 418, endPoint x: 419, endPoint y: 422, distance: 48.2
click at [419, 422] on input "TURKISH SEWAAR 500 GR" at bounding box center [606, 419] width 604 height 33
drag, startPoint x: 493, startPoint y: 414, endPoint x: 280, endPoint y: 424, distance: 213.2
click at [280, 424] on div "Home / Restaurants management / Menus / Sections / item / update Arabic Sweets …" at bounding box center [914, 602] width 1306 height 1122
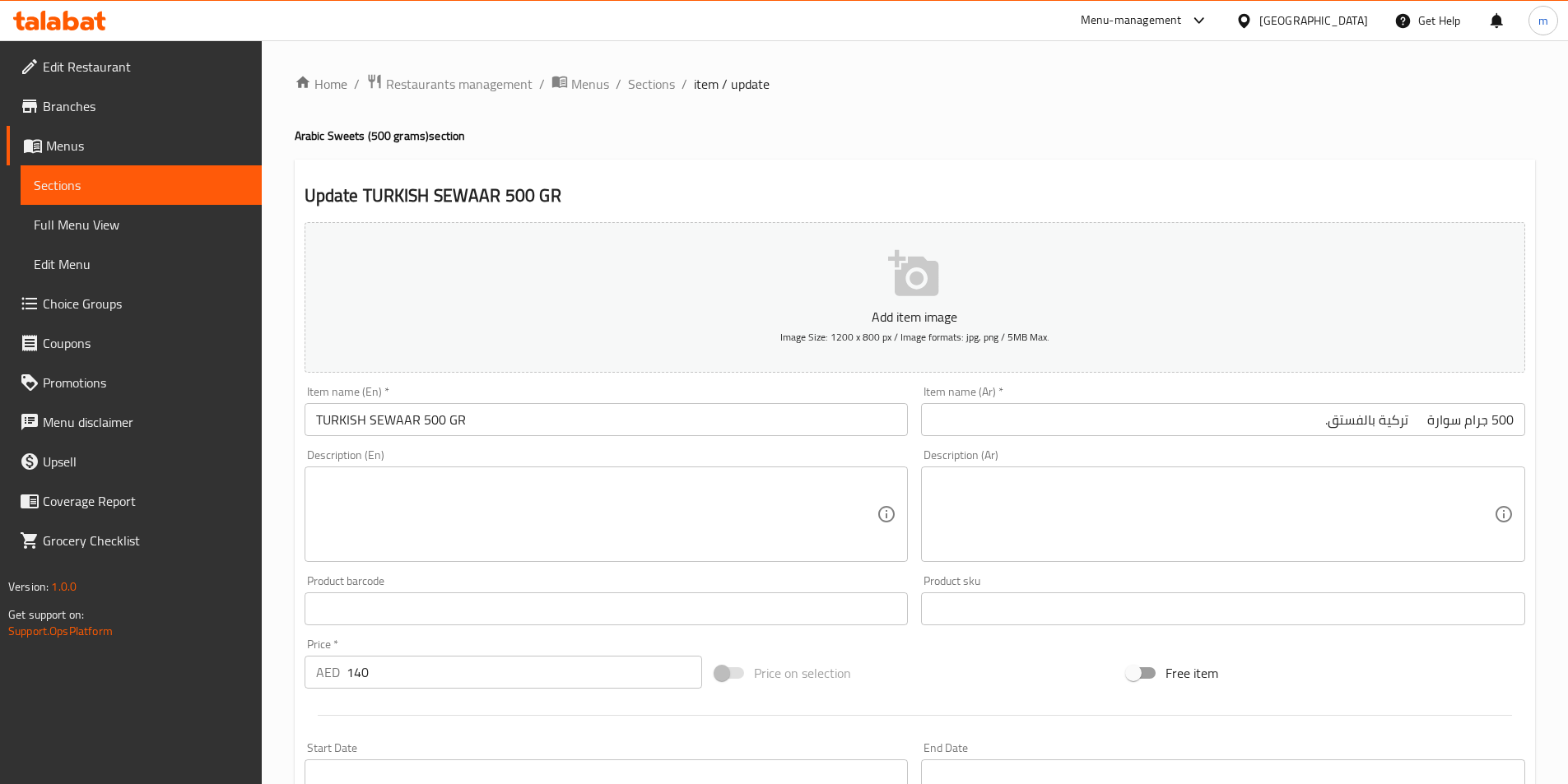
click at [364, 413] on input "TURKISH SEWAAR 500 GR" at bounding box center [606, 419] width 604 height 33
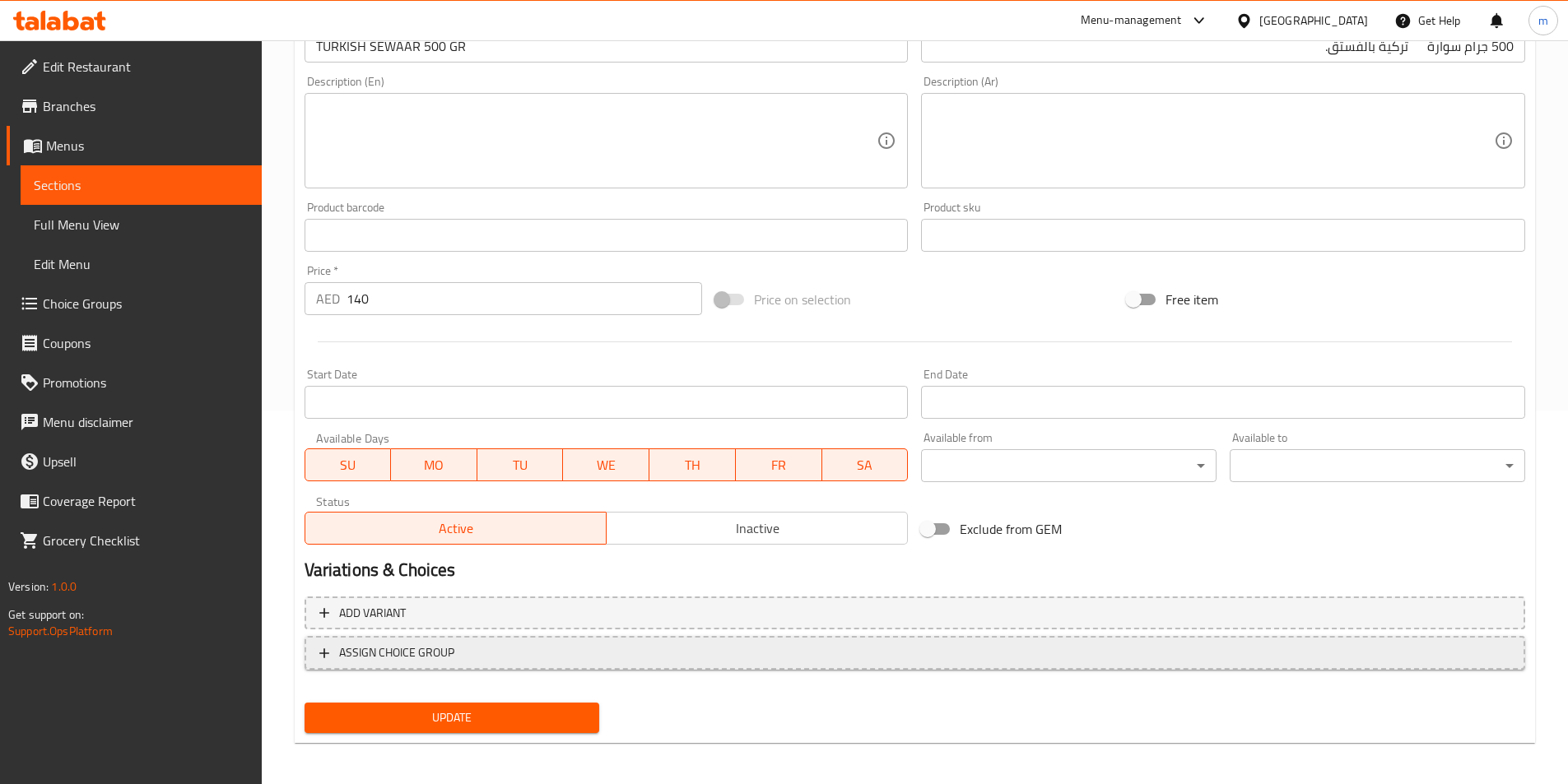
scroll to position [379, 0]
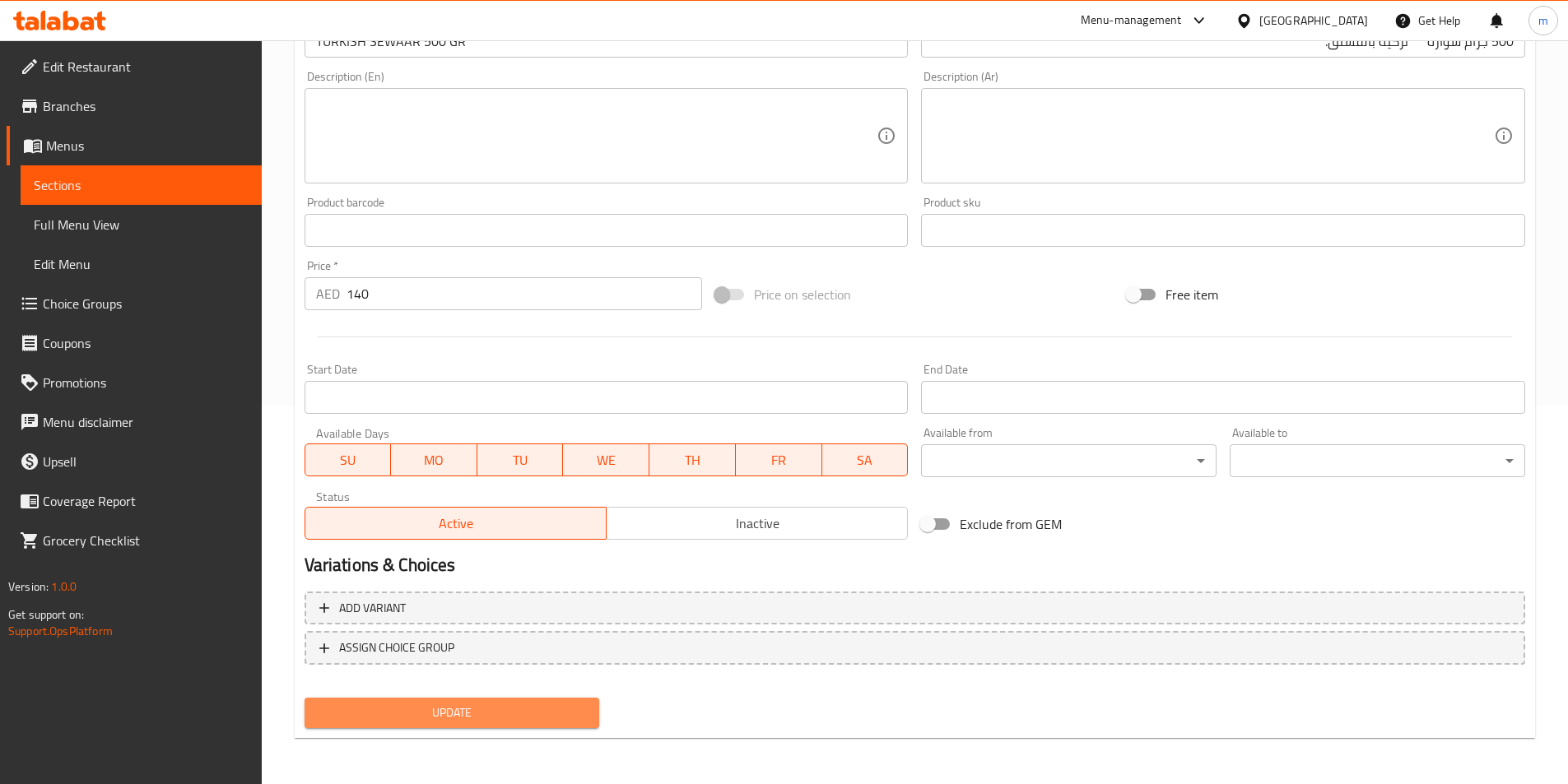
click at [524, 702] on button "Update" at bounding box center [452, 713] width 296 height 31
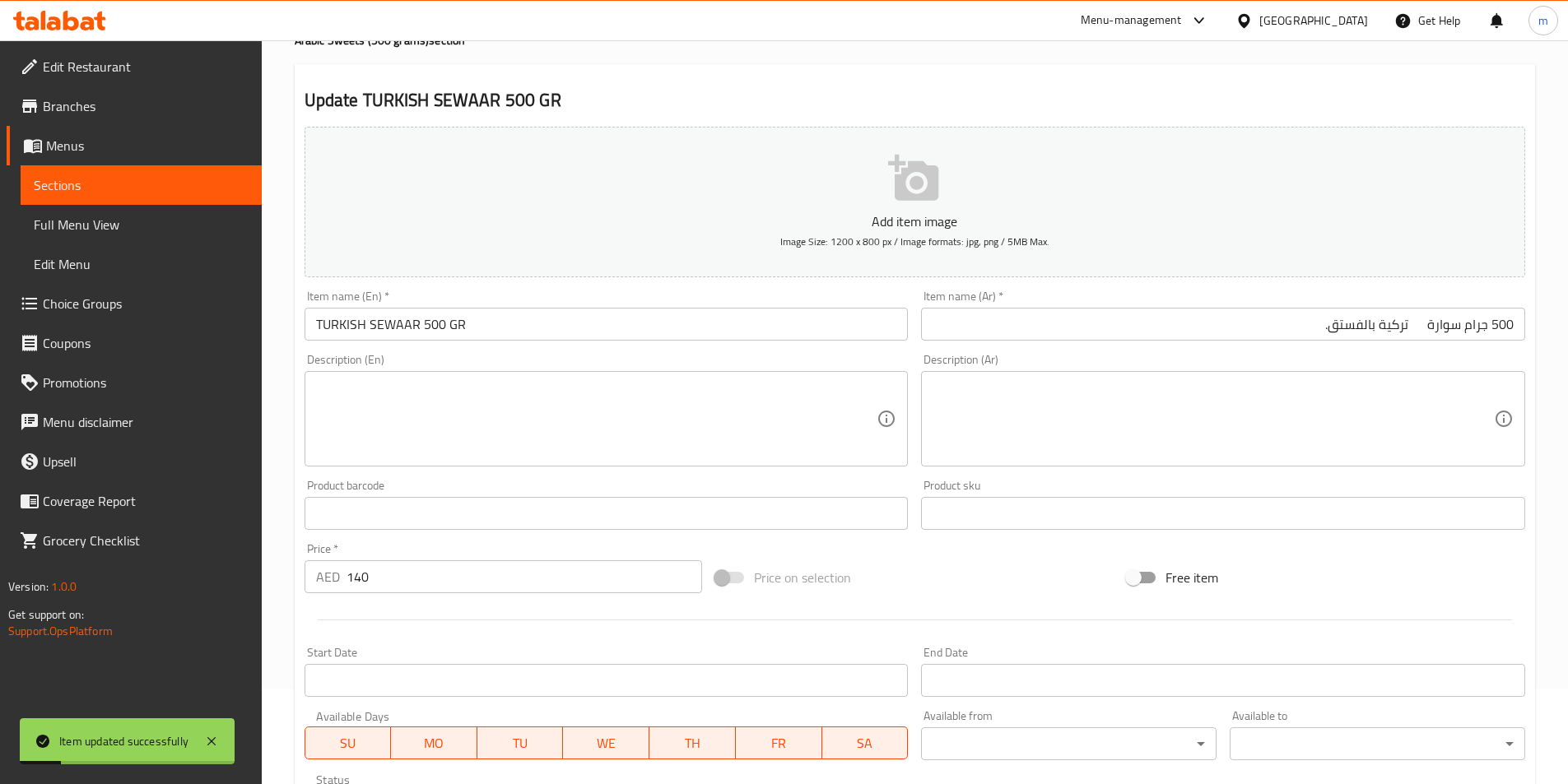
scroll to position [0, 0]
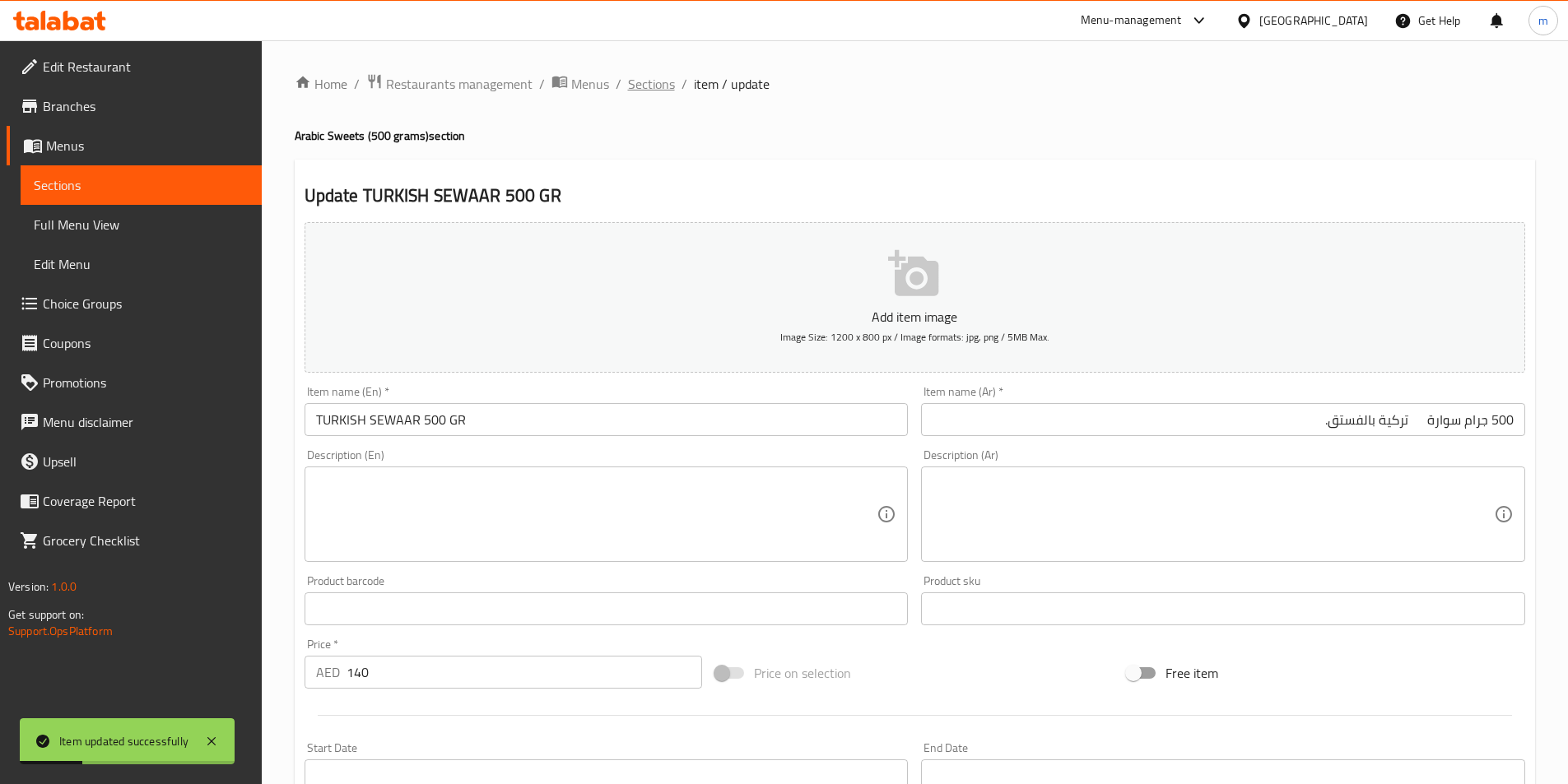
click at [644, 89] on span "Sections" at bounding box center [651, 84] width 47 height 20
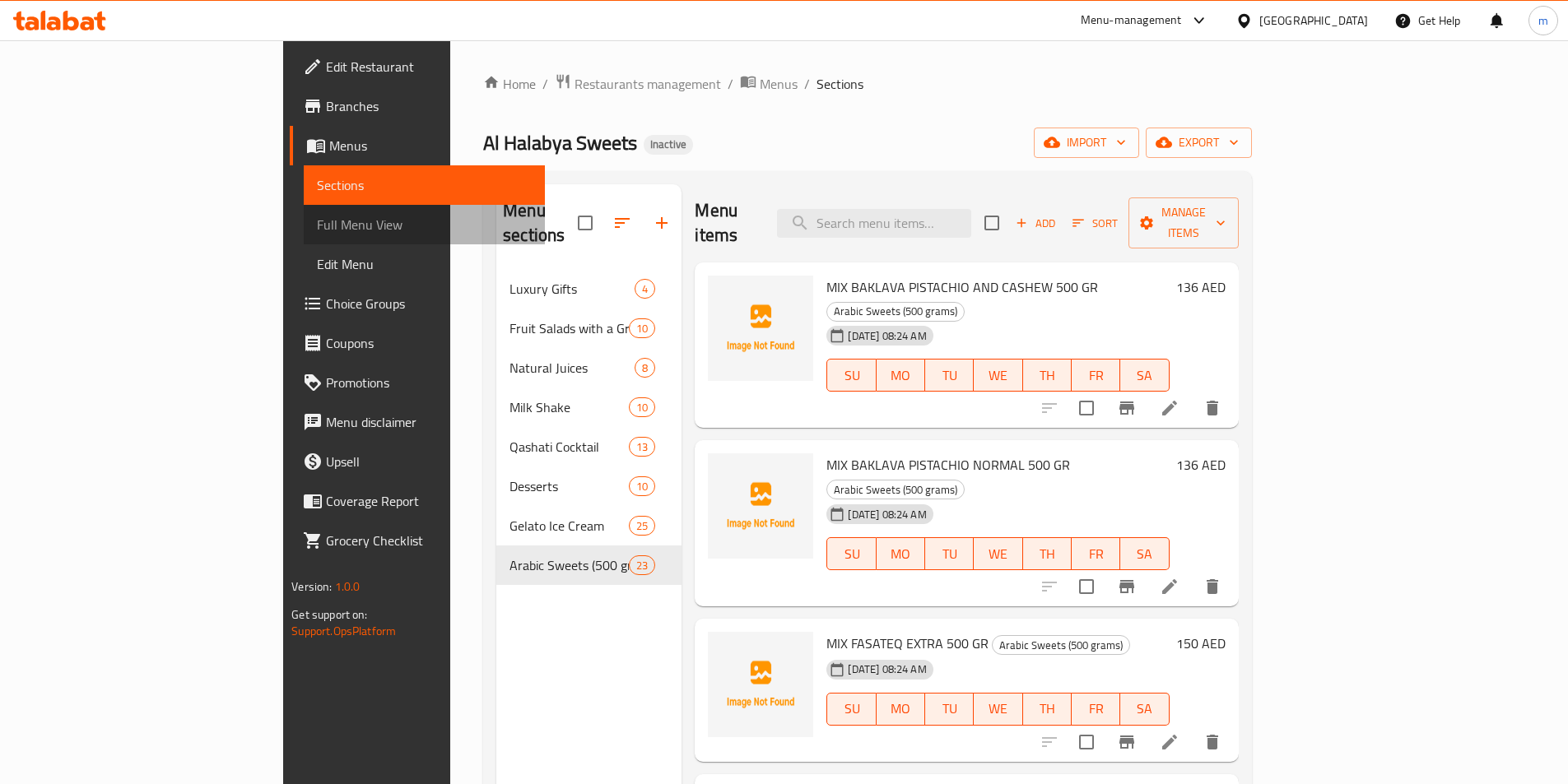
click at [317, 221] on span "Full Menu View" at bounding box center [424, 225] width 215 height 20
click at [317, 232] on span "Full Menu View" at bounding box center [424, 225] width 215 height 20
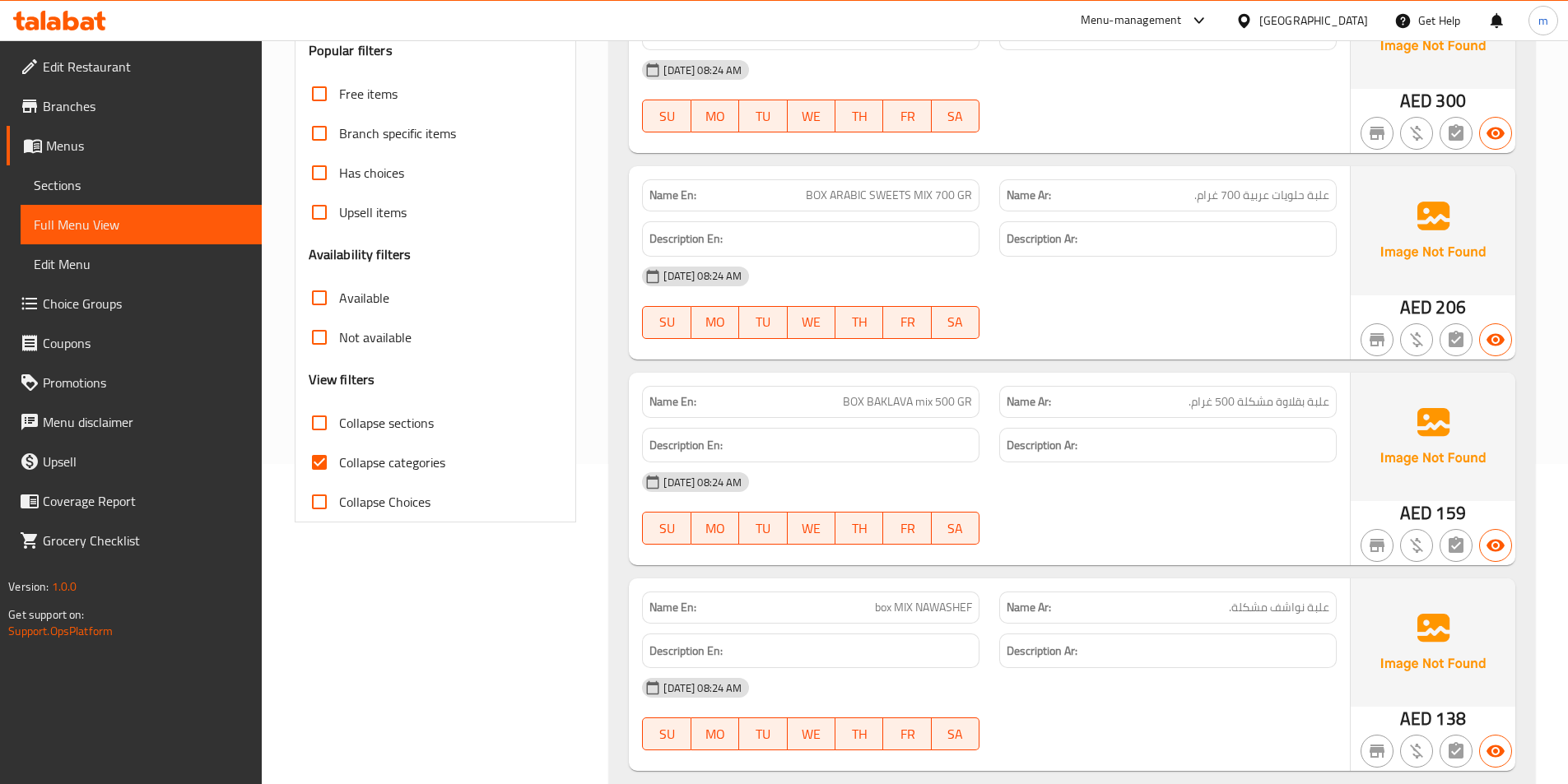
scroll to position [411, 0]
